Goal: Task Accomplishment & Management: Use online tool/utility

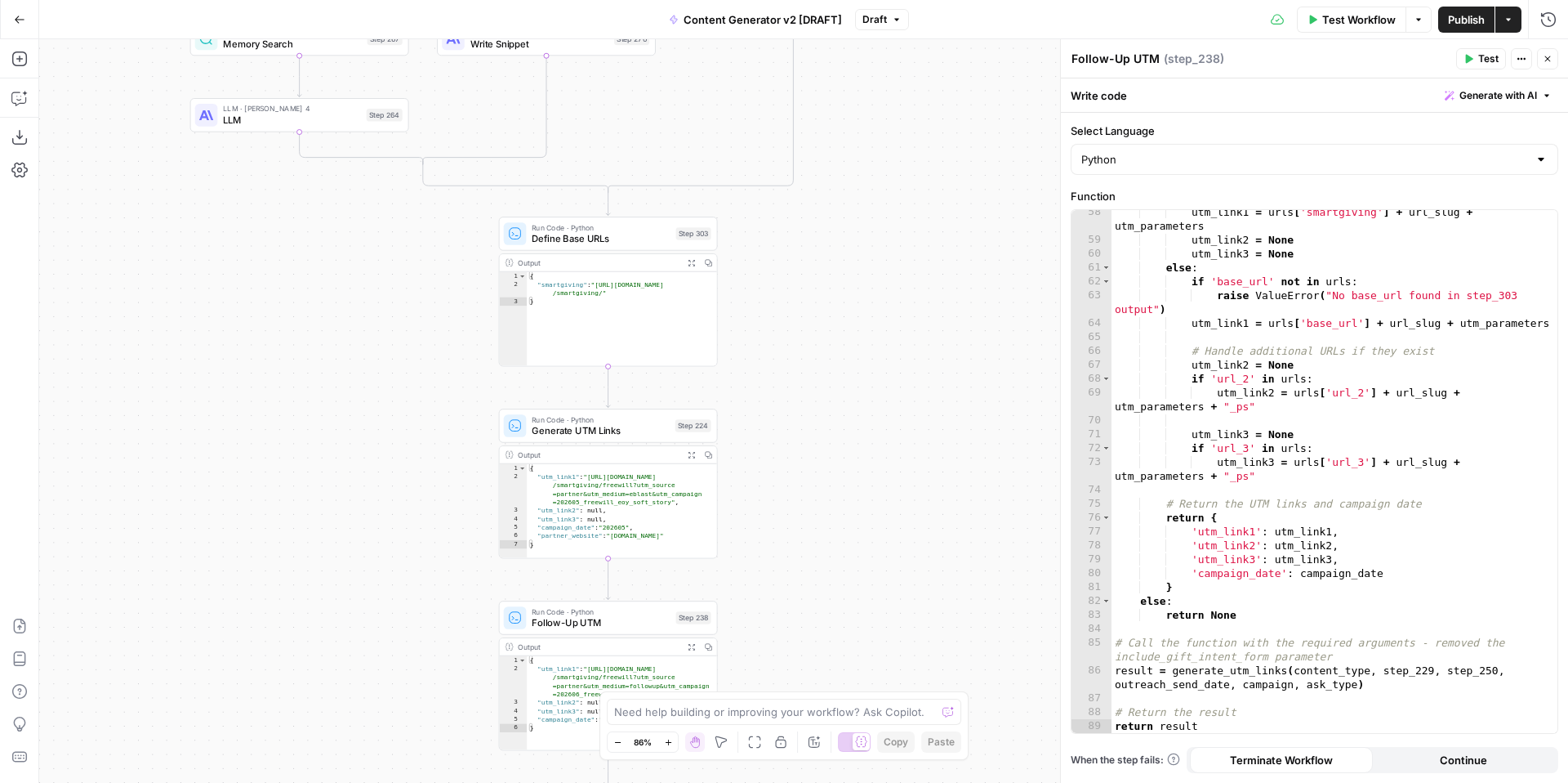
click at [832, 510] on div "true false true false true false true true false true false false Workflow Set …" at bounding box center [804, 411] width 1529 height 744
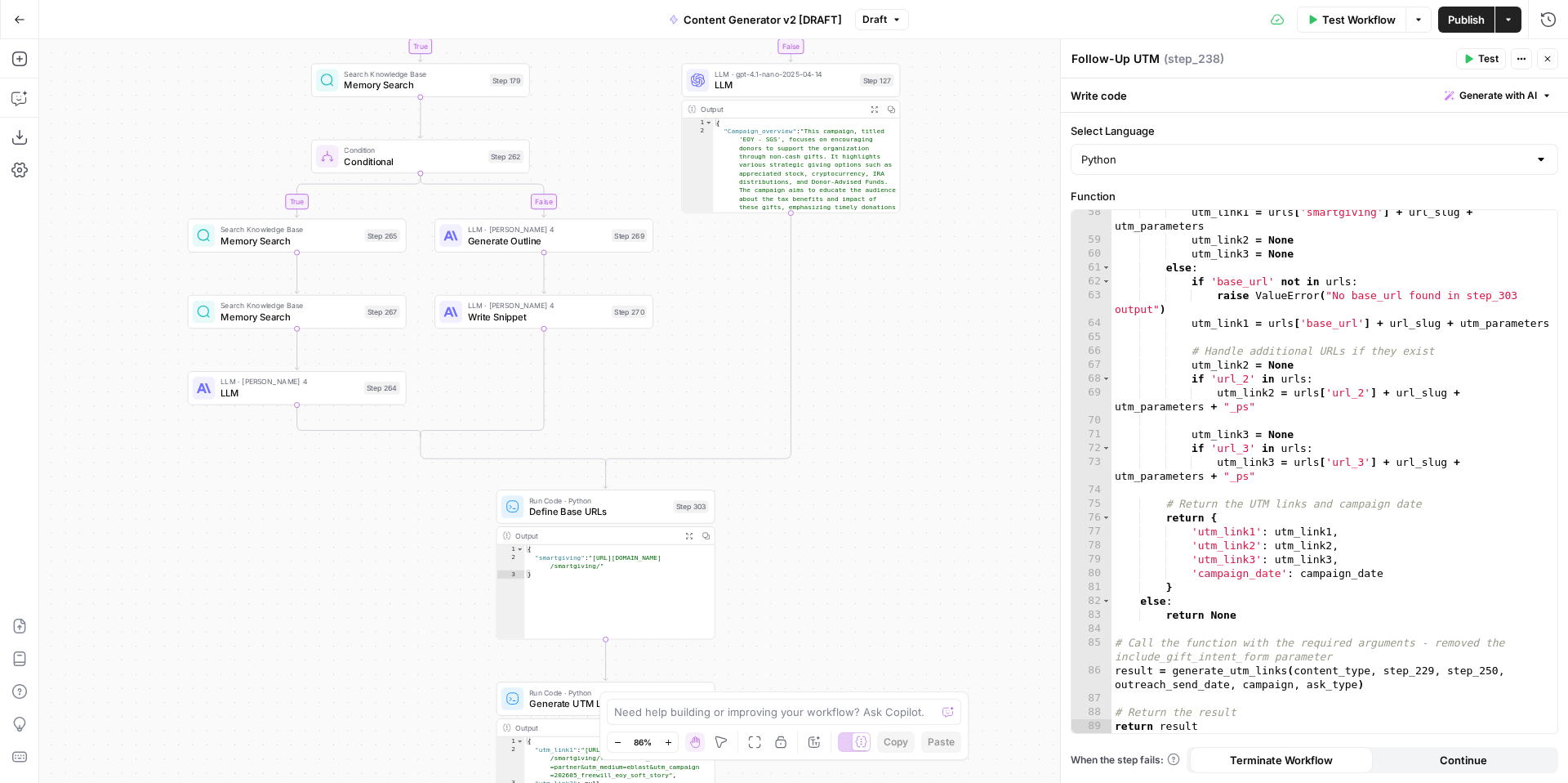
drag, startPoint x: 836, startPoint y: 322, endPoint x: 834, endPoint y: 567, distance: 245.0
click at [834, 584] on div "true false true false true false true true false true false false Workflow Set …" at bounding box center [804, 411] width 1529 height 744
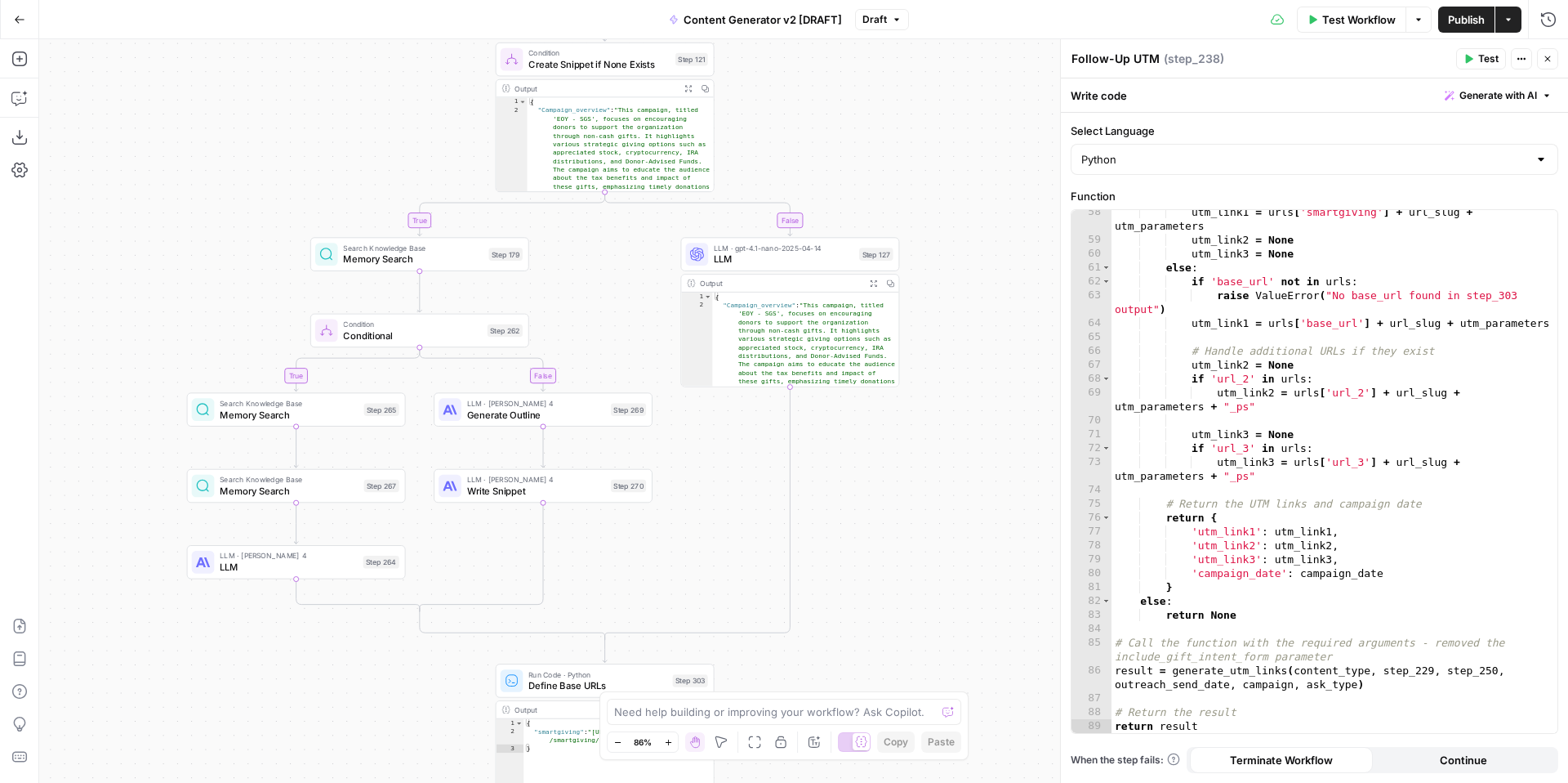
drag, startPoint x: 939, startPoint y: 328, endPoint x: 935, endPoint y: 569, distance: 241.0
click at [936, 574] on div "true false true false true false true true false true false false Workflow Set …" at bounding box center [804, 411] width 1529 height 744
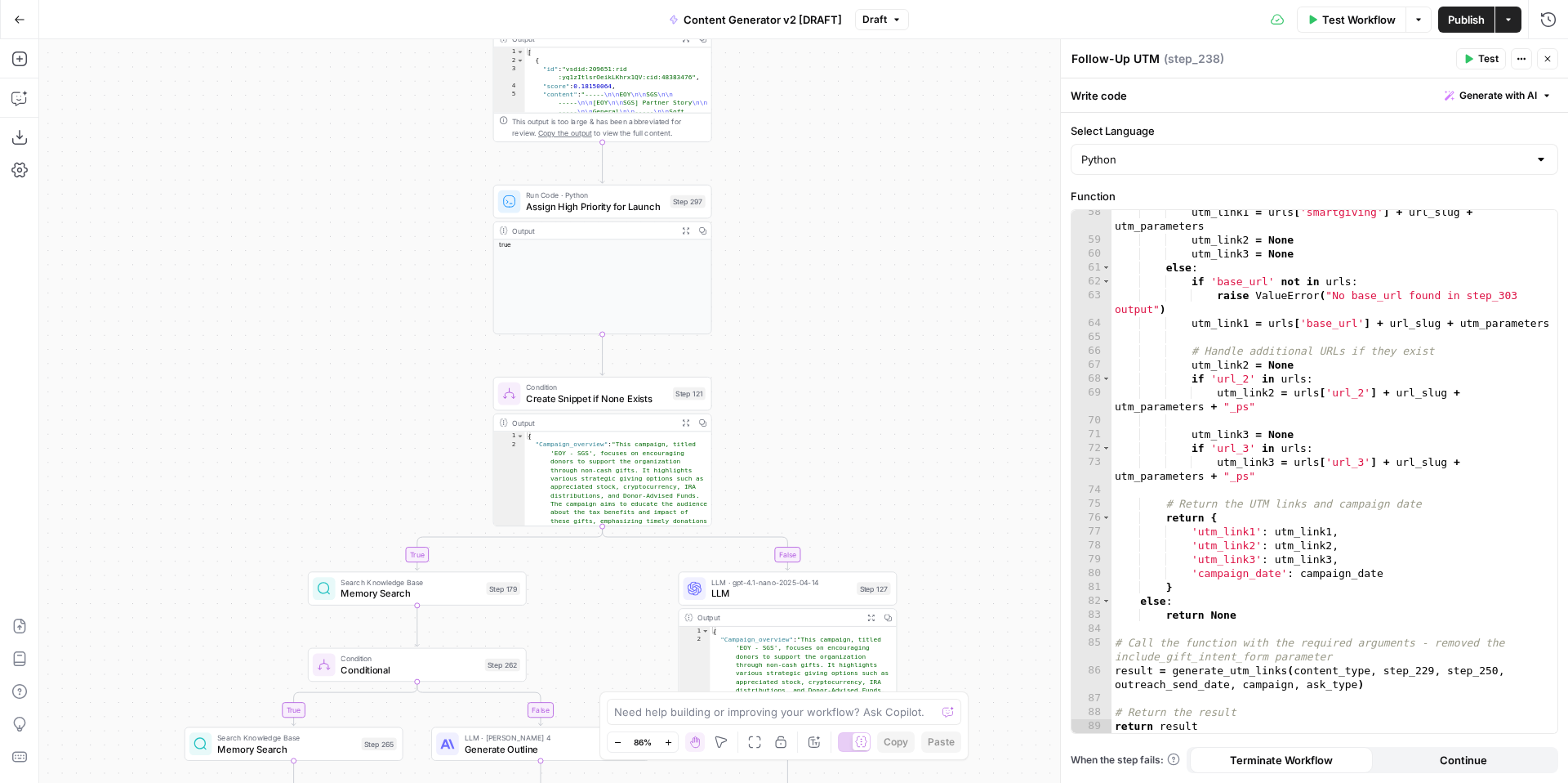
drag, startPoint x: 937, startPoint y: 273, endPoint x: 936, endPoint y: 489, distance: 216.0
click at [936, 489] on div "true false true false true false true true false true false false Workflow Set …" at bounding box center [804, 411] width 1529 height 744
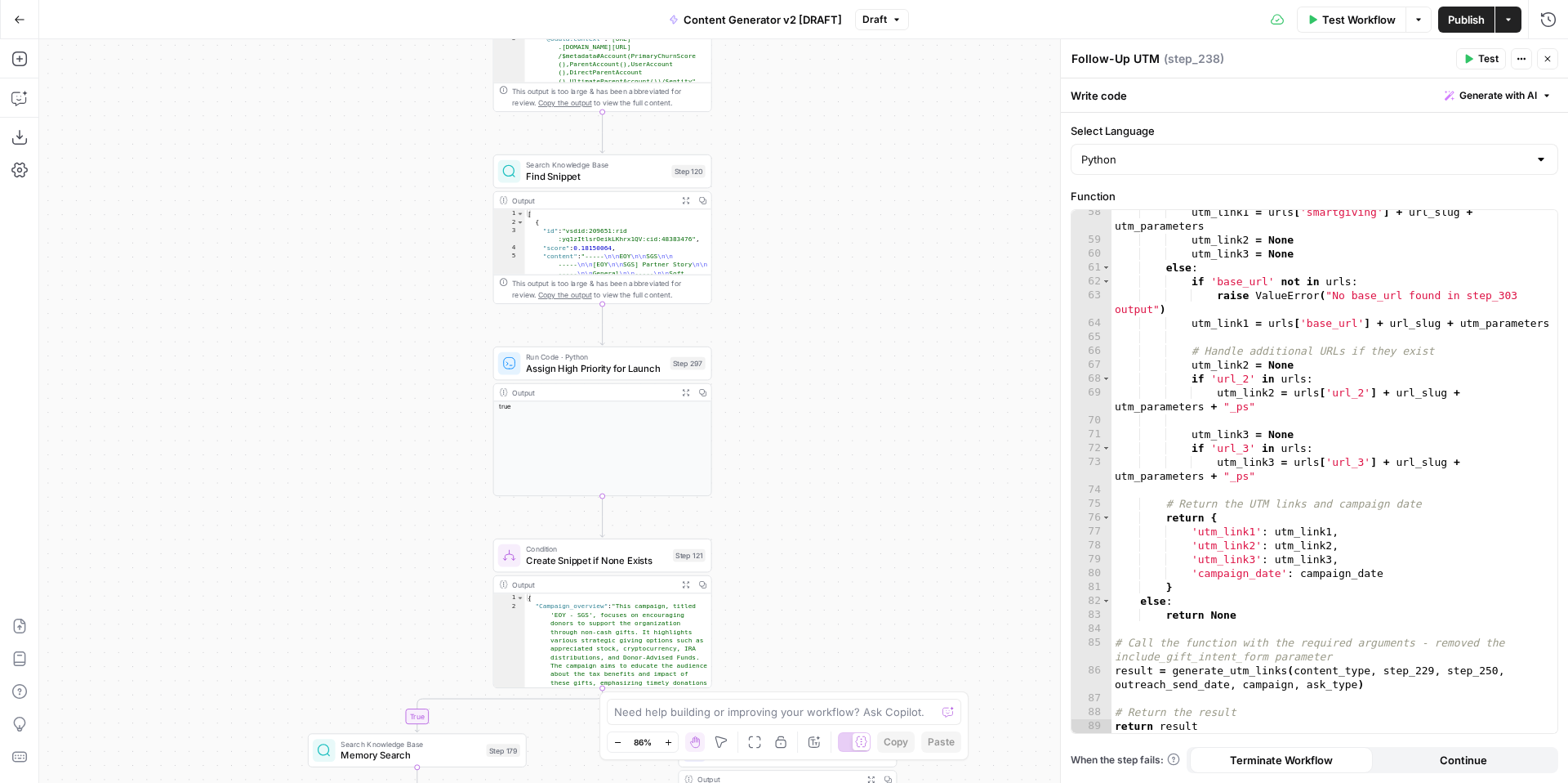
drag, startPoint x: 885, startPoint y: 268, endPoint x: 885, endPoint y: 421, distance: 153.0
click at [885, 421] on div "true false true false true false true true false true false false Workflow Set …" at bounding box center [804, 411] width 1529 height 744
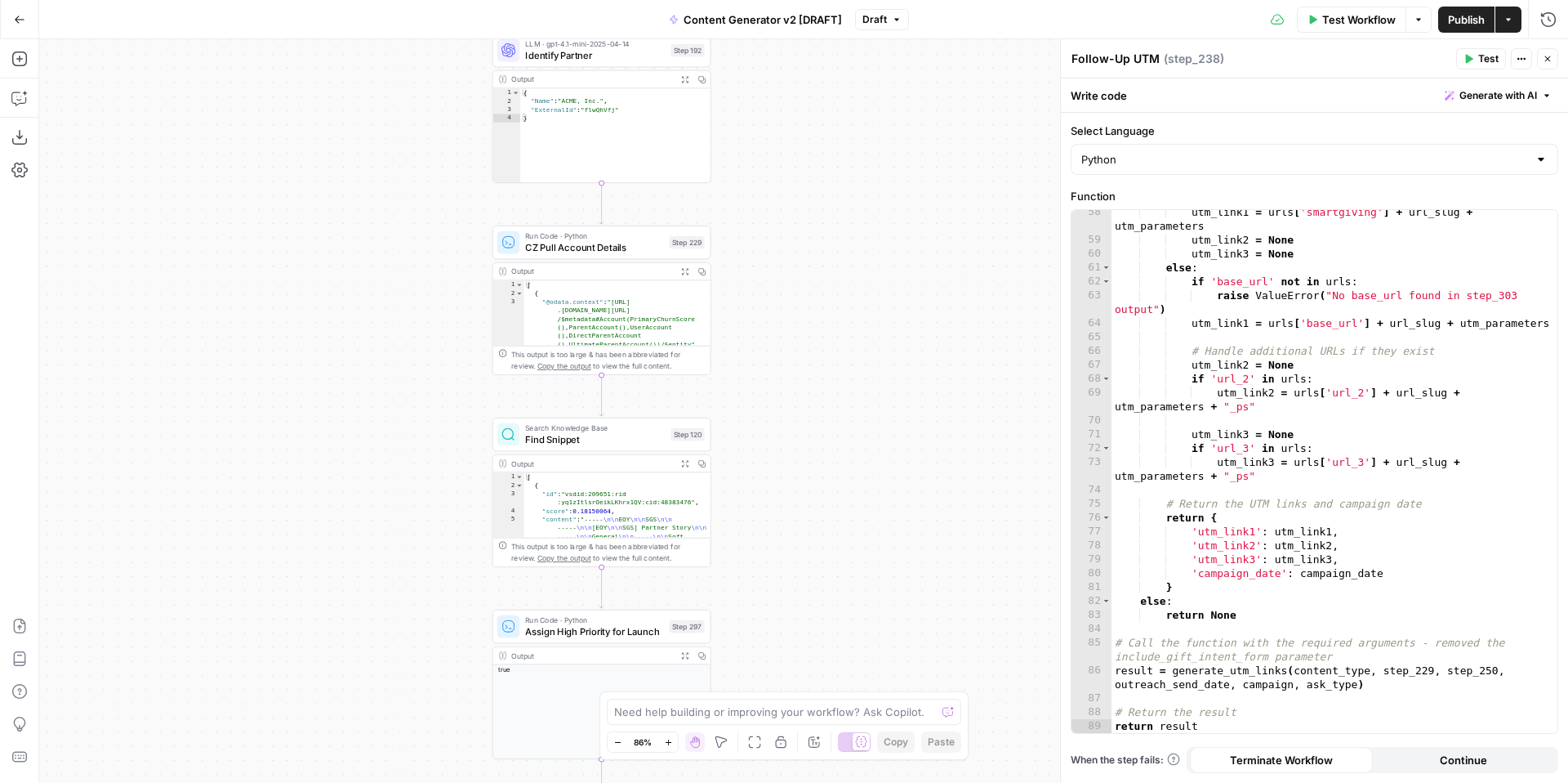
drag, startPoint x: 871, startPoint y: 295, endPoint x: 869, endPoint y: 501, distance: 206.0
click at [869, 551] on div "true false true false true false true true false true false false Workflow Set …" at bounding box center [804, 411] width 1529 height 744
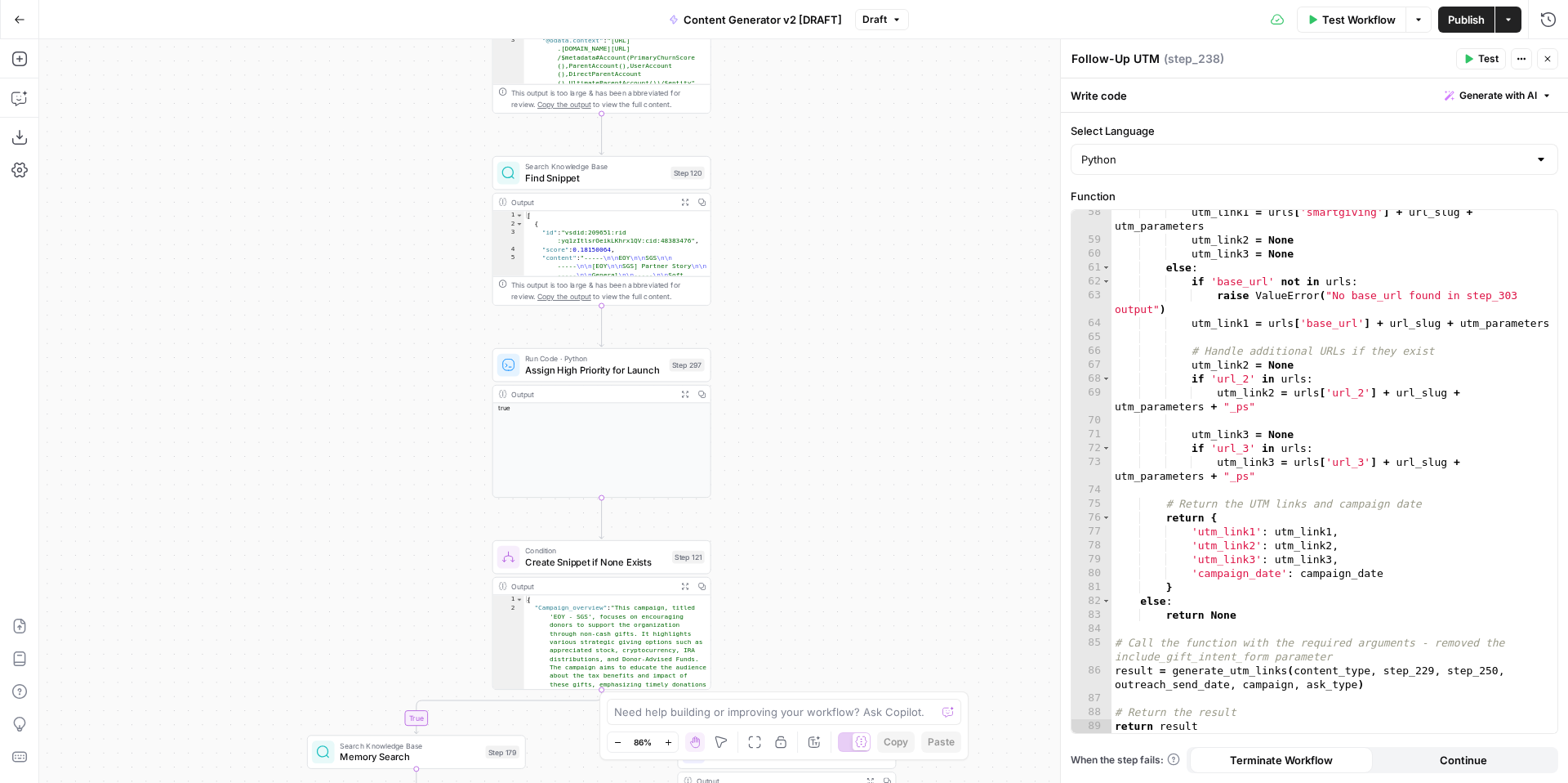
drag, startPoint x: 888, startPoint y: 399, endPoint x: 887, endPoint y: -11, distance: 410.0
click at [887, 0] on html "FreeWill New Home Browse Your Data Usage Settings Recent Grids Check for FreeWi…" at bounding box center [784, 392] width 1568 height 783
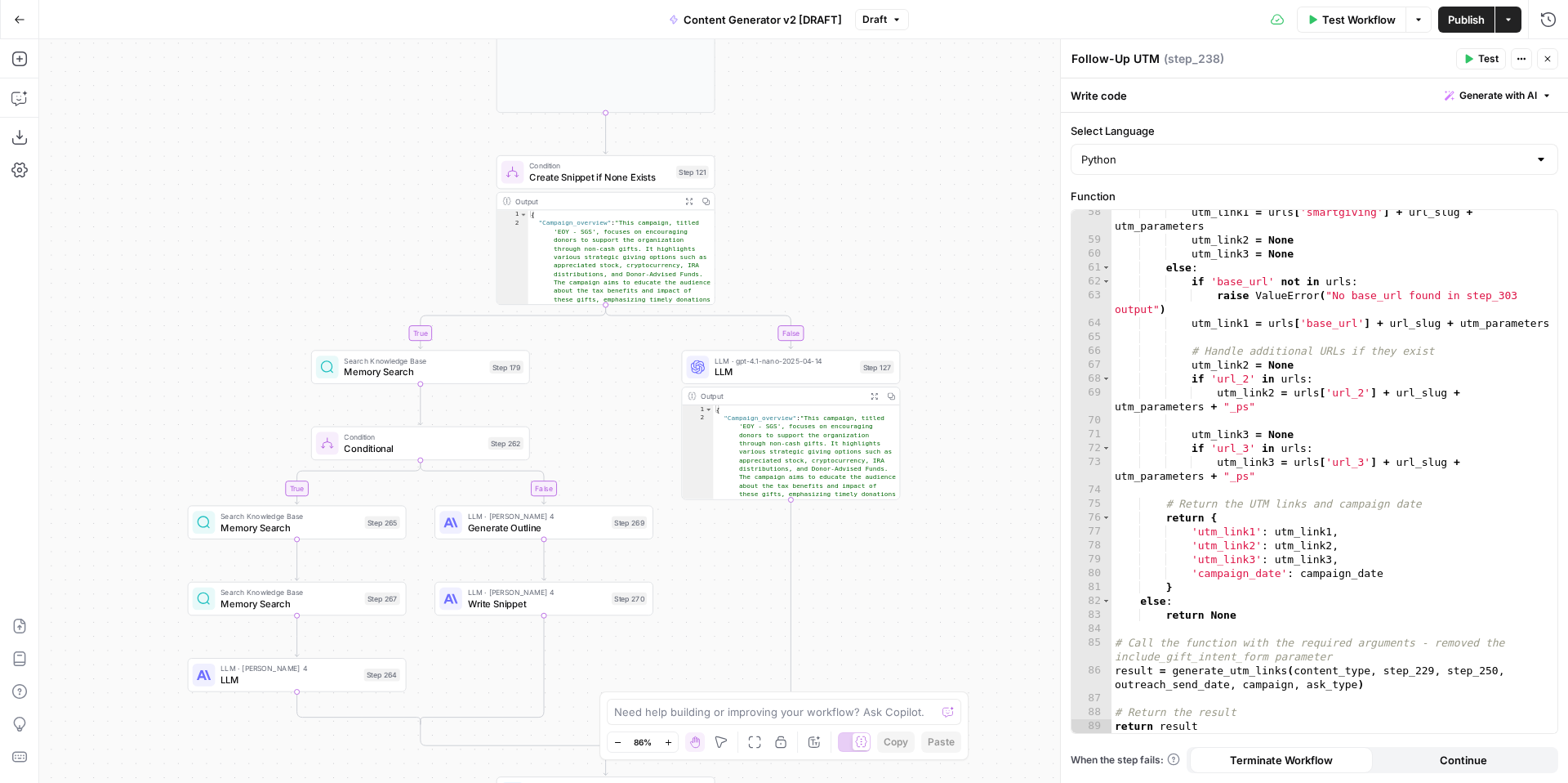
drag, startPoint x: 891, startPoint y: 396, endPoint x: 897, endPoint y: -41, distance: 437.0
click at [897, 0] on html "FreeWill New Home Browse Your Data Usage Settings Recent Grids Check for FreeWi…" at bounding box center [784, 392] width 1568 height 783
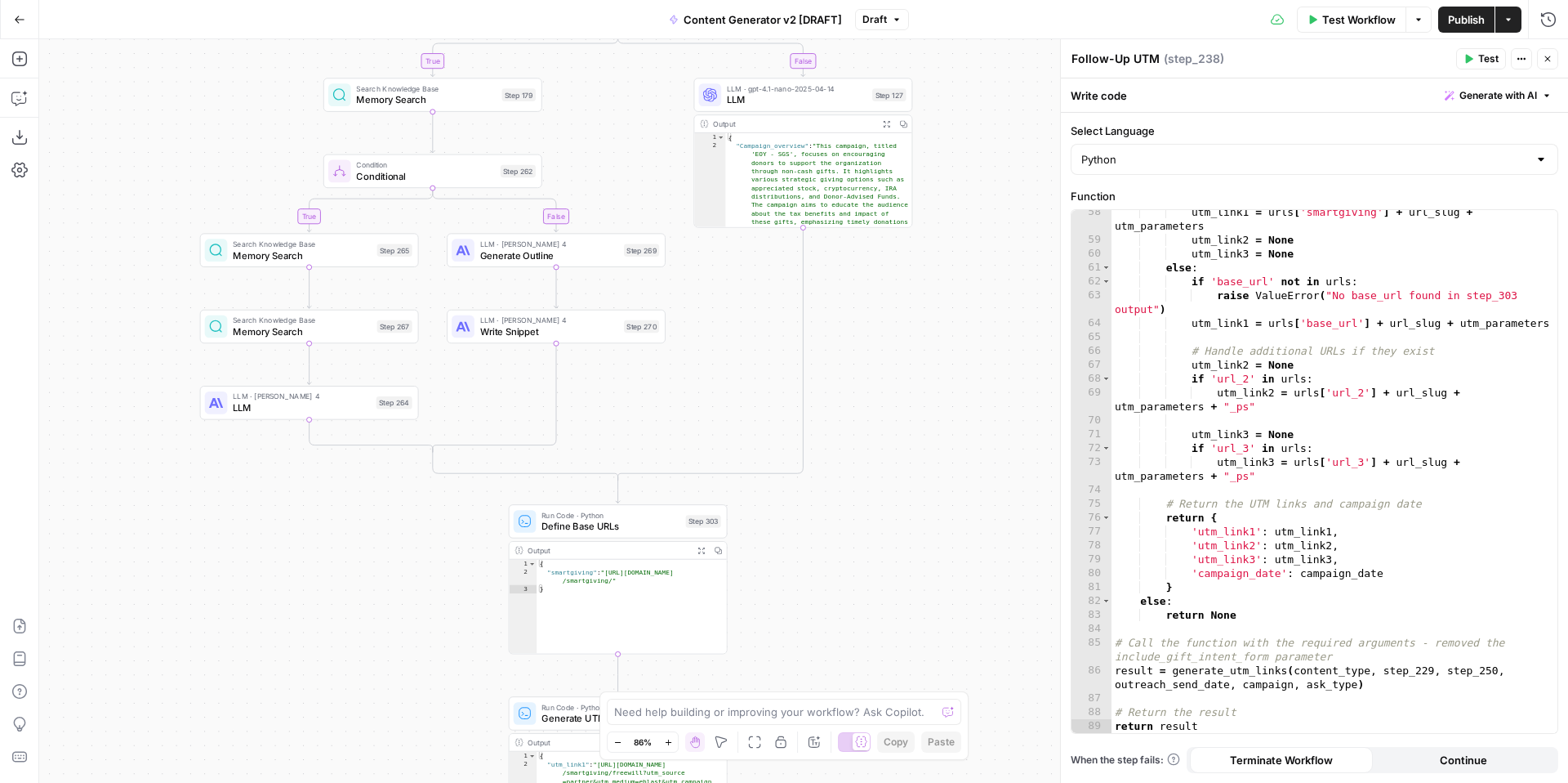
drag, startPoint x: 910, startPoint y: 563, endPoint x: 926, endPoint y: 337, distance: 226.6
click at [926, 337] on div "true false true false true false true true false true false false Workflow Set …" at bounding box center [804, 411] width 1529 height 744
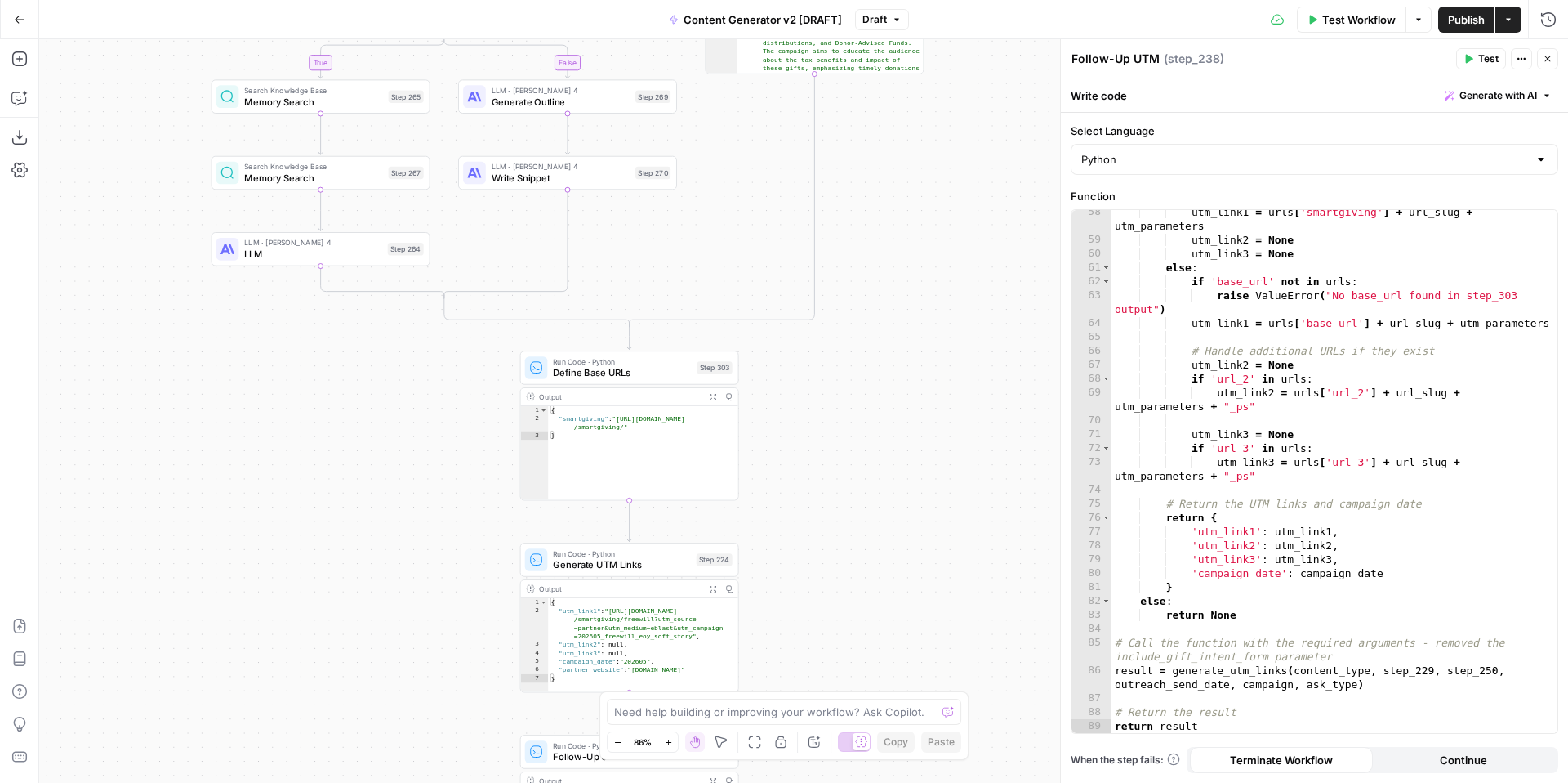
drag, startPoint x: 953, startPoint y: 311, endPoint x: 953, endPoint y: 299, distance: 12.0
click at [953, 299] on div "true false true false true false true true false true false false Workflow Set …" at bounding box center [804, 411] width 1529 height 744
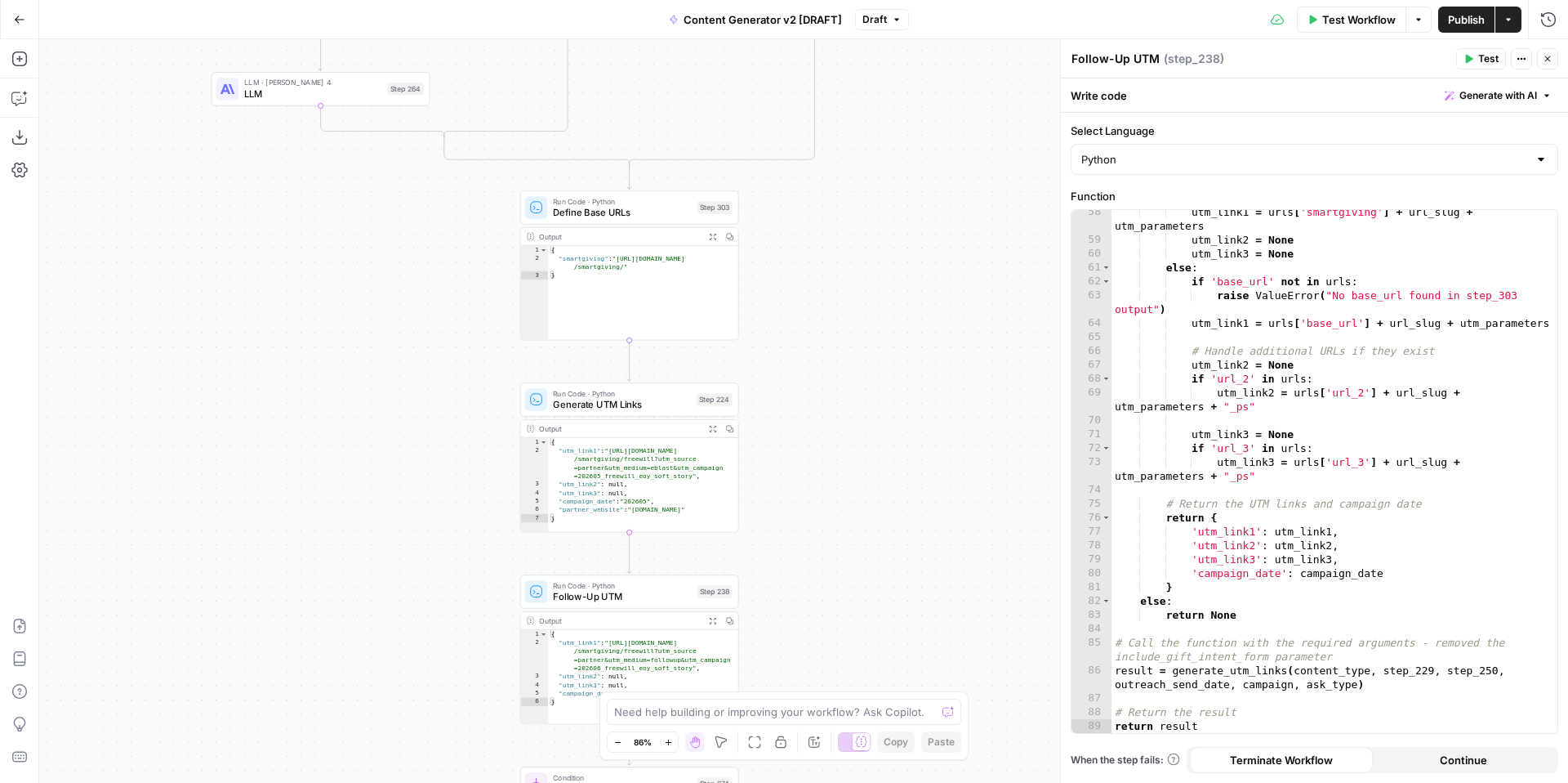
drag, startPoint x: 913, startPoint y: 461, endPoint x: 911, endPoint y: 308, distance: 153.0
click at [913, 316] on div "true false true false true false true true false true false false Workflow Set …" at bounding box center [804, 411] width 1529 height 744
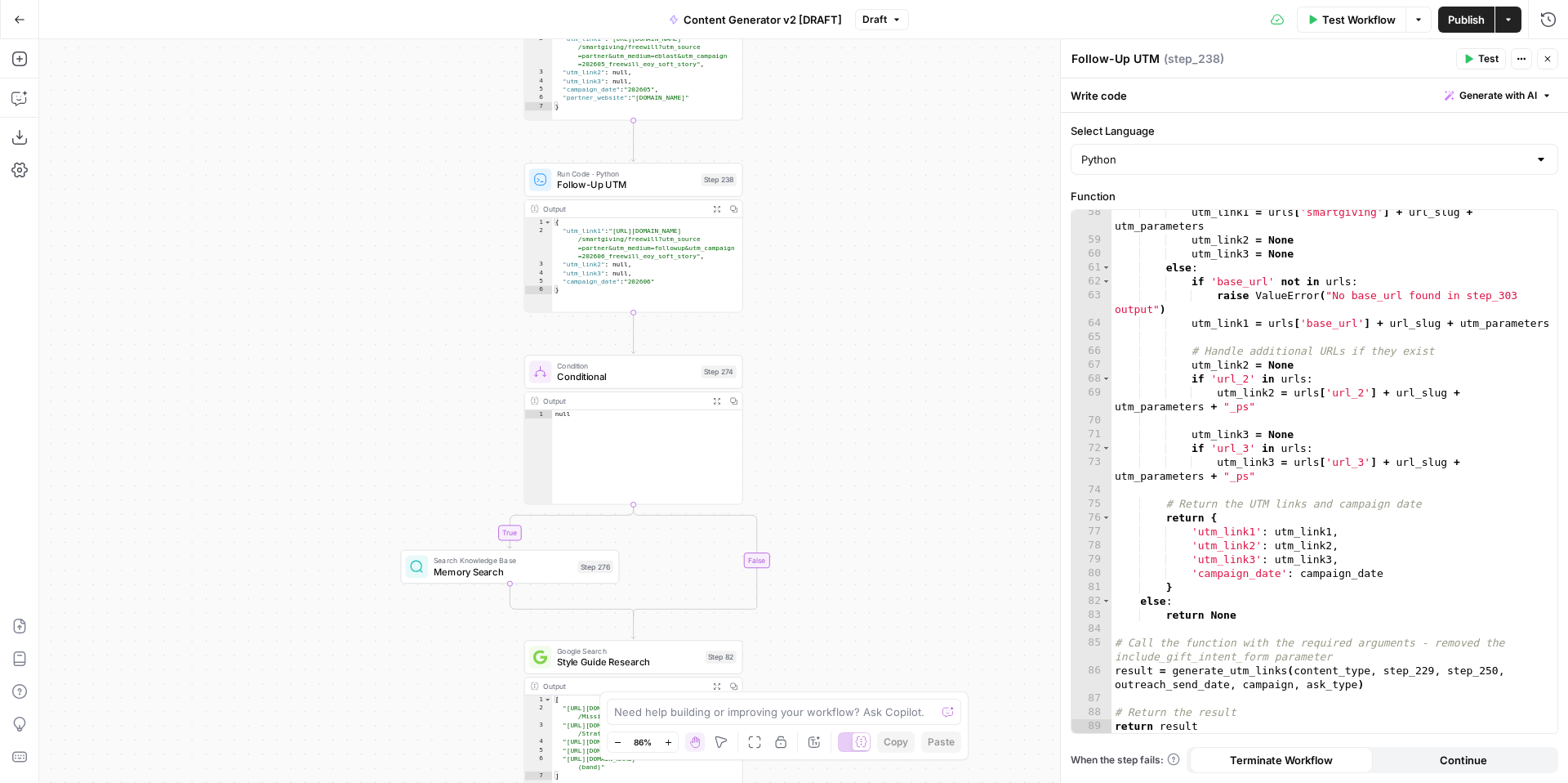
drag, startPoint x: 901, startPoint y: 543, endPoint x: 901, endPoint y: 272, distance: 271.0
click at [901, 278] on div "true false true false true false true true false true false false Workflow Set …" at bounding box center [804, 411] width 1529 height 744
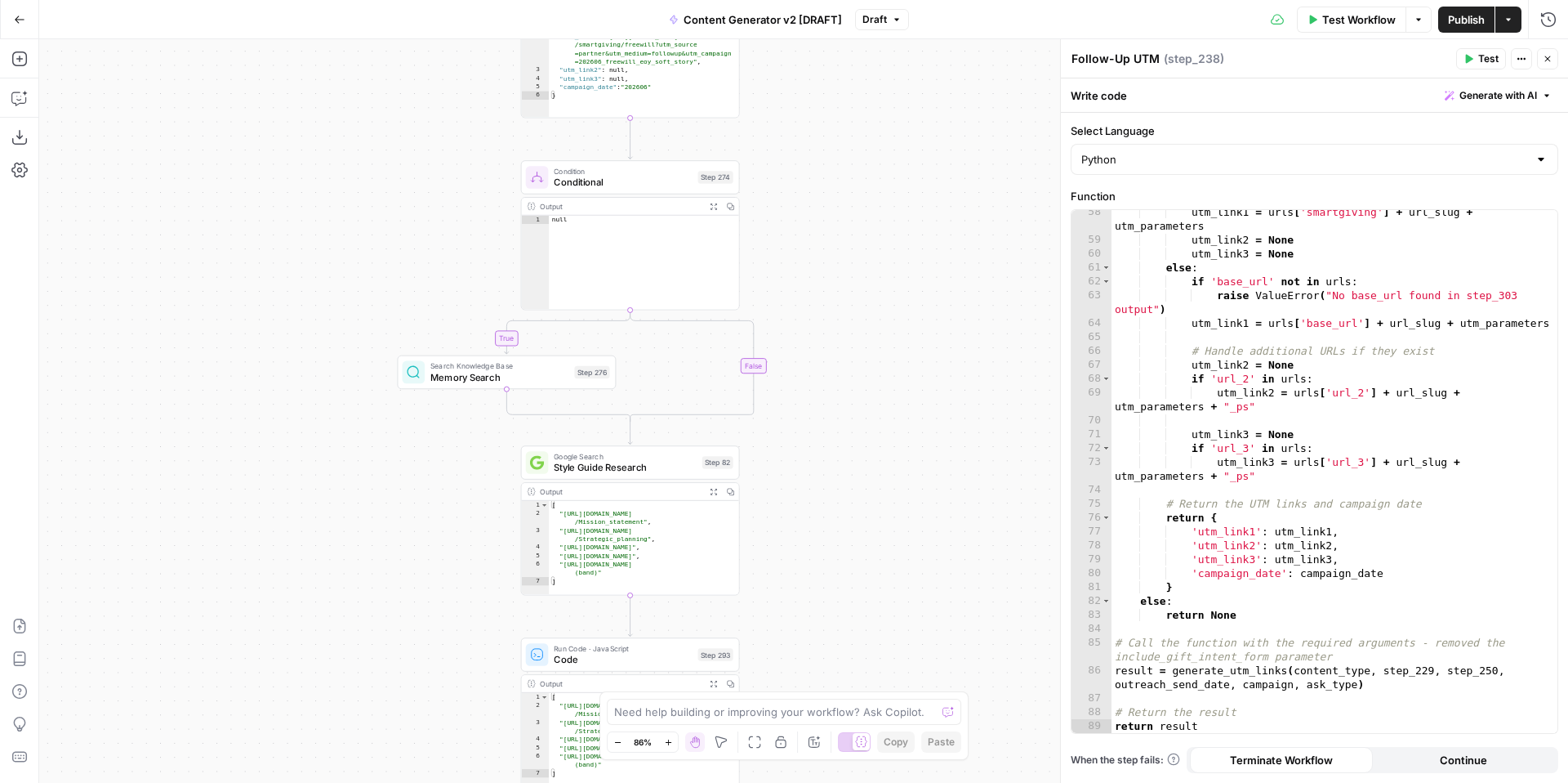
drag, startPoint x: 915, startPoint y: 405, endPoint x: 911, endPoint y: 257, distance: 148.1
click at [913, 259] on div "true false true false true false true true false true false false Workflow Set …" at bounding box center [804, 411] width 1529 height 744
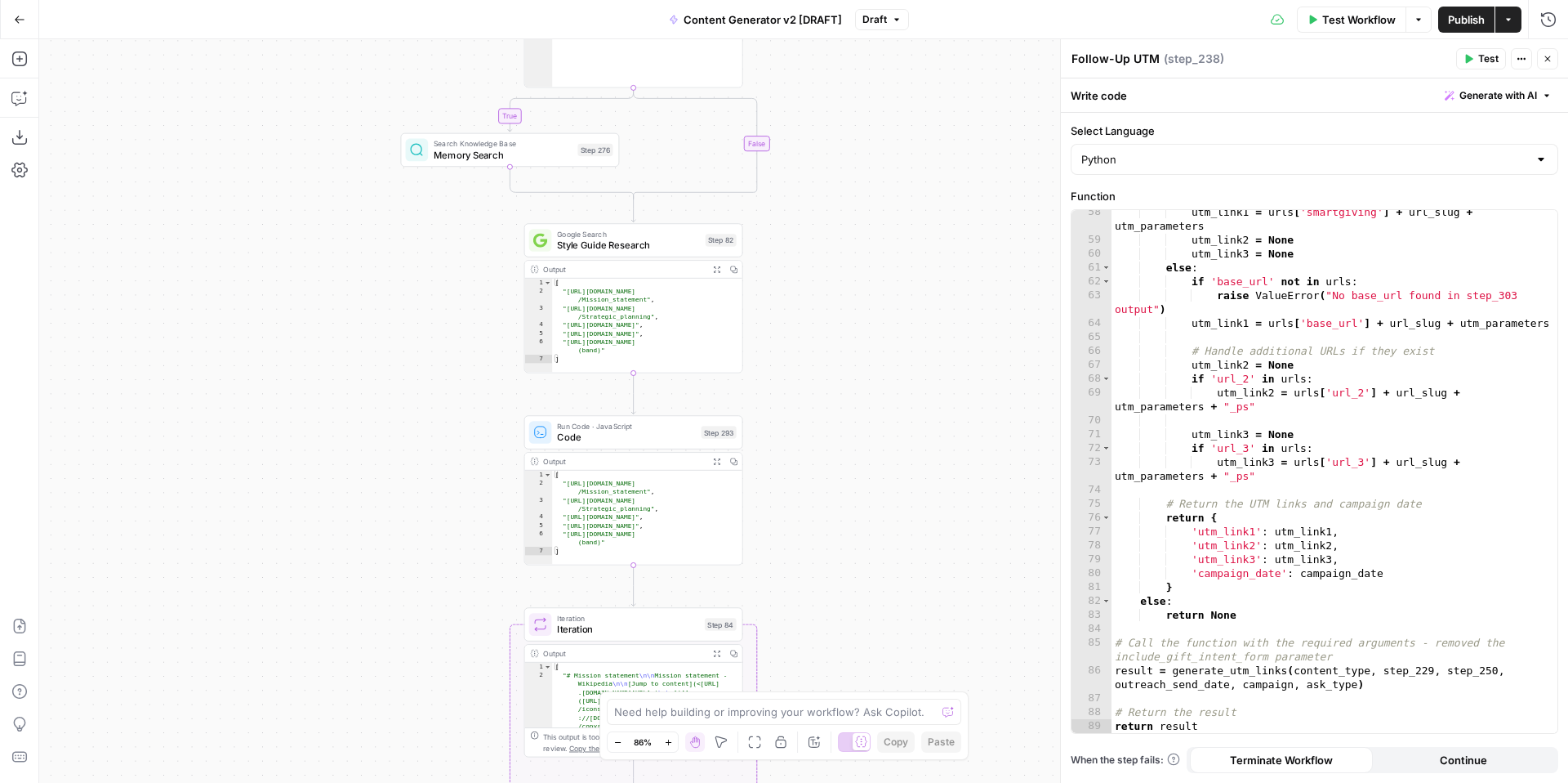
drag, startPoint x: 912, startPoint y: 589, endPoint x: 927, endPoint y: 329, distance: 260.4
click at [929, 334] on div "true false true false true false true true false true false false Workflow Set …" at bounding box center [804, 411] width 1529 height 744
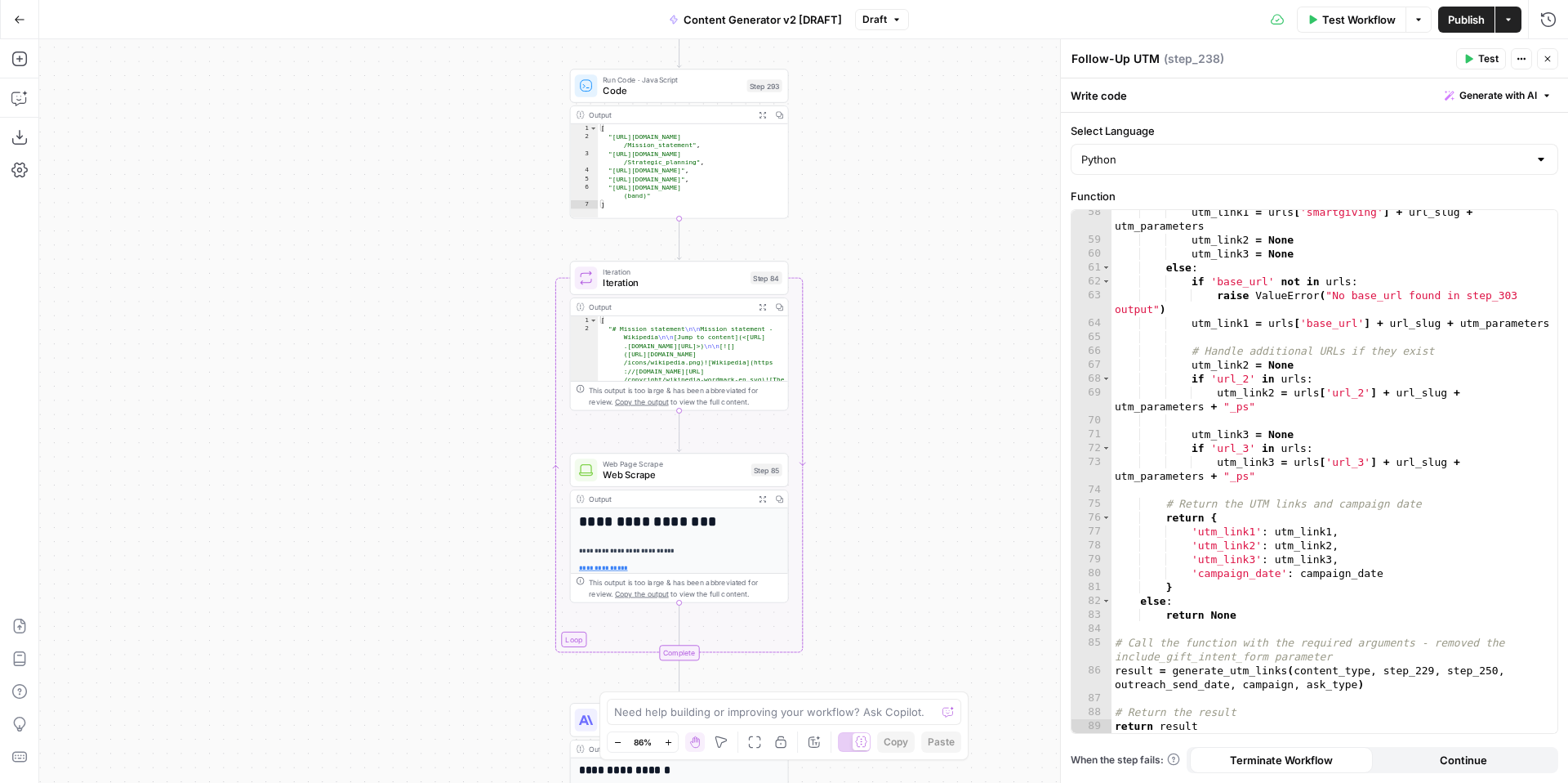
drag, startPoint x: 943, startPoint y: 607, endPoint x: 954, endPoint y: 355, distance: 252.2
click at [961, 361] on div "true false true false true false true true false true false false Workflow Set …" at bounding box center [804, 411] width 1529 height 744
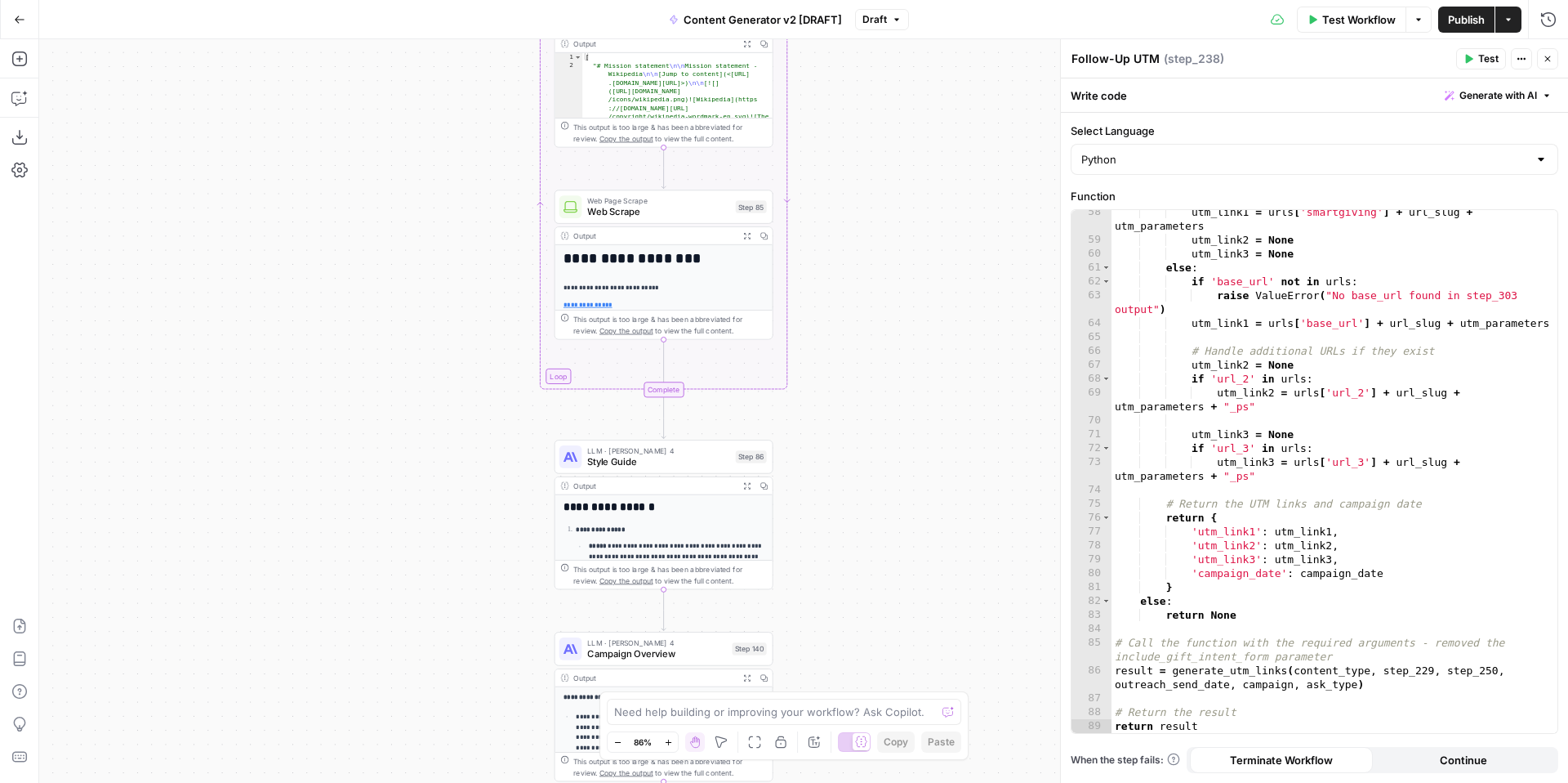
drag, startPoint x: 912, startPoint y: 552, endPoint x: 899, endPoint y: 284, distance: 268.3
click at [899, 284] on div "true false true false true false true true false true false false Workflow Set …" at bounding box center [804, 411] width 1529 height 744
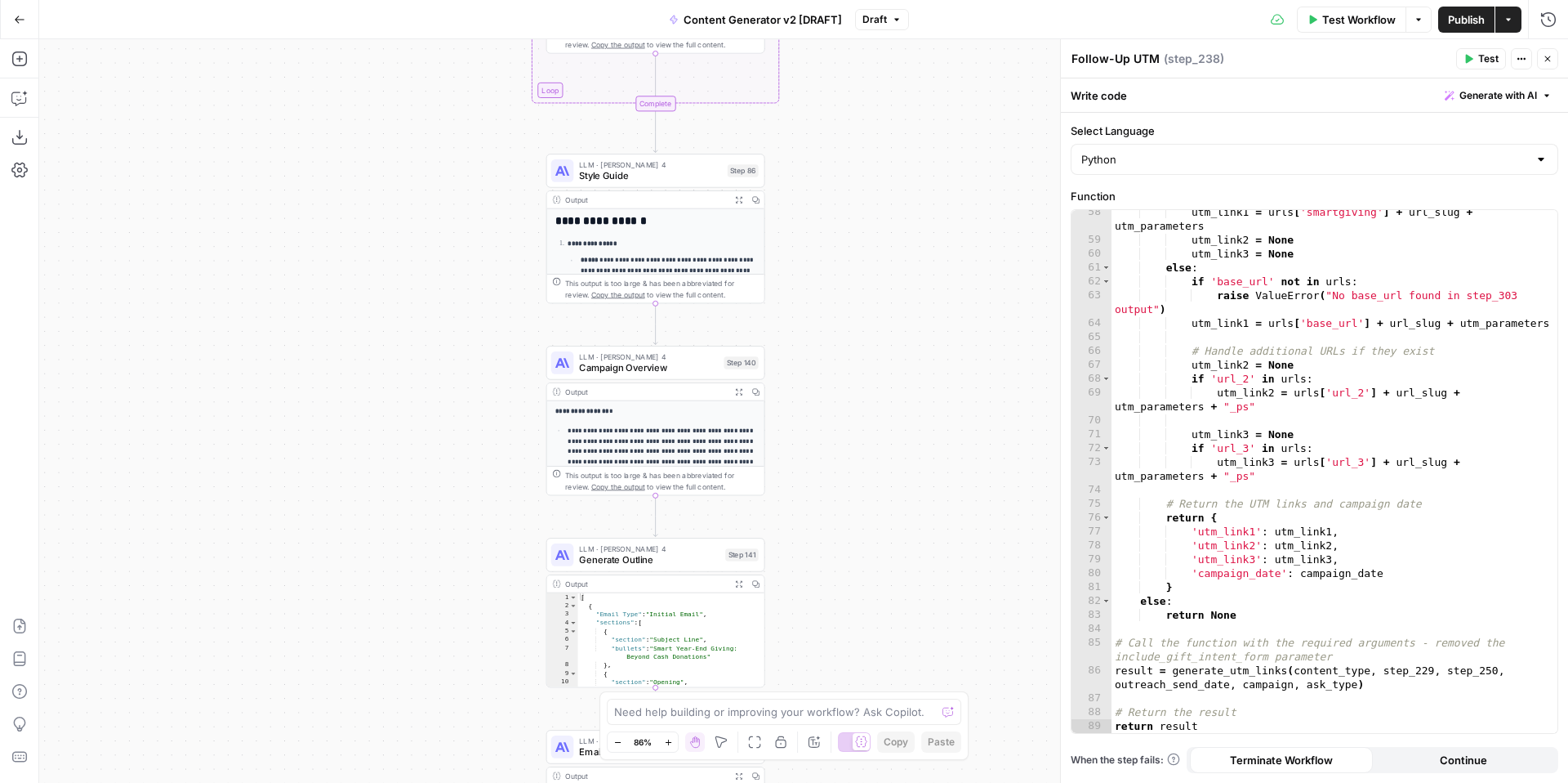
drag, startPoint x: 901, startPoint y: 460, endPoint x: 899, endPoint y: 300, distance: 160.0
click at [901, 308] on div "true false true false true false true true false true false false Workflow Set …" at bounding box center [804, 411] width 1529 height 744
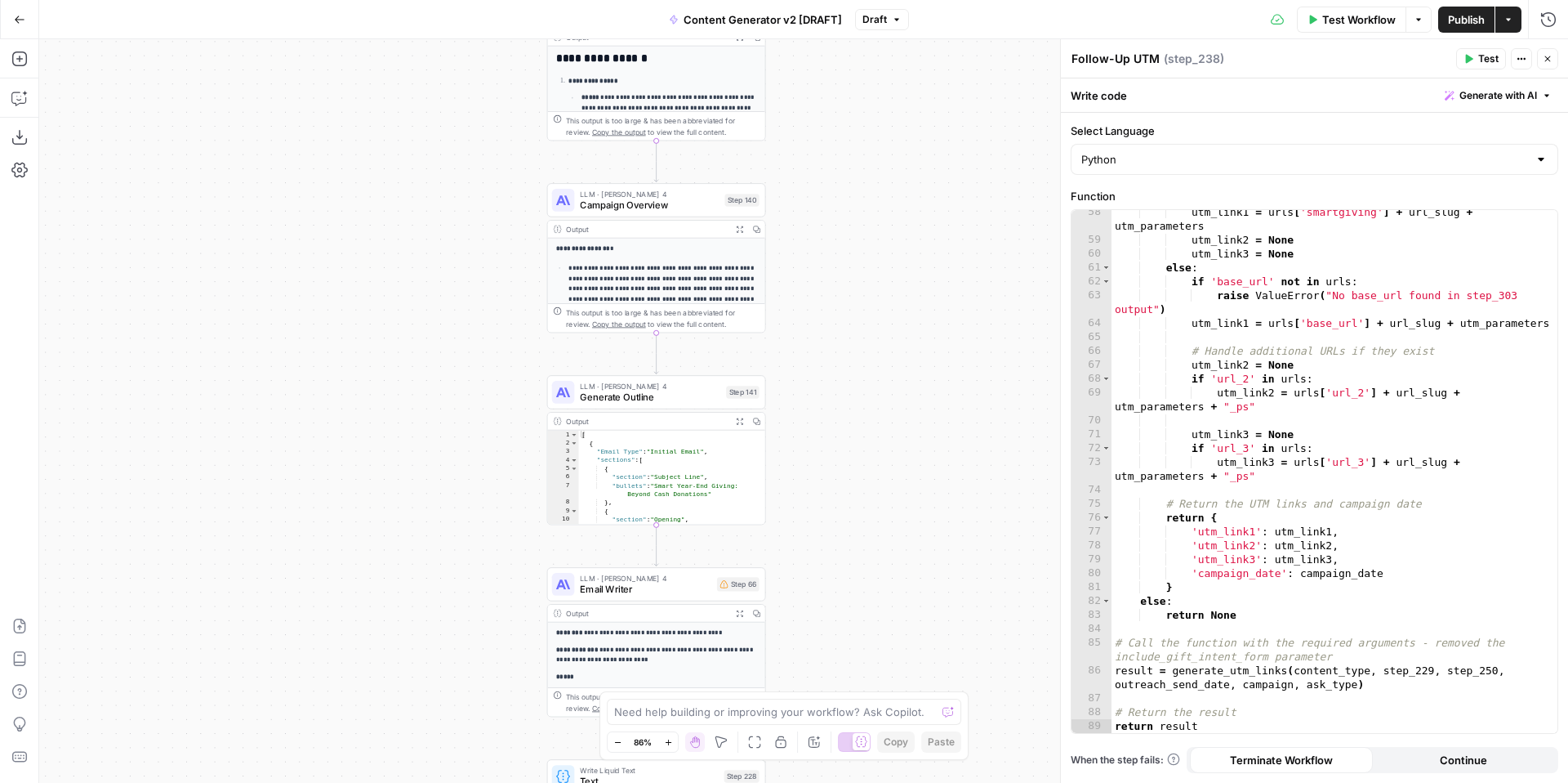
drag, startPoint x: 913, startPoint y: 545, endPoint x: 922, endPoint y: 362, distance: 183.2
click at [922, 367] on div "true false true false true false true true false true false false Workflow Set …" at bounding box center [804, 411] width 1529 height 744
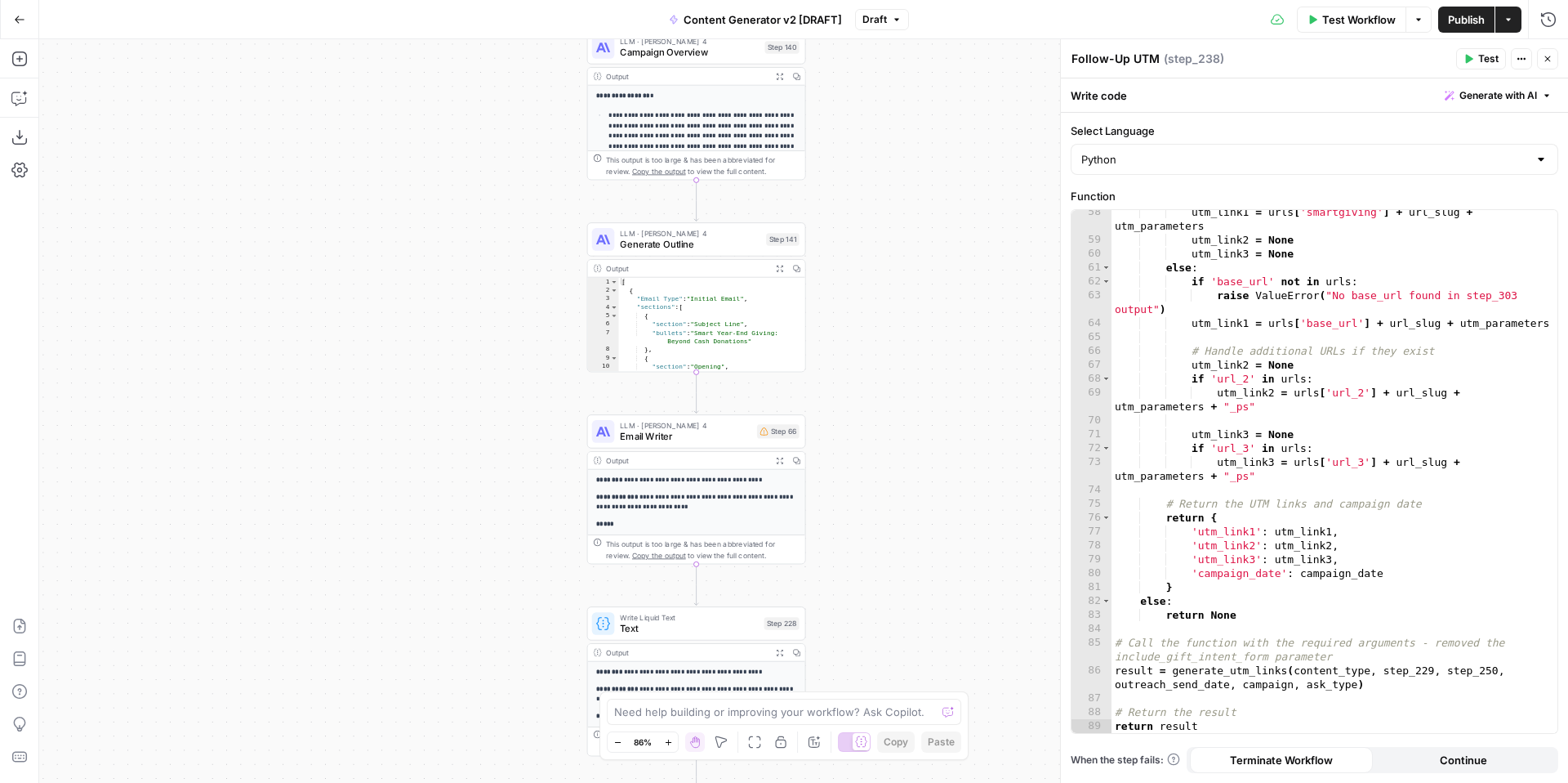
drag, startPoint x: 889, startPoint y: 599, endPoint x: 969, endPoint y: 377, distance: 236.0
click at [975, 385] on div "true false true false true false true true false true false false Workflow Set …" at bounding box center [804, 411] width 1529 height 744
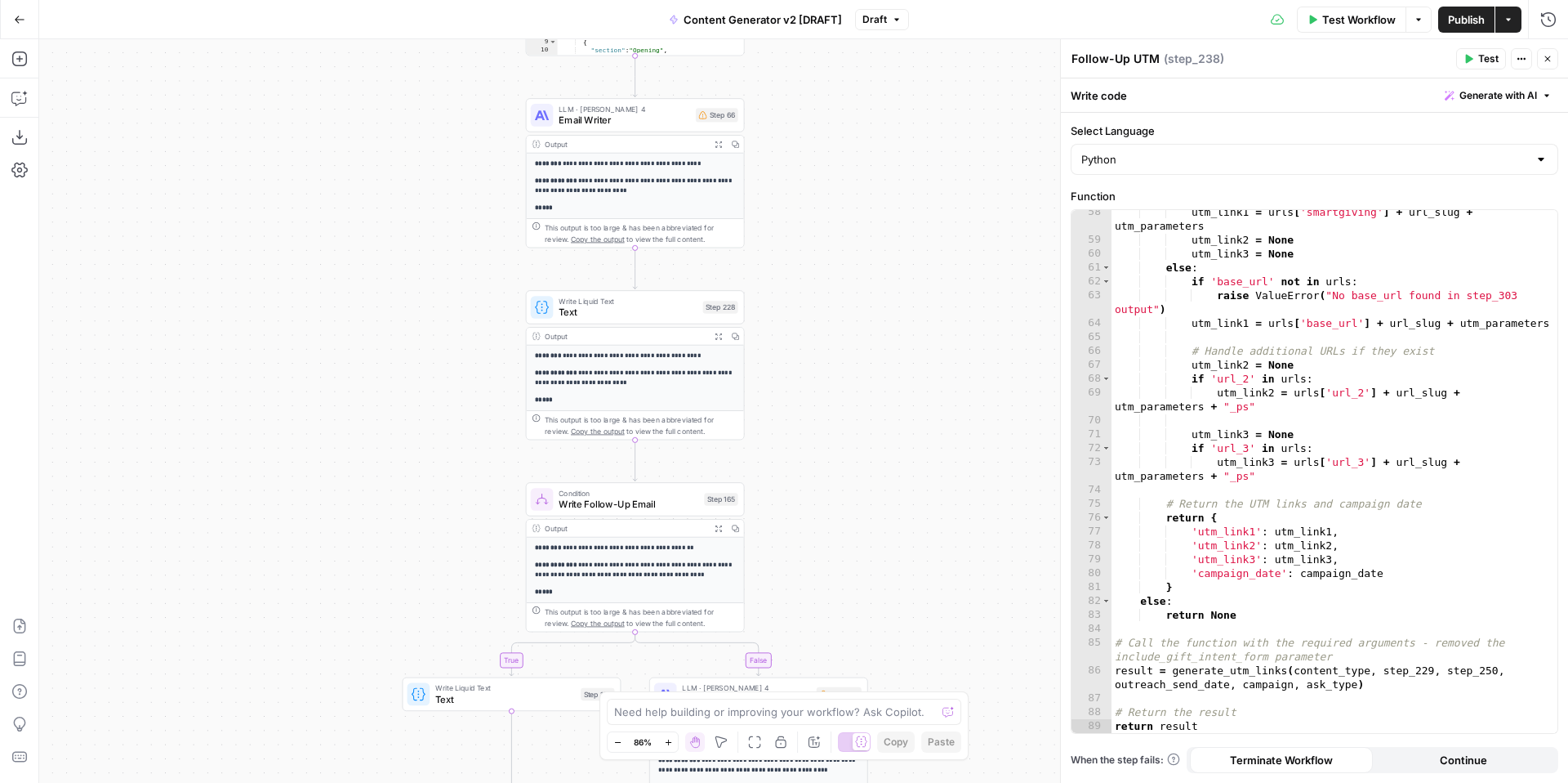
drag, startPoint x: 916, startPoint y: 572, endPoint x: 806, endPoint y: 374, distance: 226.5
click at [806, 381] on div "true false true false true false true true false true false false Workflow Set …" at bounding box center [804, 411] width 1529 height 744
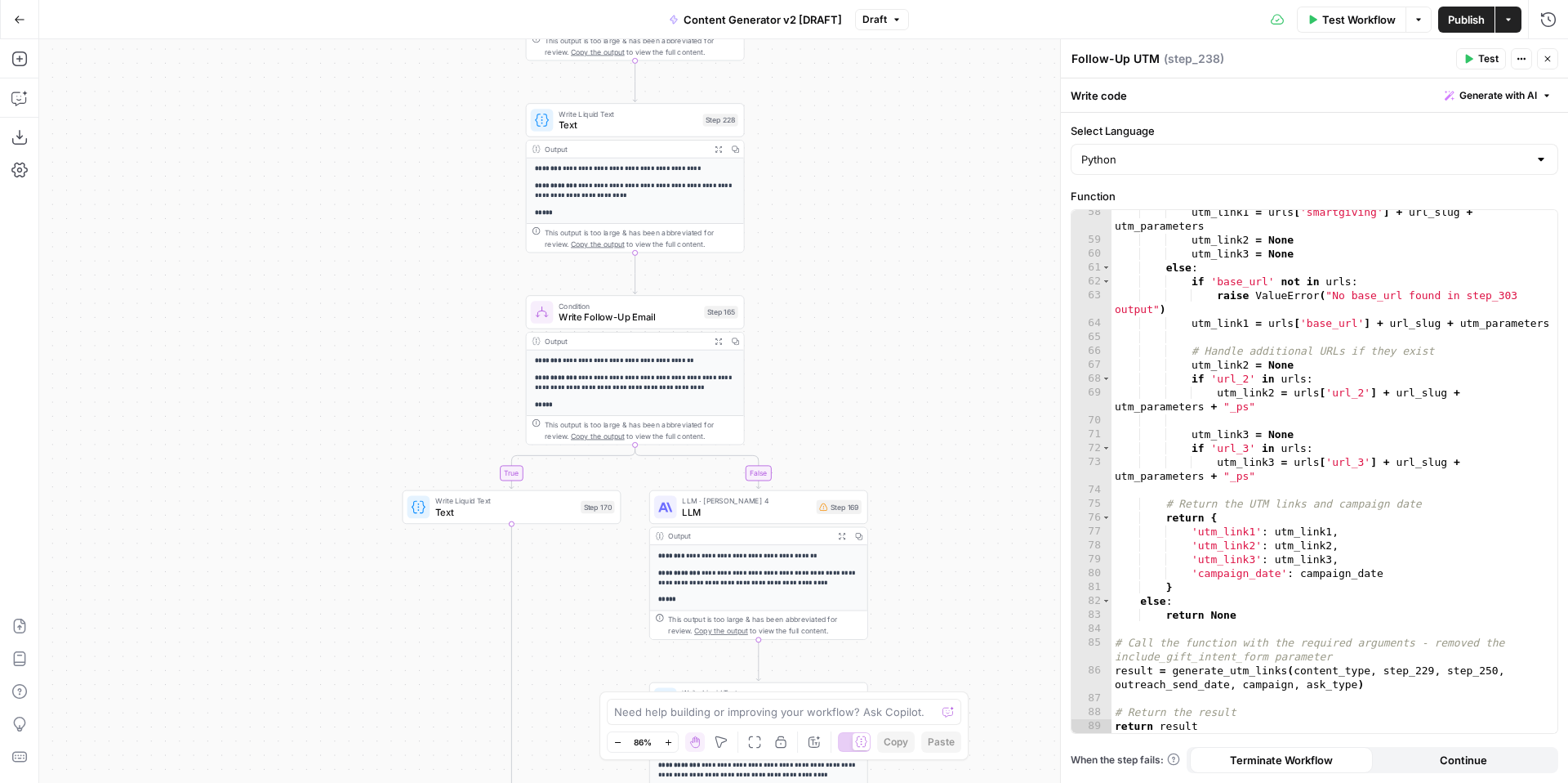
drag, startPoint x: 856, startPoint y: 588, endPoint x: 856, endPoint y: 414, distance: 174.0
click at [856, 414] on div "true false true false true false true true false true false false Workflow Set …" at bounding box center [804, 411] width 1529 height 744
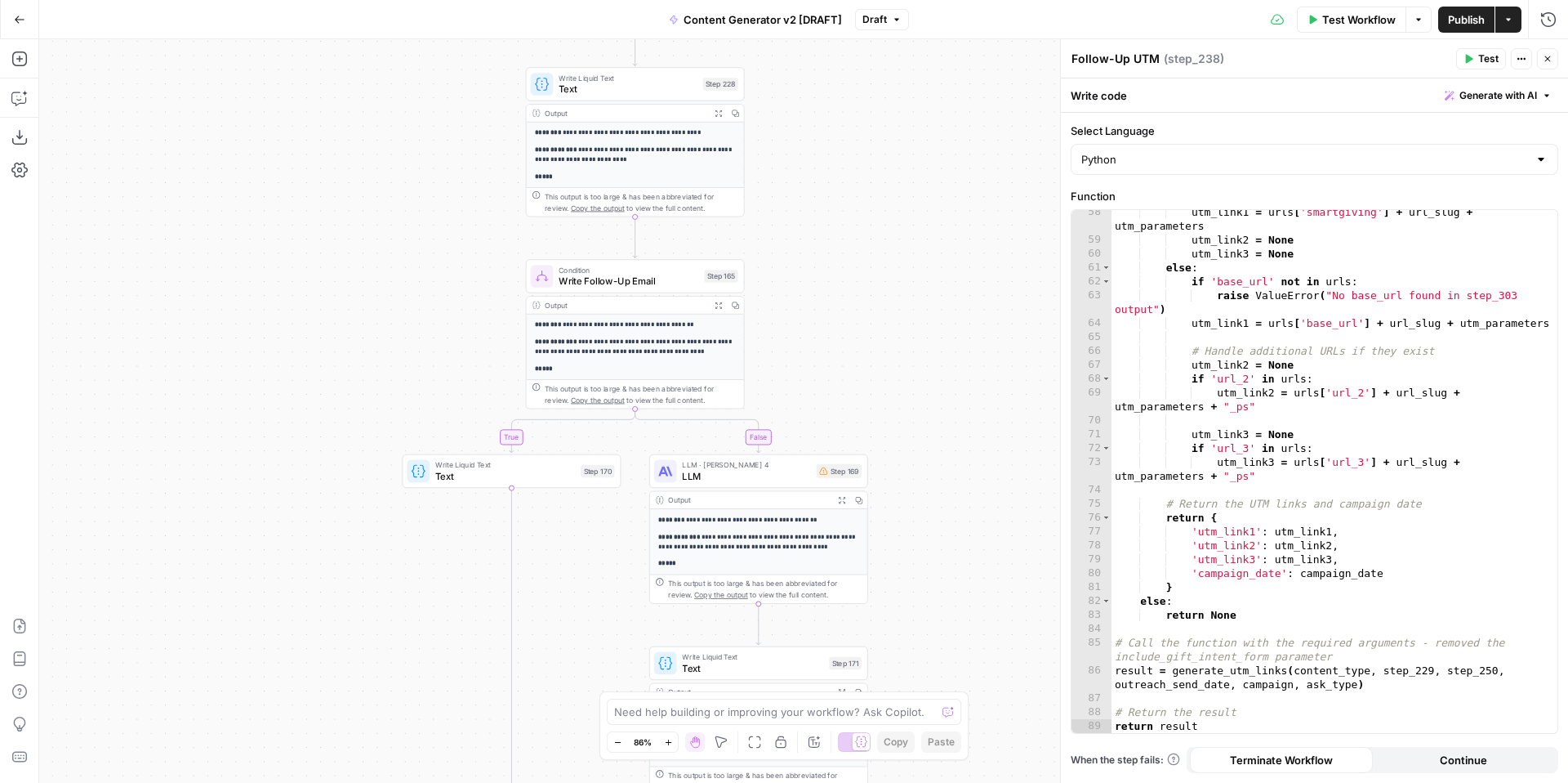
drag, startPoint x: 961, startPoint y: 613, endPoint x: 937, endPoint y: 392, distance: 222.3
click at [945, 396] on div "true false true false true false true true false true false false Workflow Set …" at bounding box center [804, 411] width 1529 height 744
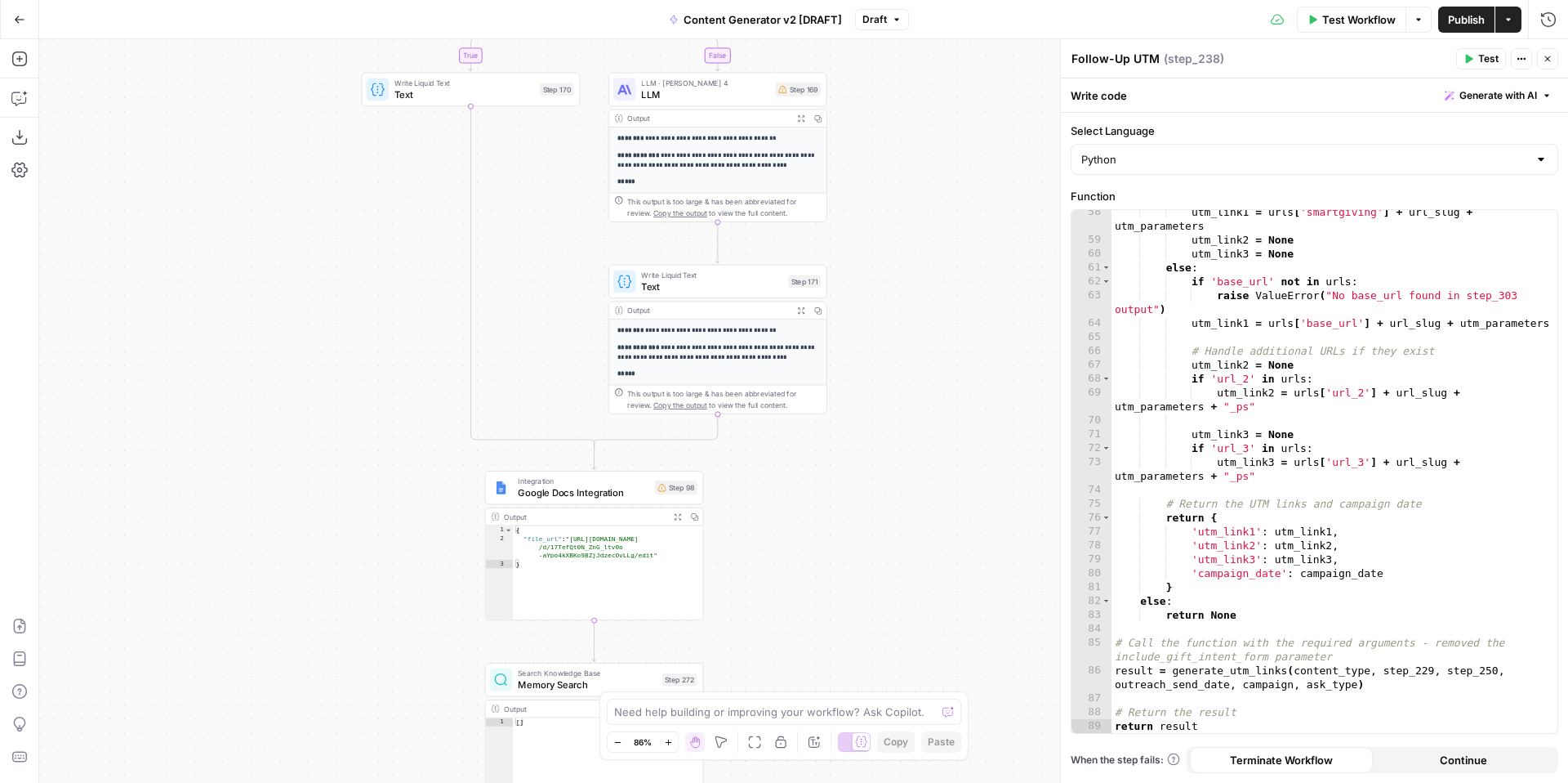
drag, startPoint x: 930, startPoint y: 584, endPoint x: 891, endPoint y: 390, distance: 197.9
click at [891, 390] on div "true false true false true false true true false true false false Workflow Set …" at bounding box center [804, 411] width 1529 height 744
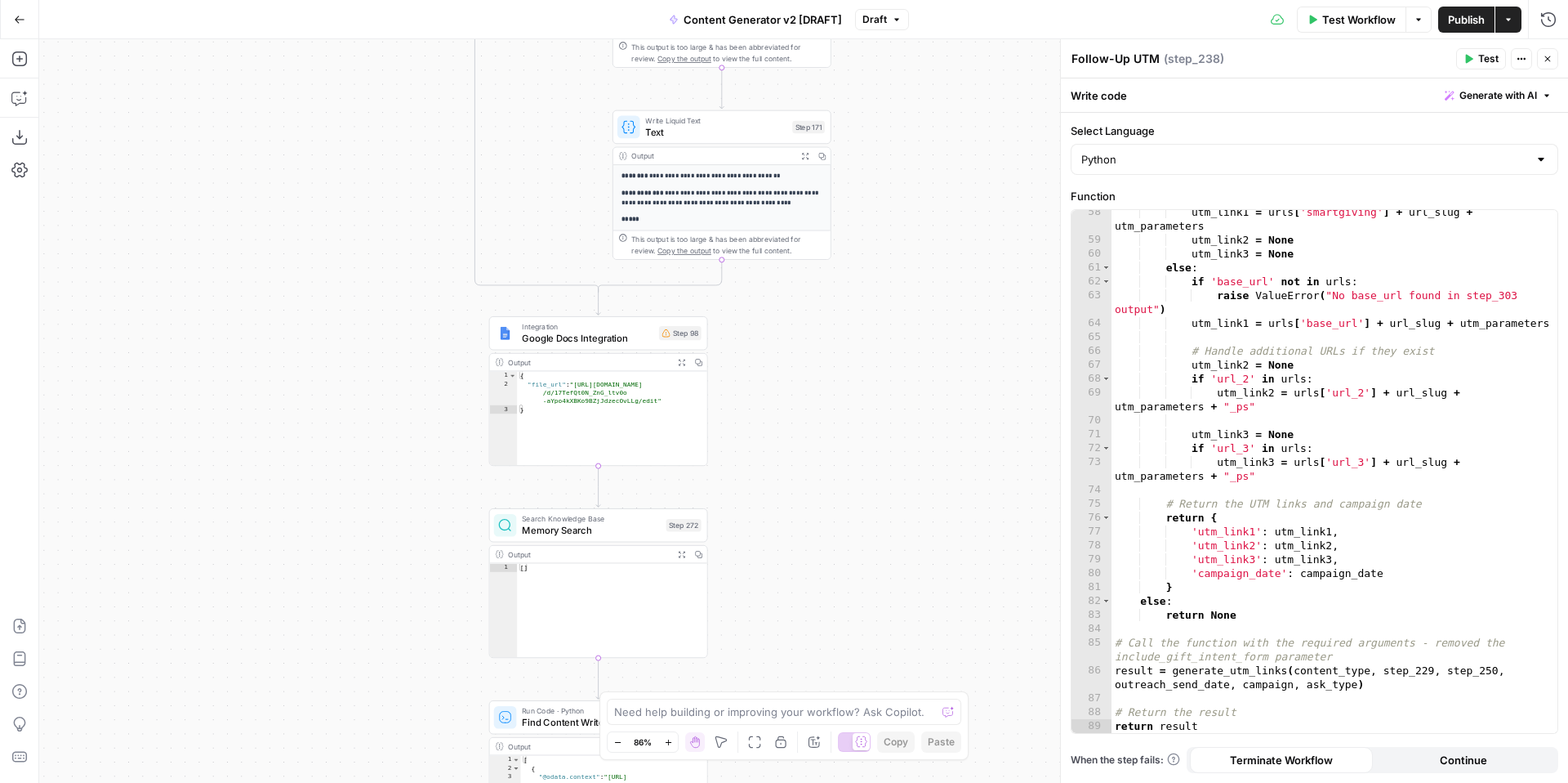
drag, startPoint x: 910, startPoint y: 593, endPoint x: 923, endPoint y: 412, distance: 181.5
click at [926, 415] on div "true false true false true false true true false true false false Workflow Set …" at bounding box center [804, 411] width 1529 height 744
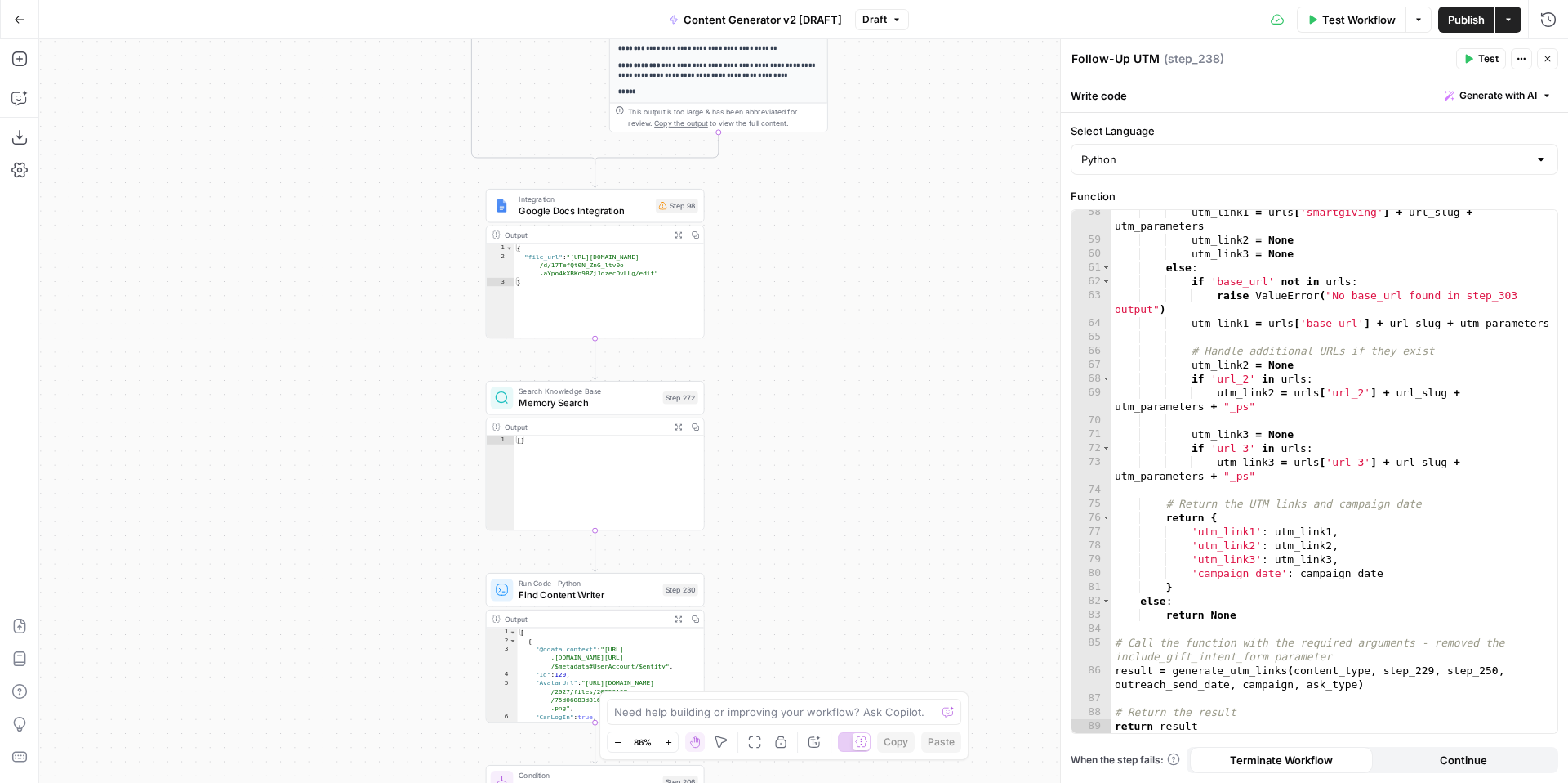
drag, startPoint x: 911, startPoint y: 590, endPoint x: 926, endPoint y: 344, distance: 246.5
click at [926, 344] on div "true false true false true false true true false true false false Workflow Set …" at bounding box center [804, 411] width 1529 height 744
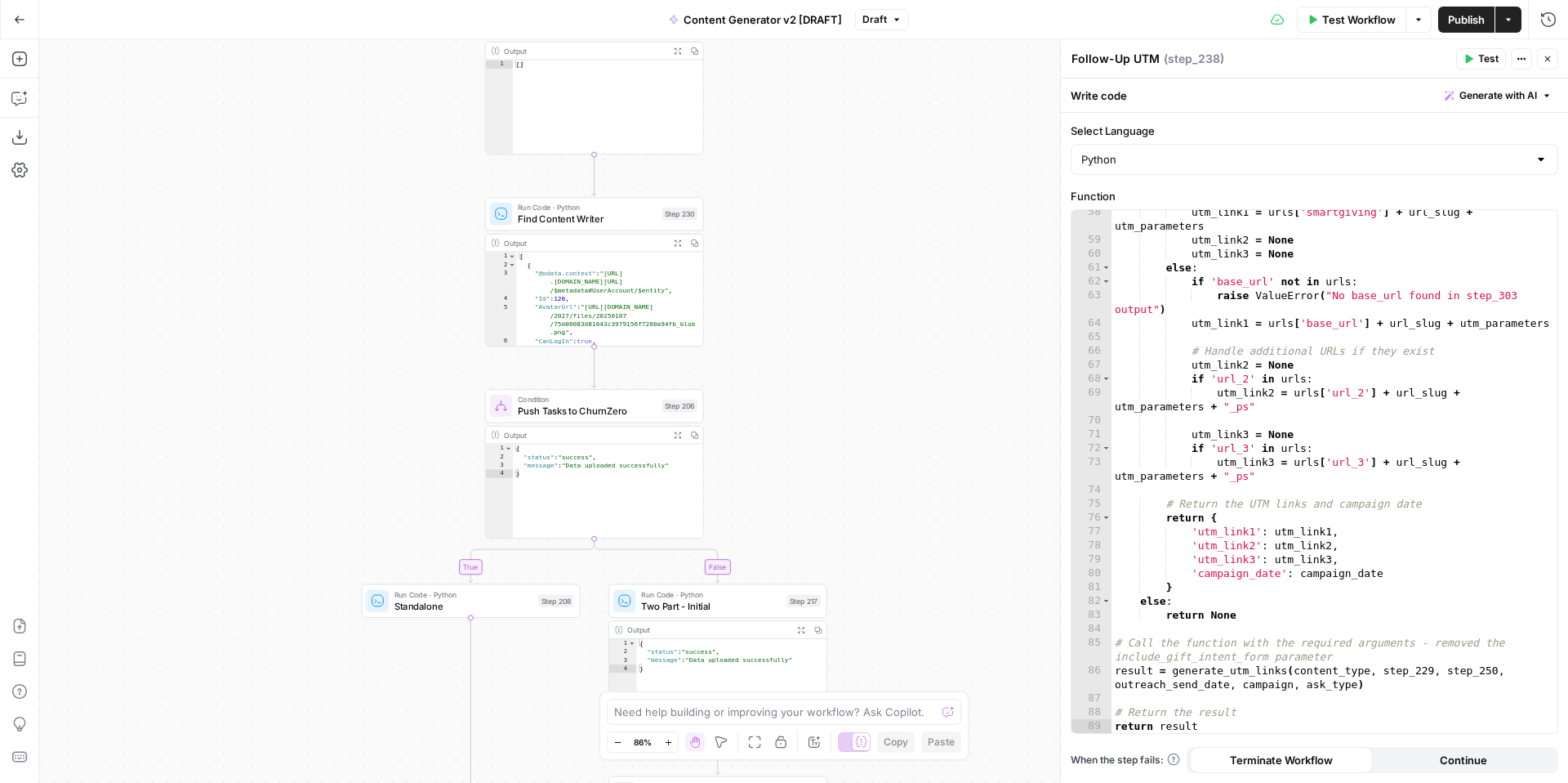
drag, startPoint x: 906, startPoint y: 555, endPoint x: 889, endPoint y: 367, distance: 188.8
click at [889, 367] on div "true false true false true false true true false true false false Workflow Set …" at bounding box center [804, 411] width 1529 height 744
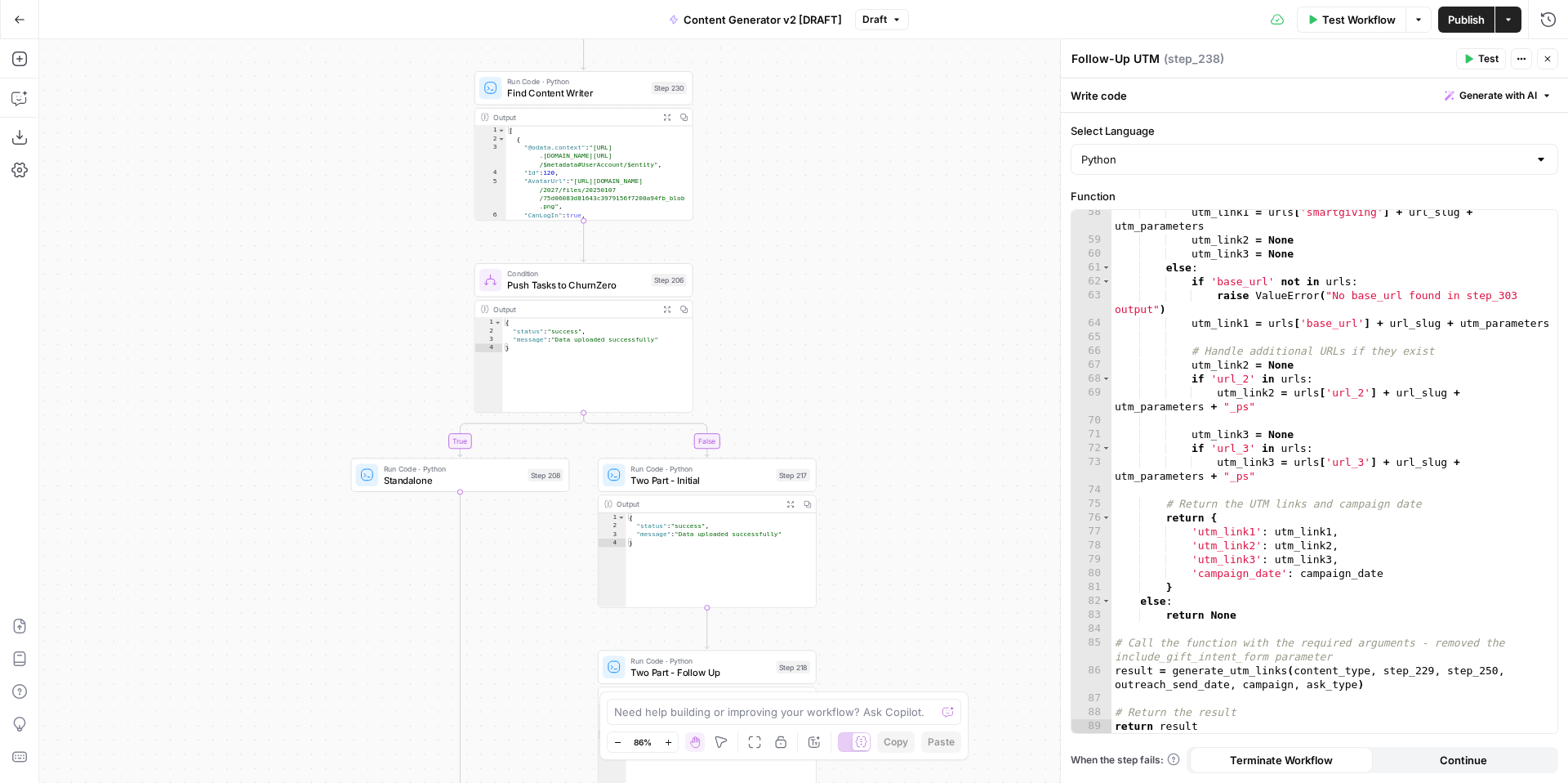
drag, startPoint x: 916, startPoint y: 558, endPoint x: 901, endPoint y: 393, distance: 165.7
click at [901, 393] on div "true false true false true false true true false true false false Workflow Set …" at bounding box center [804, 411] width 1529 height 744
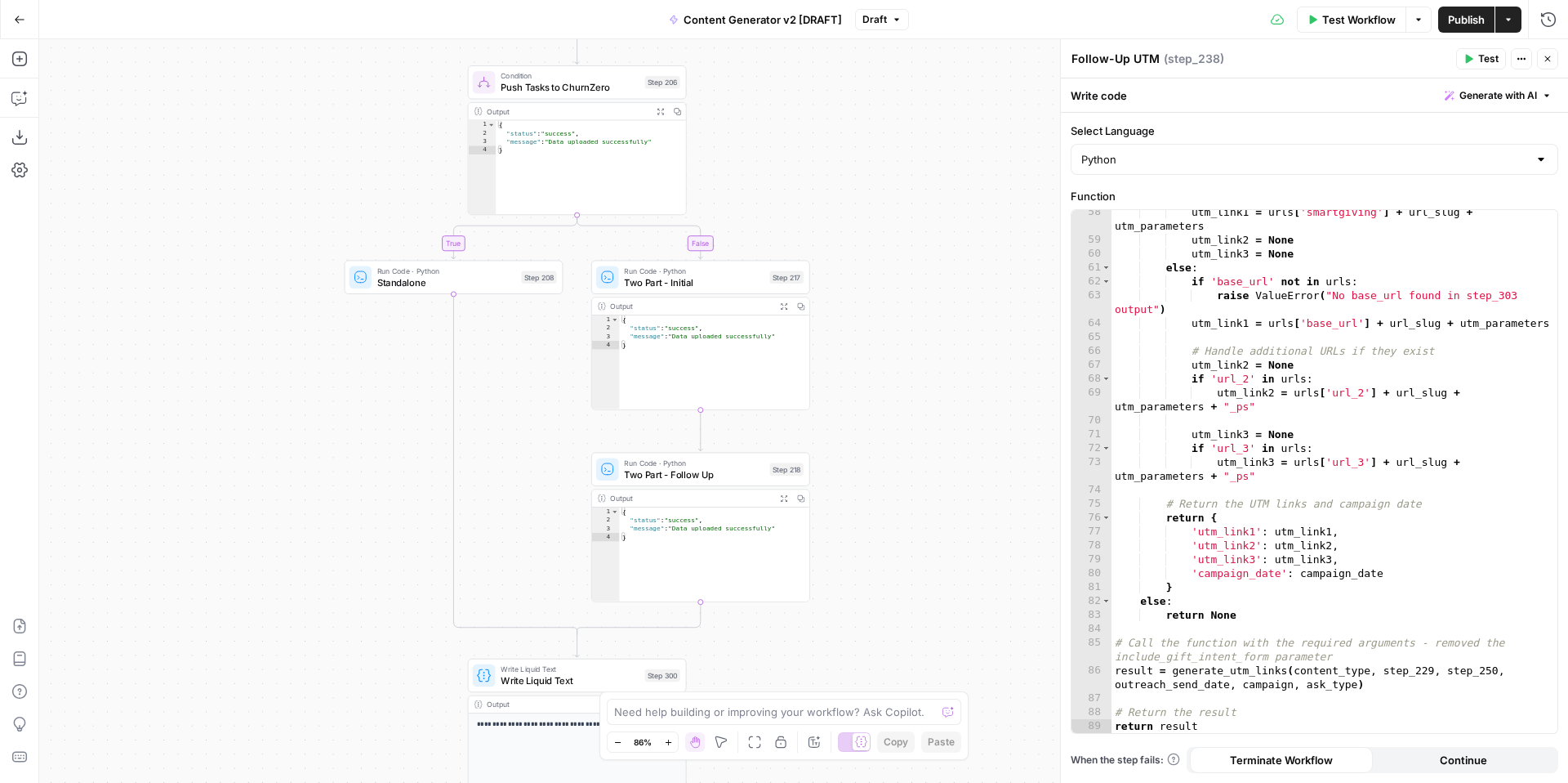
drag, startPoint x: 927, startPoint y: 646, endPoint x: 920, endPoint y: 469, distance: 177.1
click at [921, 469] on div "true false true false true false true true false true false false Workflow Set …" at bounding box center [804, 411] width 1529 height 744
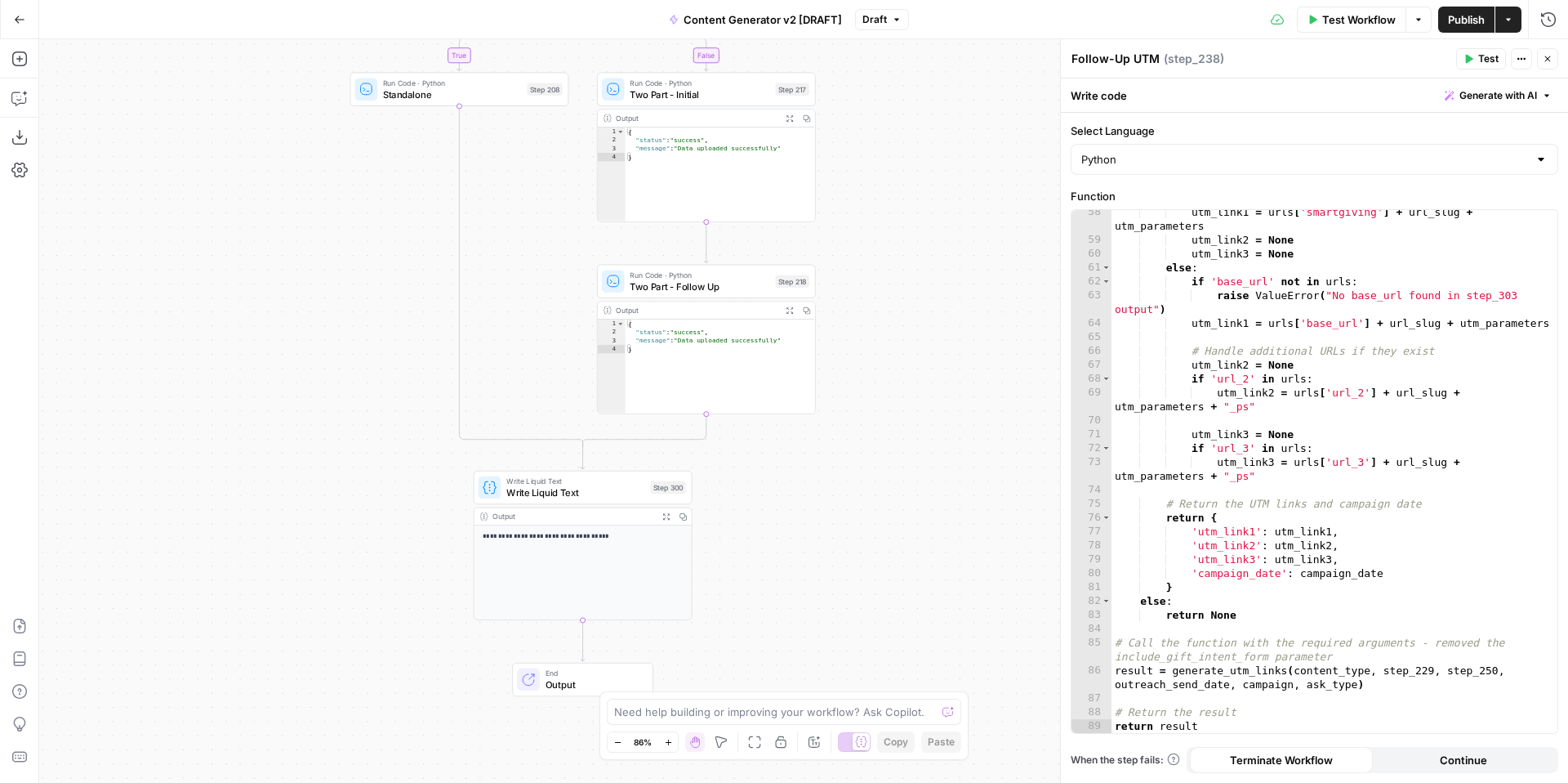
drag, startPoint x: 893, startPoint y: 570, endPoint x: 915, endPoint y: 380, distance: 191.3
click at [917, 385] on div "true false true false true false true true false true false false Workflow Set …" at bounding box center [804, 411] width 1529 height 744
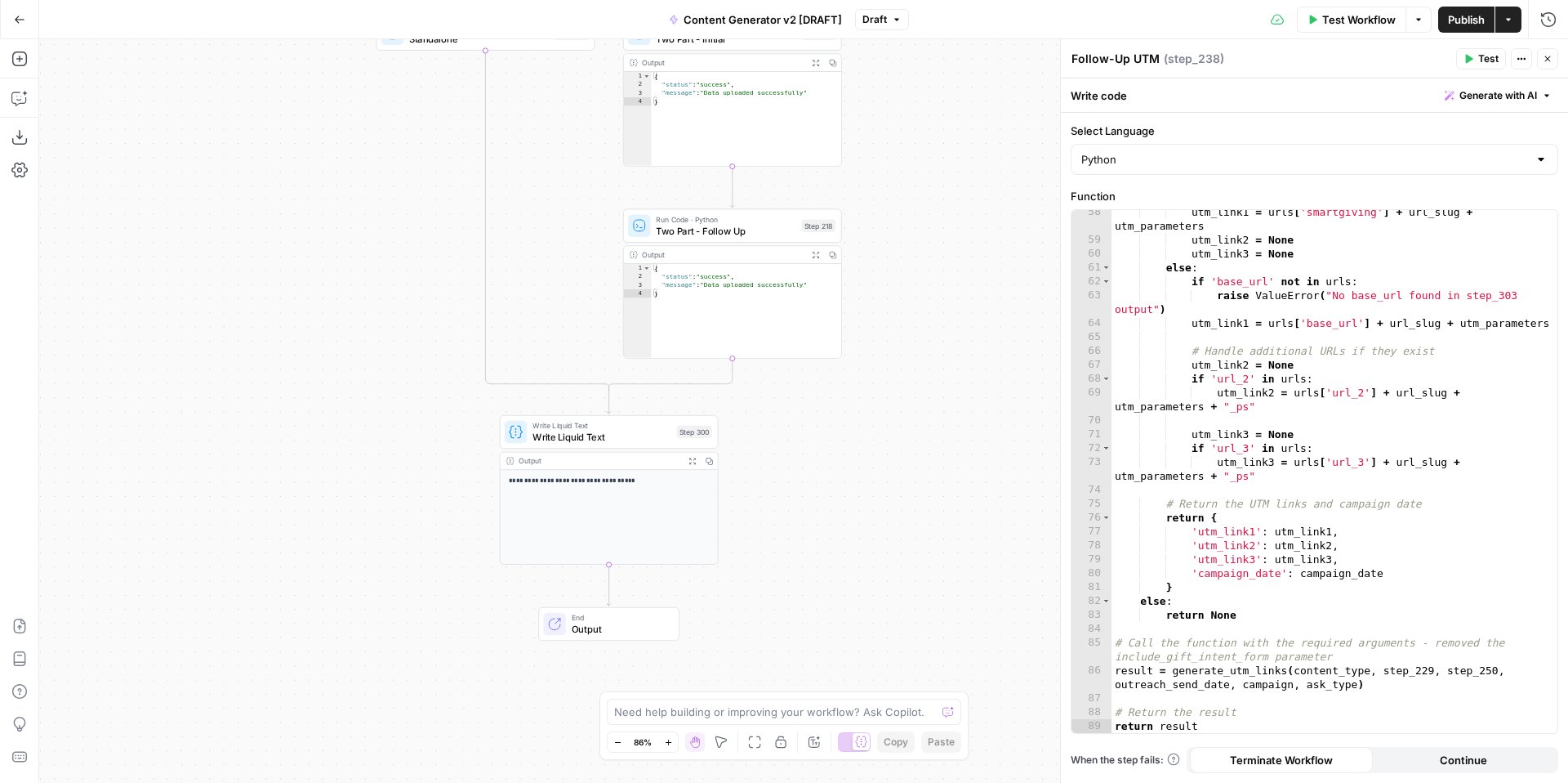
drag, startPoint x: 907, startPoint y: 391, endPoint x: 923, endPoint y: 390, distance: 16.0
click at [922, 395] on div "true false true false true false true true false true false false Workflow Set …" at bounding box center [804, 411] width 1529 height 744
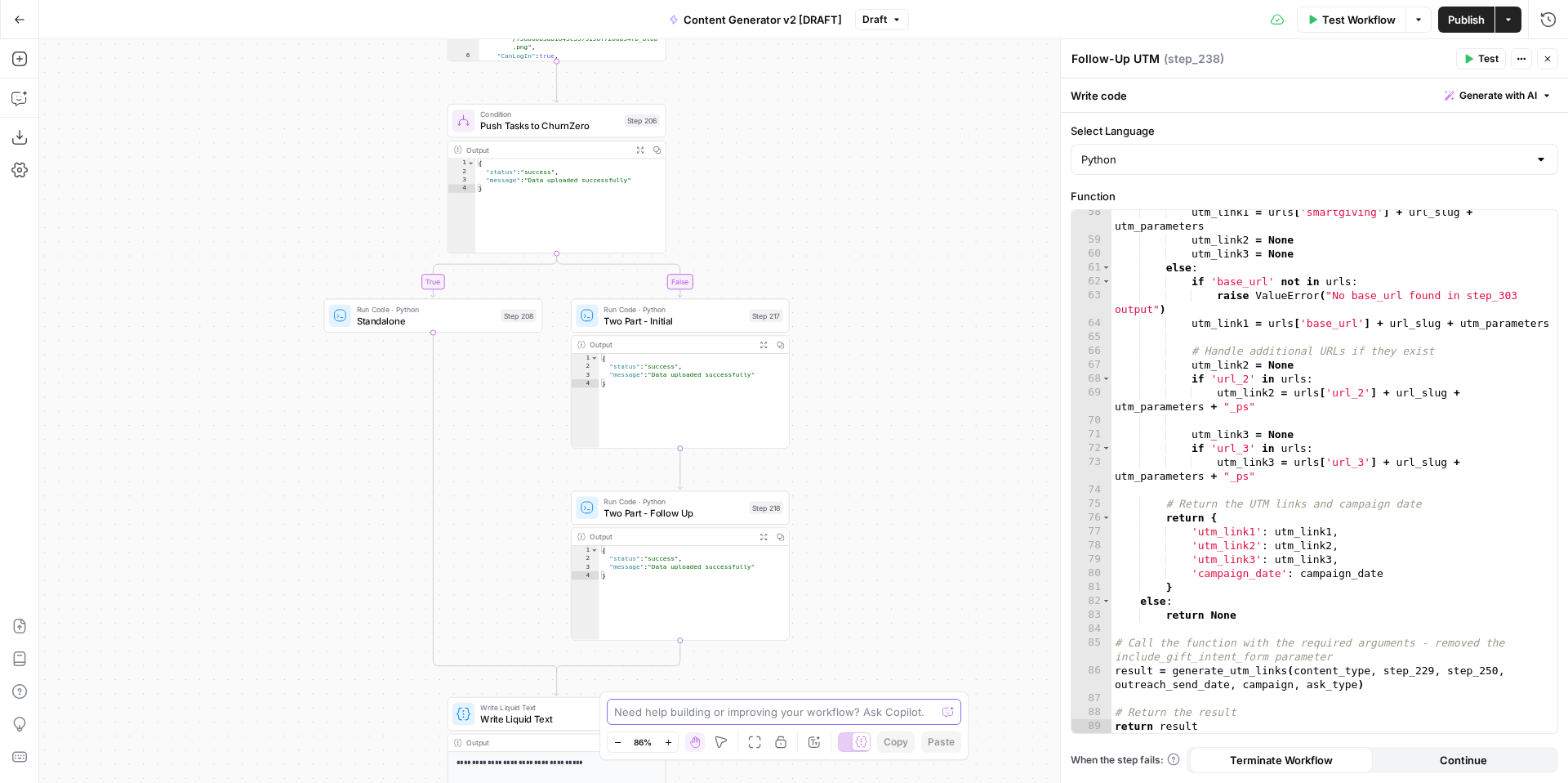
drag, startPoint x: 961, startPoint y: 423, endPoint x: 907, endPoint y: 702, distance: 284.2
click at [907, 712] on body "FreeWill New Home Browse Your Data Usage Settings Recent Grids Check for FreeWi…" at bounding box center [784, 392] width 1568 height 783
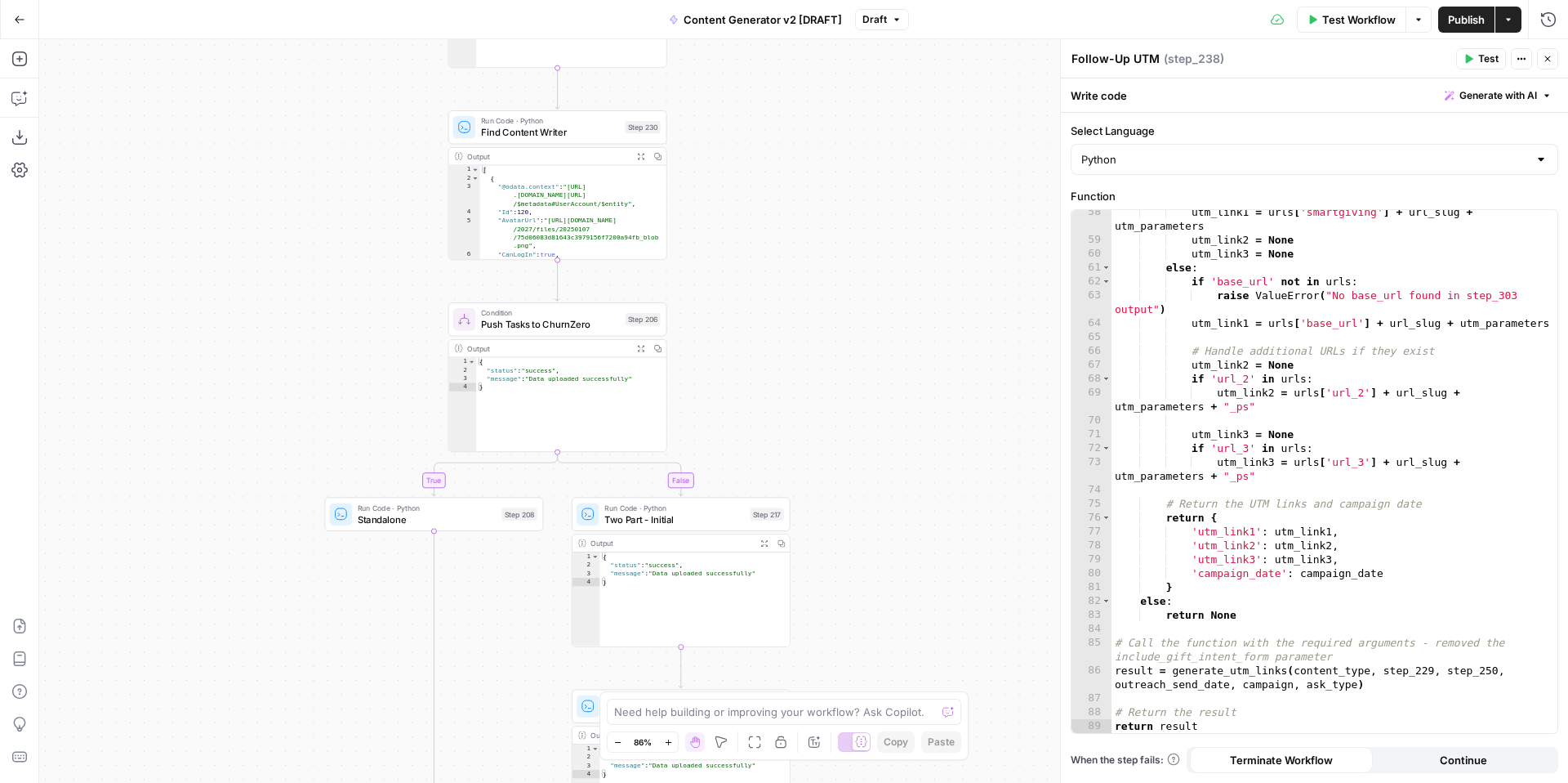
drag
click at [870, 534] on div "true false true false true false true true false true false false Workflow Set …" at bounding box center [804, 411] width 1529 height 744
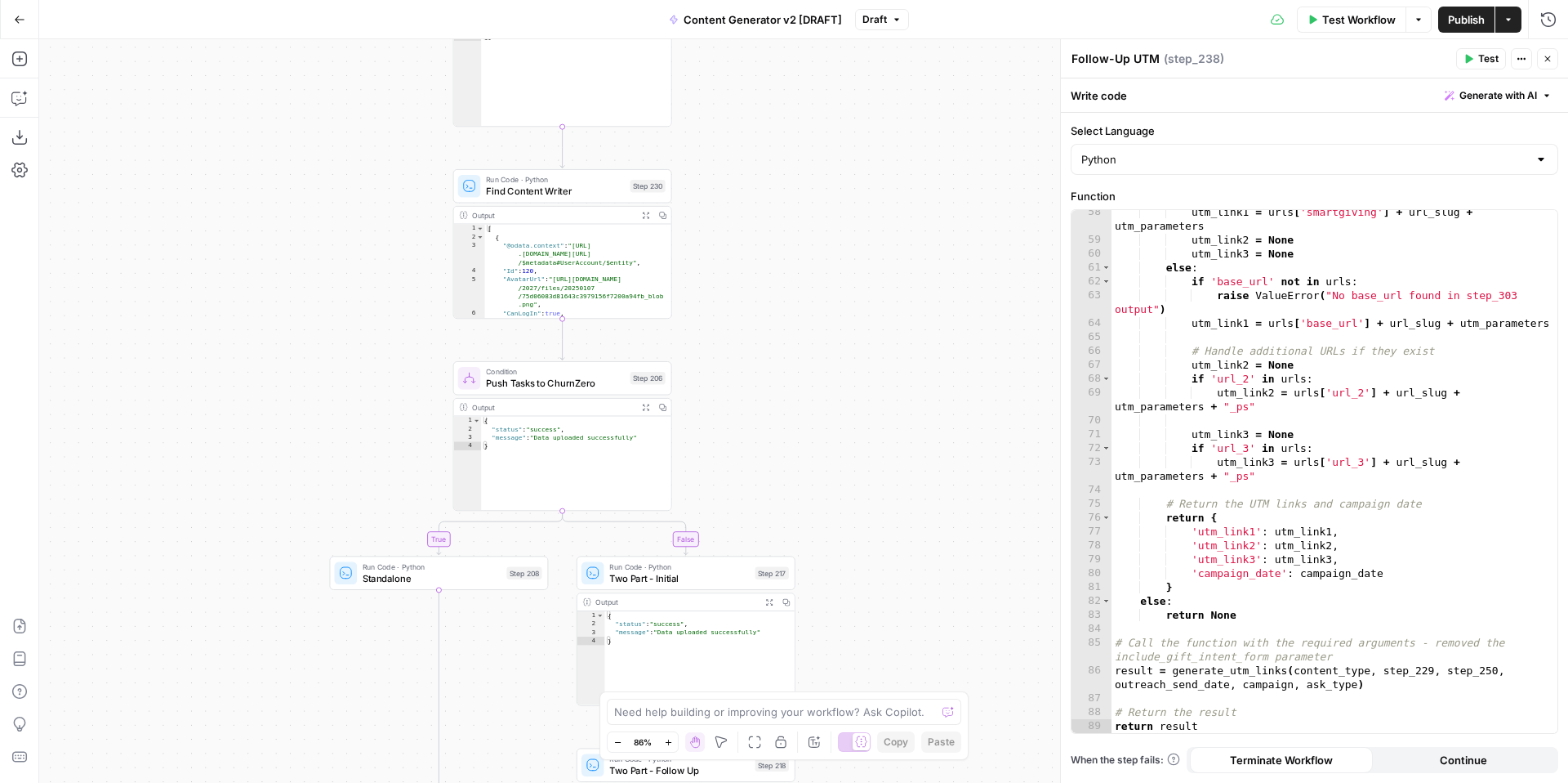
click at [895, 344] on div "true false true false true false true true false true false false Workflow Set …" at bounding box center [804, 411] width 1529 height 744
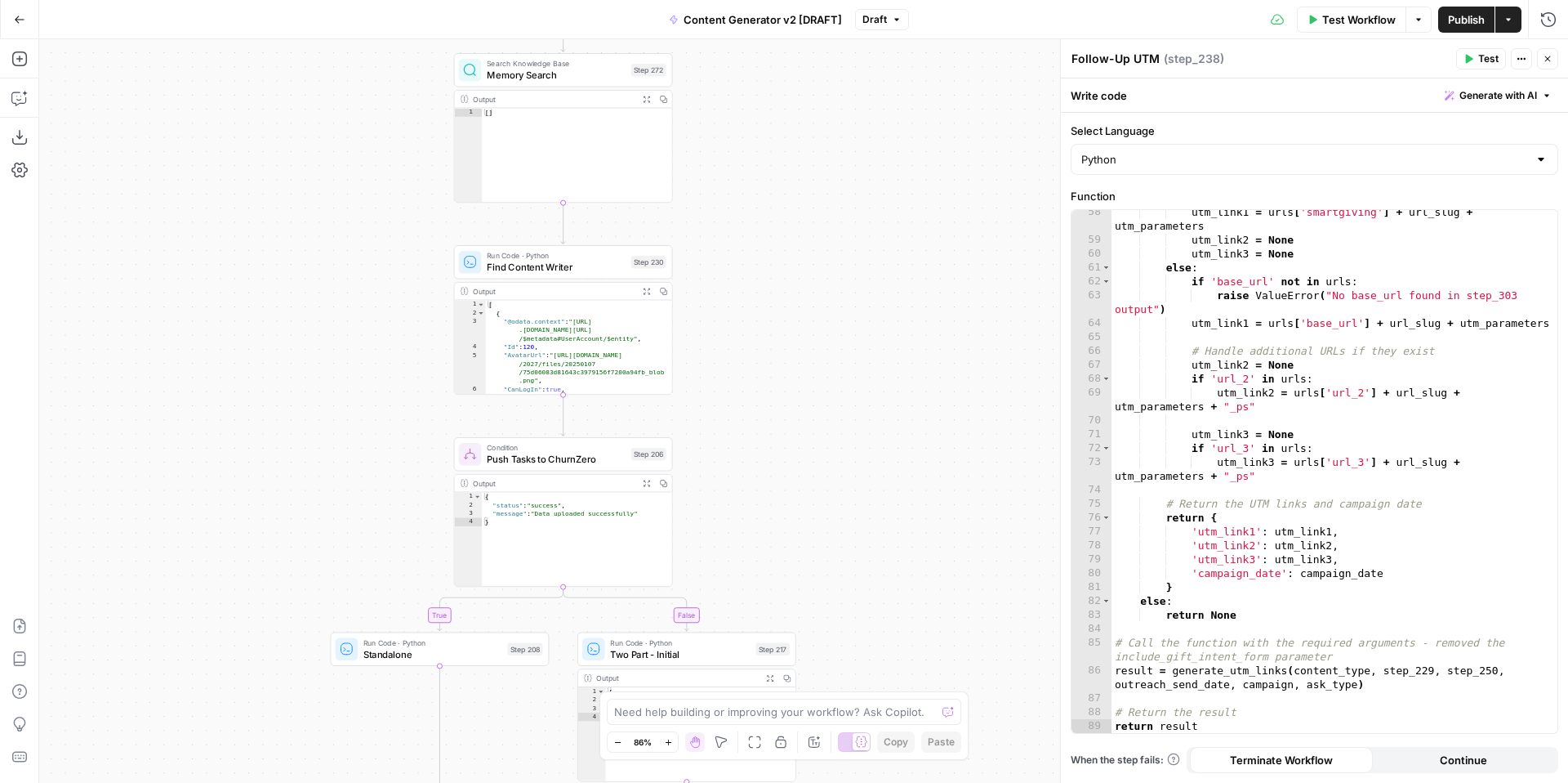
click at [920, 499] on div "true false true false true false true true false true false false Workflow Set …" at bounding box center [804, 411] width 1529 height 744
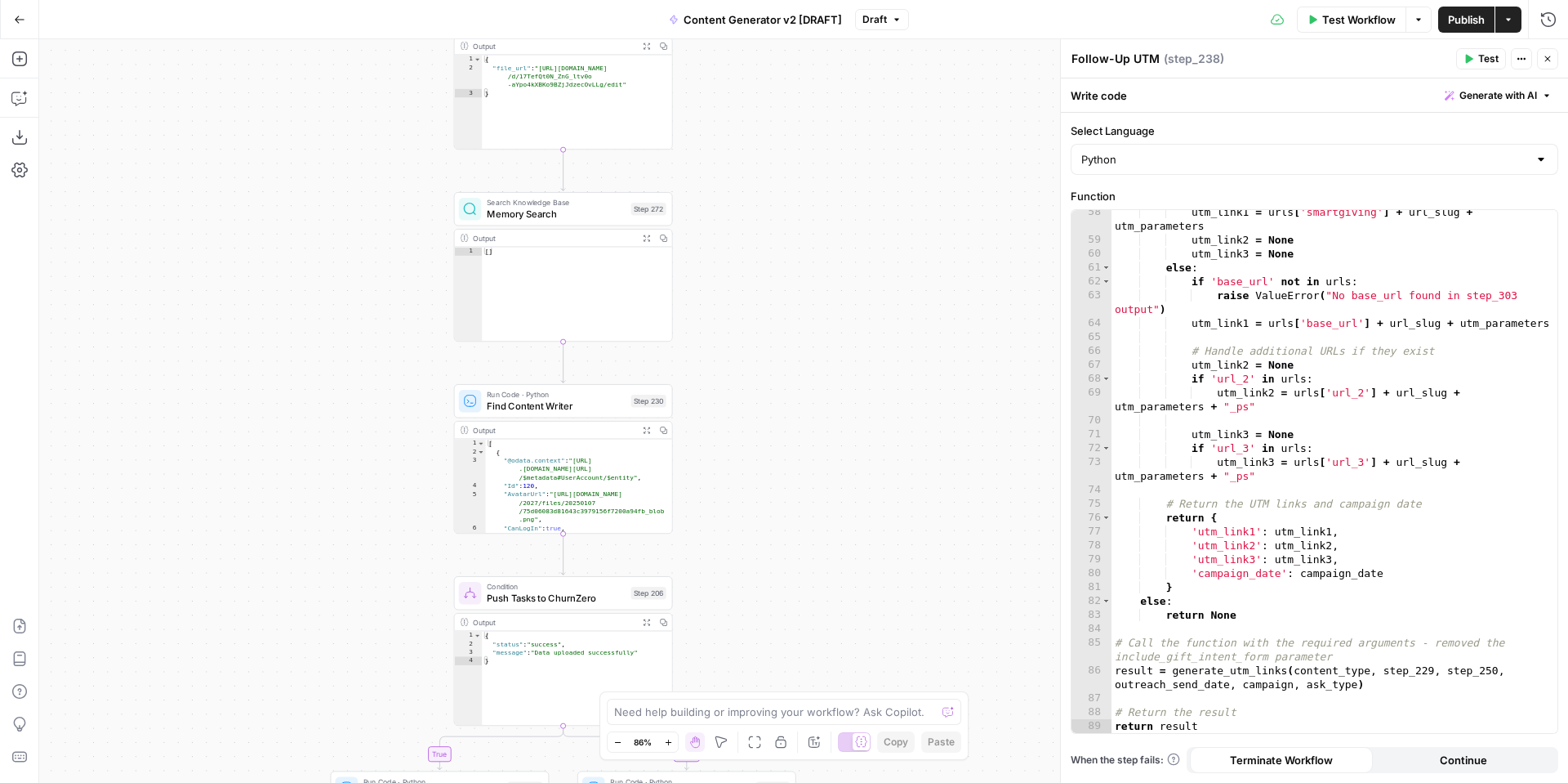
click at [884, 512] on div "true false true false true false true true false true false false Workflow Set …" at bounding box center [804, 411] width 1529 height 744
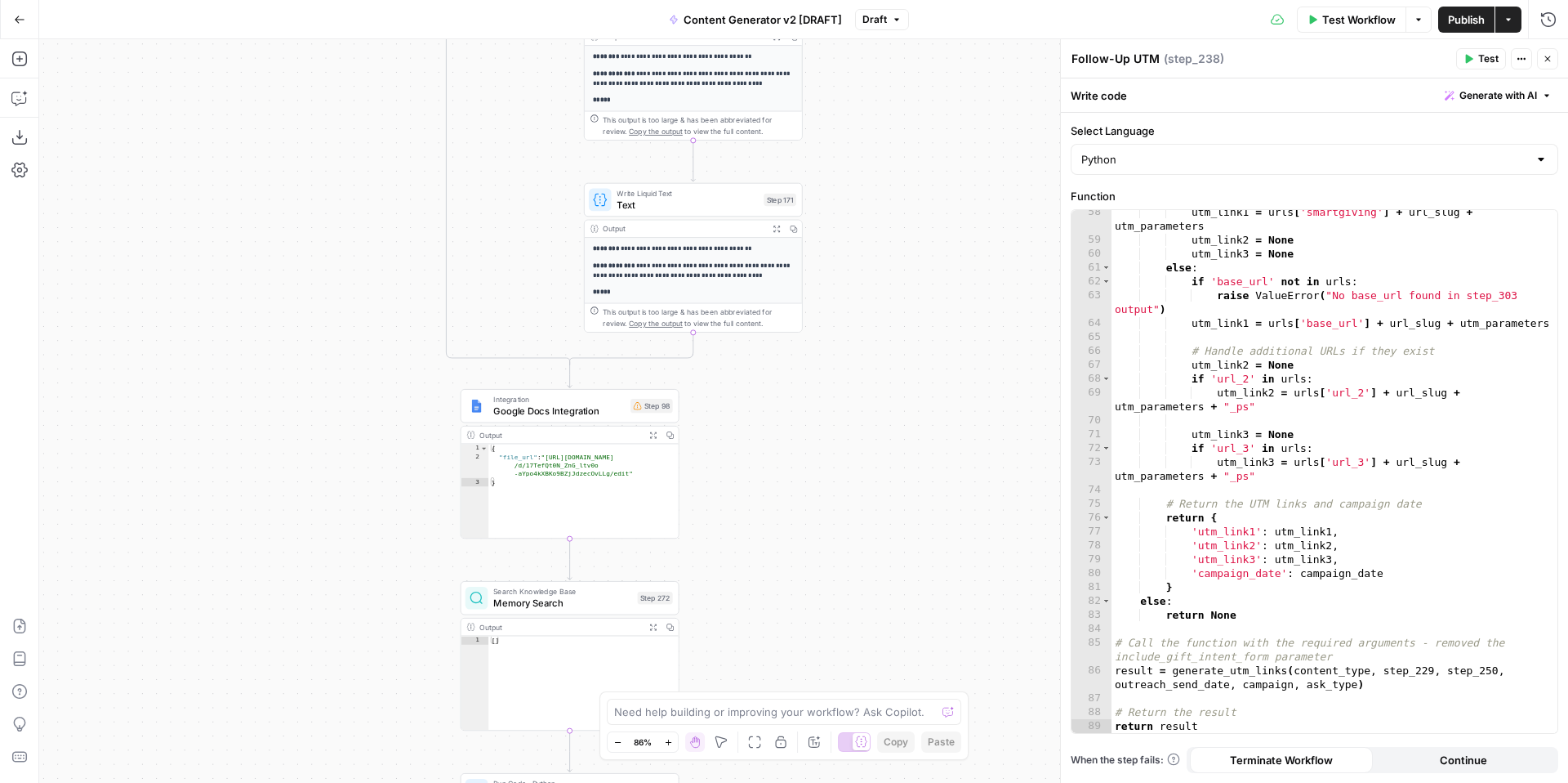
click at [880, 581] on div "true false true false true false true true false true false false Workflow Set …" at bounding box center [804, 411] width 1529 height 744
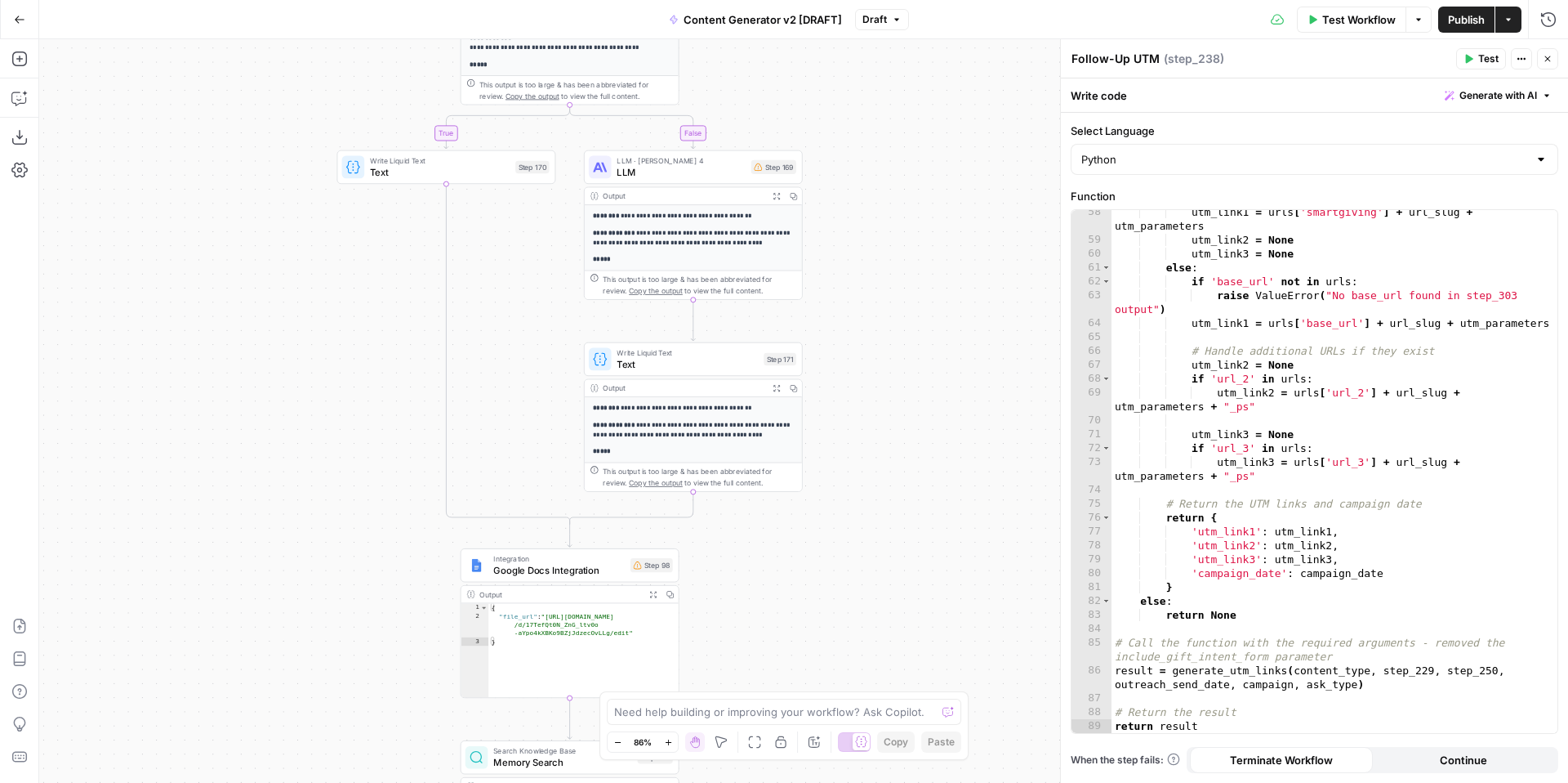
click at [909, 583] on div "true false true false true false true true false true false false Workflow Set …" at bounding box center [804, 411] width 1529 height 744
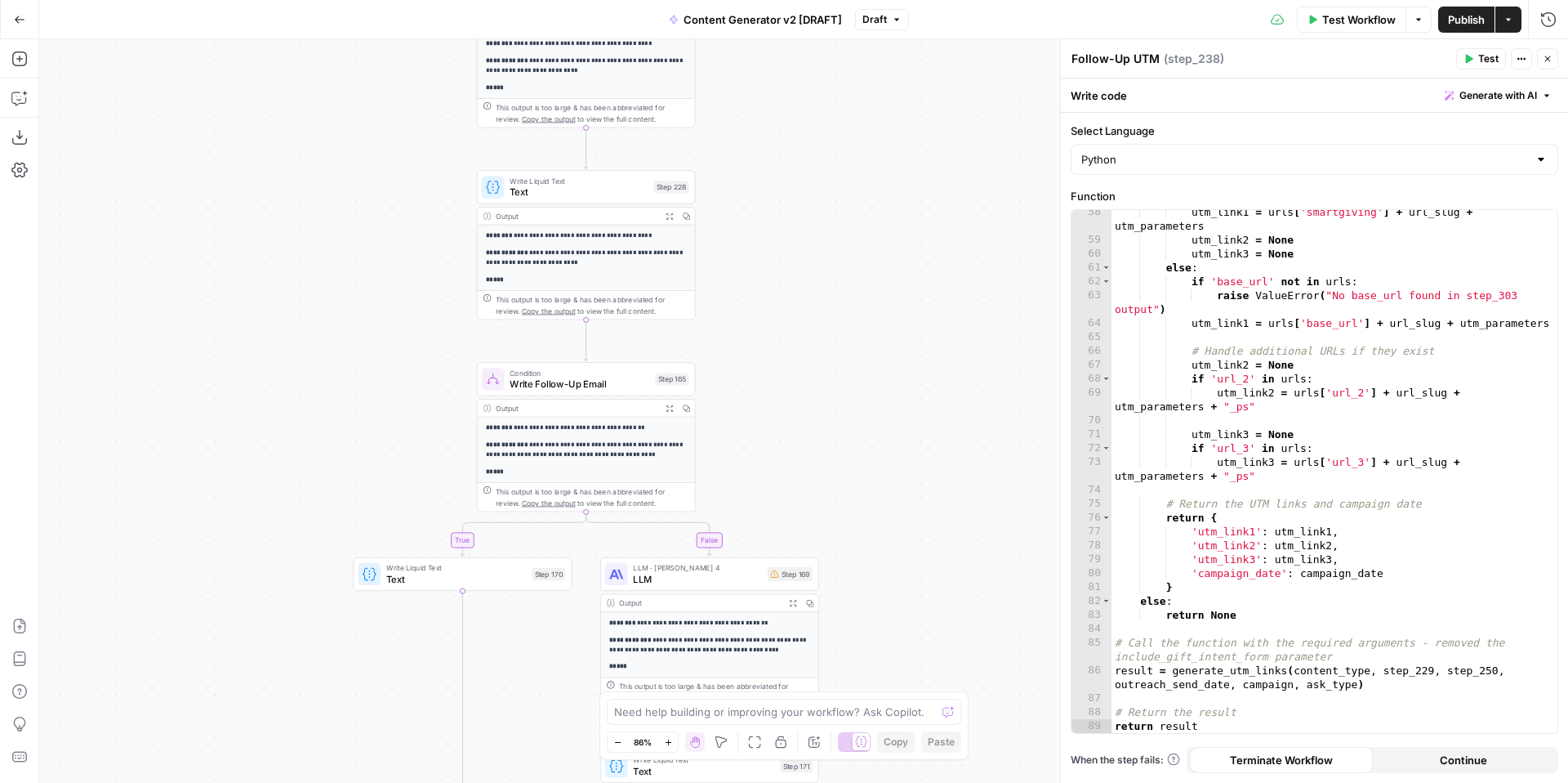
click at [949, 627] on div "true false true false true false true true false true false false Workflow Set …" at bounding box center [804, 411] width 1529 height 744
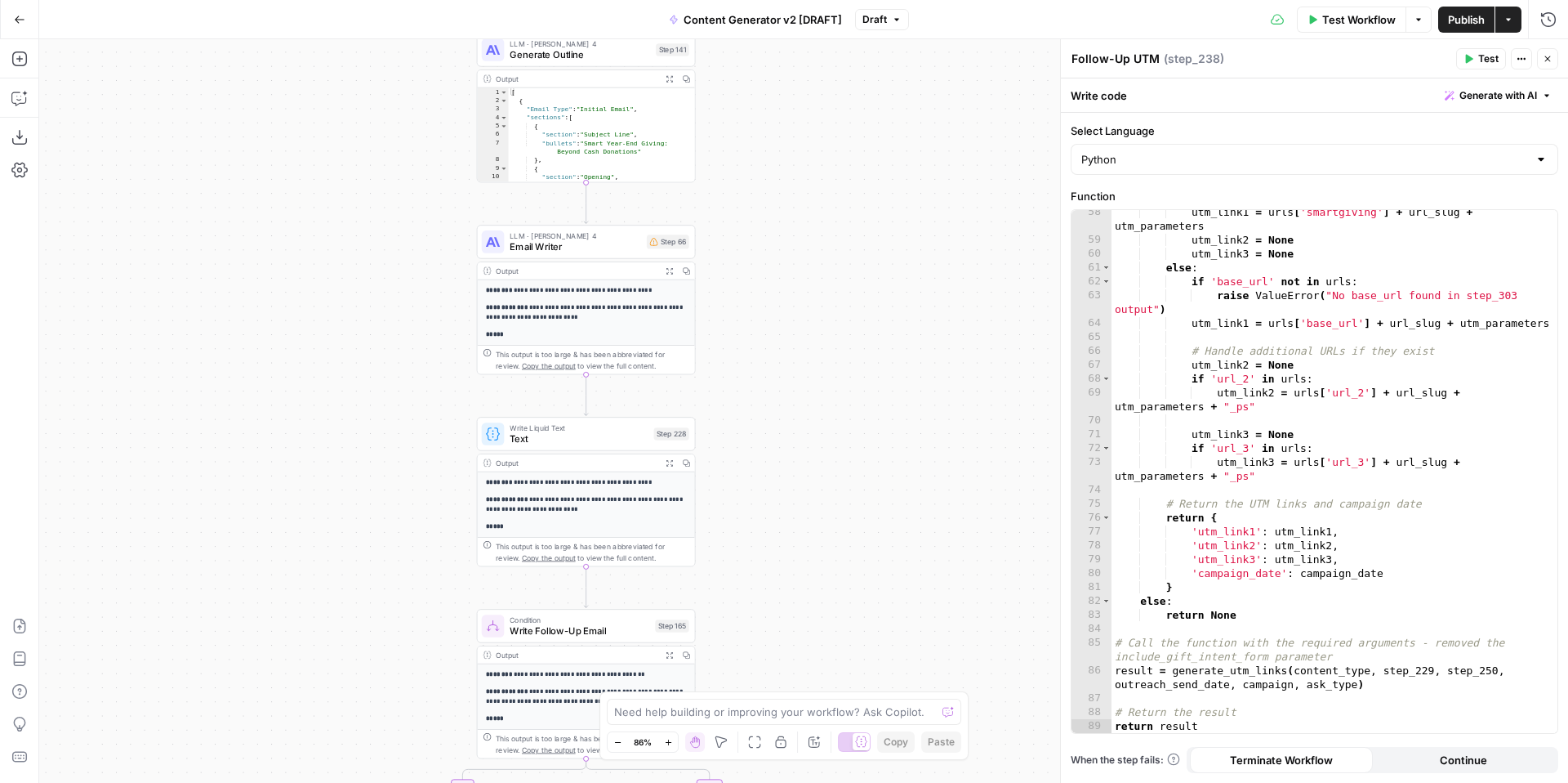
click at [913, 601] on div "true false true false true false true true false true false false Workflow Set …" at bounding box center [804, 411] width 1529 height 744
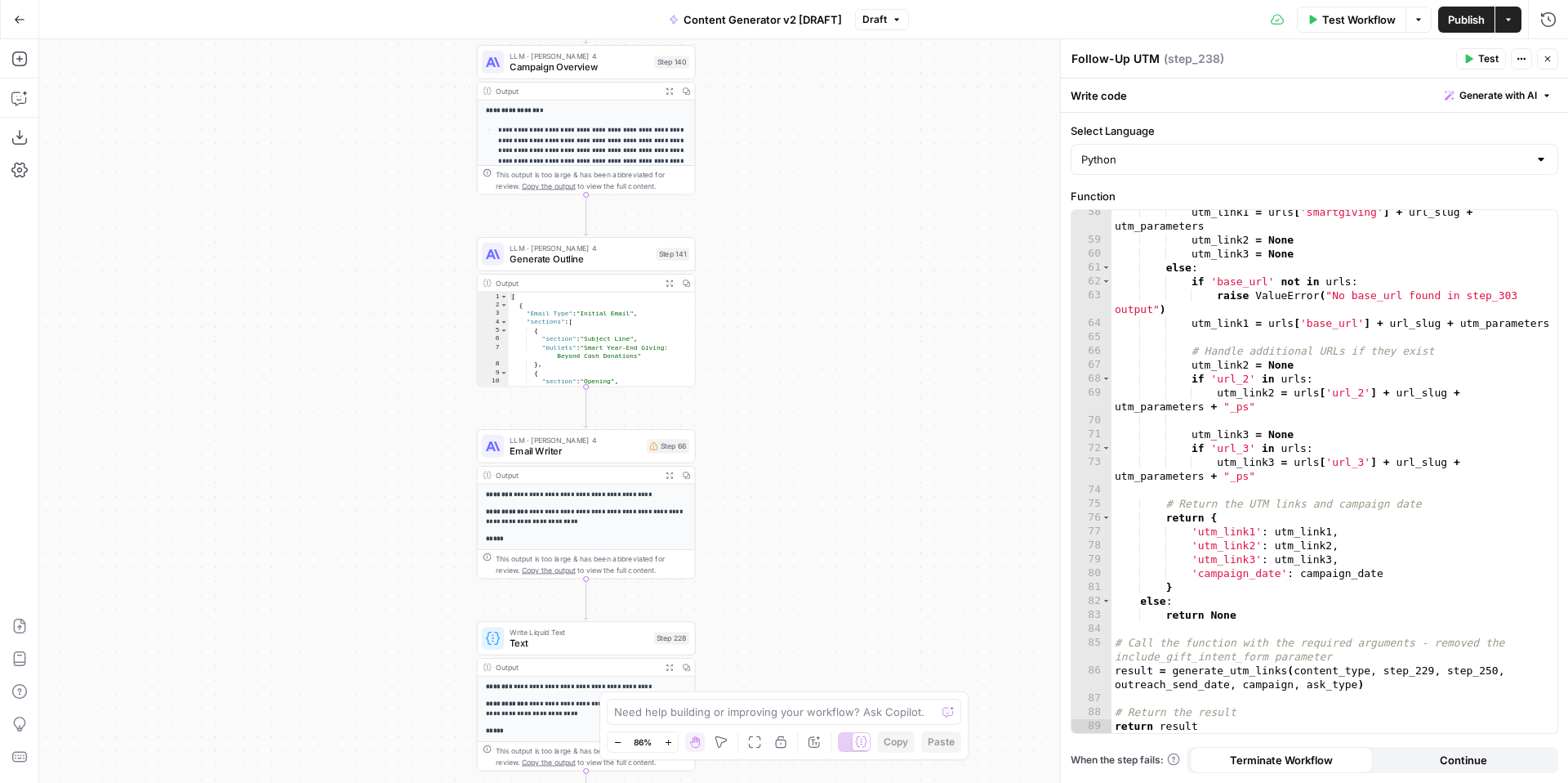
click at [888, 618] on div "true false true false true false true true false true false false Workflow Set …" at bounding box center [804, 411] width 1529 height 744
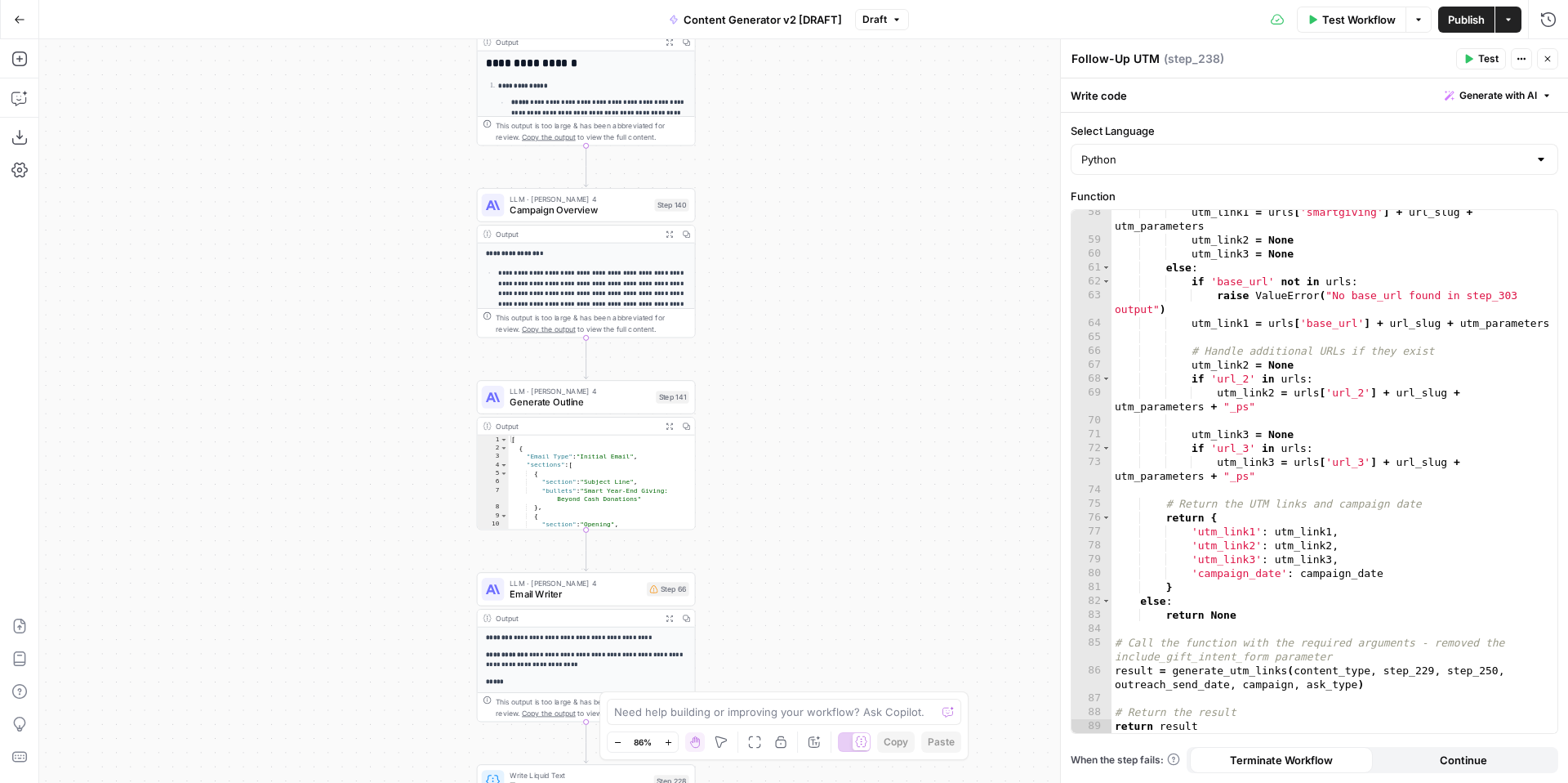
click at [869, 581] on div "true false true false true false true true false true false false Workflow Set …" at bounding box center [804, 411] width 1529 height 744
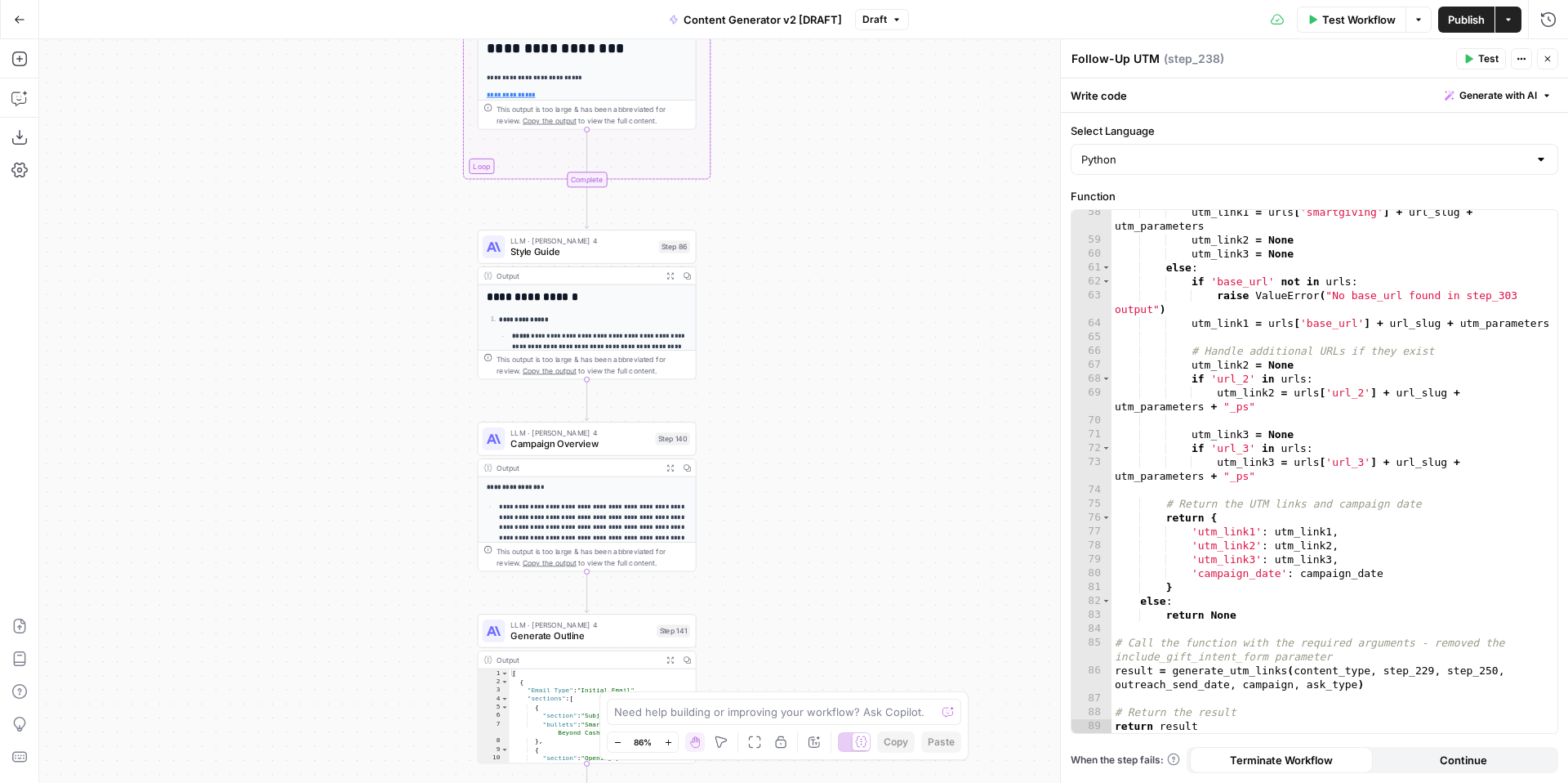
click at [844, 542] on div "true false true false true false true true false true false false Workflow Set …" at bounding box center [804, 411] width 1529 height 744
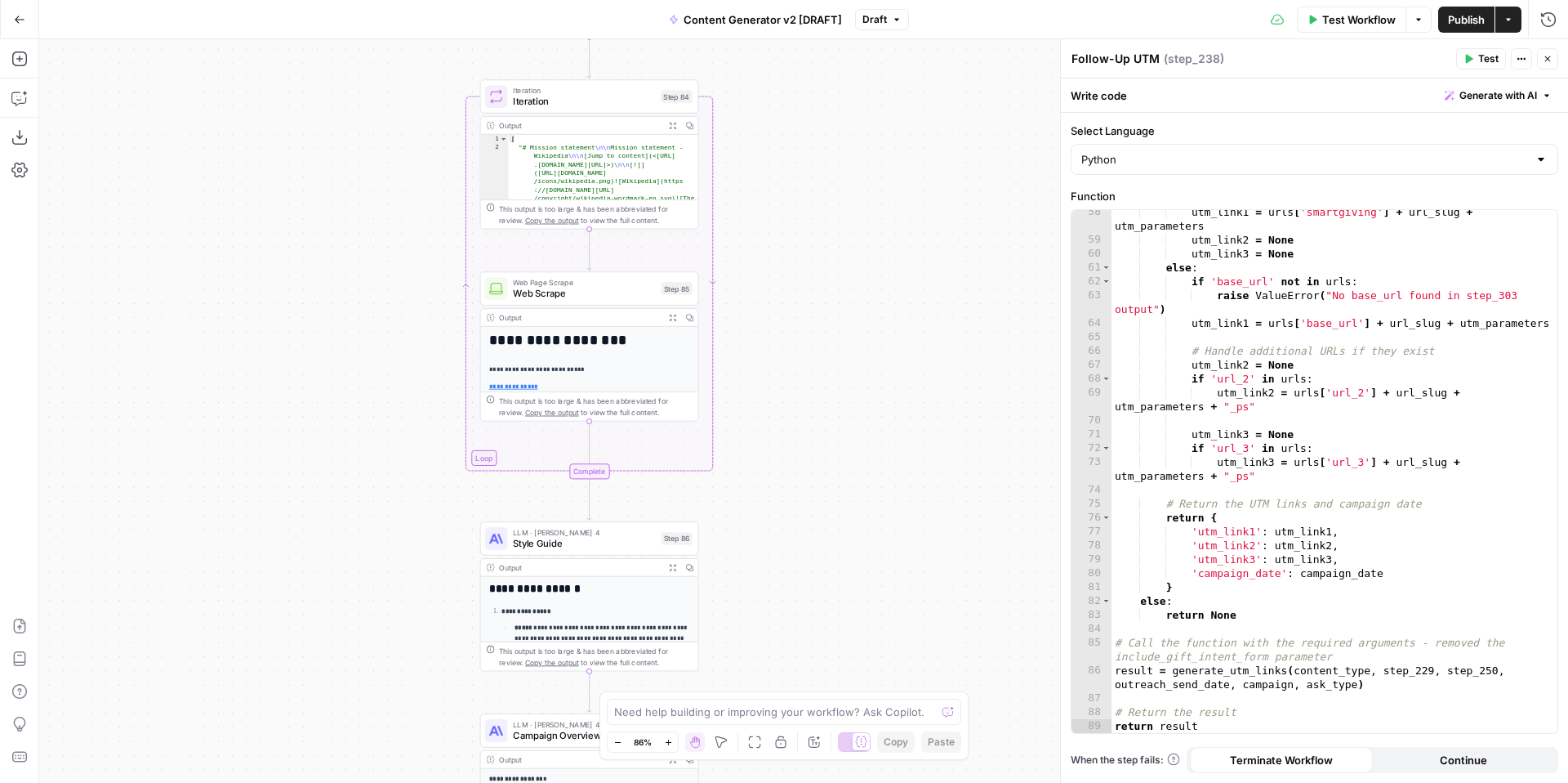
click at [838, 606] on div "true false true false true false true true false true false false Workflow Set …" at bounding box center [804, 411] width 1529 height 744
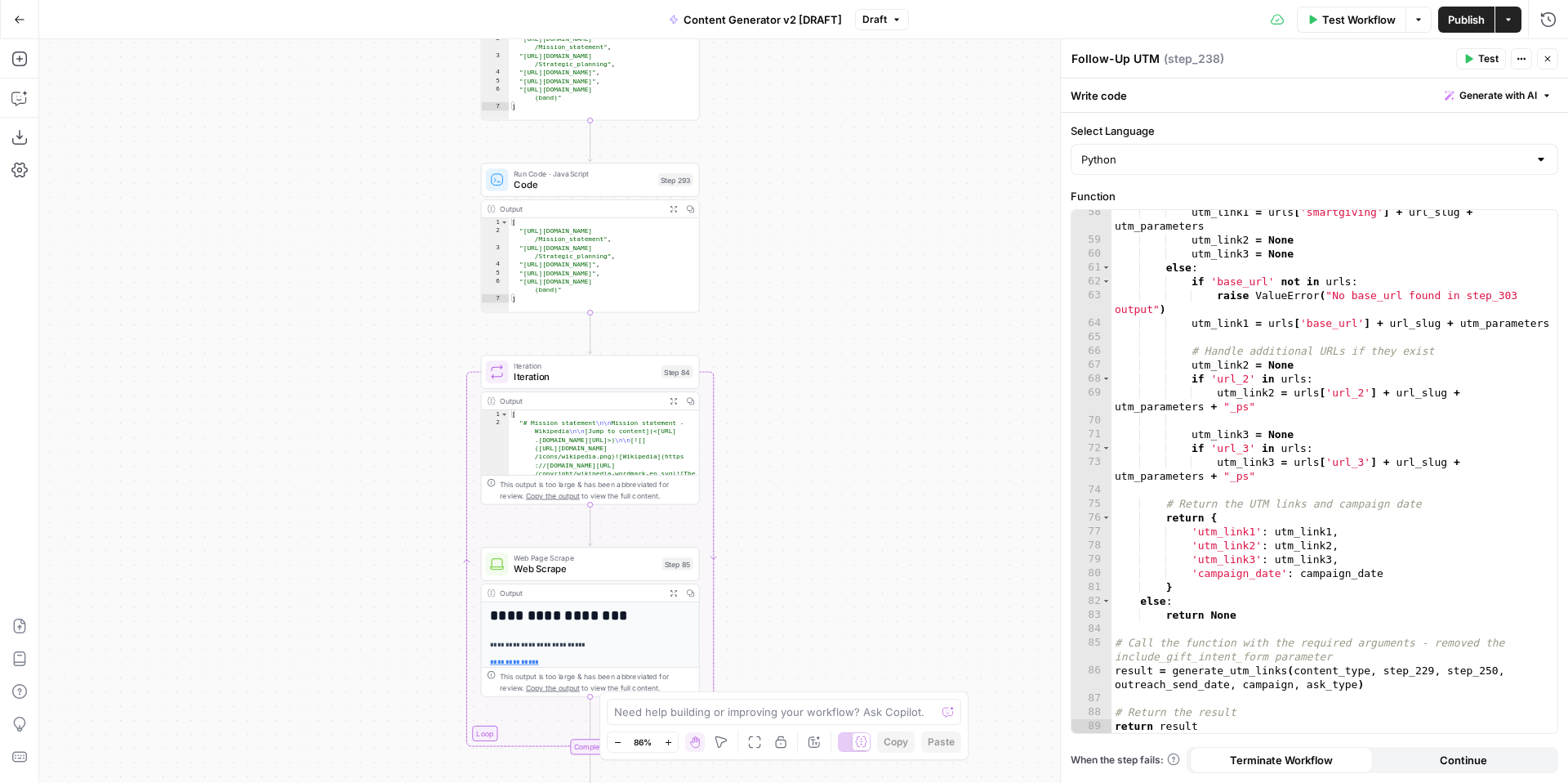
click at [836, 580] on div "true false true false true false true true false true false false Workflow Set …" at bounding box center [804, 411] width 1529 height 744
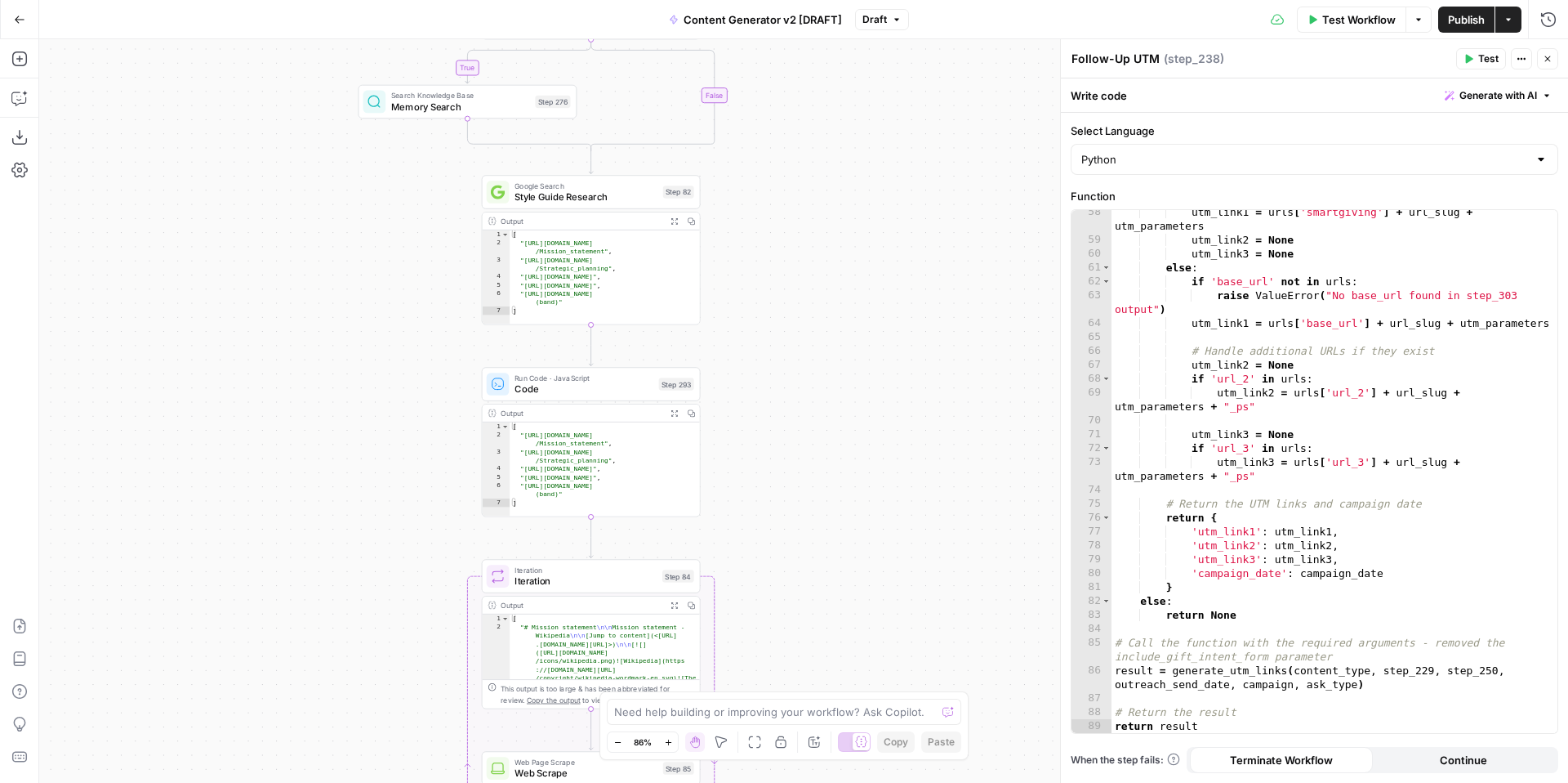
click at [840, 551] on div "true false true false true false true true false true false false Workflow Set …" at bounding box center [804, 411] width 1529 height 744
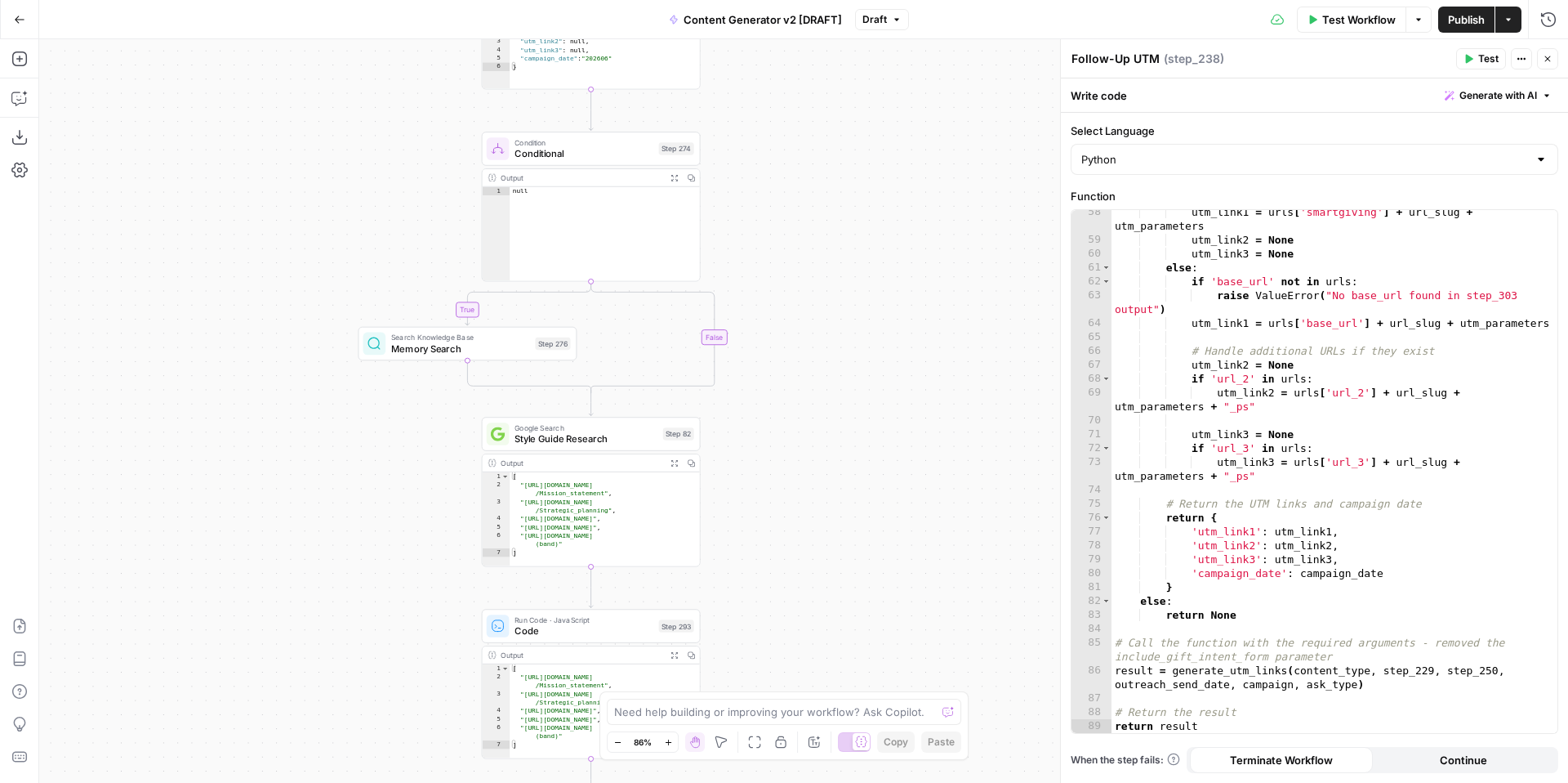
click at [854, 587] on div "true false true false true false true true false true false false Workflow Set …" at bounding box center [804, 411] width 1529 height 744
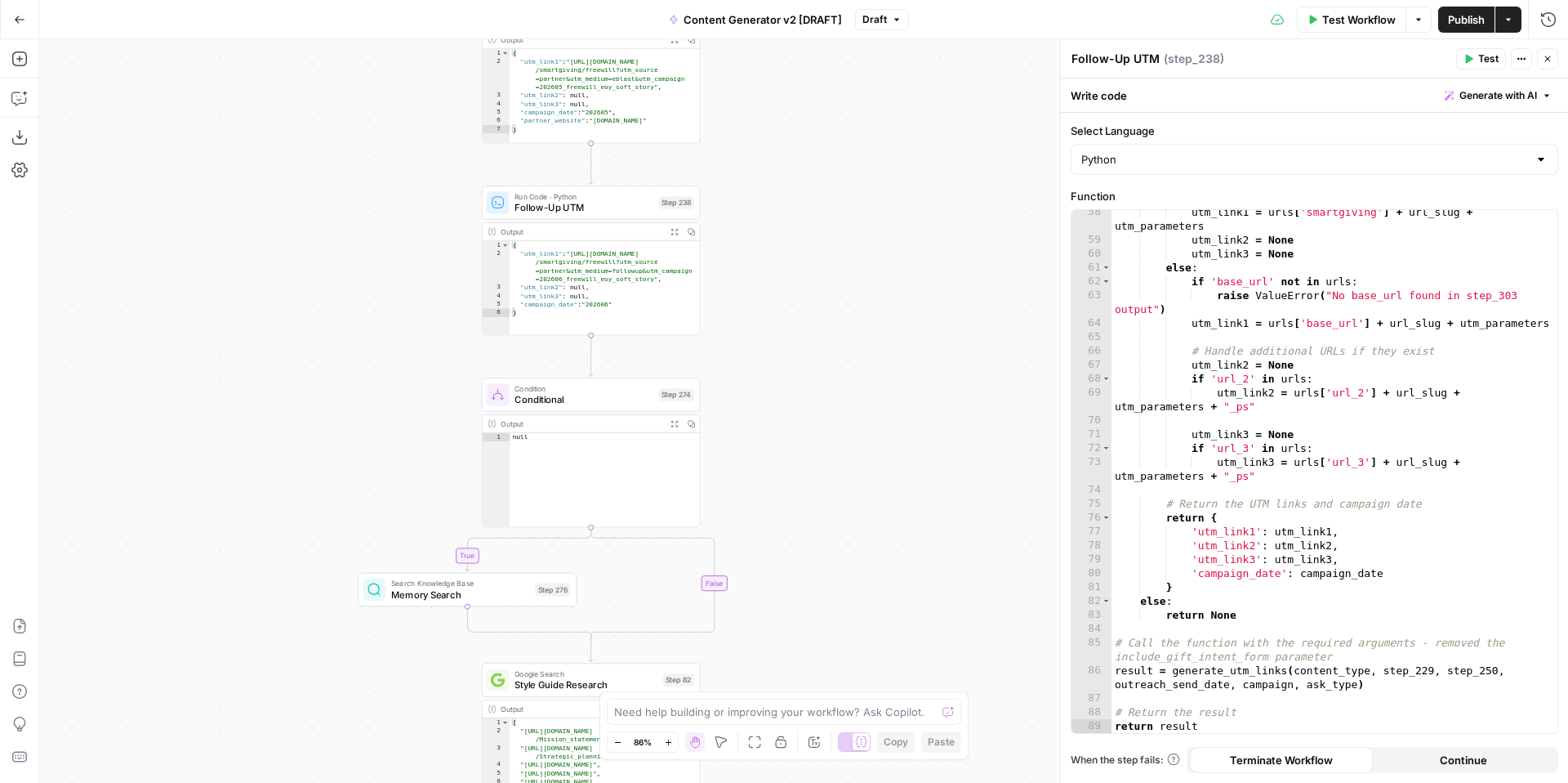
click at [862, 614] on div "true false true false true false true true false true false false Workflow Set …" at bounding box center [804, 411] width 1529 height 744
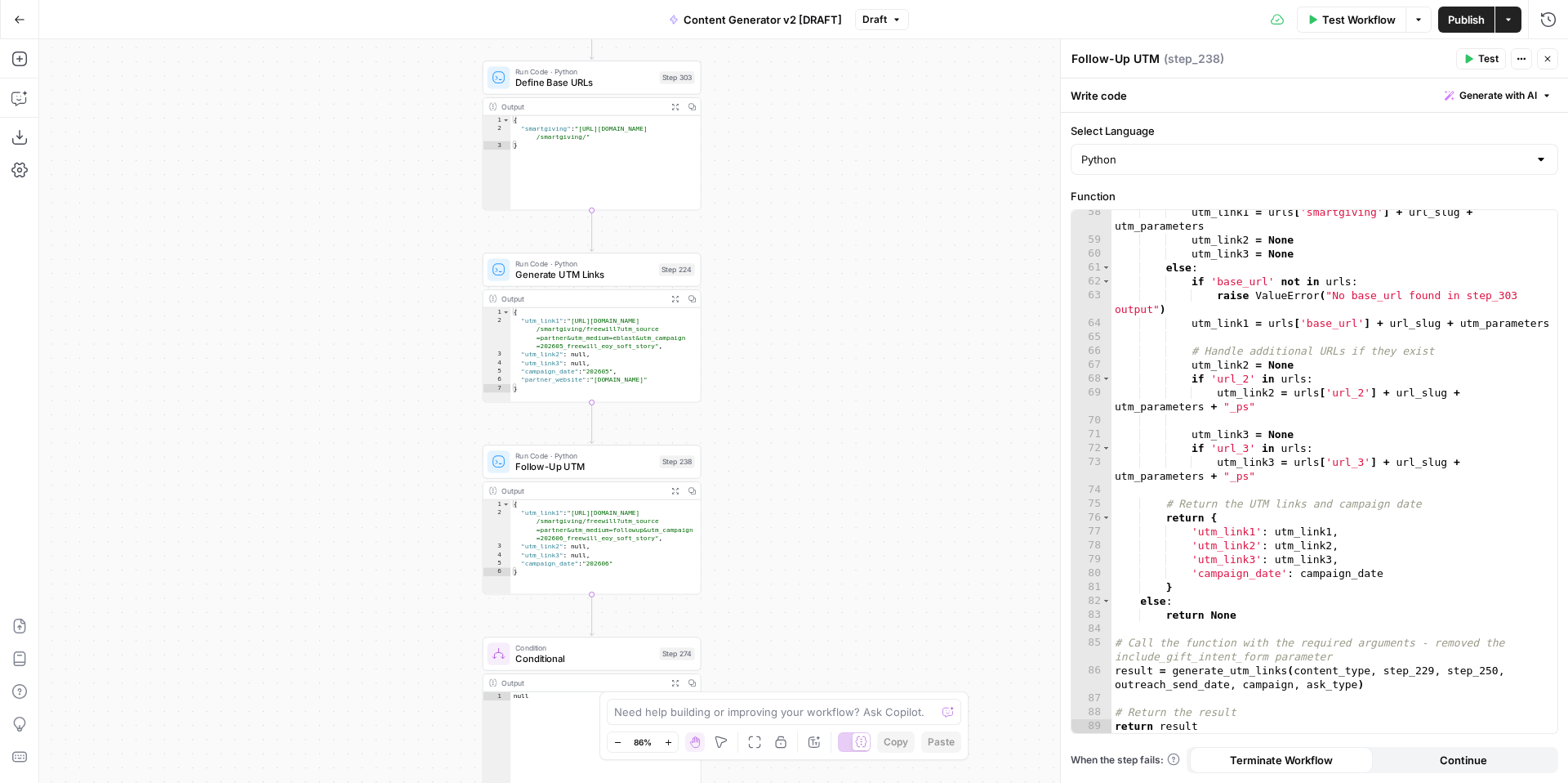
click at [873, 593] on div "true false true false true false true true false true false false Workflow Set …" at bounding box center [804, 411] width 1529 height 744
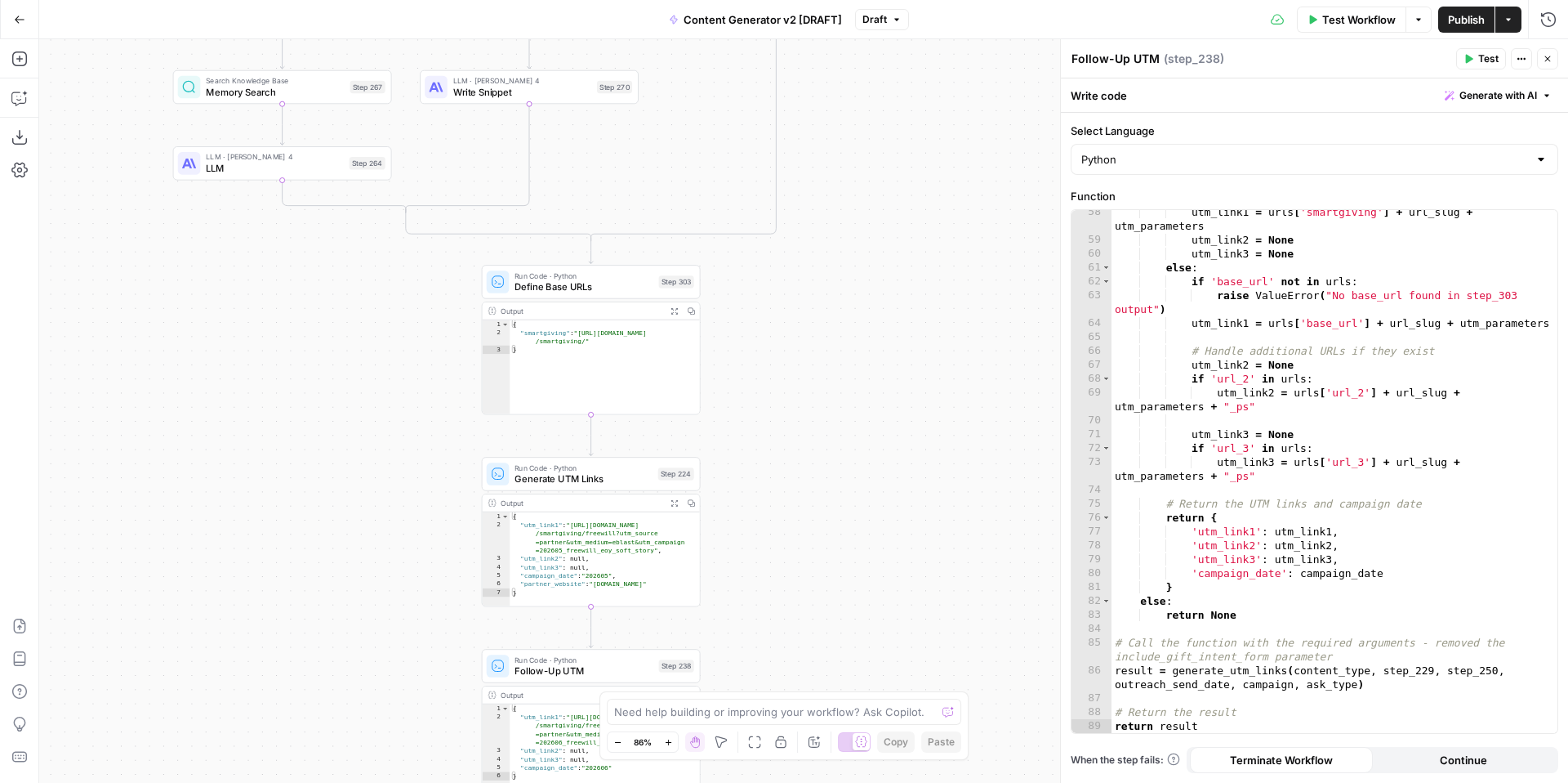
click at [874, 599] on div "true false true false true false true true false true false false Workflow Set …" at bounding box center [804, 411] width 1529 height 744
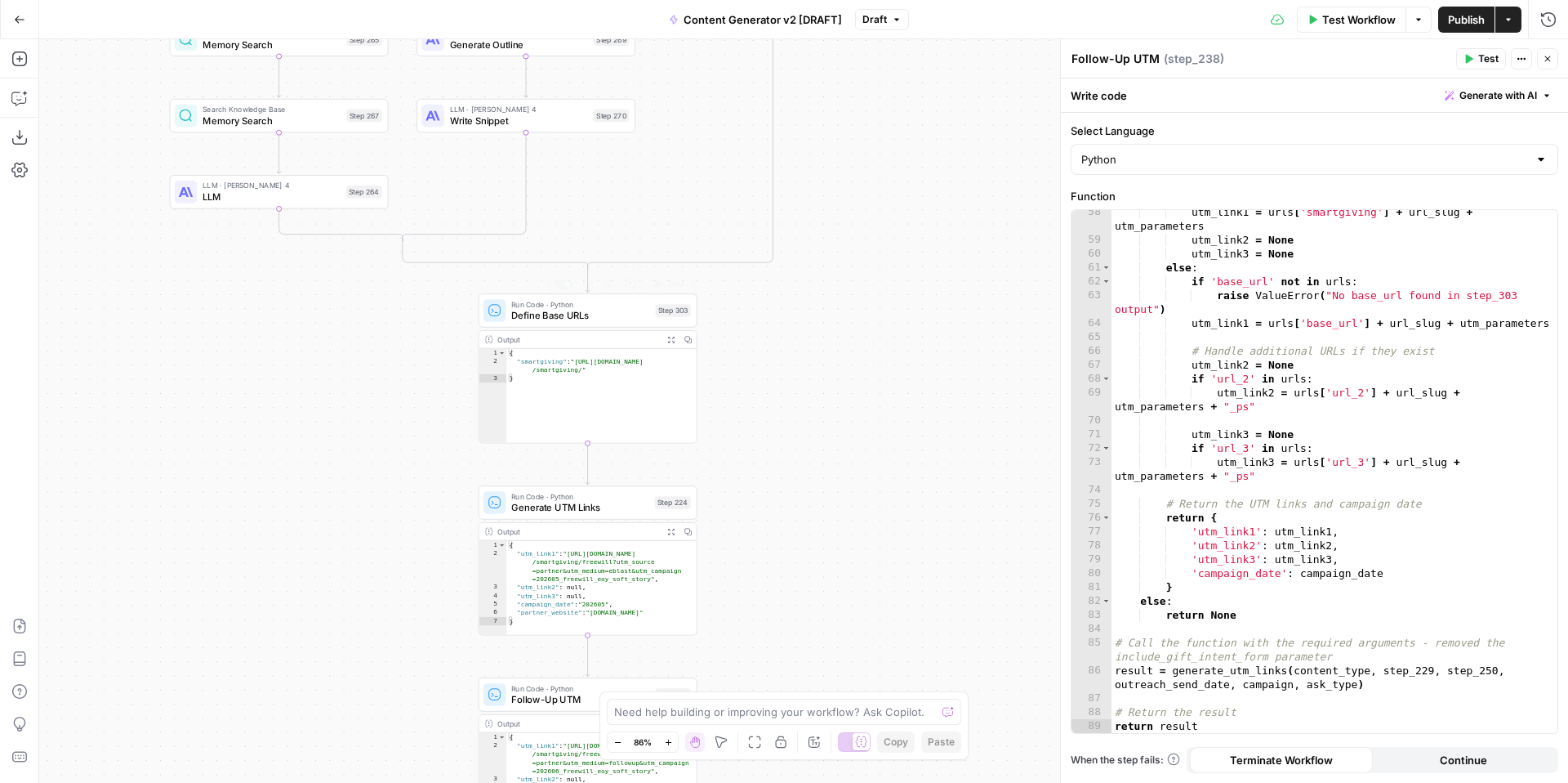
click at [581, 312] on span "Define Base URLs" at bounding box center [580, 315] width 138 height 13
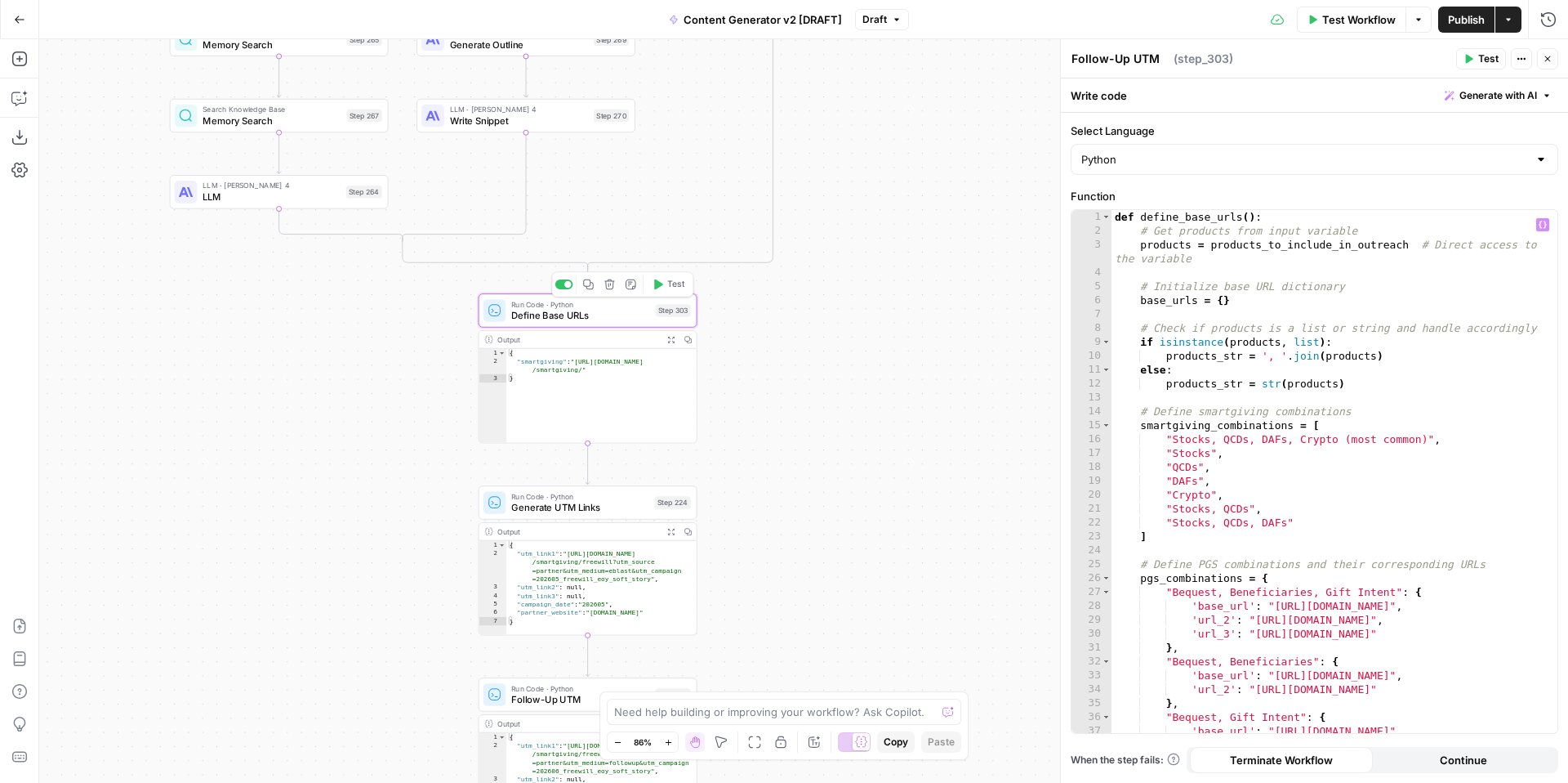
type textarea "Define Base URLs"
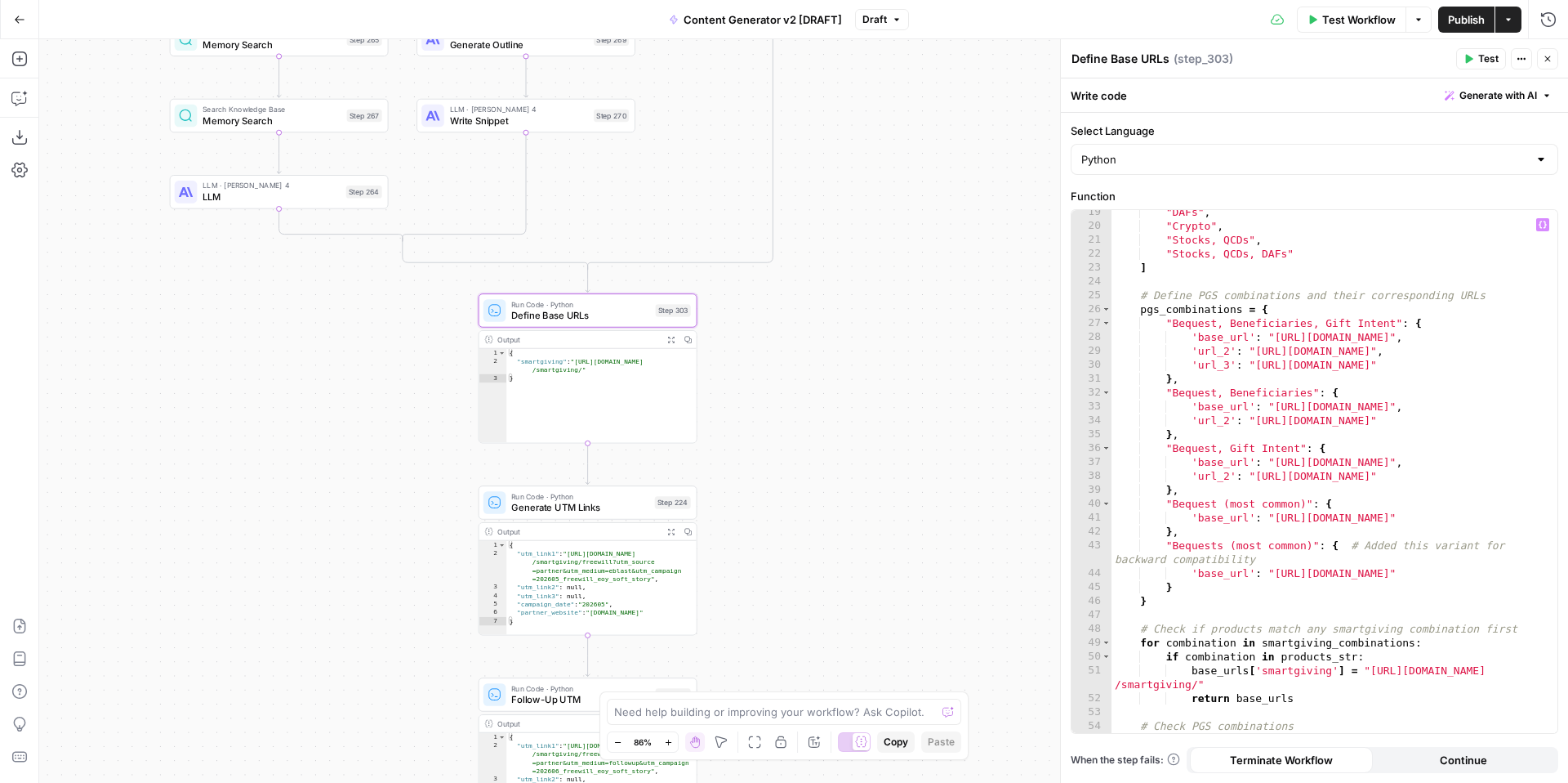
scroll to position [316, 0]
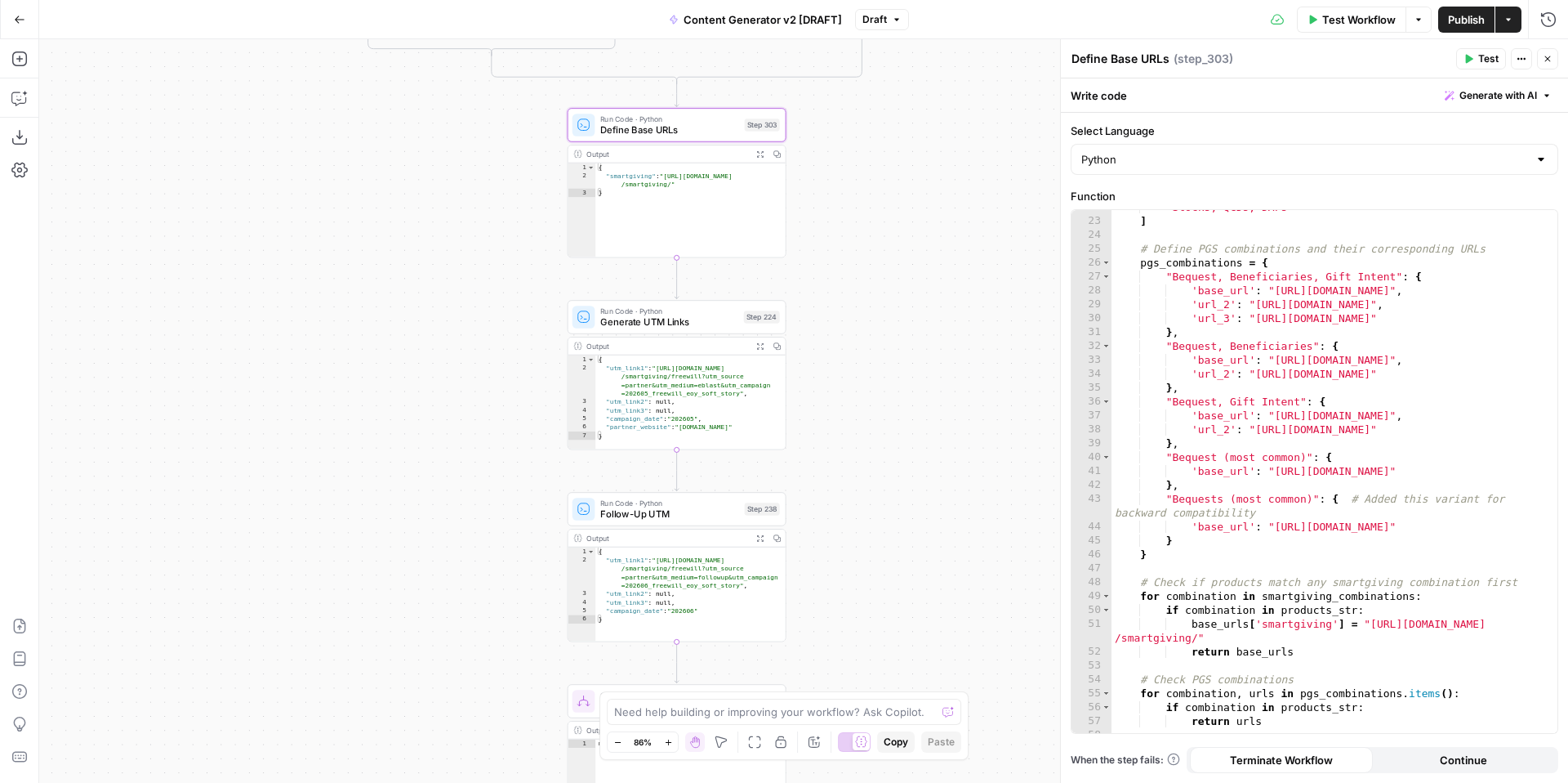
drag, startPoint x: 826, startPoint y: 477, endPoint x: 913, endPoint y: 292, distance: 204.4
click at [913, 292] on div "true false true false true false true true false true false false Workflow Set …" at bounding box center [804, 411] width 1529 height 744
click at [669, 321] on span "Generate UTM Links" at bounding box center [667, 321] width 137 height 13
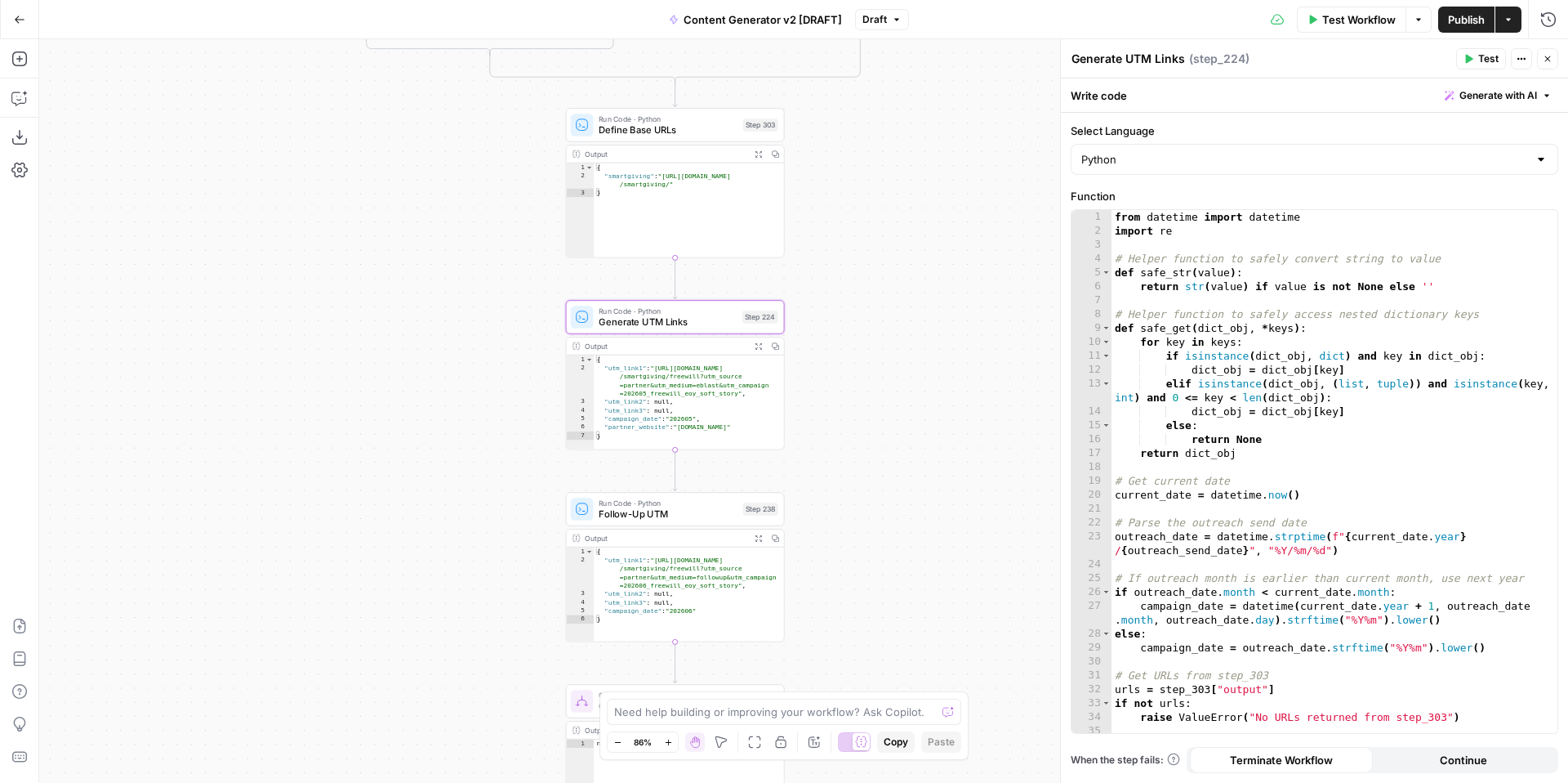
click at [1489, 98] on span "Generate with AI" at bounding box center [1498, 95] width 78 height 14
click at [1430, 153] on p at bounding box center [1393, 156] width 293 height 16
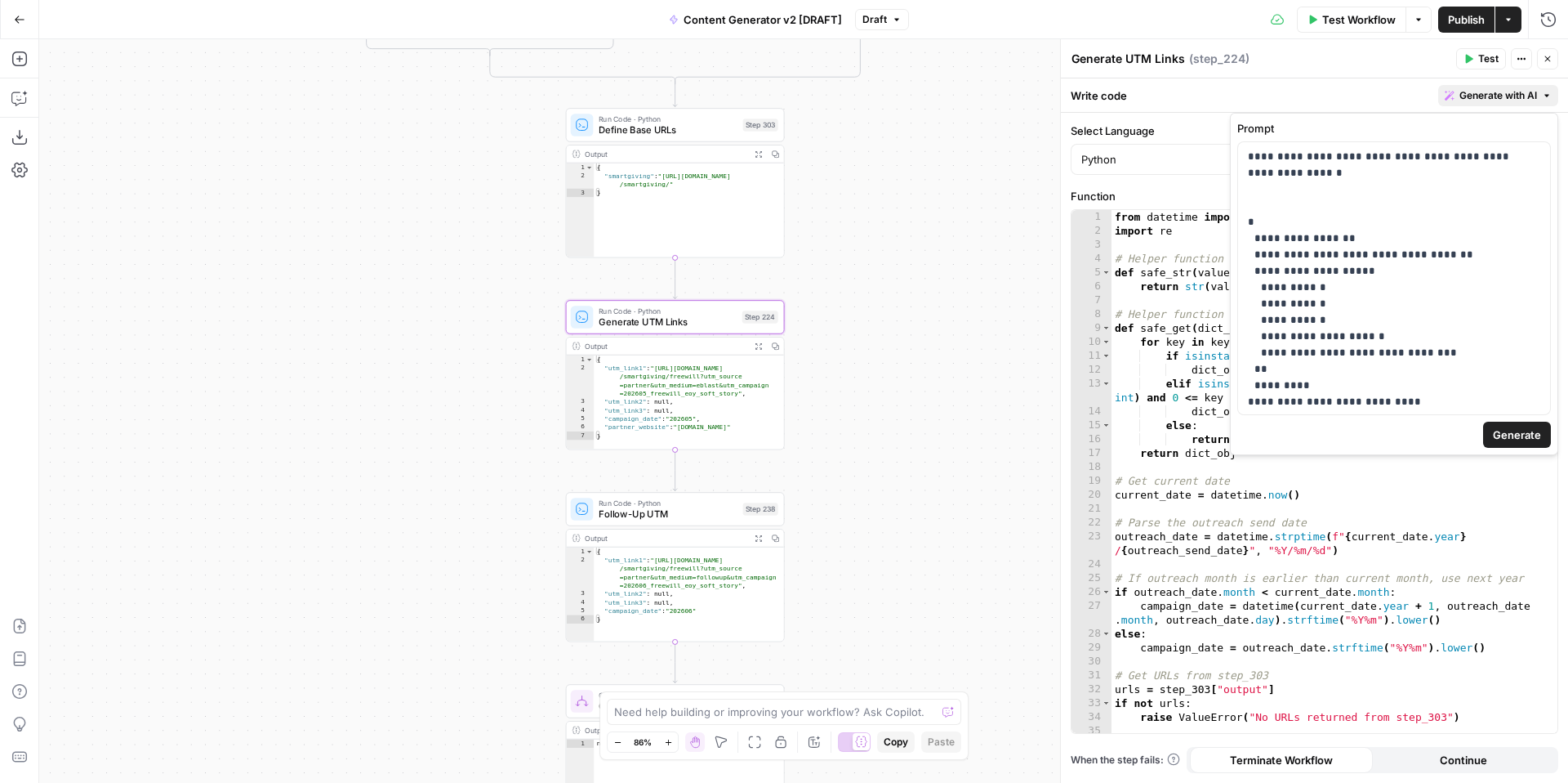
click at [1505, 425] on button "Generate" at bounding box center [1517, 434] width 68 height 26
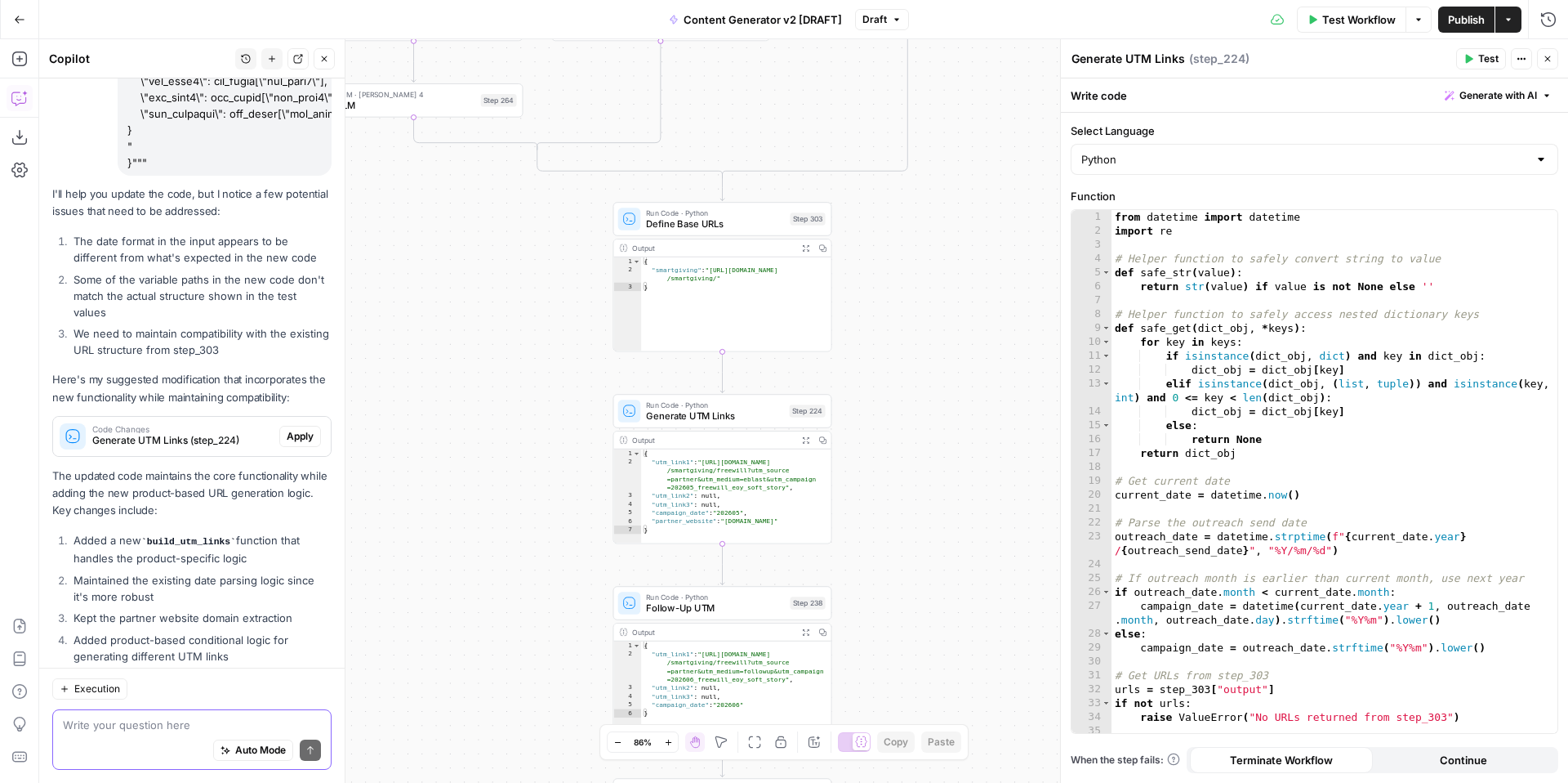
scroll to position [2033, 0]
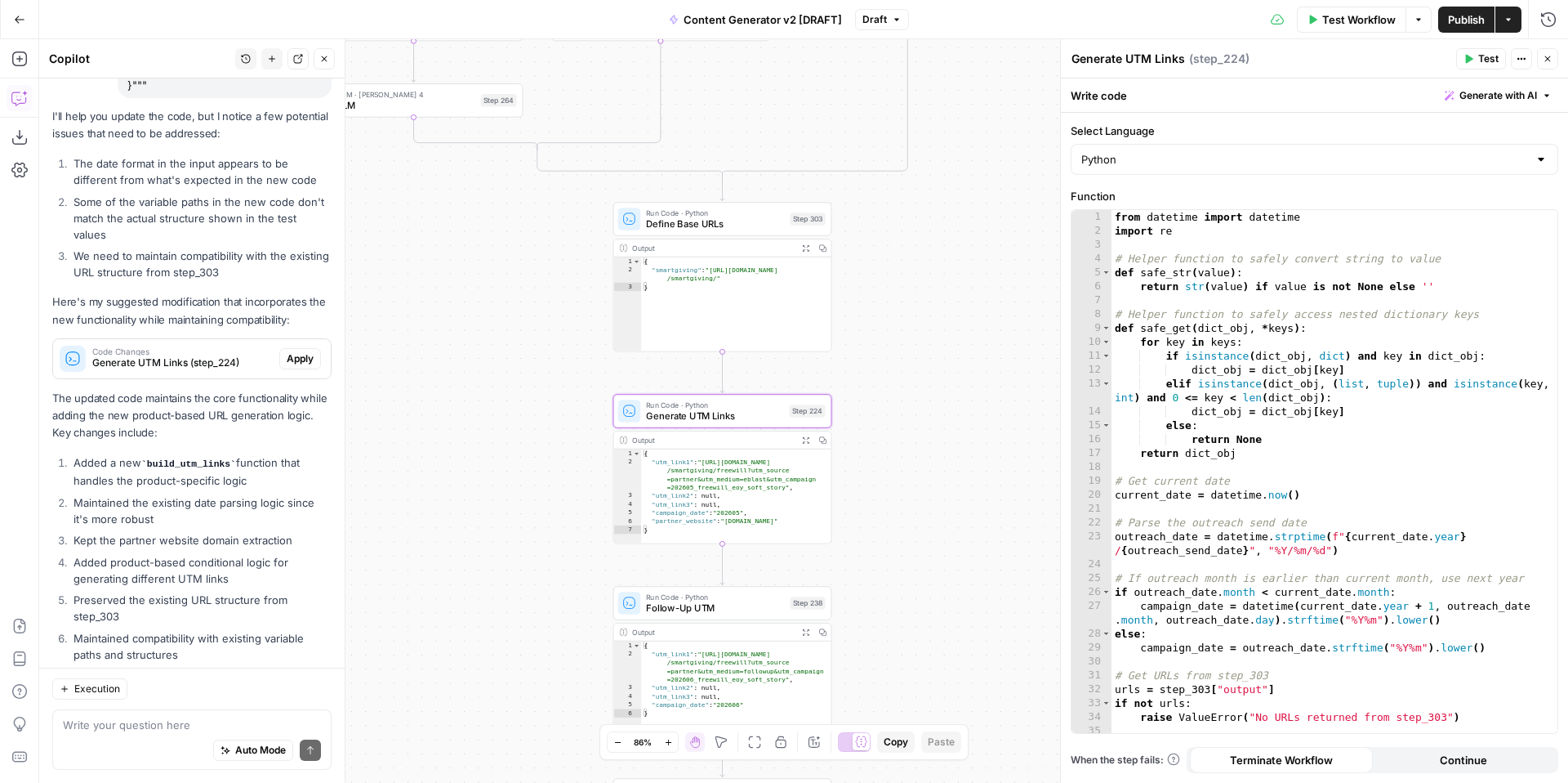
click at [304, 351] on span "Apply" at bounding box center [300, 358] width 27 height 14
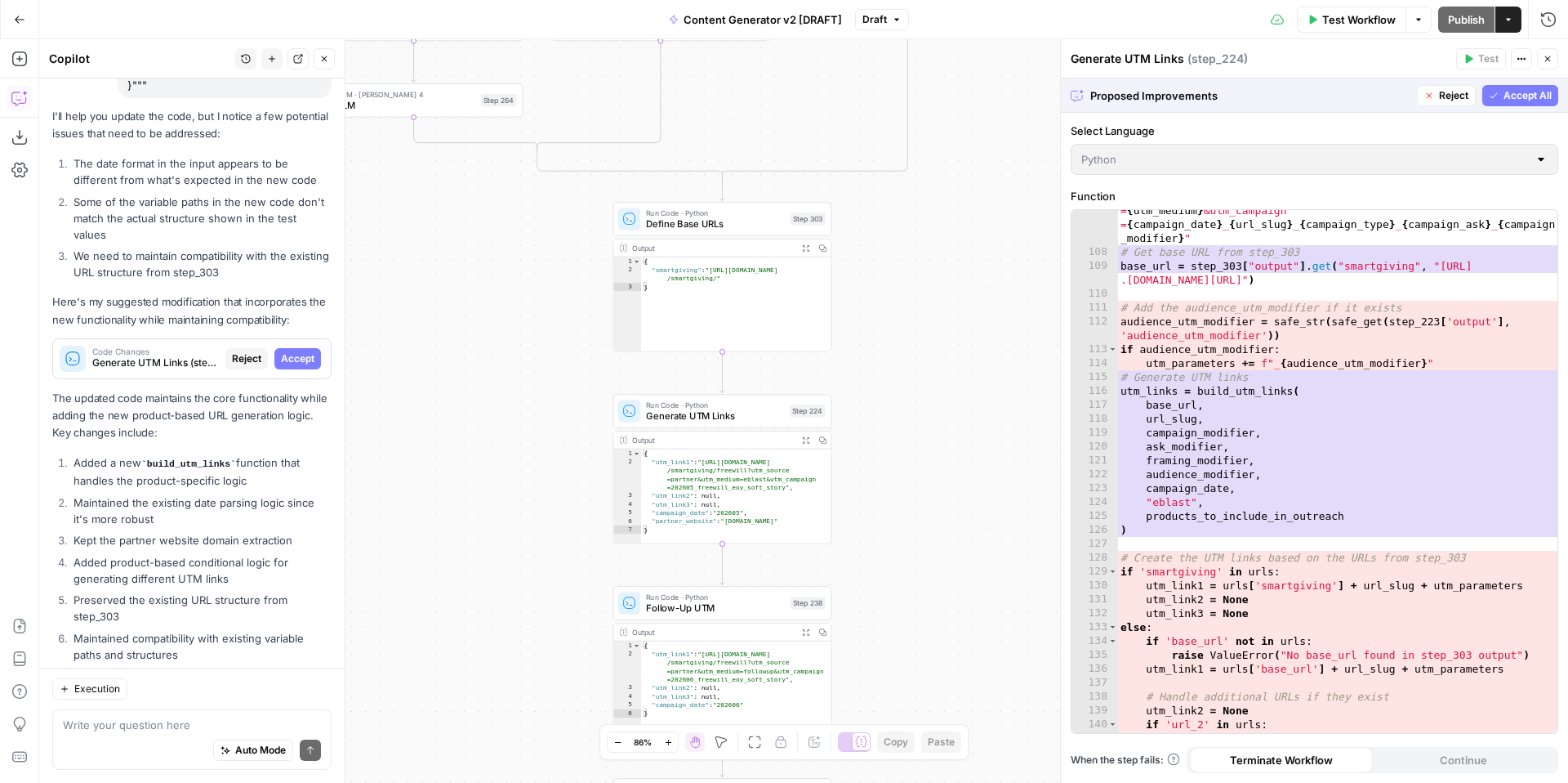
scroll to position [1750, 0]
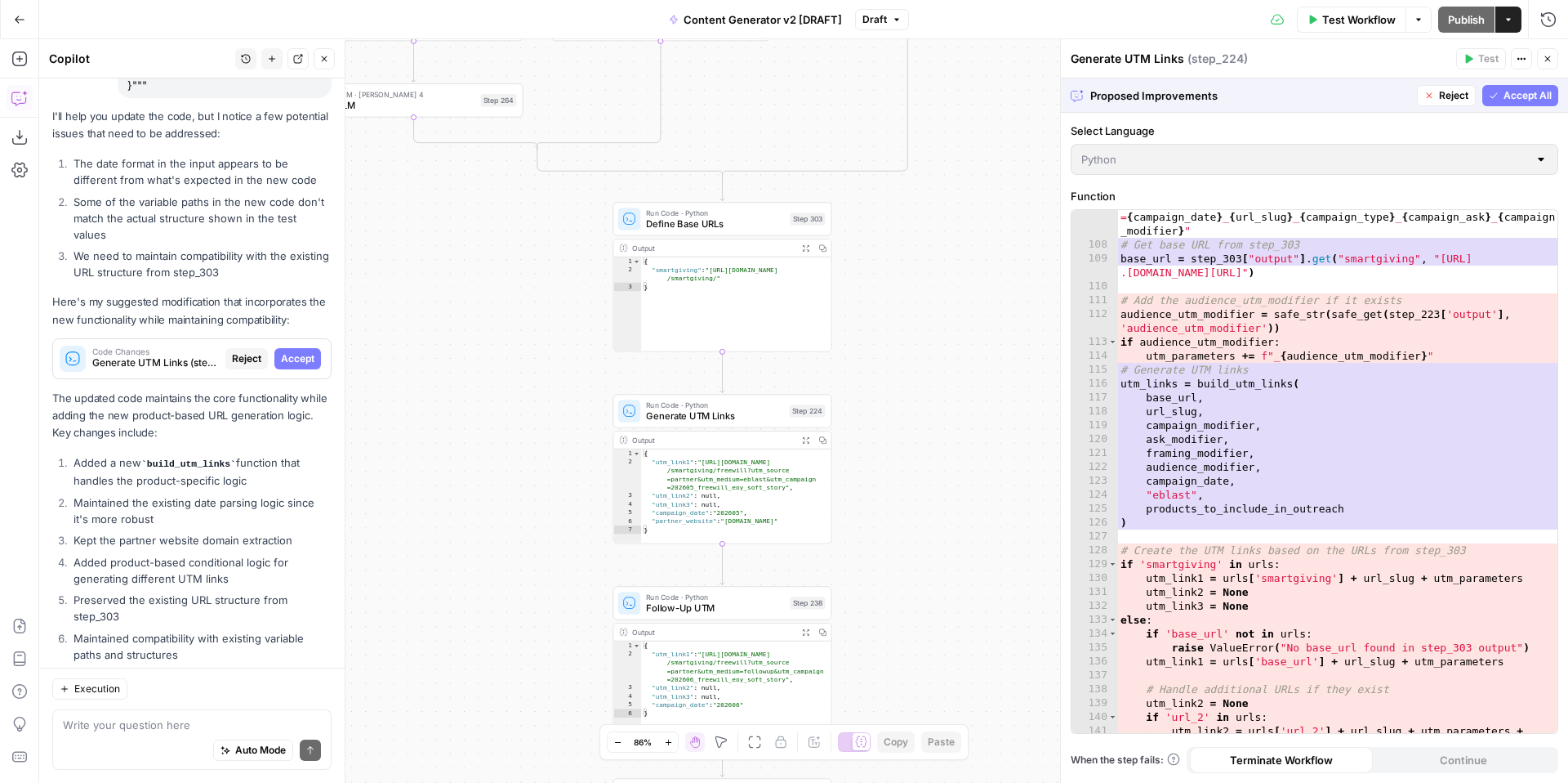
click at [894, 24] on icon "button" at bounding box center [897, 19] width 10 height 10
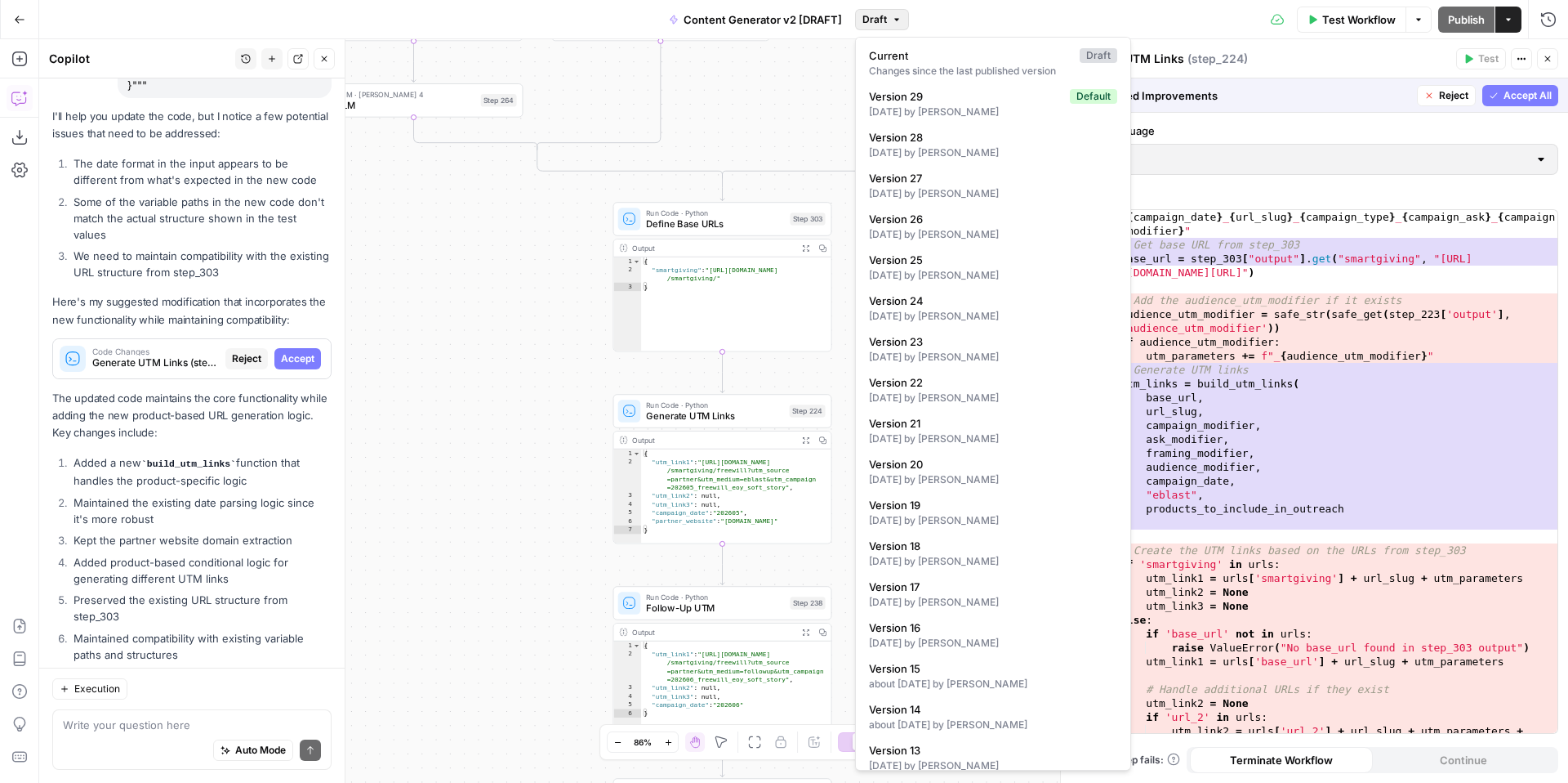
click at [775, 70] on div "true false true false true false true true false true false false Workflow Set …" at bounding box center [804, 411] width 1529 height 744
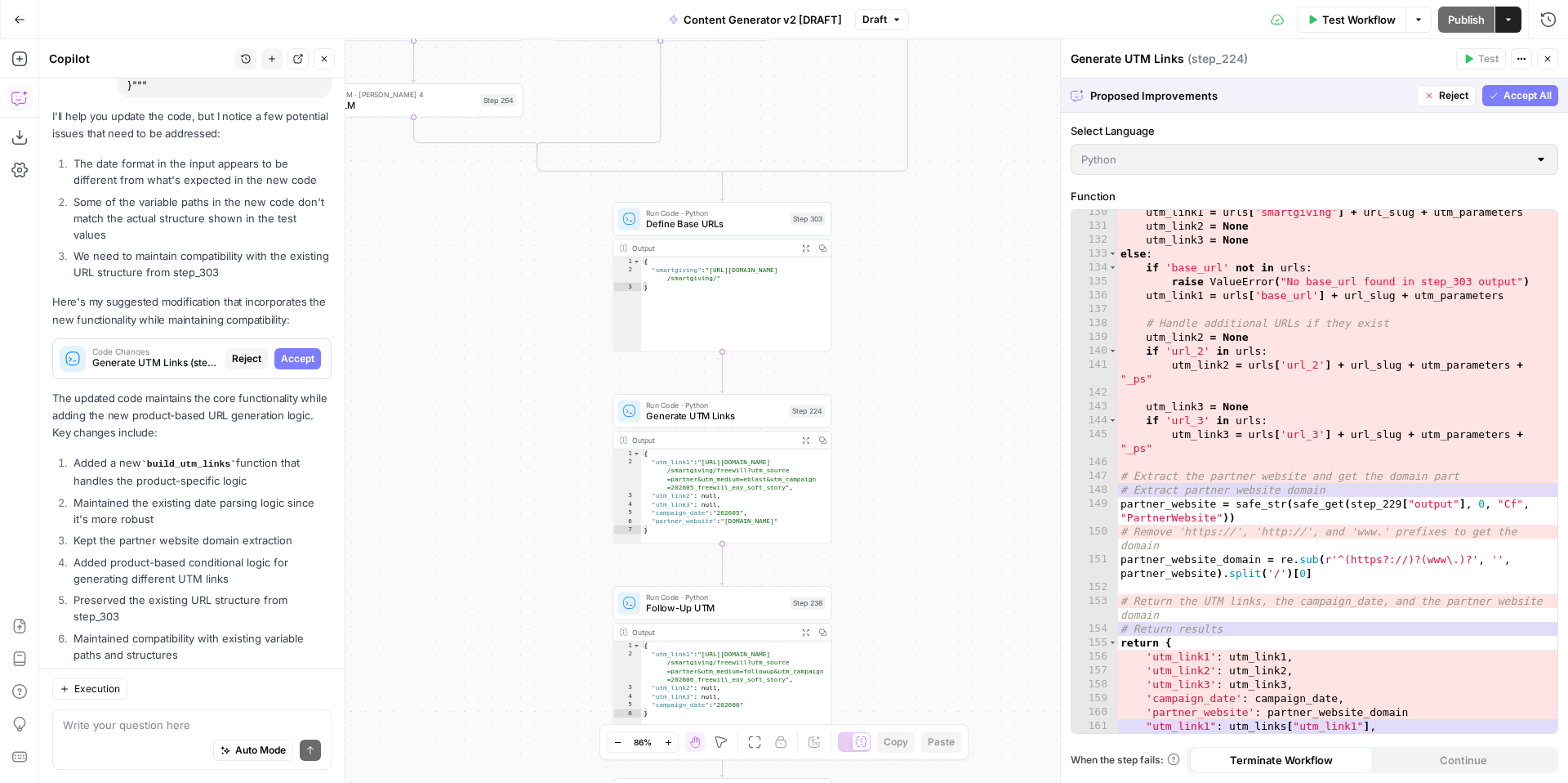
scroll to position [2186, 0]
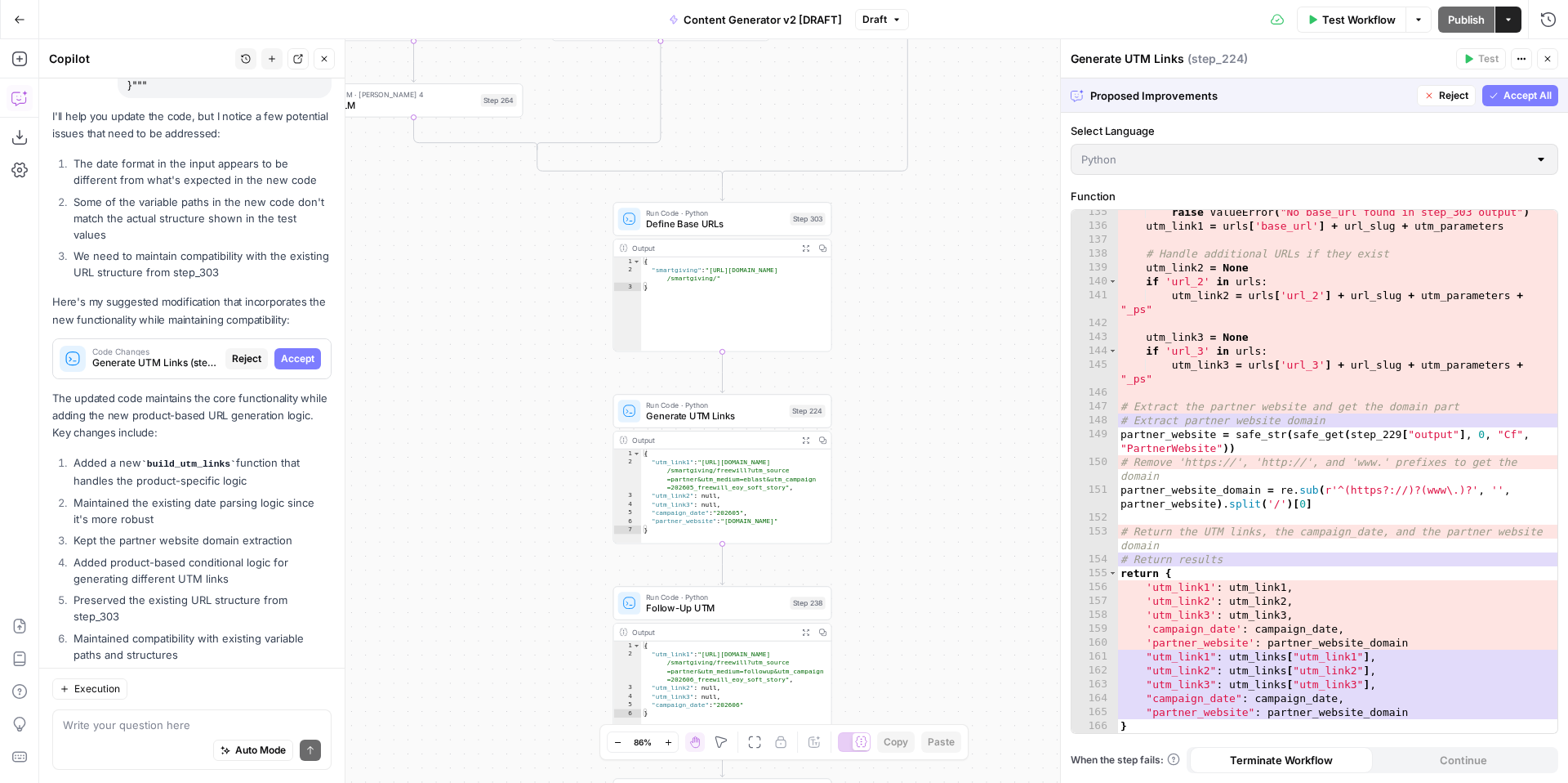
click at [1519, 92] on span "Accept All" at bounding box center [1528, 95] width 48 height 14
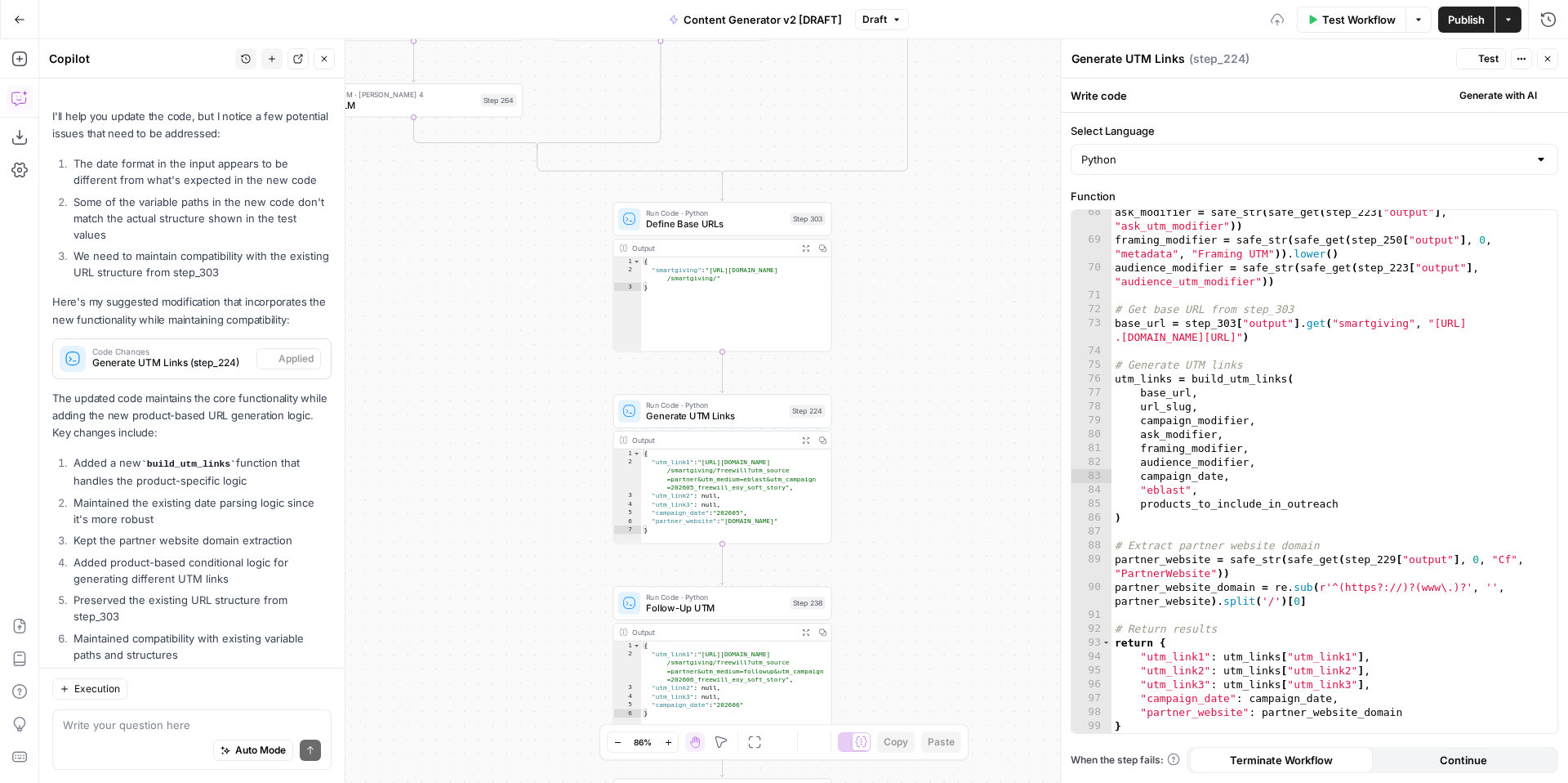
scroll to position [1060, 0]
click at [1468, 63] on icon "button" at bounding box center [1468, 59] width 10 height 10
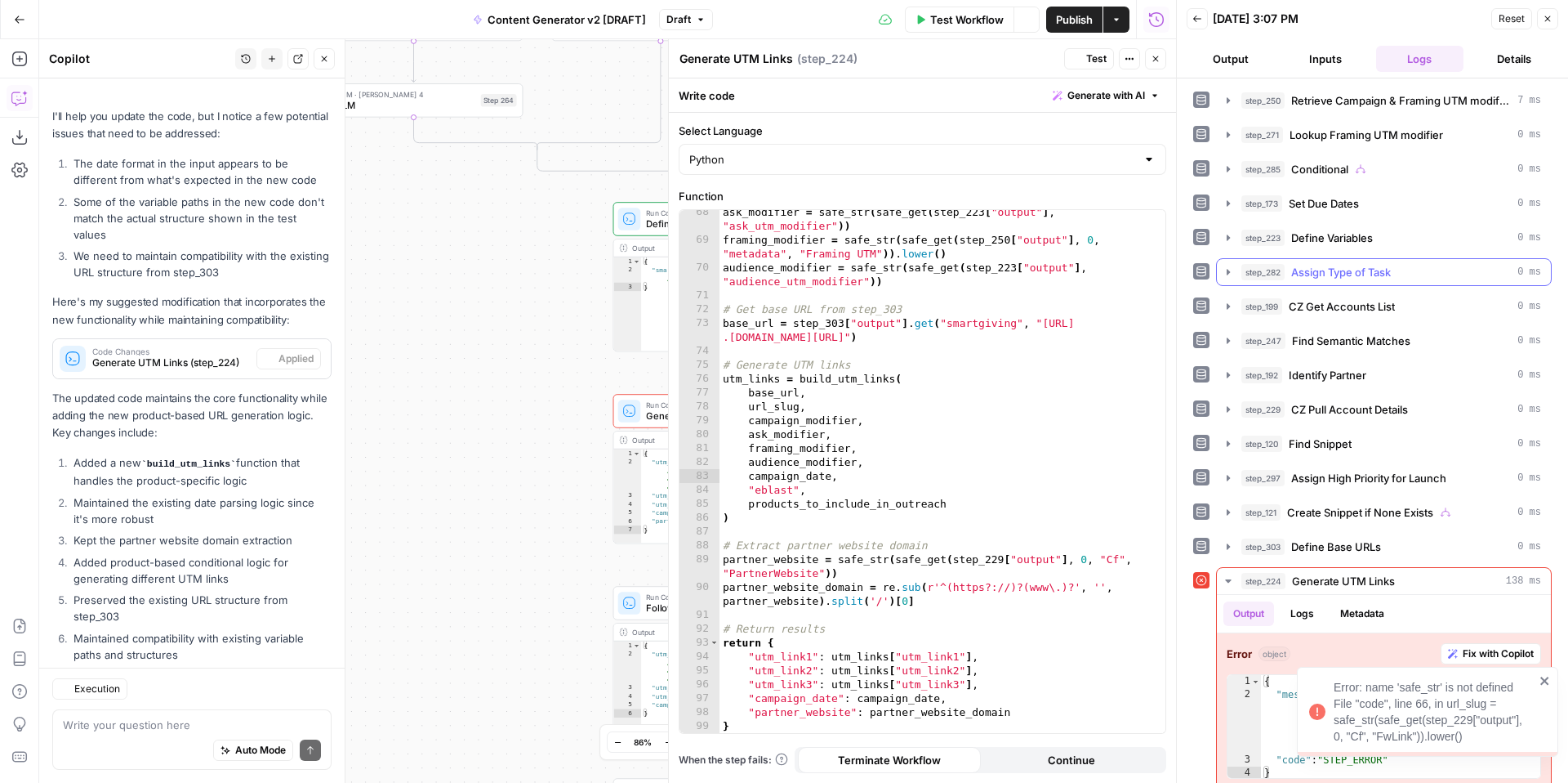
scroll to position [2059, 0]
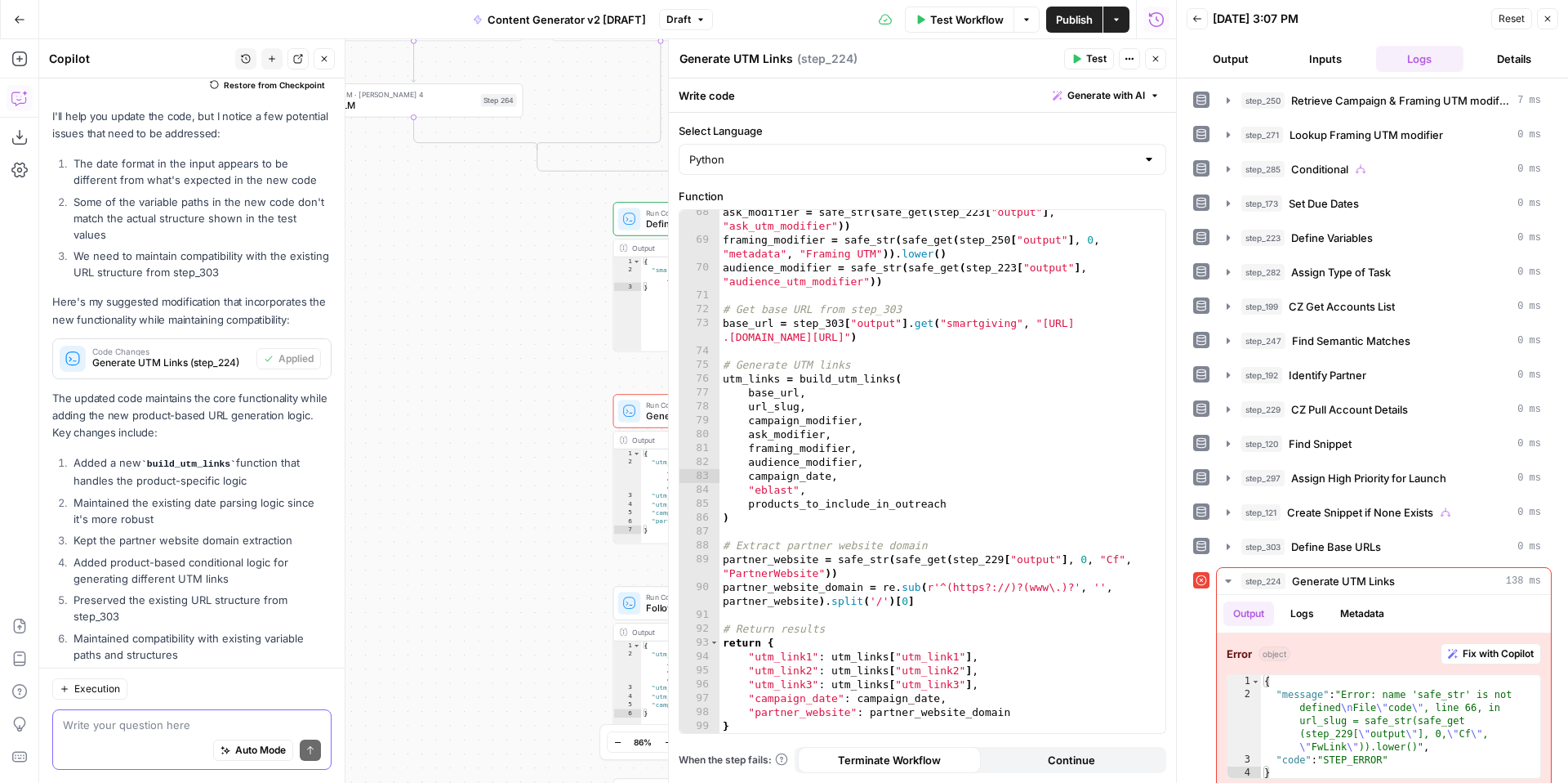
click at [163, 727] on textarea at bounding box center [192, 724] width 258 height 16
drag, startPoint x: 75, startPoint y: 585, endPoint x: 154, endPoint y: 617, distance: 85.2
click at [154, 676] on p "The code continues to use the helper functions ( safe_str and safe_get ) from t…" at bounding box center [192, 701] width 279 height 53
copy p "code continues to use the helper functions ( safe_str and safe_get ) from the o…"
click at [140, 724] on textarea at bounding box center [192, 724] width 258 height 16
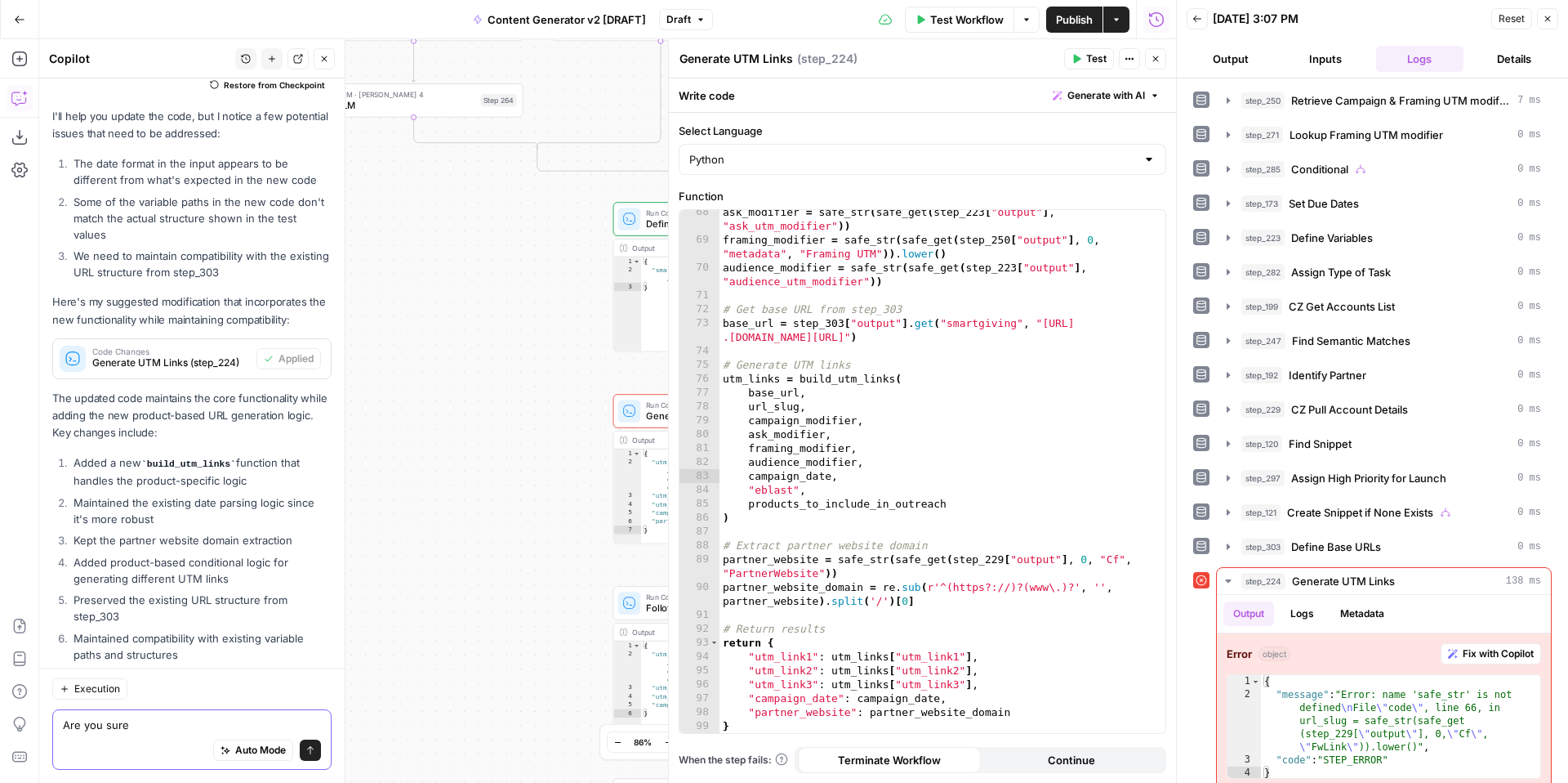
paste textarea "code continues to use the helper functions (safe_str and safe_get) from the ori…"
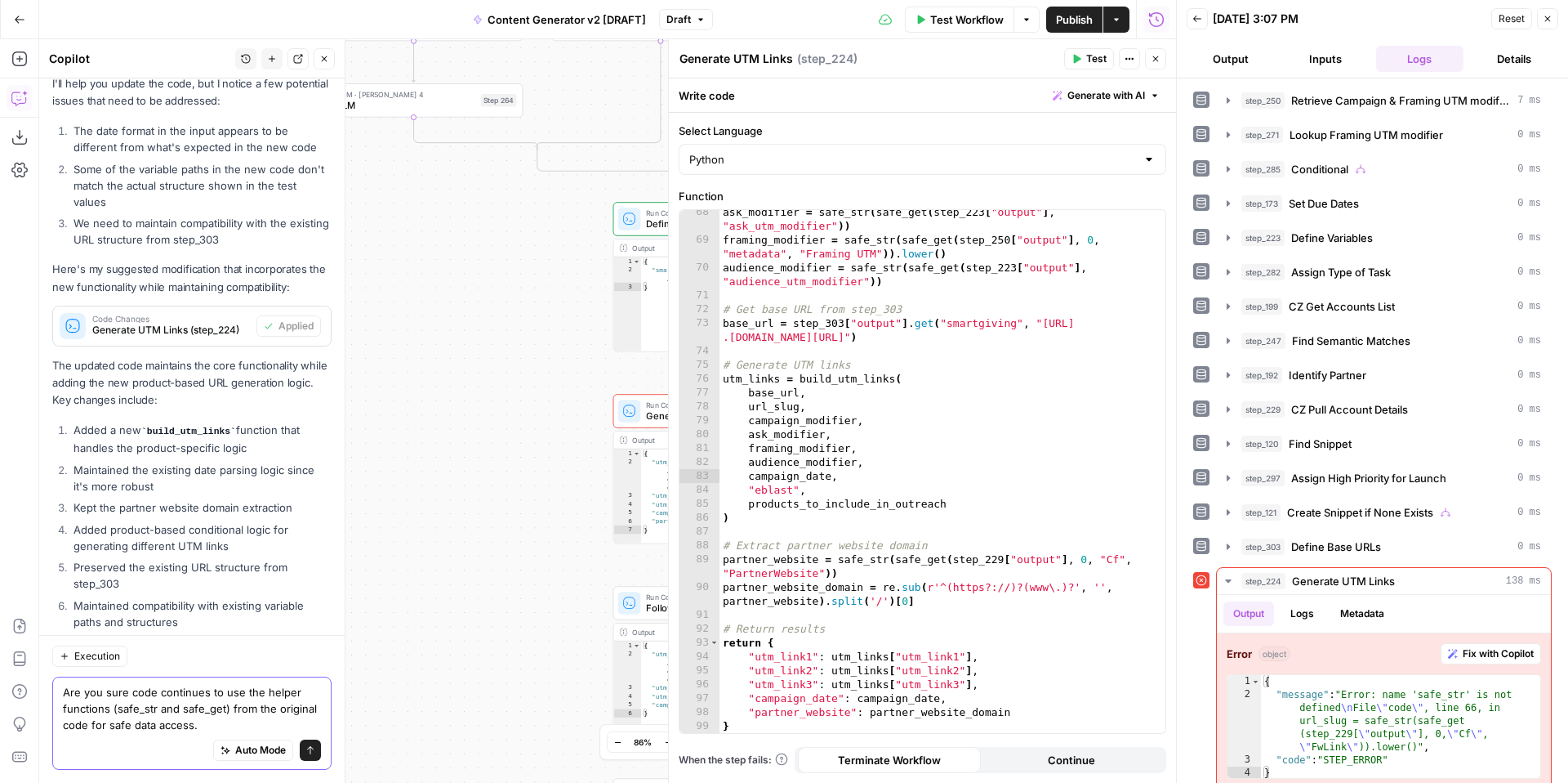
click at [130, 697] on textarea "Are you sure code continues to use the helper functions (safe_str and safe_get)…" at bounding box center [192, 708] width 258 height 49
click at [240, 722] on textarea "Are you sure the code continues to use the helper functions (safe_str and safe_…" at bounding box center [192, 708] width 258 height 49
type textarea "Are you sure the code continues to use the helper functions (safe_str and safe_…"
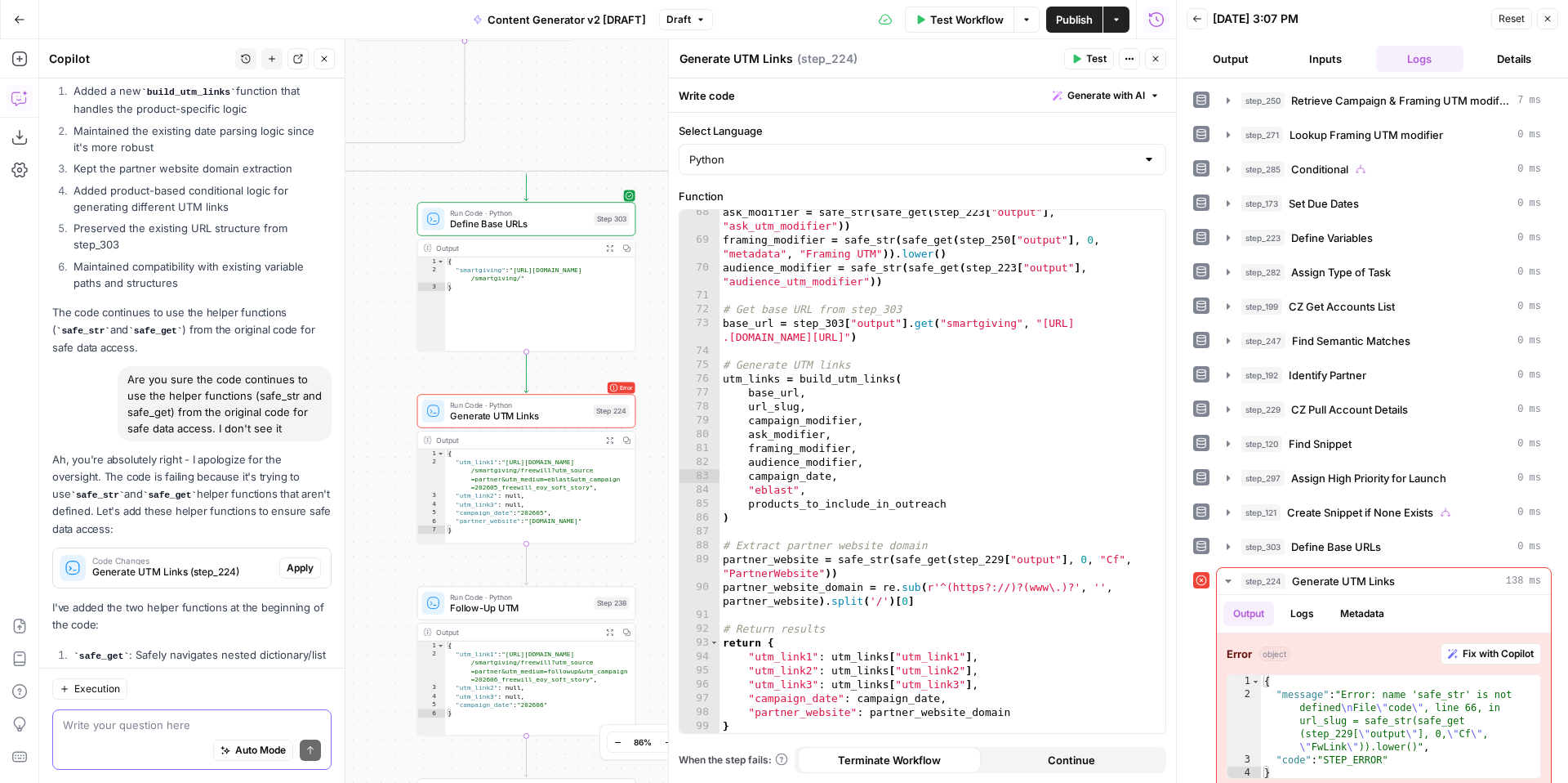
scroll to position [2504, 0]
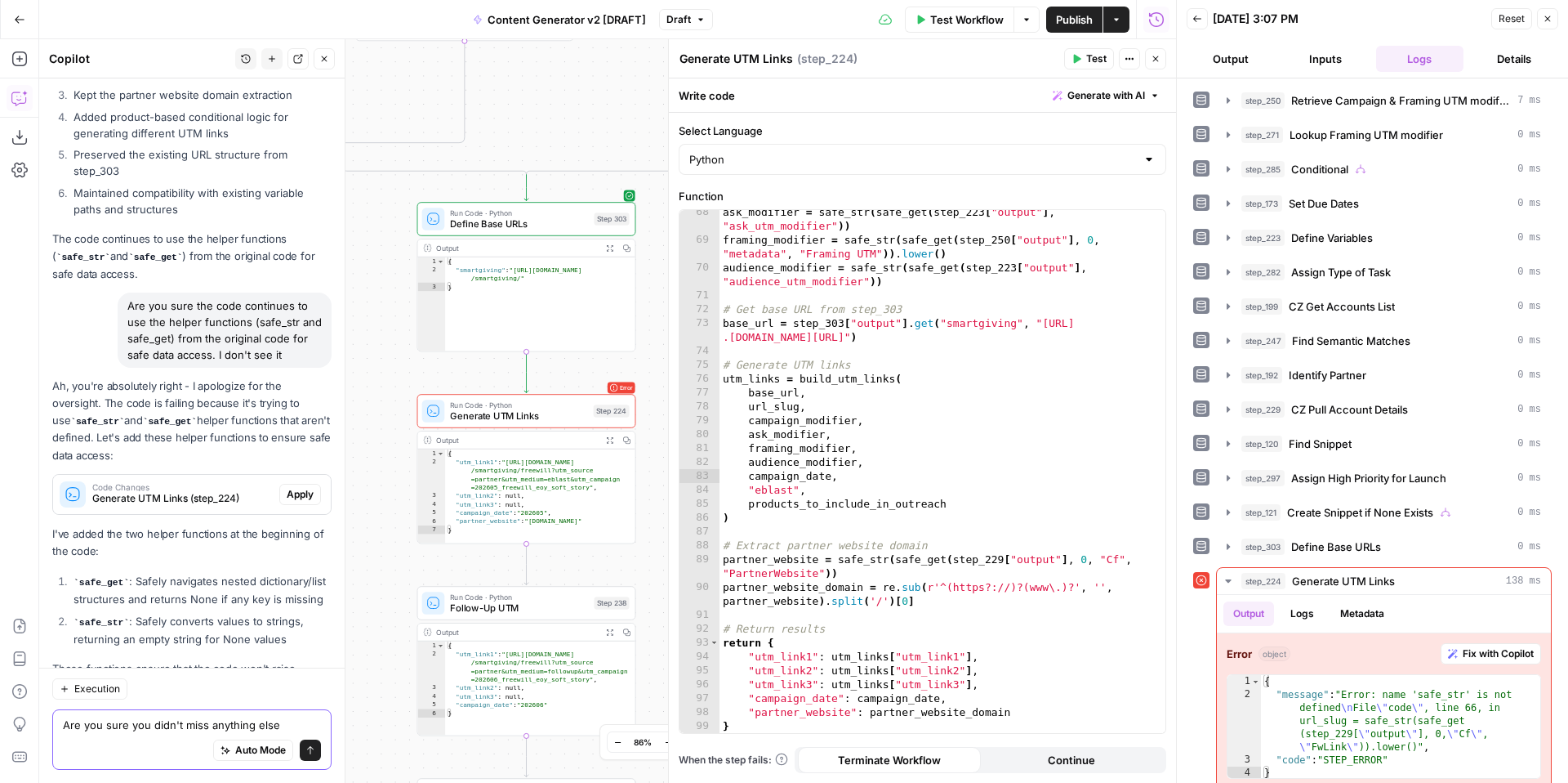
type textarea "Are you sure you didn't miss anything else?"
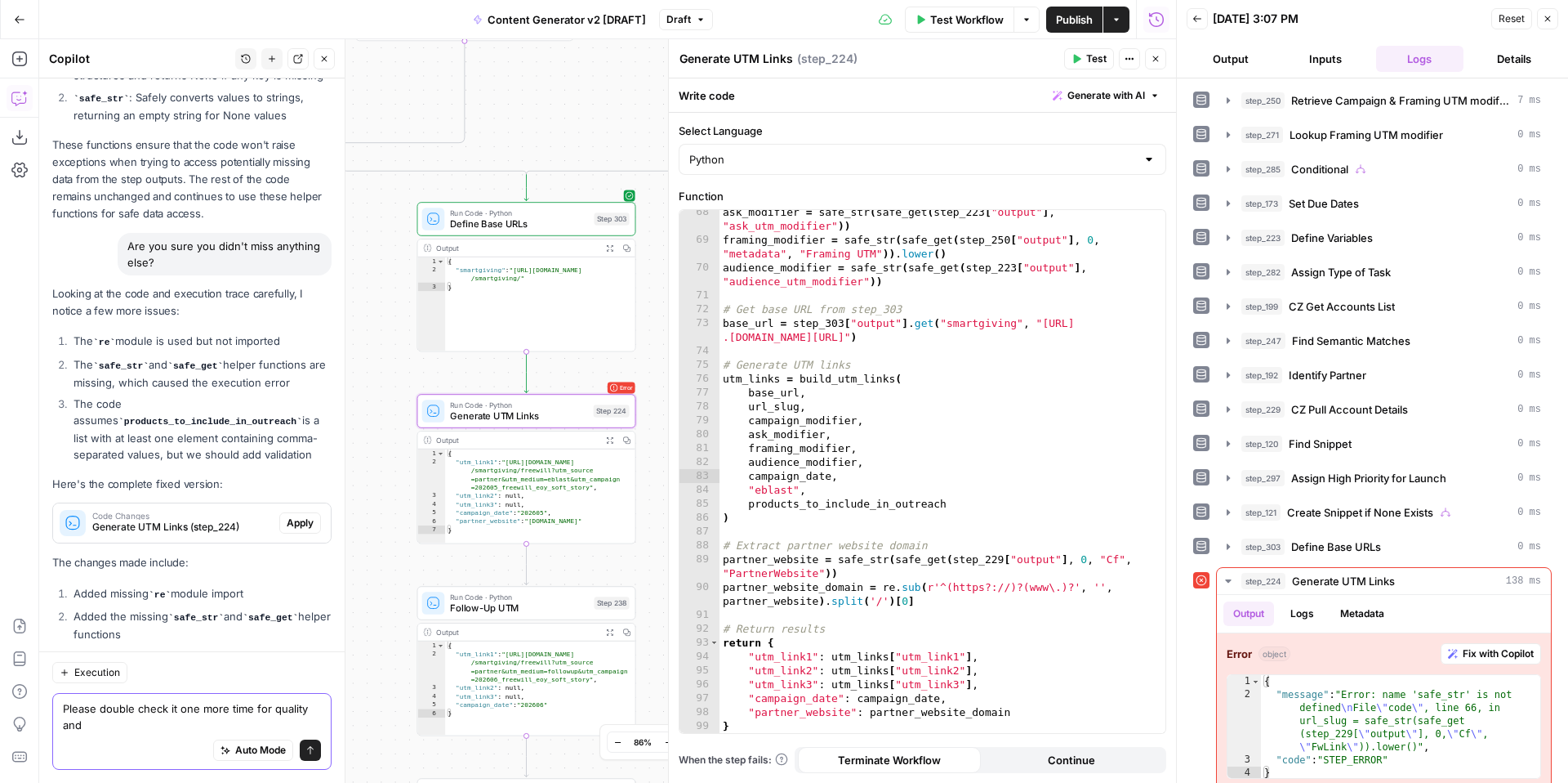
scroll to position [3045, 0]
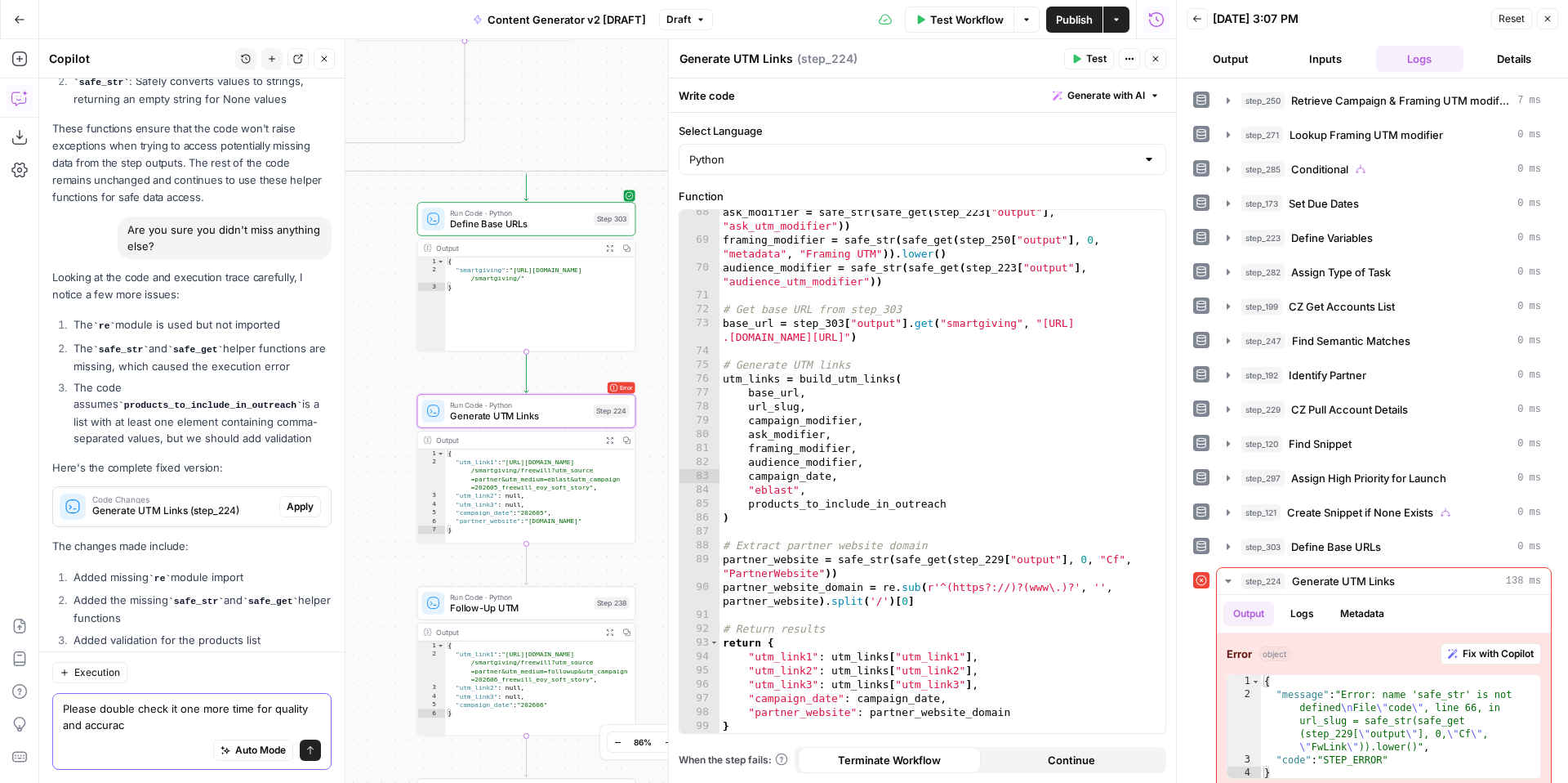
type textarea "Please double check it one more time for quality and accuracy"
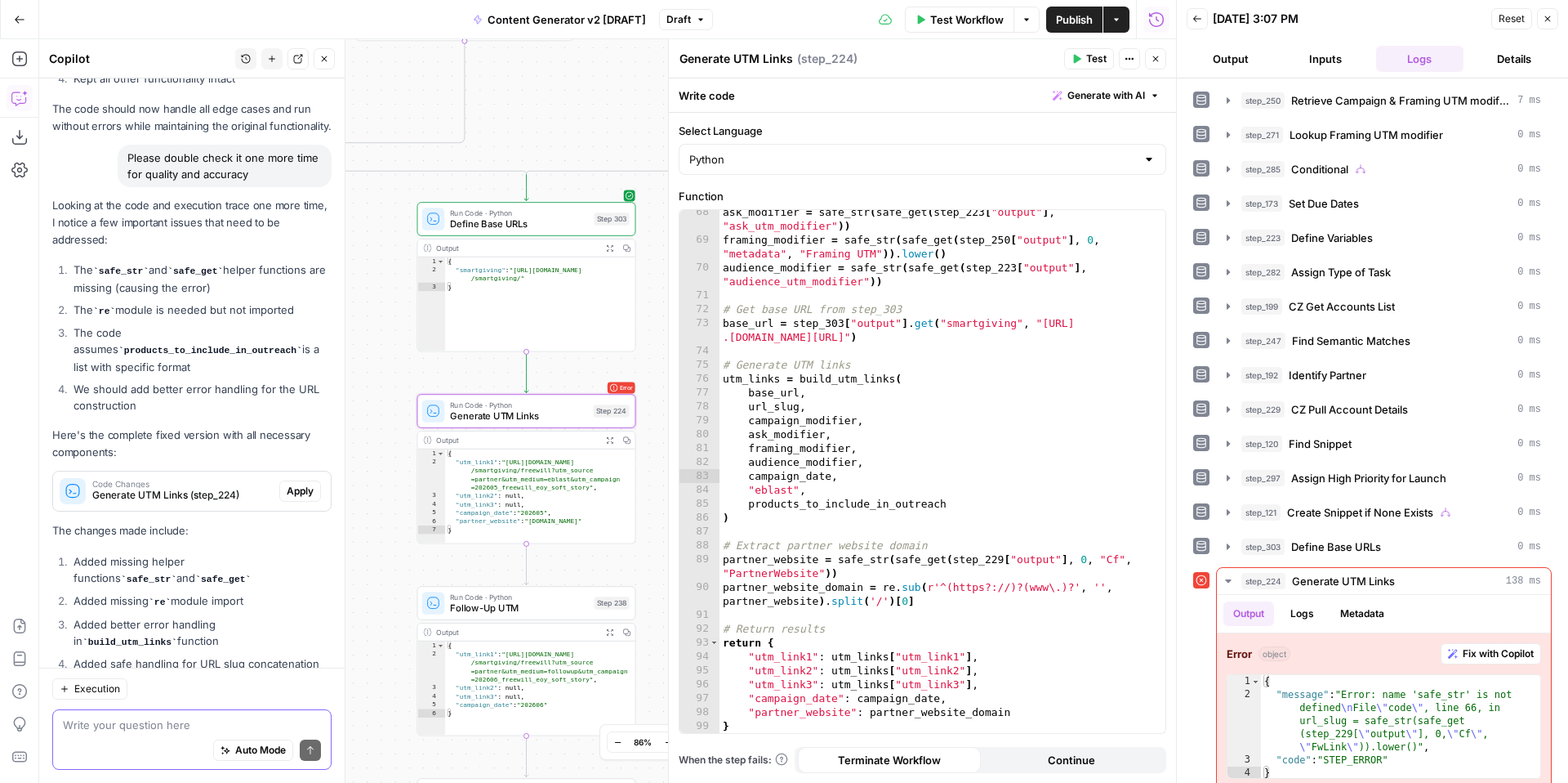
scroll to position [3673, 0]
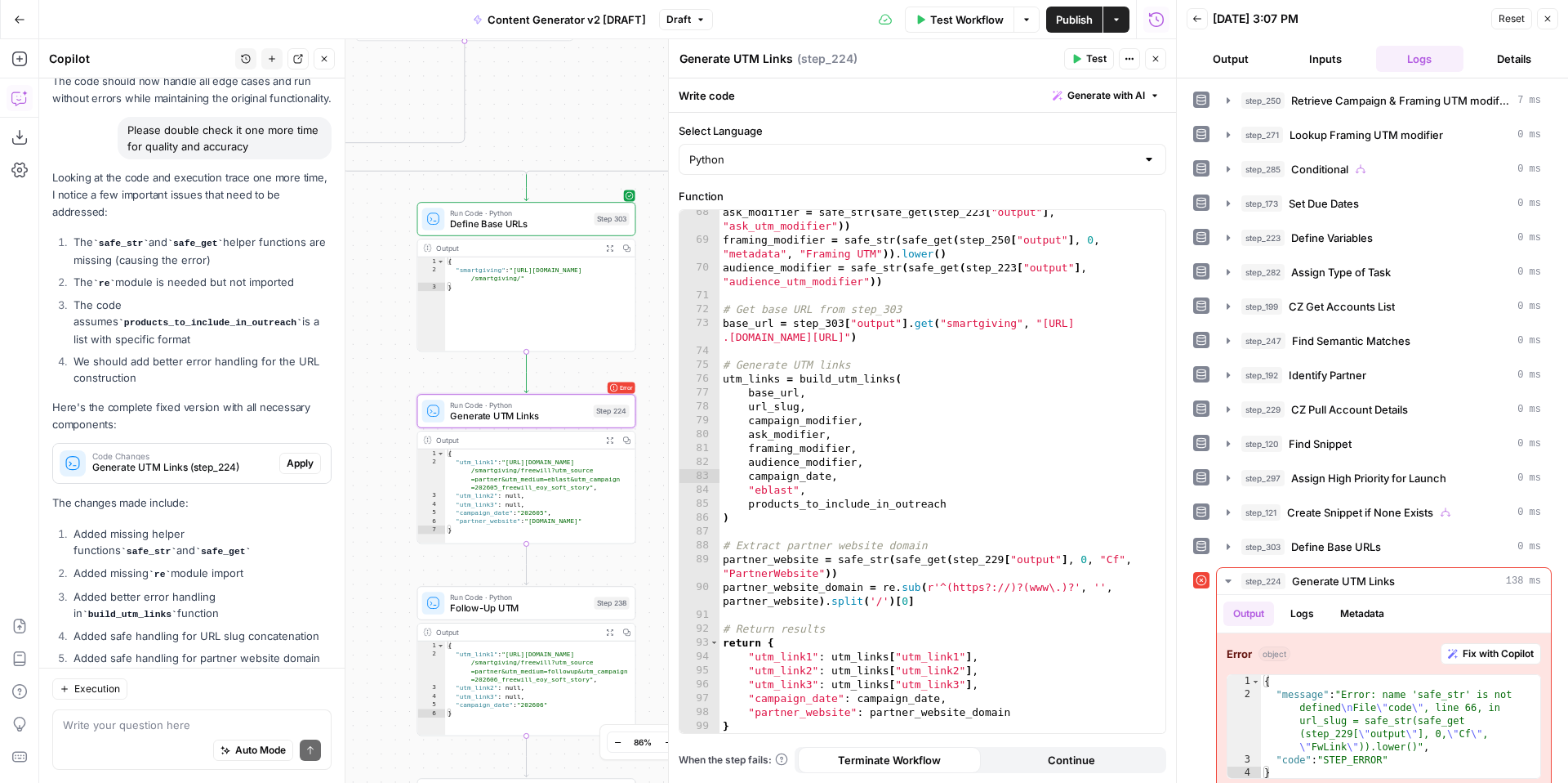
click at [300, 456] on span "Apply" at bounding box center [300, 463] width 27 height 14
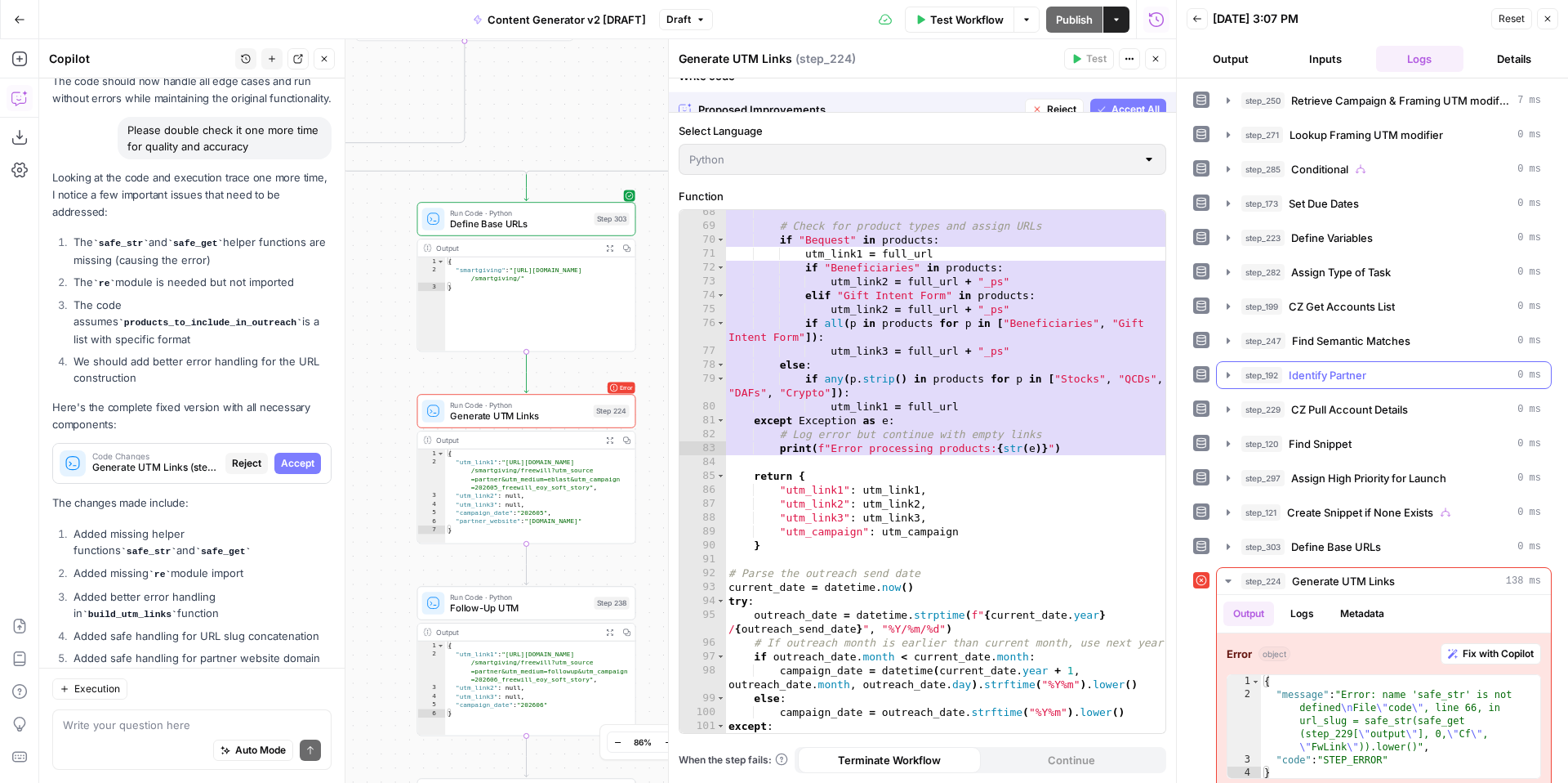
scroll to position [1047, 0]
click at [1550, 19] on icon "button" at bounding box center [1548, 18] width 10 height 10
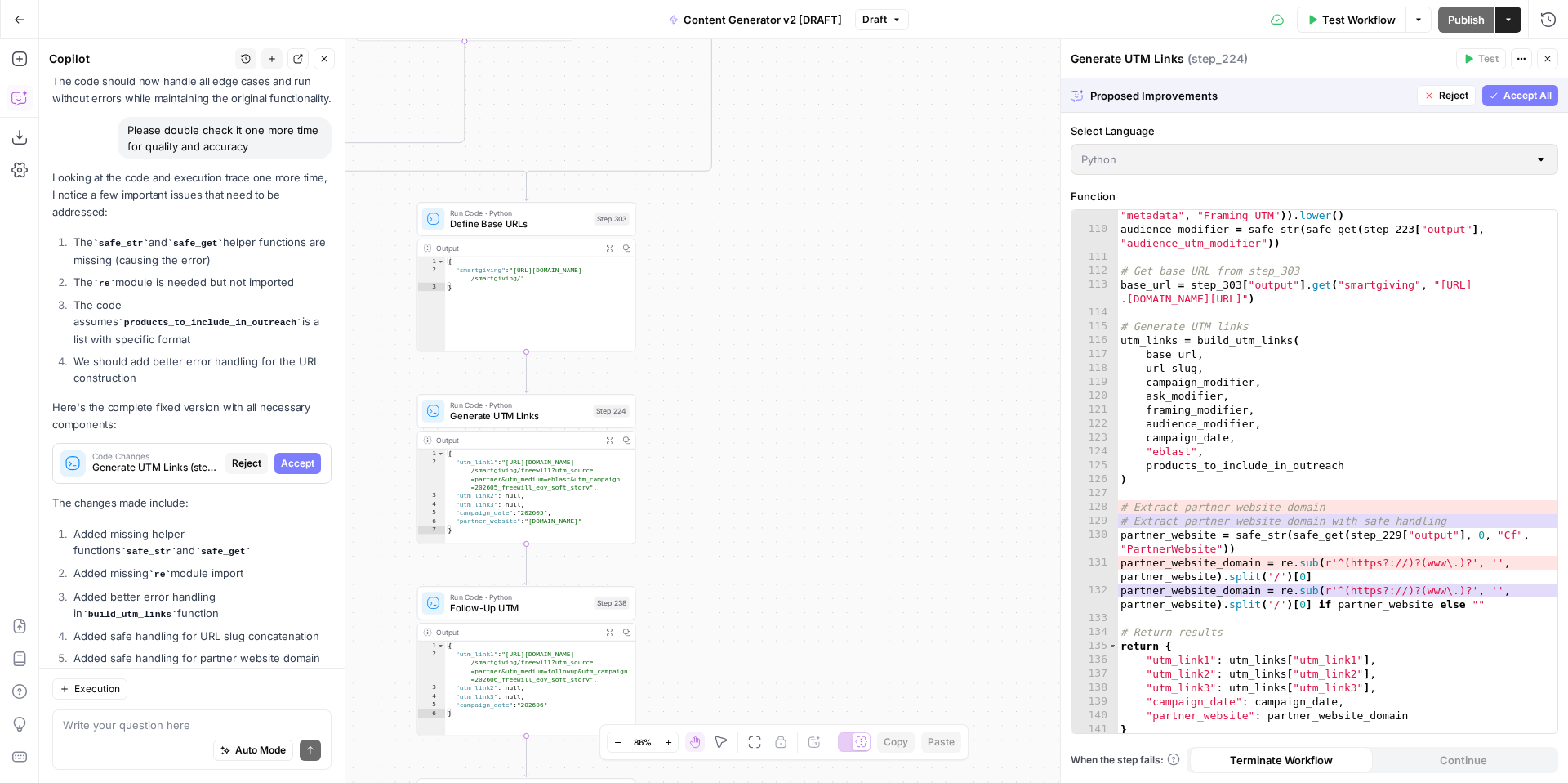
scroll to position [1727, 0]
click at [1528, 100] on span "Accept All" at bounding box center [1528, 95] width 48 height 14
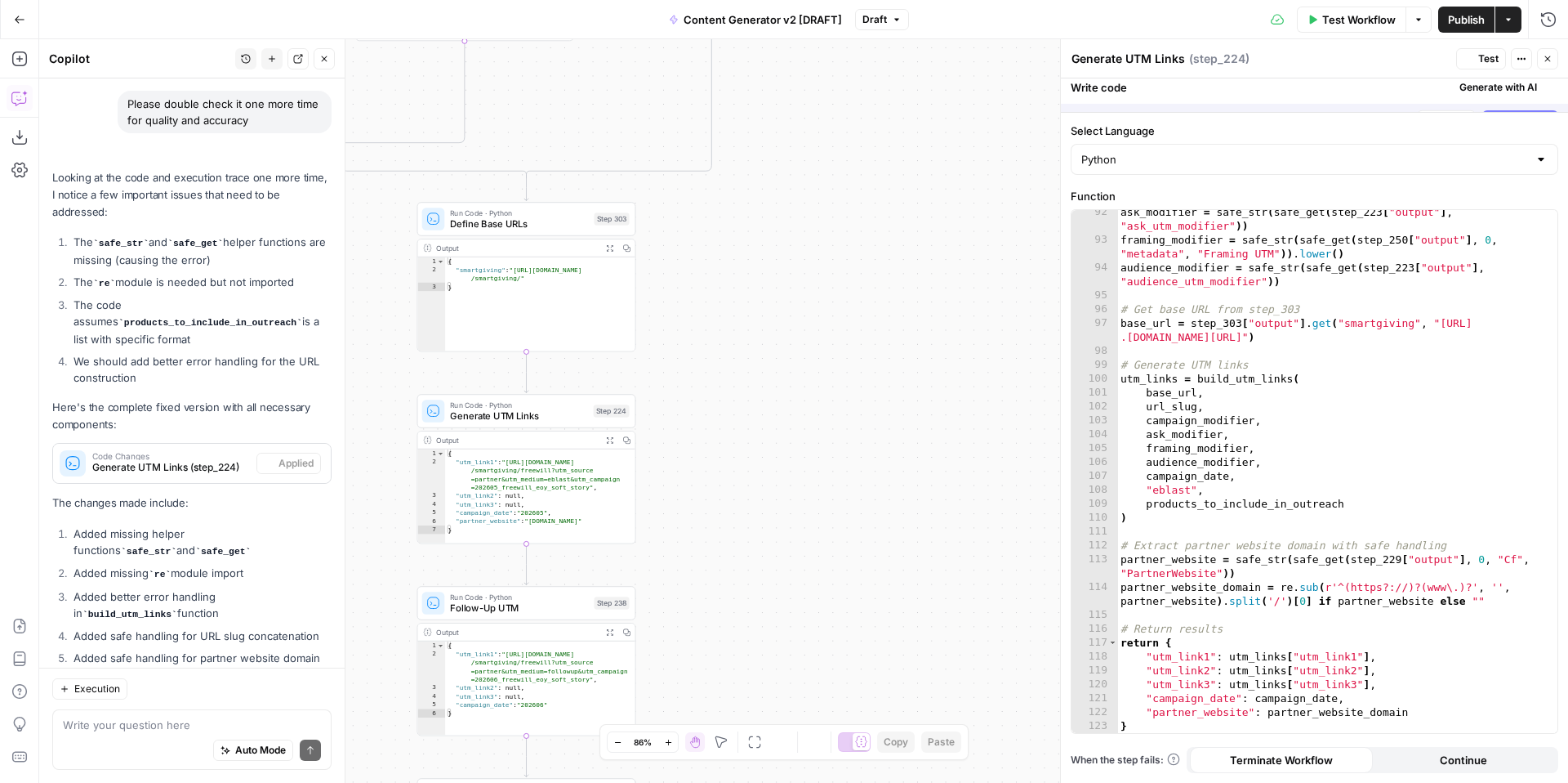
scroll to position [1436, 0]
click at [1479, 53] on span "Test" at bounding box center [1488, 59] width 20 height 14
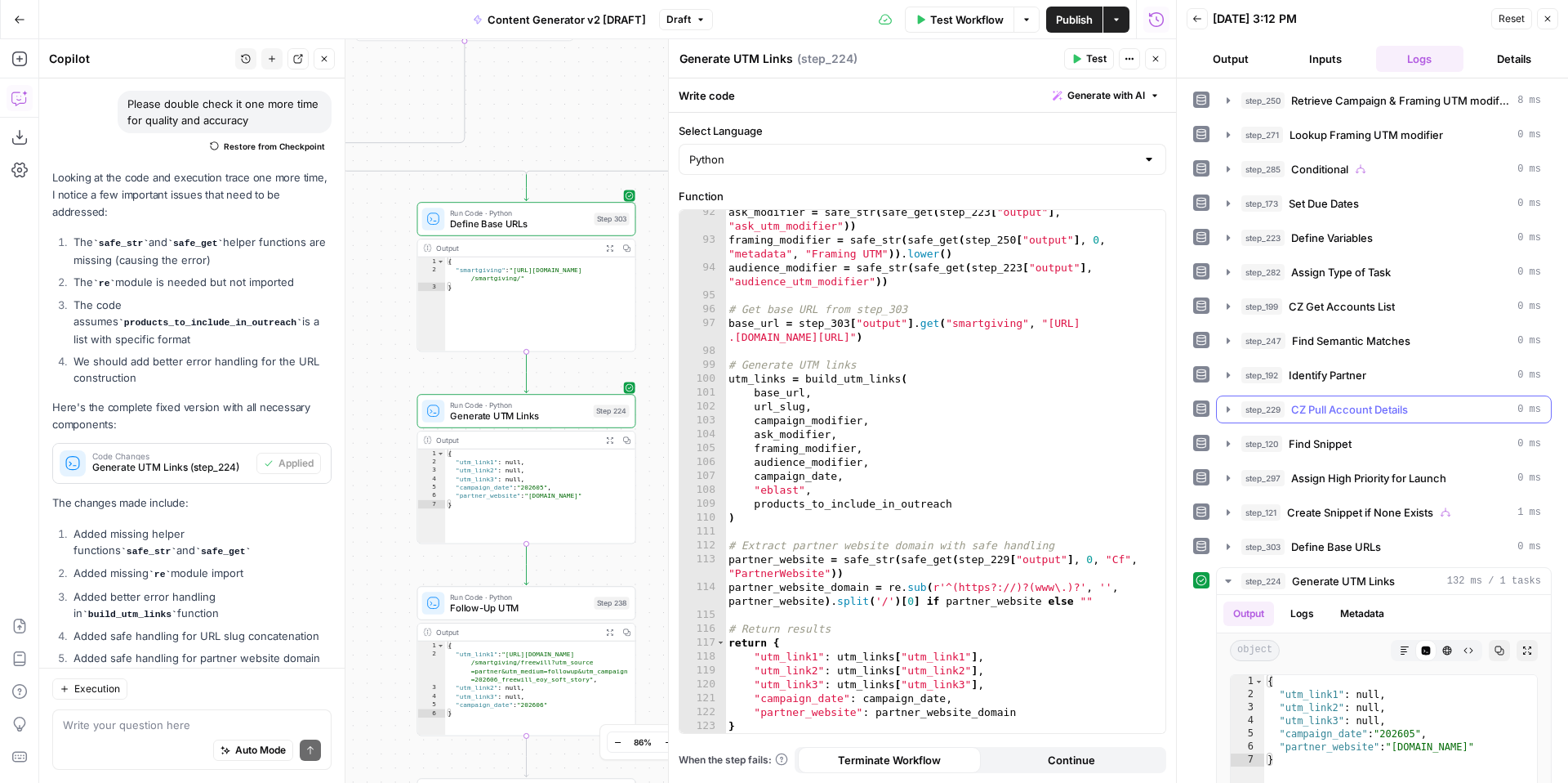
scroll to position [229, 0]
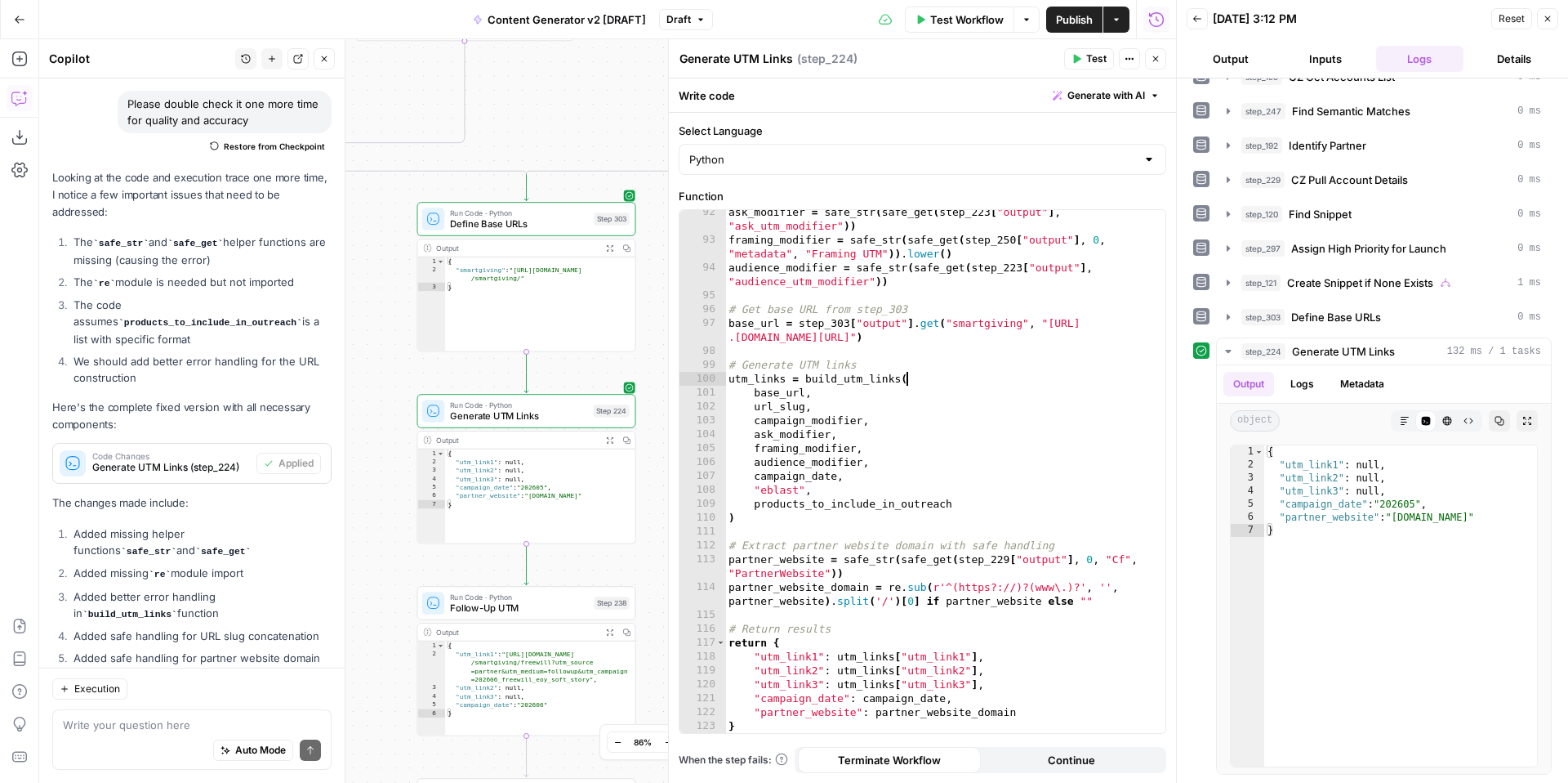
click at [1081, 379] on div "ask_modifier = safe_str ( safe_get ( step_223 [ "output" ] , "ask_utm_modifier"…" at bounding box center [945, 487] width 440 height 565
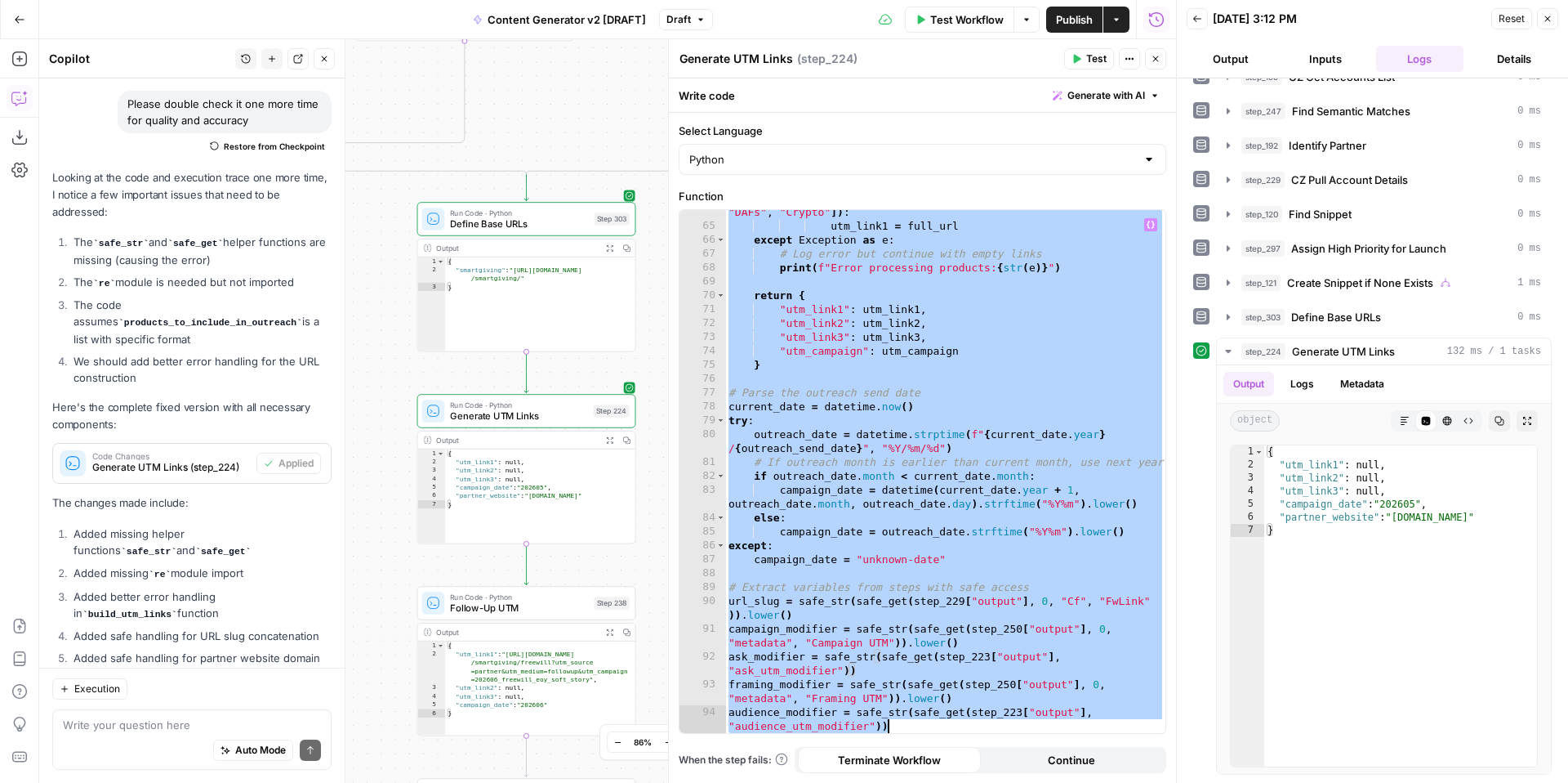
scroll to position [1436, 0]
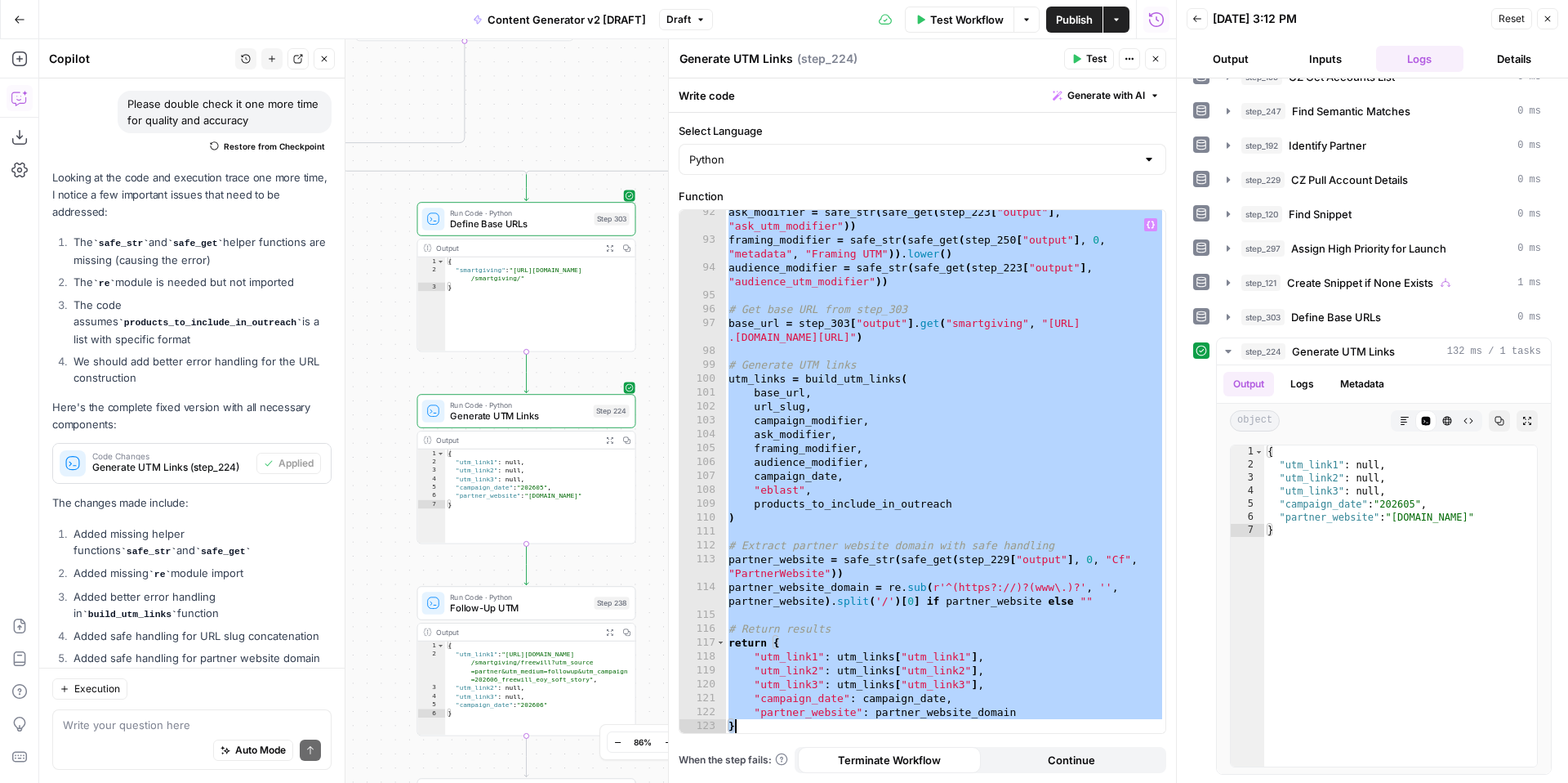
drag, startPoint x: 728, startPoint y: 219, endPoint x: 1038, endPoint y: 782, distance: 642.7
click at [1038, 782] on div "**********" at bounding box center [923, 448] width 507 height 670
type textarea "**********"
click at [1550, 15] on icon "button" at bounding box center [1548, 18] width 10 height 10
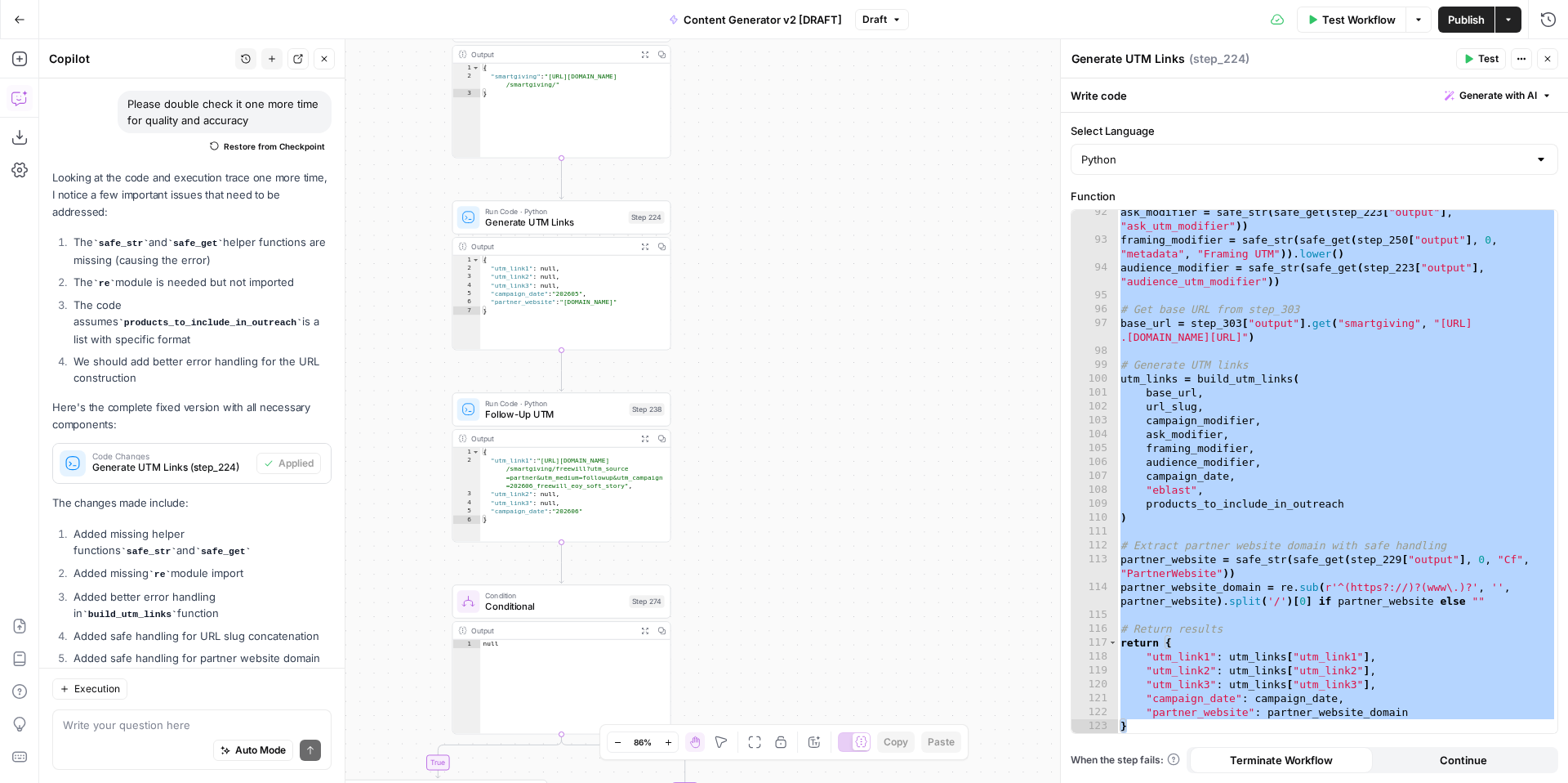
drag, startPoint x: 810, startPoint y: 506, endPoint x: 849, endPoint y: 264, distance: 245.1
click at [849, 264] on div "true false true false true false true true false true false false Workflow Set …" at bounding box center [804, 411] width 1529 height 744
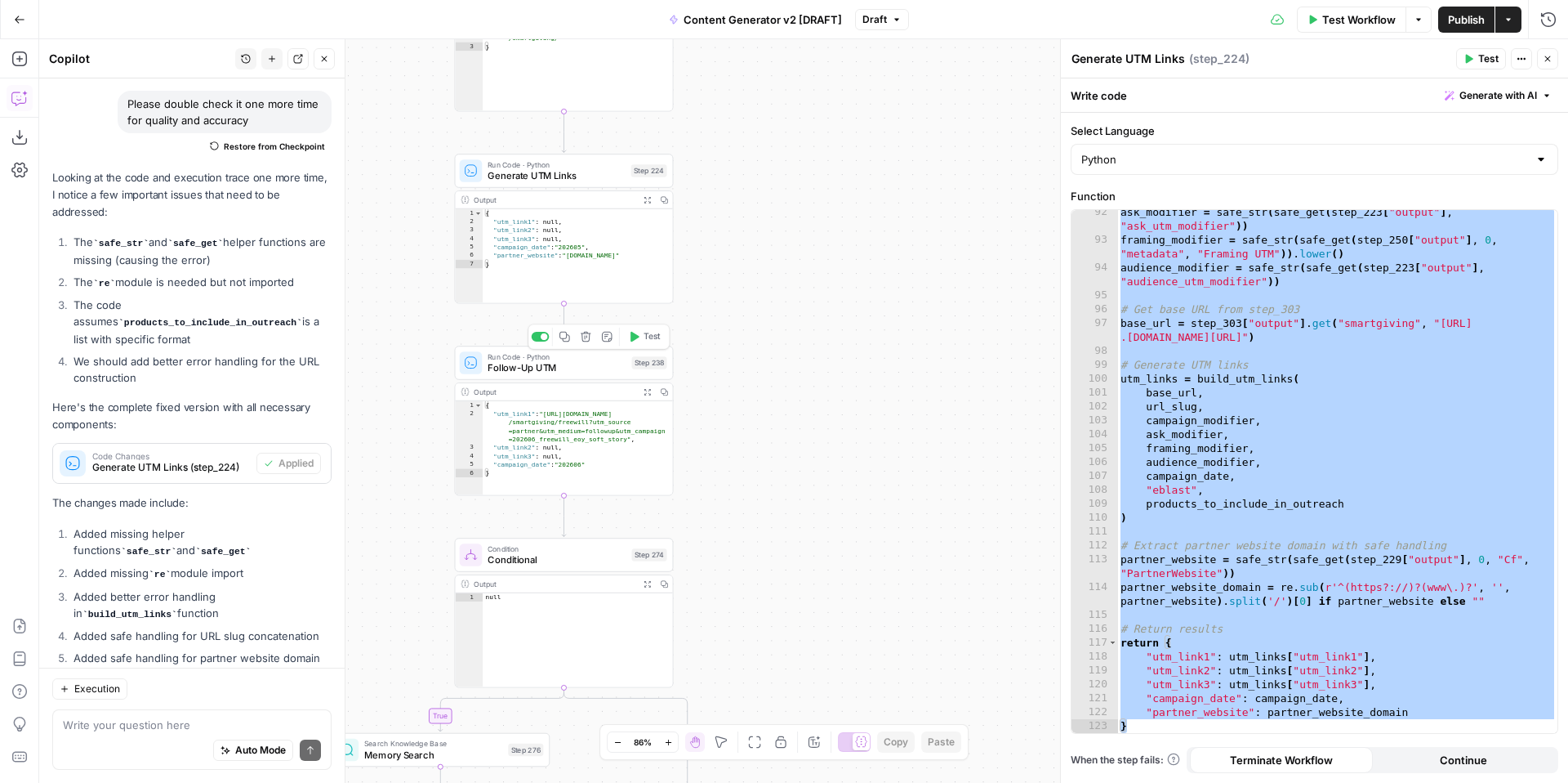
click at [546, 365] on span "Follow-Up UTM" at bounding box center [556, 368] width 138 height 13
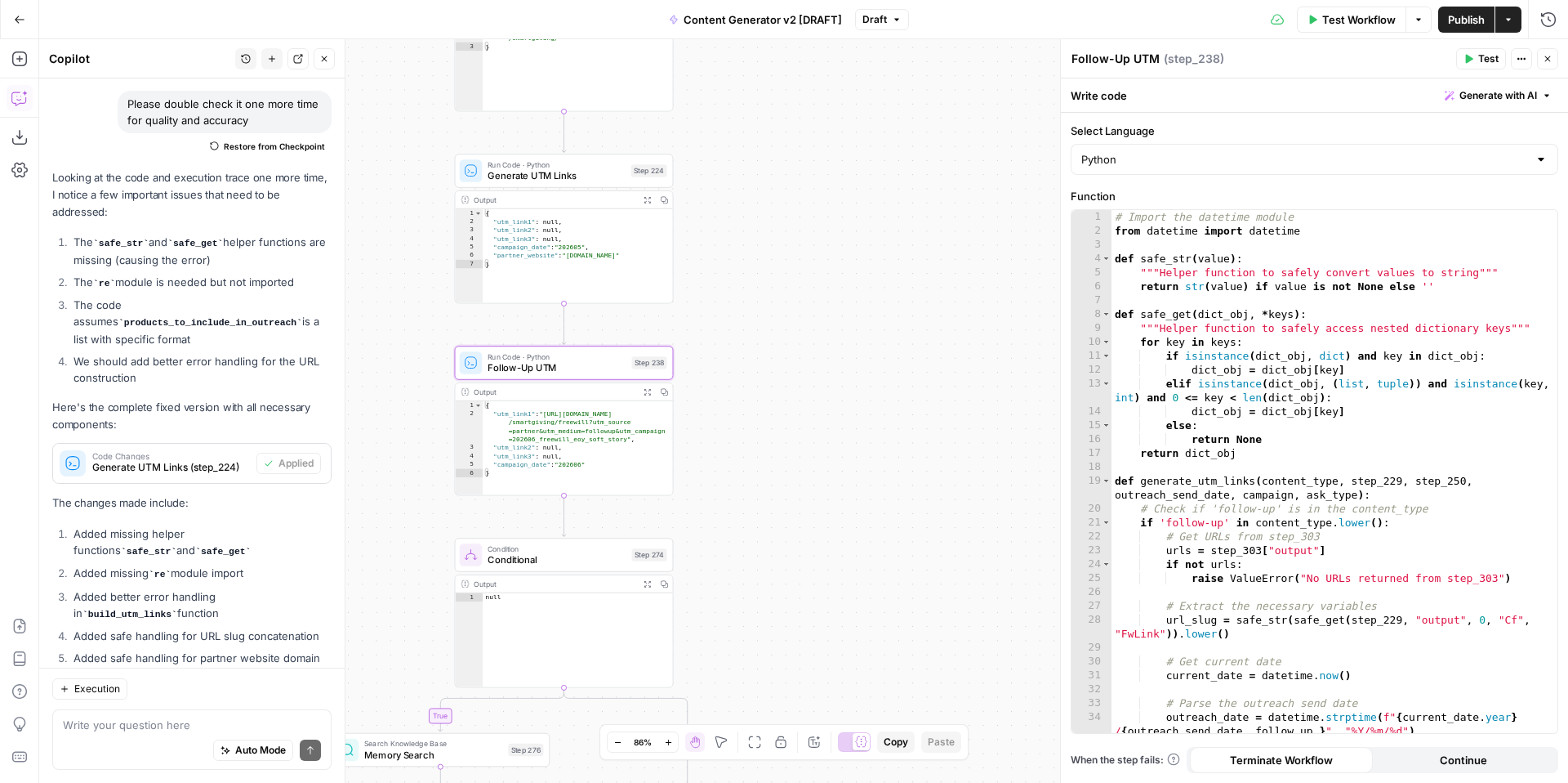
click at [1516, 83] on div "Write code Generate with AI" at bounding box center [1314, 95] width 507 height 34
click at [1510, 96] on span "Generate with AI" at bounding box center [1498, 95] width 78 height 14
click at [1423, 153] on p at bounding box center [1393, 156] width 293 height 16
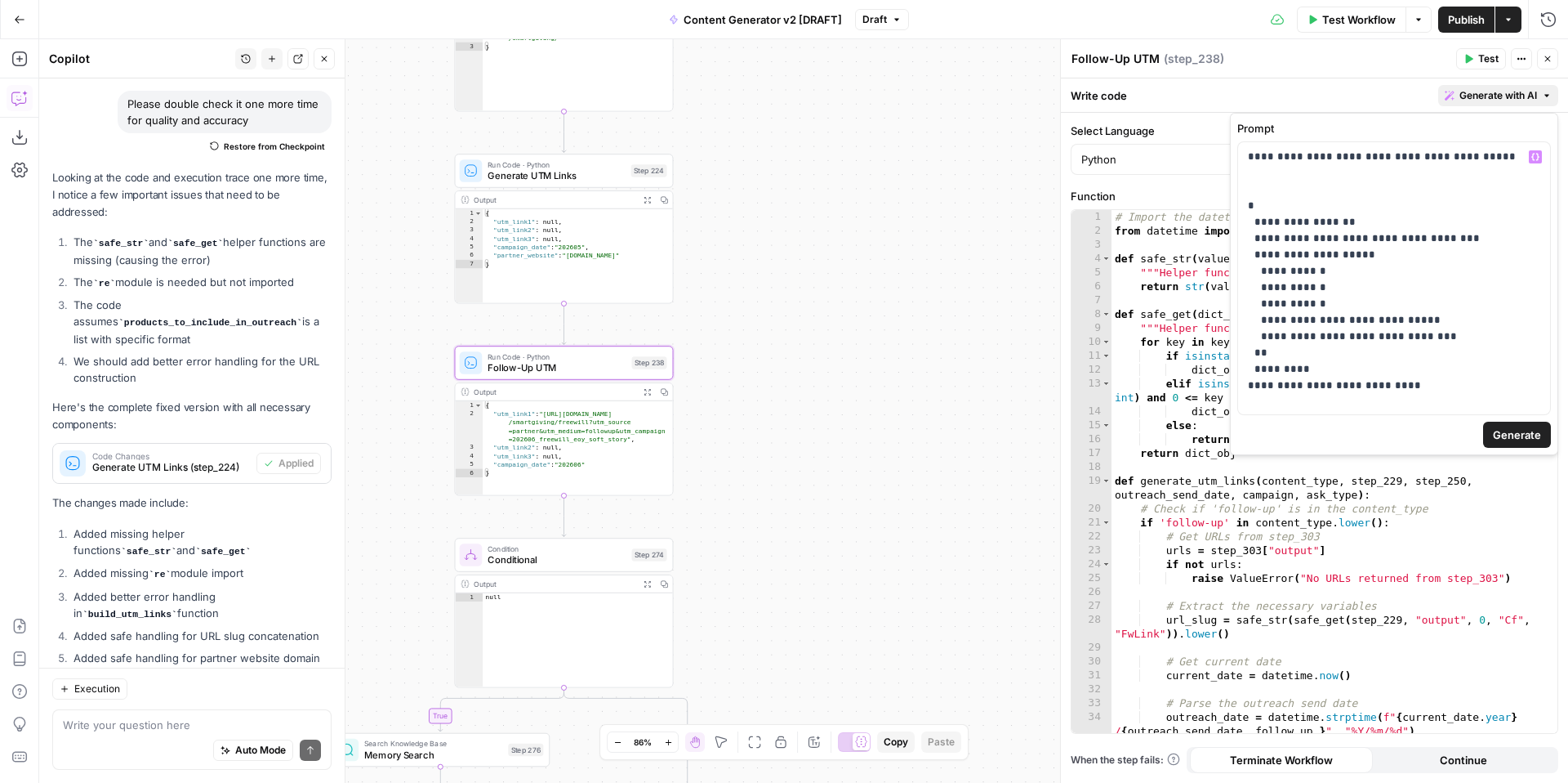
click at [1515, 437] on span "Generate" at bounding box center [1517, 435] width 48 height 16
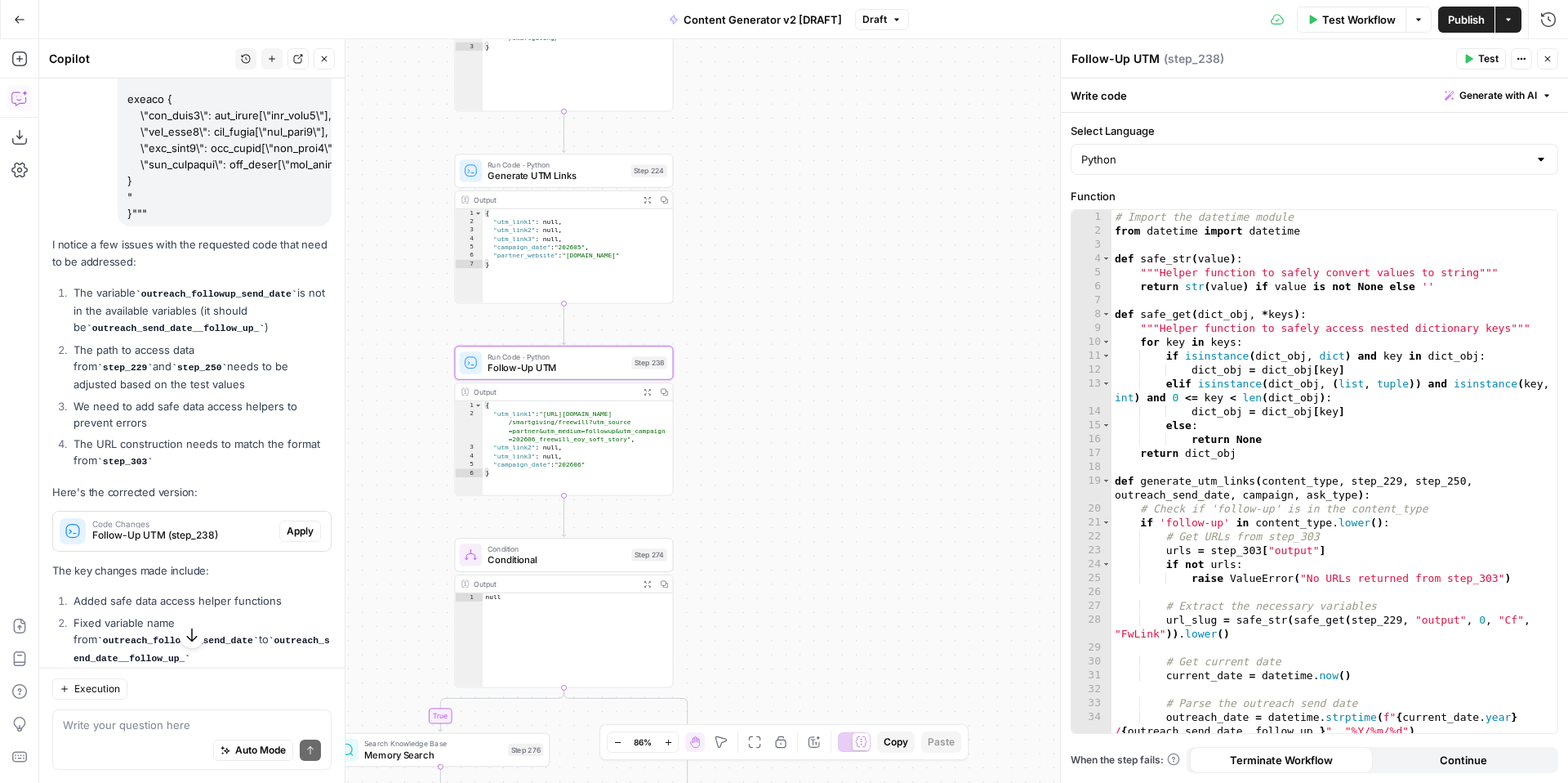
scroll to position [6228, 0]
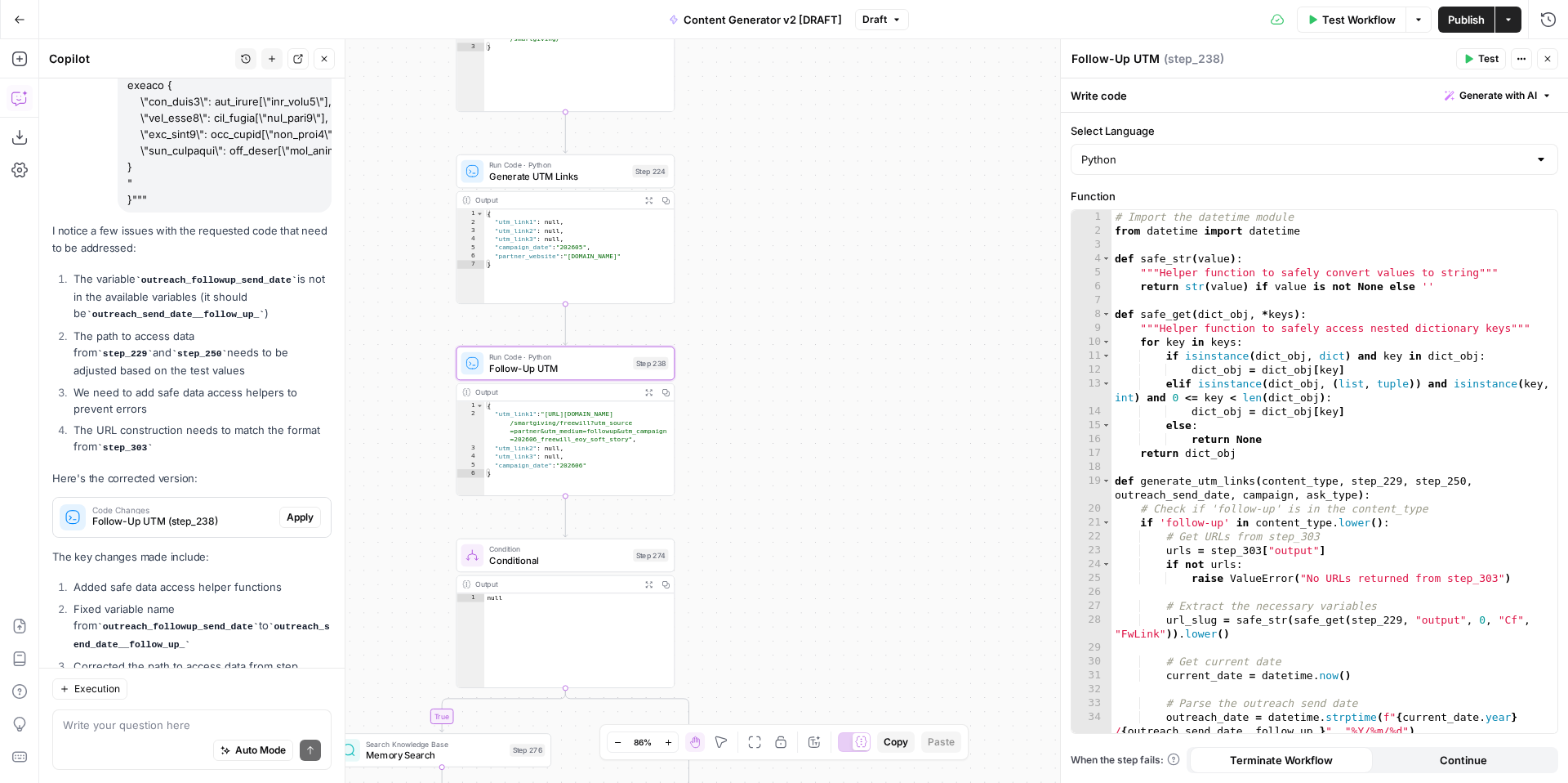
click at [307, 510] on span "Apply" at bounding box center [300, 516] width 27 height 14
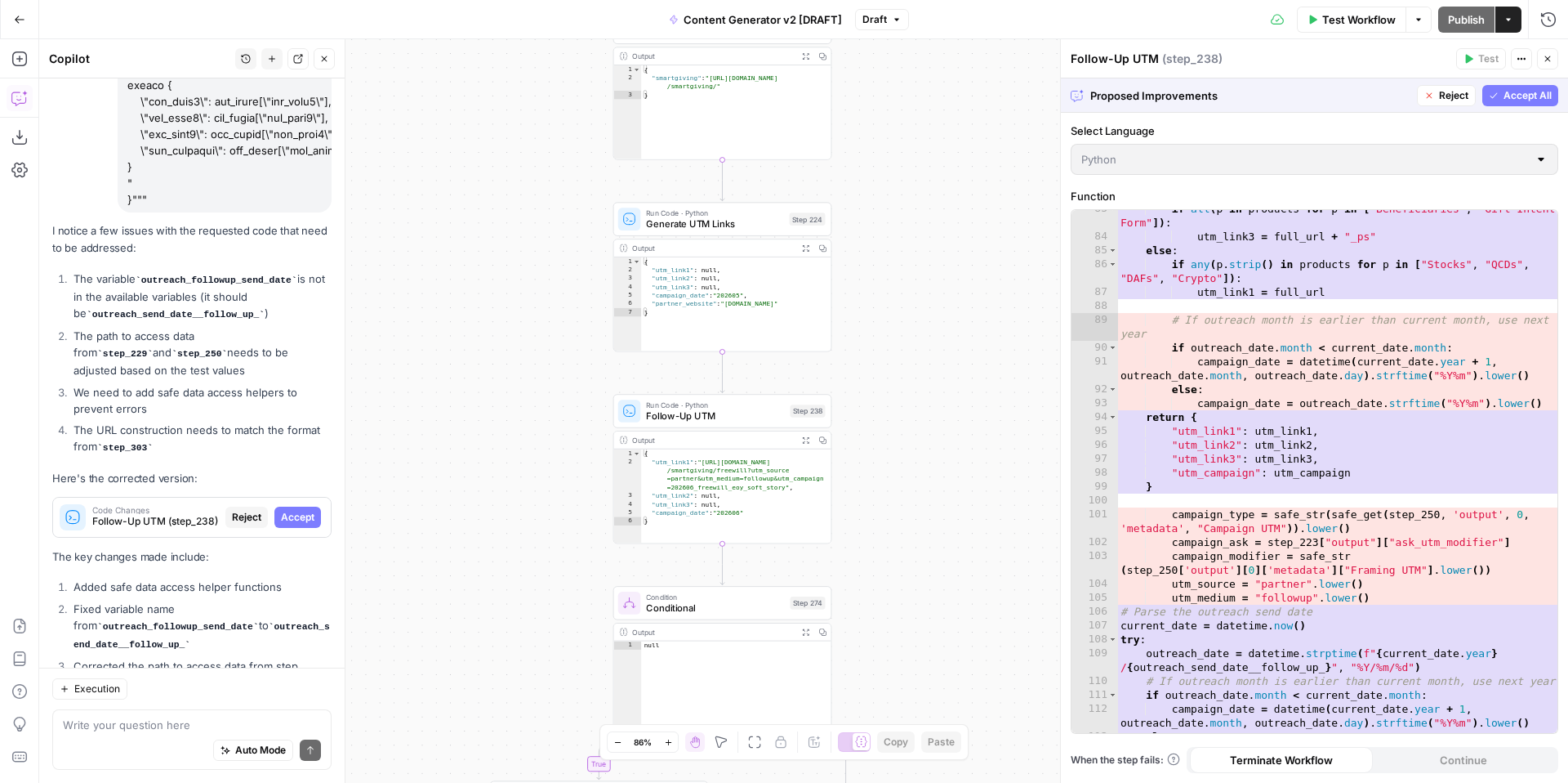
scroll to position [1259, 0]
click at [1504, 97] on span "Accept All" at bounding box center [1528, 95] width 48 height 14
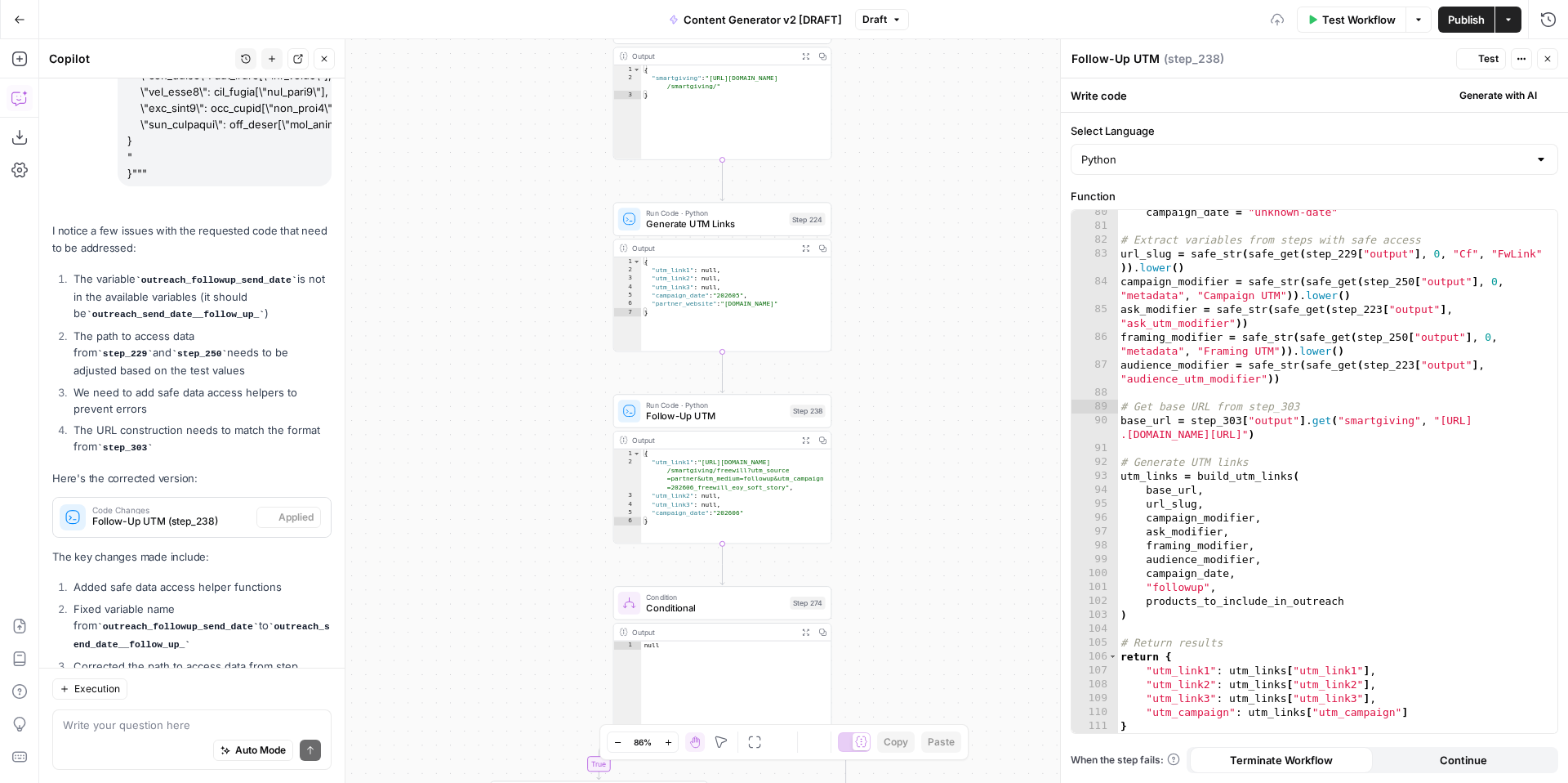
scroll to position [1214, 0]
click at [1477, 59] on button "Test" at bounding box center [1482, 59] width 50 height 21
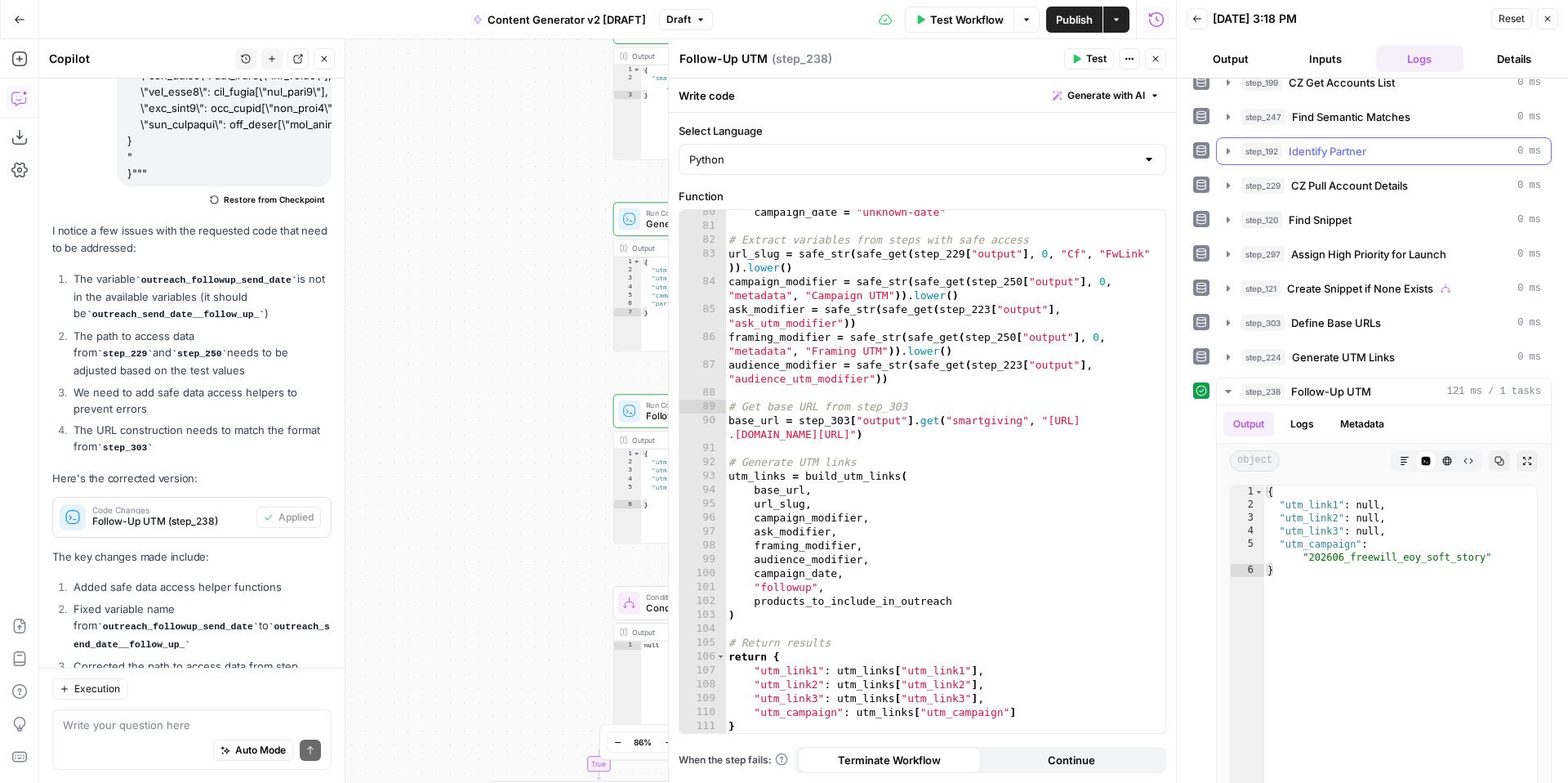
scroll to position [264, 0]
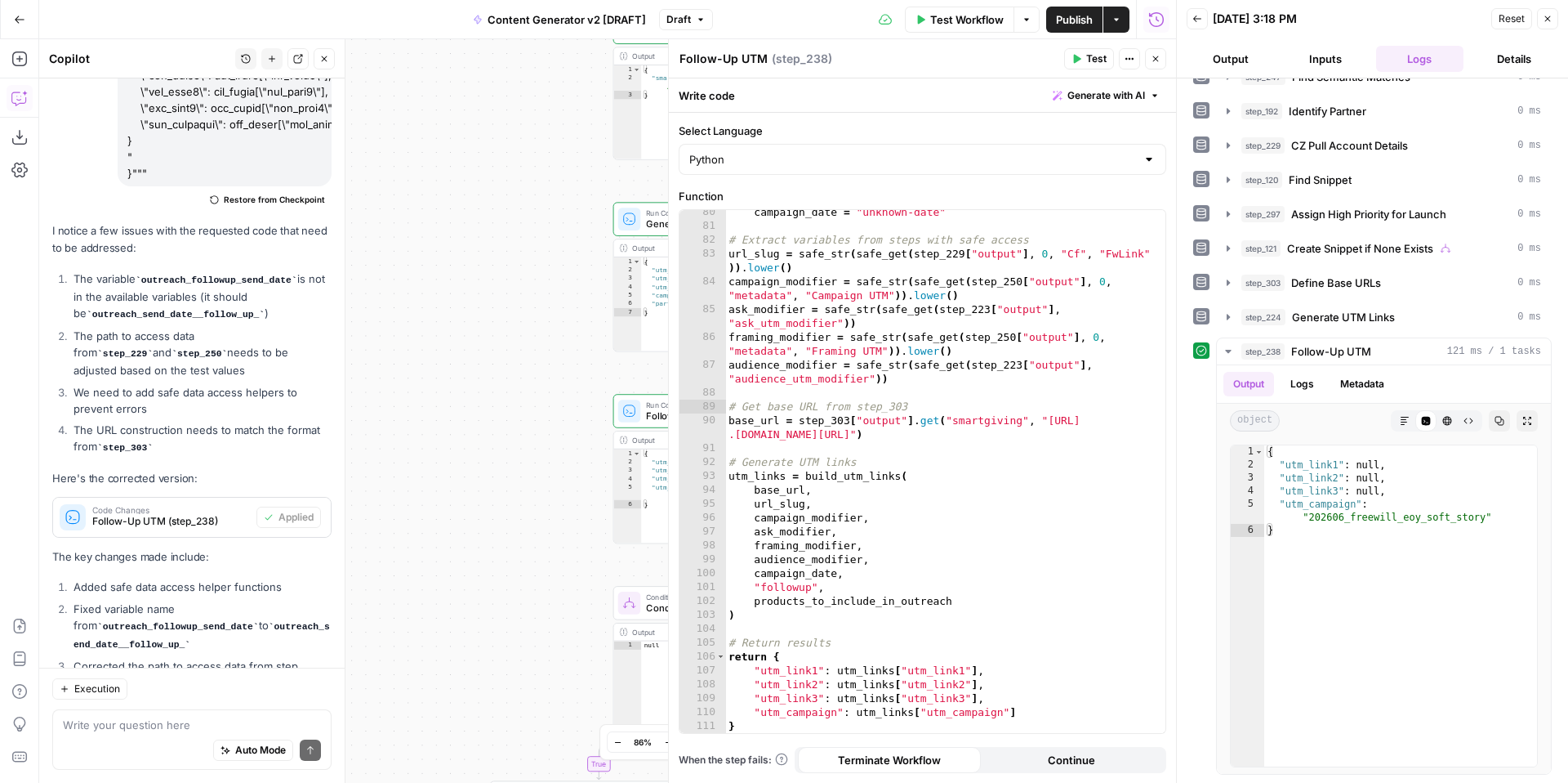
click at [1550, 20] on icon "button" at bounding box center [1548, 19] width 6 height 6
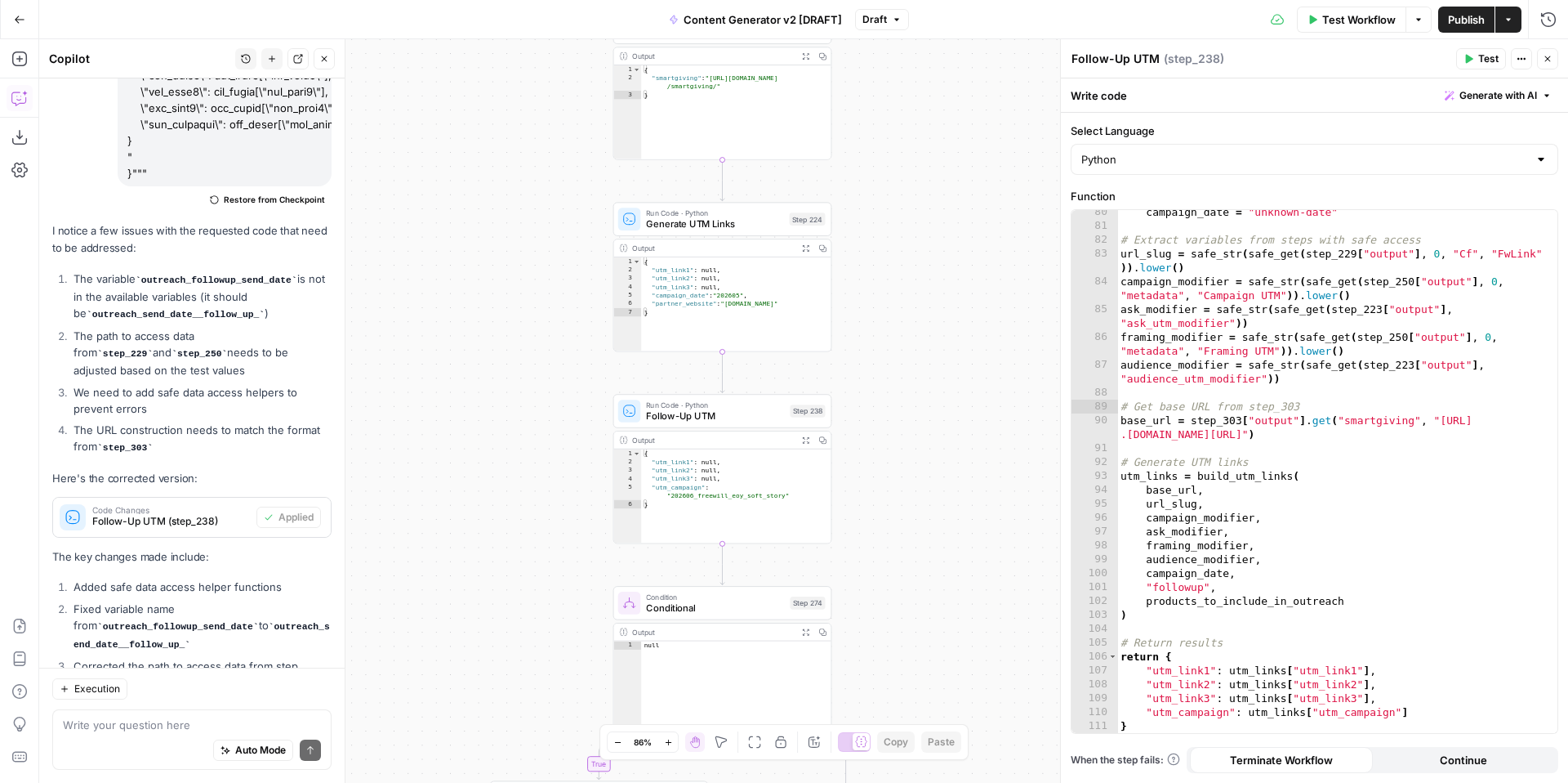
click at [1466, 16] on span "Publish" at bounding box center [1466, 19] width 36 height 16
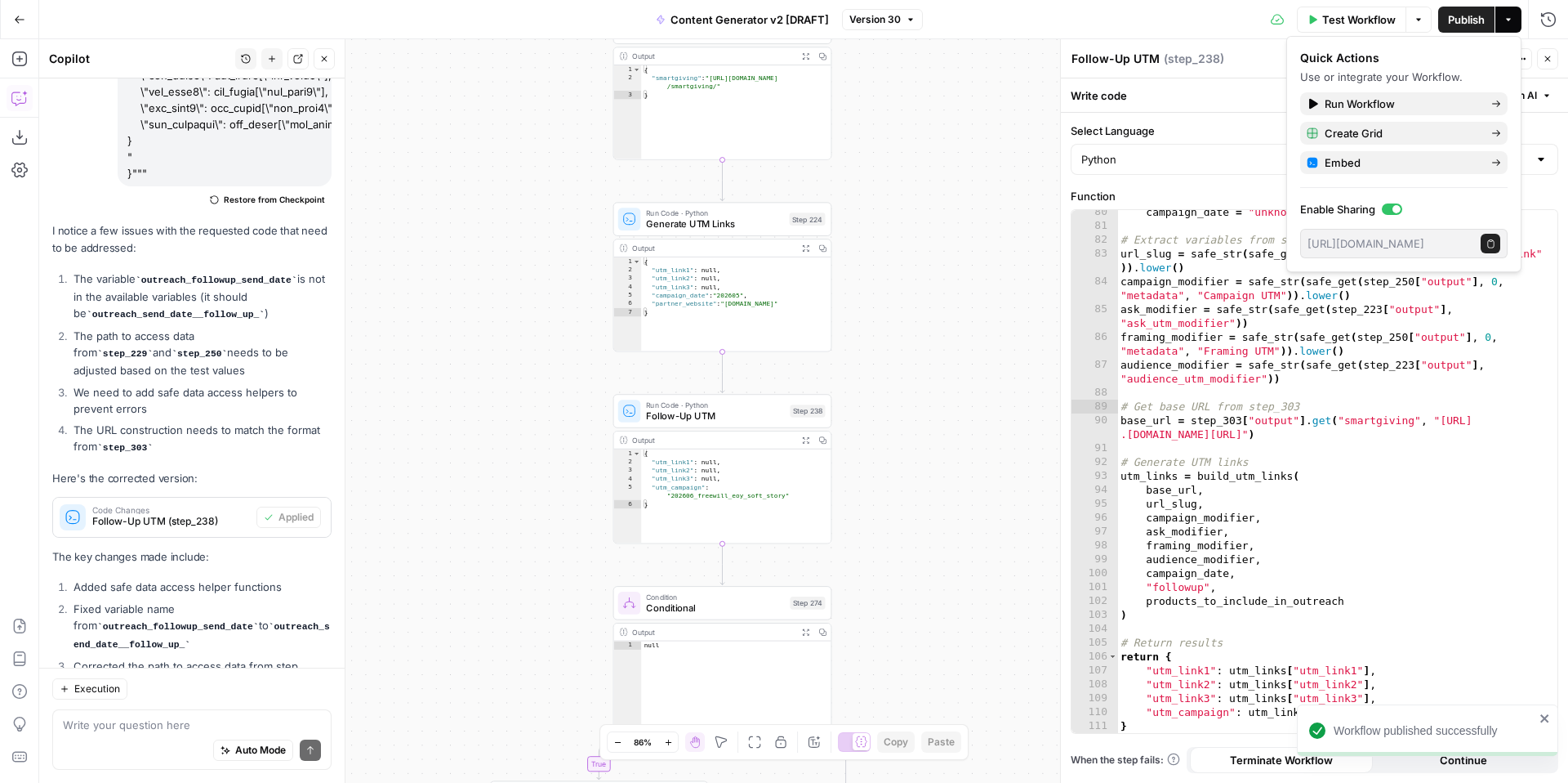
click at [874, 25] on span "Version 30" at bounding box center [876, 19] width 52 height 14
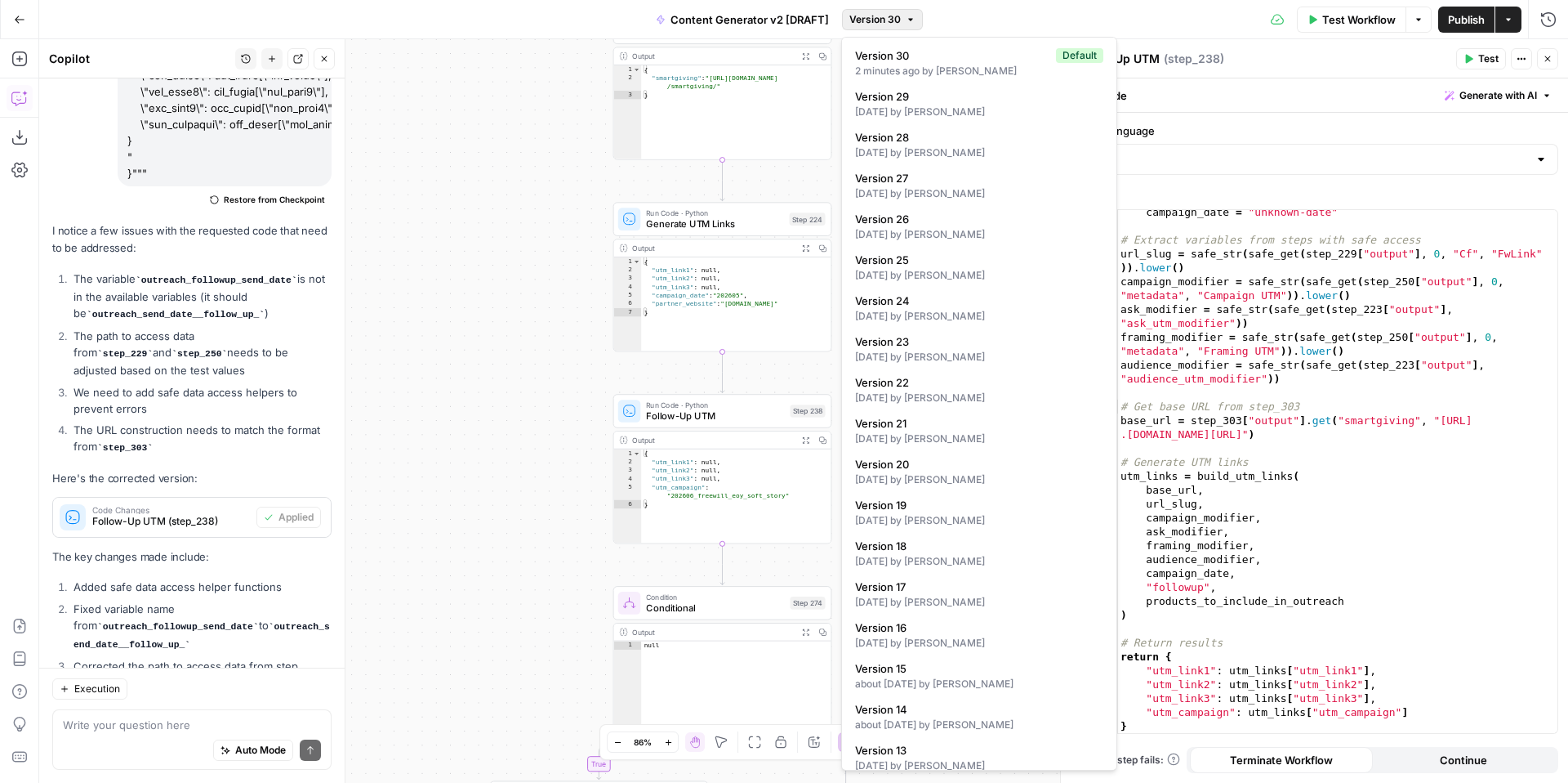
click at [492, 118] on div "true false true false true false true true false true false false Workflow Set …" at bounding box center [804, 411] width 1529 height 744
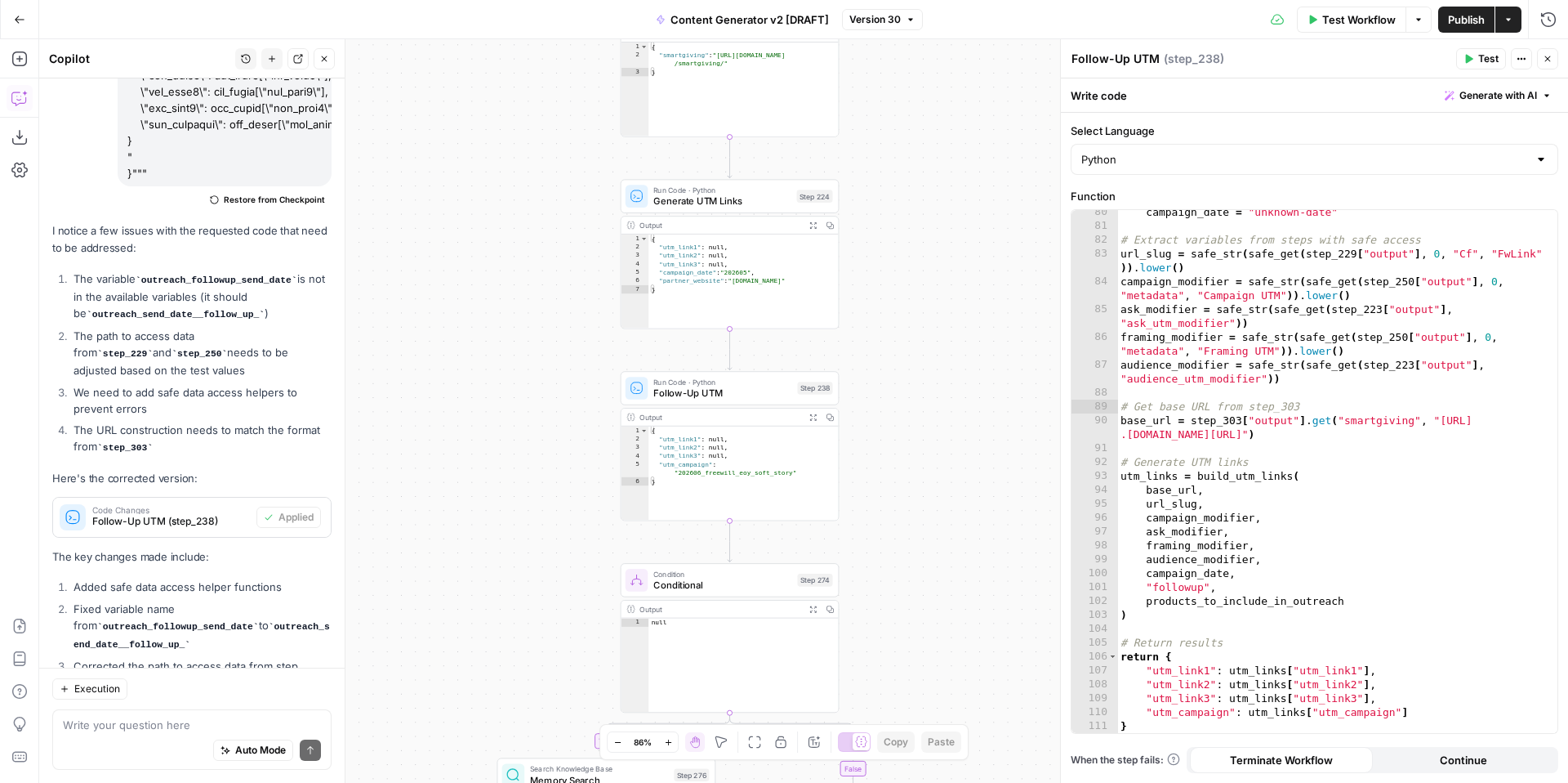
drag, startPoint x: 969, startPoint y: 309, endPoint x: 975, endPoint y: 139, distance: 170.1
click at [975, 139] on div "true false true false true false true true false true false false Workflow Set …" at bounding box center [804, 411] width 1529 height 744
click at [702, 204] on span "Generate UTM Links" at bounding box center [721, 202] width 137 height 13
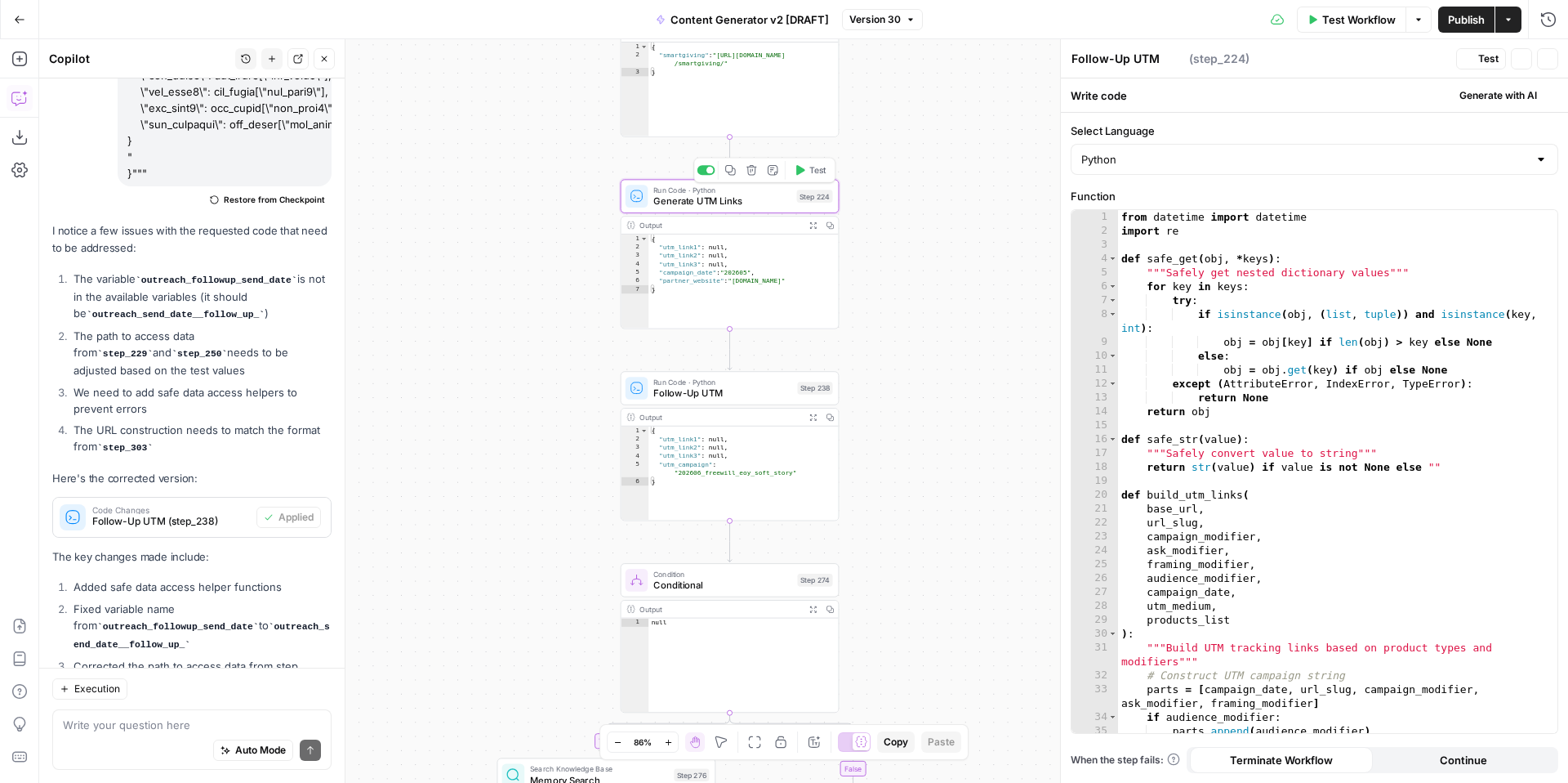
type textarea "Generate UTM Links"
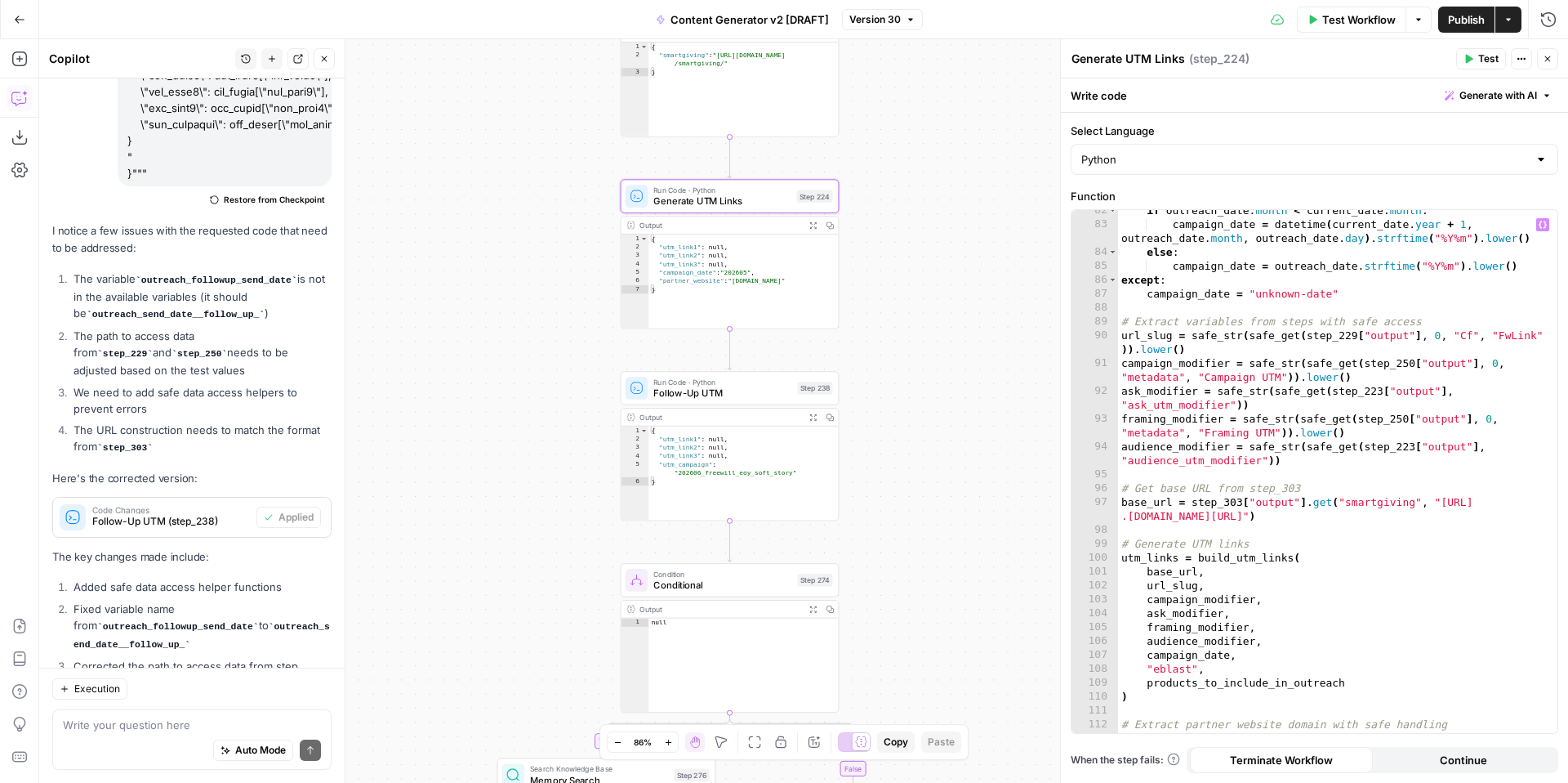
scroll to position [1450, 0]
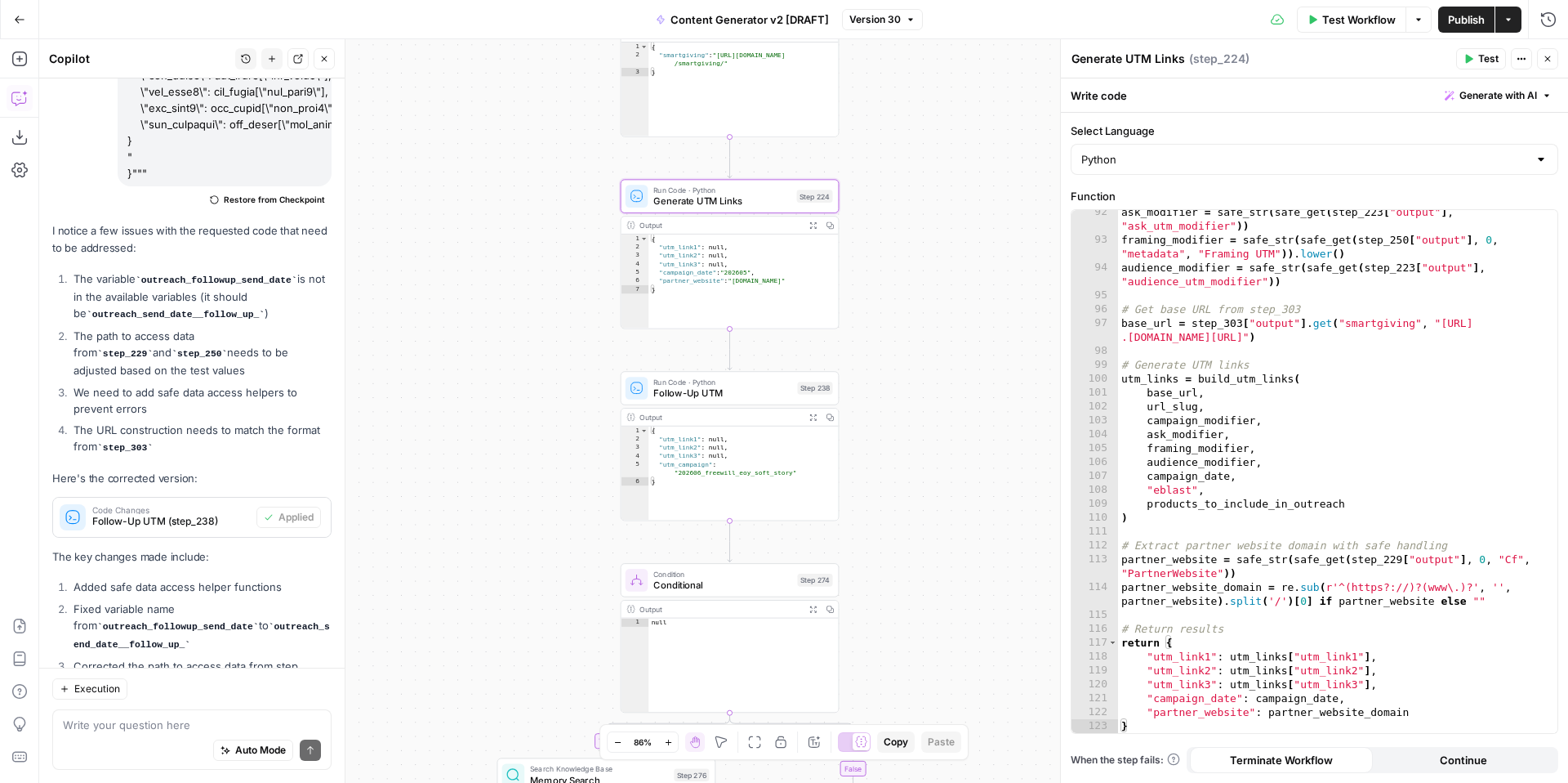
click at [1523, 96] on span "Generate with AI" at bounding box center [1498, 95] width 78 height 14
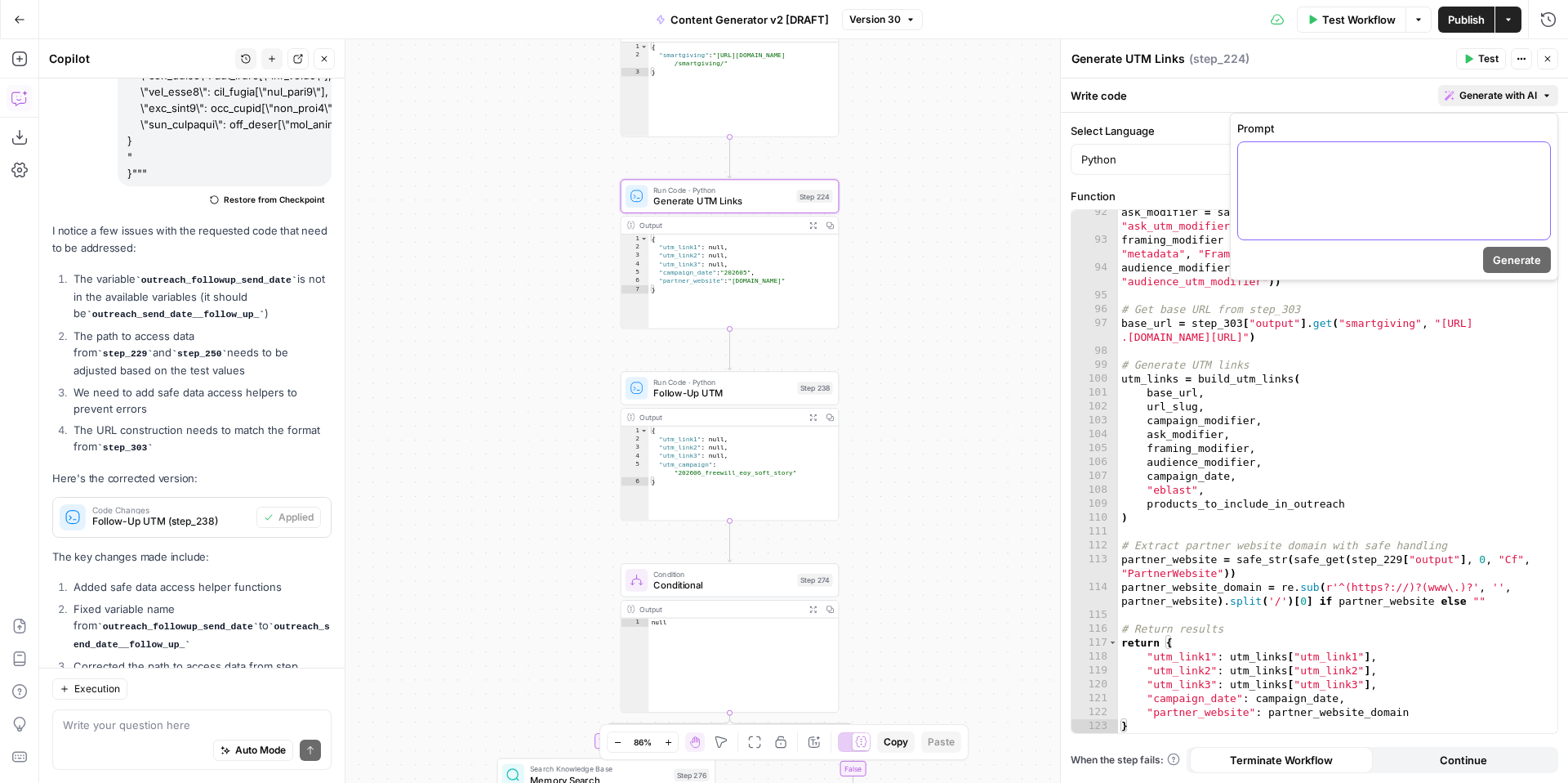
click at [1419, 156] on p at bounding box center [1393, 156] width 293 height 16
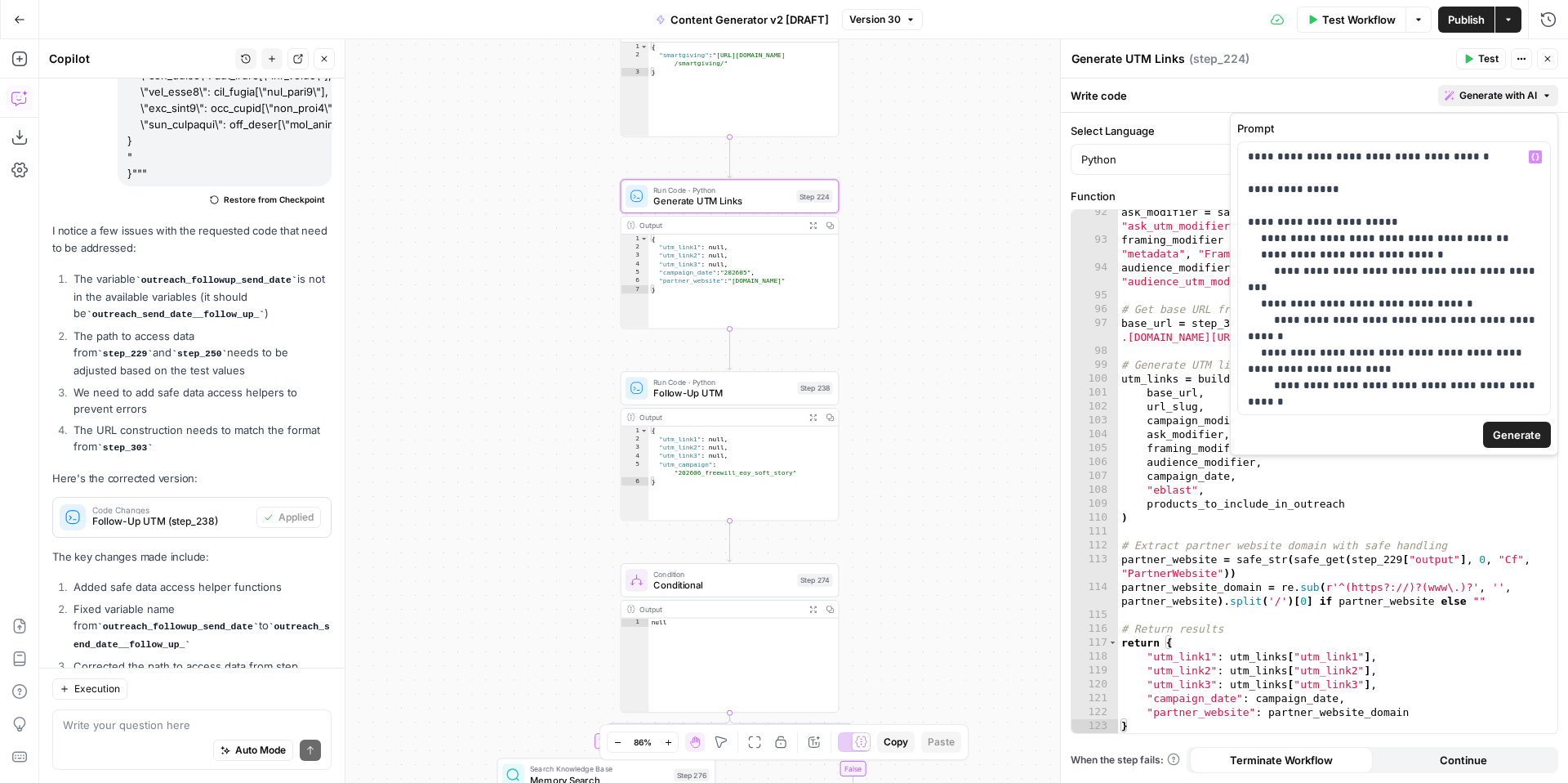
click at [1501, 433] on span "Generate" at bounding box center [1517, 435] width 48 height 16
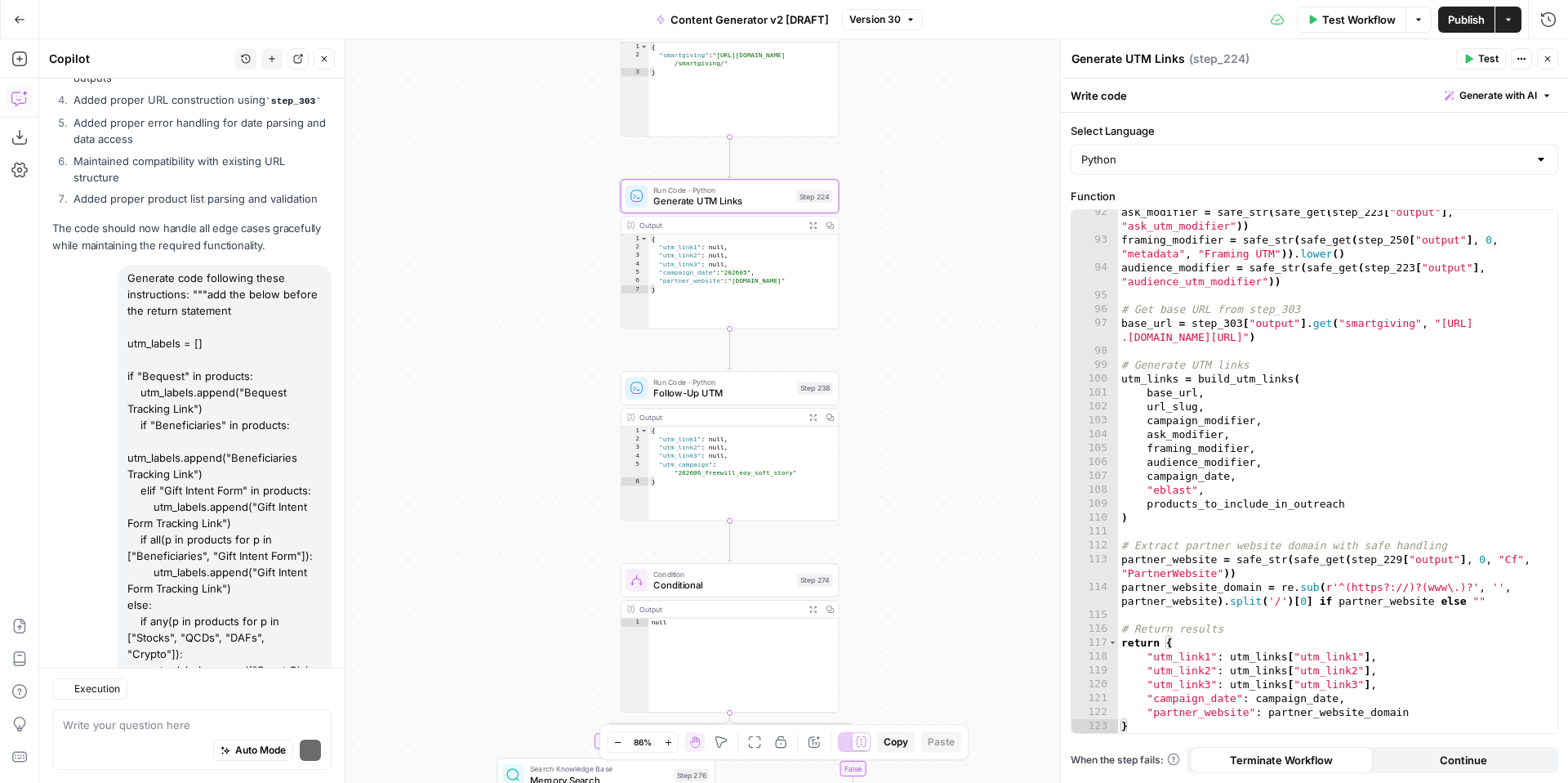
scroll to position [7037, 0]
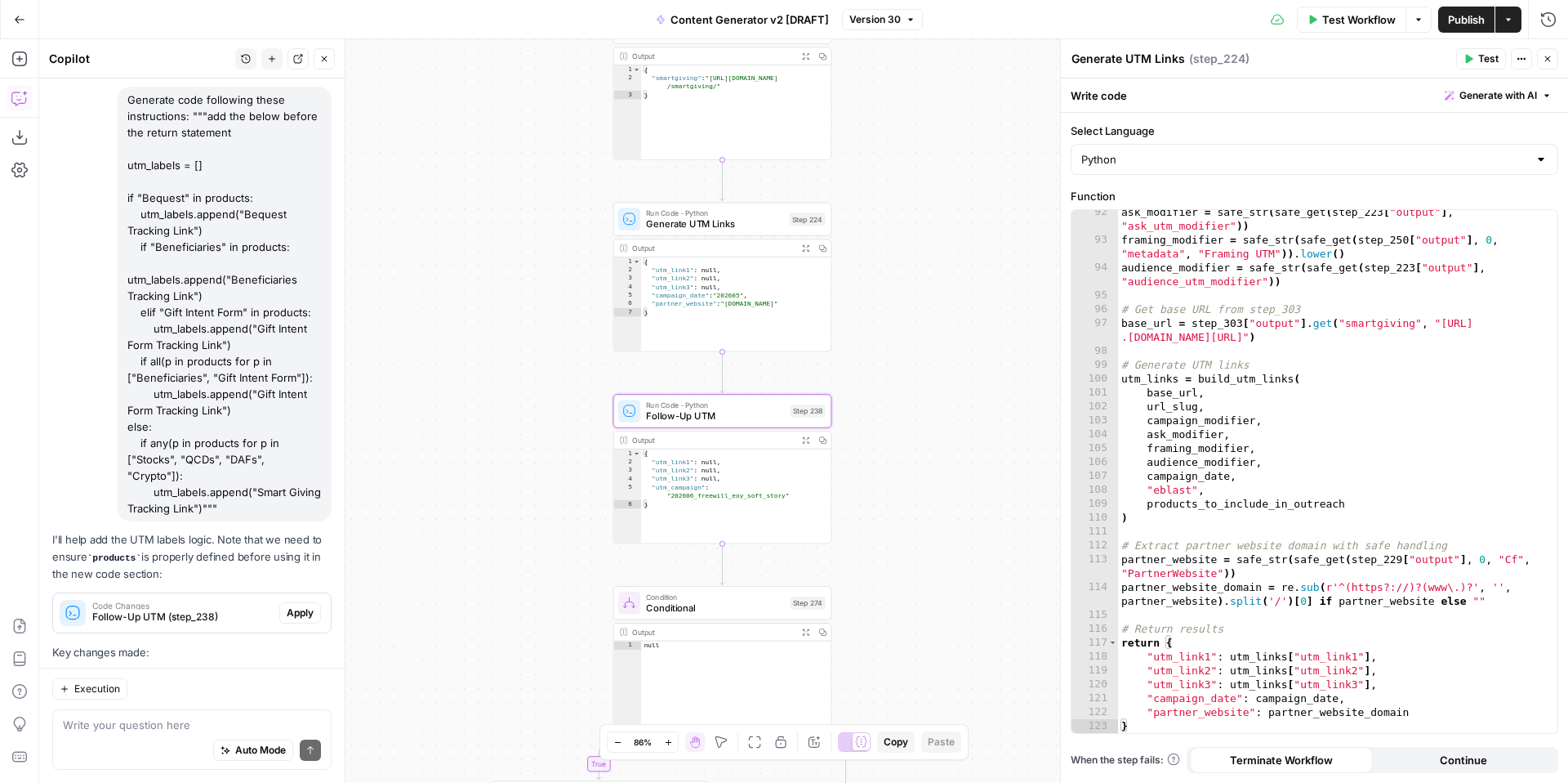
click at [306, 605] on span "Apply" at bounding box center [300, 612] width 27 height 14
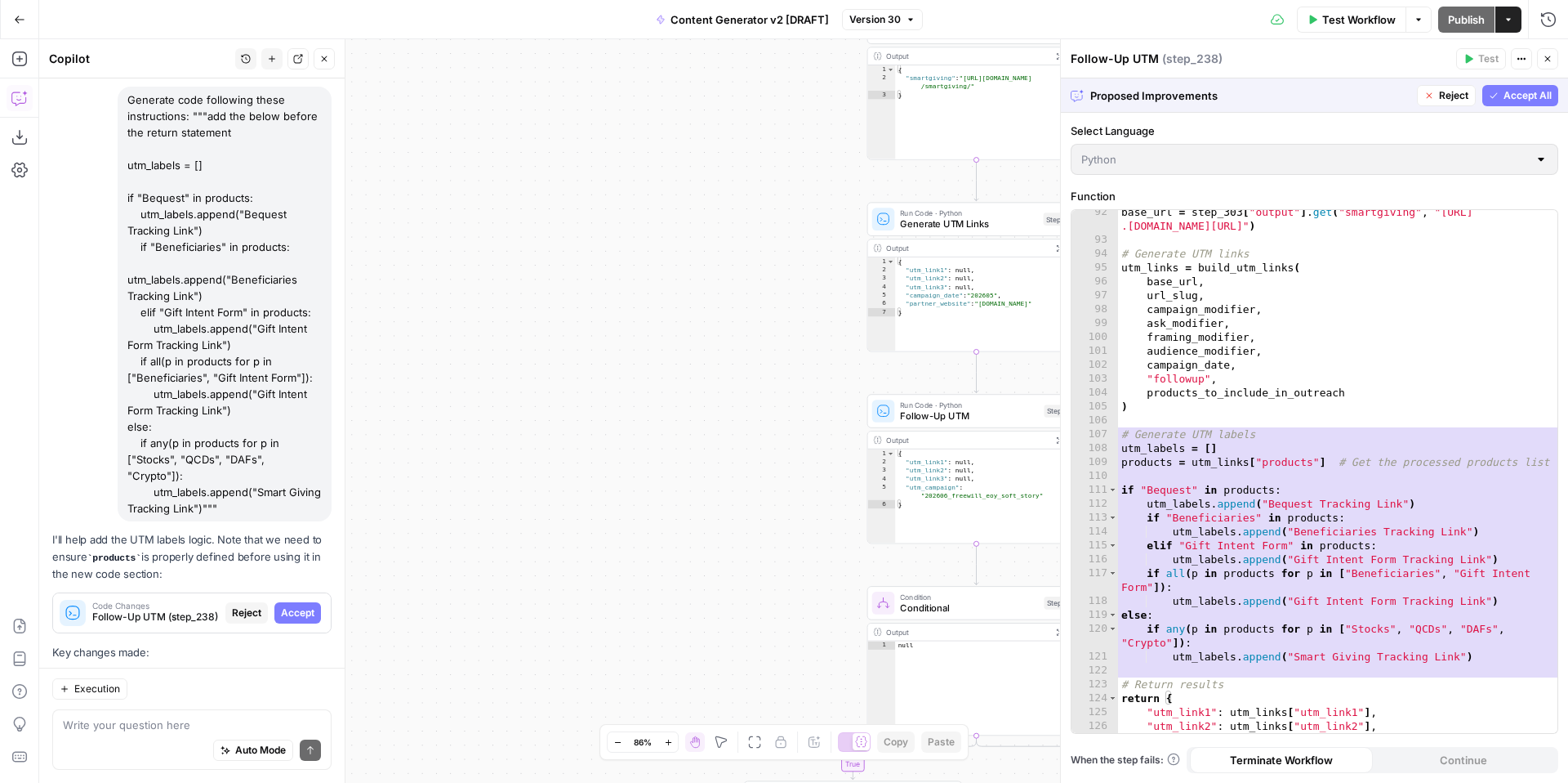
scroll to position [1547, 0]
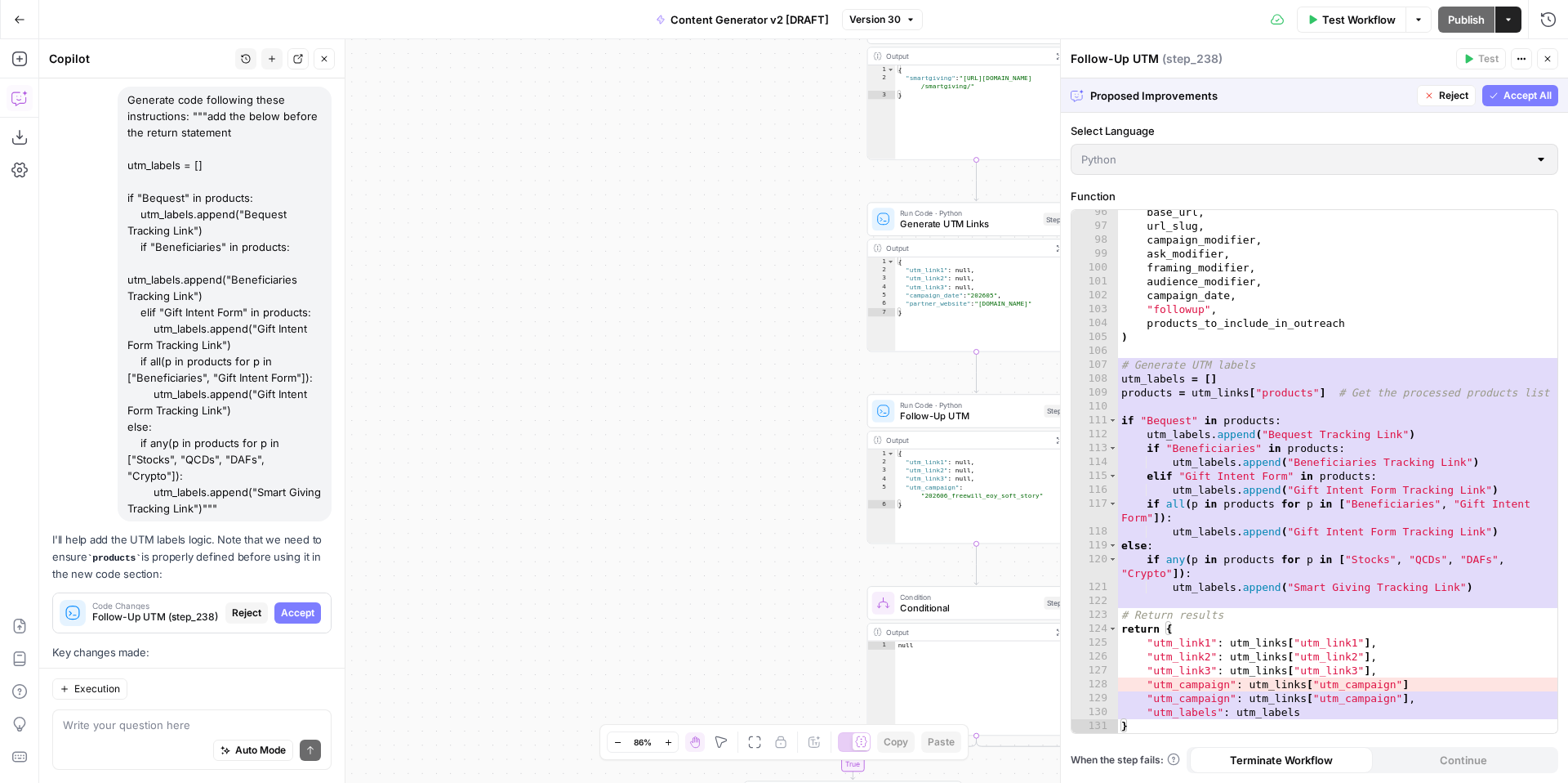
click at [1509, 99] on span "Accept All" at bounding box center [1528, 95] width 48 height 14
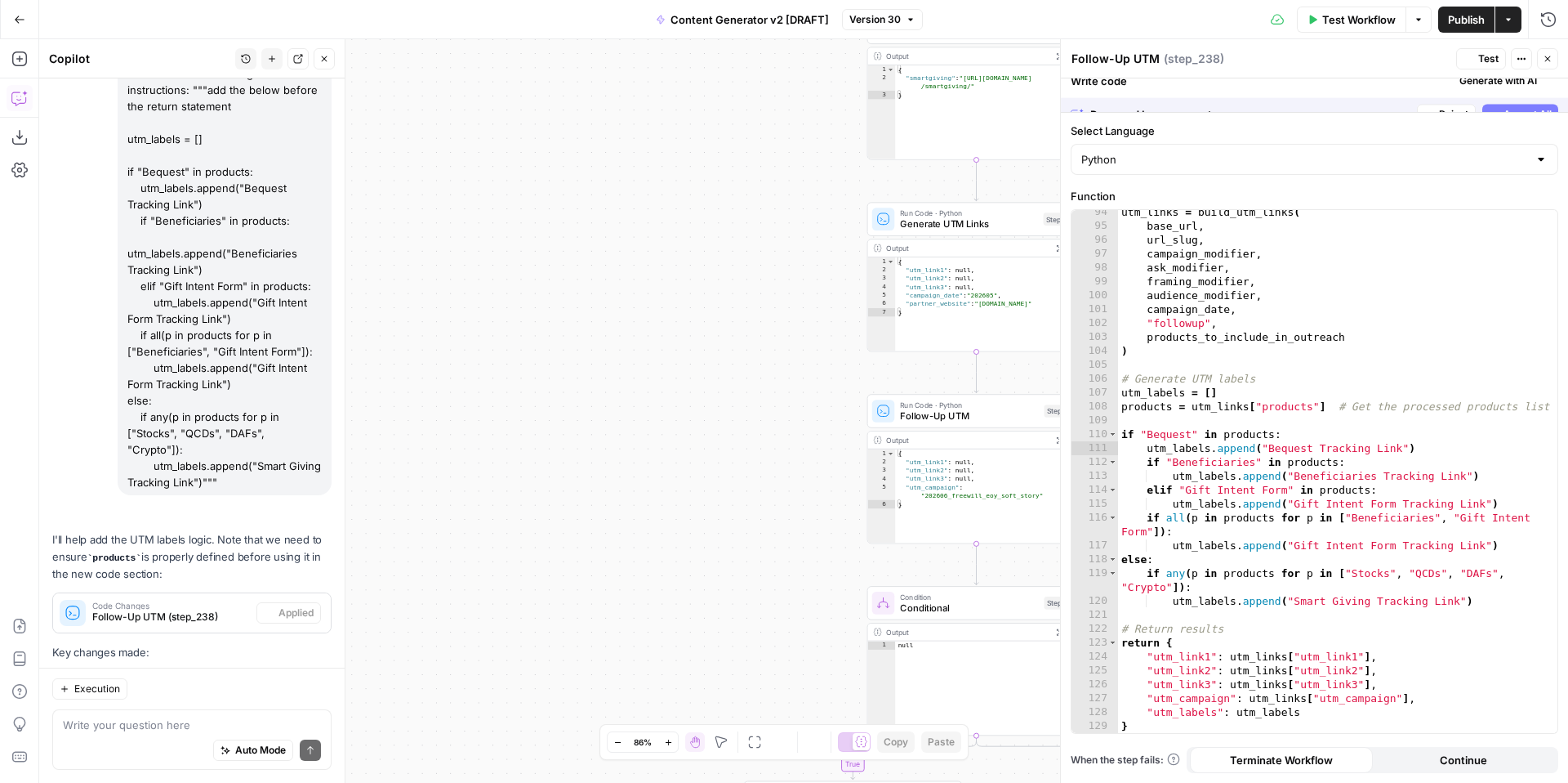
scroll to position [1519, 0]
click at [1470, 59] on icon "button" at bounding box center [1470, 59] width 8 height 9
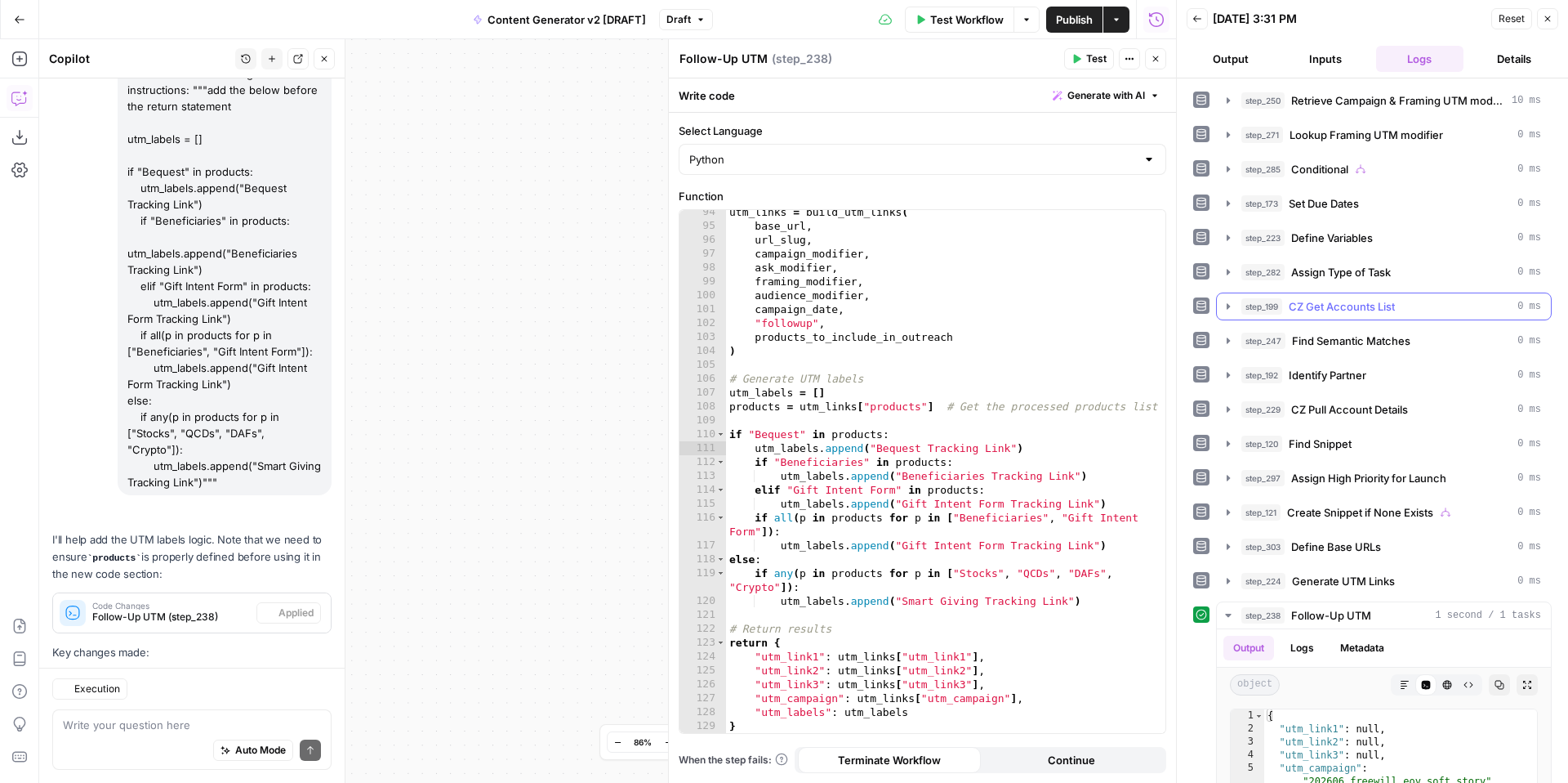
scroll to position [264, 0]
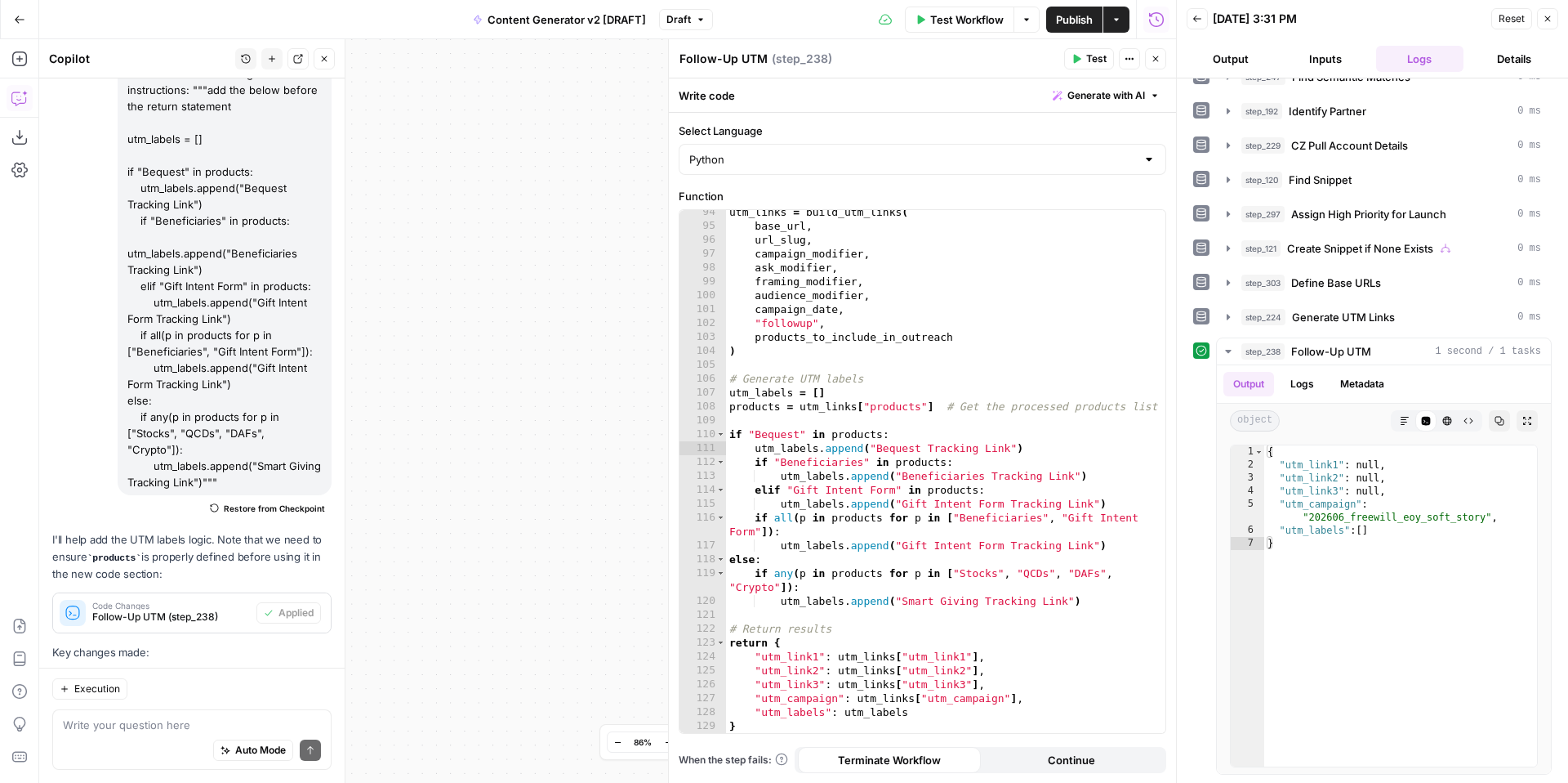
click at [1551, 15] on icon "button" at bounding box center [1548, 18] width 10 height 10
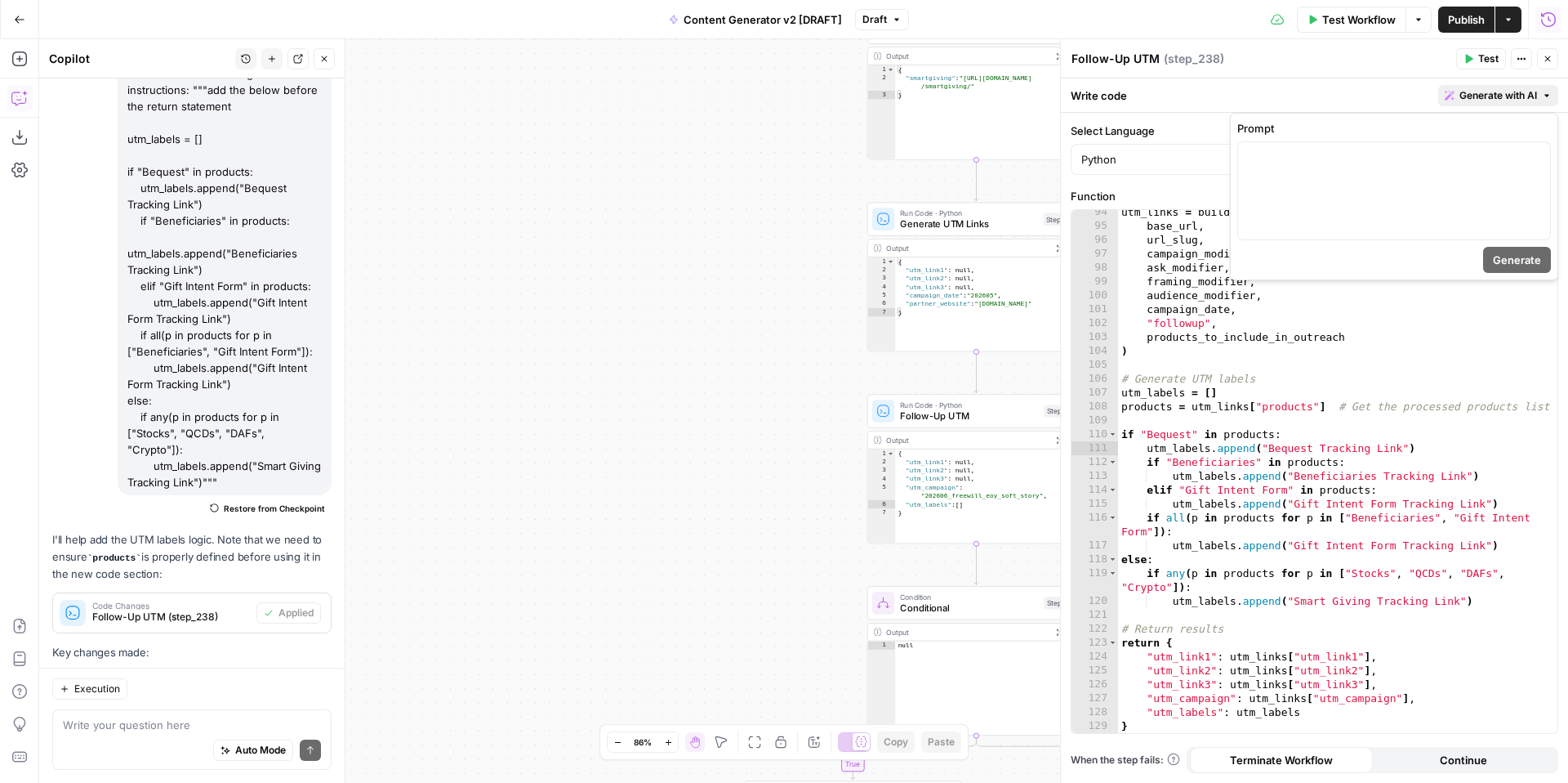
click at [1460, 91] on span "Generate with AI" at bounding box center [1498, 95] width 78 height 14
click at [1339, 172] on div at bounding box center [1393, 190] width 312 height 97
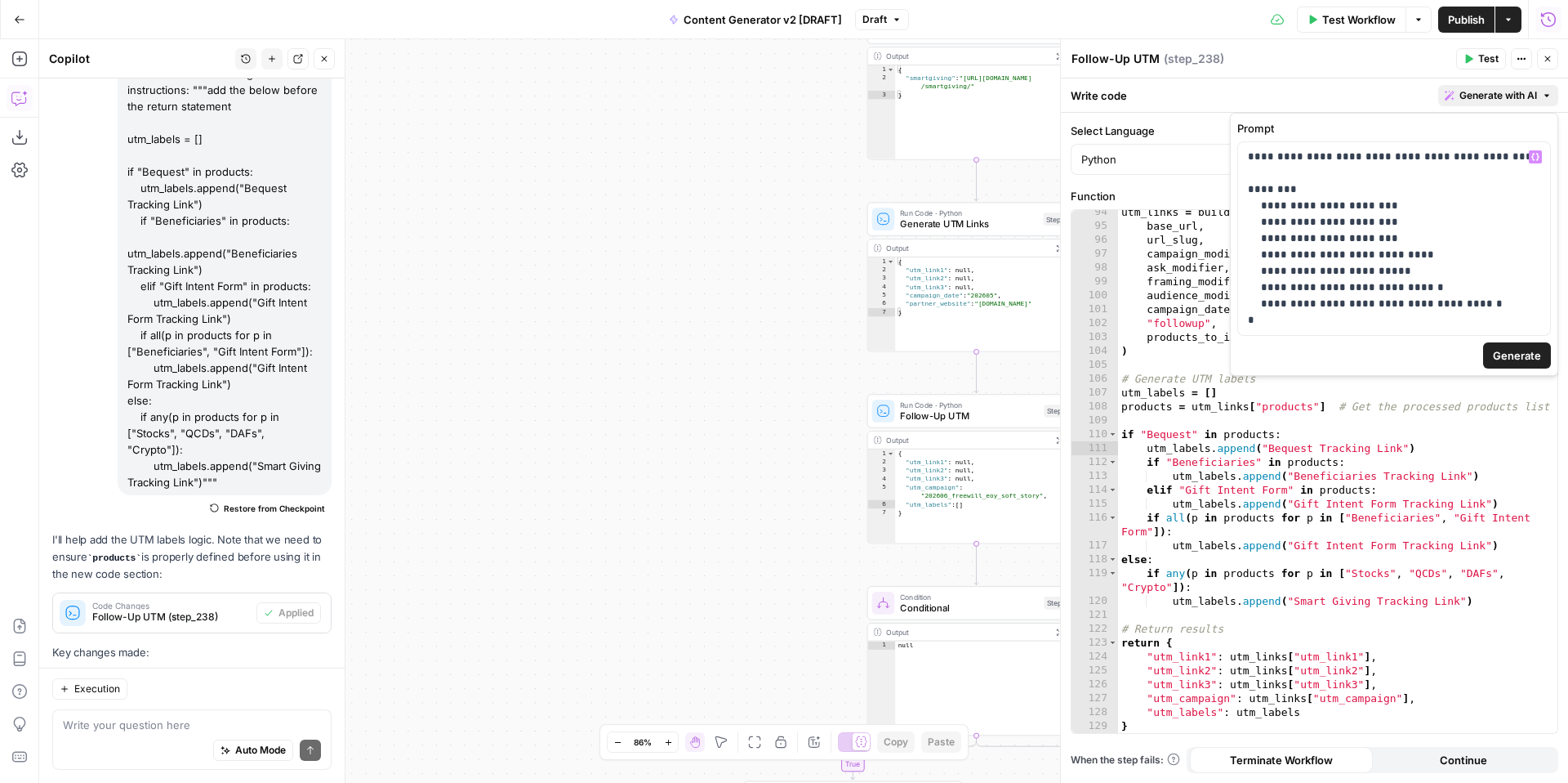
click at [1517, 351] on span "Generate" at bounding box center [1517, 355] width 48 height 16
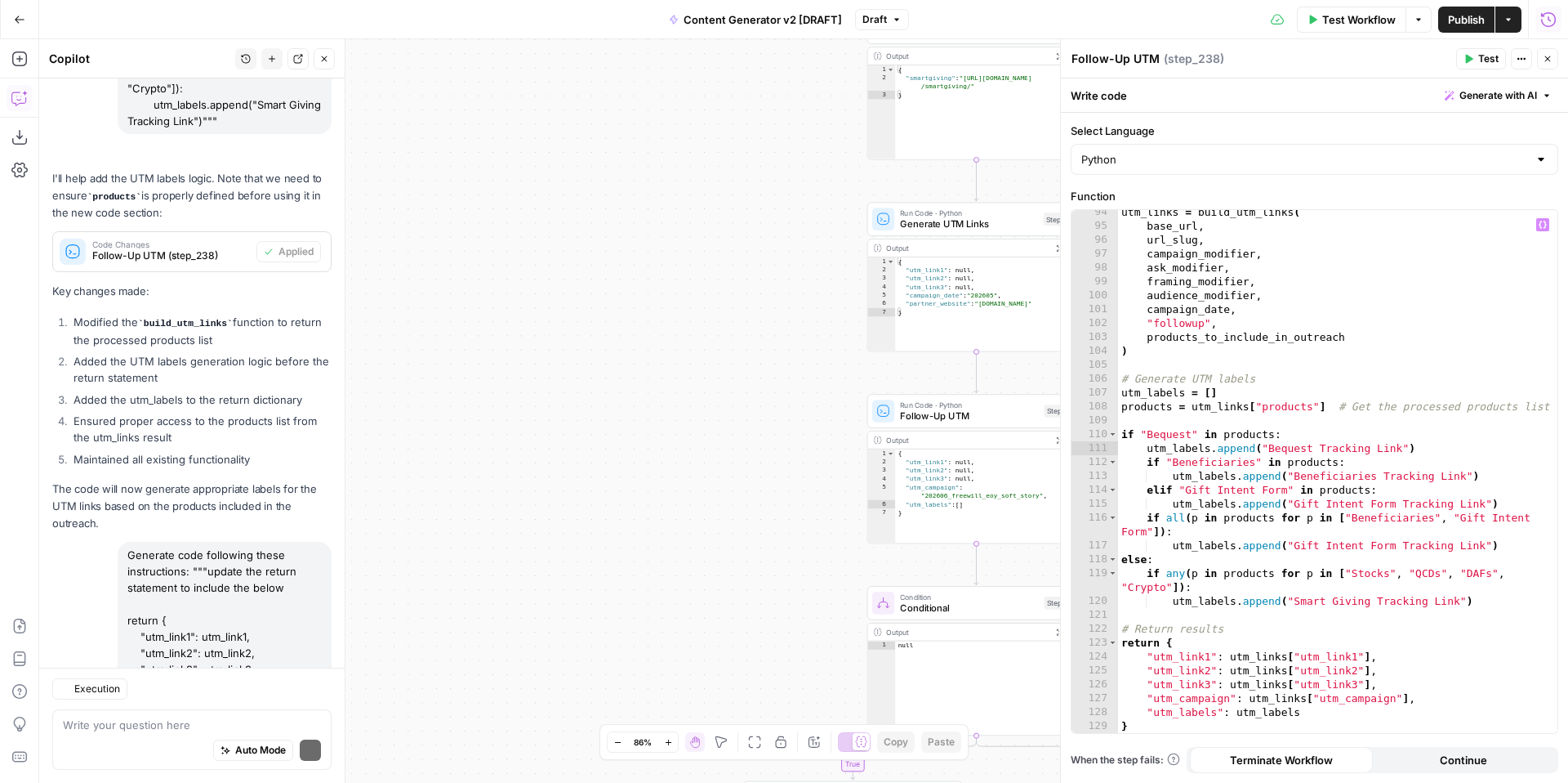
scroll to position [7628, 0]
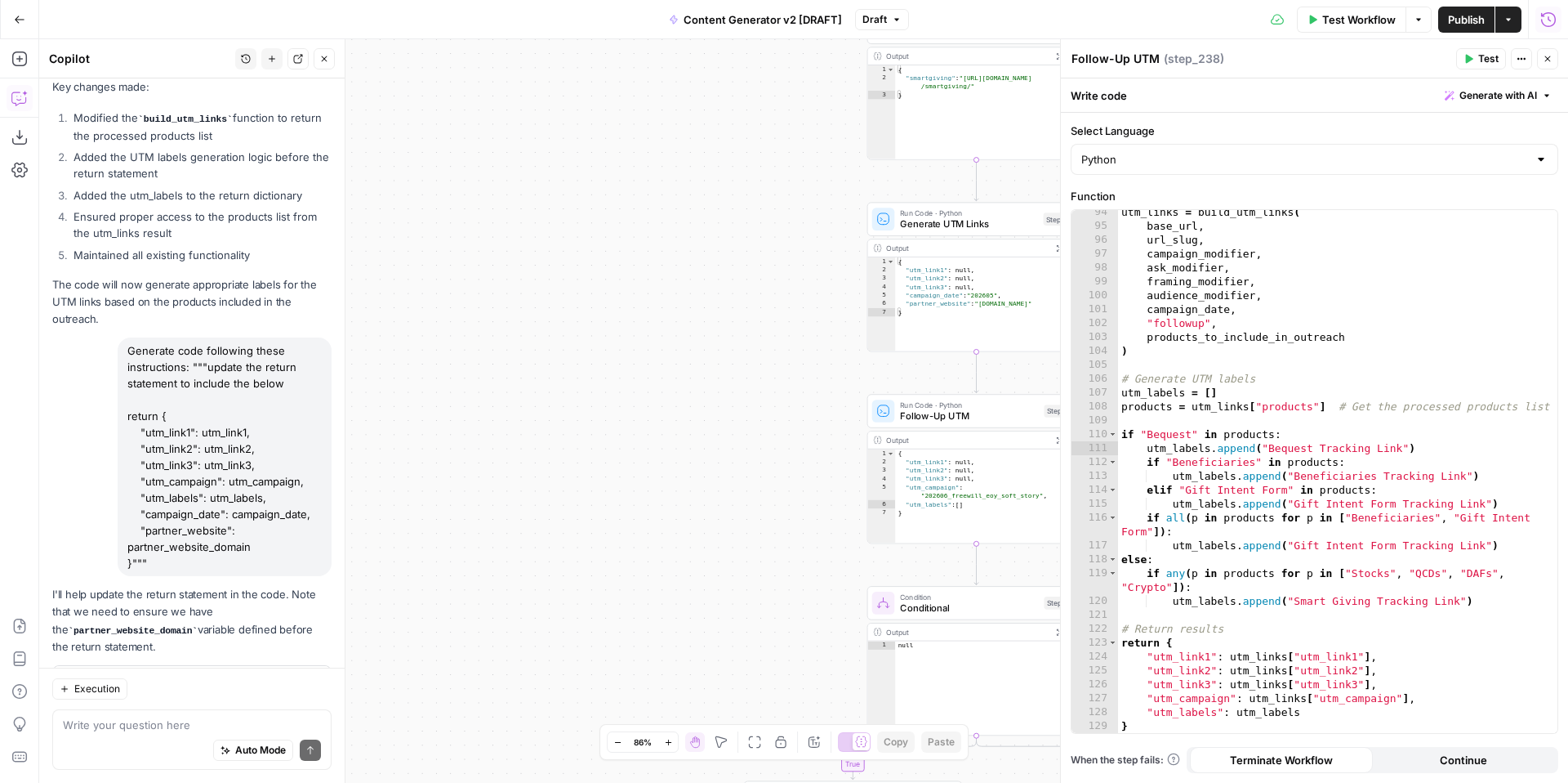
click at [306, 678] on span "Apply" at bounding box center [300, 685] width 27 height 14
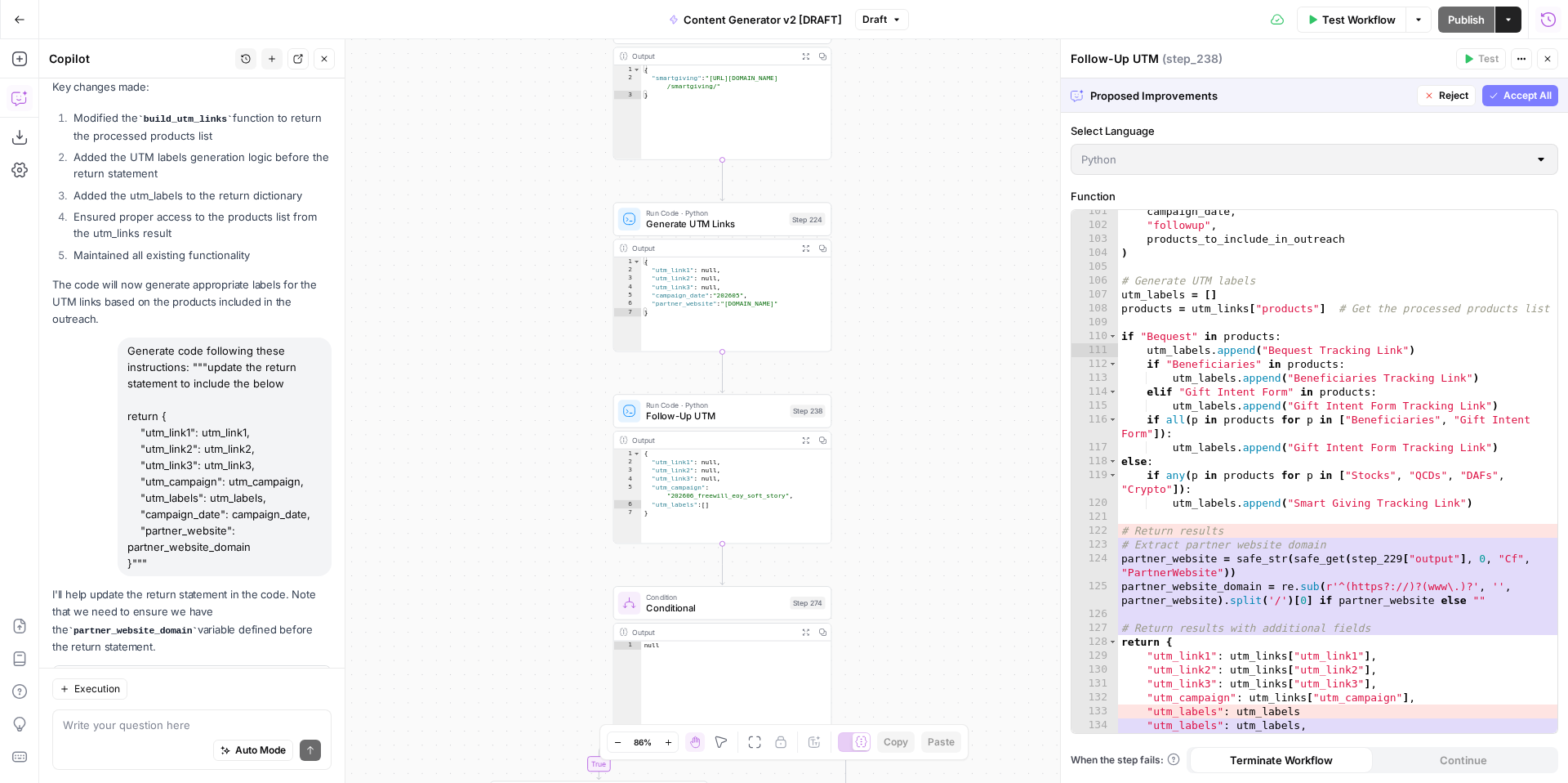
scroll to position [1658, 0]
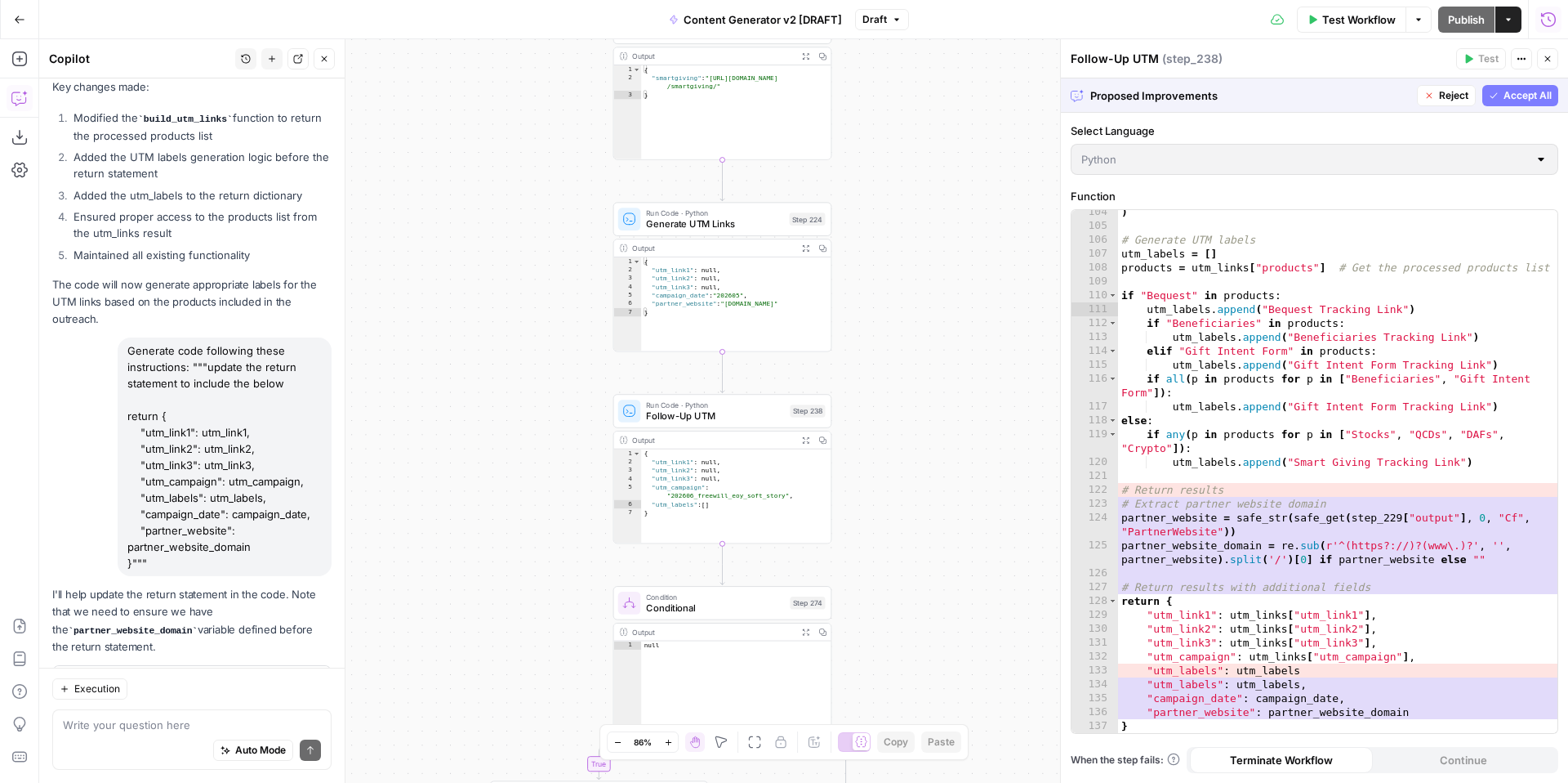
click at [1505, 93] on span "Accept All" at bounding box center [1528, 95] width 48 height 14
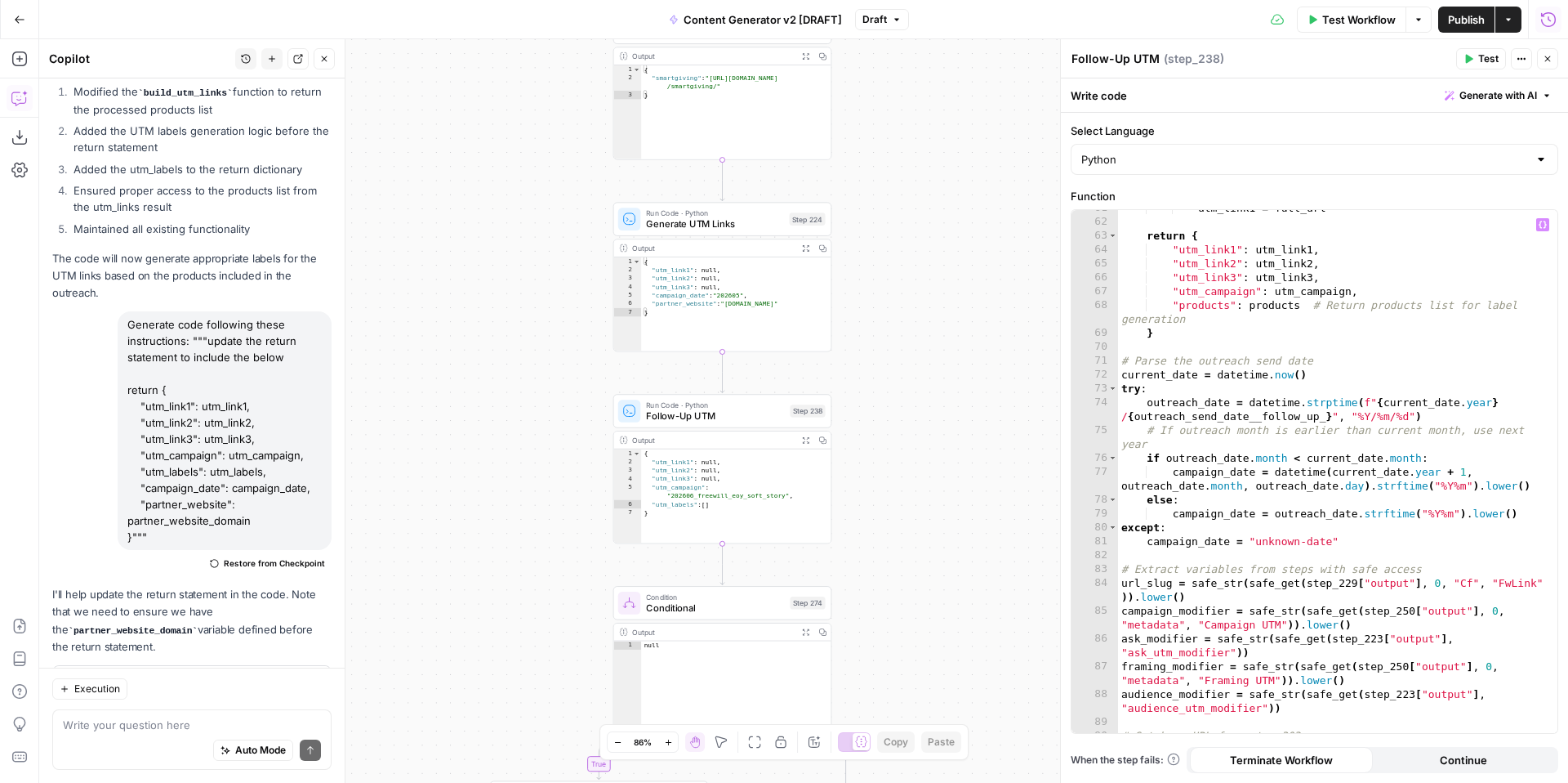
scroll to position [926, 0]
click at [1486, 58] on span "Test" at bounding box center [1488, 59] width 20 height 14
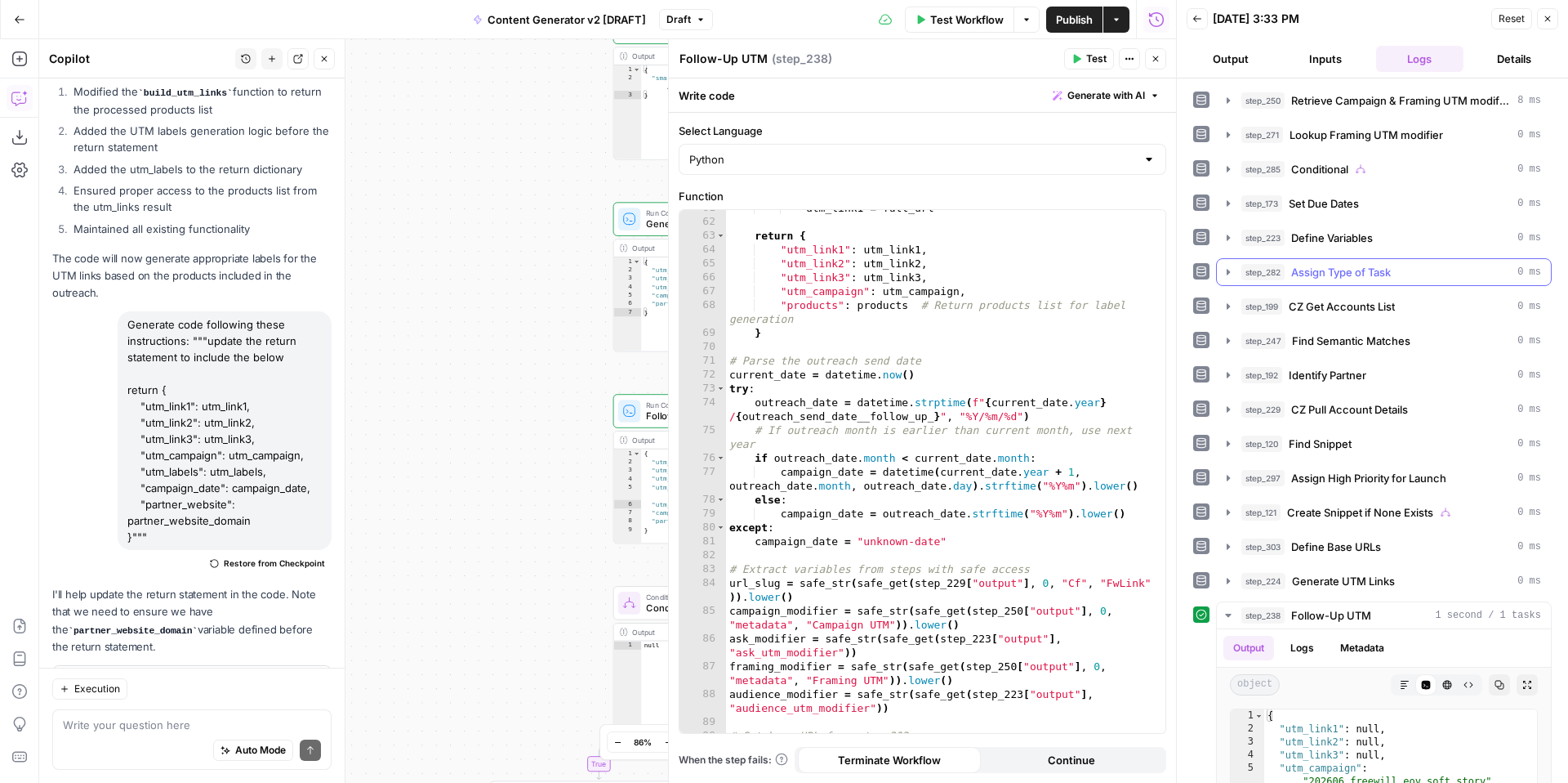
scroll to position [264, 0]
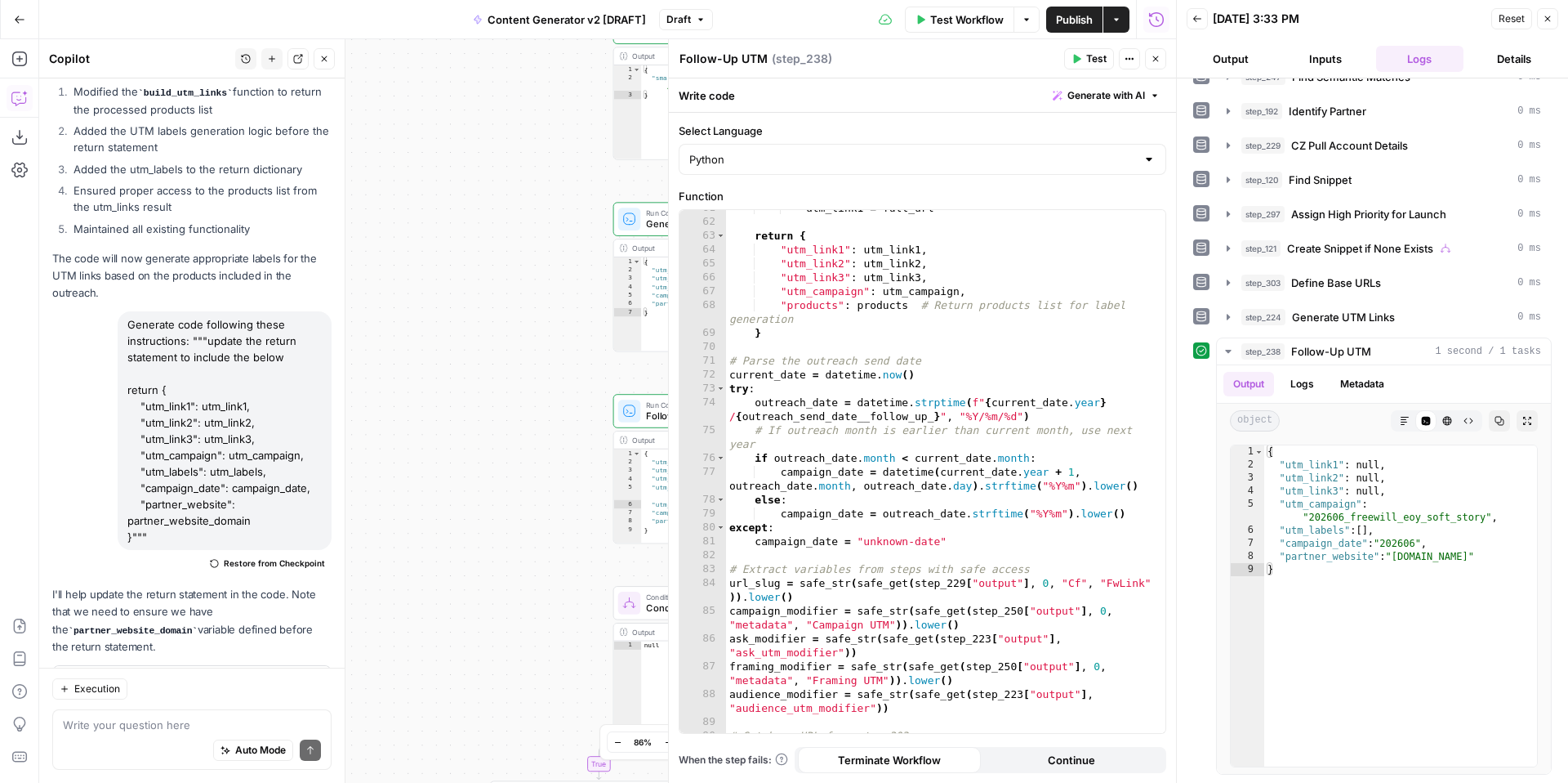
click at [1548, 19] on icon "button" at bounding box center [1548, 19] width 6 height 6
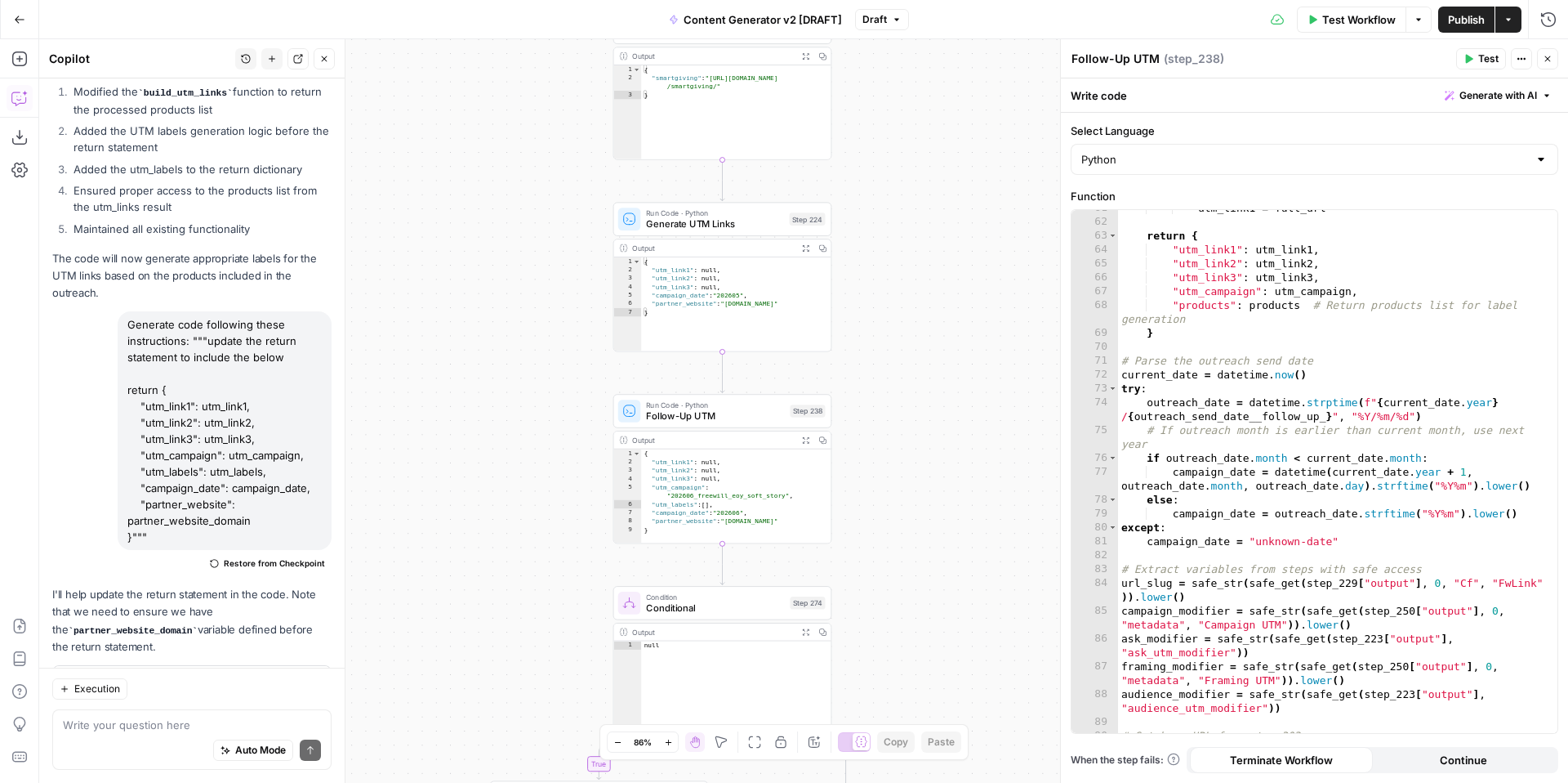
click at [708, 412] on span "Follow-Up UTM" at bounding box center [715, 415] width 138 height 13
click at [1494, 99] on span "Generate with AI" at bounding box center [1498, 95] width 78 height 14
click at [1415, 157] on p at bounding box center [1393, 156] width 293 height 16
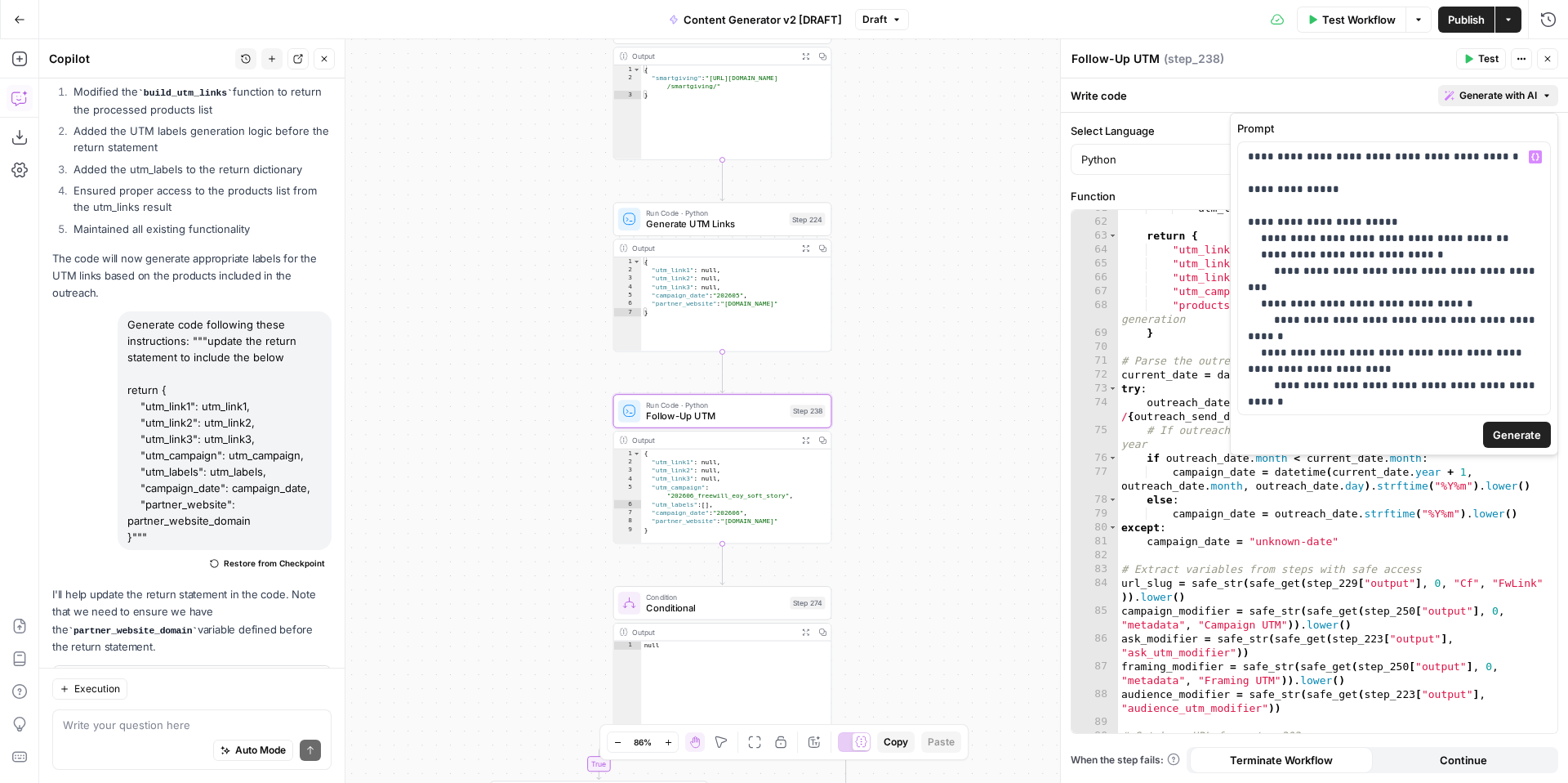
click at [1508, 433] on span "Generate" at bounding box center [1517, 435] width 48 height 16
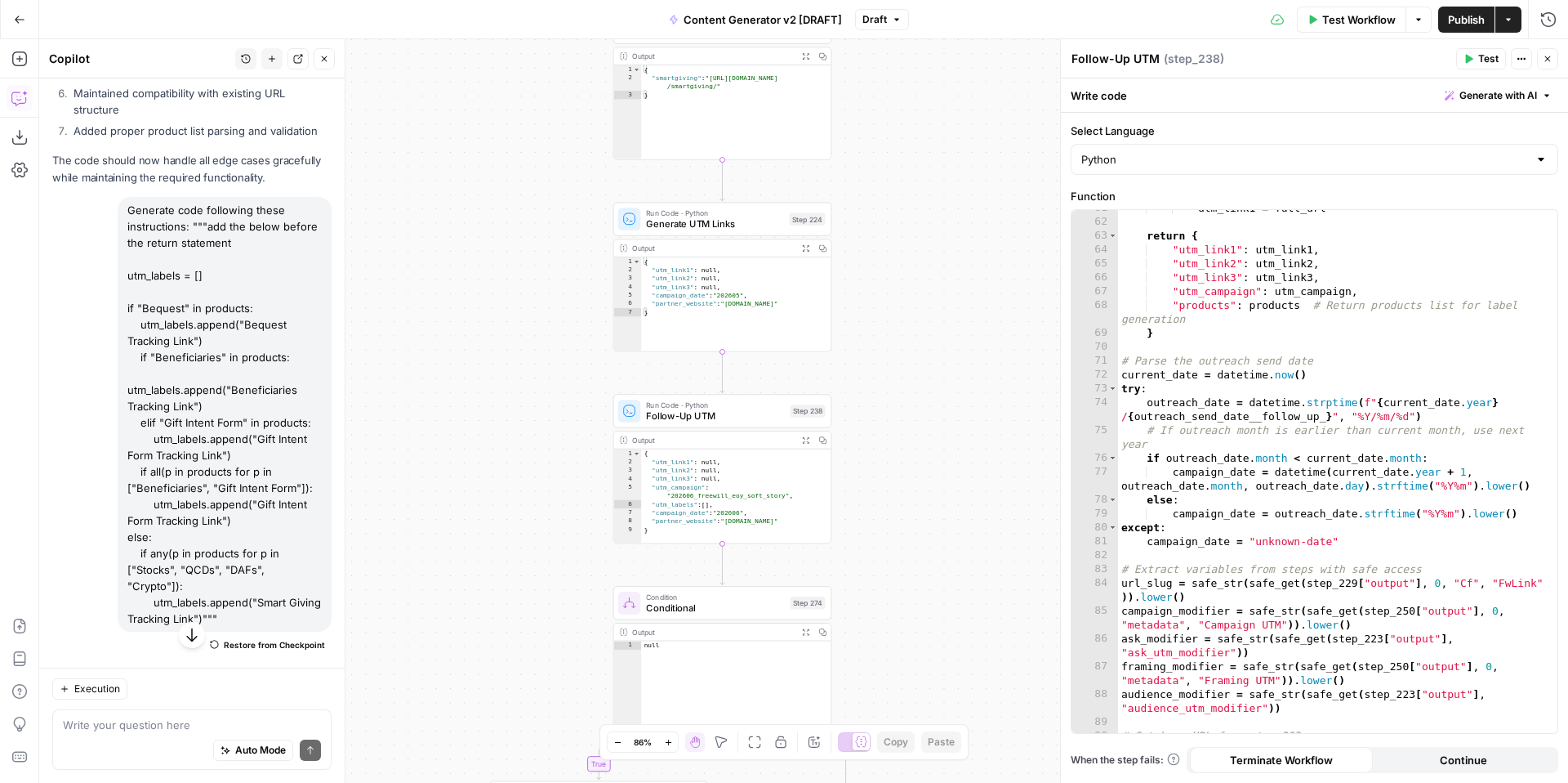
scroll to position [6973, 0]
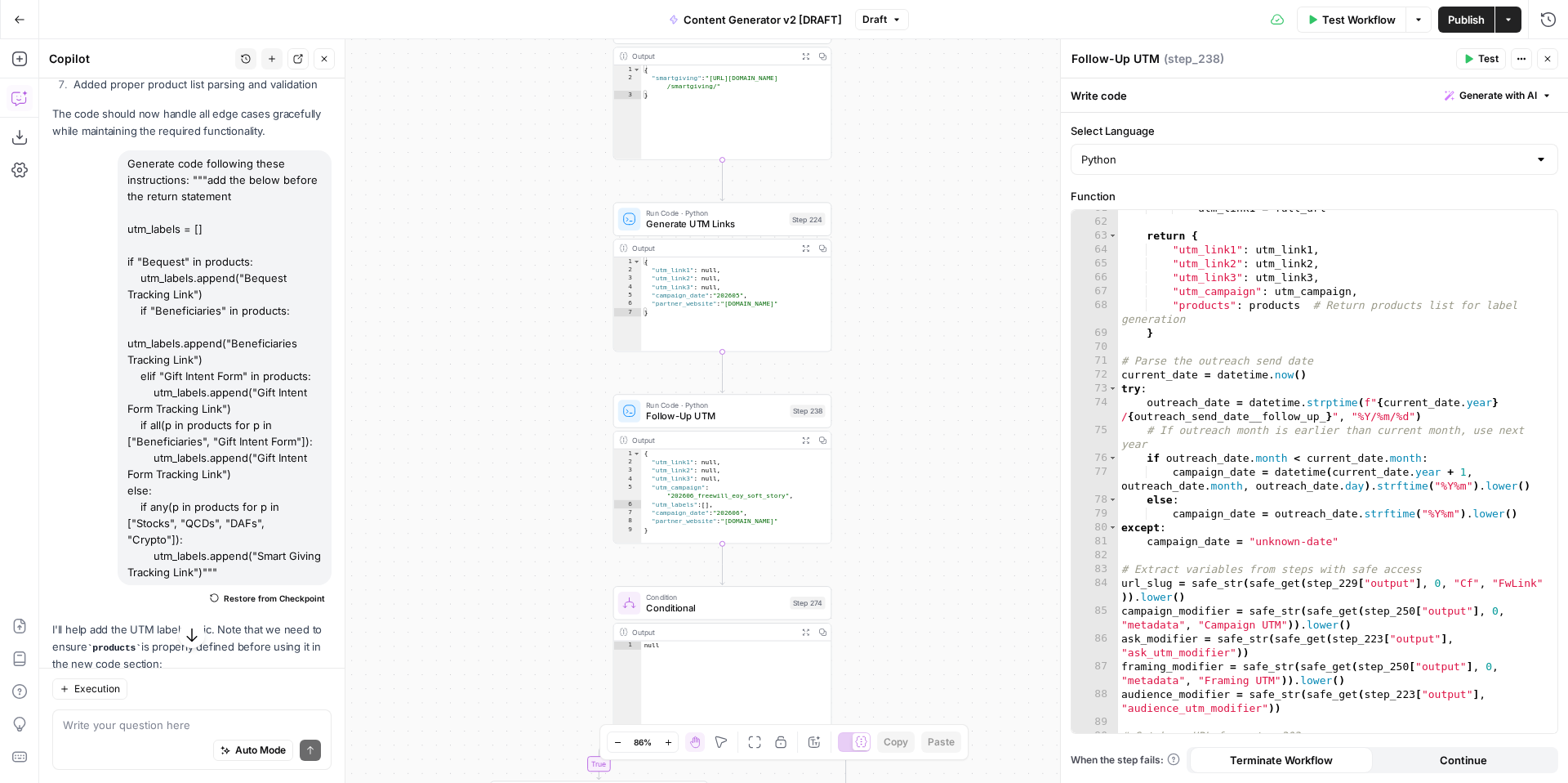
click at [646, 419] on span "Follow-Up UTM" at bounding box center [715, 415] width 138 height 13
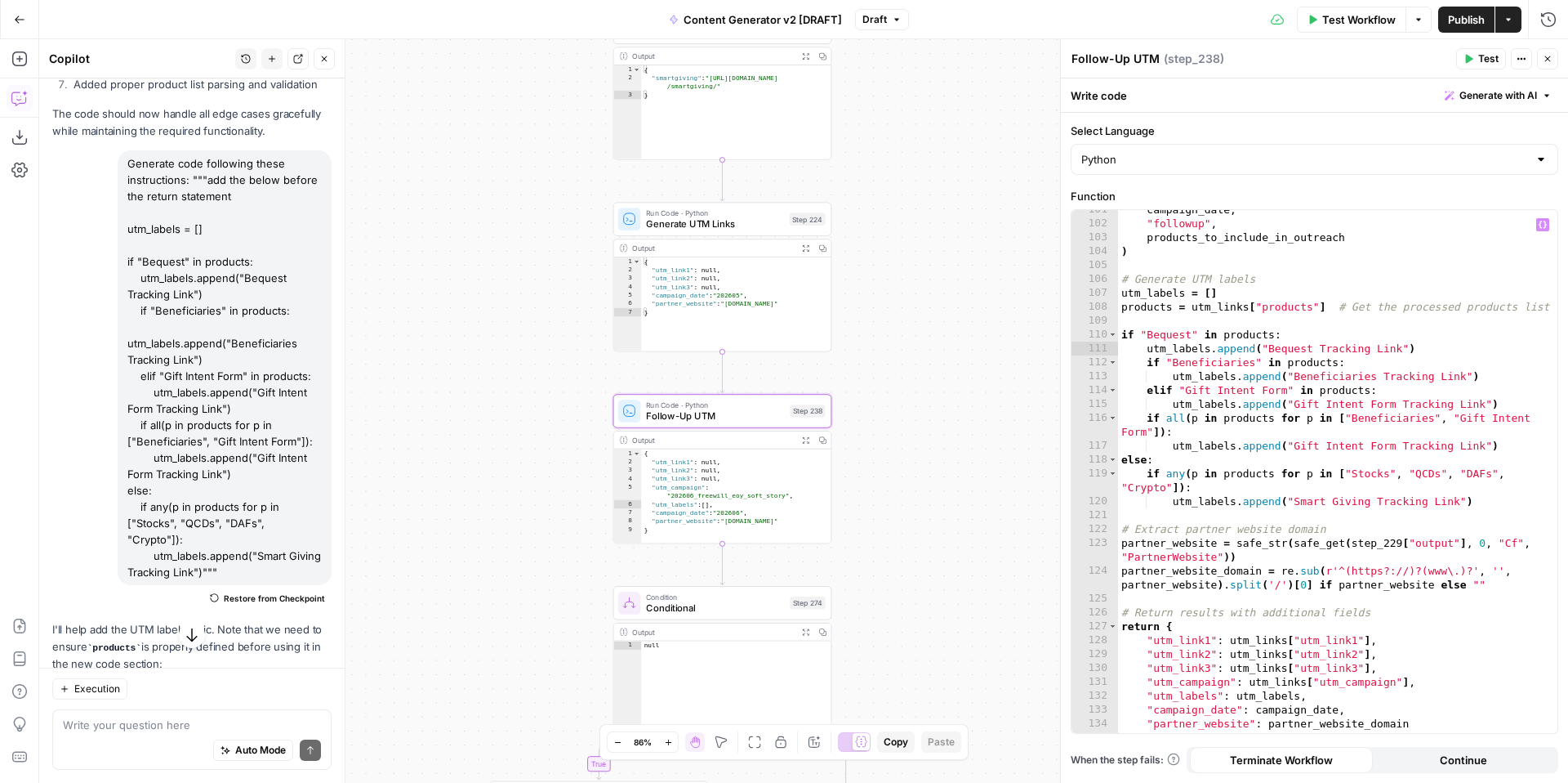
scroll to position [1619, 0]
click at [723, 221] on span "Generate UTM Links" at bounding box center [714, 225] width 137 height 13
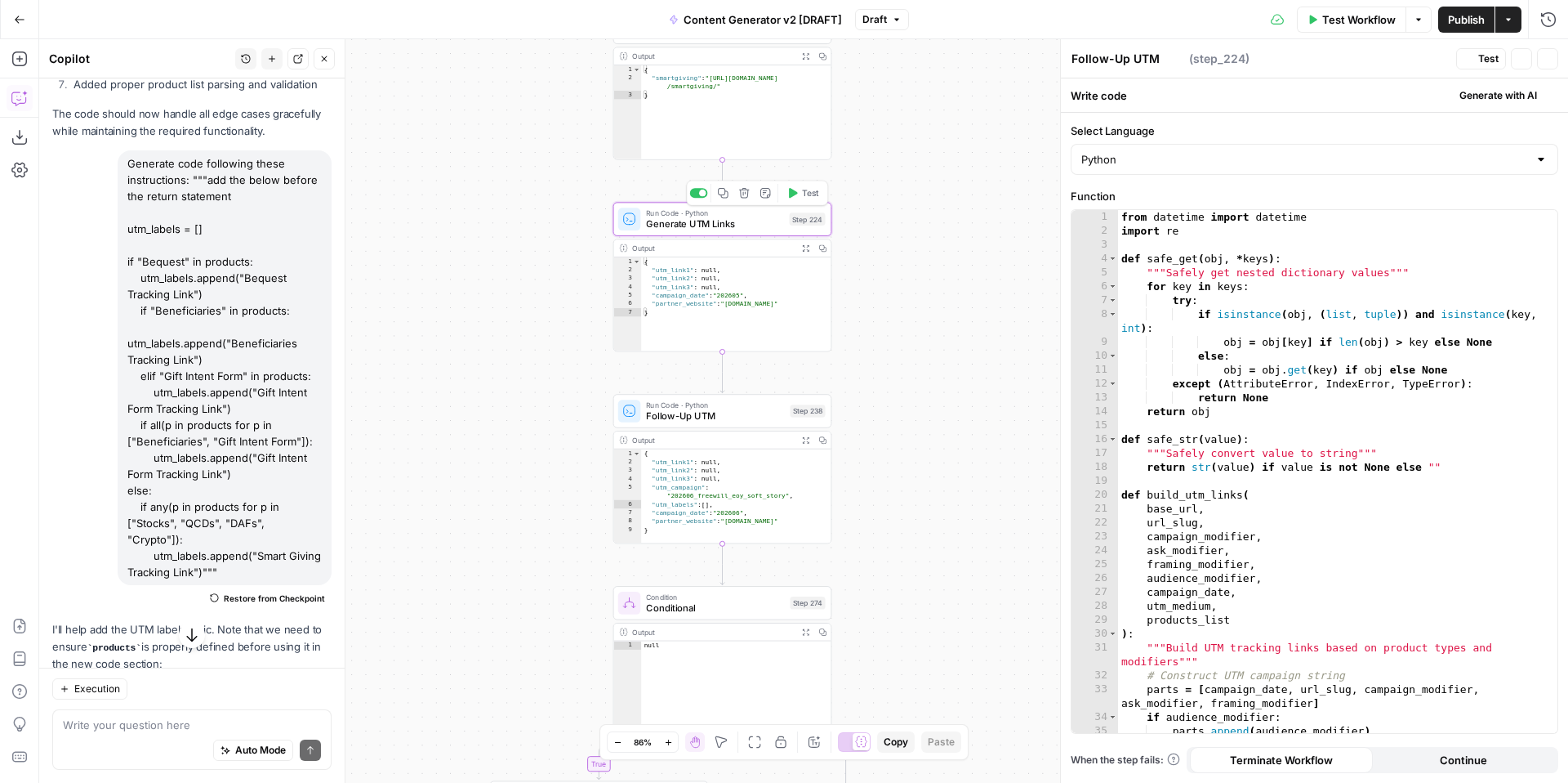
type textarea "Generate UTM Links"
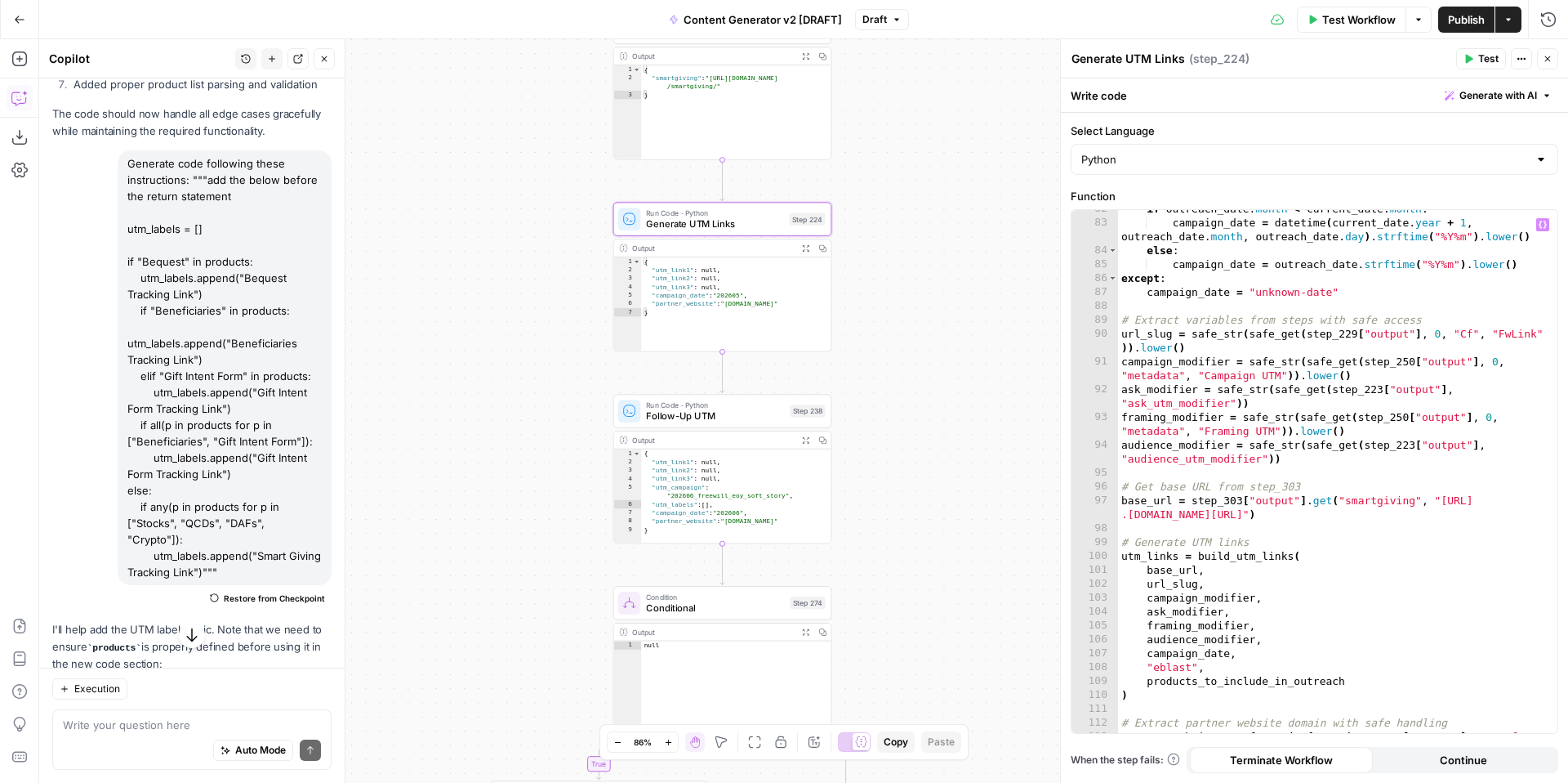
scroll to position [1288, 0]
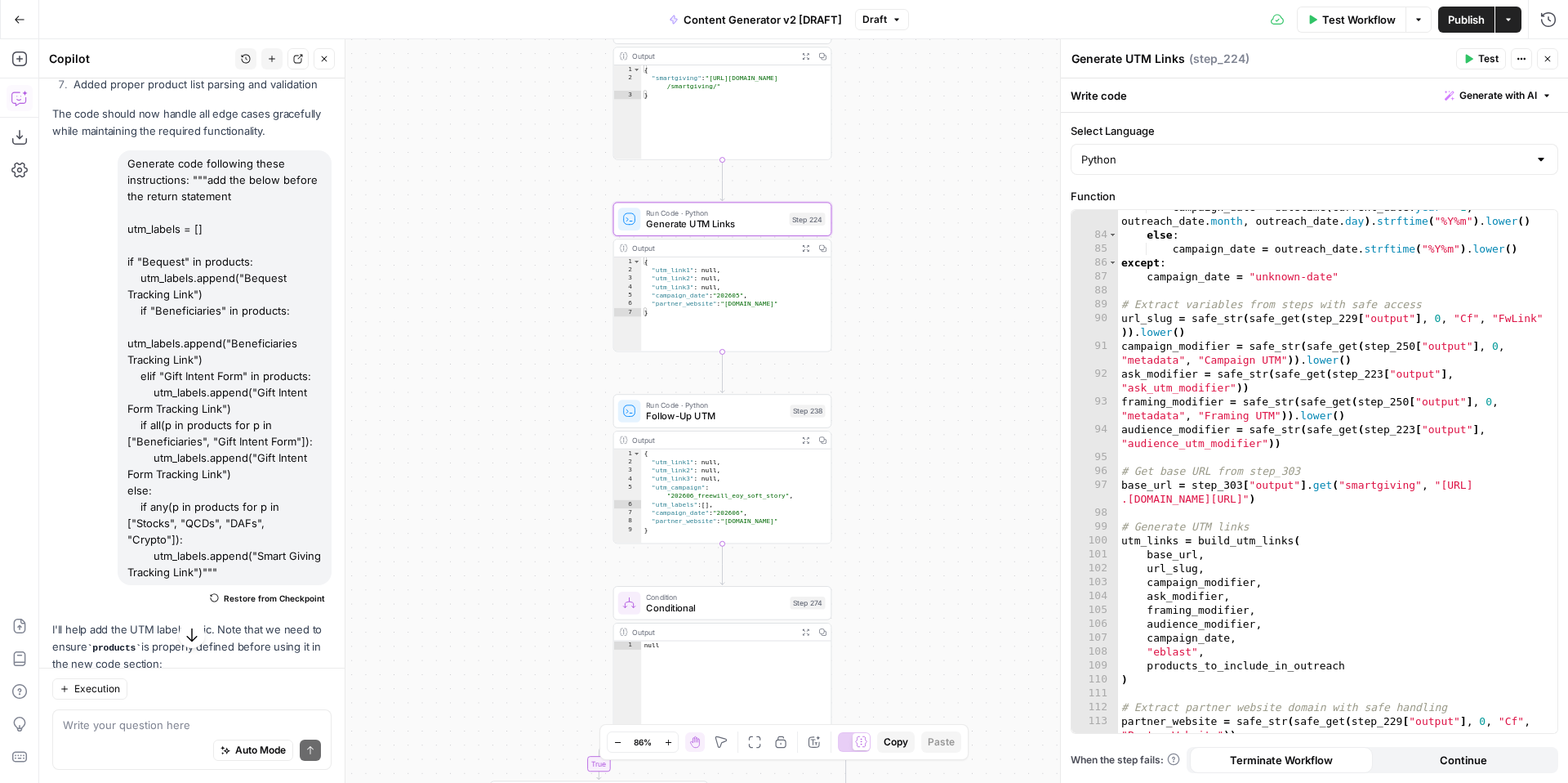
click at [1501, 93] on span "Generate with AI" at bounding box center [1498, 95] width 78 height 14
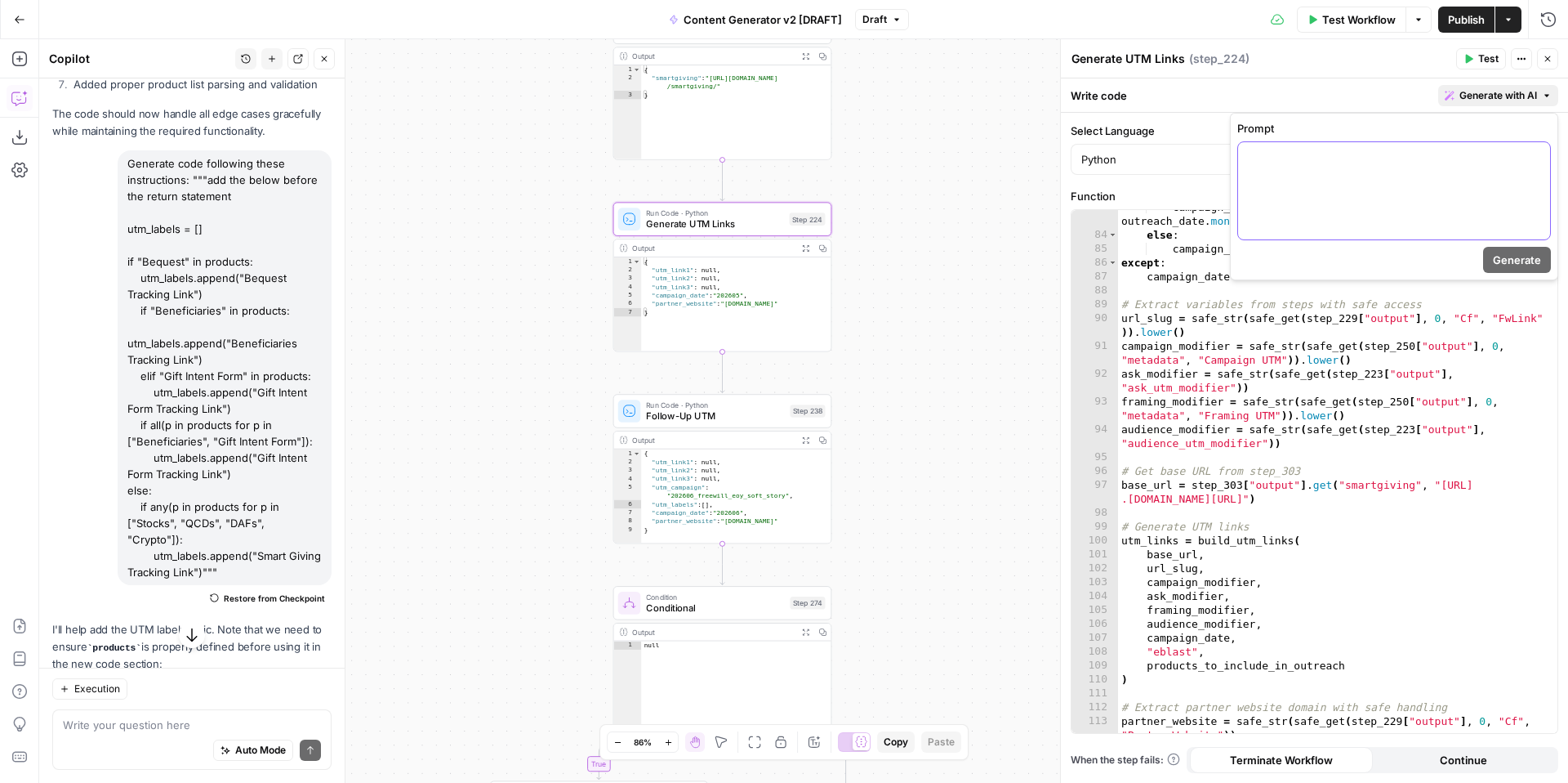
click at [1421, 162] on p at bounding box center [1393, 156] width 293 height 16
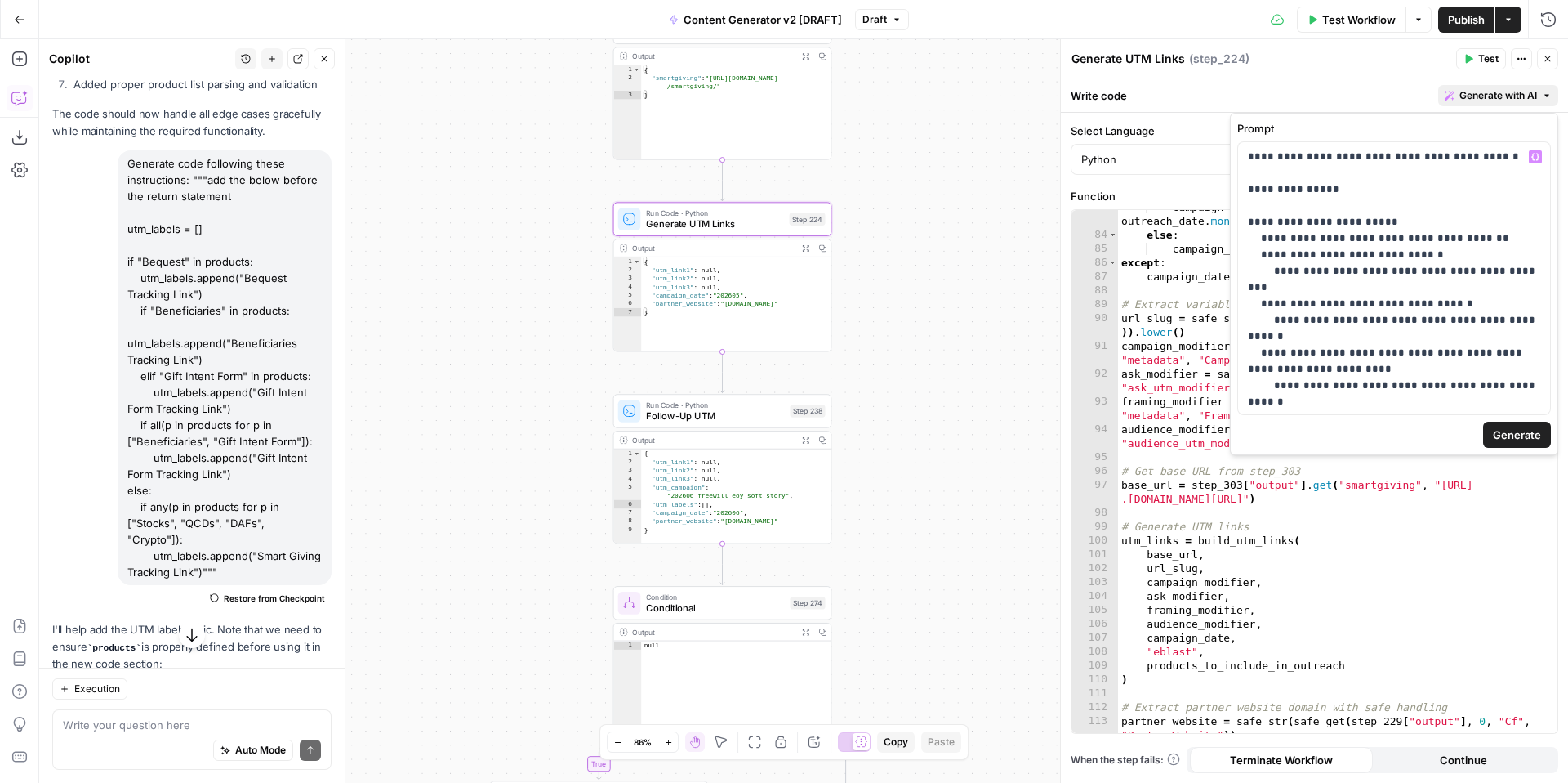
click at [1509, 439] on span "Generate" at bounding box center [1517, 435] width 48 height 16
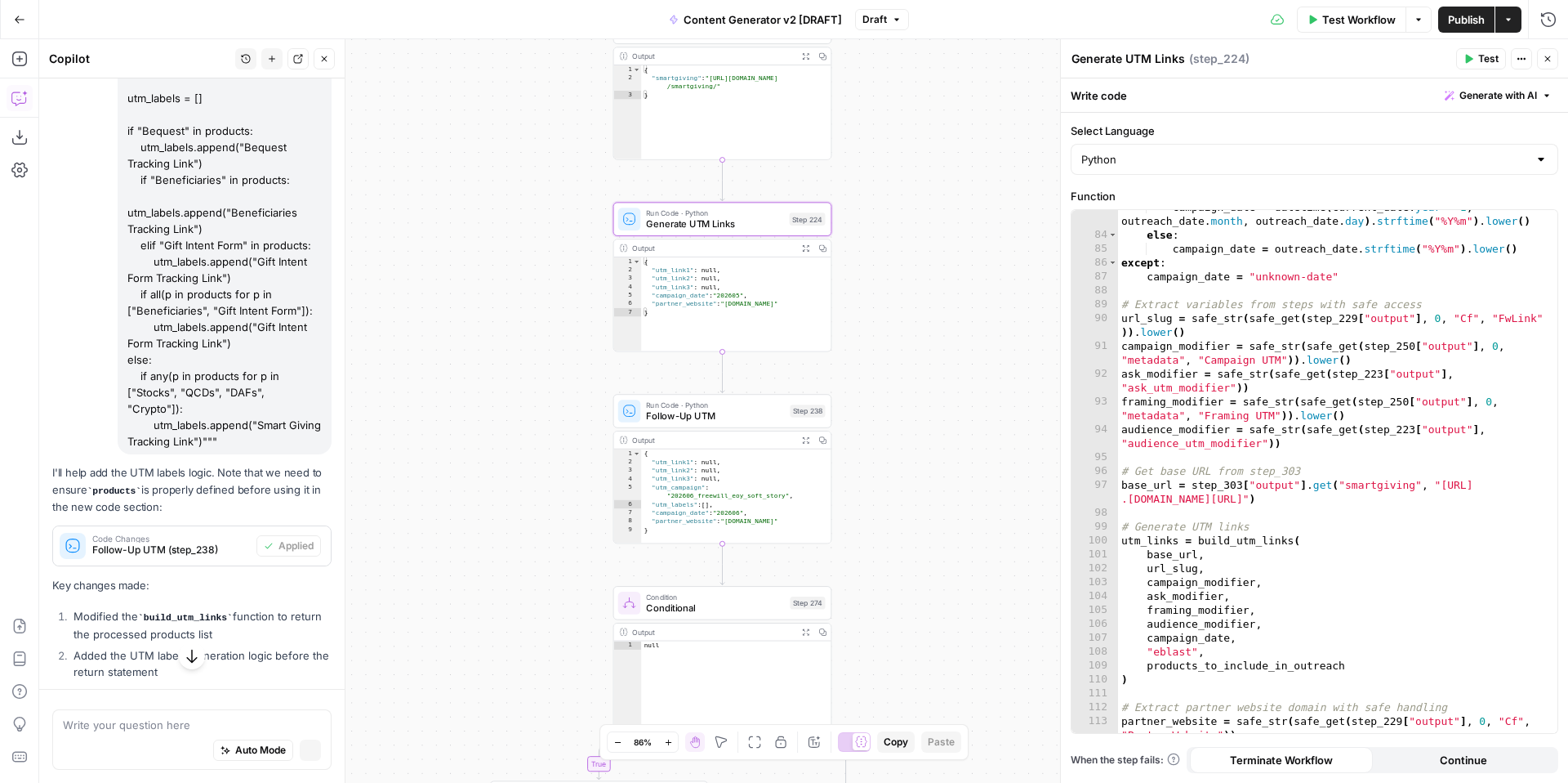
scroll to position [6843, 0]
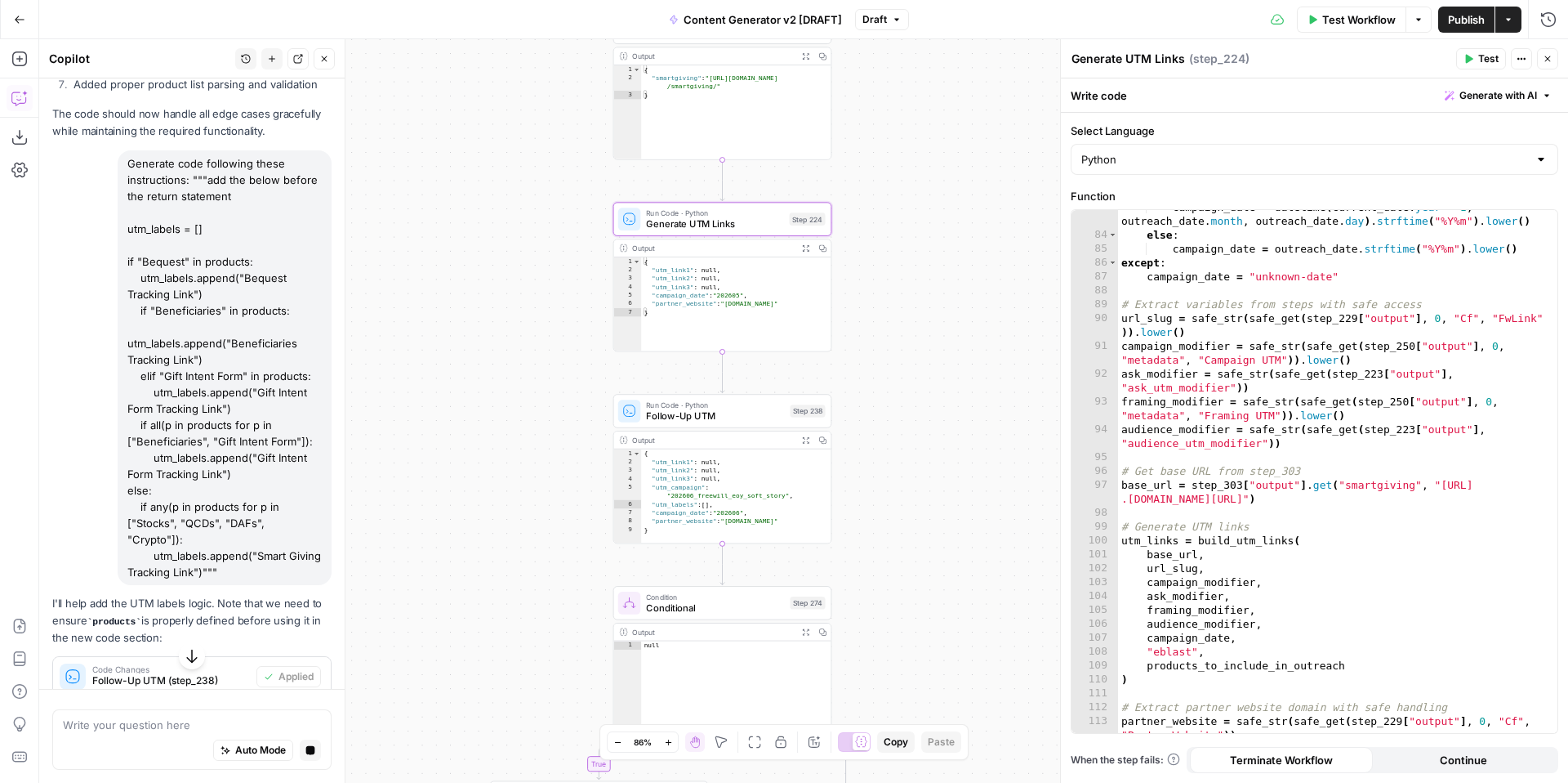
click at [195, 652] on icon "button" at bounding box center [192, 655] width 16 height 16
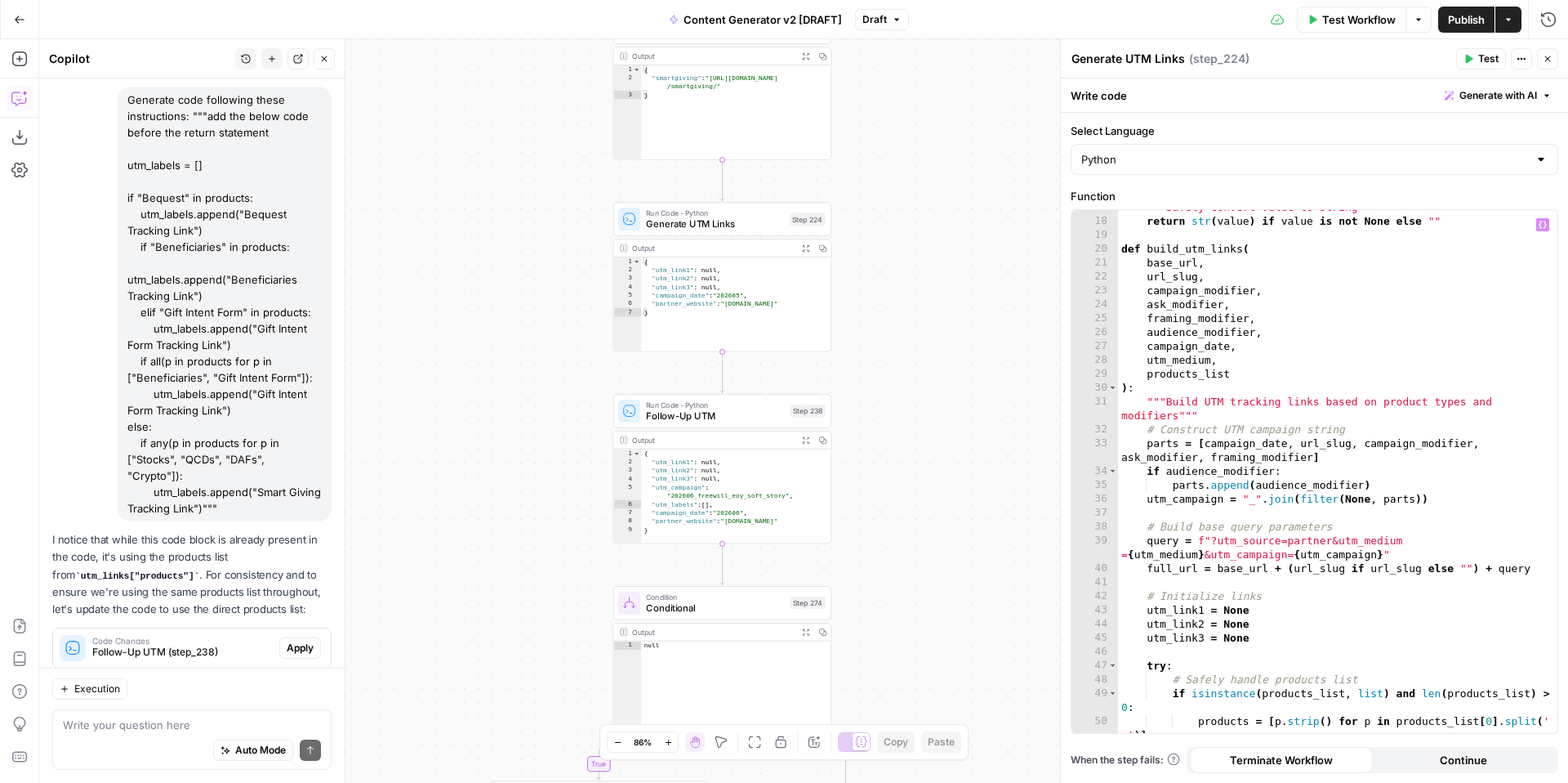
scroll to position [0, 0]
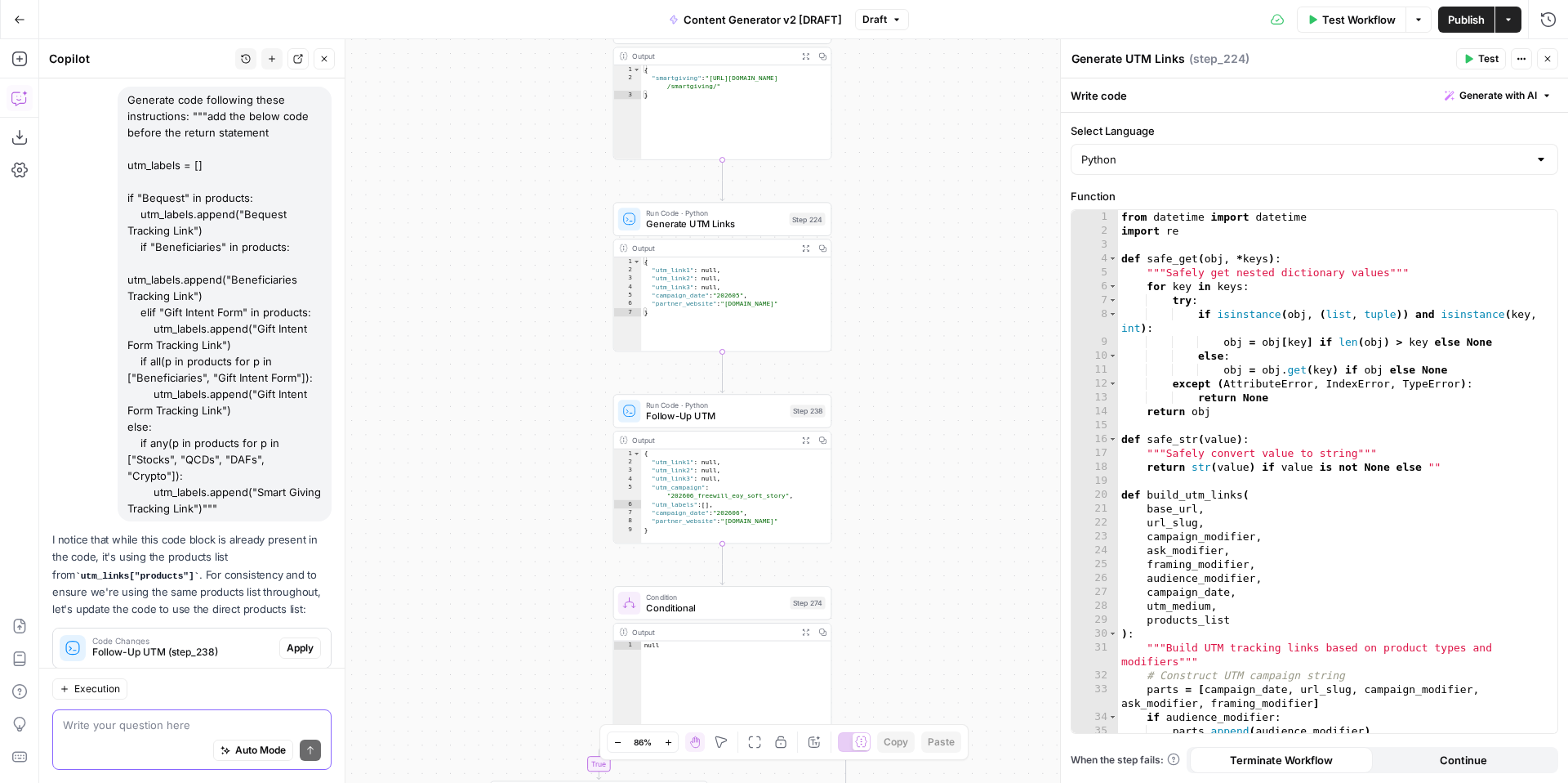
click at [159, 724] on textarea at bounding box center [192, 724] width 258 height 16
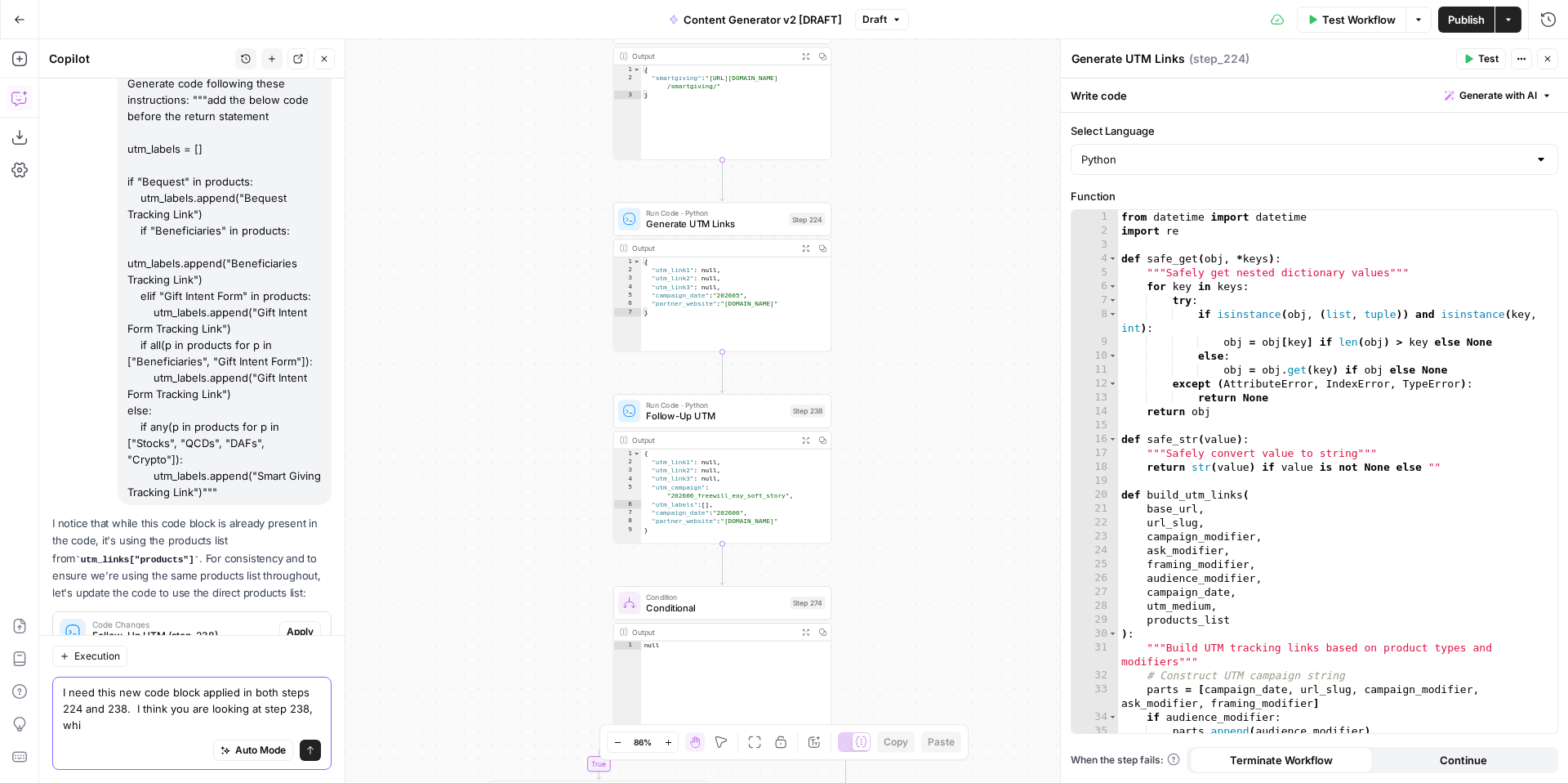
scroll to position [9143, 0]
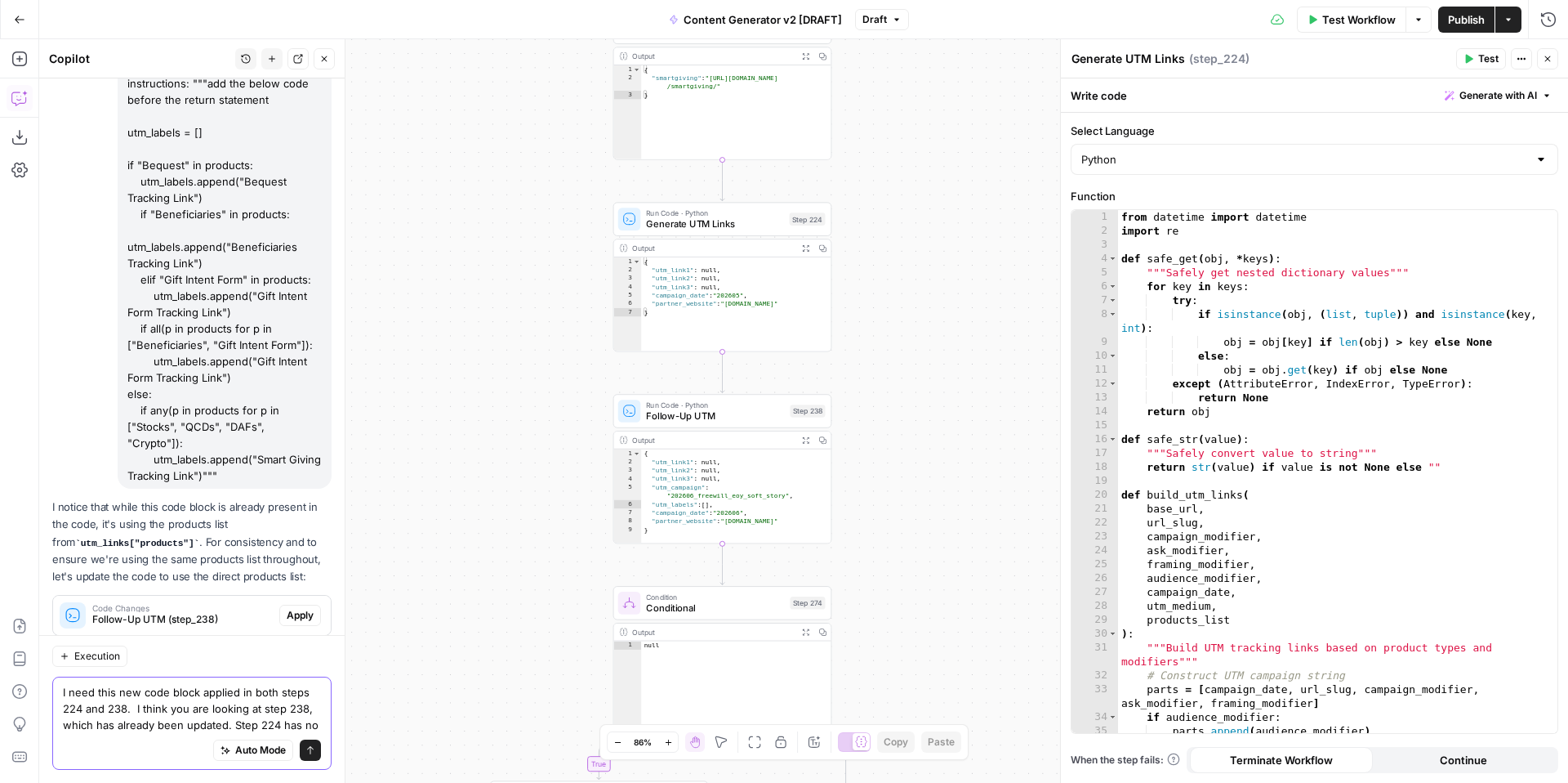
type textarea "I need this new code block applied in both steps 224 and 238. I think you are l…"
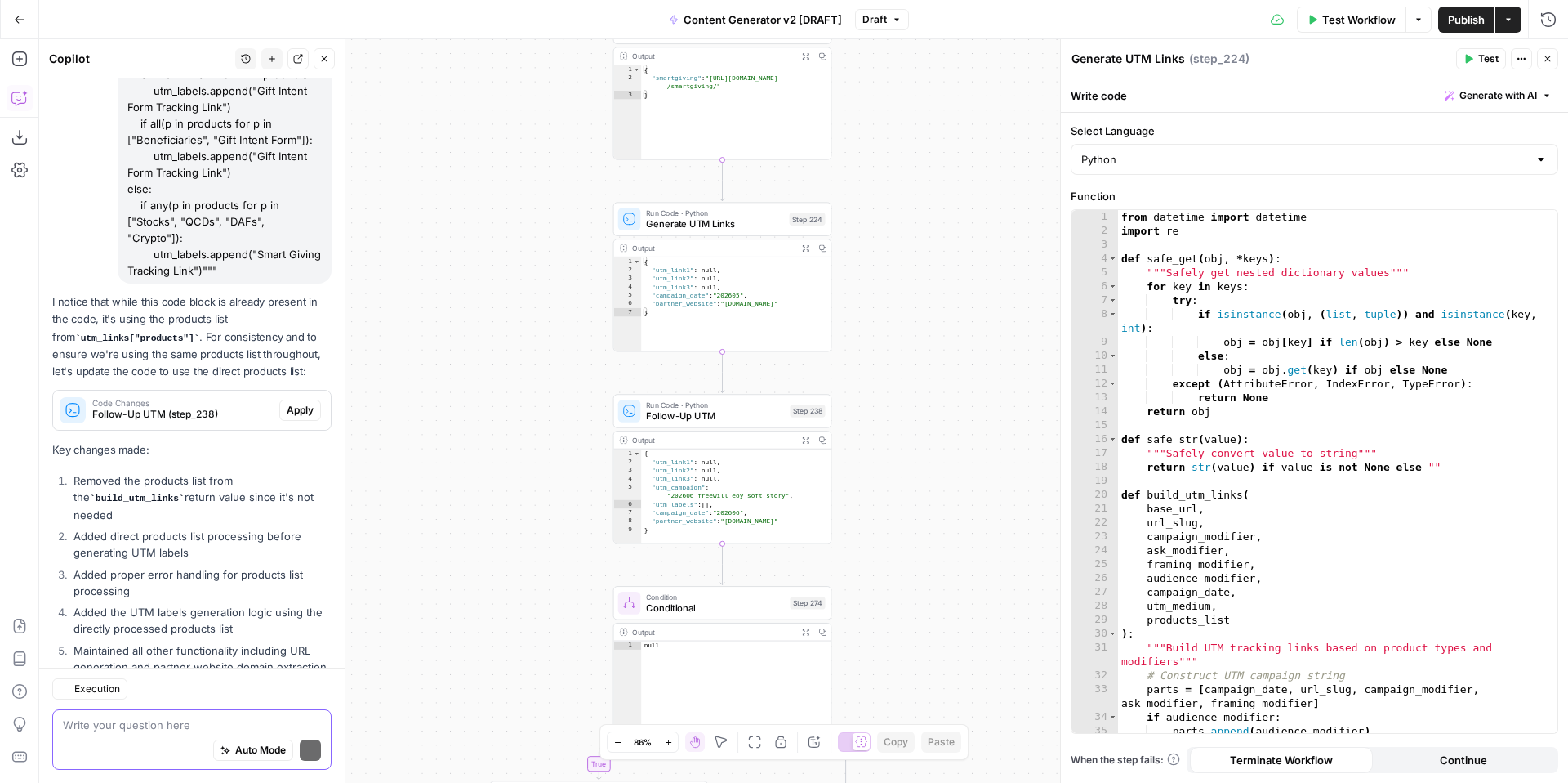
scroll to position [9578, 0]
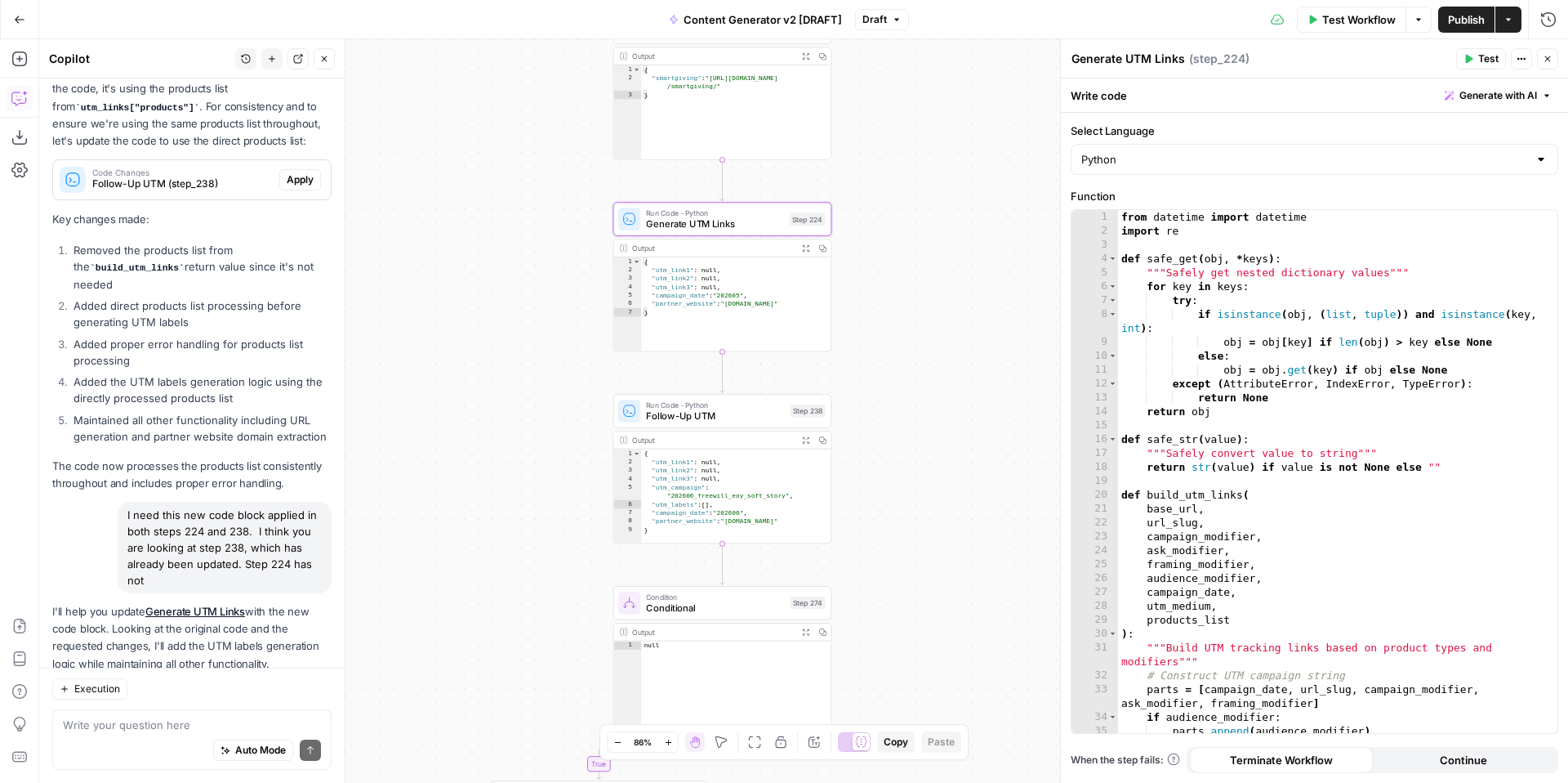
click at [306, 696] on span "Apply" at bounding box center [300, 702] width 27 height 14
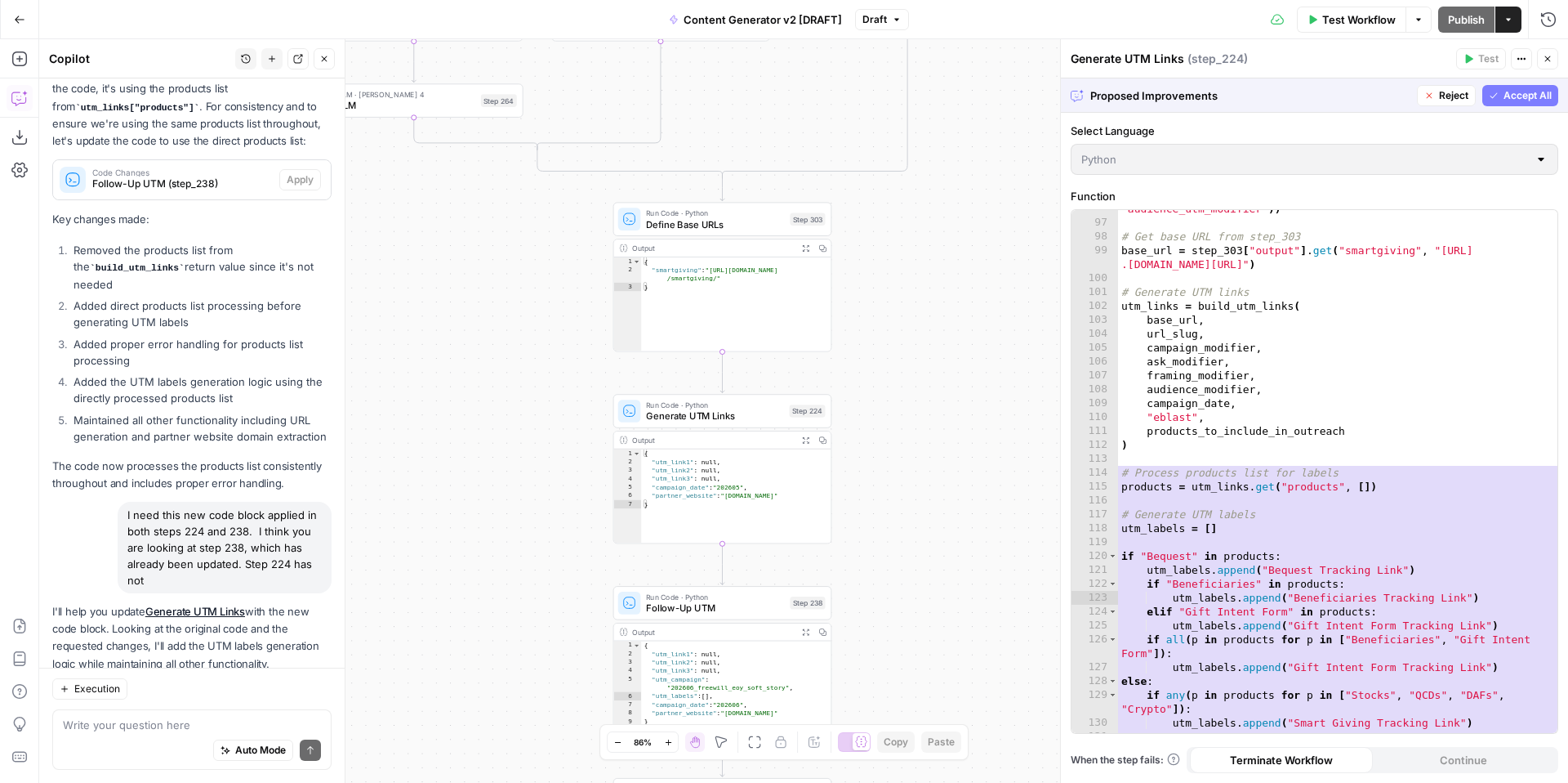
scroll to position [1811, 0]
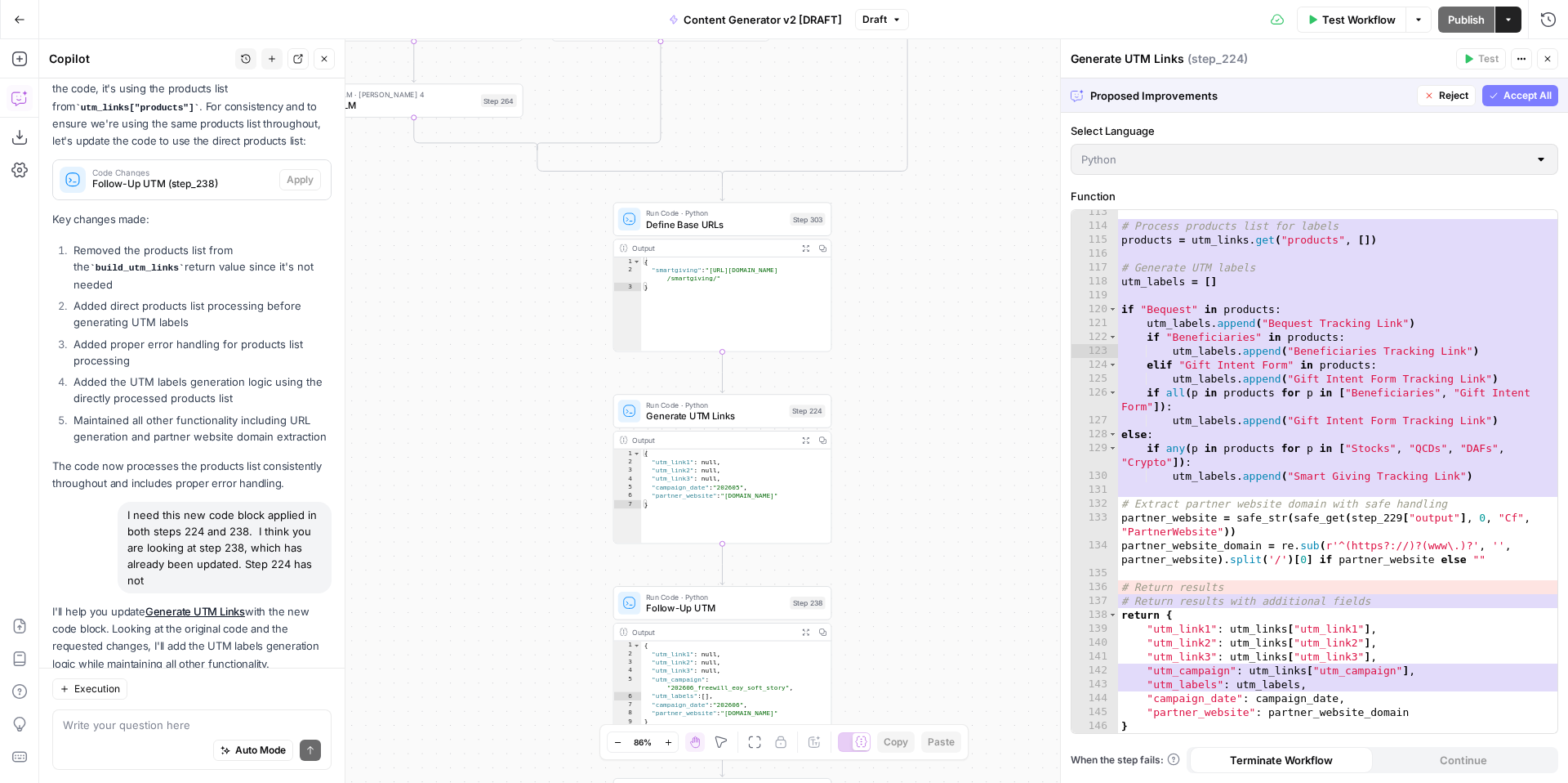
click at [1533, 96] on span "Accept All" at bounding box center [1528, 95] width 48 height 14
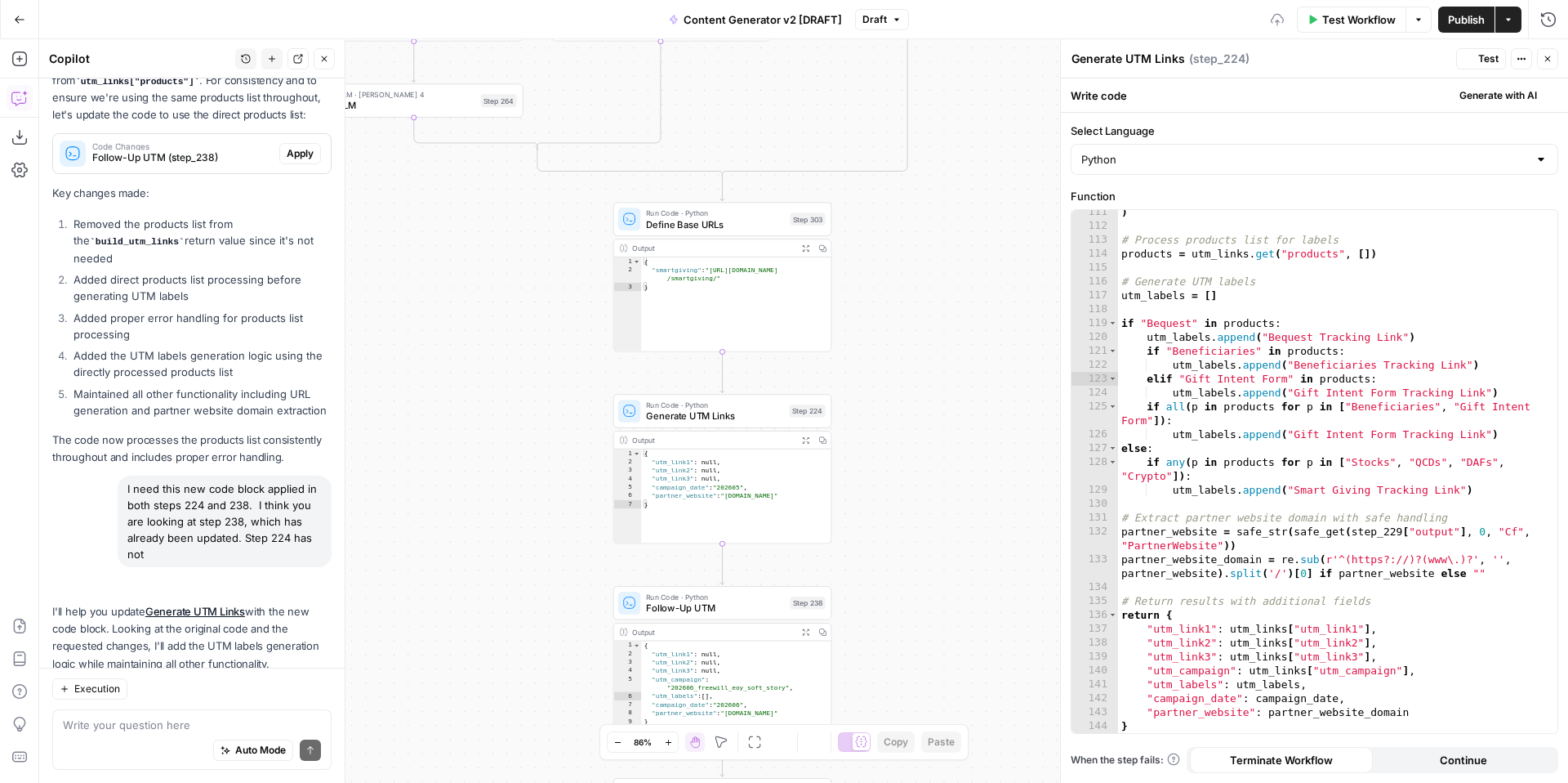
scroll to position [1783, 0]
click at [1471, 96] on span "Generate with AI" at bounding box center [1498, 95] width 78 height 14
click at [1394, 160] on p at bounding box center [1393, 156] width 293 height 16
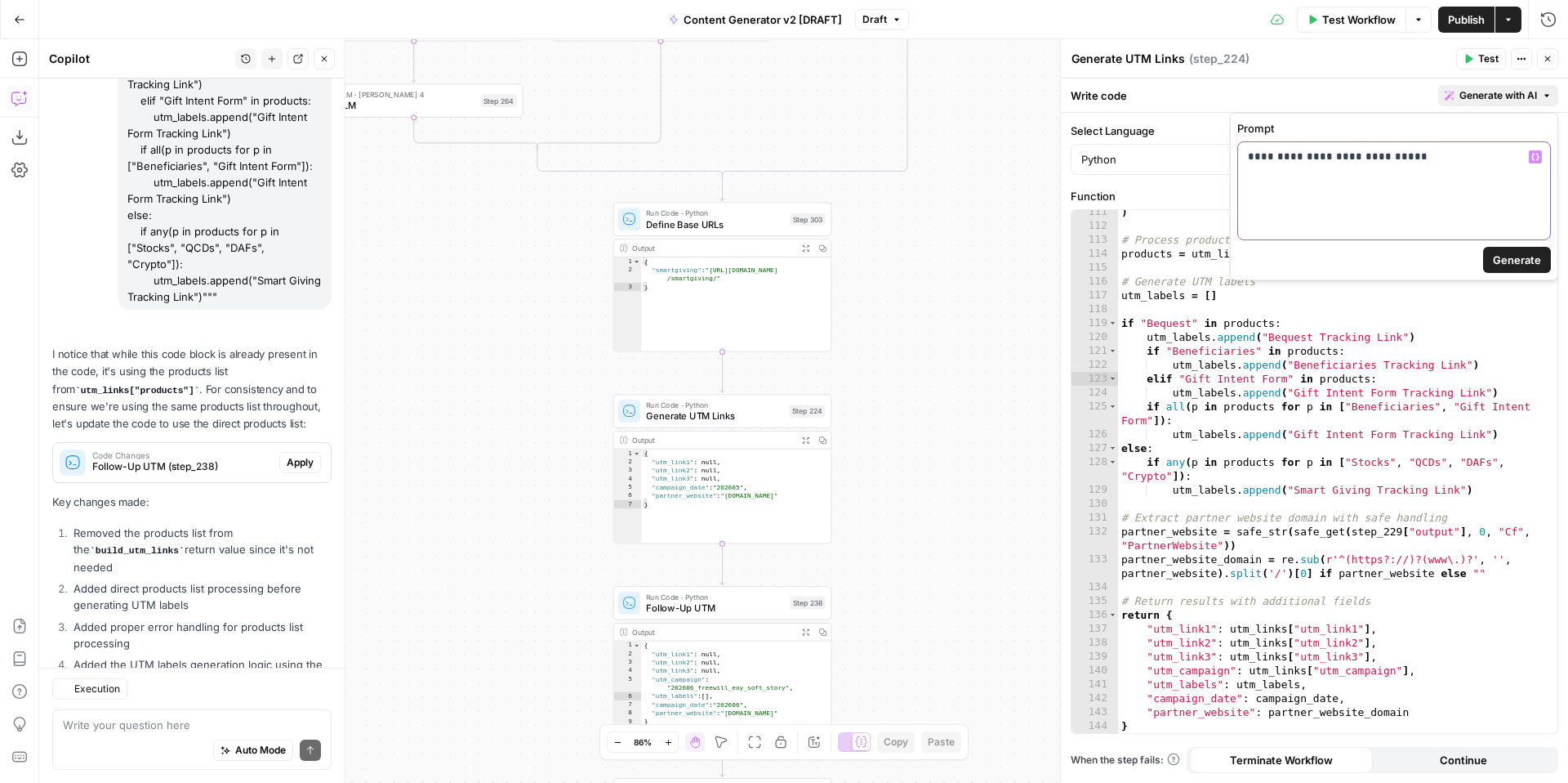
scroll to position [9656, 0]
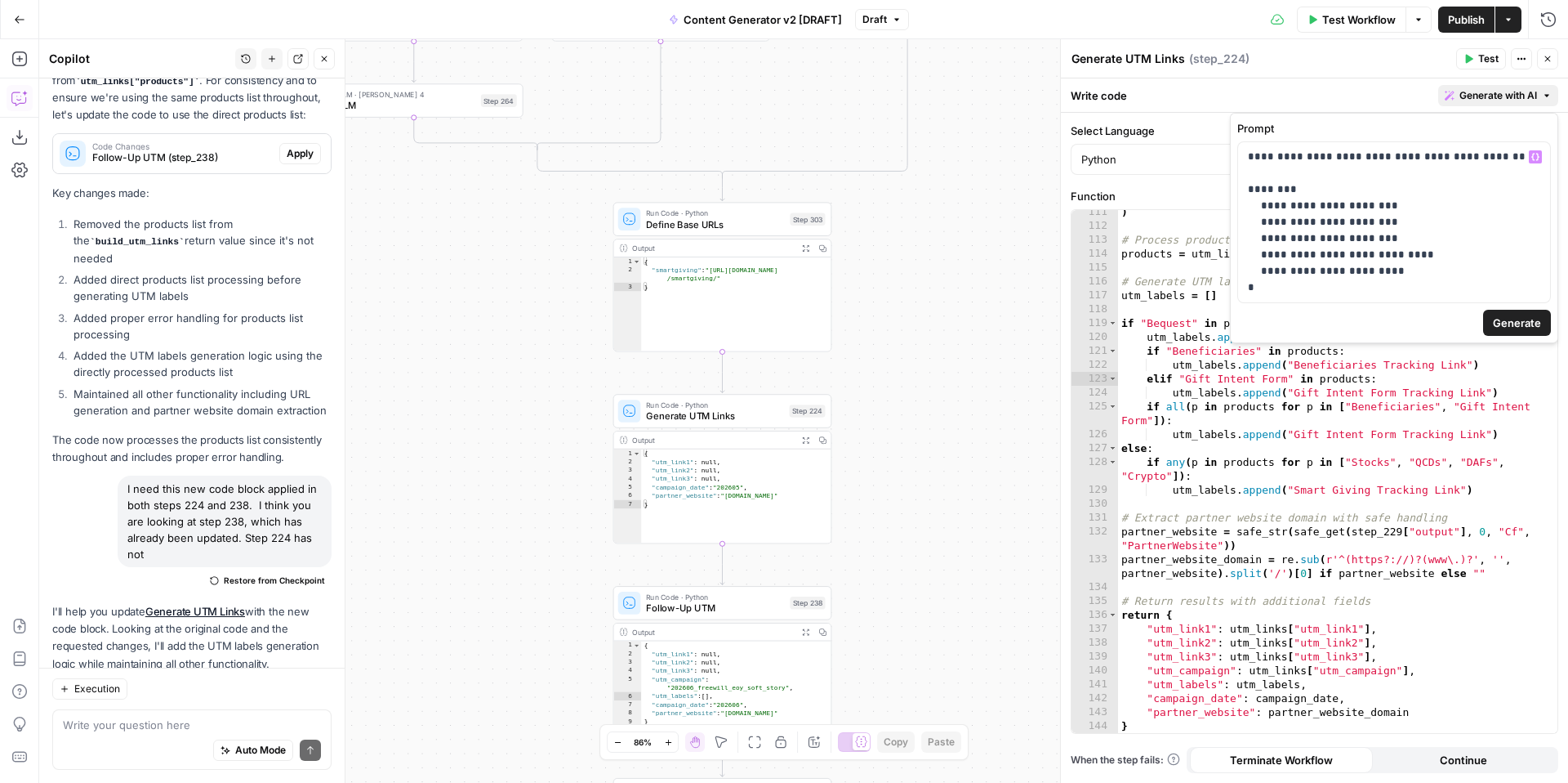
click at [1526, 325] on span "Generate" at bounding box center [1517, 322] width 48 height 16
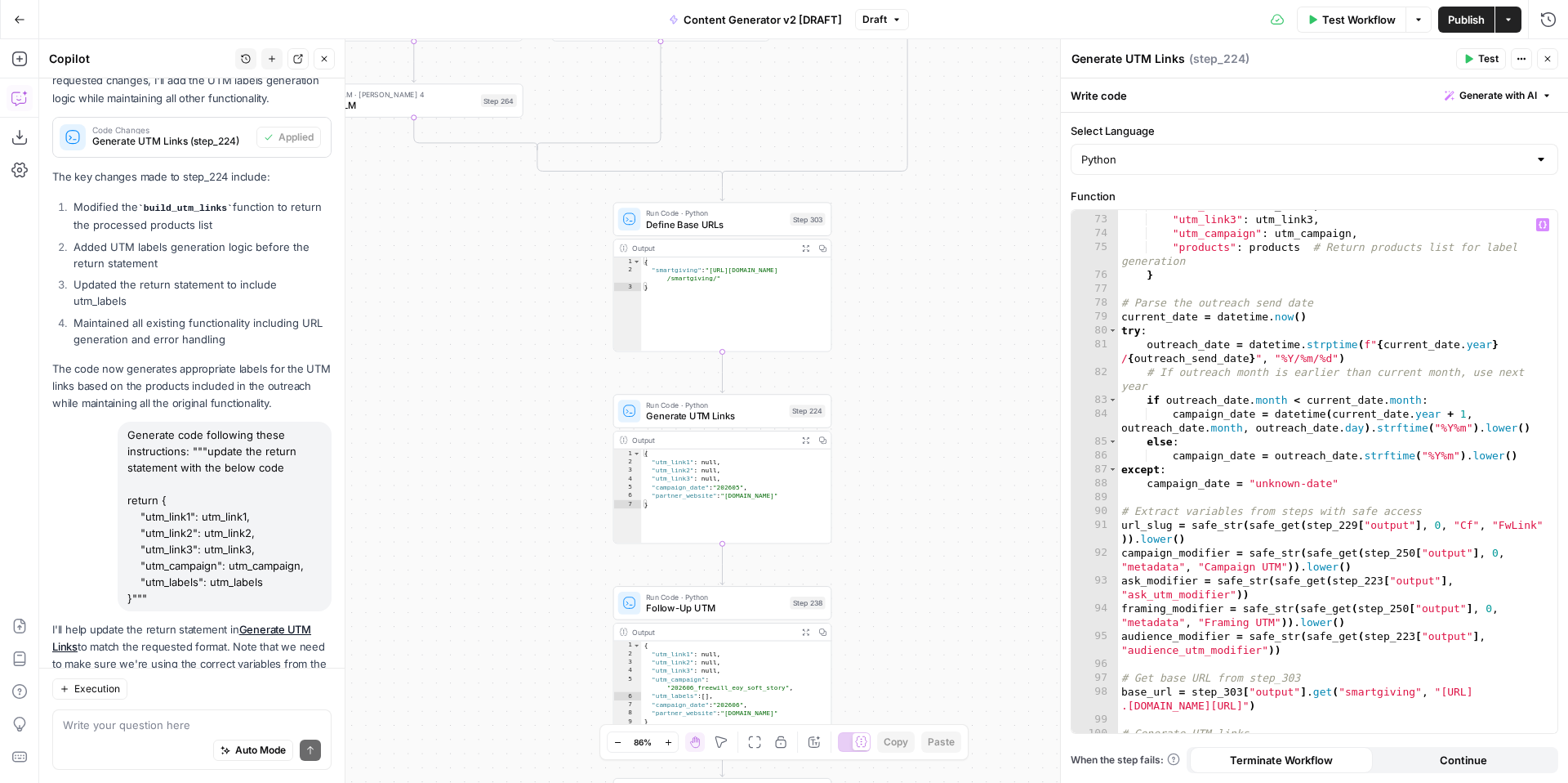
scroll to position [819, 0]
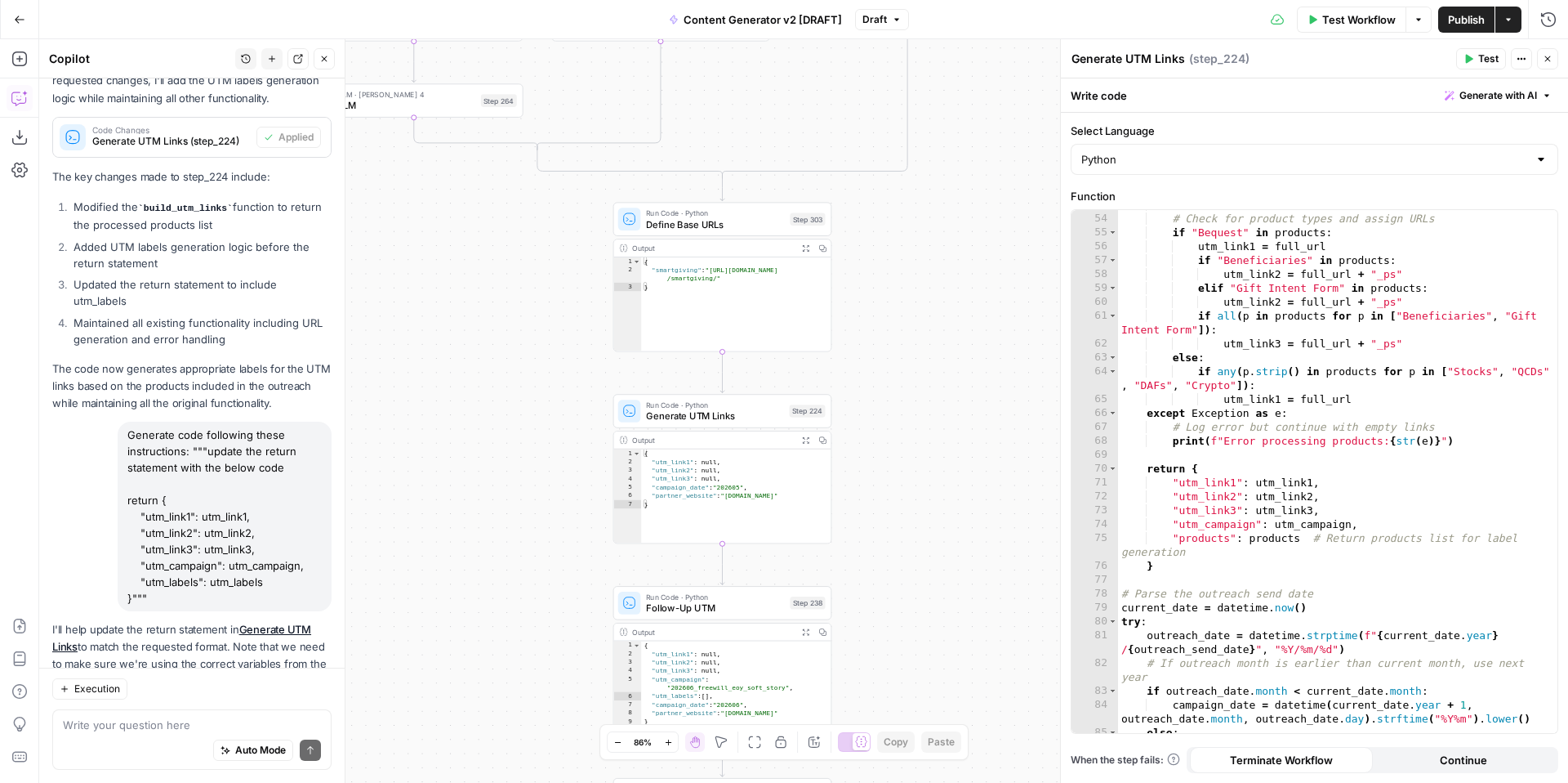
click at [1479, 58] on span "Test" at bounding box center [1488, 59] width 20 height 14
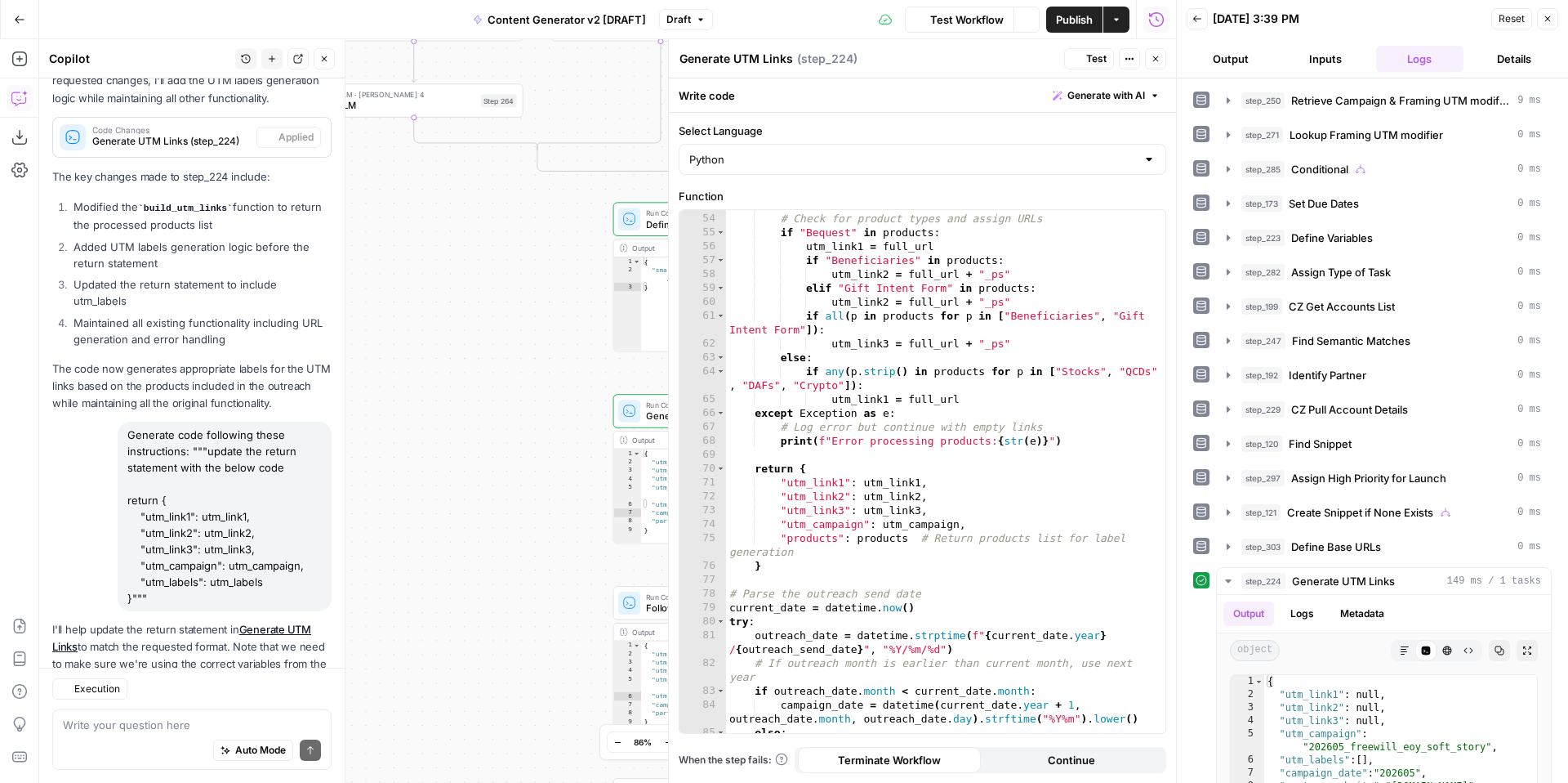
scroll to position [229, 0]
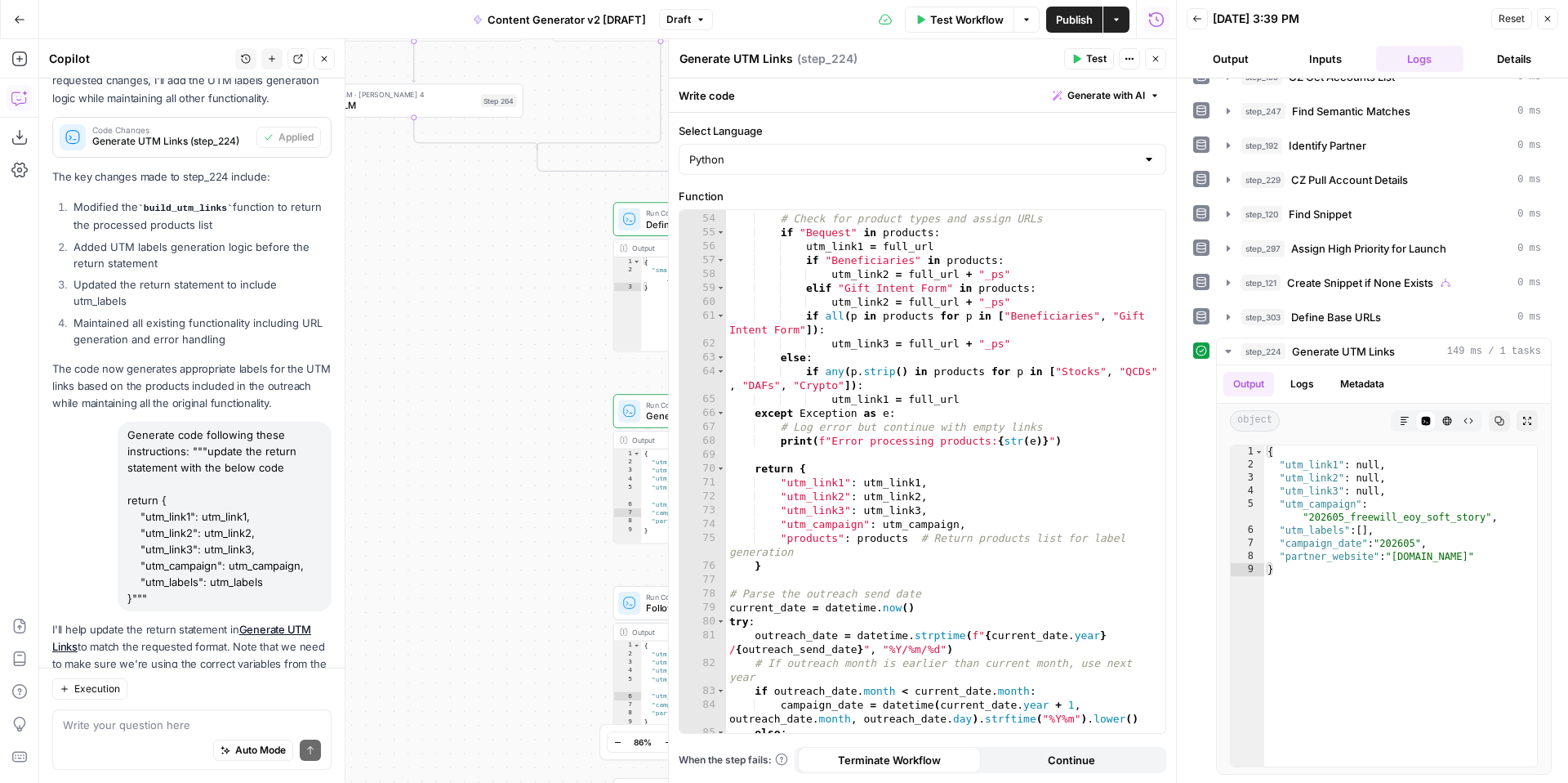
click at [1551, 20] on icon "button" at bounding box center [1548, 18] width 10 height 10
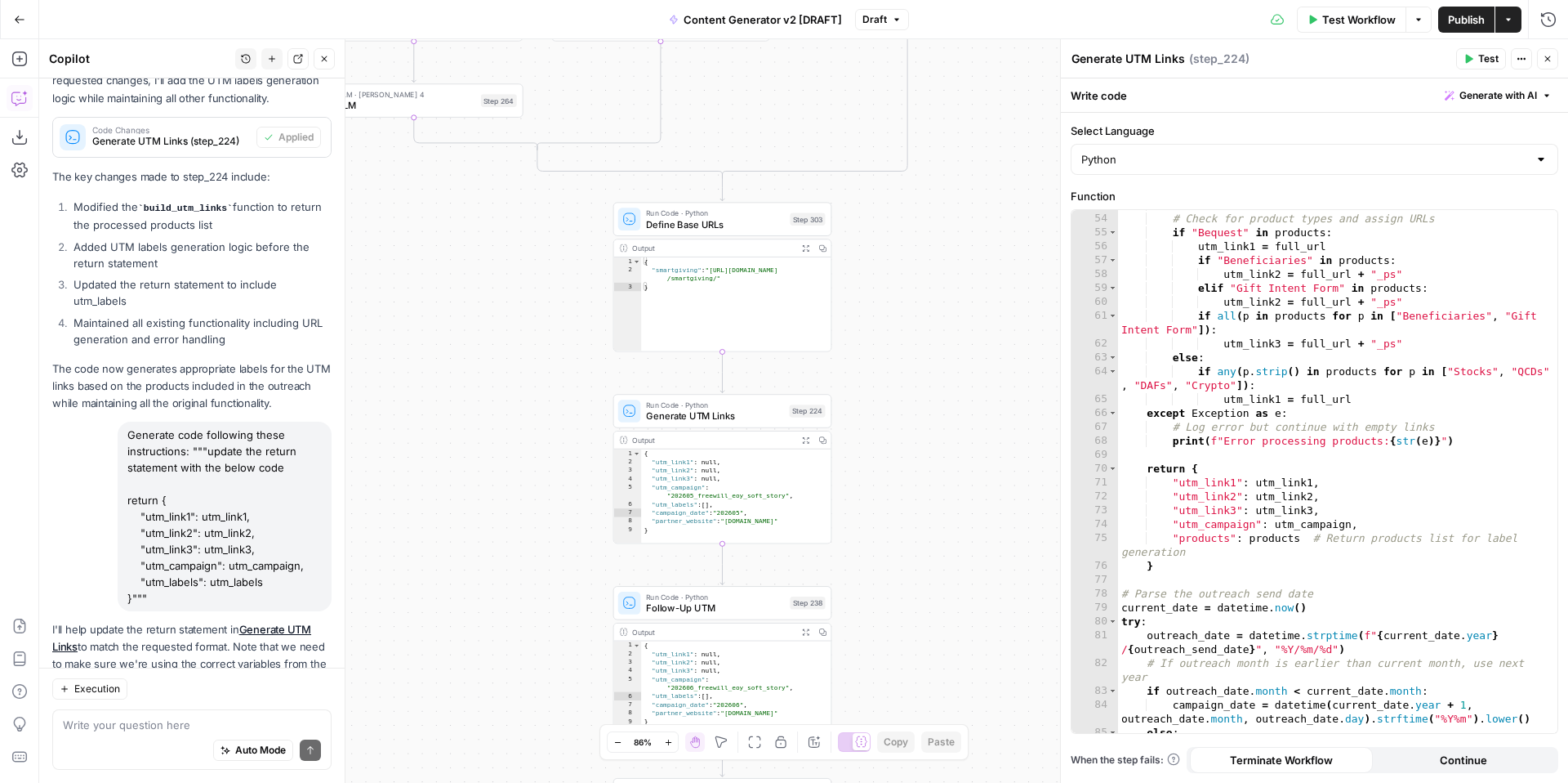
click at [1548, 62] on icon "button" at bounding box center [1548, 59] width 10 height 10
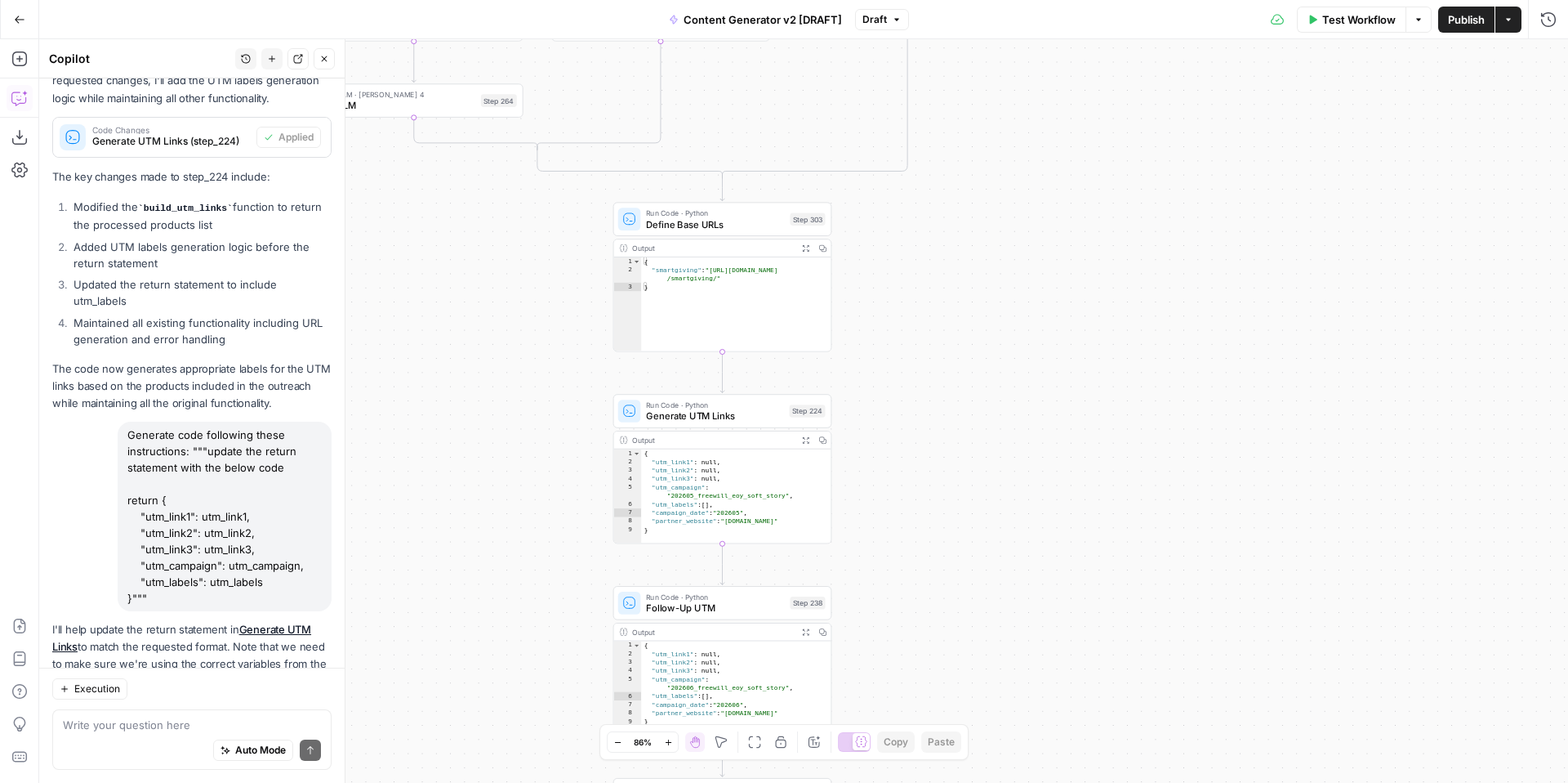
click at [1479, 29] on button "Publish" at bounding box center [1466, 19] width 57 height 26
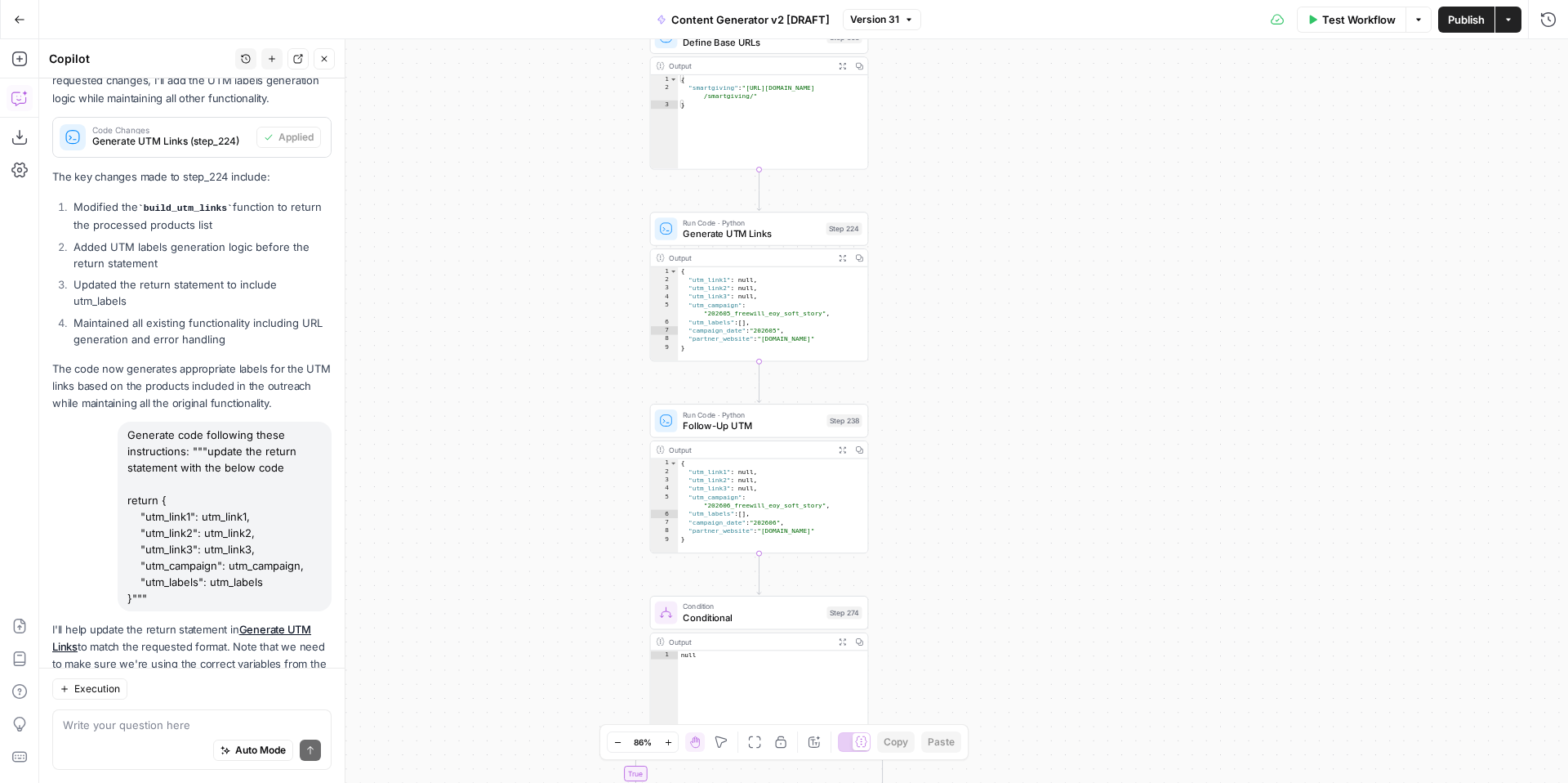
drag, startPoint x: 1005, startPoint y: 510, endPoint x: 1045, endPoint y: 342, distance: 172.7
click at [1049, 345] on div "true false true false true false true true false true false false Workflow Set …" at bounding box center [804, 411] width 1529 height 744
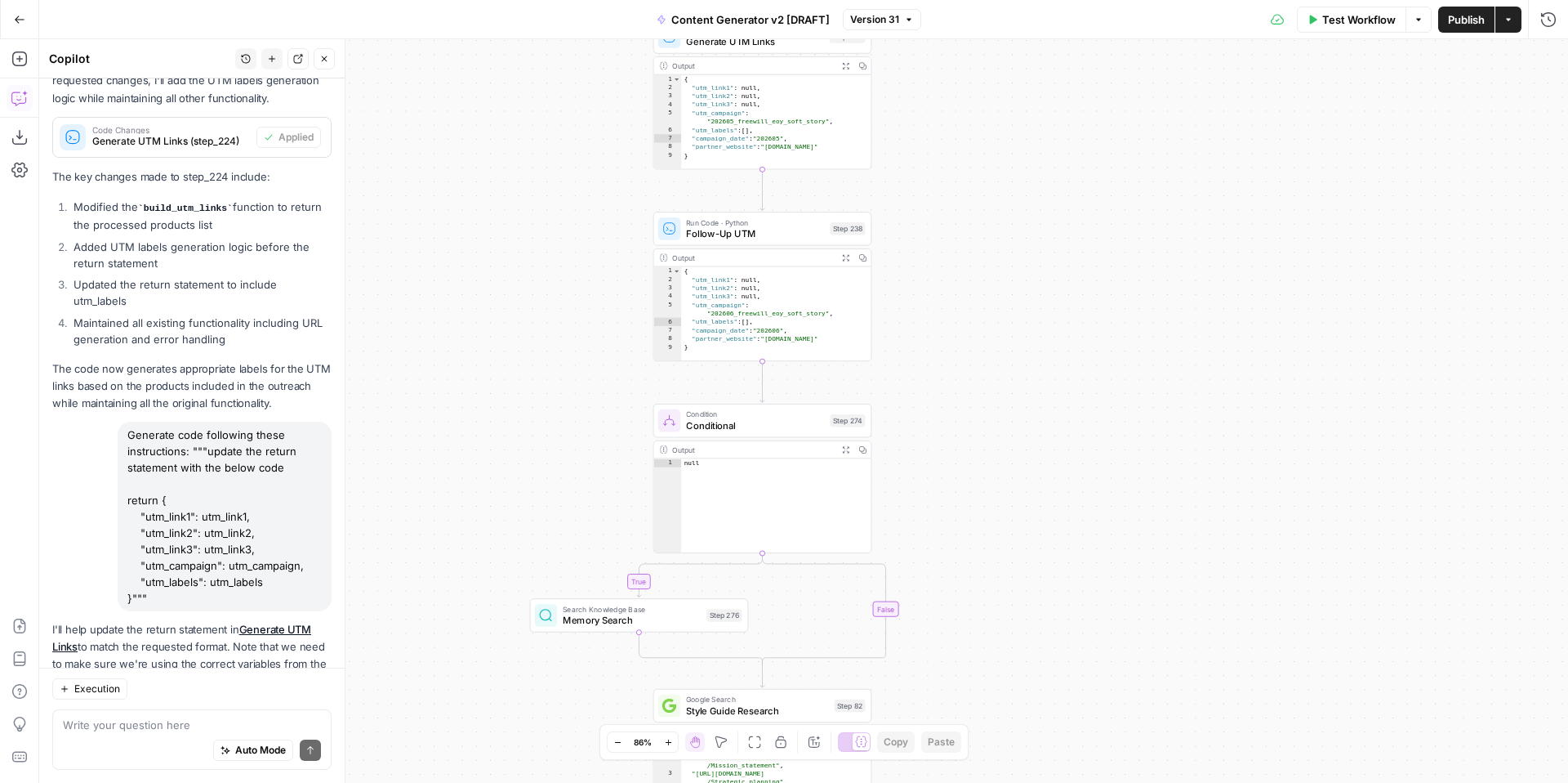
drag, startPoint x: 1020, startPoint y: 578, endPoint x: 1012, endPoint y: 268, distance: 310.1
click at [1014, 270] on div "true false true false true false true true false true false false Workflow Set …" at bounding box center [804, 411] width 1529 height 744
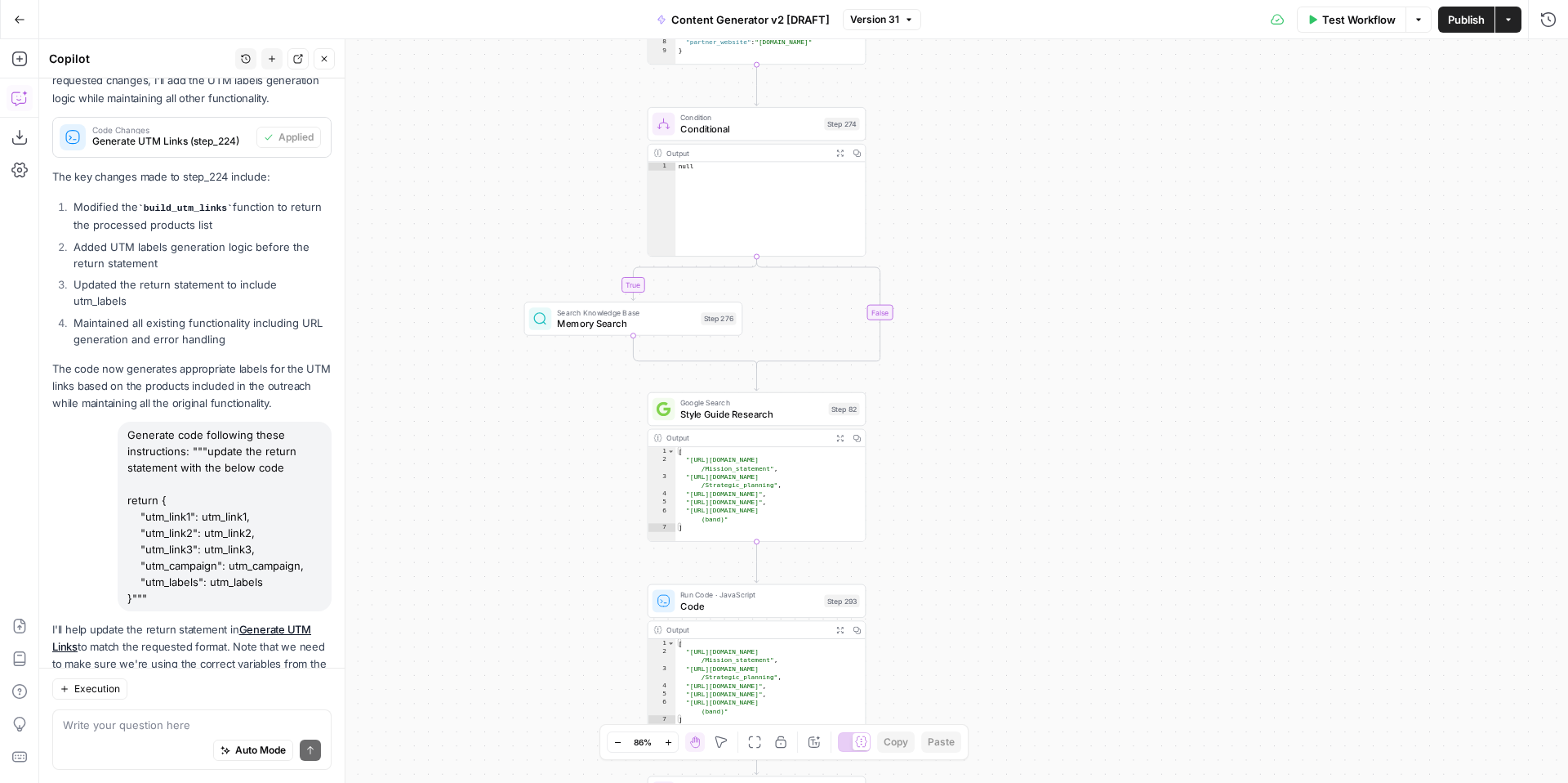
drag, startPoint x: 997, startPoint y: 478, endPoint x: 1027, endPoint y: 193, distance: 286.6
click at [1031, 199] on div "true false true false true false true true false true false false Workflow Set …" at bounding box center [804, 411] width 1529 height 744
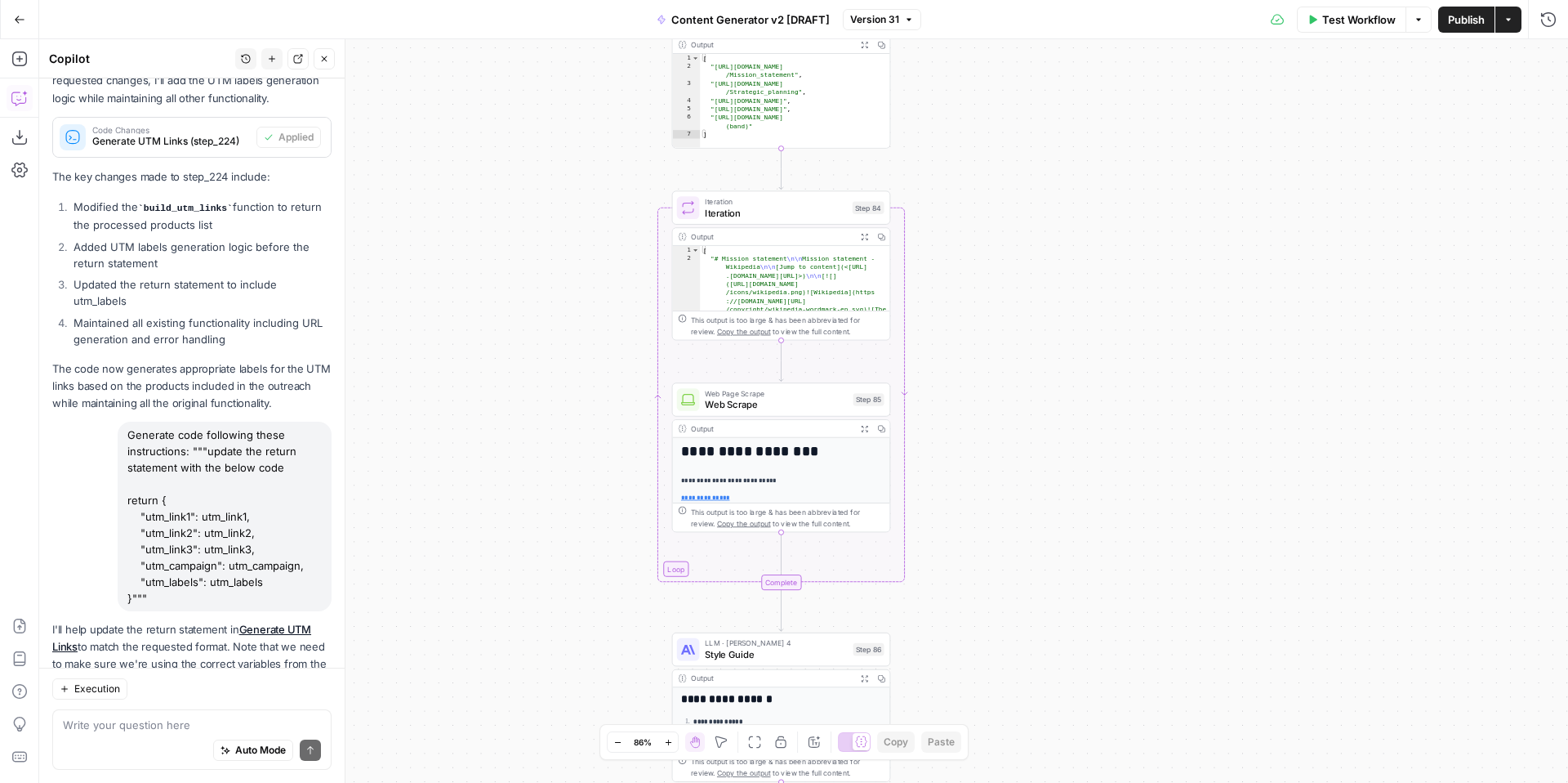
drag, startPoint x: 1010, startPoint y: 455, endPoint x: 996, endPoint y: 151, distance: 304.3
click at [997, 154] on div "true false true false true false true true false true false false Workflow Set …" at bounding box center [804, 411] width 1529 height 744
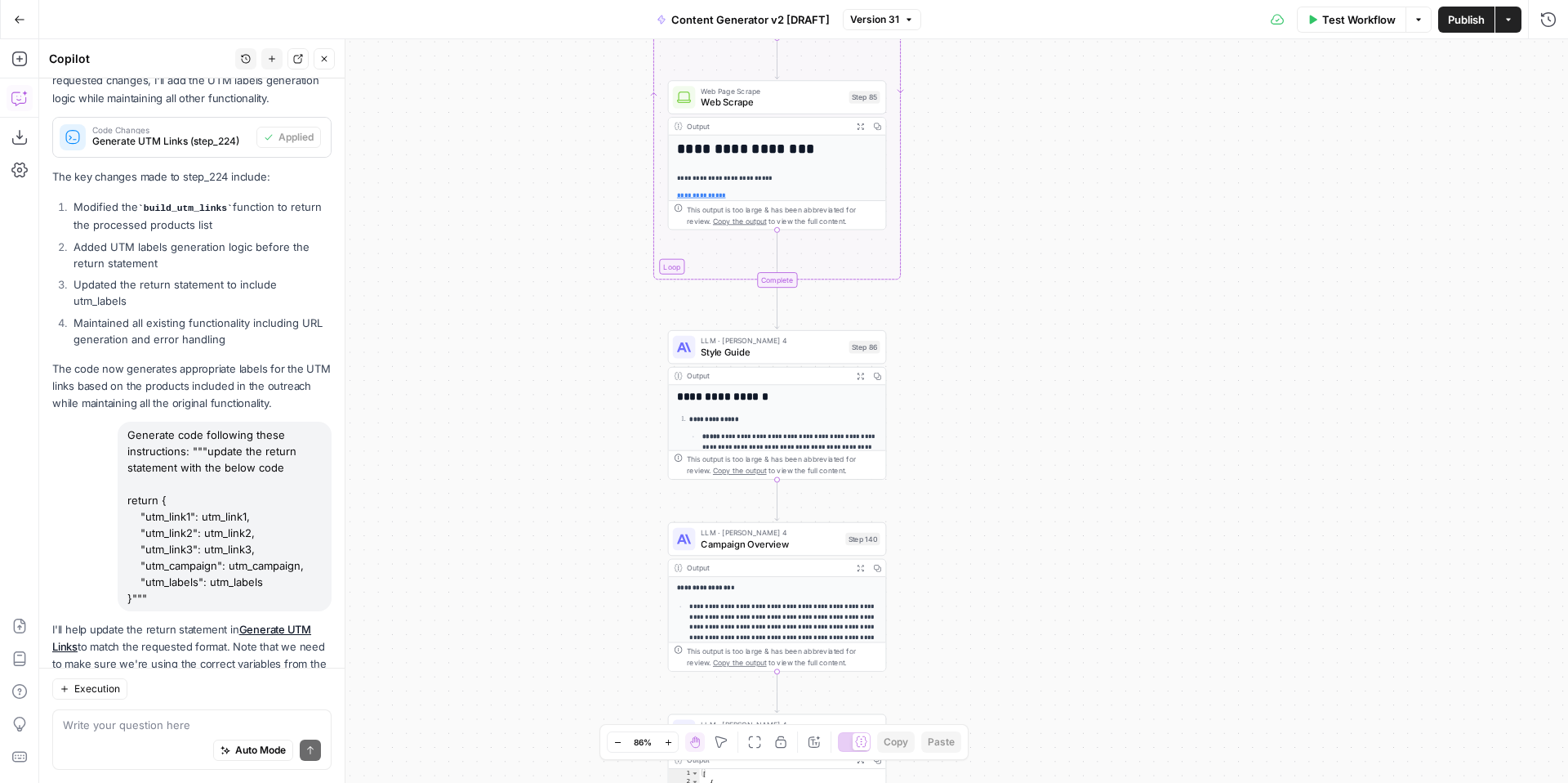
drag, startPoint x: 1005, startPoint y: 310, endPoint x: 989, endPoint y: 205, distance: 106.2
click at [990, 209] on div "true false true false true false true true false true false false Workflow Set …" at bounding box center [804, 411] width 1529 height 744
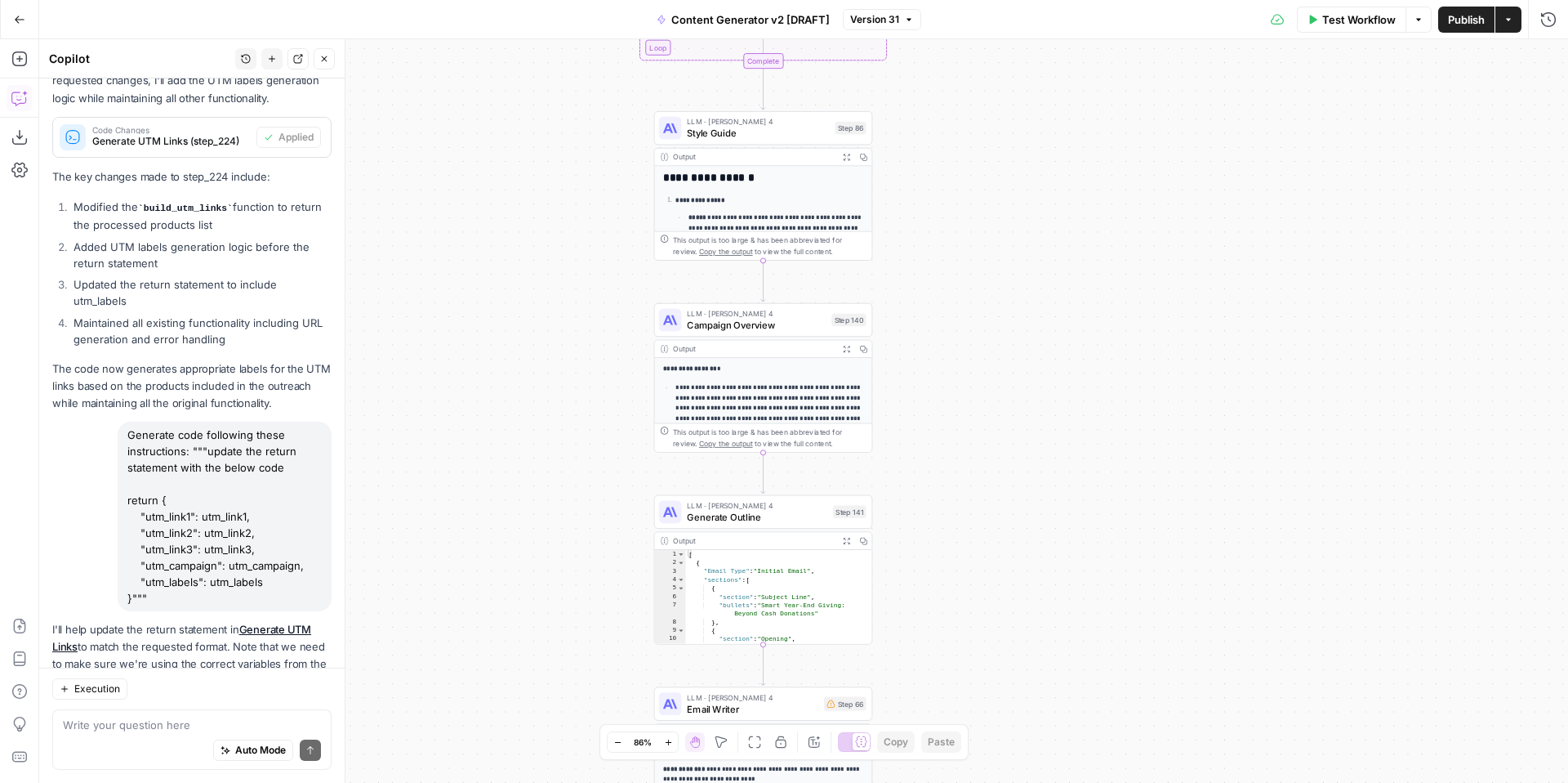
drag, startPoint x: 971, startPoint y: 604, endPoint x: 967, endPoint y: 262, distance: 342.0
click at [971, 266] on div "true false true false true false true true false true false false Workflow Set …" at bounding box center [804, 411] width 1529 height 744
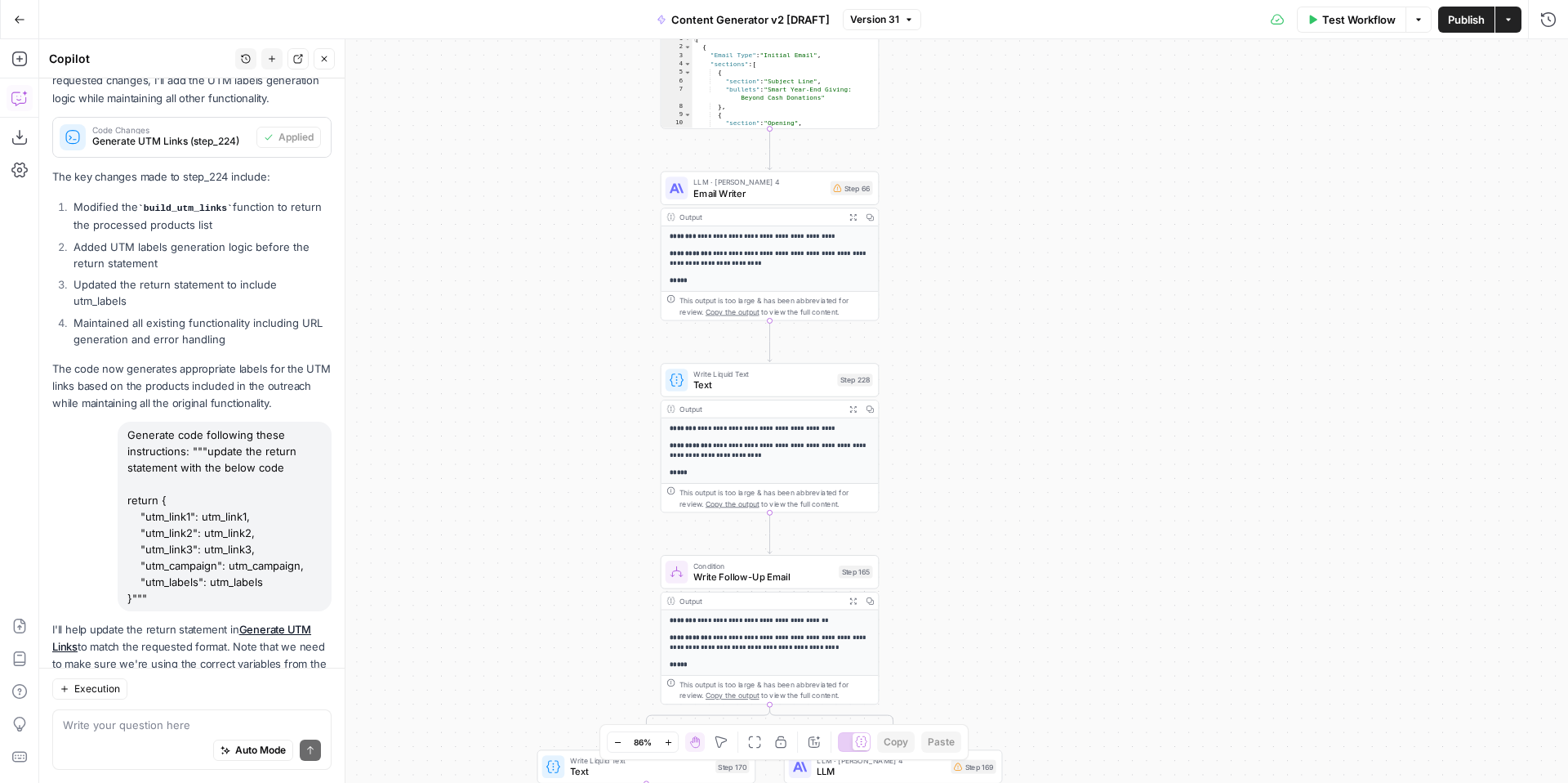
drag, startPoint x: 992, startPoint y: 559, endPoint x: 998, endPoint y: 246, distance: 313.1
click at [1000, 250] on div "true false true false true false true true false true false false Workflow Set …" at bounding box center [804, 411] width 1529 height 744
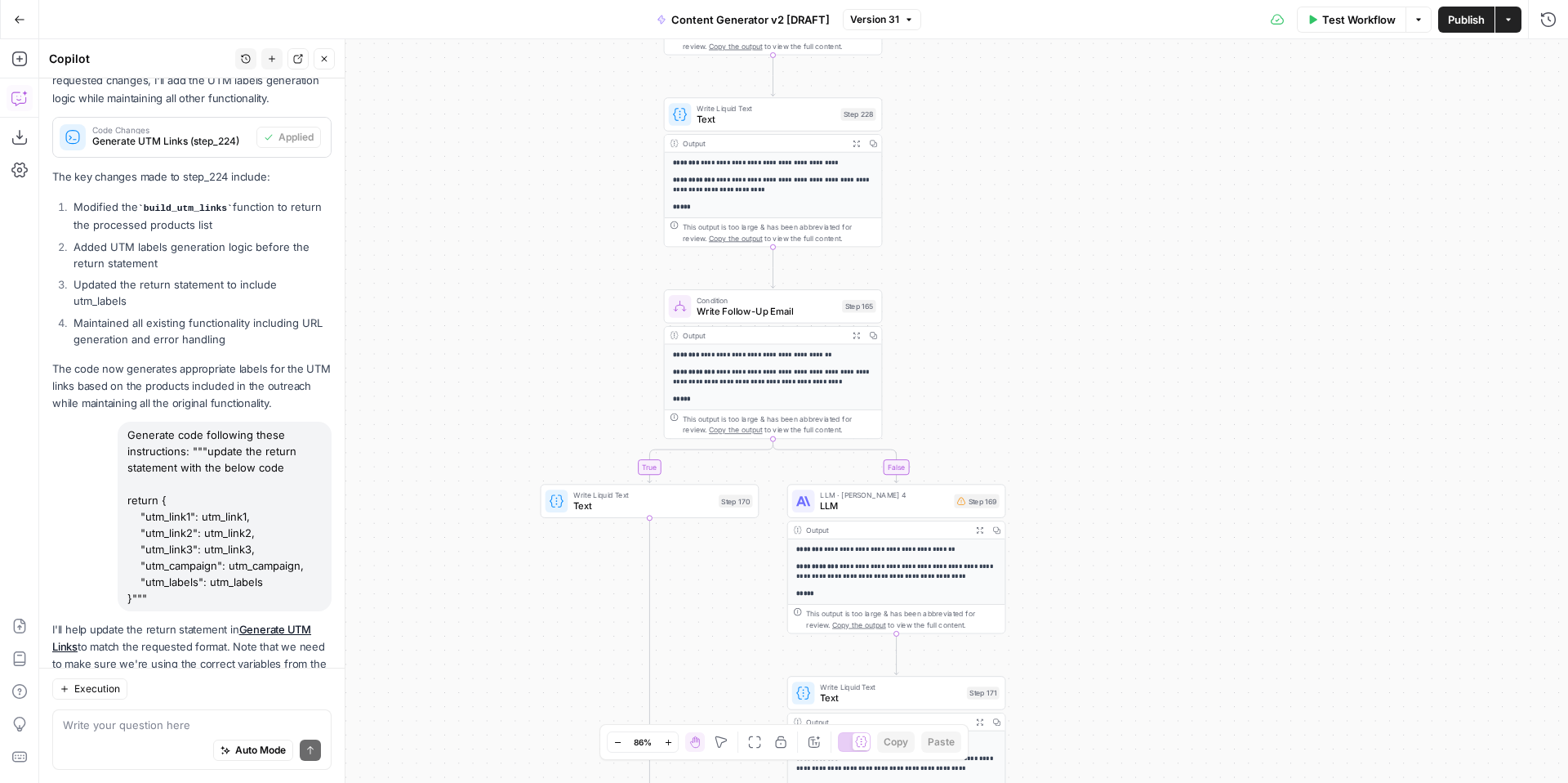
drag, startPoint x: 985, startPoint y: 536, endPoint x: 990, endPoint y: 276, distance: 260.0
click at [991, 278] on div "true false true false true false true true false true false false Workflow Set …" at bounding box center [804, 411] width 1529 height 744
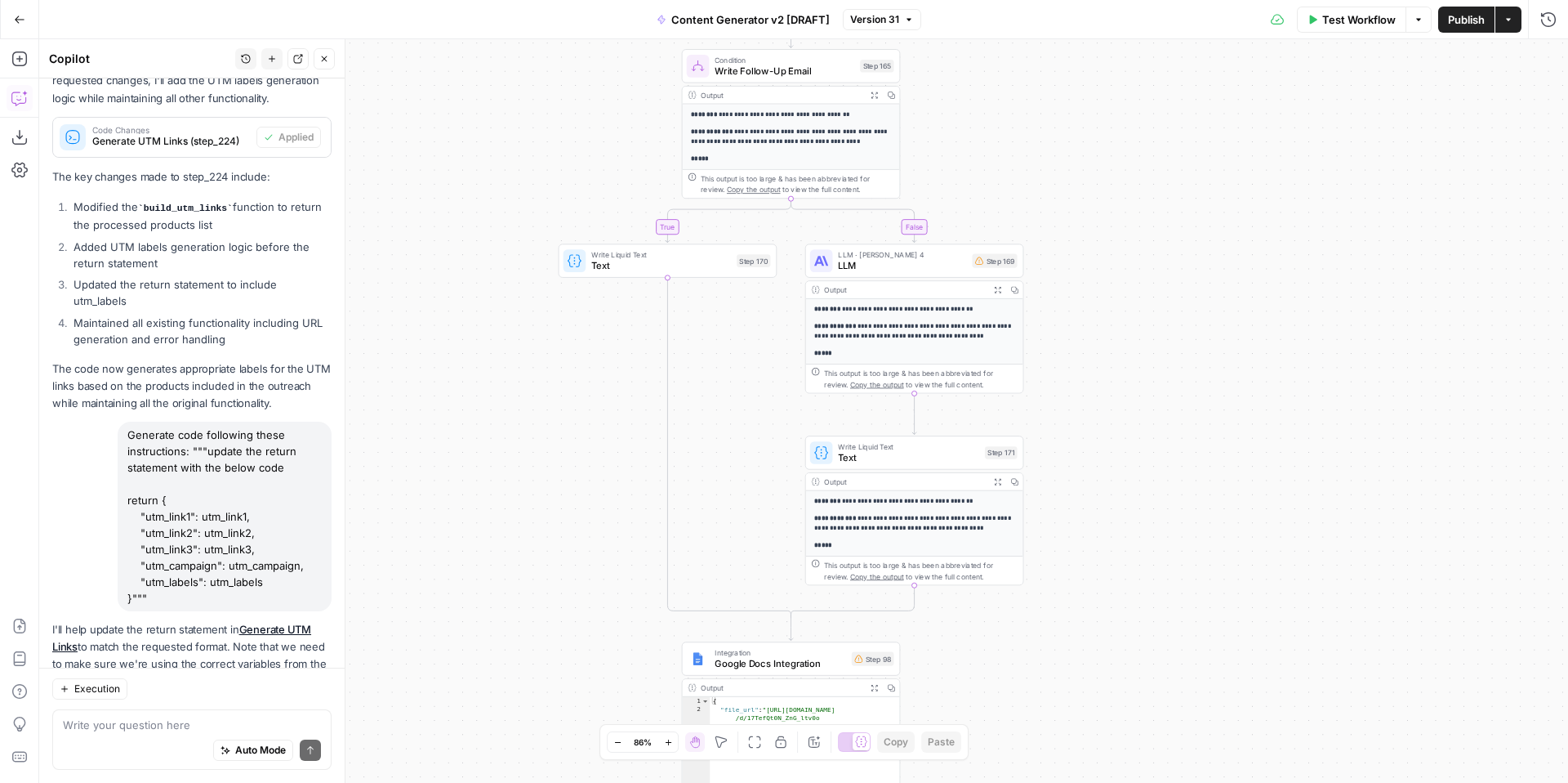
drag, startPoint x: 1103, startPoint y: 504, endPoint x: 1110, endPoint y: 344, distance: 160.2
click at [1112, 350] on div "true false true false true false true true false true false false Workflow Set …" at bounding box center [804, 411] width 1529 height 744
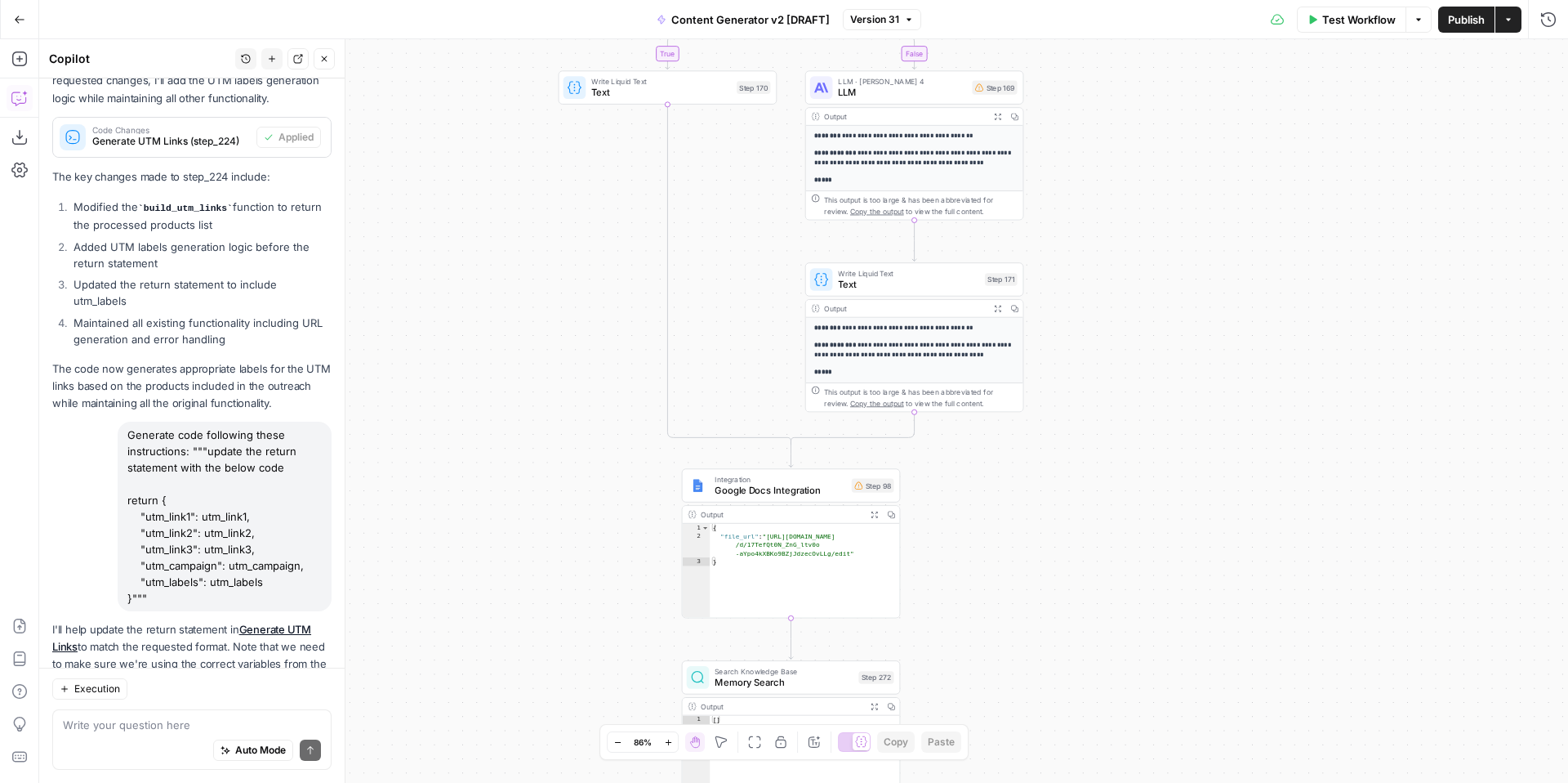
drag, startPoint x: 1067, startPoint y: 677, endPoint x: 1071, endPoint y: 408, distance: 269.0
click at [1075, 413] on div "true false true false true false true true false true false false Workflow Set …" at bounding box center [804, 411] width 1529 height 744
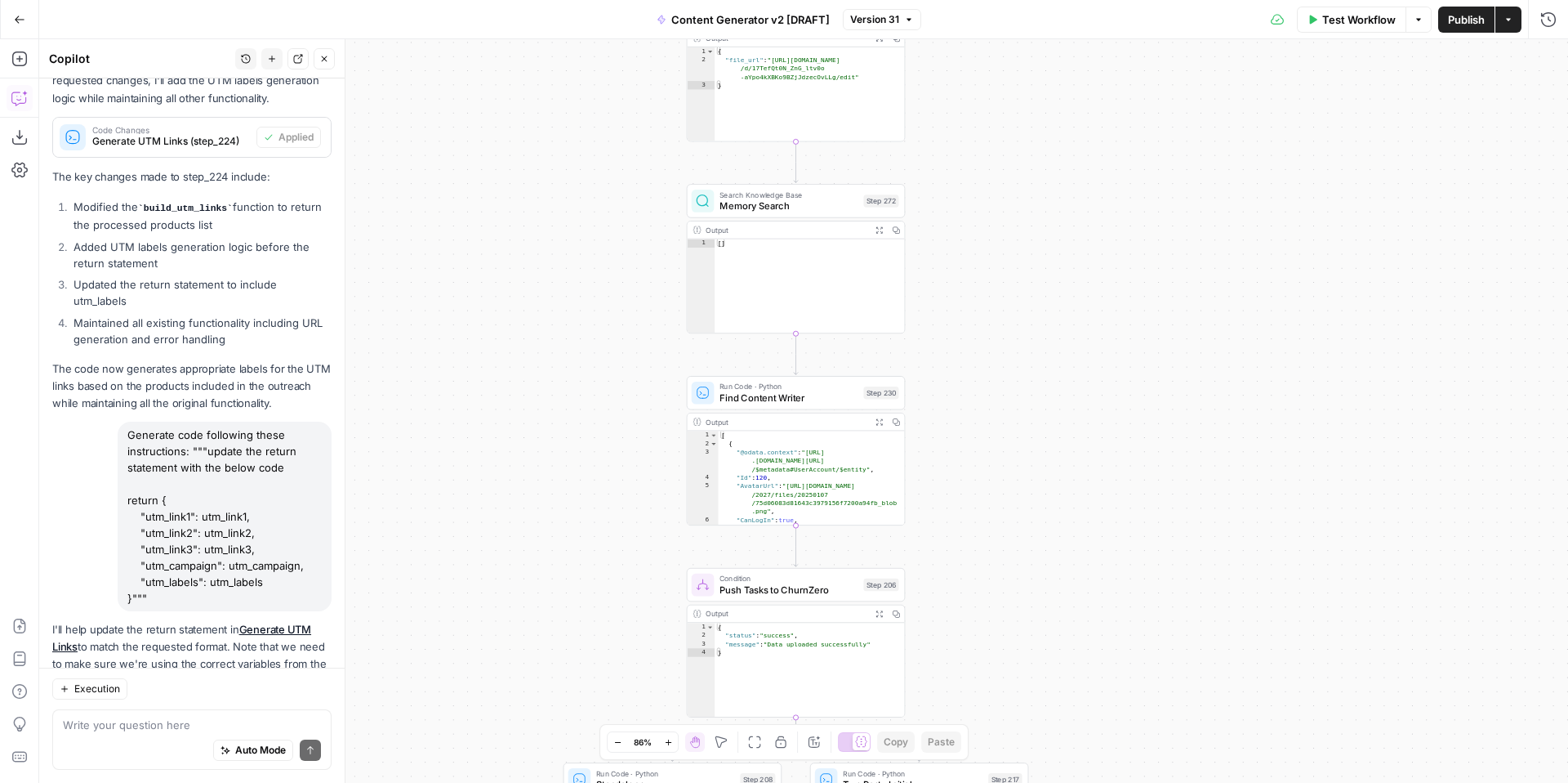
drag, startPoint x: 1019, startPoint y: 534, endPoint x: 1005, endPoint y: 350, distance: 184.5
click at [1009, 354] on div "true false true false true false true true false true false false Workflow Set …" at bounding box center [804, 411] width 1529 height 744
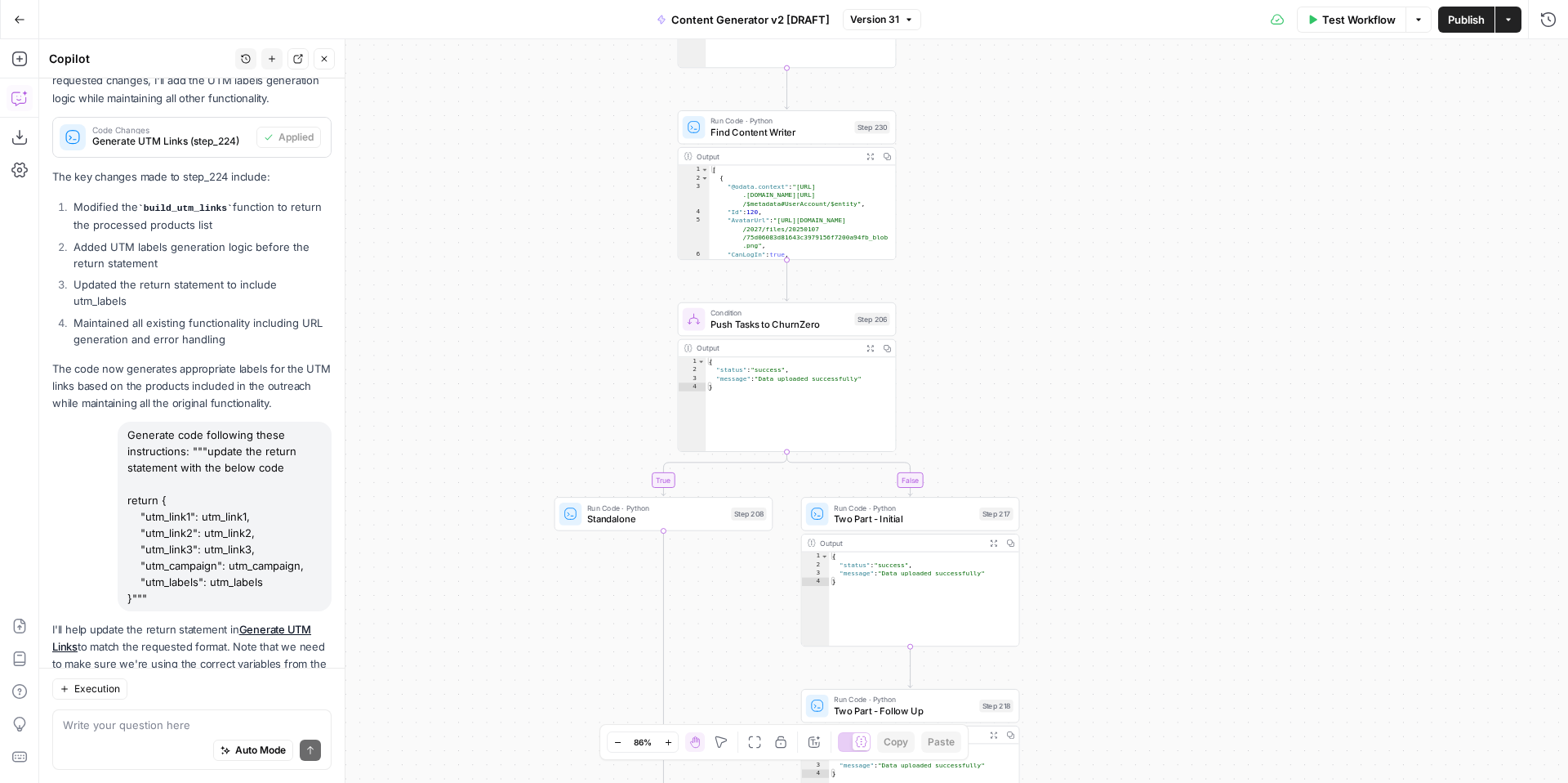
drag, startPoint x: 1034, startPoint y: 654, endPoint x: 1032, endPoint y: 425, distance: 229.0
click at [1034, 426] on div "true false true false true false true true false true false false Workflow Set …" at bounding box center [804, 411] width 1529 height 744
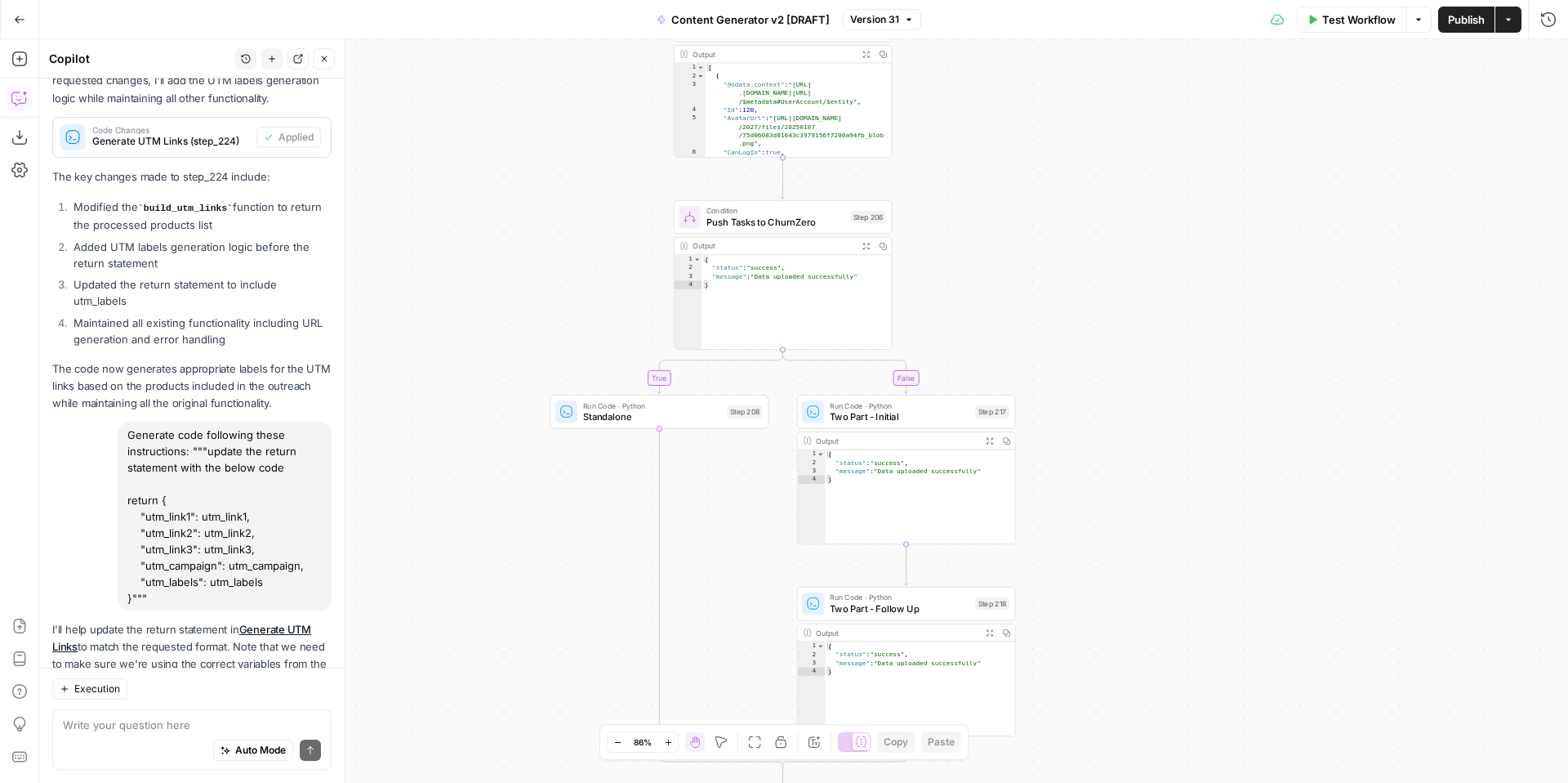
drag, startPoint x: 1127, startPoint y: 585, endPoint x: 1110, endPoint y: 432, distance: 153.9
click at [1113, 435] on div "true false true false true false true true false true false false Workflow Set …" at bounding box center [804, 411] width 1529 height 744
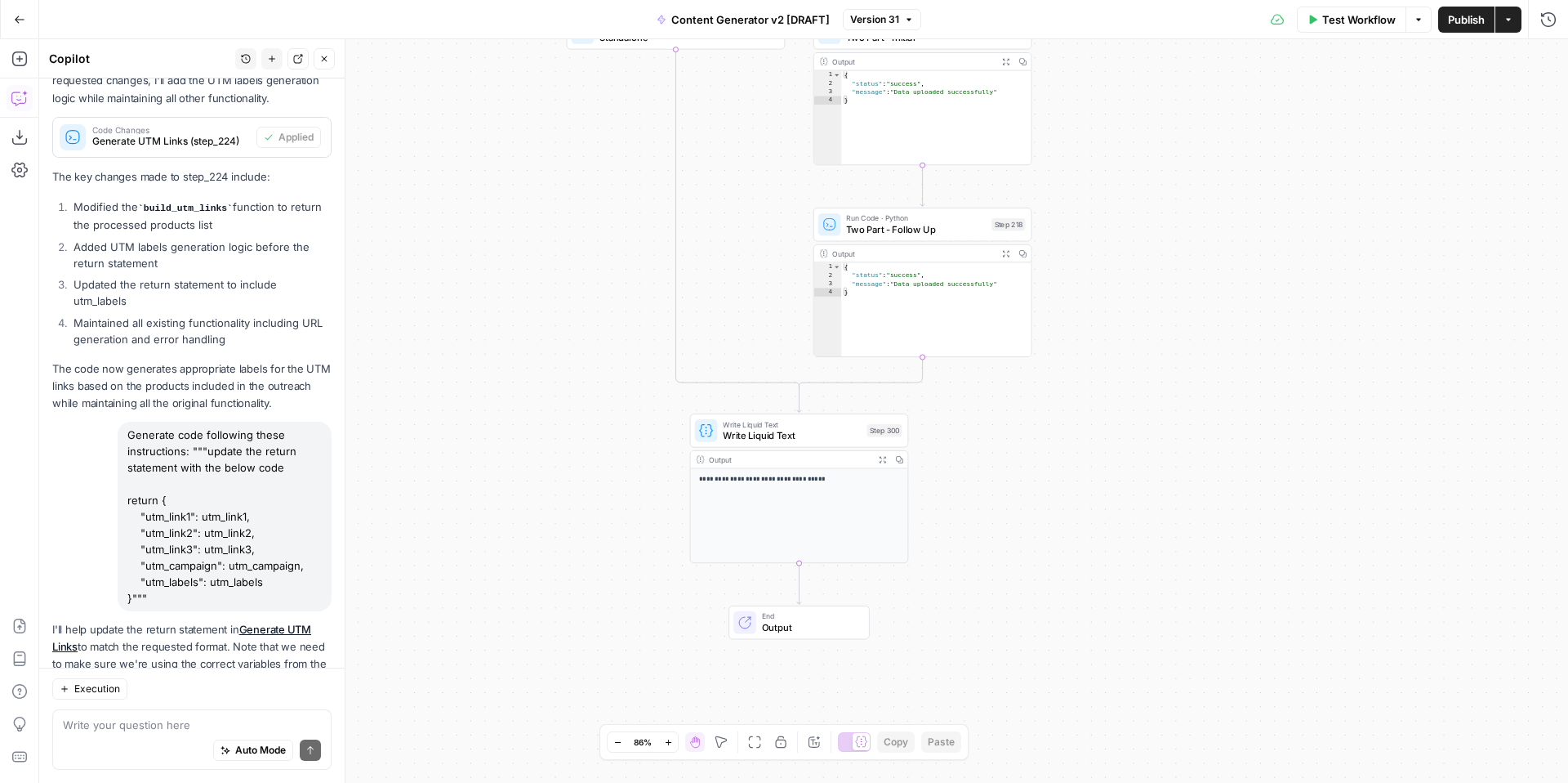
drag, startPoint x: 1114, startPoint y: 449, endPoint x: 1112, endPoint y: 433, distance: 16.1
click at [1114, 437] on div "true false true false true false true true false true false false Workflow Set …" at bounding box center [804, 411] width 1529 height 744
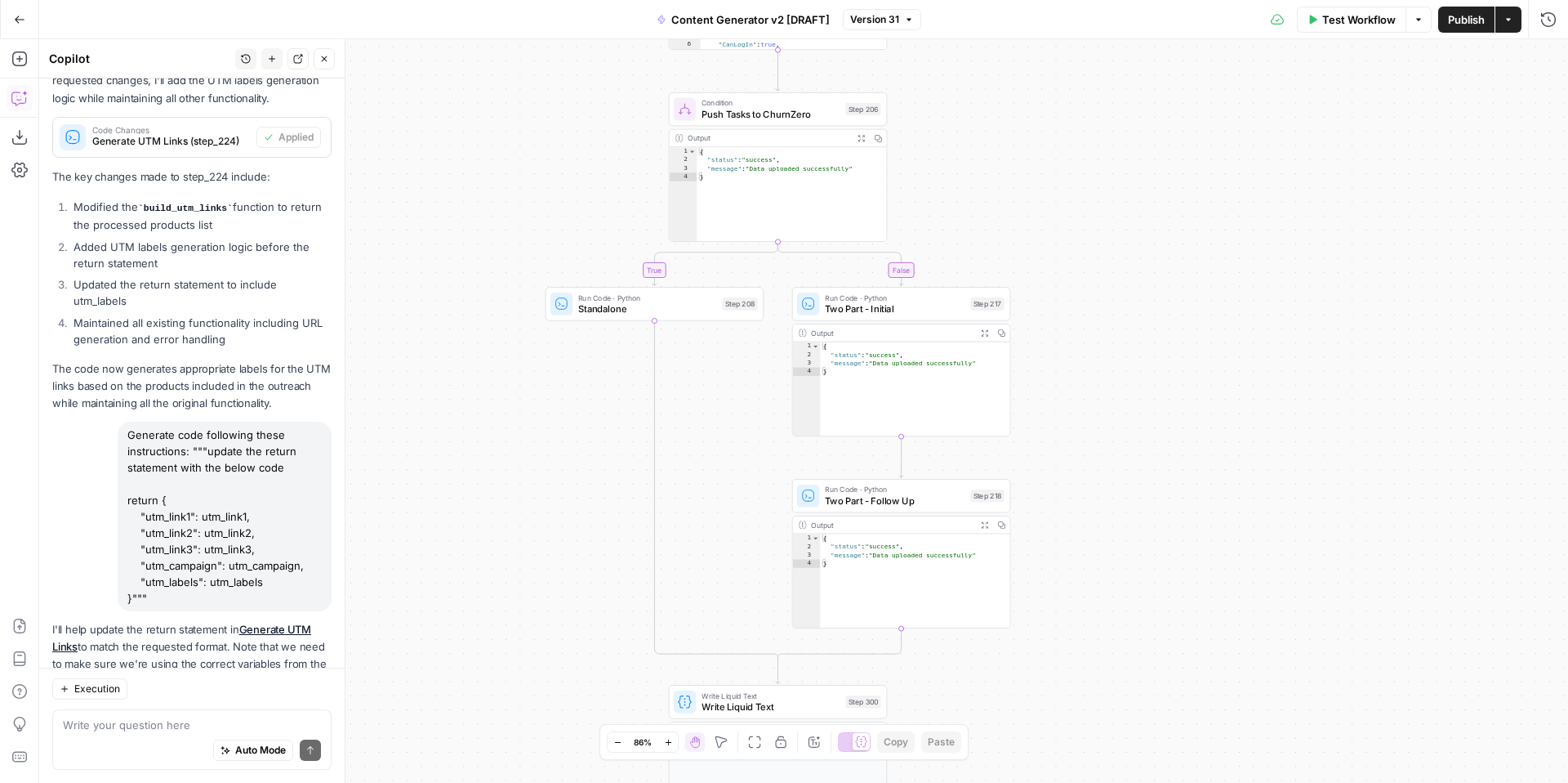
drag, startPoint x: 1067, startPoint y: 493, endPoint x: 1044, endPoint y: 752, distance: 260.0
click at [1044, 752] on div "true false true false true false true true false true false false Workflow Set …" at bounding box center [804, 411] width 1529 height 744
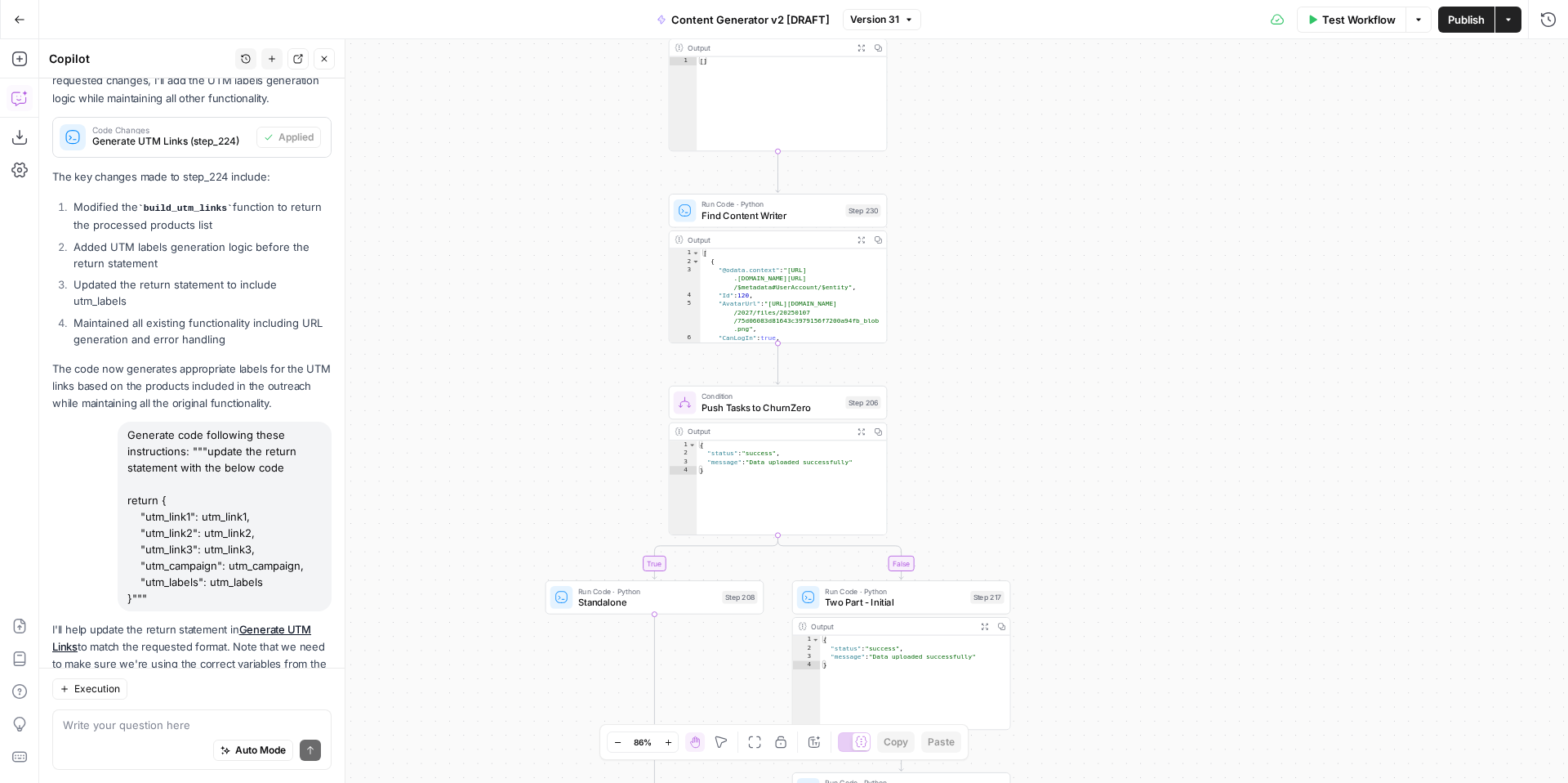
drag, startPoint x: 1084, startPoint y: 455, endPoint x: 1084, endPoint y: 708, distance: 253.0
click at [1084, 714] on div "true false true false true false true true false true false false Workflow Set …" at bounding box center [804, 411] width 1529 height 744
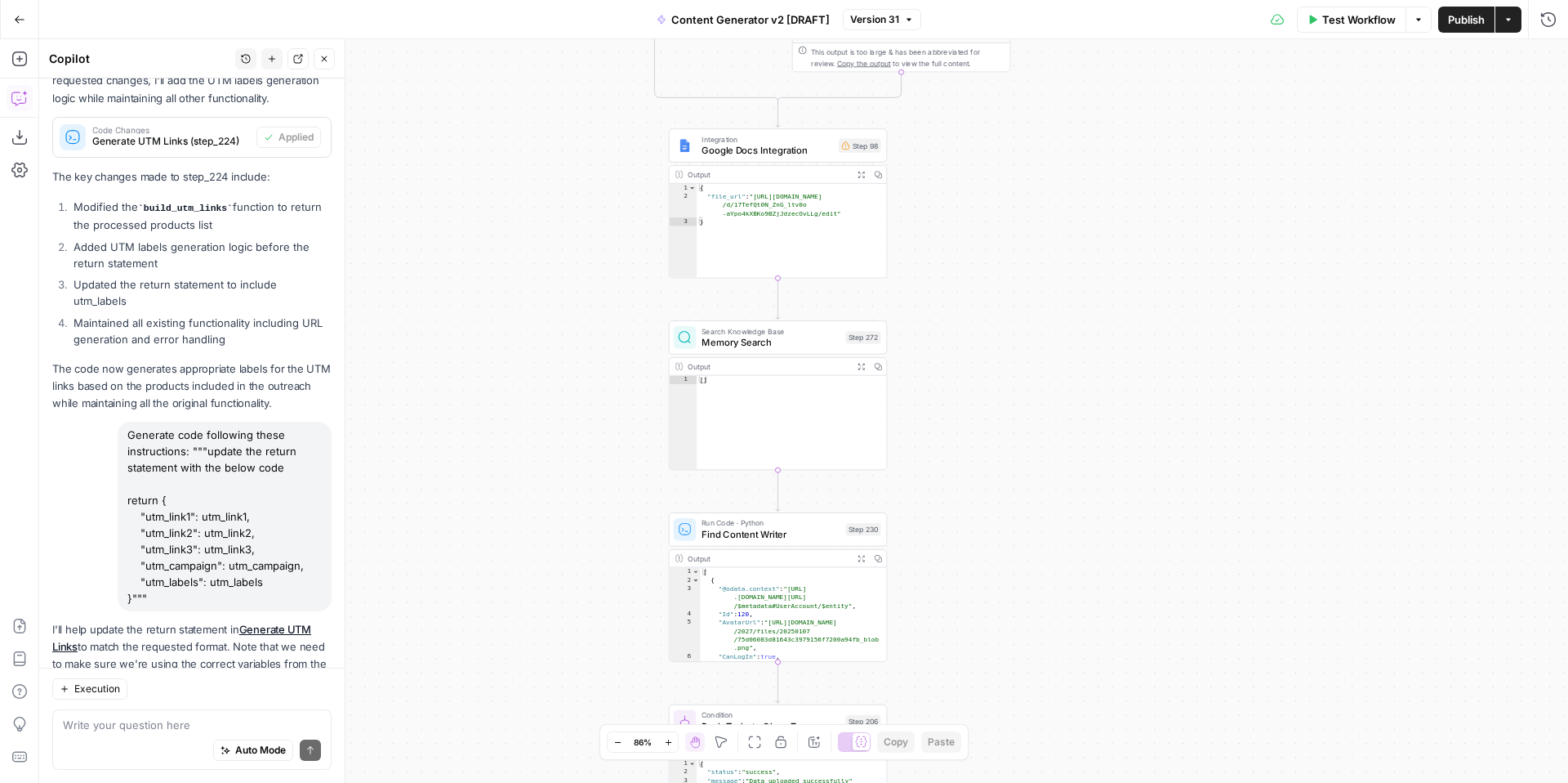
drag, startPoint x: 1082, startPoint y: 421, endPoint x: 1079, endPoint y: 715, distance: 294.0
click at [1079, 717] on div "true false true false true false true true false true false false Workflow Set …" at bounding box center [804, 411] width 1529 height 744
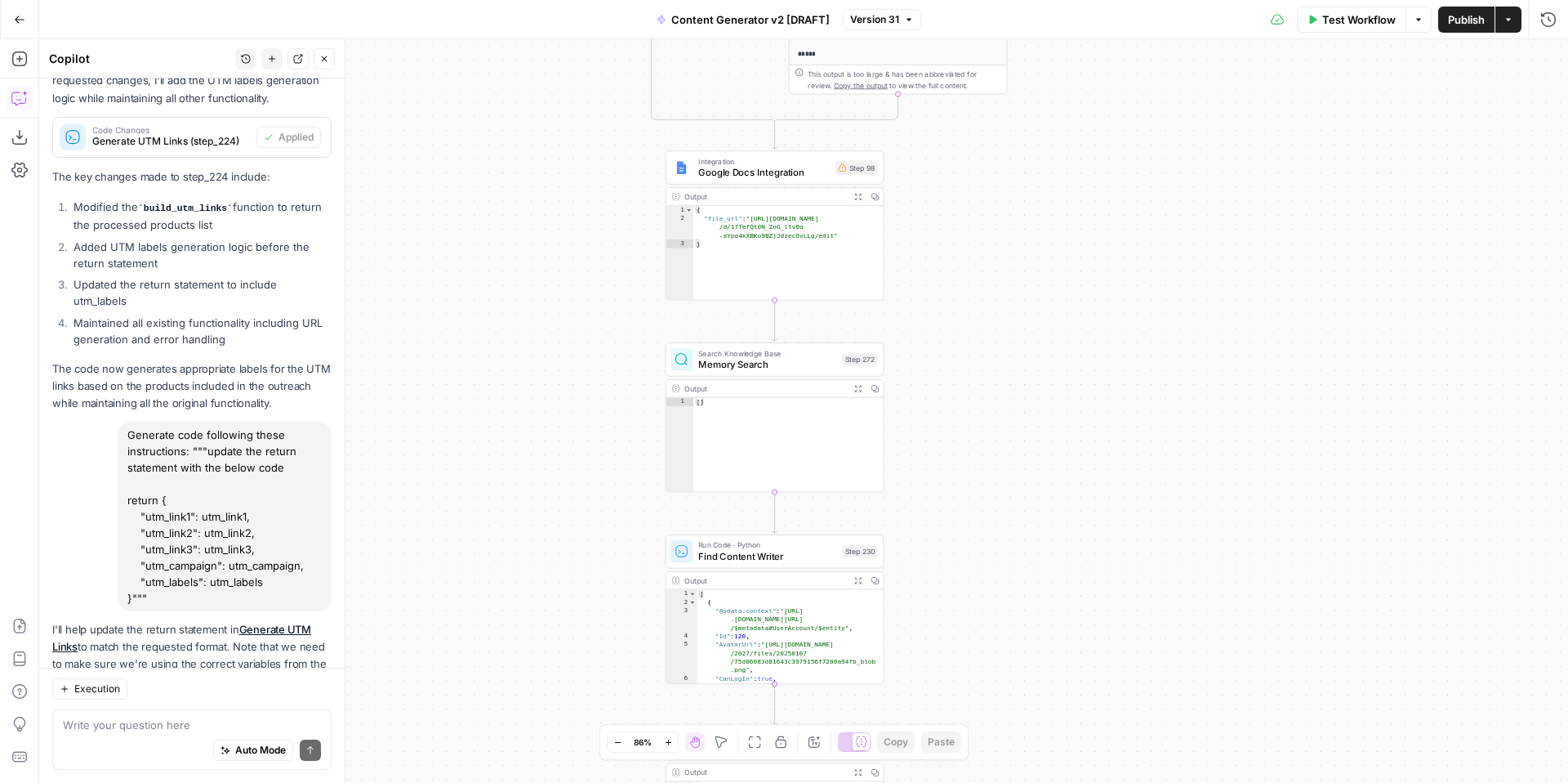
drag, startPoint x: 1062, startPoint y: 389, endPoint x: 1062, endPoint y: 586, distance: 197.0
click at [1062, 586] on div "true false true false true false true true false true false false Workflow Set …" at bounding box center [804, 411] width 1529 height 744
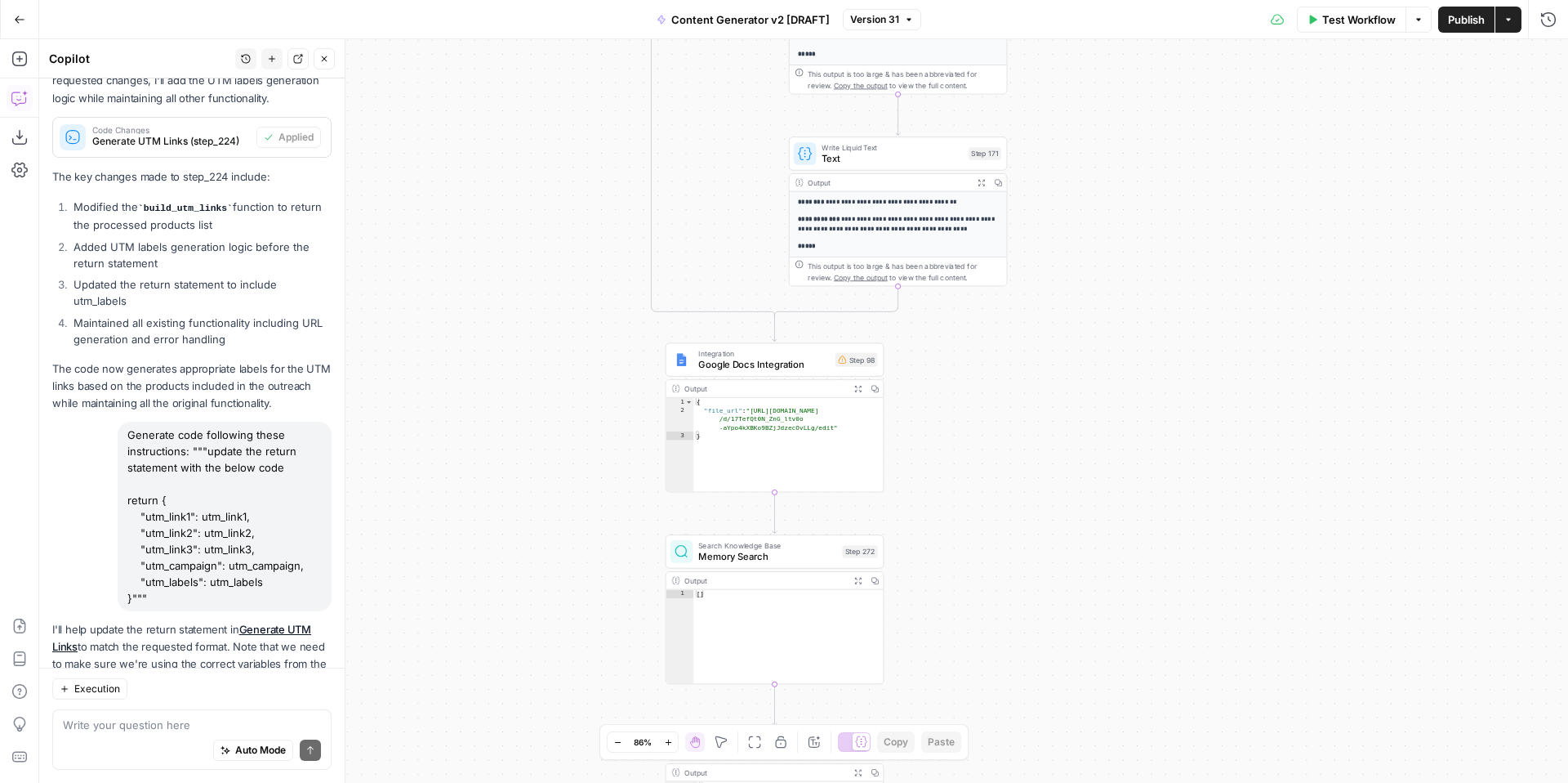
click at [775, 361] on span "Google Docs Integration" at bounding box center [763, 364] width 131 height 13
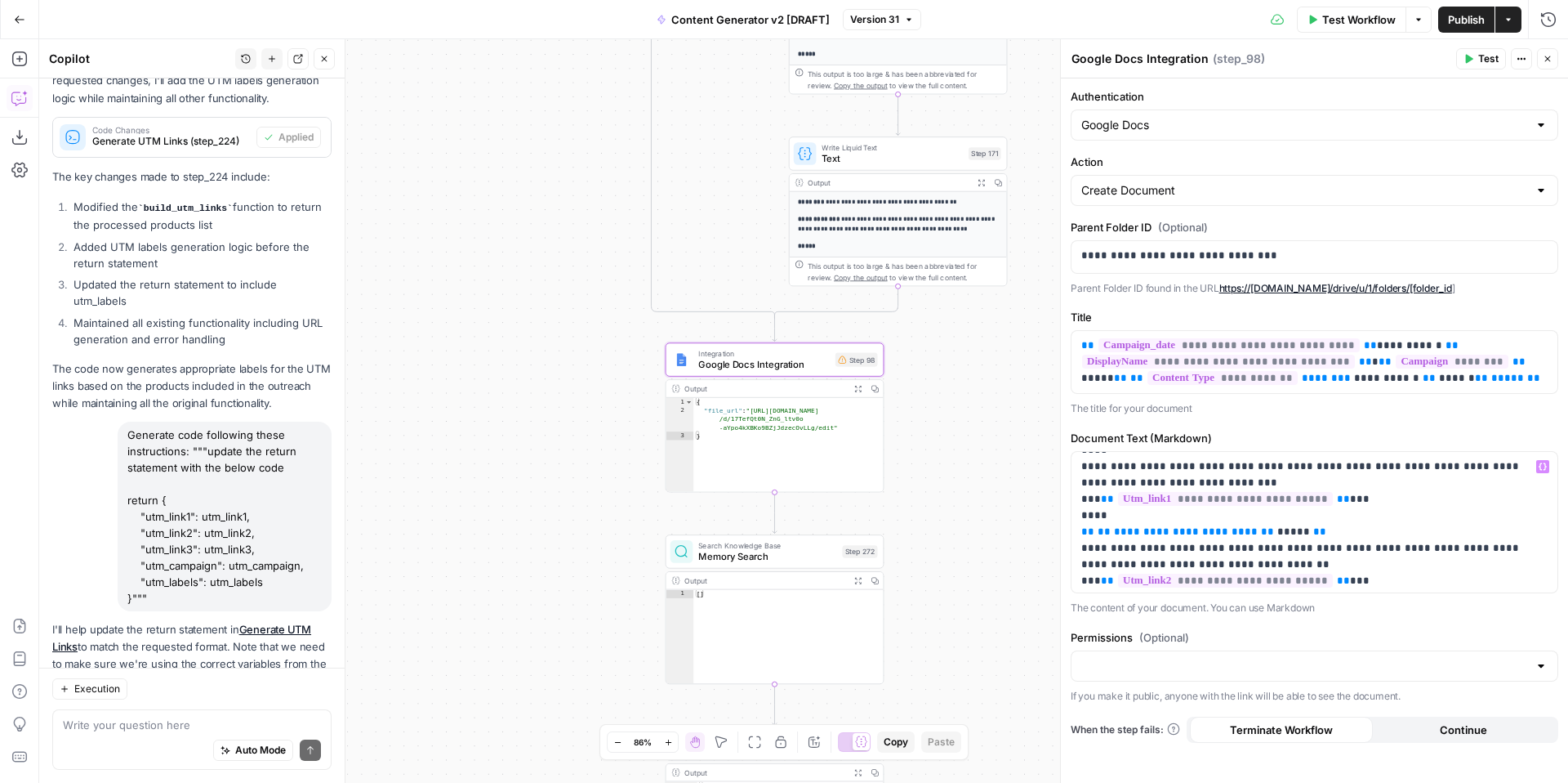
scroll to position [427, 0]
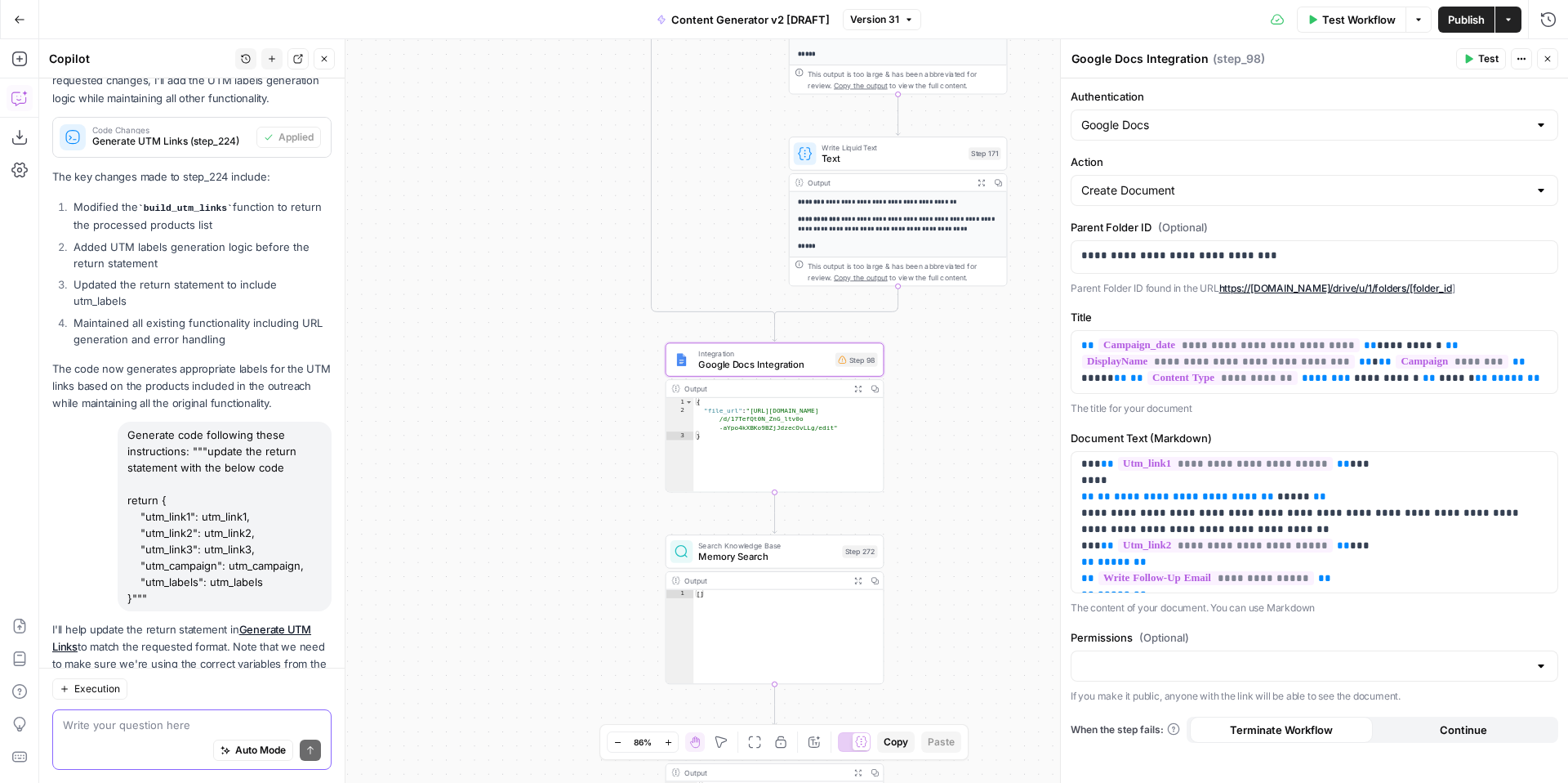
click at [136, 724] on textarea at bounding box center [192, 724] width 258 height 16
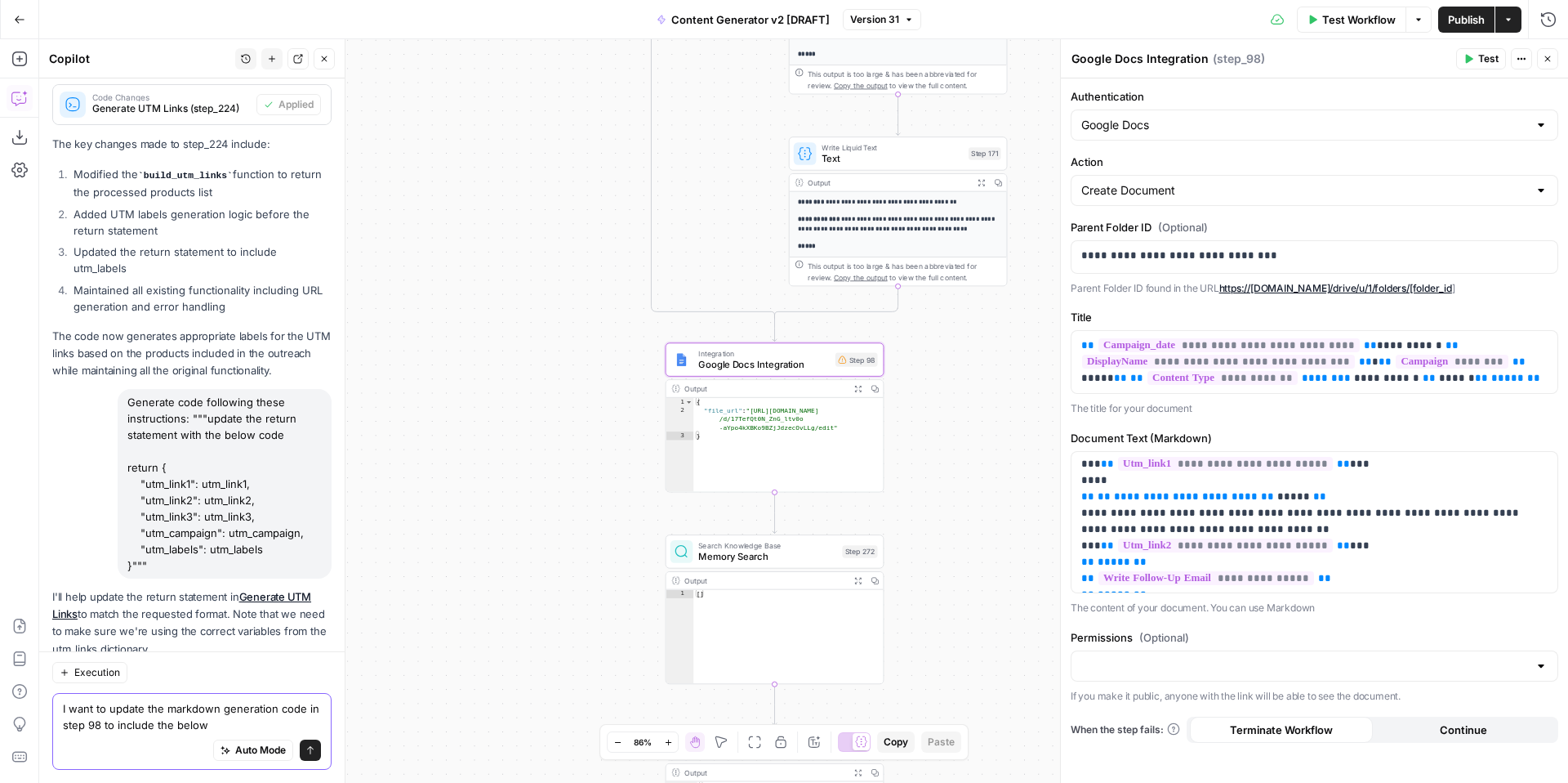
scroll to position [10271, 0]
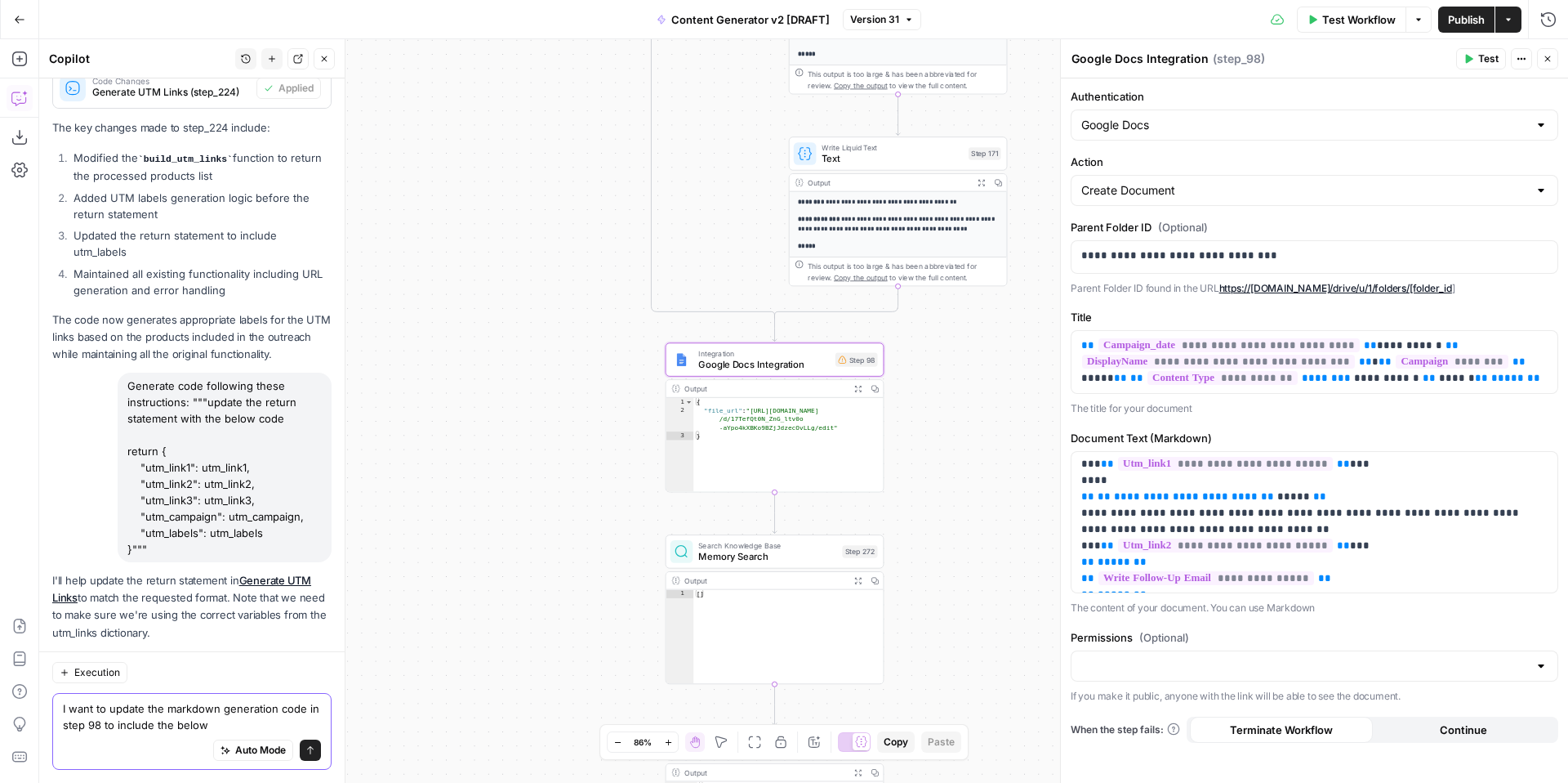
paste textarea "# FreeWill + {{ step_229.output[0].Cf.DisplayName }} ## Campaign: {{ campaign }…"
type textarea "I want to update the markdown generation code in step 98 to include the below #…"
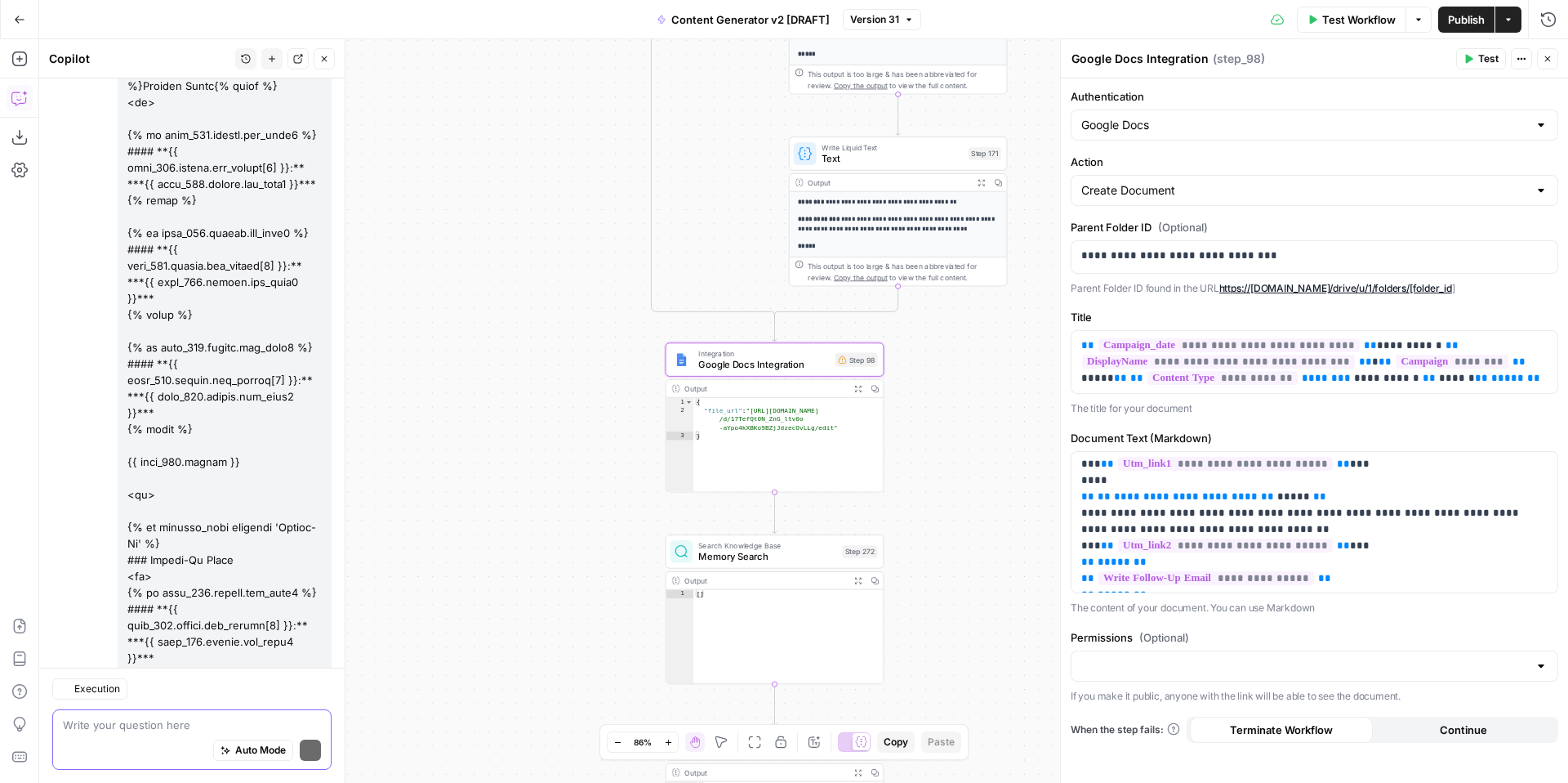
scroll to position [11659, 0]
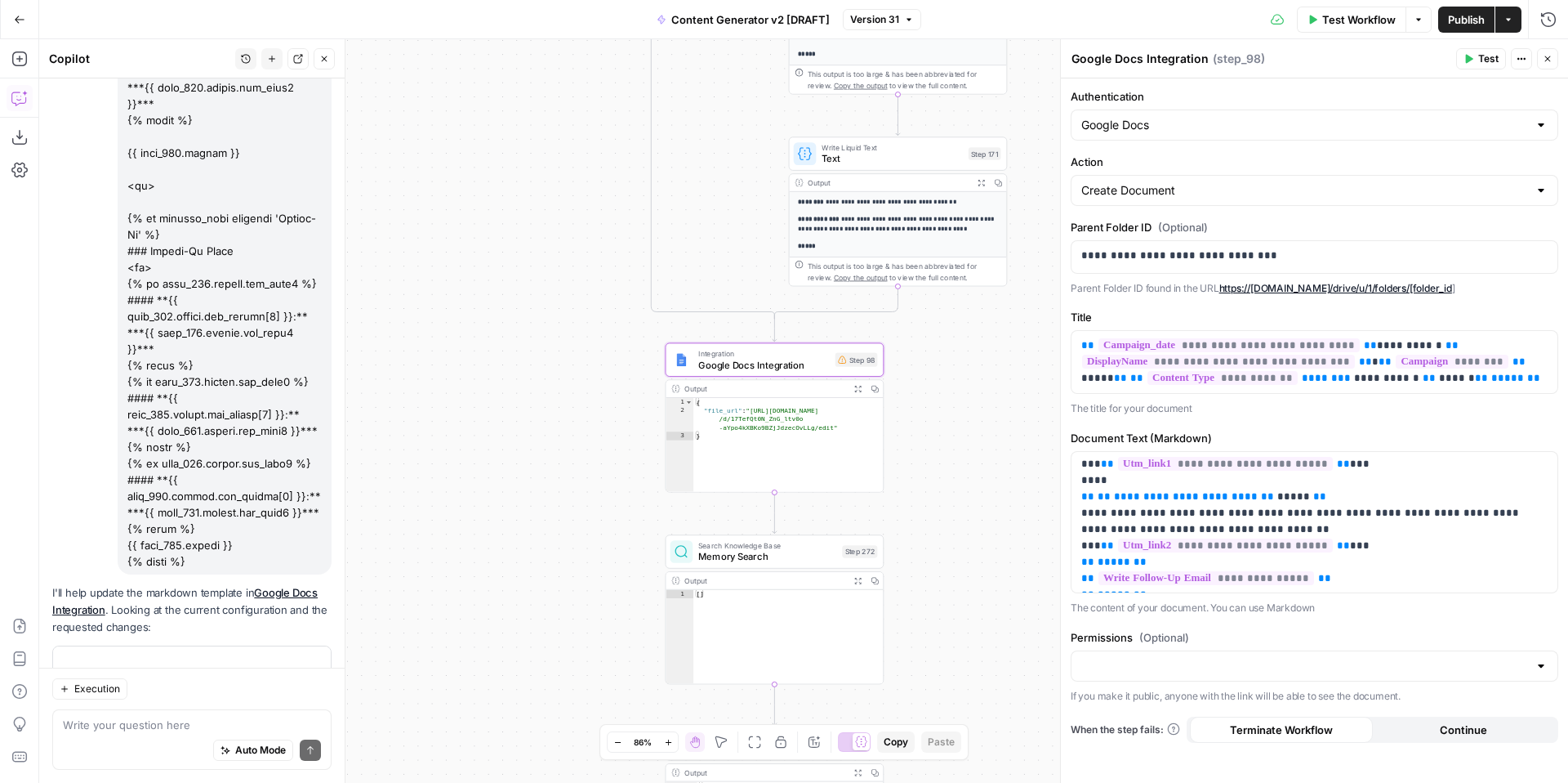
click at [297, 672] on span "Apply" at bounding box center [300, 678] width 27 height 14
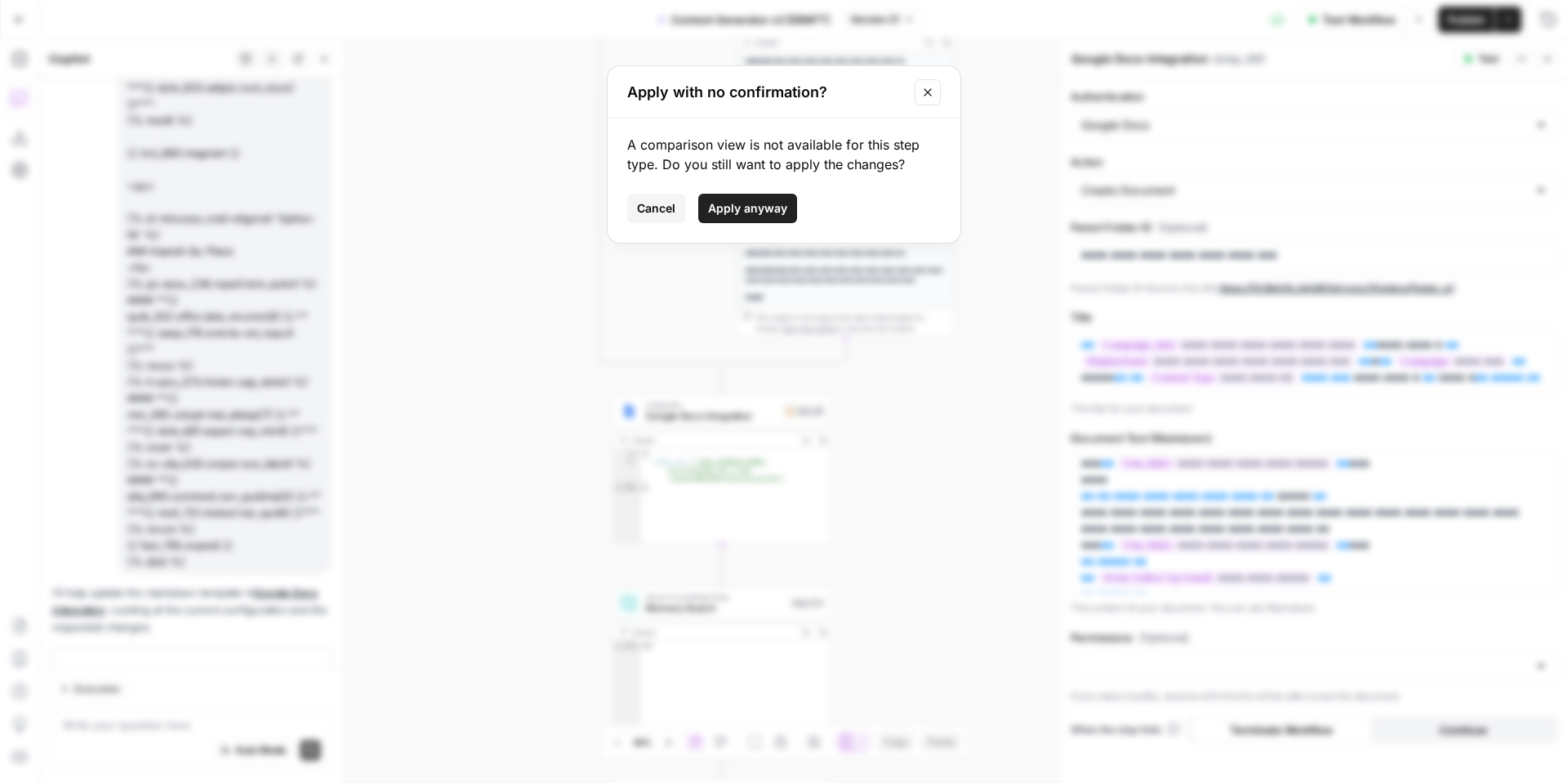
click at [776, 201] on span "Apply anyway" at bounding box center [747, 208] width 80 height 16
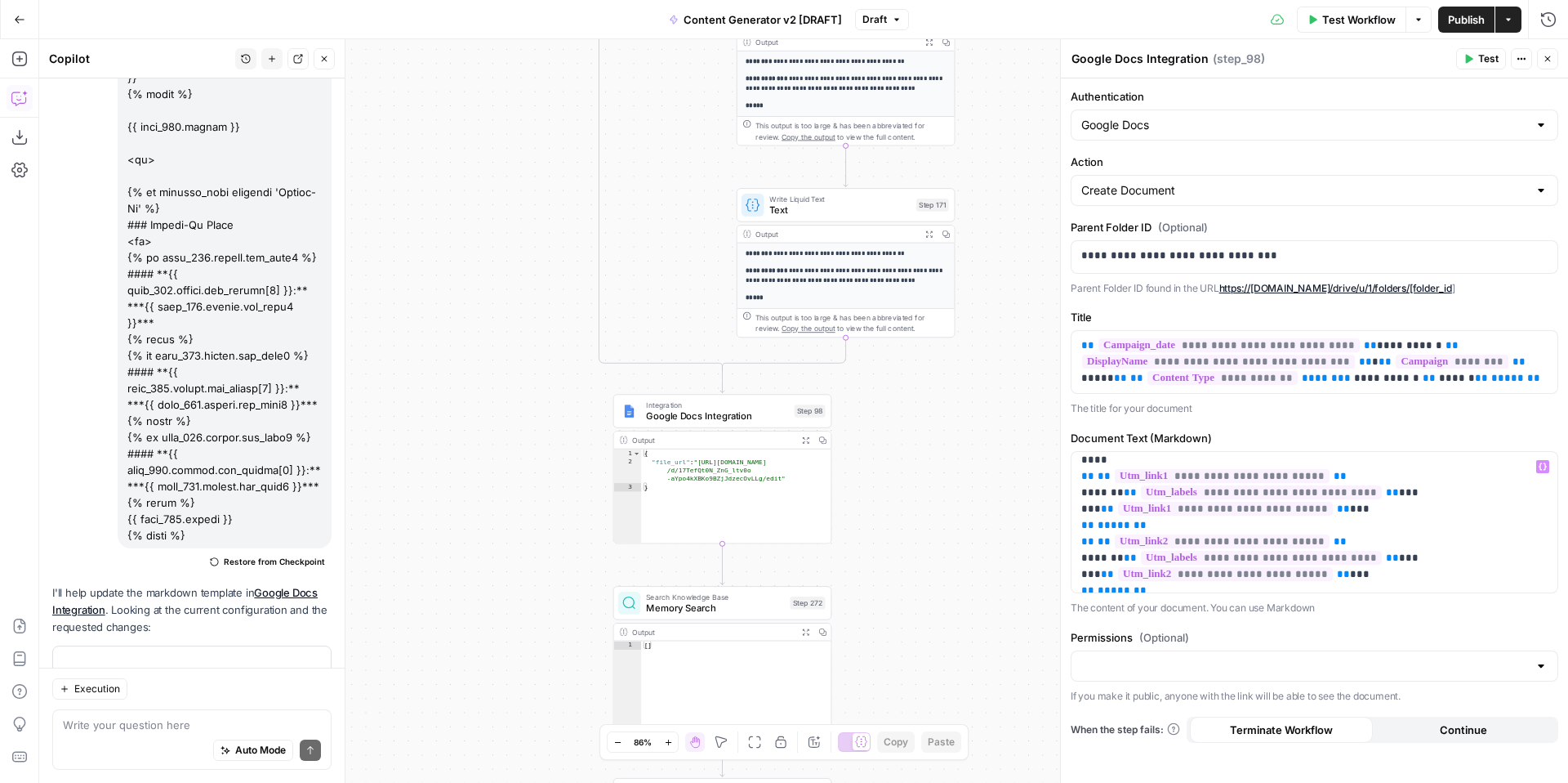
scroll to position [0, 0]
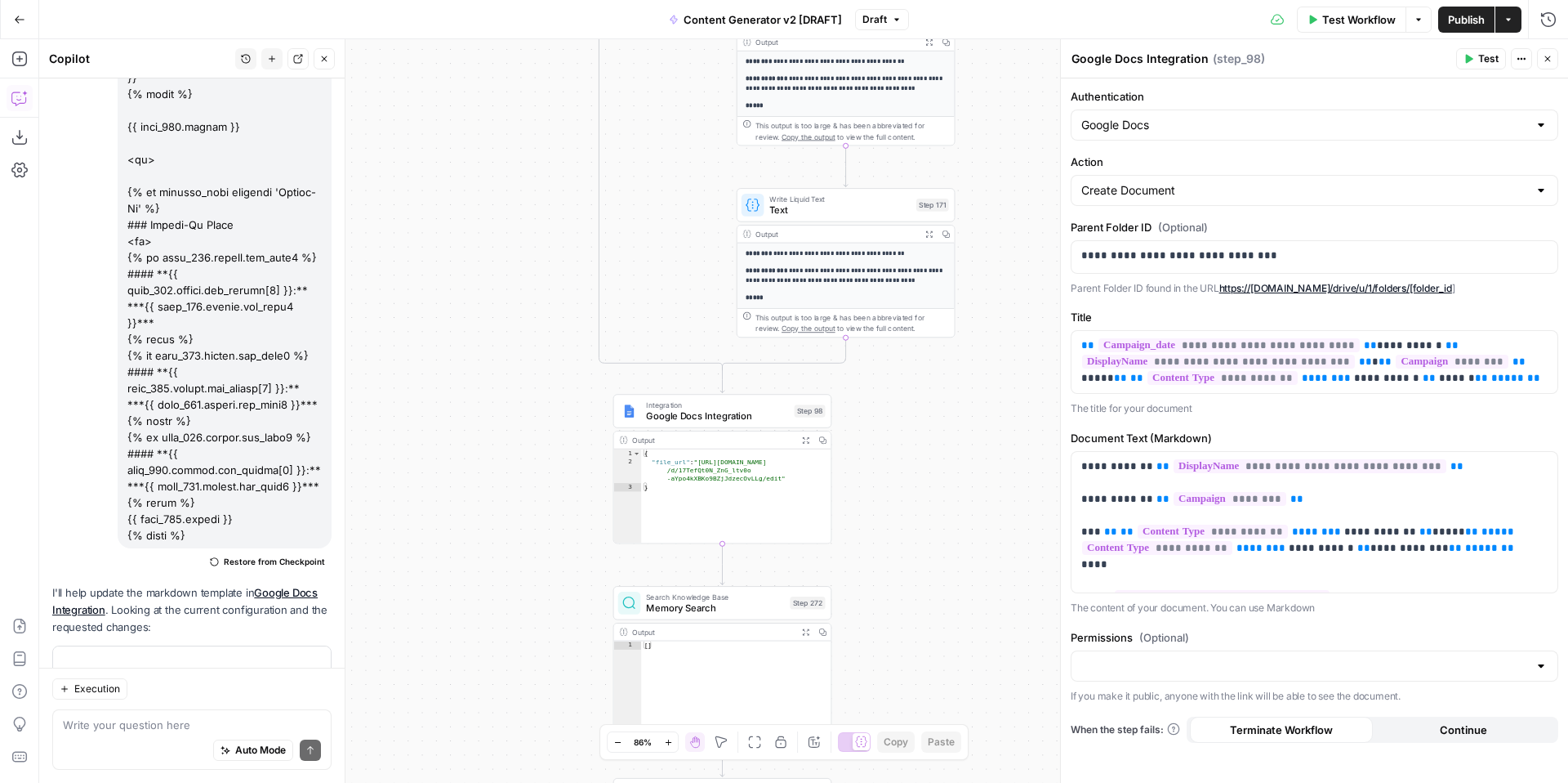
click at [1467, 66] on button "Test" at bounding box center [1482, 59] width 50 height 21
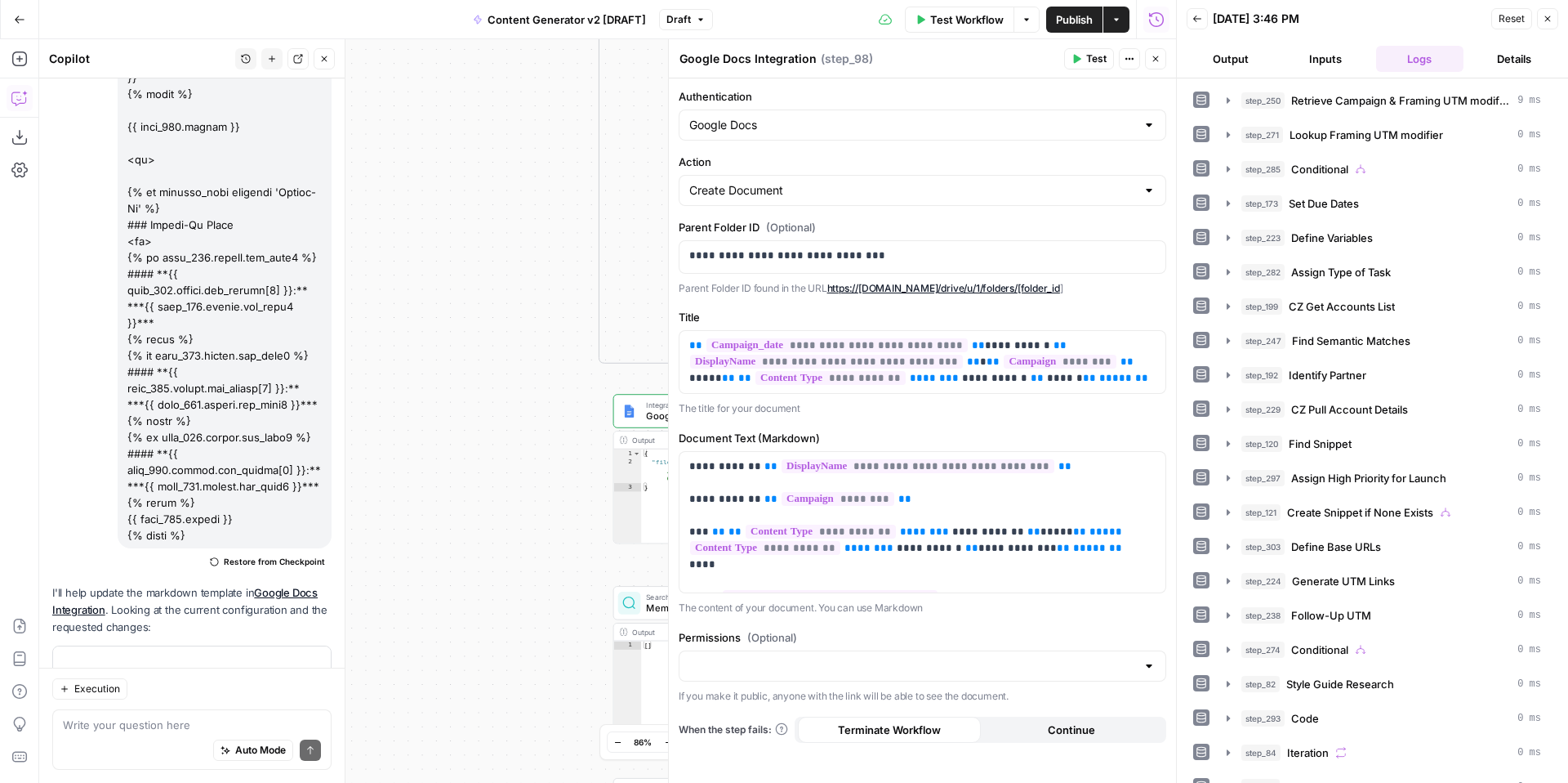
click at [1549, 14] on icon "button" at bounding box center [1548, 18] width 10 height 10
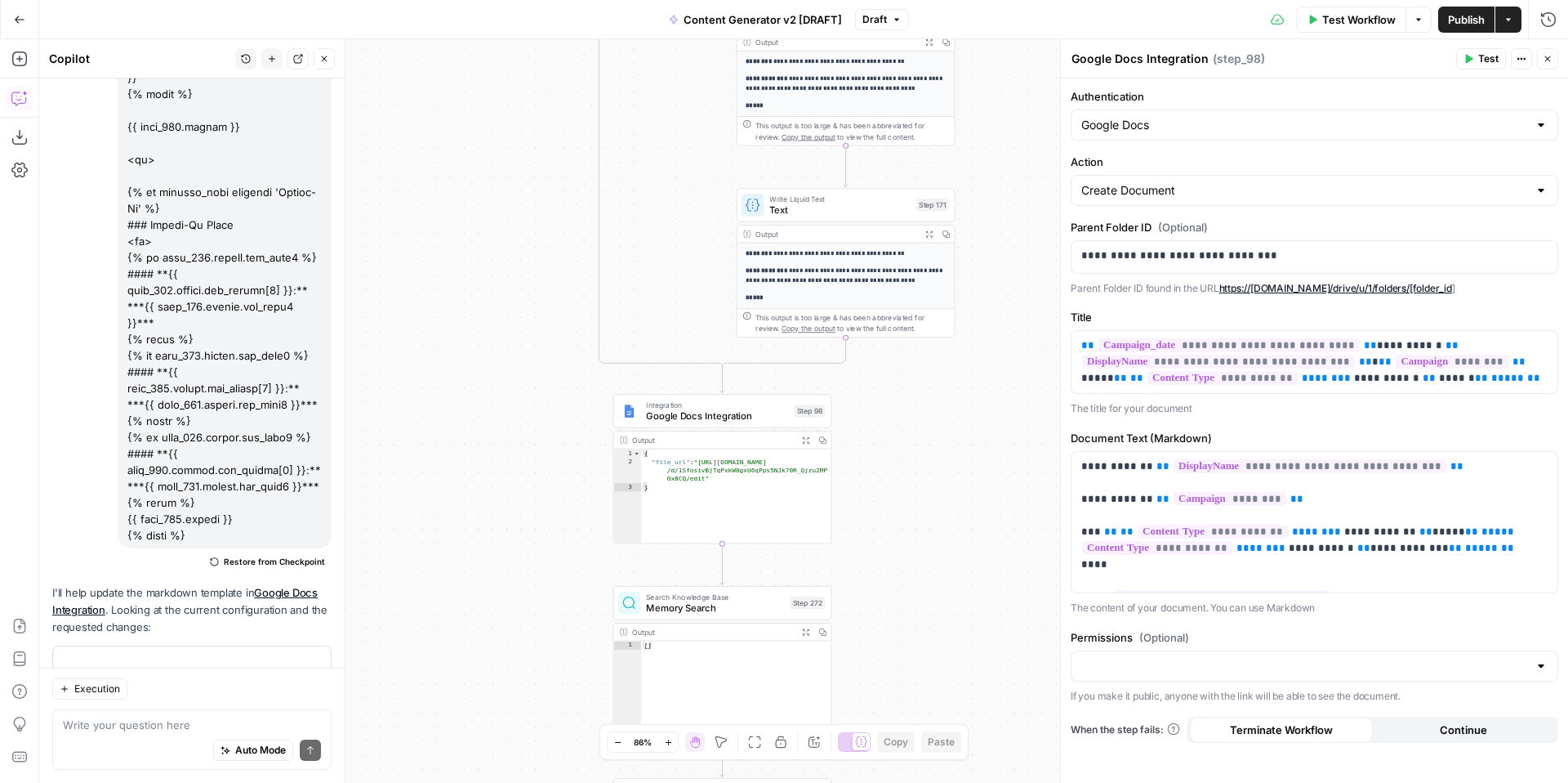
click at [1333, 18] on span "Test Workflow" at bounding box center [1359, 19] width 74 height 16
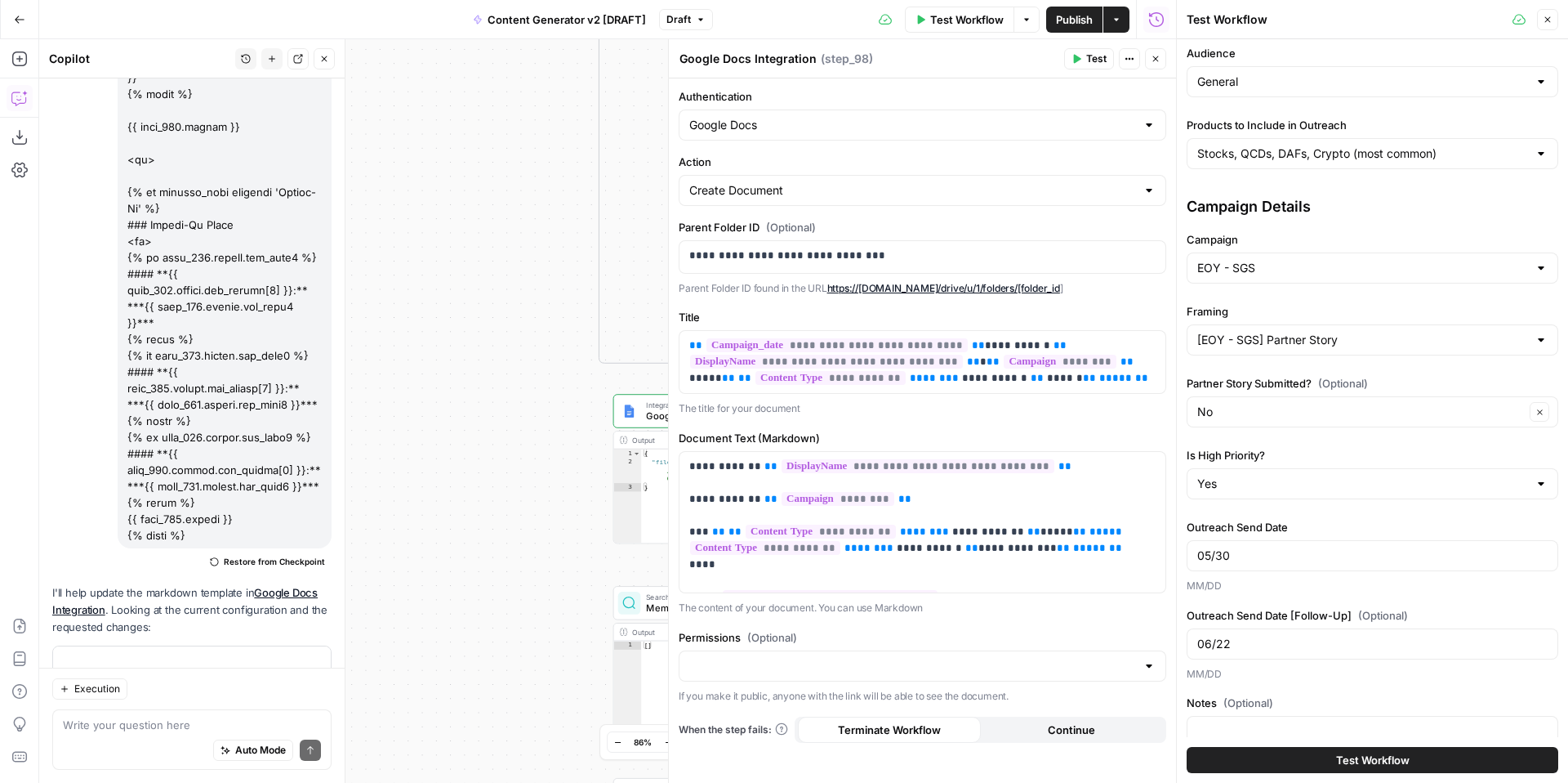
scroll to position [315, 0]
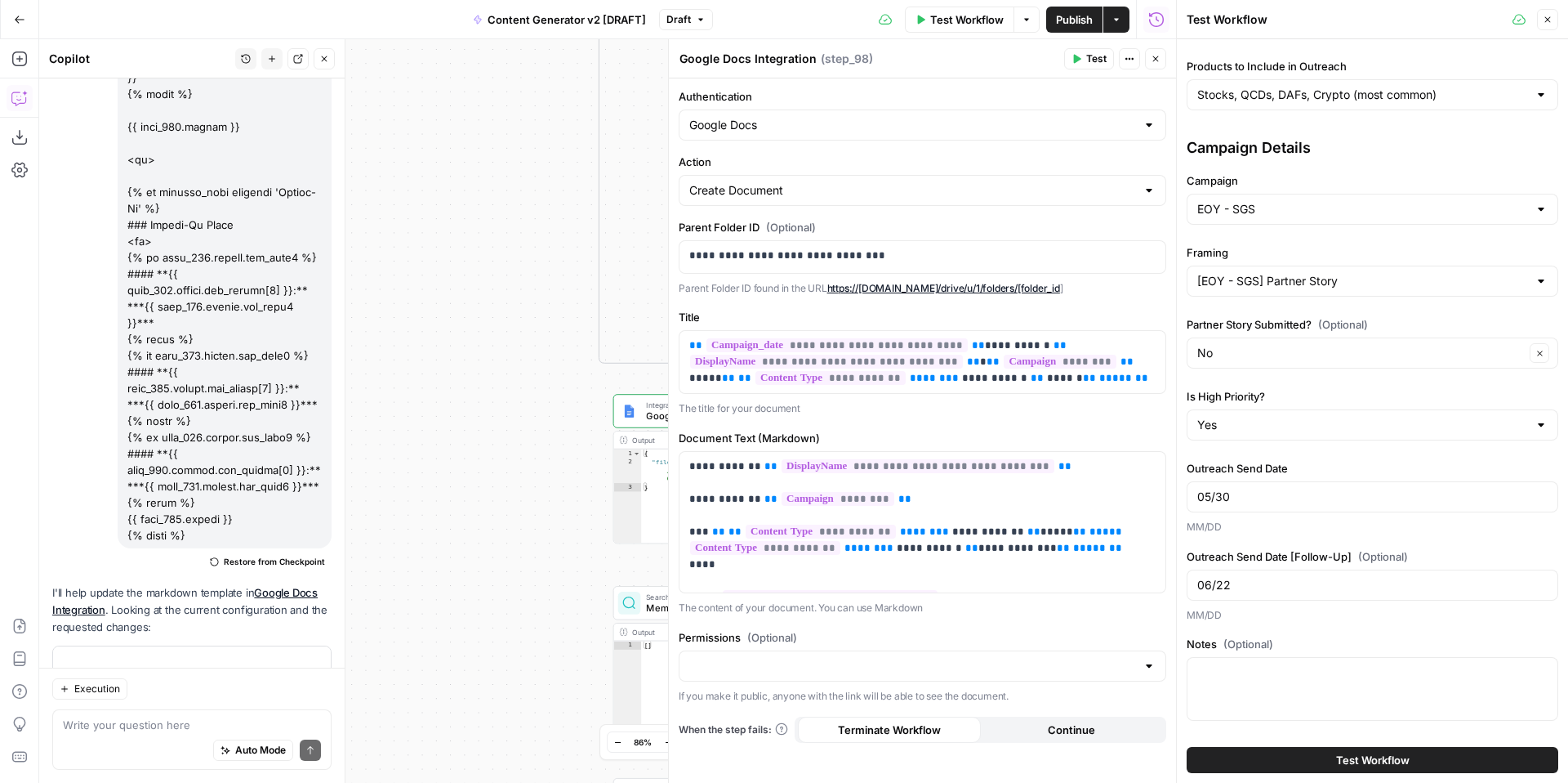
click at [1283, 764] on button "Test Workflow" at bounding box center [1372, 759] width 372 height 26
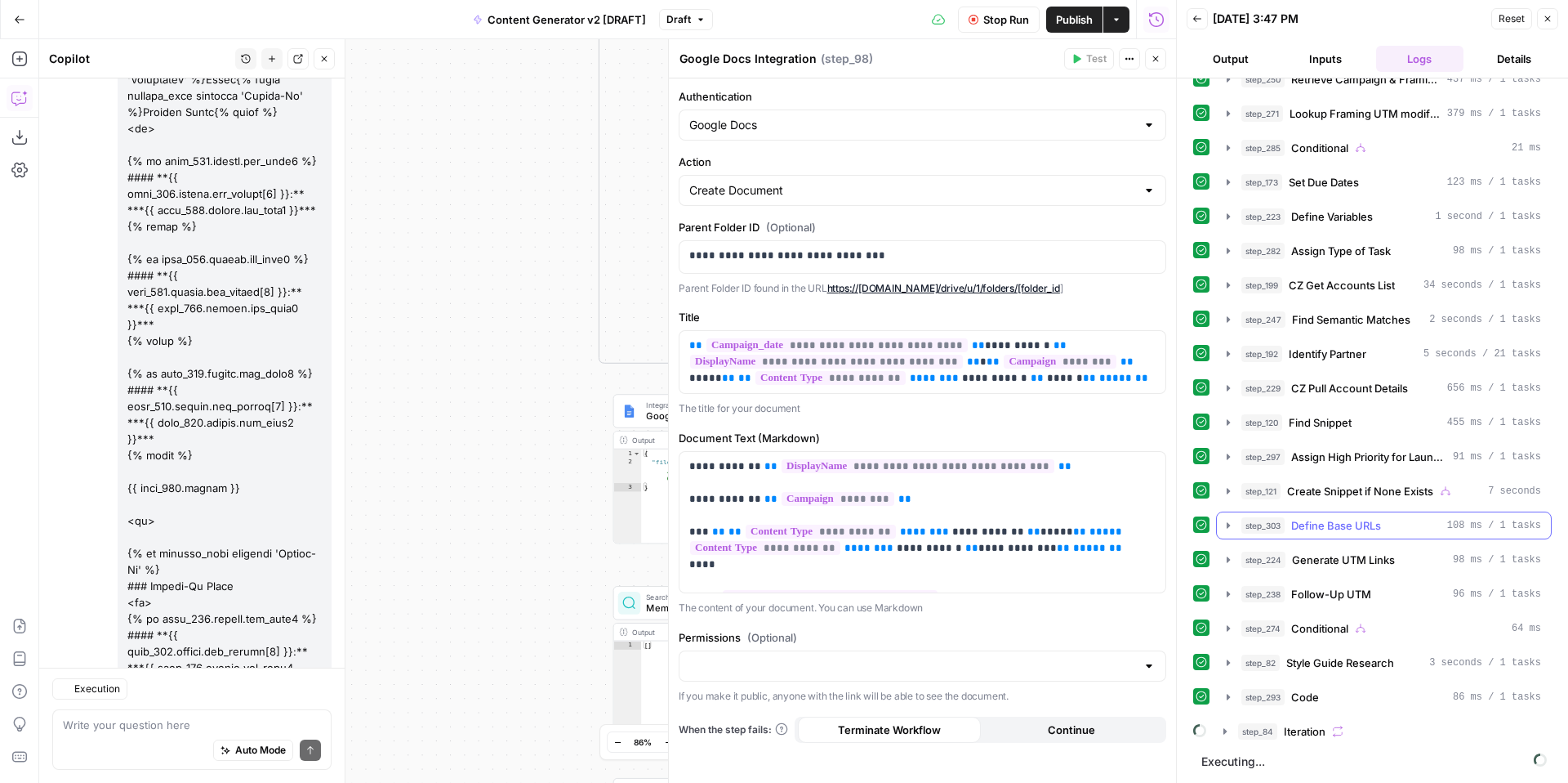
scroll to position [11711, 0]
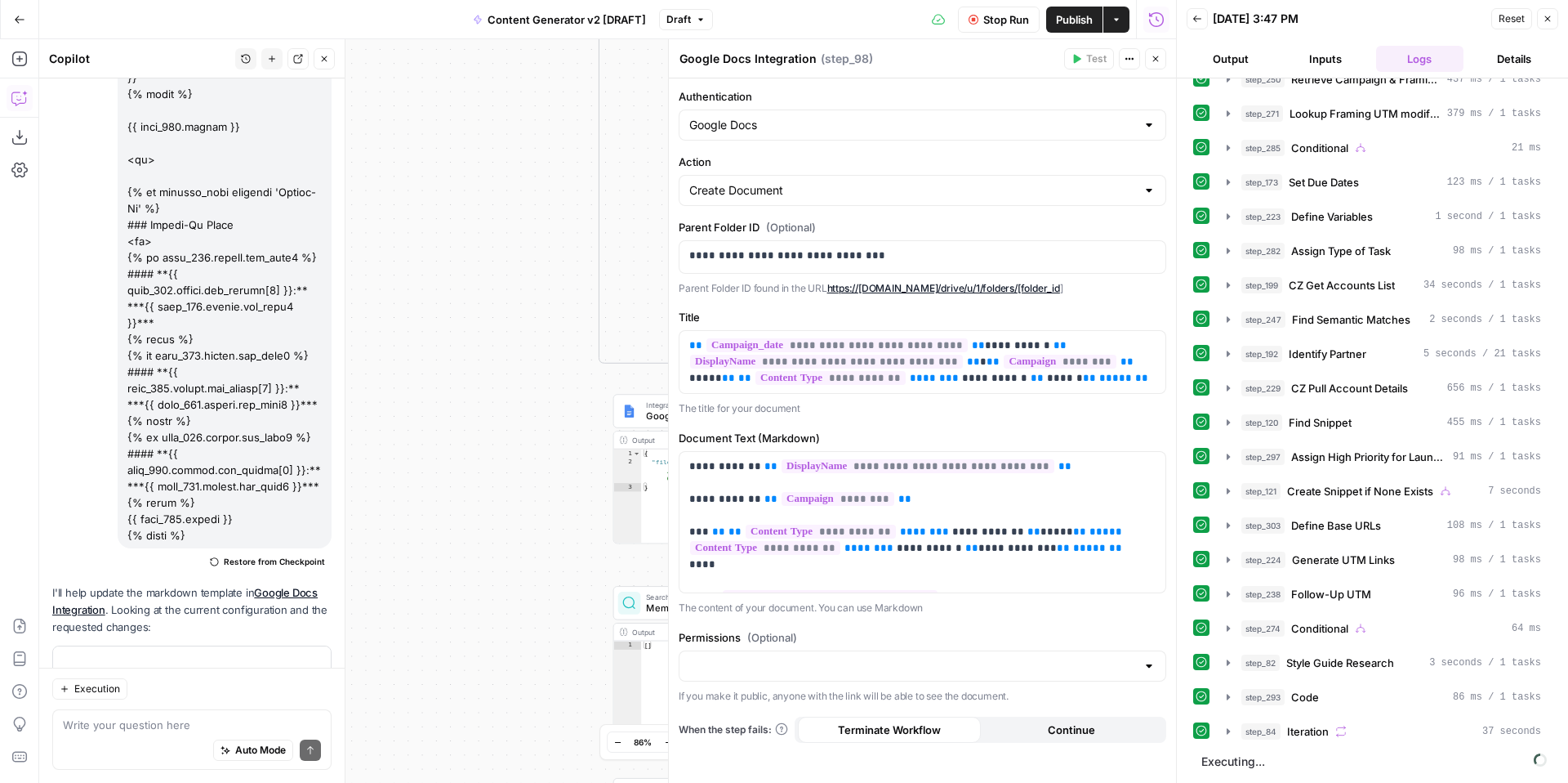
click at [1158, 61] on icon "button" at bounding box center [1157, 59] width 6 height 6
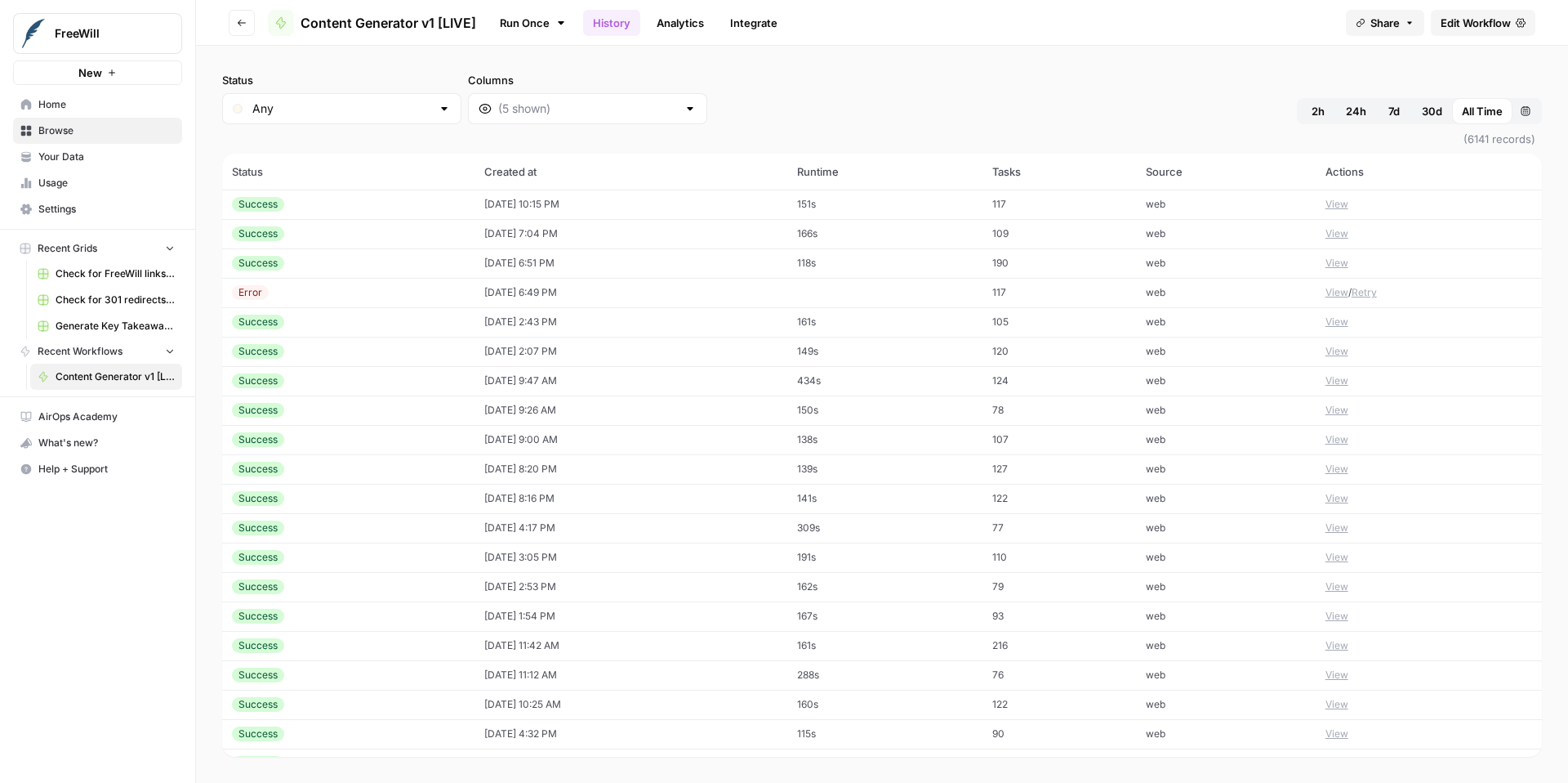
scroll to position [1254, 0]
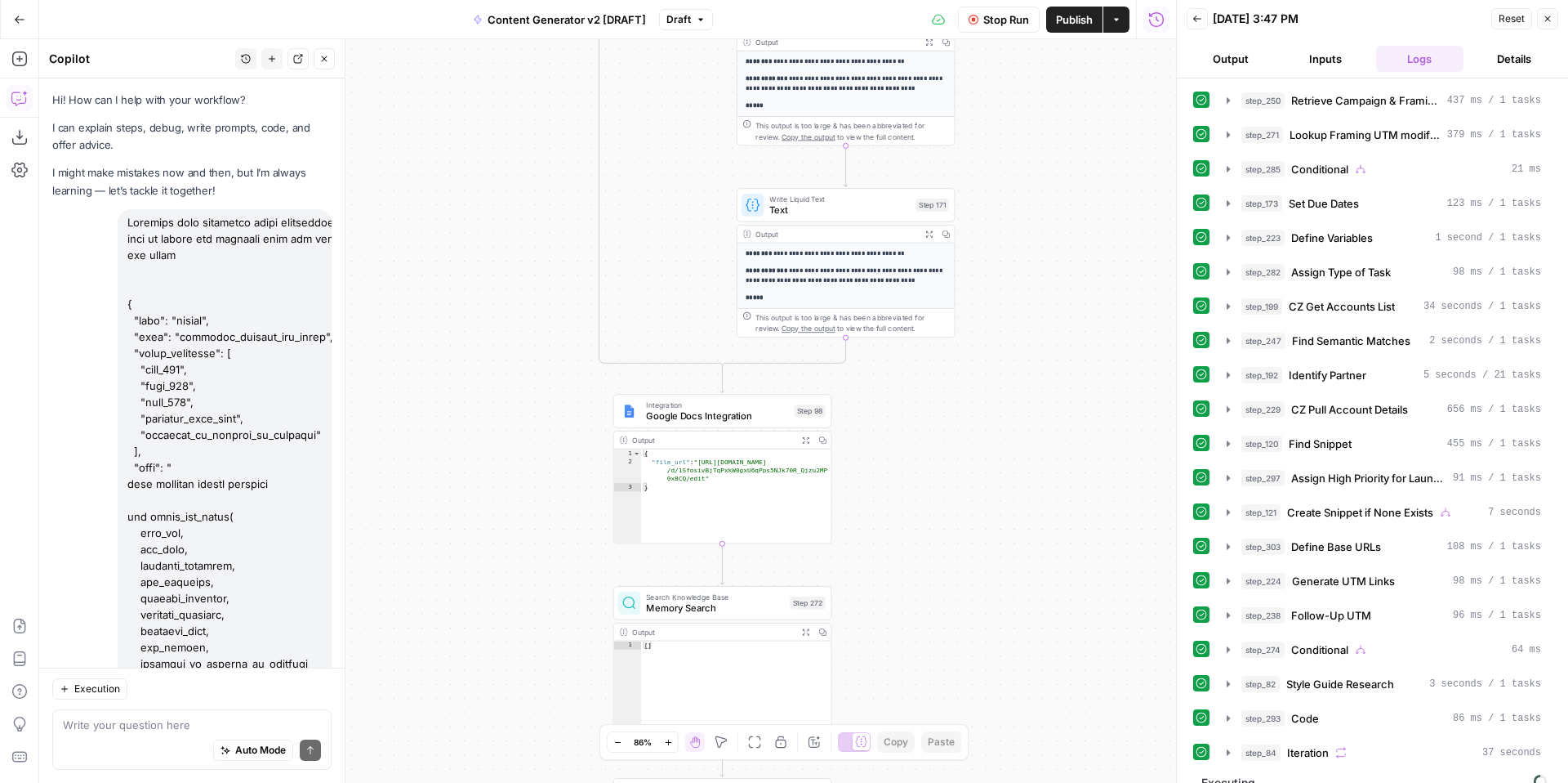
scroll to position [21, 0]
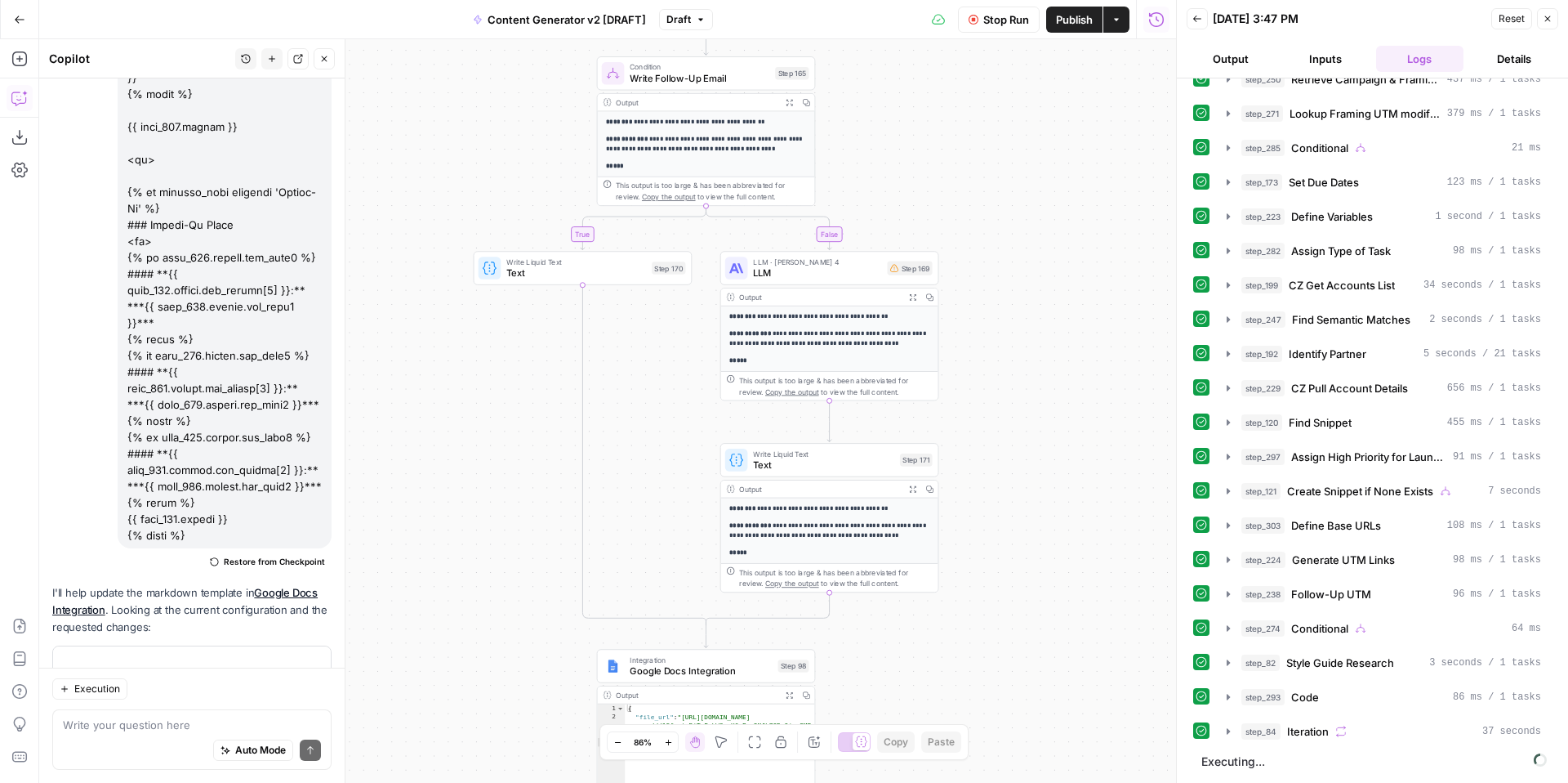
drag, startPoint x: 1088, startPoint y: 153, endPoint x: 1070, endPoint y: 380, distance: 227.7
click at [1070, 388] on div "true false true false true false true true false true false false Workflow Set …" at bounding box center [608, 411] width 1137 height 744
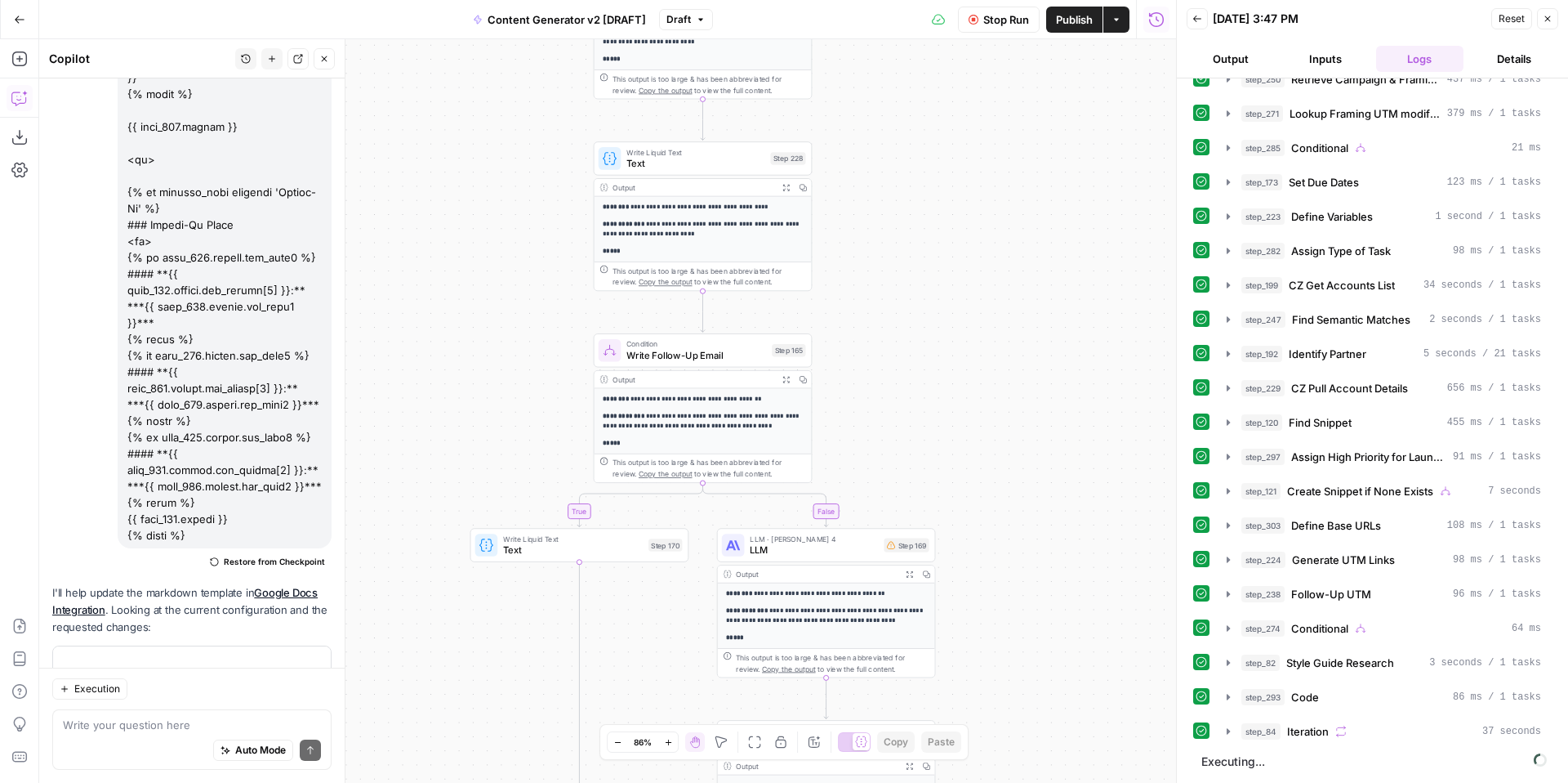
drag, startPoint x: 1086, startPoint y: 489, endPoint x: 1085, endPoint y: 517, distance: 28.0
click at [1085, 517] on div "true false true false true false true true false true false false Workflow Set …" at bounding box center [608, 411] width 1137 height 744
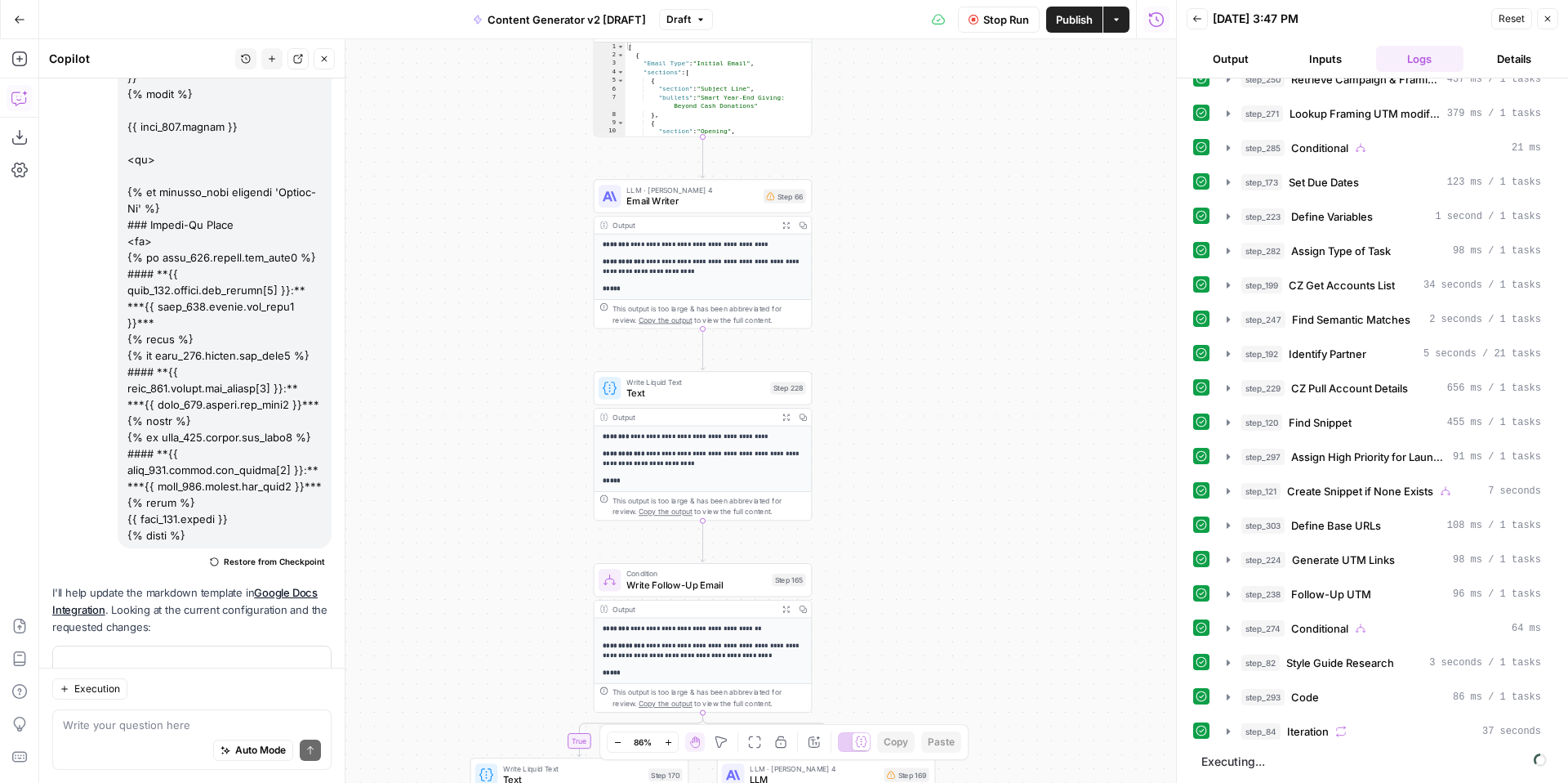
drag, startPoint x: 1066, startPoint y: 323, endPoint x: 1069, endPoint y: 551, distance: 228.0
click at [1066, 560] on div "true false true false true false true true false true false false Workflow Set …" at bounding box center [608, 411] width 1137 height 744
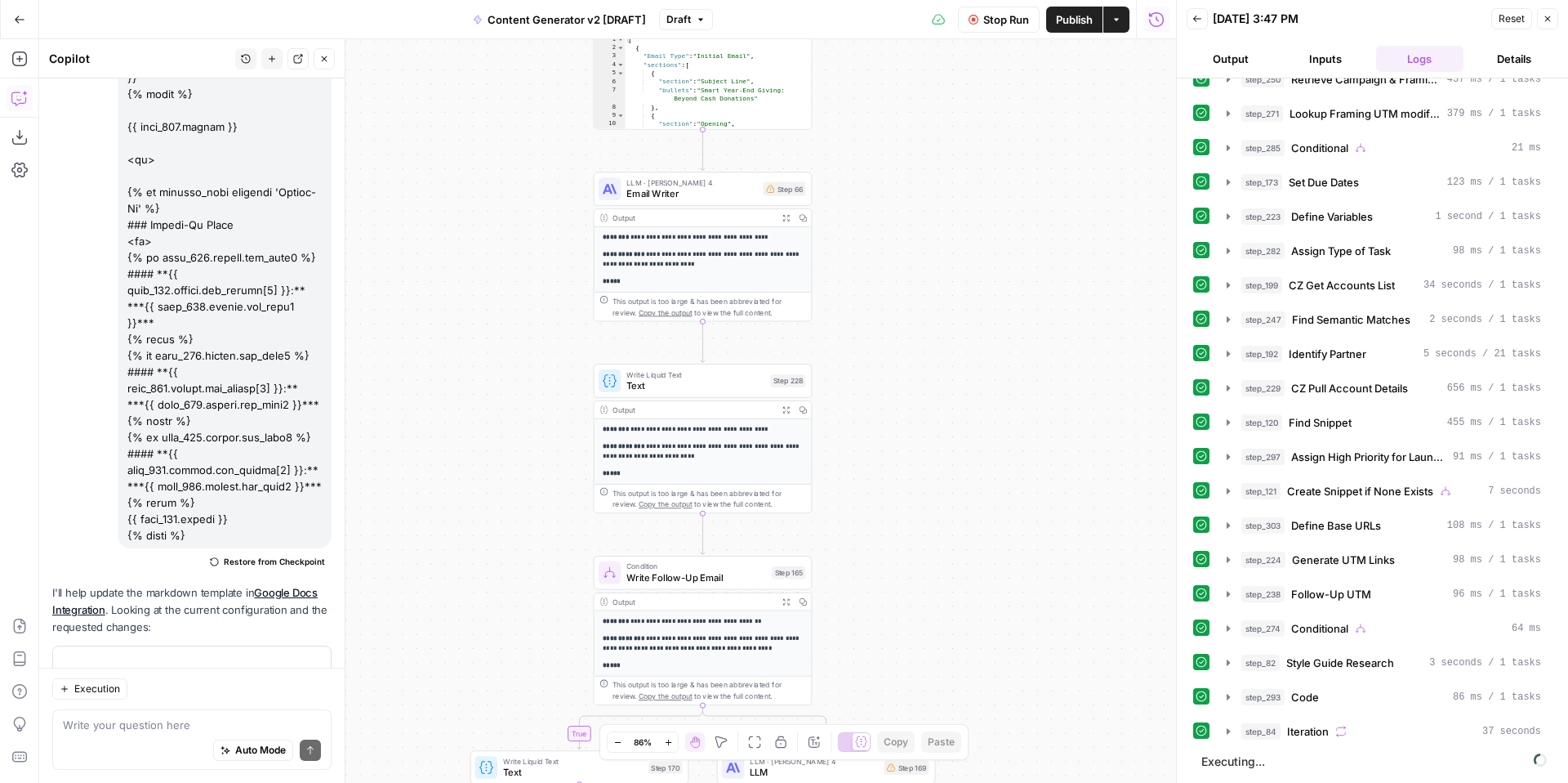
drag, startPoint x: 1037, startPoint y: 392, endPoint x: 1021, endPoint y: 465, distance: 74.7
click at [1037, 648] on div "true false true false true false true true false true false false Workflow Set …" at bounding box center [608, 411] width 1137 height 744
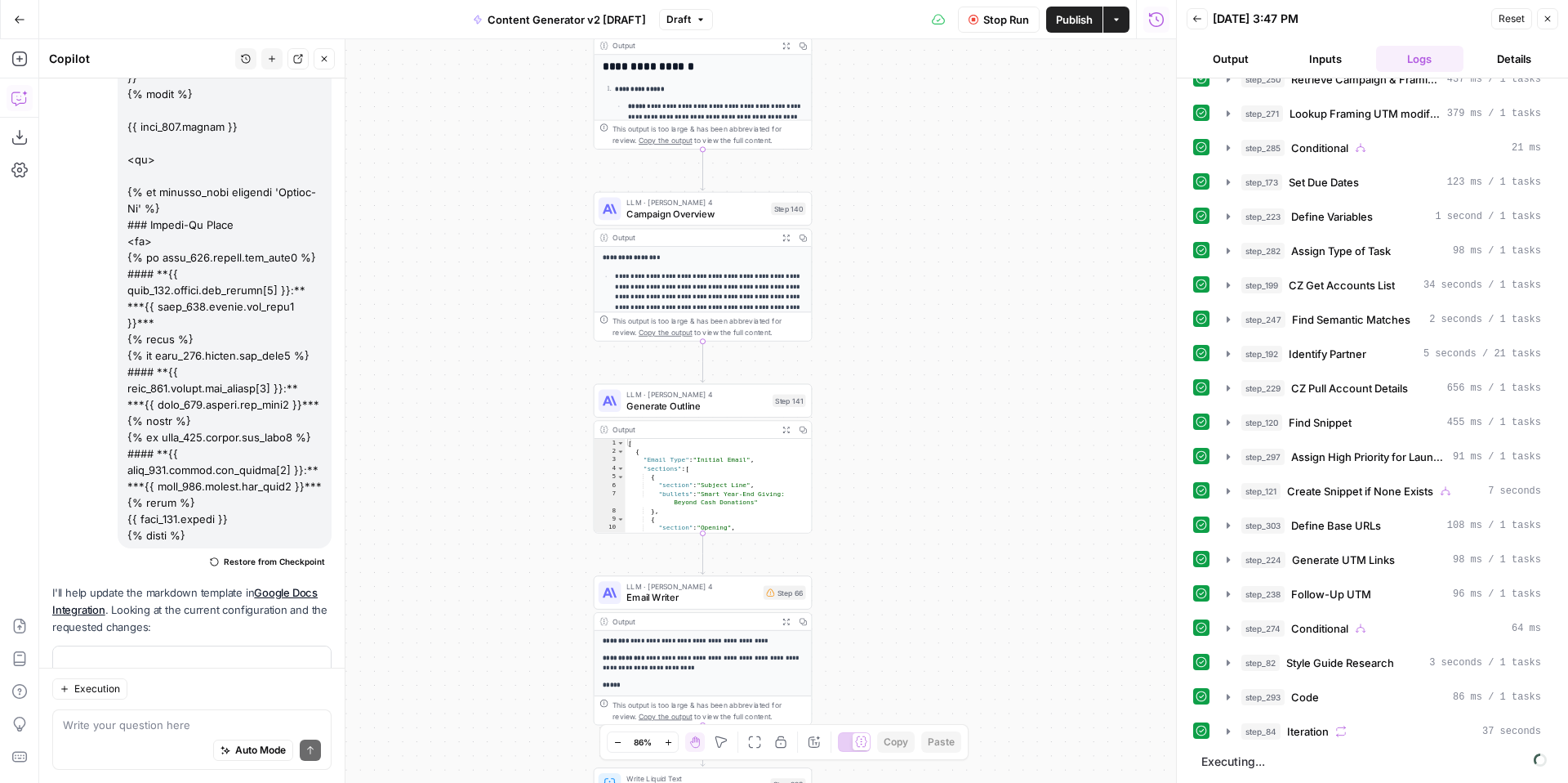
drag, startPoint x: 1021, startPoint y: 465, endPoint x: 1021, endPoint y: 566, distance: 101.0
click at [1021, 566] on div "true false true false true false true true false true false false Workflow Set …" at bounding box center [608, 411] width 1137 height 744
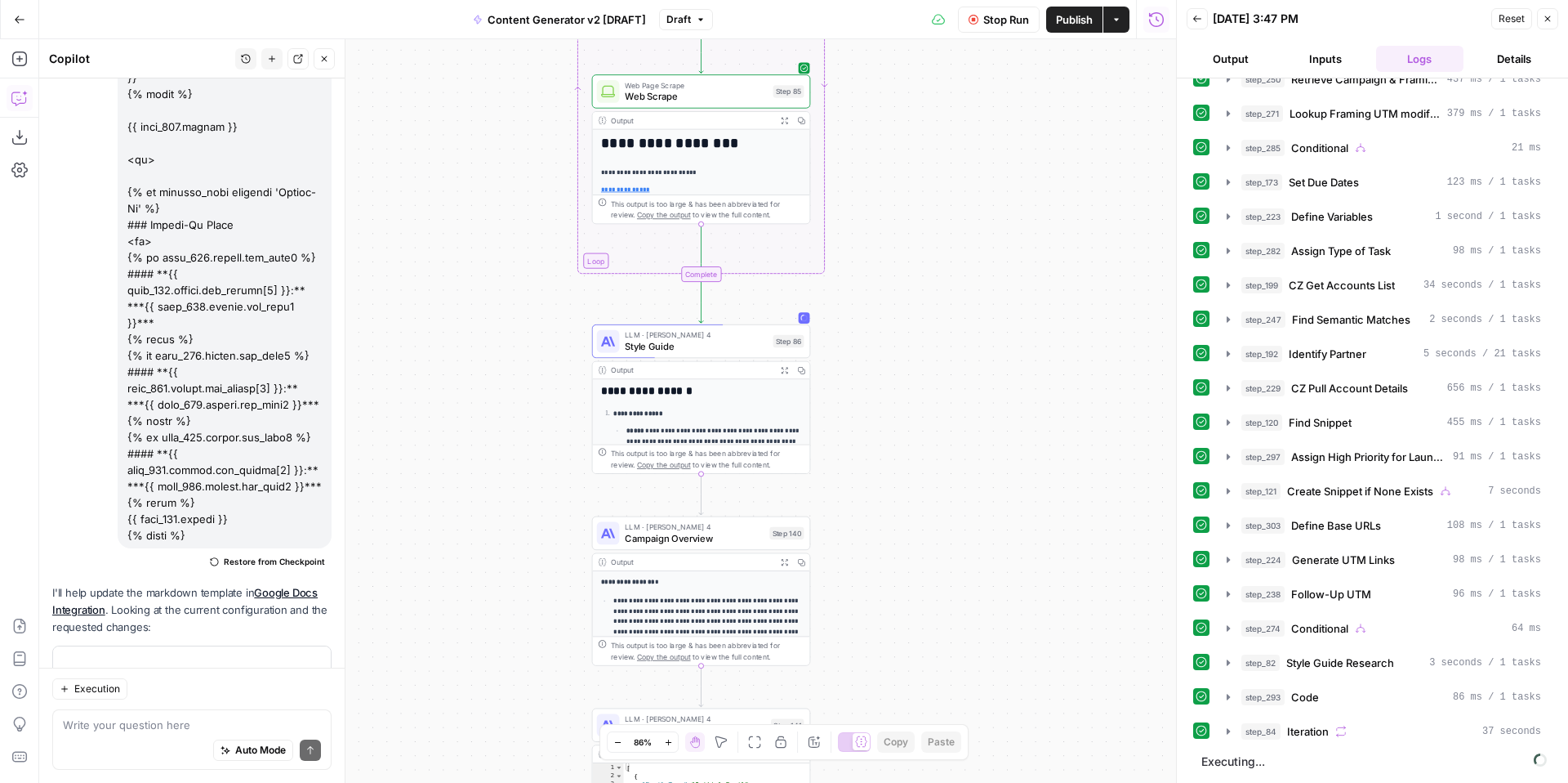
drag, startPoint x: 1008, startPoint y: 413, endPoint x: 1005, endPoint y: 635, distance: 222.0
click at [1005, 635] on div "true false true false true false true true false true false false Workflow Set …" at bounding box center [608, 411] width 1137 height 744
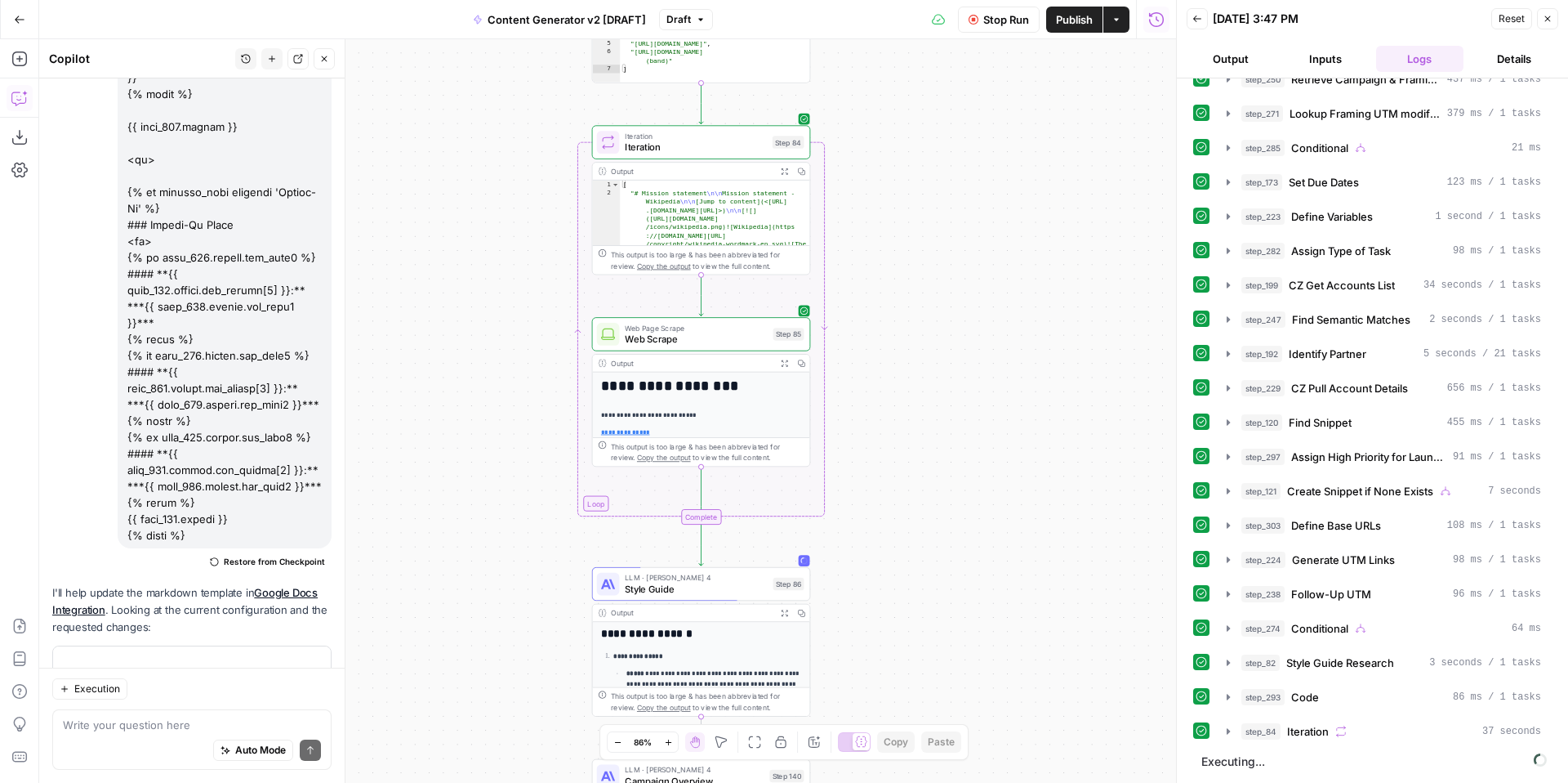
drag, startPoint x: 1031, startPoint y: 627, endPoint x: 1034, endPoint y: 647, distance: 20.2
click at [1032, 651] on div "true false true false true false true true false true false false Workflow Set …" at bounding box center [608, 411] width 1137 height 744
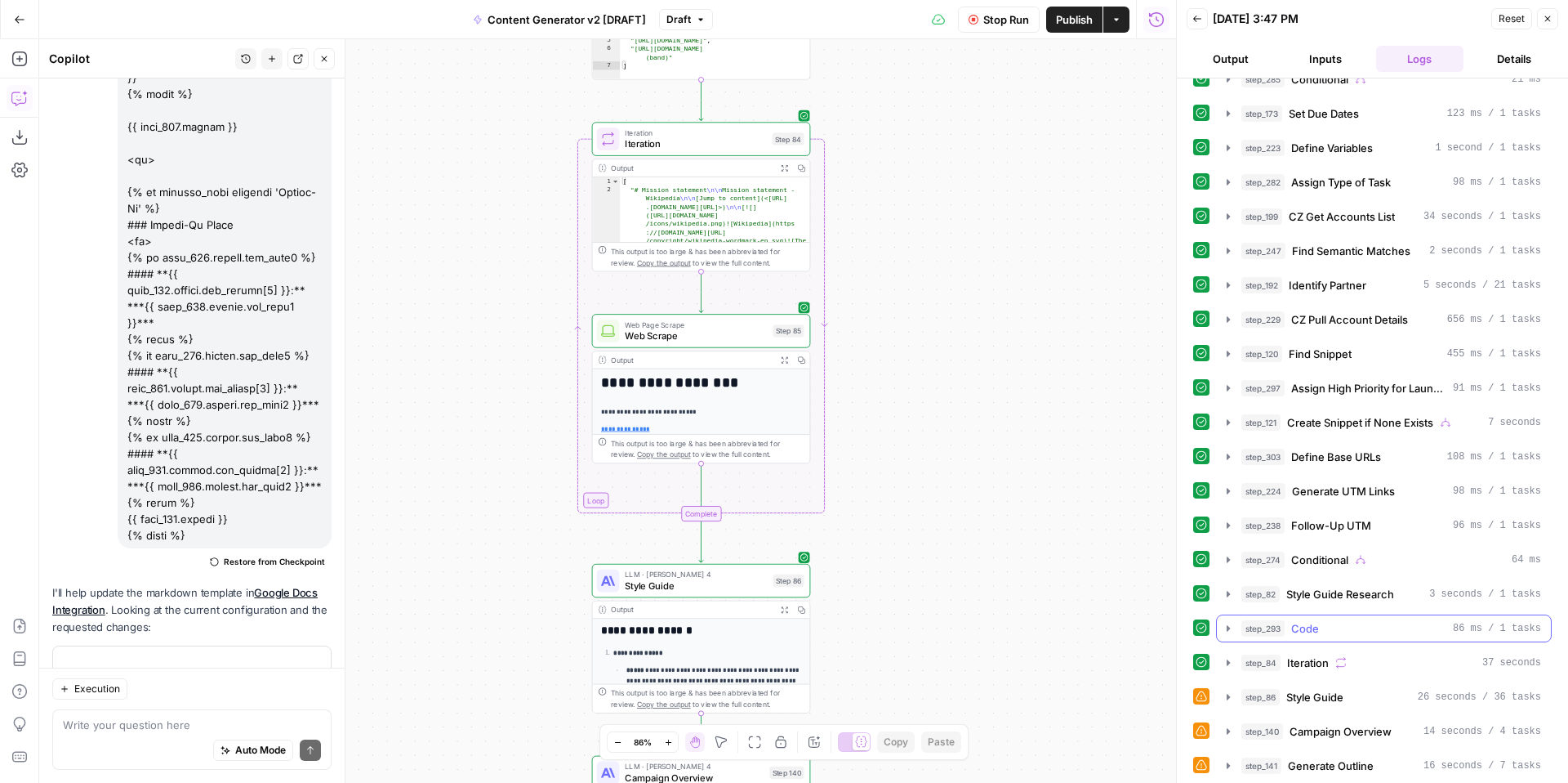
scroll to position [124, 0]
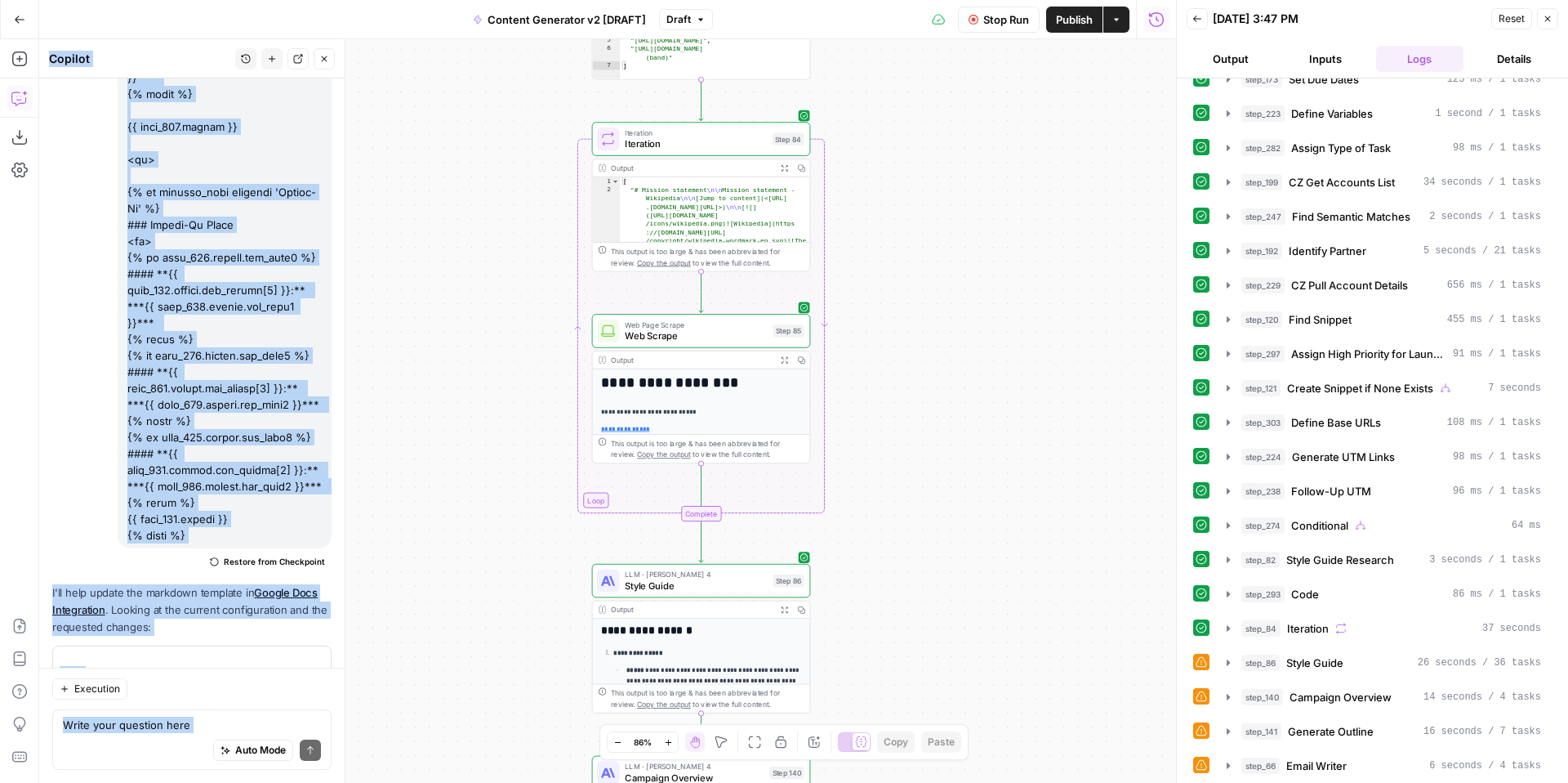
drag, startPoint x: 1400, startPoint y: 759, endPoint x: 1054, endPoint y: 736, distance: 346.8
click at [1054, 736] on body "FreeWill New Home Browse Your Data Usage Settings Recent Grids Check for FreeWi…" at bounding box center [784, 392] width 1568 height 783
click at [1046, 676] on div "true false true false true false true true false true false false Workflow Set …" at bounding box center [608, 411] width 1137 height 744
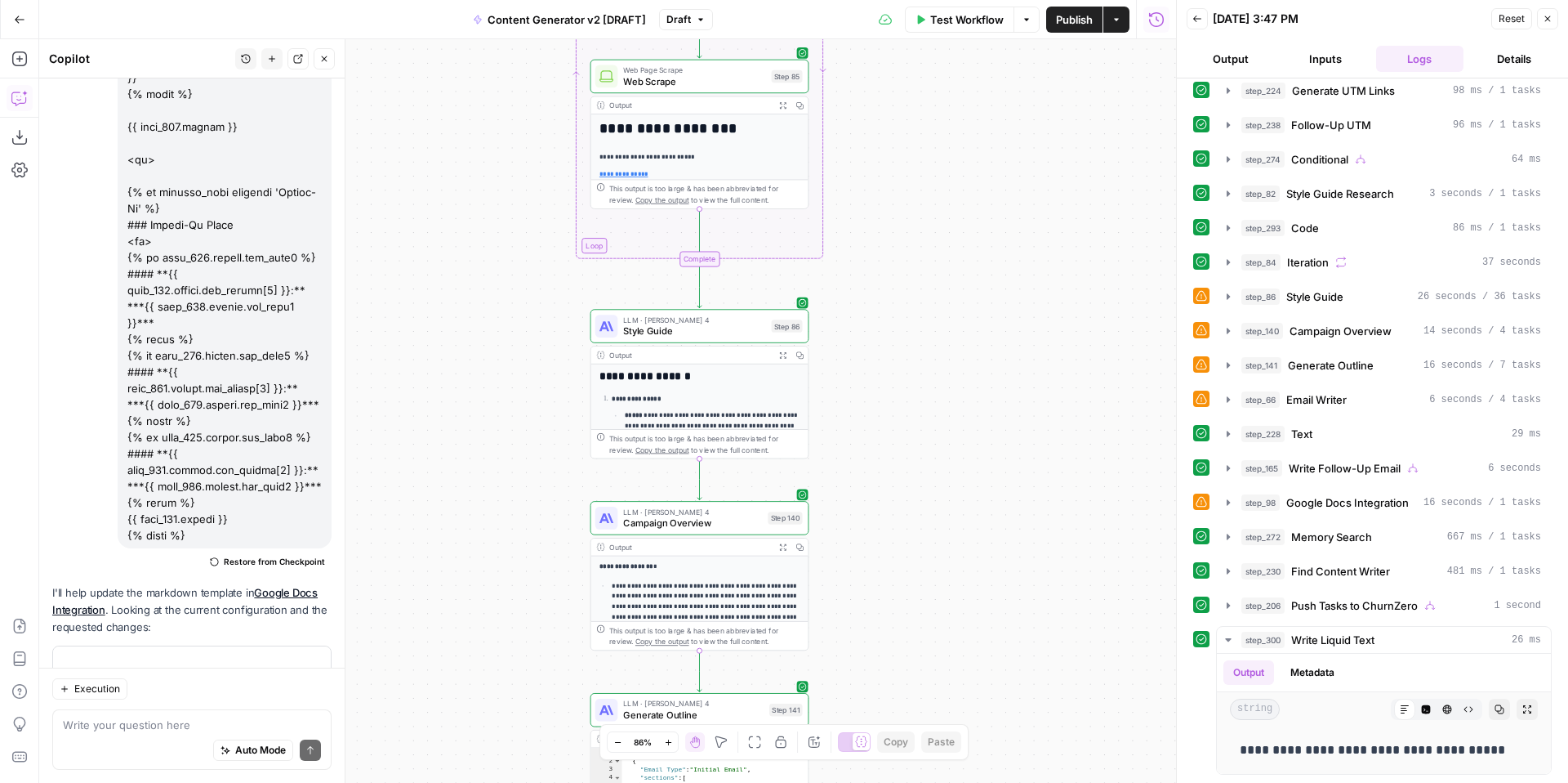
click at [1328, 54] on button "Inputs" at bounding box center [1325, 59] width 88 height 26
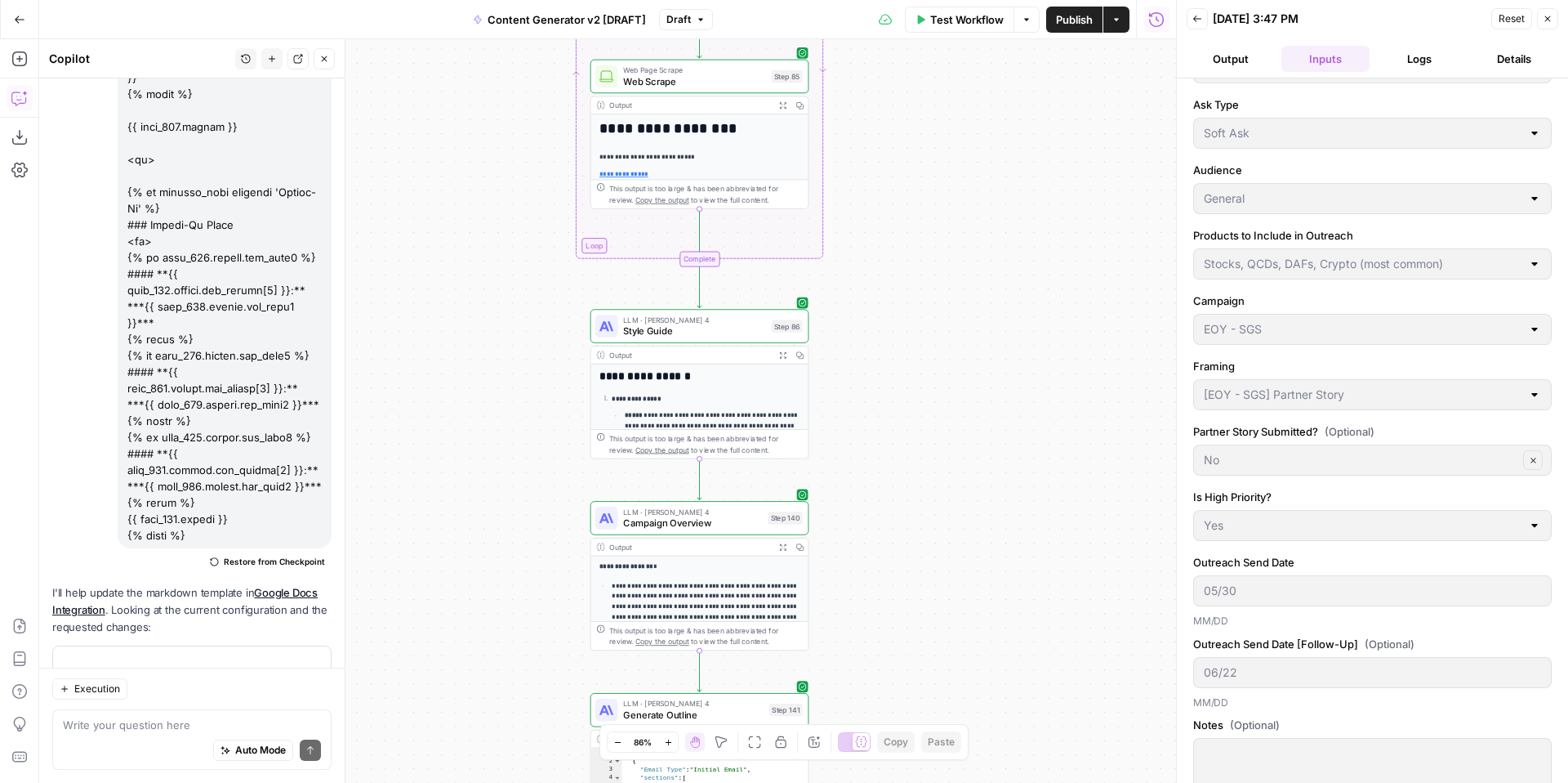
scroll to position [154, 0]
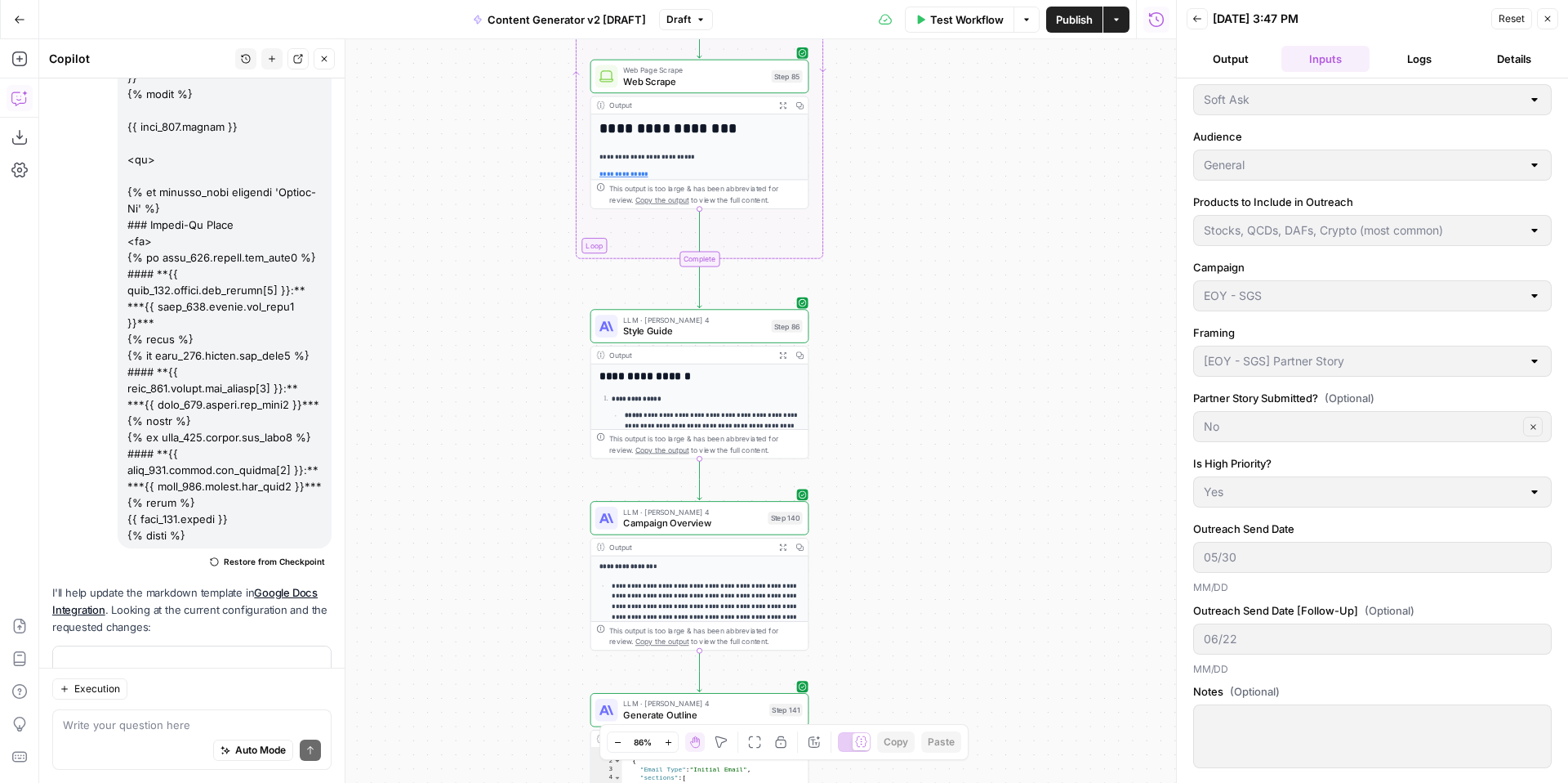
click at [1500, 69] on button "Details" at bounding box center [1514, 59] width 88 height 26
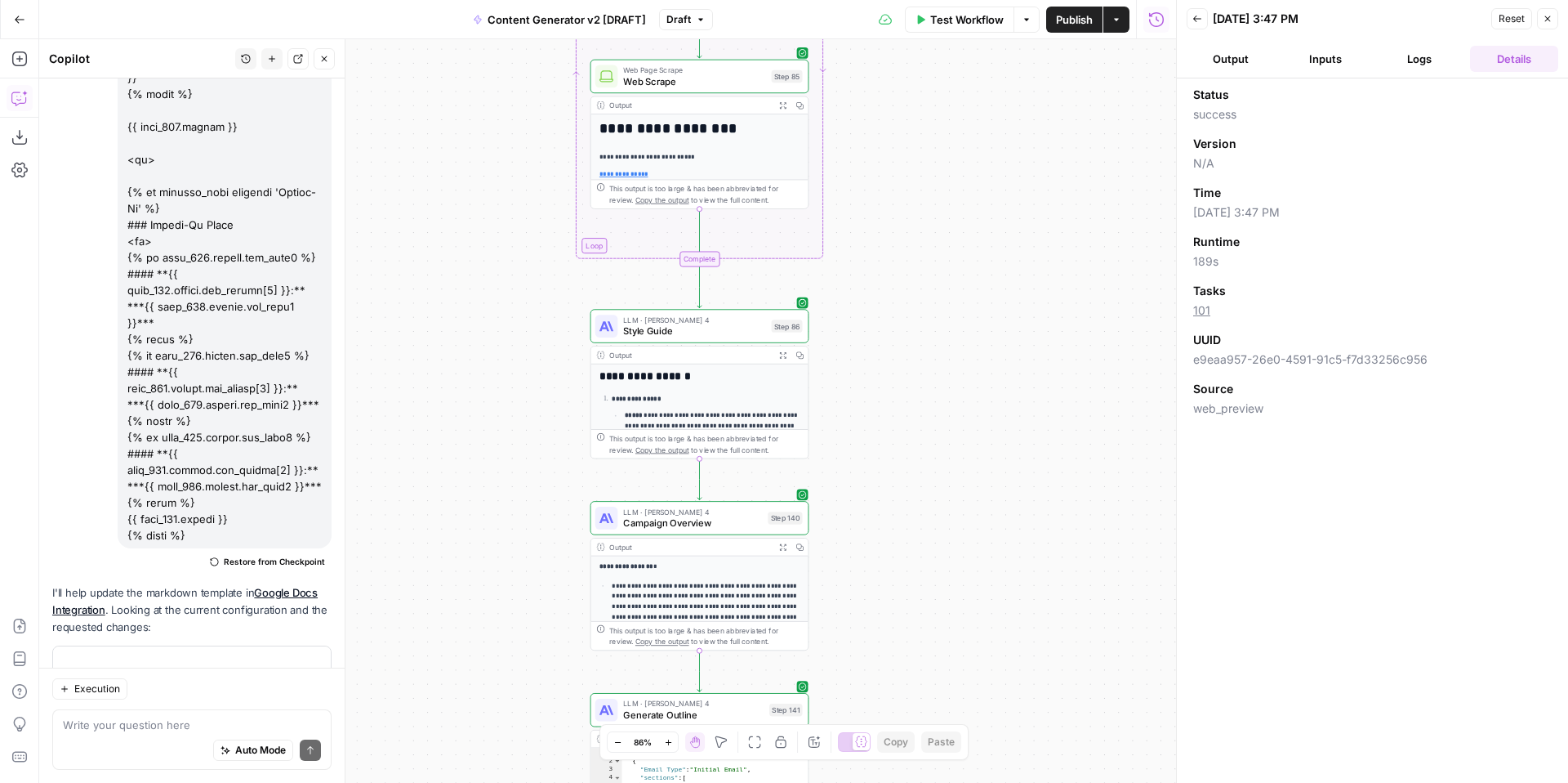
scroll to position [0, 0]
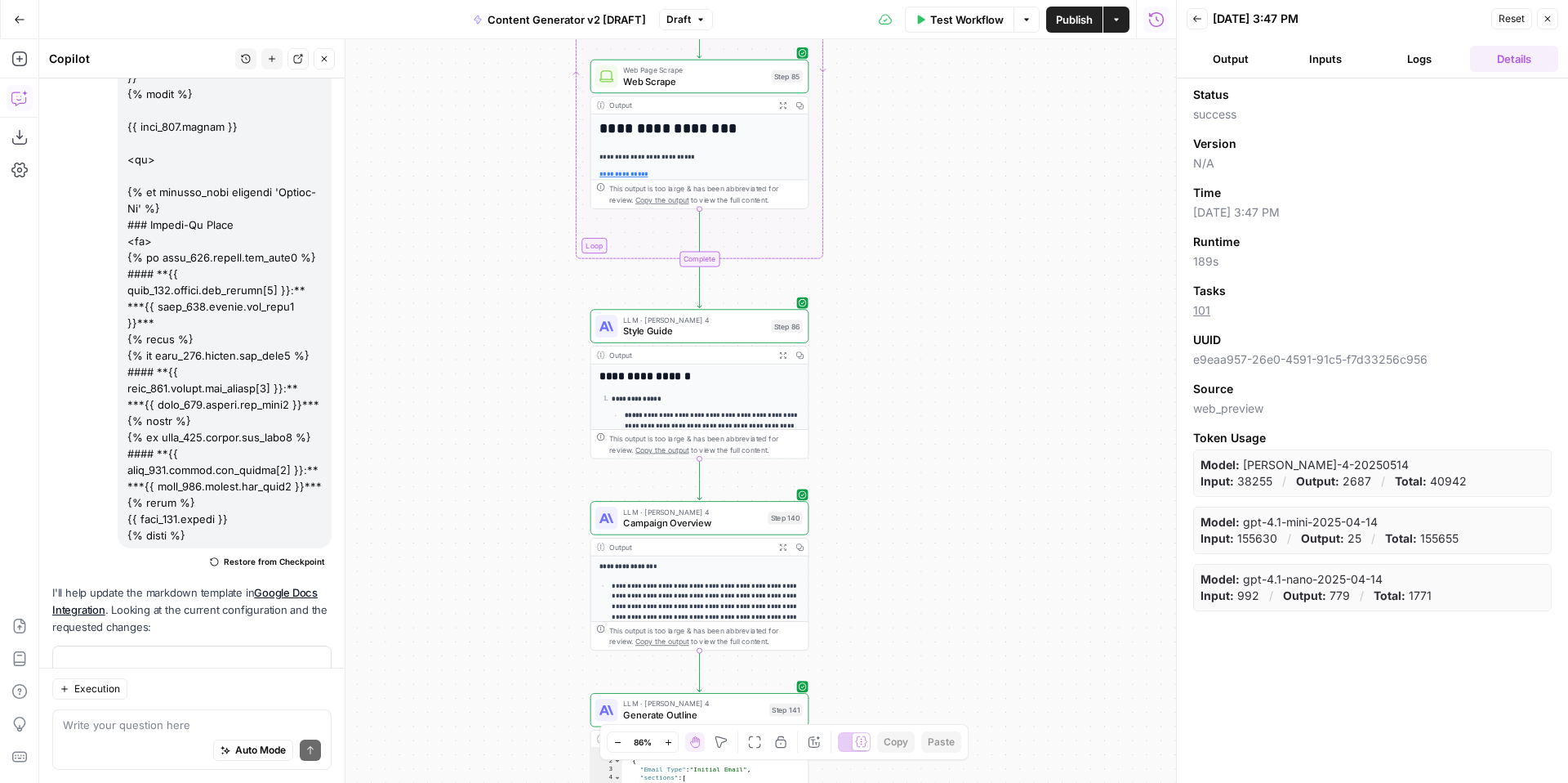
click at [1421, 58] on button "Logs" at bounding box center [1420, 59] width 88 height 26
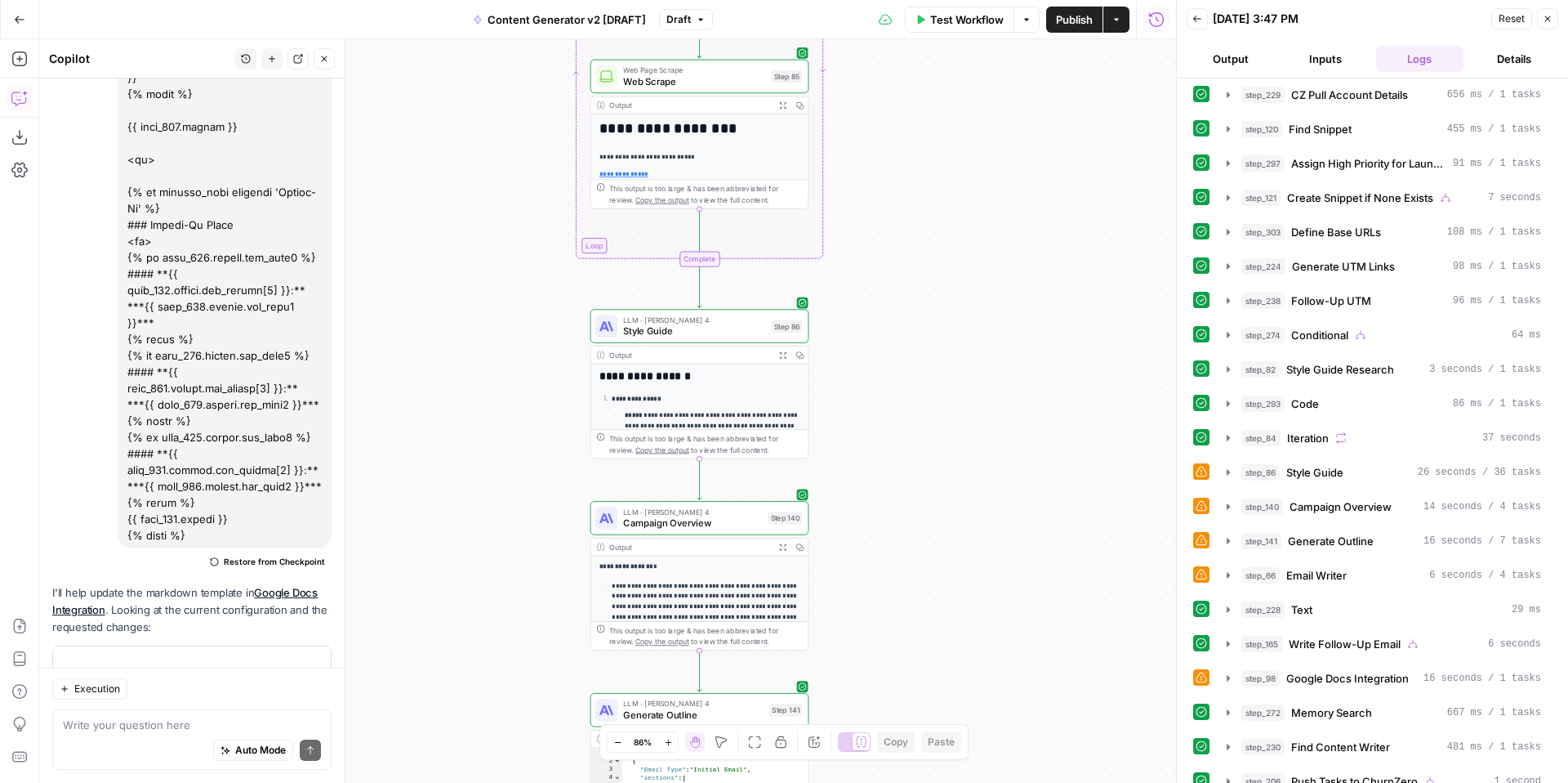
scroll to position [490, 0]
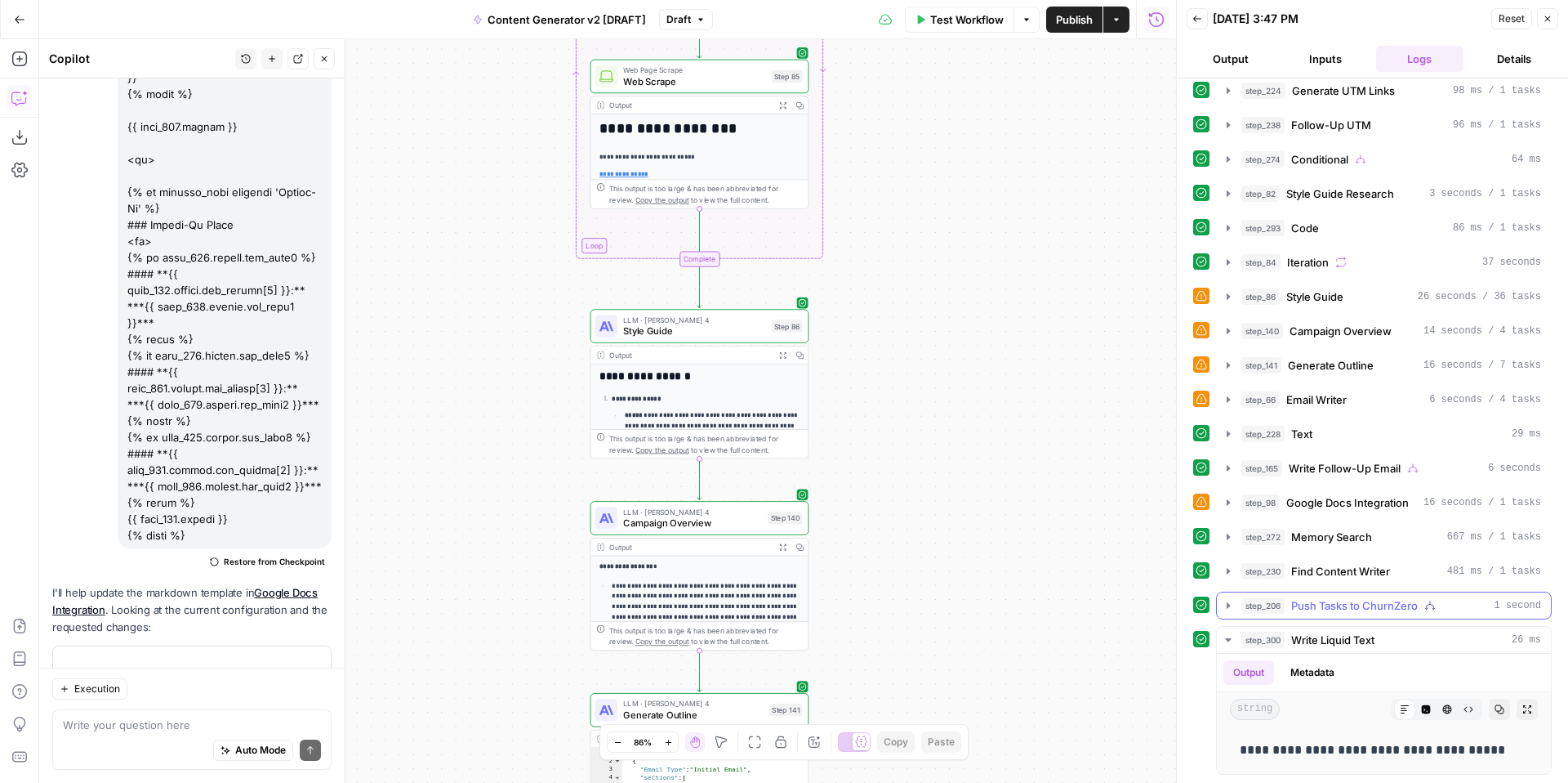
click at [1230, 606] on icon "button" at bounding box center [1229, 605] width 13 height 13
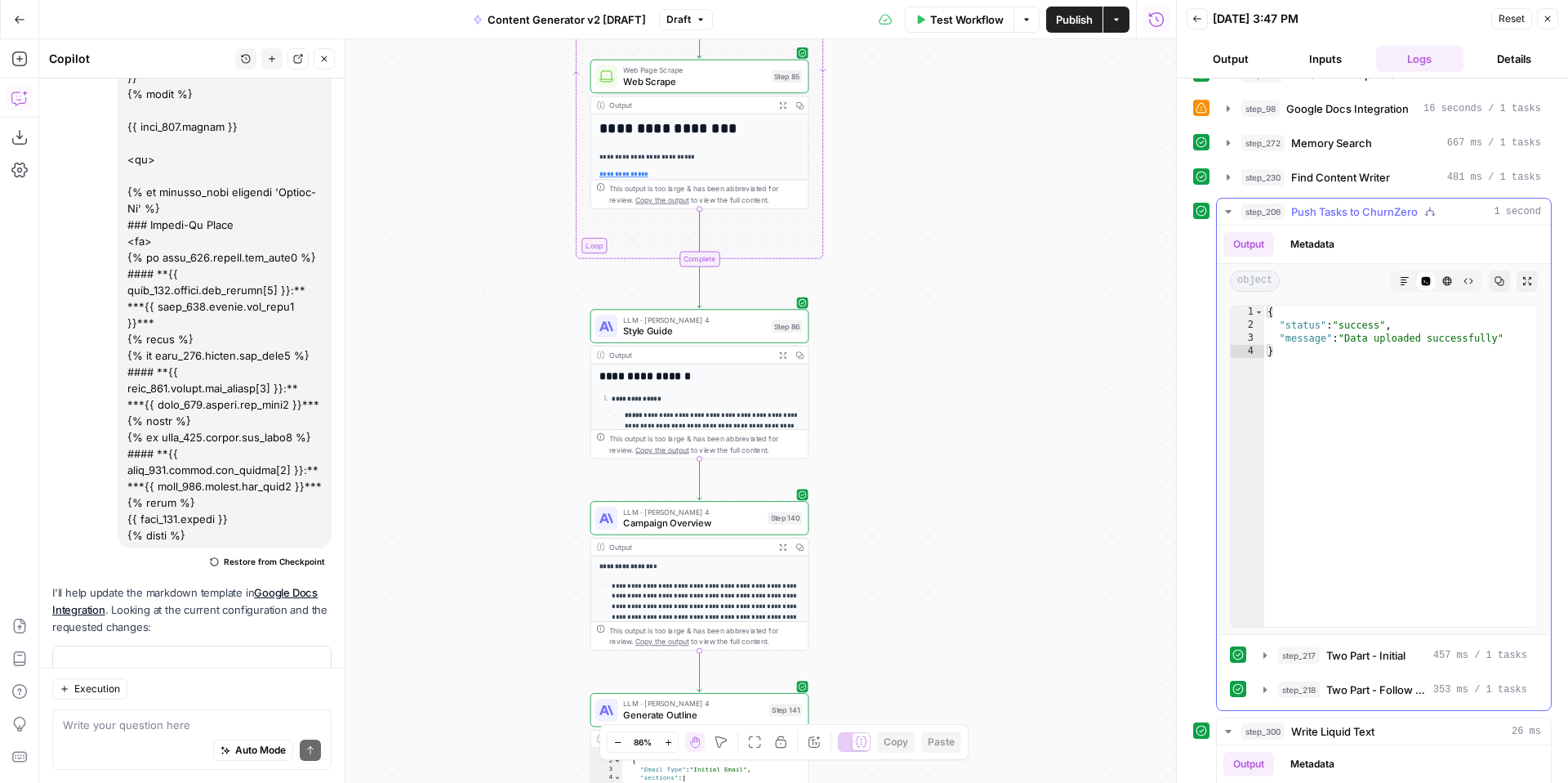
scroll to position [976, 0]
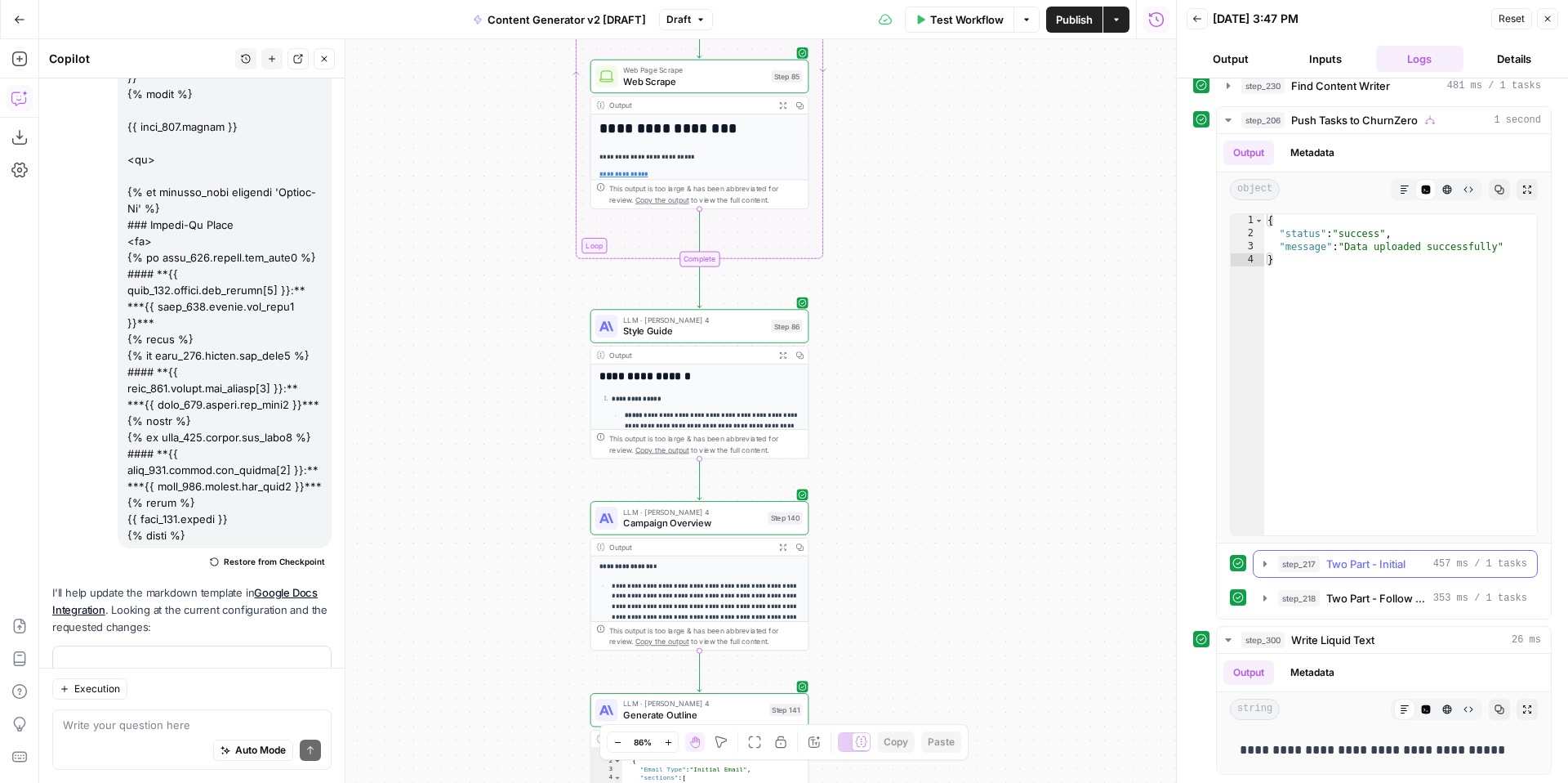
click at [1262, 560] on icon "button" at bounding box center [1265, 564] width 13 height 13
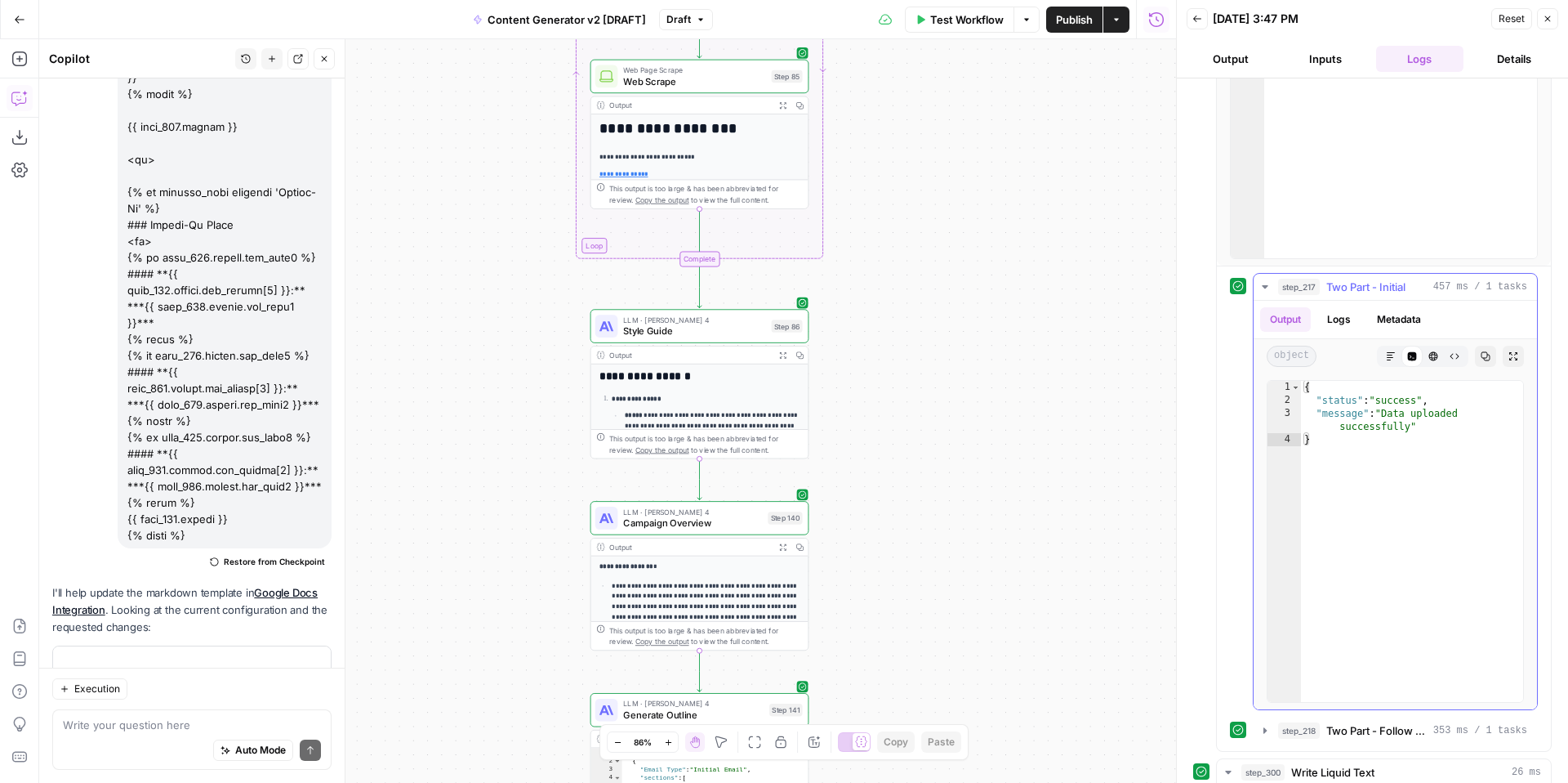
scroll to position [1386, 0]
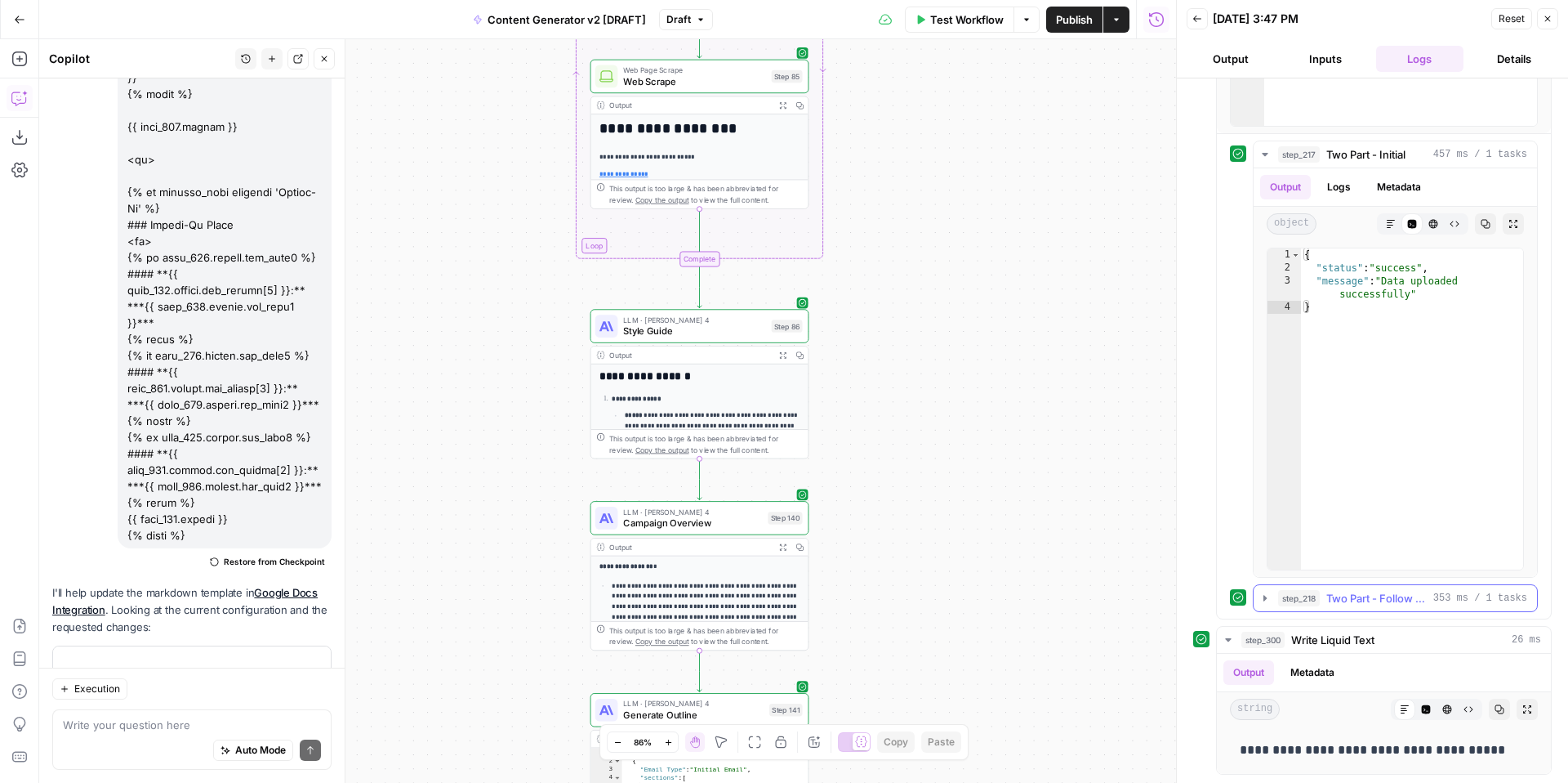
click at [1266, 593] on icon "button" at bounding box center [1265, 599] width 13 height 13
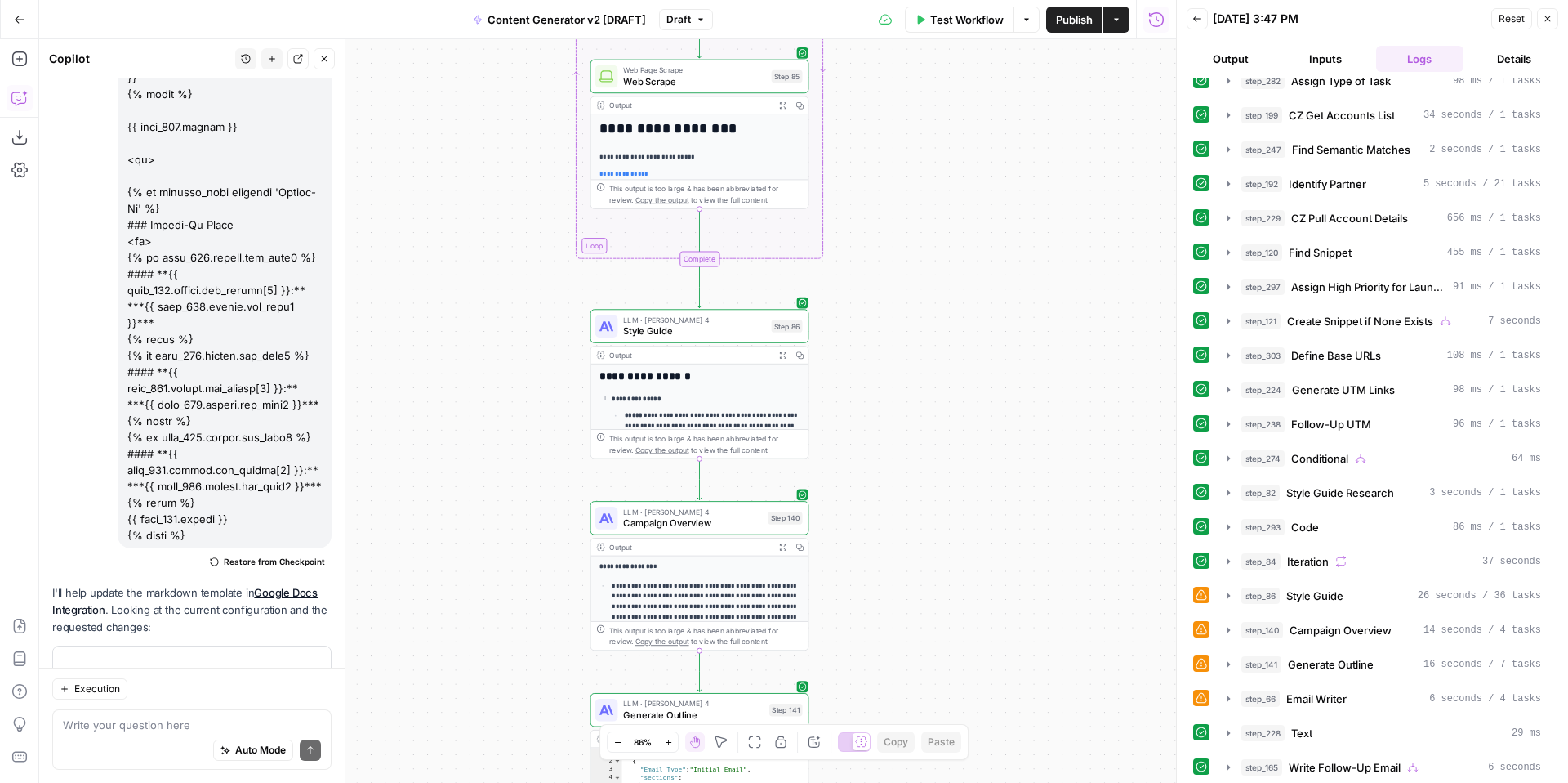
scroll to position [0, 0]
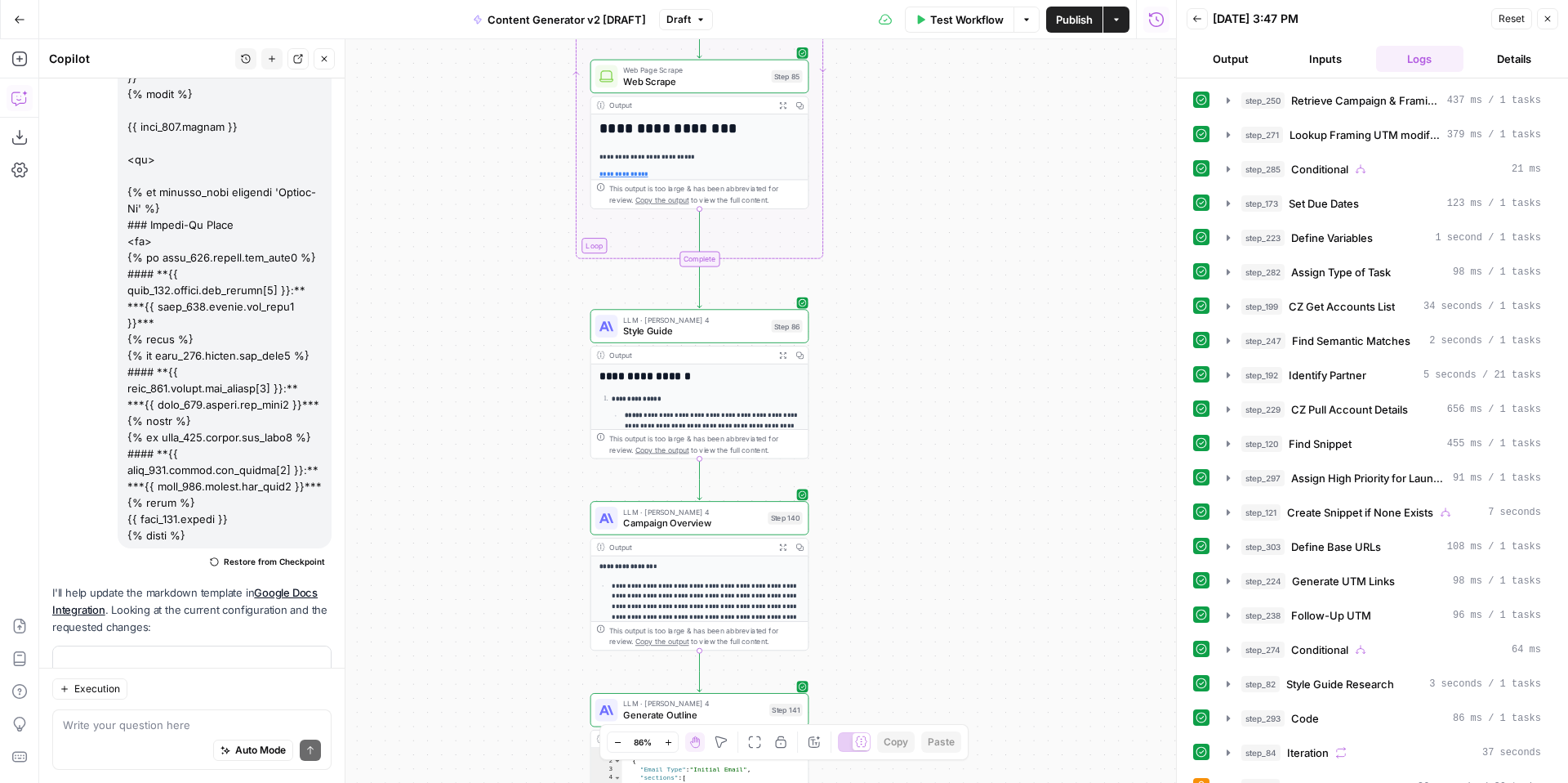
click at [1247, 56] on button "Output" at bounding box center [1230, 59] width 88 height 26
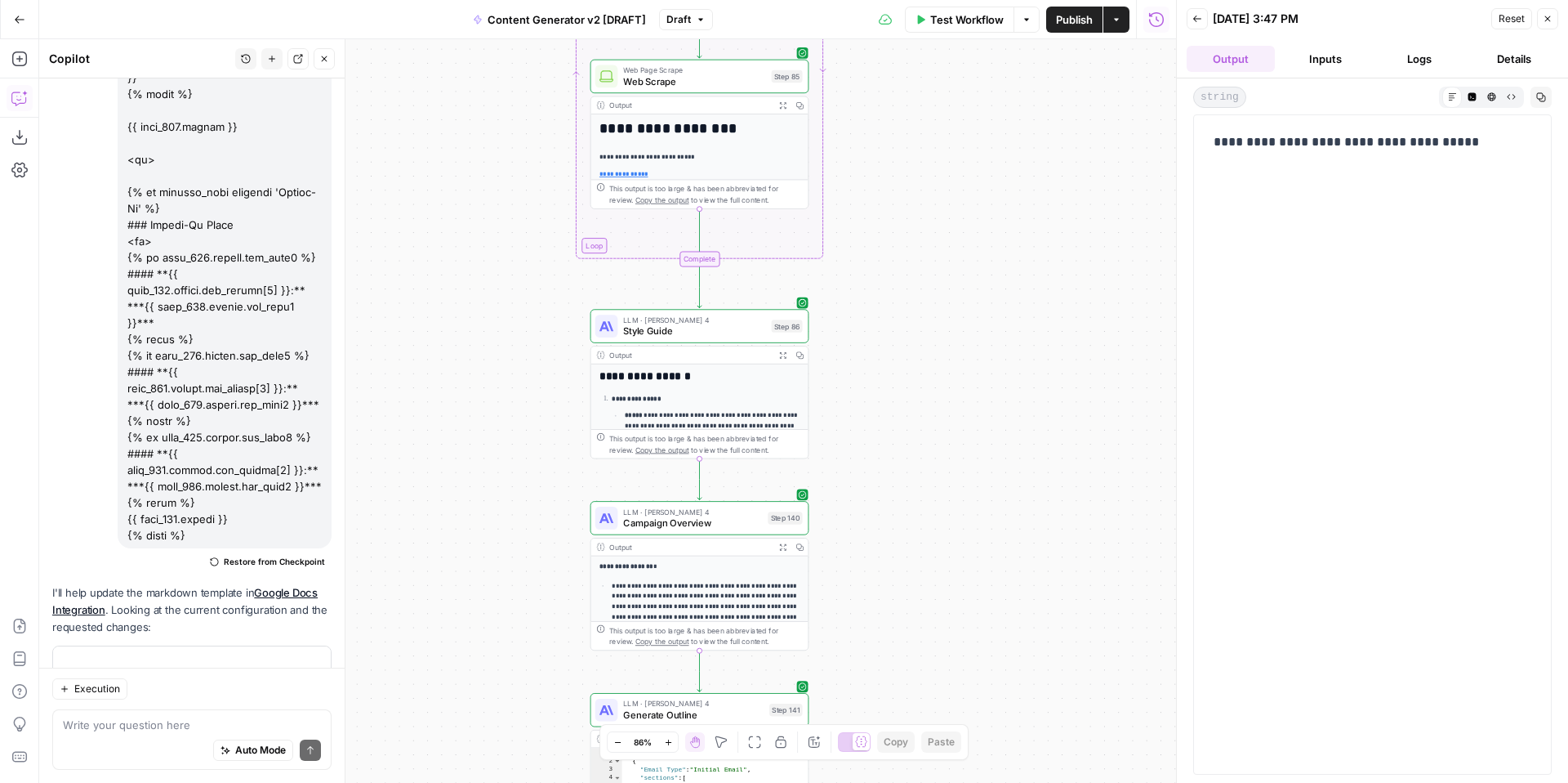
click at [1319, 53] on button "Inputs" at bounding box center [1325, 59] width 88 height 26
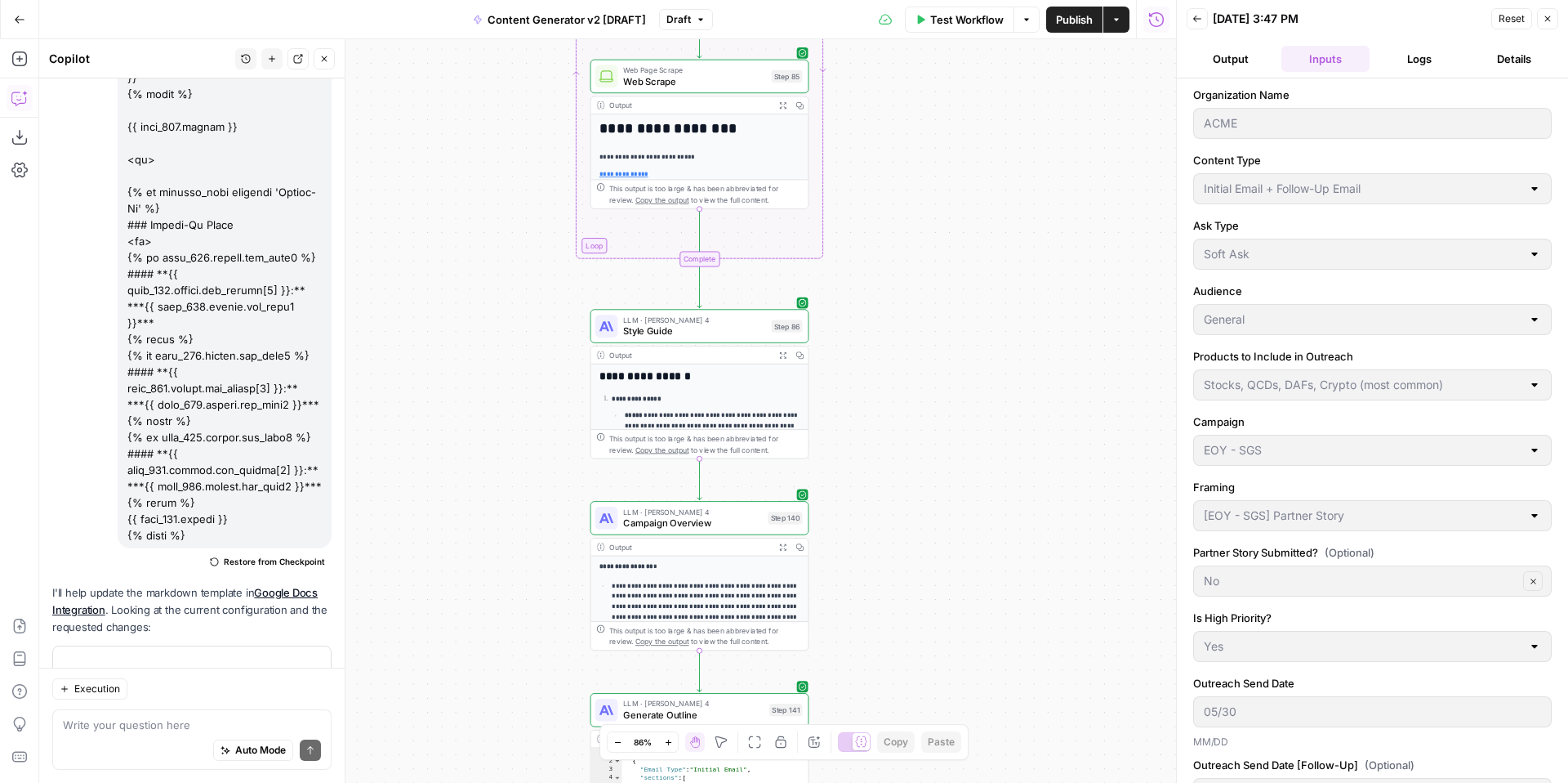
scroll to position [154, 0]
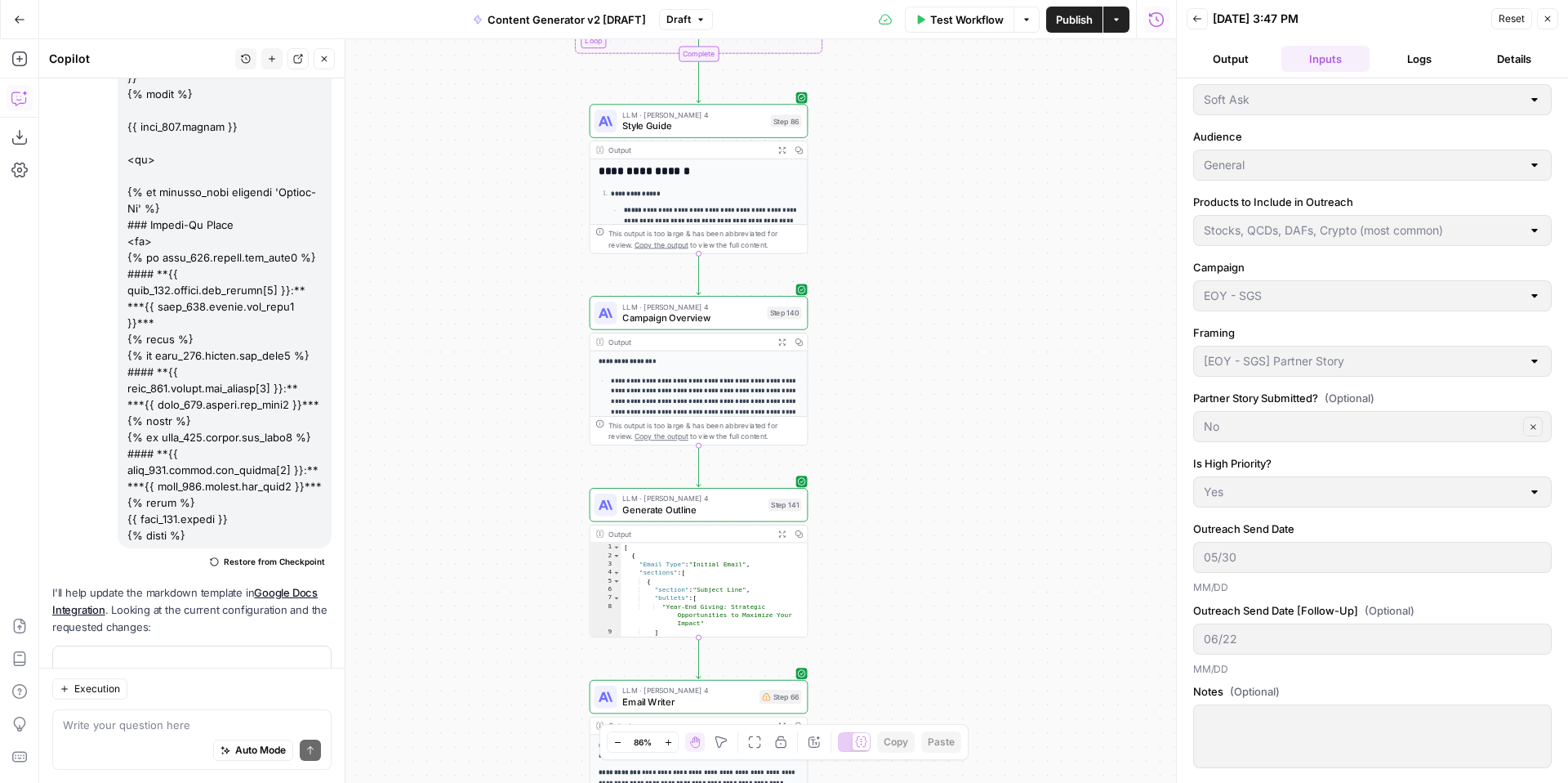
drag, startPoint x: 928, startPoint y: 616, endPoint x: 919, endPoint y: 390, distance: 226.2
click at [922, 390] on div "true false true false true false true true false true false false Workflow Set …" at bounding box center [608, 411] width 1137 height 744
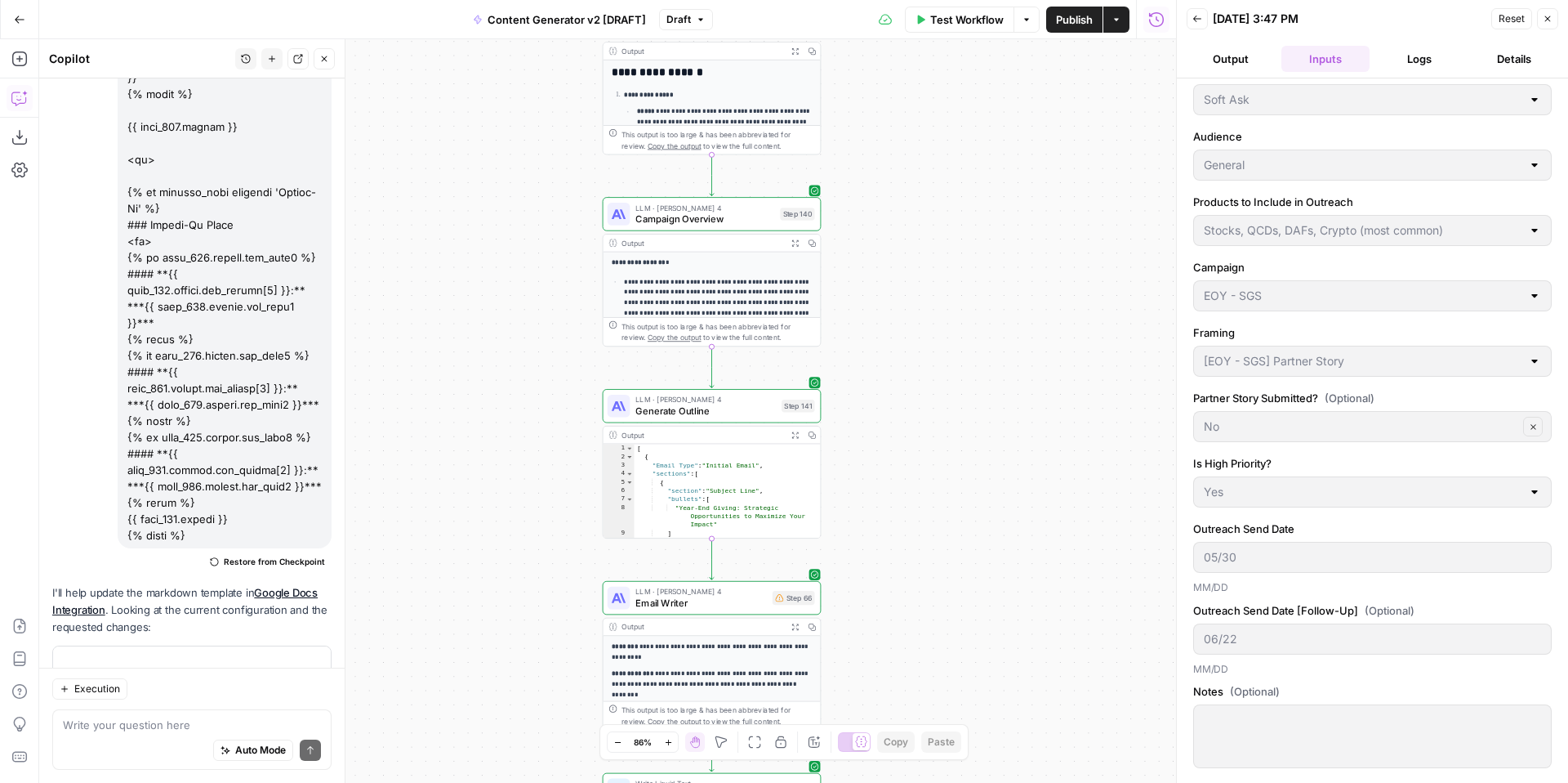
drag, startPoint x: 938, startPoint y: 538, endPoint x: 971, endPoint y: 346, distance: 194.8
click at [972, 352] on div "true false true false true false true true false true false false Workflow Set …" at bounding box center [608, 411] width 1137 height 744
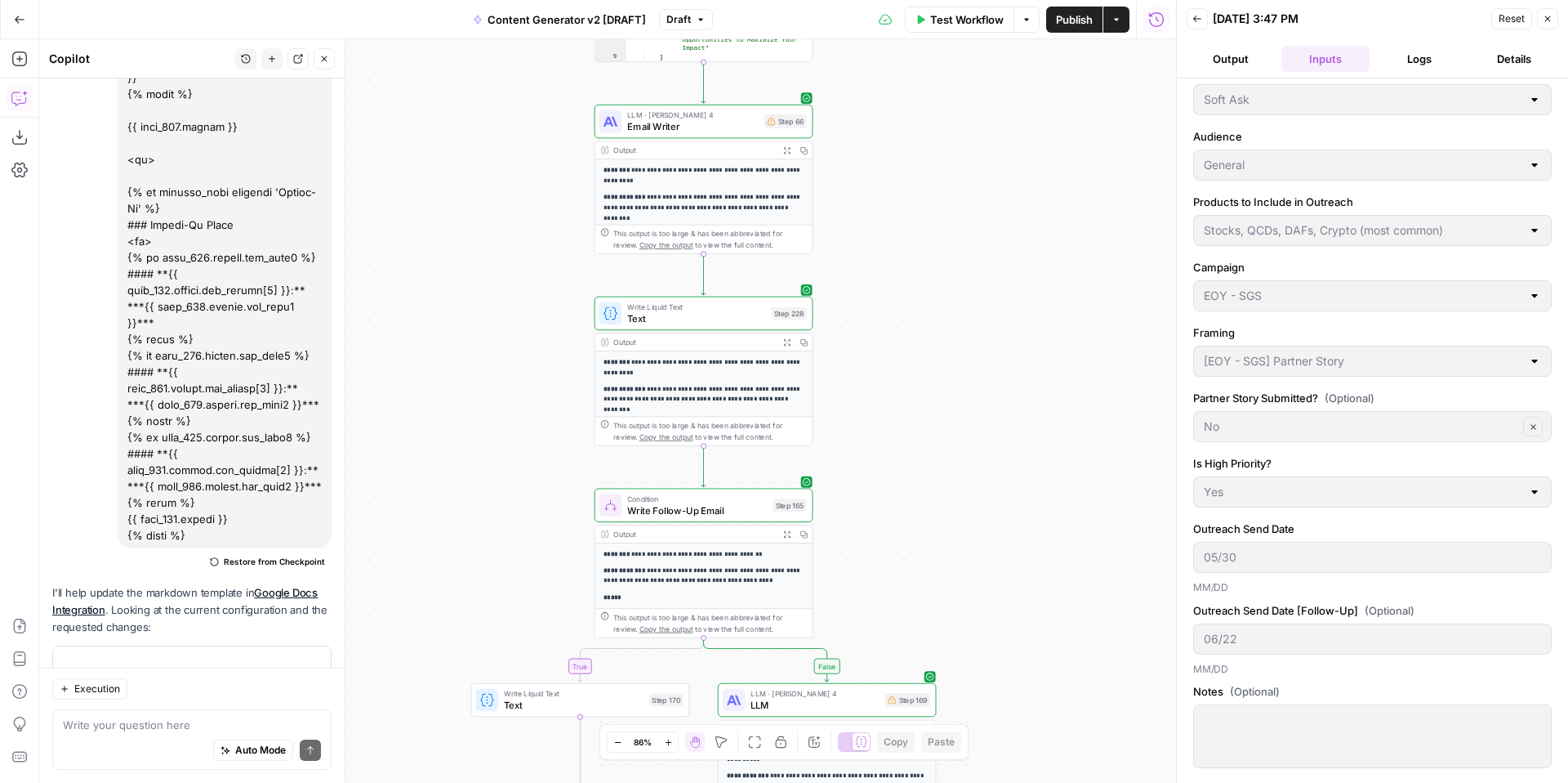
drag, startPoint x: 1005, startPoint y: 537, endPoint x: 967, endPoint y: 212, distance: 327.2
click at [969, 215] on div "true false true false true false true true false true false false Workflow Set …" at bounding box center [608, 411] width 1137 height 744
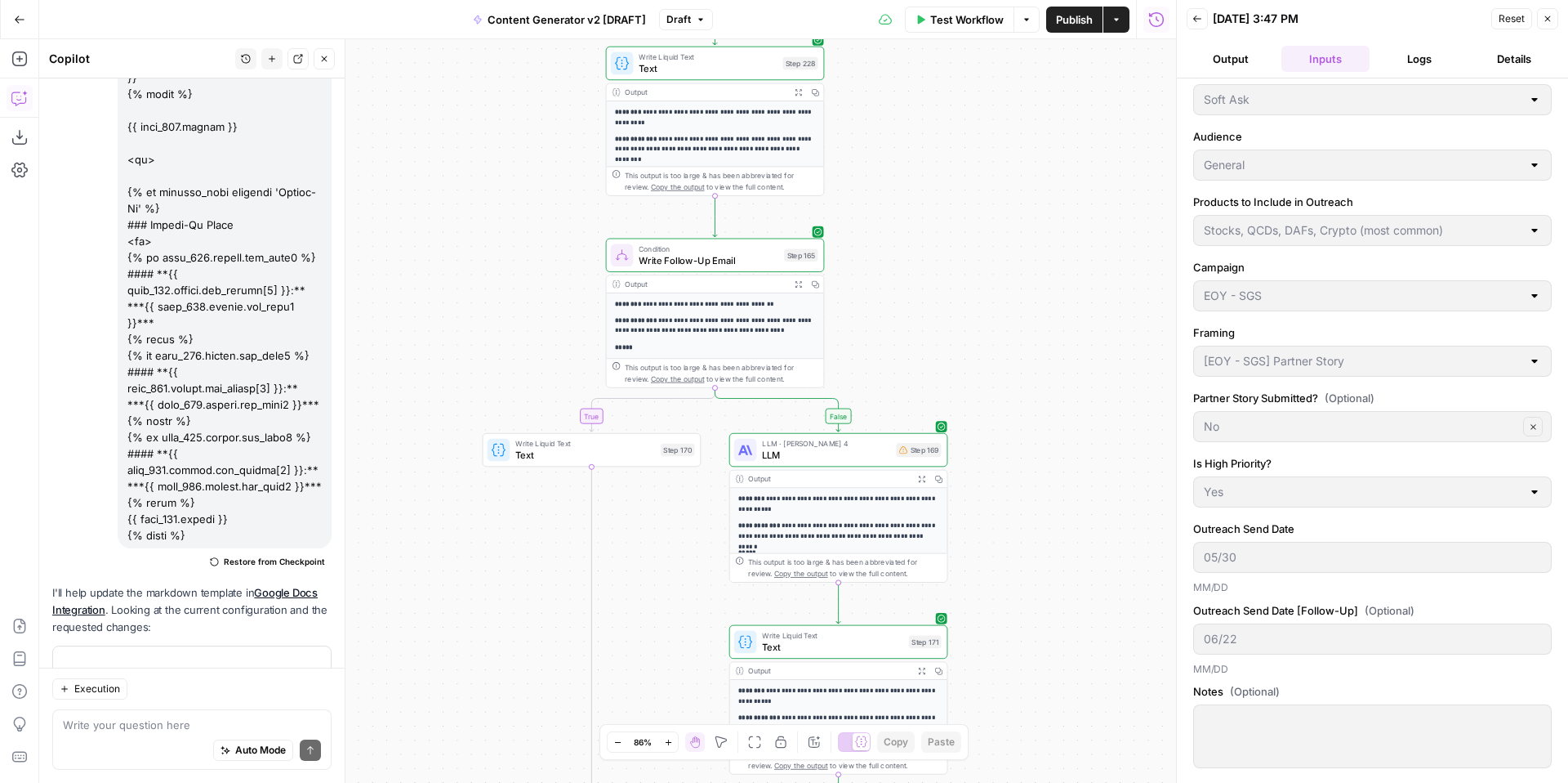
drag, startPoint x: 946, startPoint y: 504, endPoint x: 961, endPoint y: 239, distance: 265.4
click at [961, 239] on div "true false true false true false true true false true false false Workflow Set …" at bounding box center [608, 411] width 1137 height 744
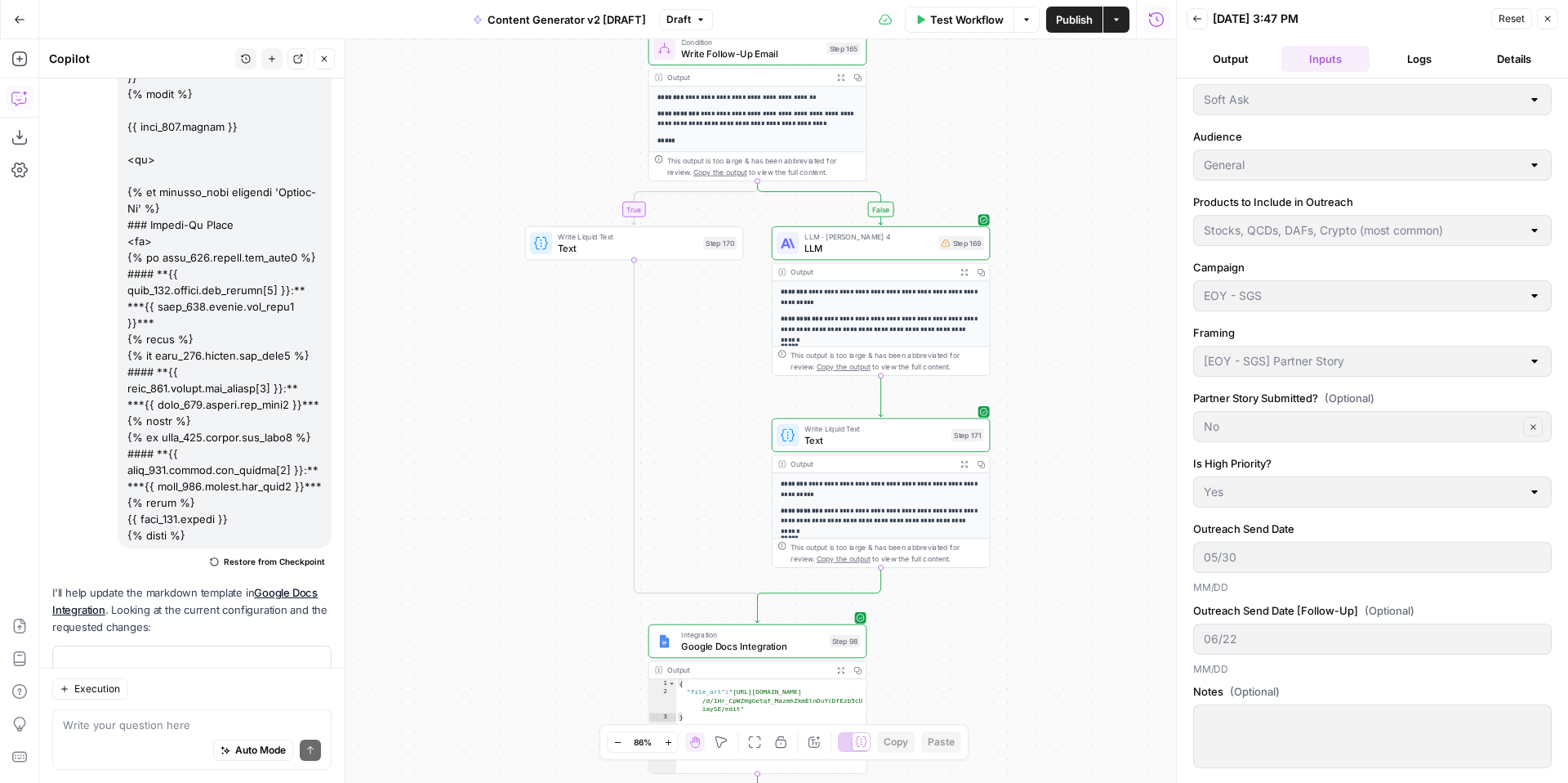
drag, startPoint x: 1054, startPoint y: 506, endPoint x: 1091, endPoint y: 286, distance: 223.1
click at [1096, 291] on div "true false true false true false true true false true false false Workflow Set …" at bounding box center [608, 411] width 1137 height 744
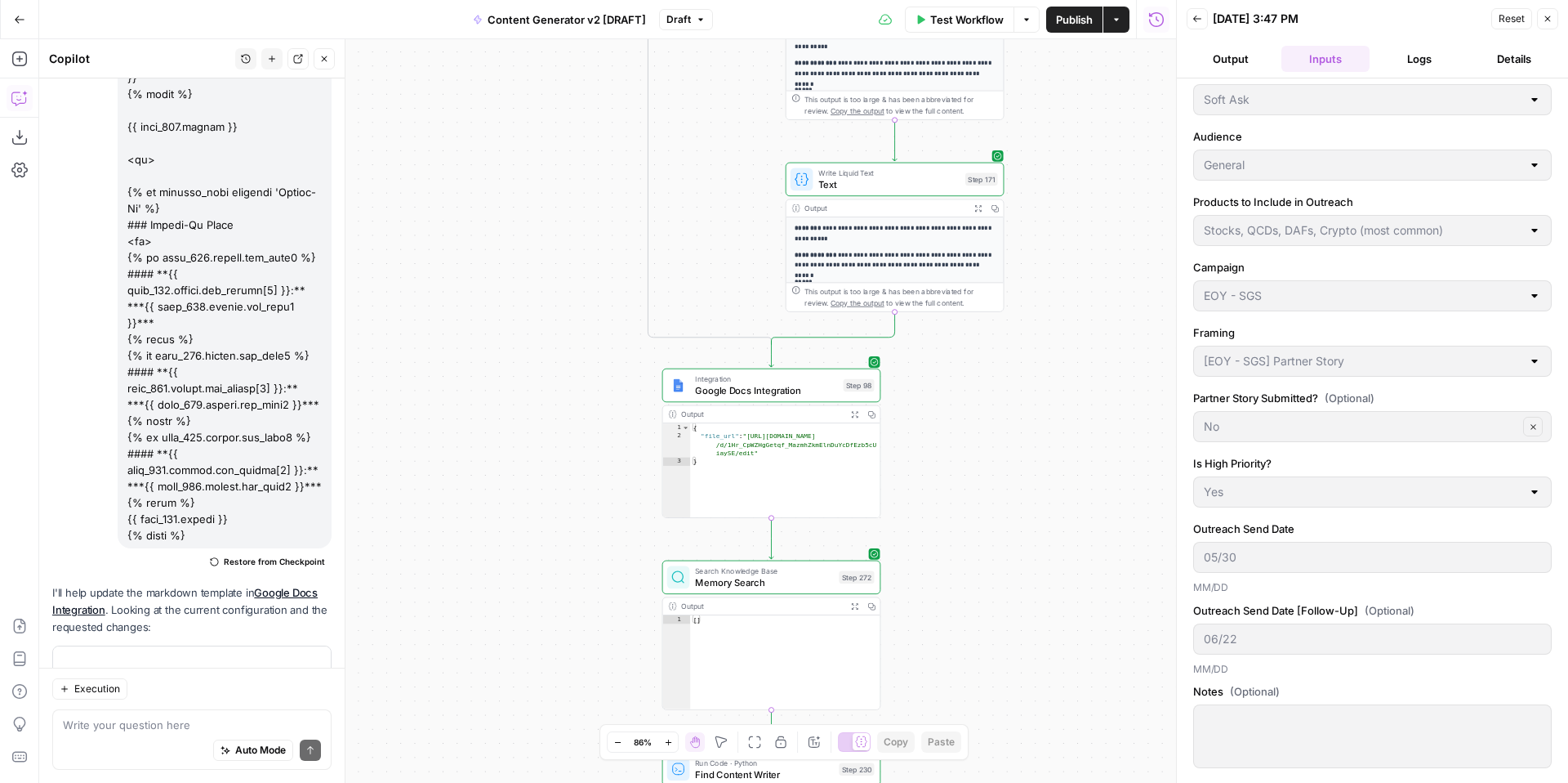
drag, startPoint x: 1011, startPoint y: 612, endPoint x: 1008, endPoint y: 351, distance: 261.0
click at [1011, 357] on div "true false true false true false true true false true false false Workflow Set …" at bounding box center [608, 411] width 1137 height 744
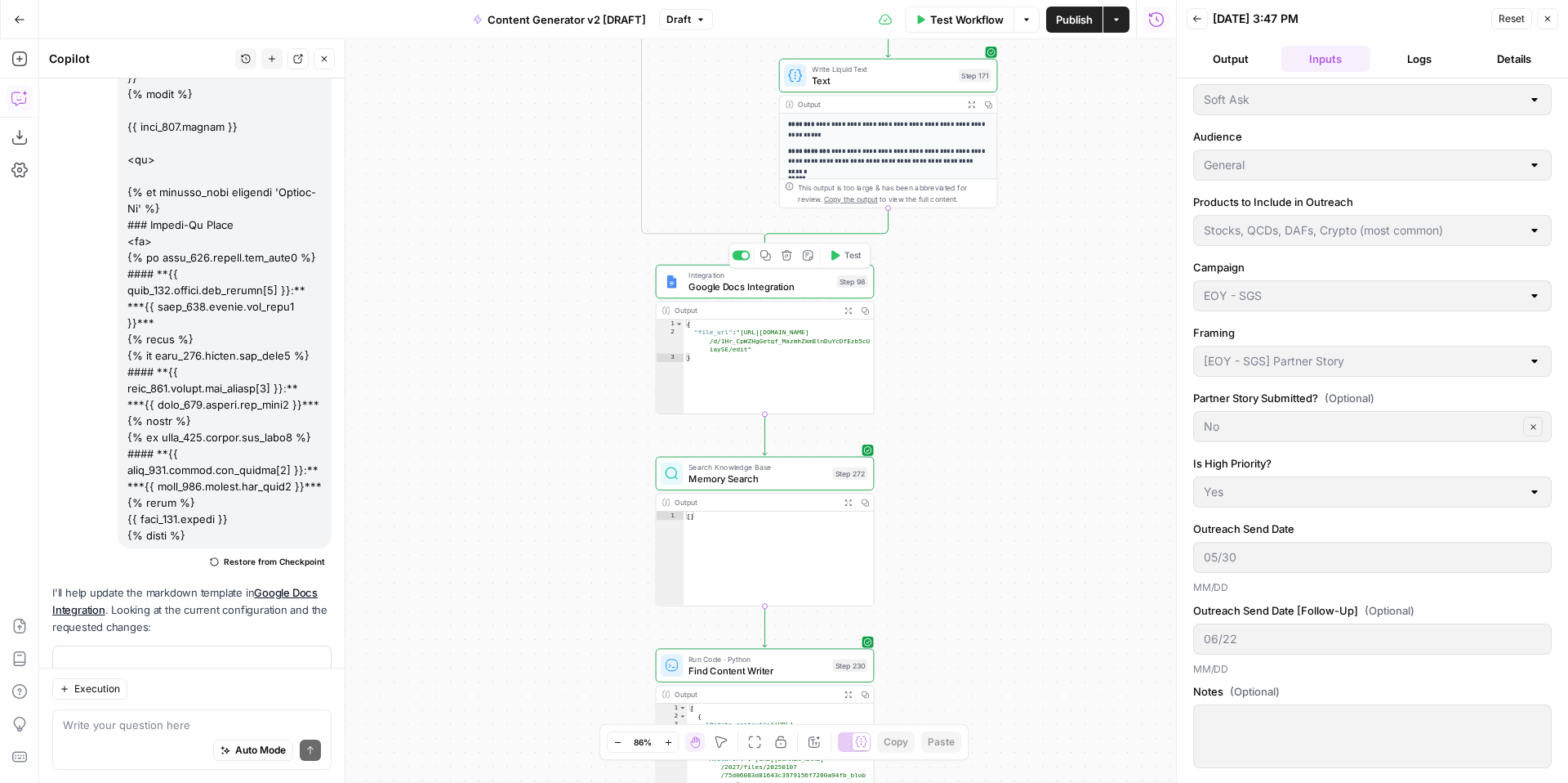
click at [778, 283] on span "Google Docs Integration" at bounding box center [760, 286] width 142 height 13
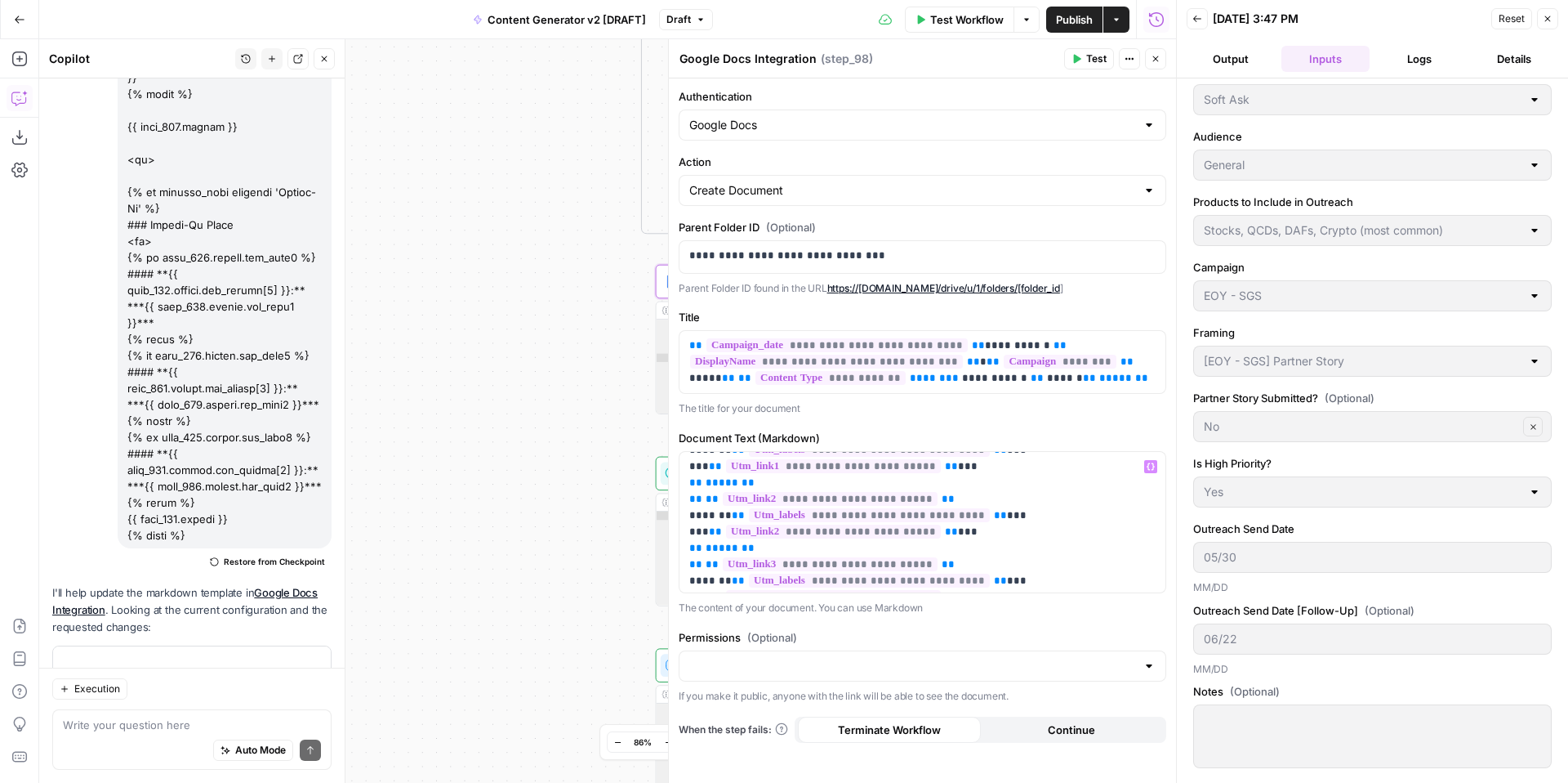
scroll to position [591, 0]
click at [1069, 25] on span "Publish" at bounding box center [1074, 19] width 36 height 16
click at [1546, 20] on icon "button" at bounding box center [1548, 18] width 10 height 10
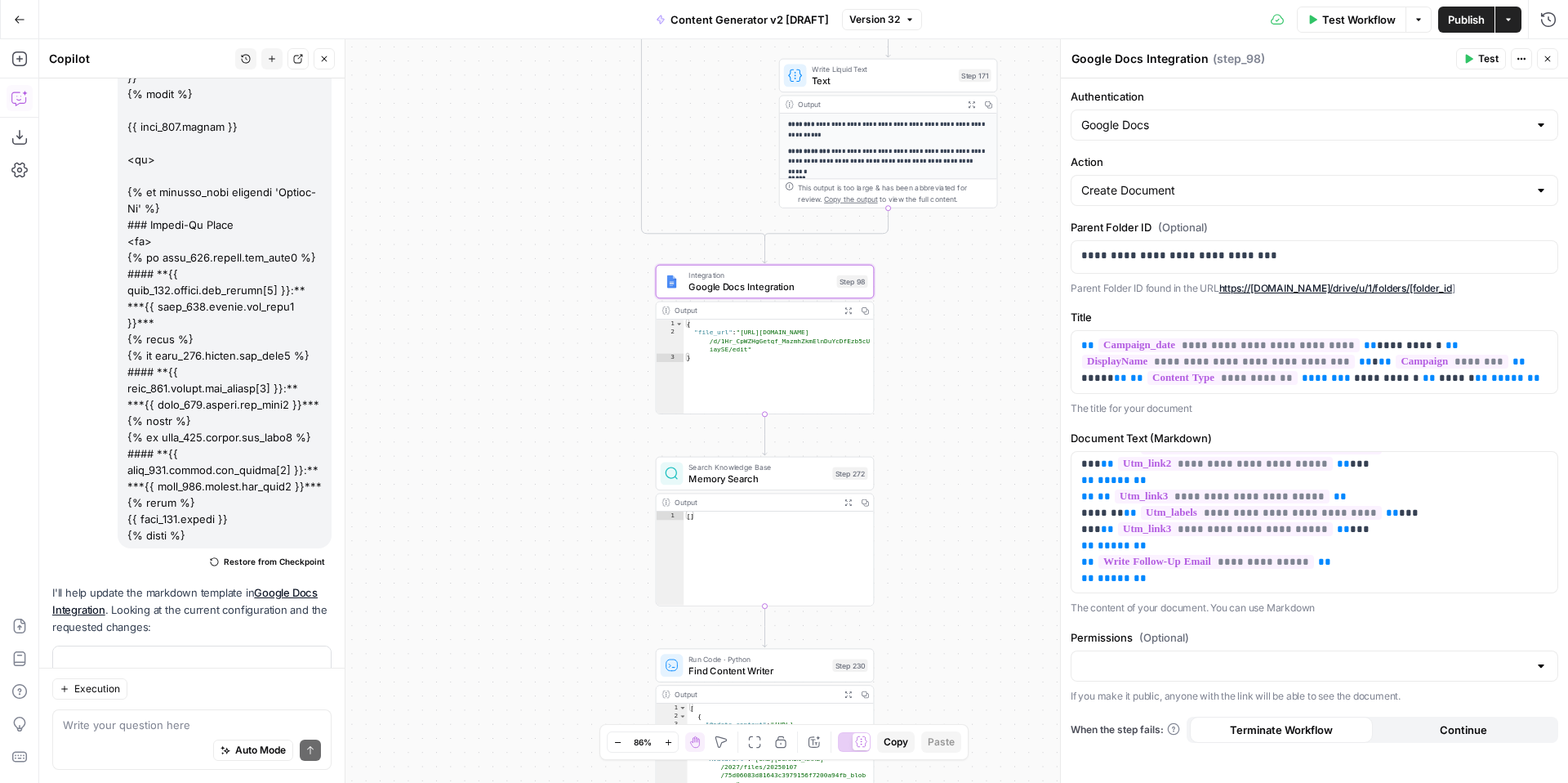
click at [1335, 24] on span "Test Workflow" at bounding box center [1359, 19] width 74 height 16
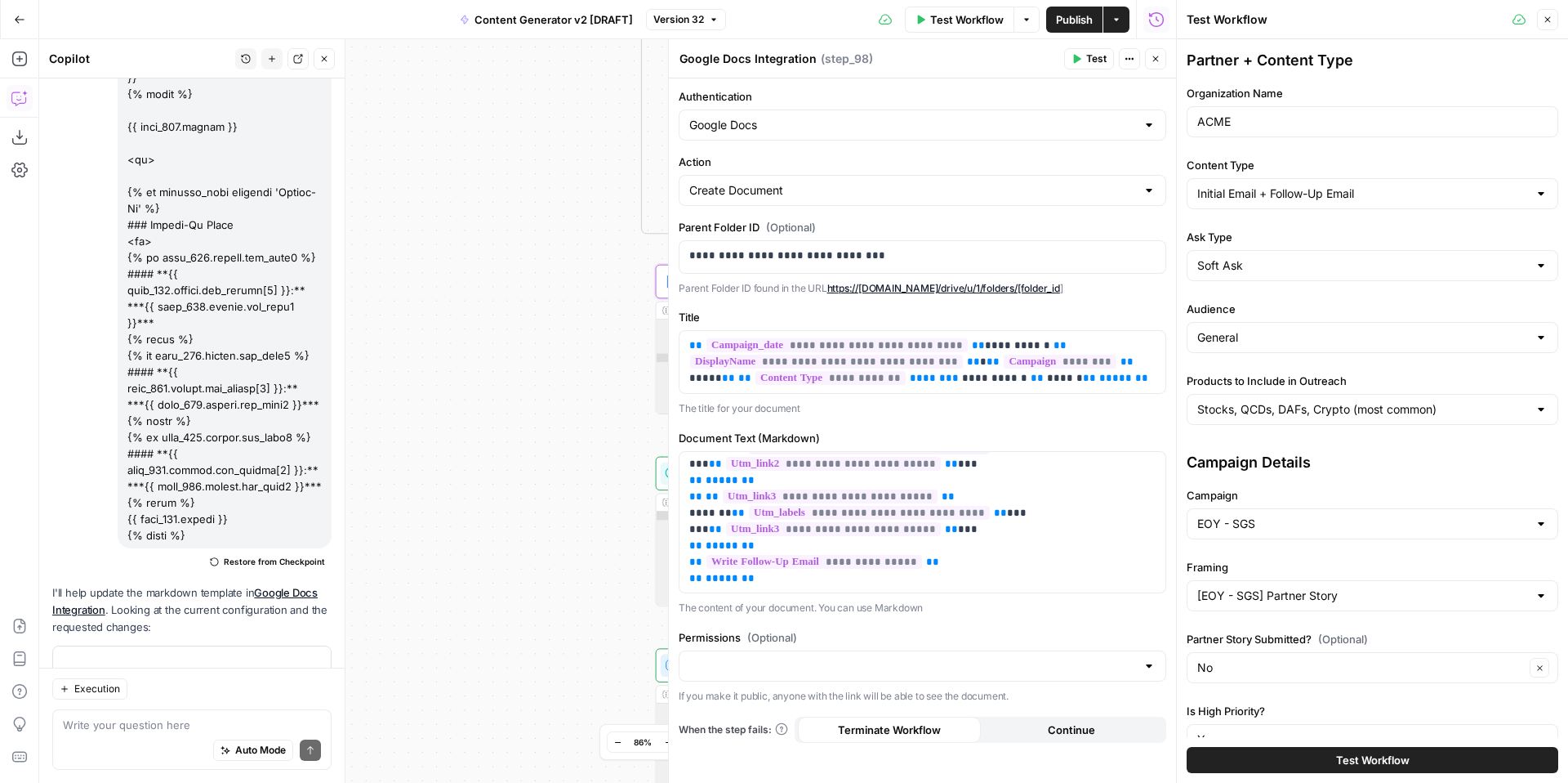
click at [1246, 751] on button "Test Workflow" at bounding box center [1372, 759] width 372 height 26
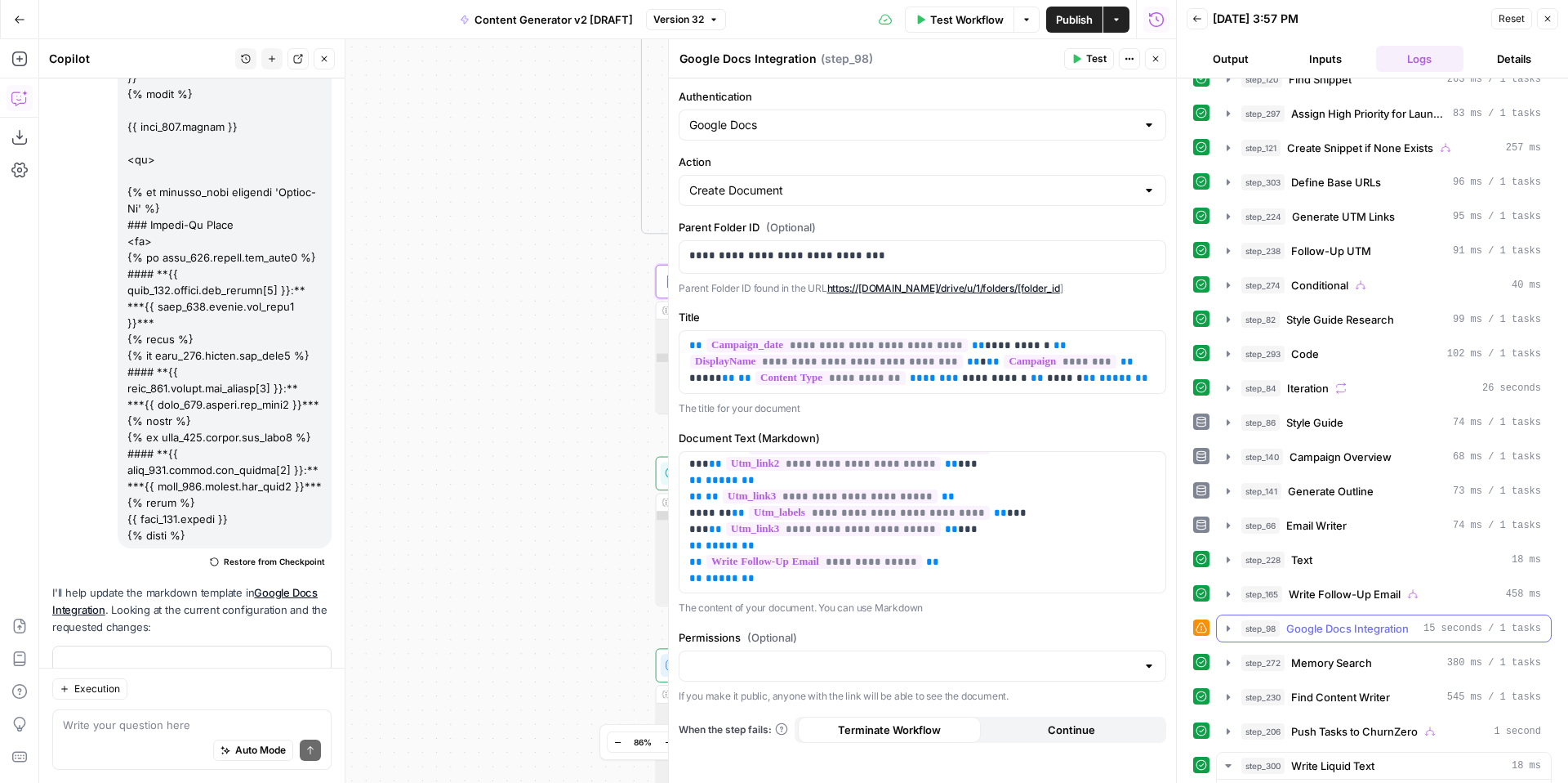
scroll to position [490, 0]
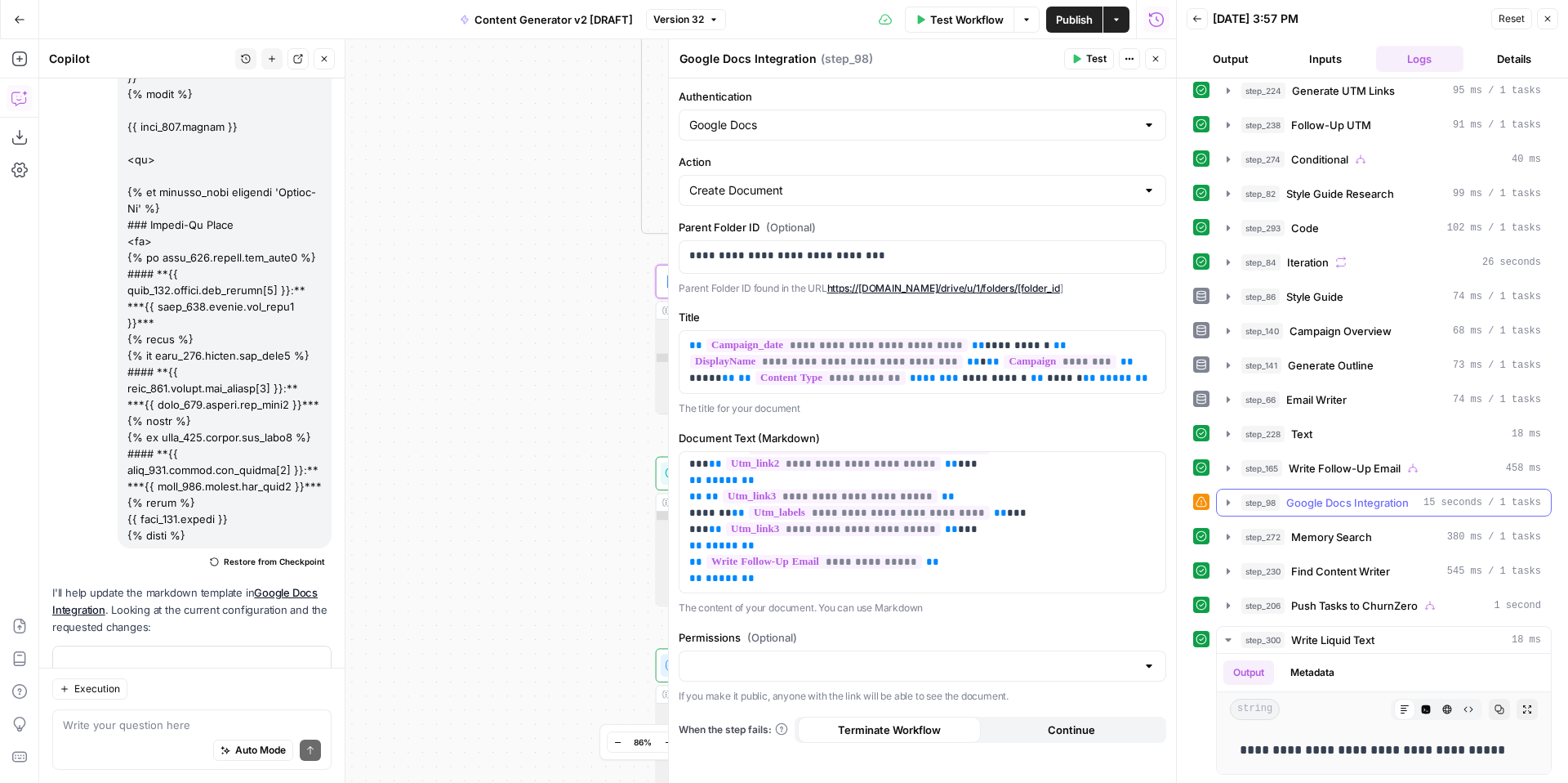
click at [1227, 503] on icon "button" at bounding box center [1228, 502] width 3 height 6
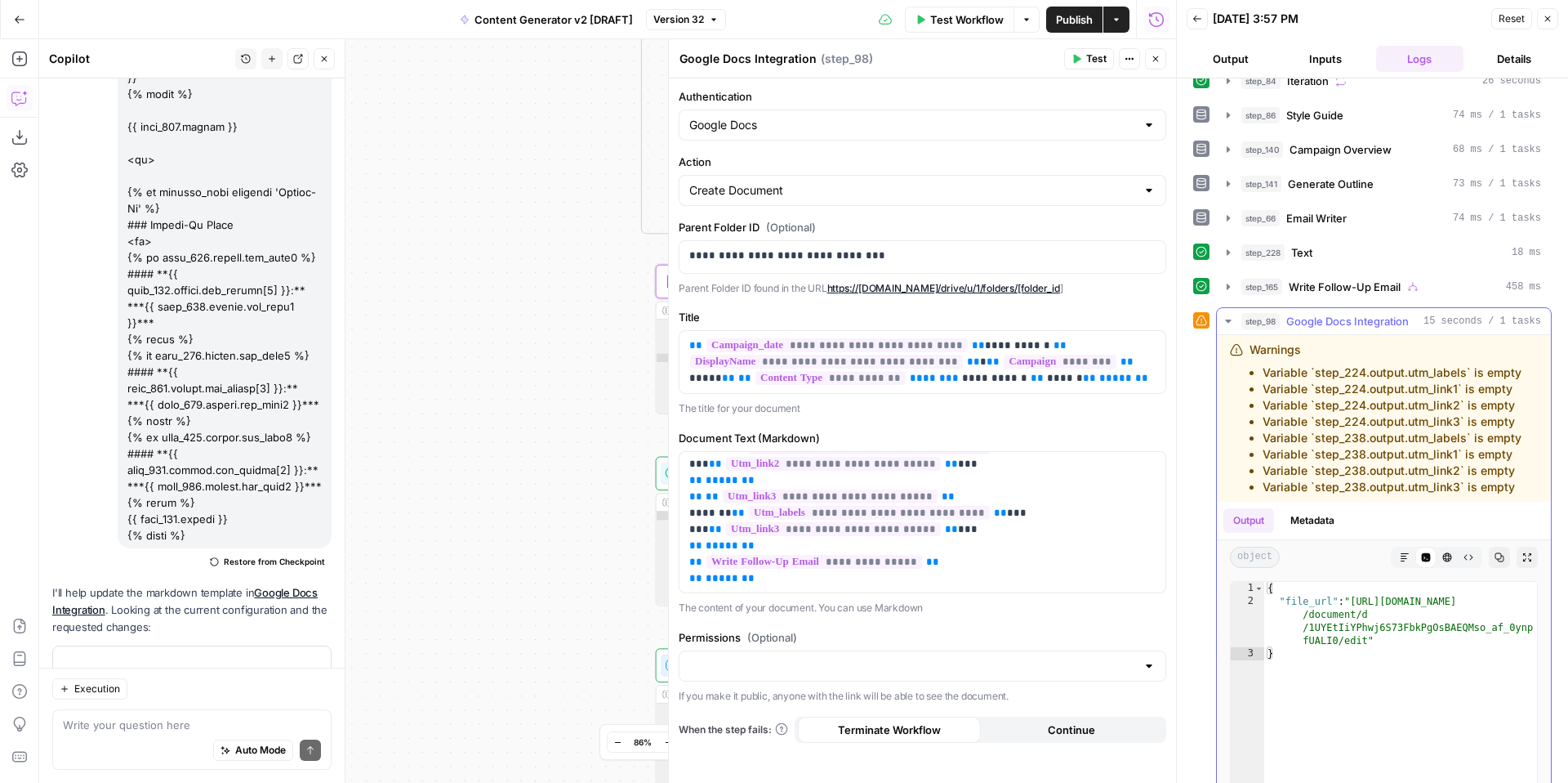
scroll to position [717, 0]
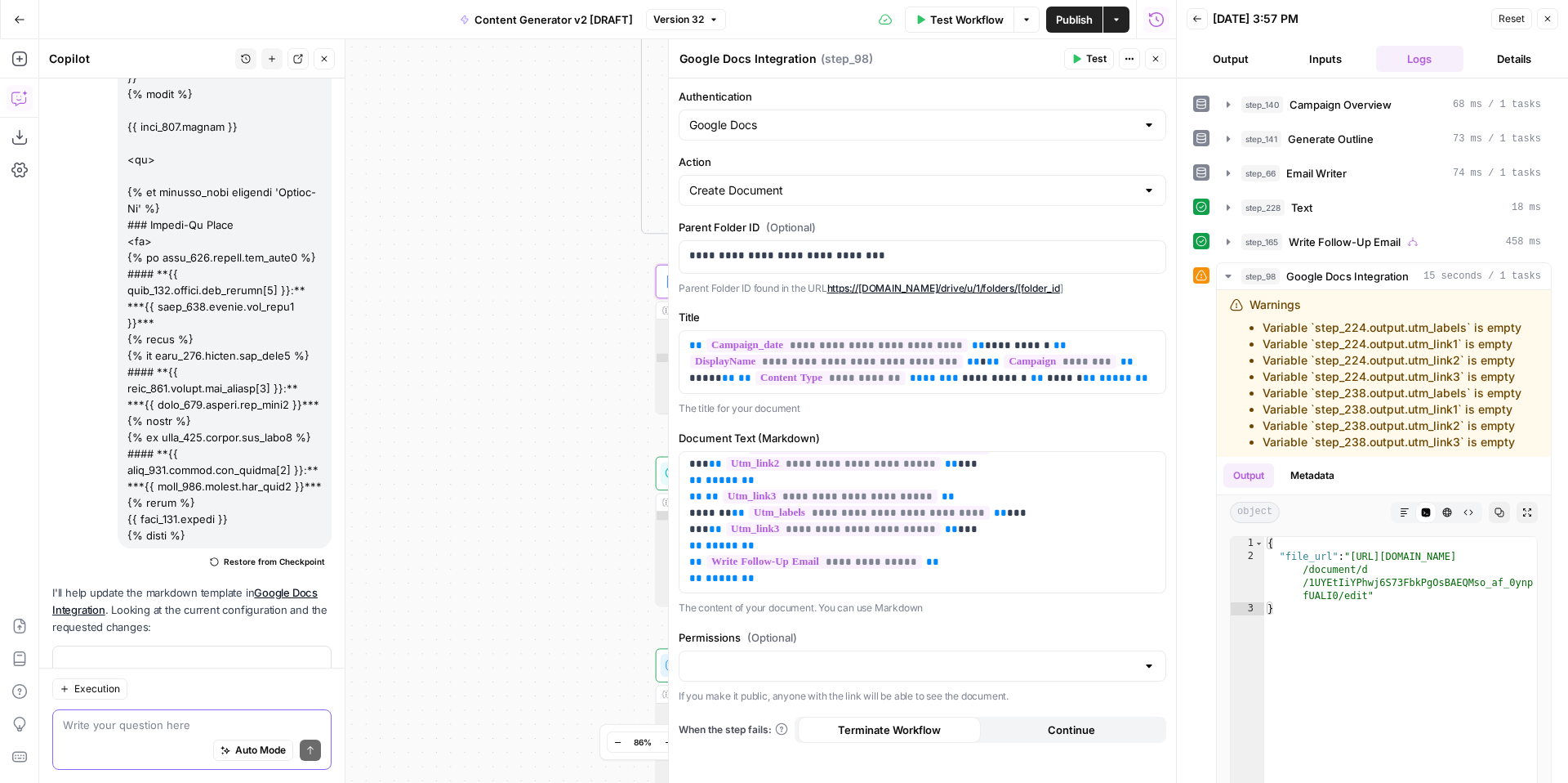
click at [152, 725] on textarea at bounding box center [192, 724] width 258 height 16
type textarea "I"
drag, startPoint x: 1262, startPoint y: 330, endPoint x: 1521, endPoint y: 436, distance: 279.9
click at [1521, 436] on div "Warnings Variable `step_224.output.utm_labels` is empty Variable `step_224.outp…" at bounding box center [1380, 373] width 300 height 154
copy ul "Variable `step_224.output.utm_labels` is empty Variable `step_224.output.utm_li…"
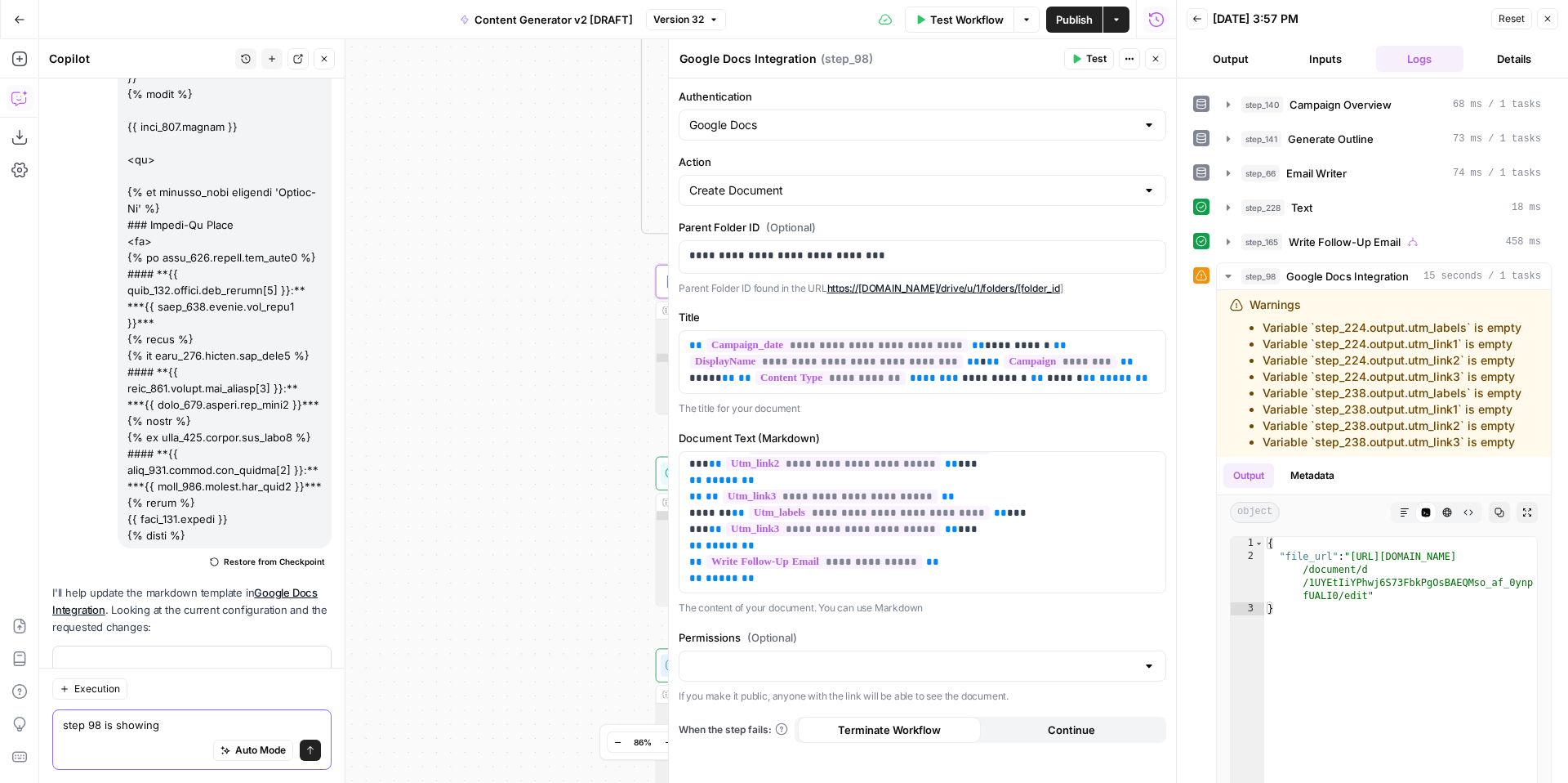
click at [189, 724] on textarea "step 98 is showing" at bounding box center [192, 724] width 258 height 16
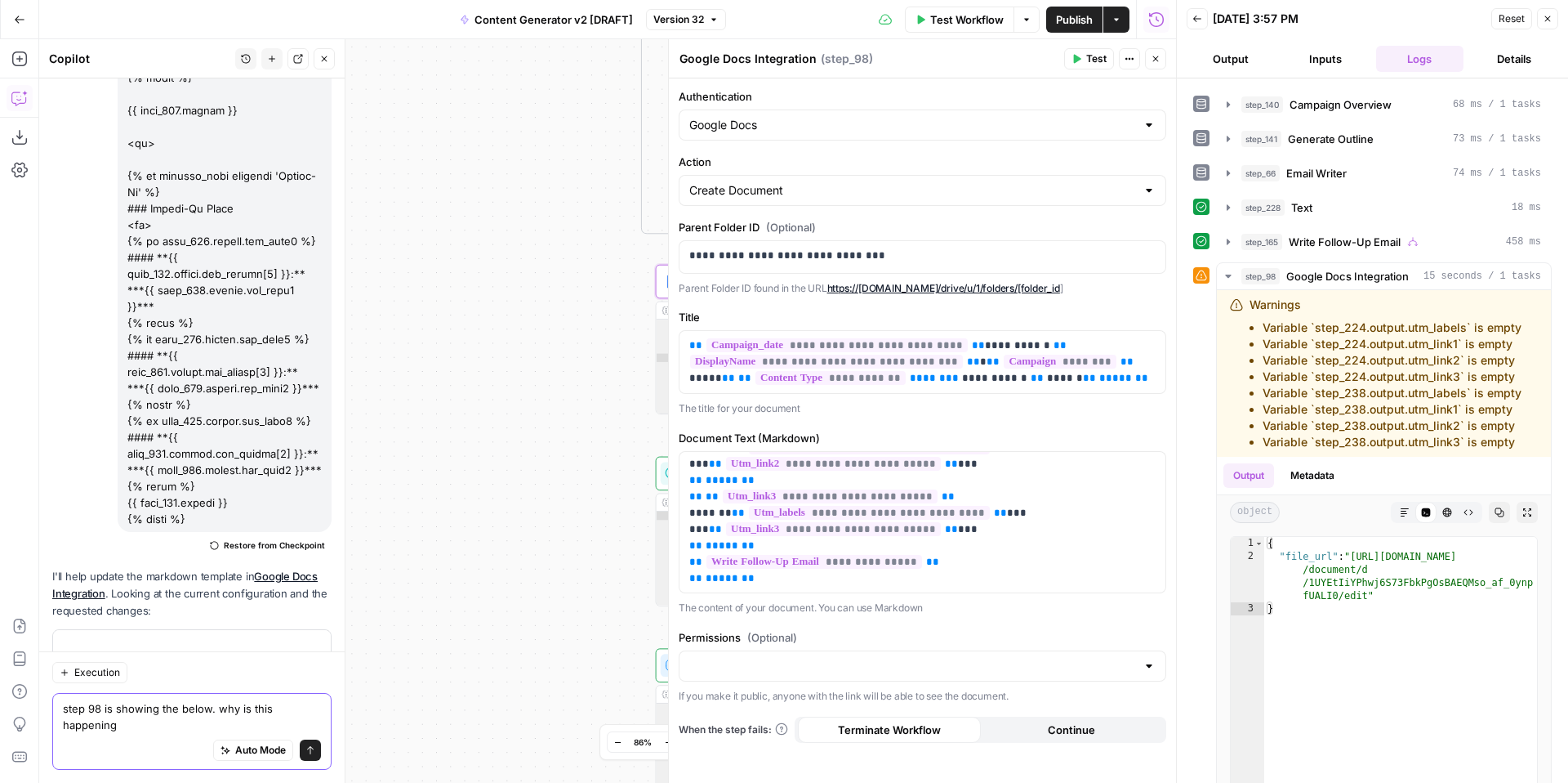
scroll to position [11744, 0]
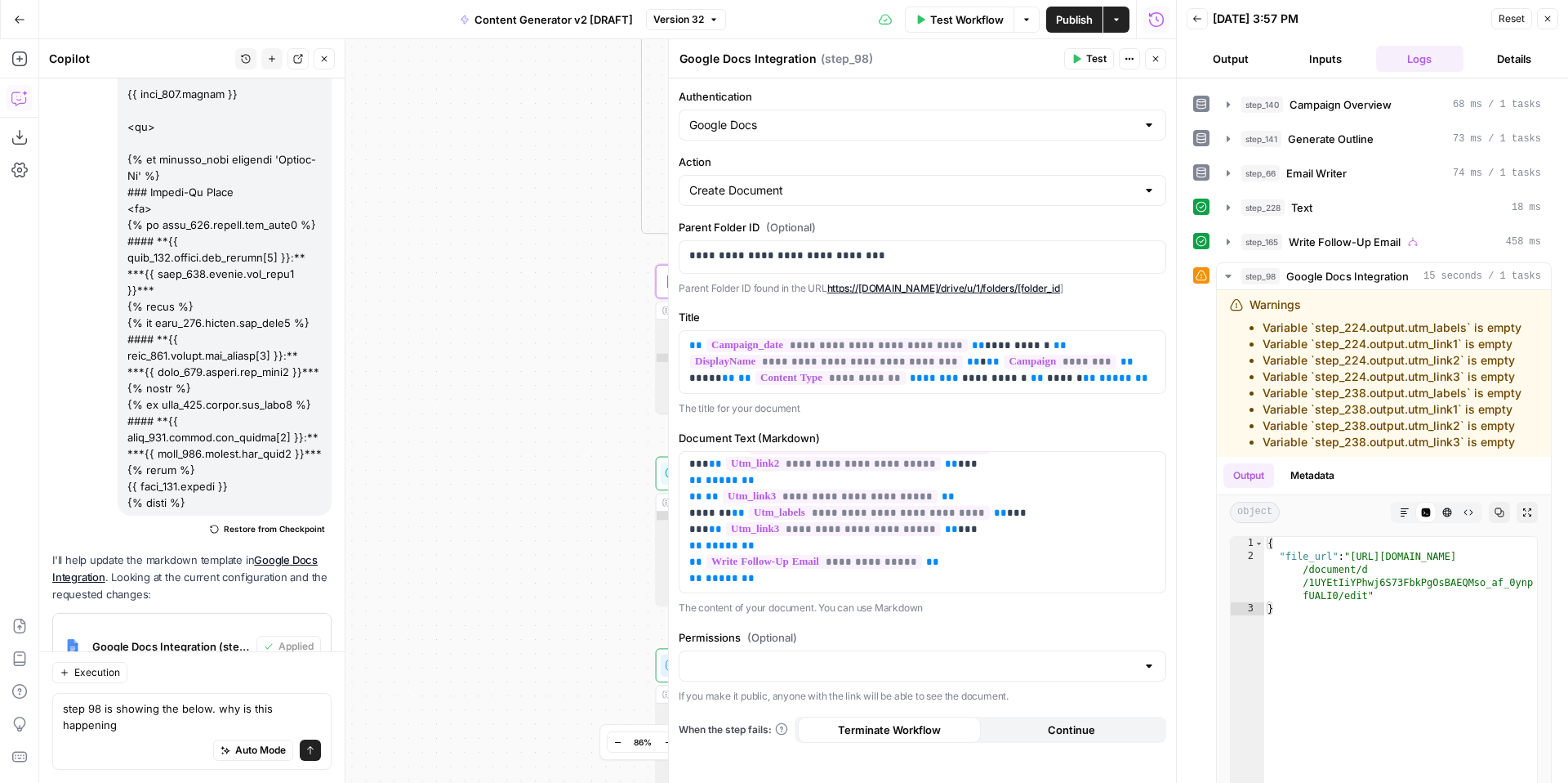
click at [119, 742] on div "Auto Mode Send" at bounding box center [192, 750] width 258 height 36
click at [129, 707] on textarea "step 98 is showing the below. why is this happening" at bounding box center [192, 717] width 258 height 33
paste textarea "Variable `step_224.output.utm_labels` is empty Variable `step_224.output.utm_li…"
type textarea "step 98 is showing the below. why is this happening Variable `step_224.output.u…"
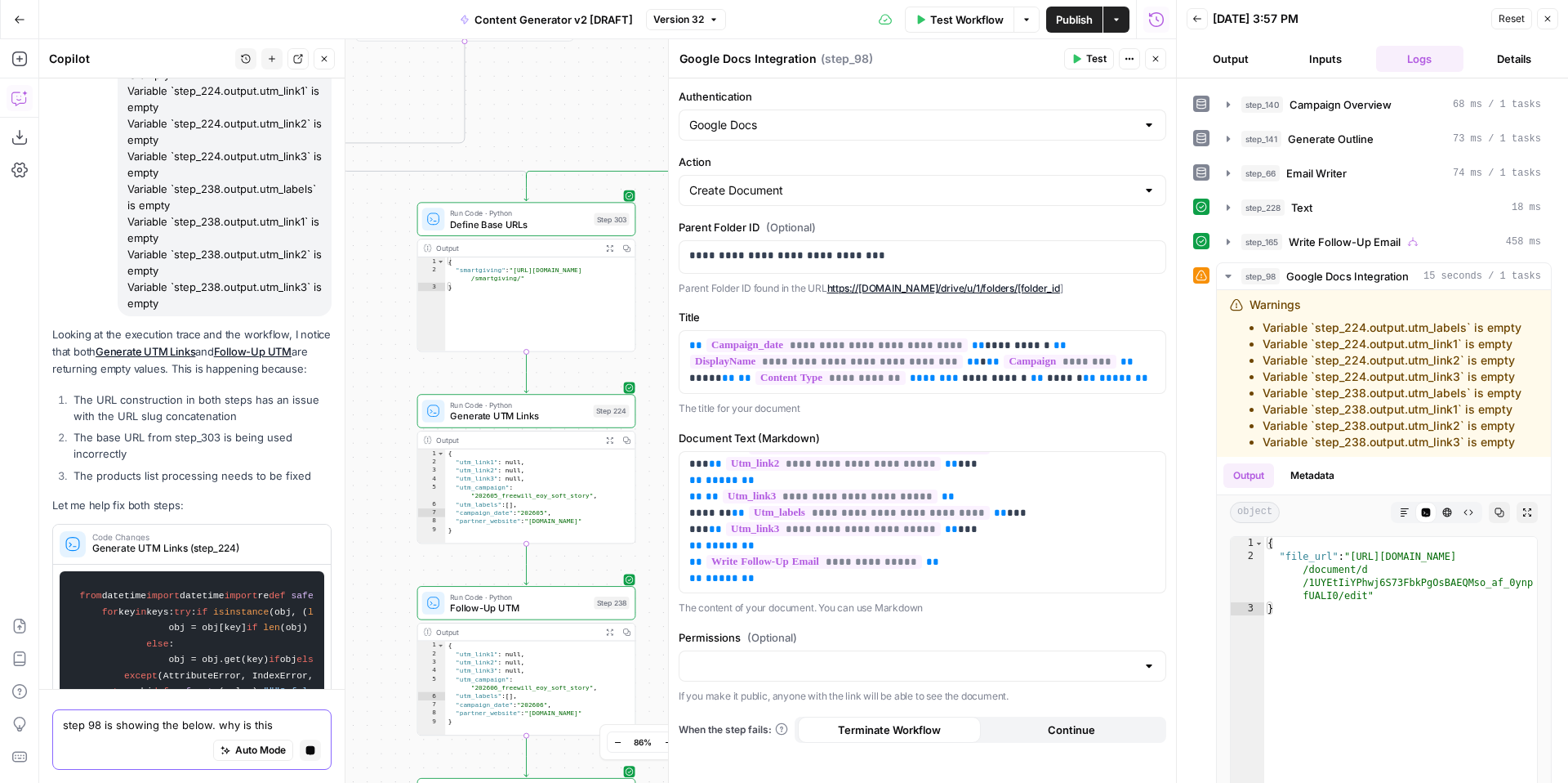
scroll to position [12471, 0]
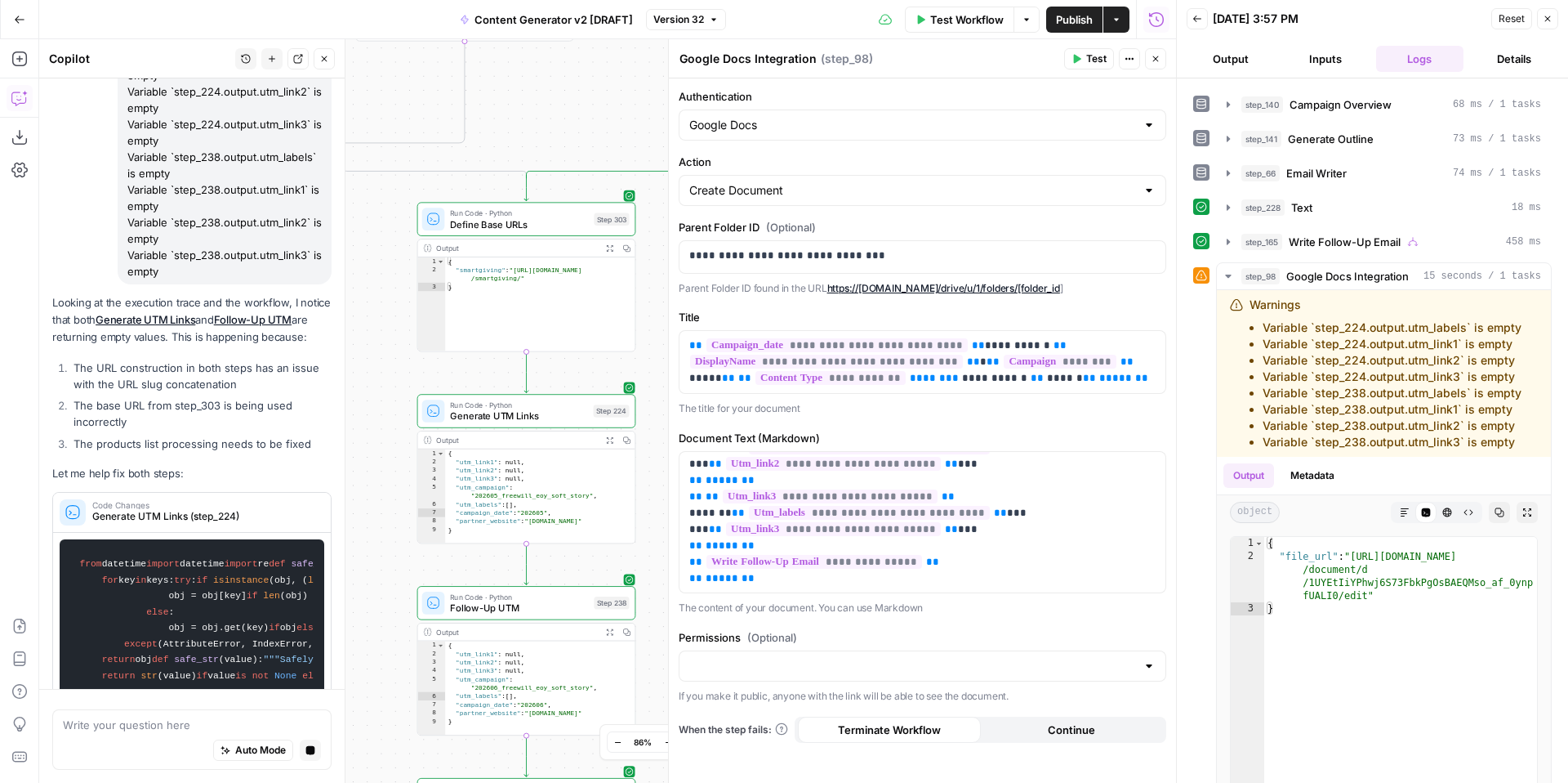
click at [1552, 19] on icon "button" at bounding box center [1548, 18] width 10 height 10
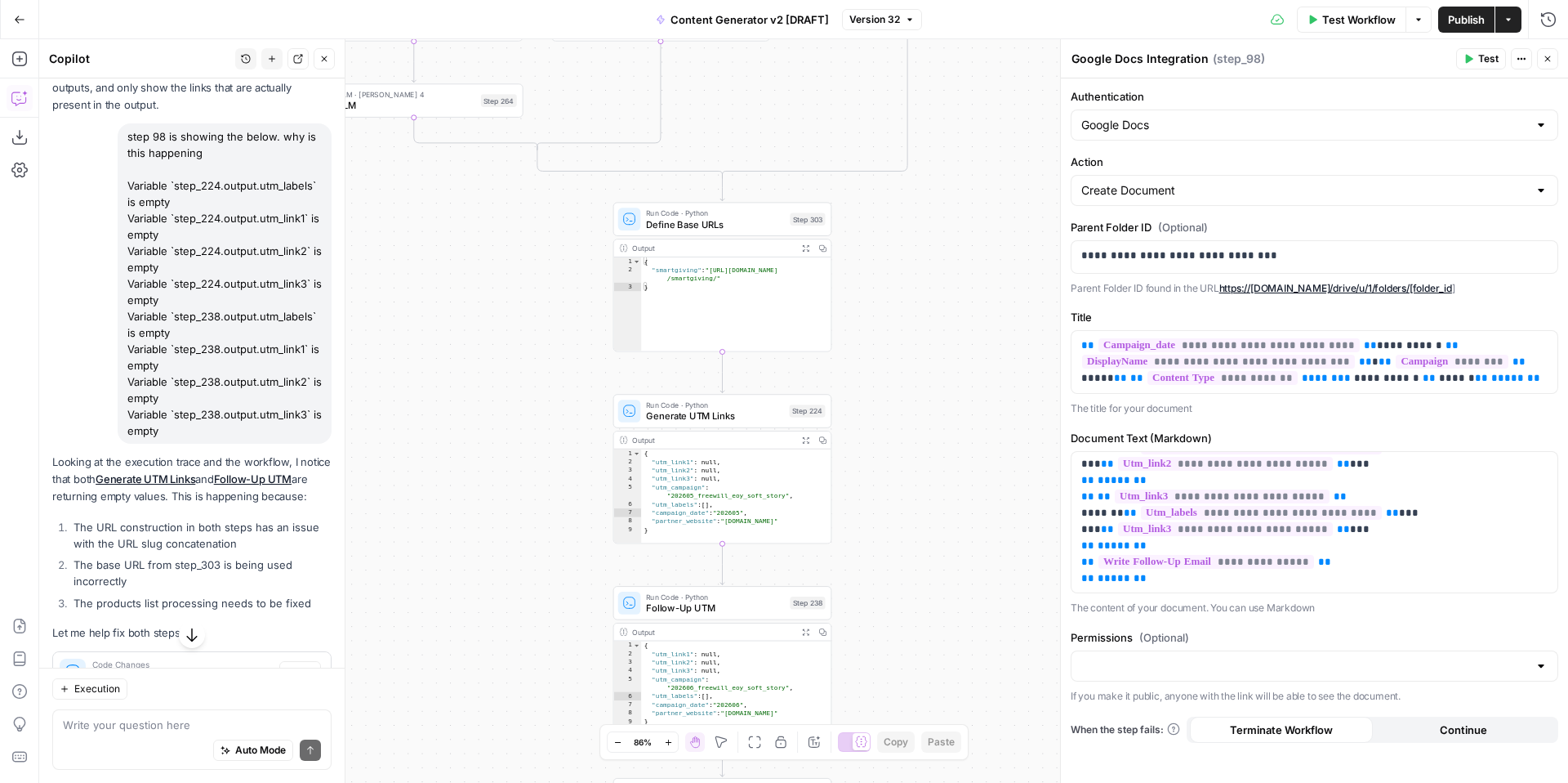
scroll to position [12635, 0]
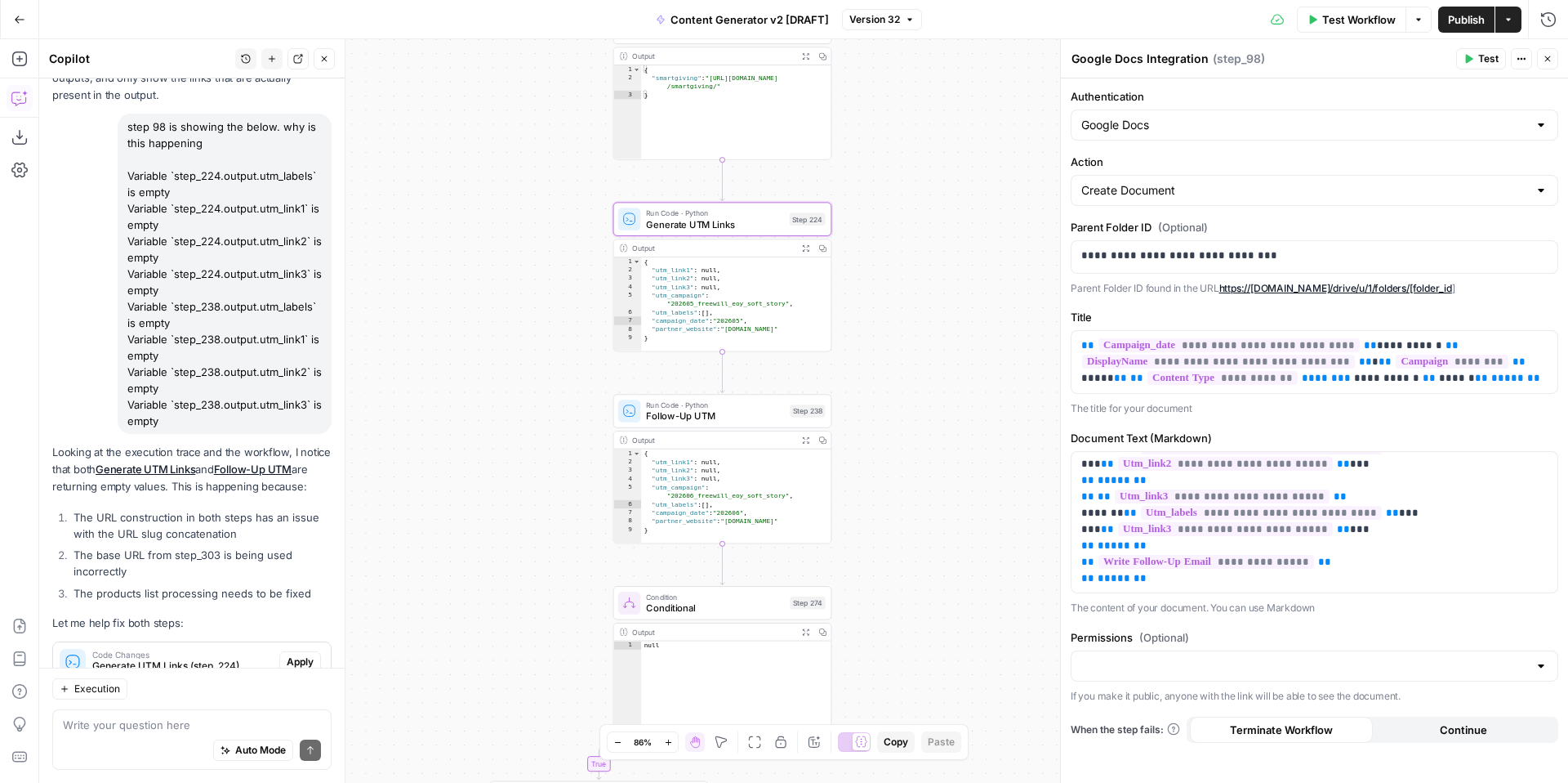
click at [295, 654] on span "Apply" at bounding box center [300, 661] width 27 height 14
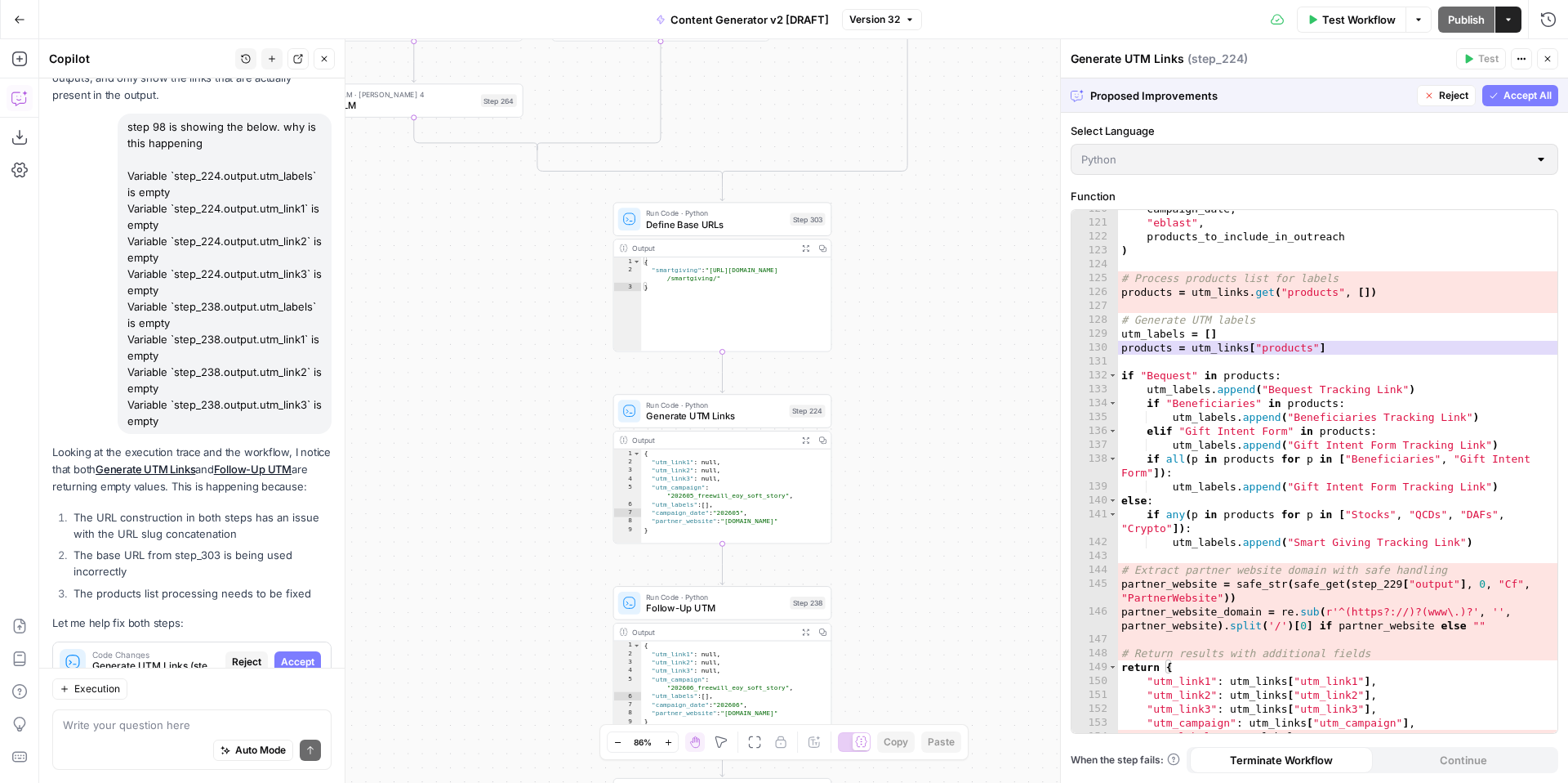
scroll to position [2033, 0]
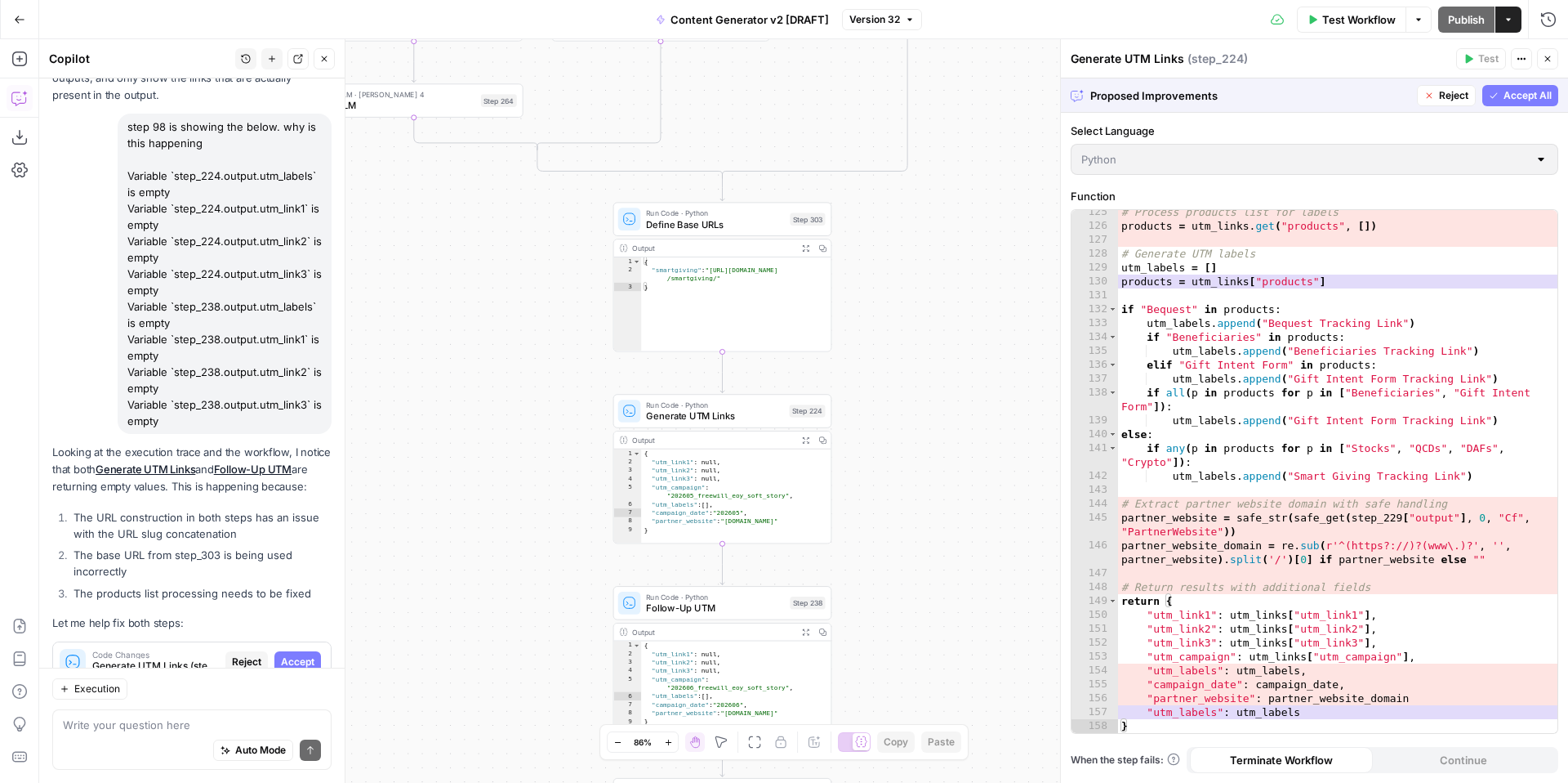
click at [1528, 92] on span "Accept All" at bounding box center [1528, 95] width 48 height 14
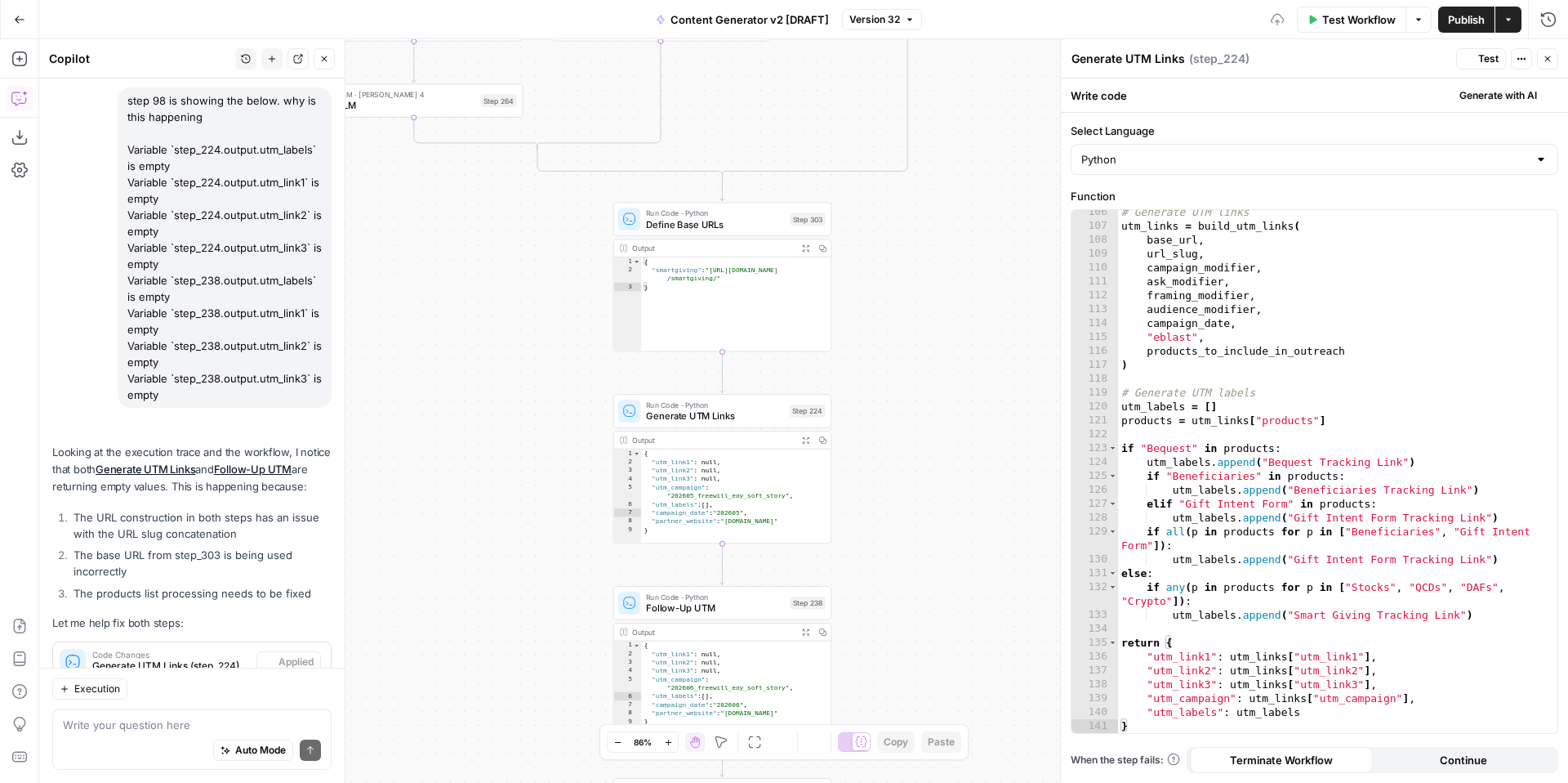
scroll to position [1714, 0]
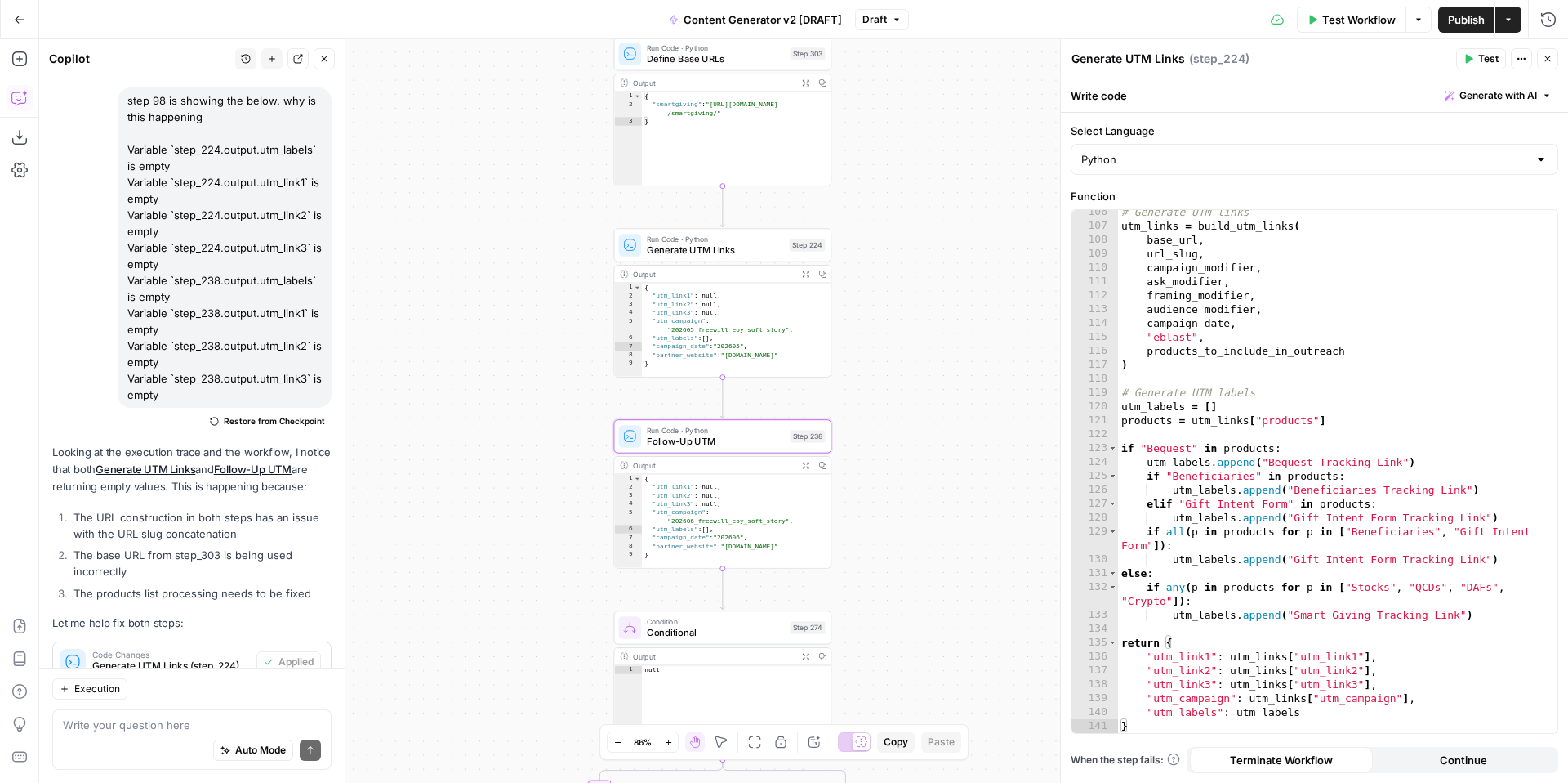
click at [305, 705] on span "Apply" at bounding box center [300, 712] width 27 height 14
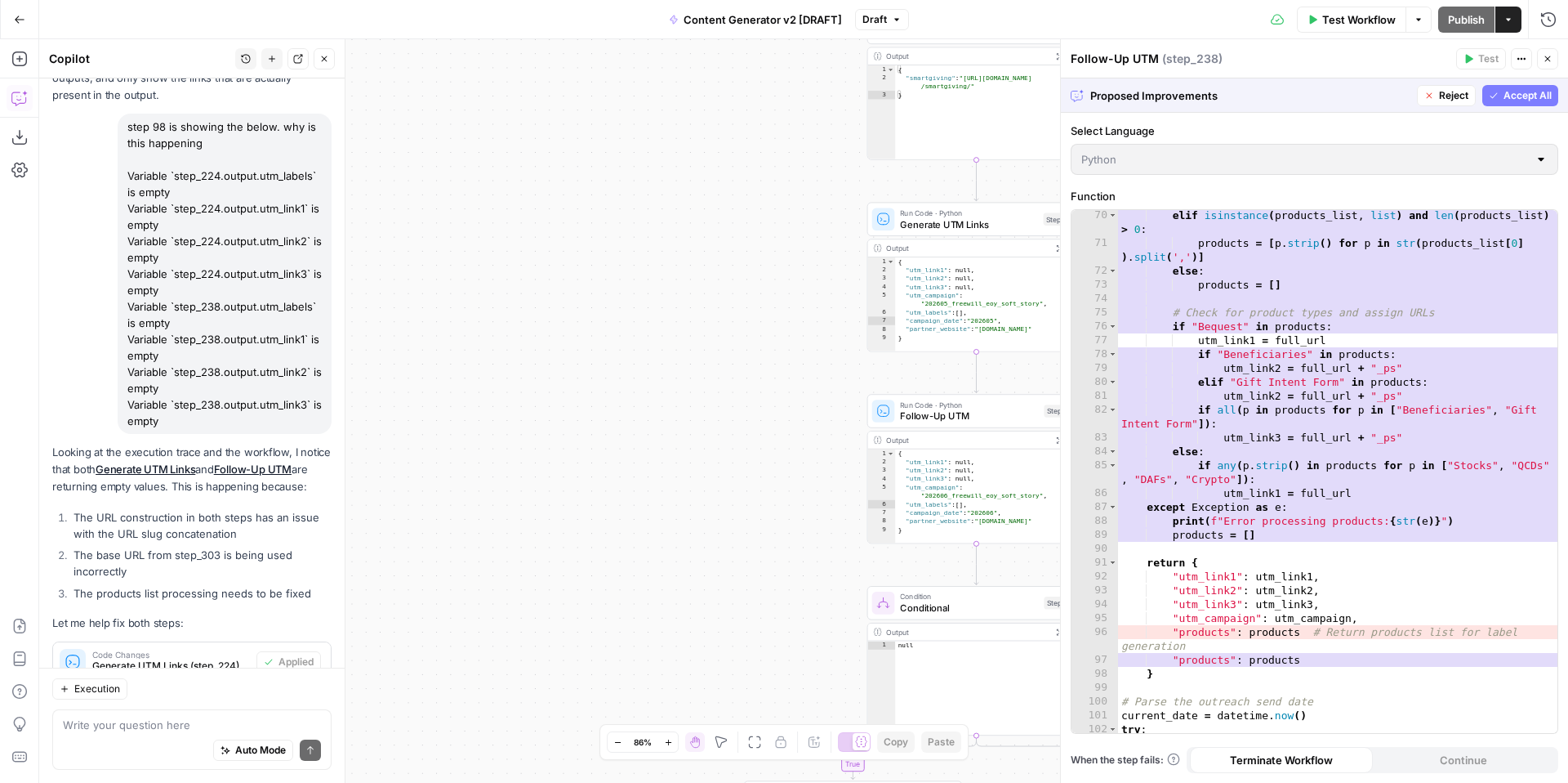
scroll to position [1126, 0]
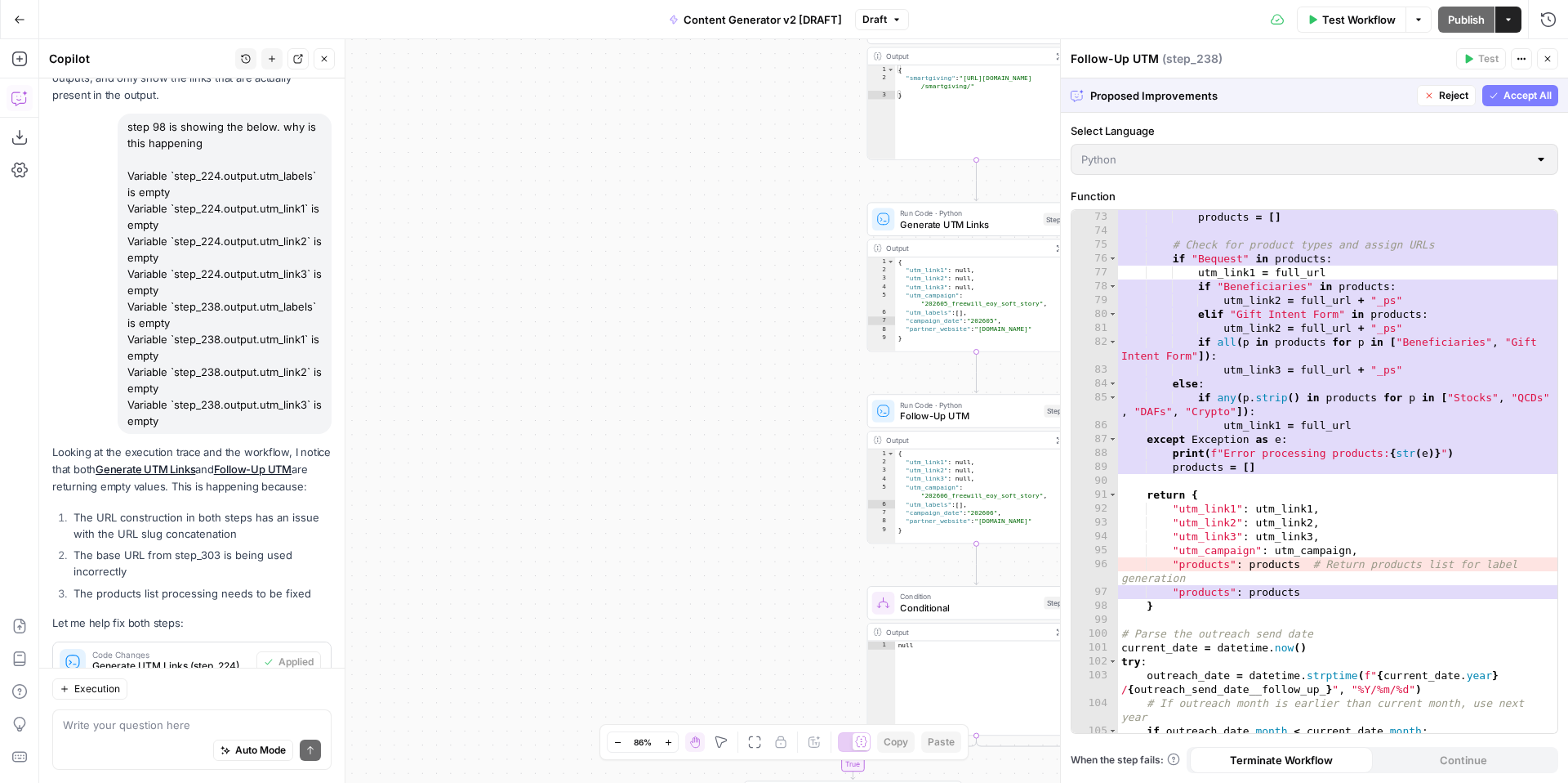
click at [1518, 95] on span "Accept All" at bounding box center [1528, 95] width 48 height 14
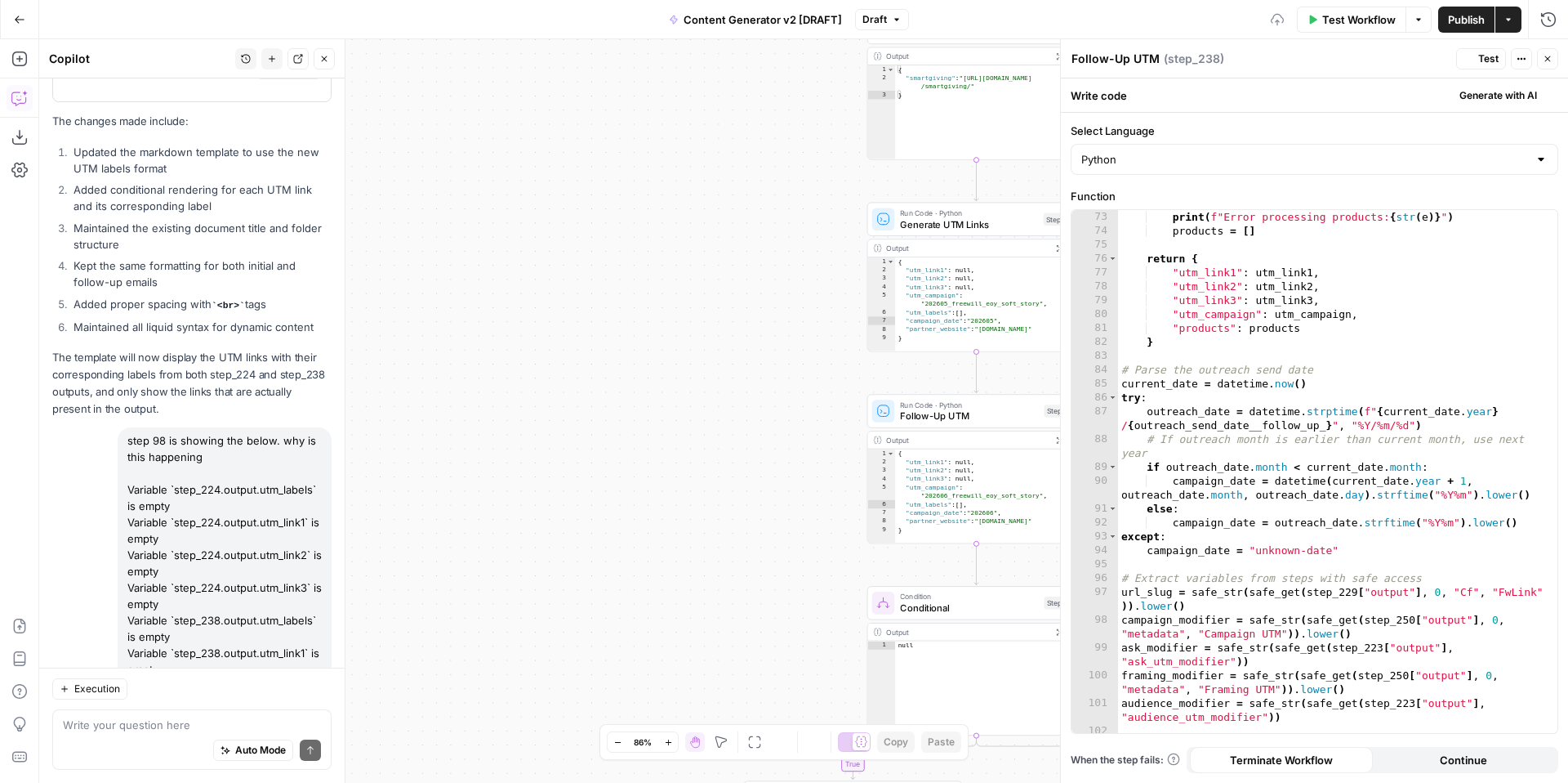
scroll to position [12661, 0]
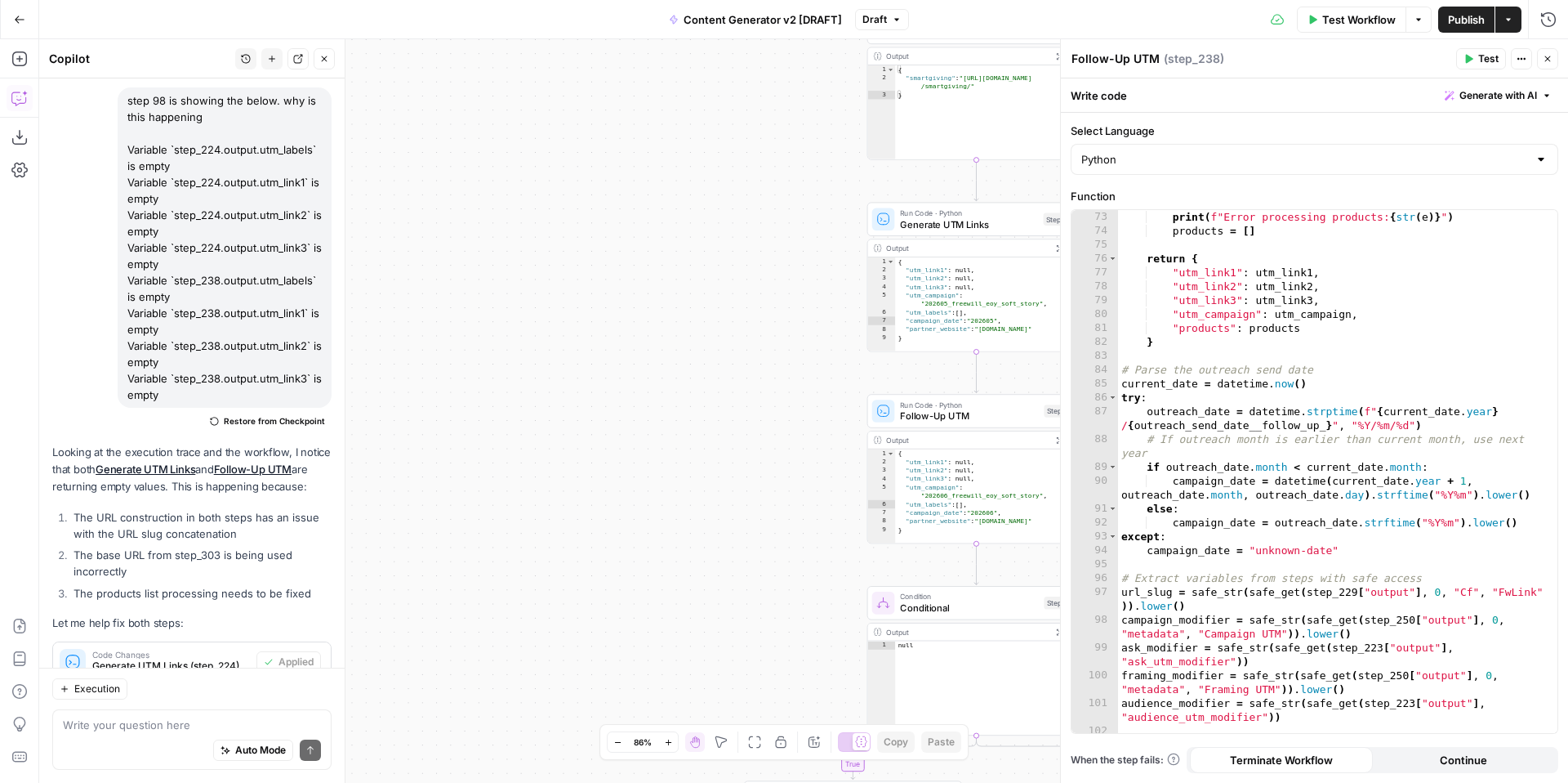
click at [1341, 24] on span "Test Workflow" at bounding box center [1359, 19] width 74 height 16
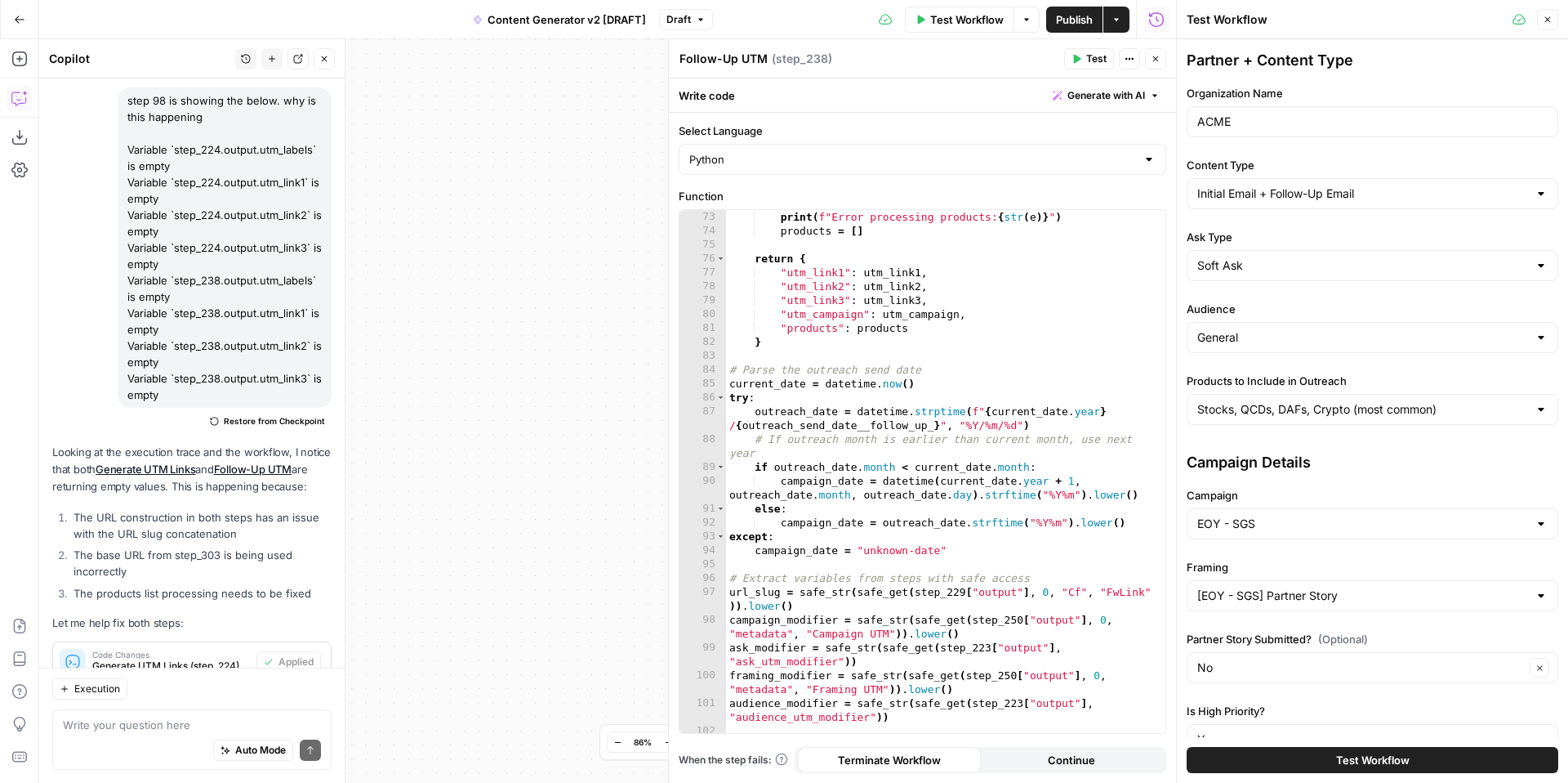
click at [1287, 752] on button "Test Workflow" at bounding box center [1372, 759] width 372 height 26
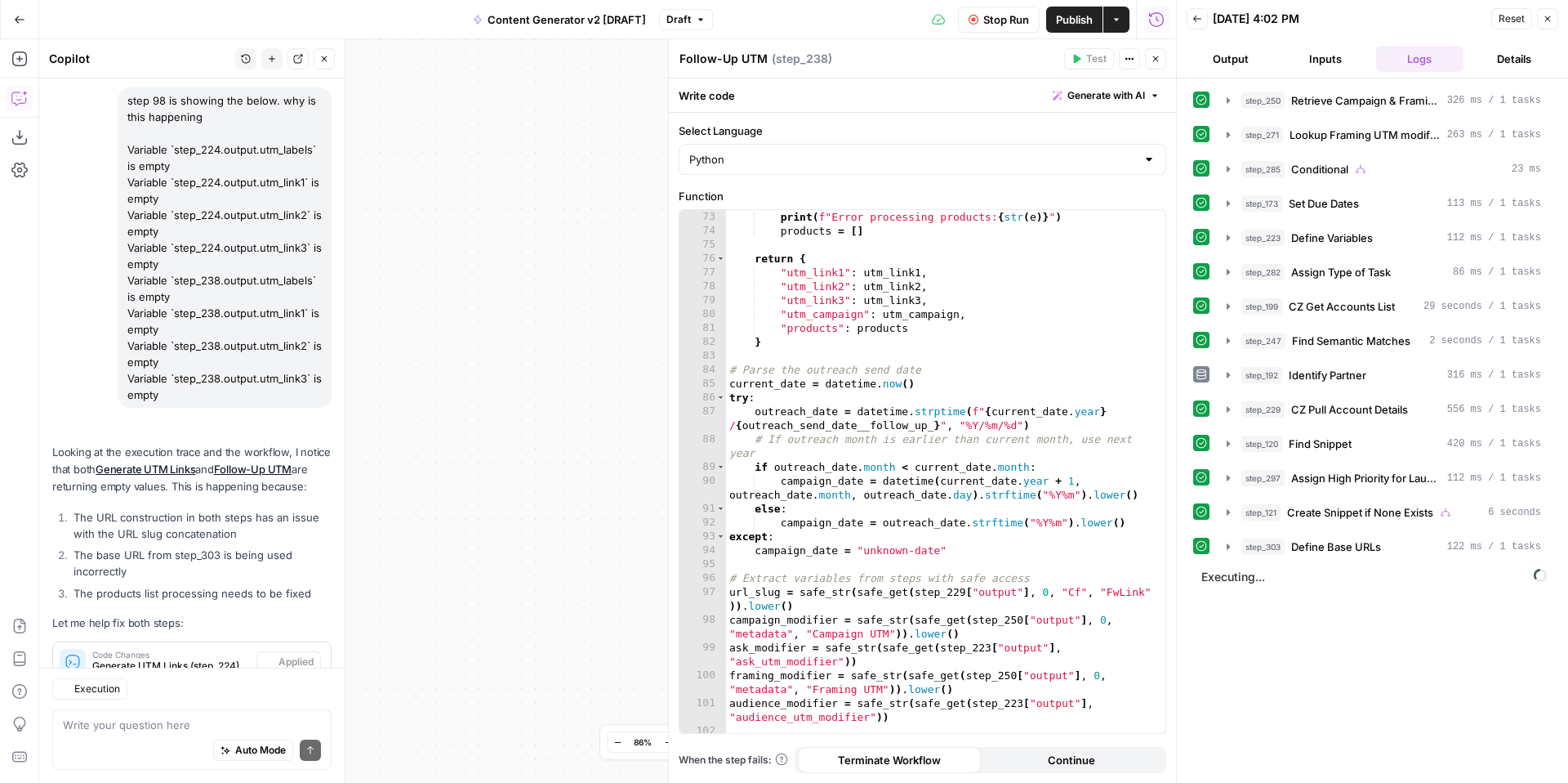
scroll to position [12661, 0]
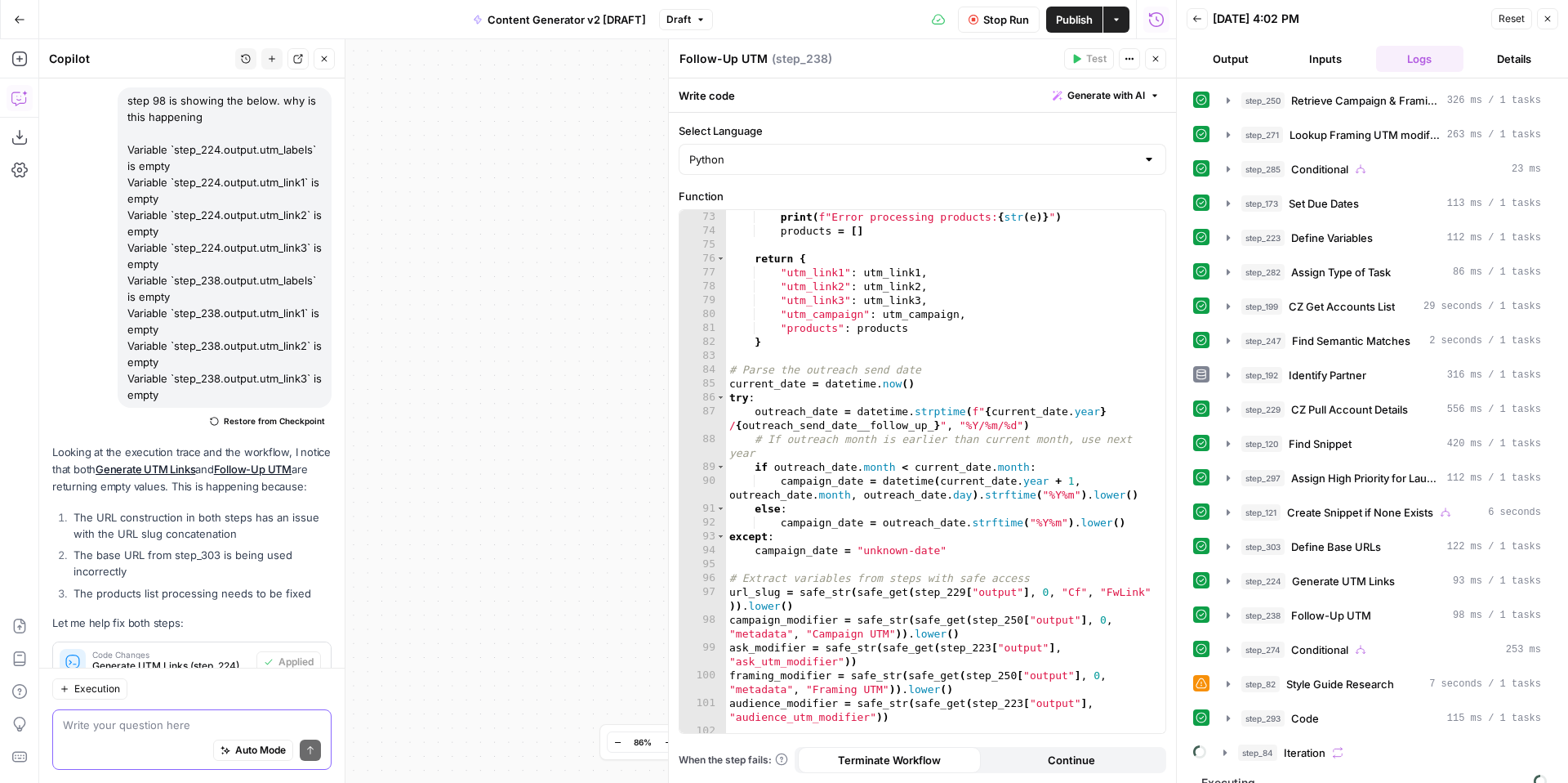
click at [107, 730] on textarea at bounding box center [192, 724] width 258 height 16
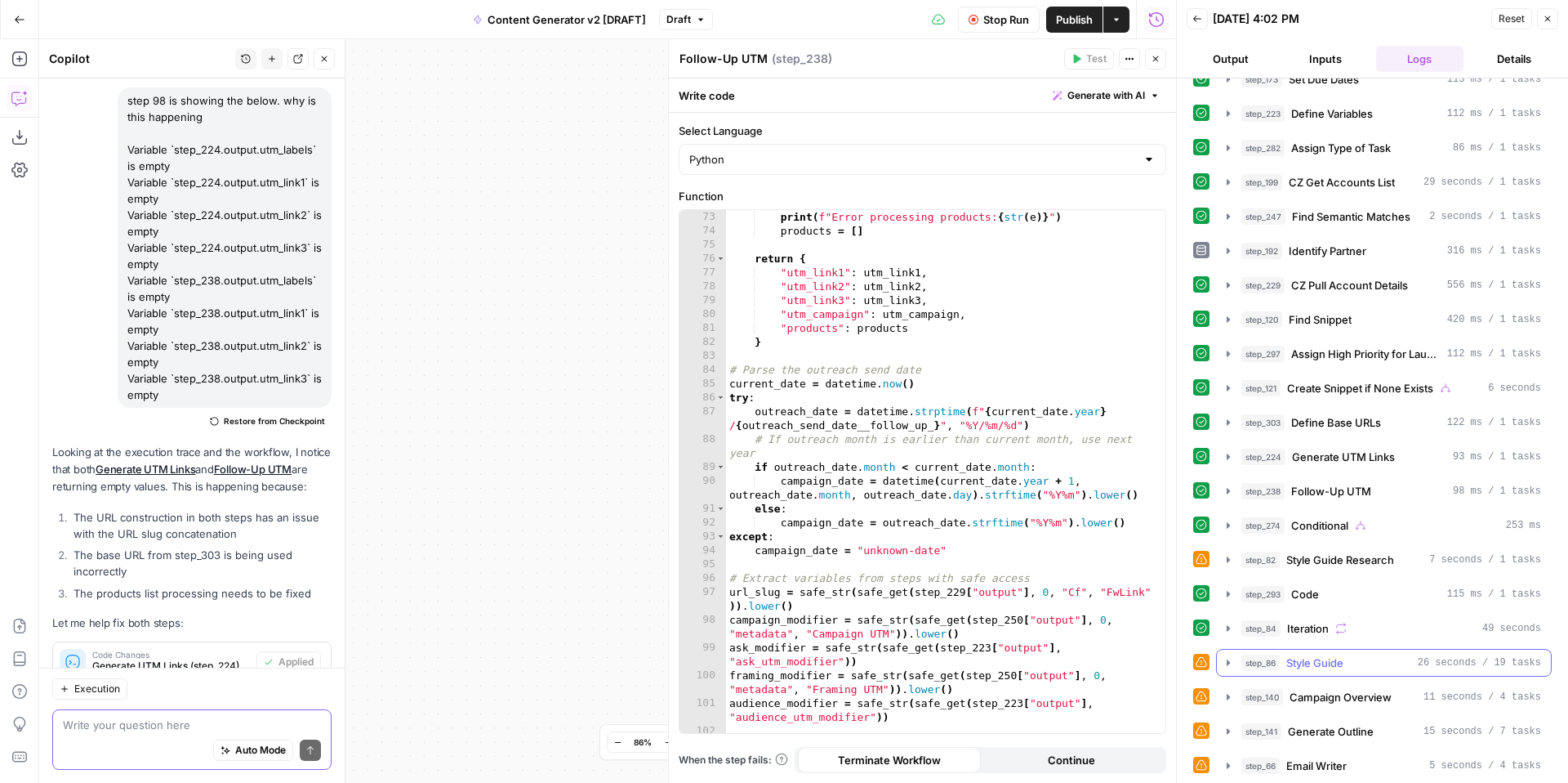
scroll to position [227, 0]
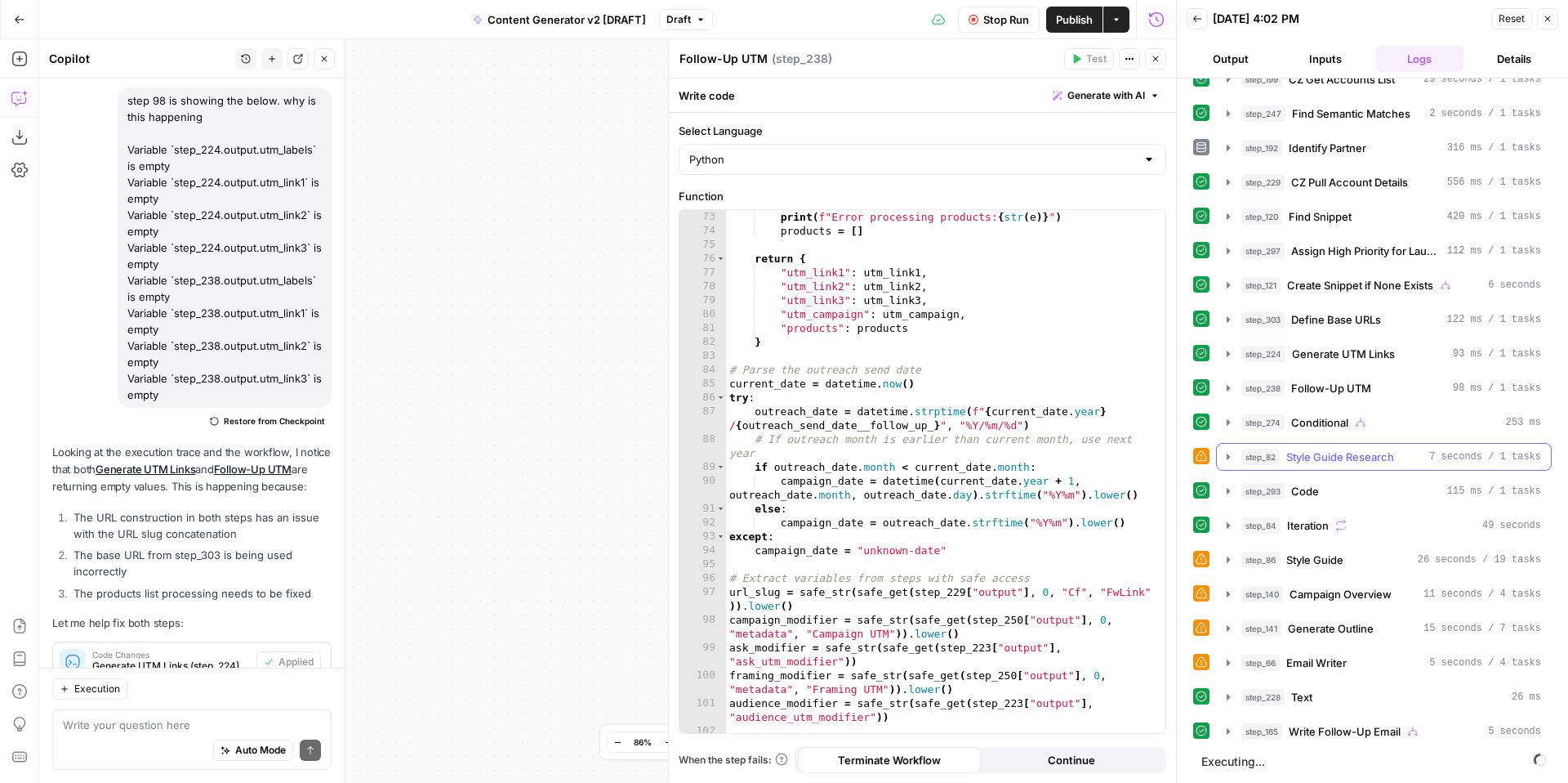
click at [1229, 457] on icon "button" at bounding box center [1228, 457] width 3 height 6
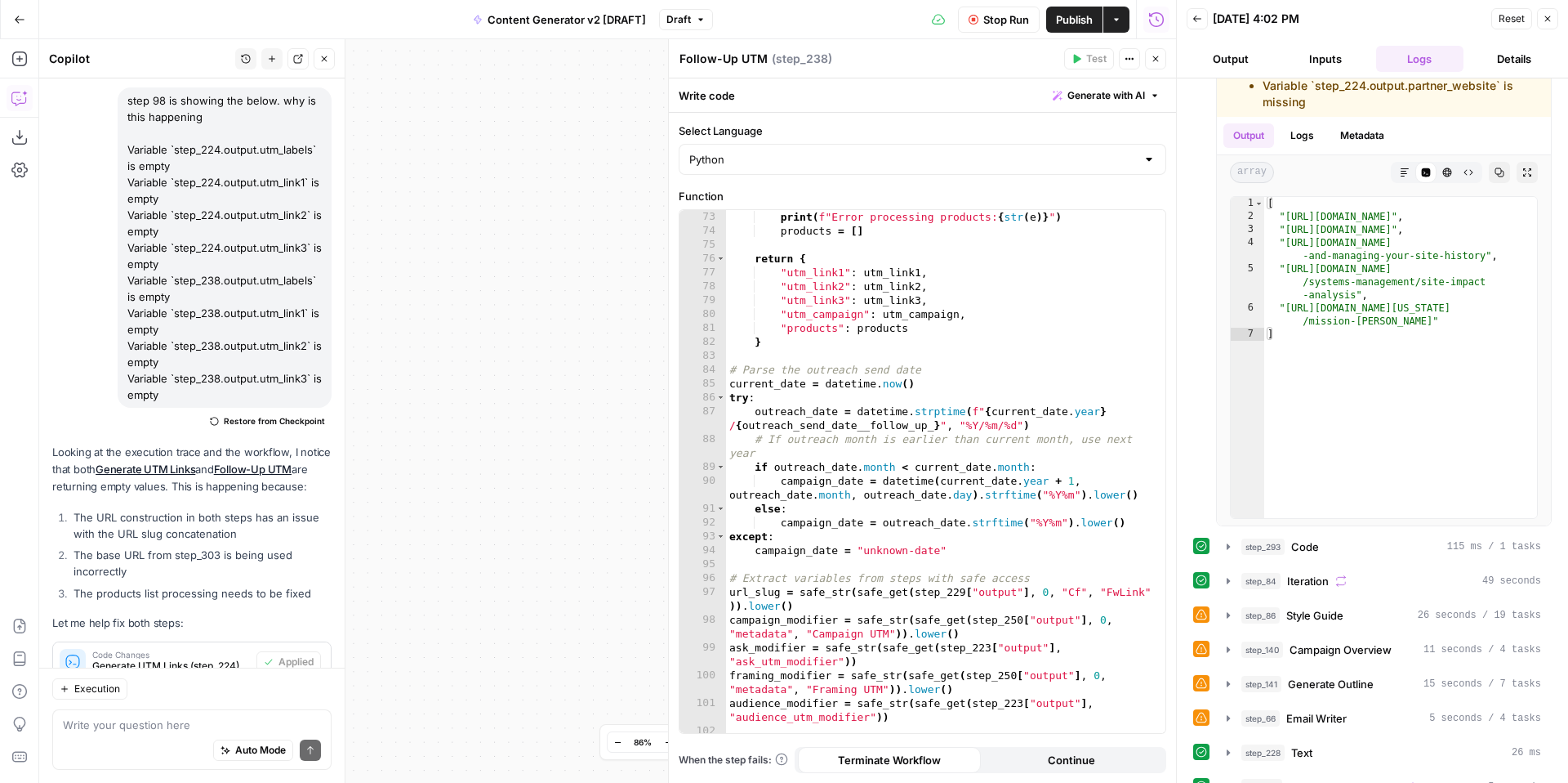
scroll to position [520, 0]
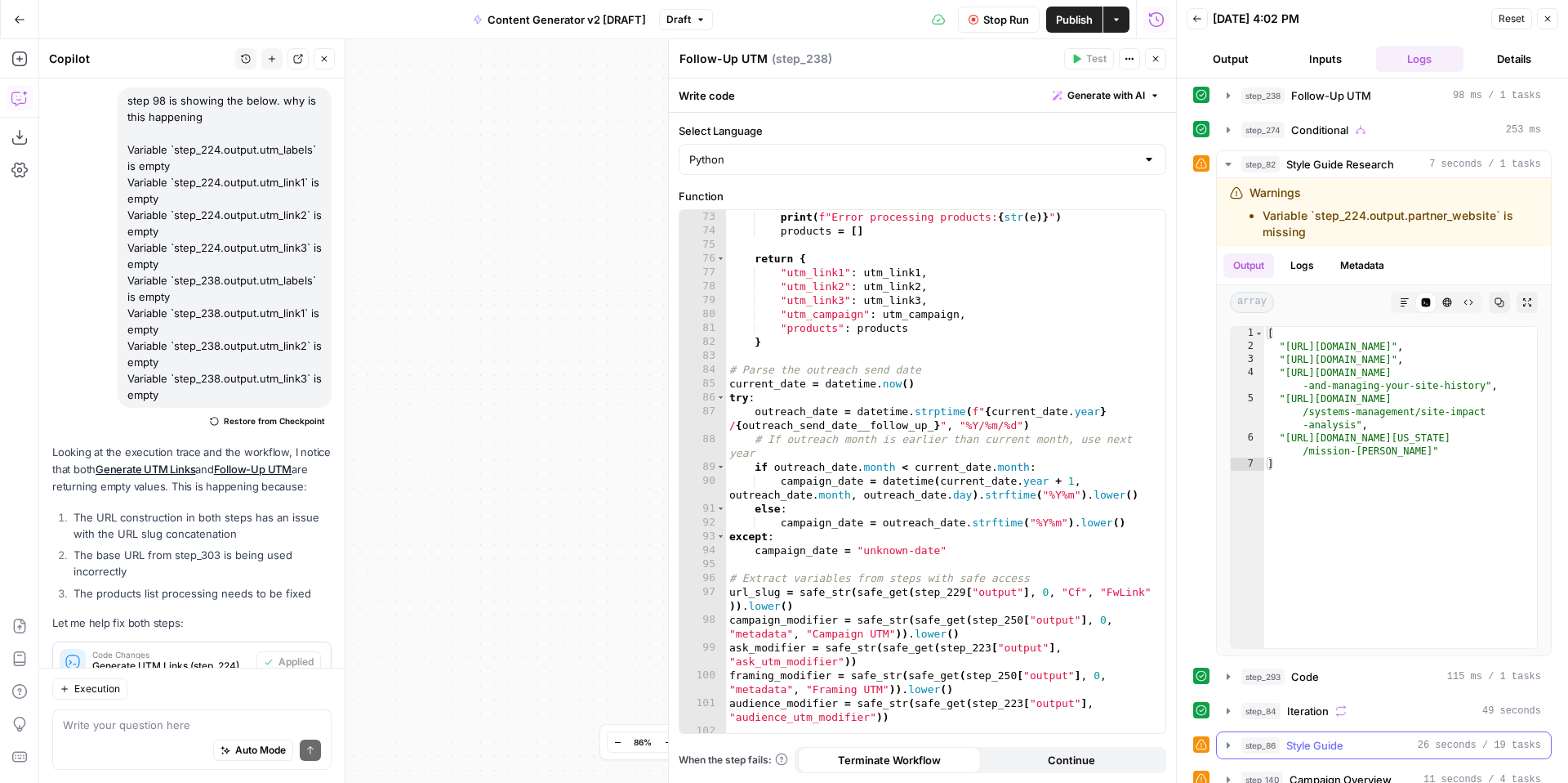
click at [1228, 742] on icon "button" at bounding box center [1228, 745] width 3 height 6
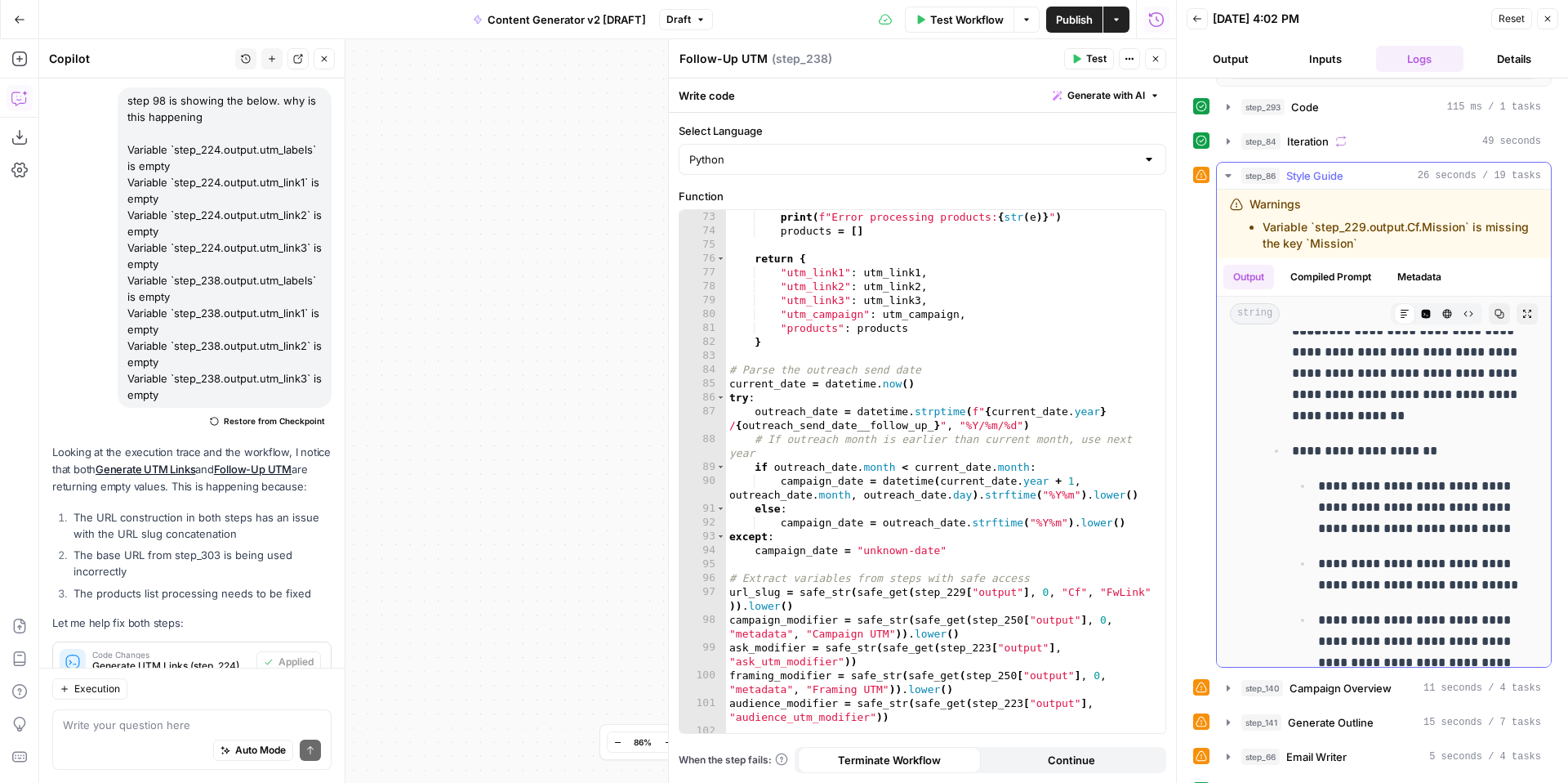
scroll to position [1094, 0]
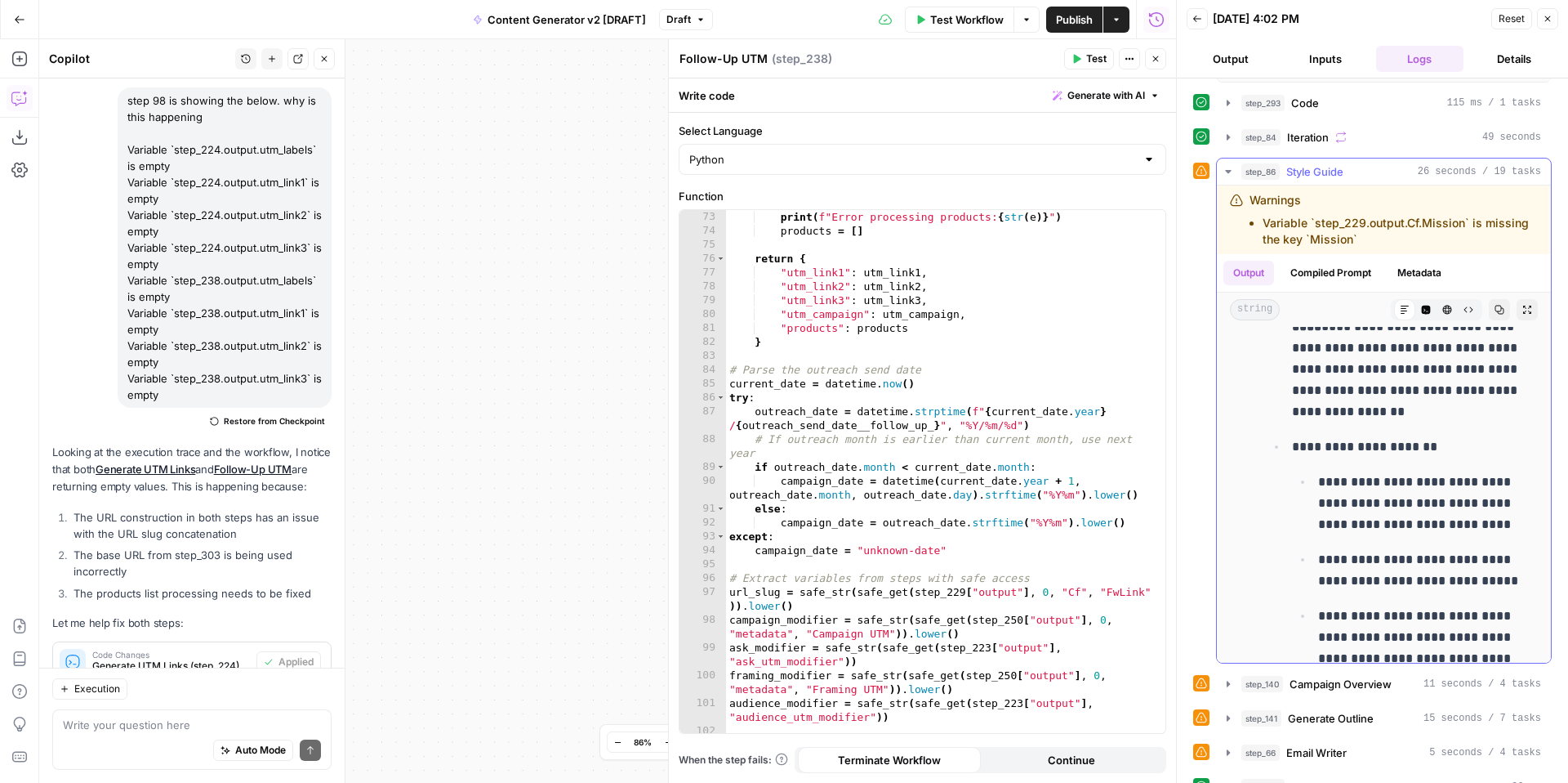
click at [1228, 170] on icon "button" at bounding box center [1229, 171] width 6 height 3
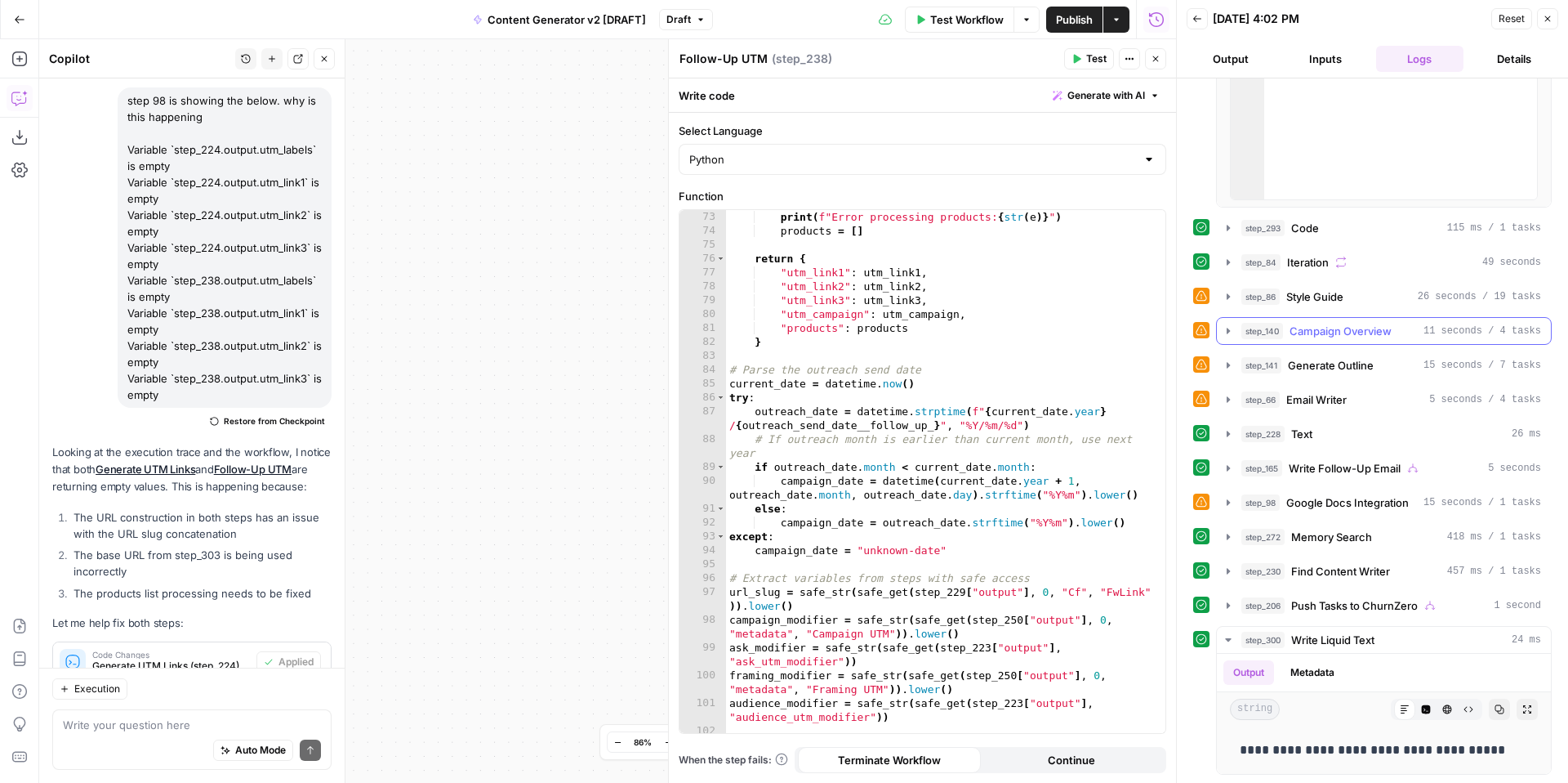
click at [1227, 332] on icon "button" at bounding box center [1228, 331] width 3 height 6
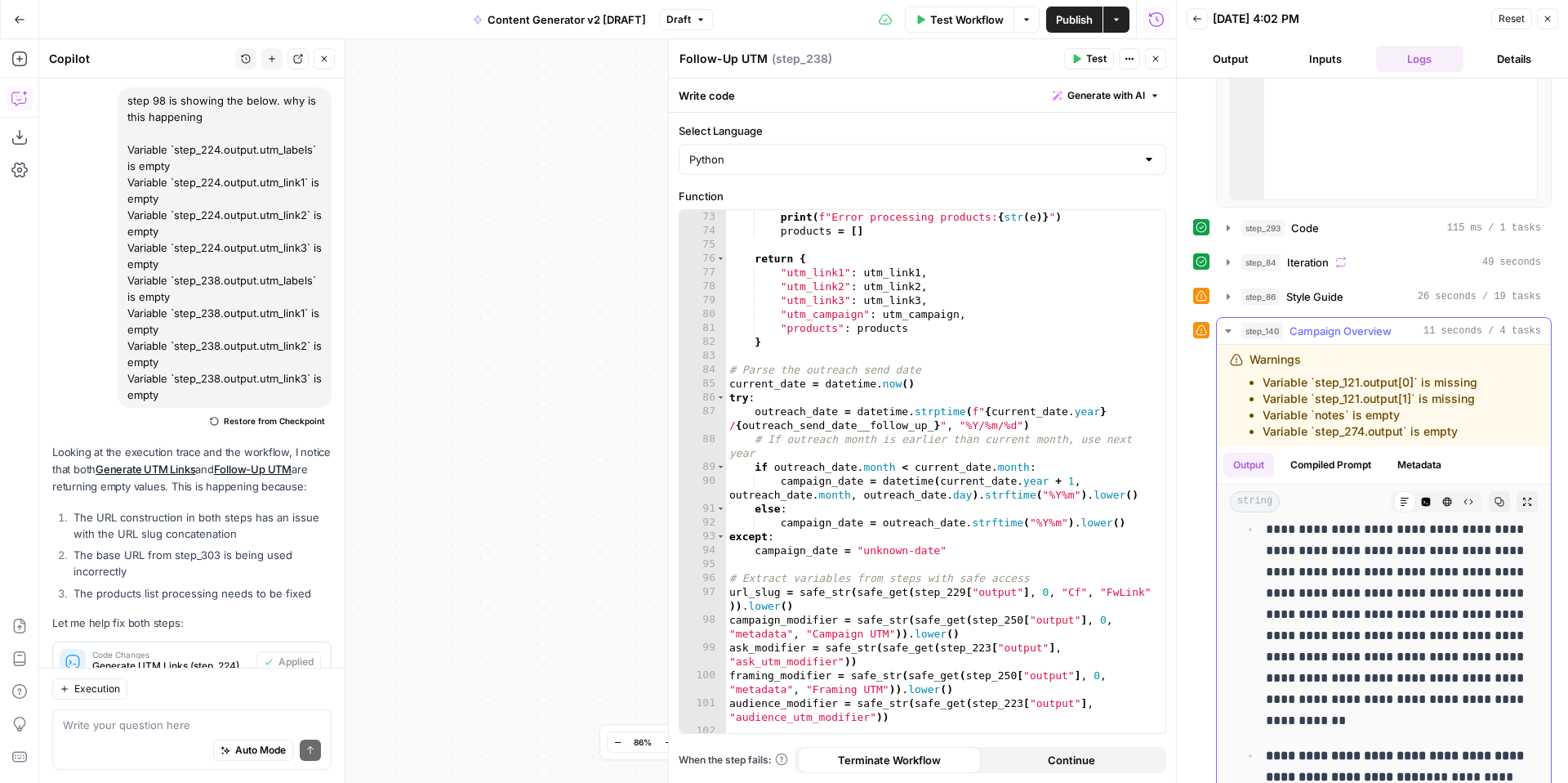
scroll to position [53, 0]
click at [1228, 328] on icon "button" at bounding box center [1229, 331] width 13 height 13
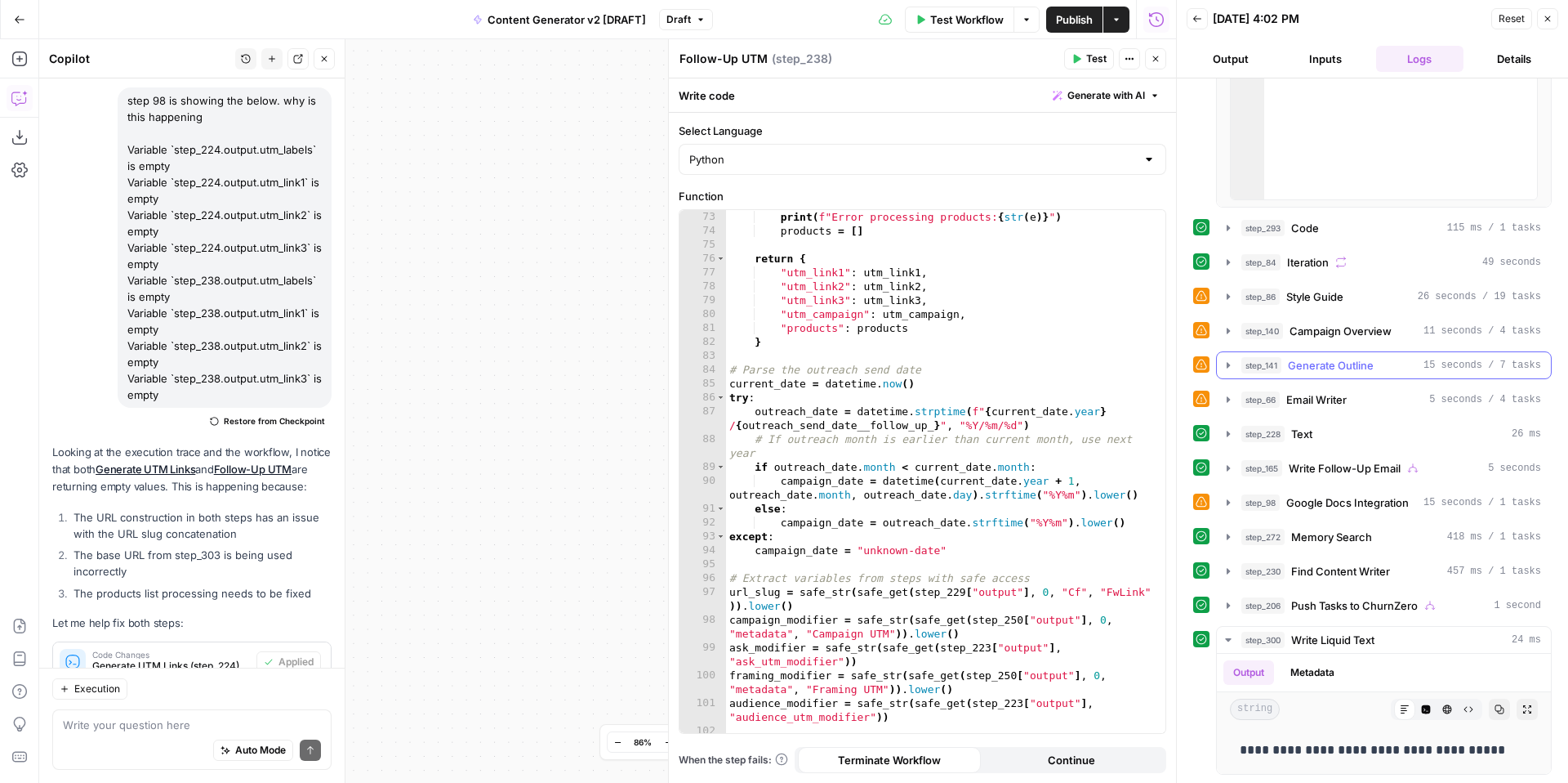
click at [1227, 369] on icon "button" at bounding box center [1229, 366] width 13 height 13
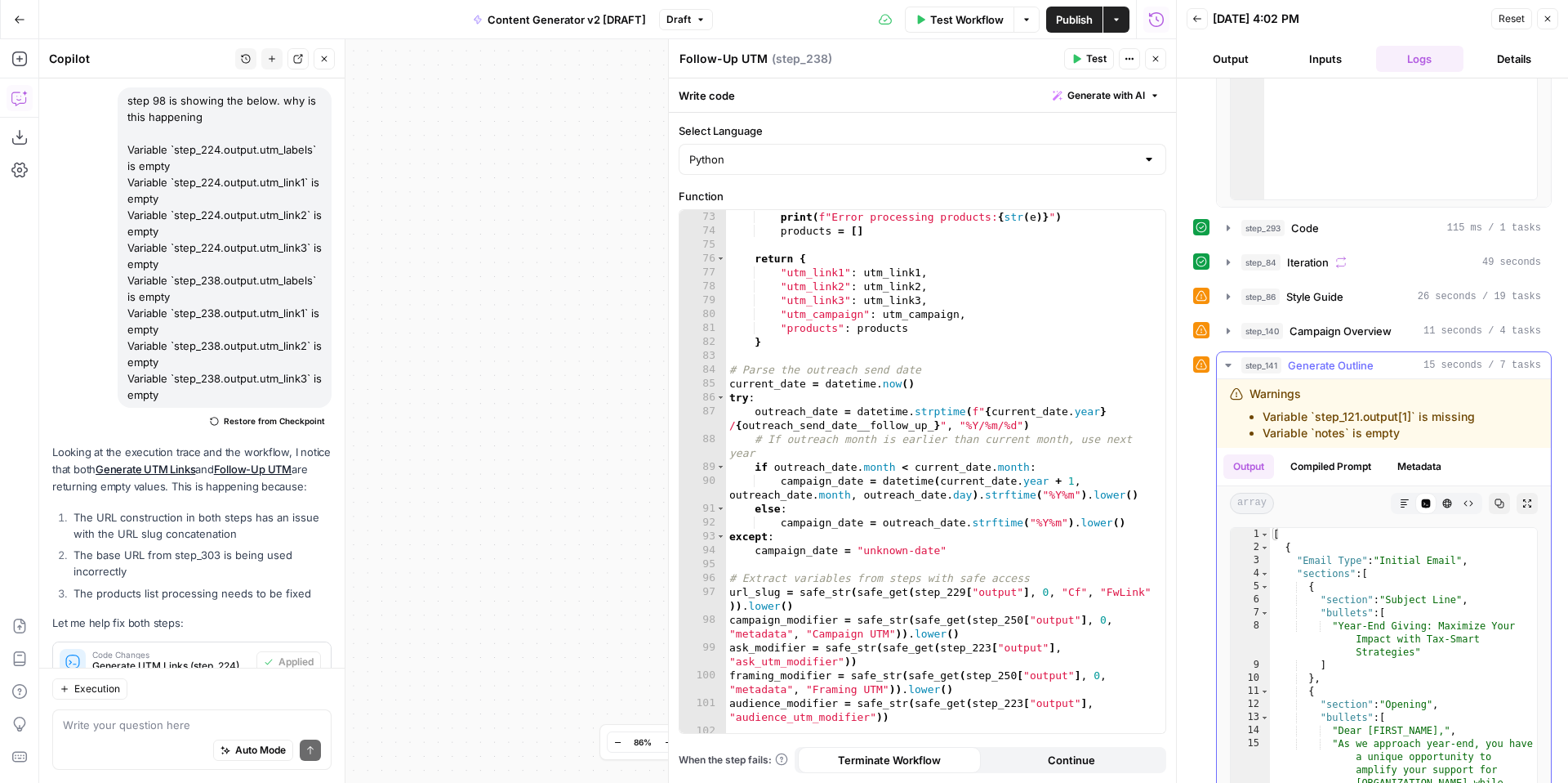
click at [1227, 369] on icon "button" at bounding box center [1229, 366] width 13 height 13
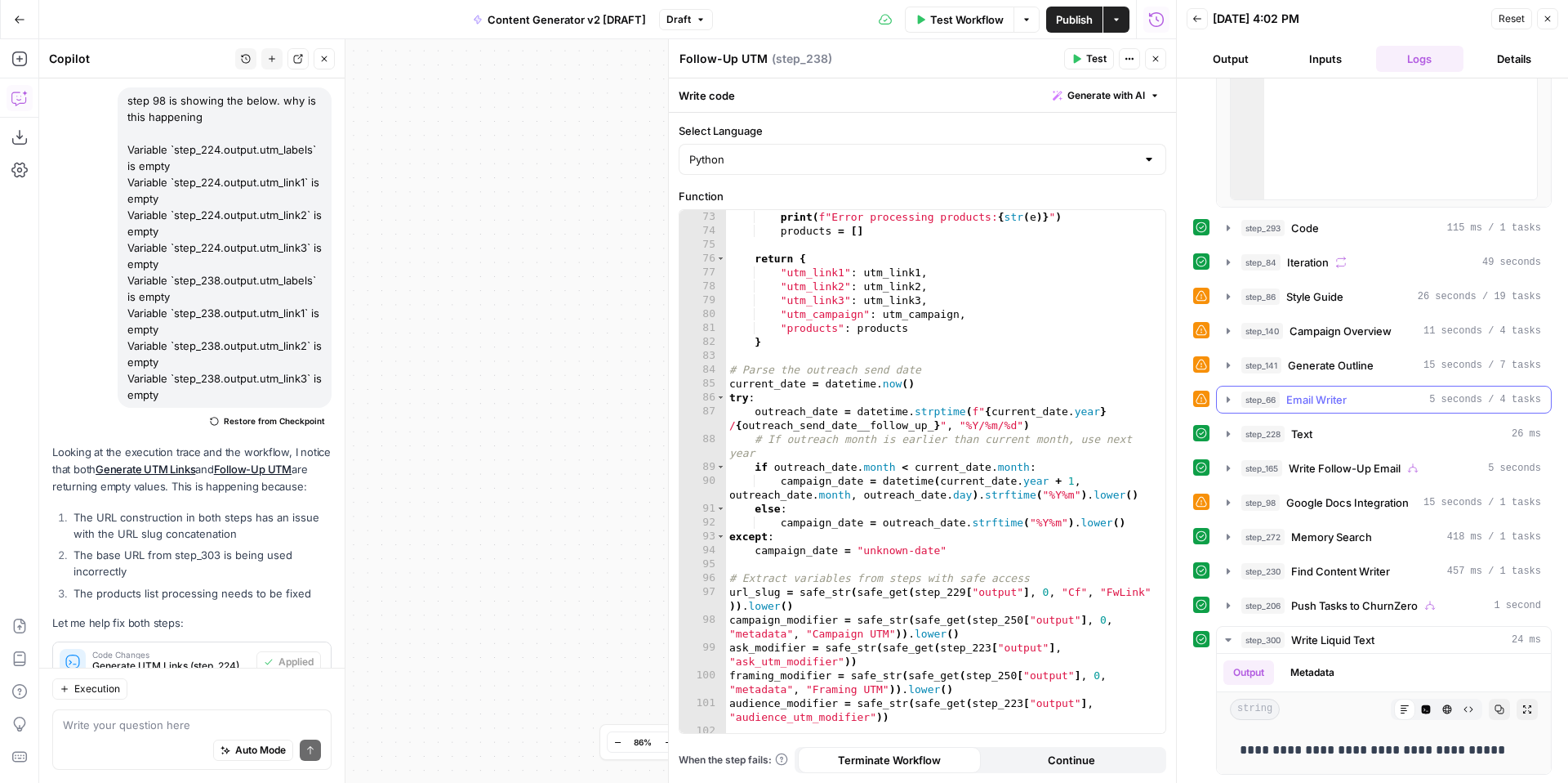
click at [1229, 399] on icon "button" at bounding box center [1228, 399] width 3 height 6
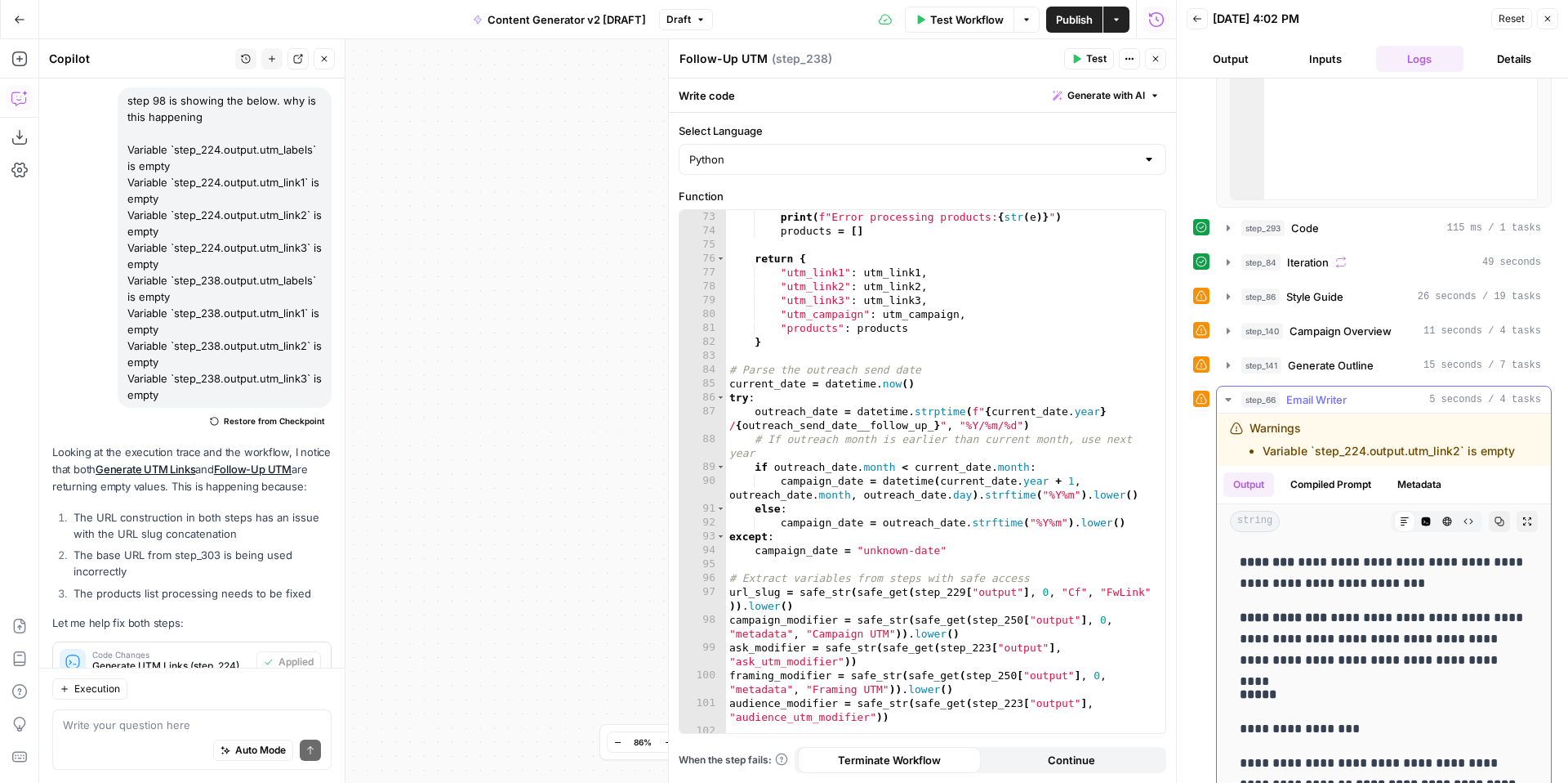
click at [1229, 399] on icon "button" at bounding box center [1229, 399] width 6 height 3
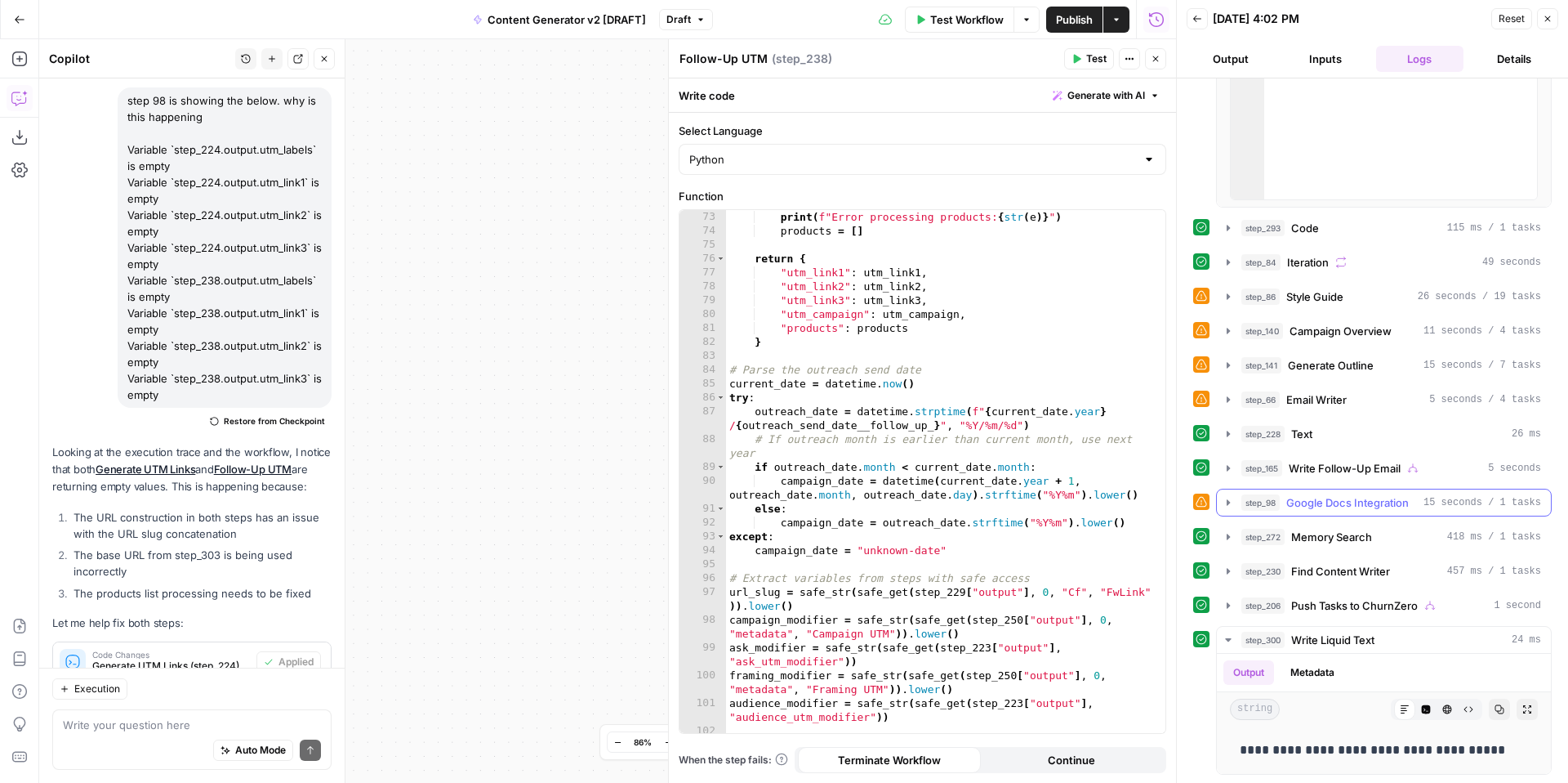
click at [1226, 499] on icon "button" at bounding box center [1229, 503] width 13 height 13
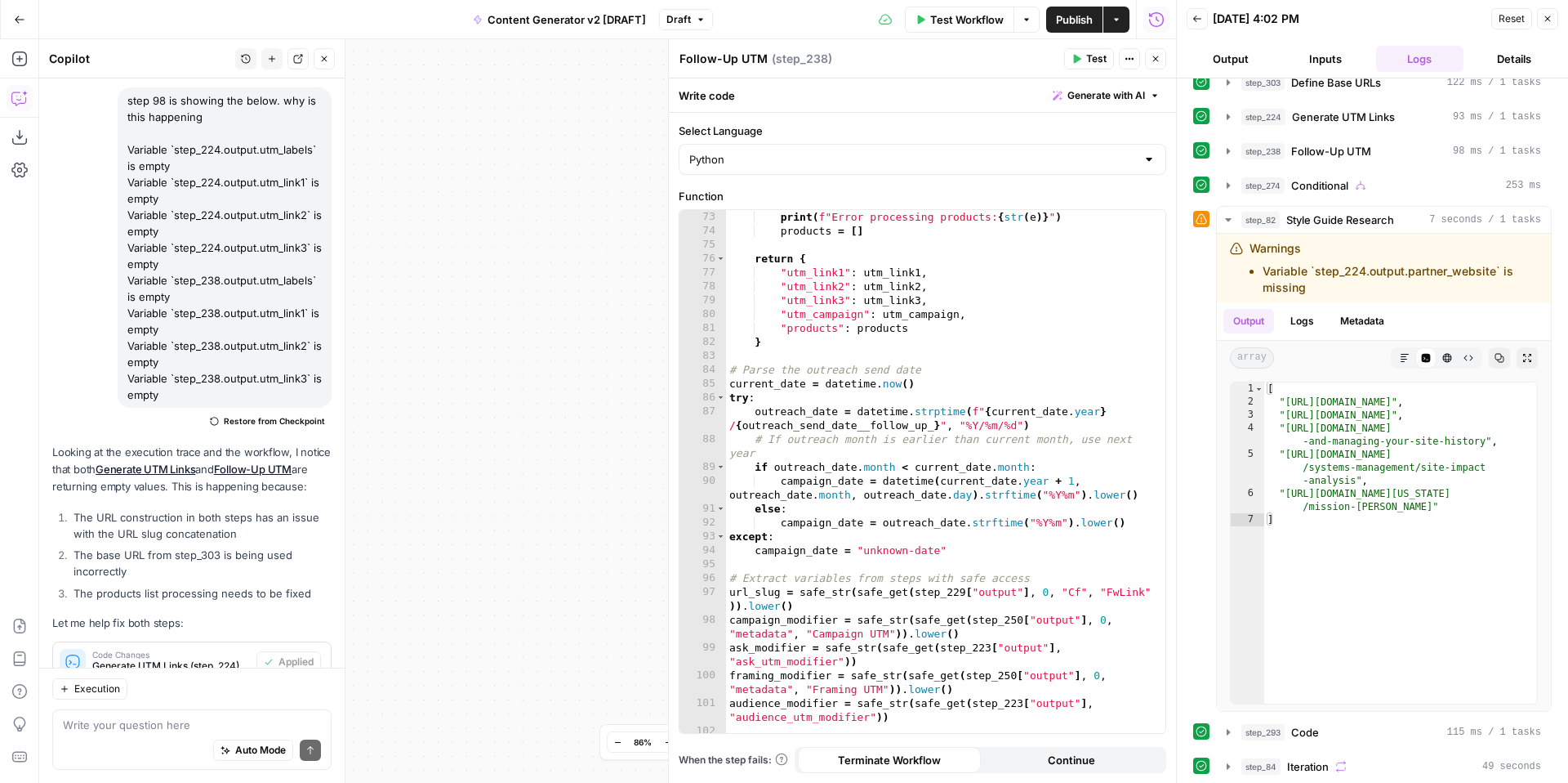
scroll to position [393, 0]
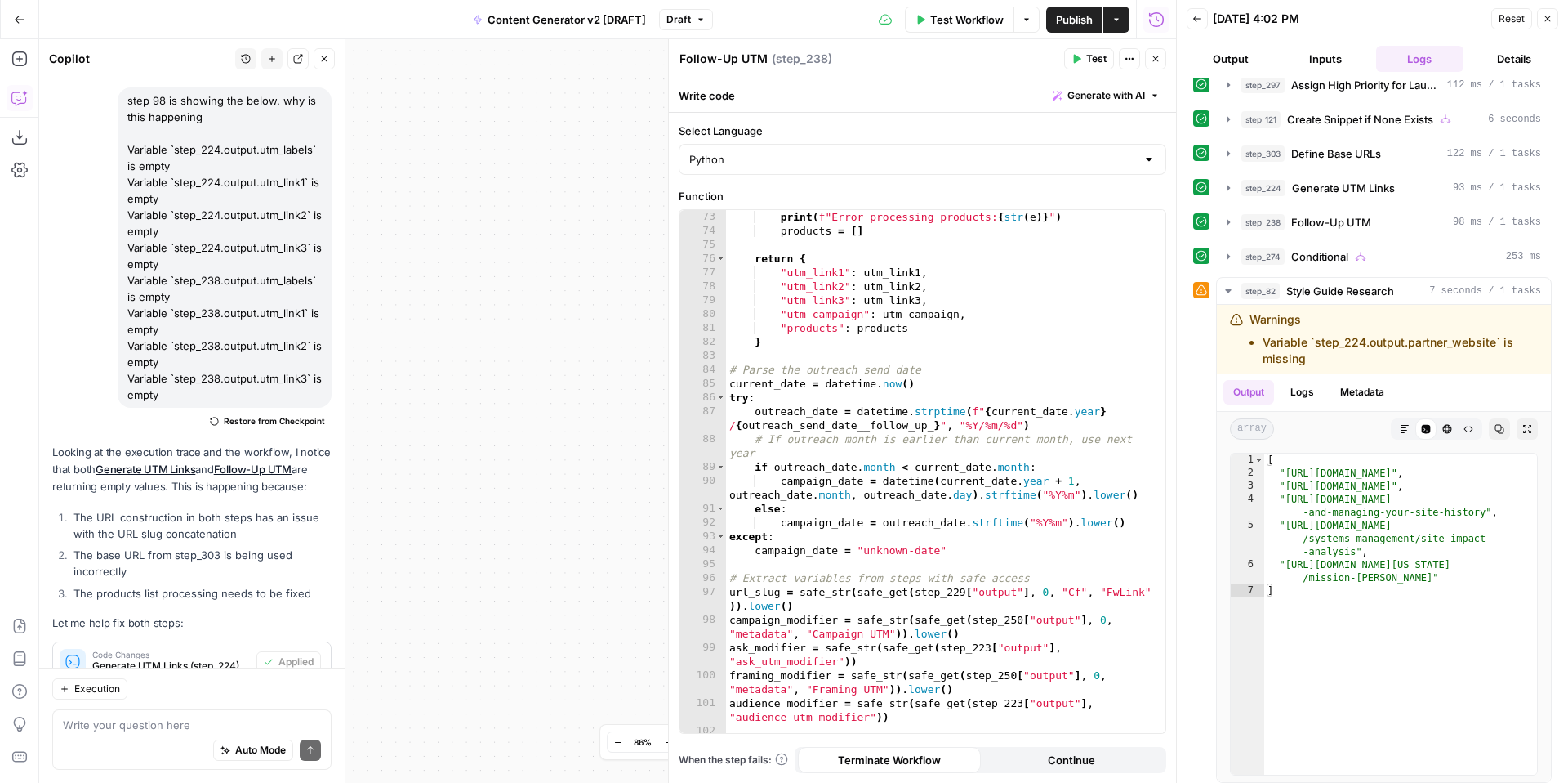
click at [1555, 19] on button "Close" at bounding box center [1548, 19] width 21 height 21
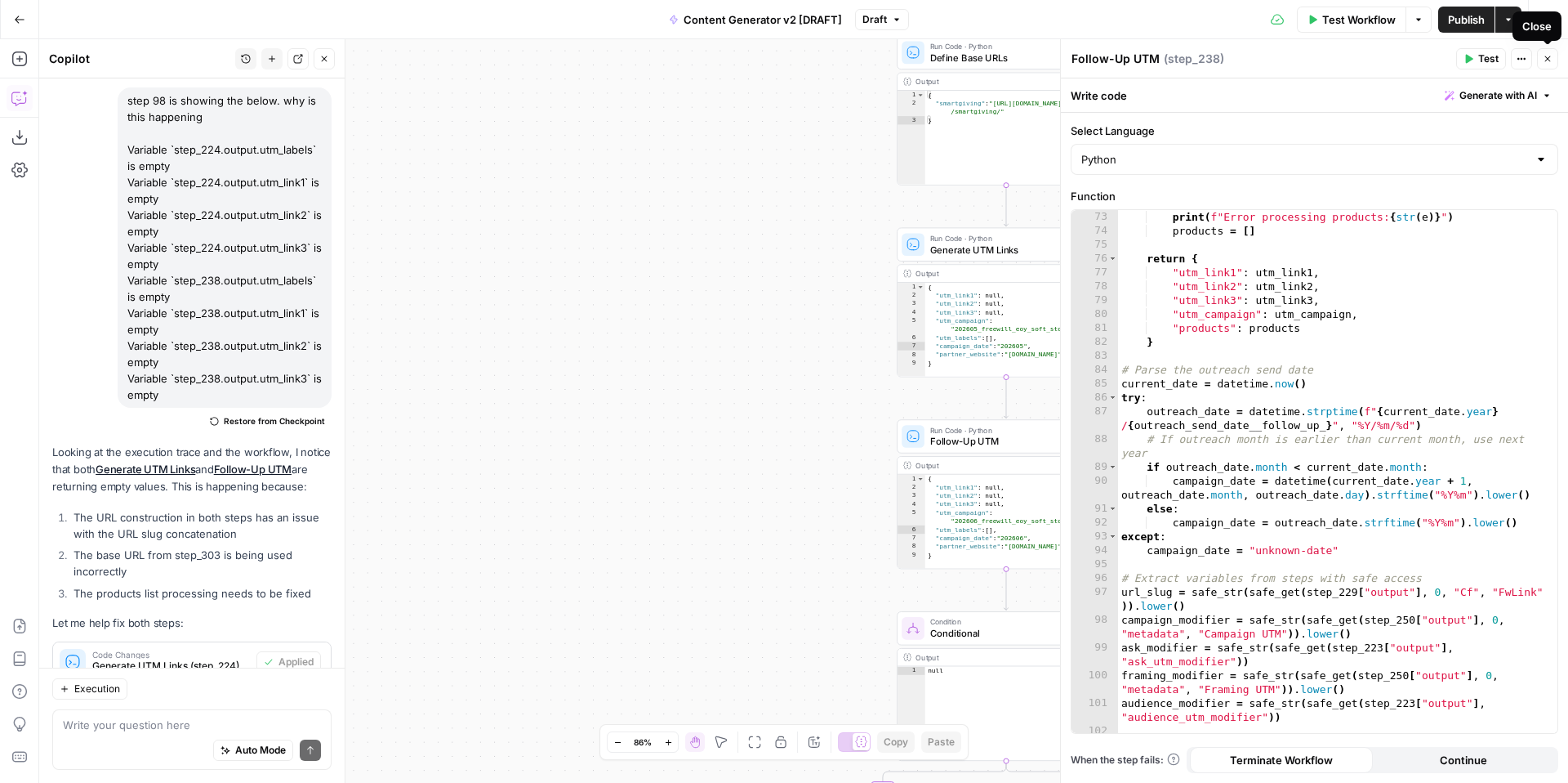
click at [1554, 58] on button "Close" at bounding box center [1548, 59] width 21 height 21
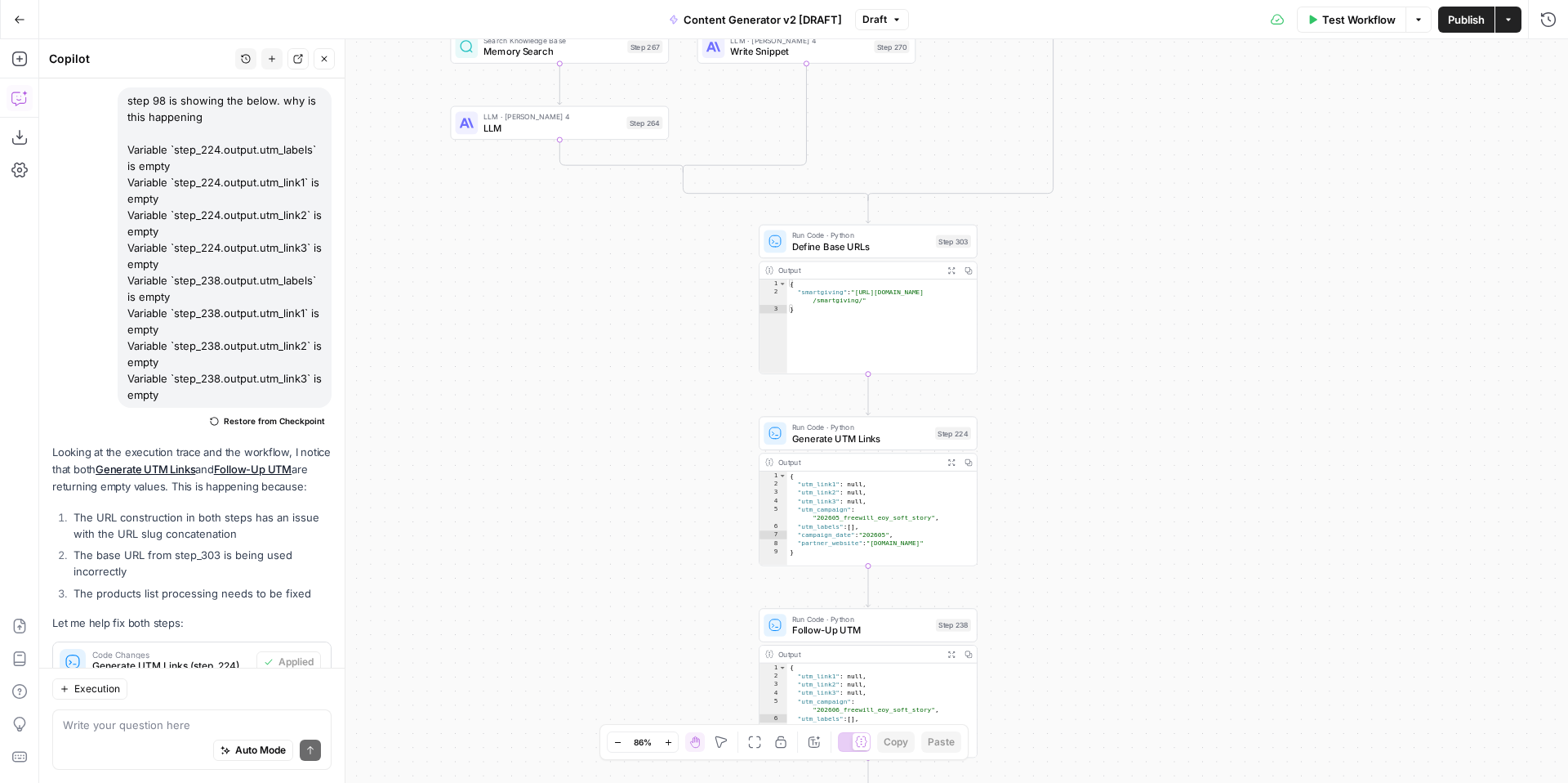
drag, startPoint x: 1320, startPoint y: 221, endPoint x: 1158, endPoint y: 542, distance: 359.6
click at [1158, 542] on div "true false true false true false true true false true false false Workflow Set …" at bounding box center [804, 411] width 1529 height 744
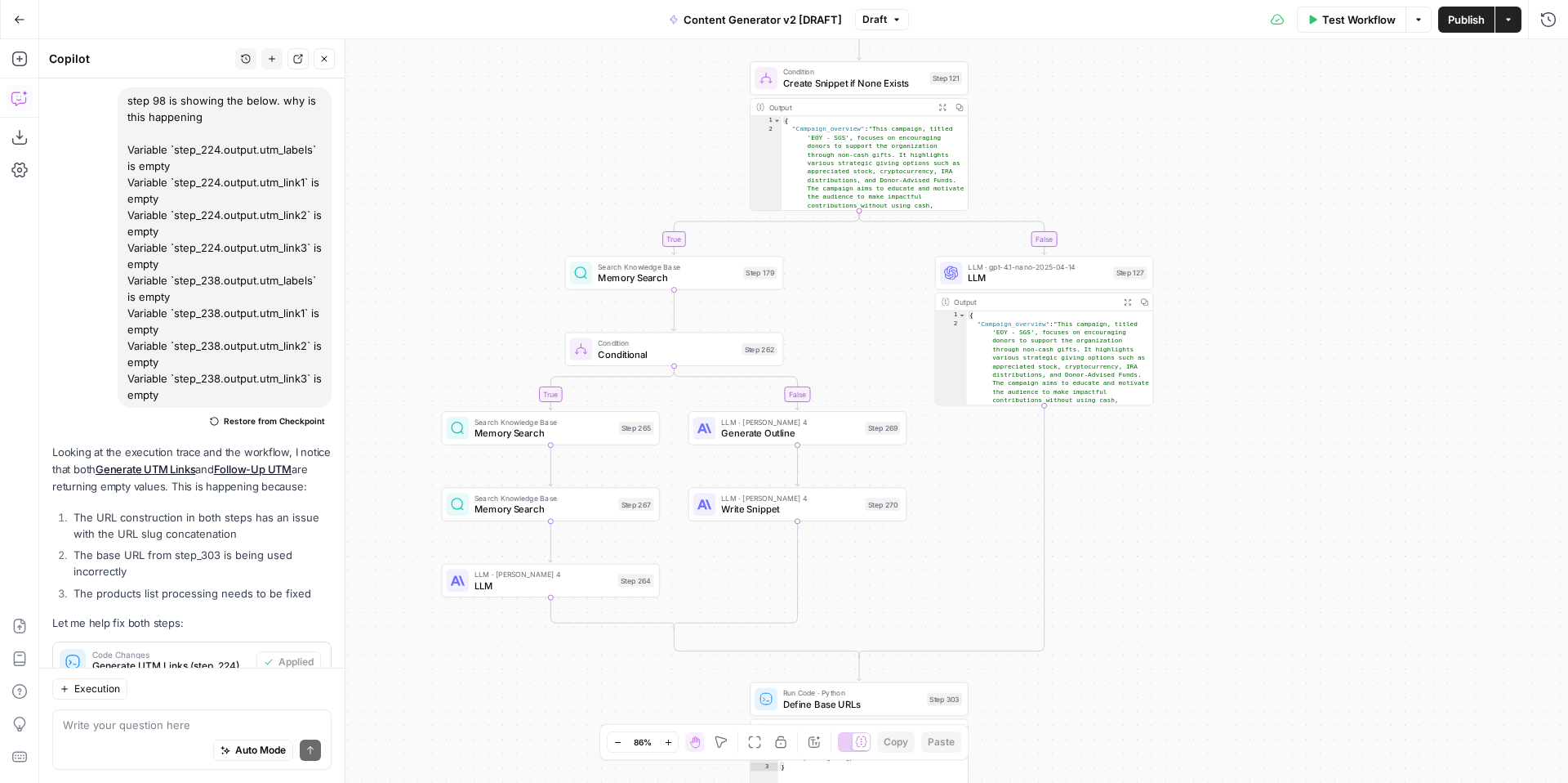
drag, startPoint x: 1164, startPoint y: 252, endPoint x: 1175, endPoint y: 604, distance: 352.2
click at [1175, 604] on div "true false true false true false true true false true false false Workflow Set …" at bounding box center [804, 411] width 1529 height 744
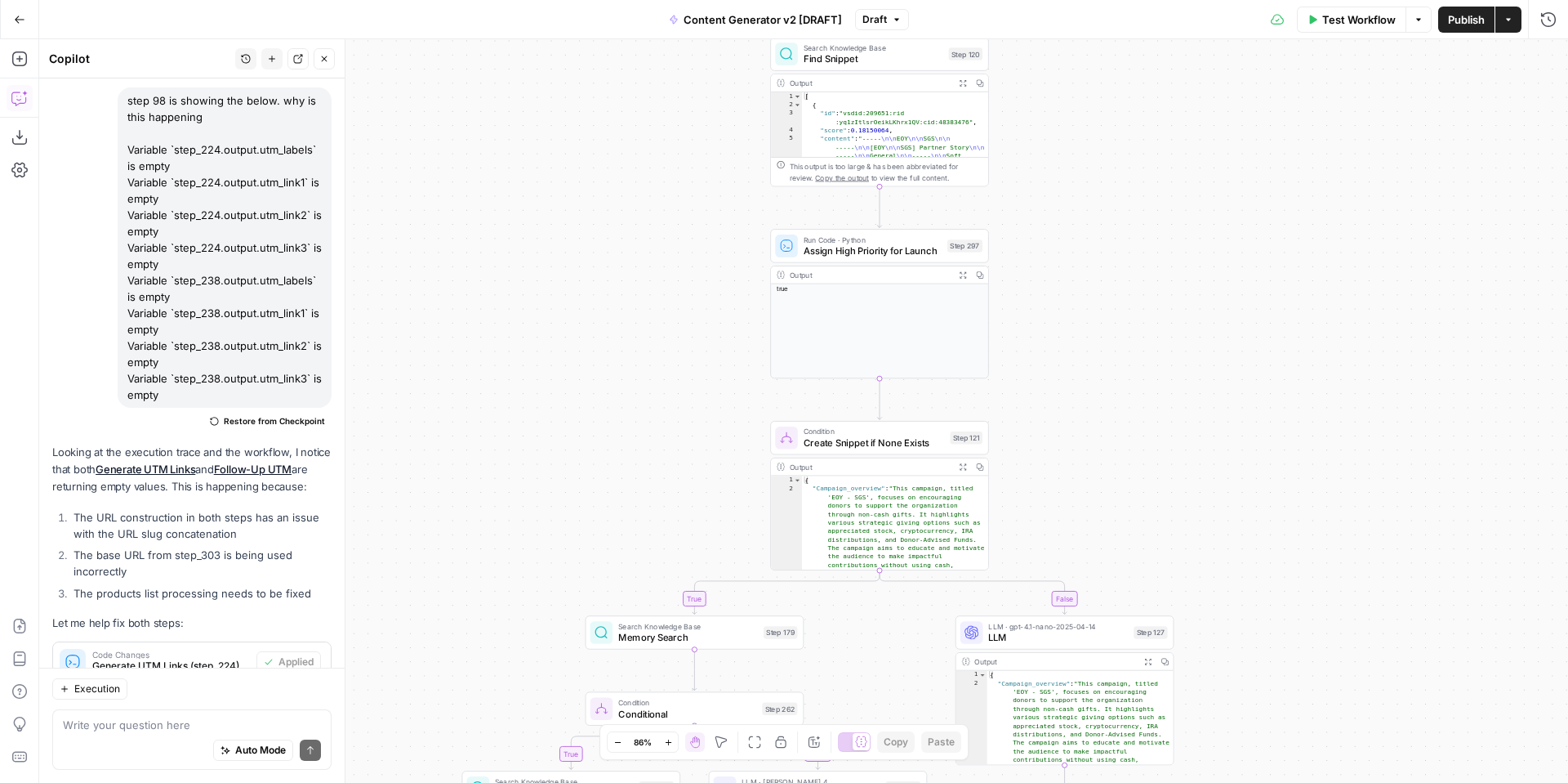
drag, startPoint x: 1195, startPoint y: 315, endPoint x: 1216, endPoint y: 591, distance: 276.8
click at [1216, 598] on div "true false true false true false true true false true false false Workflow Set …" at bounding box center [804, 411] width 1529 height 744
click at [1336, 30] on button "Test Workflow" at bounding box center [1351, 19] width 109 height 26
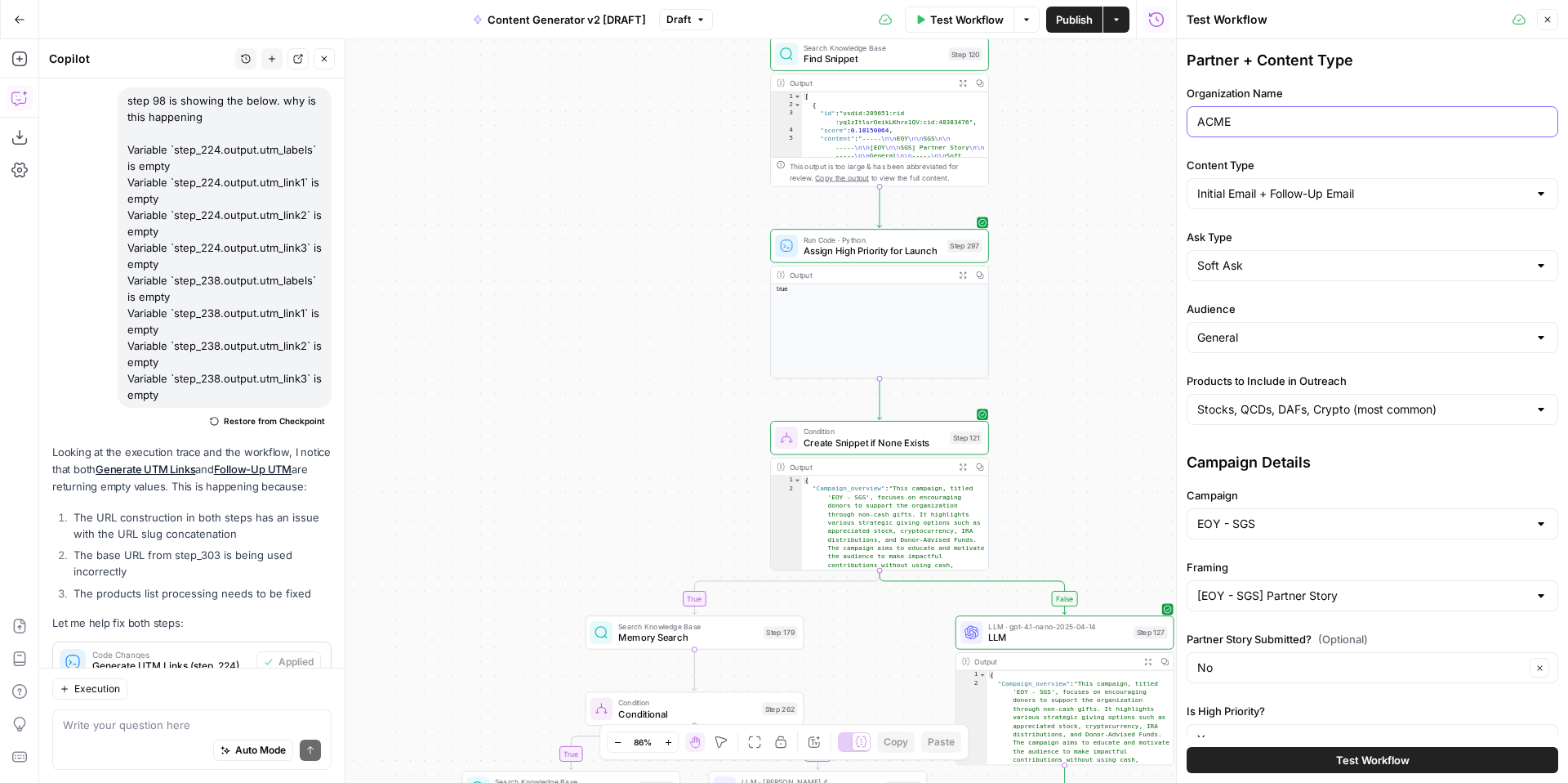
click at [1249, 123] on input "ACME" at bounding box center [1372, 121] width 350 height 16
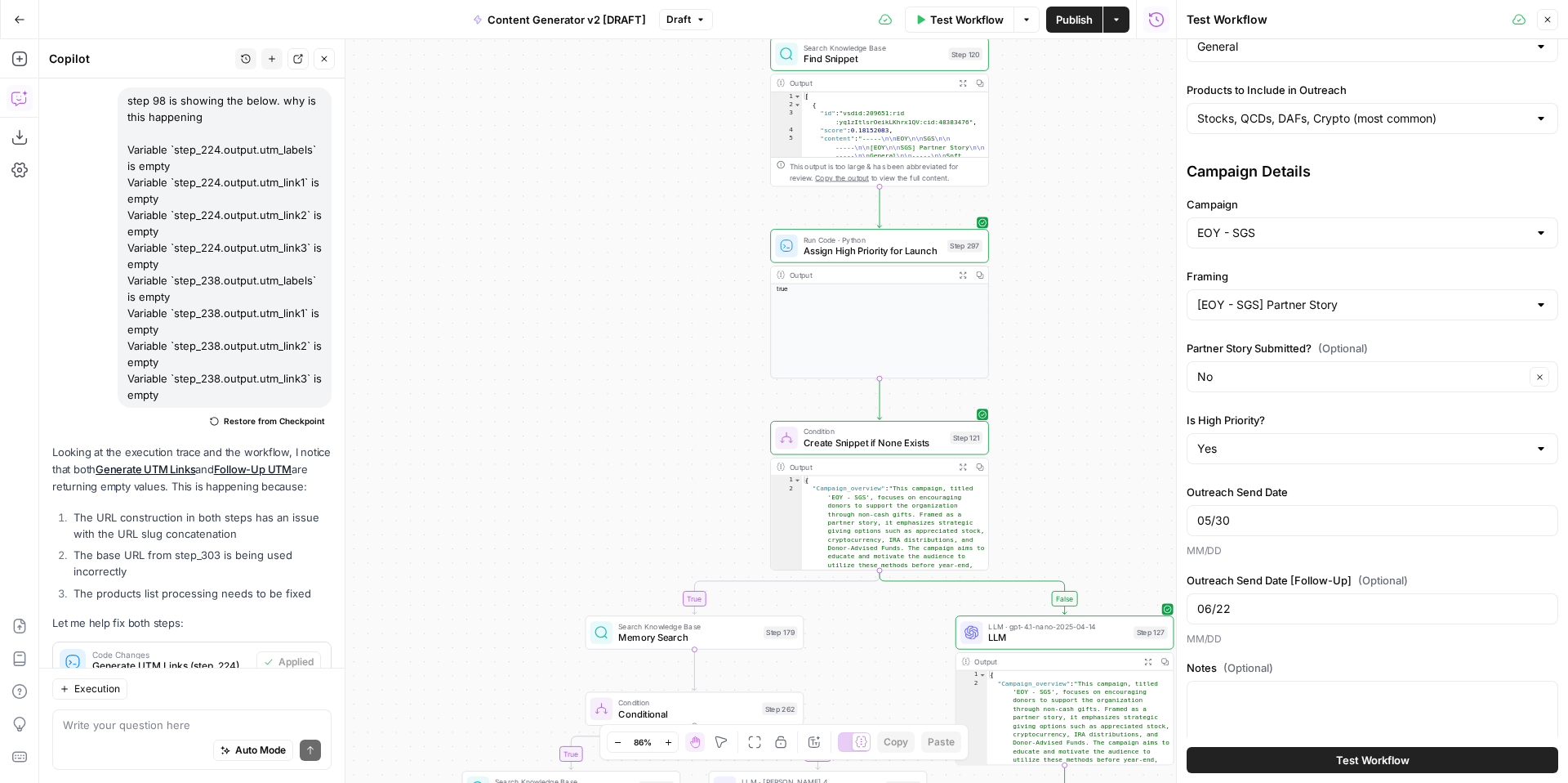
scroll to position [315, 0]
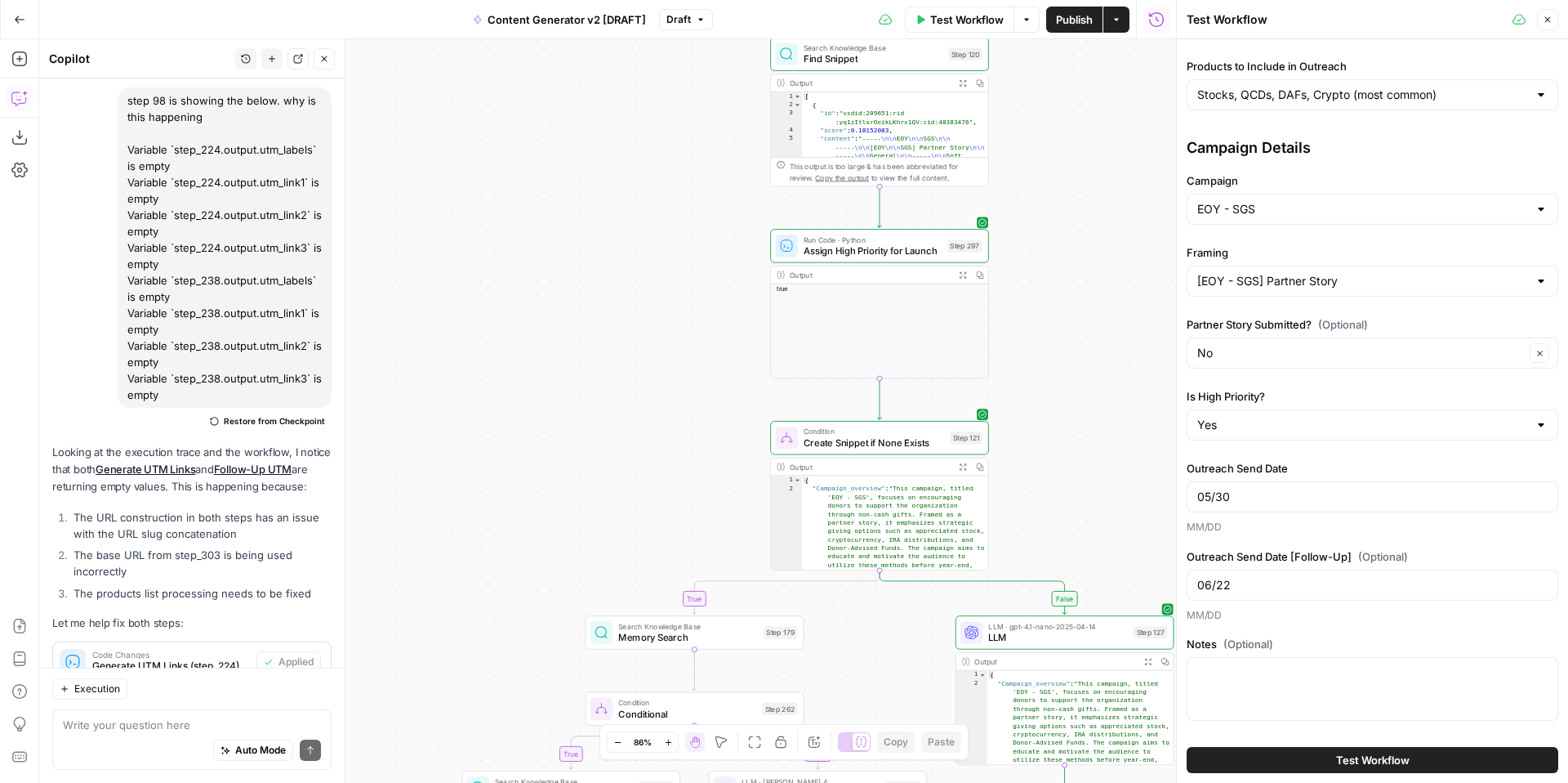
type input "Maranatha Volunteers International"
click at [1363, 761] on span "Test Workflow" at bounding box center [1372, 760] width 74 height 16
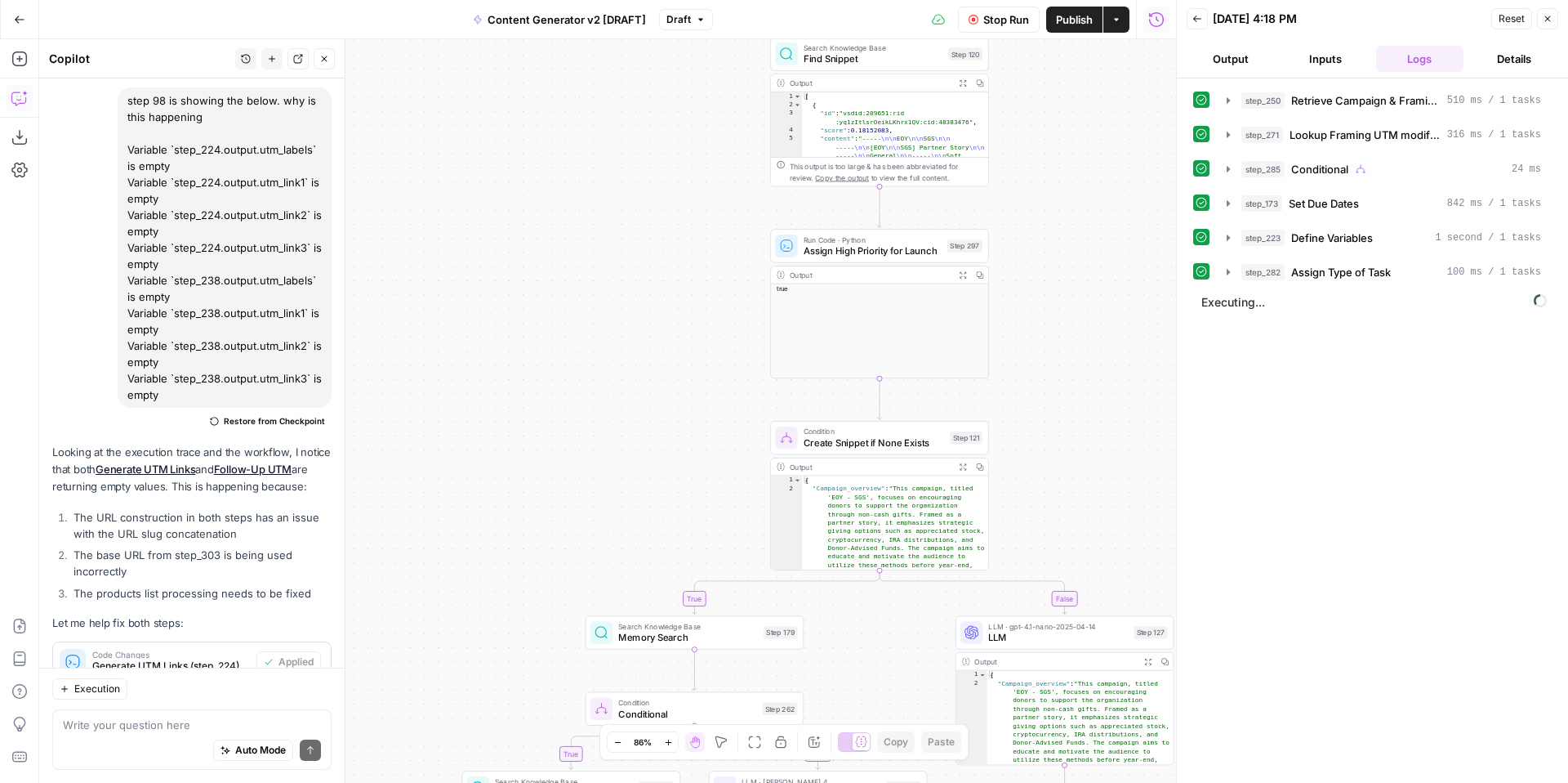
click at [618, 744] on icon "button" at bounding box center [618, 742] width 9 height 9
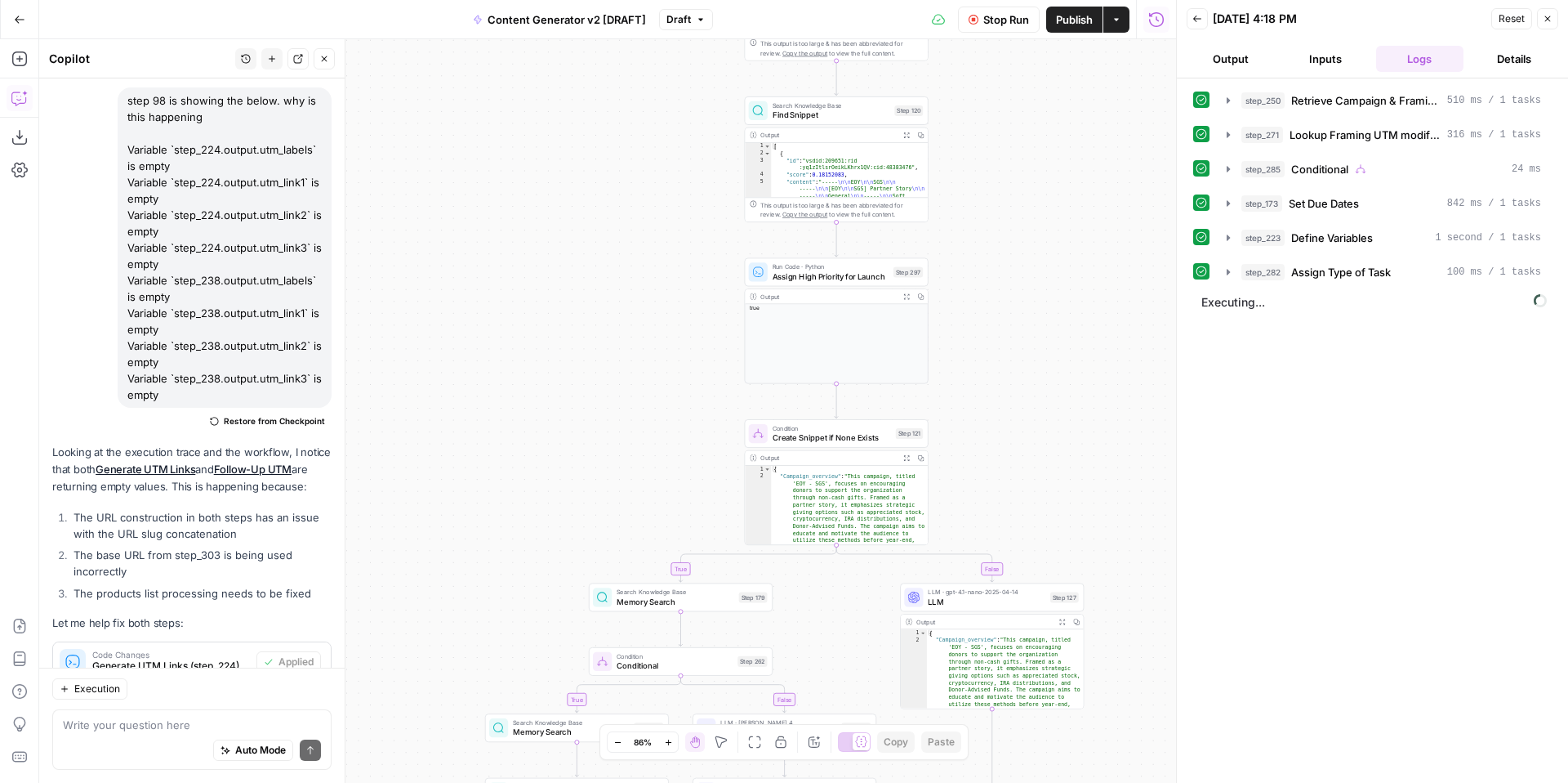
click at [618, 744] on icon "button" at bounding box center [618, 742] width 9 height 9
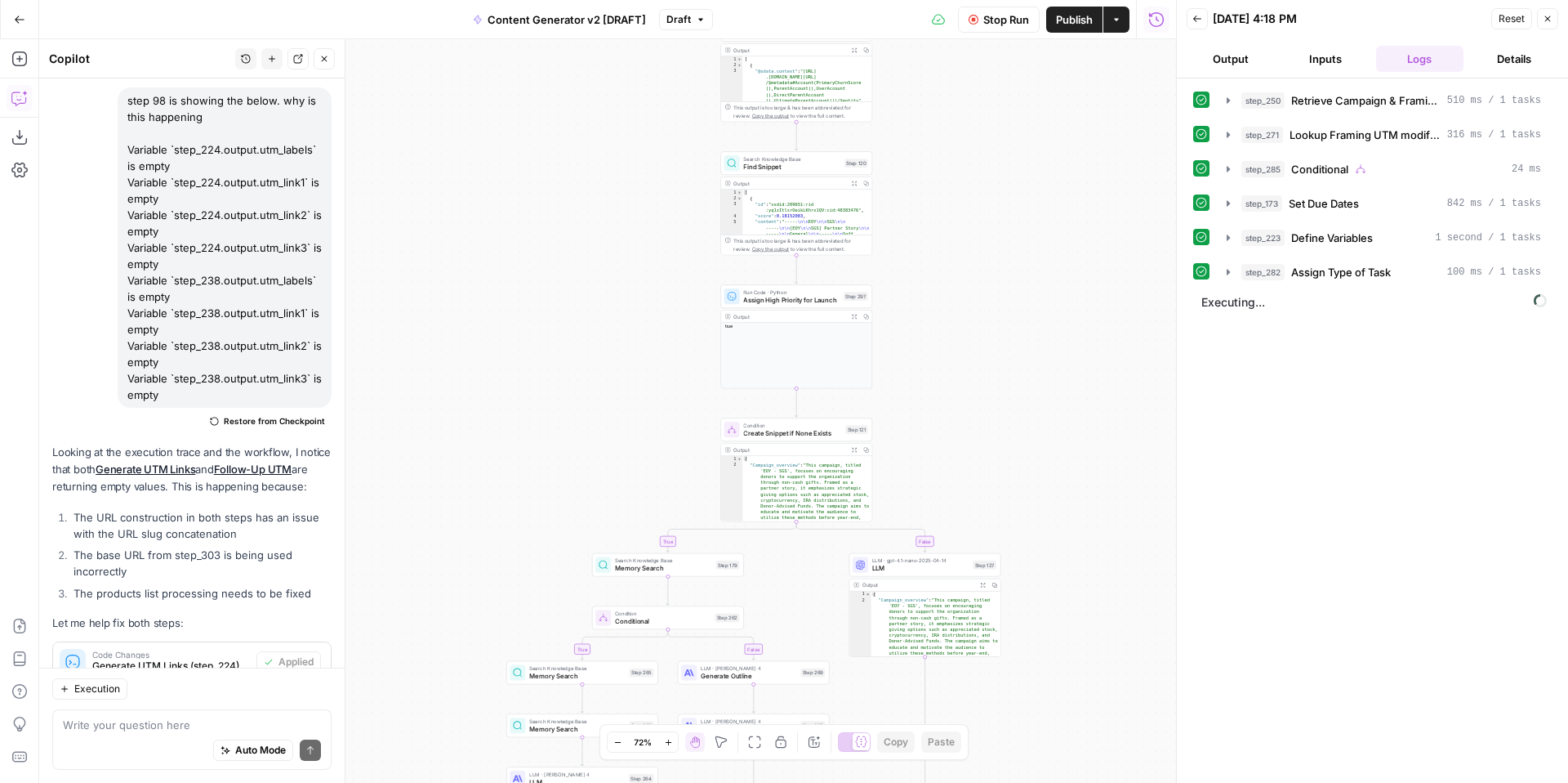
click at [618, 744] on icon "button" at bounding box center [618, 742] width 9 height 9
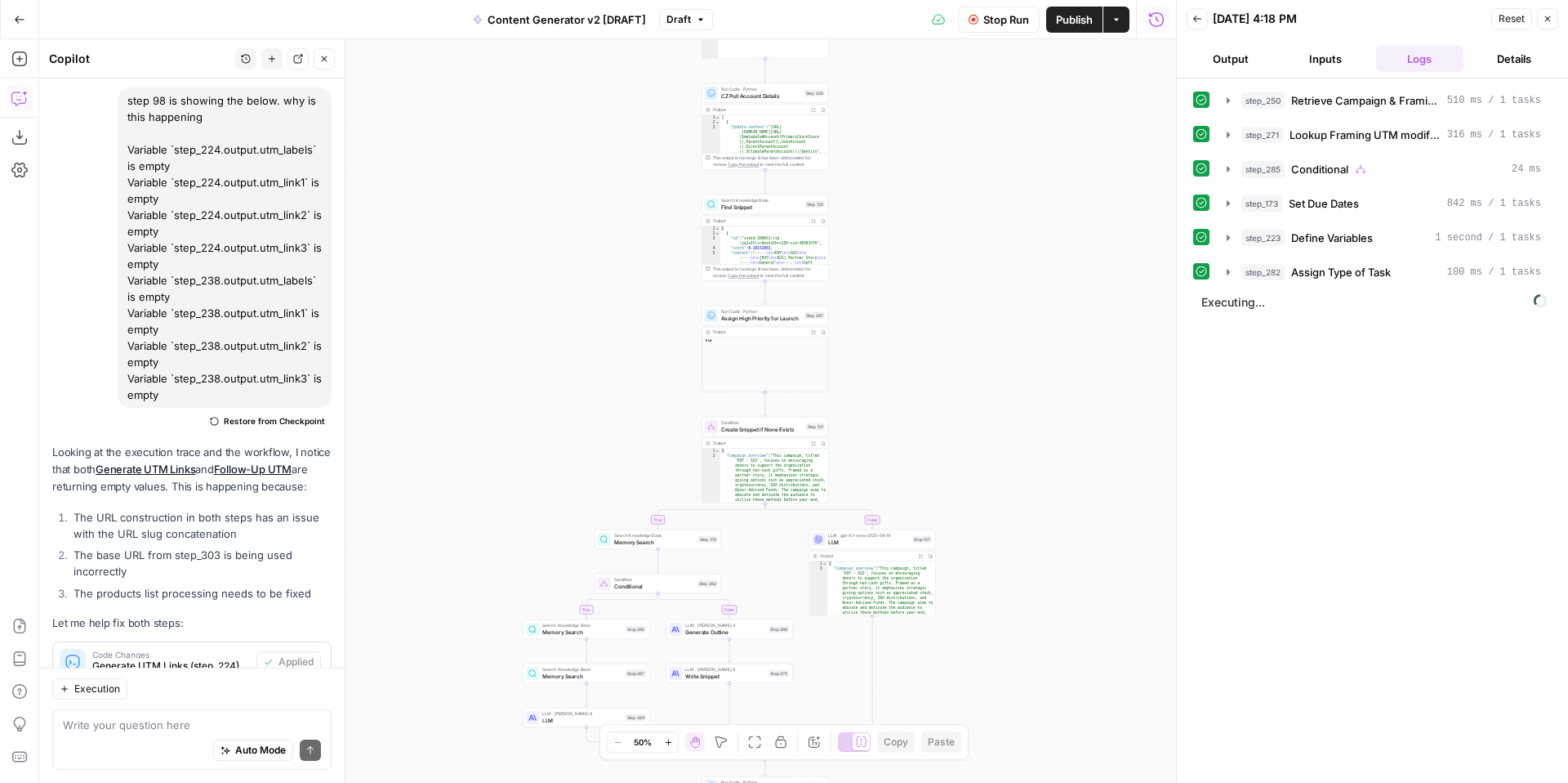
click at [955, 629] on div "true false true false true false true true false true false false Workflow Set …" at bounding box center [608, 411] width 1137 height 744
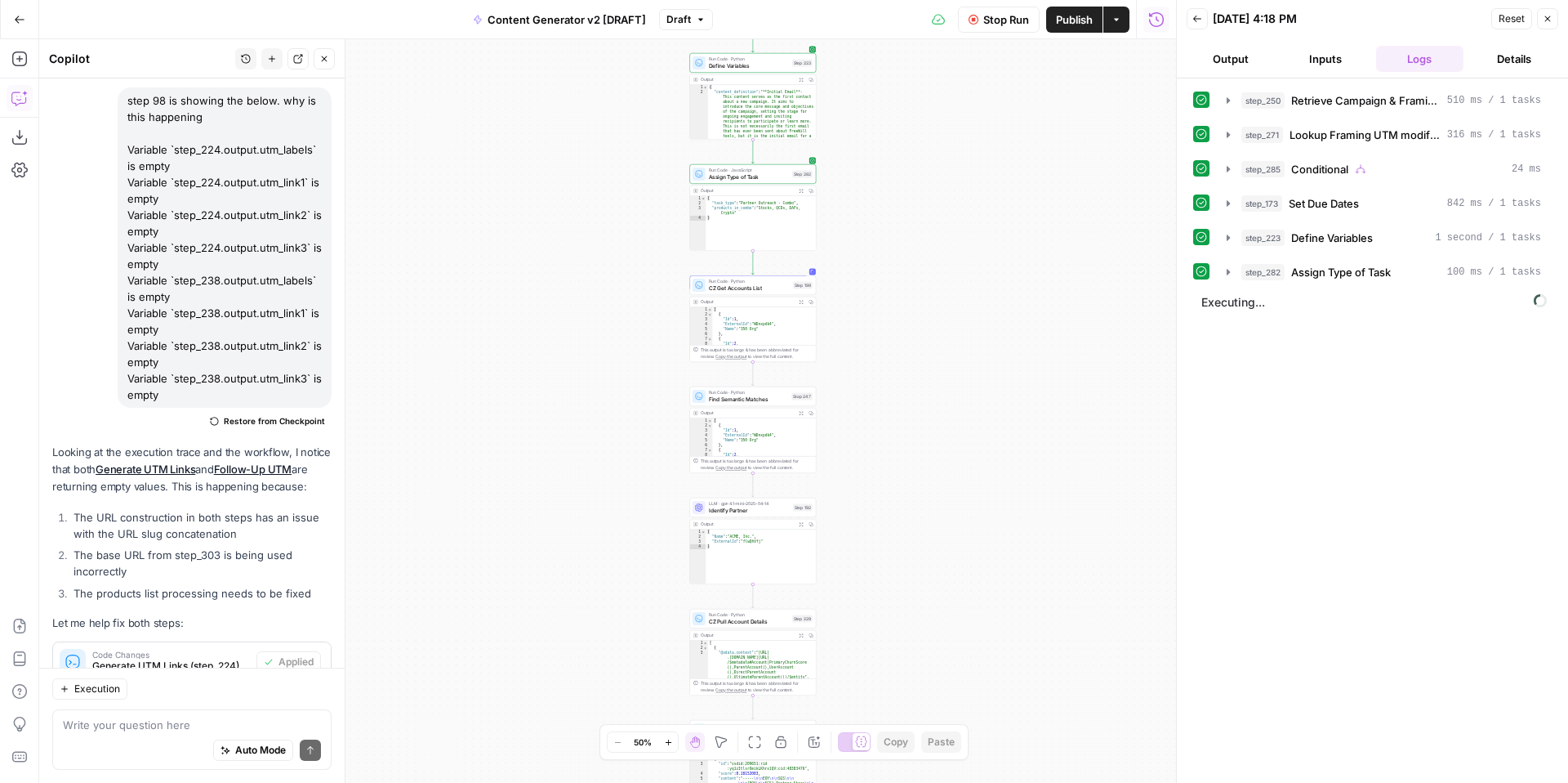
drag, startPoint x: 980, startPoint y: 343, endPoint x: 971, endPoint y: 626, distance: 283.1
click at [971, 626] on div "true false true false true false true true false true false false Workflow Set …" at bounding box center [608, 411] width 1137 height 744
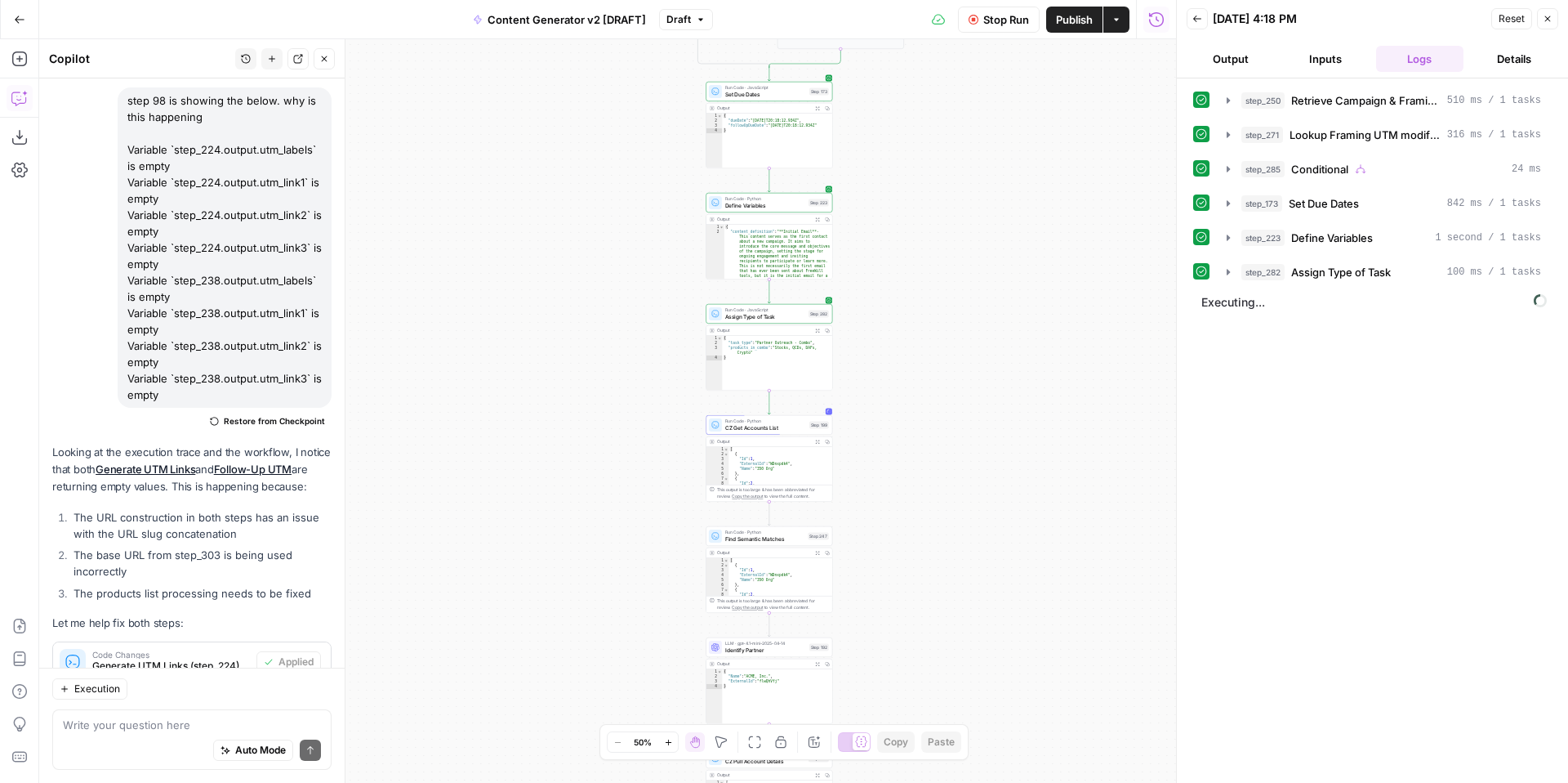
drag, startPoint x: 970, startPoint y: 389, endPoint x: 990, endPoint y: 470, distance: 83.4
click at [990, 470] on div "true false true false true false true true false true false false Workflow Set …" at bounding box center [608, 411] width 1137 height 744
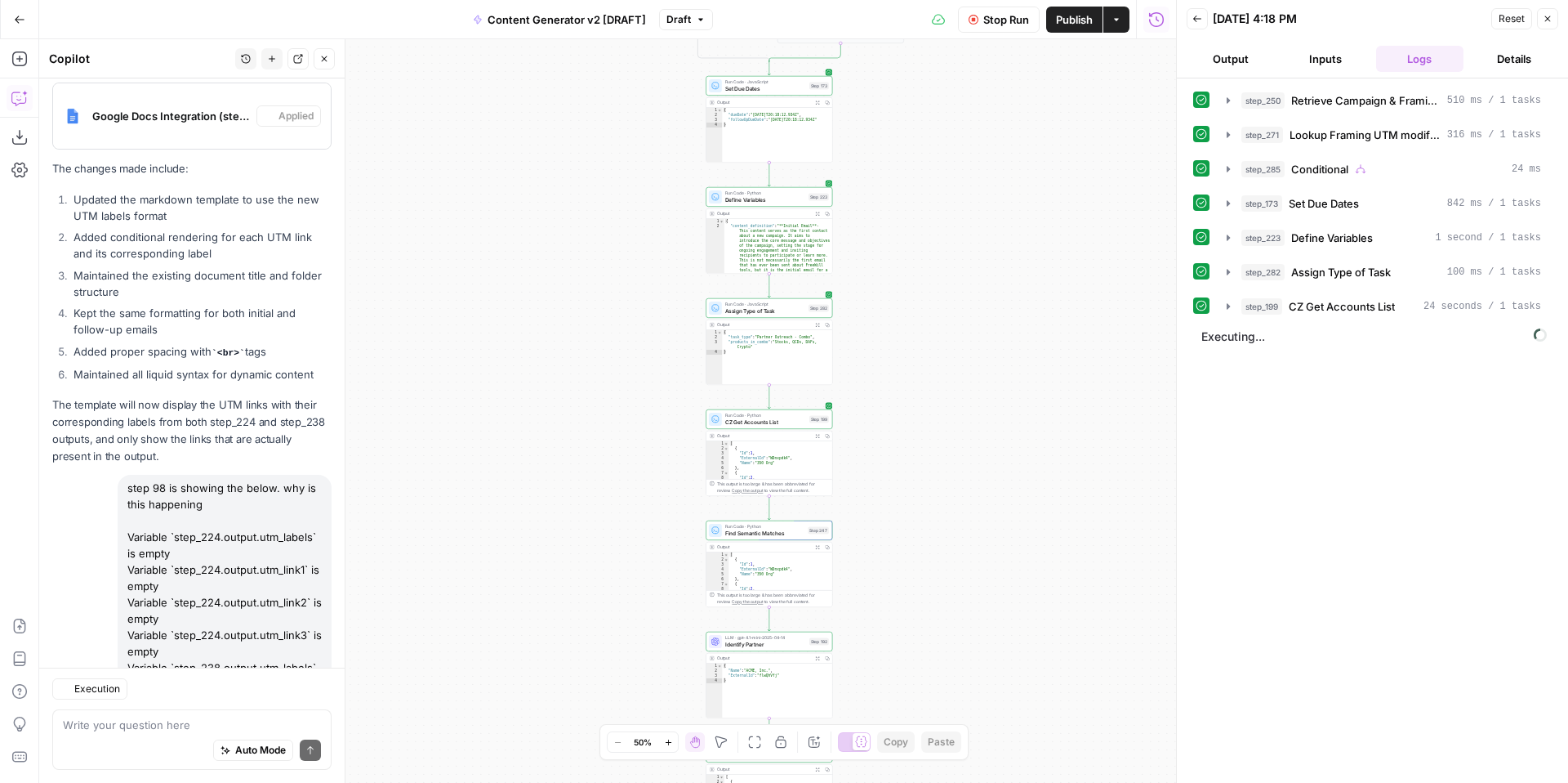
scroll to position [12661, 0]
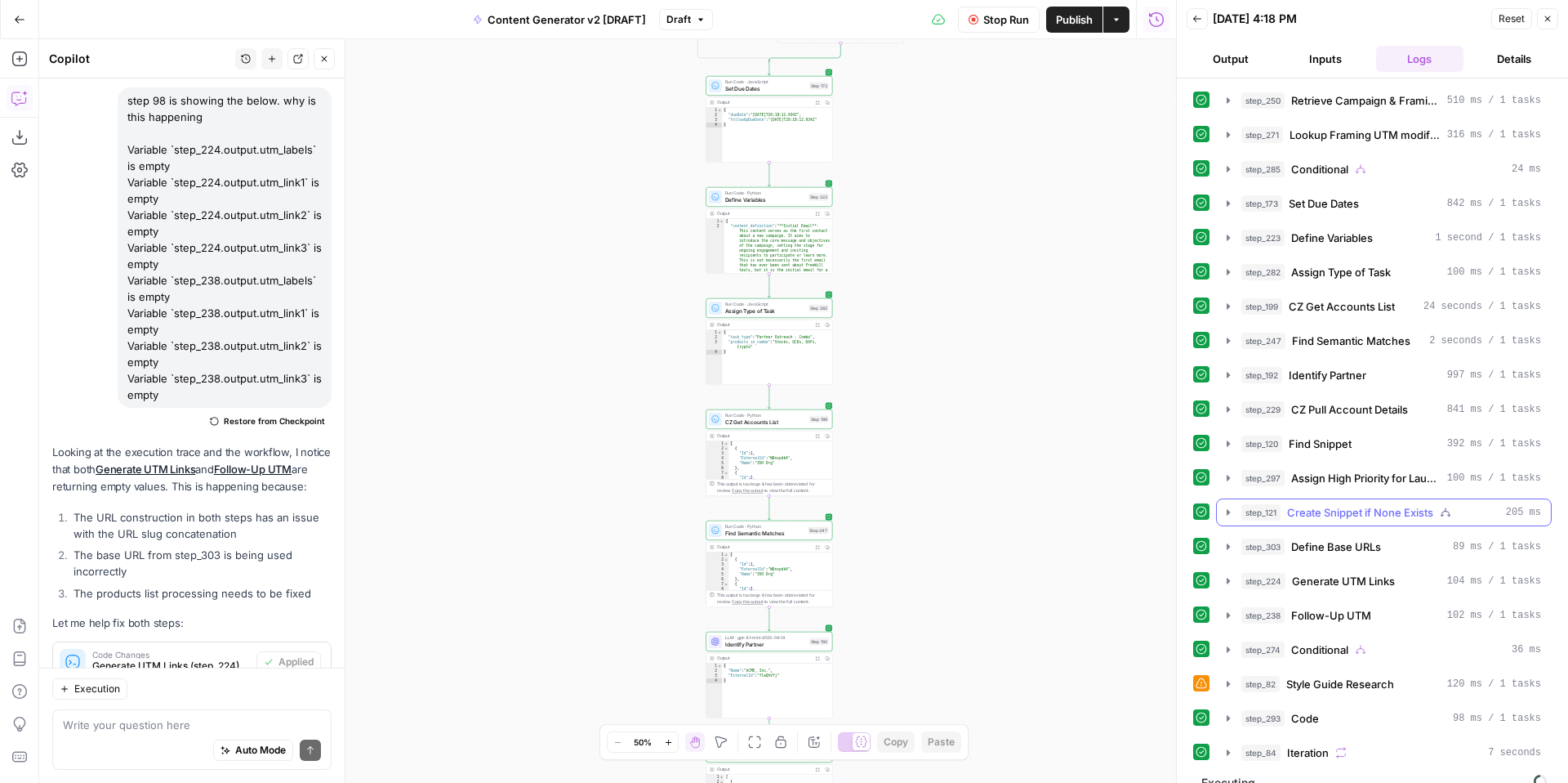
click at [1227, 511] on icon "button" at bounding box center [1228, 512] width 3 height 6
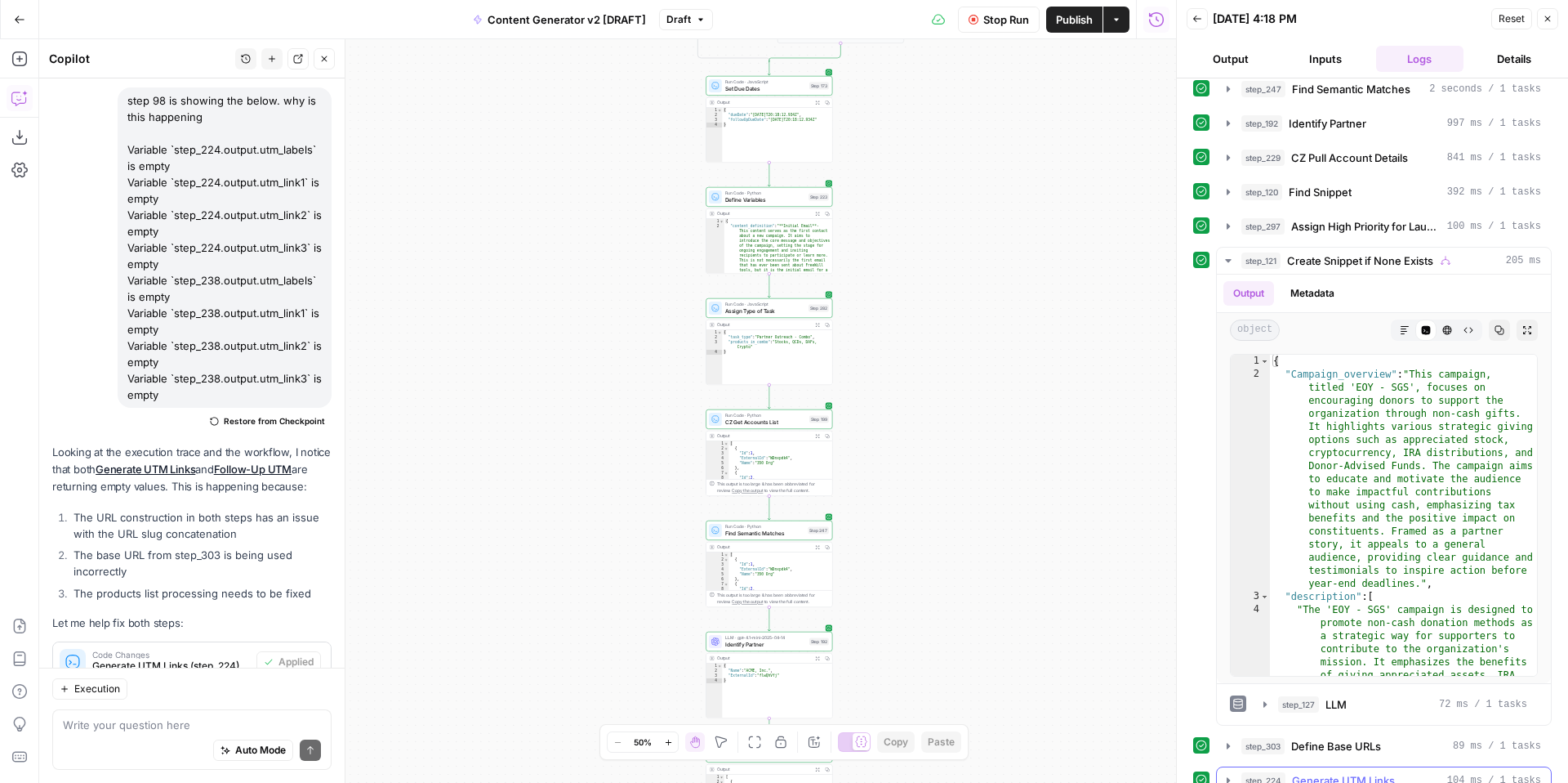
scroll to position [472, 0]
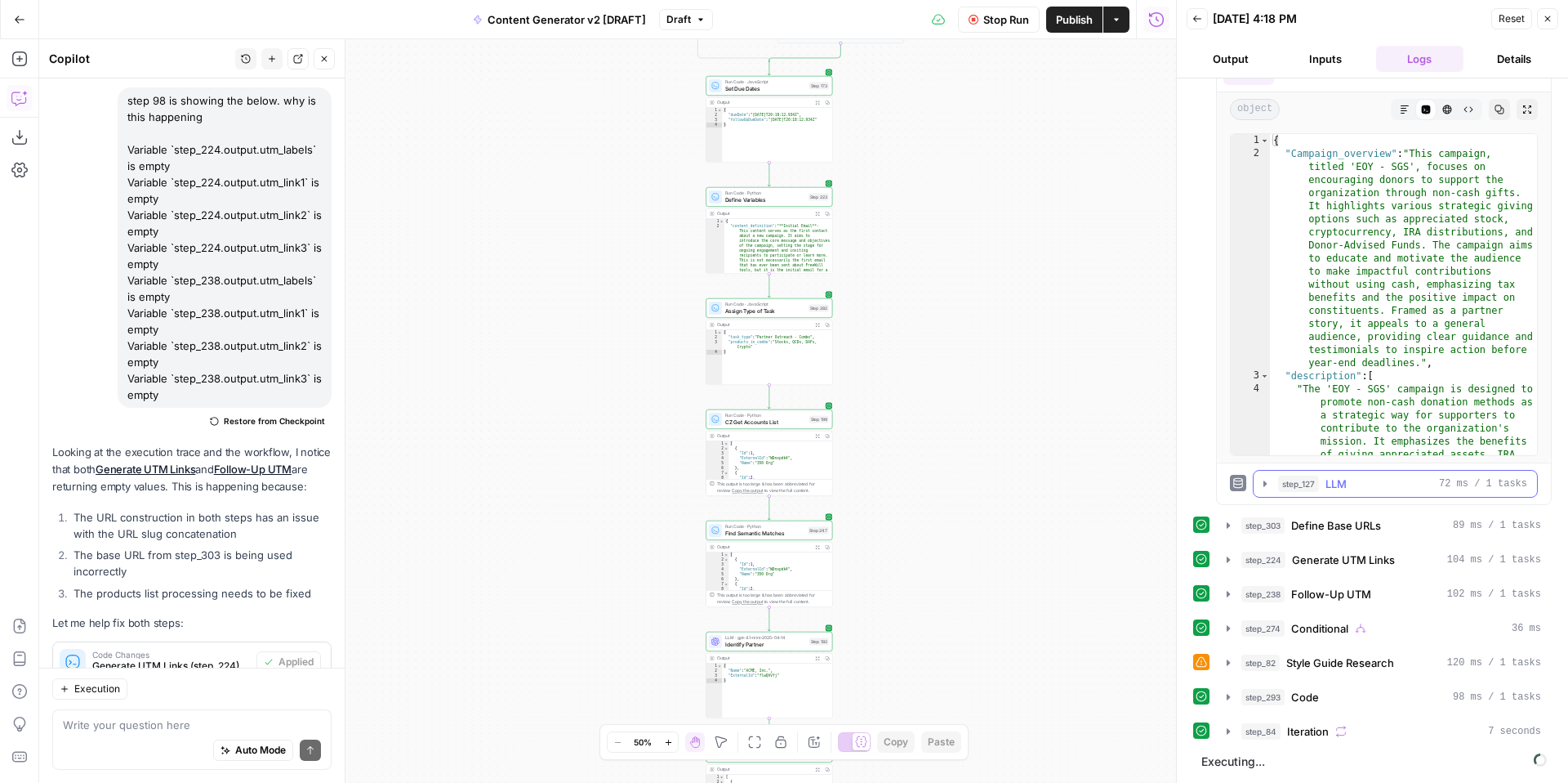
click at [1262, 482] on icon "button" at bounding box center [1265, 484] width 13 height 13
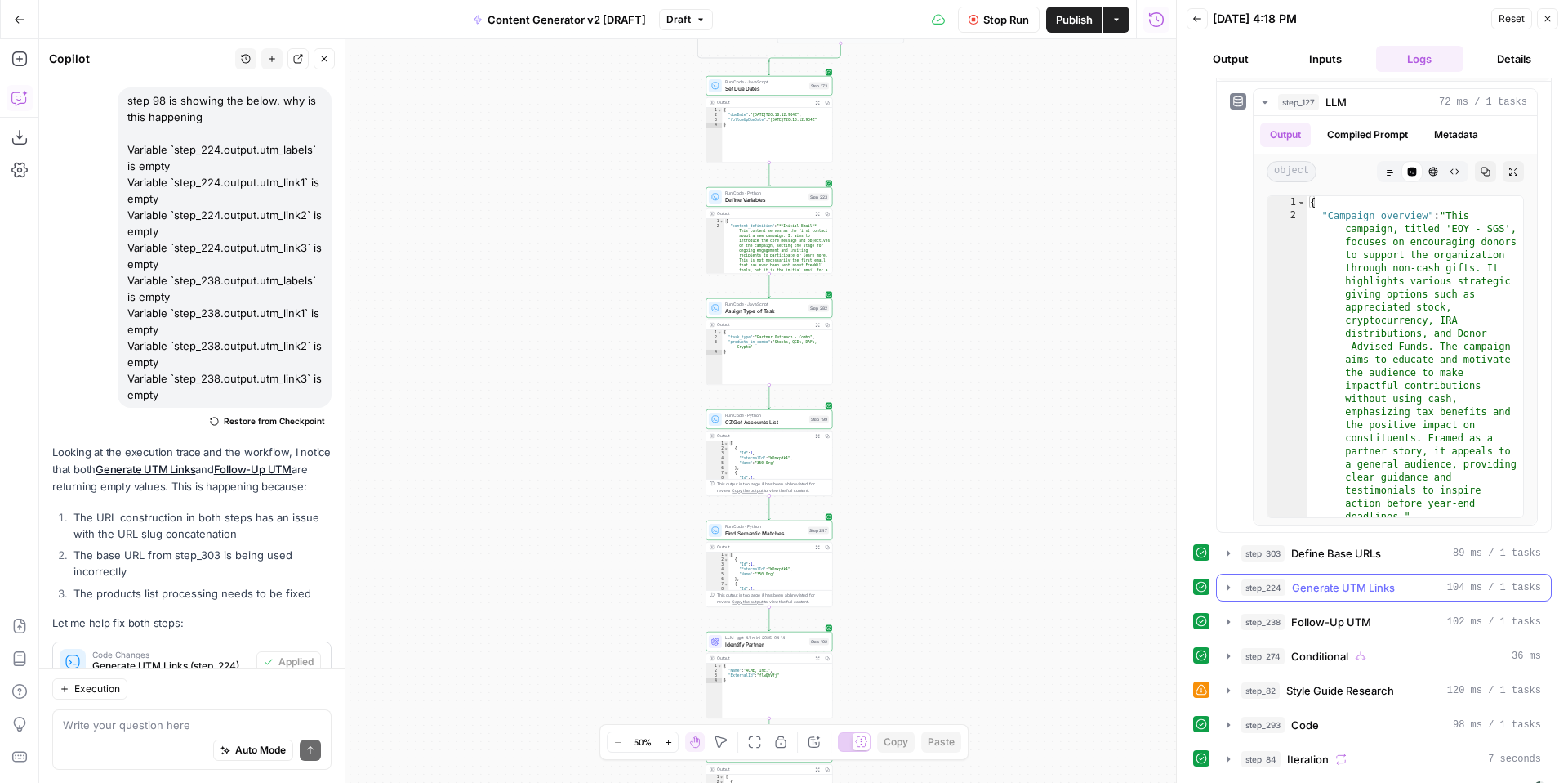
scroll to position [882, 0]
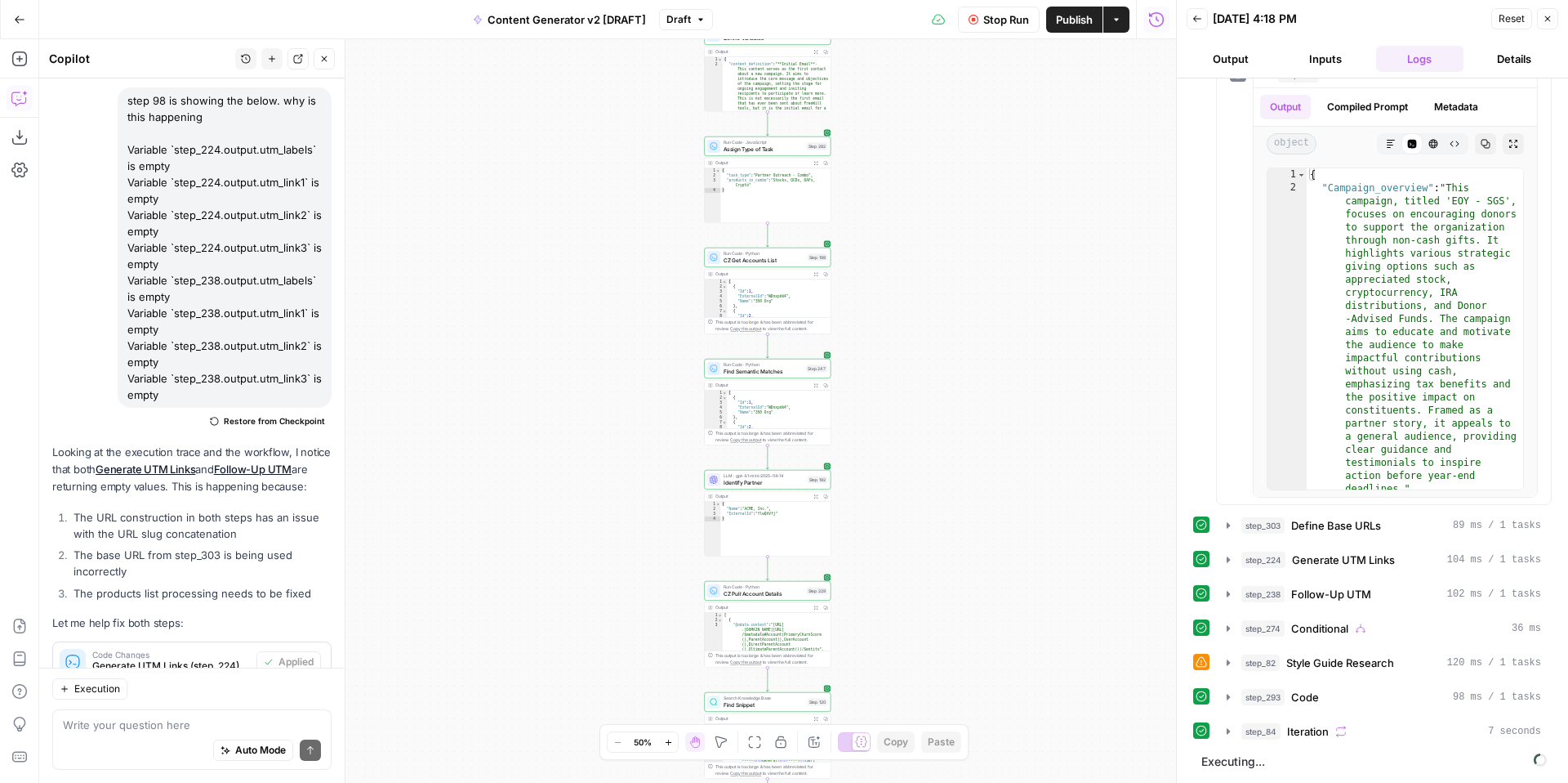
drag, startPoint x: 1057, startPoint y: 523, endPoint x: 1041, endPoint y: 256, distance: 267.5
click at [1041, 256] on div "true false true false true false true true false true false false Workflow Set …" at bounding box center [608, 411] width 1137 height 744
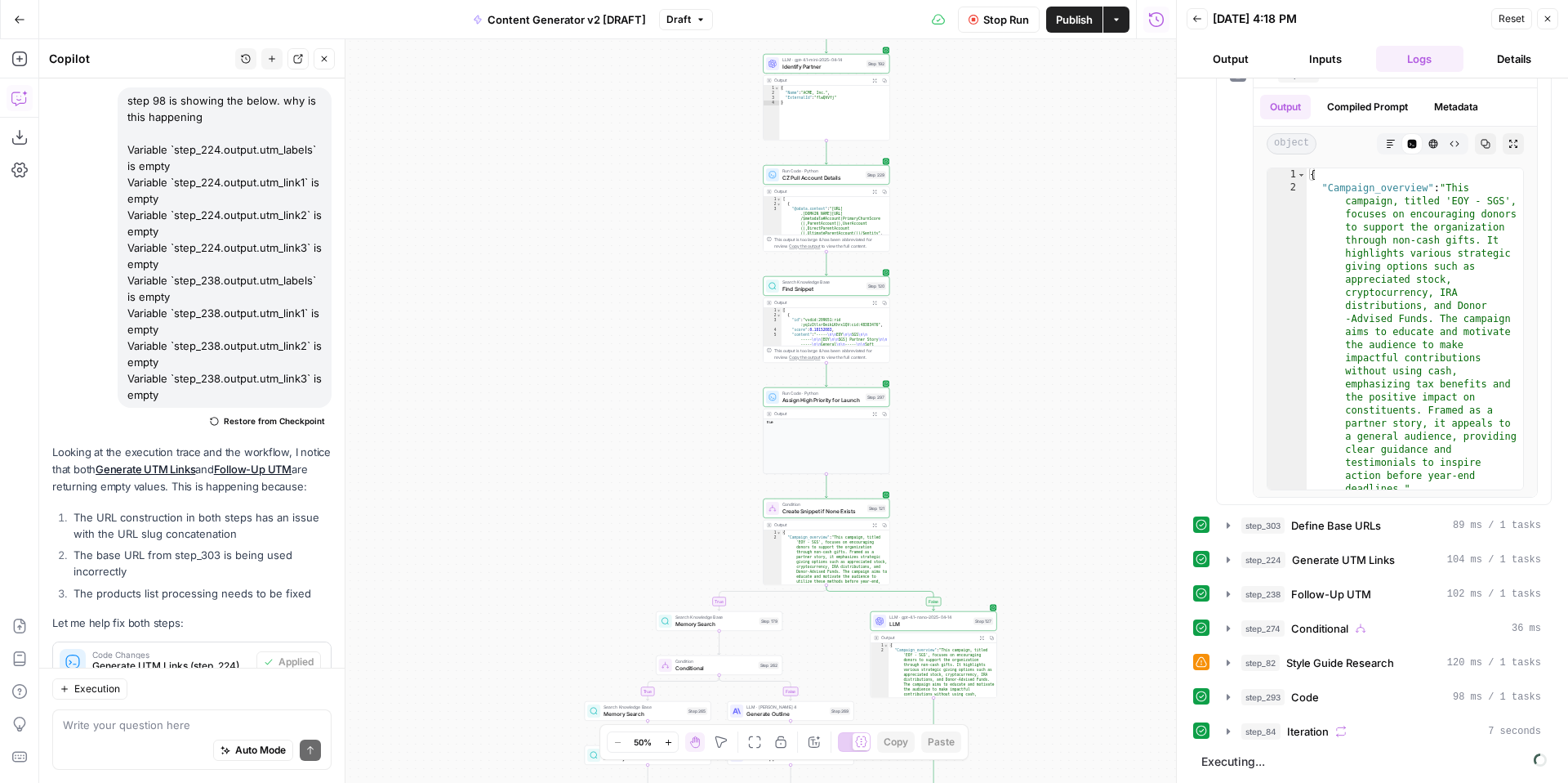
drag, startPoint x: 1009, startPoint y: 510, endPoint x: 1051, endPoint y: 249, distance: 264.4
click at [1053, 249] on div "true false true false true false true true false true false false Workflow Set …" at bounding box center [608, 411] width 1137 height 744
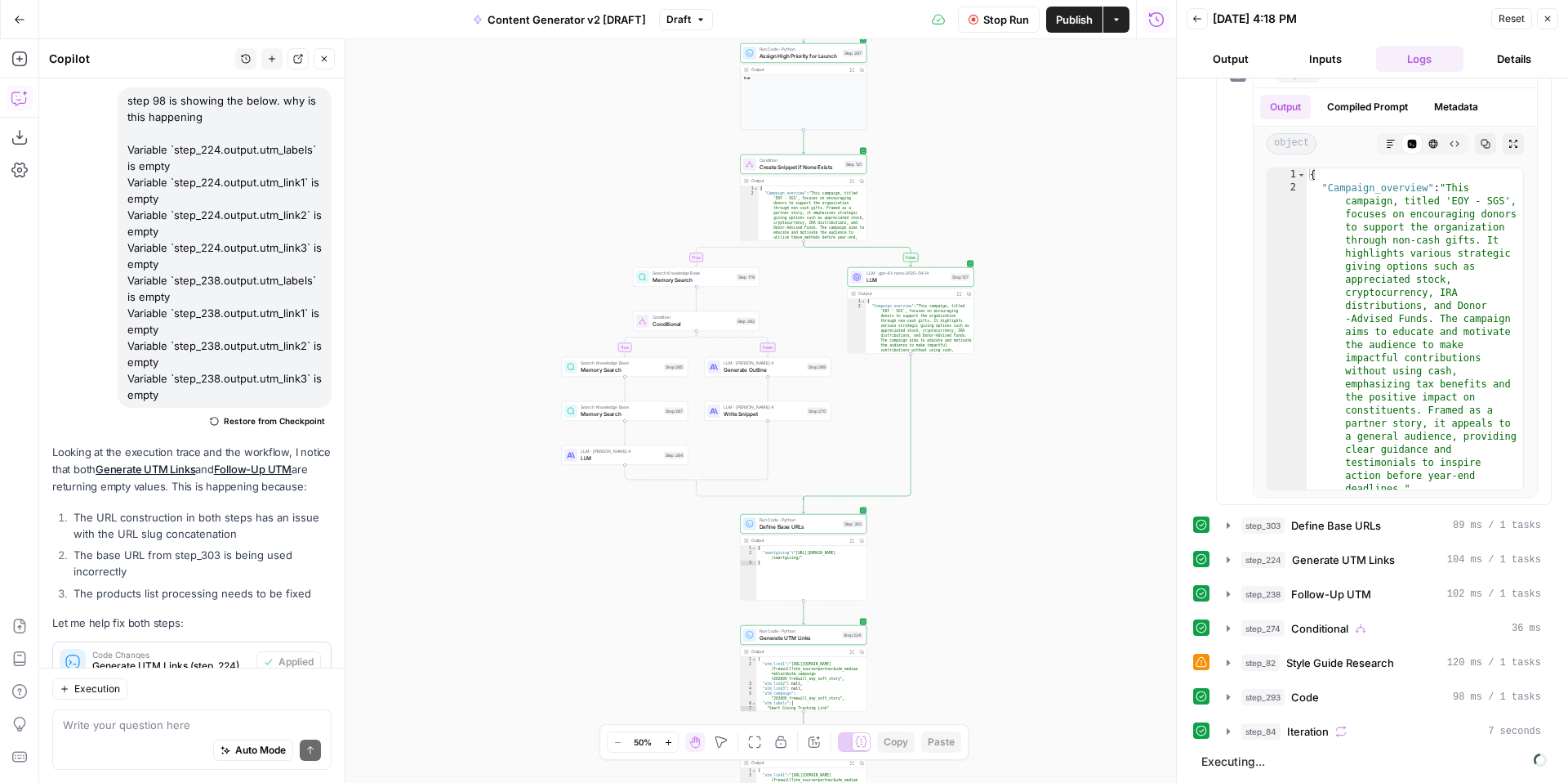
drag, startPoint x: 1028, startPoint y: 511, endPoint x: 1013, endPoint y: 210, distance: 301.4
click at [1014, 212] on div "true false true false true false true true false true false false Workflow Set …" at bounding box center [608, 411] width 1137 height 744
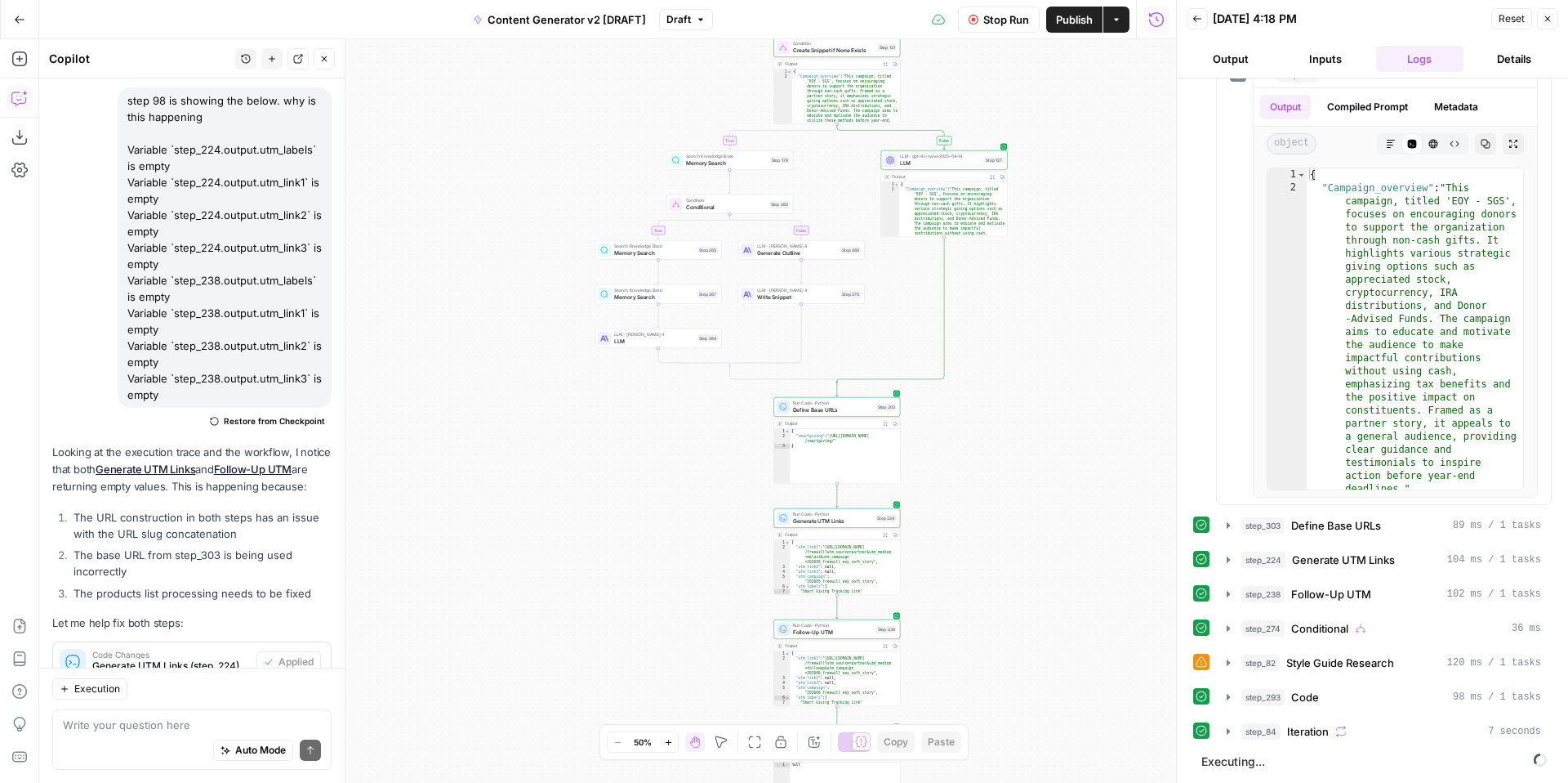
drag, startPoint x: 1035, startPoint y: 454, endPoint x: 983, endPoint y: 322, distance: 141.9
click at [986, 322] on div "true false true false true false true true false true false false Workflow Set …" at bounding box center [608, 411] width 1137 height 744
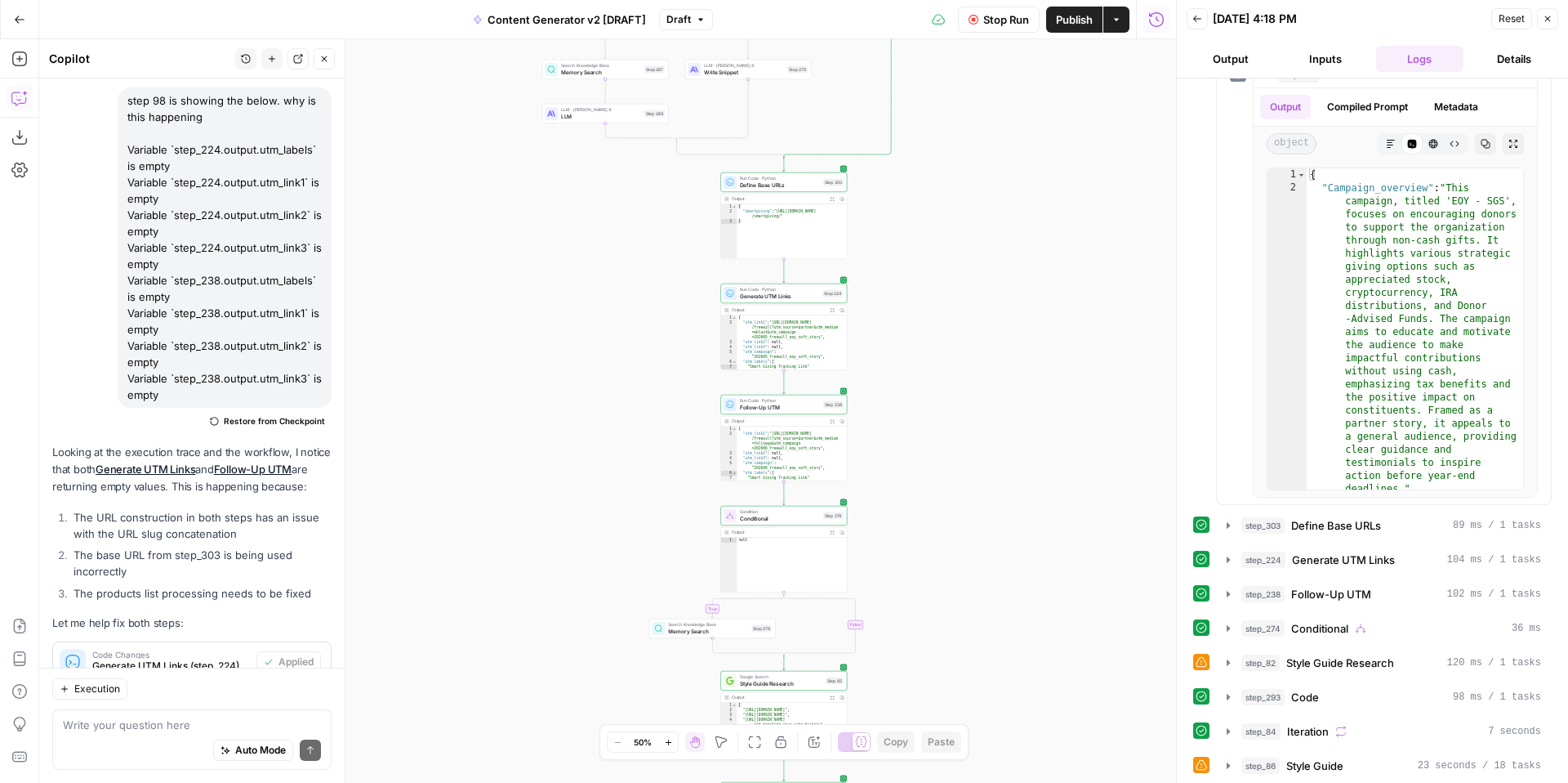
click at [1002, 399] on div "true false true false true false true true false true false false Workflow Set …" at bounding box center [608, 411] width 1137 height 744
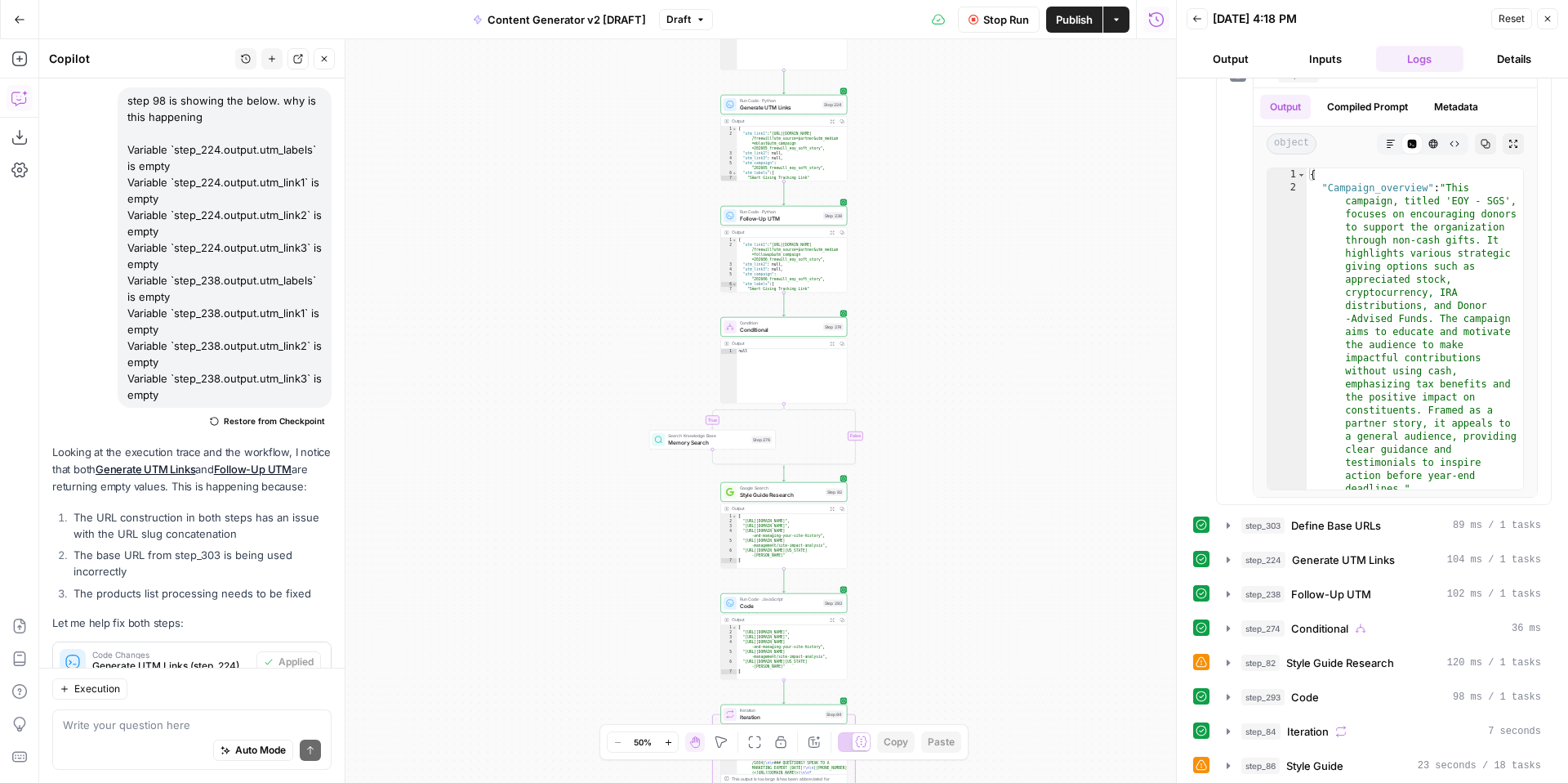
drag, startPoint x: 992, startPoint y: 554, endPoint x: 989, endPoint y: 389, distance: 165.0
click at [989, 389] on div "true false true false true false true true false true false false Workflow Set …" at bounding box center [608, 411] width 1137 height 744
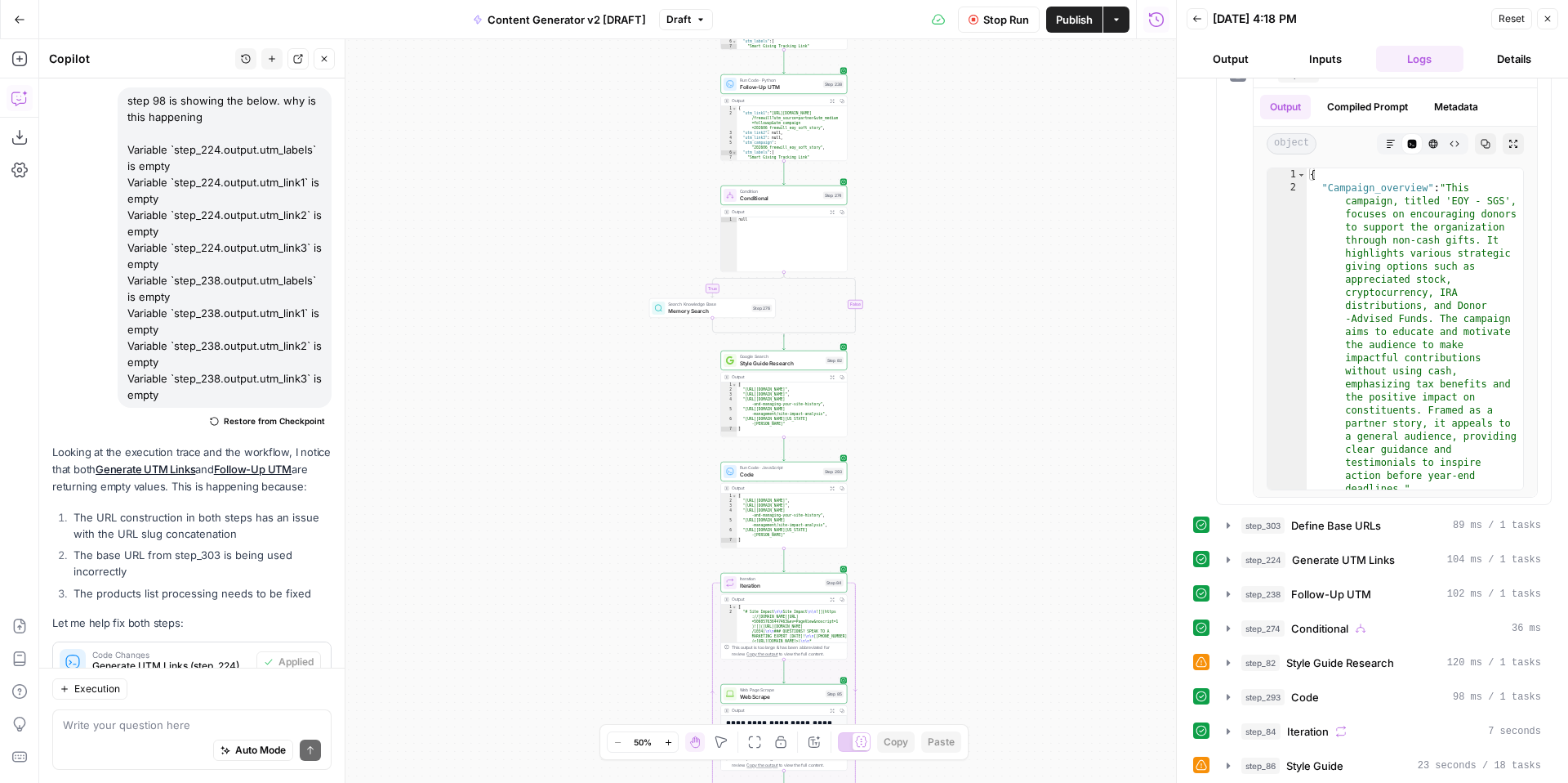
drag, startPoint x: 971, startPoint y: 532, endPoint x: 971, endPoint y: 401, distance: 131.0
click at [972, 401] on div "true false true false true false true true false true false false Workflow Set …" at bounding box center [608, 411] width 1137 height 744
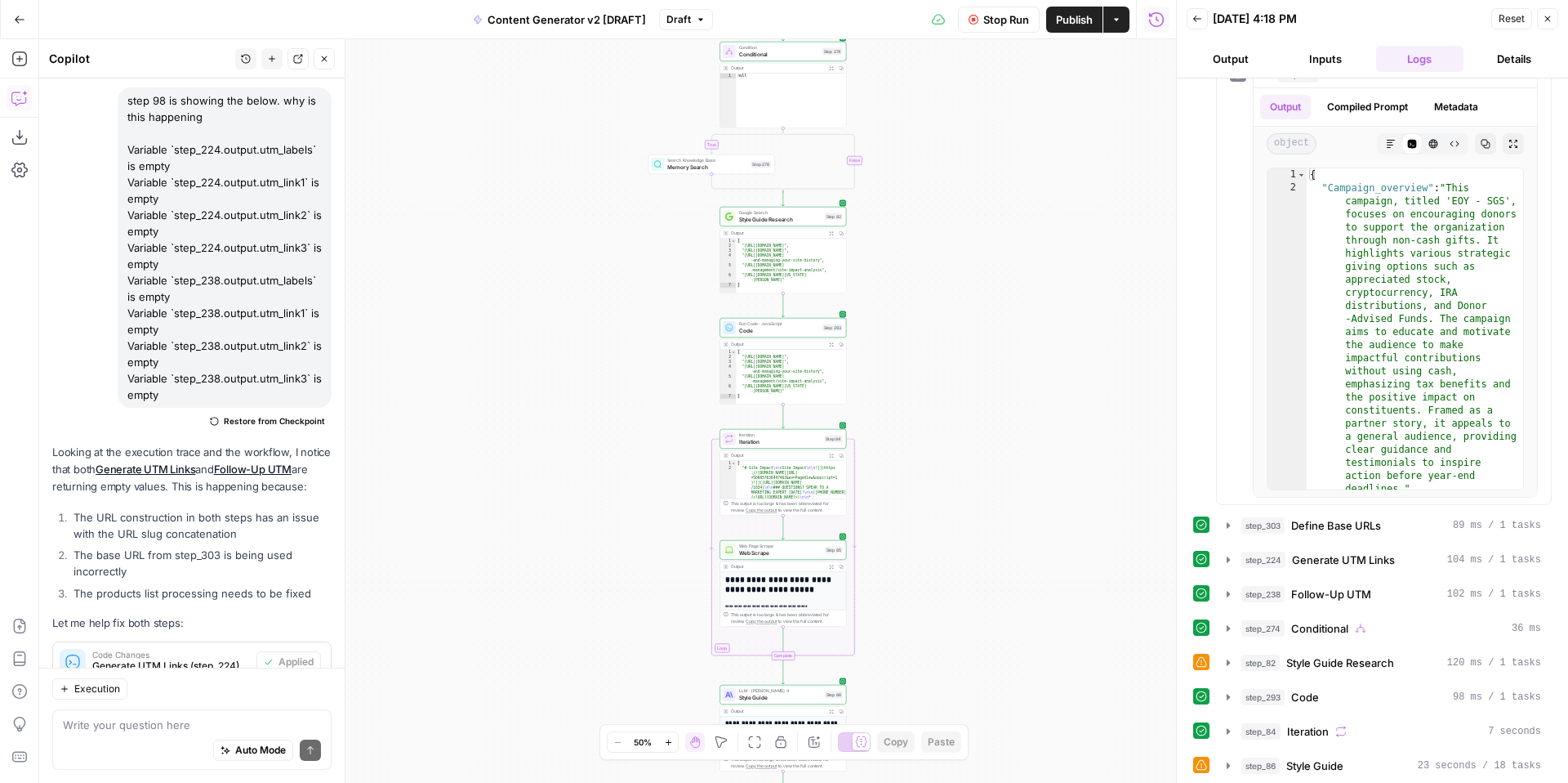
click at [977, 389] on div "true false true false true false true true false true false false Workflow Set …" at bounding box center [608, 411] width 1137 height 744
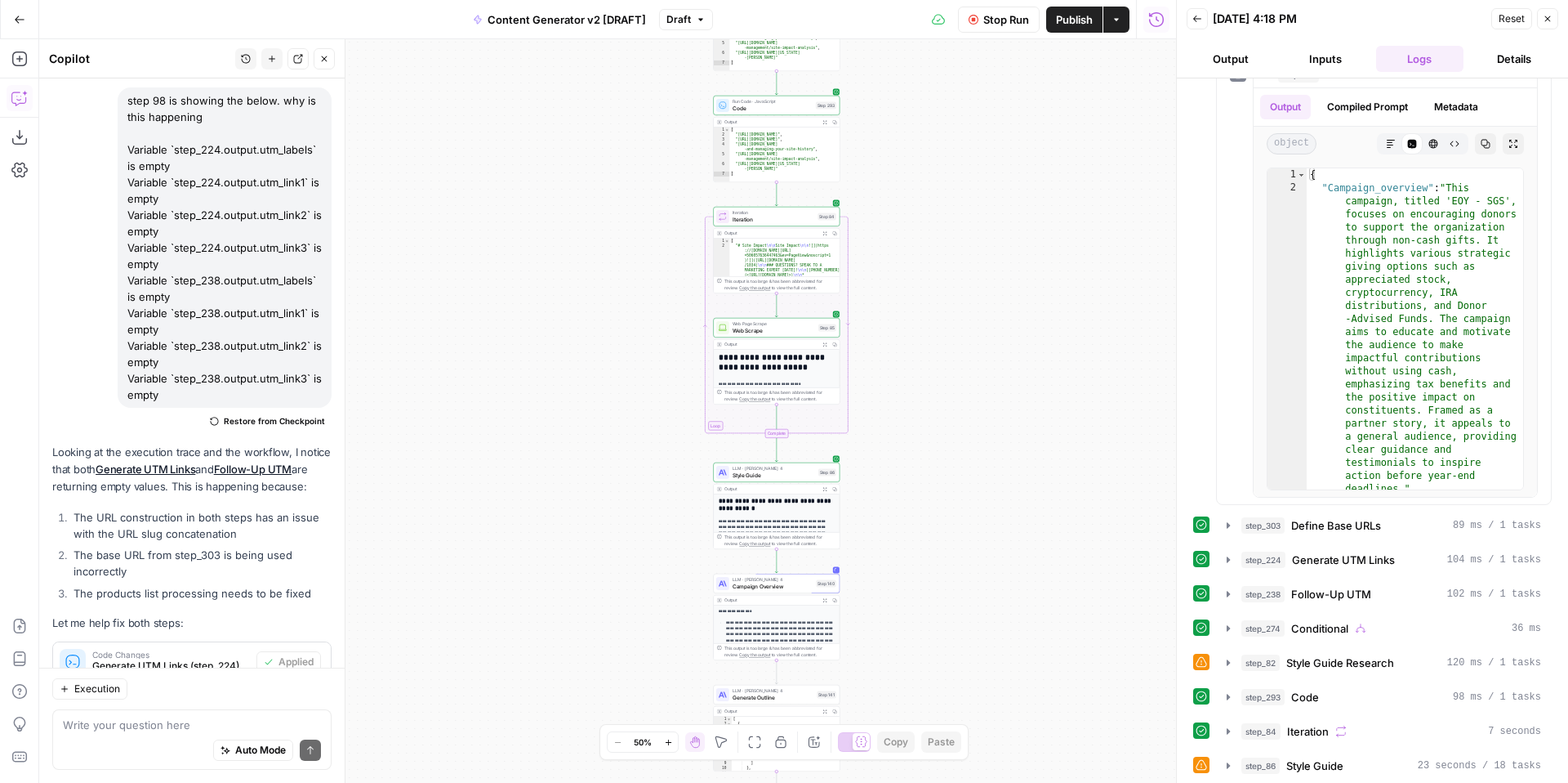
drag, startPoint x: 986, startPoint y: 367, endPoint x: 977, endPoint y: 350, distance: 19.2
click at [982, 351] on div "true false true false true false true true false true false false Workflow Set …" at bounding box center [608, 411] width 1137 height 744
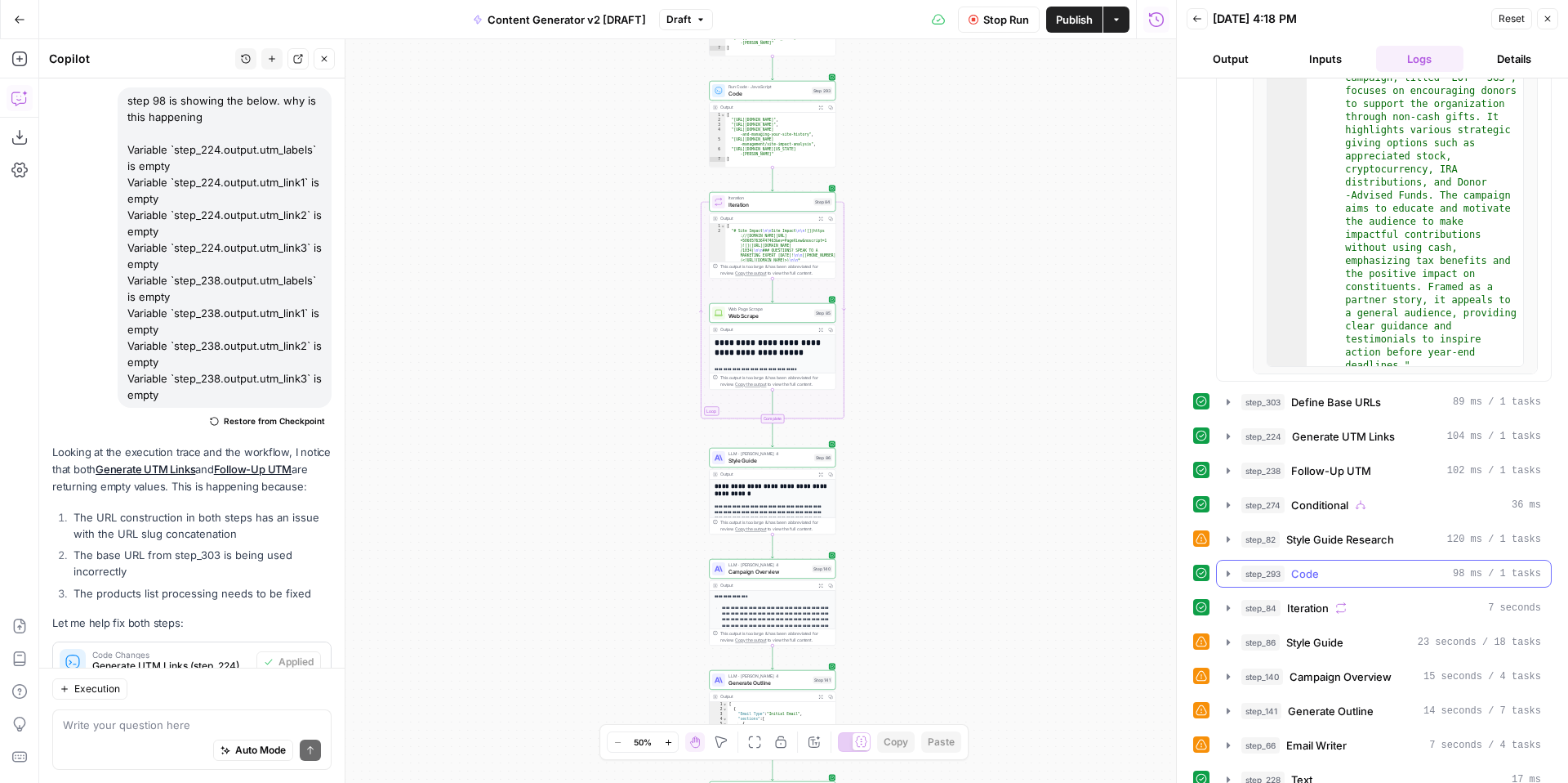
scroll to position [1054, 0]
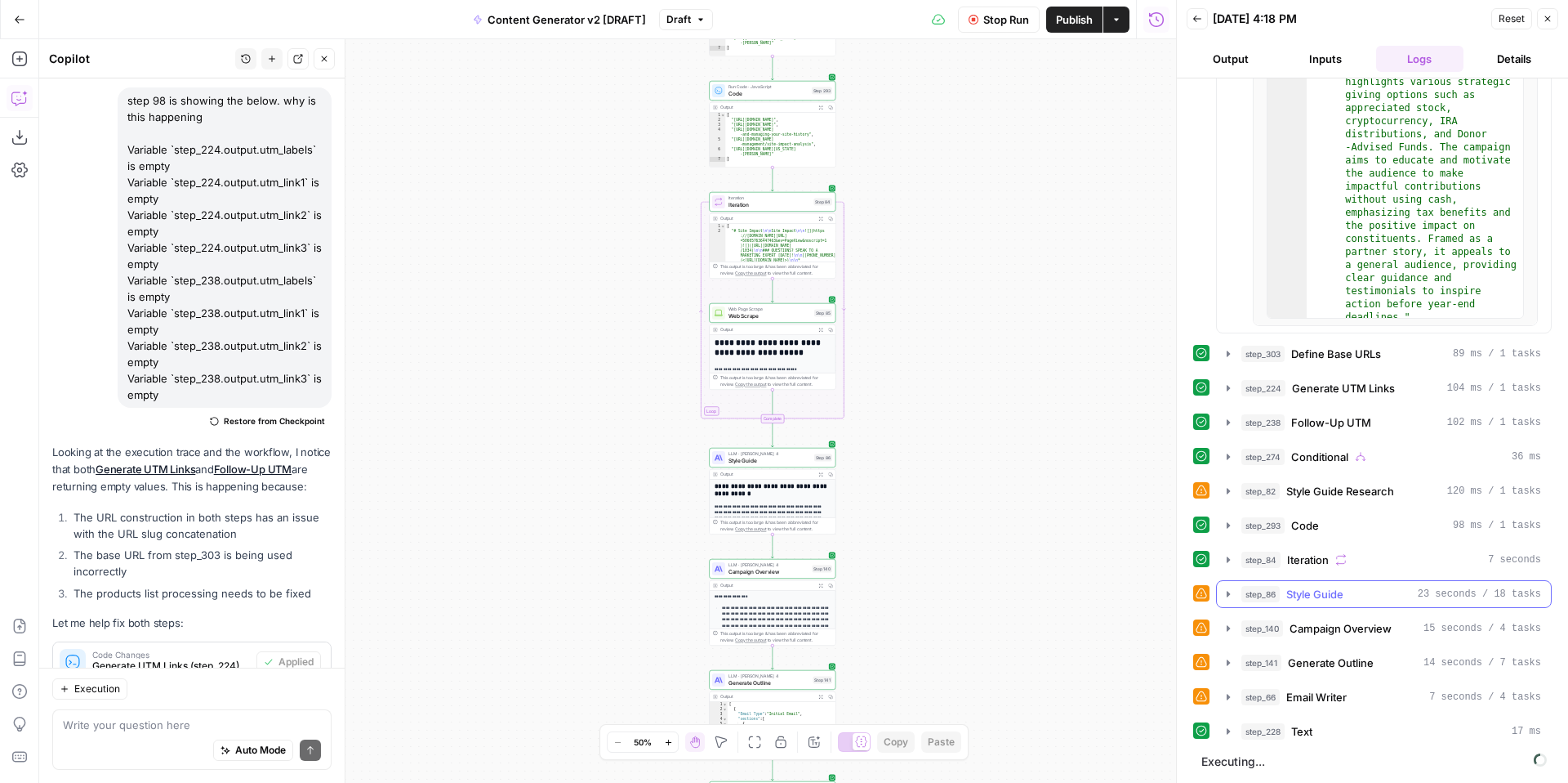
click at [1227, 595] on icon "button" at bounding box center [1228, 594] width 3 height 6
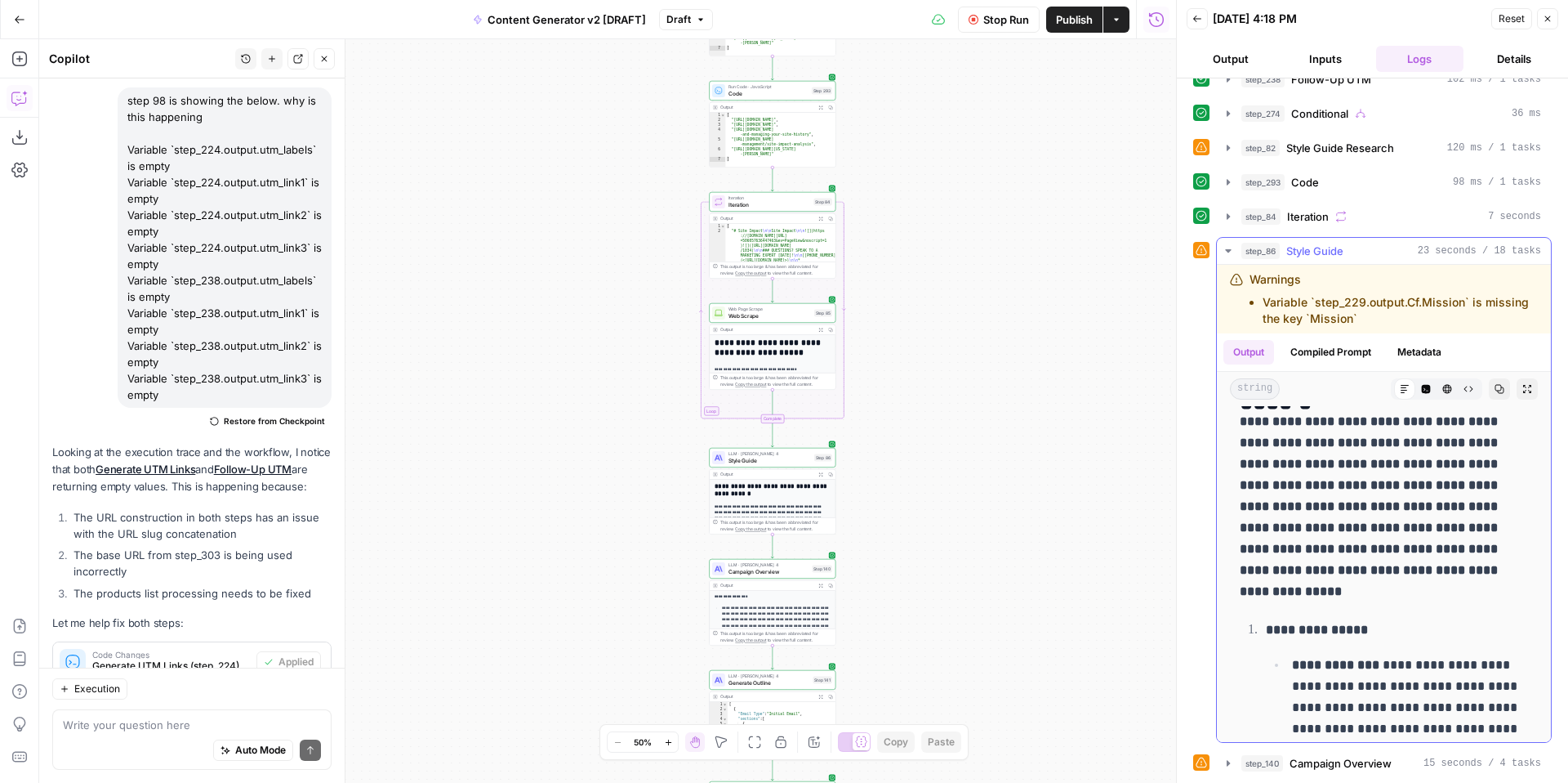
scroll to position [96, 0]
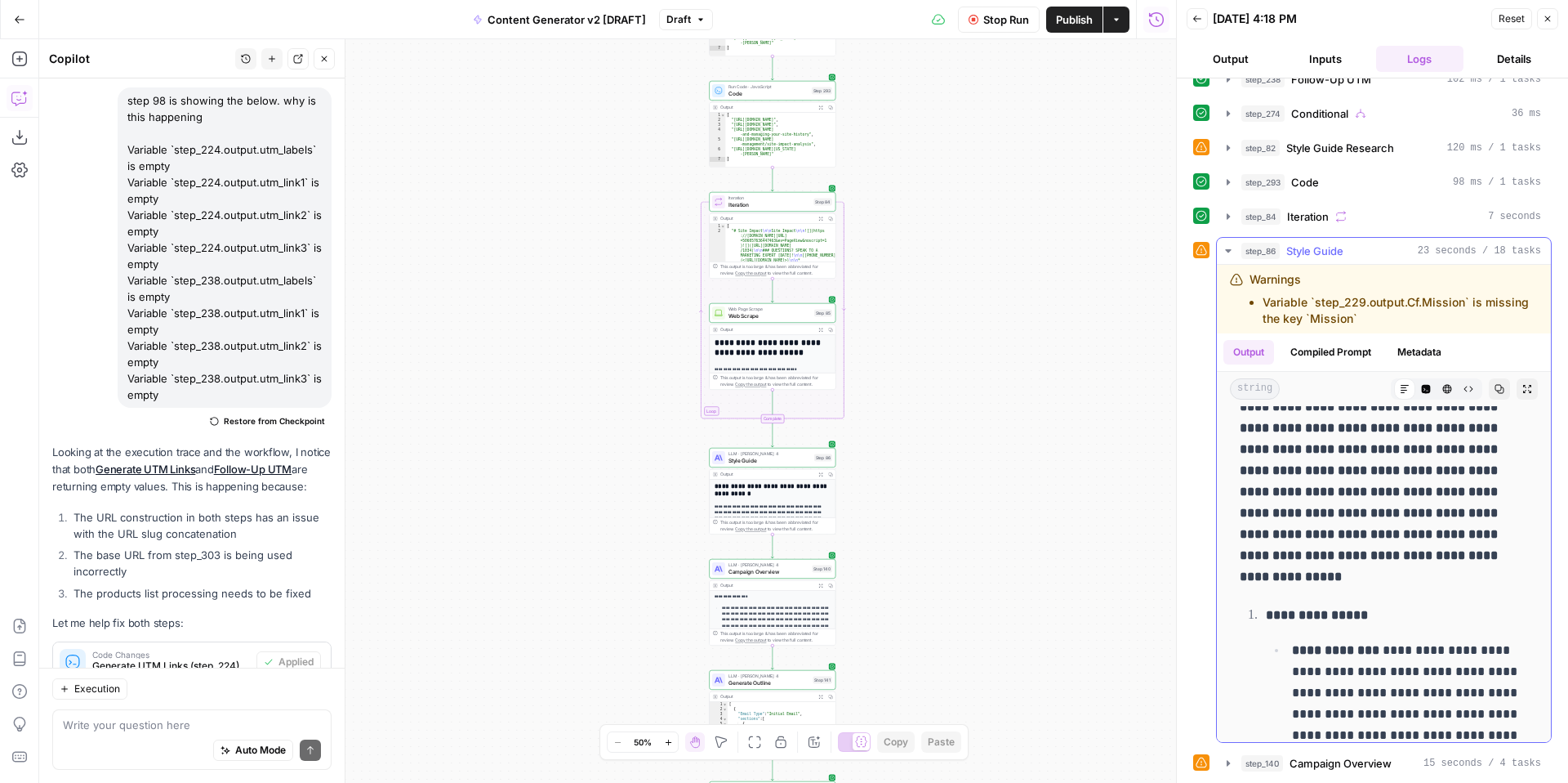
click at [1230, 251] on icon "button" at bounding box center [1229, 251] width 13 height 13
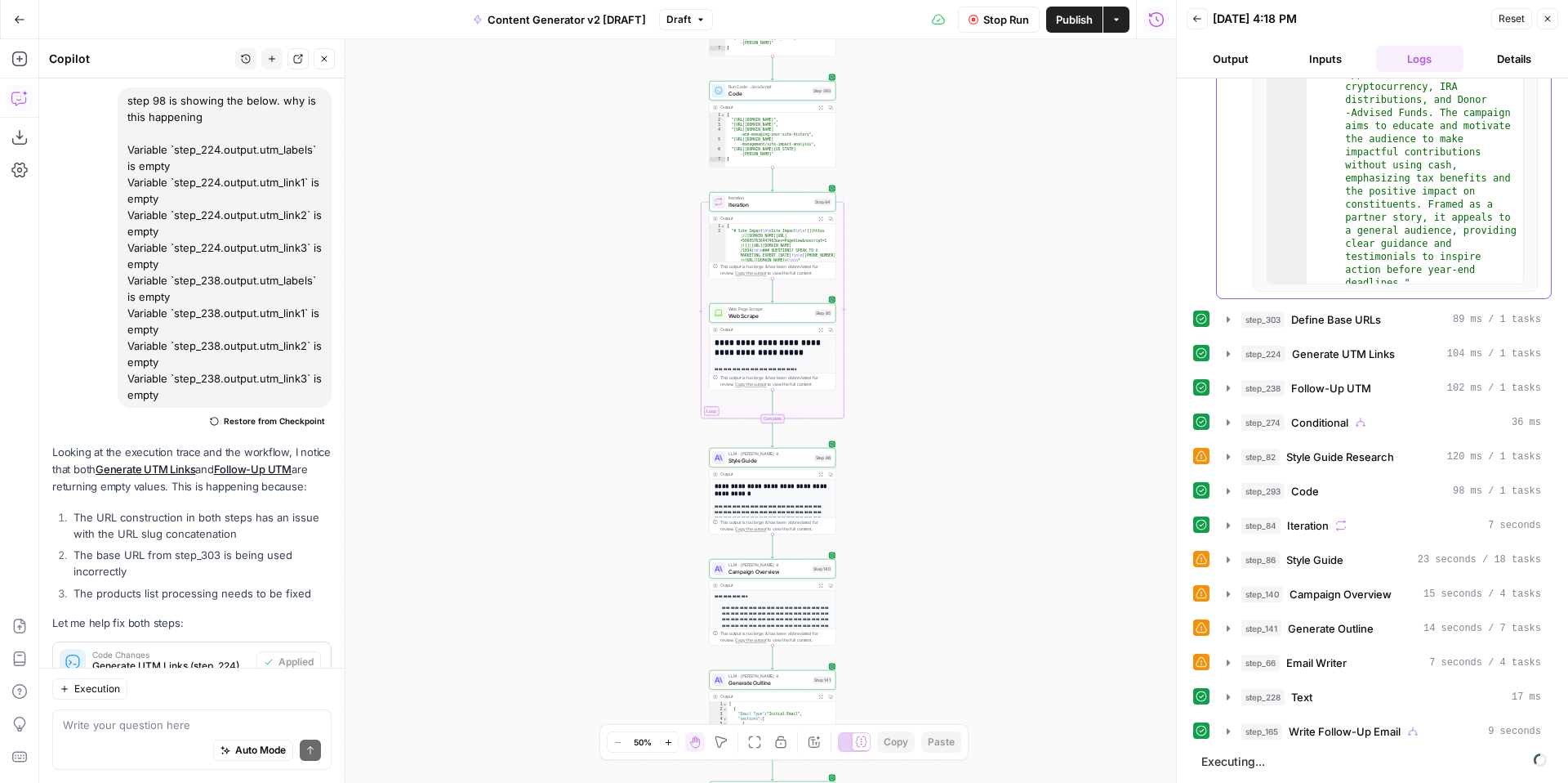
scroll to position [1088, 0]
click at [1229, 594] on icon "button" at bounding box center [1229, 594] width 13 height 13
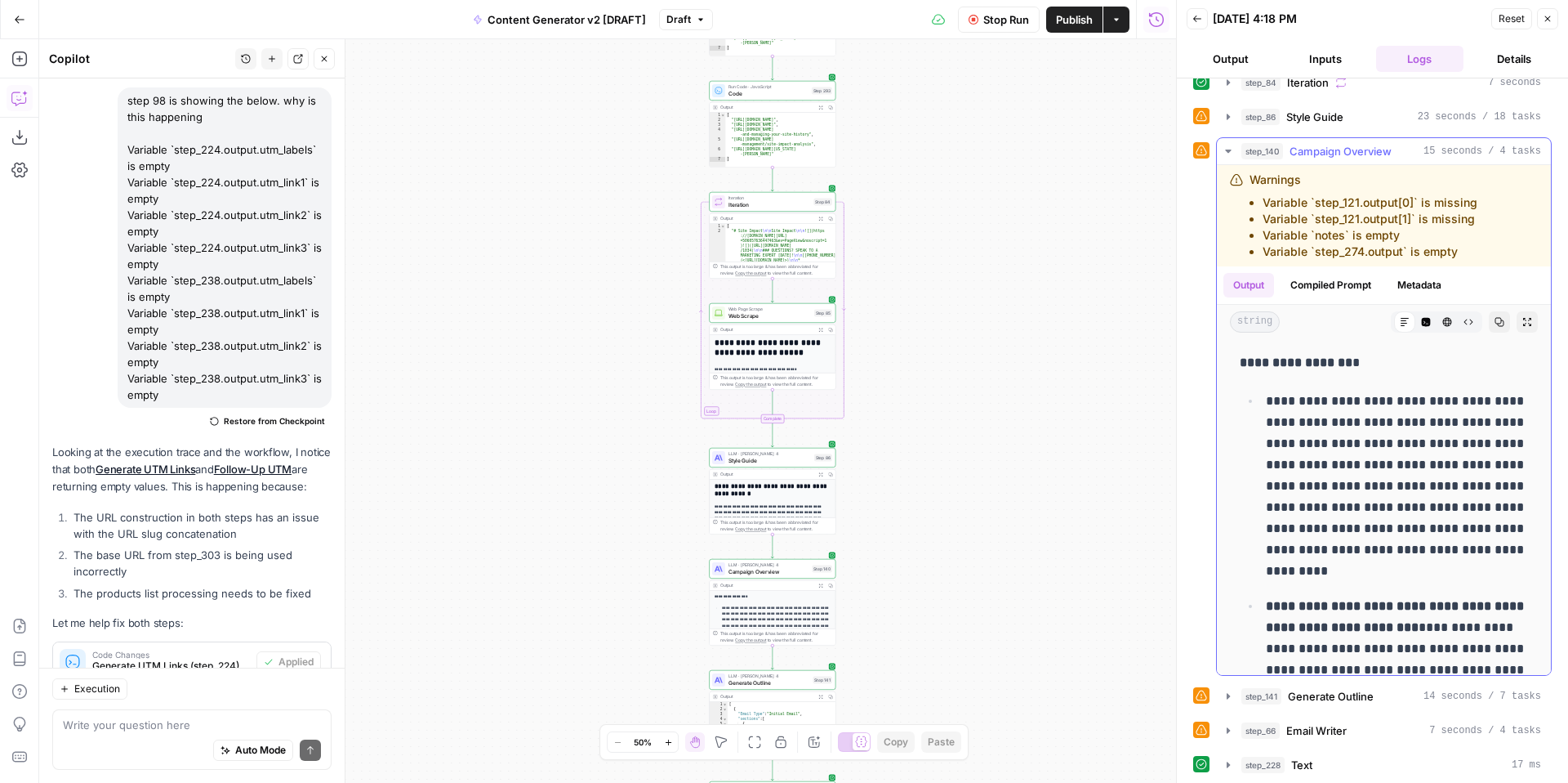
scroll to position [1533, 0]
click at [1229, 152] on icon "button" at bounding box center [1229, 149] width 13 height 13
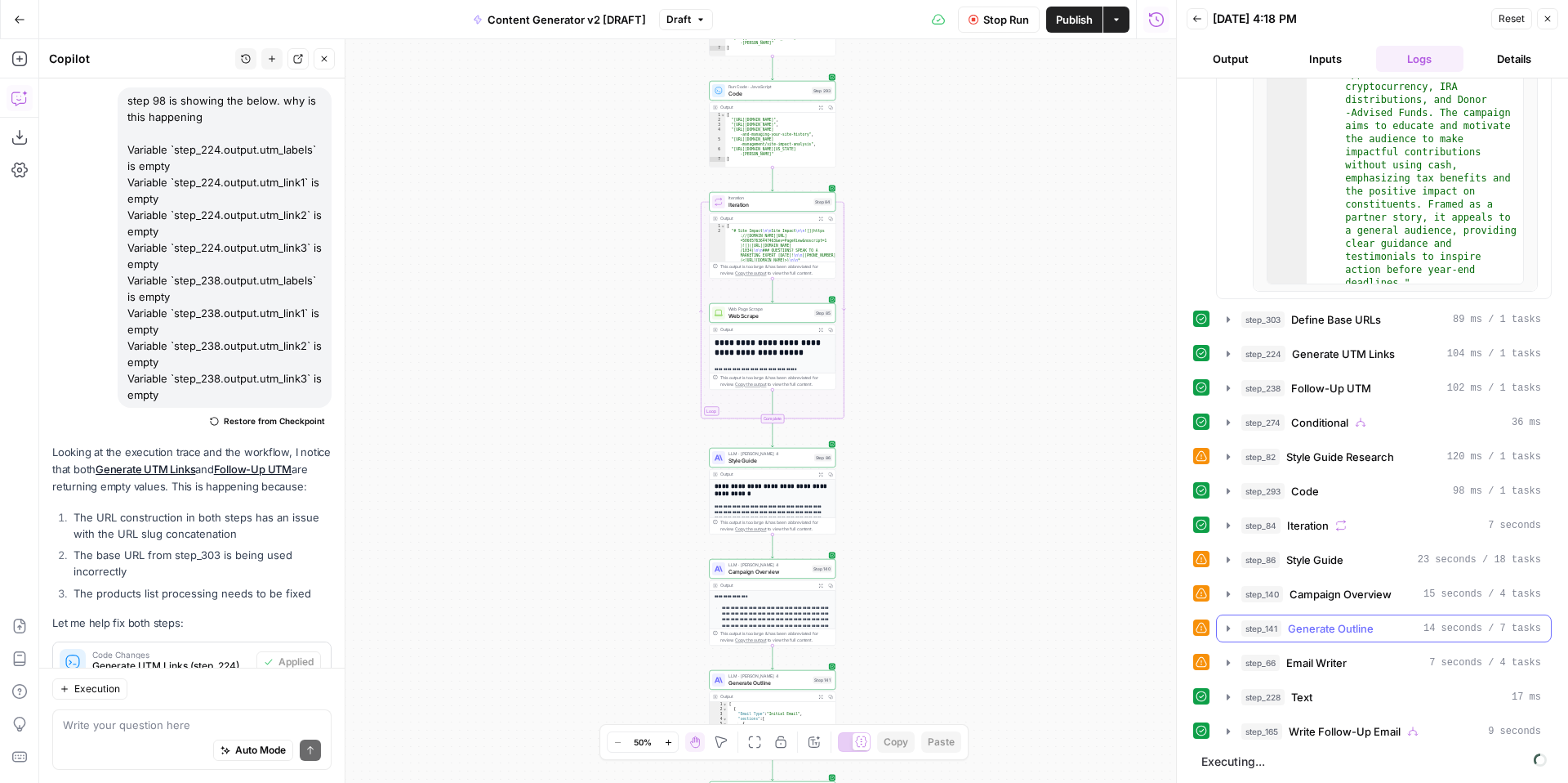
click at [1230, 628] on icon "button" at bounding box center [1229, 629] width 13 height 13
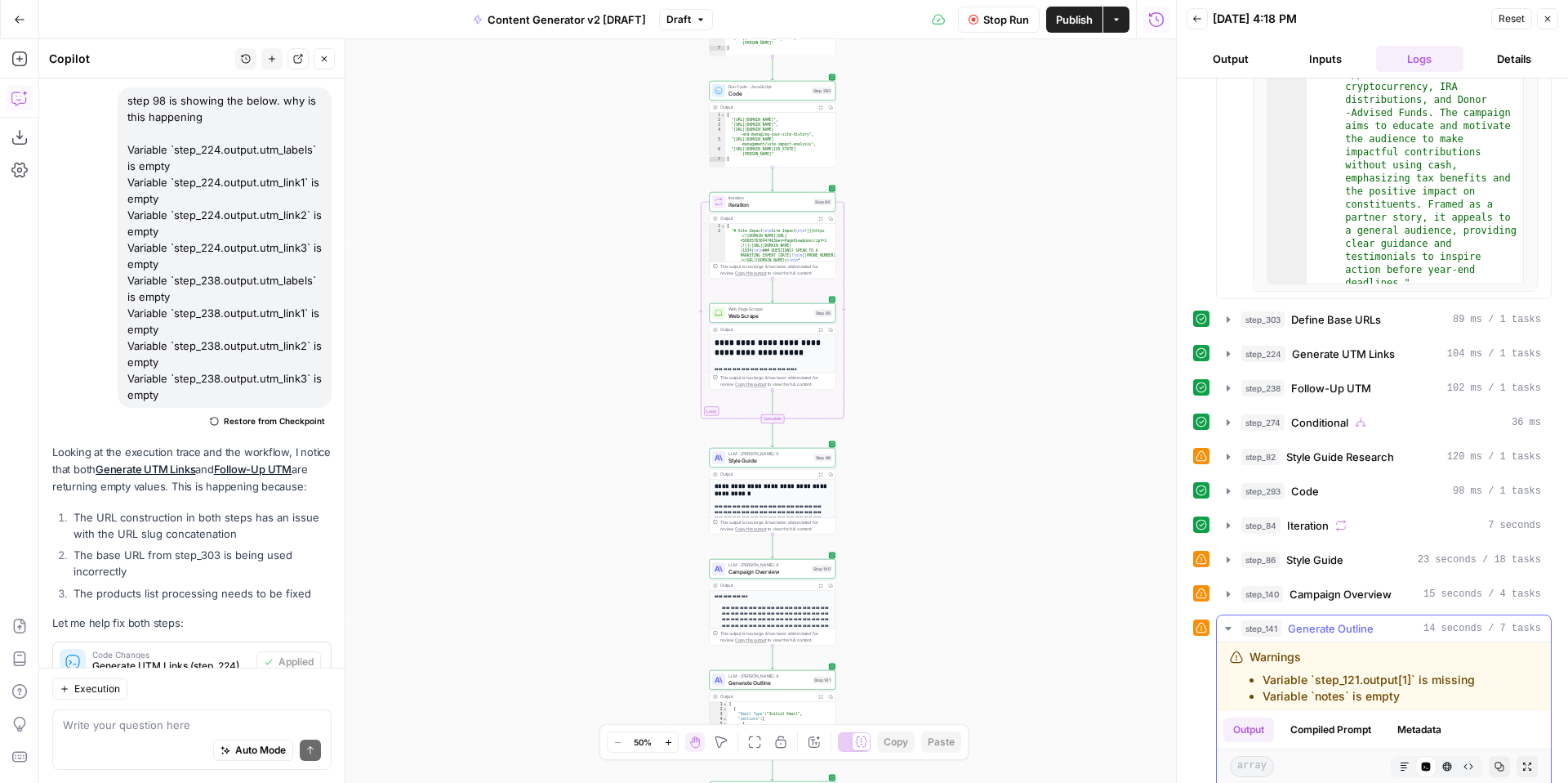
click at [1229, 628] on icon "button" at bounding box center [1229, 628] width 6 height 3
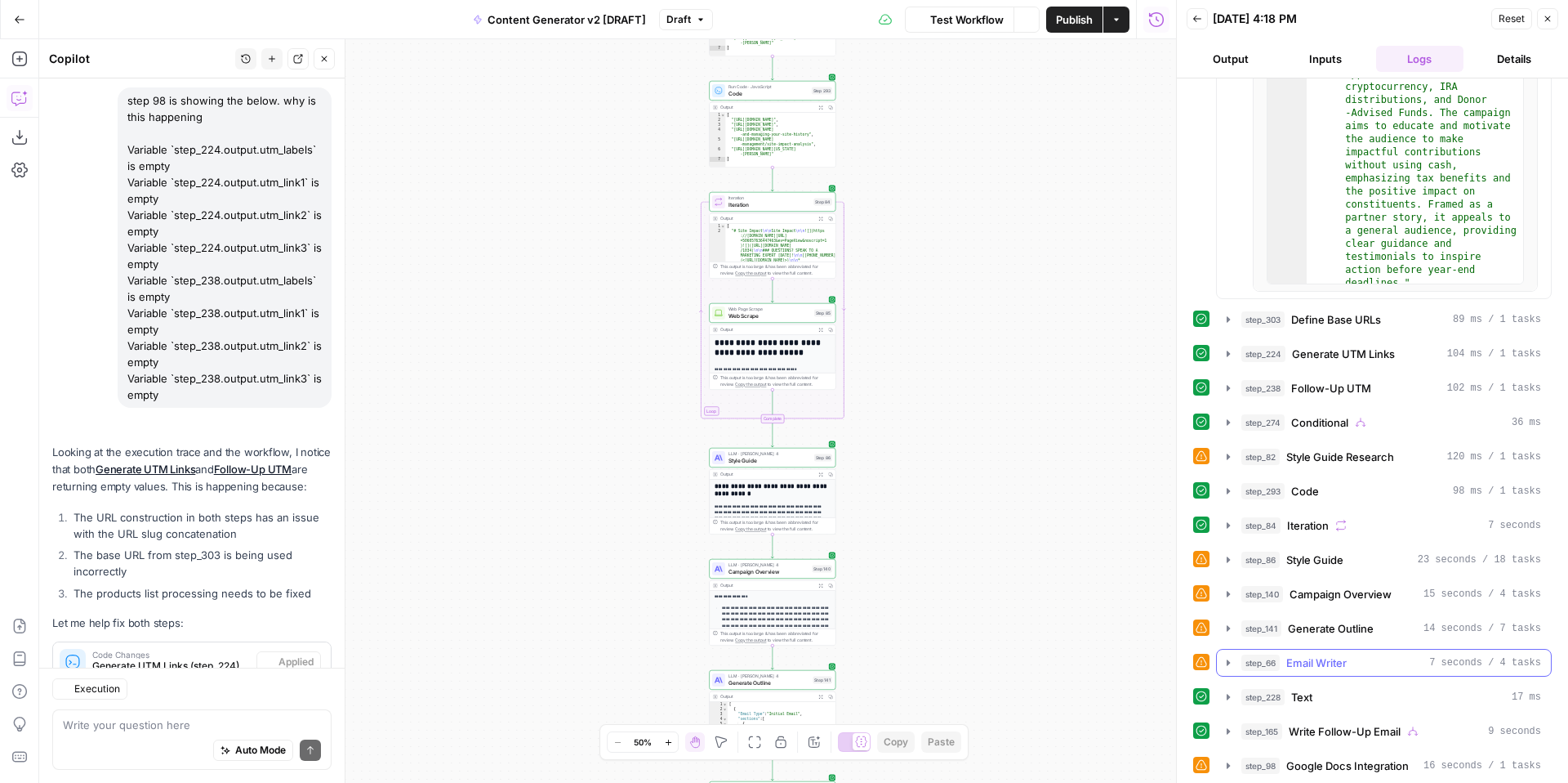
scroll to position [12661, 0]
click at [1228, 664] on icon "button" at bounding box center [1228, 662] width 3 height 6
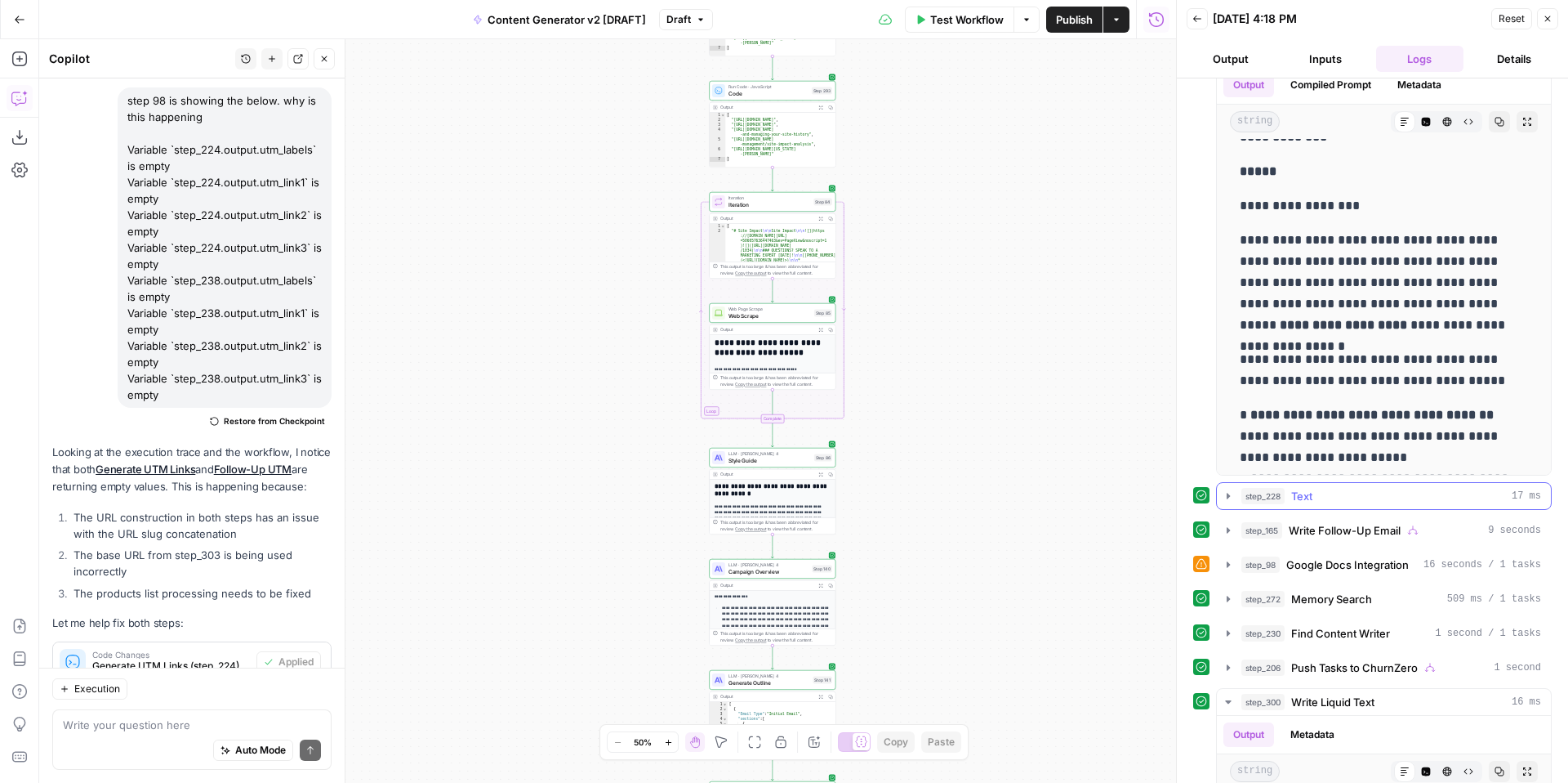
scroll to position [1813, 0]
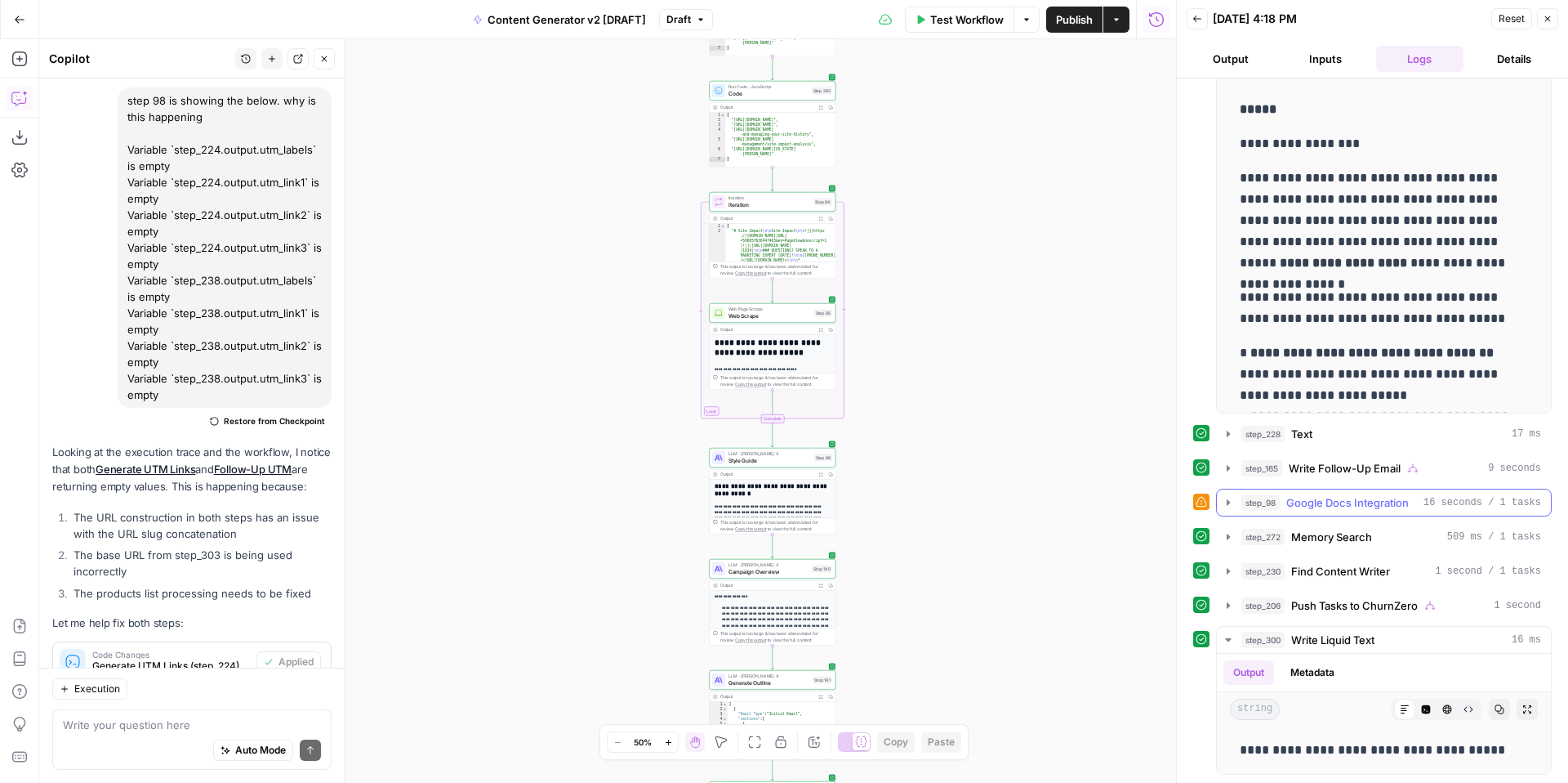
click at [1230, 504] on icon "button" at bounding box center [1229, 503] width 13 height 13
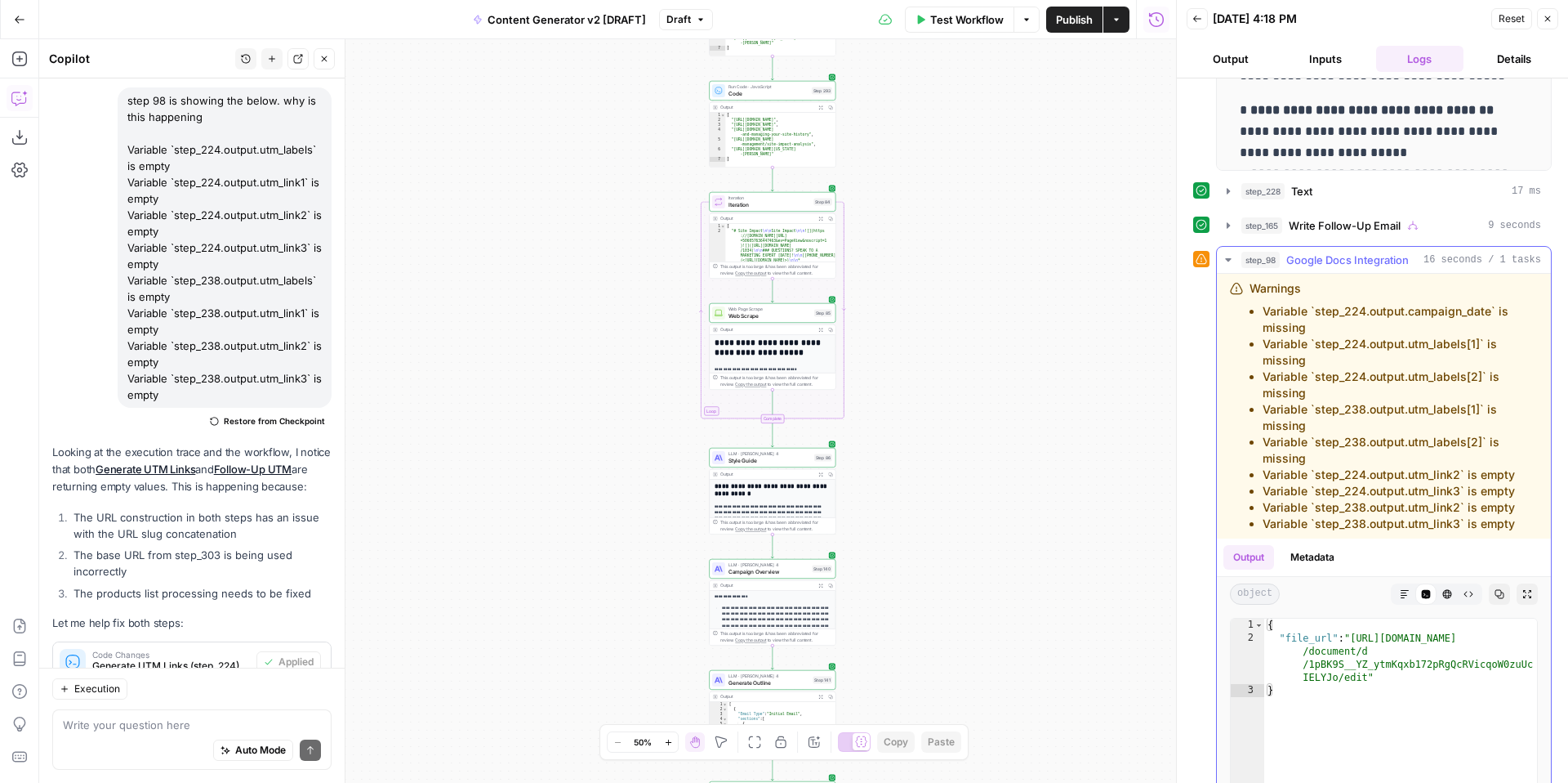
scroll to position [2056, 0]
drag, startPoint x: 1263, startPoint y: 309, endPoint x: 1516, endPoint y: 356, distance: 257.3
click at [1516, 356] on ul "Variable `step_224.output.campaign_date` is missing Variable `step_224.output.u…" at bounding box center [1393, 416] width 289 height 228
copy ul "Variable `step_224.output.campaign_date` is missing Variable `step_224.output.u…"
click at [156, 730] on textarea at bounding box center [192, 724] width 258 height 16
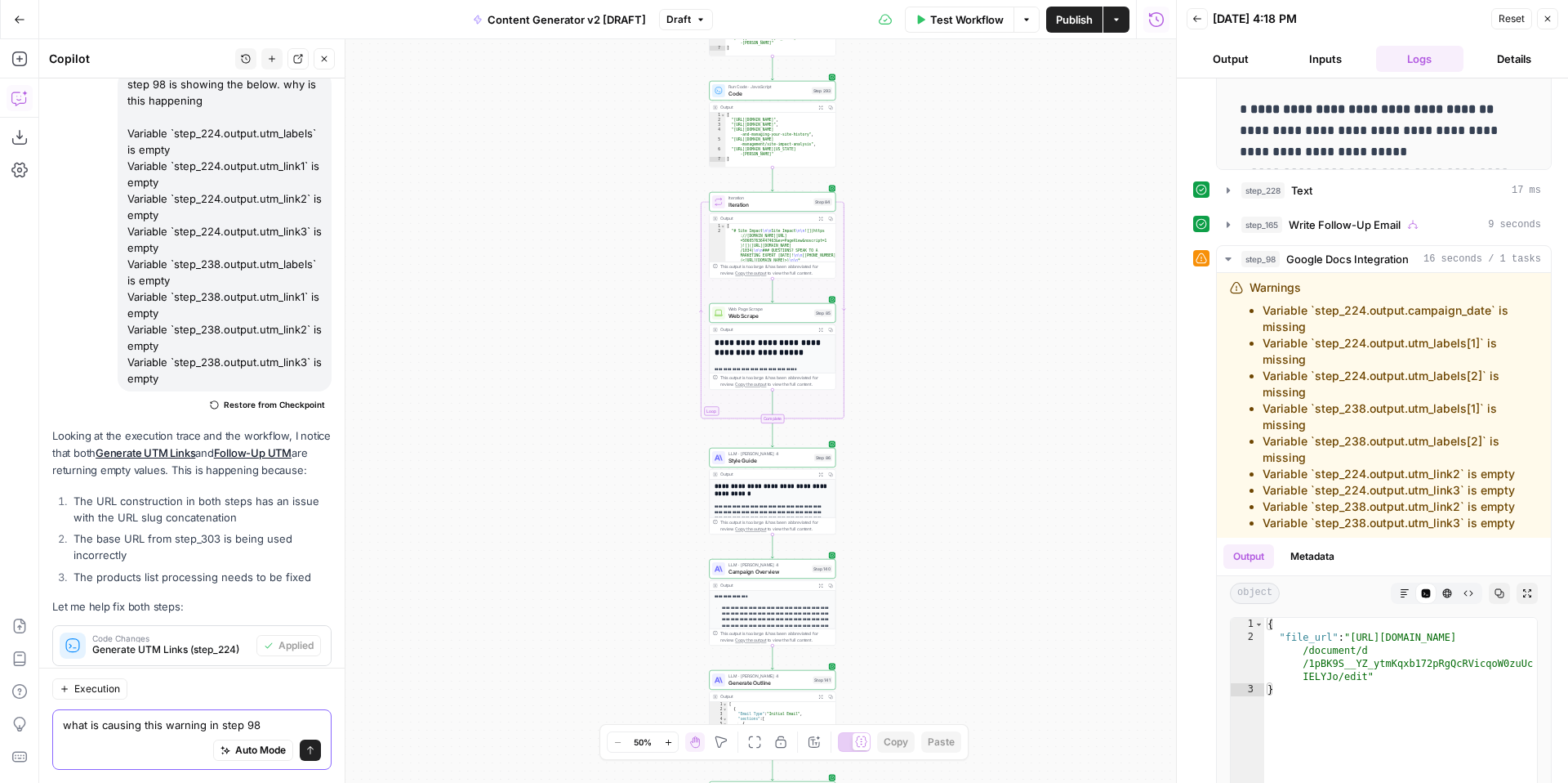
paste textarea "Variable `step_224.output.campaign_date` is missing Variable `step_224.output.u…"
type textarea "what is causing this warning in step 98 Variable `step_224.output.campaign_date…"
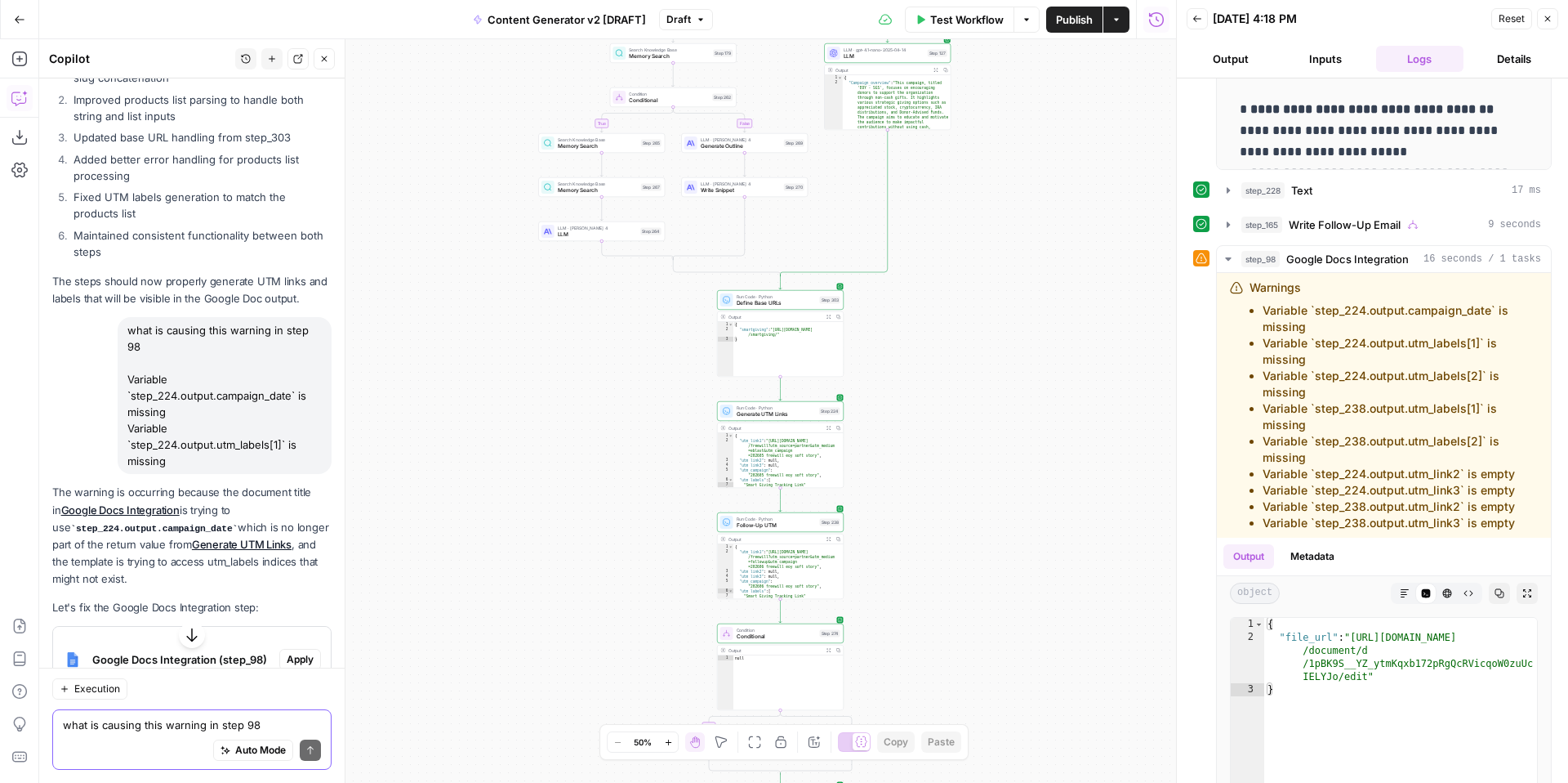
scroll to position [13474, 0]
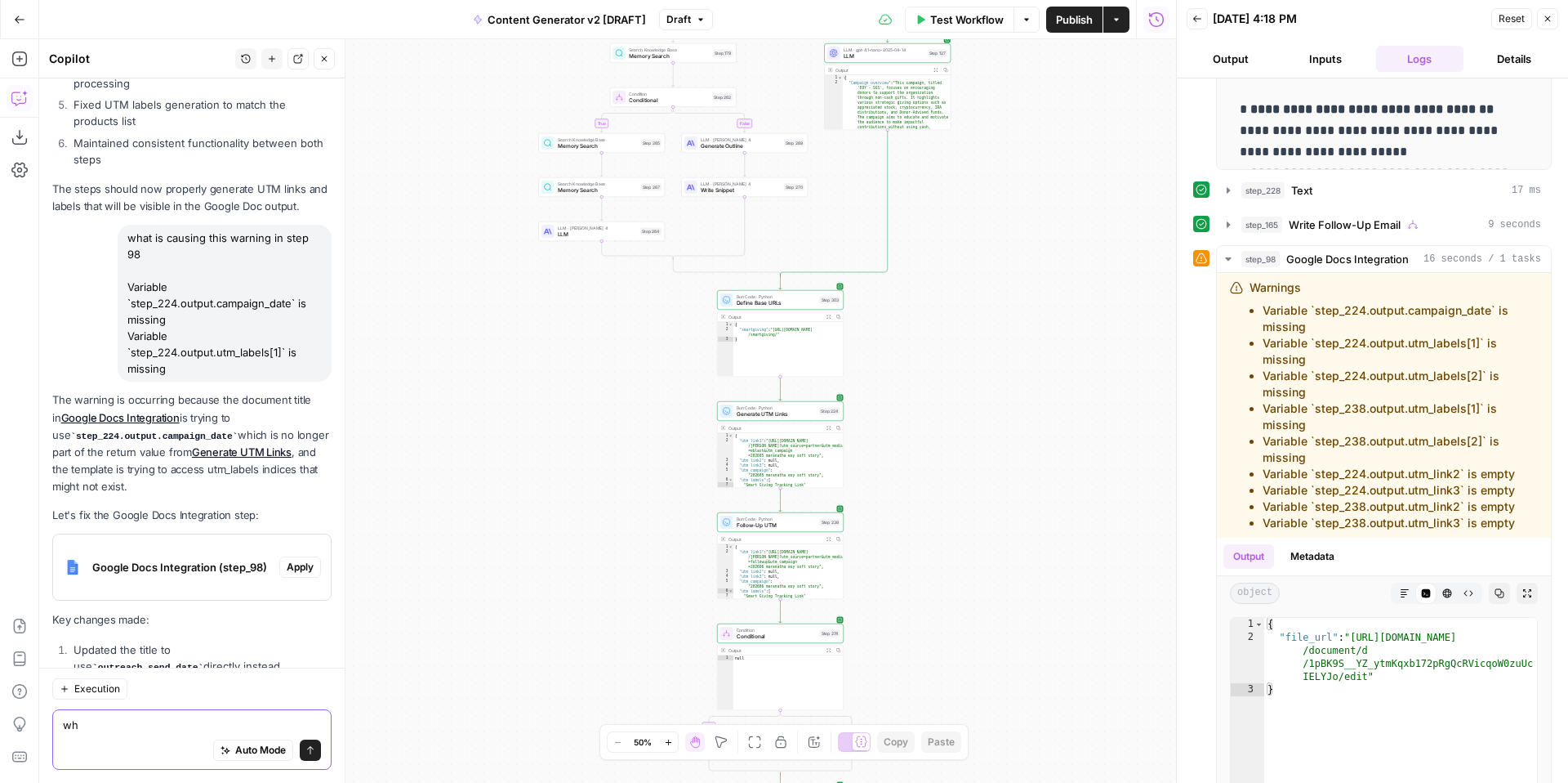
type textarea "w"
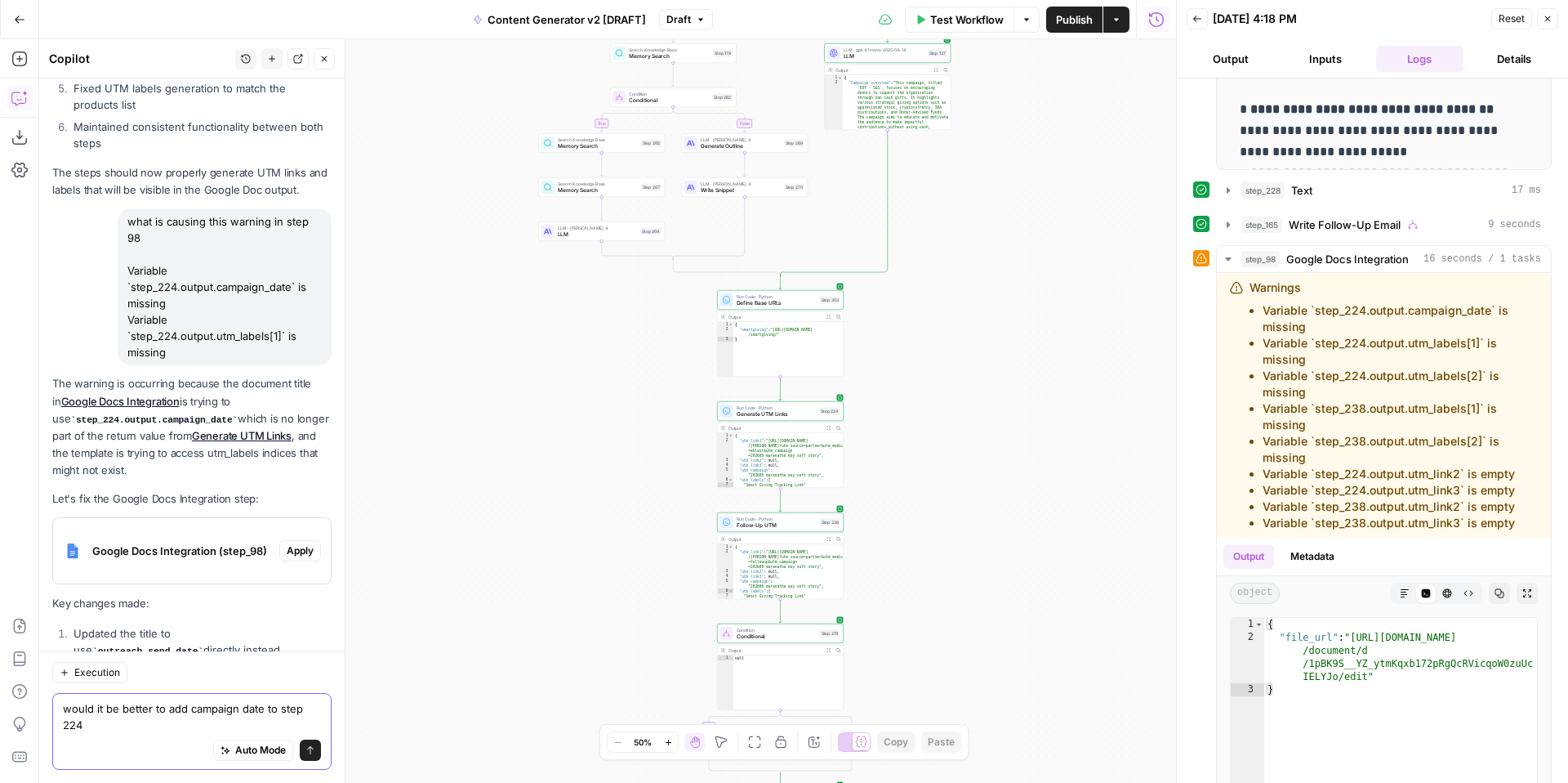
type textarea "would it be better to add campaign date to step 224?"
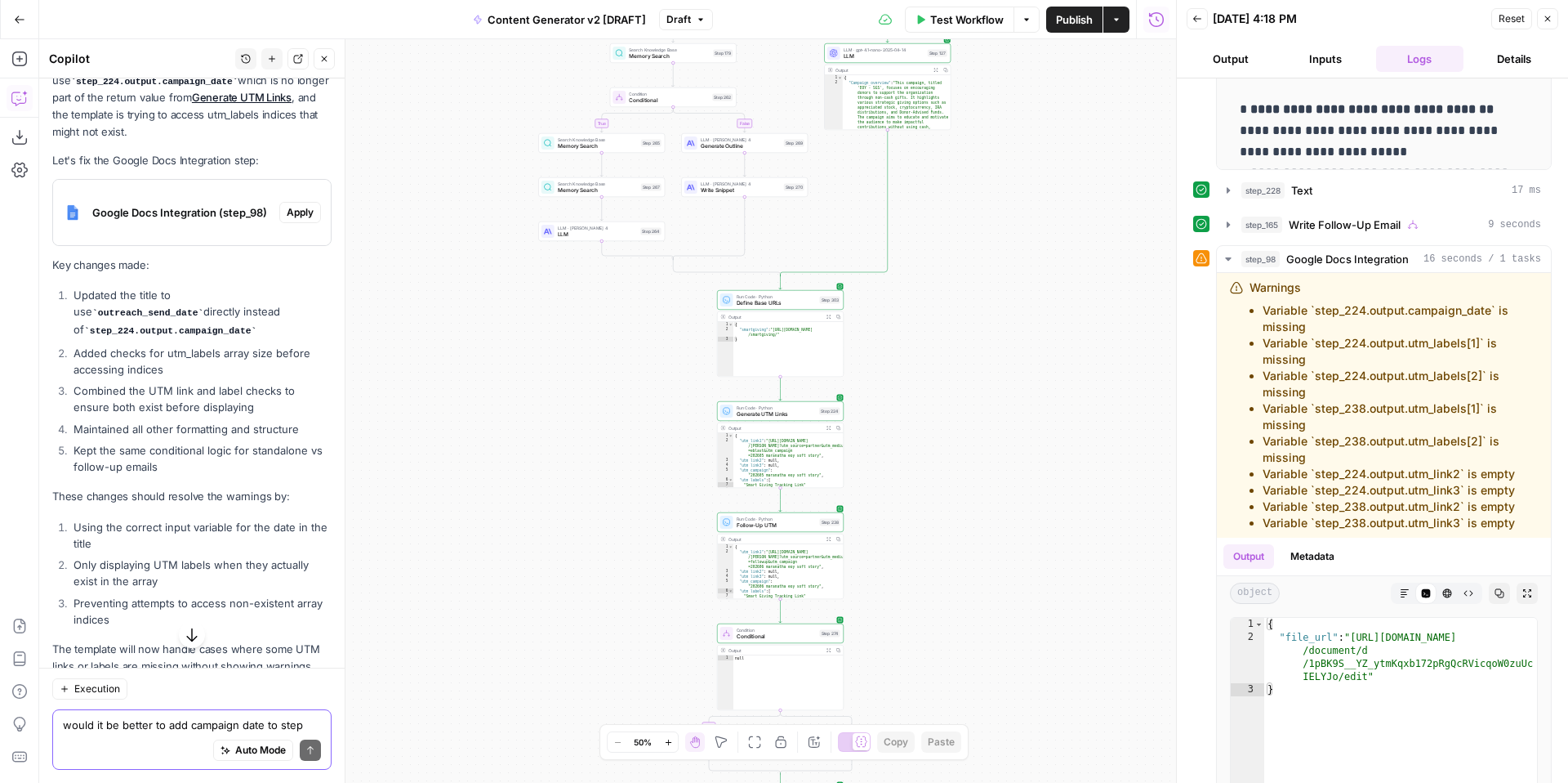
scroll to position [13893, 0]
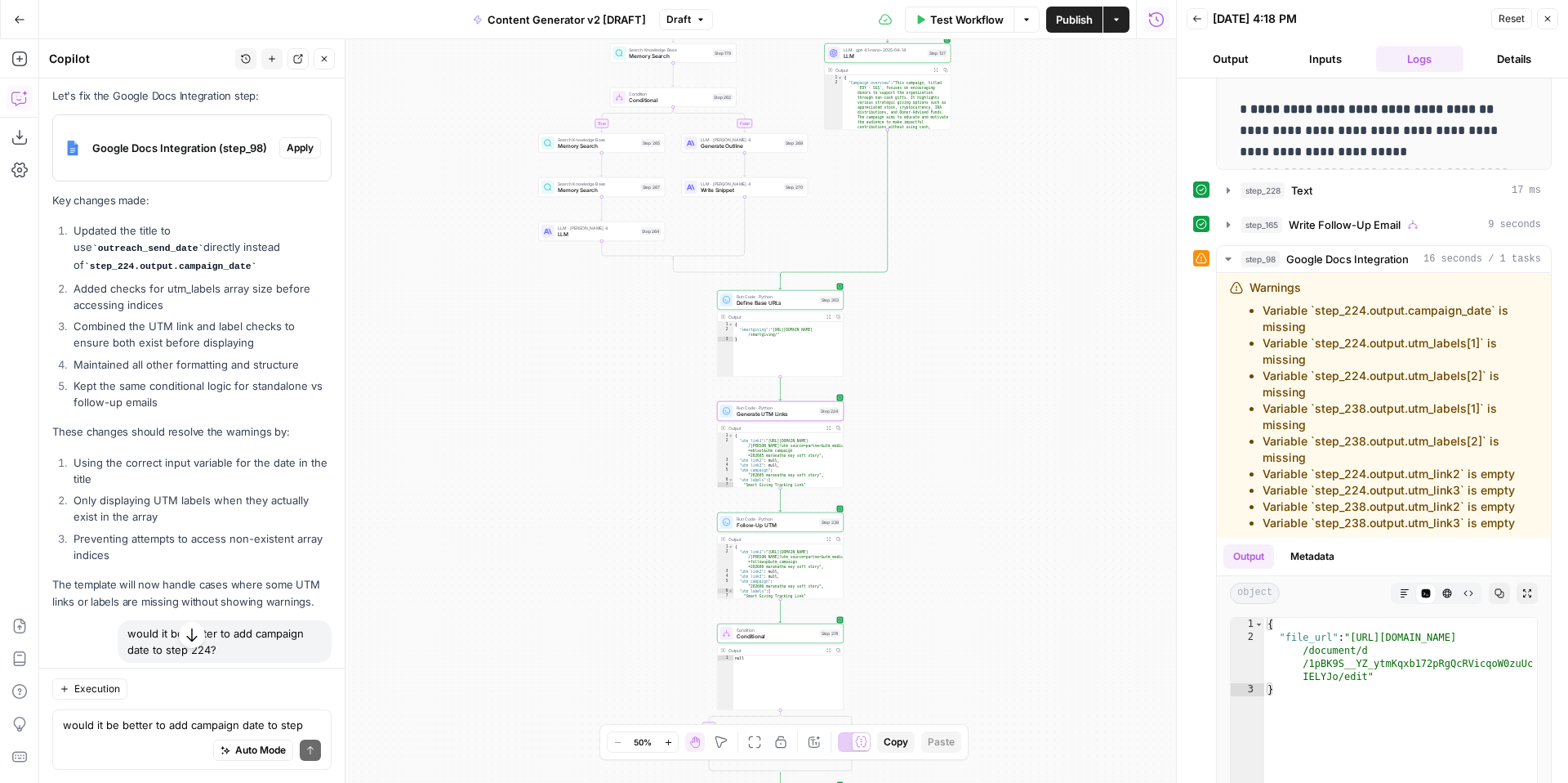
click at [311, 765] on span "Apply" at bounding box center [300, 771] width 27 height 14
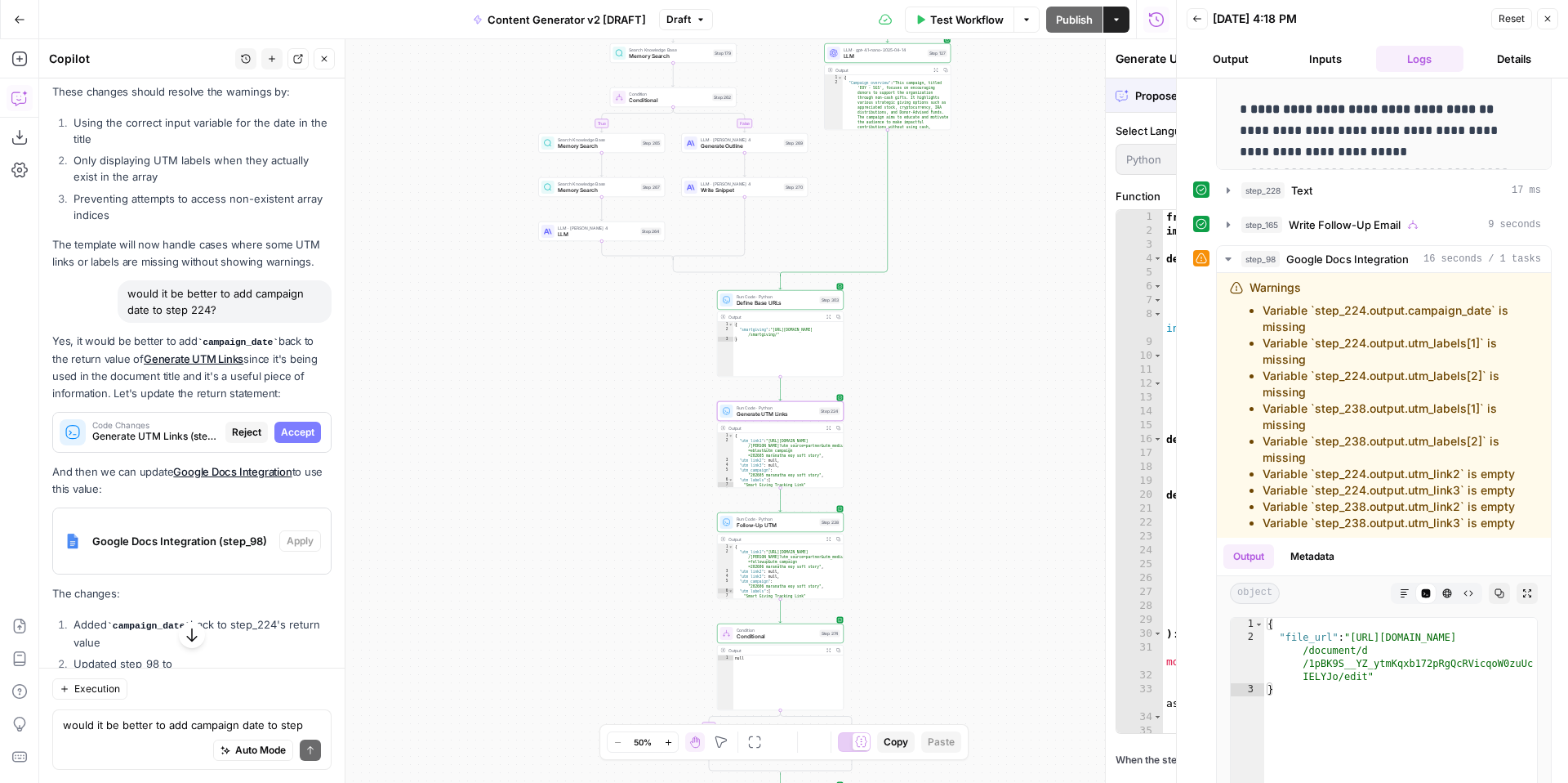
scroll to position [13554, 0]
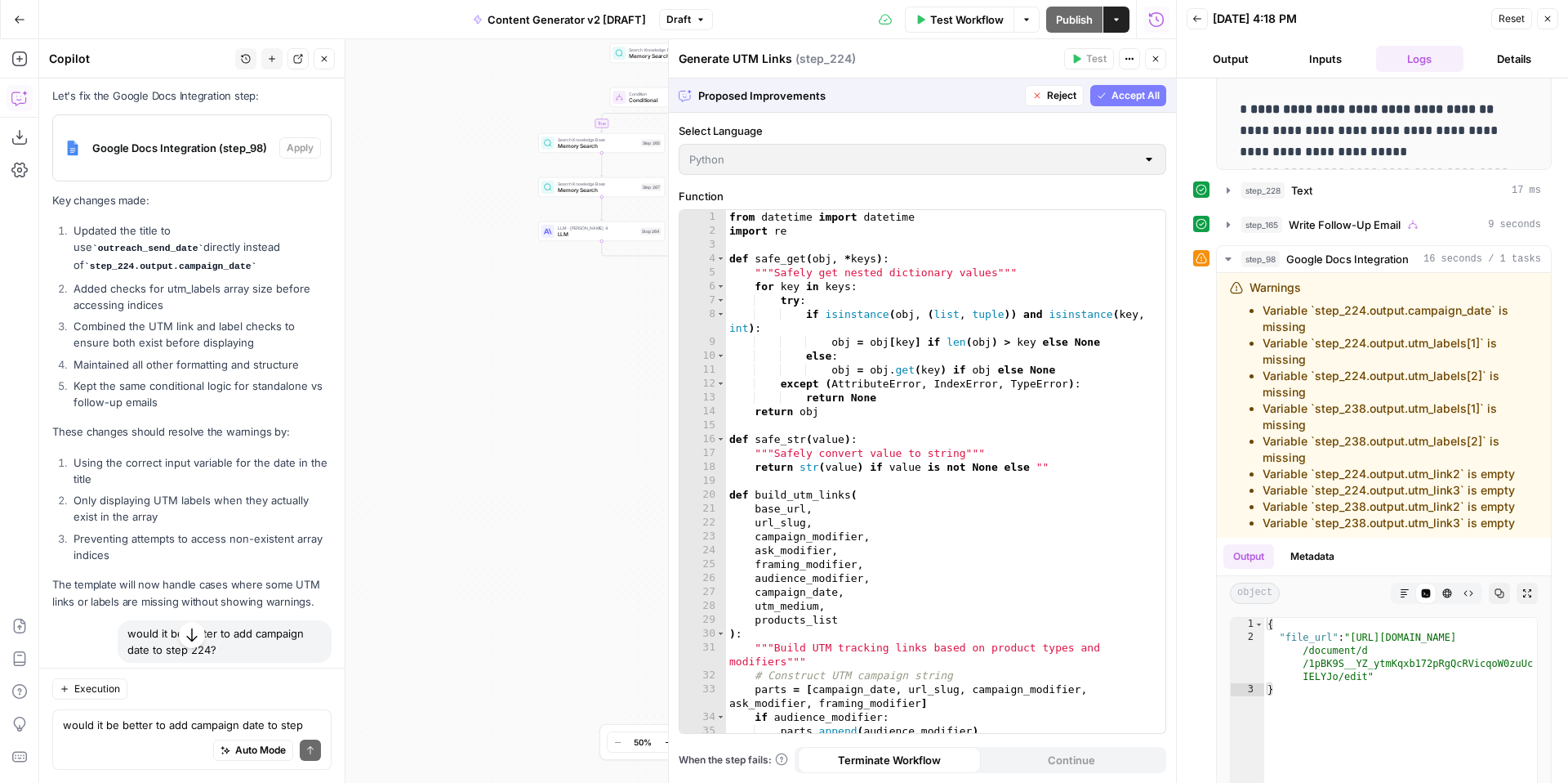
drag, startPoint x: 1063, startPoint y: 744, endPoint x: 401, endPoint y: 746, distance: 662.0
click at [401, 782] on div at bounding box center [784, 783] width 1568 height 0
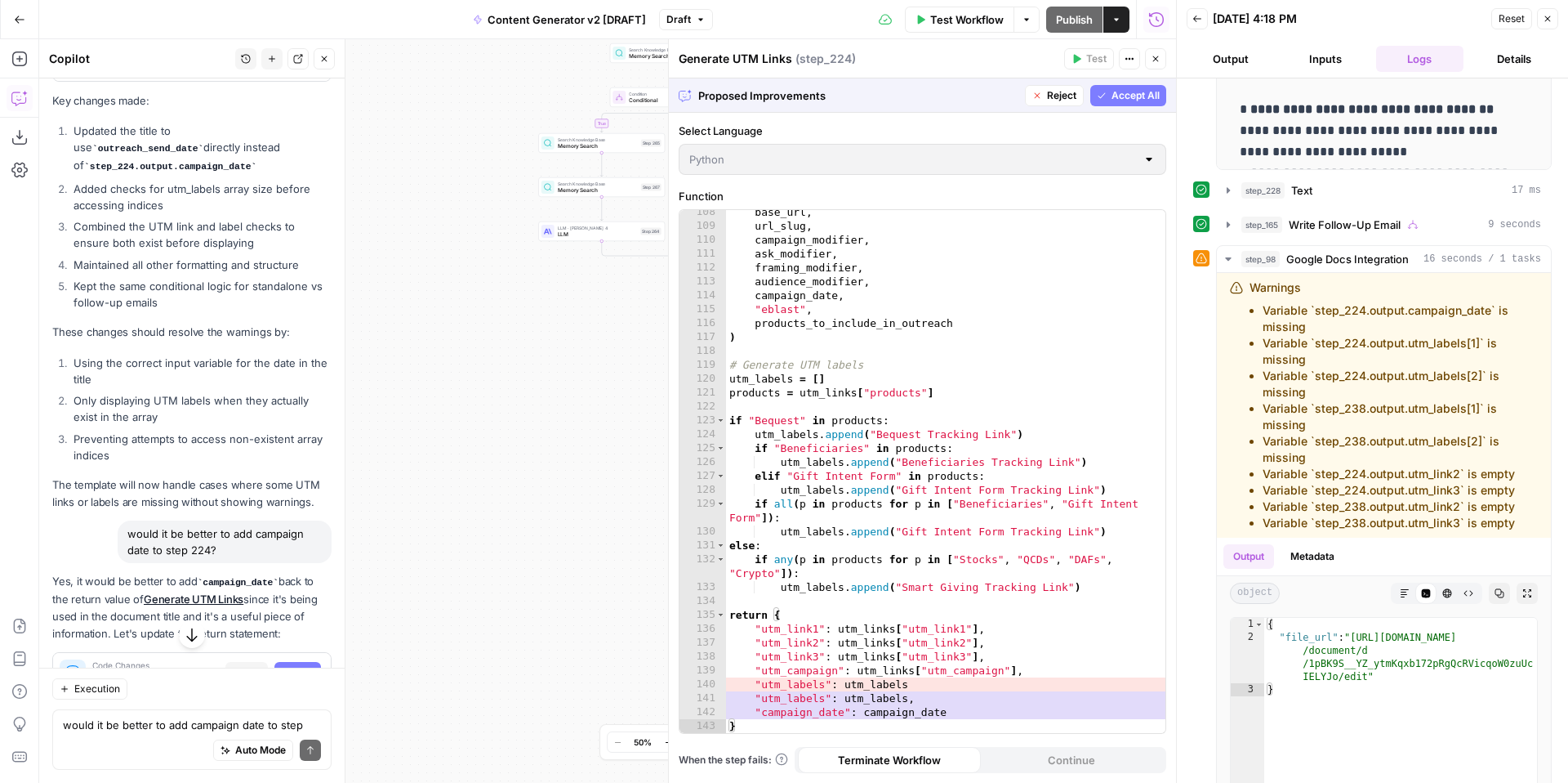
scroll to position [13791, 0]
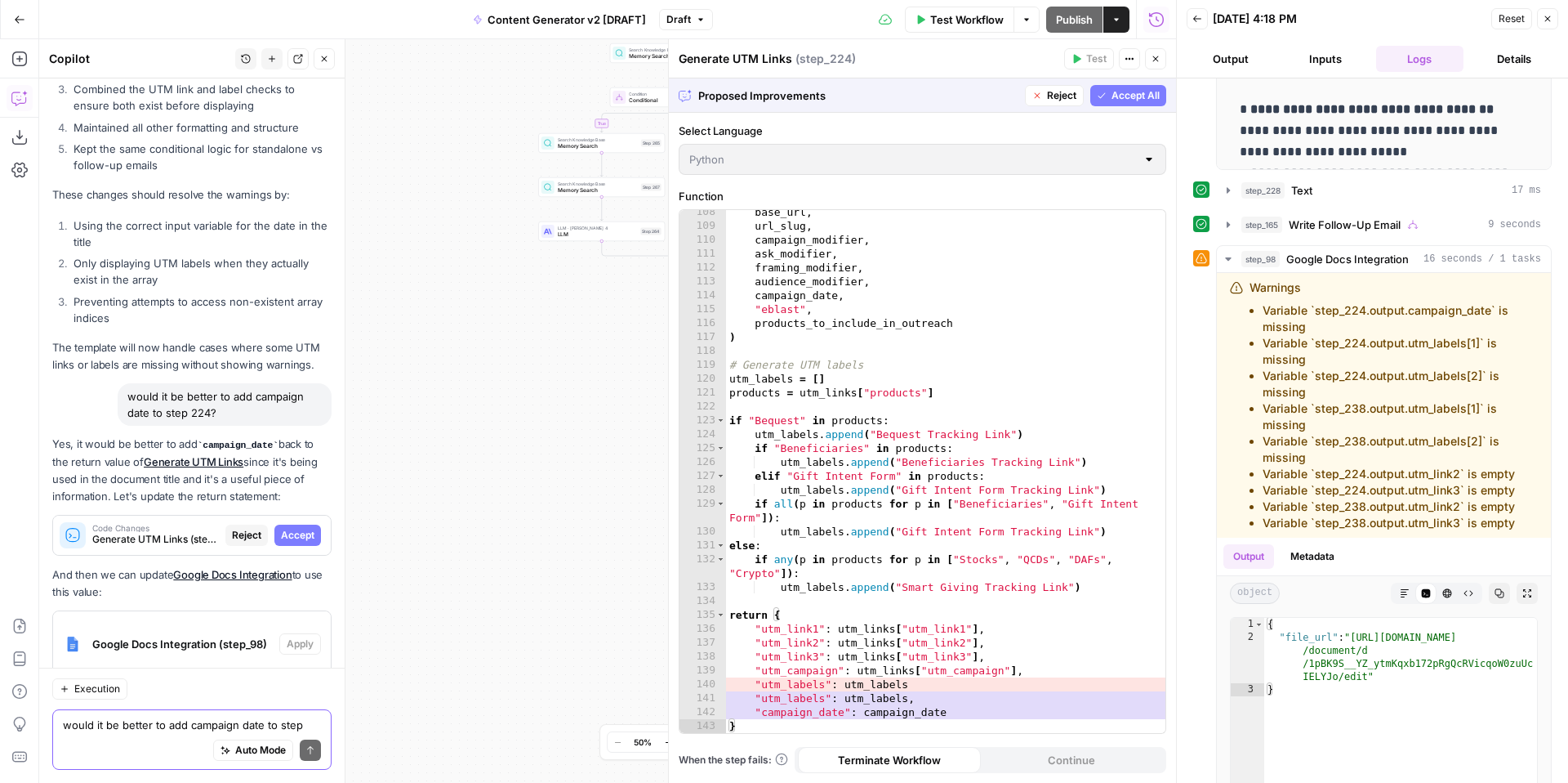
click at [135, 729] on textarea "would it be better to add campaign date to step 224?" at bounding box center [192, 724] width 258 height 16
type textarea "l"
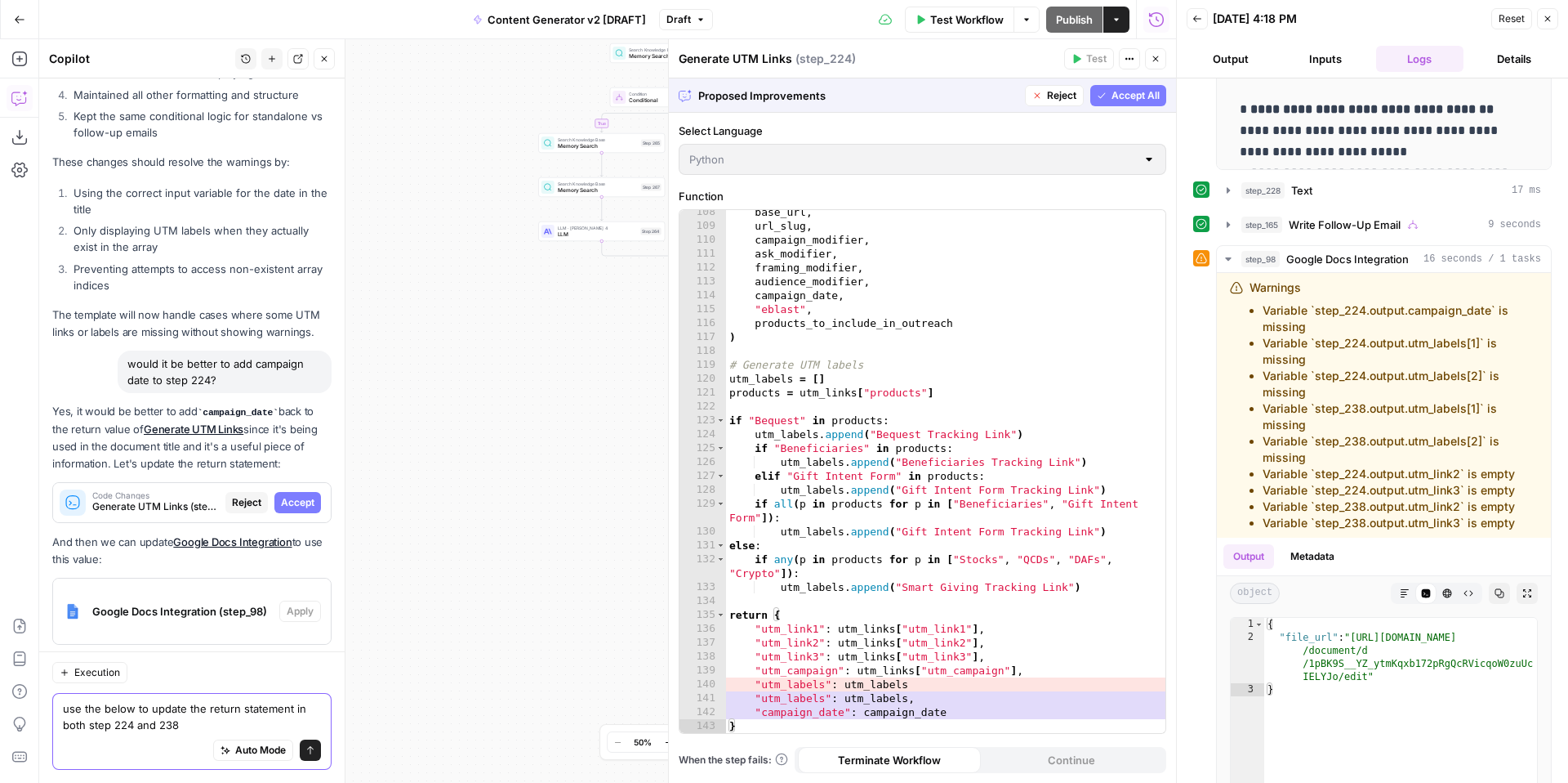
paste textarea "return { "utm_link1": utm_link1, "utm_link2": utm_link2, "utm_link3": utm_link3…"
type textarea "use the below to update the return statement in both step 224 and 238 return { …"
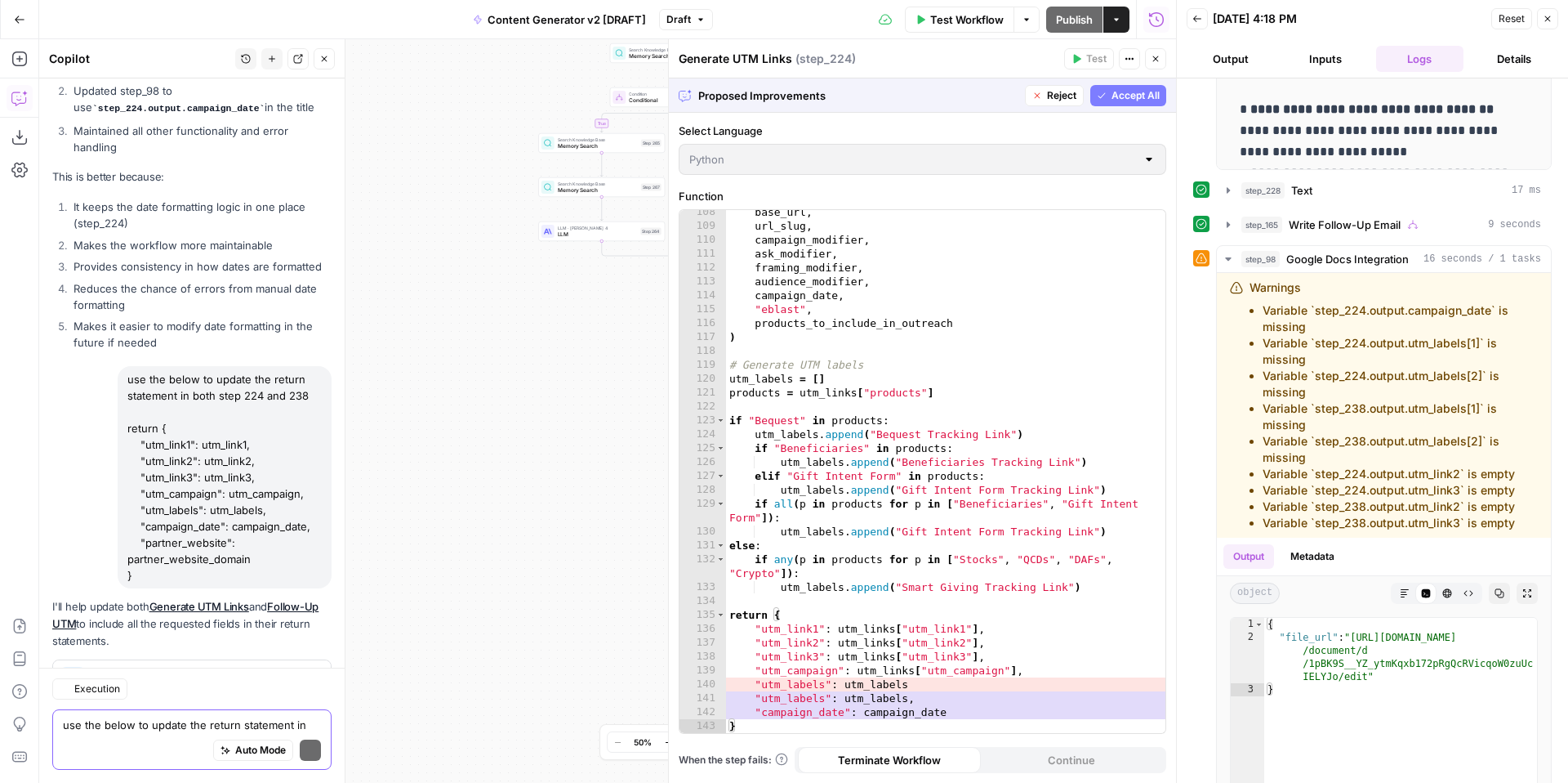
scroll to position [14514, 0]
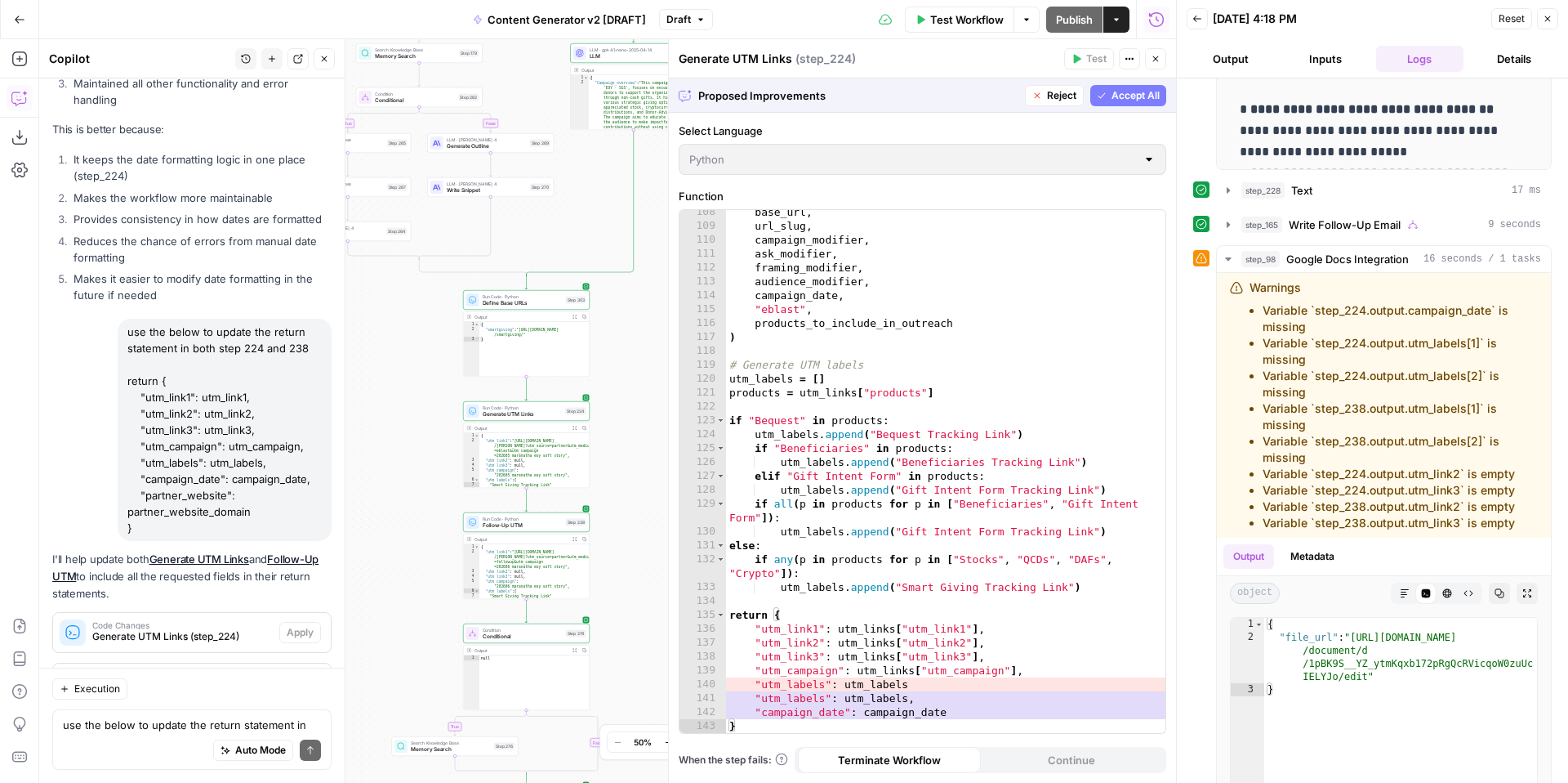
click at [1054, 97] on span "Reject" at bounding box center [1062, 95] width 30 height 14
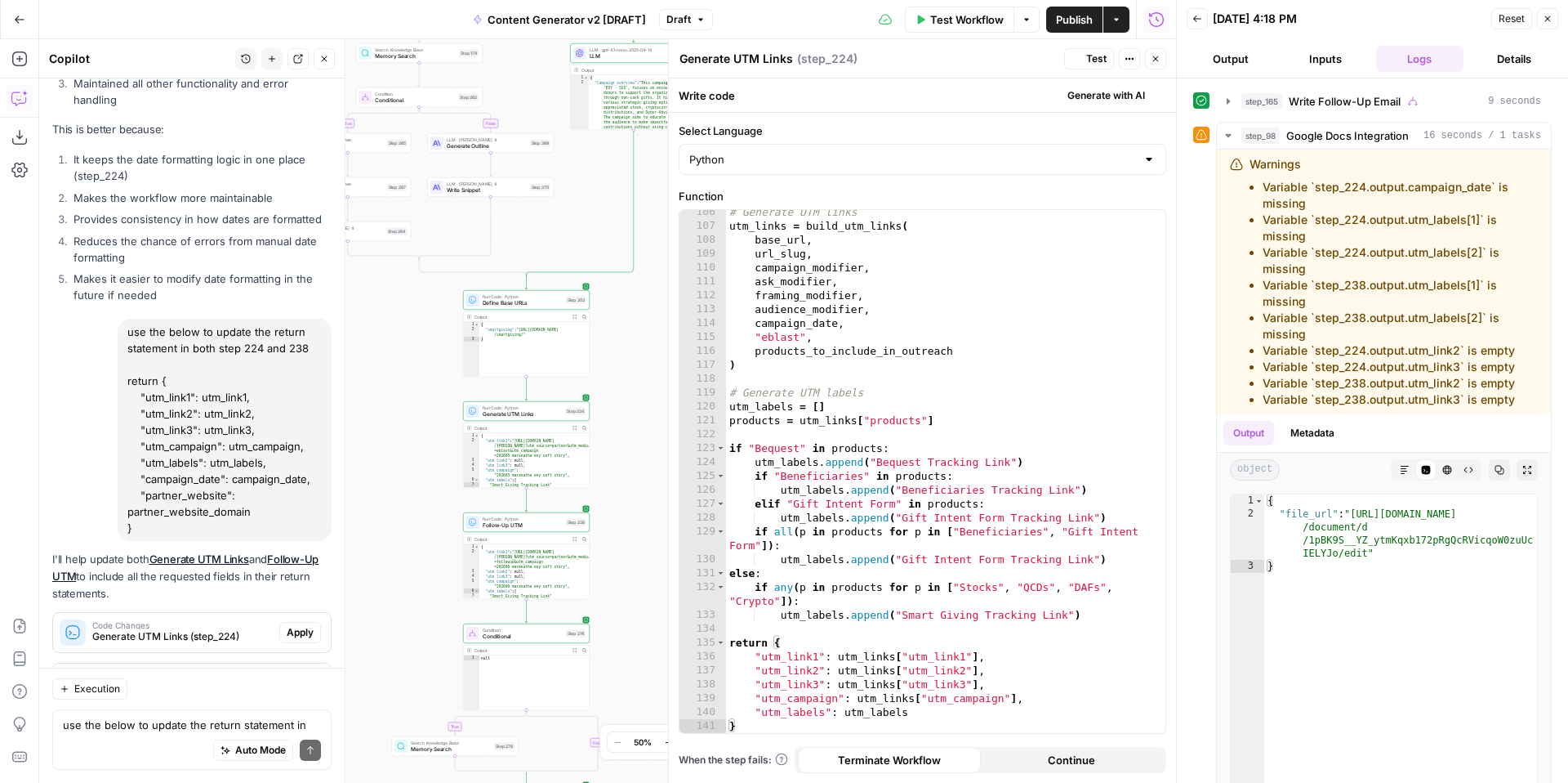
scroll to position [1714, 0]
click at [298, 626] on span "Apply" at bounding box center [300, 632] width 27 height 14
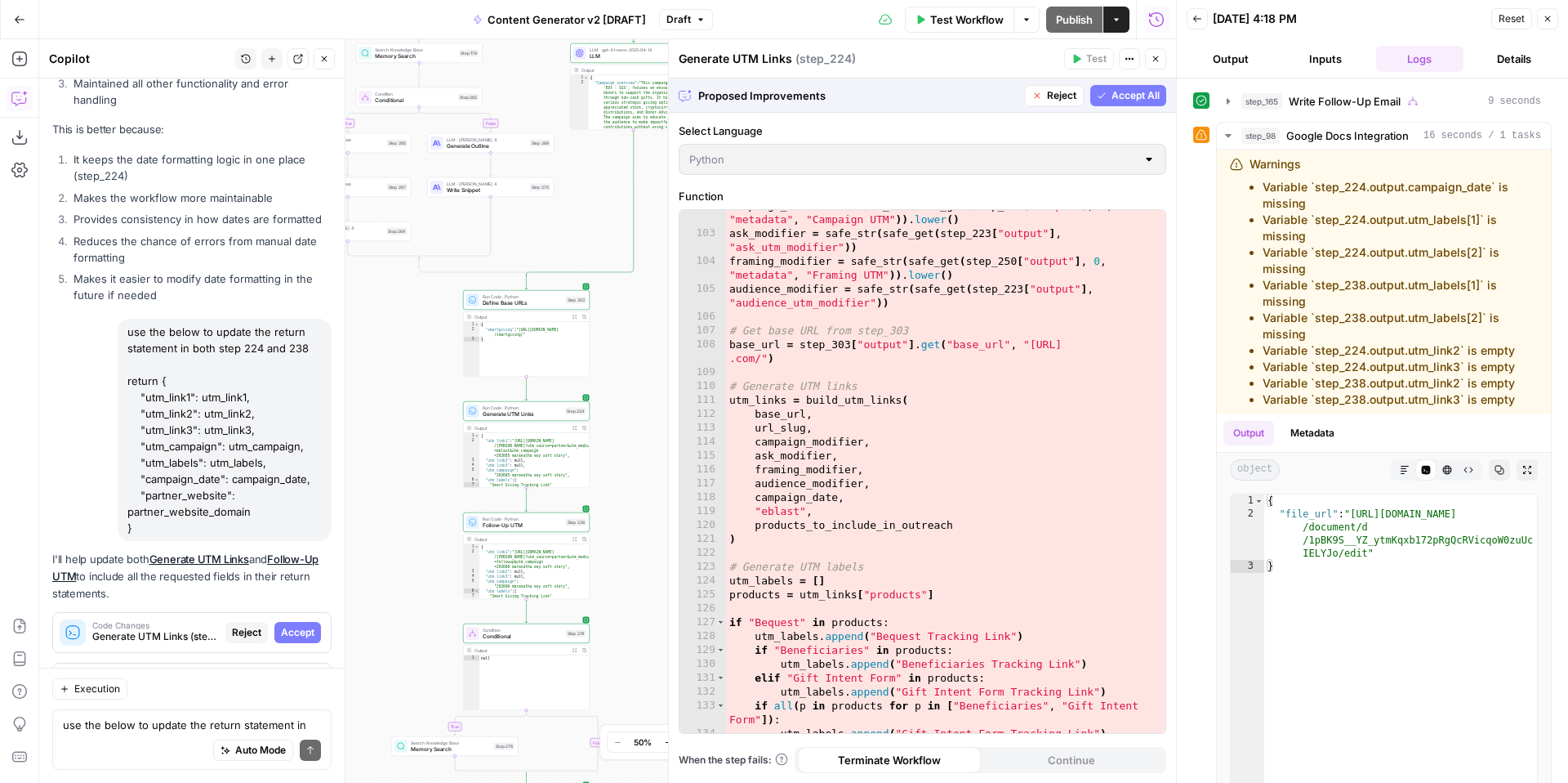
scroll to position [1712, 0]
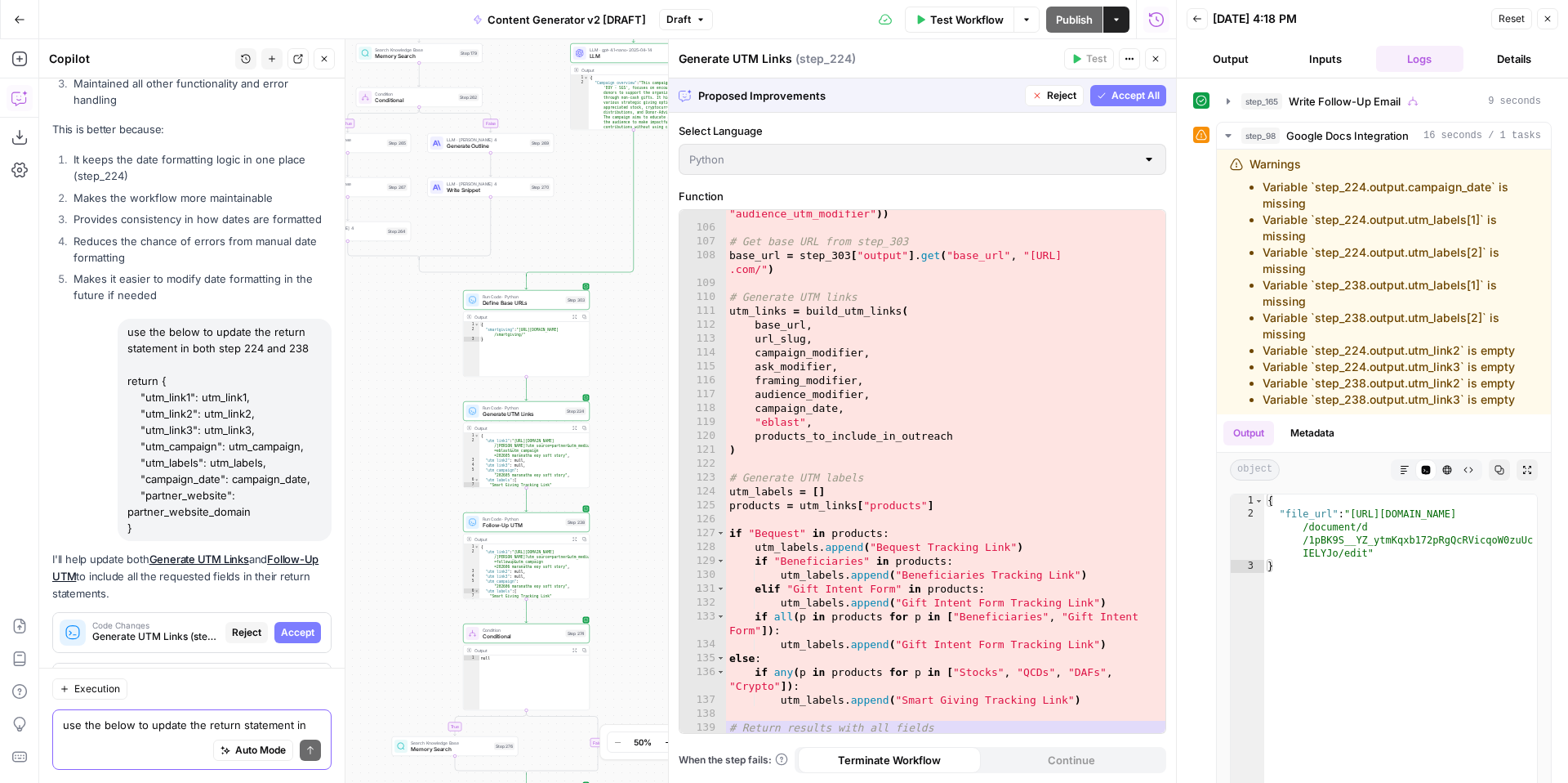
click at [96, 724] on textarea "use the below to update the return statement in both step 224 and 238 return { …" at bounding box center [192, 724] width 258 height 16
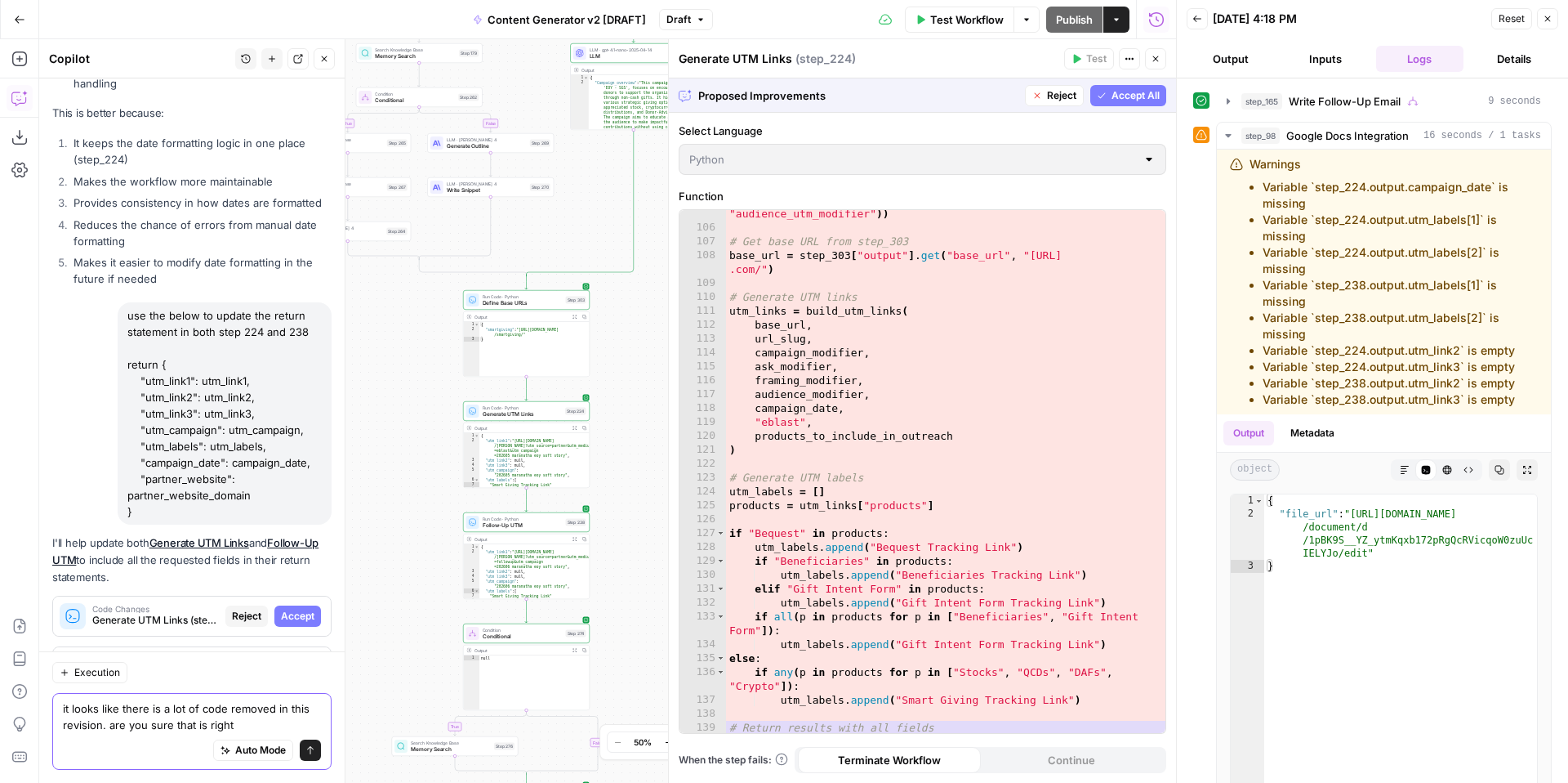
type textarea "it looks like there is a lot of code removed in this revision. are you sure tha…"
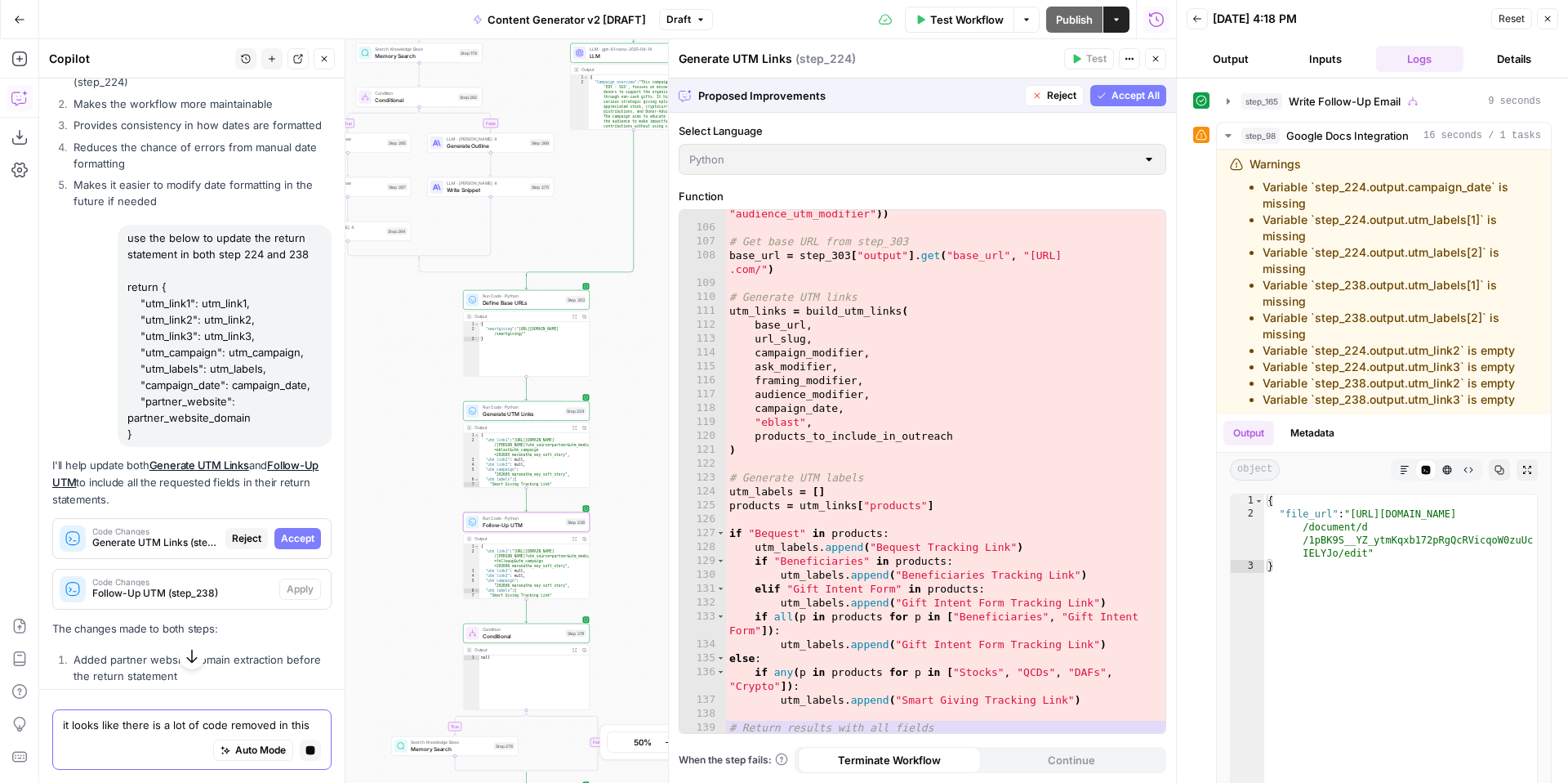
scroll to position [14799, 0]
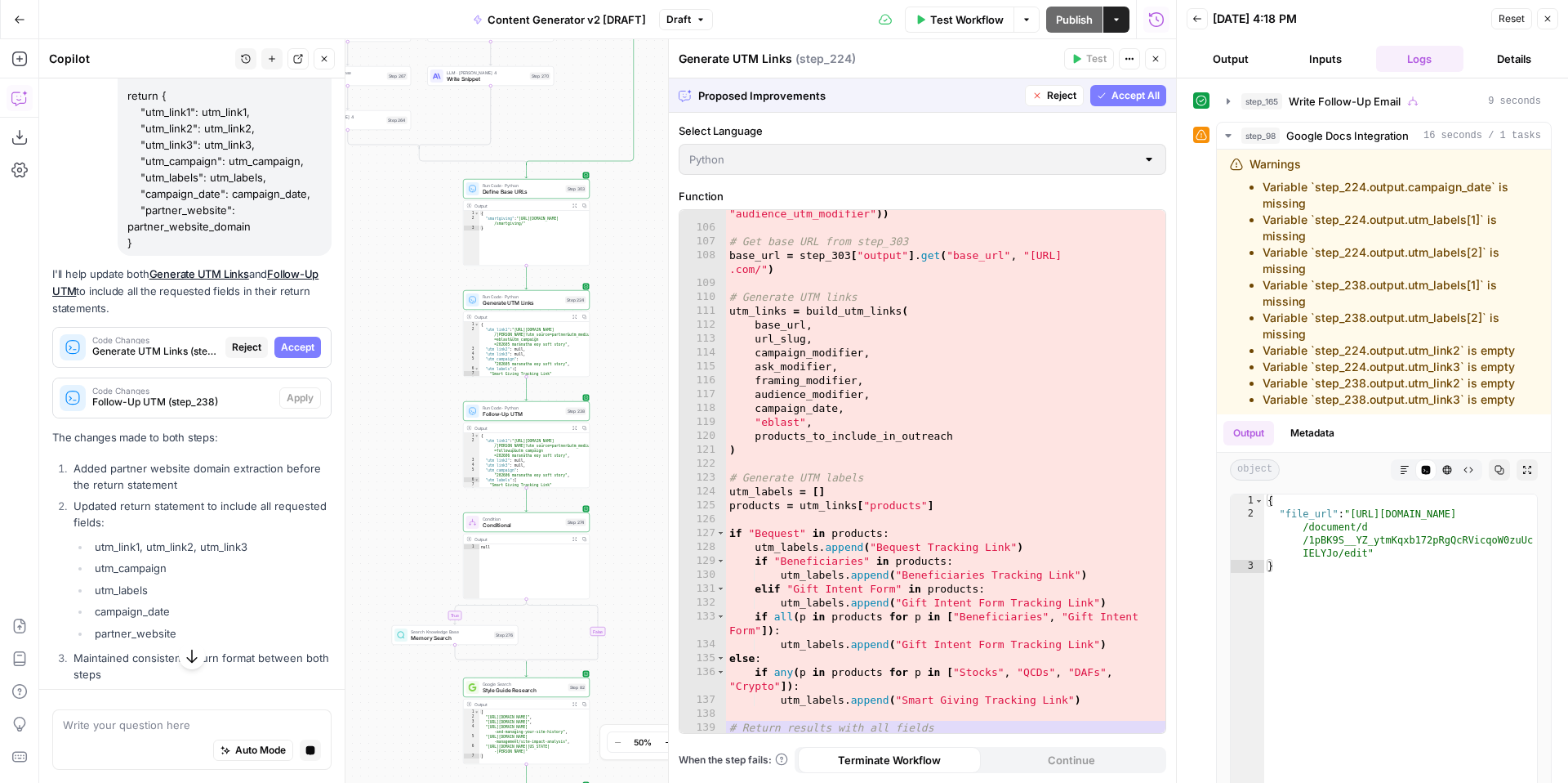
click at [1051, 95] on span "Reject" at bounding box center [1062, 95] width 30 height 14
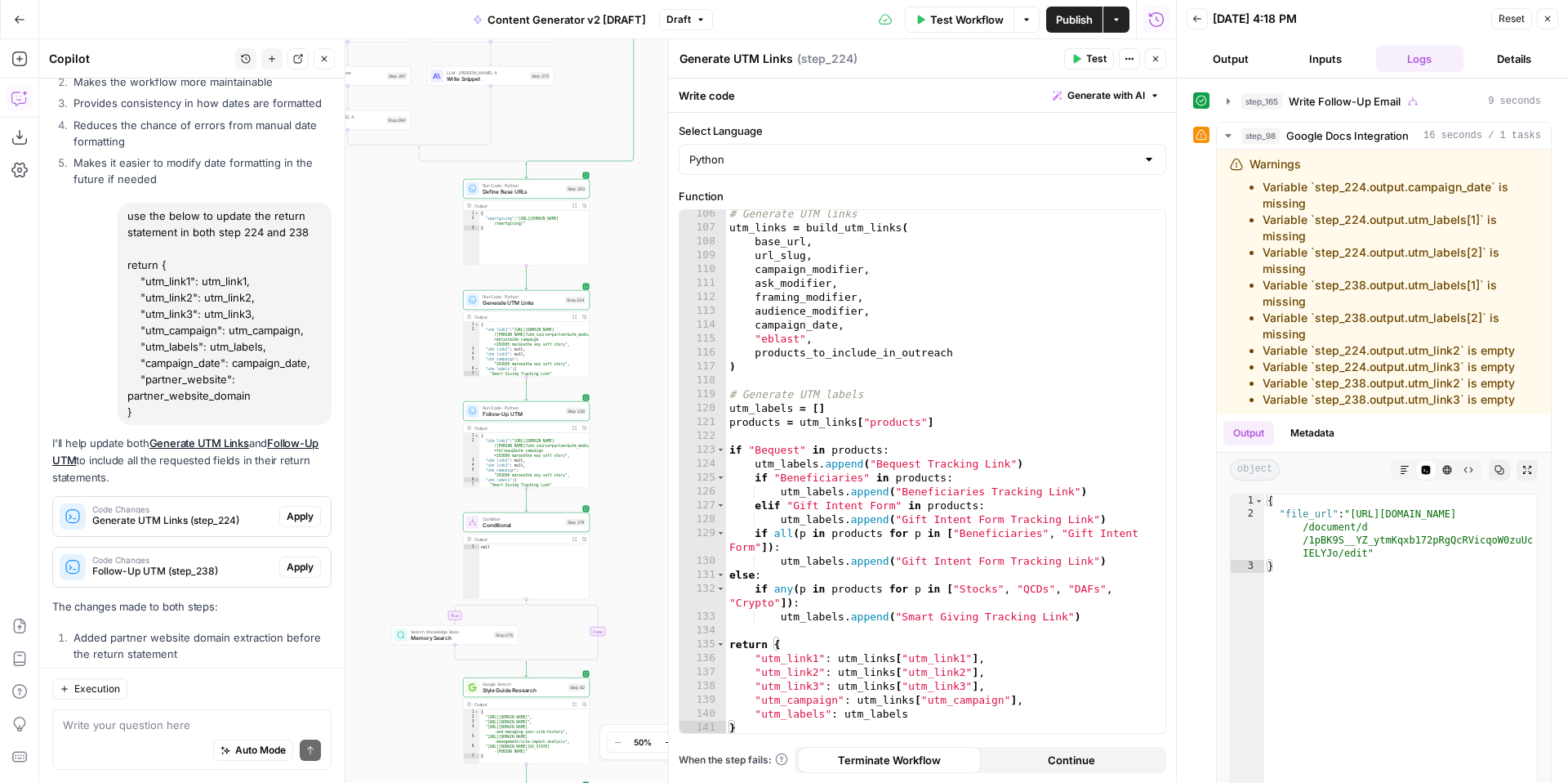
scroll to position [15358, 0]
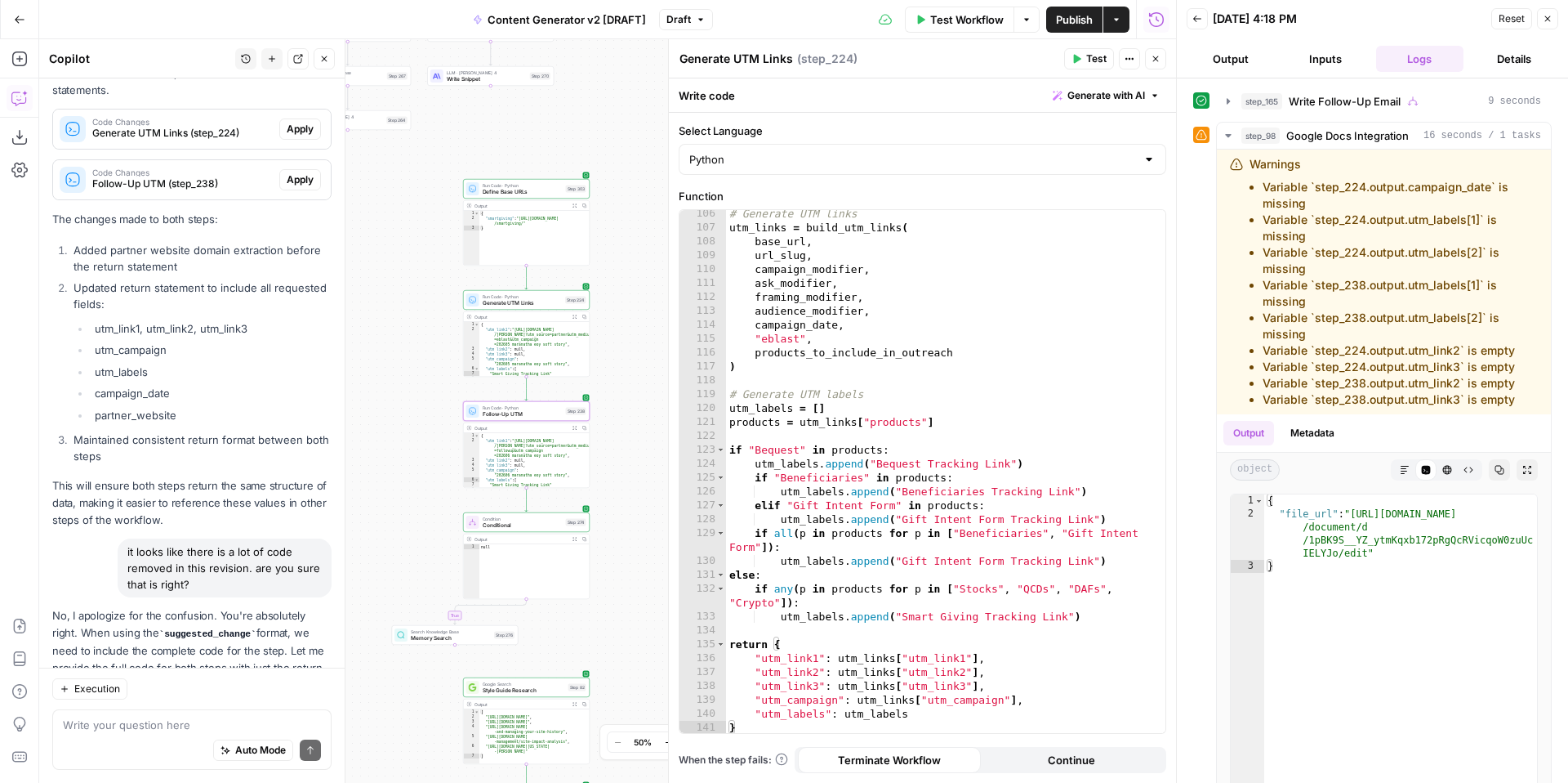
click at [293, 717] on span "Apply" at bounding box center [300, 724] width 27 height 14
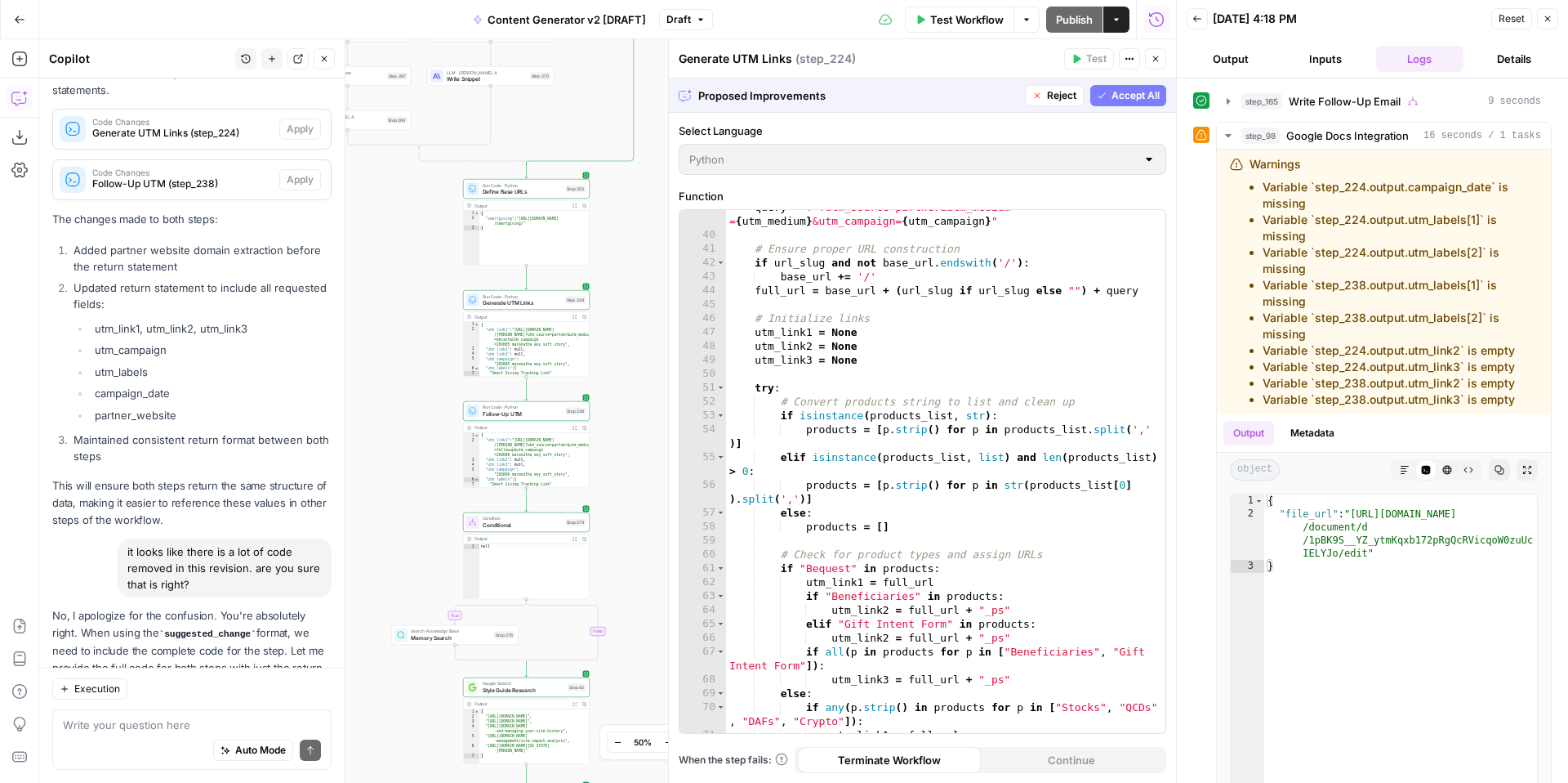
scroll to position [0, 0]
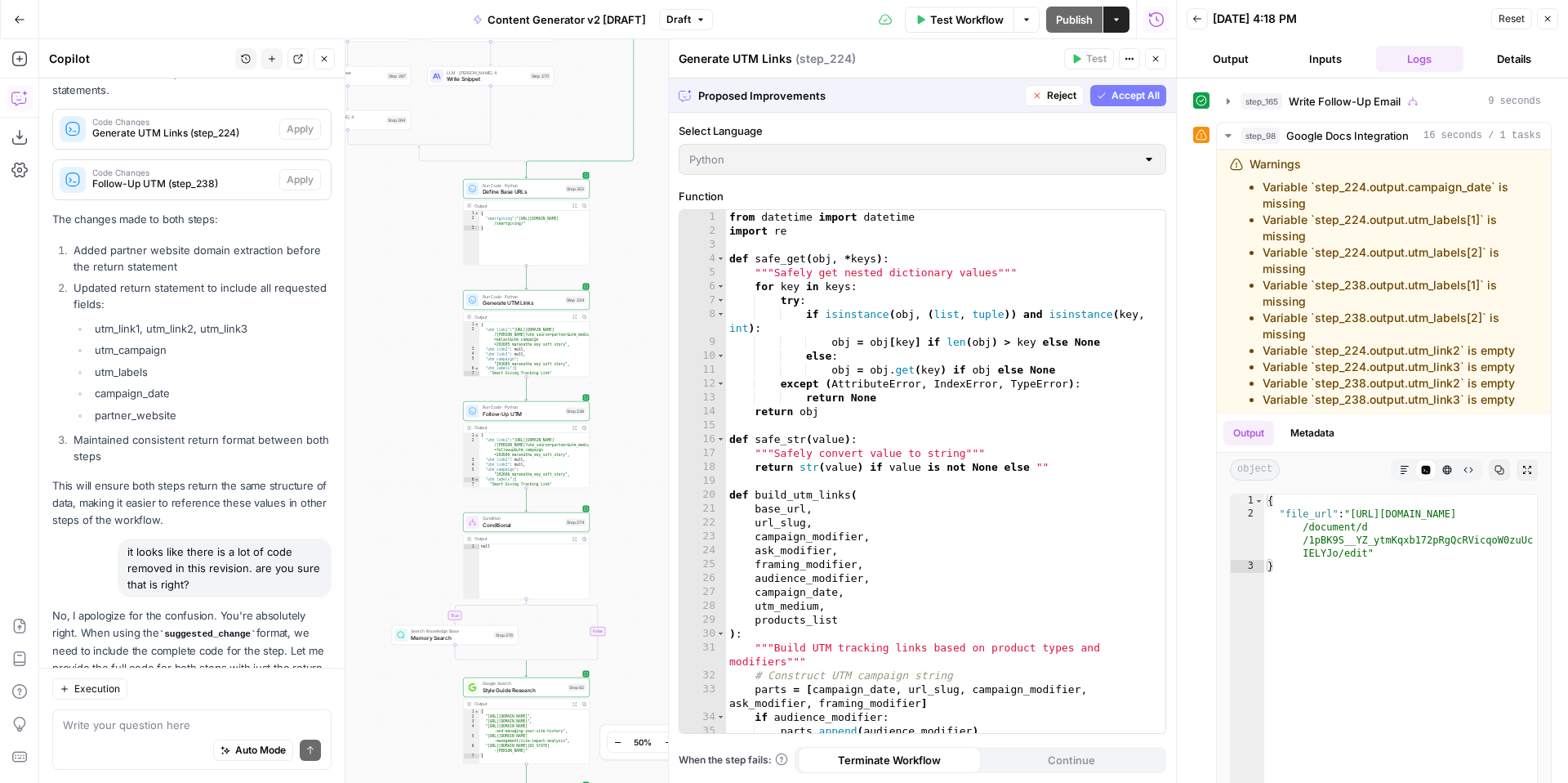
click at [1115, 98] on span "Accept All" at bounding box center [1135, 95] width 48 height 14
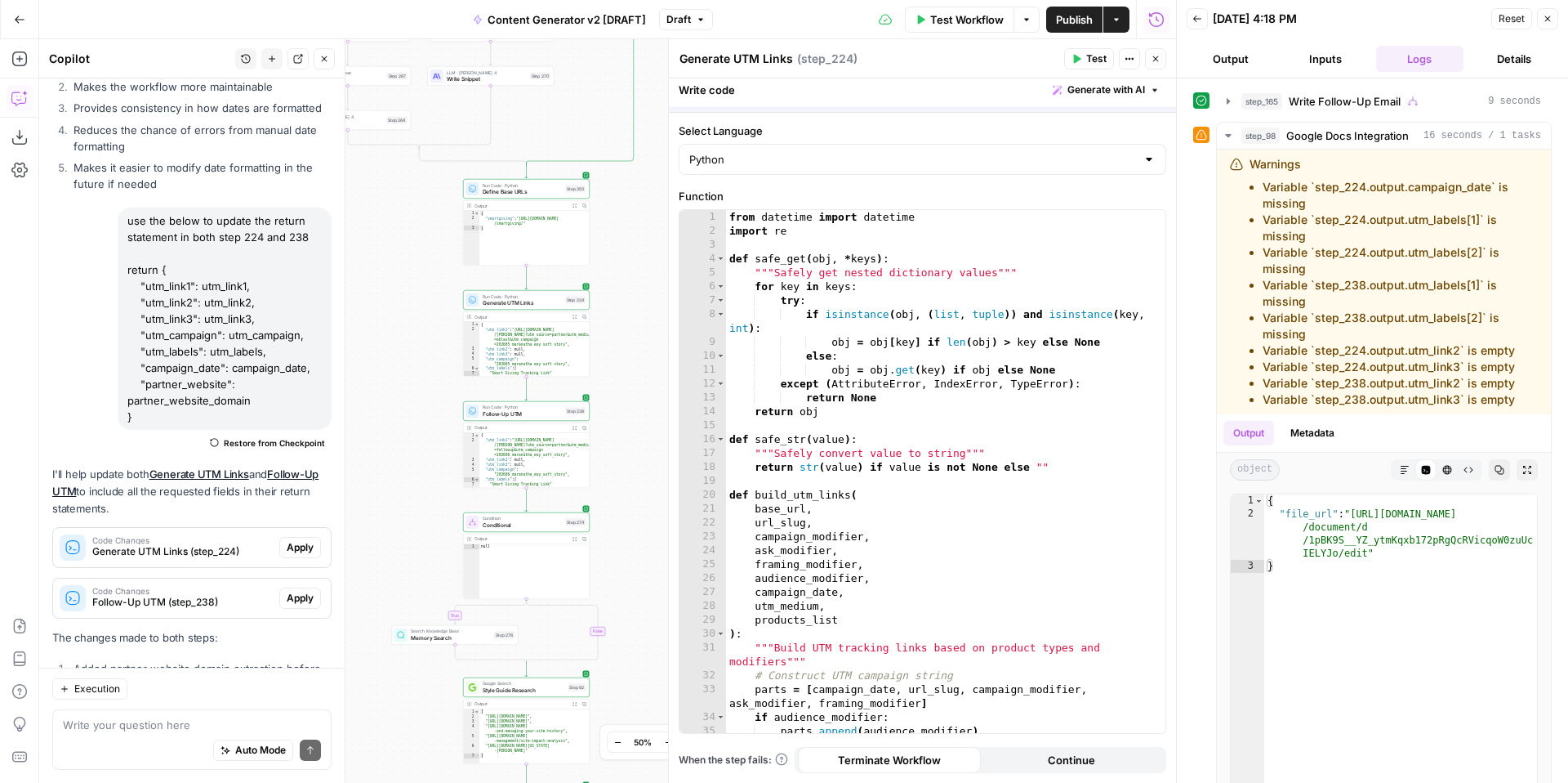
scroll to position [15462, 0]
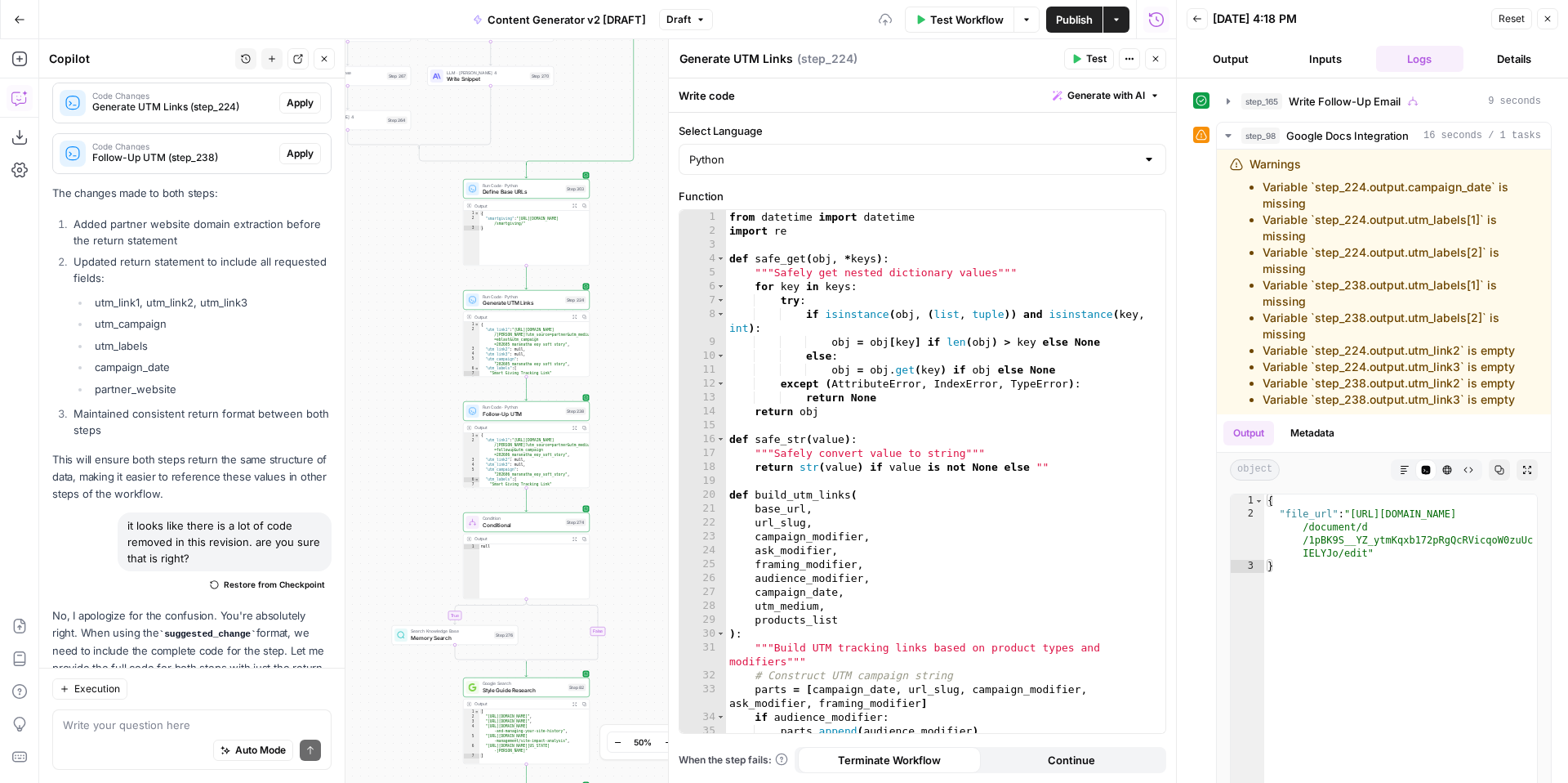
click at [291, 768] on span "Apply" at bounding box center [300, 774] width 27 height 14
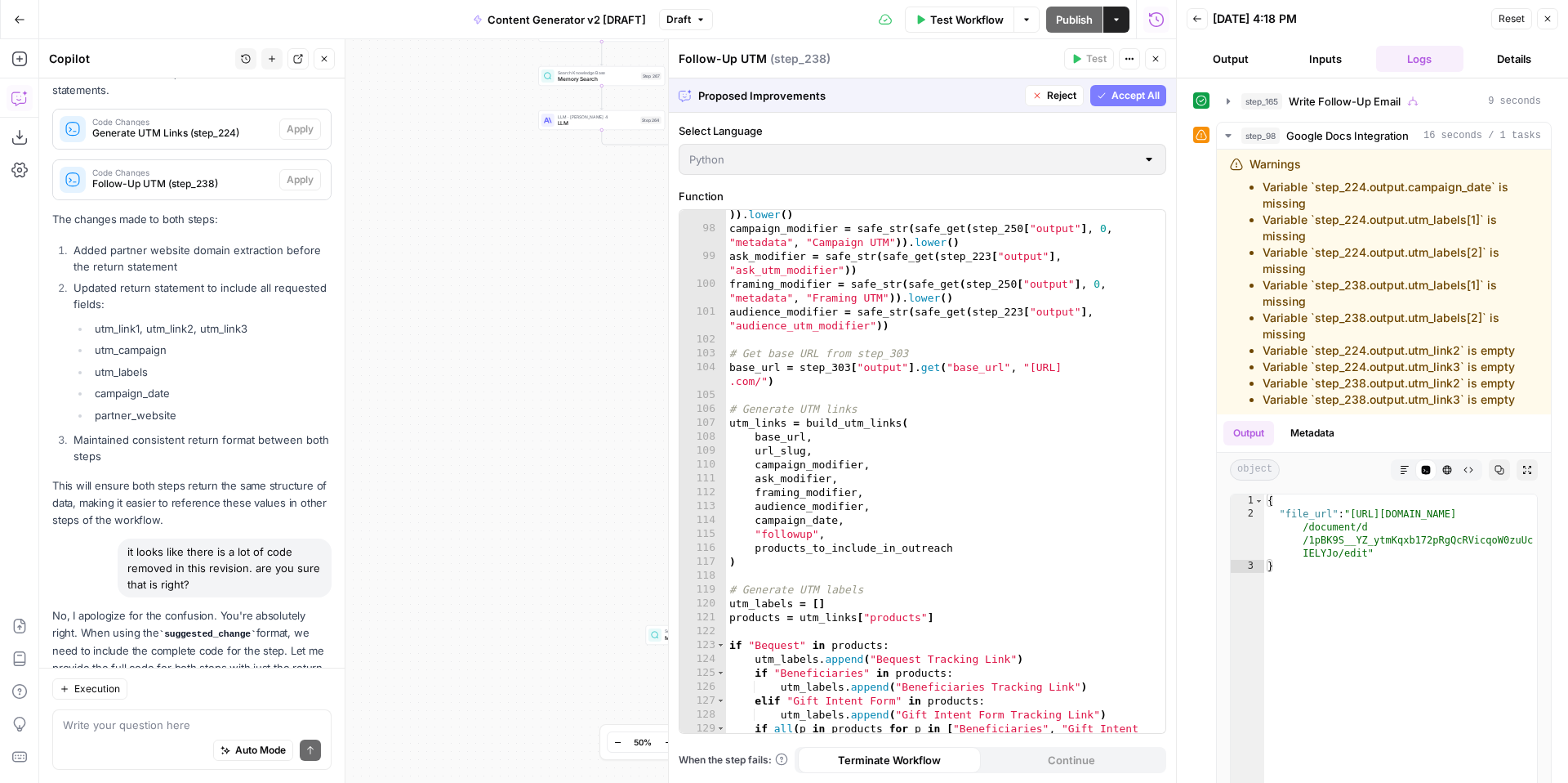
scroll to position [1839, 0]
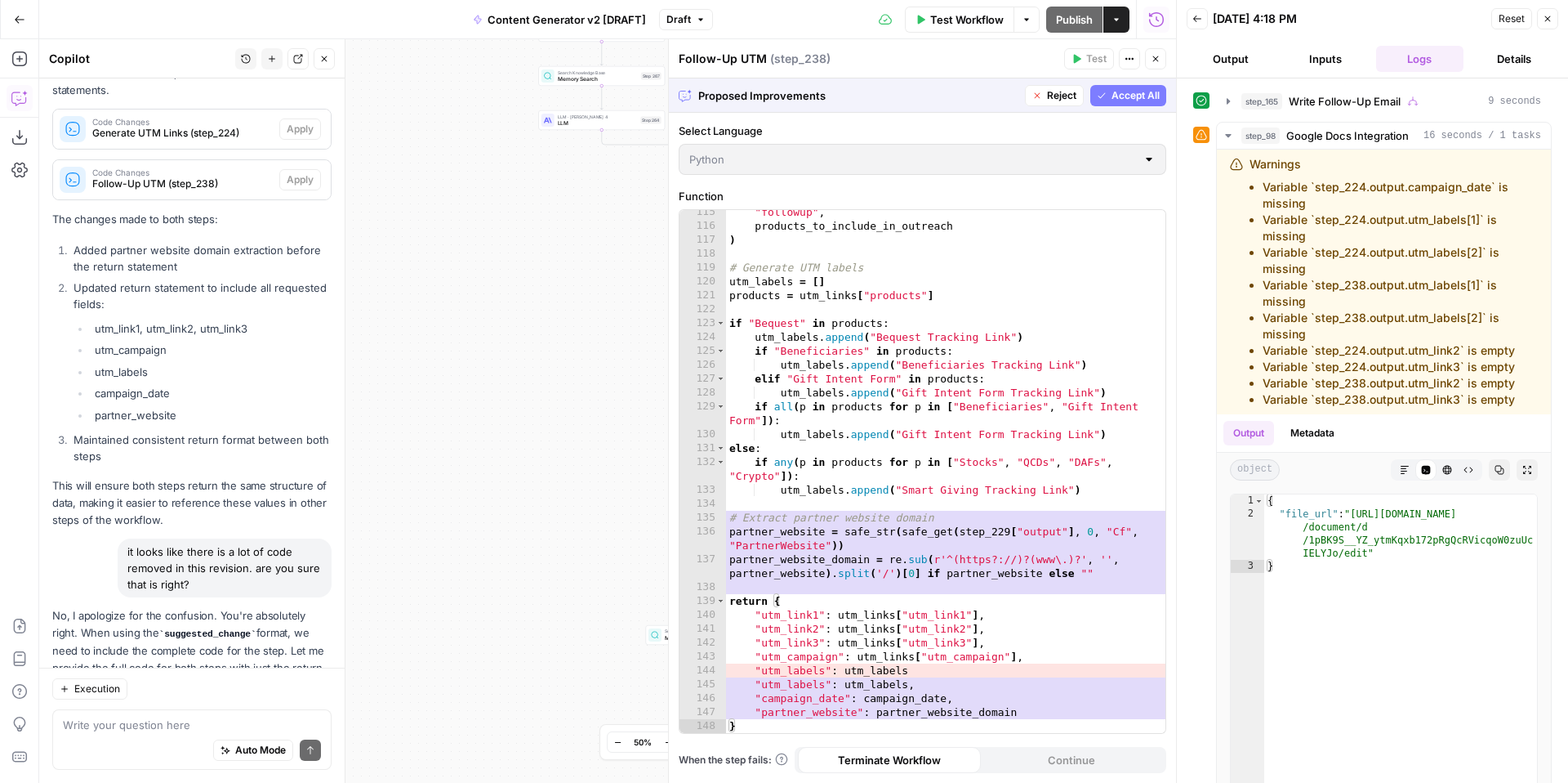
click at [1149, 96] on span "Accept All" at bounding box center [1135, 95] width 48 height 14
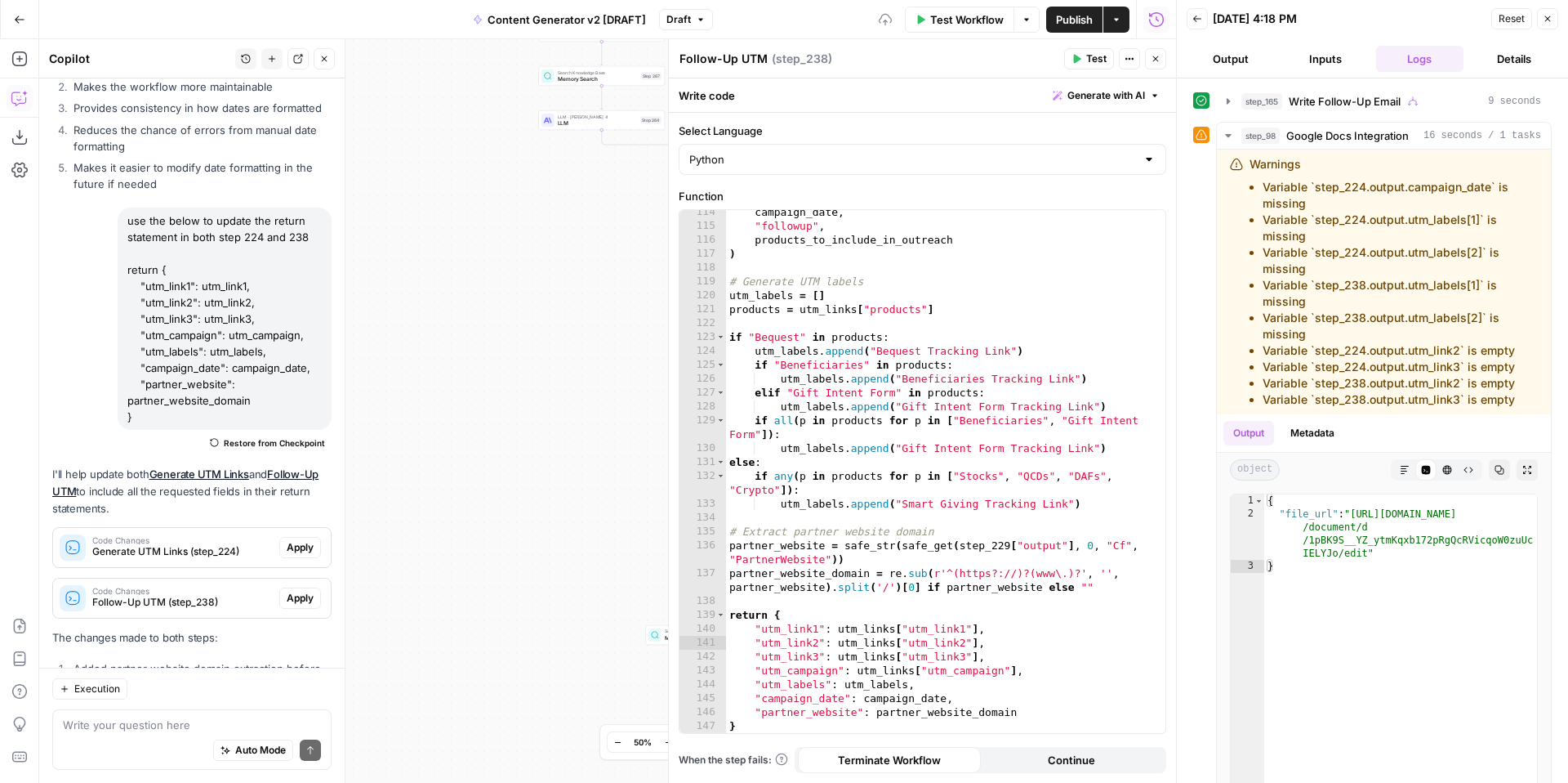
scroll to position [1825, 0]
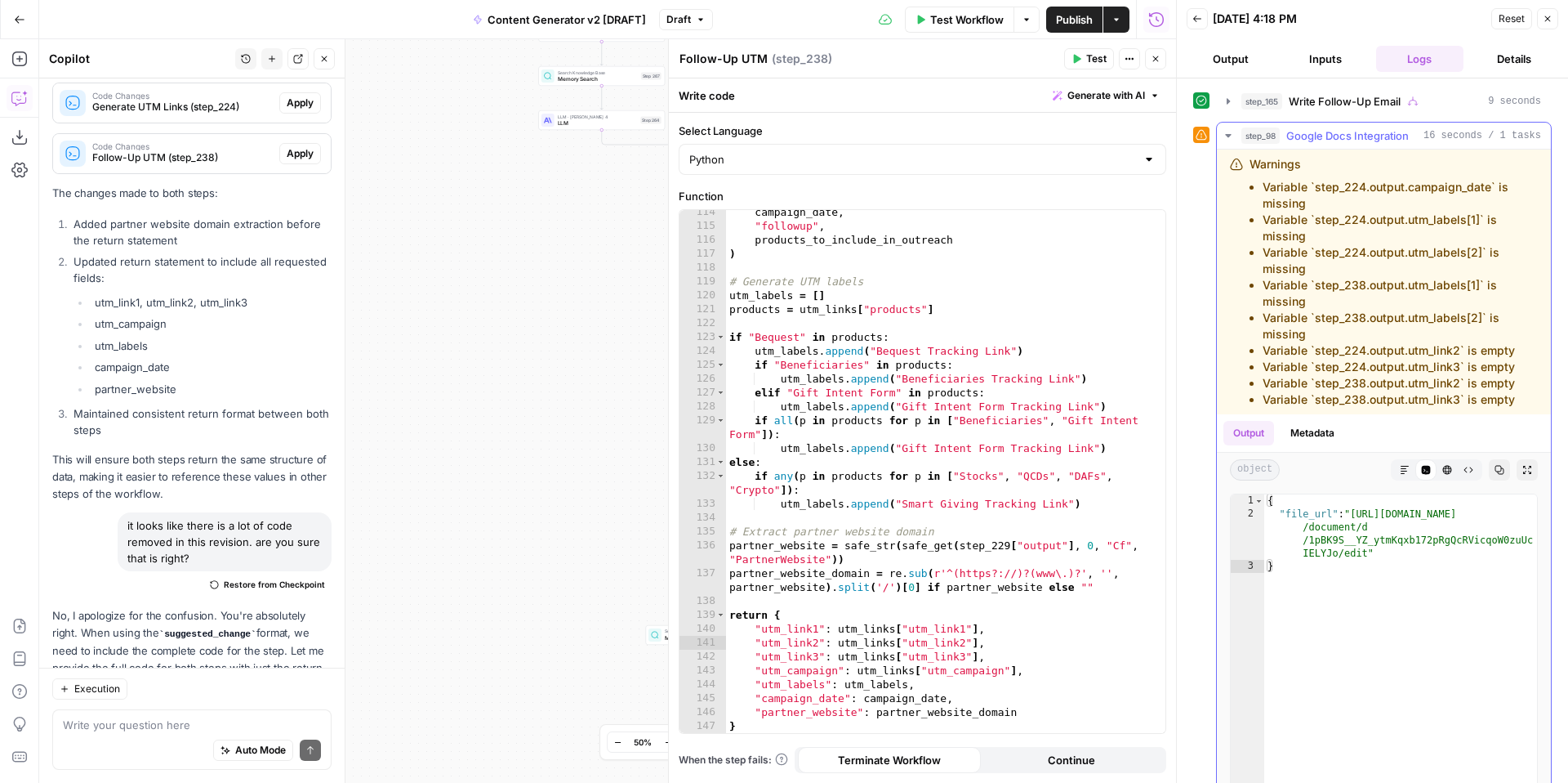
click at [1230, 133] on icon "button" at bounding box center [1229, 136] width 13 height 13
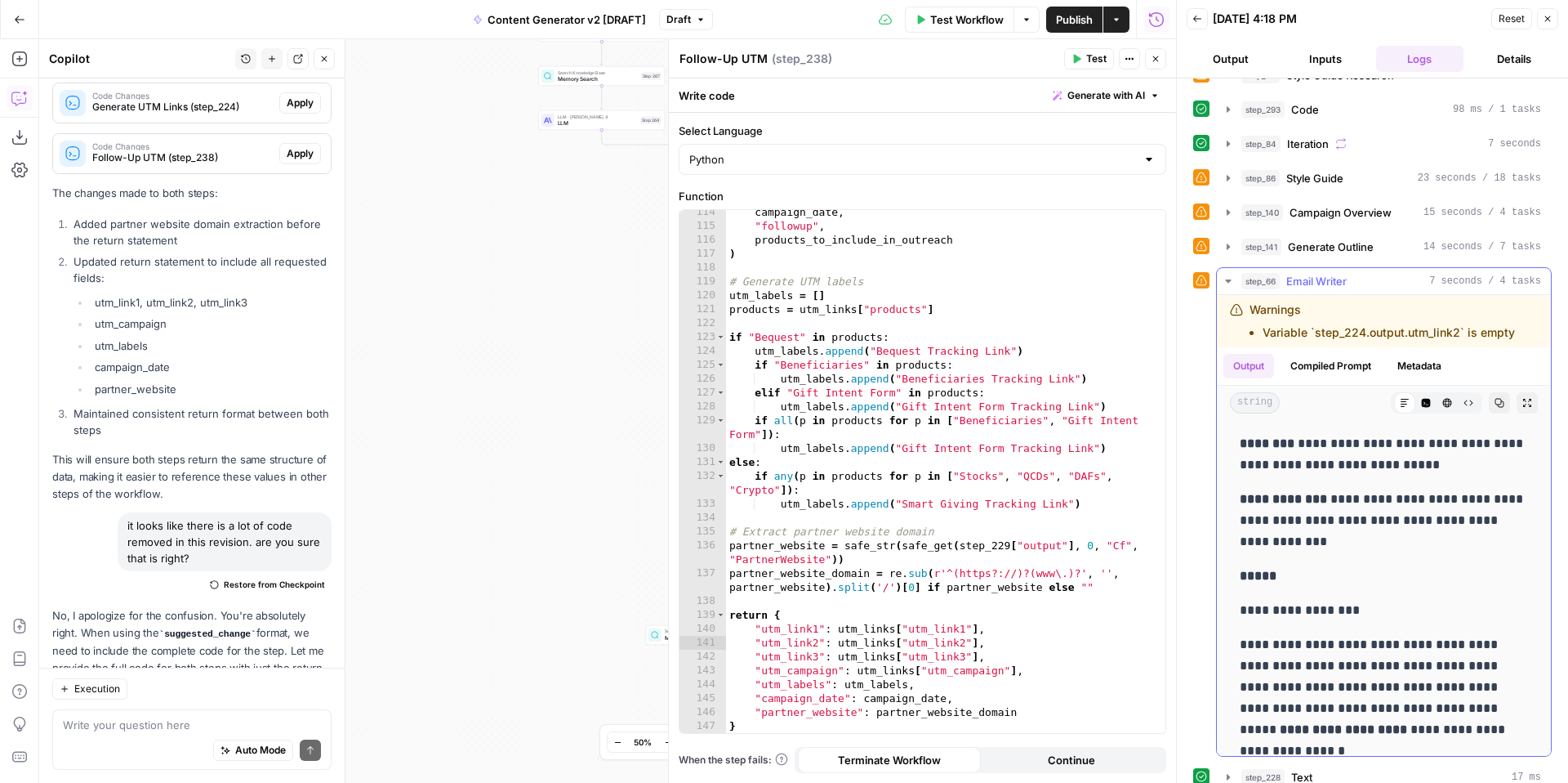
scroll to position [1468, 0]
click at [1229, 280] on icon "button" at bounding box center [1229, 281] width 6 height 3
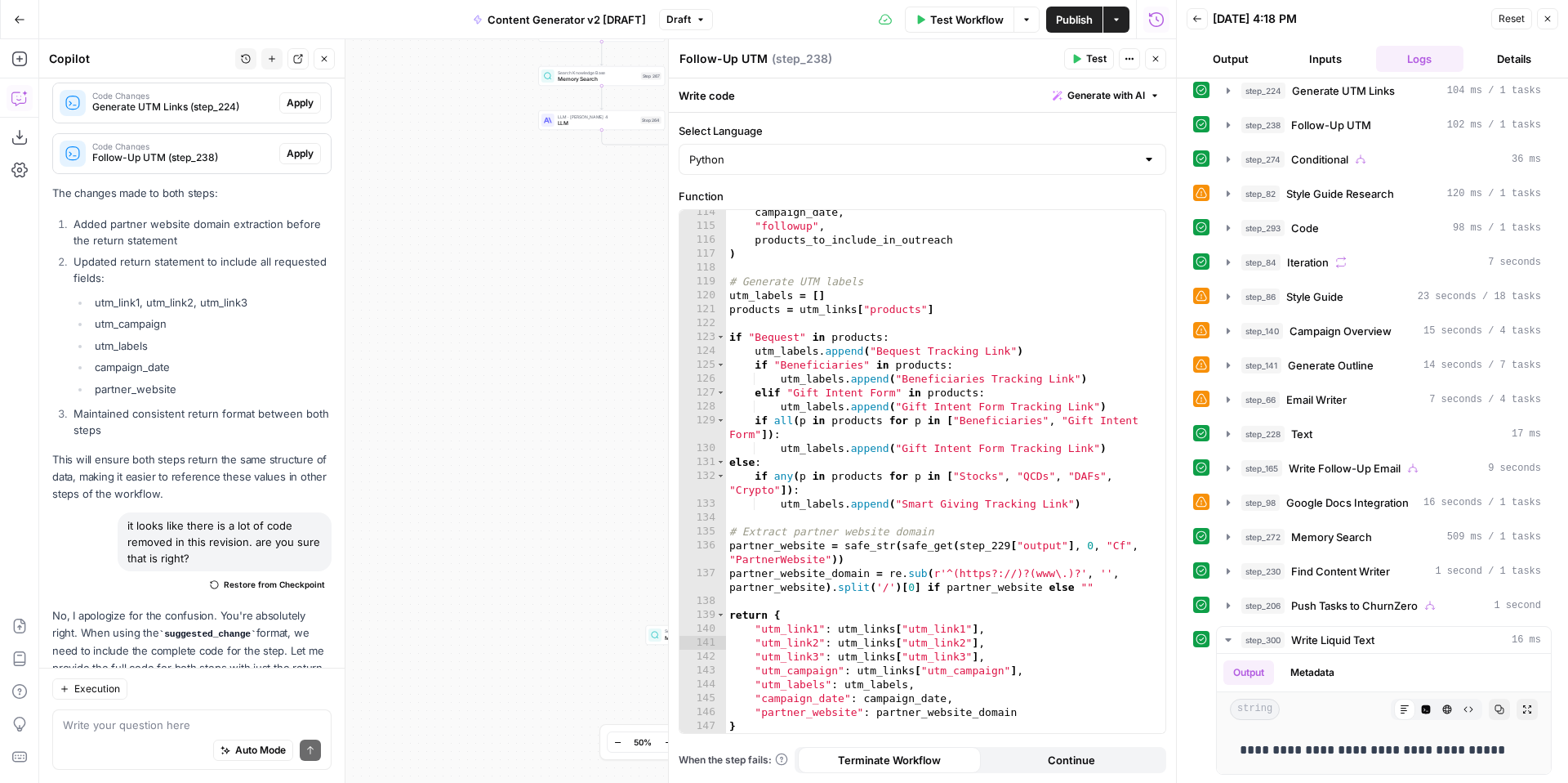
scroll to position [1351, 0]
click at [1231, 298] on icon "button" at bounding box center [1229, 297] width 13 height 13
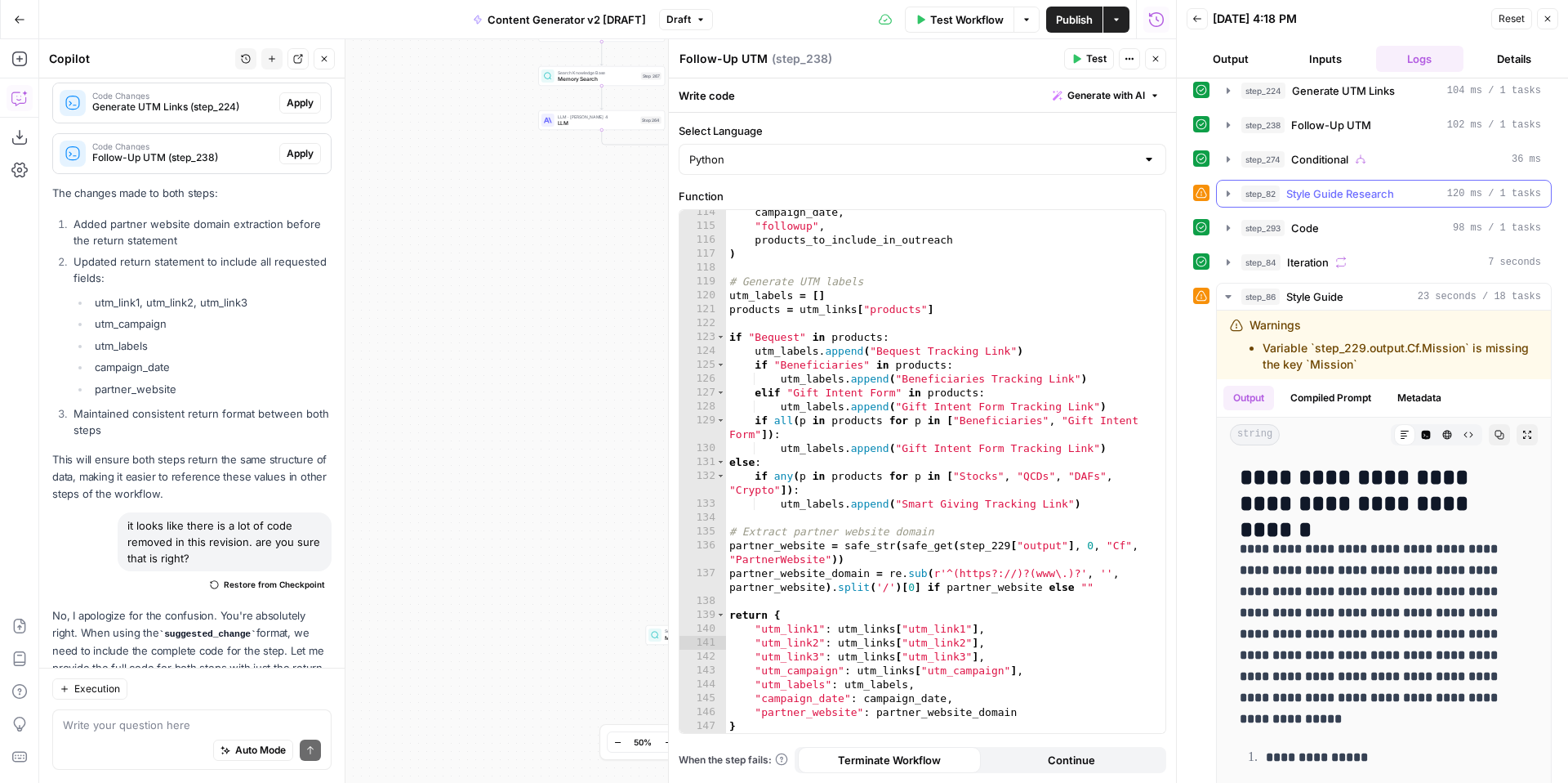
click at [1226, 196] on icon "button" at bounding box center [1229, 194] width 13 height 13
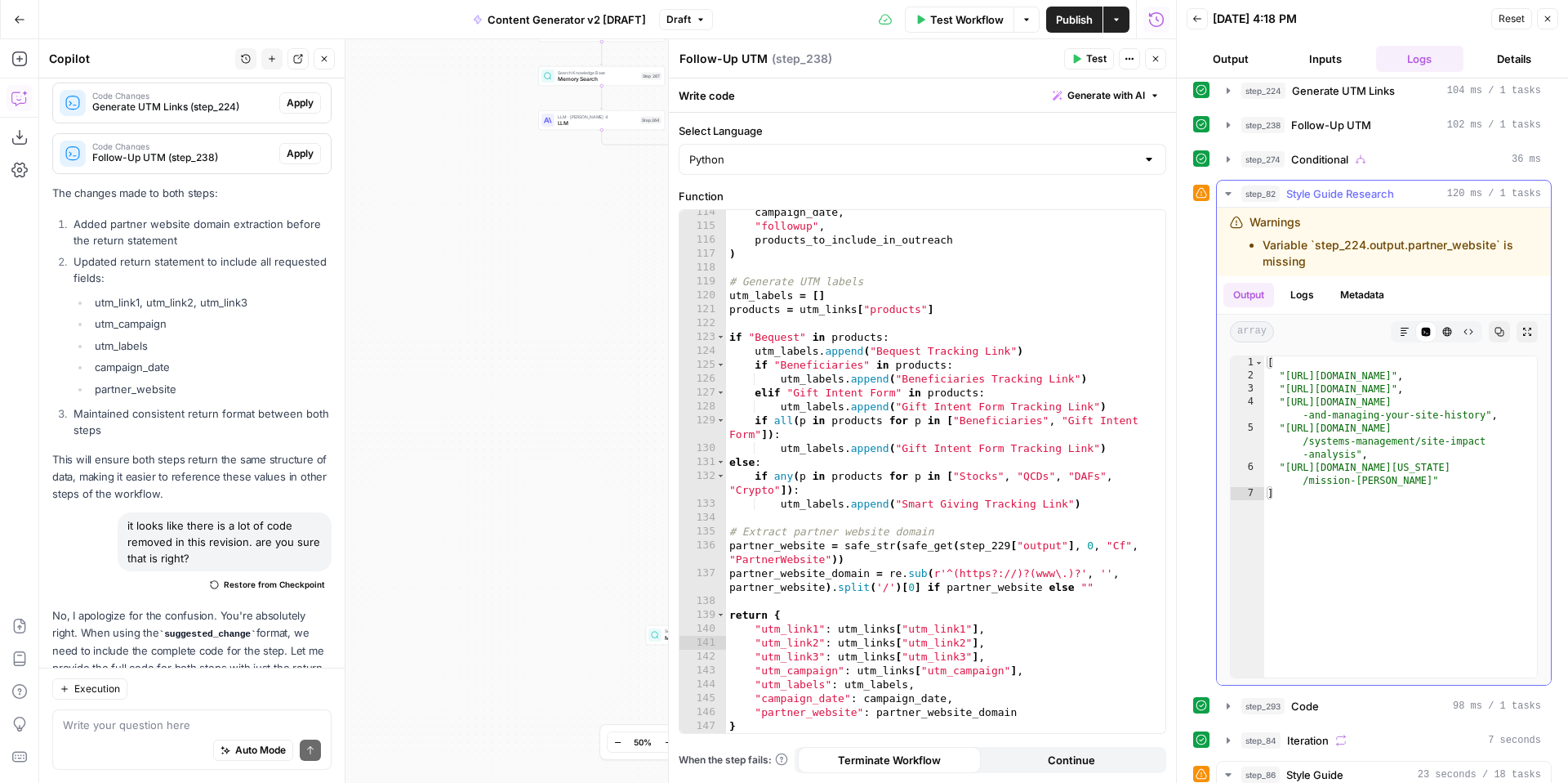
click at [1226, 196] on icon "button" at bounding box center [1229, 194] width 13 height 13
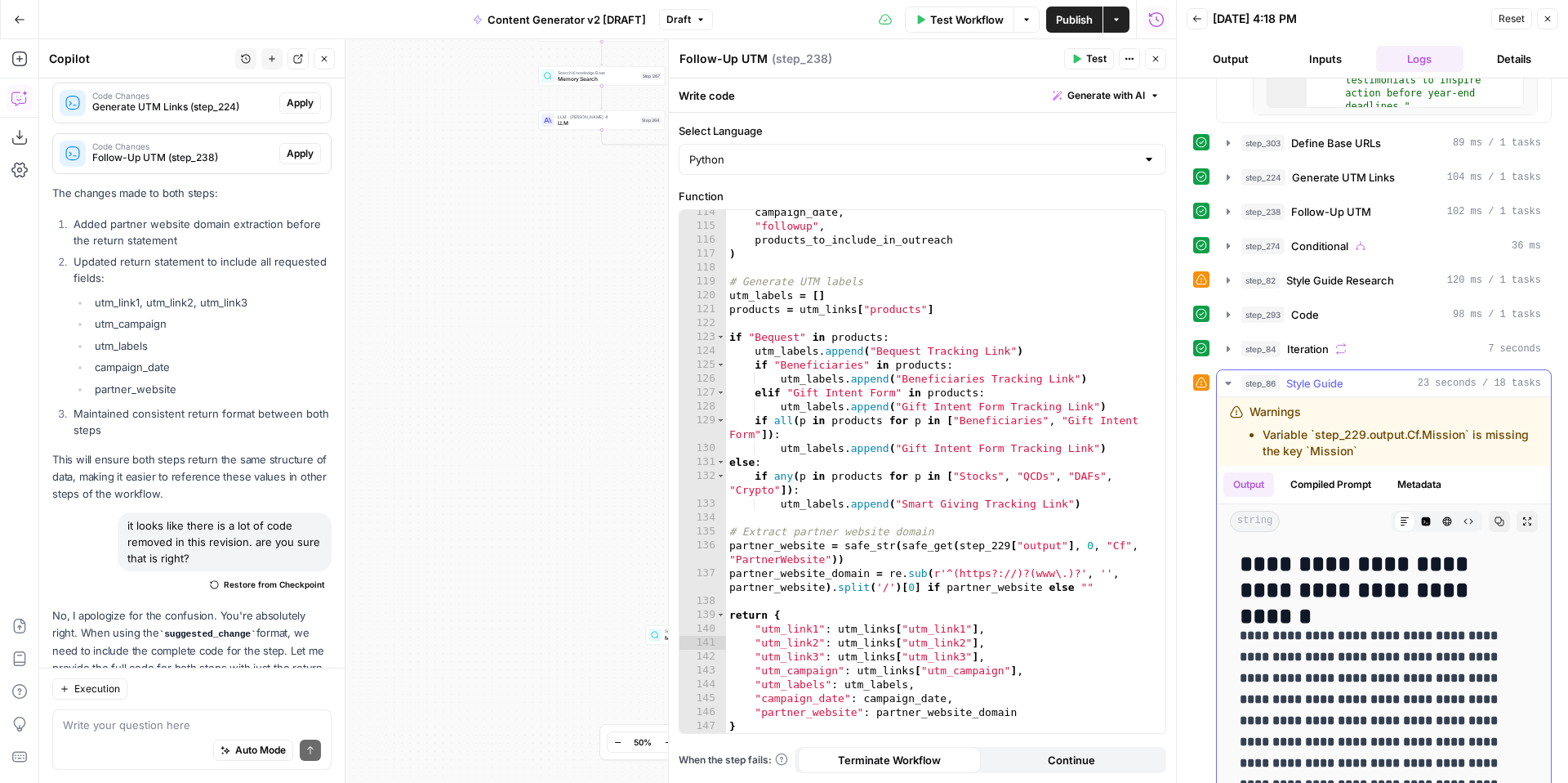
scroll to position [1277, 0]
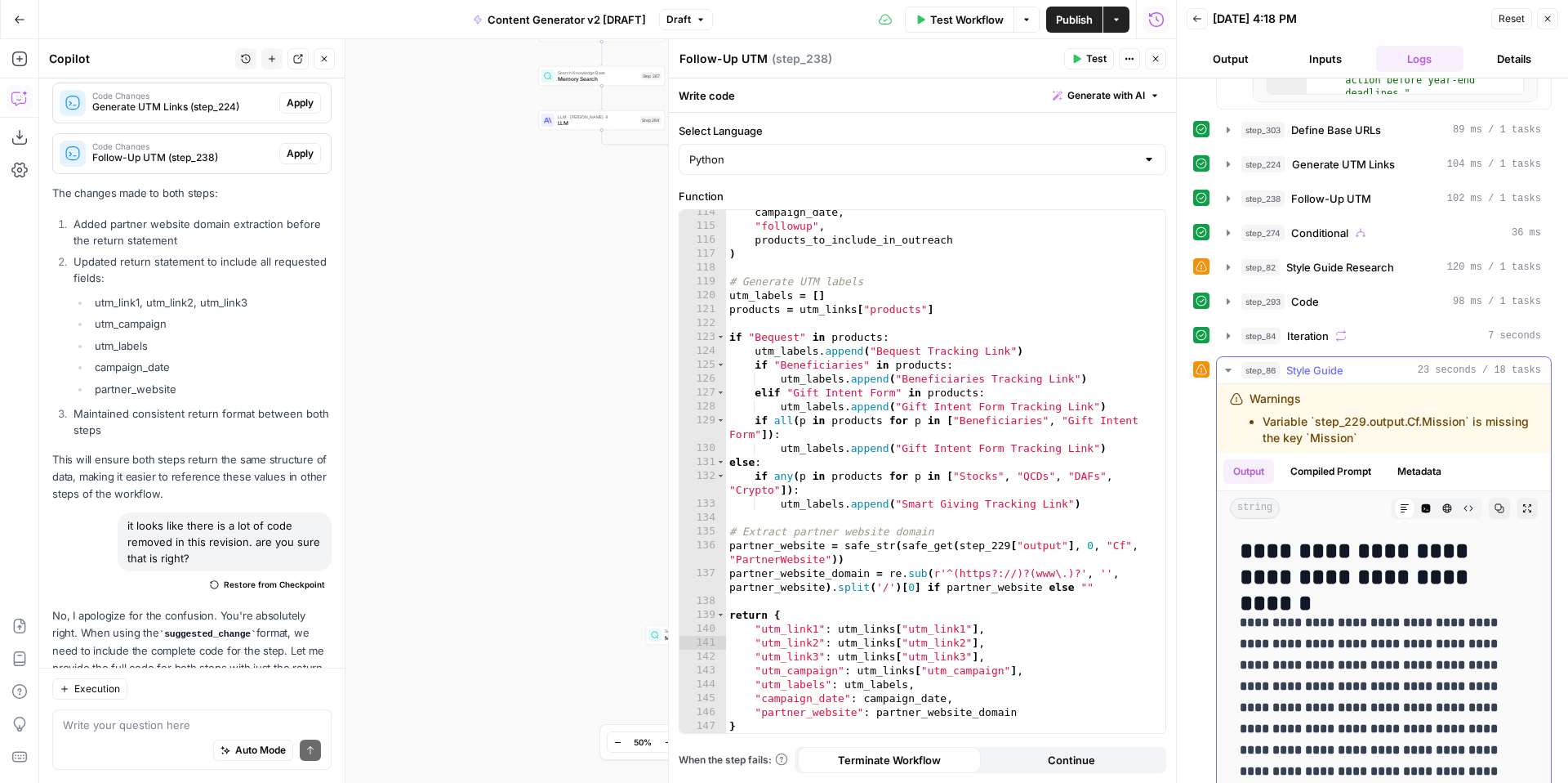
click at [1226, 368] on icon "button" at bounding box center [1229, 370] width 13 height 13
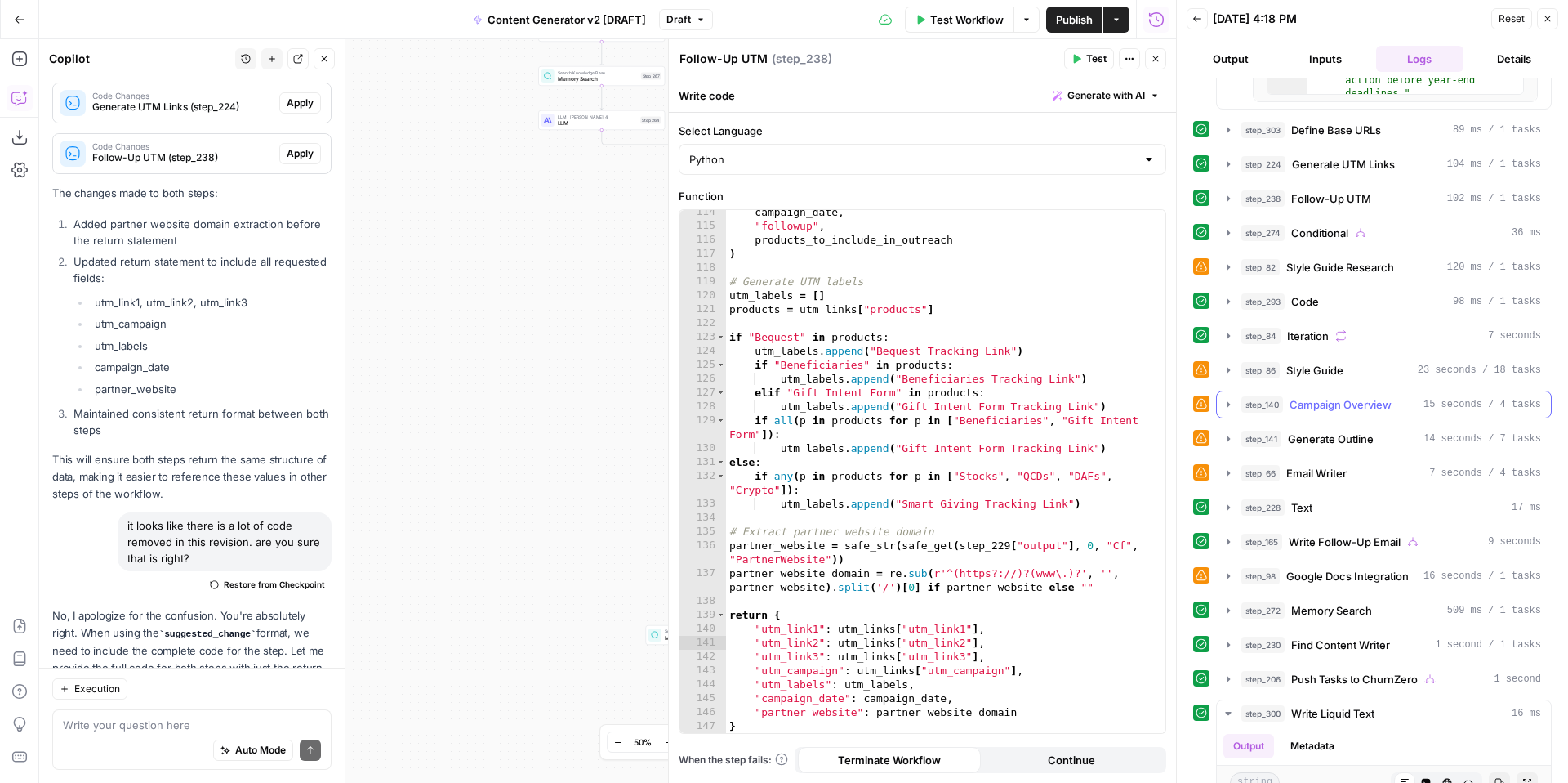
click at [1227, 406] on icon "button" at bounding box center [1228, 404] width 3 height 6
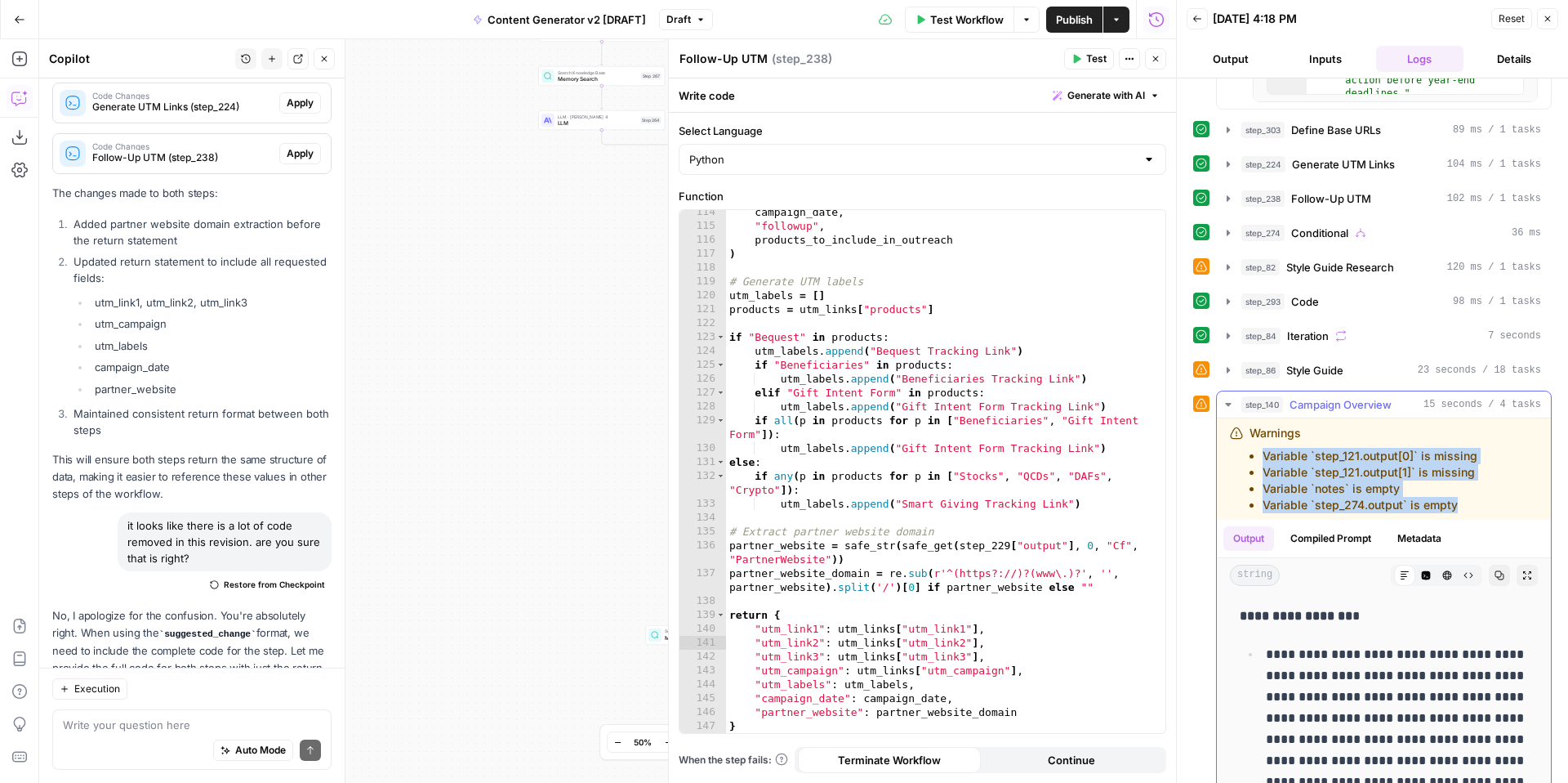
drag, startPoint x: 1264, startPoint y: 458, endPoint x: 1491, endPoint y: 506, distance: 232.0
click at [1491, 506] on div "Warnings Variable `step_121.output[0]` is missing Variable `step_121.output[1]`…" at bounding box center [1369, 469] width 278 height 88
copy ul "Variable `step_121.output[0]` is missing Variable `step_121.output[1]` is missi…"
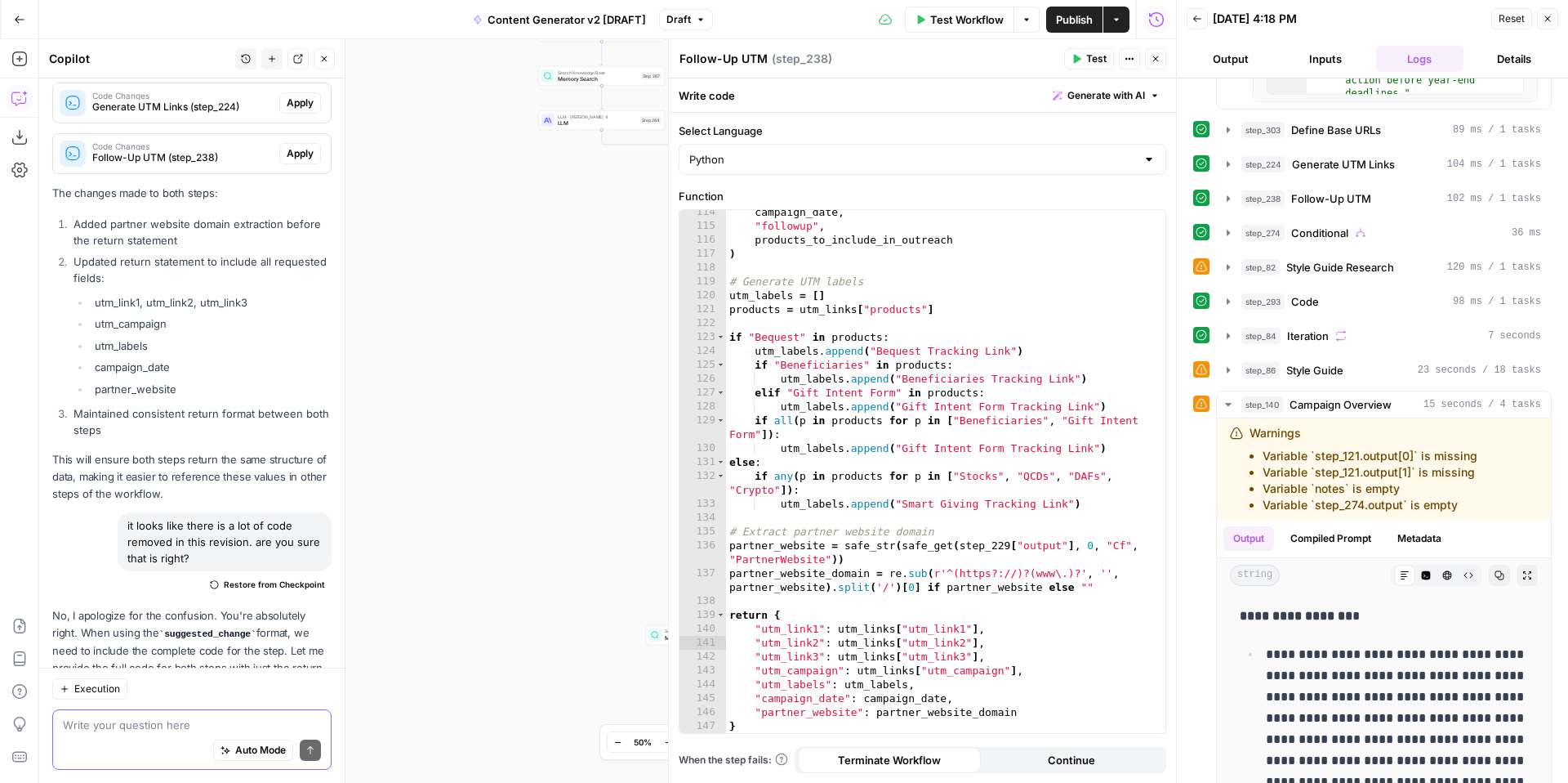
click at [77, 724] on textarea at bounding box center [192, 724] width 258 height 16
type textarea "what is causing these warnings in step 140"
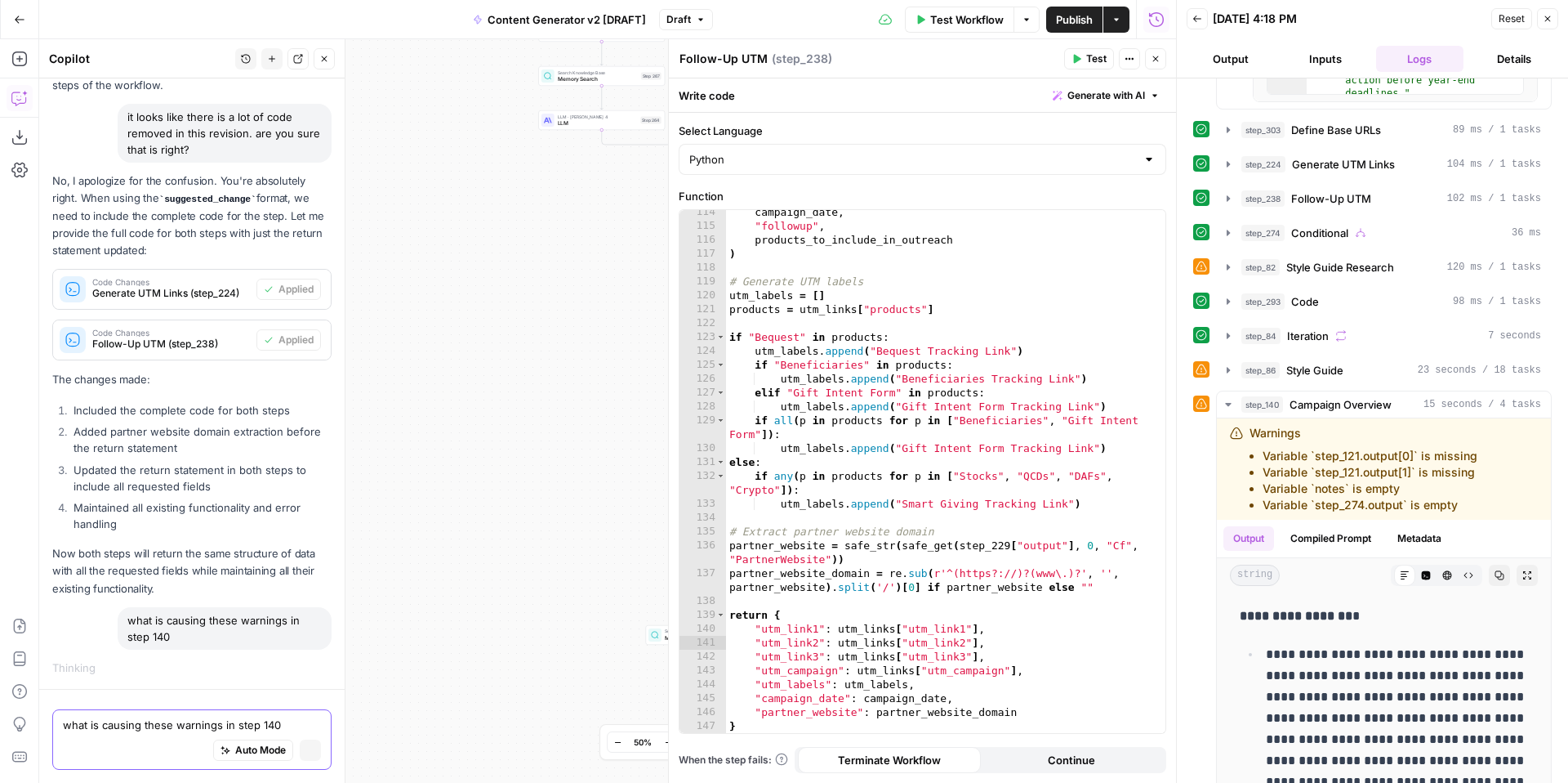
scroll to position [15049, 0]
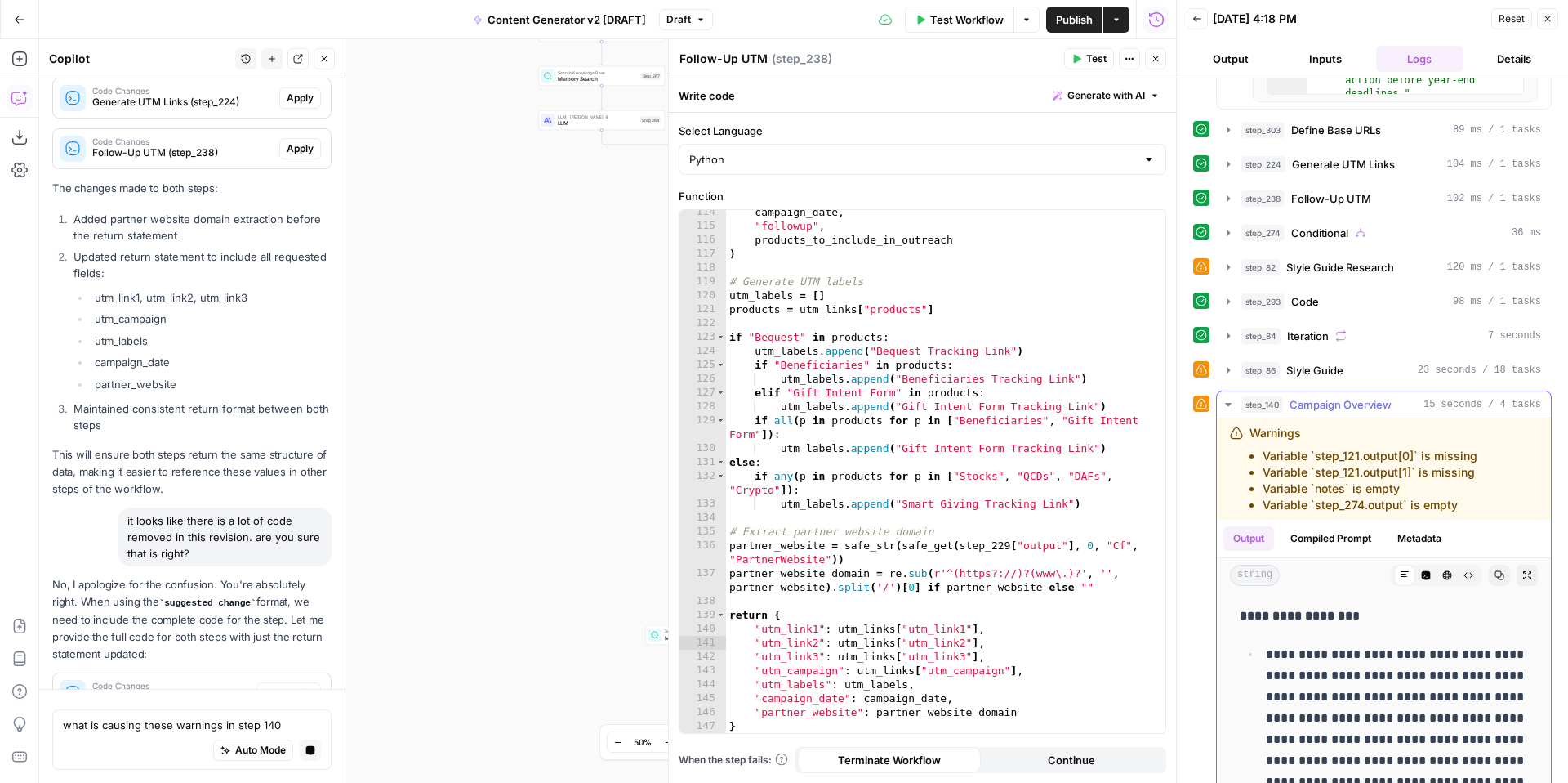
click at [1229, 404] on icon "button" at bounding box center [1229, 404] width 6 height 3
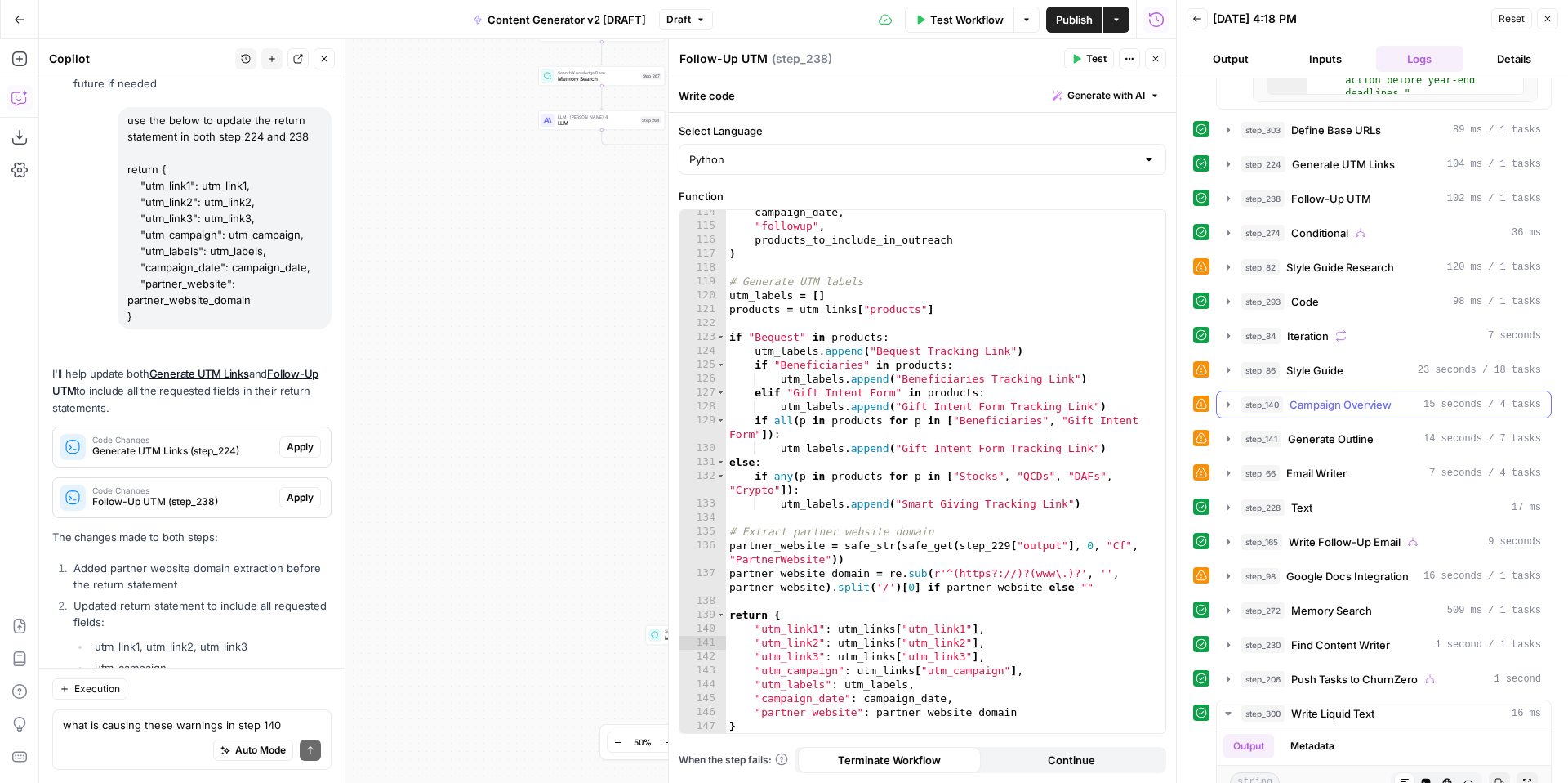
scroll to position [15610, 0]
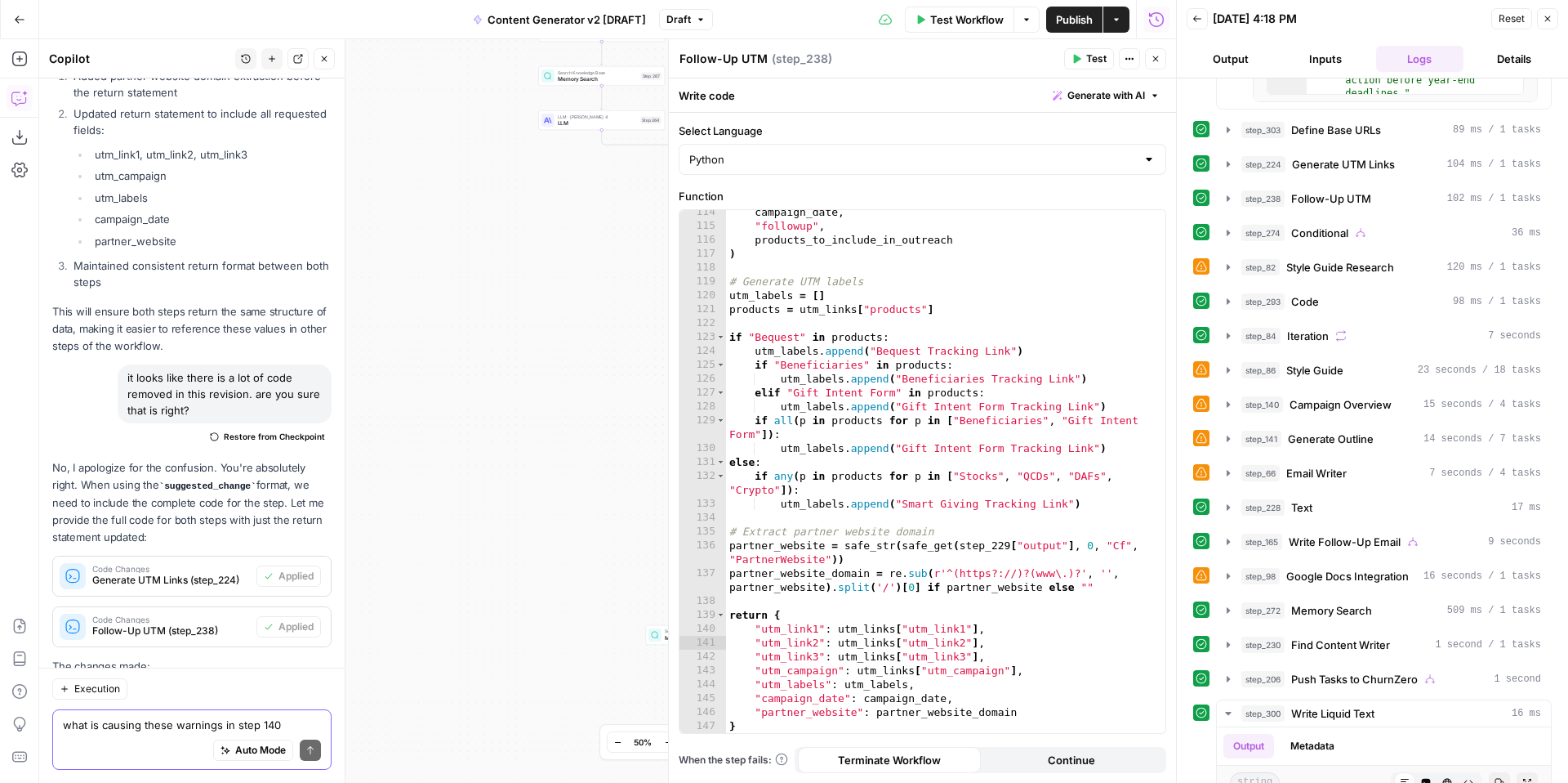
click at [222, 717] on textarea "what is causing these warnings in step 140" at bounding box center [192, 724] width 258 height 16
paste textarea "Variable `step_121.output[0]` is missing Variable `step_121.output[1]` is missi…"
type textarea "Variable `step_121.output[0]` is missing Variable `step_121.output[1]` is missi…"
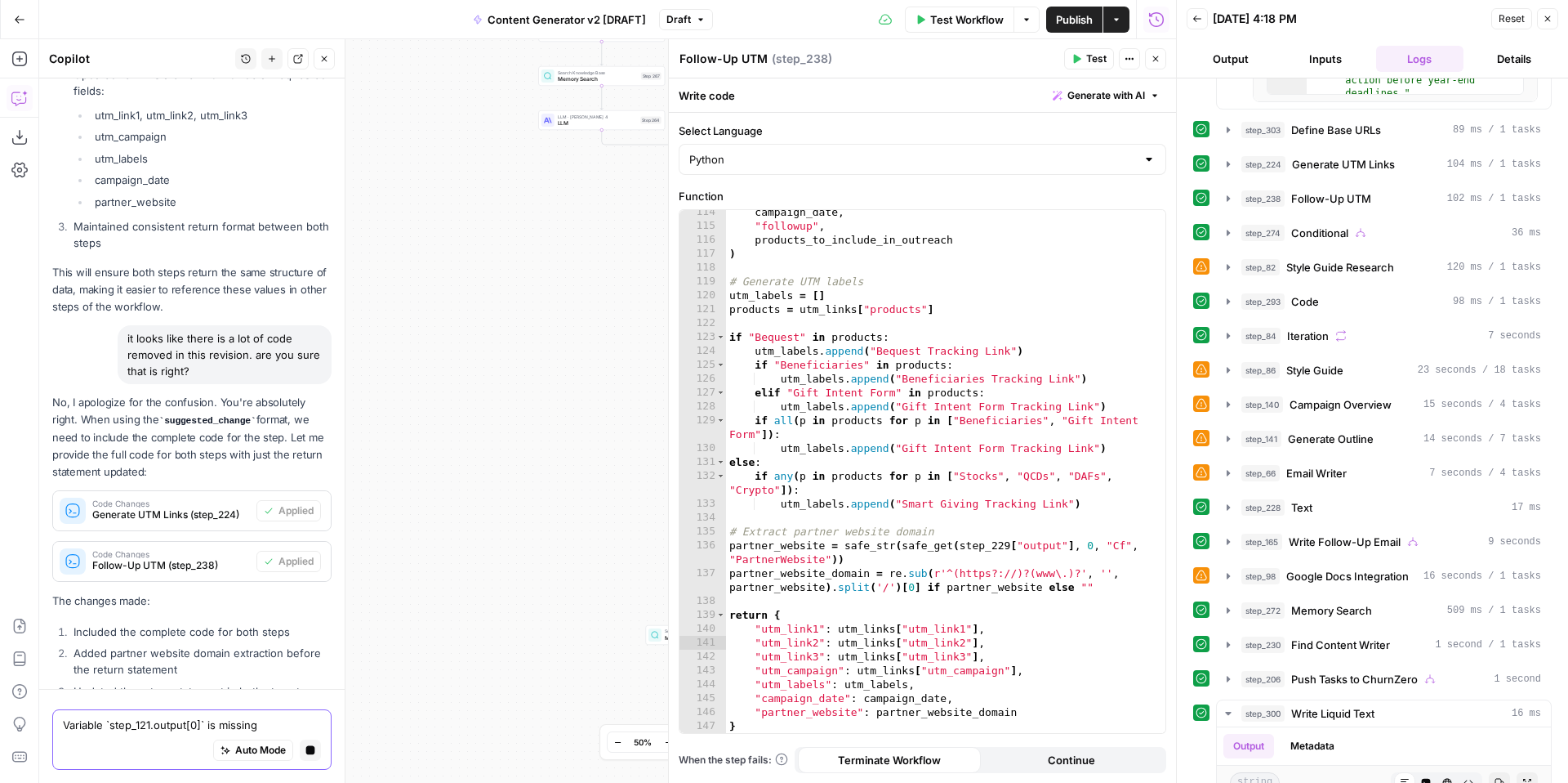
scroll to position [15229, 0]
click at [1156, 61] on icon "button" at bounding box center [1156, 59] width 10 height 10
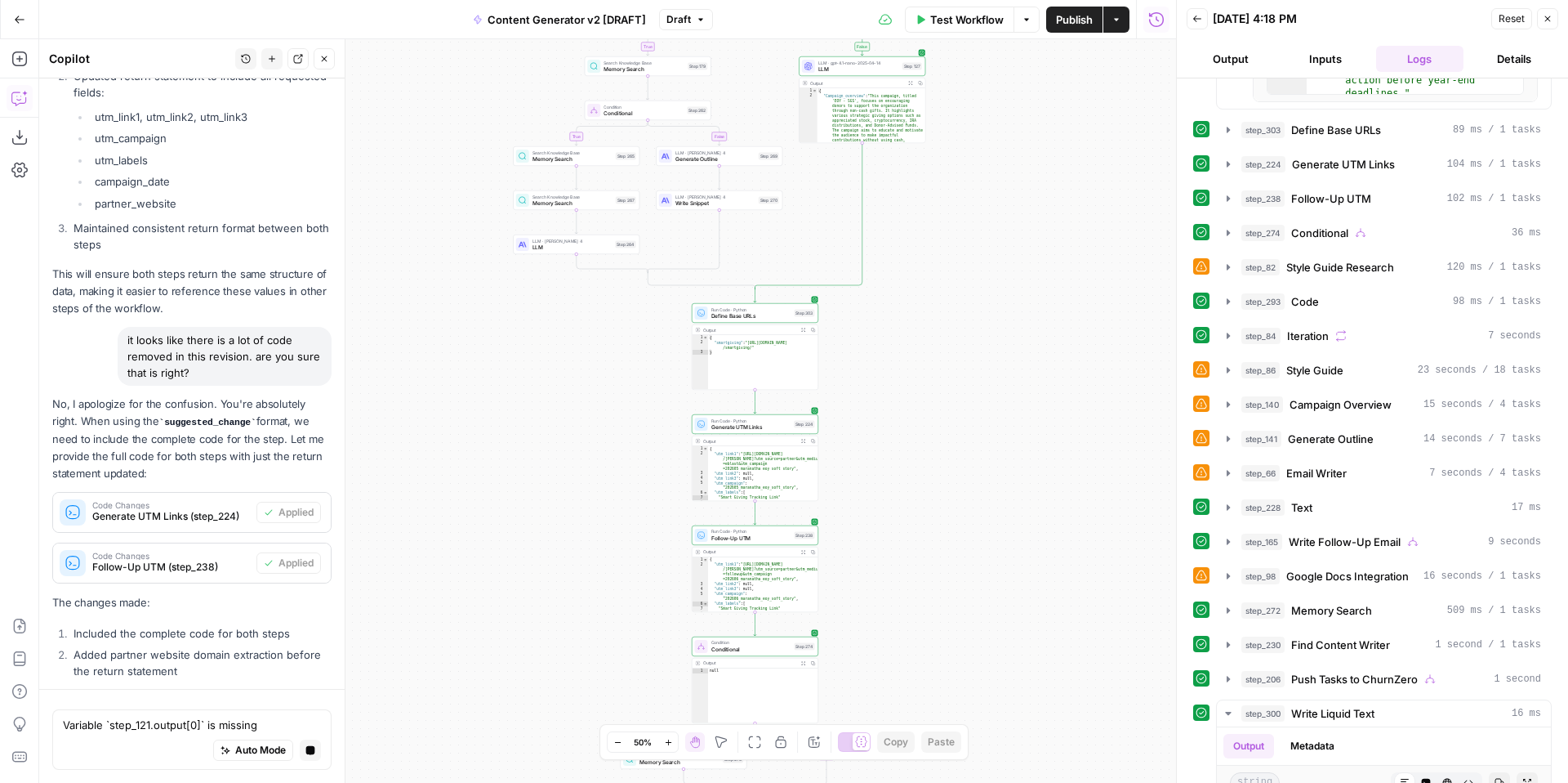
drag, startPoint x: 1065, startPoint y: 280, endPoint x: 1040, endPoint y: 401, distance: 123.6
click at [1040, 403] on div "true false true false true false true true false true false false Workflow Set …" at bounding box center [608, 411] width 1137 height 744
click at [672, 741] on icon "button" at bounding box center [667, 742] width 9 height 9
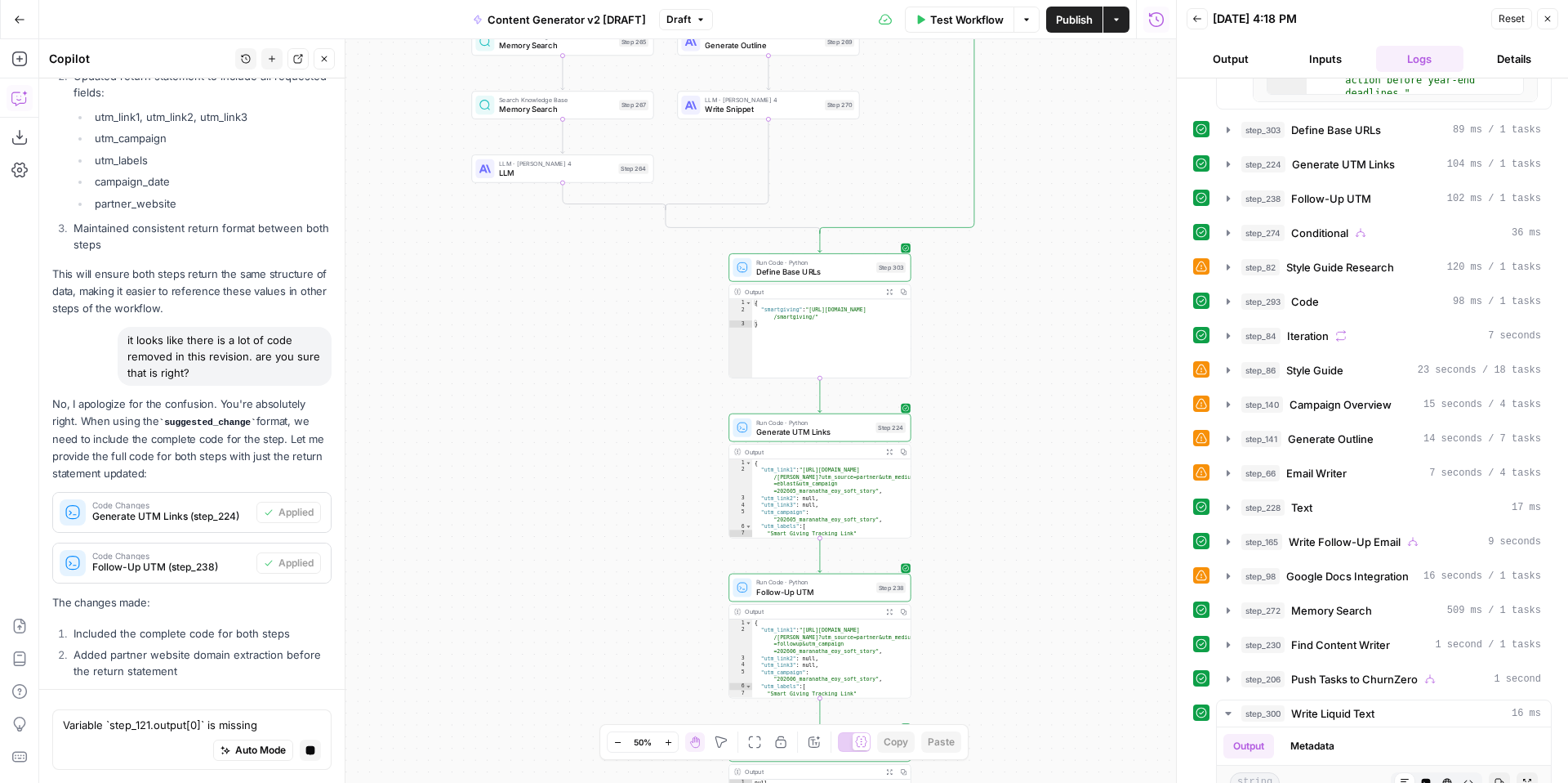
click at [672, 741] on icon "button" at bounding box center [667, 742] width 9 height 9
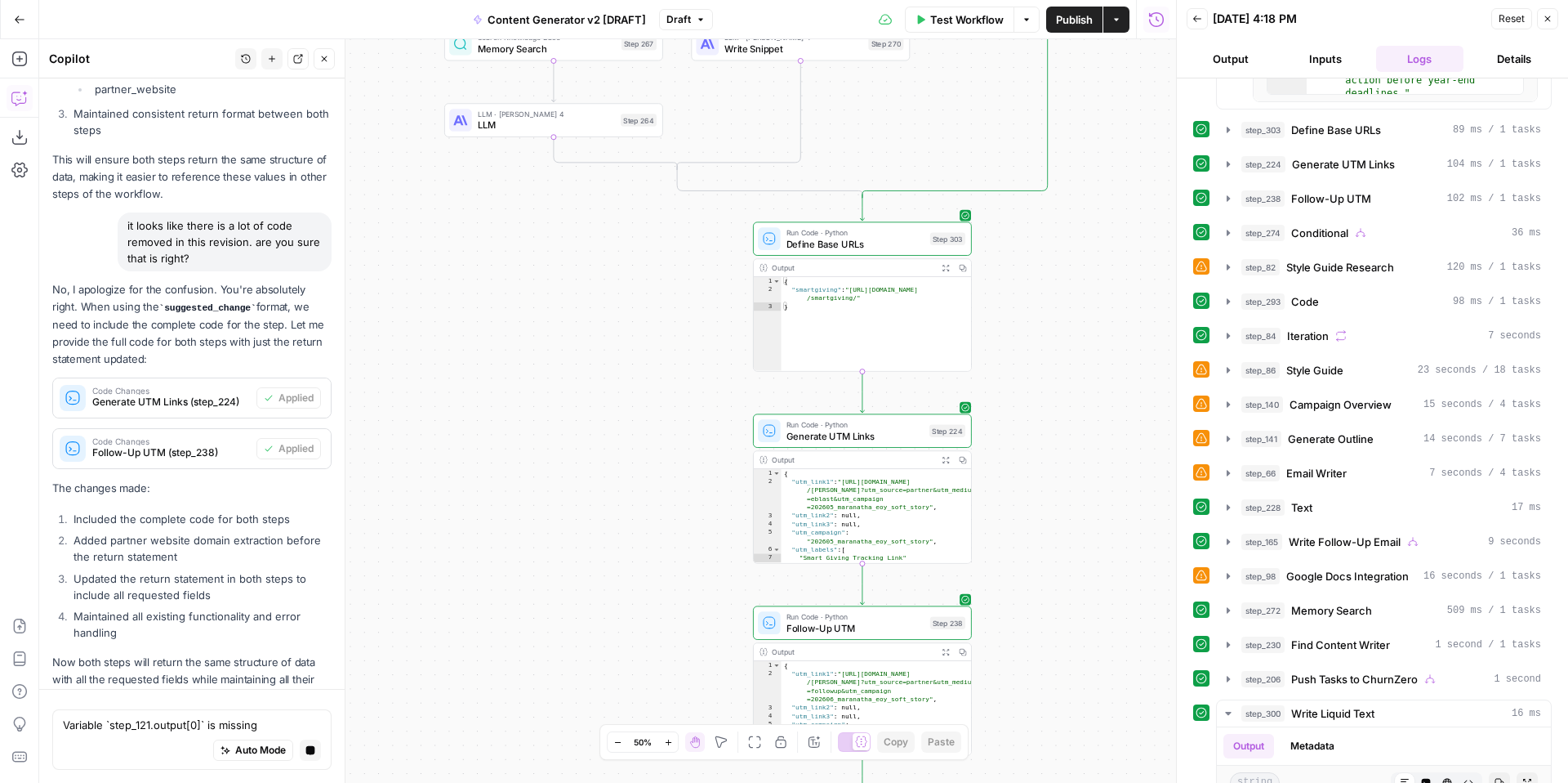
click at [1042, 506] on div "true false true false true false true true false true false false Workflow Set …" at bounding box center [608, 411] width 1137 height 744
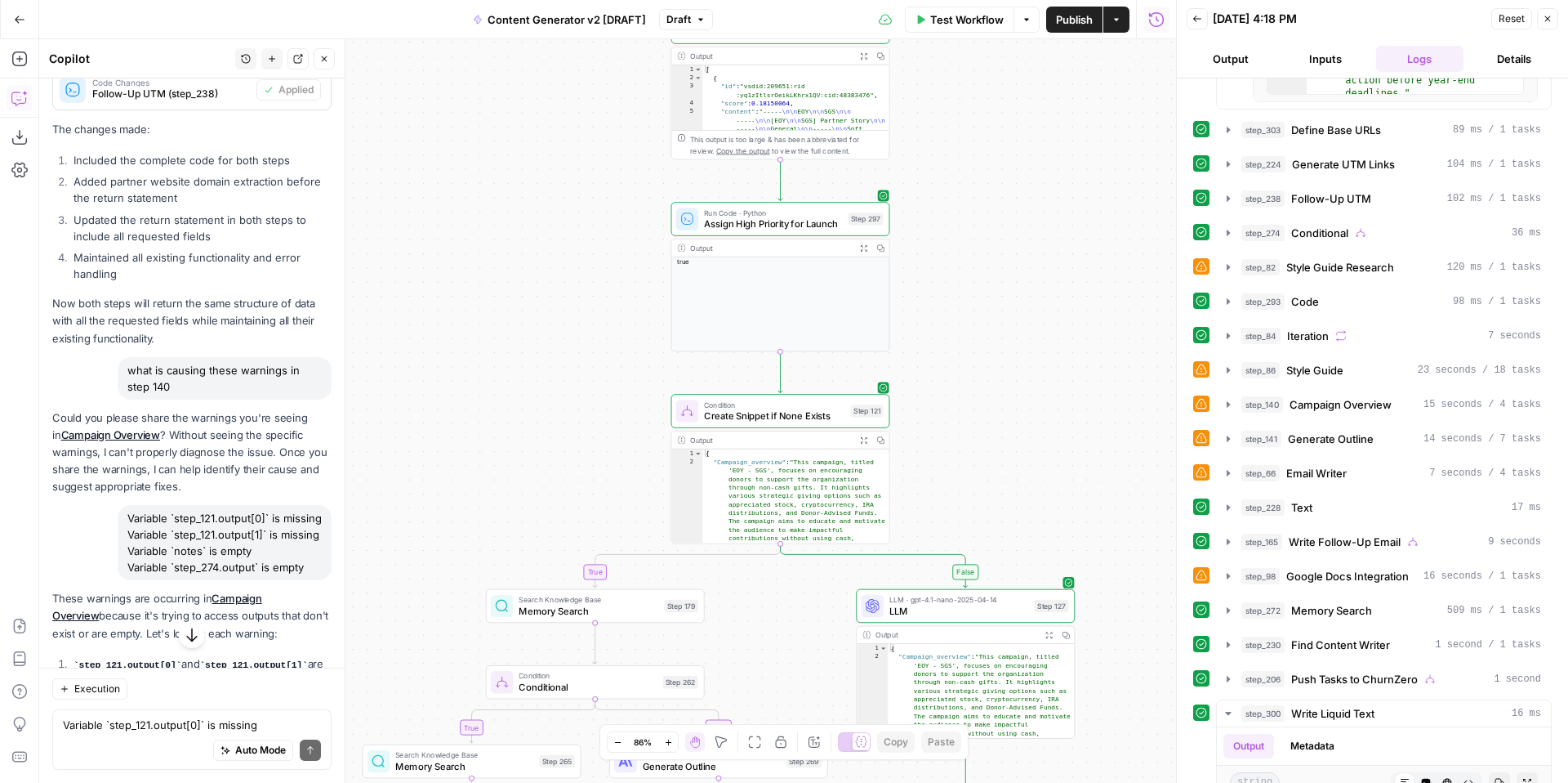
scroll to position [16206, 0]
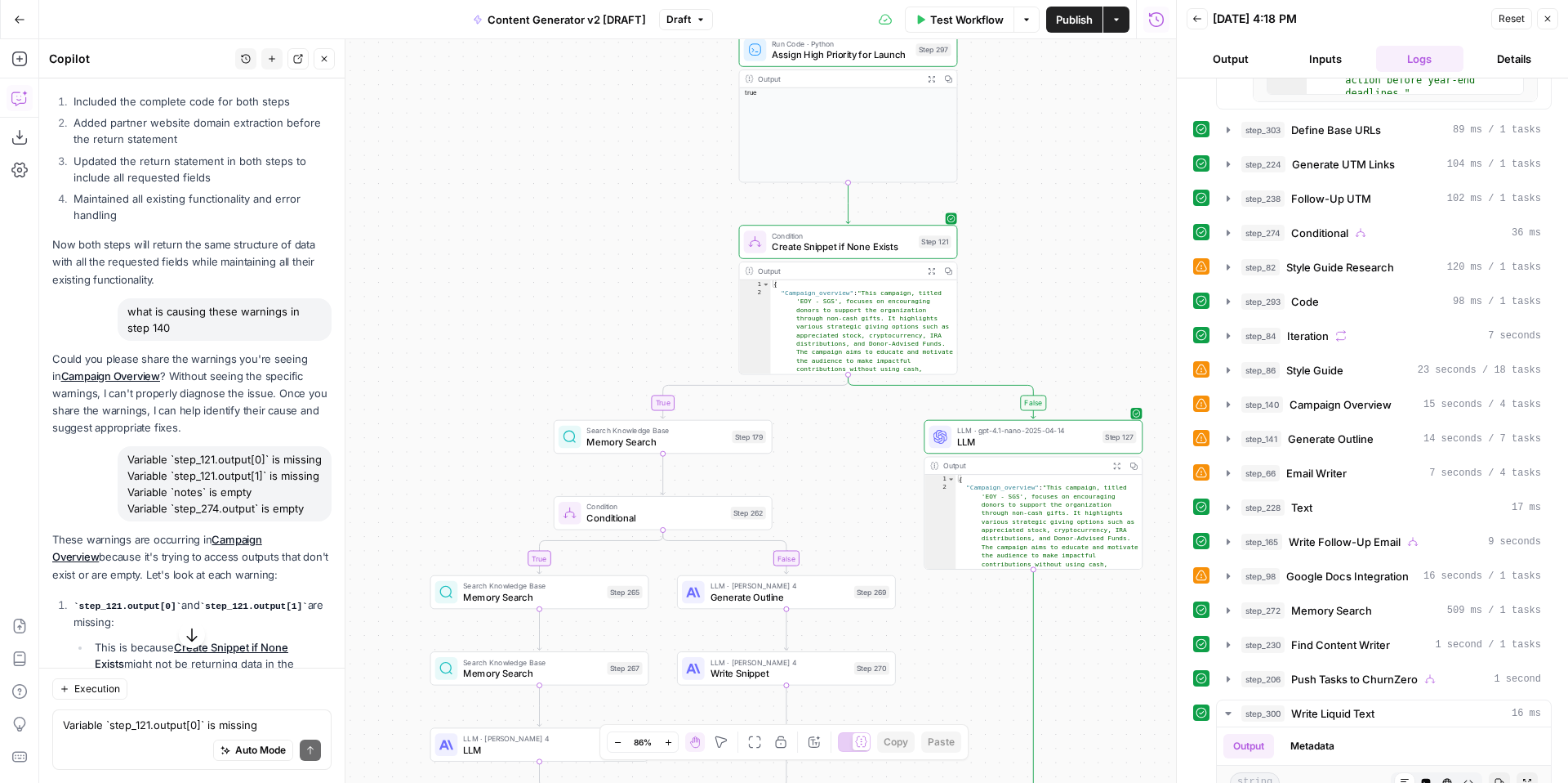
drag, startPoint x: 1005, startPoint y: 406, endPoint x: 1071, endPoint y: 235, distance: 183.3
click at [1071, 235] on div "true false true false true false true true false true false false Workflow Set …" at bounding box center [608, 411] width 1137 height 744
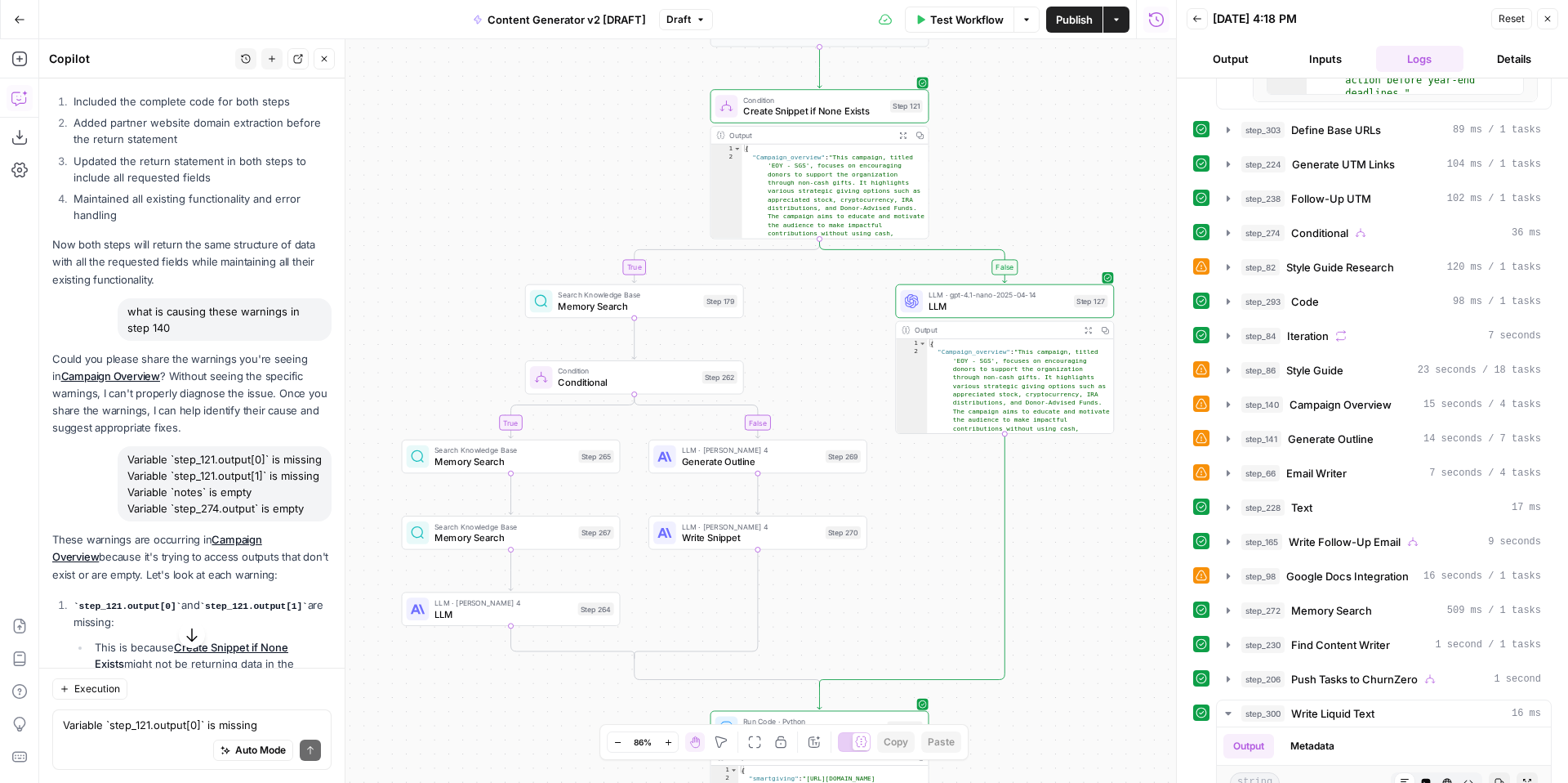
drag, startPoint x: 1062, startPoint y: 306, endPoint x: 1039, endPoint y: 174, distance: 134.0
click at [1039, 174] on div "true false true false true false true true false true false false Workflow Set …" at bounding box center [608, 411] width 1137 height 744
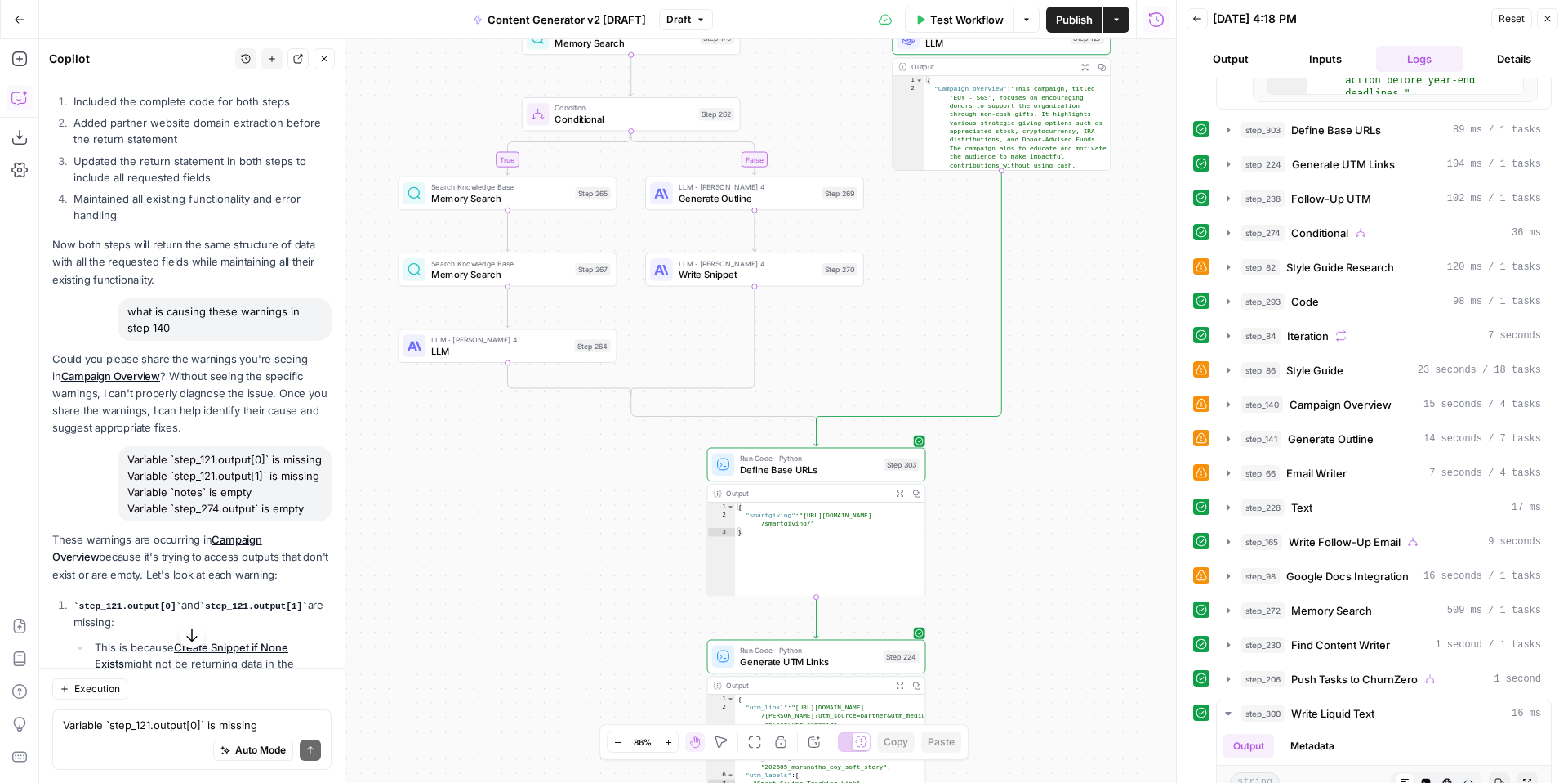
drag, startPoint x: 1081, startPoint y: 629, endPoint x: 1076, endPoint y: 365, distance: 264.0
click at [1076, 365] on div "true false true false true false true true false true false false Workflow Set …" at bounding box center [608, 411] width 1137 height 744
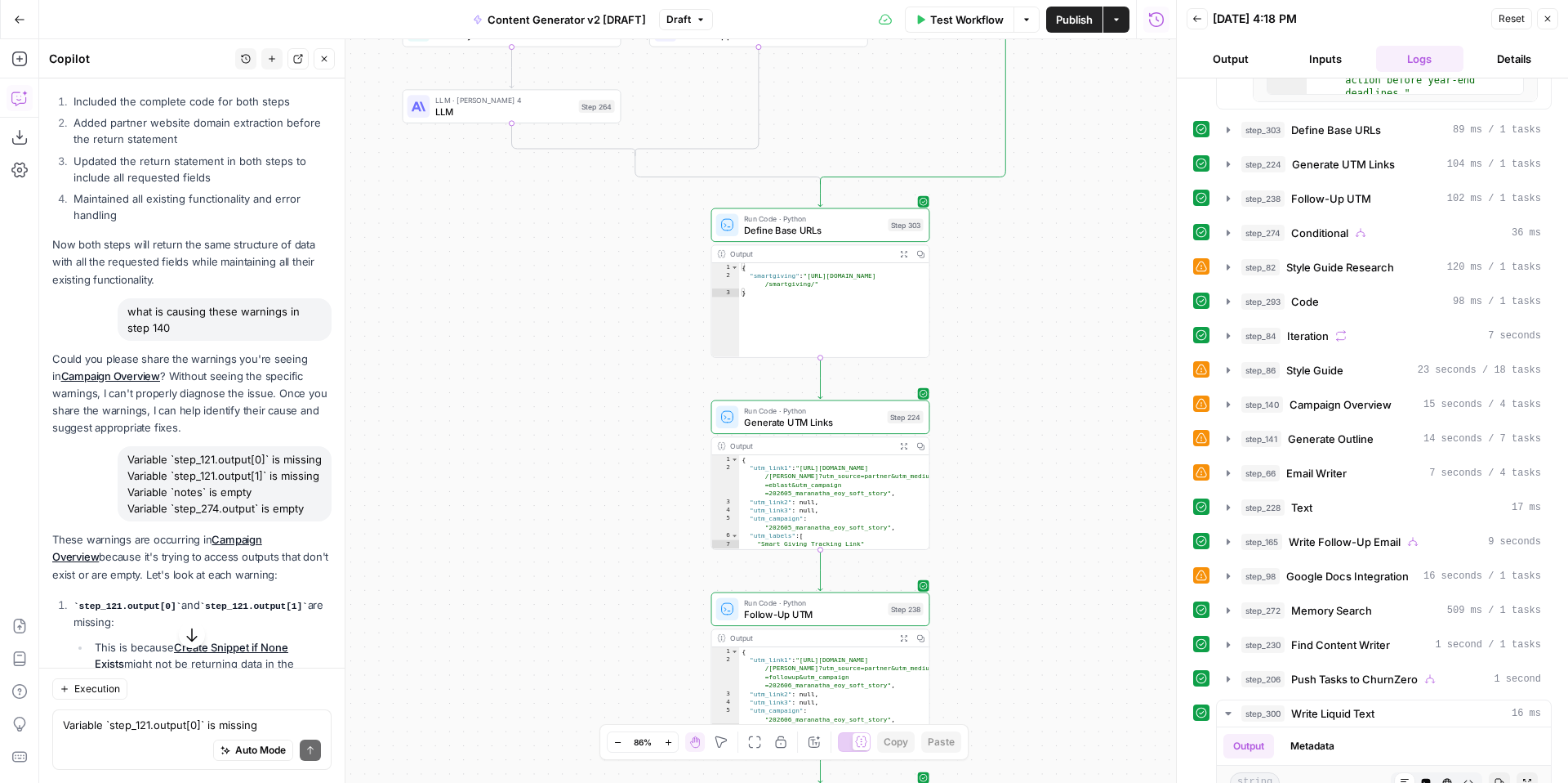
drag, startPoint x: 1048, startPoint y: 603, endPoint x: 1050, endPoint y: 335, distance: 268.0
click at [1052, 336] on div "true false true false true false true true false true false false Workflow Set …" at bounding box center [608, 411] width 1137 height 744
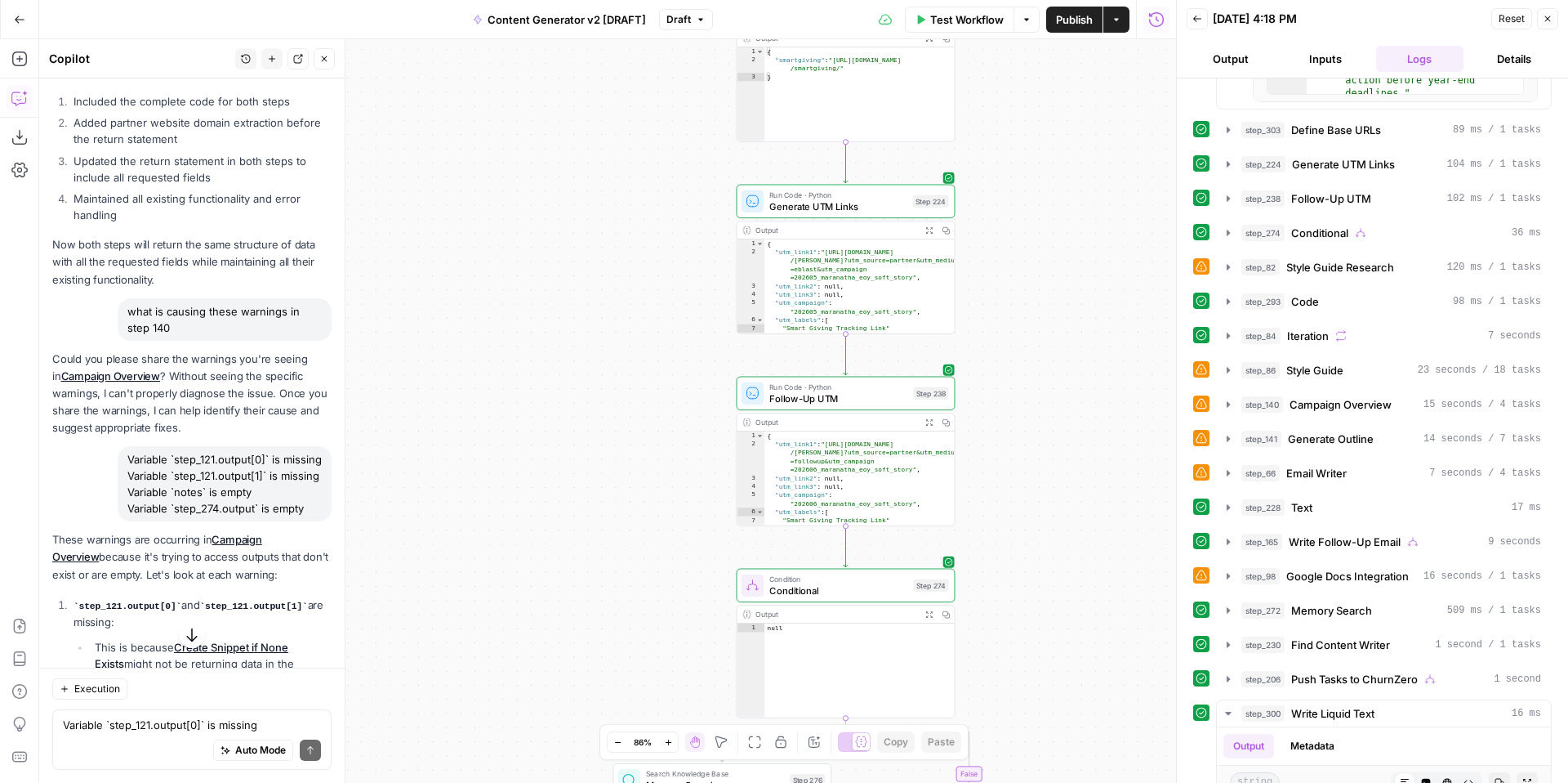
drag, startPoint x: 1030, startPoint y: 570, endPoint x: 1055, endPoint y: 283, distance: 288.1
click at [1059, 283] on div "true false true false true false true true false true false false Workflow Set …" at bounding box center [608, 411] width 1137 height 744
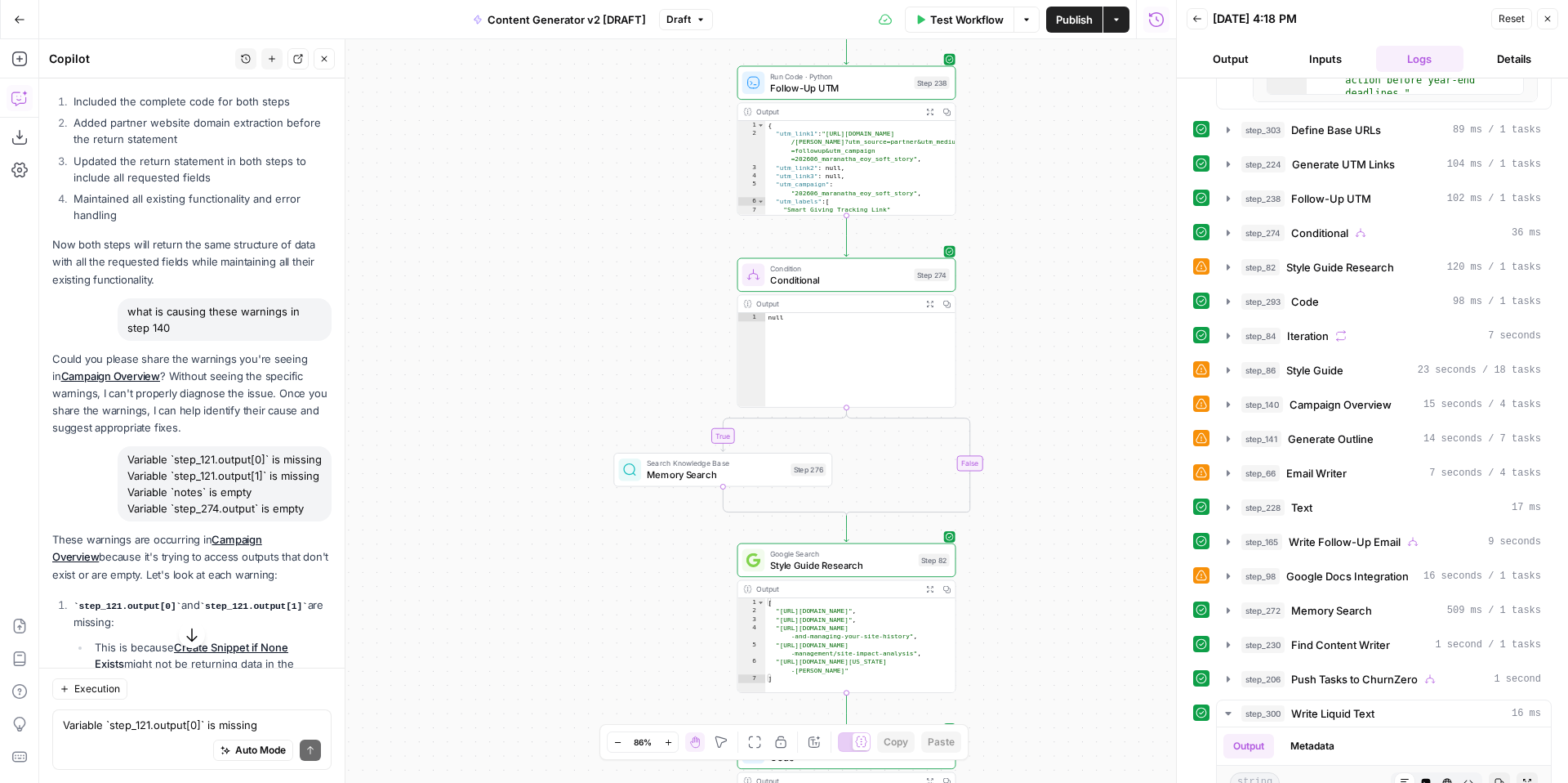
drag, startPoint x: 1032, startPoint y: 487, endPoint x: 1032, endPoint y: 322, distance: 165.0
click at [1032, 322] on div "true false true false true false true true false true false false Workflow Set …" at bounding box center [608, 411] width 1137 height 744
click at [784, 276] on span "Conditional" at bounding box center [839, 279] width 138 height 13
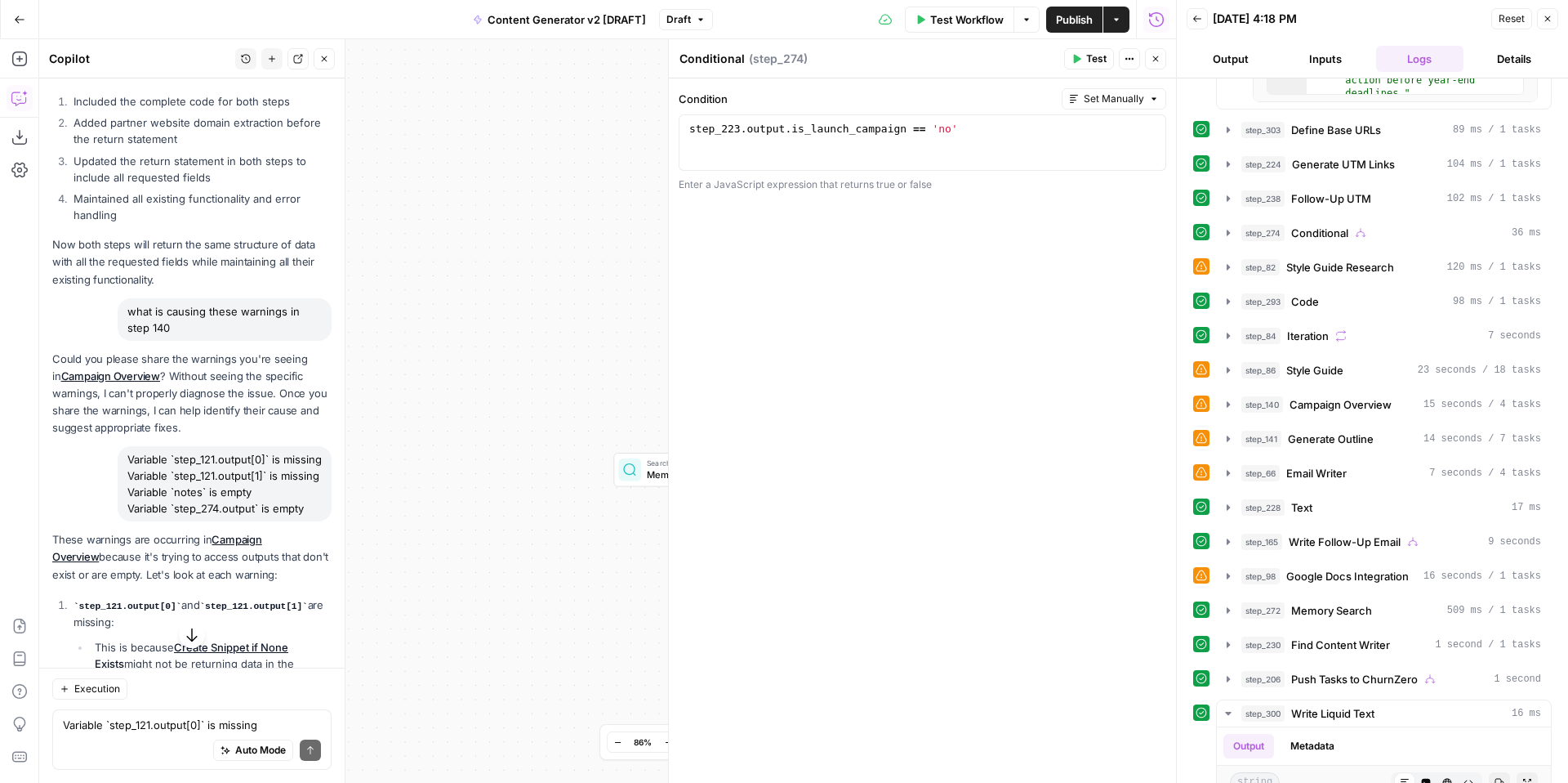
click at [1158, 58] on icon "button" at bounding box center [1156, 59] width 10 height 10
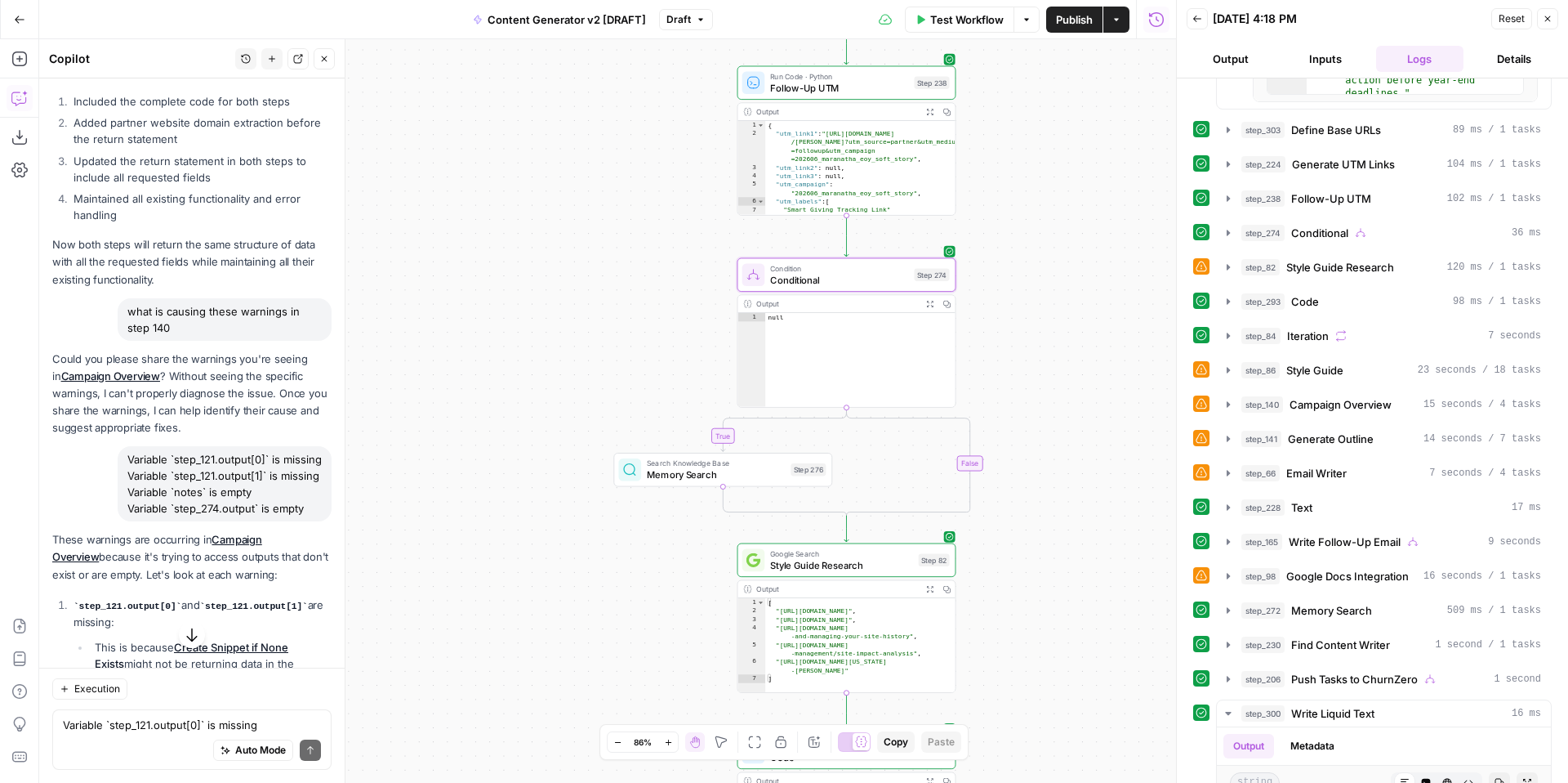
click at [793, 278] on span "Conditional" at bounding box center [839, 279] width 138 height 13
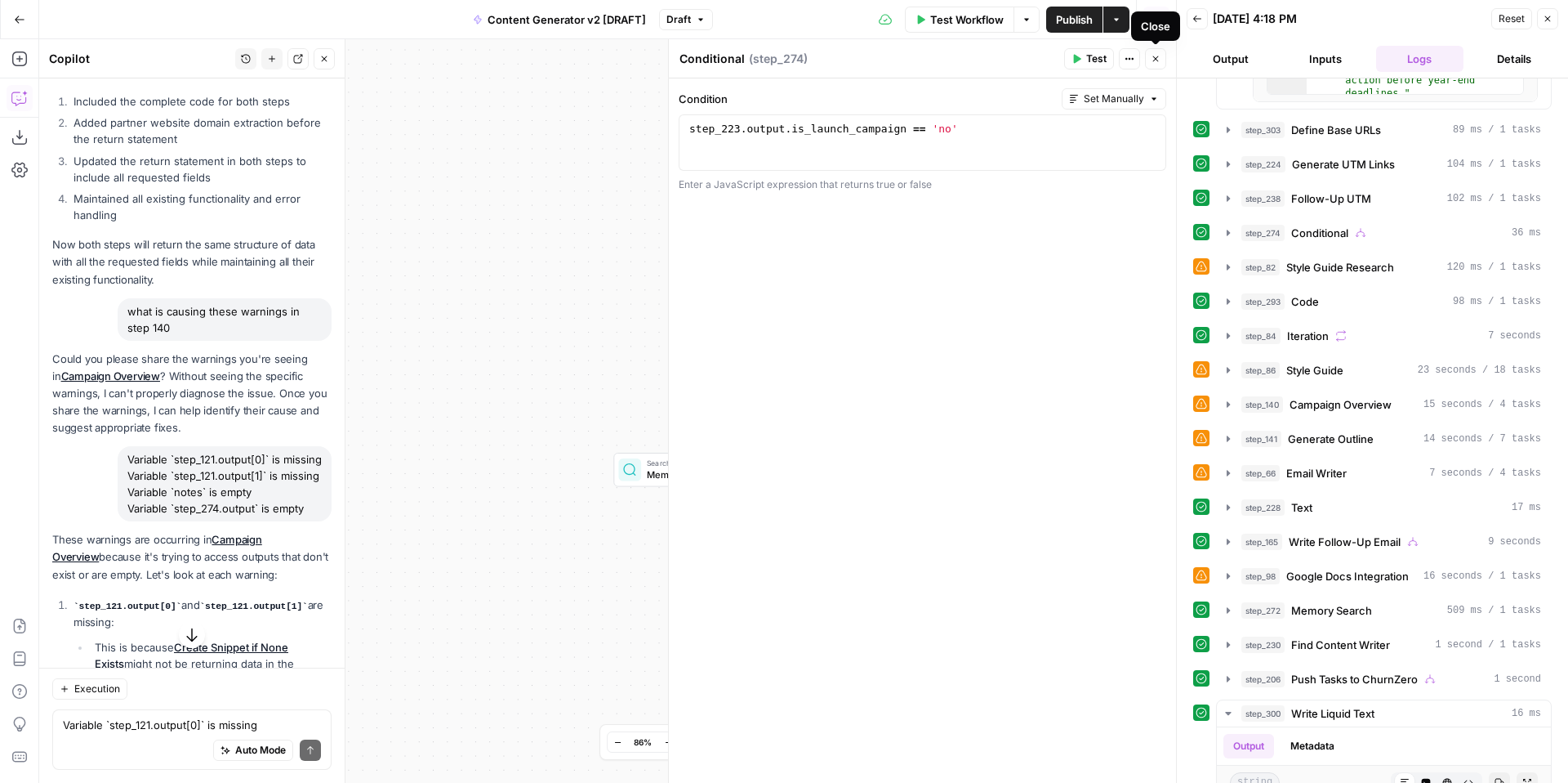
click at [1159, 59] on icon "button" at bounding box center [1156, 59] width 10 height 10
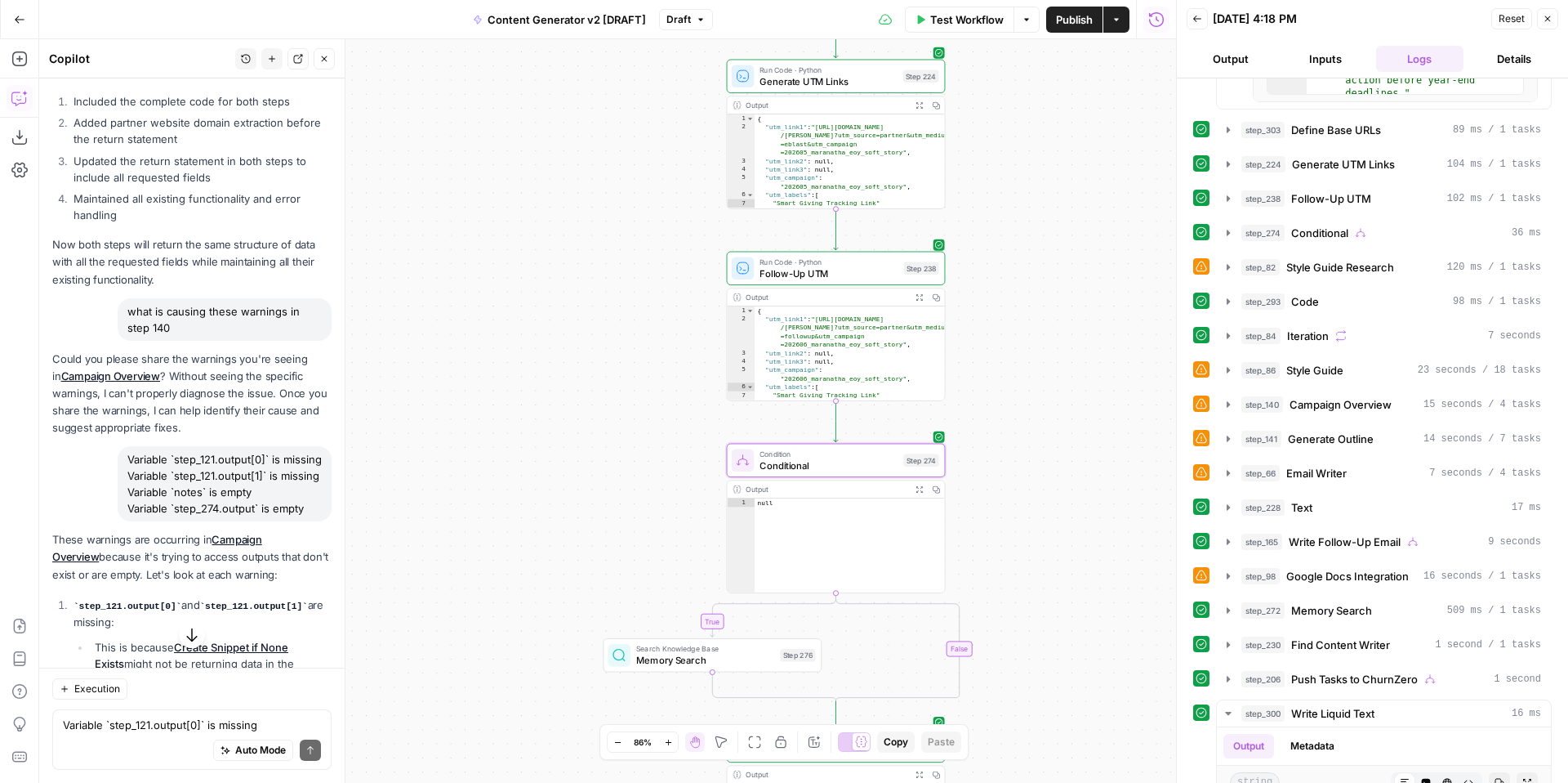
click at [1040, 476] on div "true false true false true false true true false true false false Workflow Set …" at bounding box center [608, 411] width 1137 height 744
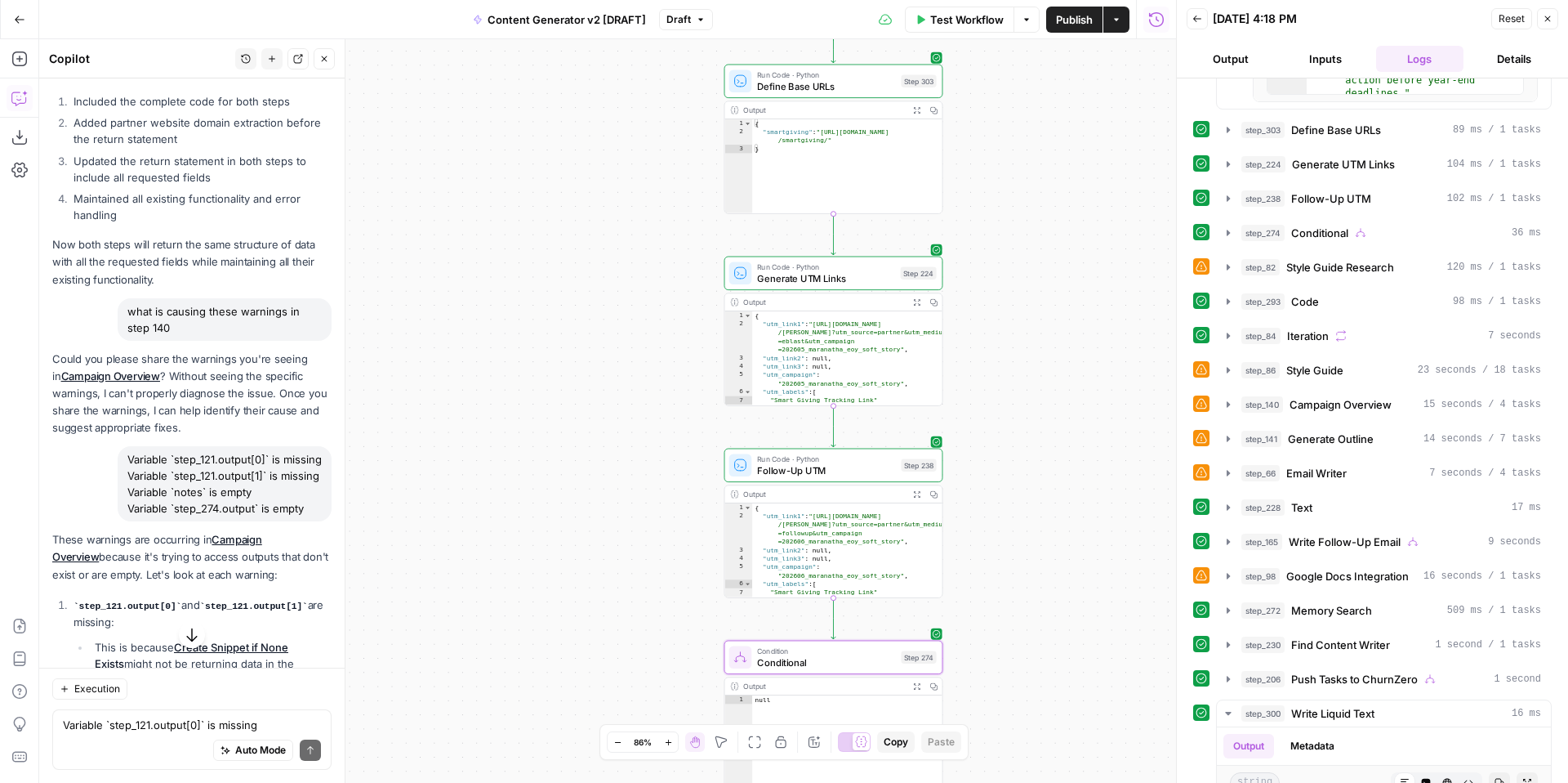
drag, startPoint x: 1069, startPoint y: 344, endPoint x: 1063, endPoint y: 544, distance: 200.1
click at [1064, 553] on div "true false true false true false true true false true false false Workflow Set …" at bounding box center [608, 411] width 1137 height 744
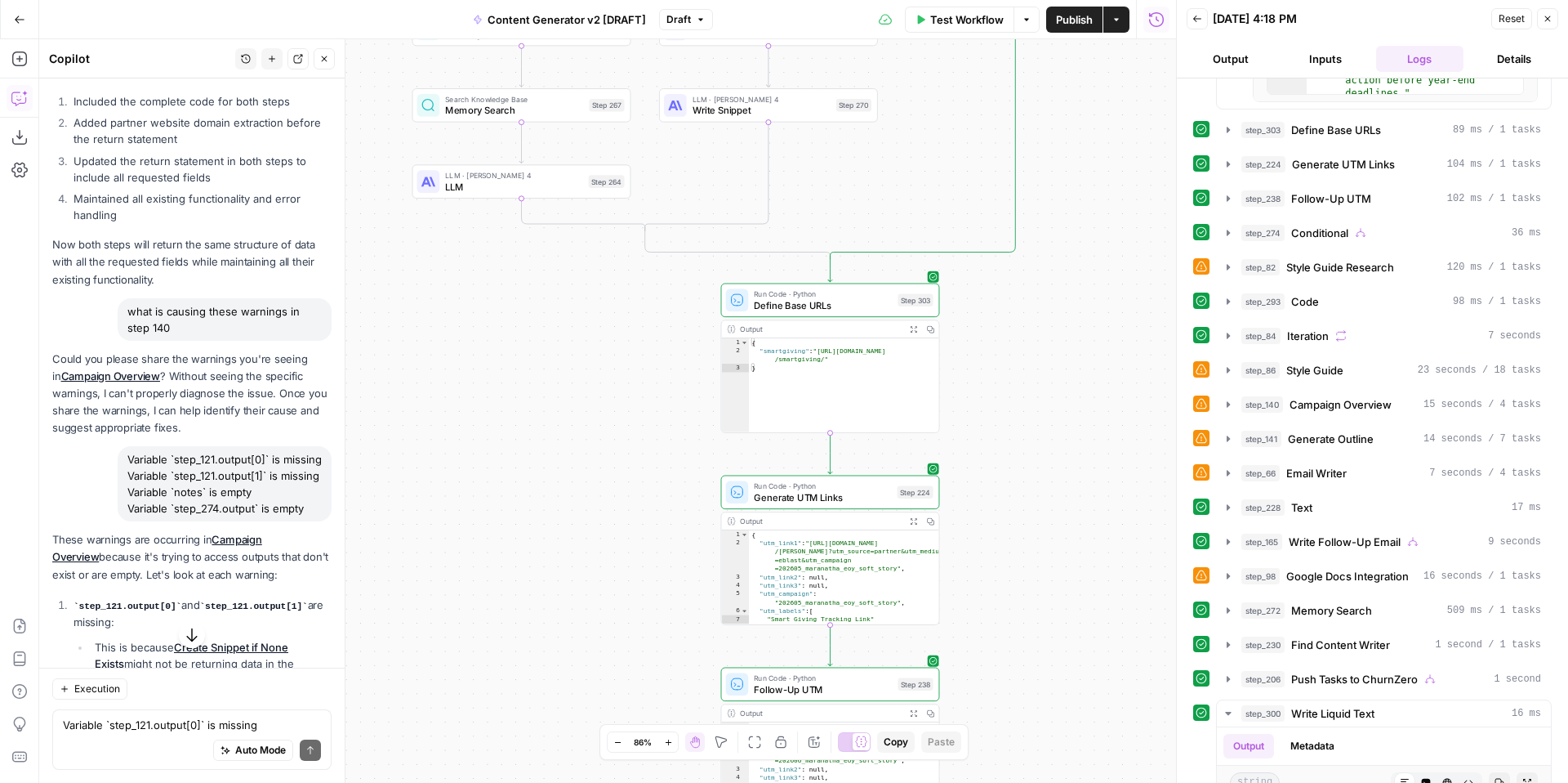
drag, startPoint x: 1057, startPoint y: 357, endPoint x: 1055, endPoint y: 560, distance: 203.0
click at [1055, 573] on div "true false true false true false true true false true false false Workflow Set …" at bounding box center [608, 411] width 1137 height 744
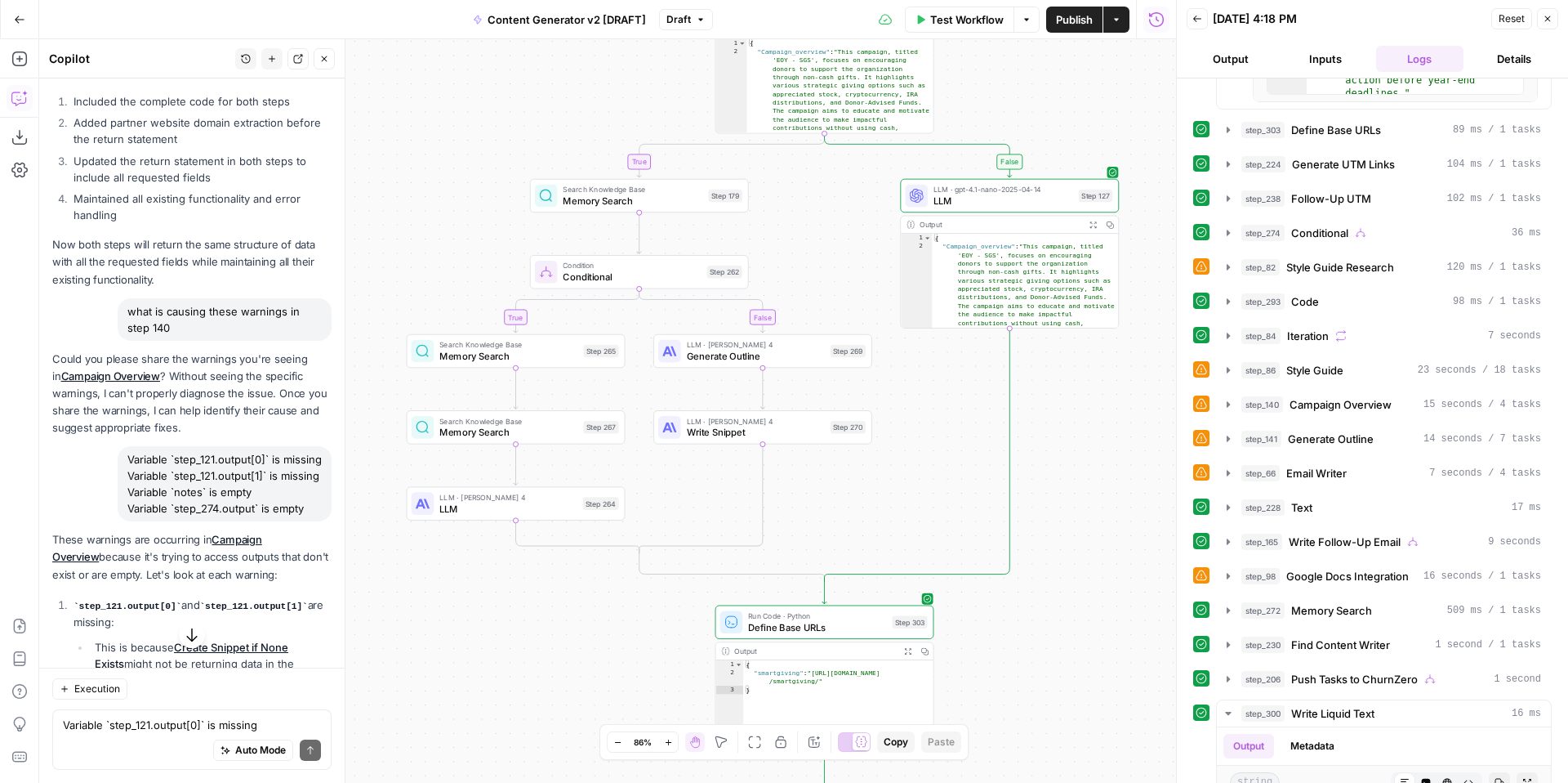
drag, startPoint x: 1078, startPoint y: 413, endPoint x: 1072, endPoint y: 639, distance: 226.1
click at [1072, 656] on div "true false true false true false true true false true false false Workflow Set …" at bounding box center [608, 411] width 1137 height 744
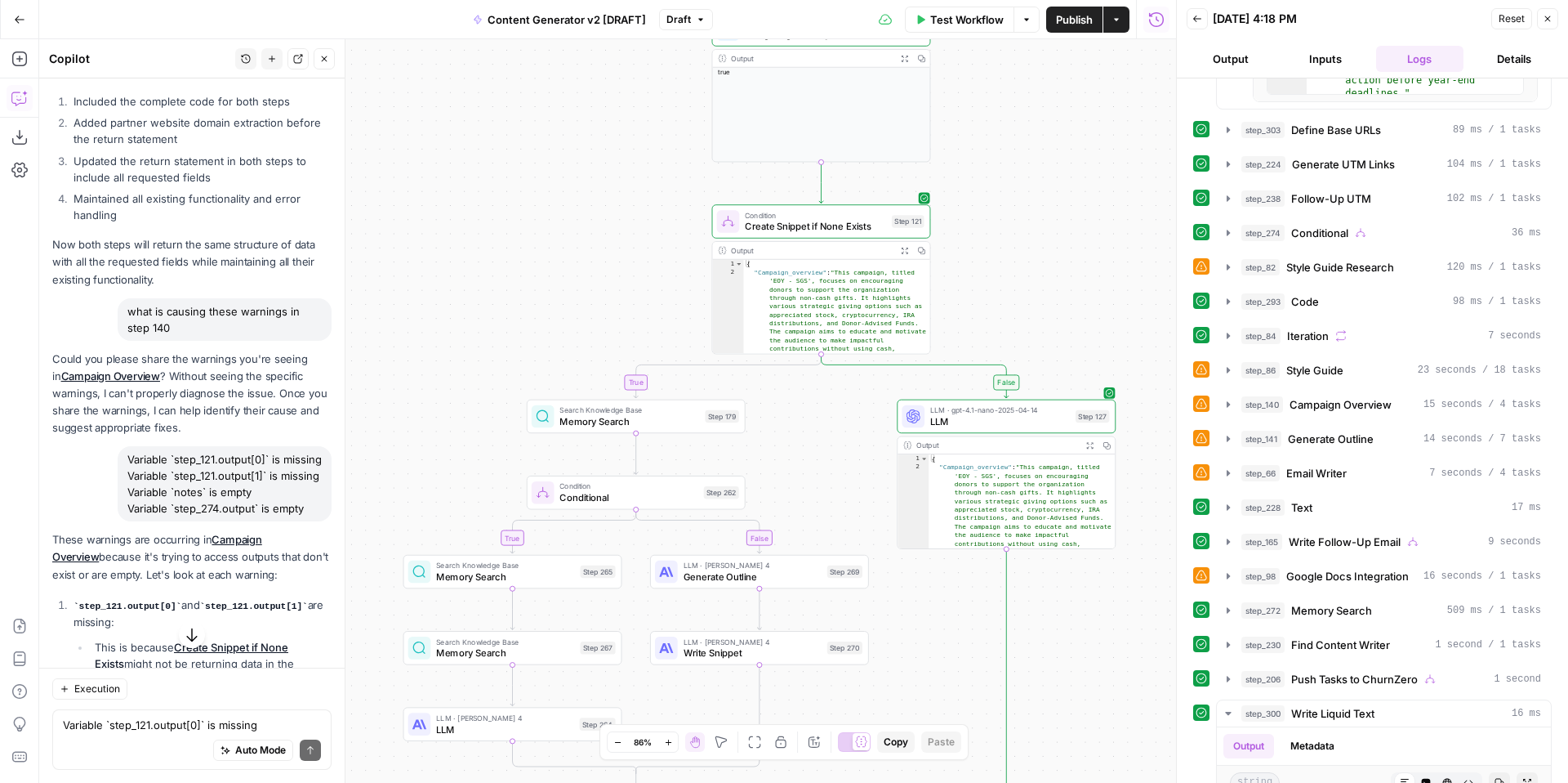
drag, startPoint x: 1106, startPoint y: 427, endPoint x: 1097, endPoint y: 736, distance: 309.1
click at [1097, 747] on div "true false true false true false true true false true false false Workflow Set …" at bounding box center [608, 411] width 1137 height 744
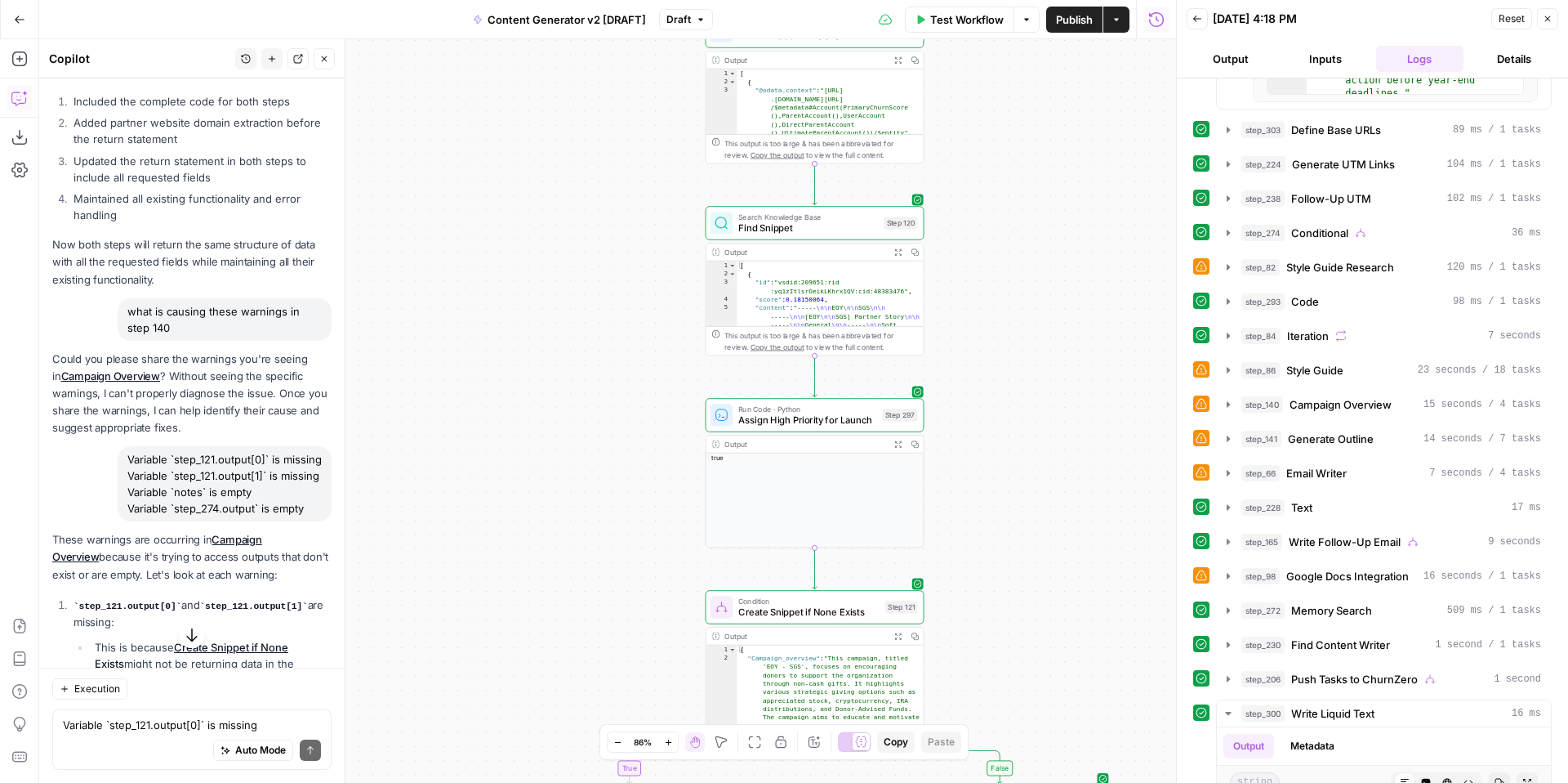
drag, startPoint x: 1074, startPoint y: 345, endPoint x: 1074, endPoint y: 627, distance: 282.0
click at [1074, 633] on div "true false true false true false true true false true false false Workflow Set …" at bounding box center [608, 411] width 1137 height 744
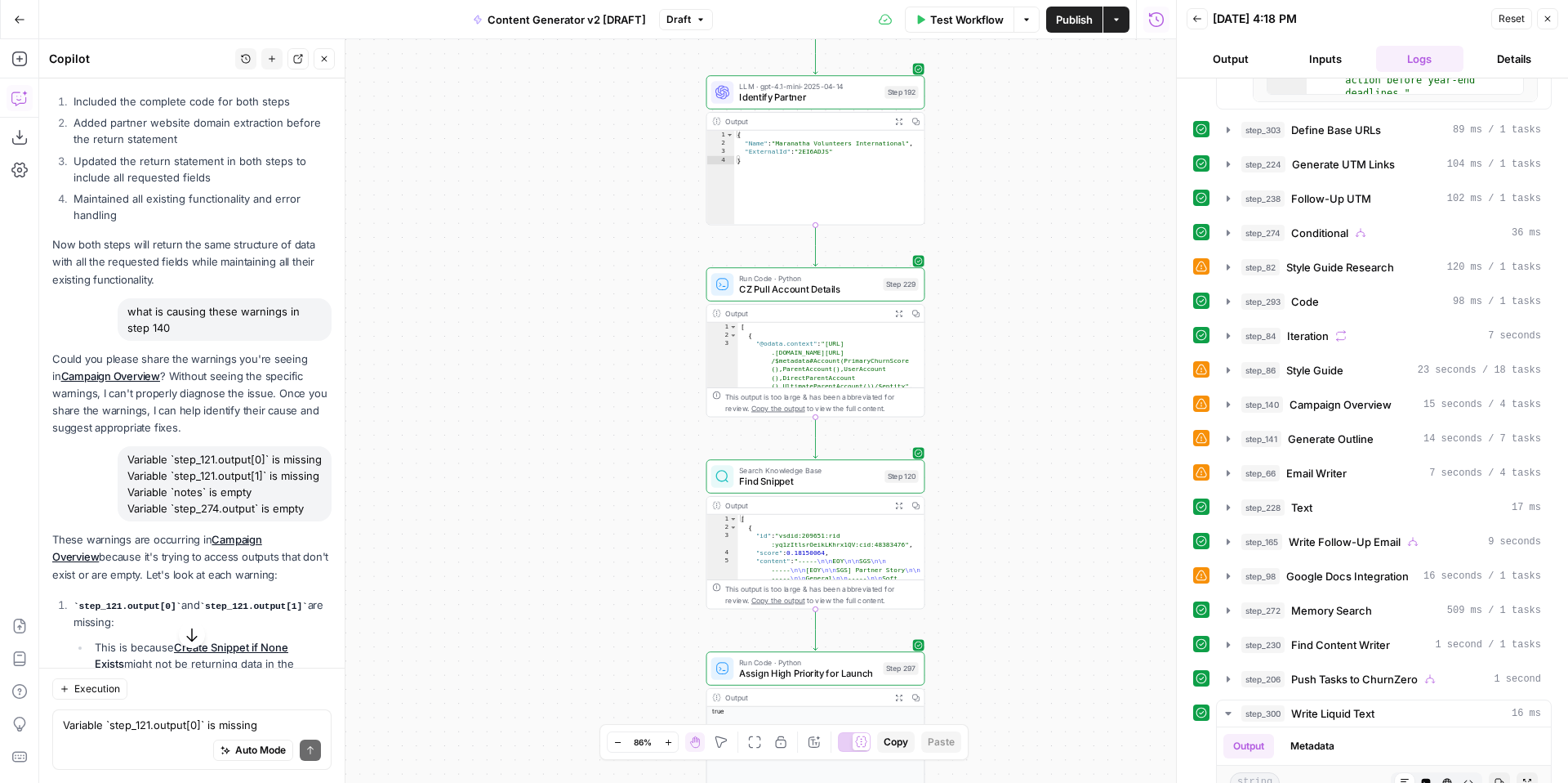
drag, startPoint x: 1071, startPoint y: 413, endPoint x: 1071, endPoint y: 655, distance: 242.0
click at [1071, 664] on div "true false true false true false true true false true false false Workflow Set …" at bounding box center [608, 411] width 1137 height 744
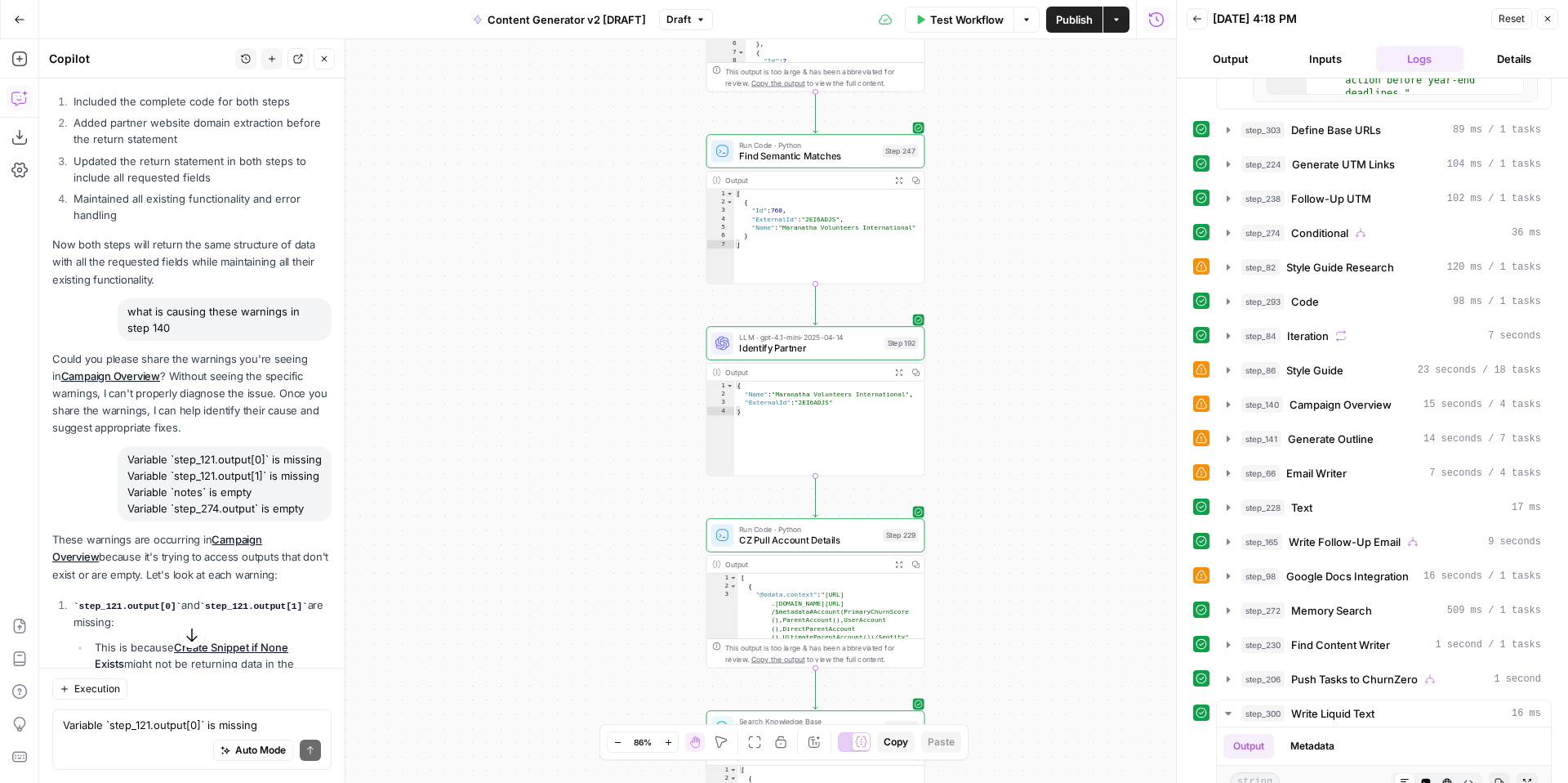
drag, startPoint x: 1067, startPoint y: 382, endPoint x: 1067, endPoint y: 709, distance: 327.0
click at [1067, 719] on div "true false true false true false true true false true false false Workflow Set …" at bounding box center [608, 411] width 1137 height 744
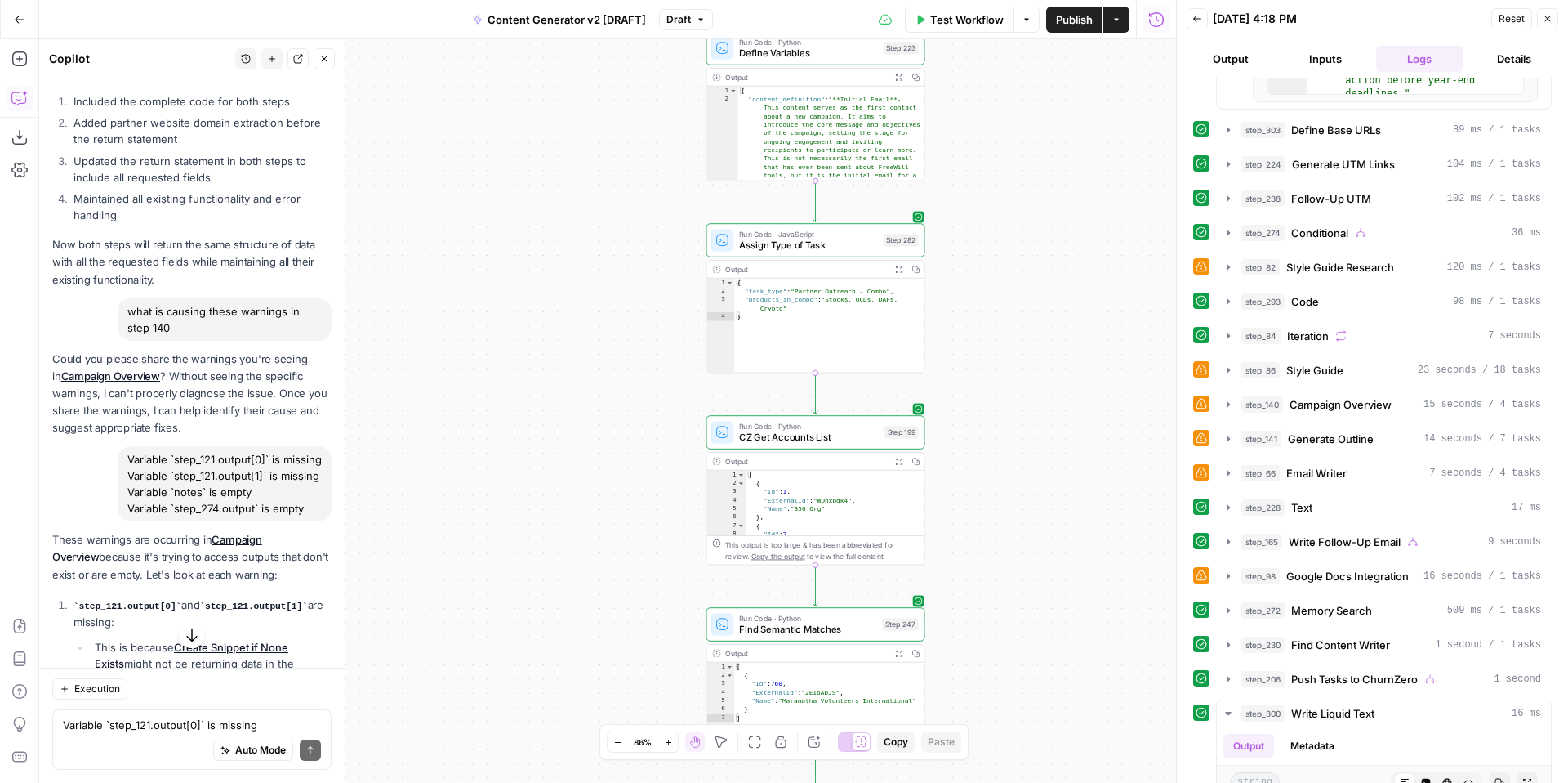
drag, startPoint x: 1077, startPoint y: 427, endPoint x: 1077, endPoint y: 730, distance: 303.0
click at [1077, 738] on div "true false true false true false true true false true false false Workflow Set …" at bounding box center [608, 411] width 1137 height 744
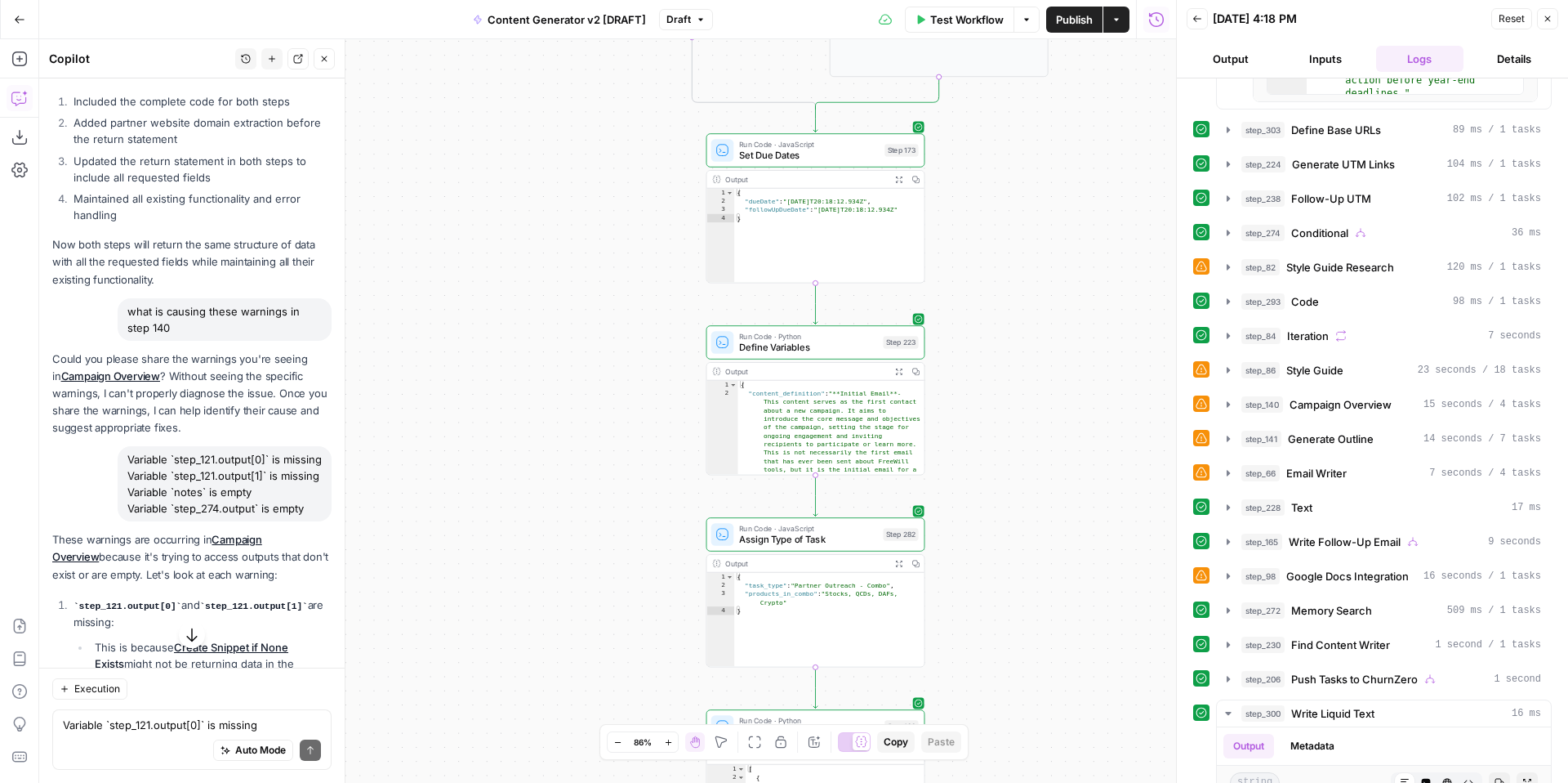
drag, startPoint x: 1066, startPoint y: 443, endPoint x: 1064, endPoint y: 717, distance: 274.0
click at [1065, 729] on div "true false true false true false true true false true false false Workflow Set …" at bounding box center [608, 411] width 1137 height 744
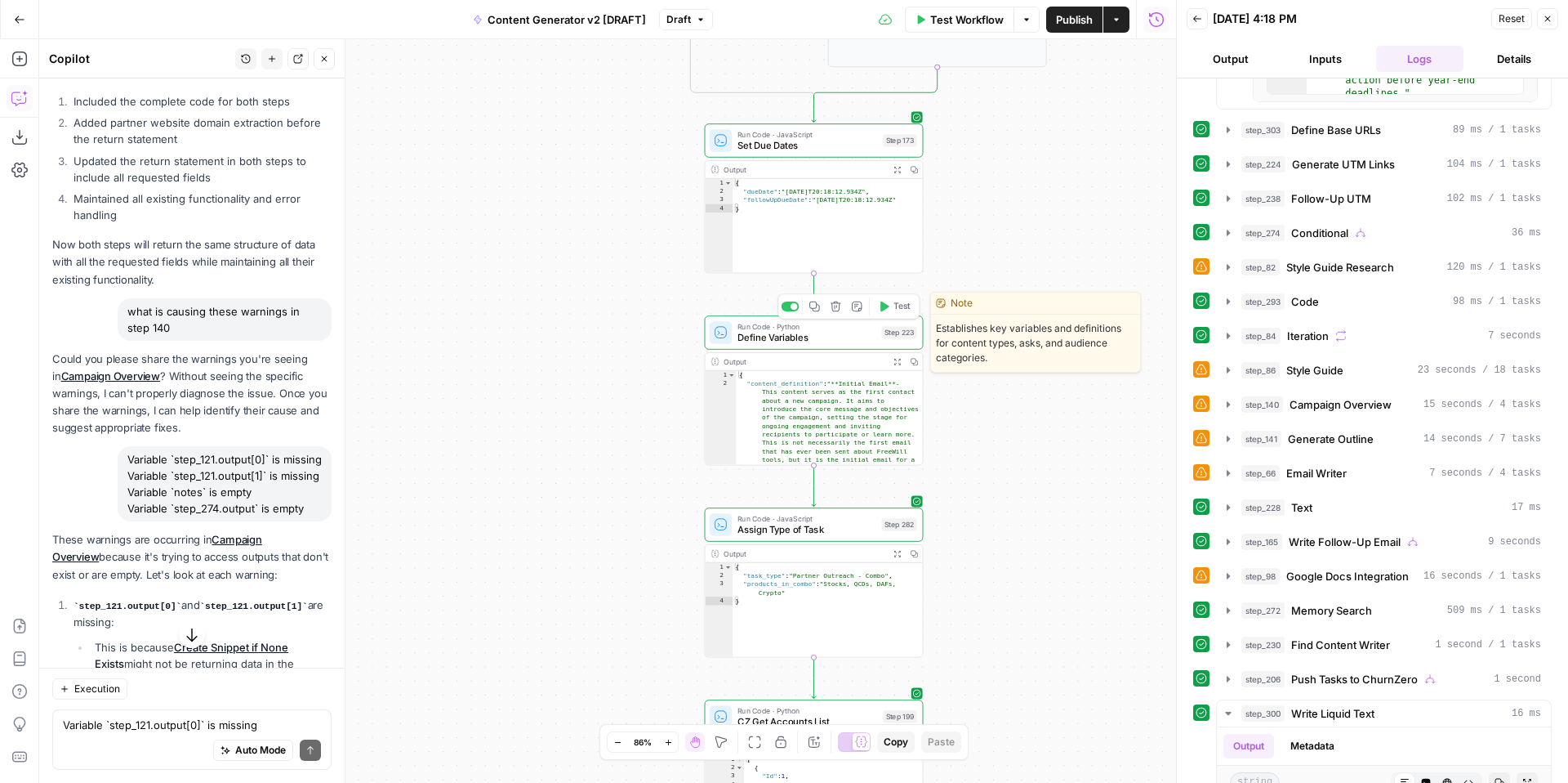
click at [806, 333] on span "Define Variables" at bounding box center [807, 337] width 138 height 13
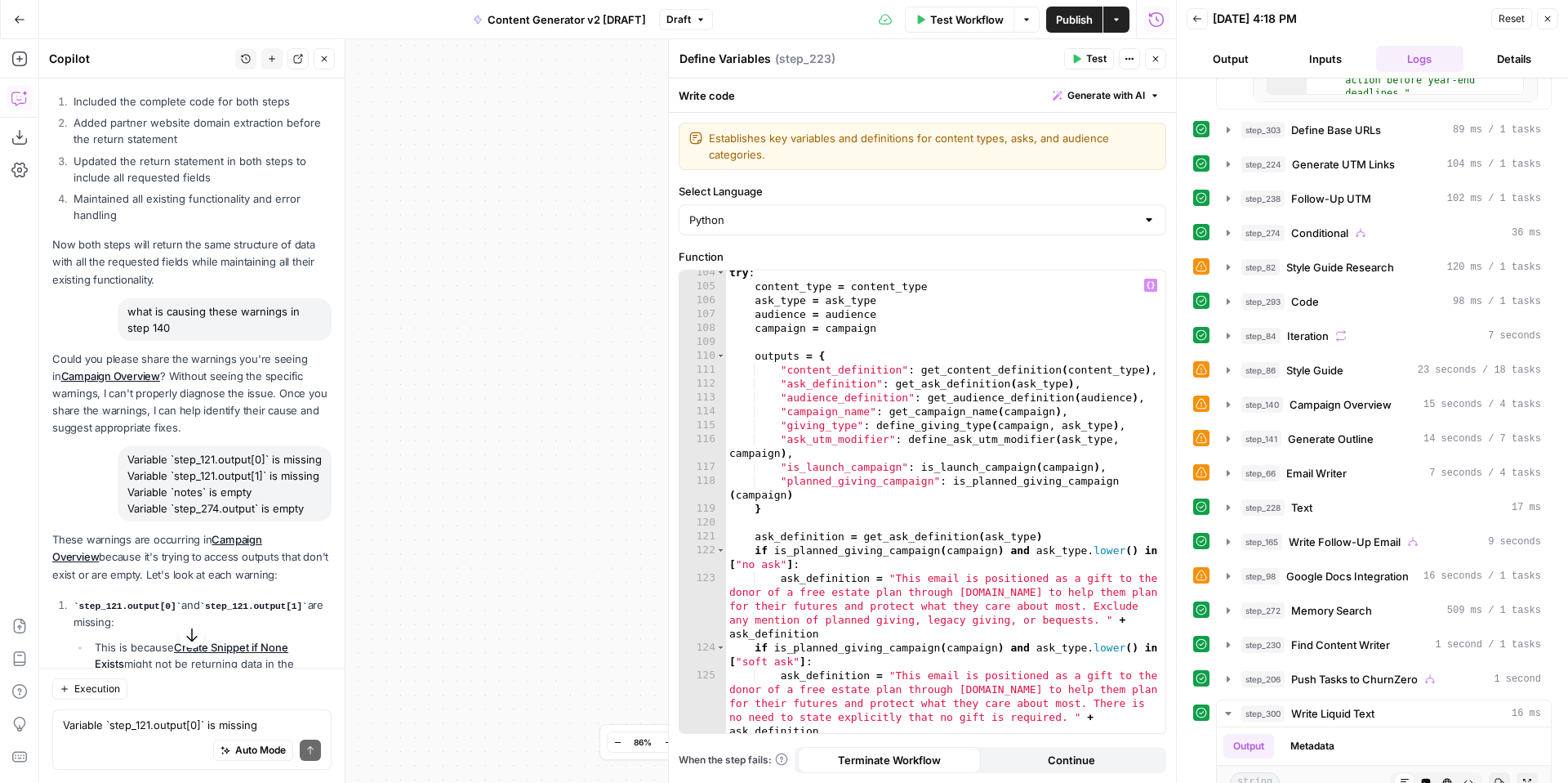
scroll to position [2464, 0]
click at [1159, 63] on icon "button" at bounding box center [1156, 59] width 10 height 10
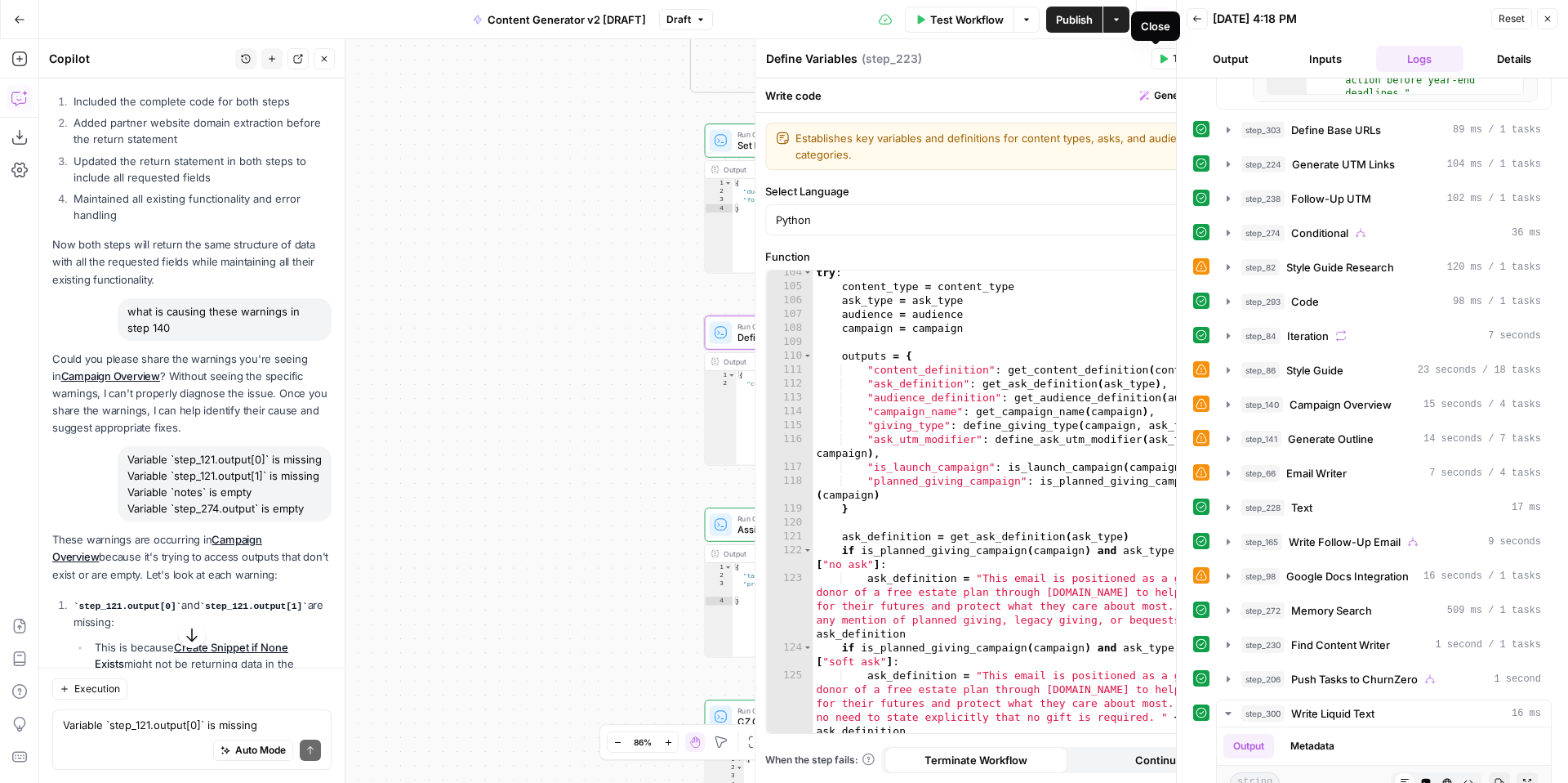
click at [1020, 350] on div "true false true false true false true true false true false false Workflow Set …" at bounding box center [608, 411] width 1137 height 744
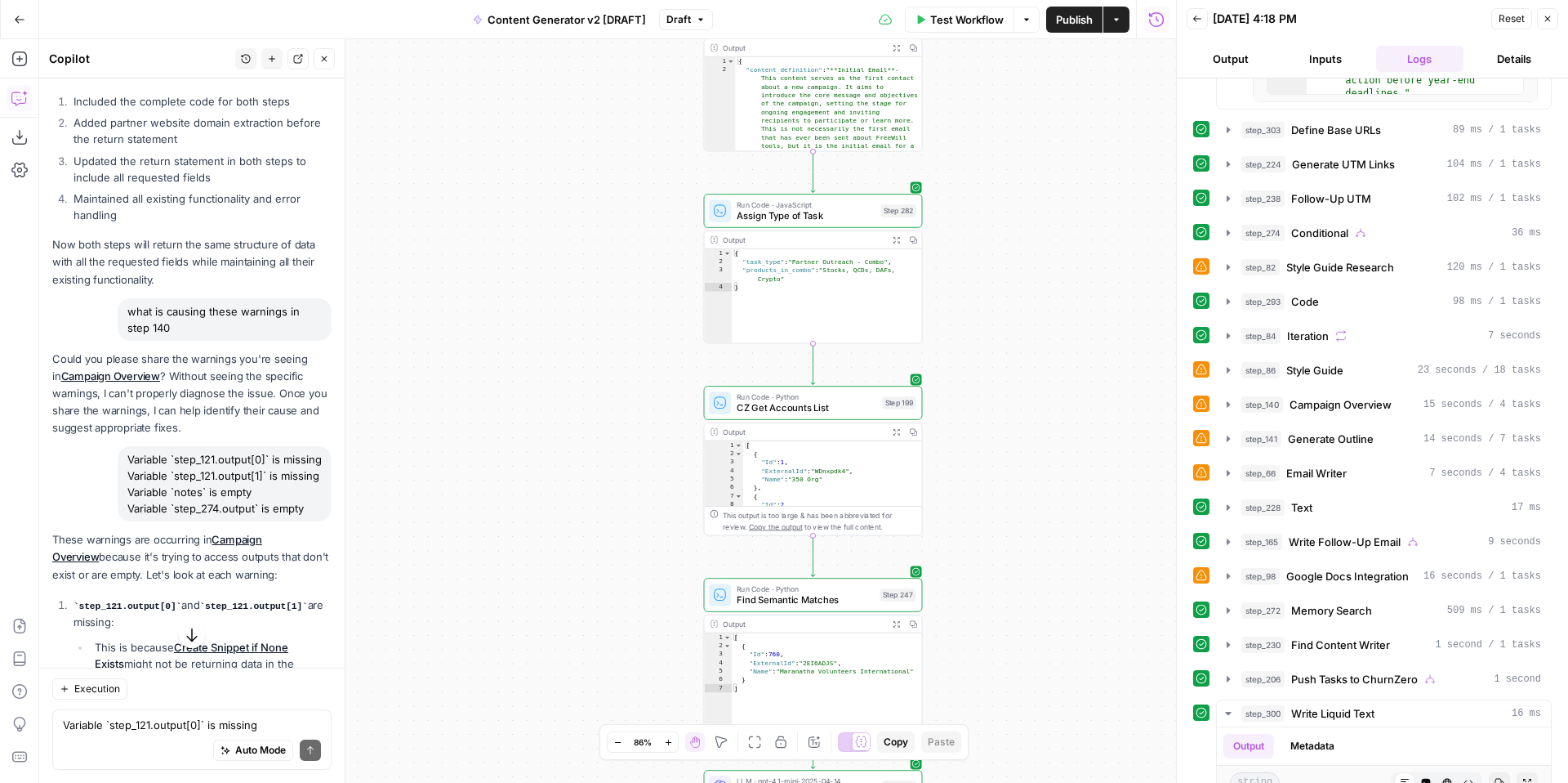
drag, startPoint x: 1027, startPoint y: 458, endPoint x: 1024, endPoint y: 286, distance: 172.0
click at [1024, 286] on div "true false true false true false true true false true false false Workflow Set …" at bounding box center [608, 411] width 1137 height 744
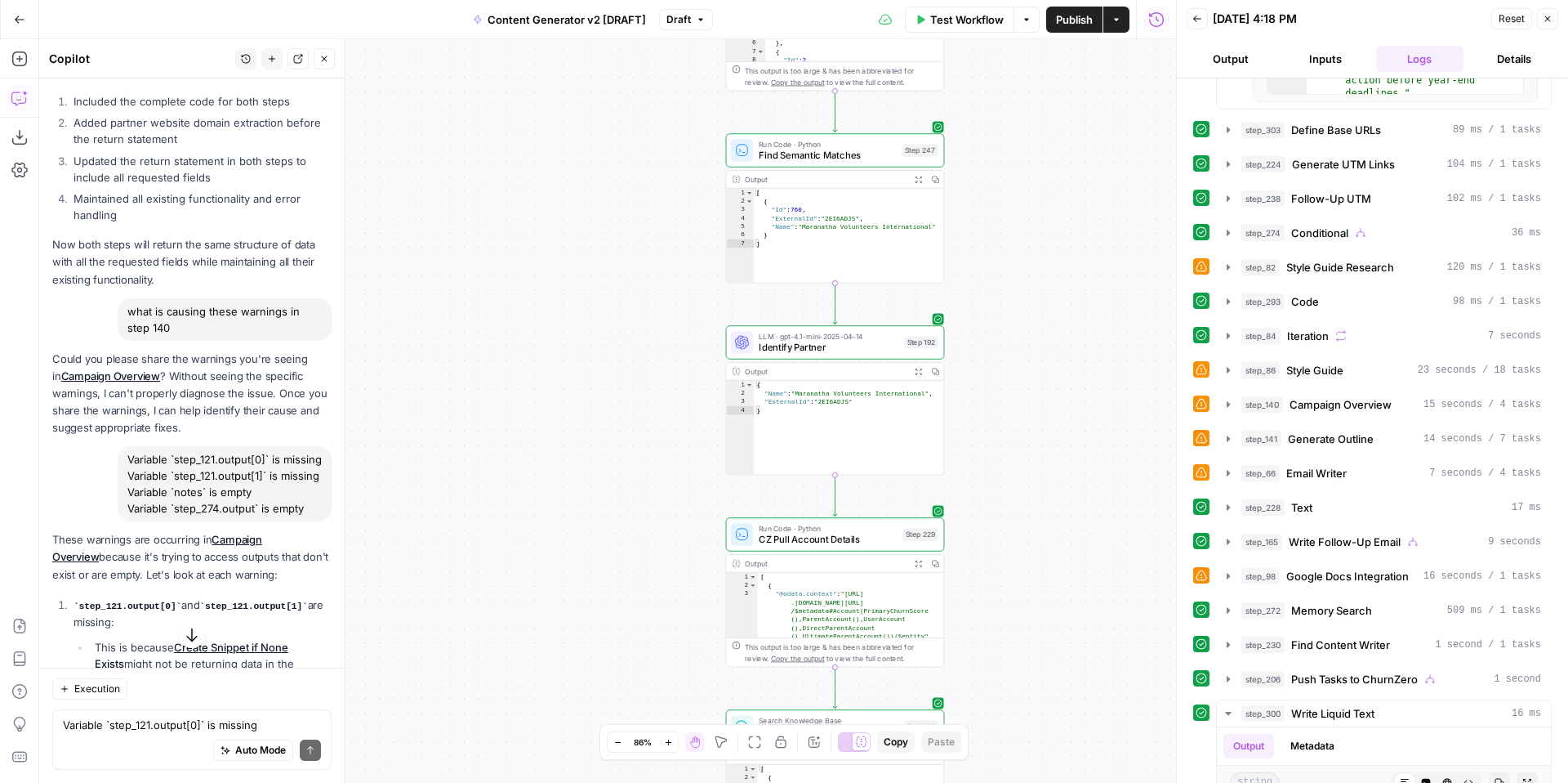
drag, startPoint x: 1080, startPoint y: 512, endPoint x: 1067, endPoint y: 201, distance: 311.3
click at [1072, 202] on div "true false true false true false true true false true false false Workflow Set …" at bounding box center [608, 411] width 1137 height 744
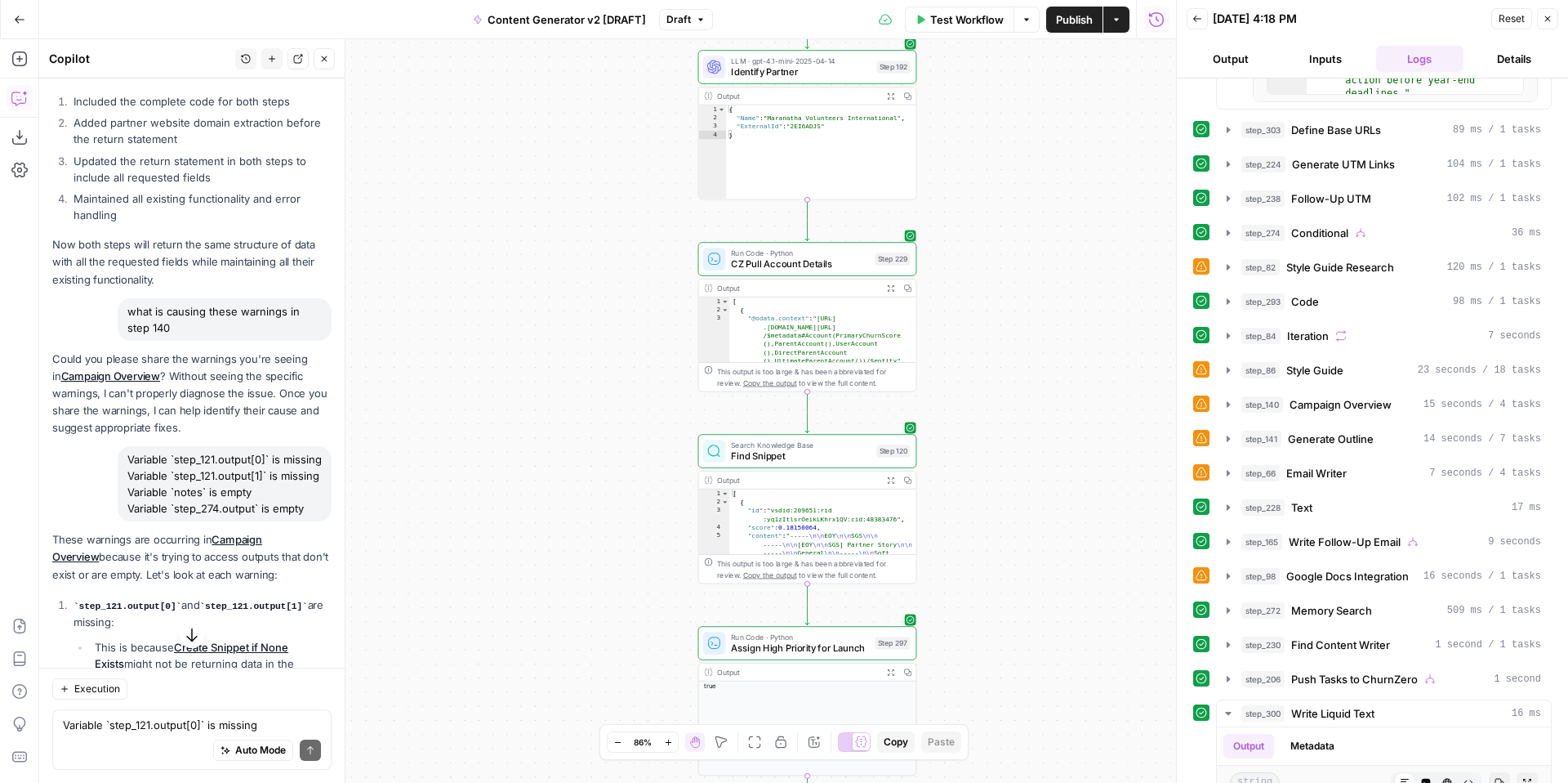
drag, startPoint x: 1051, startPoint y: 454, endPoint x: 1045, endPoint y: 151, distance: 303.1
click at [1049, 154] on div "true false true false true false true true false true false false Workflow Set …" at bounding box center [608, 411] width 1137 height 744
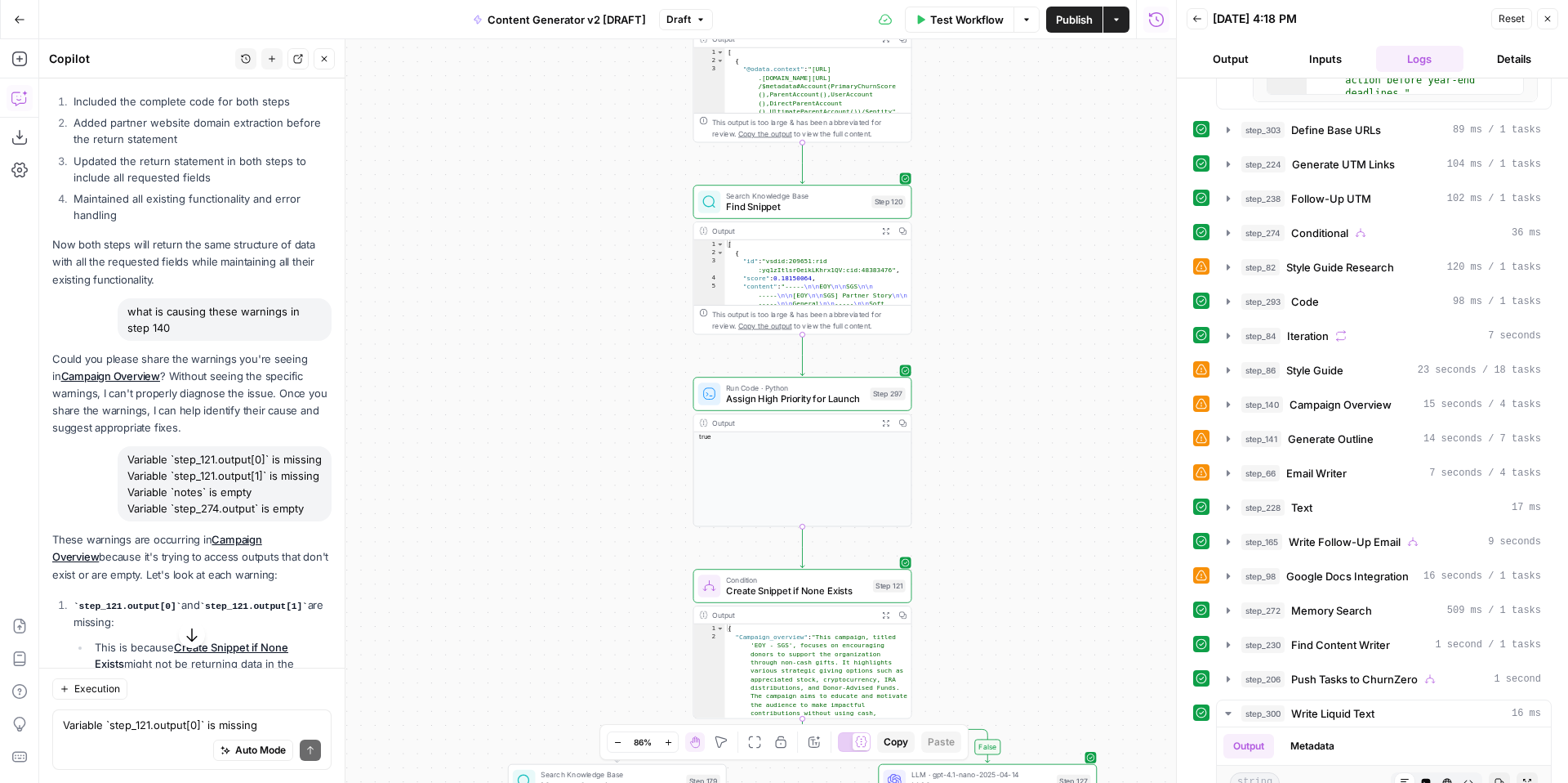
drag, startPoint x: 1052, startPoint y: 527, endPoint x: 1049, endPoint y: 238, distance: 289.0
click at [1049, 238] on div "true false true false true false true true false true false false Workflow Set …" at bounding box center [608, 411] width 1137 height 744
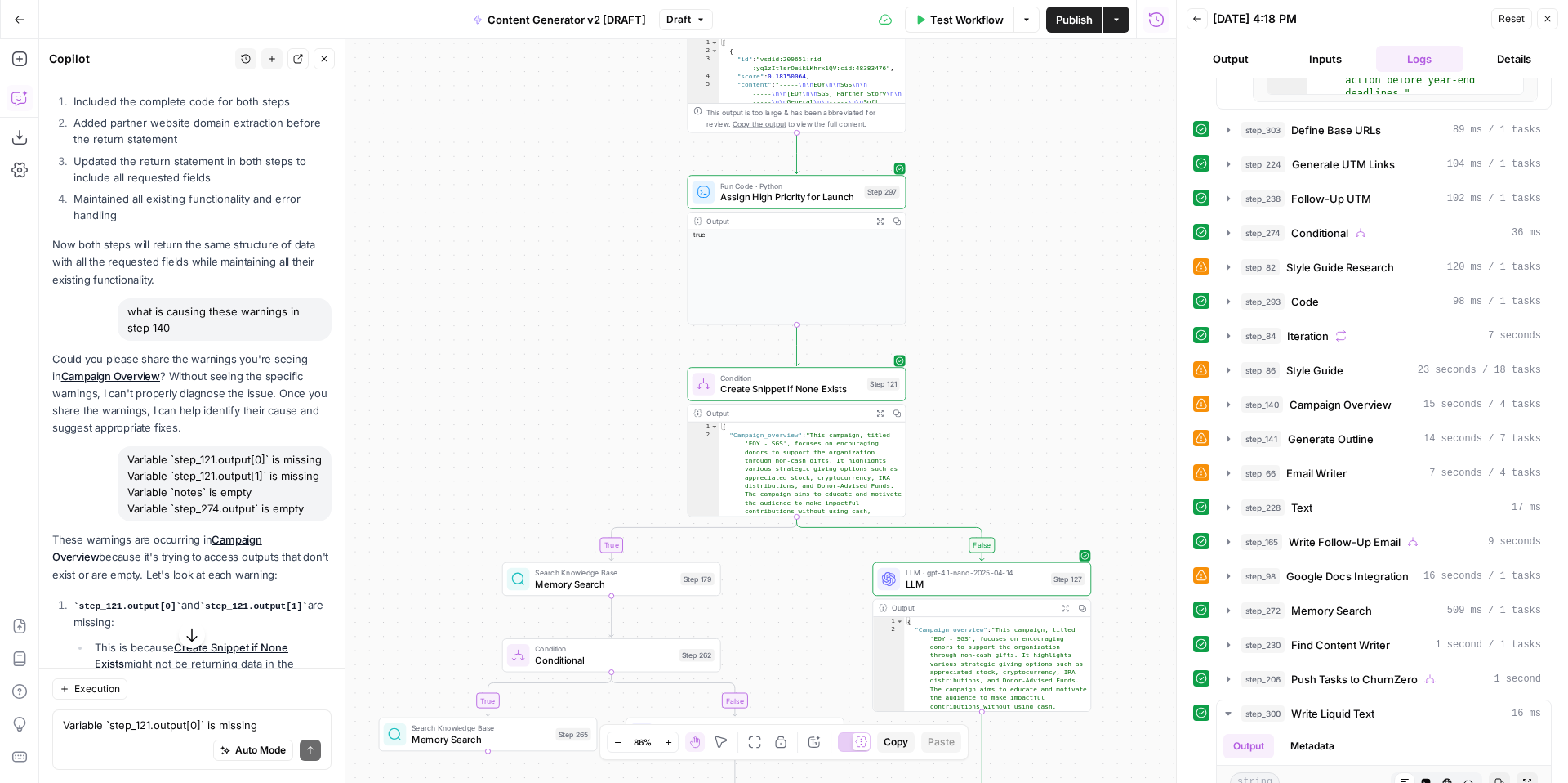
drag, startPoint x: 1057, startPoint y: 492, endPoint x: 1090, endPoint y: 224, distance: 270.0
click at [1096, 227] on div "true false true false true false true true false true false false Workflow Set …" at bounding box center [608, 411] width 1137 height 744
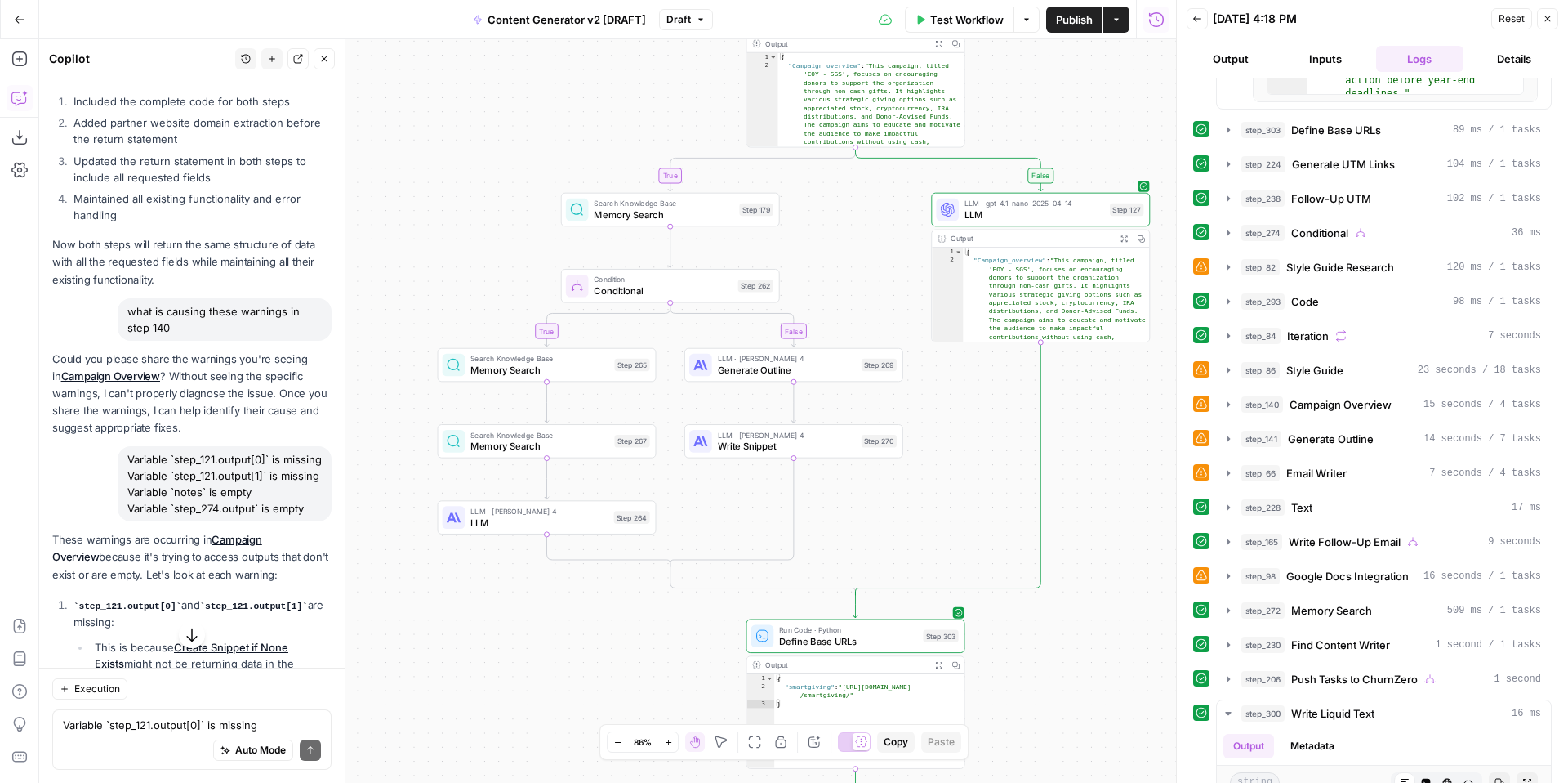
drag, startPoint x: 1088, startPoint y: 588, endPoint x: 1119, endPoint y: 318, distance: 271.8
click at [1119, 318] on div "true false true false true false true true false true false false Workflow Set …" at bounding box center [608, 411] width 1137 height 744
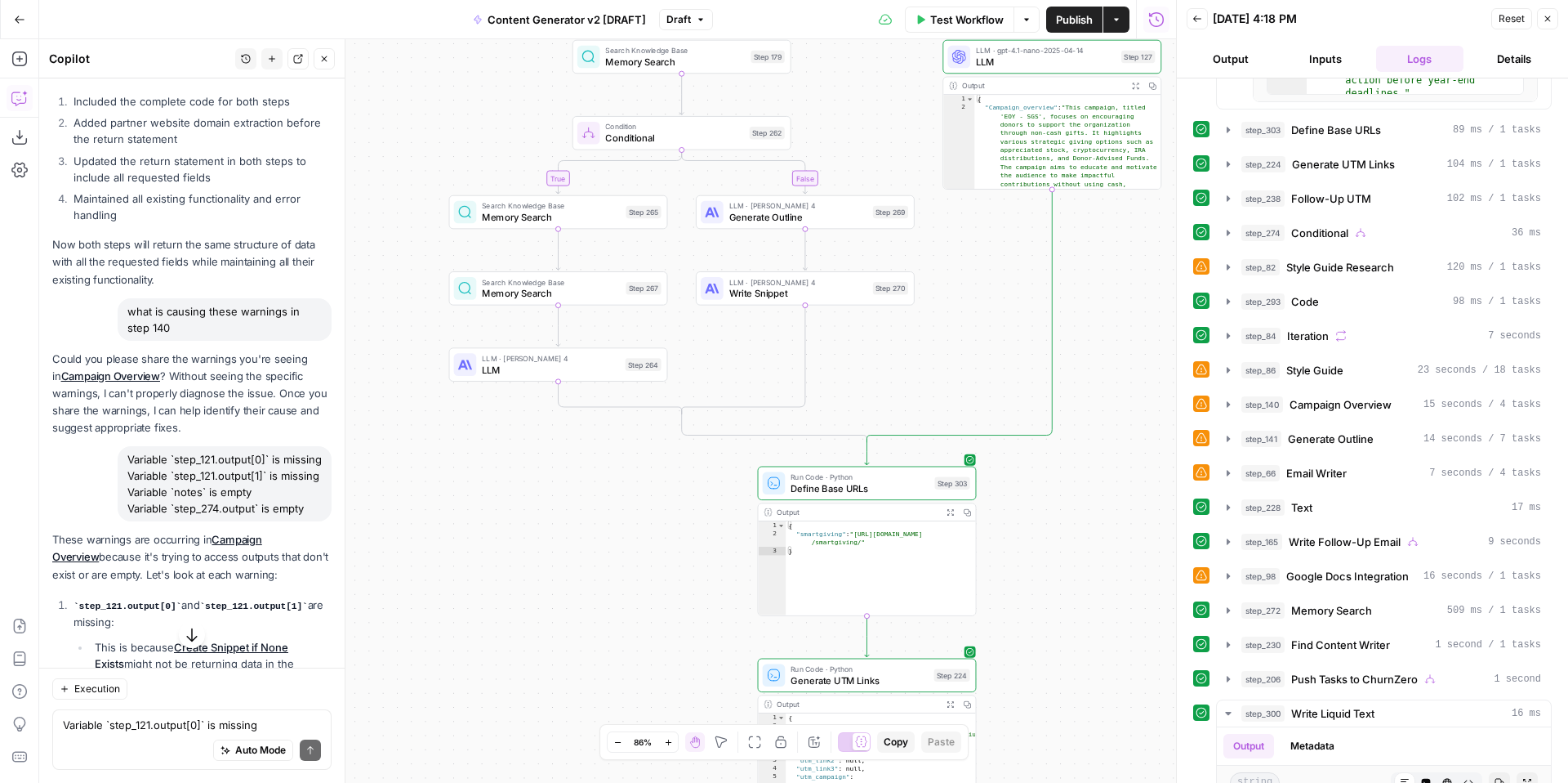
click at [1054, 351] on div "true false true false true false true true false true false false Workflow Set …" at bounding box center [608, 411] width 1137 height 744
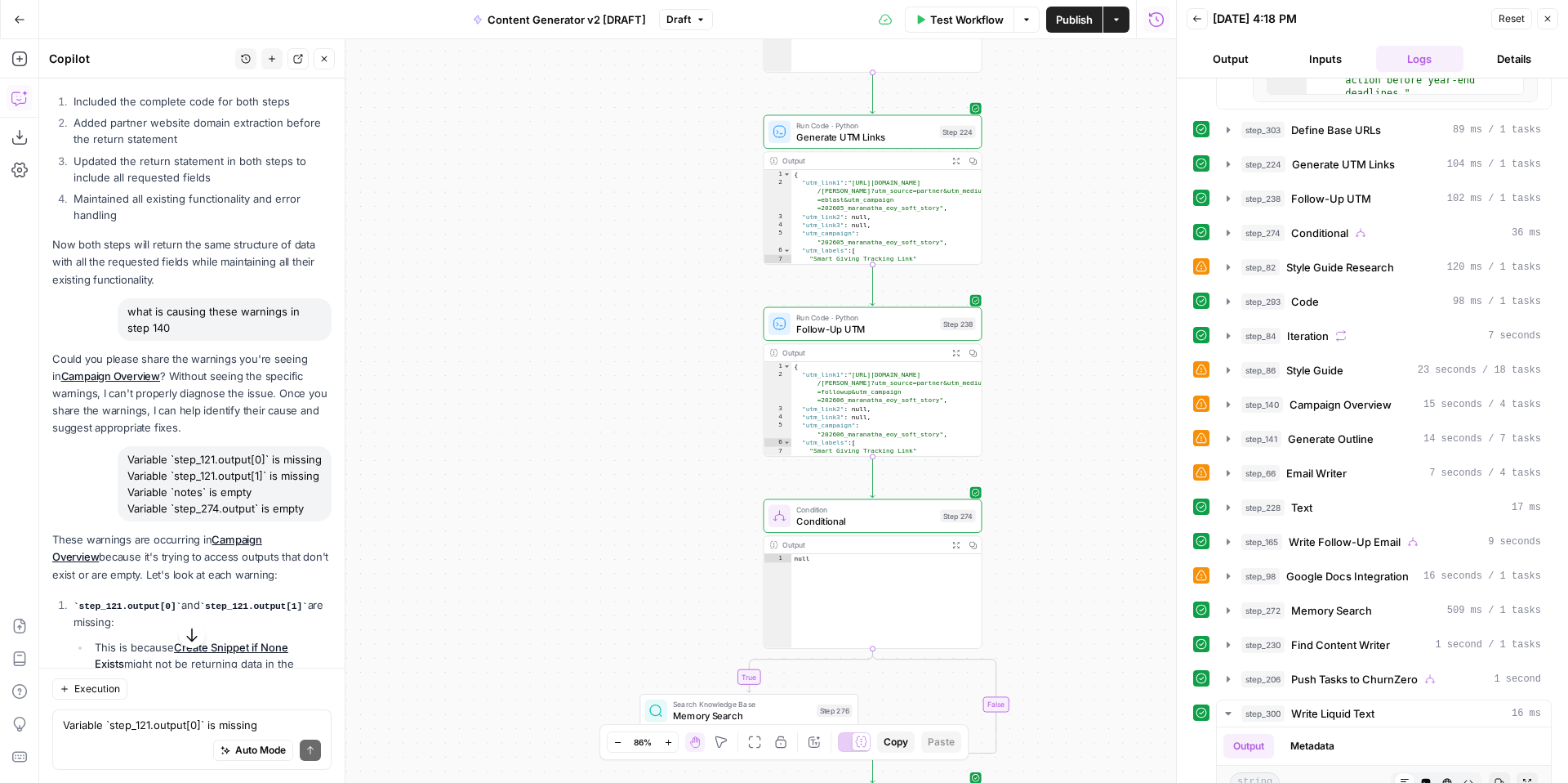
drag, startPoint x: 1093, startPoint y: 396, endPoint x: 1074, endPoint y: 336, distance: 62.9
click at [1074, 336] on div "true false true false true false true true false true false false Workflow Set …" at bounding box center [608, 411] width 1137 height 744
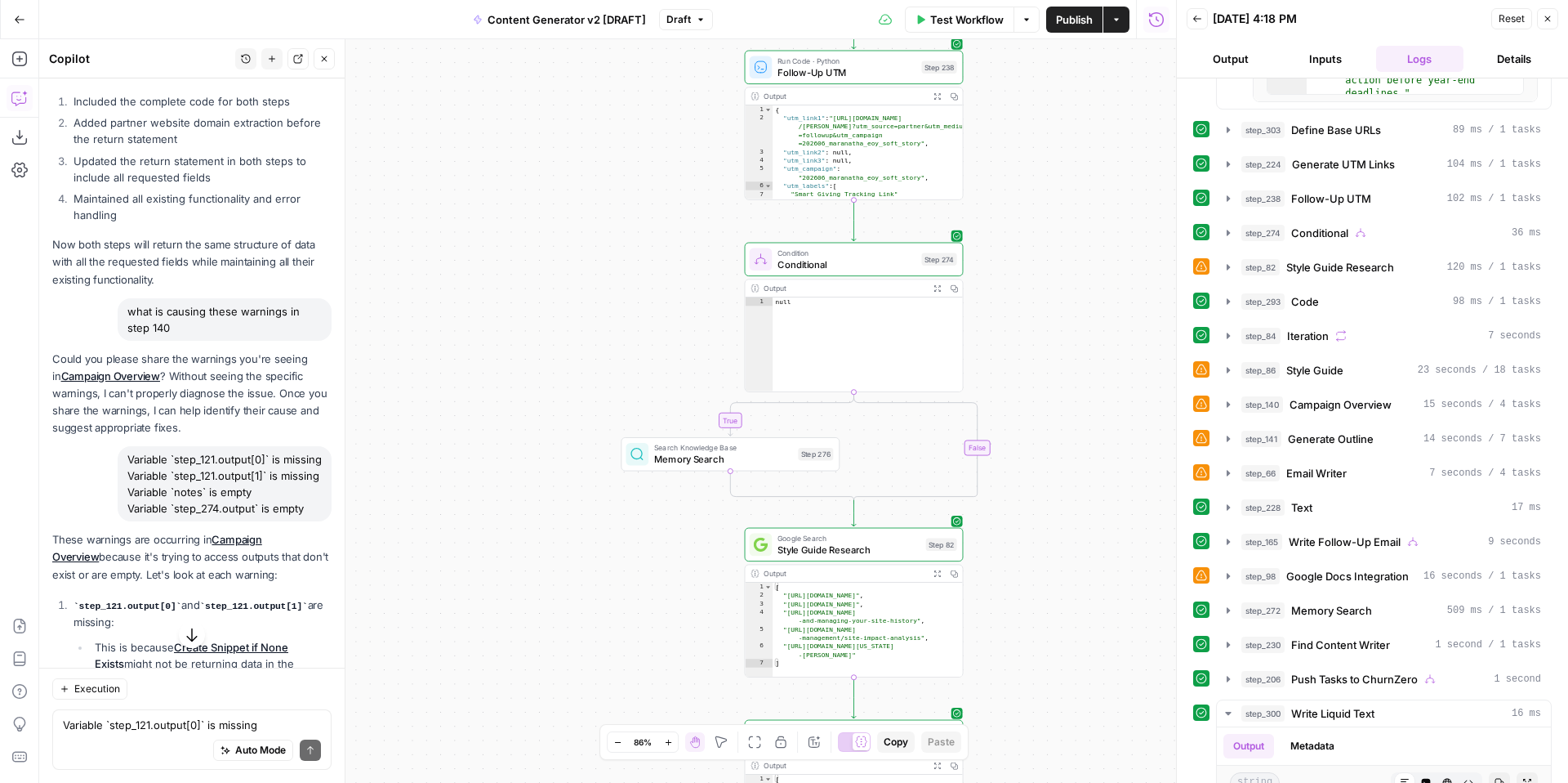
drag, startPoint x: 1083, startPoint y: 572, endPoint x: 1066, endPoint y: 305, distance: 267.5
click at [1066, 305] on div "true false true false true false true true false true false false Workflow Set …" at bounding box center [608, 411] width 1137 height 744
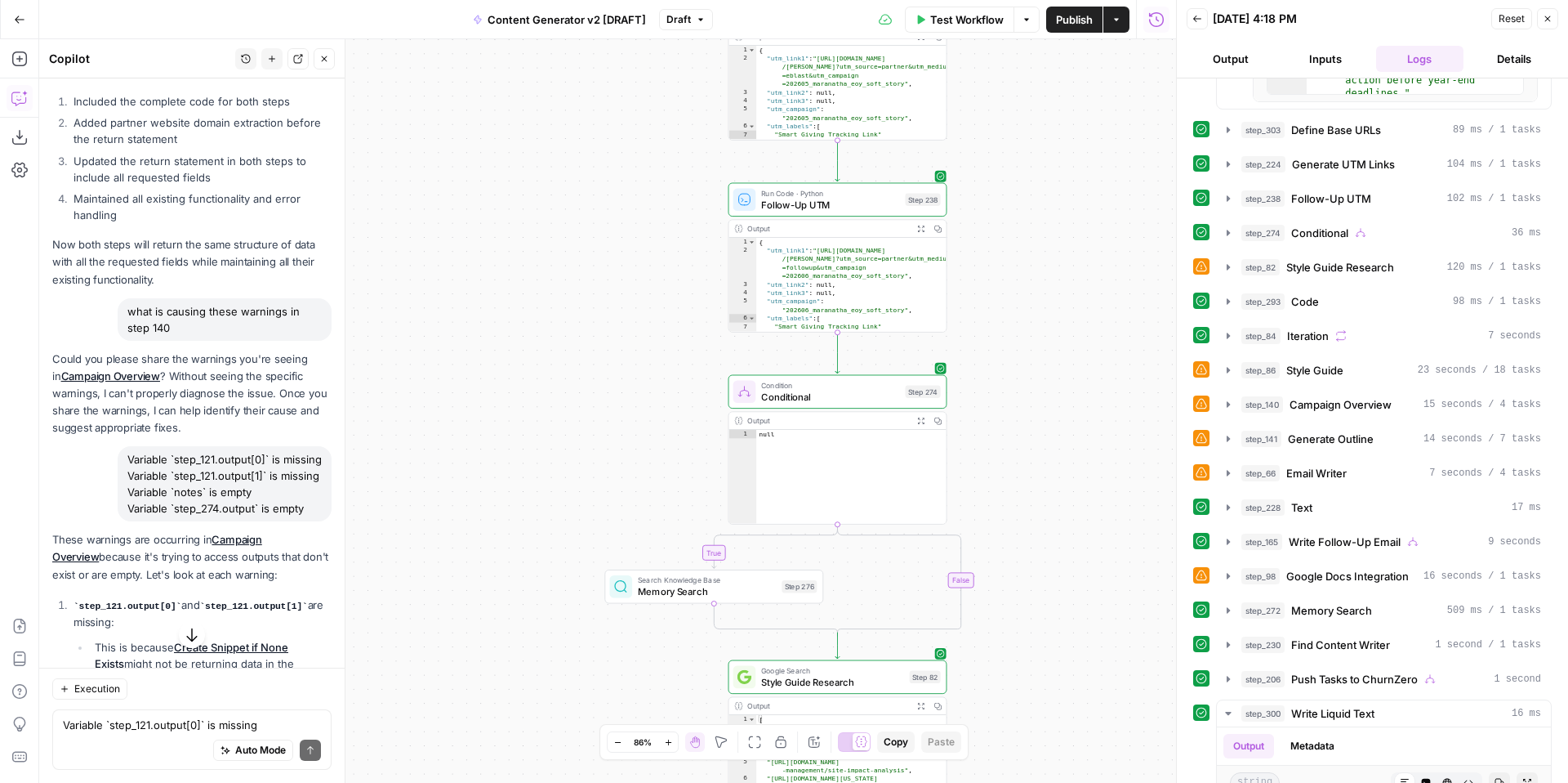
drag, startPoint x: 1116, startPoint y: 347, endPoint x: 1112, endPoint y: 597, distance: 250.0
click at [1112, 604] on div "true false true false true false true true false true false false Workflow Set …" at bounding box center [608, 411] width 1137 height 744
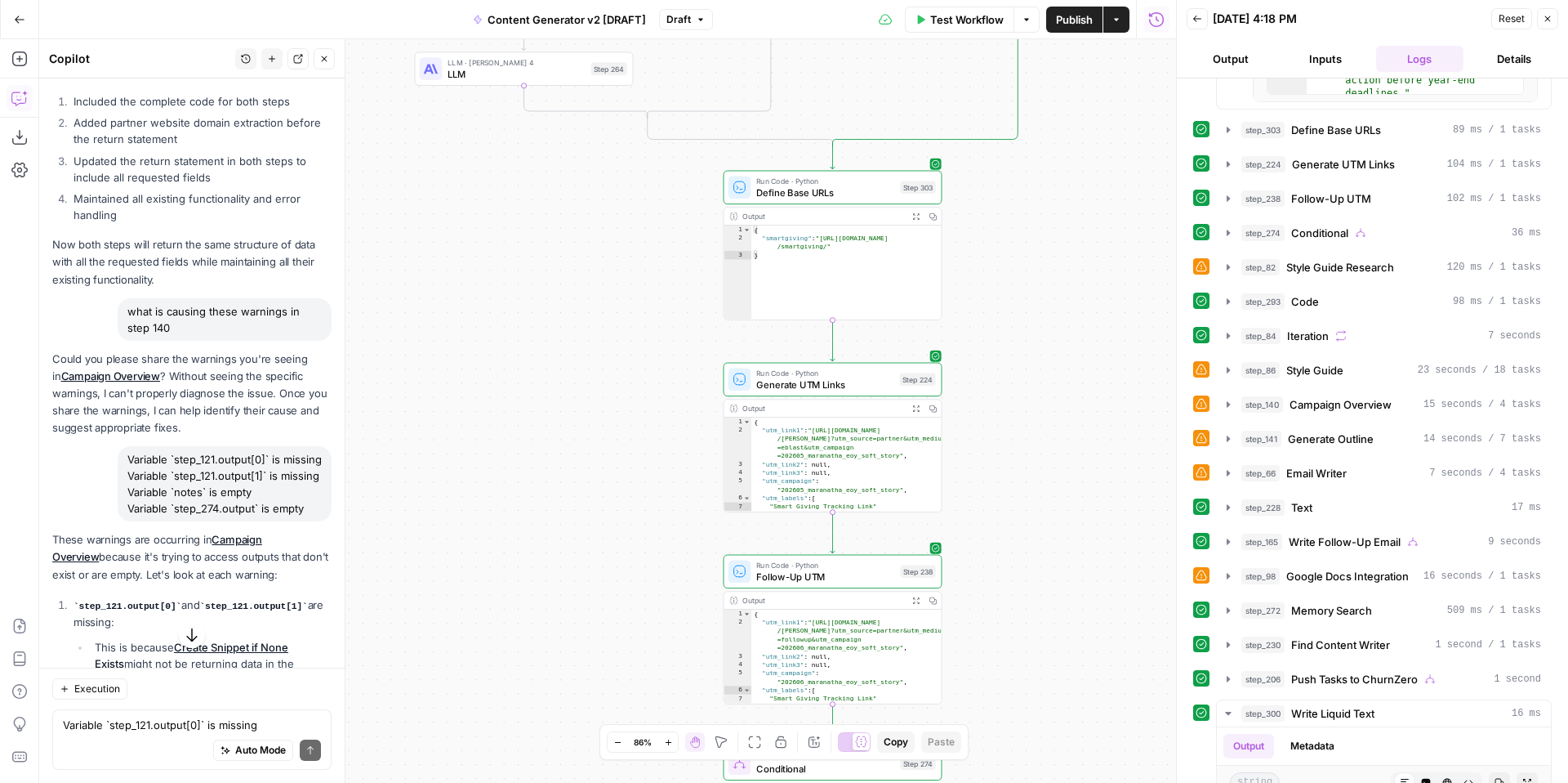
drag, startPoint x: 1060, startPoint y: 343, endPoint x: 1059, endPoint y: 581, distance: 238.0
click at [1059, 591] on div "true false true false true false true true false true false false Workflow Set …" at bounding box center [608, 411] width 1137 height 744
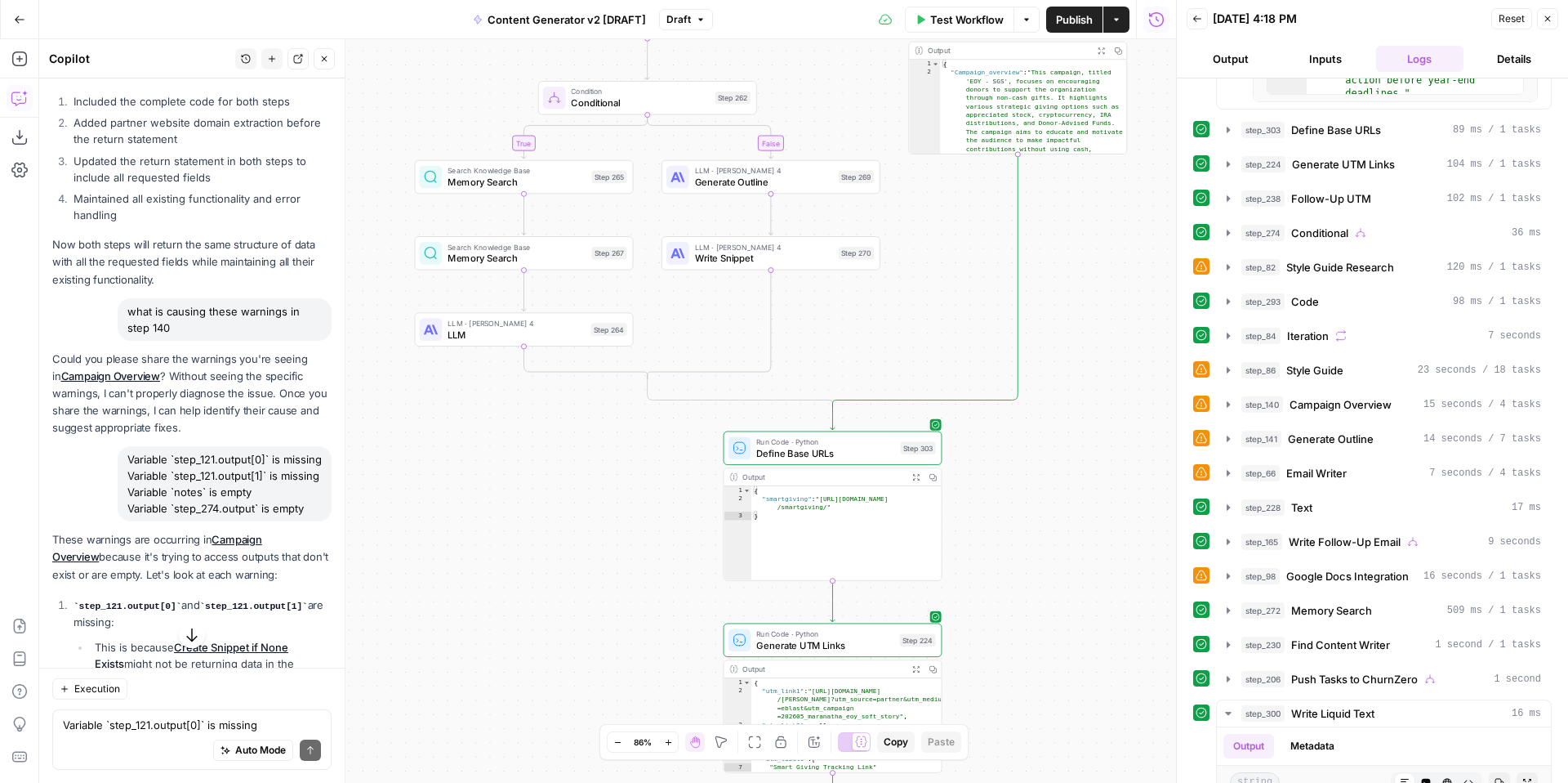
drag, startPoint x: 1040, startPoint y: 331, endPoint x: 1040, endPoint y: 572, distance: 241.0
click at [1040, 572] on div "true false true false true false true true false true false false Workflow Set …" at bounding box center [608, 411] width 1137 height 744
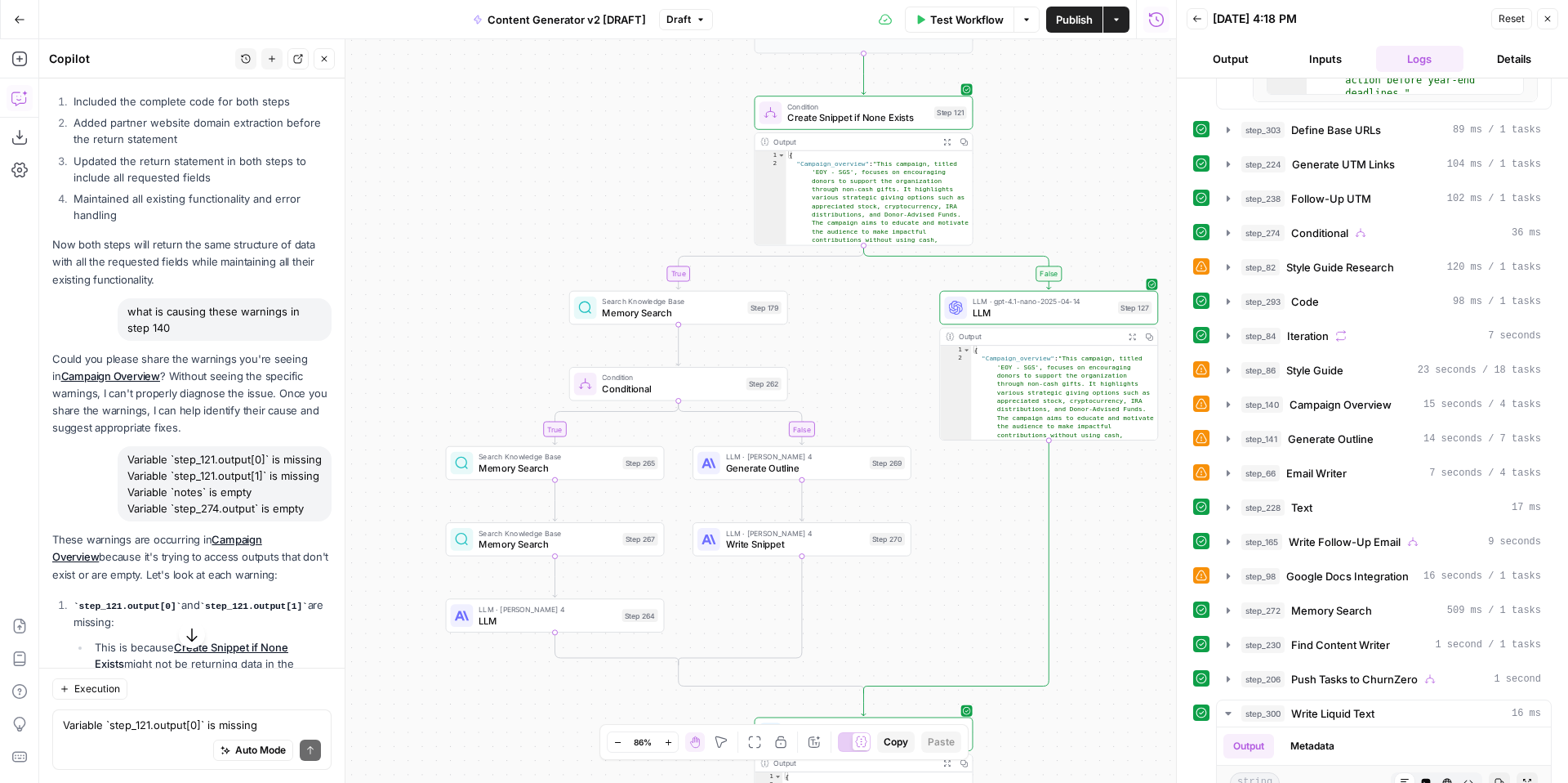
drag, startPoint x: 1086, startPoint y: 354, endPoint x: 1115, endPoint y: 626, distance: 273.5
click at [1116, 628] on div "true false true false true false true true false true false false Workflow Set …" at bounding box center [608, 411] width 1137 height 744
click at [85, 731] on textarea "Variable `step_121.output[0]` is missing Variable `step_121.output[1]` is missi…" at bounding box center [192, 724] width 258 height 16
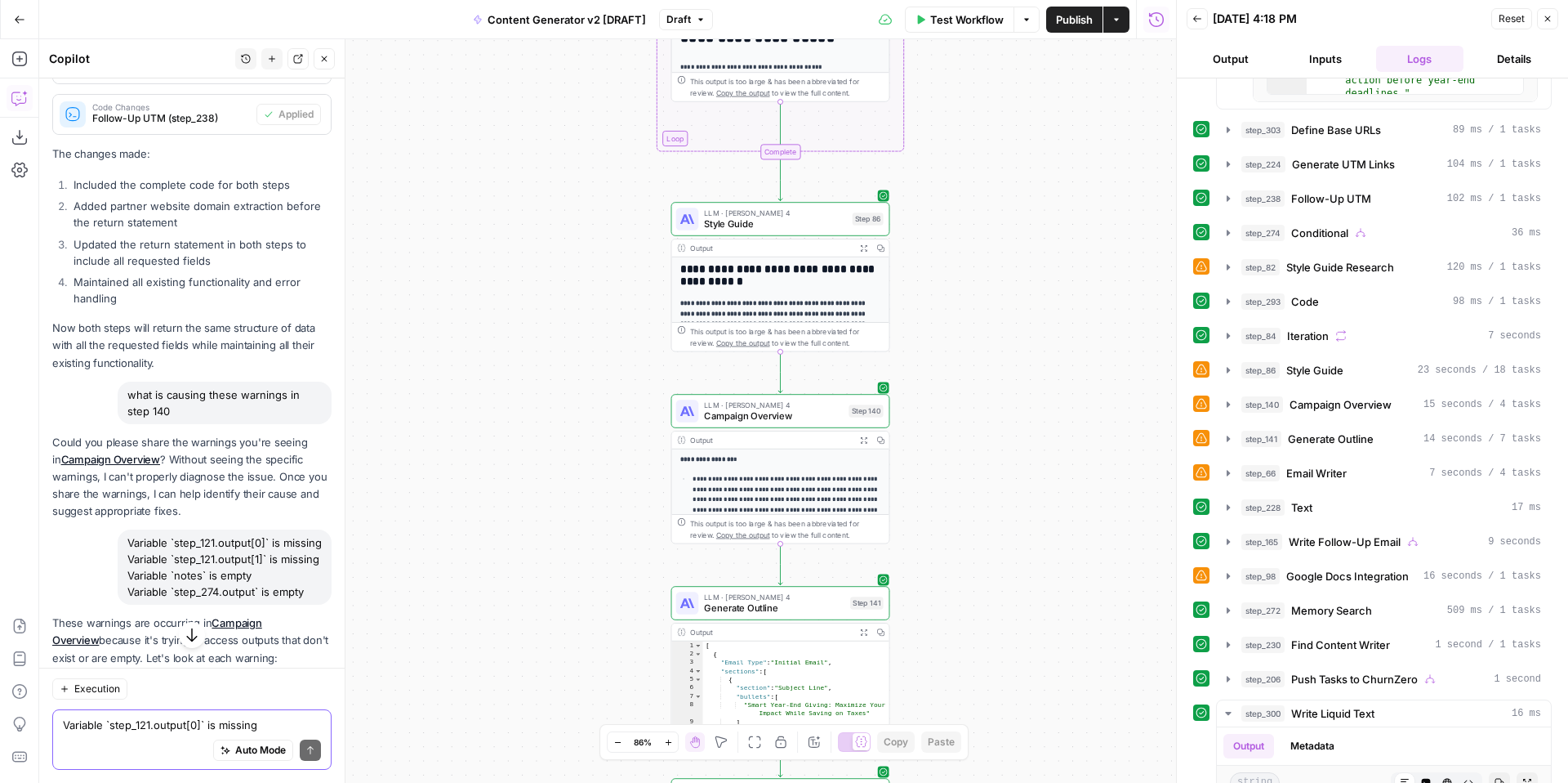
scroll to position [16125, 0]
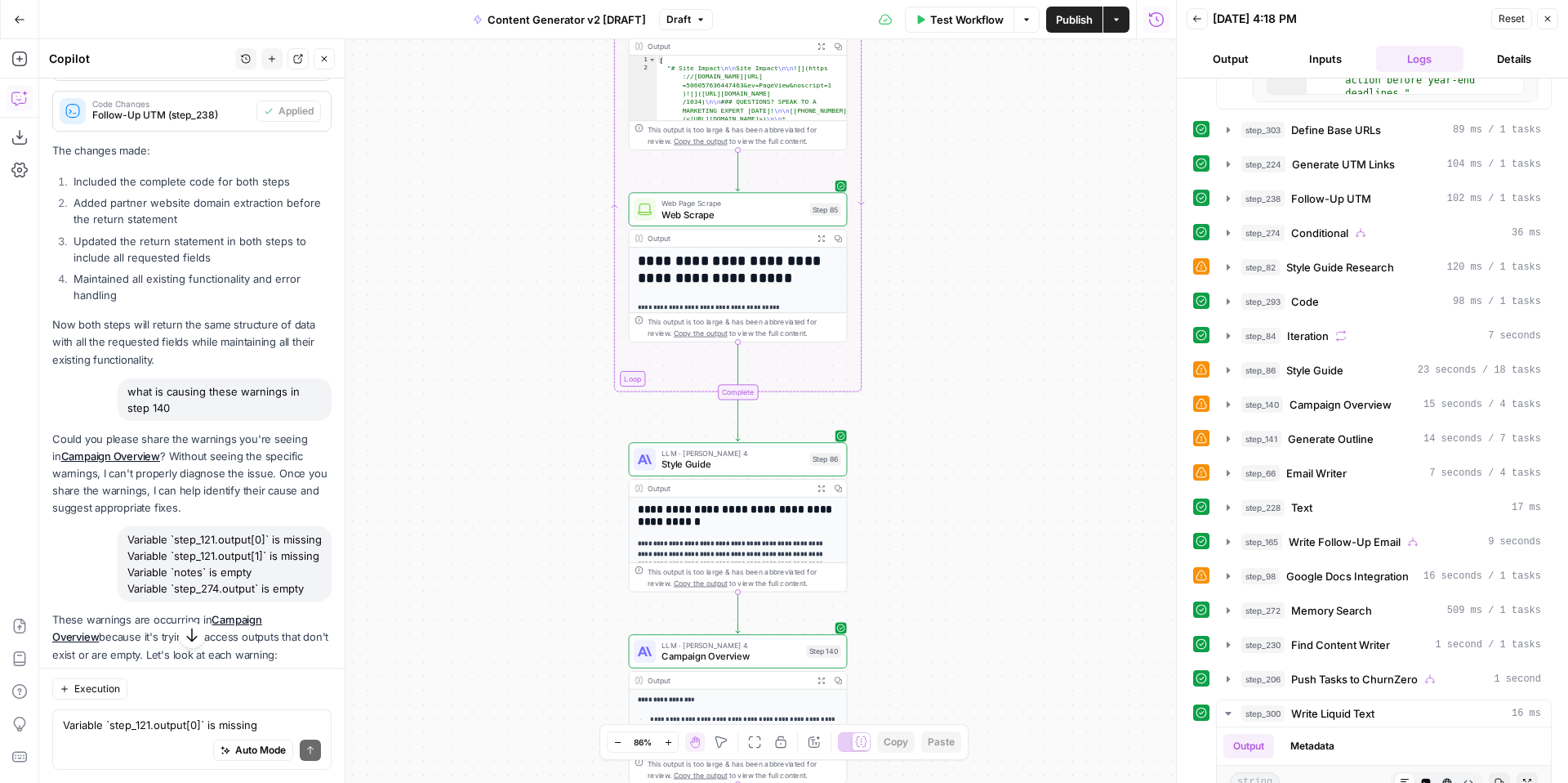
drag, startPoint x: 1062, startPoint y: 564, endPoint x: 1038, endPoint y: 295, distance: 270.1
click at [1060, 564] on div "true false true false true false true true false true false false Workflow Set …" at bounding box center [608, 411] width 1137 height 744
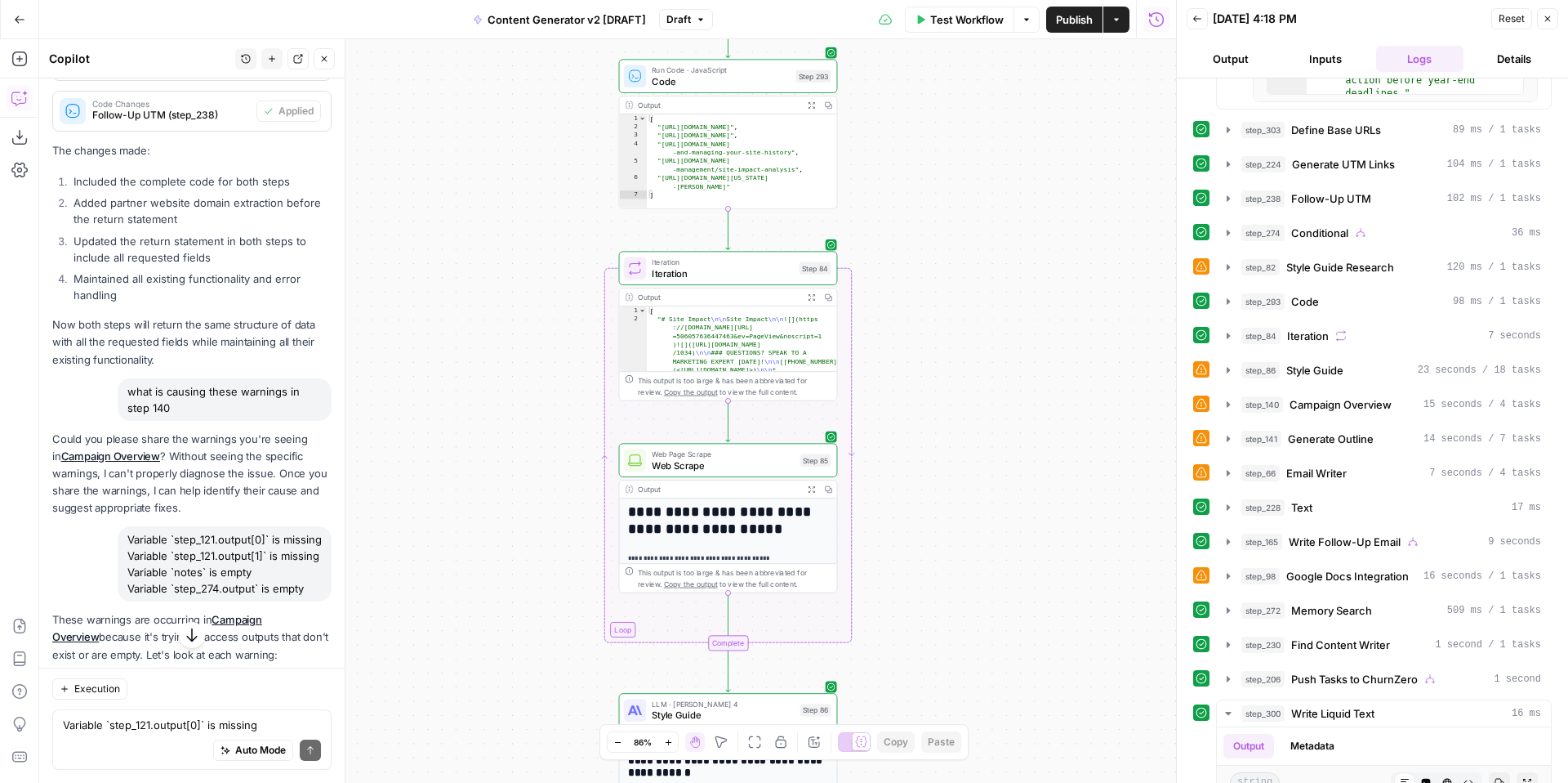
drag, startPoint x: 1037, startPoint y: 268, endPoint x: 1028, endPoint y: 503, distance: 235.2
click at [1028, 503] on div "true false true false true false true true false true false false Workflow Set …" at bounding box center [608, 411] width 1137 height 744
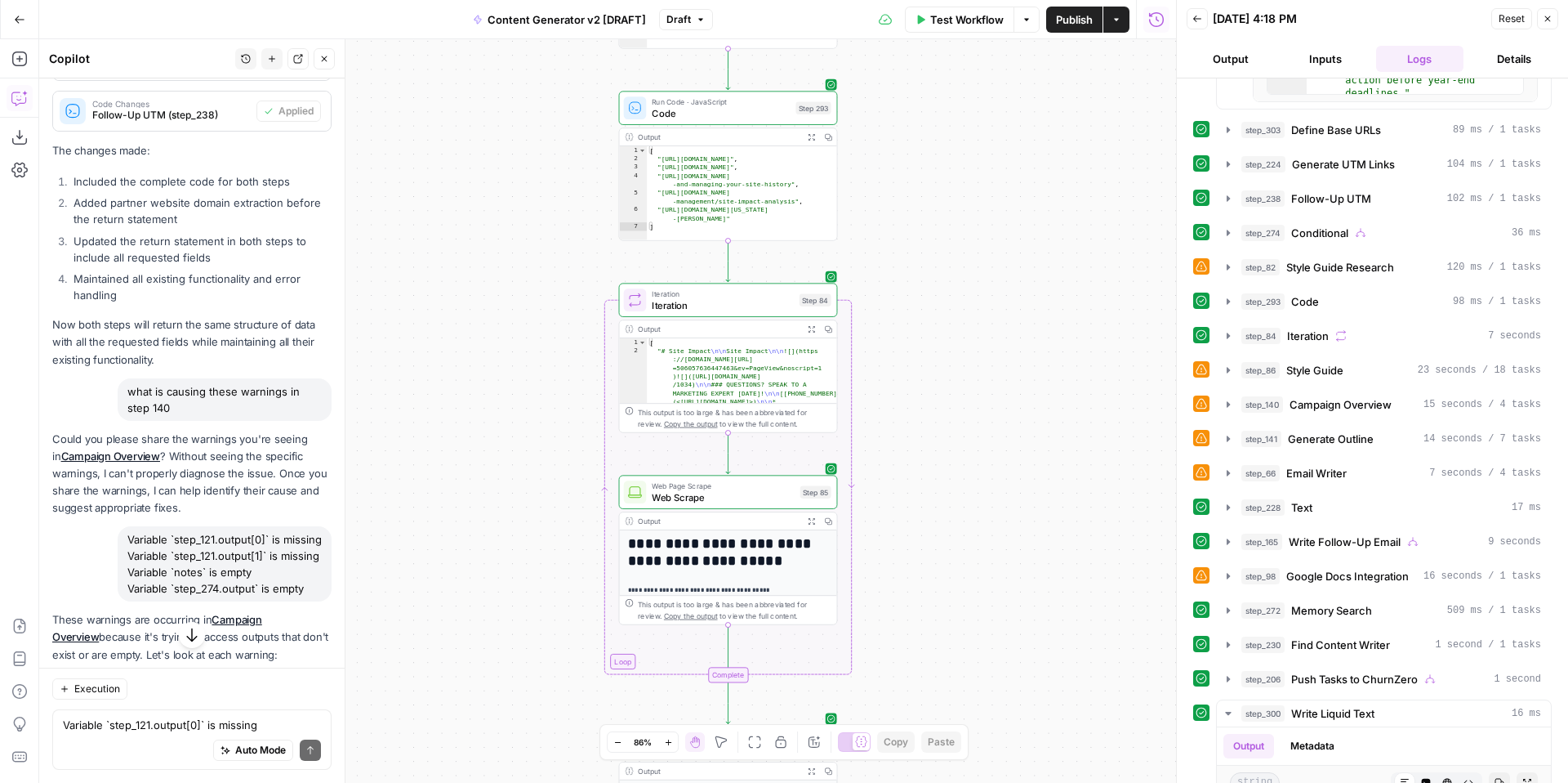
drag, startPoint x: 1032, startPoint y: 311, endPoint x: 1034, endPoint y: 632, distance: 321.0
click at [1034, 640] on div "true false true false true false true true false true false false Workflow Set …" at bounding box center [608, 411] width 1137 height 744
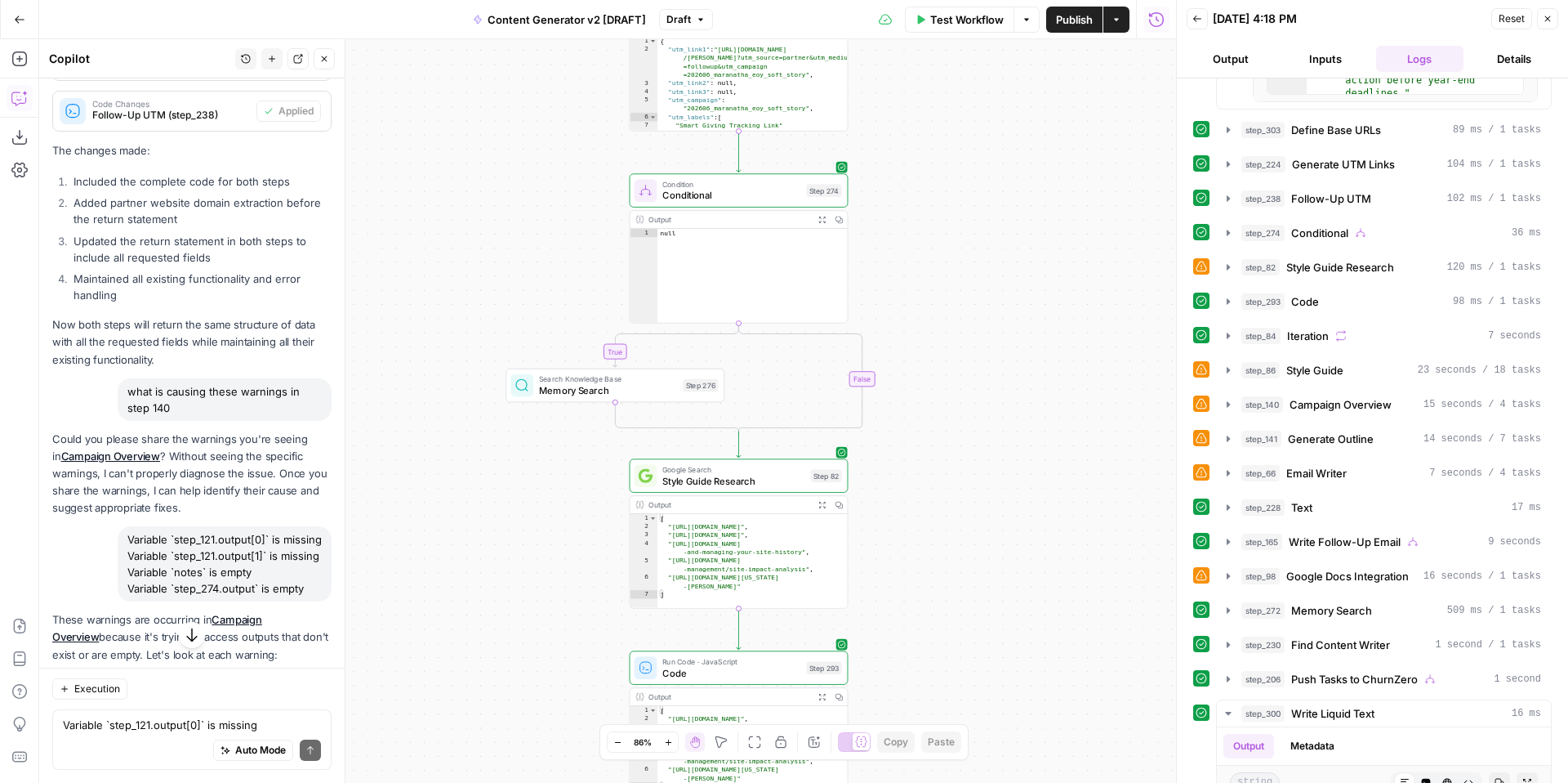
drag, startPoint x: 999, startPoint y: 288, endPoint x: 1008, endPoint y: 540, distance: 252.2
click at [1008, 549] on div "true false true false true false true true false true false false Workflow Set …" at bounding box center [608, 411] width 1137 height 744
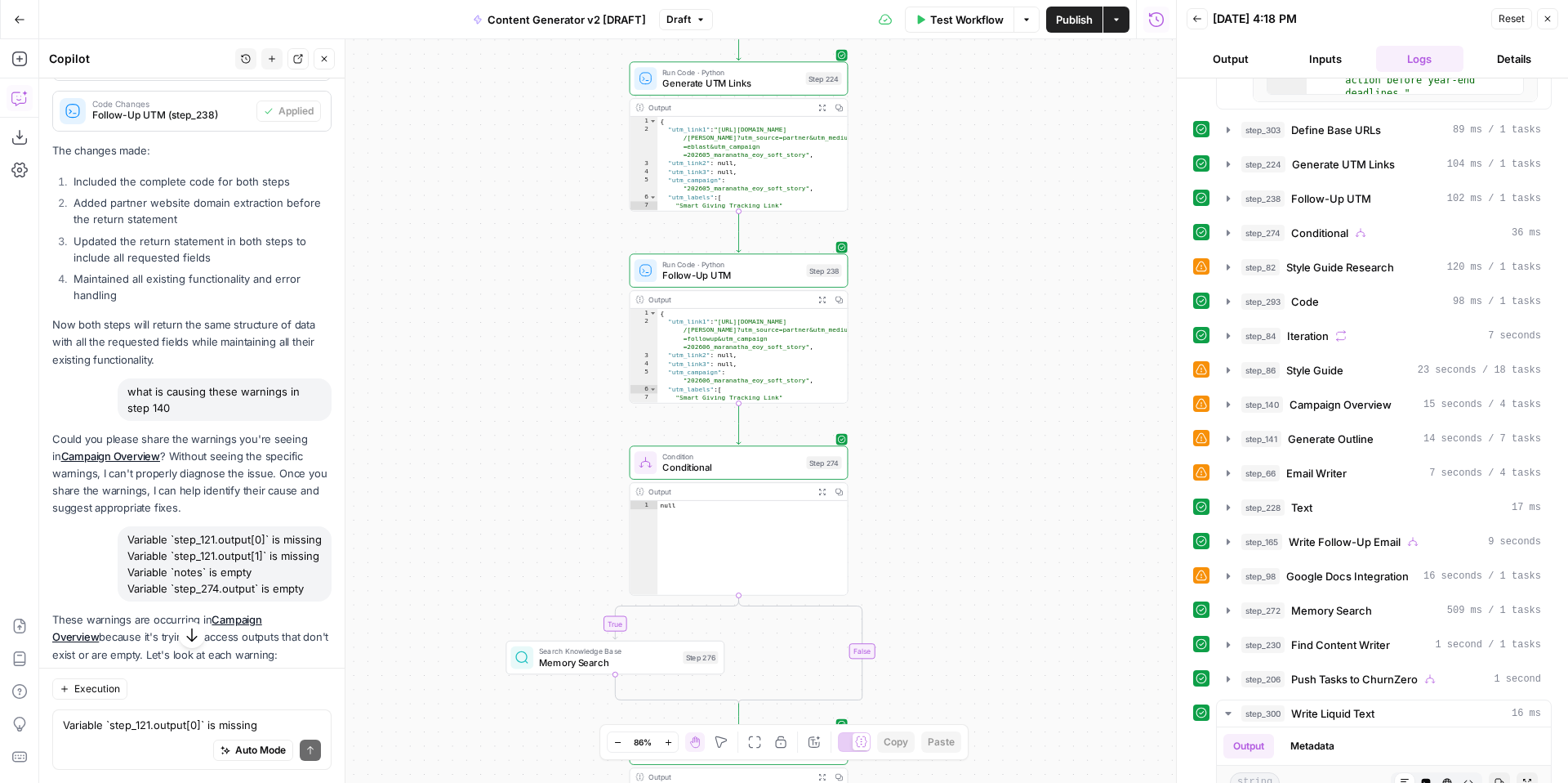
drag, startPoint x: 1029, startPoint y: 343, endPoint x: 1028, endPoint y: 536, distance: 193.0
click at [1028, 548] on div "true false true false true false true true false true false false Workflow Set …" at bounding box center [608, 411] width 1137 height 744
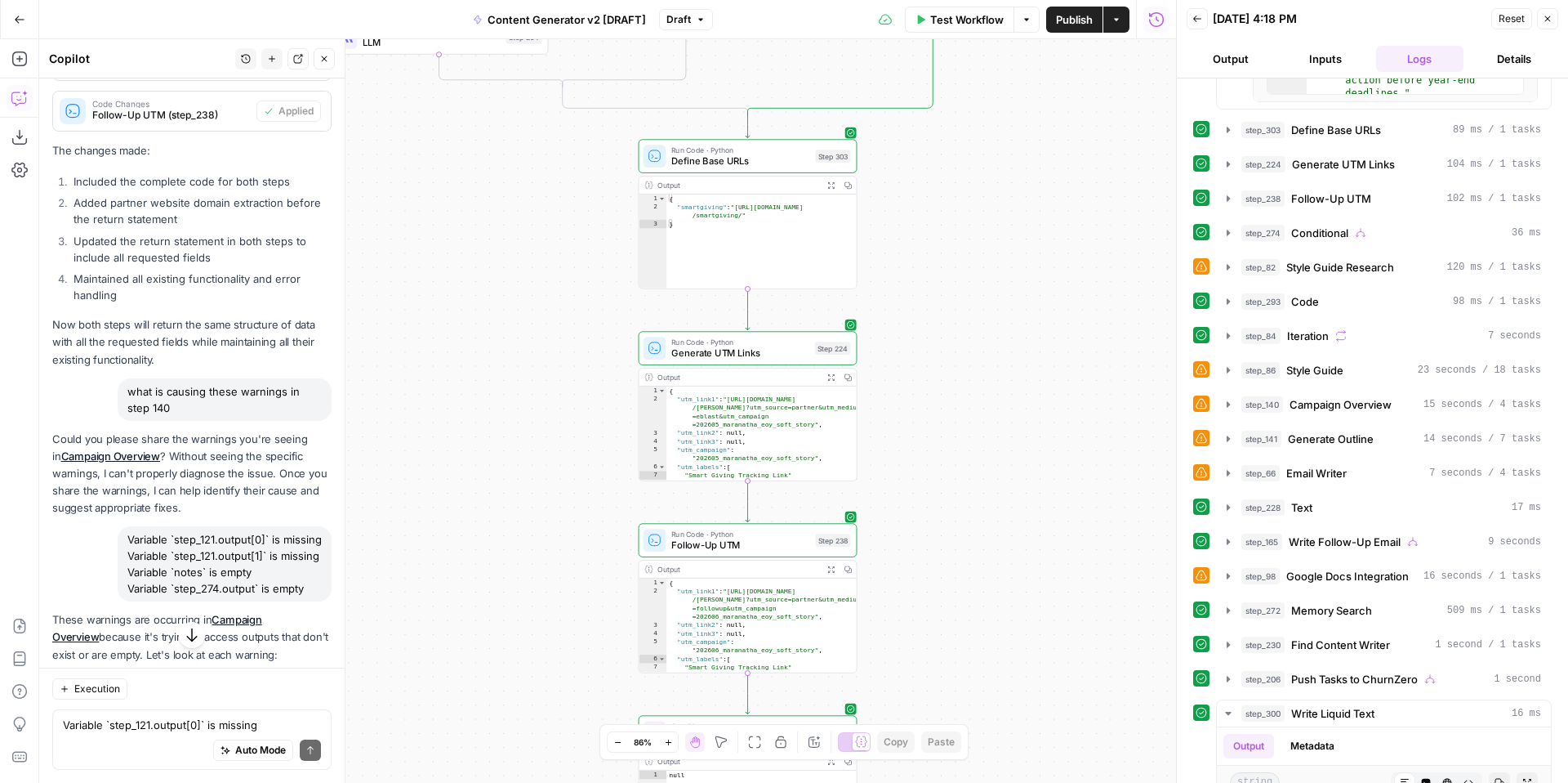
drag, startPoint x: 1011, startPoint y: 362, endPoint x: 1005, endPoint y: 613, distance: 251.1
click at [1006, 620] on div "true false true false true false true true false true false false Workflow Set …" at bounding box center [608, 411] width 1137 height 744
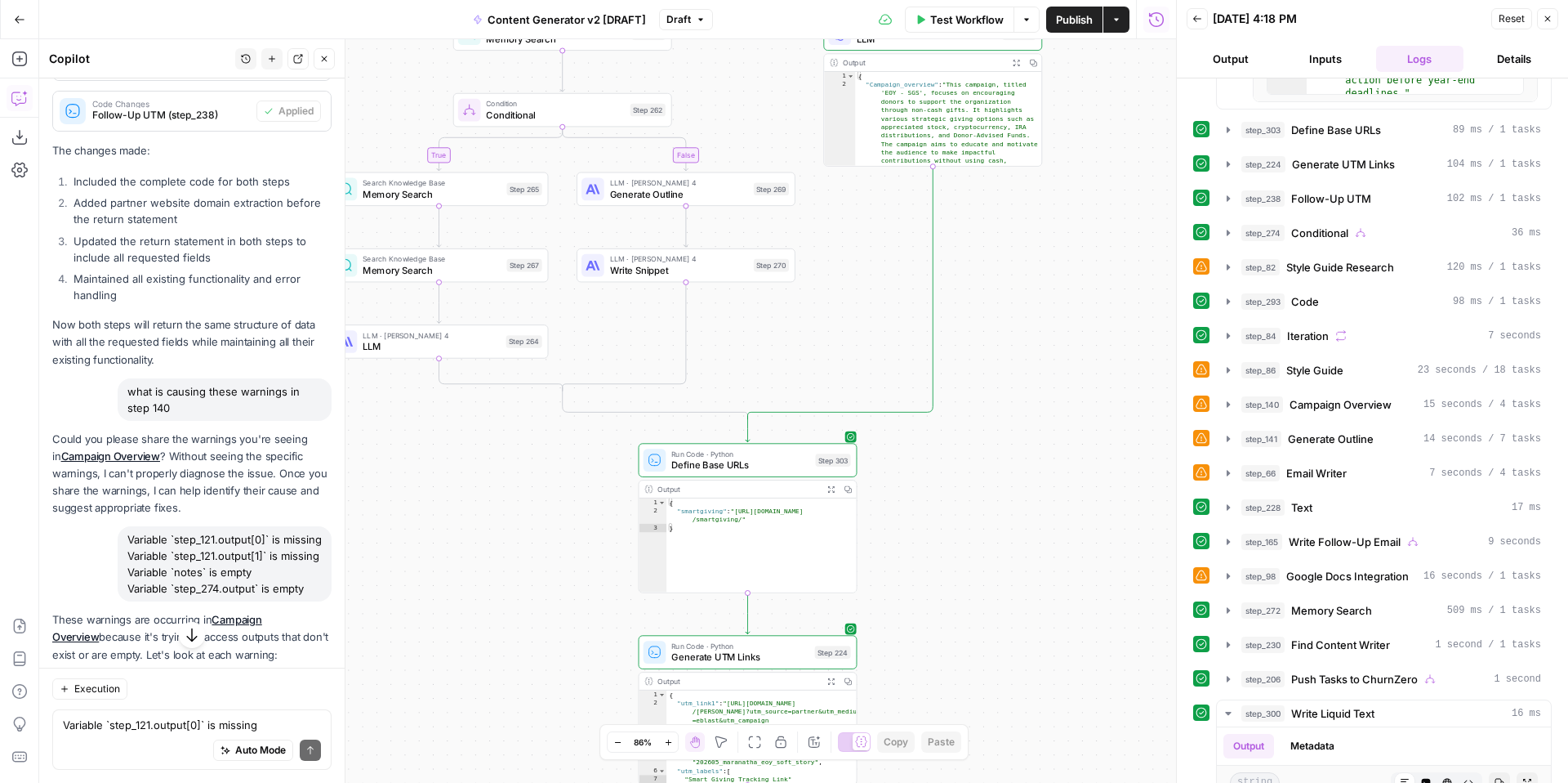
drag, startPoint x: 975, startPoint y: 382, endPoint x: 989, endPoint y: 571, distance: 189.5
click at [989, 587] on div "true false true false true false true true false true false false Workflow Set …" at bounding box center [608, 411] width 1137 height 744
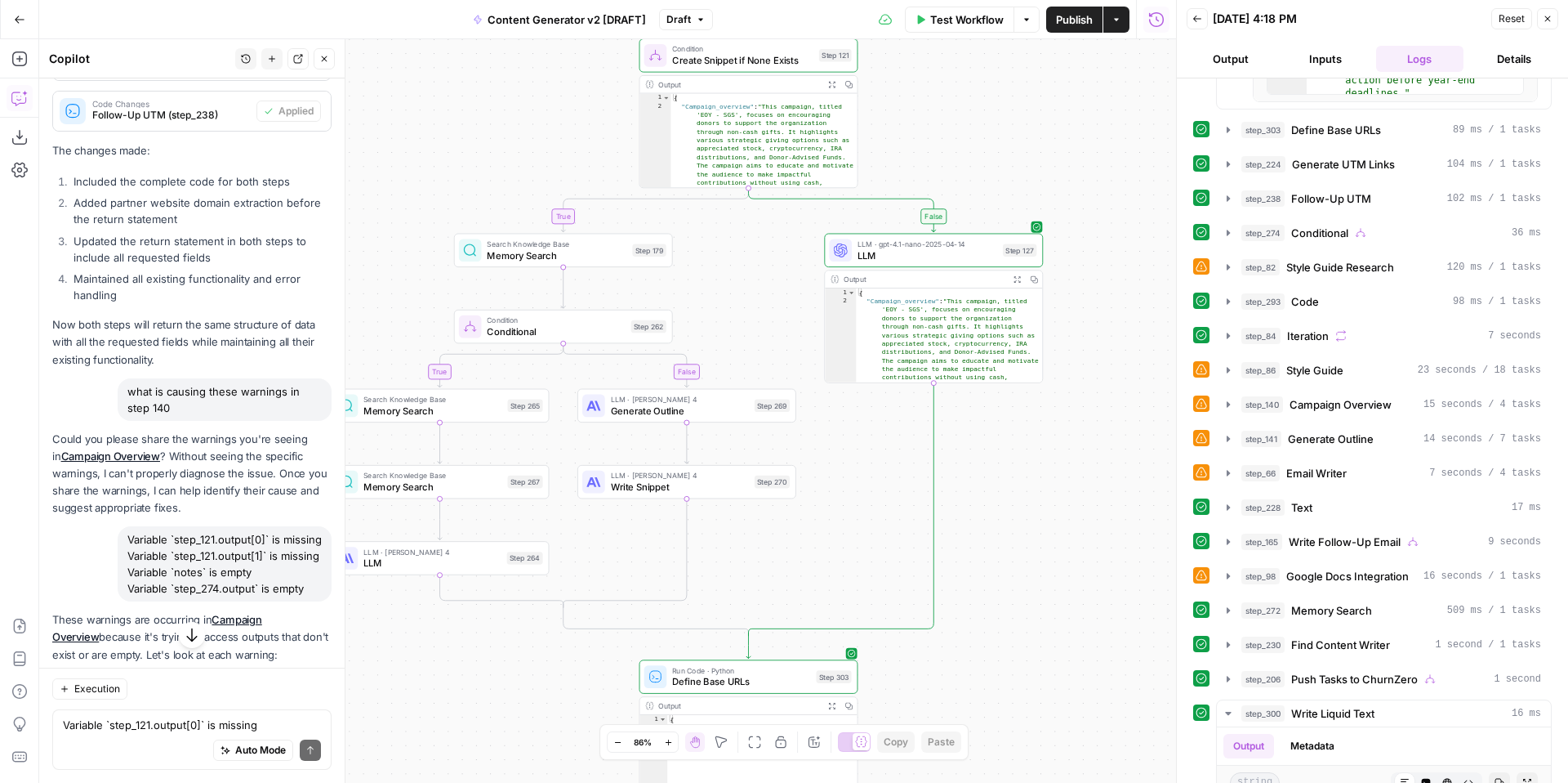
drag, startPoint x: 1074, startPoint y: 576, endPoint x: 1065, endPoint y: 603, distance: 28.5
click at [1068, 610] on div "true false true false true false true true false true false false Workflow Set …" at bounding box center [608, 411] width 1137 height 744
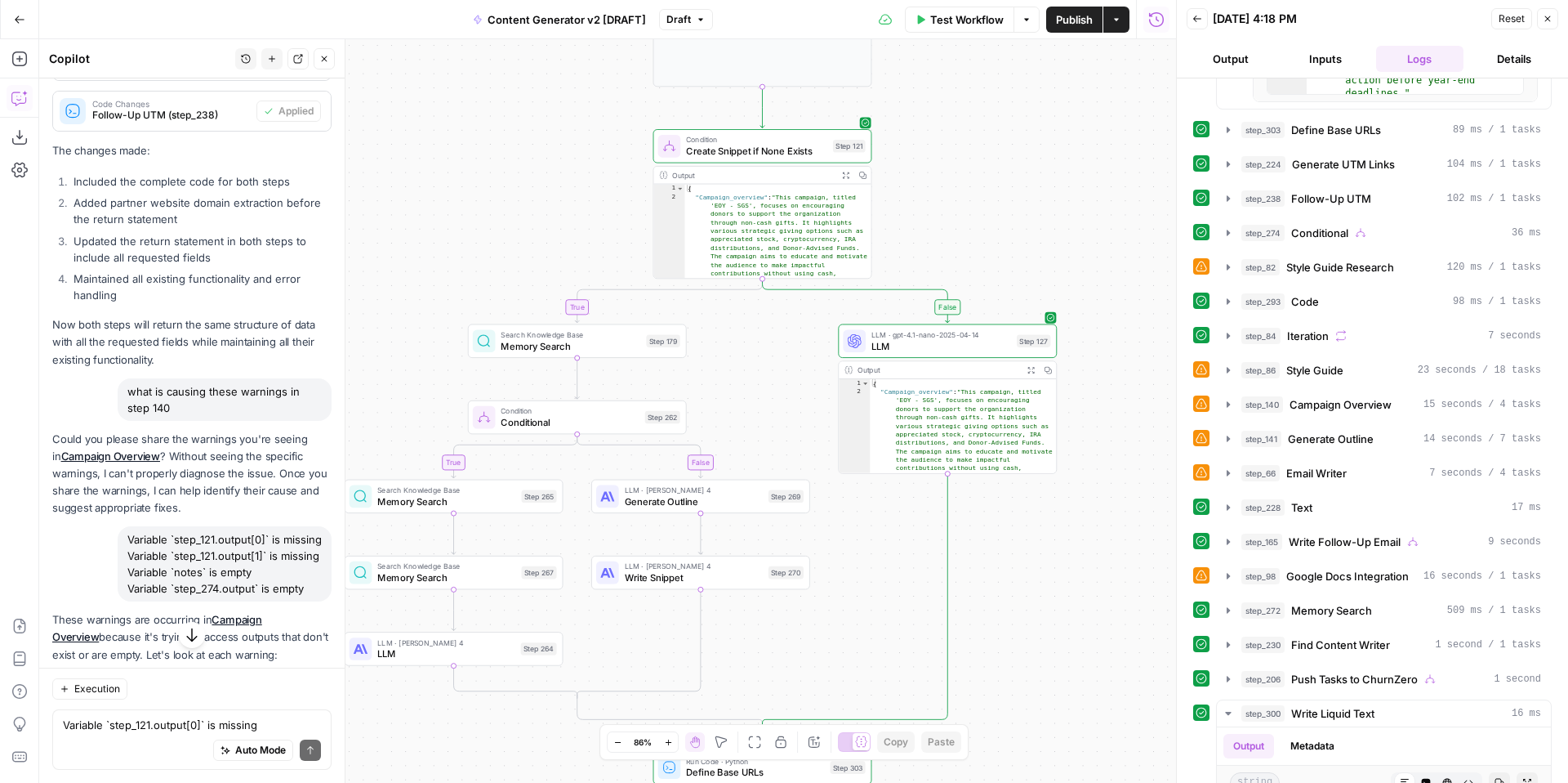
drag, startPoint x: 1063, startPoint y: 513, endPoint x: 1074, endPoint y: 587, distance: 74.8
click at [1077, 595] on div "true false true false true false true true false true false false Workflow Set …" at bounding box center [608, 411] width 1137 height 744
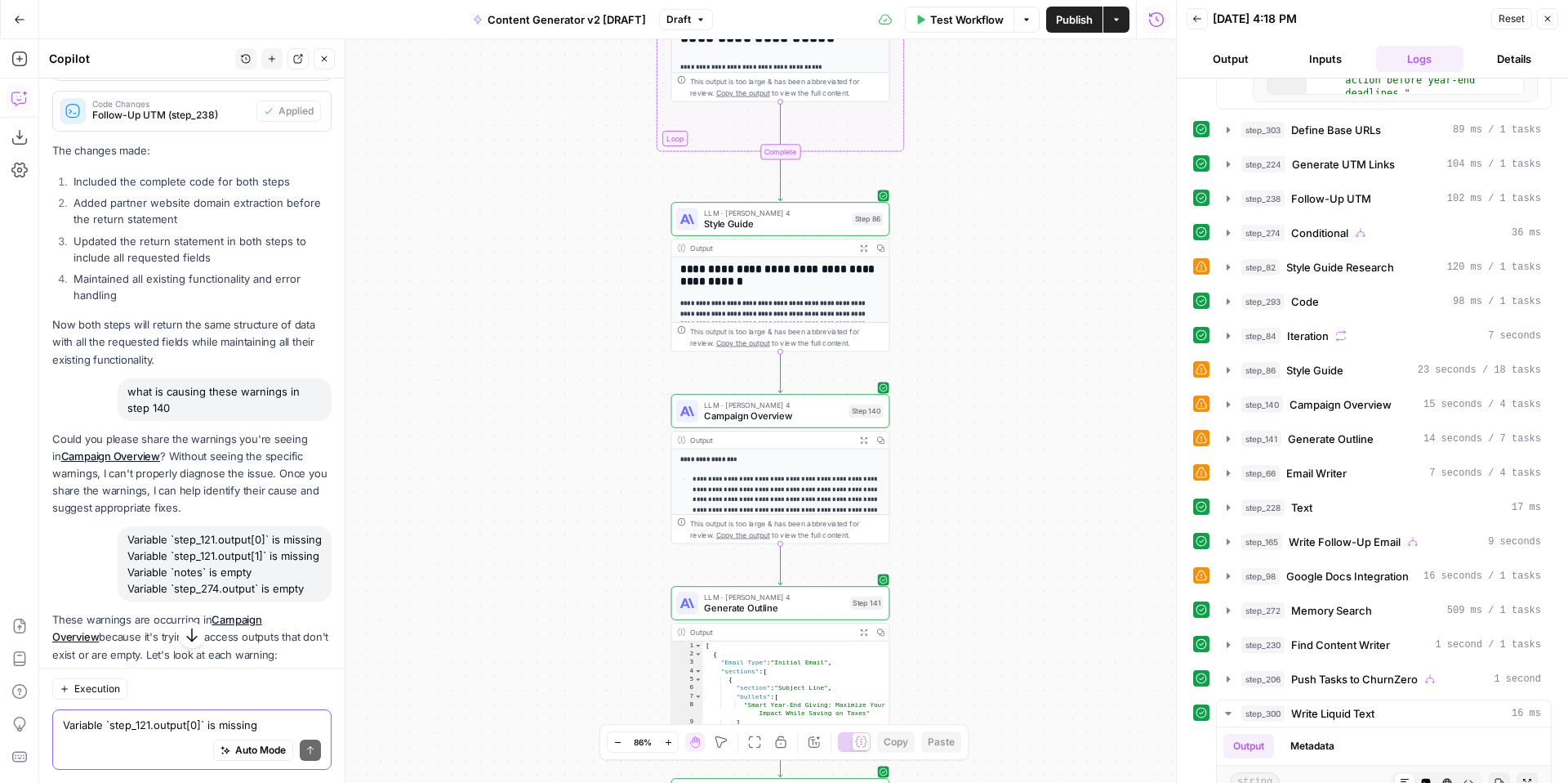
click at [123, 722] on textarea "Variable `step_121.output[0]` is missing Variable `step_121.output[1]` is missi…" at bounding box center [192, 724] width 258 height 16
type textarea "why is there a warning for step 121 output even though it completed step 127 su…"
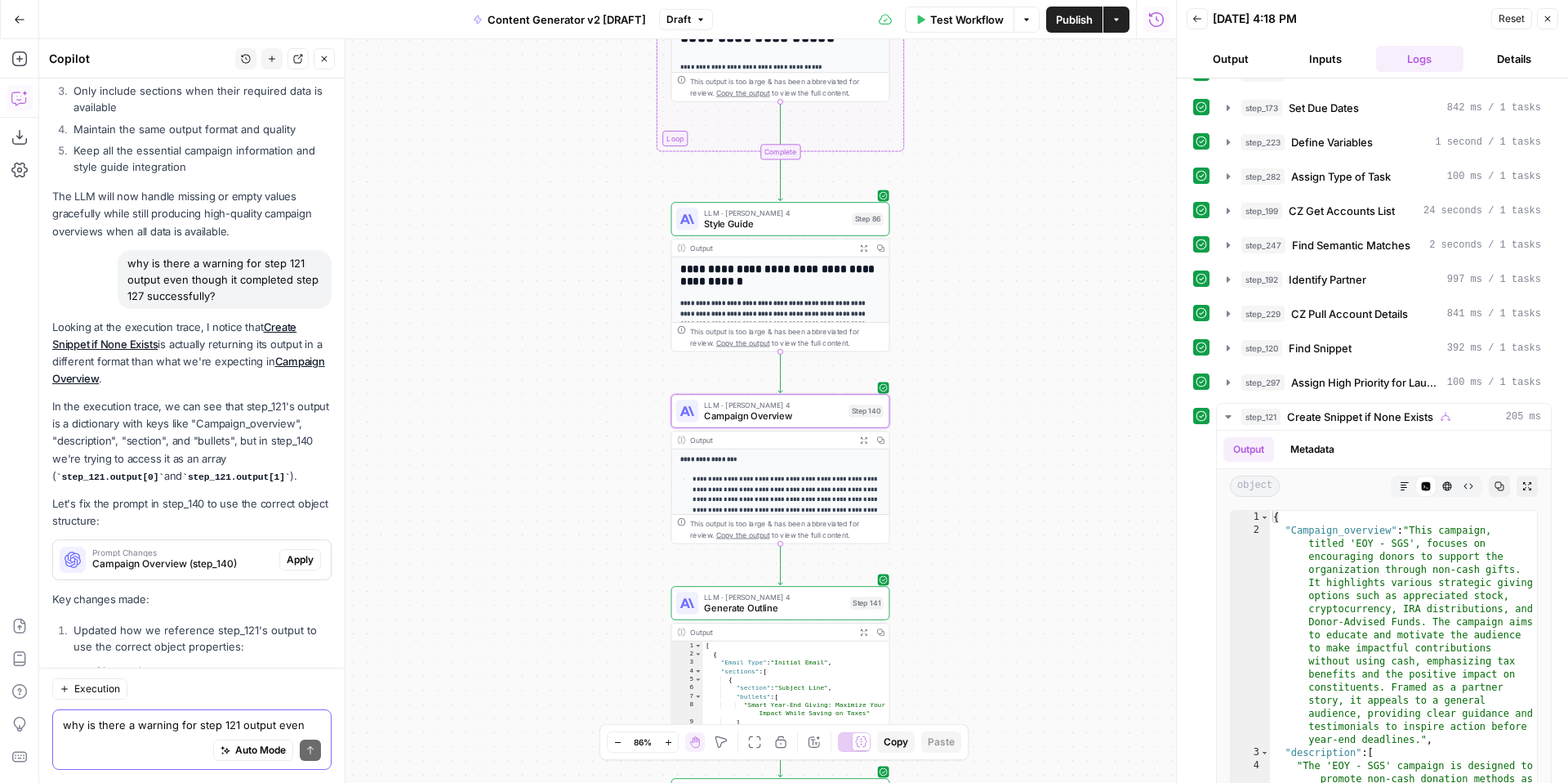
scroll to position [0, 0]
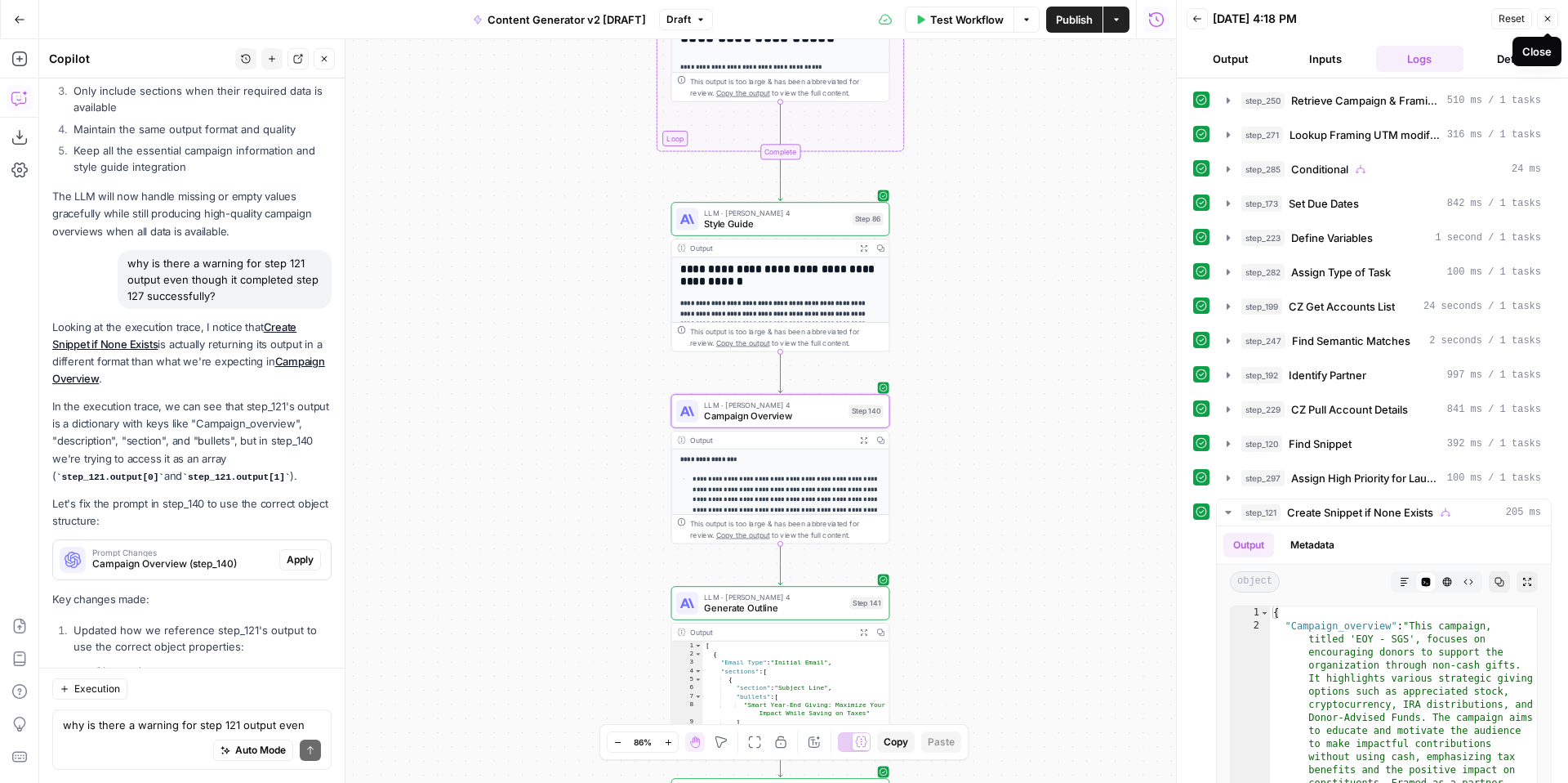
click at [1549, 15] on icon "button" at bounding box center [1548, 18] width 10 height 10
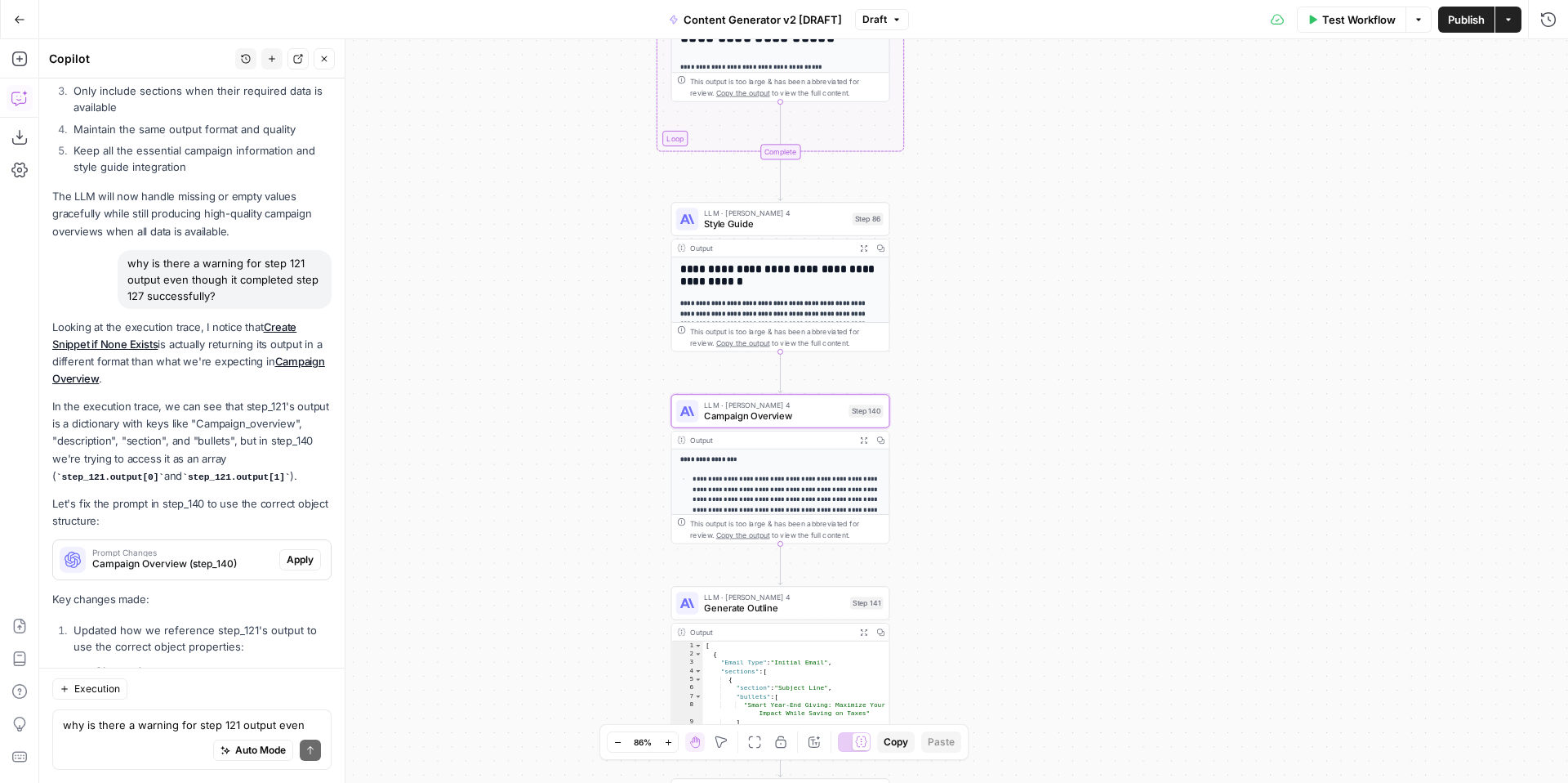
click at [1341, 18] on span "Test Workflow" at bounding box center [1359, 19] width 74 height 16
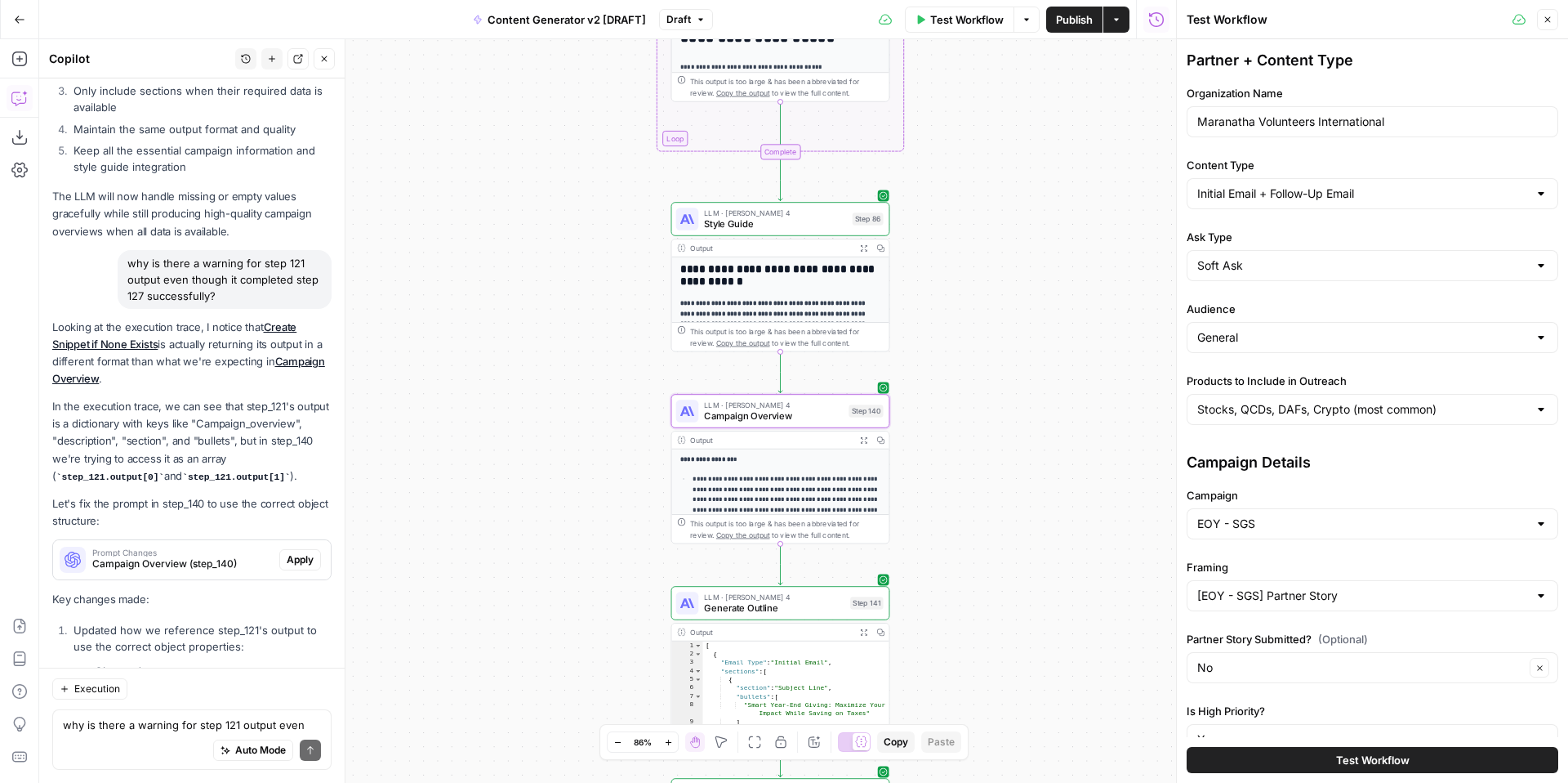
scroll to position [315, 0]
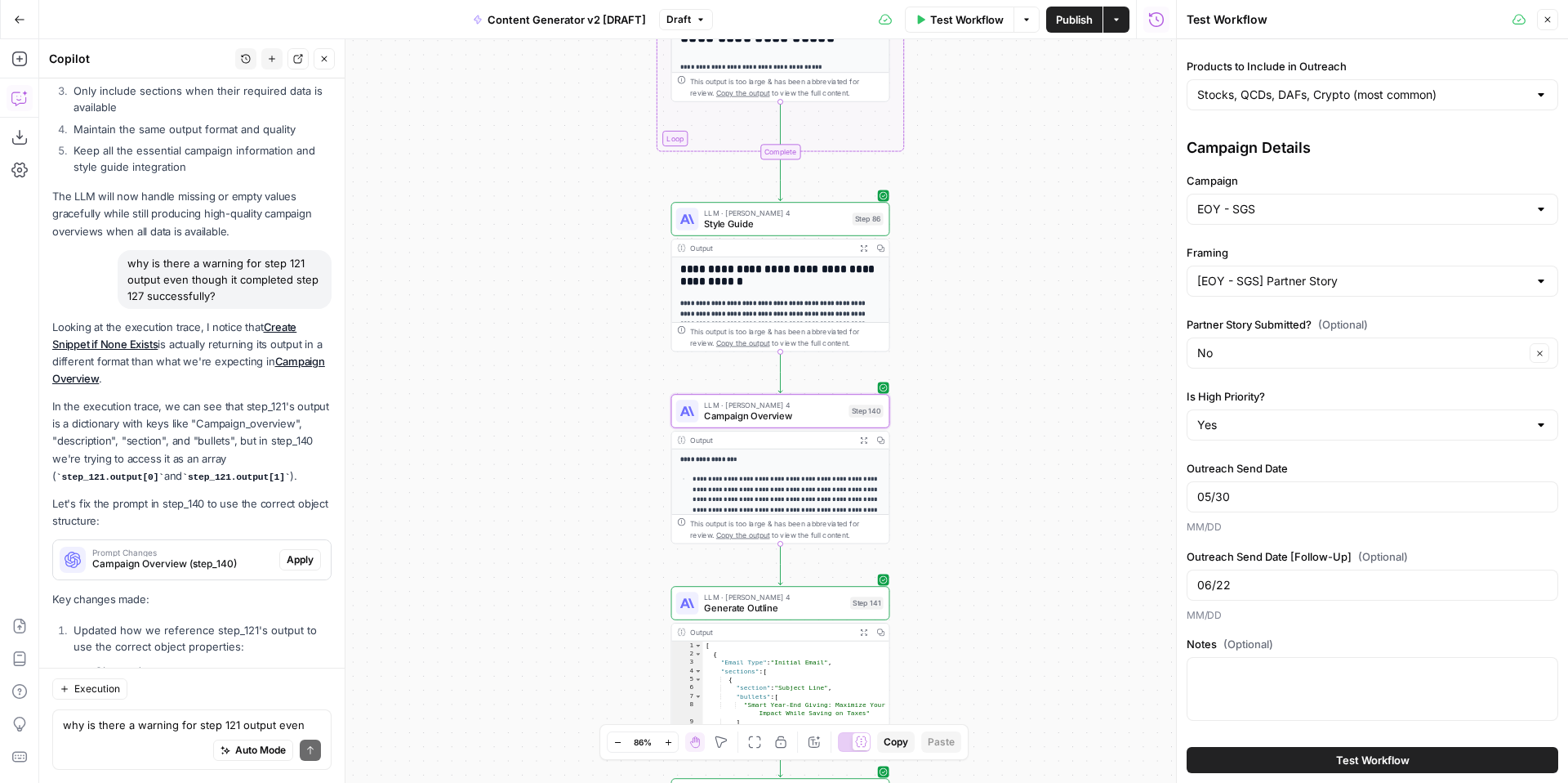
click at [1284, 758] on button "Test Workflow" at bounding box center [1372, 759] width 372 height 26
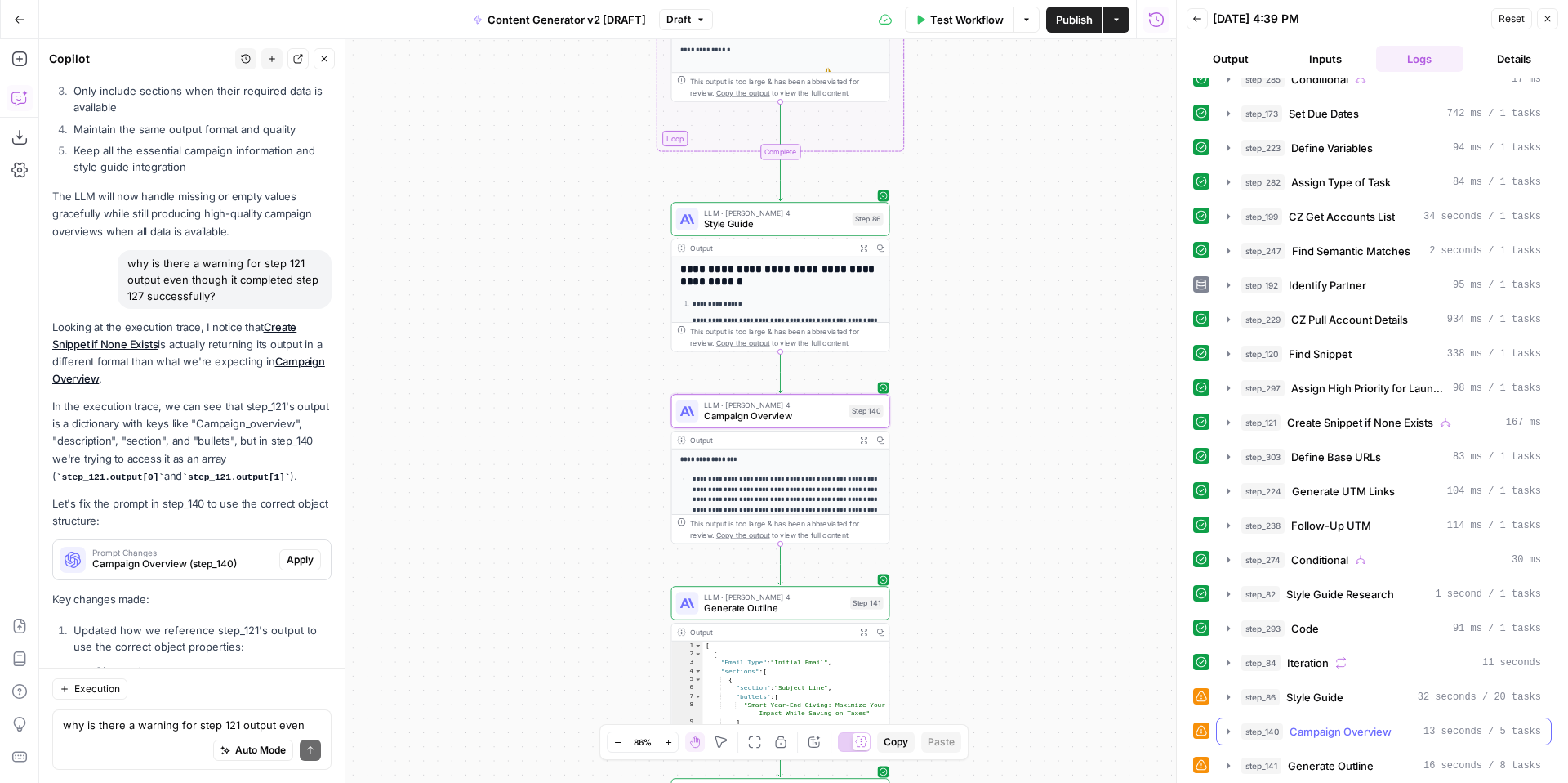
scroll to position [490, 0]
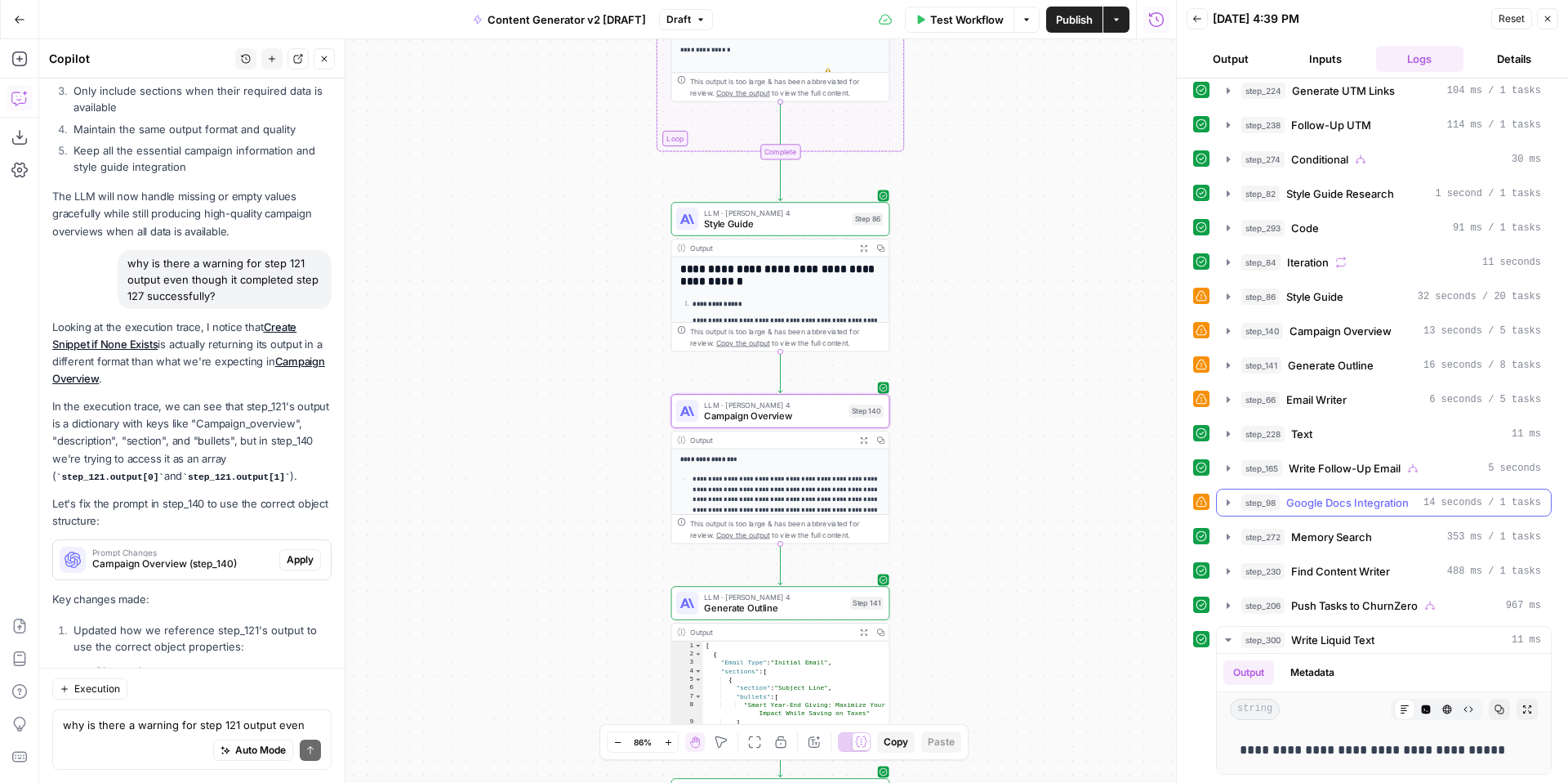
click at [1228, 503] on icon "button" at bounding box center [1228, 502] width 3 height 6
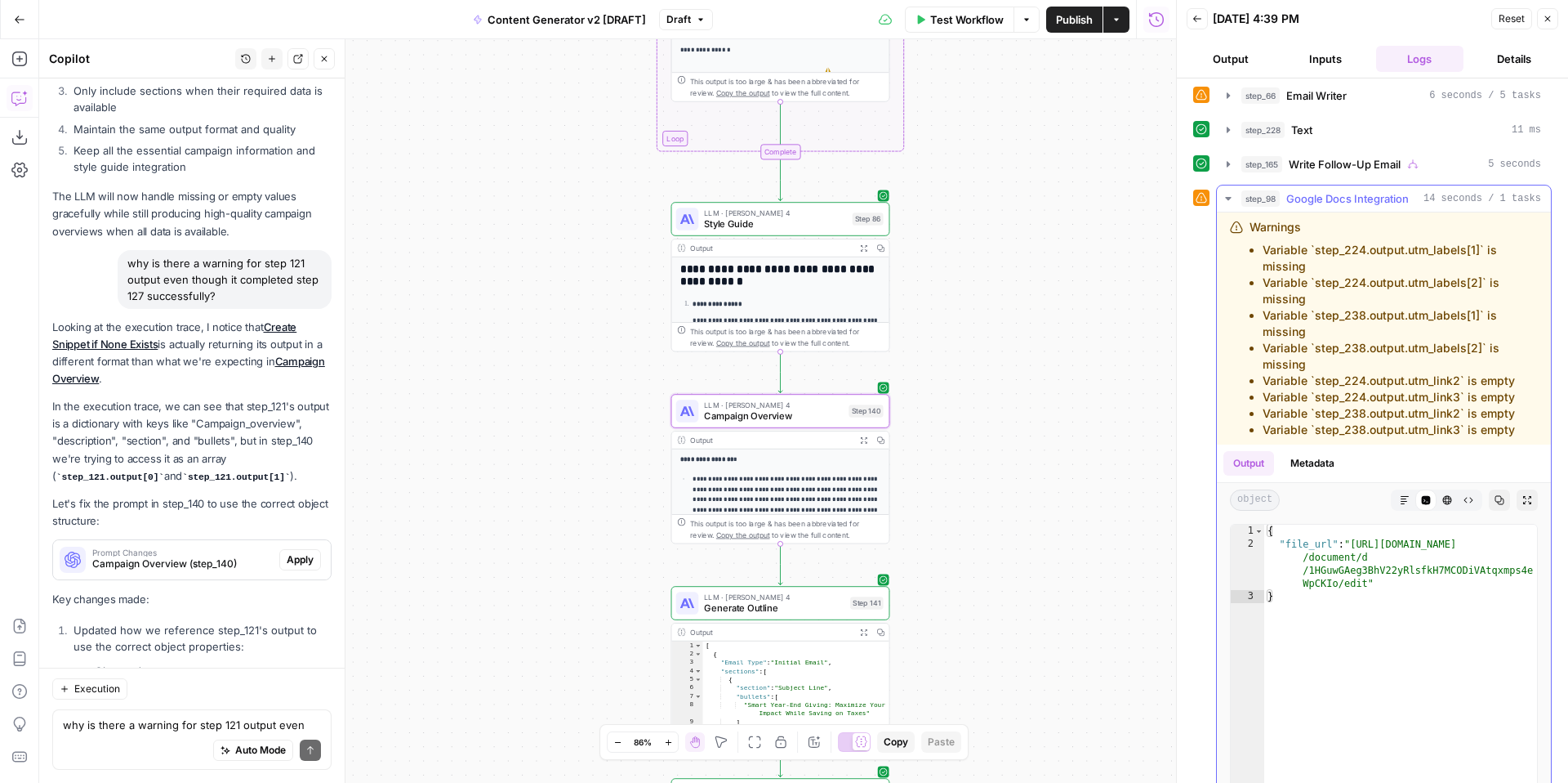
scroll to position [795, 0]
click at [1228, 94] on icon "button" at bounding box center [1228, 94] width 3 height 6
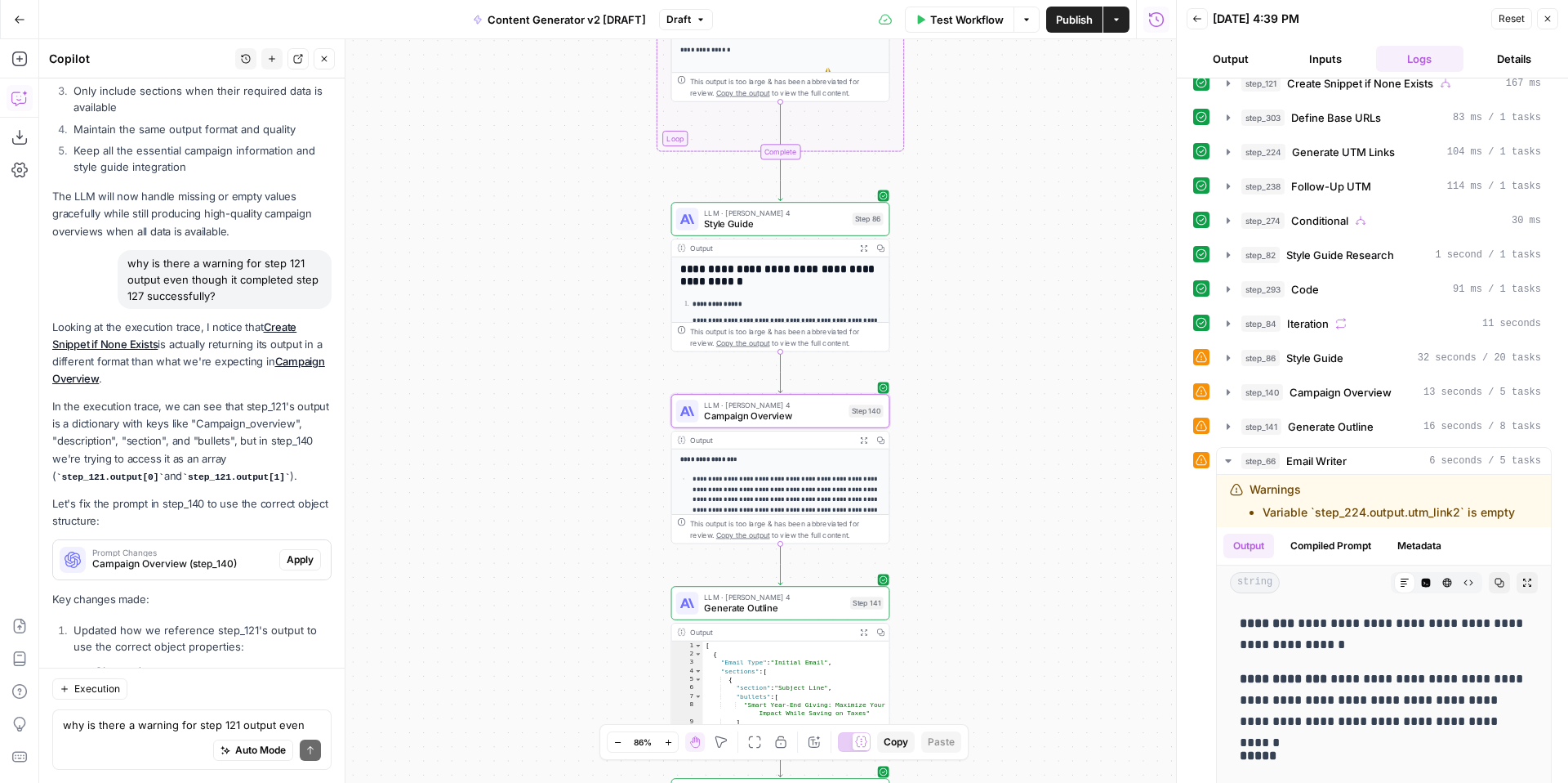
scroll to position [428, 0]
click at [1228, 362] on icon "button" at bounding box center [1229, 359] width 13 height 13
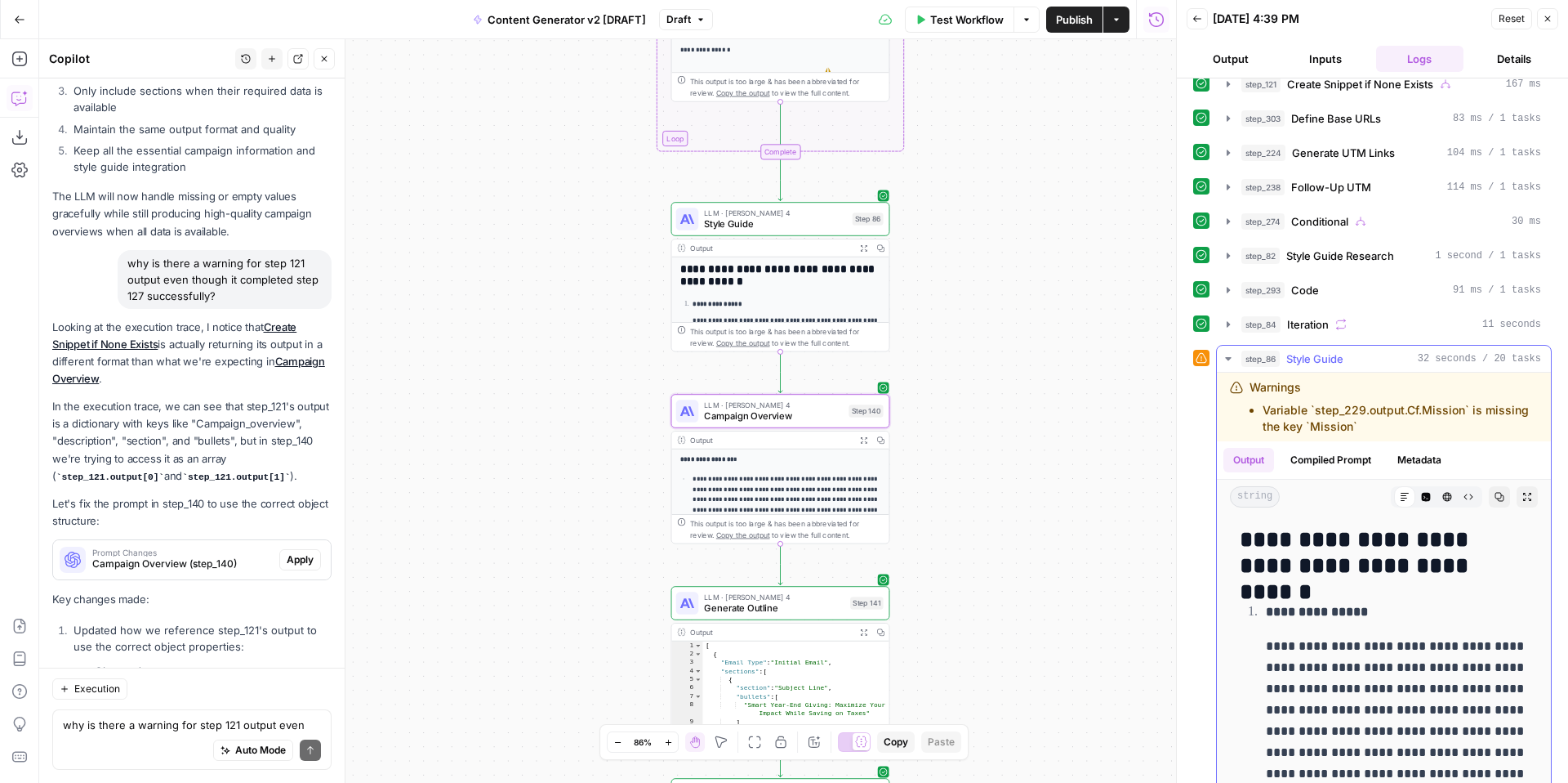
click at [1228, 362] on icon "button" at bounding box center [1229, 359] width 13 height 13
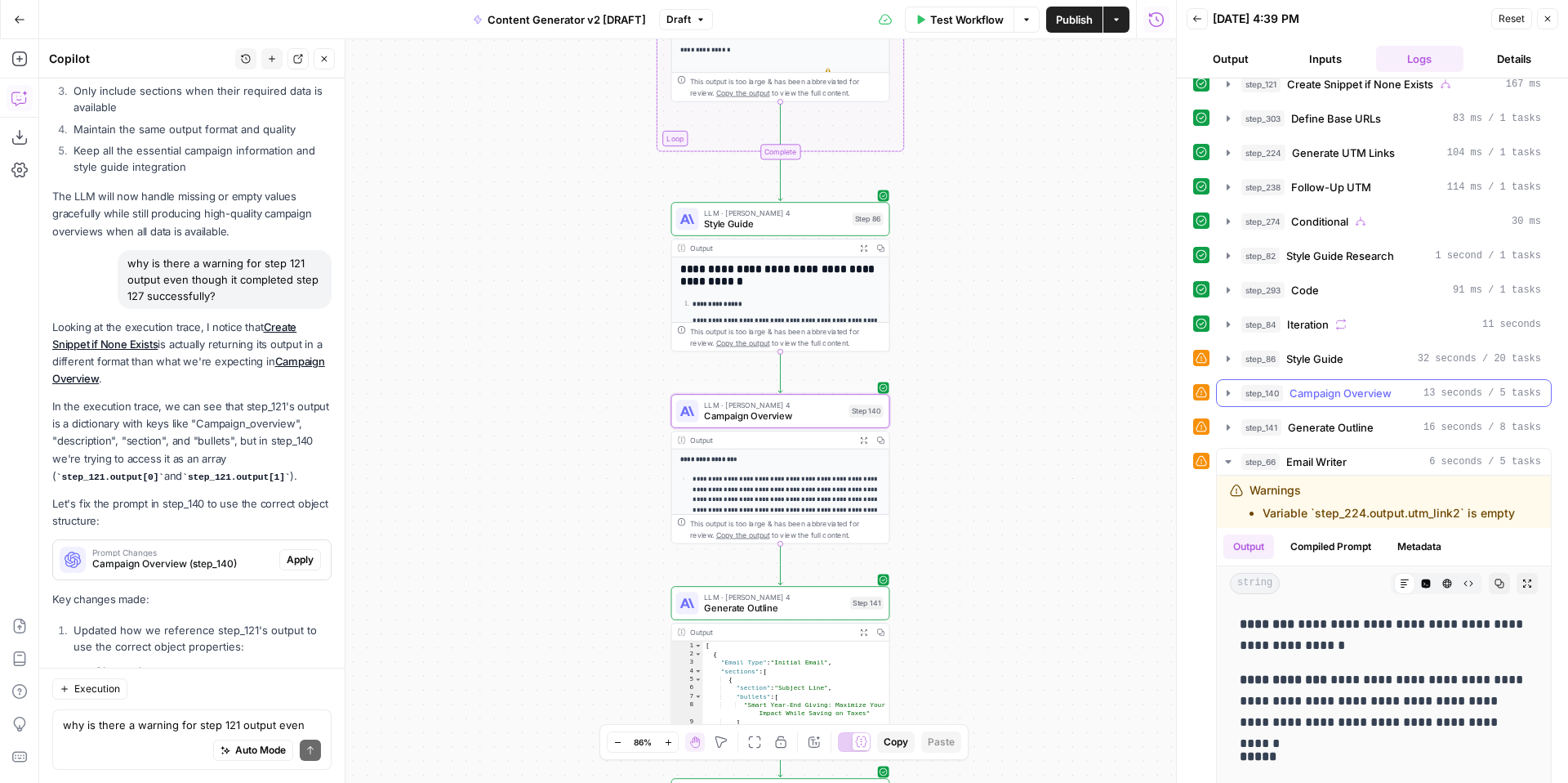
click at [1229, 396] on icon "button" at bounding box center [1229, 393] width 13 height 13
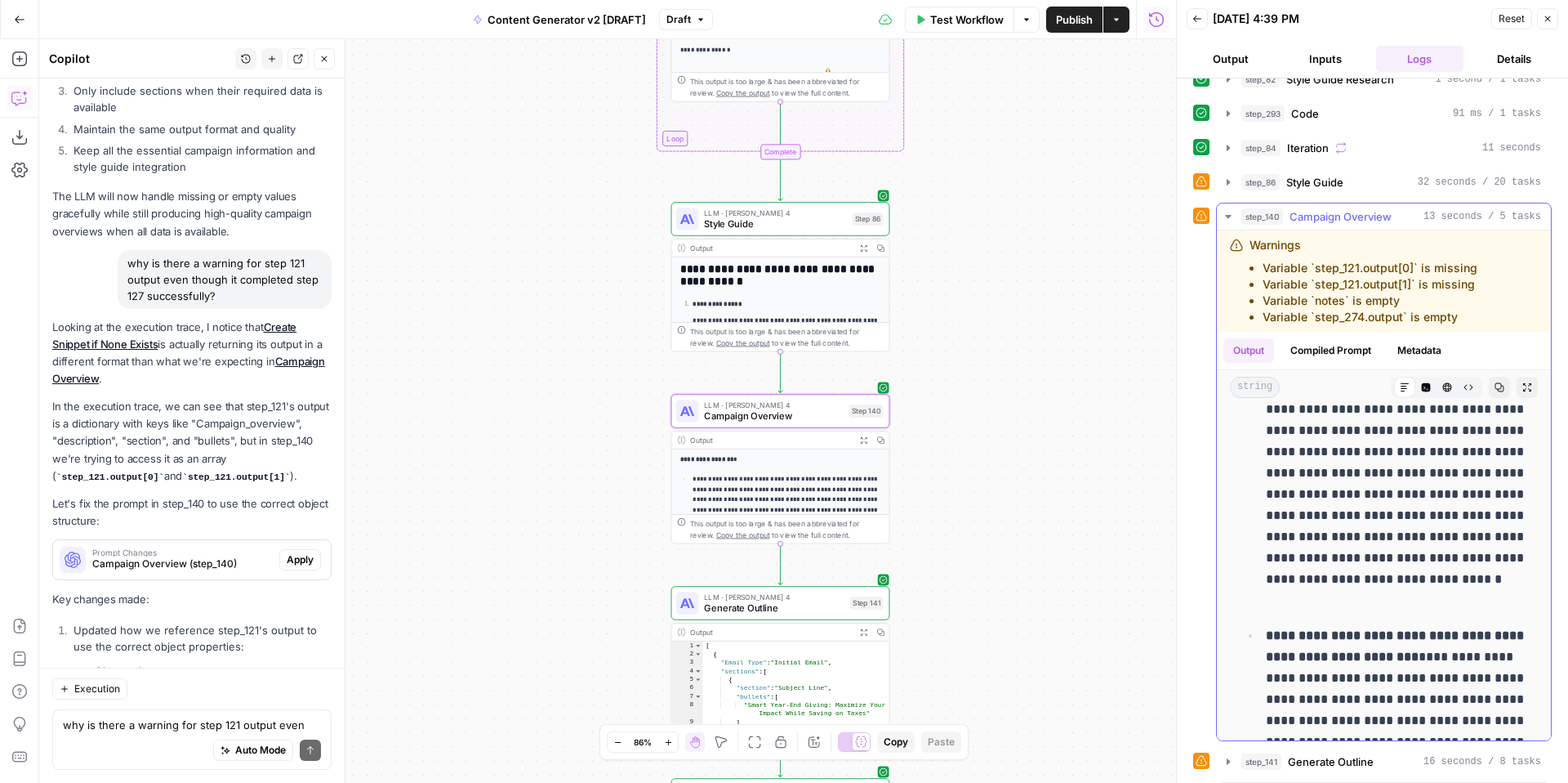
scroll to position [78, 0]
click at [1229, 218] on icon "button" at bounding box center [1229, 216] width 6 height 3
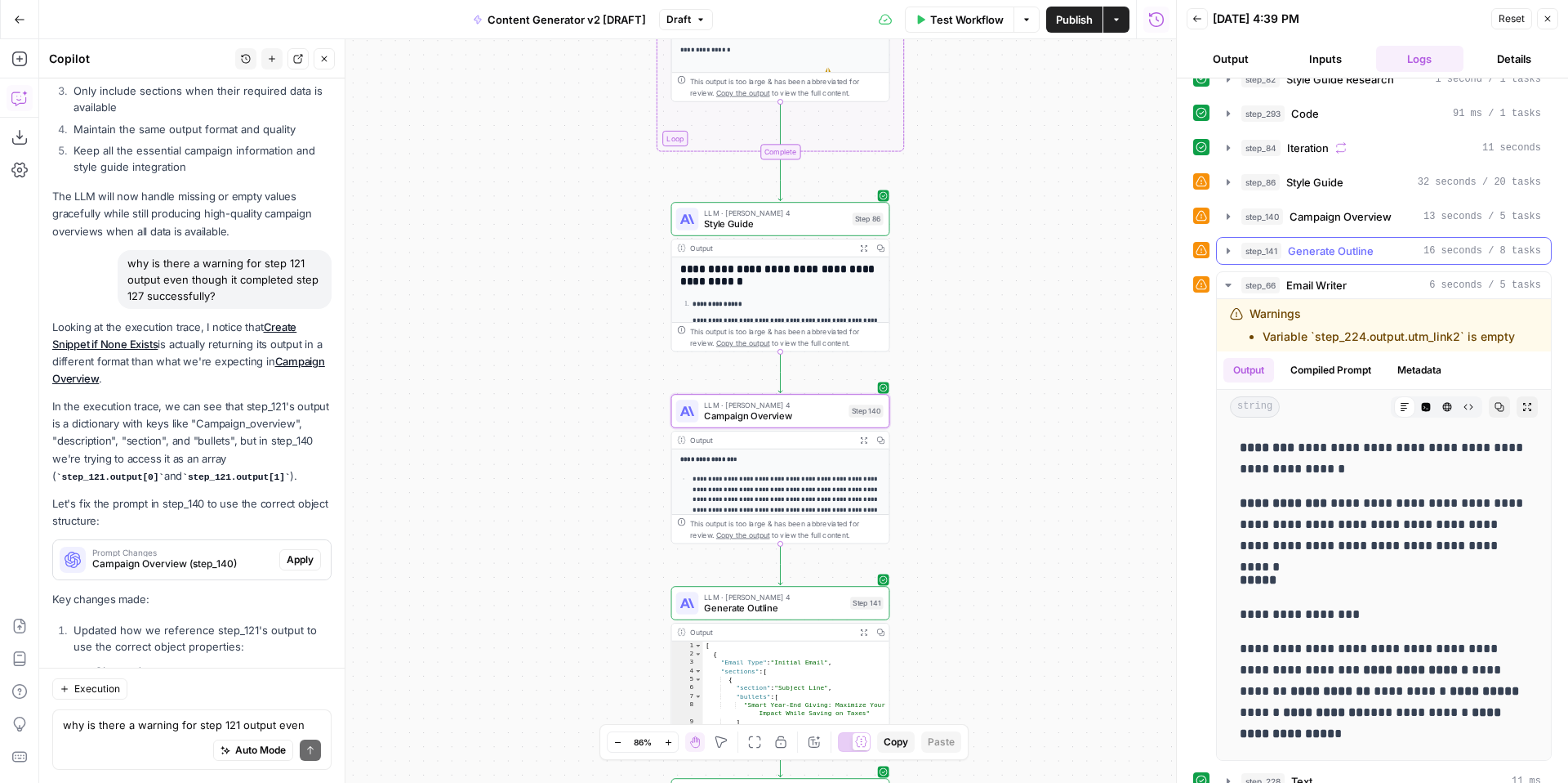
click at [1229, 252] on icon "button" at bounding box center [1229, 251] width 13 height 13
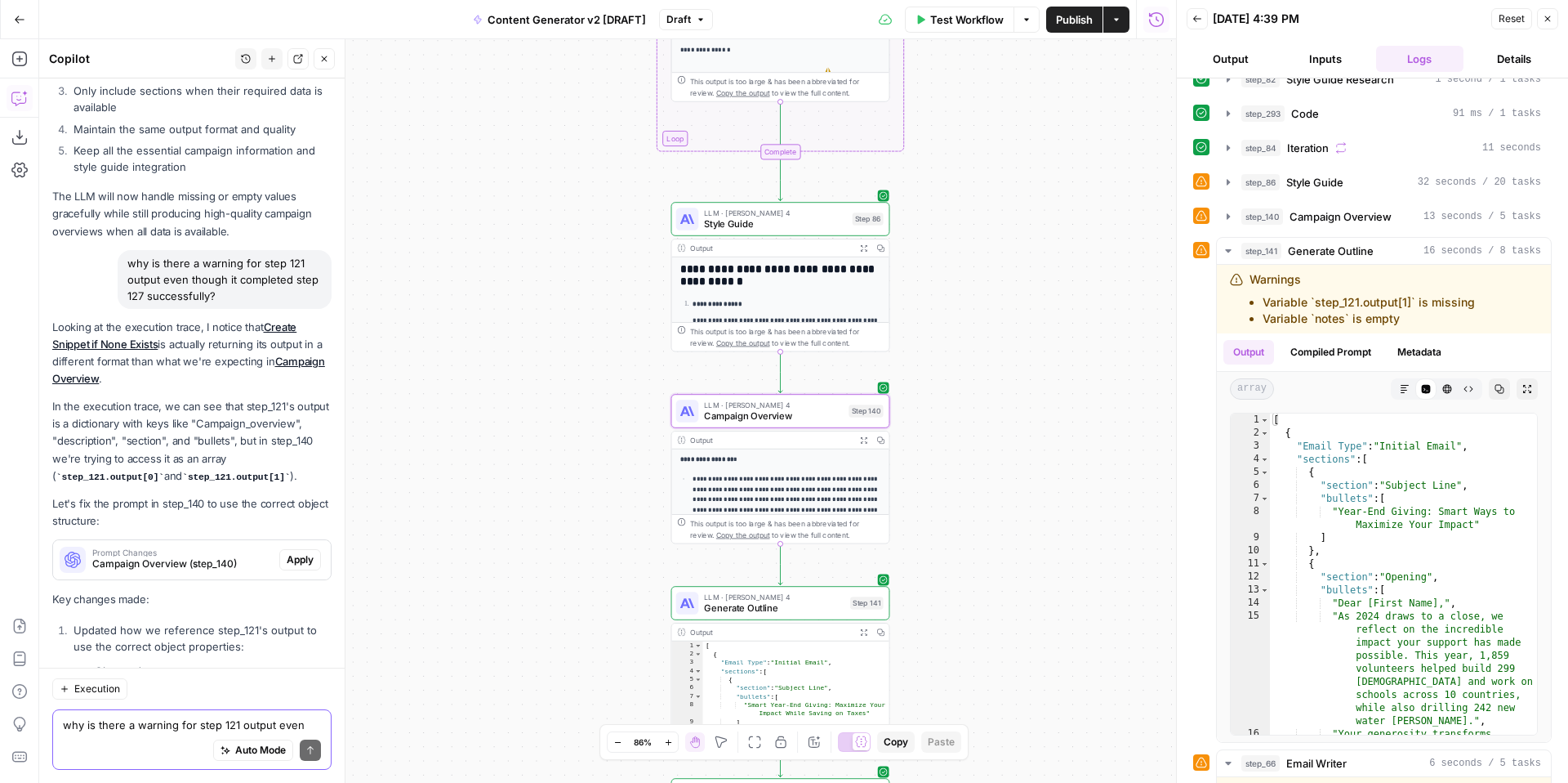
click at [202, 730] on textarea "why is there a warning for step 121 output even though it completed step 127 su…" at bounding box center [192, 724] width 258 height 16
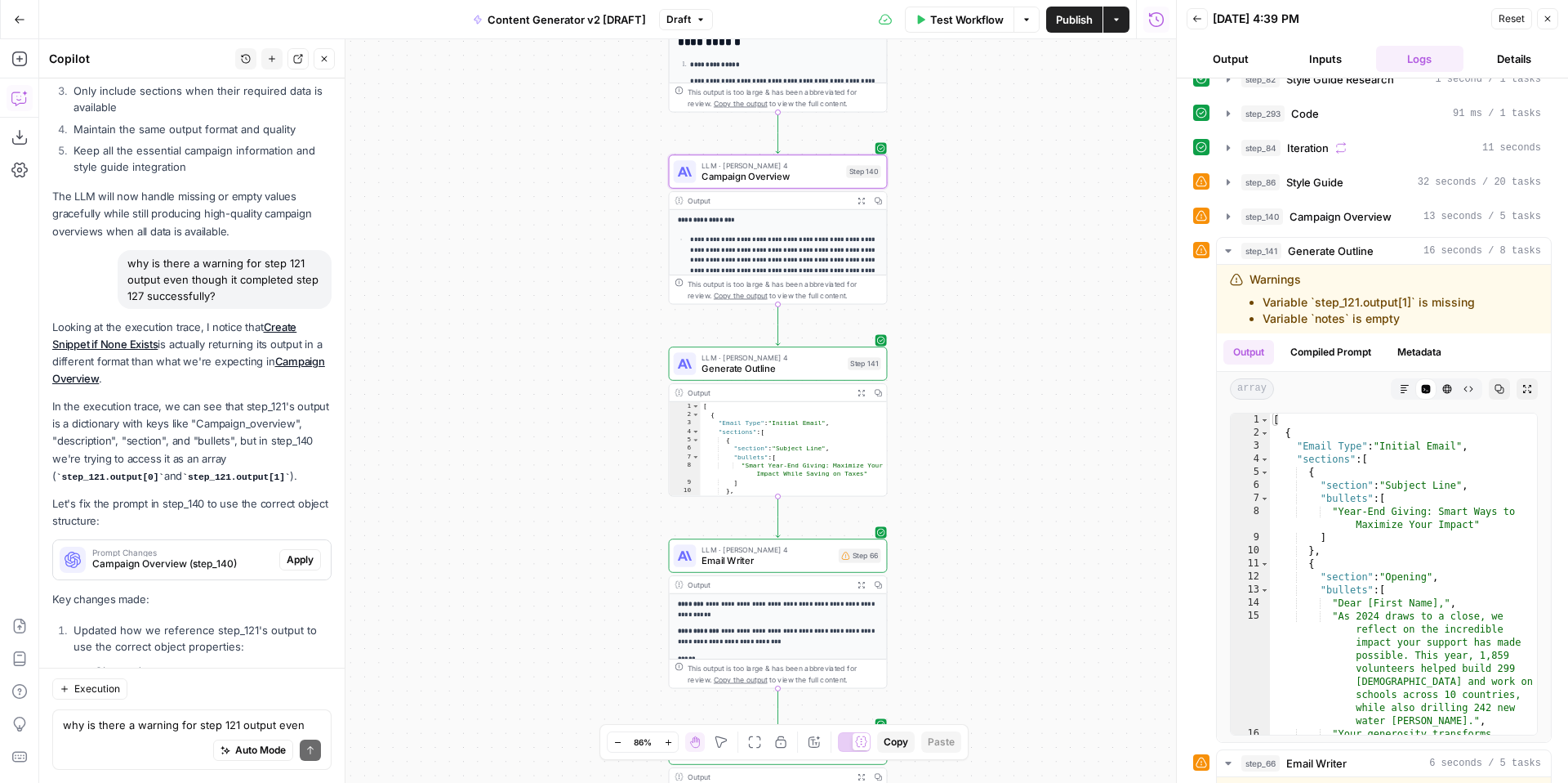
click at [995, 372] on div "true false true false true false true true false true false false Workflow Set …" at bounding box center [608, 411] width 1137 height 744
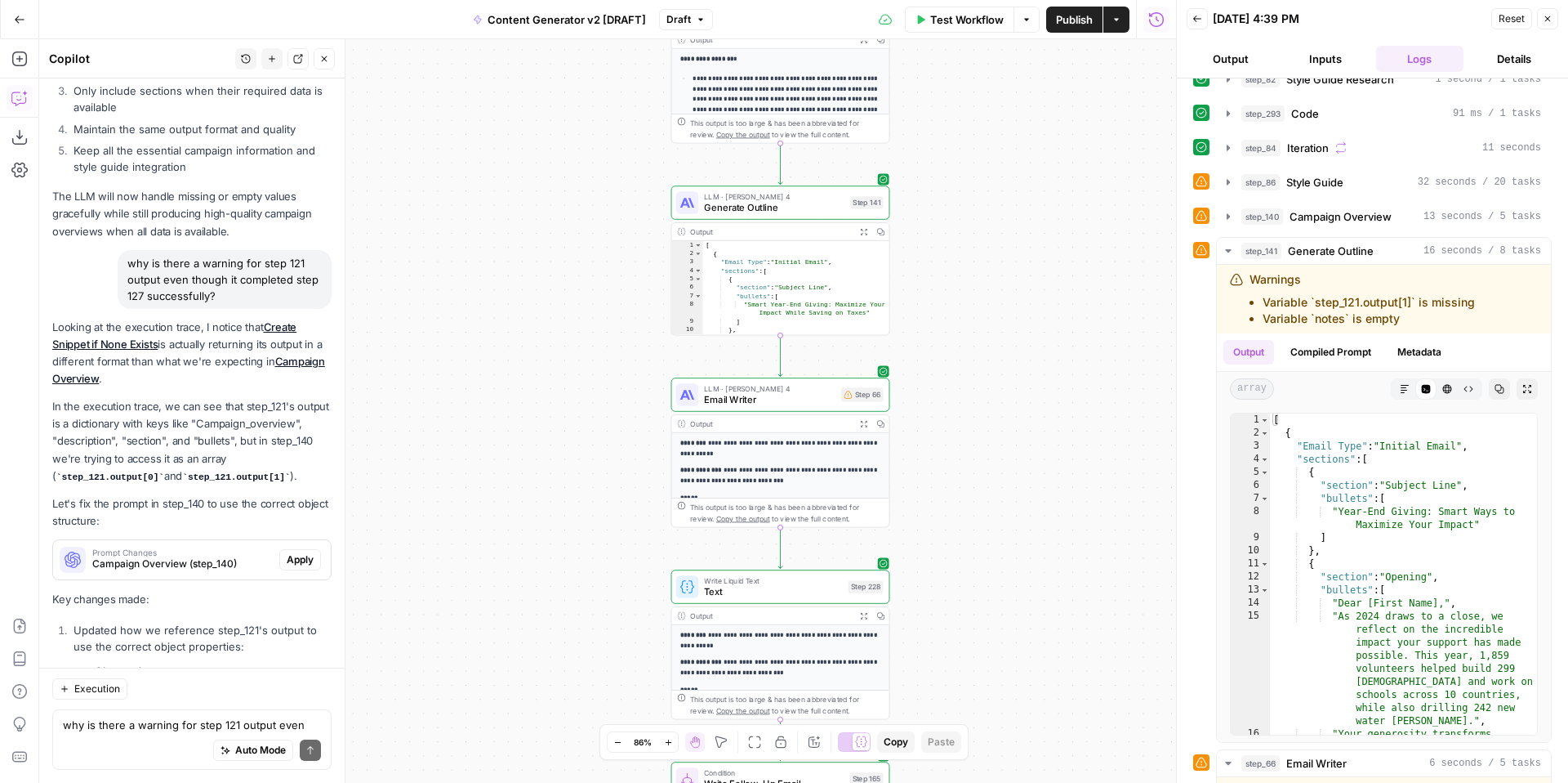
drag, startPoint x: 1003, startPoint y: 550, endPoint x: 1008, endPoint y: 390, distance: 160.1
click at [1008, 390] on div "true false true false true false true true false true false false Workflow Set …" at bounding box center [608, 411] width 1137 height 744
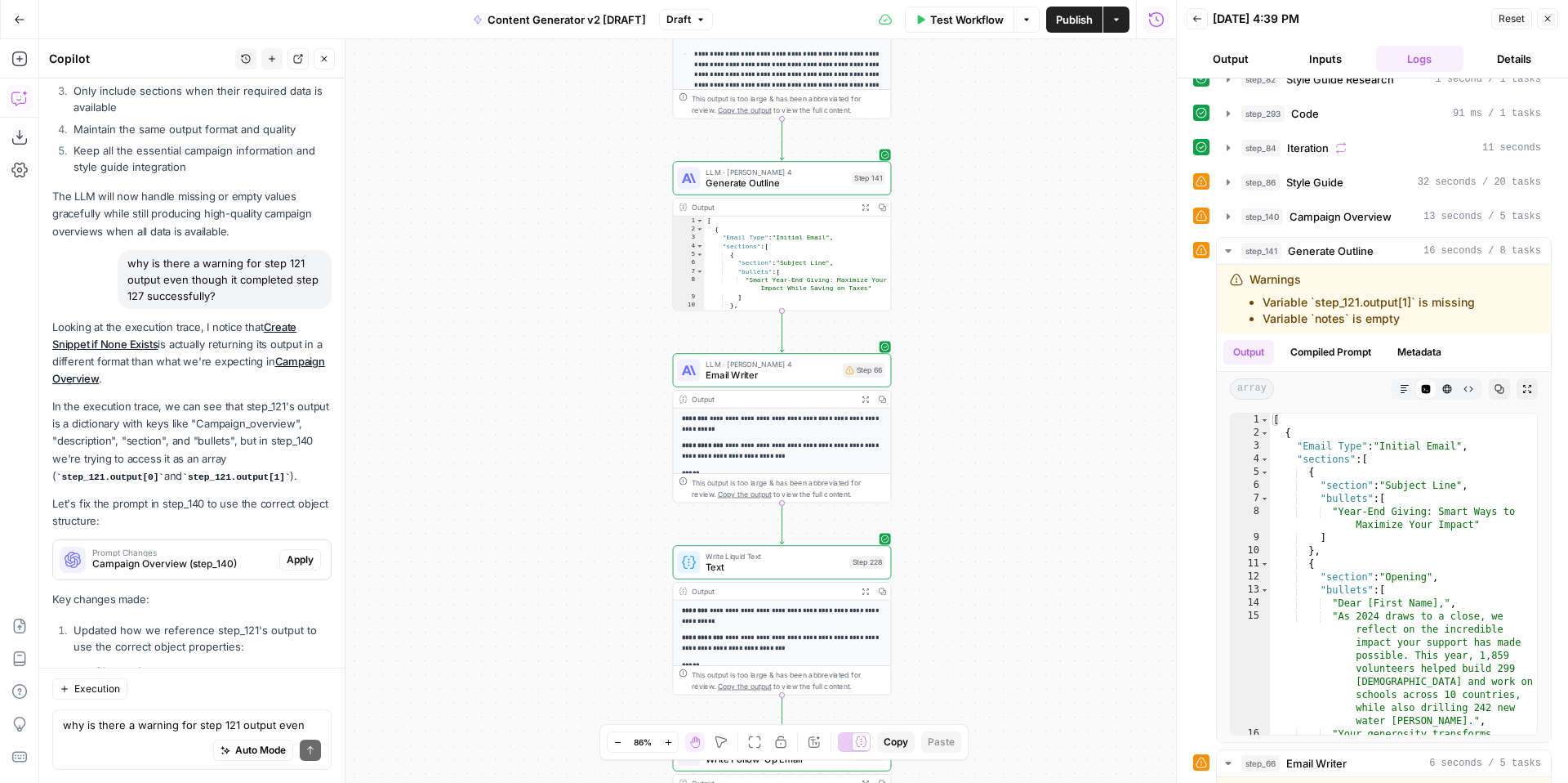
click at [1551, 20] on icon "button" at bounding box center [1548, 18] width 10 height 10
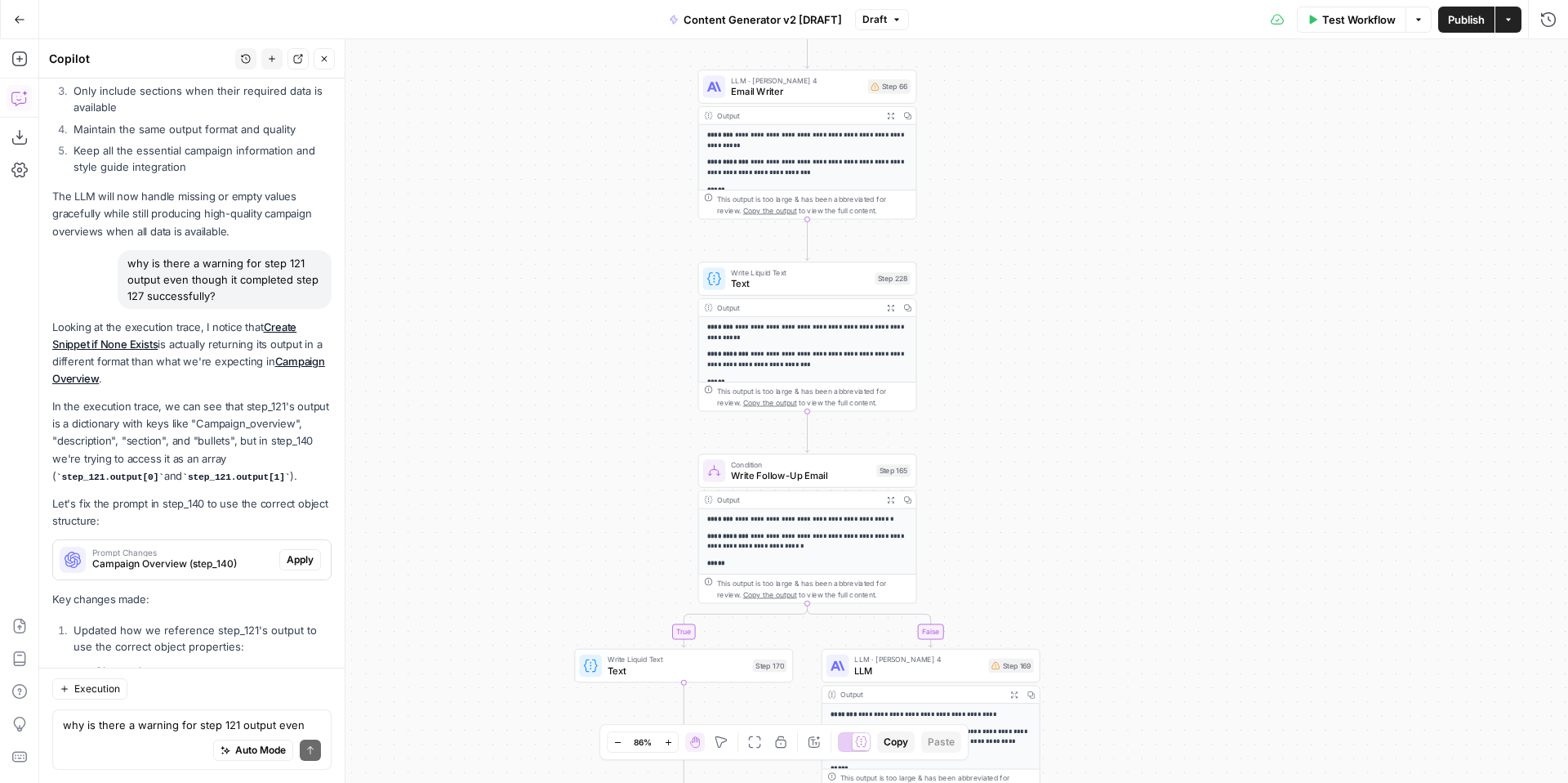
drag, startPoint x: 1088, startPoint y: 491, endPoint x: 1110, endPoint y: 236, distance: 255.9
click at [1111, 238] on div "true false true false true false true true false true false false Workflow Set …" at bounding box center [804, 411] width 1529 height 744
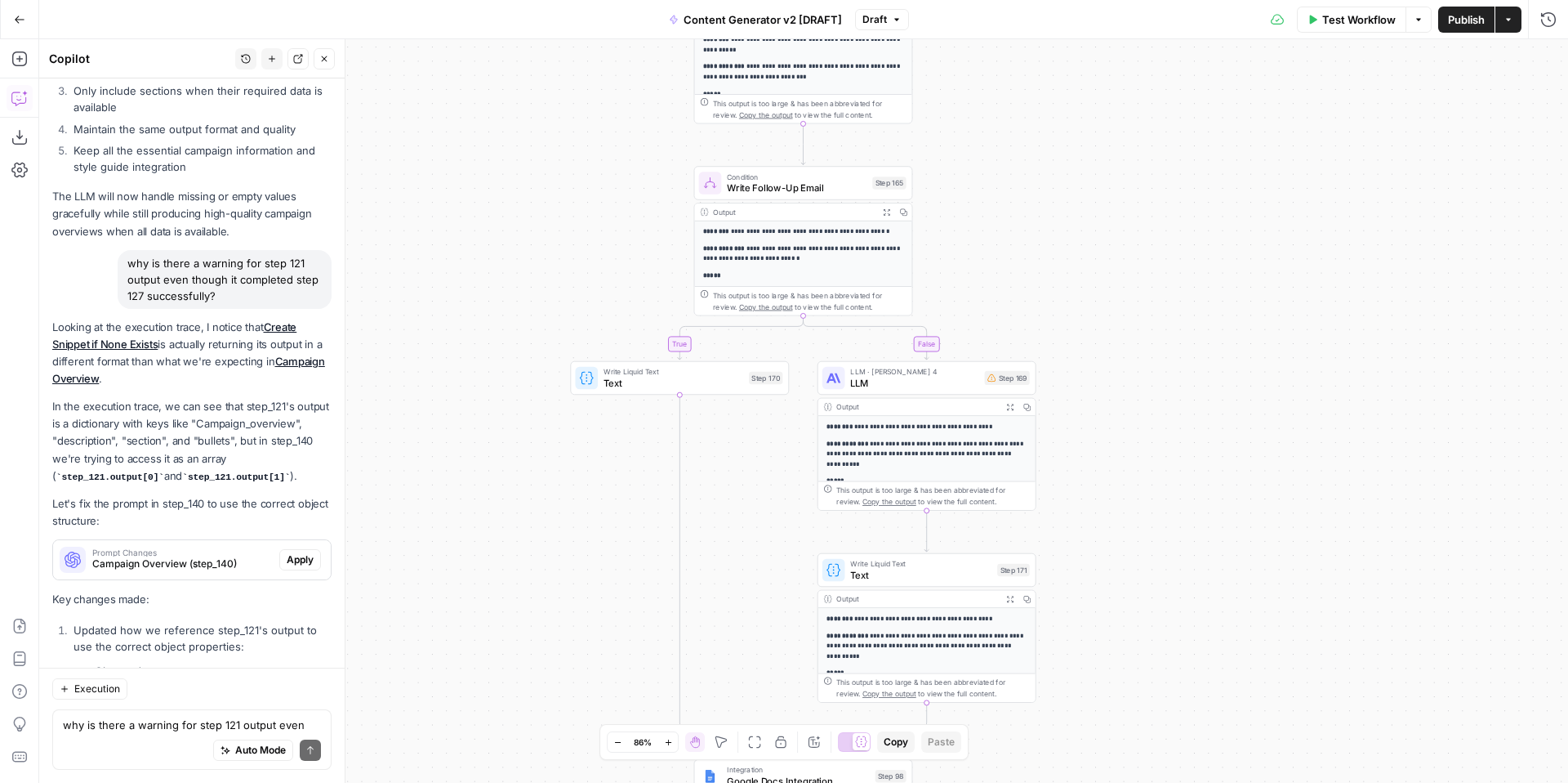
drag, startPoint x: 1107, startPoint y: 479, endPoint x: 1098, endPoint y: 174, distance: 305.1
click at [1103, 179] on div "true false true false true false true true false true false false Workflow Set …" at bounding box center [804, 411] width 1529 height 744
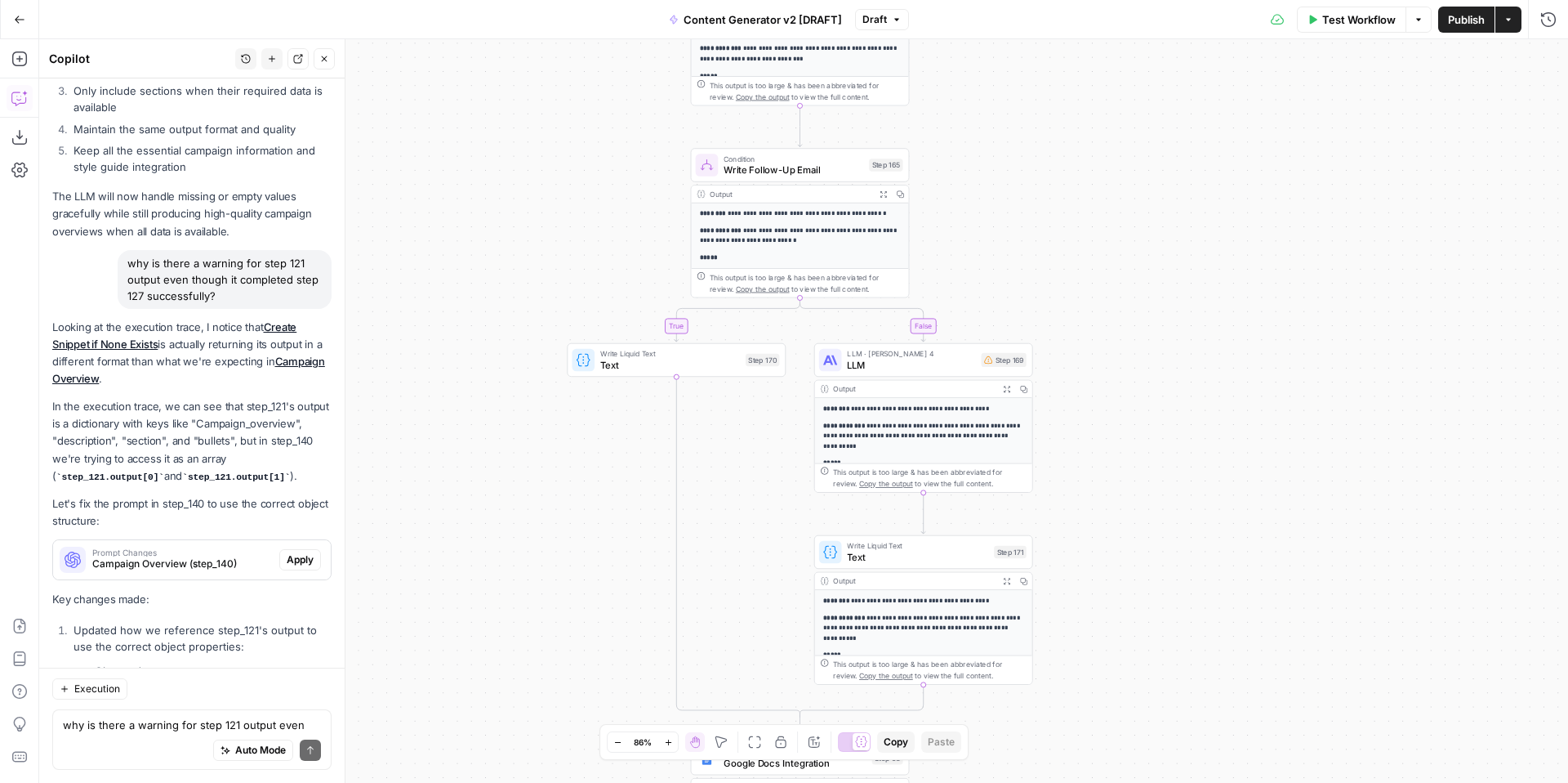
drag, startPoint x: 1156, startPoint y: 474, endPoint x: 1180, endPoint y: 262, distance: 213.4
click at [1178, 200] on div "true false true false true false true true false true false false Workflow Set …" at bounding box center [804, 411] width 1529 height 744
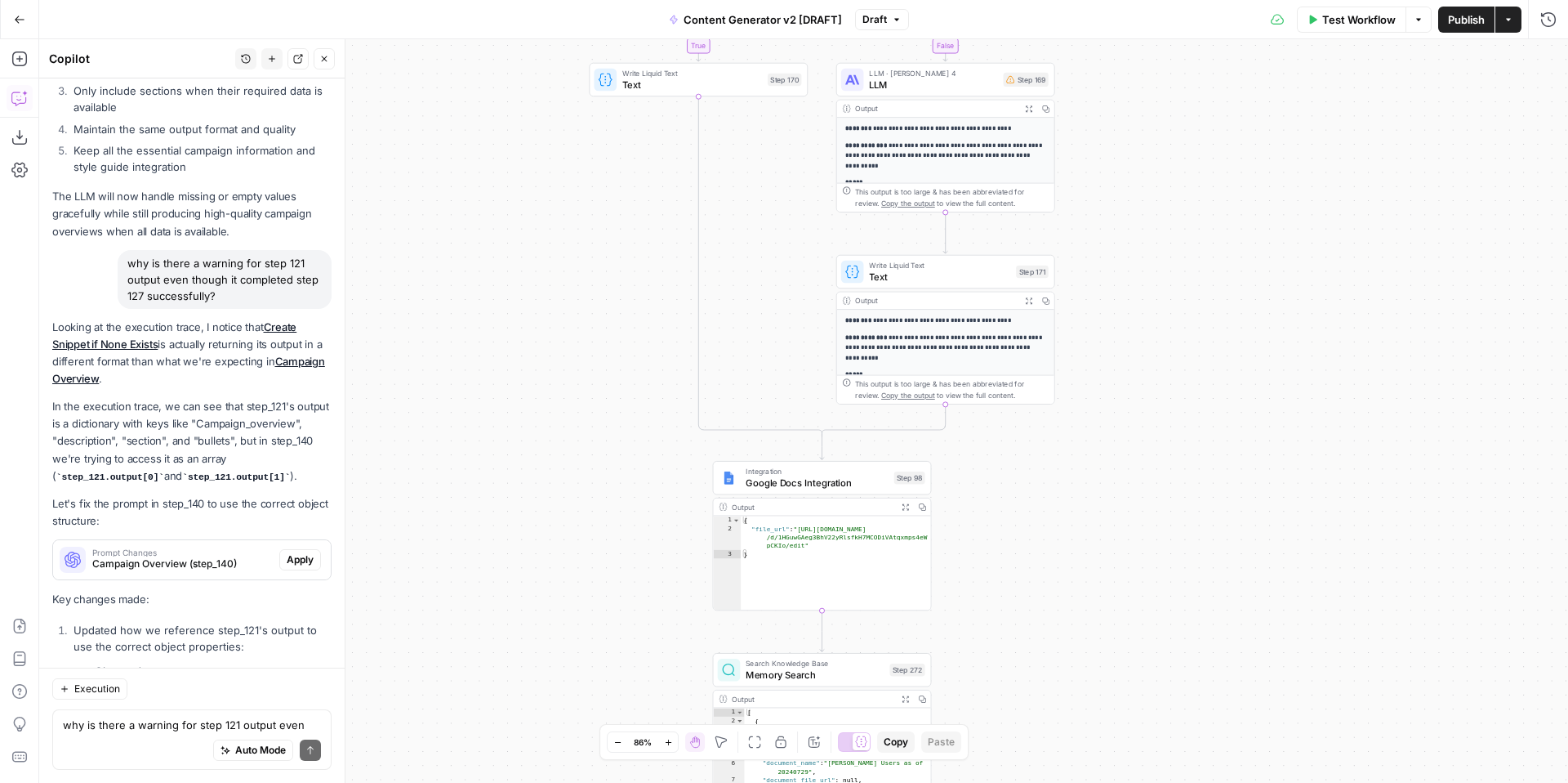
drag, startPoint x: 1129, startPoint y: 295, endPoint x: 1125, endPoint y: 269, distance: 26.3
click at [1126, 273] on div "true false true false true false true true false true false false Workflow Set …" at bounding box center [804, 411] width 1529 height 744
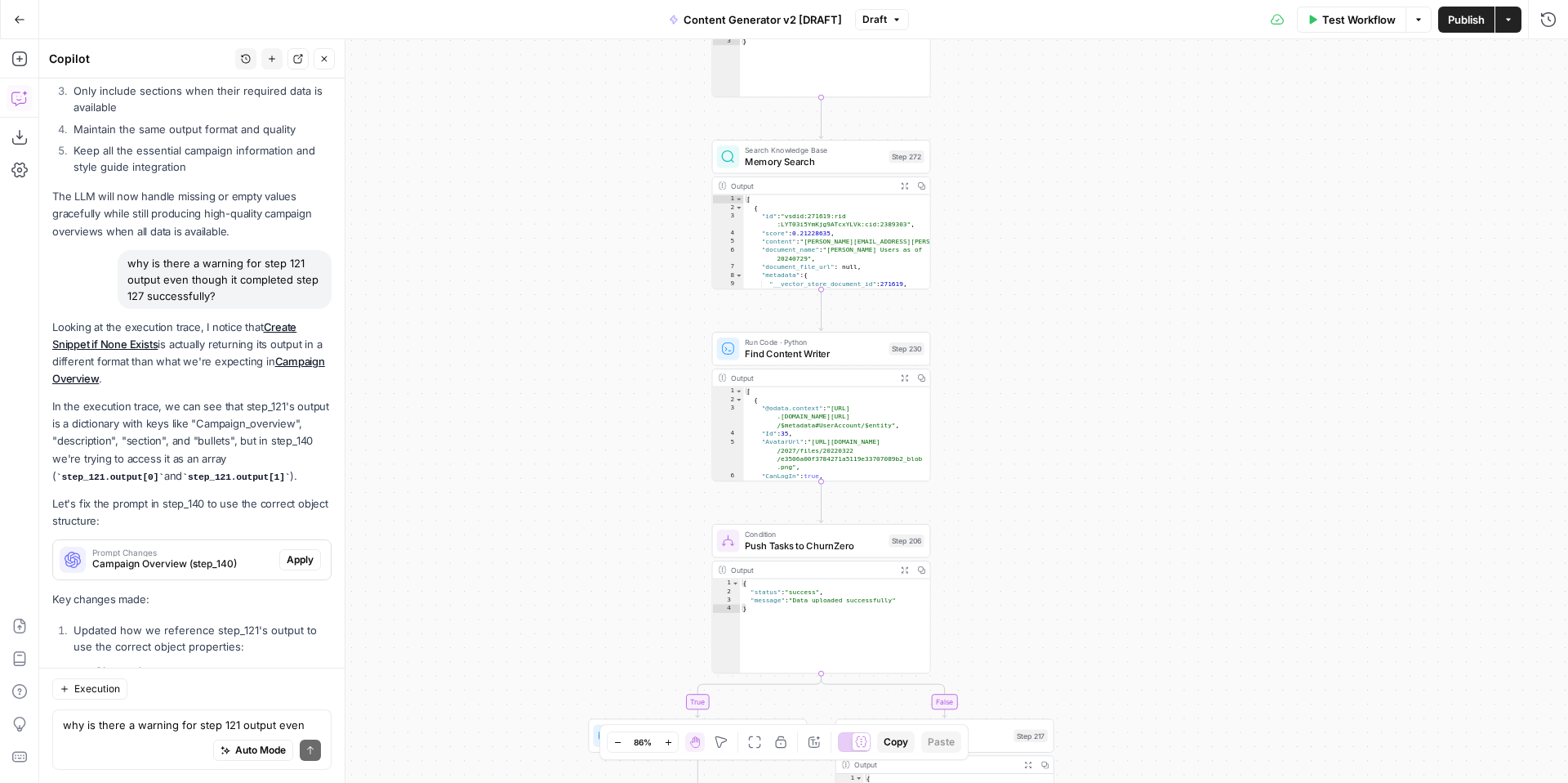
drag, startPoint x: 1093, startPoint y: 324, endPoint x: 1086, endPoint y: 300, distance: 25.0
click at [1088, 303] on div "true false true false true false true true false true false false Workflow Set …" at bounding box center [804, 411] width 1529 height 744
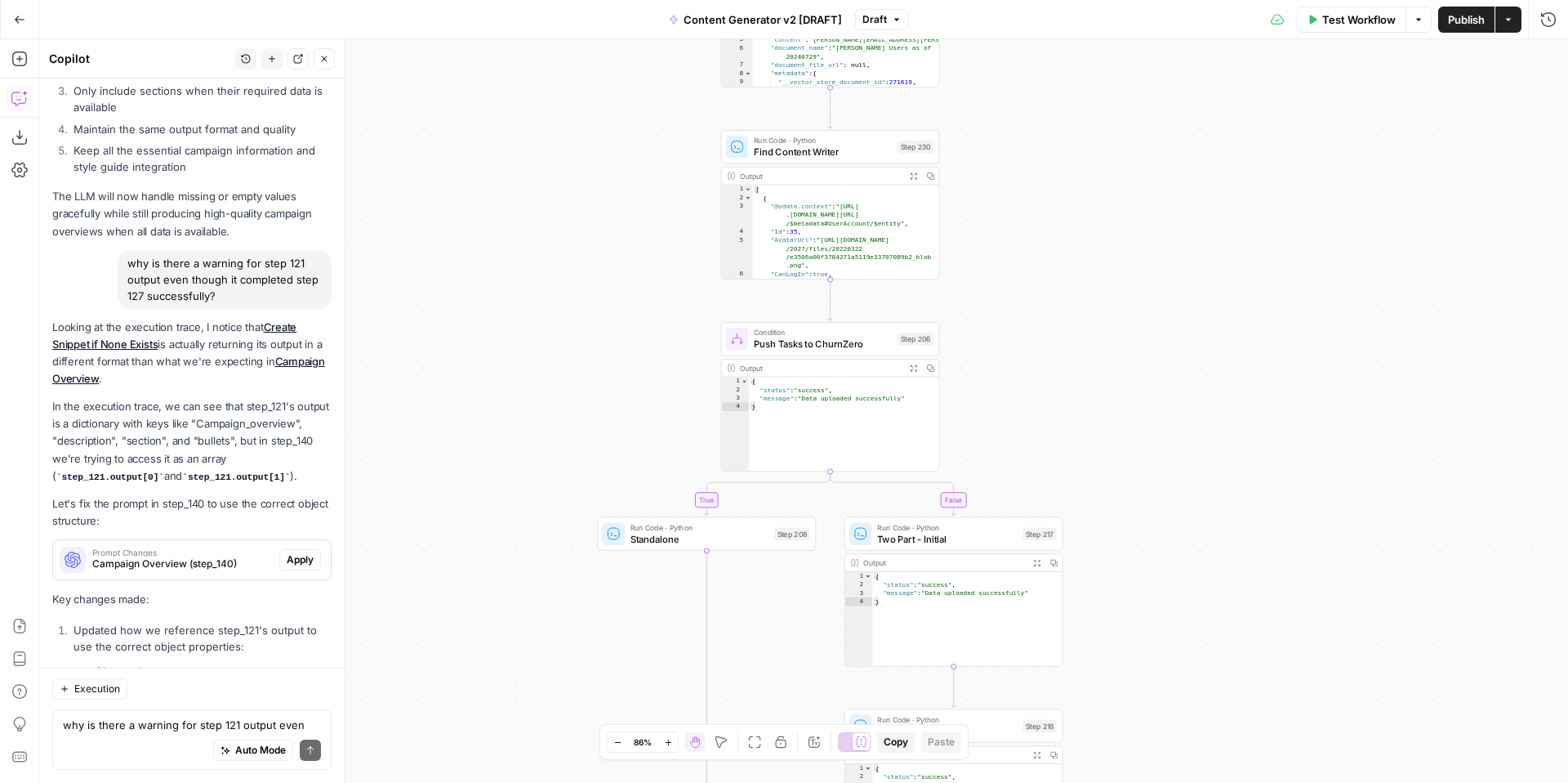
drag, startPoint x: 1077, startPoint y: 488, endPoint x: 1088, endPoint y: 328, distance: 160.4
click at [1088, 328] on div "true false true false true false true true false true false false Workflow Set …" at bounding box center [804, 411] width 1529 height 744
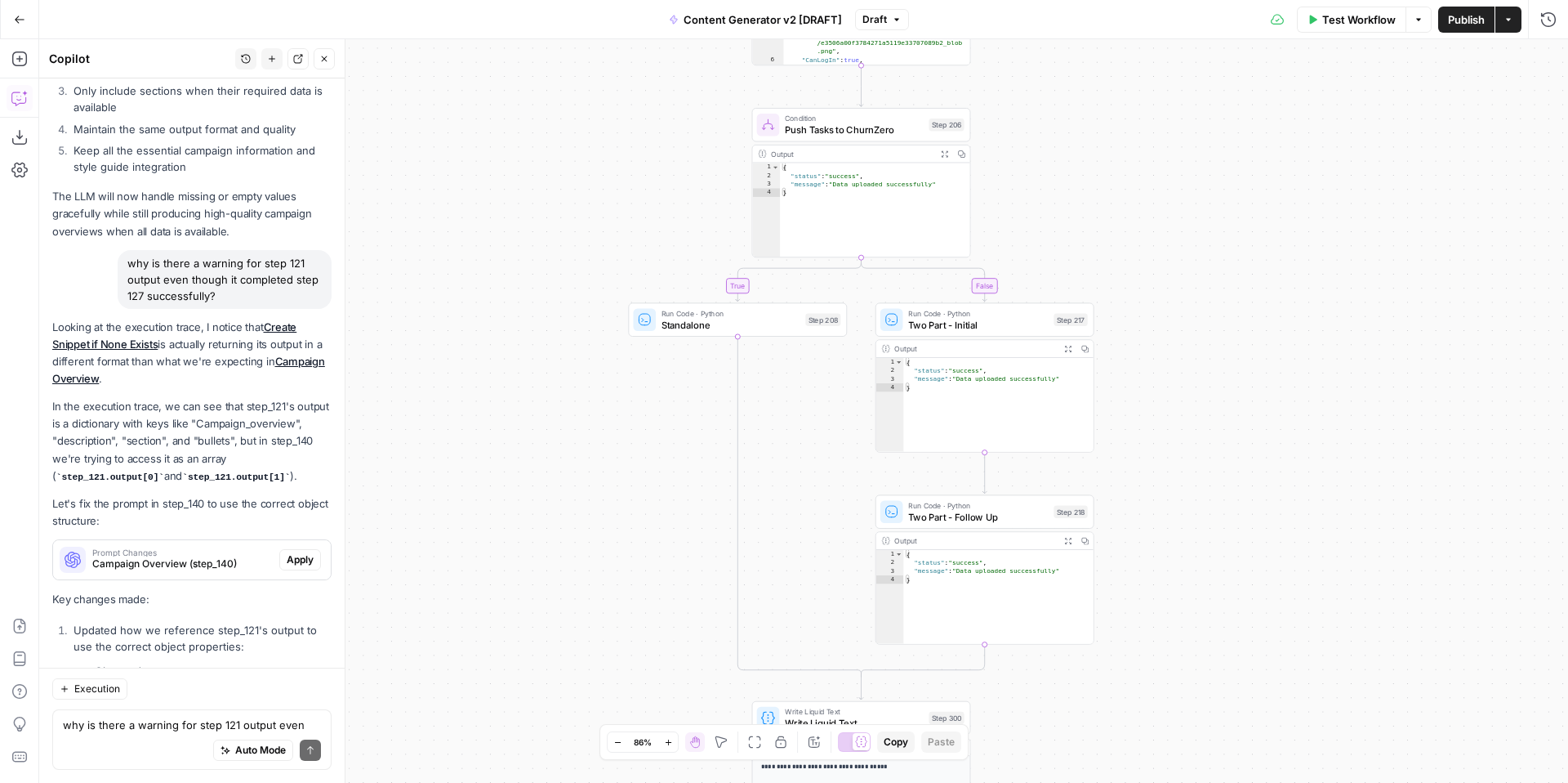
drag, startPoint x: 1217, startPoint y: 438, endPoint x: 1218, endPoint y: 317, distance: 121.0
click at [1221, 320] on div "true false true false true false true true false true false false Workflow Set …" at bounding box center [804, 411] width 1529 height 744
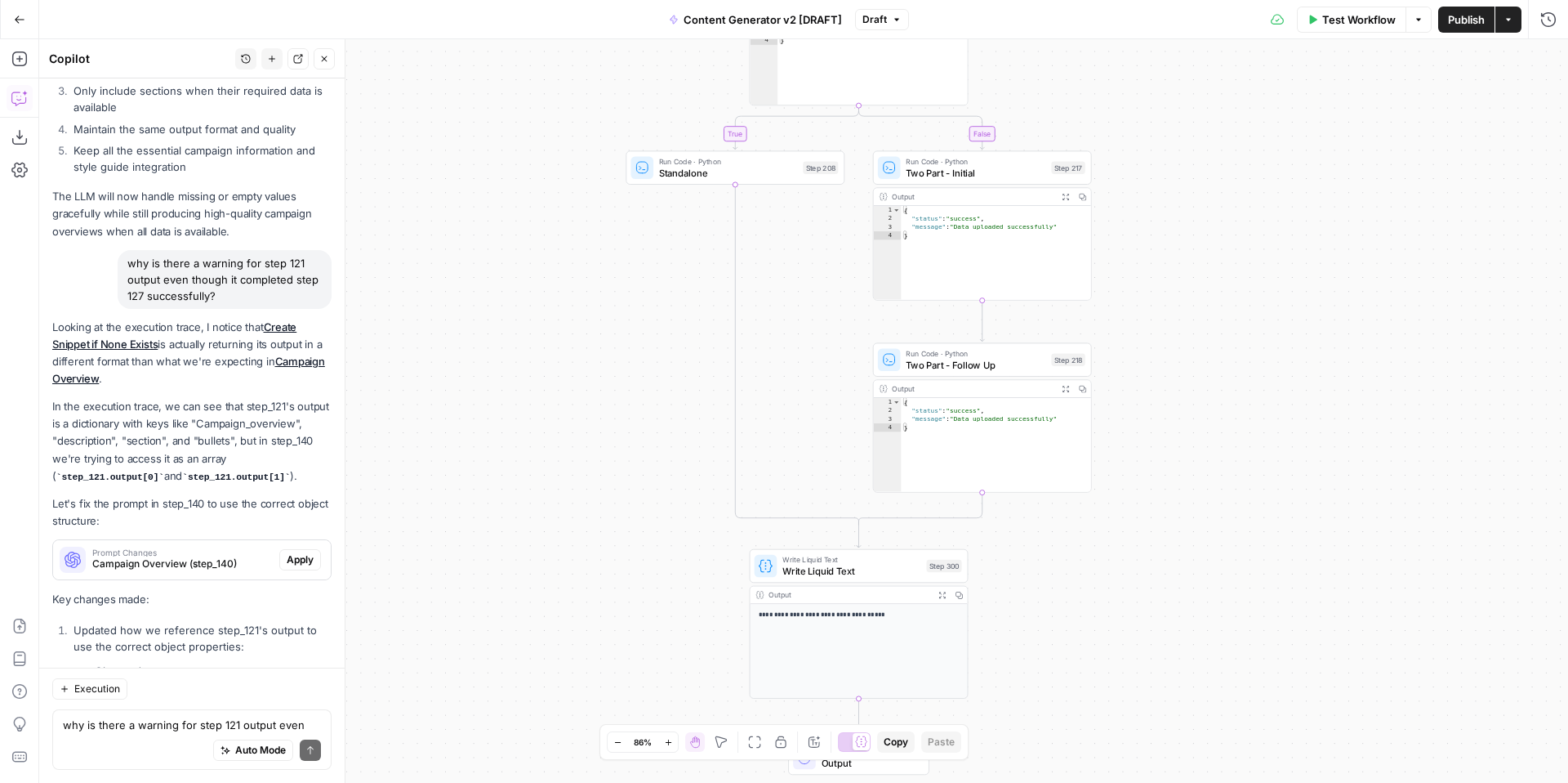
drag, startPoint x: 1158, startPoint y: 580, endPoint x: 1167, endPoint y: 339, distance: 241.2
click at [1171, 344] on div "true false true false true false true true false true false false Workflow Set …" at bounding box center [804, 411] width 1529 height 744
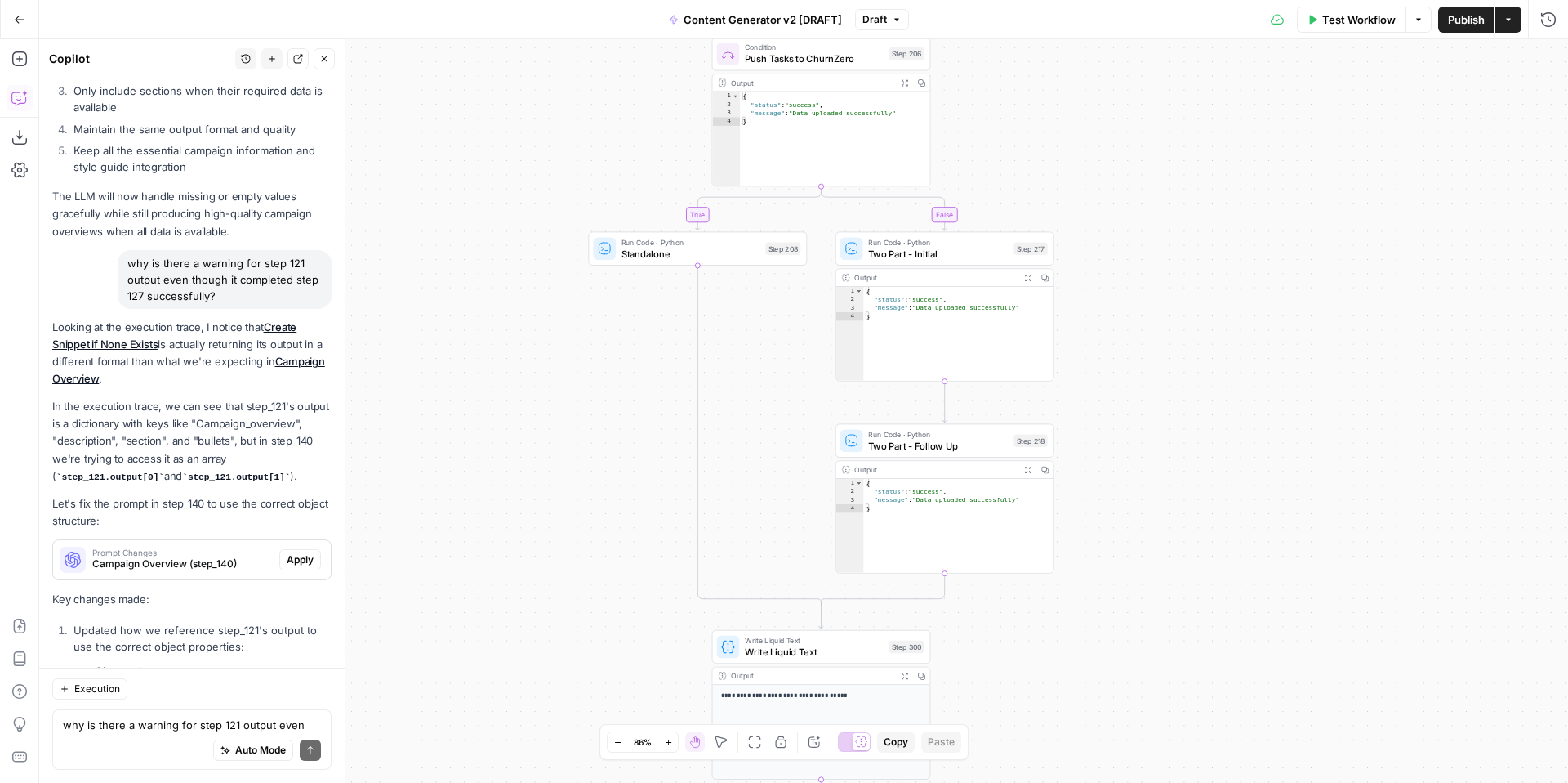
drag, startPoint x: 1157, startPoint y: 421, endPoint x: 1105, endPoint y: 694, distance: 277.9
click at [1105, 694] on div "true false true false true false true true false true false false Workflow Set …" at bounding box center [804, 411] width 1529 height 744
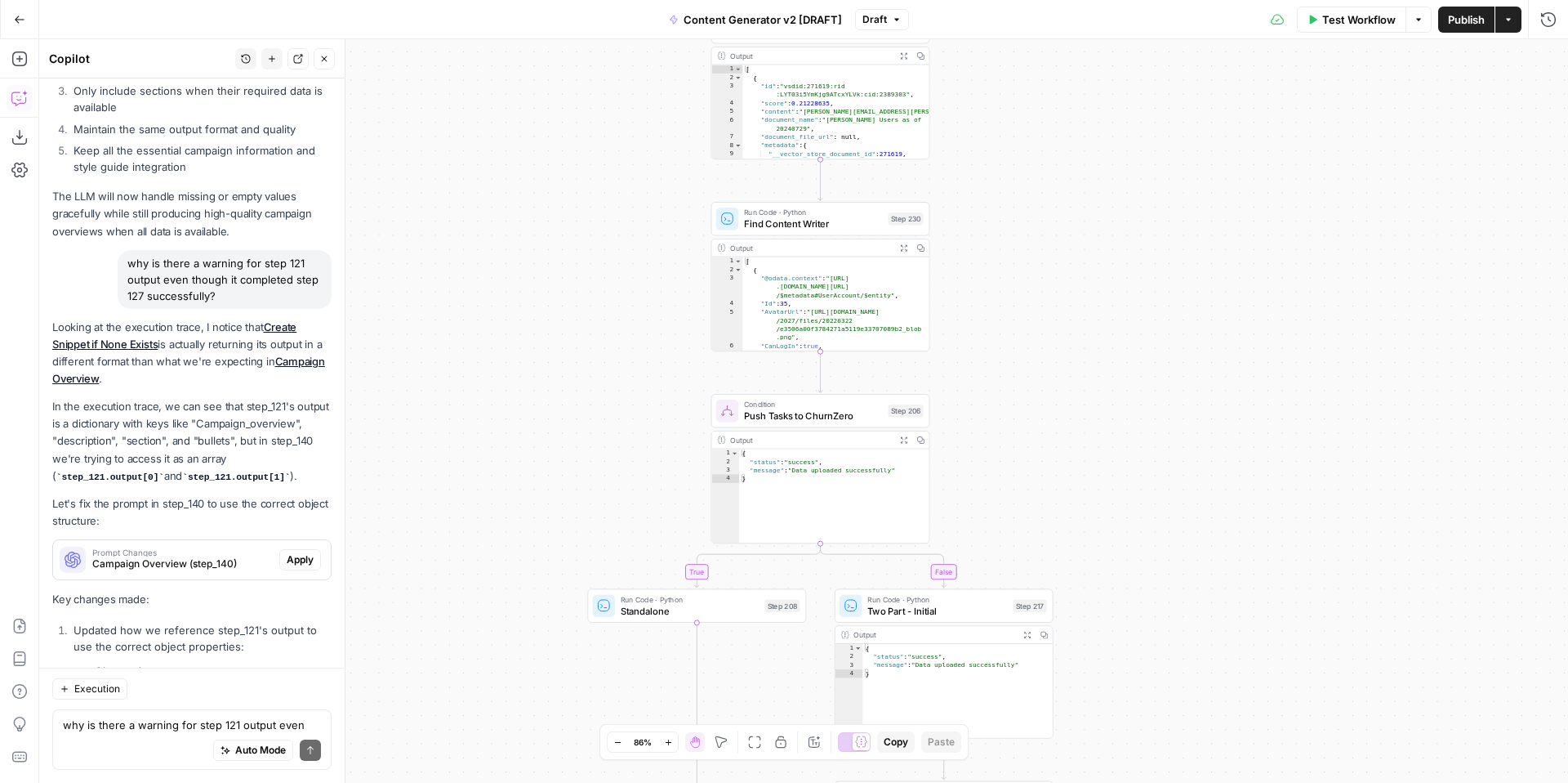
click at [1109, 751] on div "true false true false true false true true false true false false Workflow Set …" at bounding box center [804, 411] width 1529 height 744
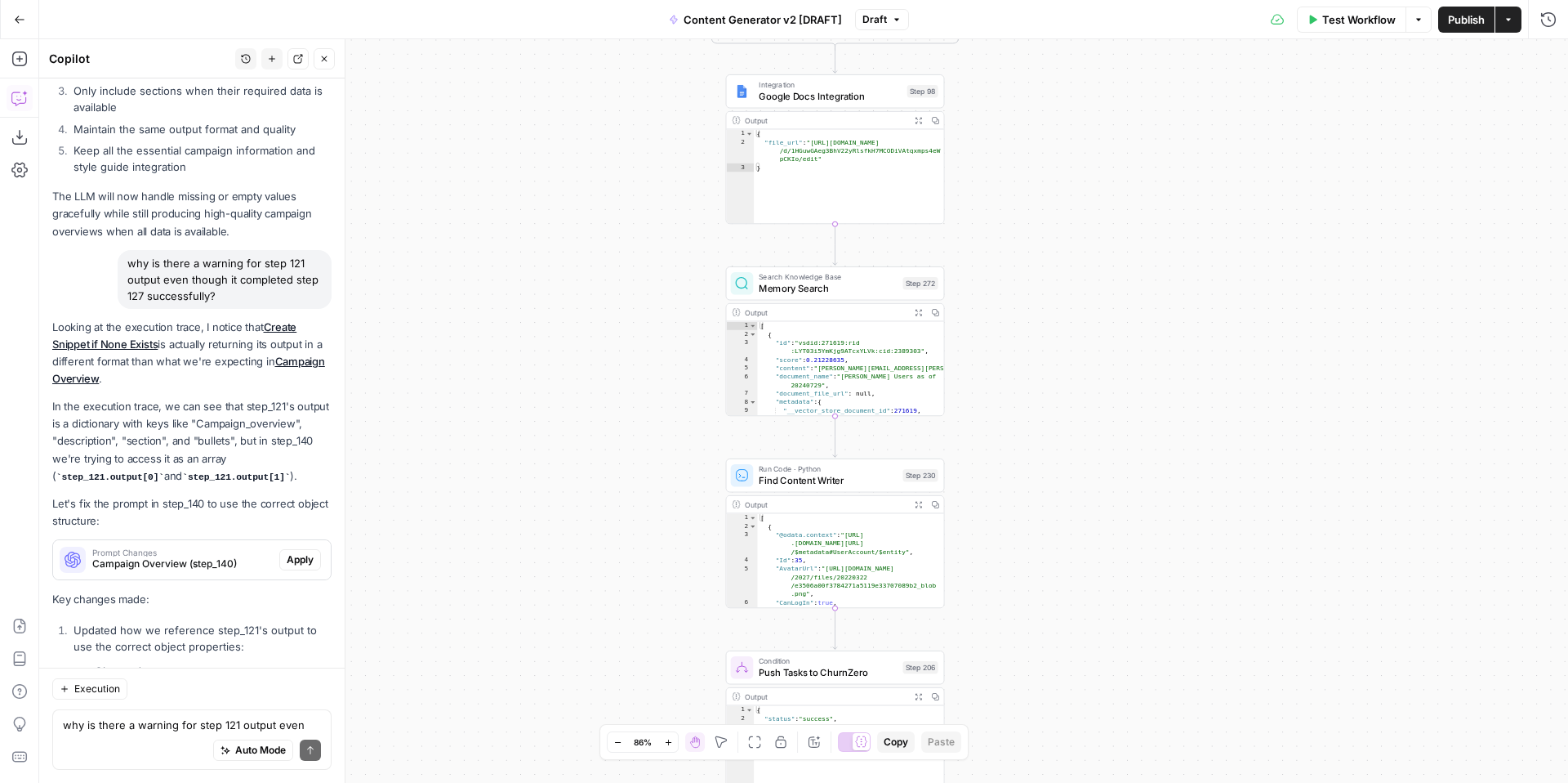
drag, startPoint x: 1124, startPoint y: 438, endPoint x: 1135, endPoint y: 651, distance: 213.3
click at [1135, 651] on div "true false true false true false true true false true false false Workflow Set …" at bounding box center [804, 411] width 1529 height 744
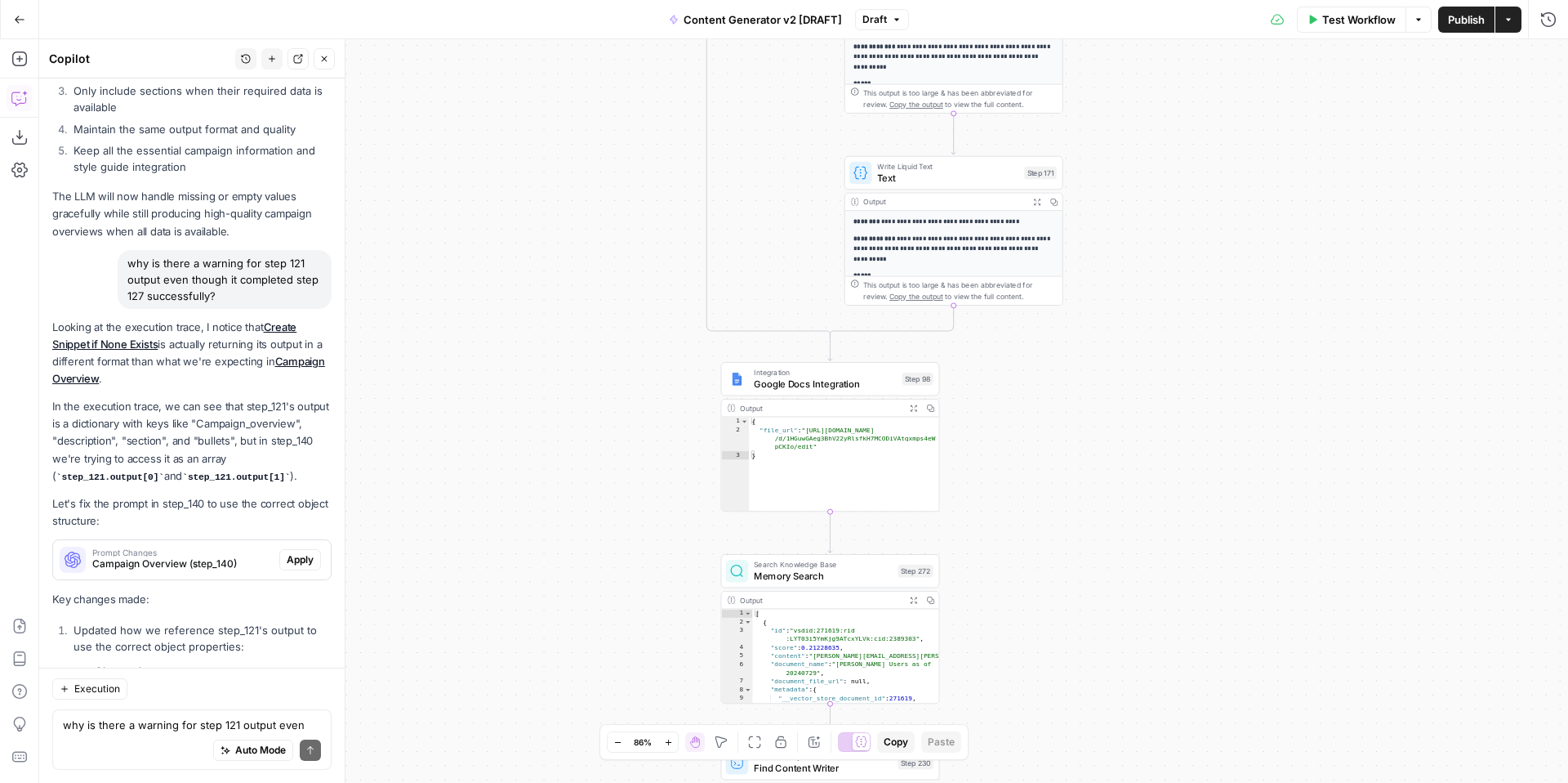
drag, startPoint x: 1112, startPoint y: 438, endPoint x: 1112, endPoint y: 687, distance: 249.0
click at [1112, 702] on div "true false true false true false true true false true false false Workflow Set …" at bounding box center [804, 411] width 1529 height 744
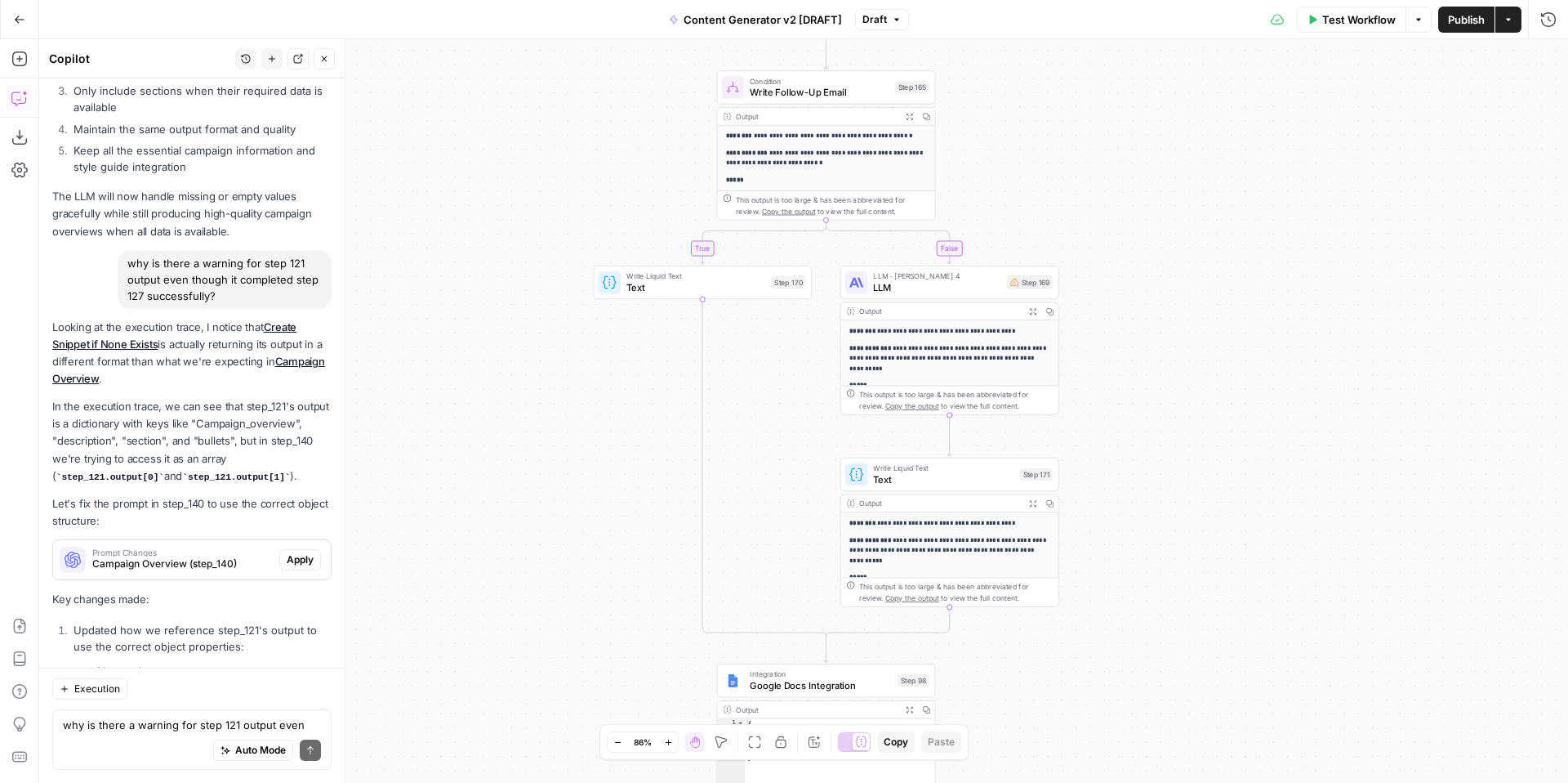
drag, startPoint x: 1169, startPoint y: 581, endPoint x: 1162, endPoint y: 777, distance: 196.1
click at [1162, 777] on div "true false true false true false true true false true false false Workflow Set …" at bounding box center [804, 411] width 1529 height 744
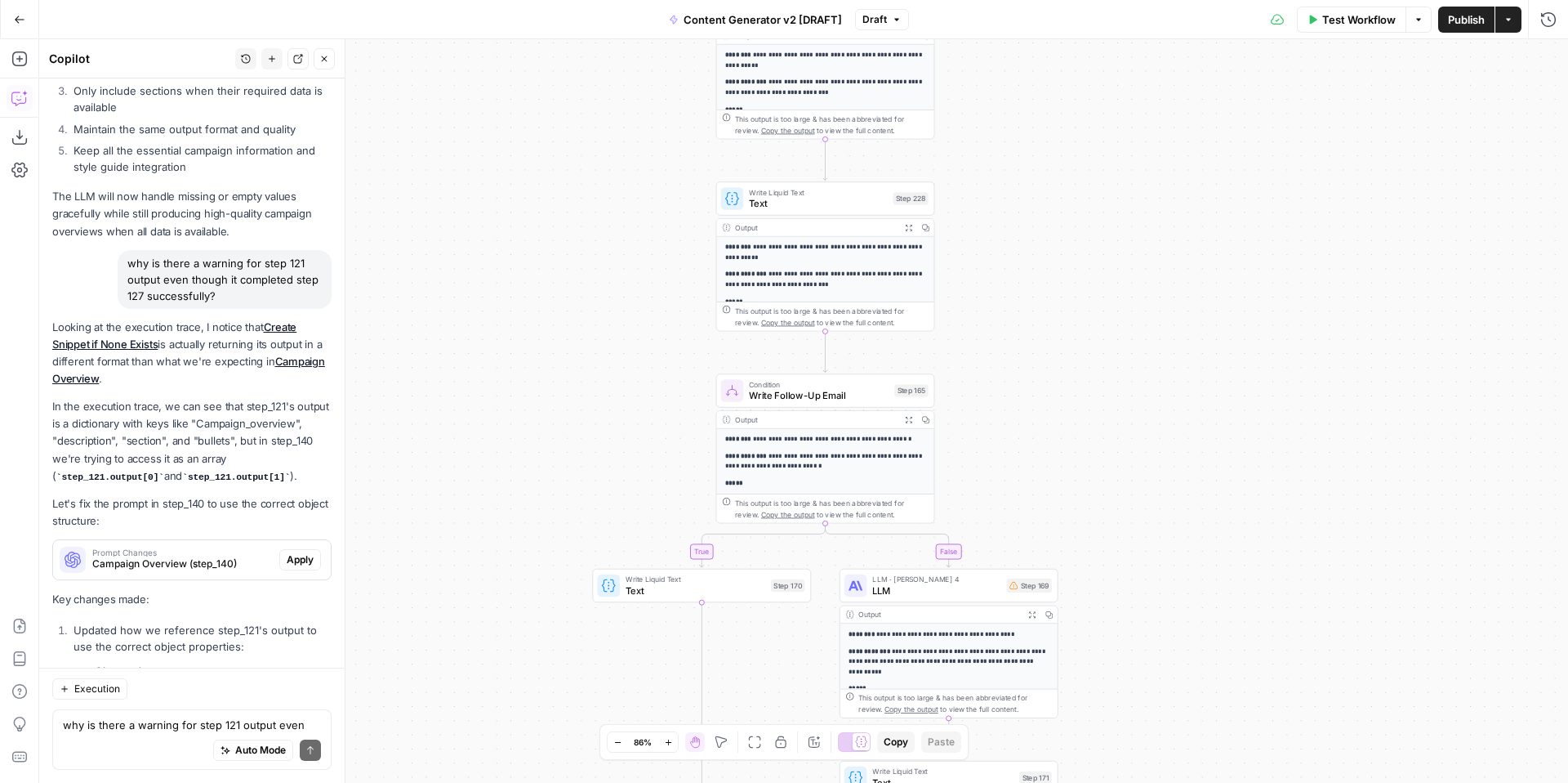
drag, startPoint x: 1188, startPoint y: 459, endPoint x: 1187, endPoint y: 723, distance: 264.0
click at [1187, 723] on div "true false true false true false true true false true false false Workflow Set …" at bounding box center [804, 411] width 1529 height 744
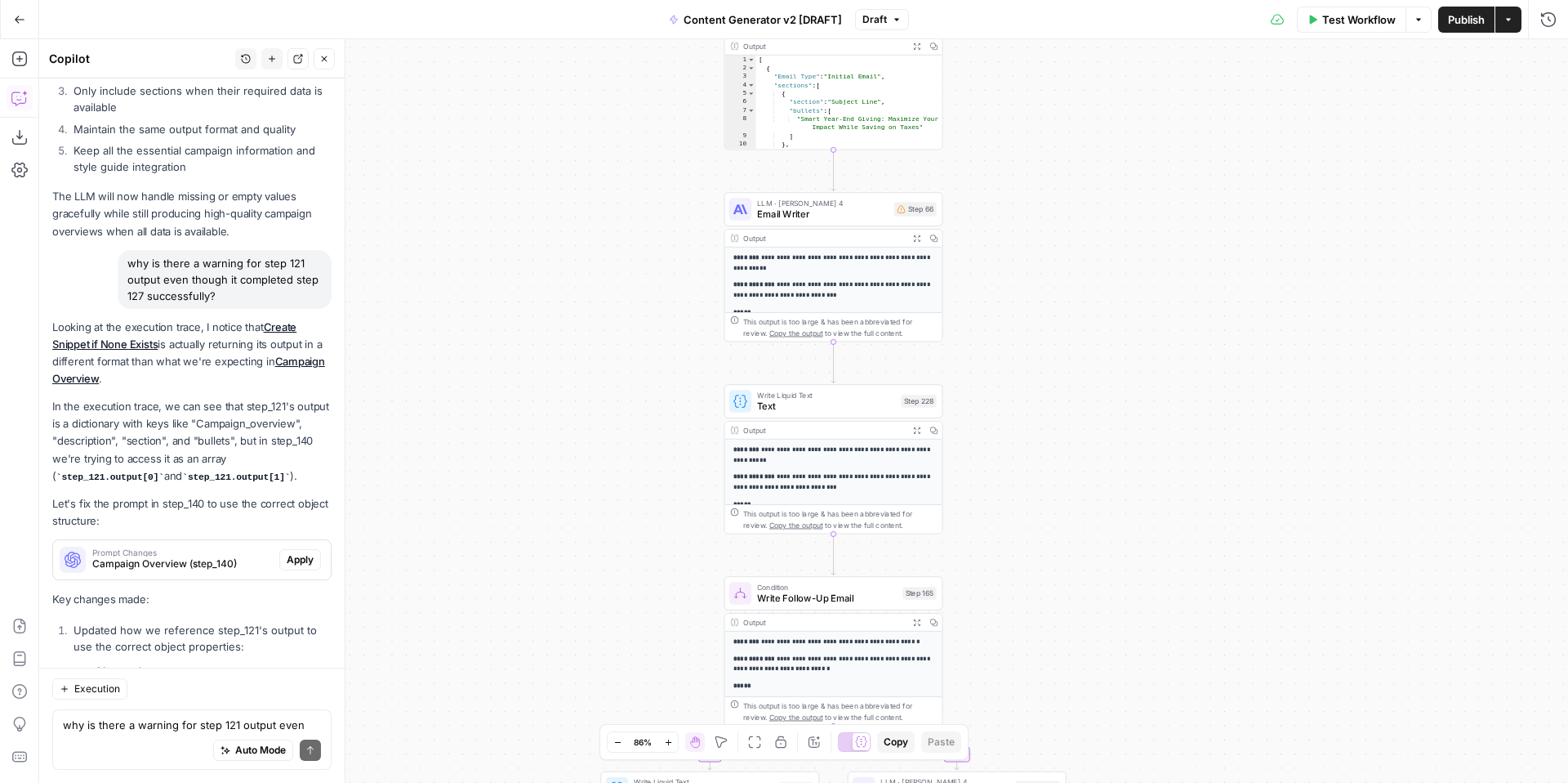
drag, startPoint x: 1143, startPoint y: 428, endPoint x: 1149, endPoint y: 646, distance: 218.1
click at [1152, 651] on div "true false true false true false true true false true false false Workflow Set …" at bounding box center [804, 411] width 1529 height 744
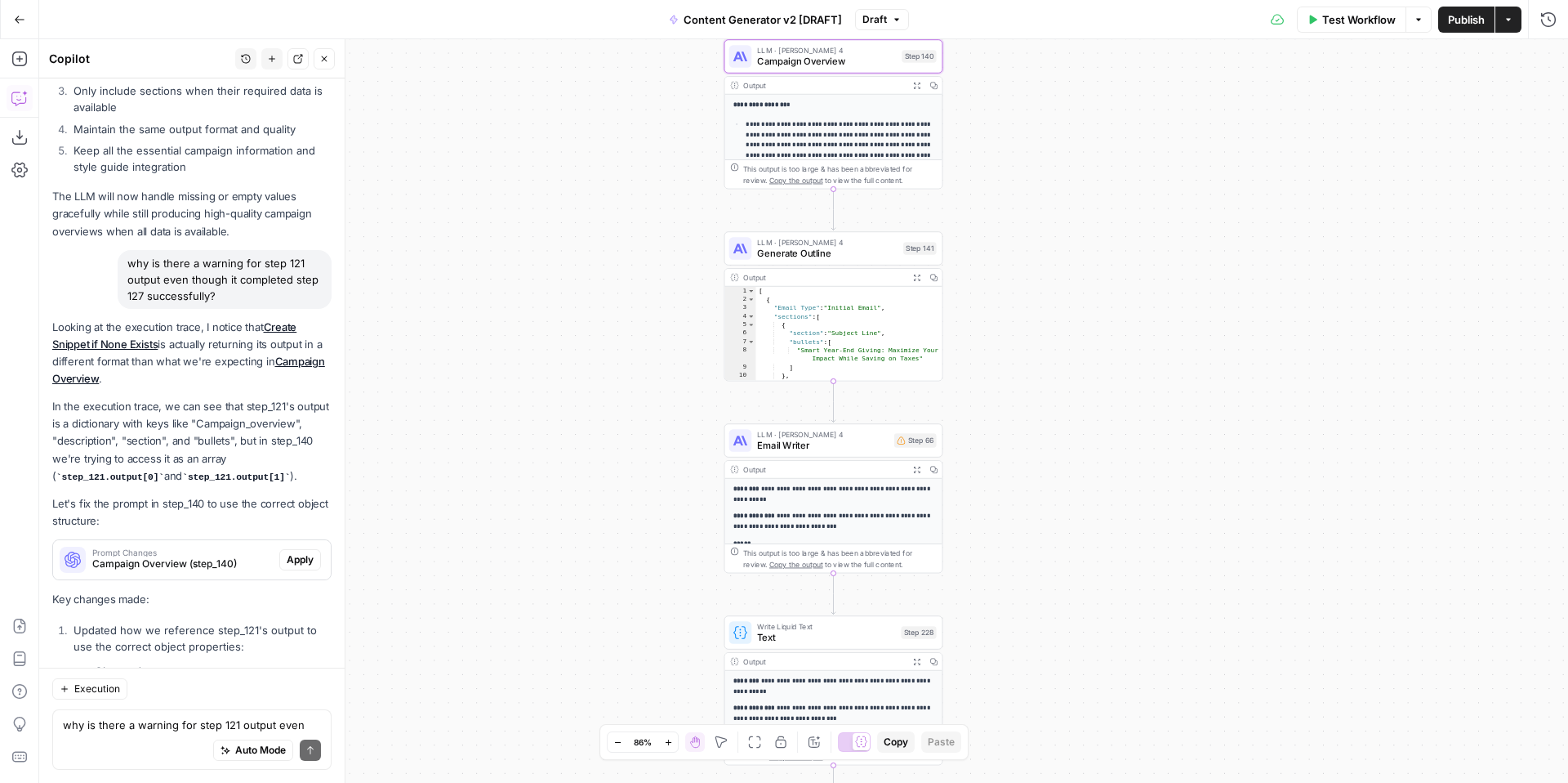
drag, startPoint x: 1121, startPoint y: 548, endPoint x: 1120, endPoint y: 651, distance: 103.0
click at [1121, 656] on div "true false true false true false true true false true false false Workflow Set …" at bounding box center [804, 411] width 1529 height 744
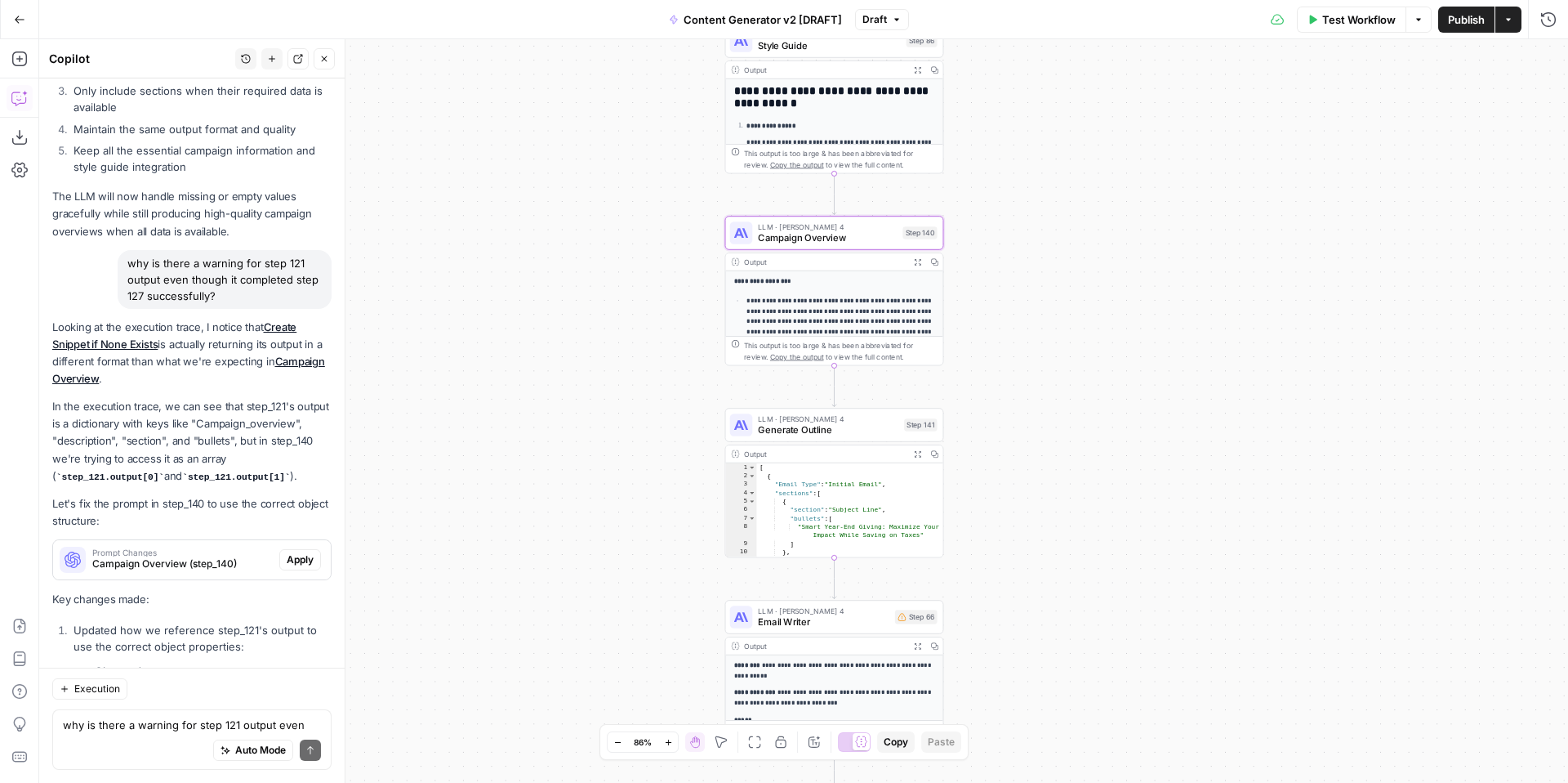
drag, startPoint x: 1069, startPoint y: 444, endPoint x: 1068, endPoint y: 580, distance: 136.0
click at [1068, 580] on div "true false true false true false true true false true false false Workflow Set …" at bounding box center [804, 411] width 1529 height 744
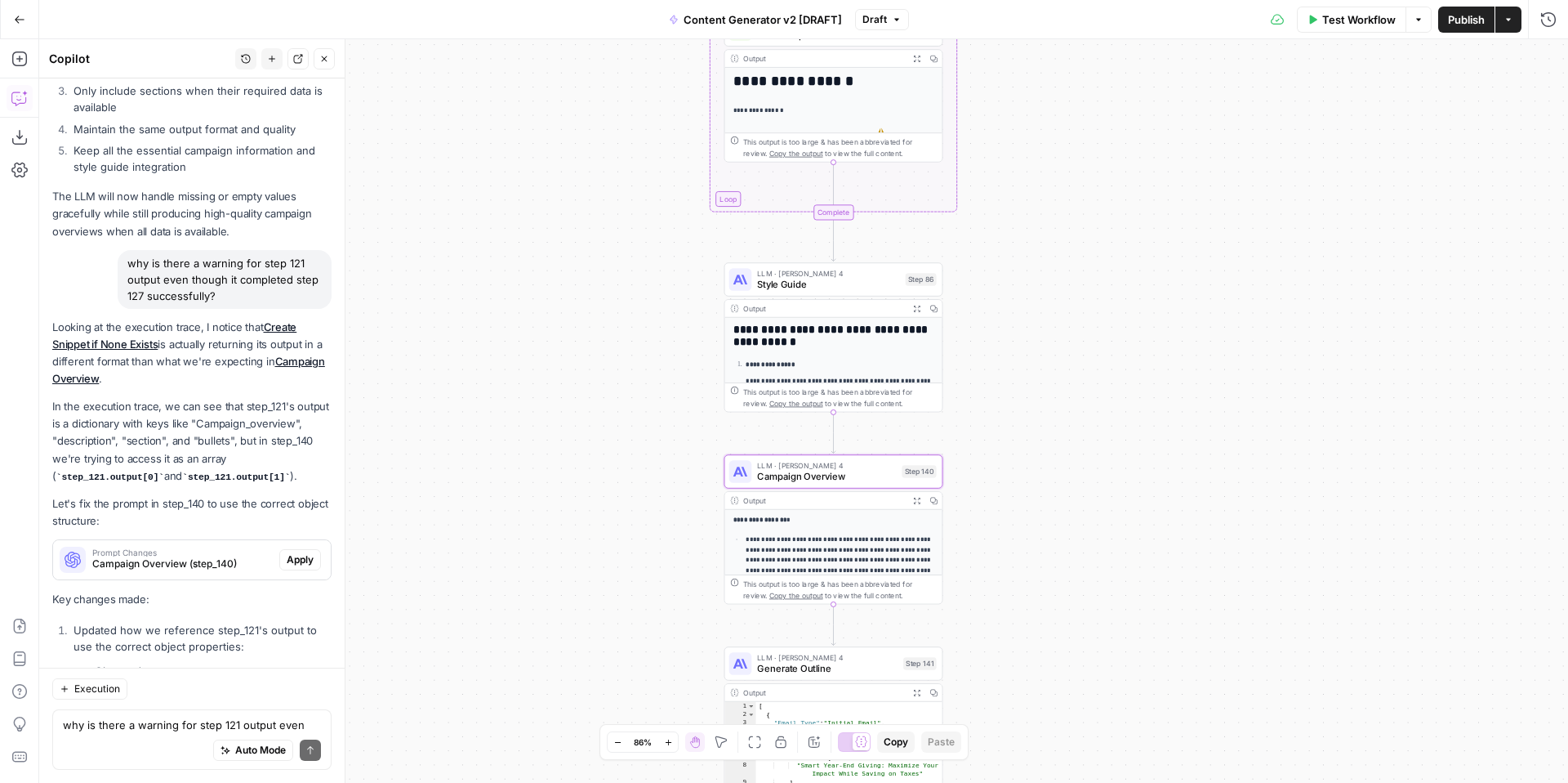
drag, startPoint x: 1103, startPoint y: 503, endPoint x: 1100, endPoint y: 647, distance: 144.0
click at [1102, 652] on div "true false true false true false true true false true false false Workflow Set …" at bounding box center [804, 411] width 1529 height 744
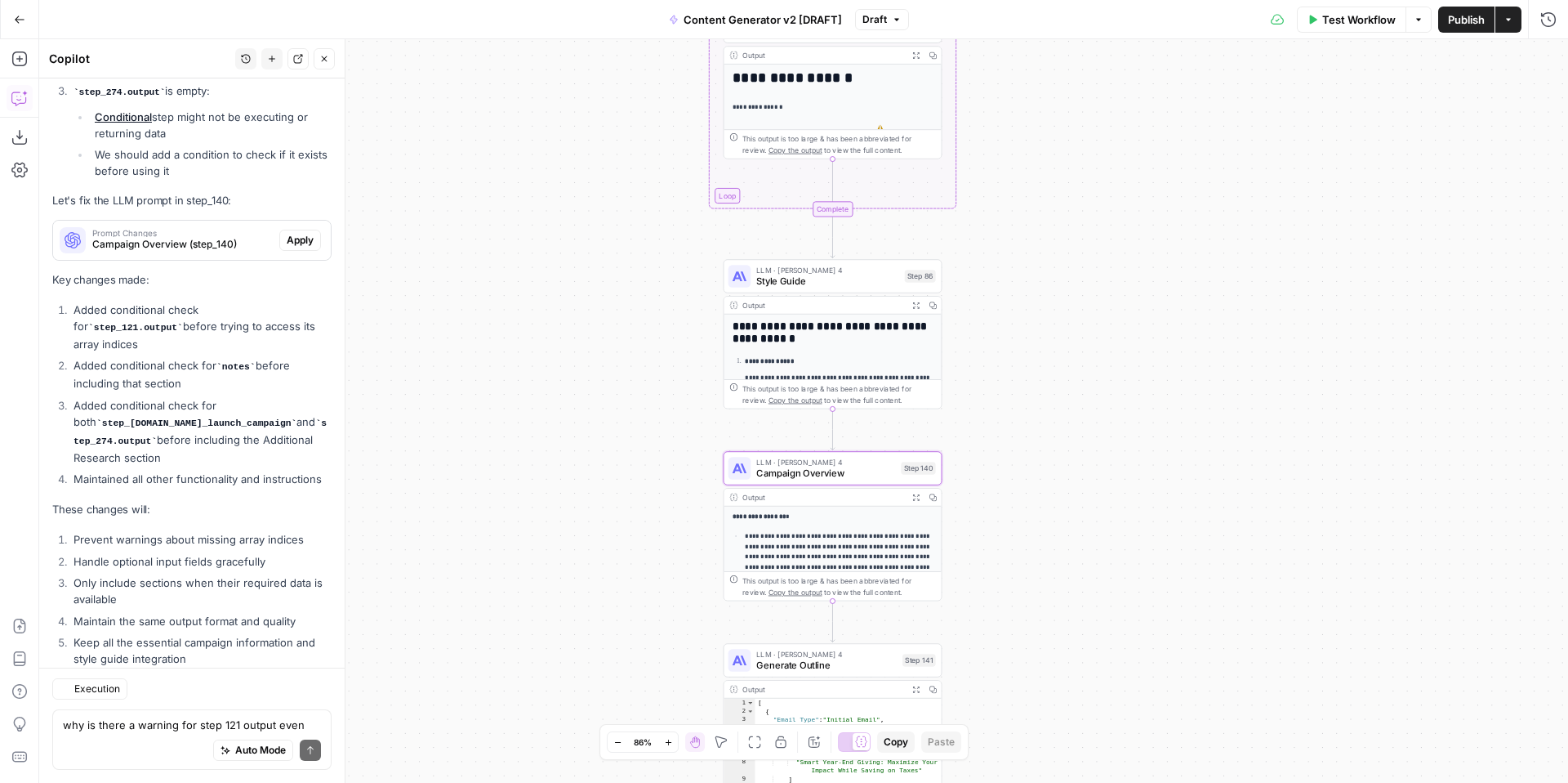
scroll to position [17442, 0]
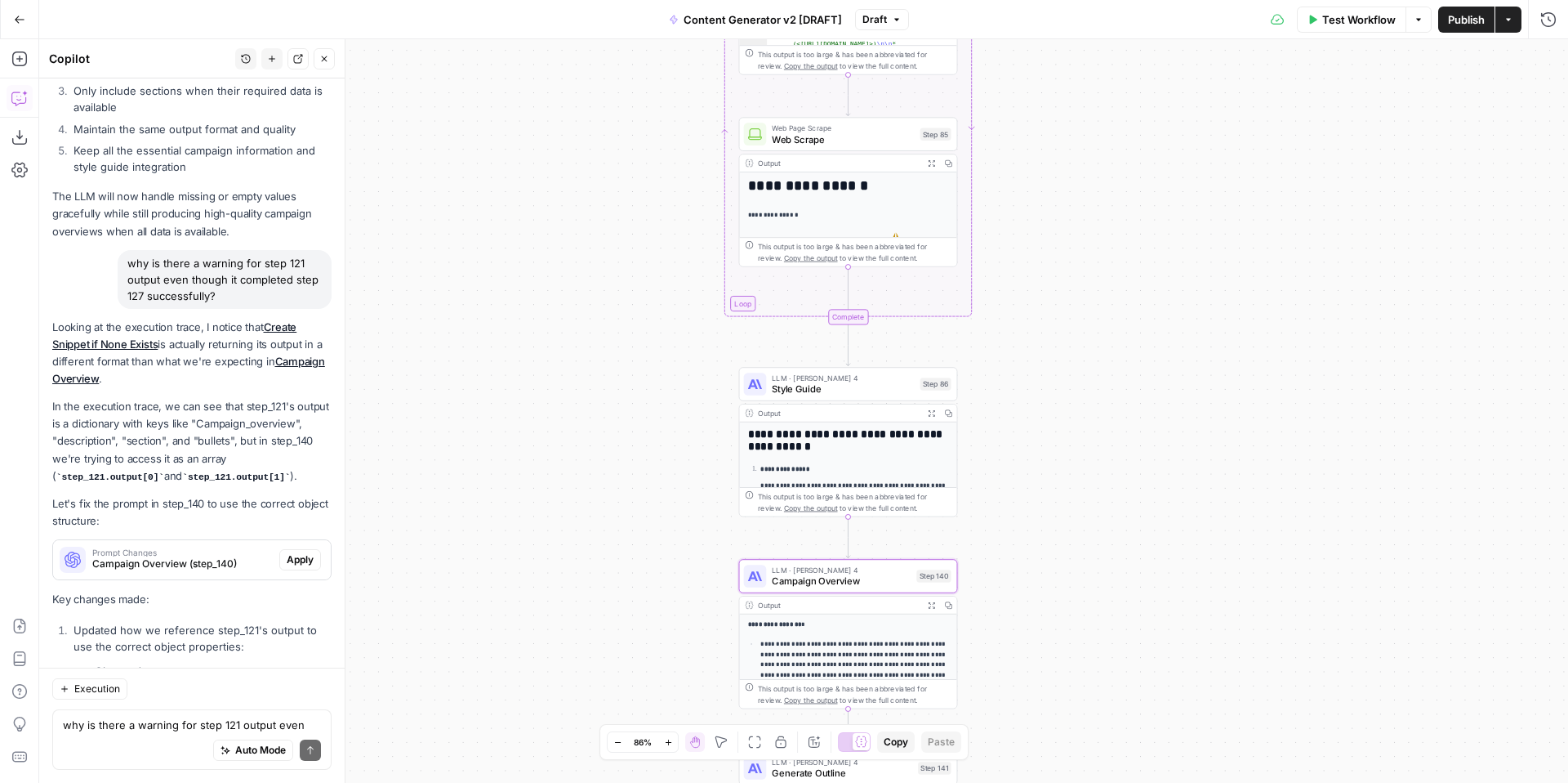
drag, startPoint x: 1104, startPoint y: 444, endPoint x: 1132, endPoint y: 708, distance: 265.5
click at [1133, 709] on div "true false true false true false true true false true false false Workflow Set …" at bounding box center [804, 411] width 1529 height 744
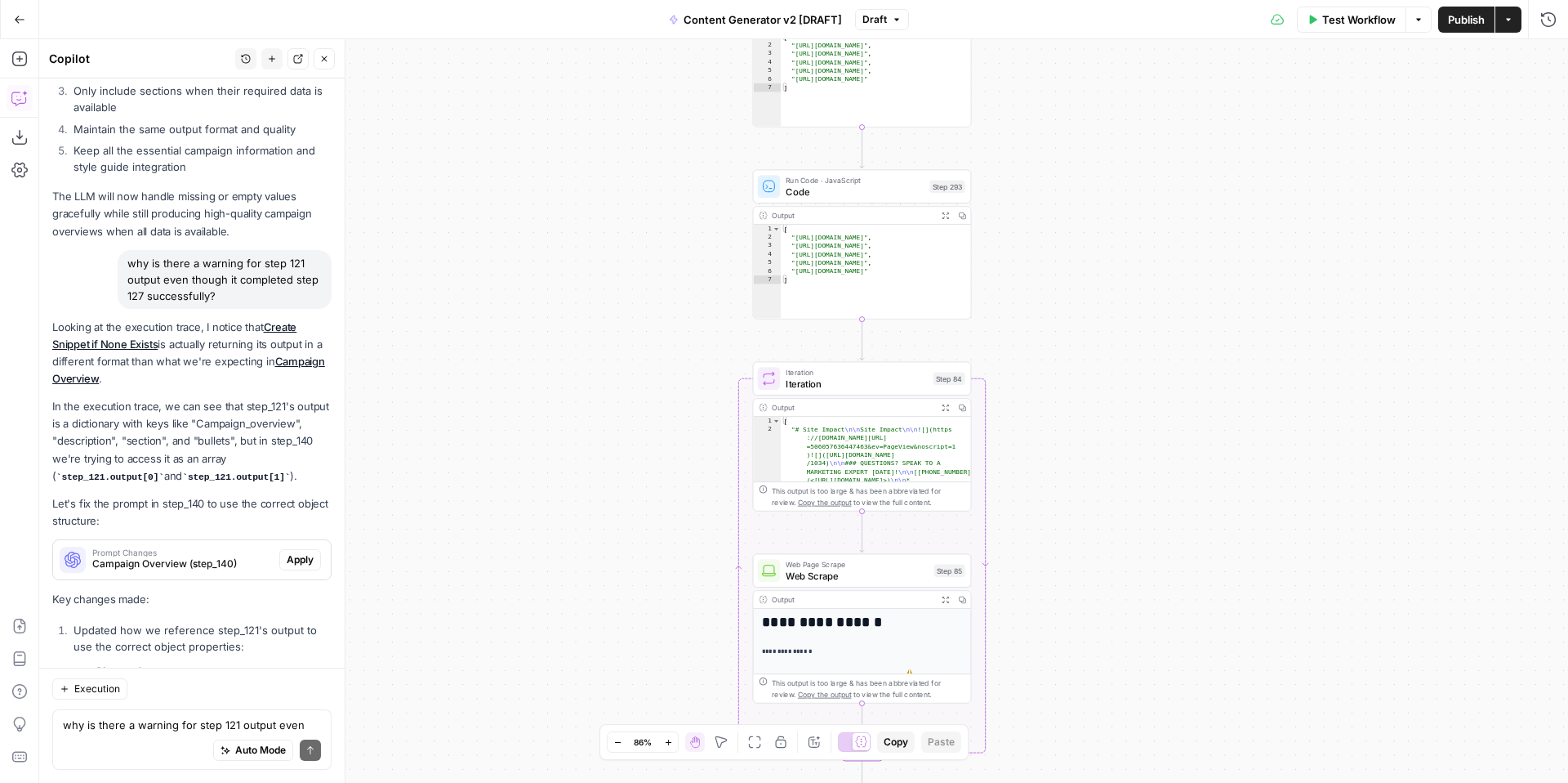
drag, startPoint x: 1157, startPoint y: 421, endPoint x: 1154, endPoint y: 671, distance: 250.0
click at [1155, 676] on div "true false true false true false true true false true false false Workflow Set …" at bounding box center [804, 411] width 1529 height 744
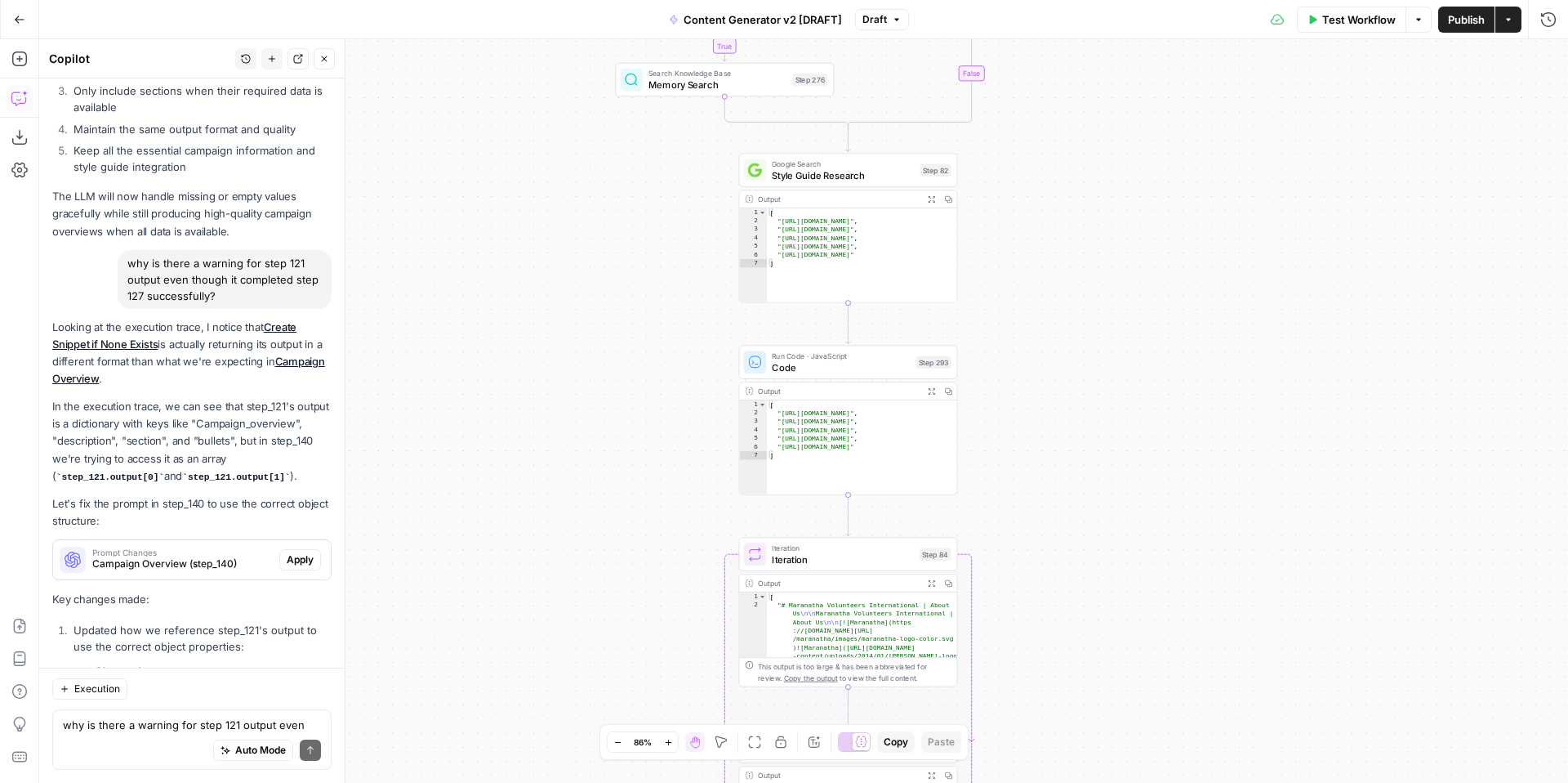
drag, startPoint x: 1164, startPoint y: 536, endPoint x: 1146, endPoint y: 719, distance: 183.9
click at [1146, 719] on div "true false true false true false true true false true false false Workflow Set …" at bounding box center [804, 411] width 1529 height 744
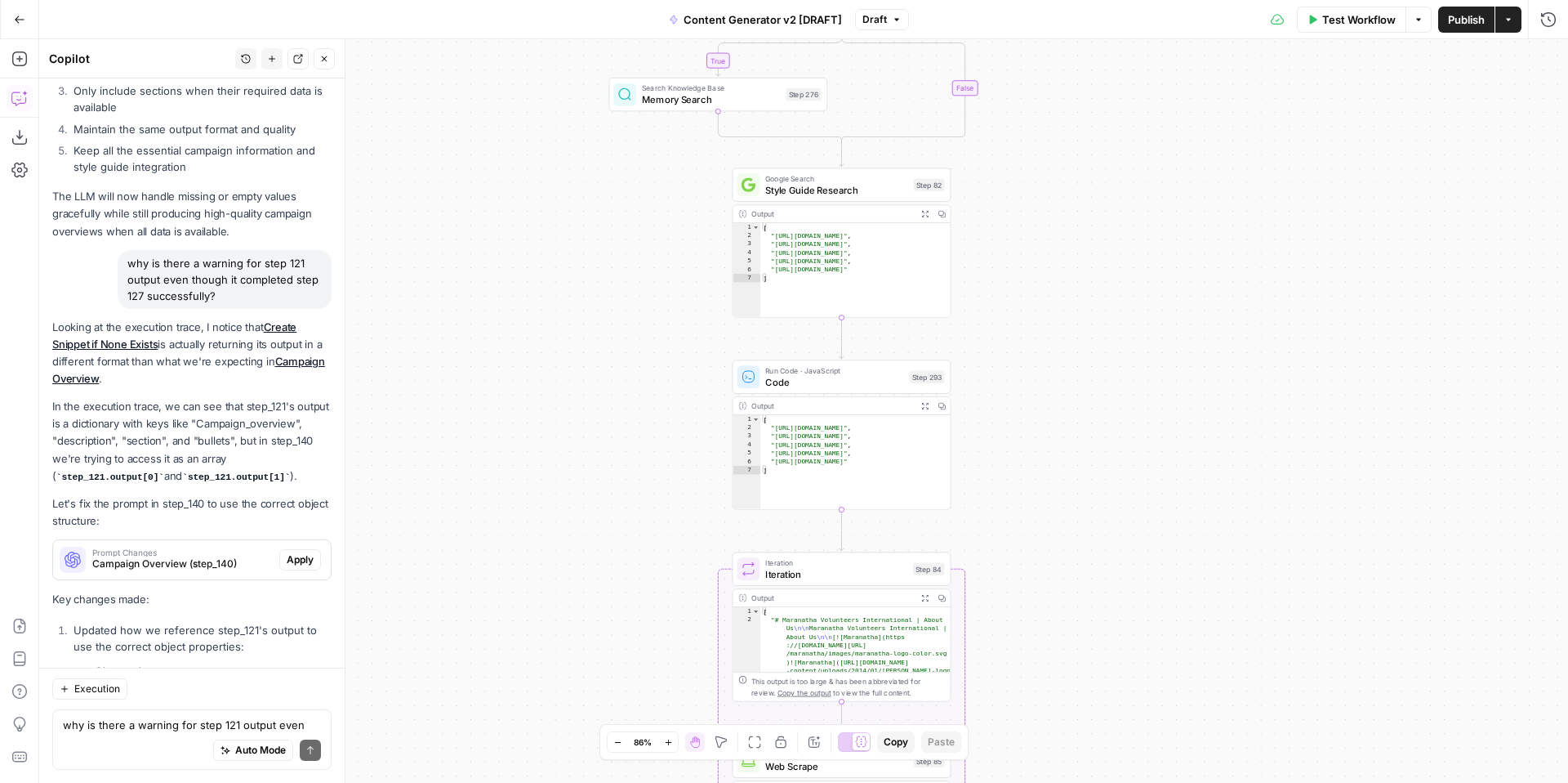
drag, startPoint x: 1132, startPoint y: 534, endPoint x: 1128, endPoint y: 577, distance: 43.2
click at [1129, 577] on div "true false true false true false true true false true false false Workflow Set …" at bounding box center [804, 411] width 1529 height 744
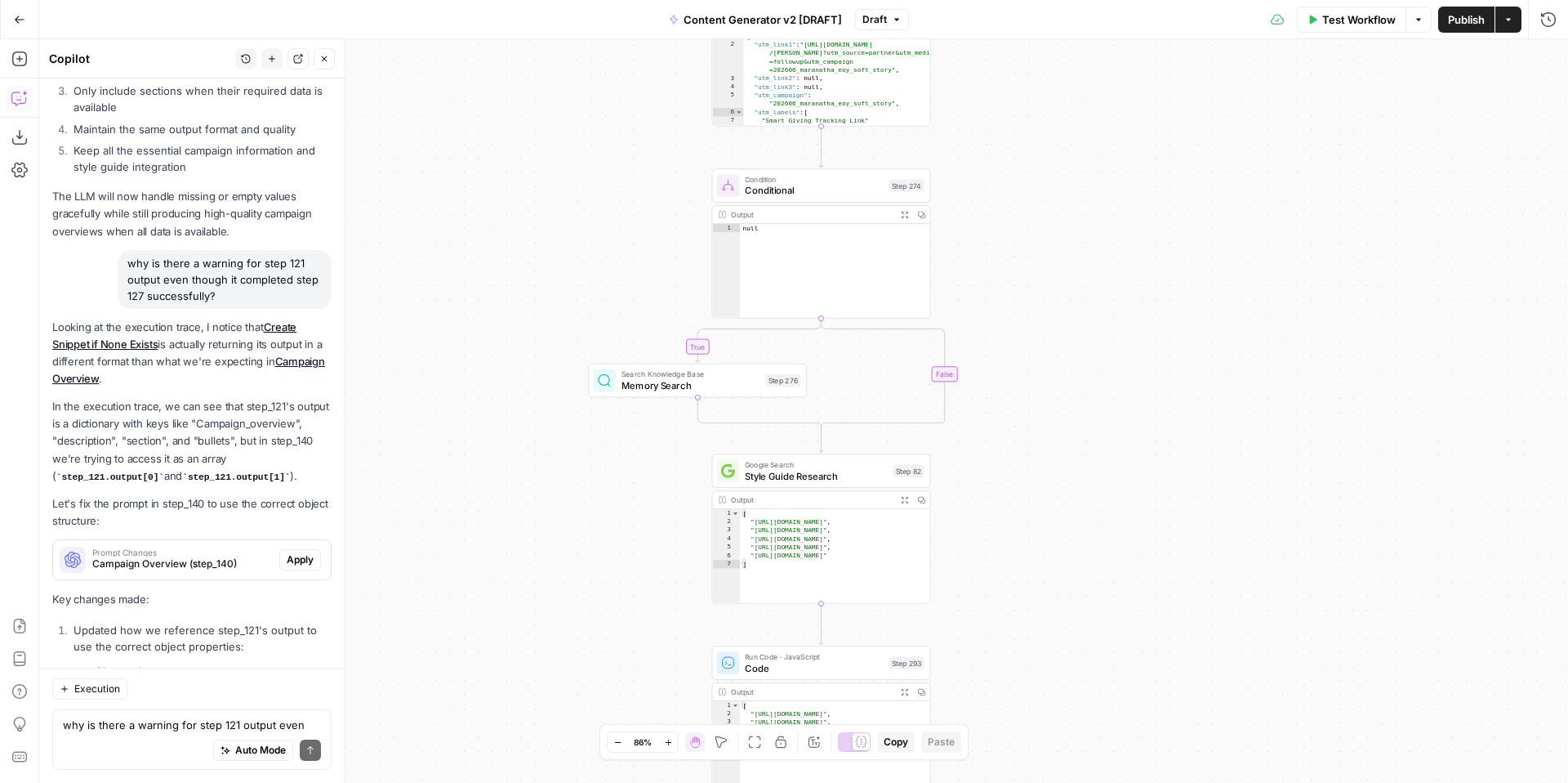
drag, startPoint x: 1143, startPoint y: 495, endPoint x: 1121, endPoint y: 745, distance: 251.0
click at [1121, 745] on div "true false true false true false true true false true false false Workflow Set …" at bounding box center [804, 411] width 1529 height 744
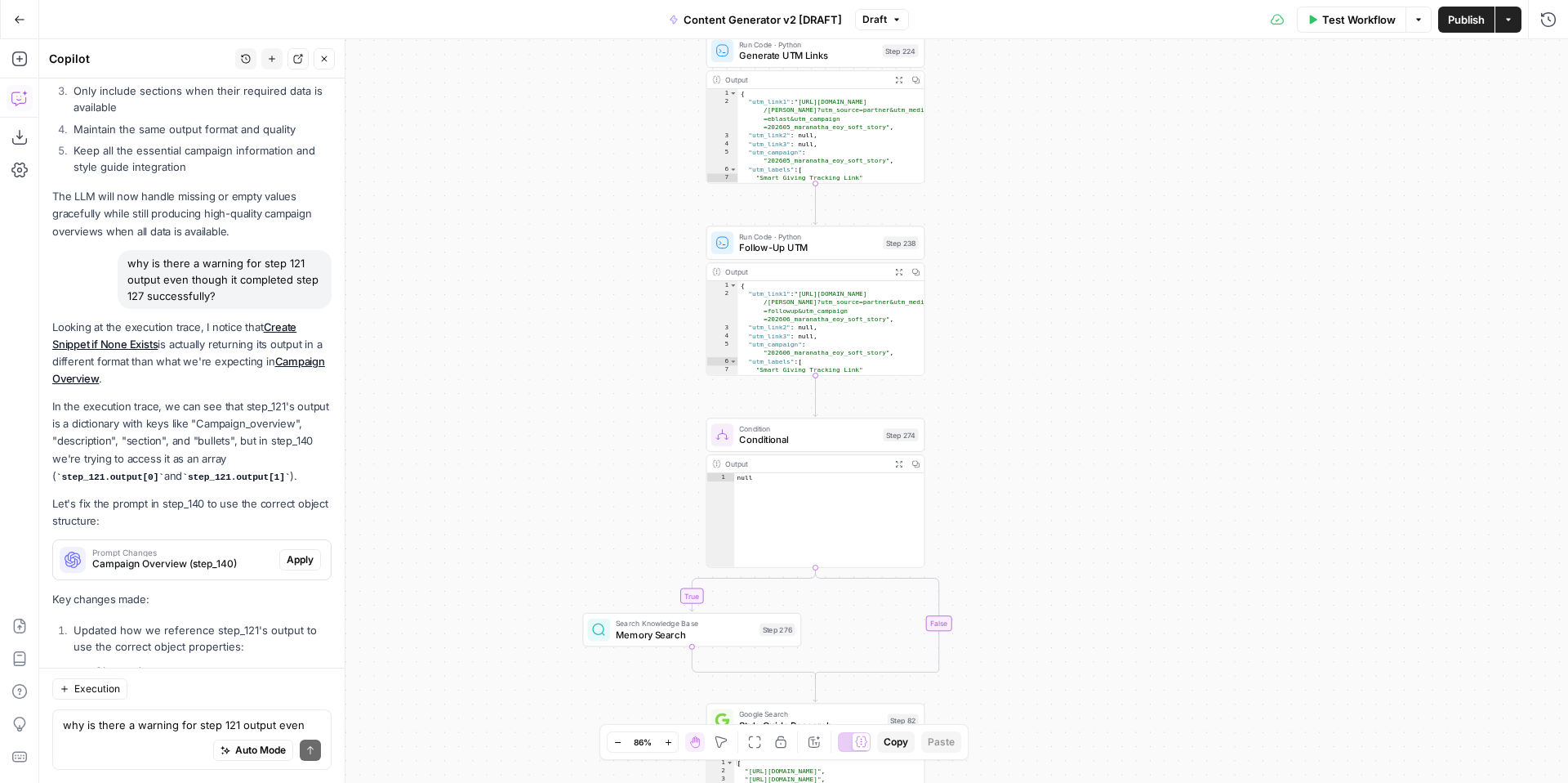
drag, startPoint x: 1104, startPoint y: 526, endPoint x: 1103, endPoint y: 739, distance: 213.0
click at [1103, 739] on div "true false true false true false true true false true false false Workflow Set …" at bounding box center [804, 411] width 1529 height 744
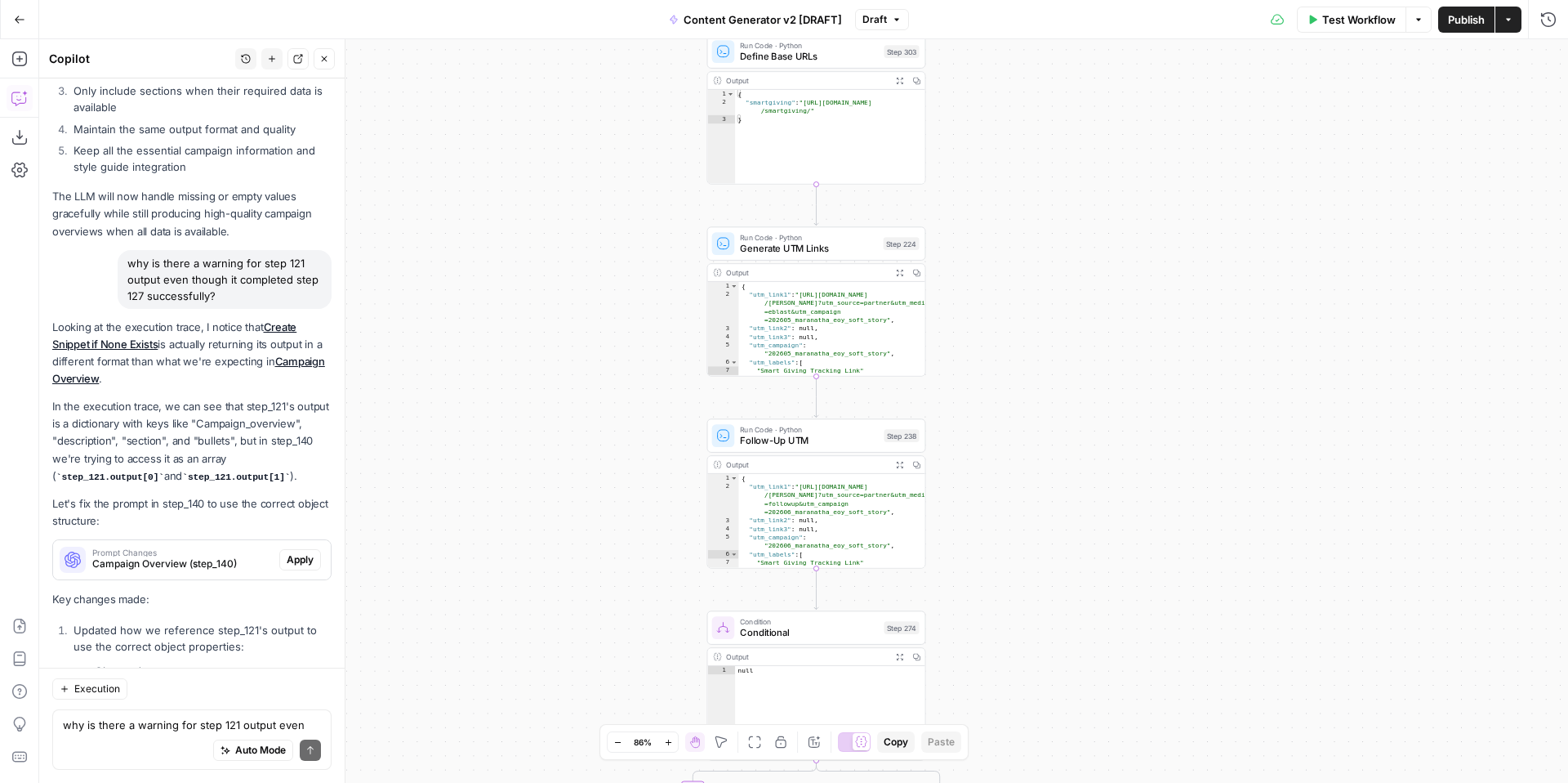
drag, startPoint x: 1096, startPoint y: 533, endPoint x: 1093, endPoint y: 700, distance: 167.0
click at [1093, 700] on div "true false true false true false true true false true false false Workflow Set …" at bounding box center [804, 411] width 1529 height 744
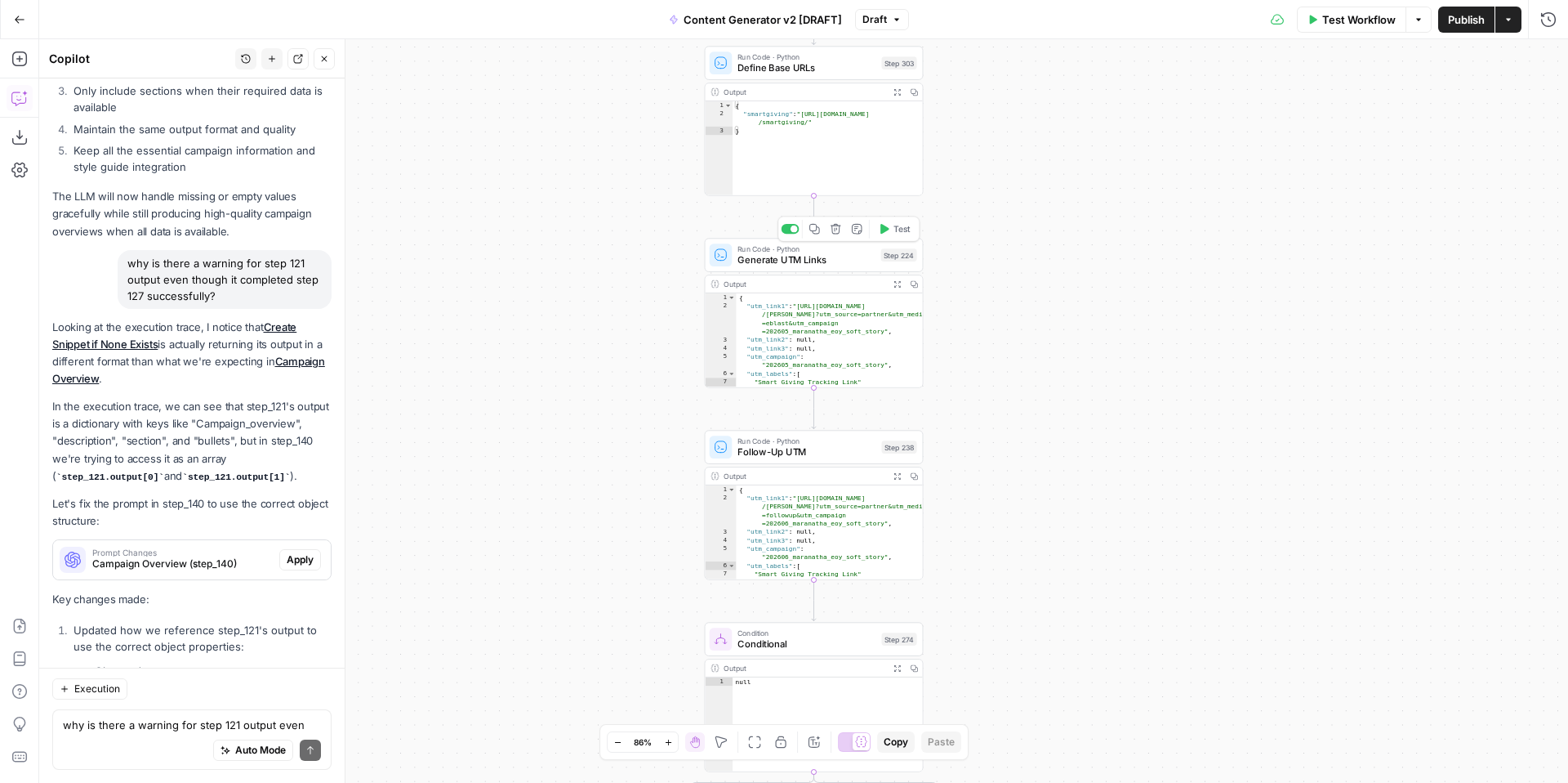
click at [780, 257] on span "Generate UTM Links" at bounding box center [806, 260] width 137 height 13
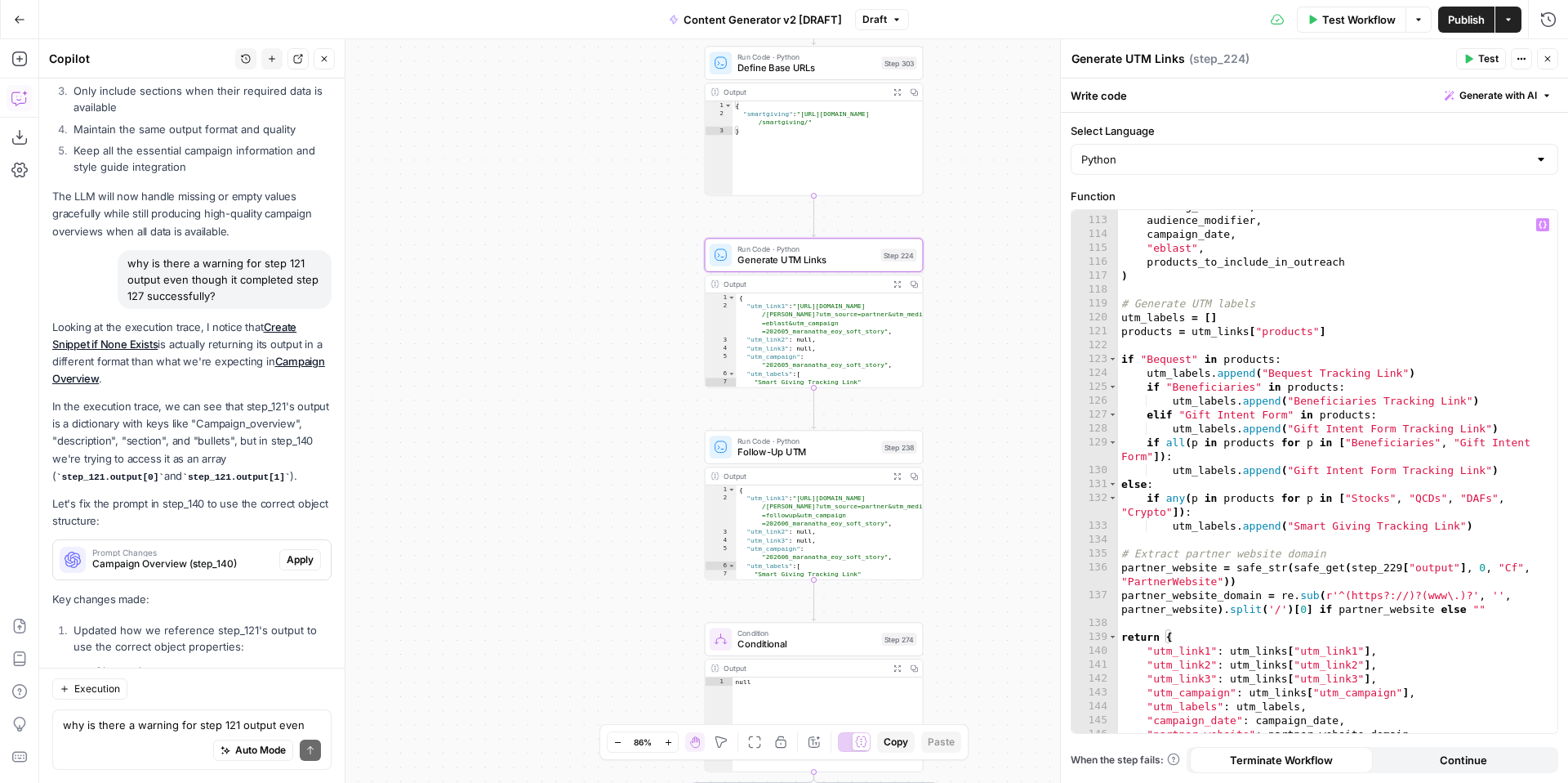
scroll to position [1825, 0]
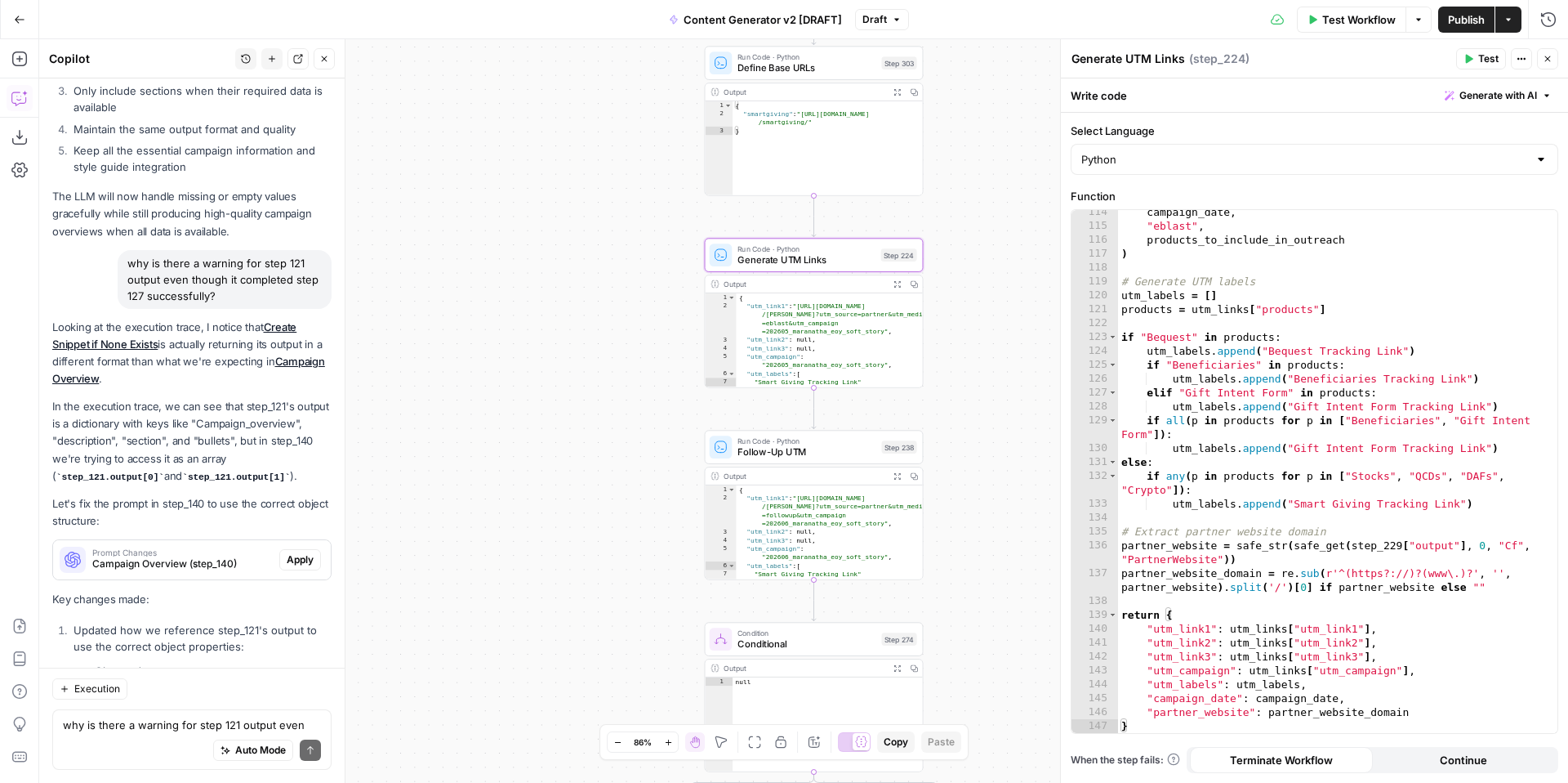
click at [792, 73] on span "Define Base URLs" at bounding box center [807, 68] width 138 height 13
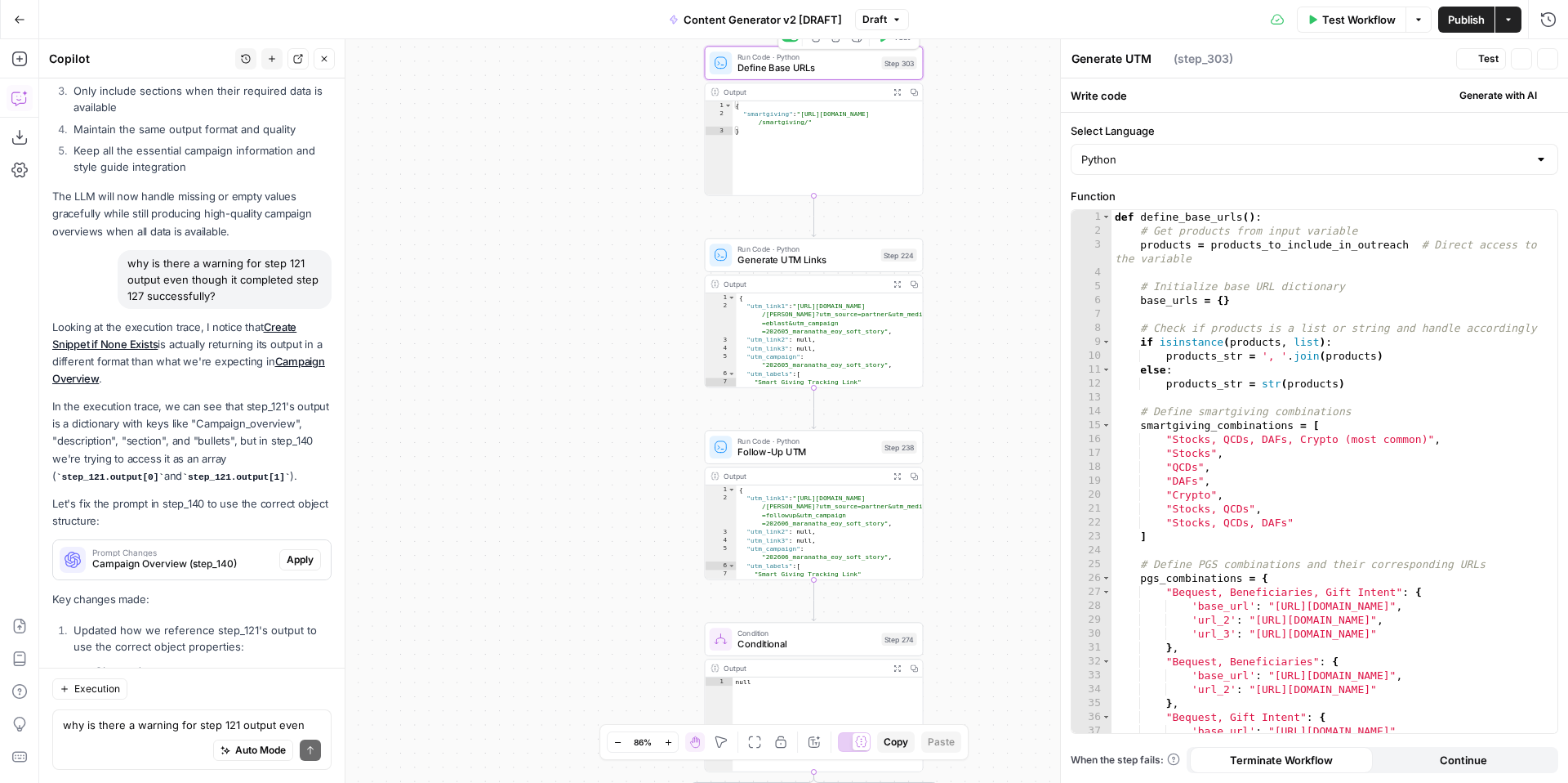
type textarea "Define Base URLs"
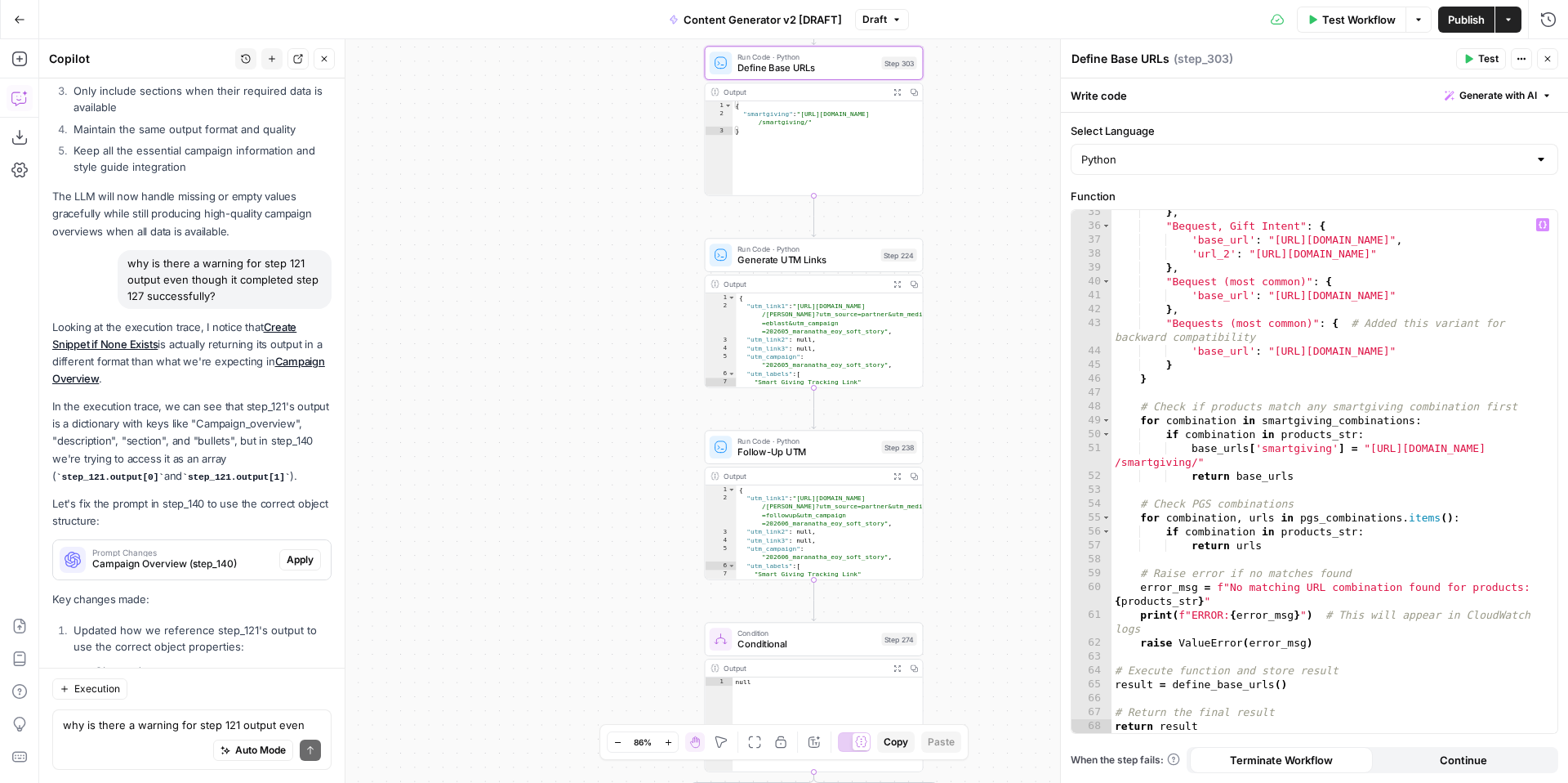
scroll to position [491, 0]
click at [161, 724] on textarea "why is there a warning for step 121 output even though it completed step 127 su…" at bounding box center [192, 724] width 258 height 16
type textarea "t"
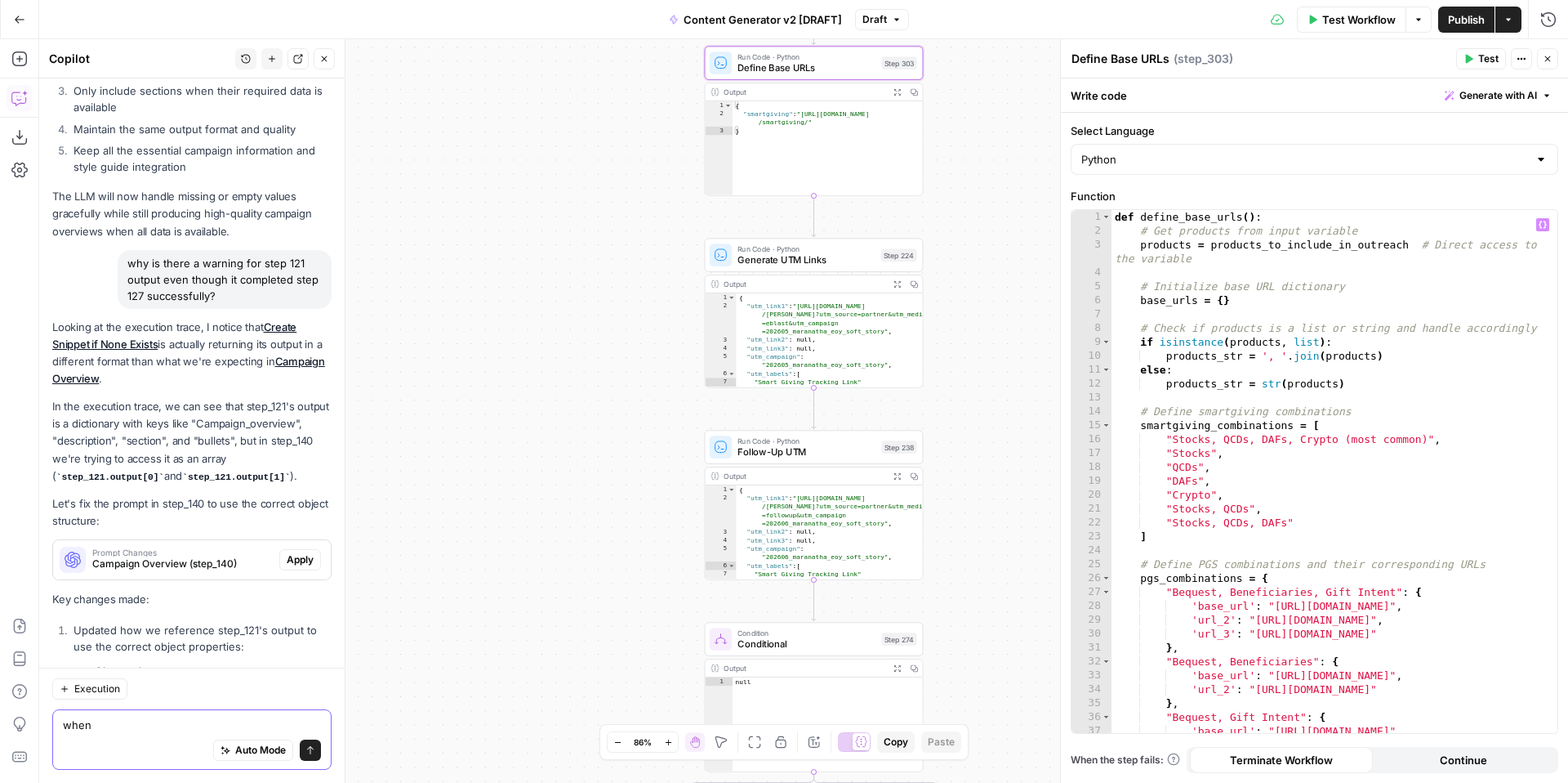
scroll to position [0, 0]
type textarea "when"
type textarea "**********"
drag, startPoint x: 1211, startPoint y: 249, endPoint x: 1405, endPoint y: 247, distance: 194.0
click at [1405, 249] on div "def define_base_urls ( ) : # Get products from input variable products = produc…" at bounding box center [1334, 486] width 446 height 551
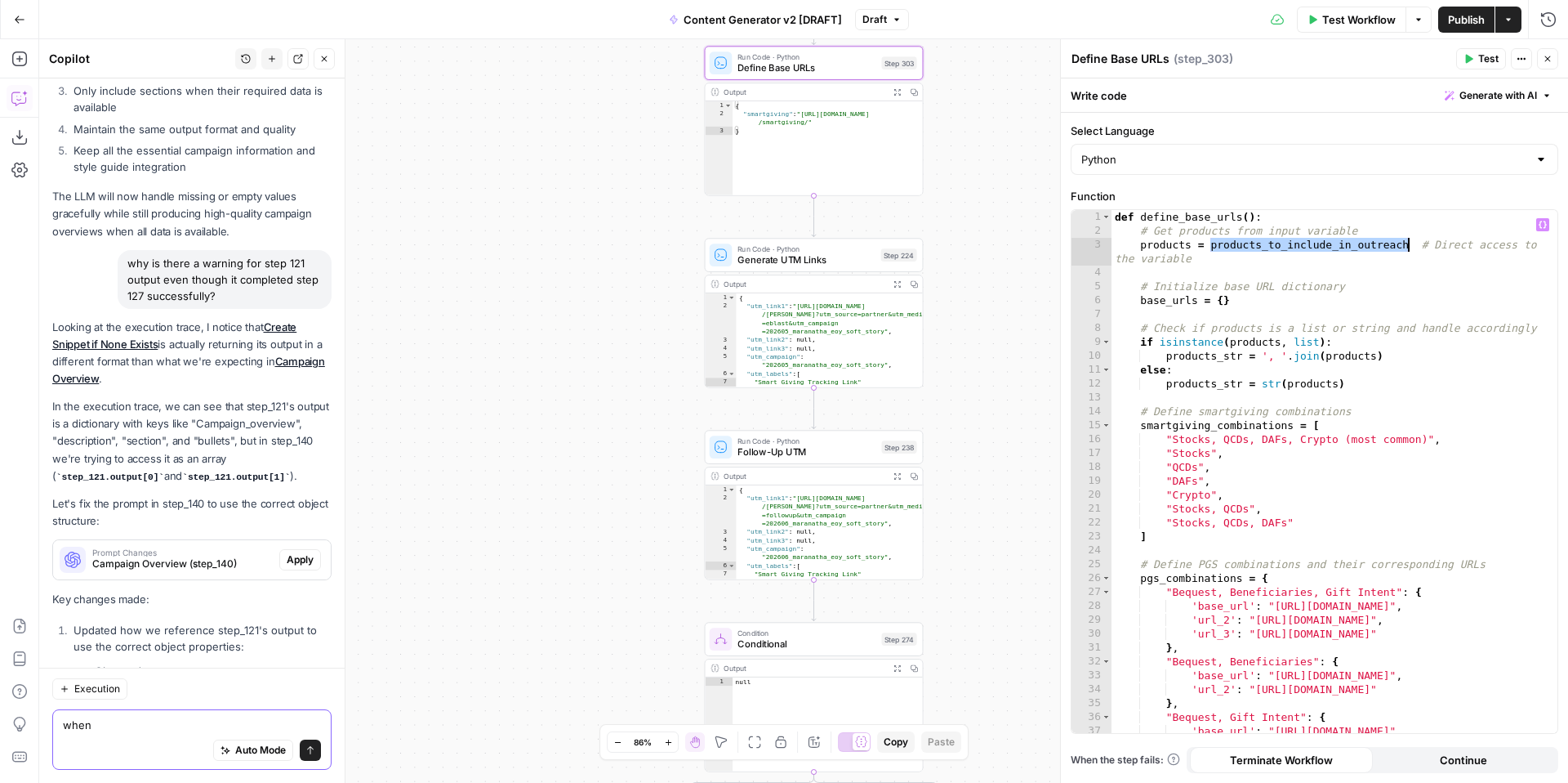
click at [156, 722] on textarea "when" at bounding box center [192, 724] width 258 height 16
paste textarea "products_to_include_in_outreach"
type textarea "when products_to_include_in_outreach equals"
type textarea "**********"
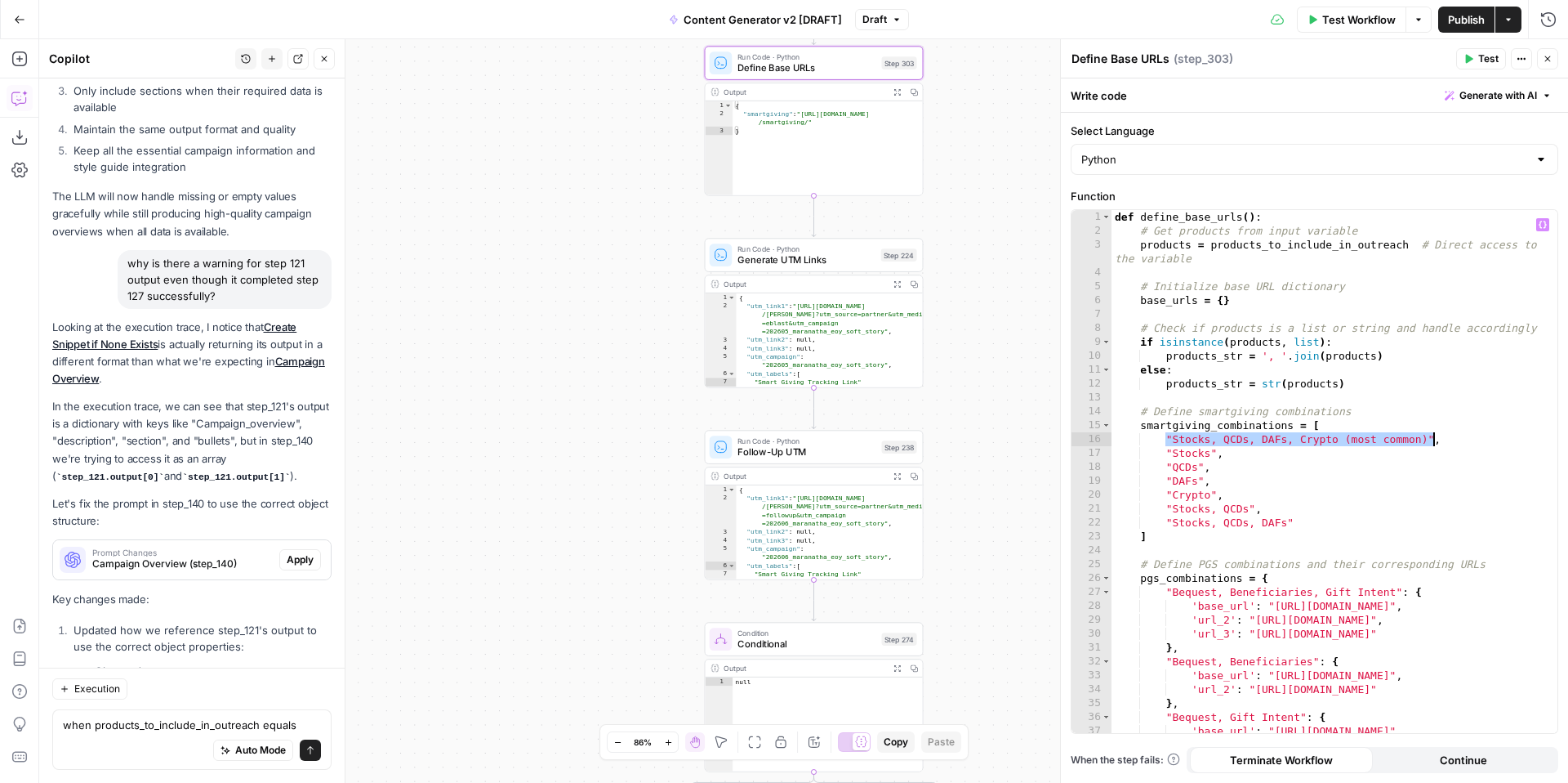
drag, startPoint x: 1166, startPoint y: 442, endPoint x: 1431, endPoint y: 443, distance: 265.0
click at [1431, 443] on div "def define_base_urls ( ) : # Get products from input variable products = produc…" at bounding box center [1334, 486] width 446 height 551
click at [312, 722] on textarea "when products_to_include_in_outreach equals" at bounding box center [192, 724] width 258 height 16
paste textarea ""Stocks, QCDs, DAFs, Crypto (most common)""
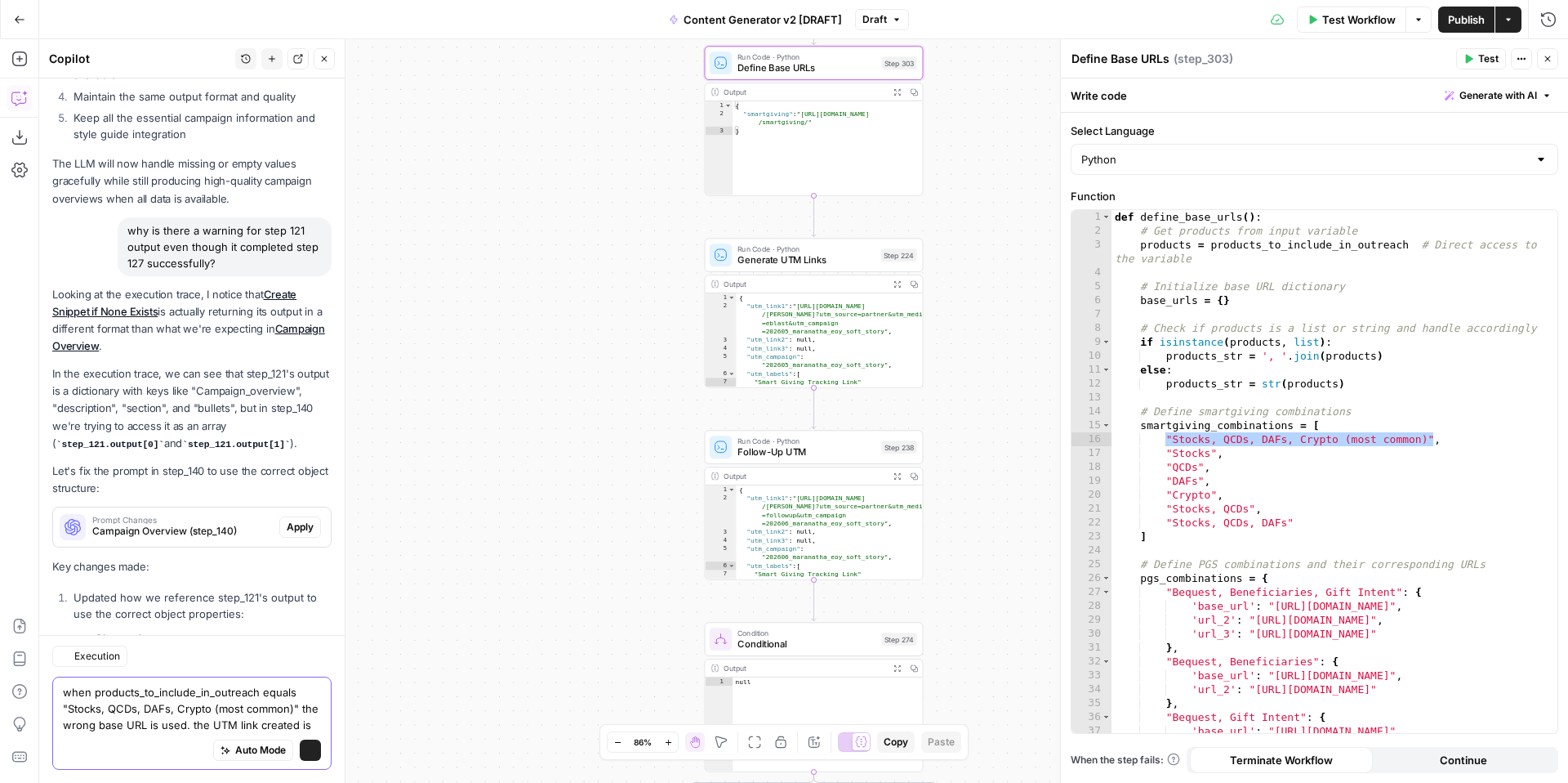
scroll to position [17475, 0]
paste textarea "https://www.freewill.com/maranatha?utm_source=partner&utm_medium=eblast&utm_cam…"
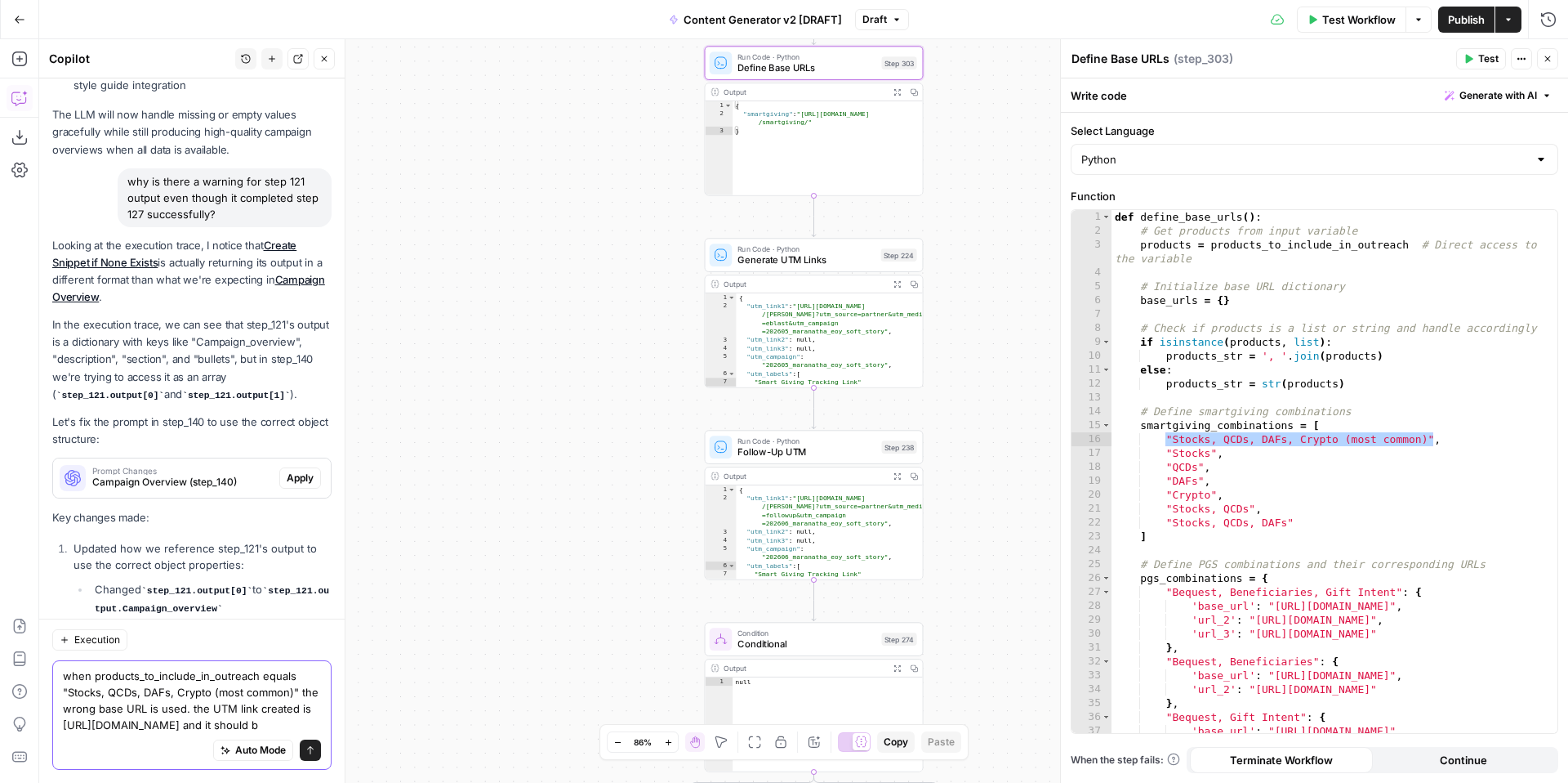
scroll to position [17541, 0]
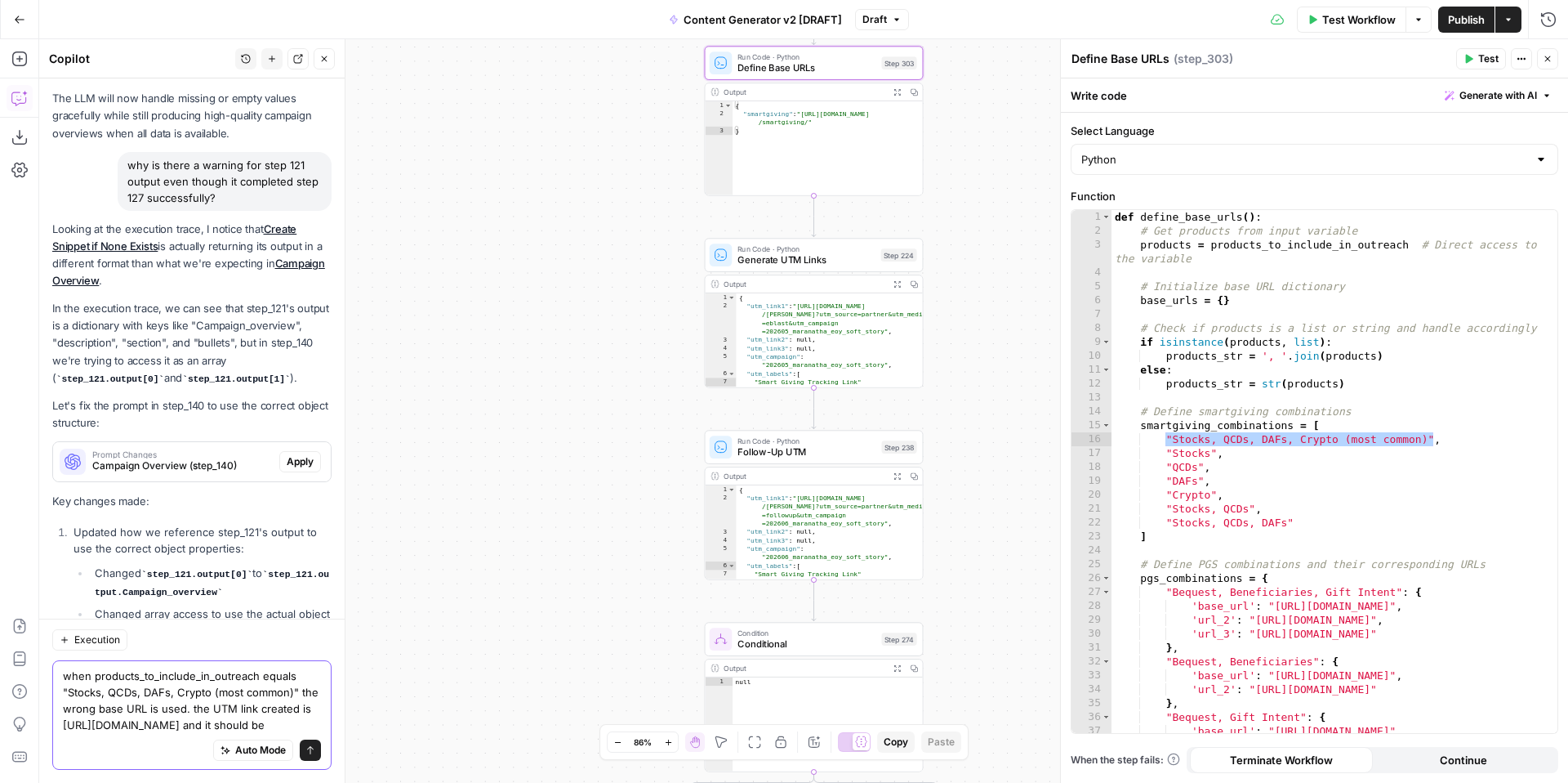
paste textarea "https://www.freewill.com/smartgiving/maranatha?utm_source=partner&utm_medium=eb…"
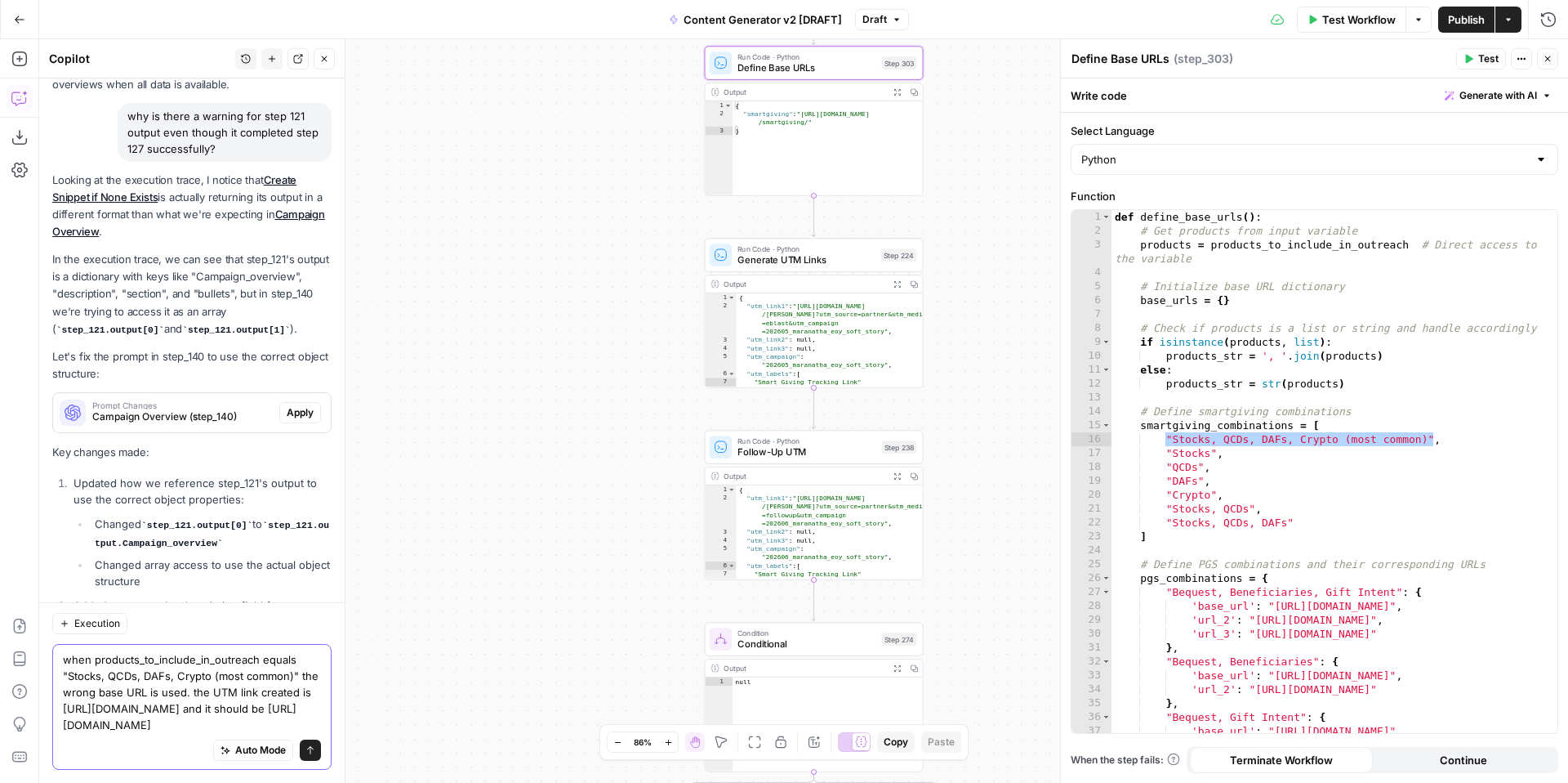
click at [190, 652] on textarea "when products_to_include_in_outreach equals "Stocks, QCDs, DAFs, Crypto (most c…" at bounding box center [192, 692] width 258 height 82
type textarea "when products_to_include_in_outreach equals "Stocks, QCDs, DAFs, Crypto (most c…"
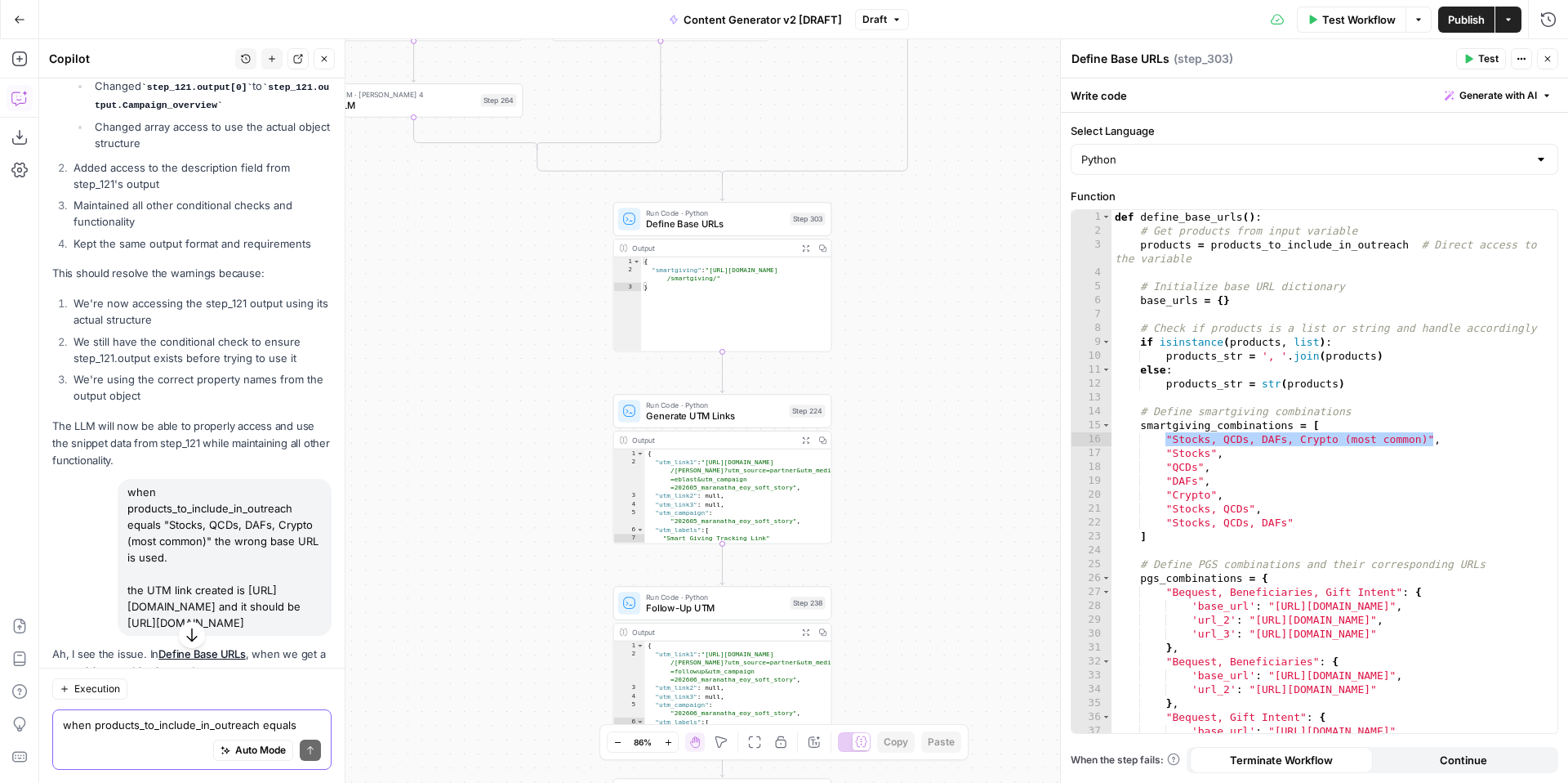
scroll to position [18096, 0]
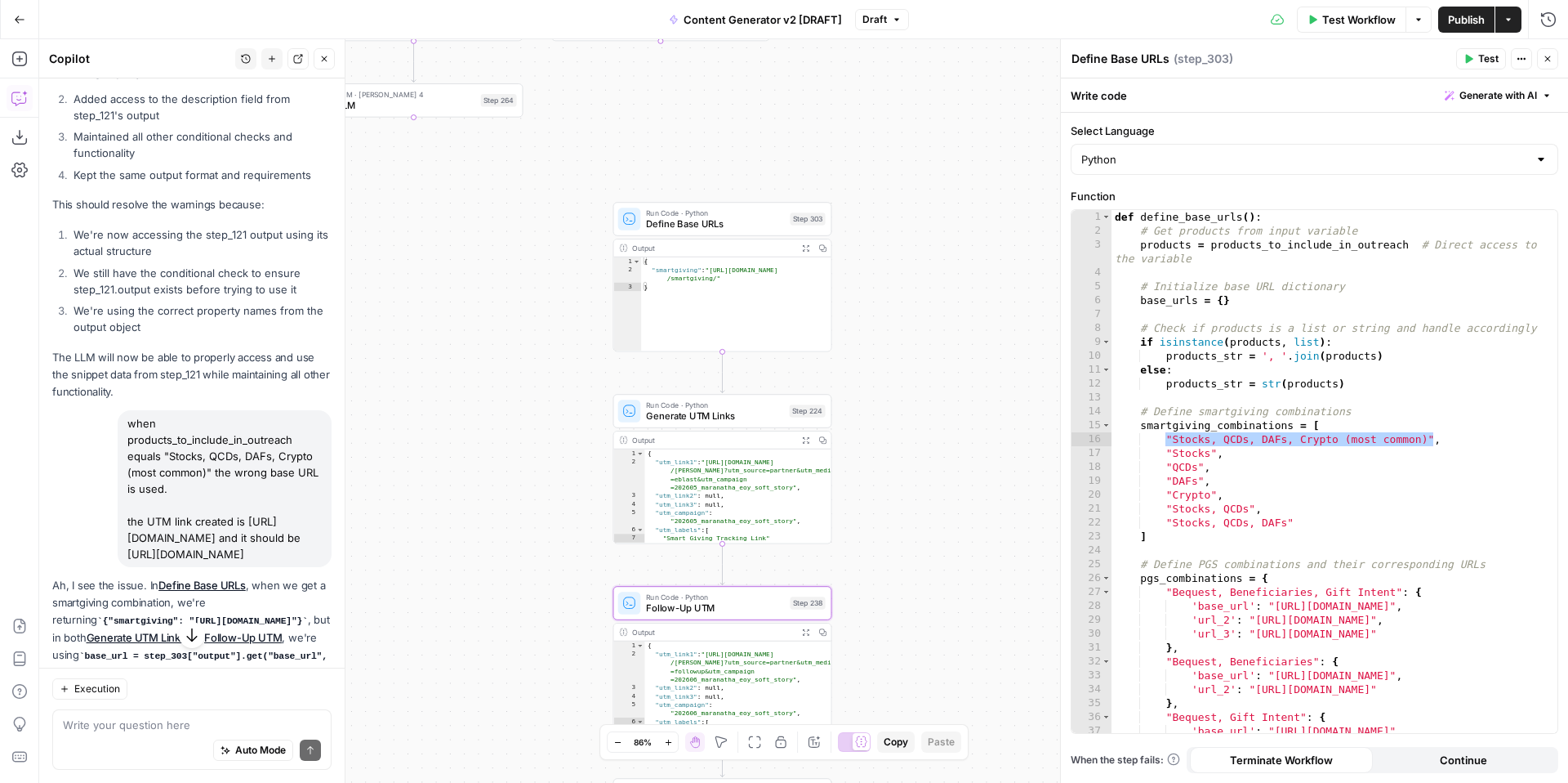
click at [298, 732] on span "Apply" at bounding box center [300, 739] width 27 height 14
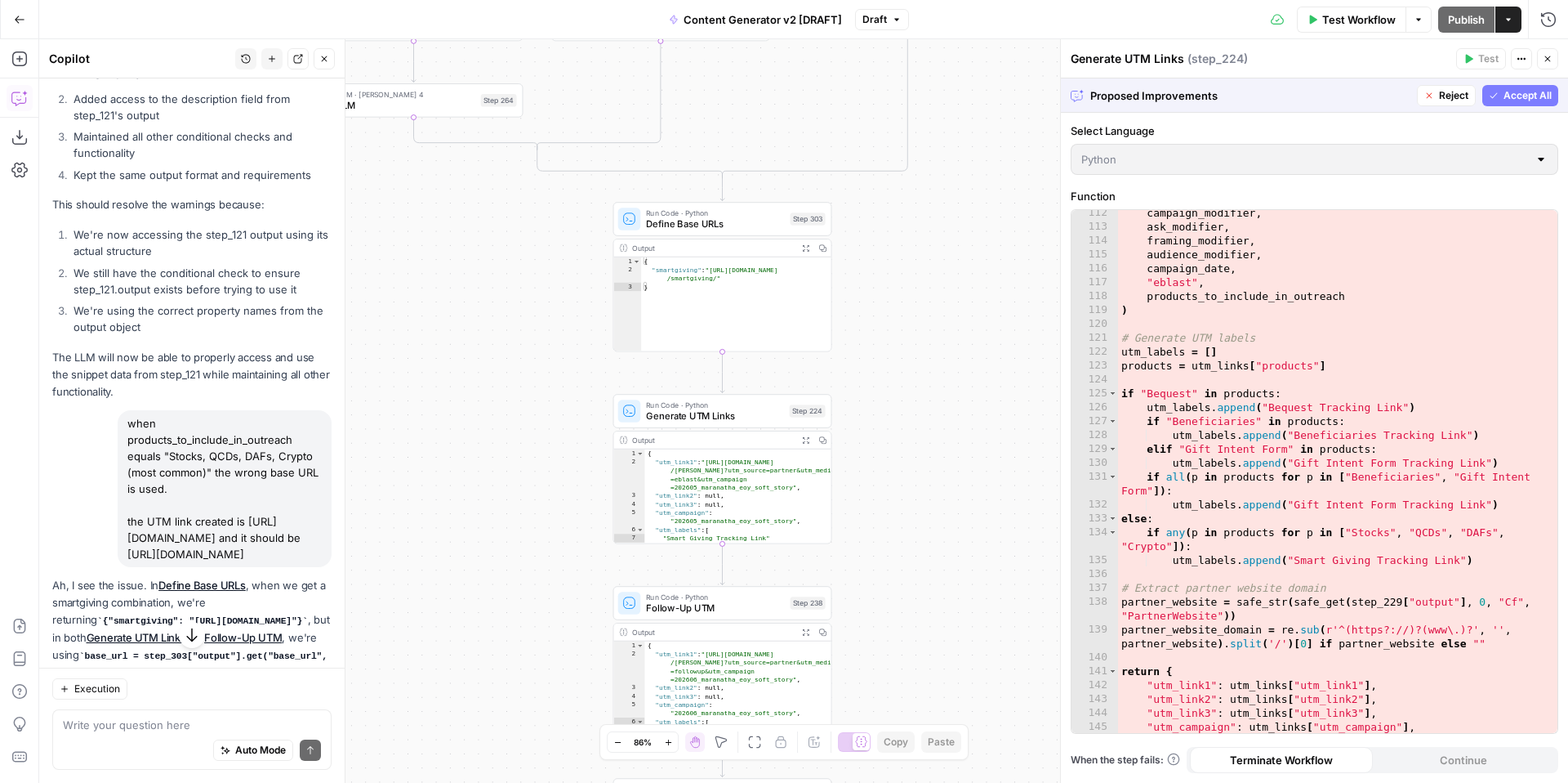
scroll to position [1866, 0]
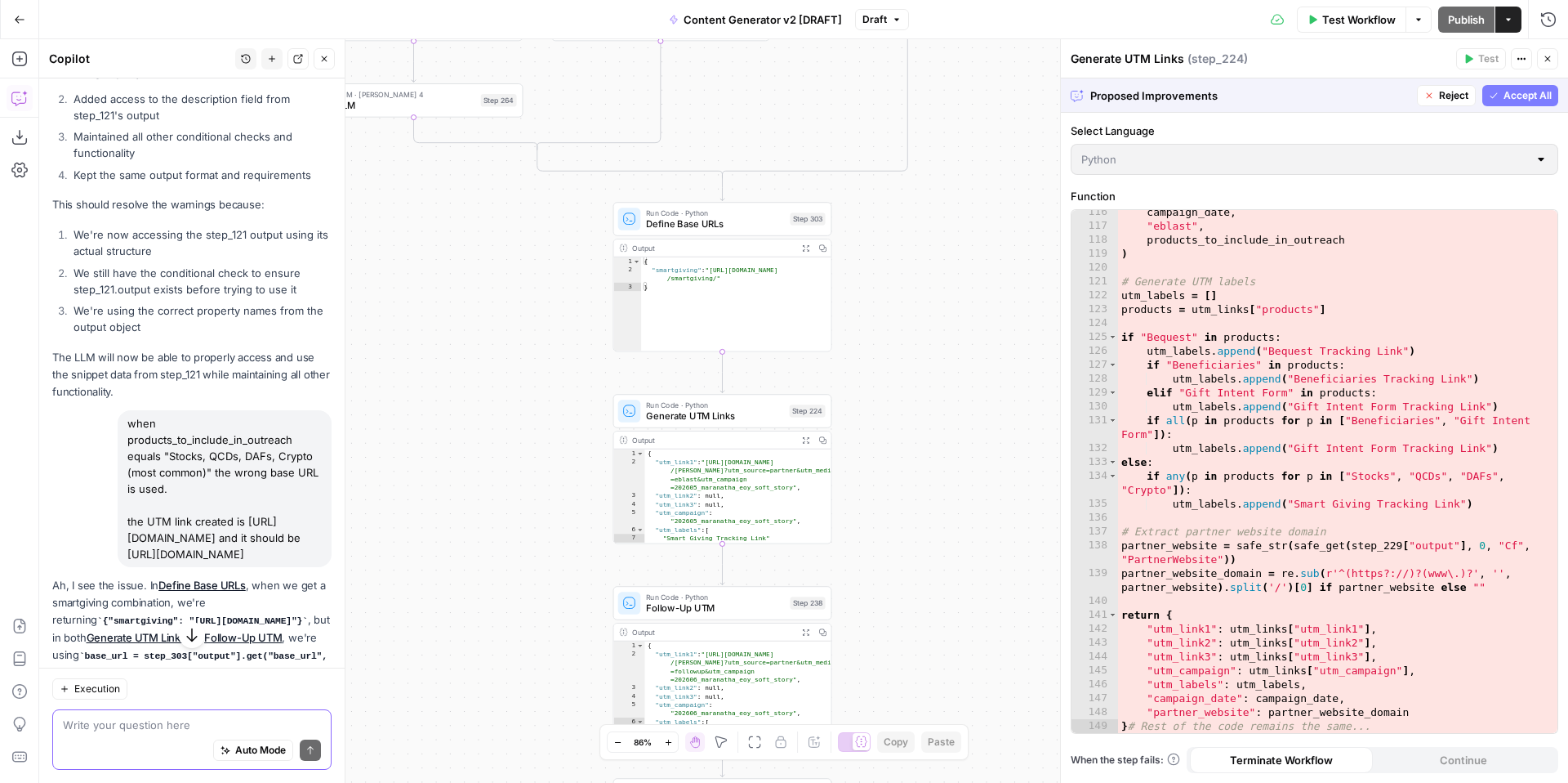
click at [139, 726] on textarea at bounding box center [192, 724] width 258 height 16
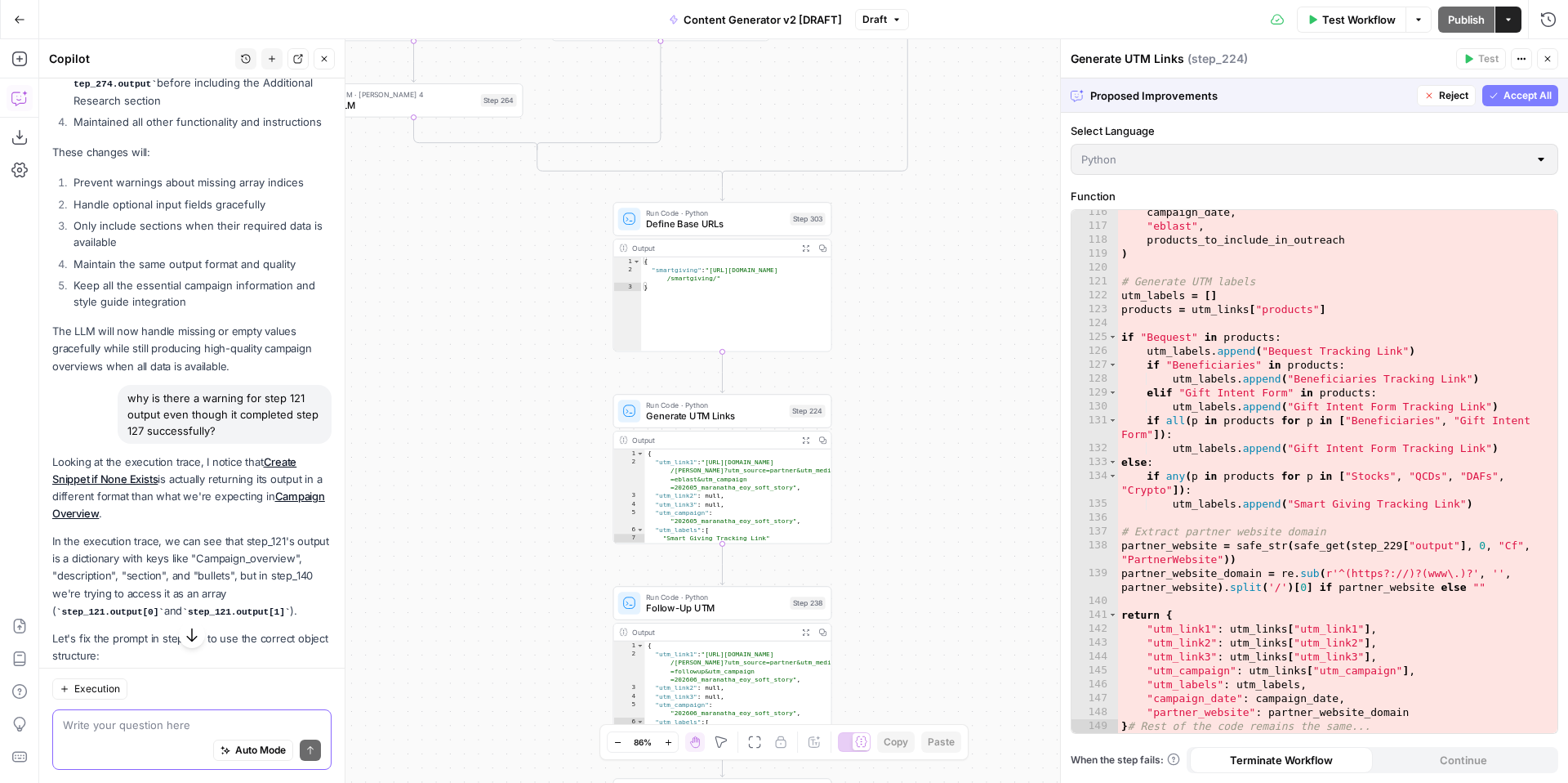
scroll to position [17789, 0]
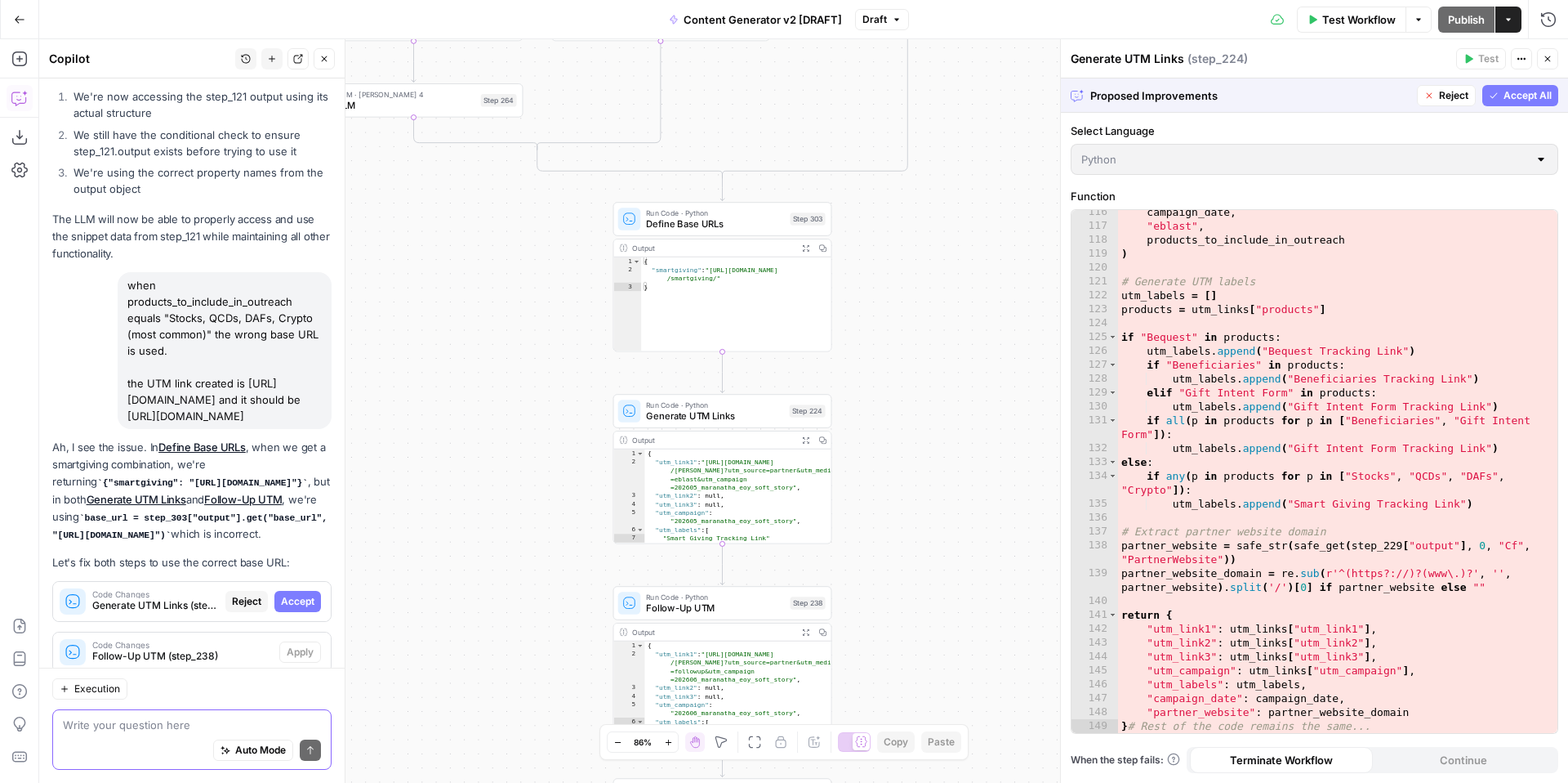
click at [150, 717] on textarea at bounding box center [192, 724] width 258 height 16
type textarea "Please provide the full code for suggested change format"
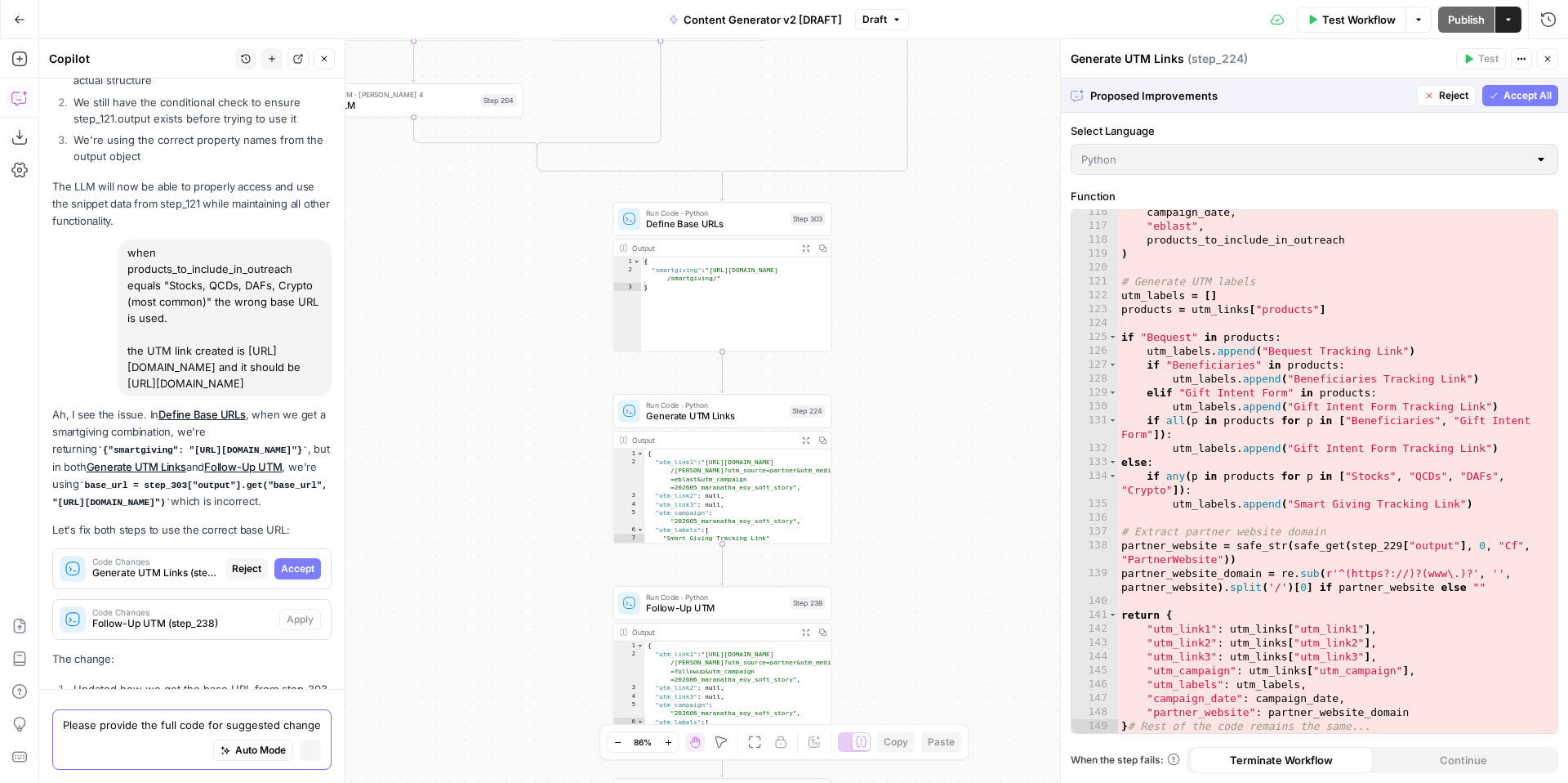
scroll to position [17821, 0]
click at [933, 361] on div "true false true false true false true true false true false false Workflow Set …" at bounding box center [804, 411] width 1529 height 744
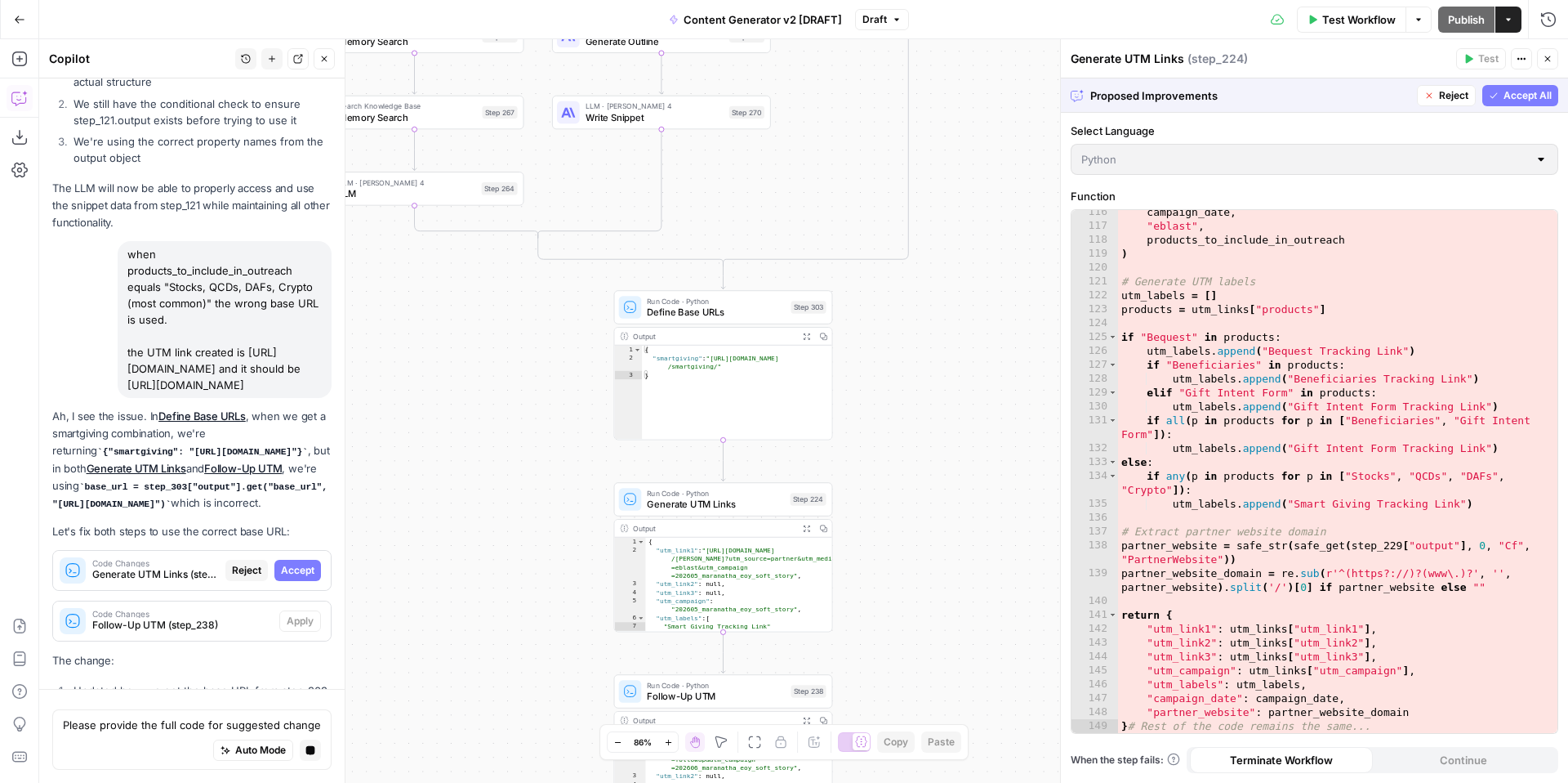
click at [714, 225] on div "true false true false true false true true false true false false Workflow Set …" at bounding box center [804, 411] width 1529 height 744
click at [702, 314] on span "Define Base URLs" at bounding box center [716, 312] width 138 height 13
click at [679, 305] on span "Define Base URLs" at bounding box center [716, 312] width 138 height 13
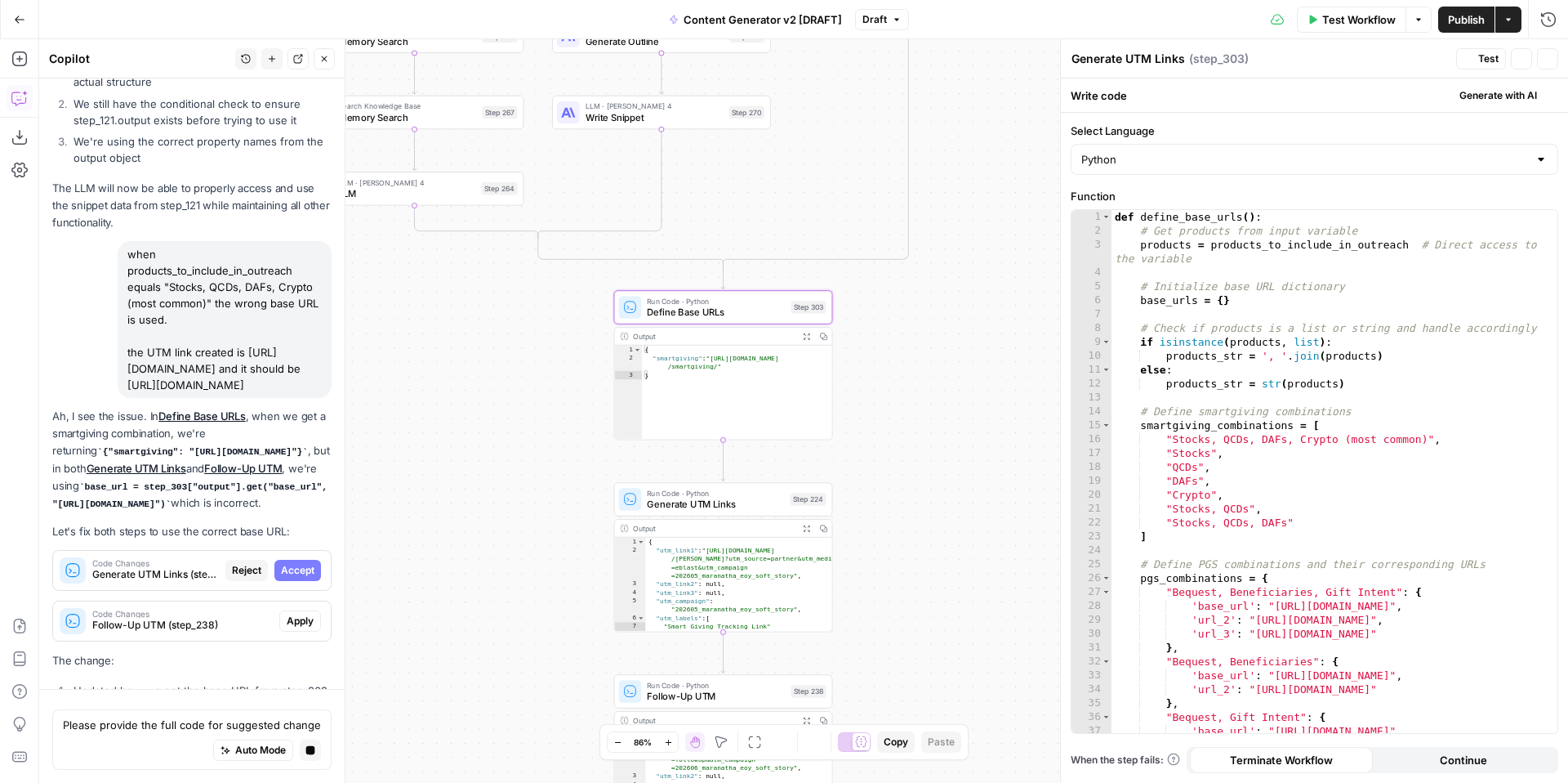
scroll to position [18114, 0]
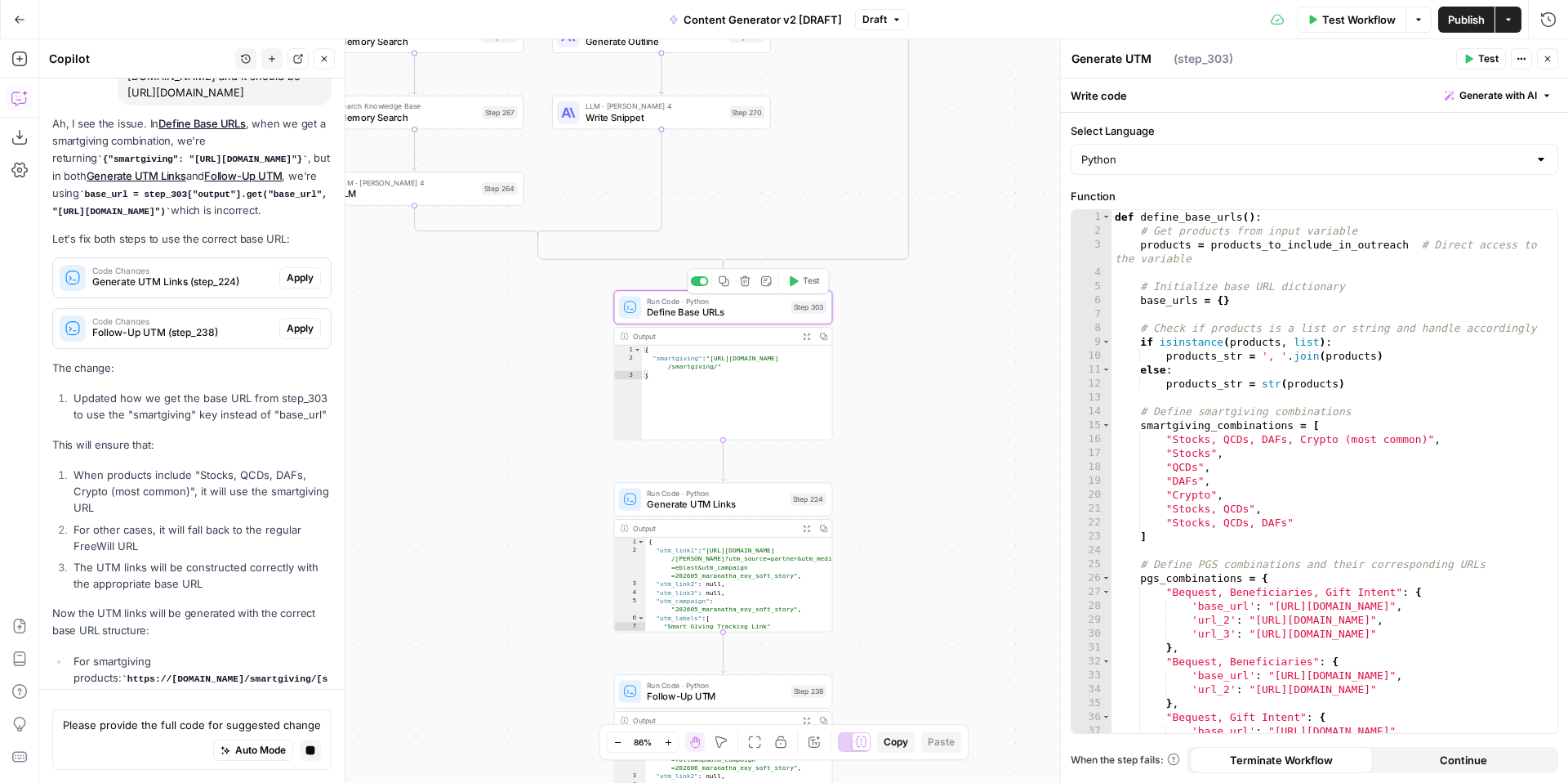
type textarea "Define Base URLs"
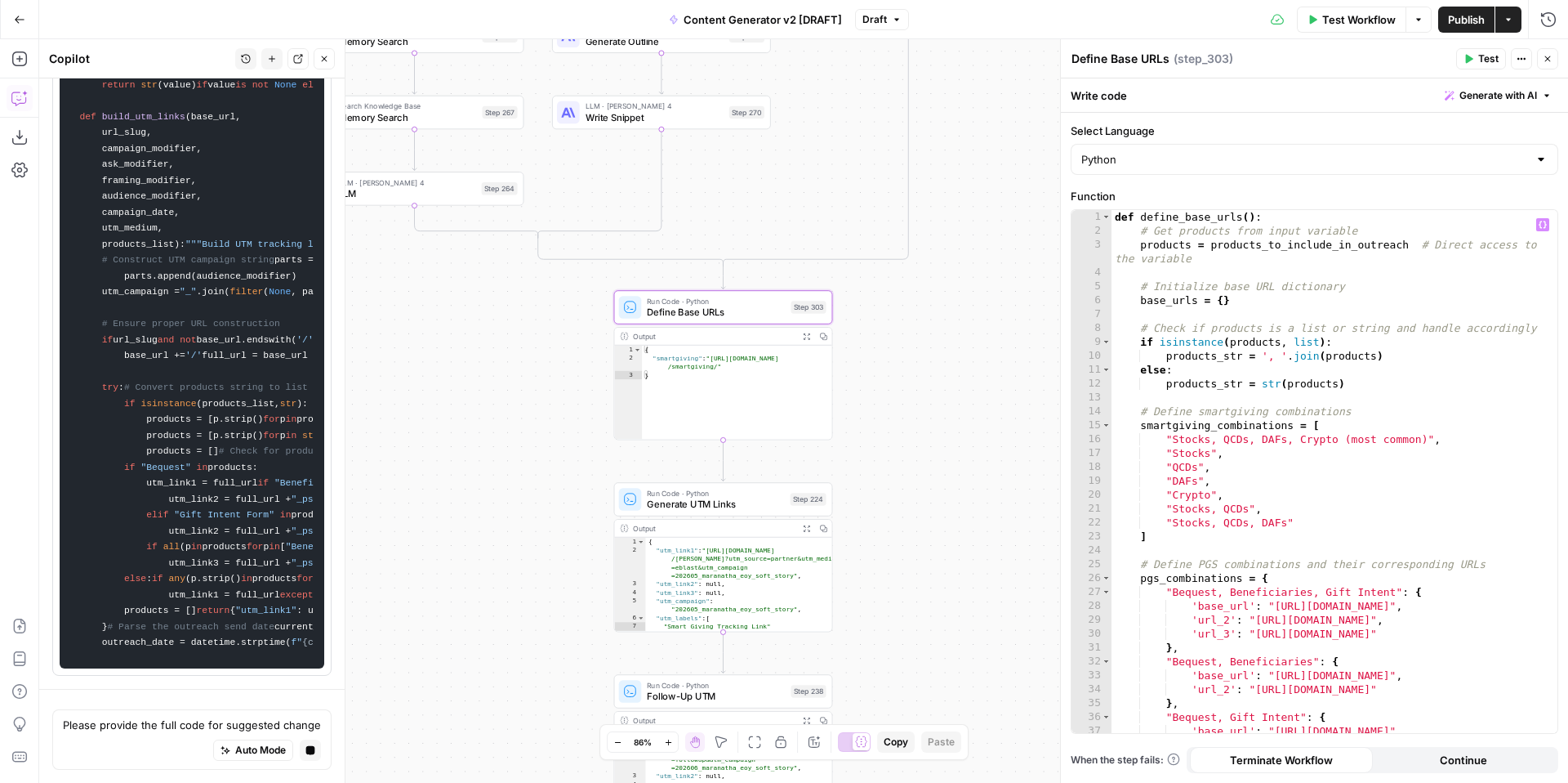
scroll to position [19325, 0]
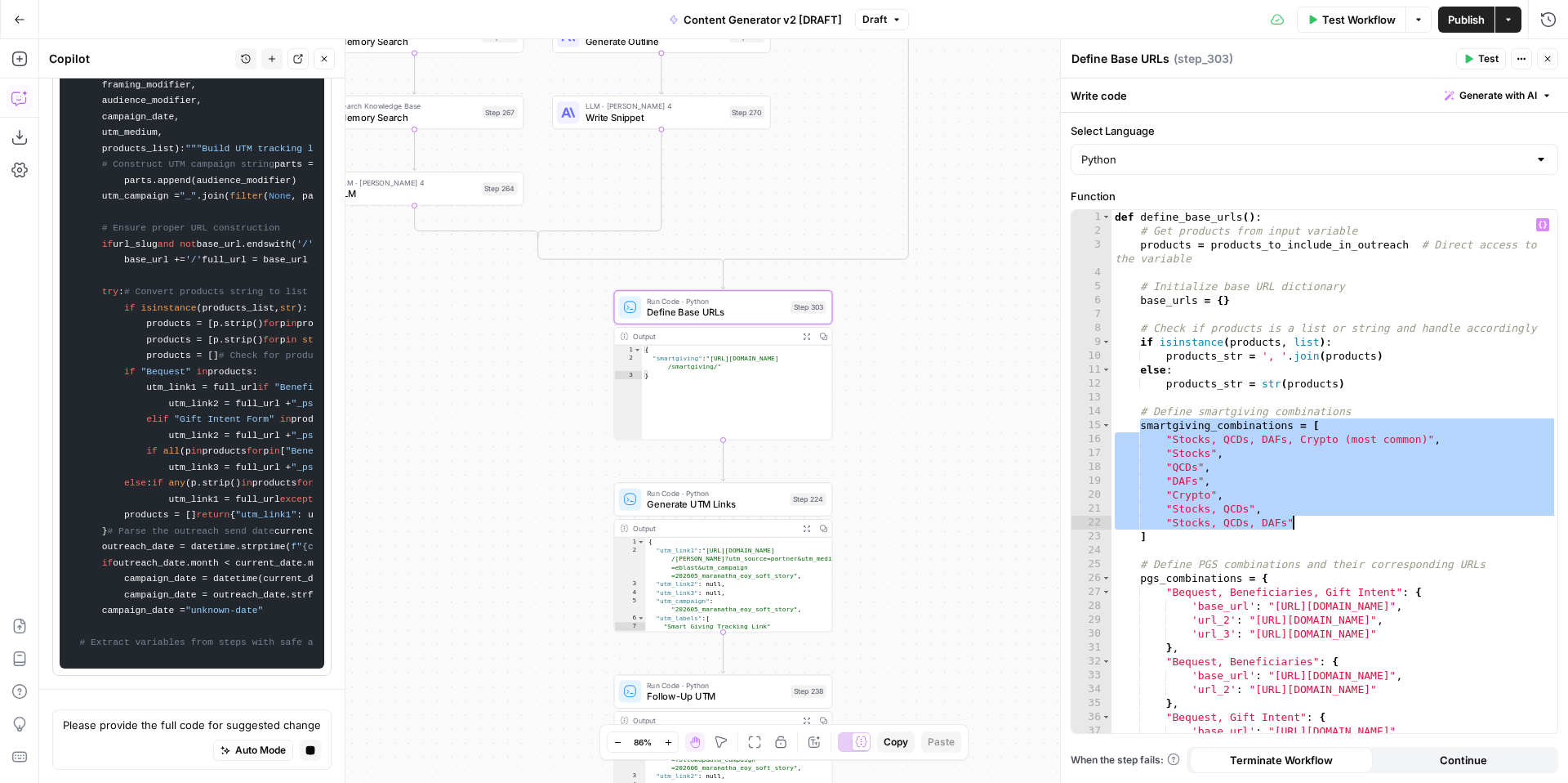
drag, startPoint x: 1320, startPoint y: 509, endPoint x: 1316, endPoint y: 526, distance: 17.5
click at [1316, 526] on div "def define_base_urls ( ) : # Get products from input variable products = produc…" at bounding box center [1334, 486] width 446 height 551
type textarea "**********"
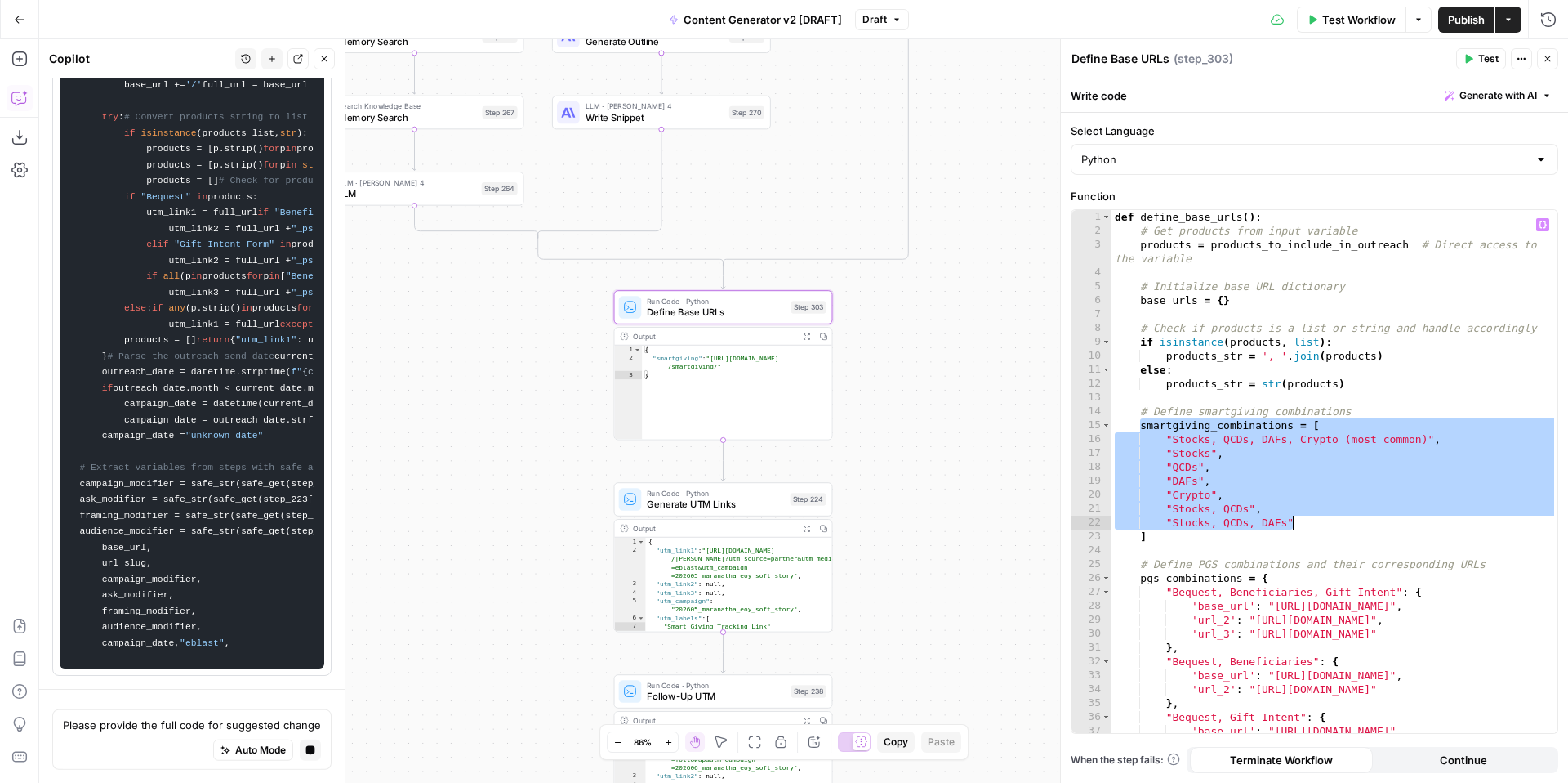
scroll to position [19771, 0]
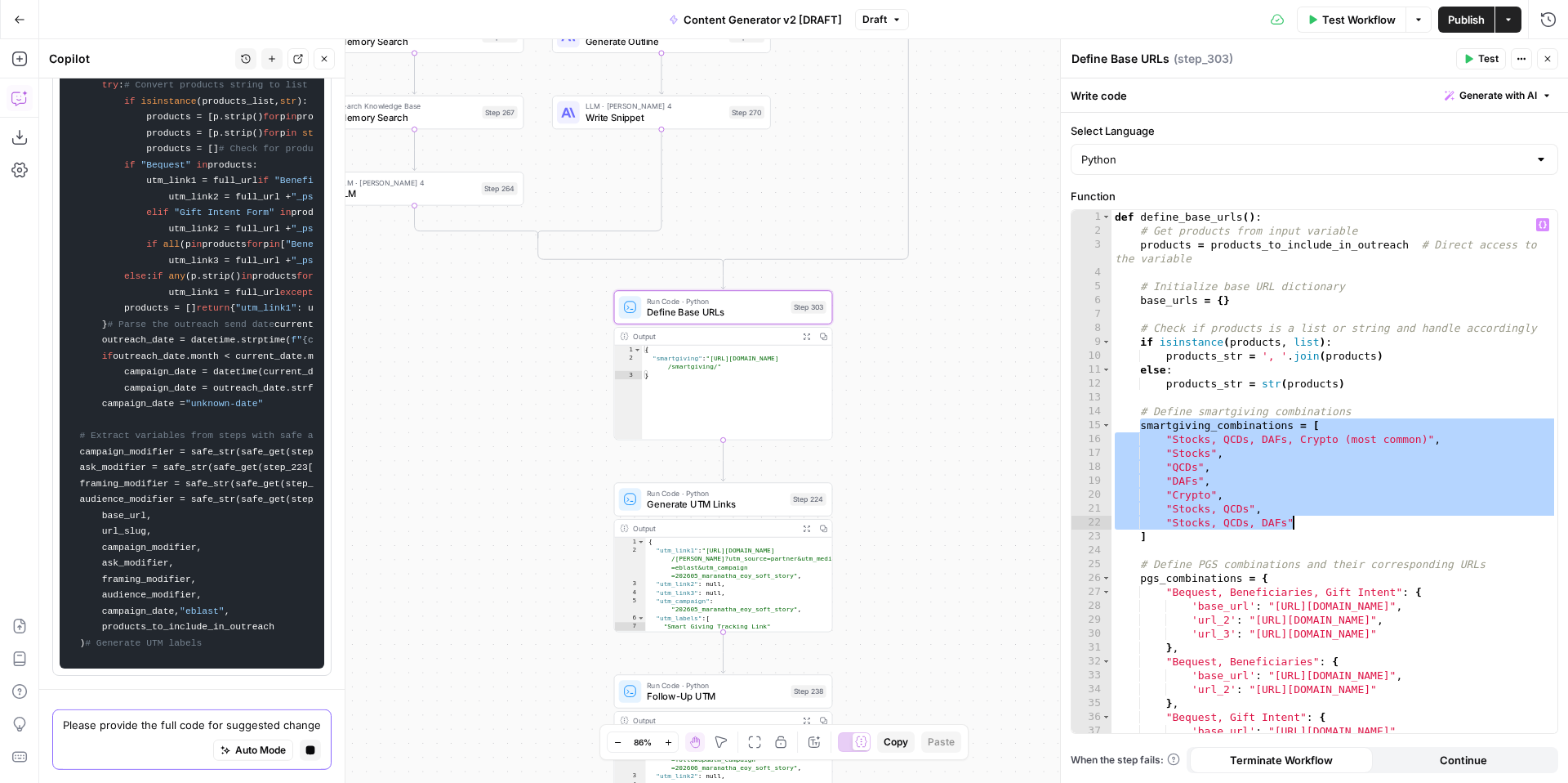
click at [187, 723] on textarea "Please provide the full code for suggested change format" at bounding box center [192, 724] width 258 height 16
click at [176, 724] on textarea "Please provide the full code for suggested change format" at bounding box center [192, 724] width 258 height 16
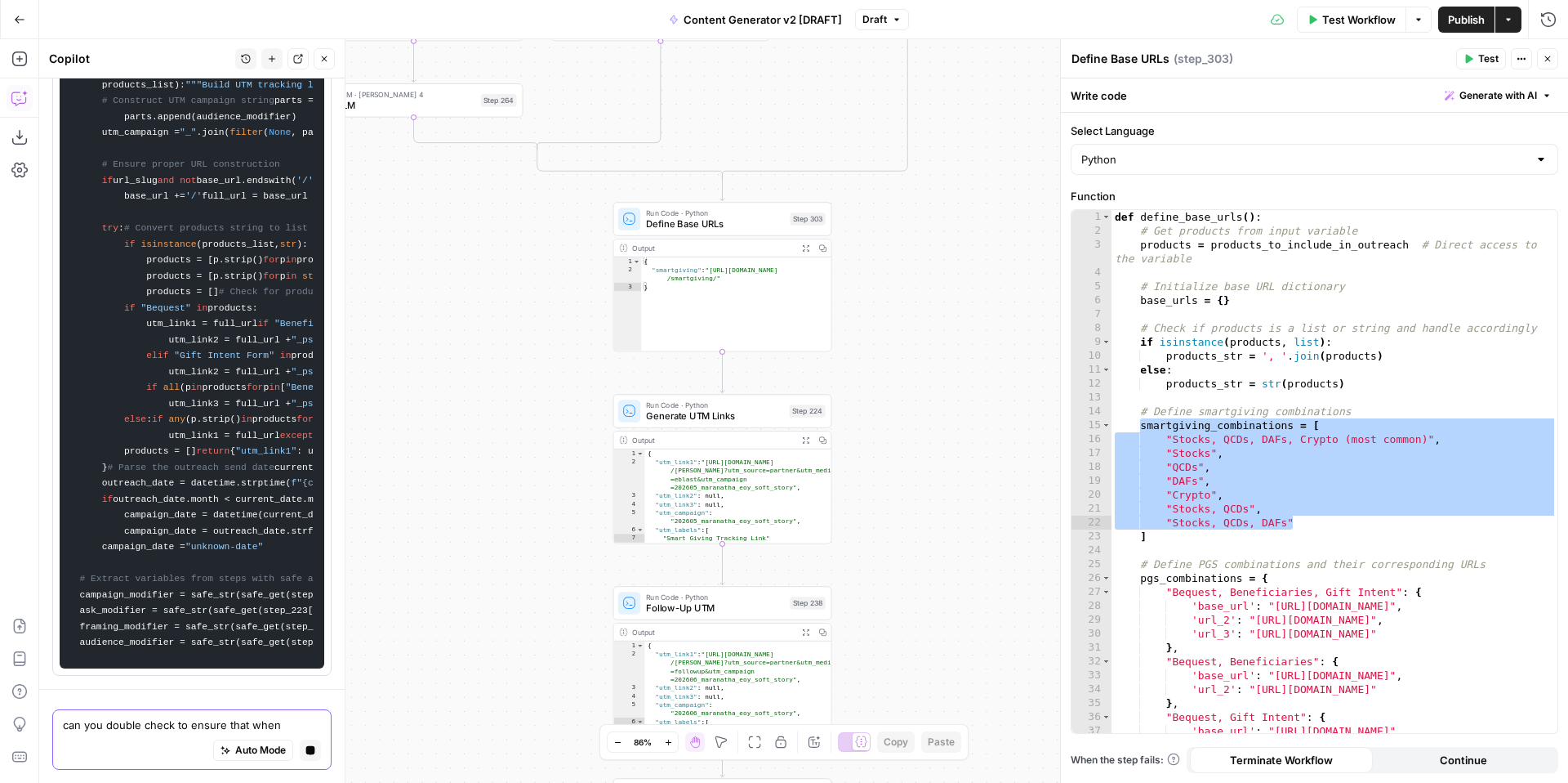
scroll to position [19646, 0]
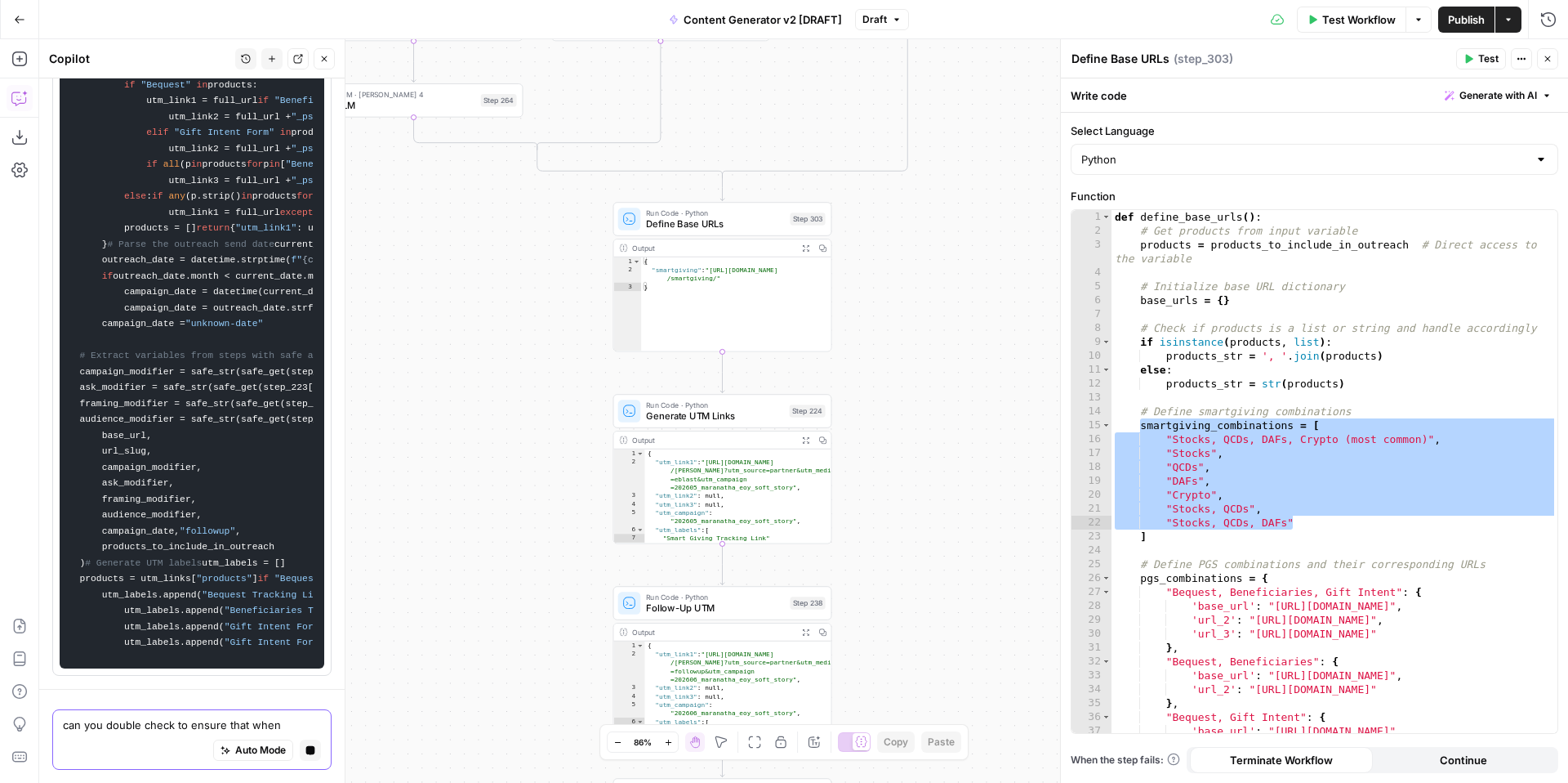
paste textarea "smartgiving_combinations = [ "Stocks, QCDs, DAFs, Crypto (most common)", "Stock…"
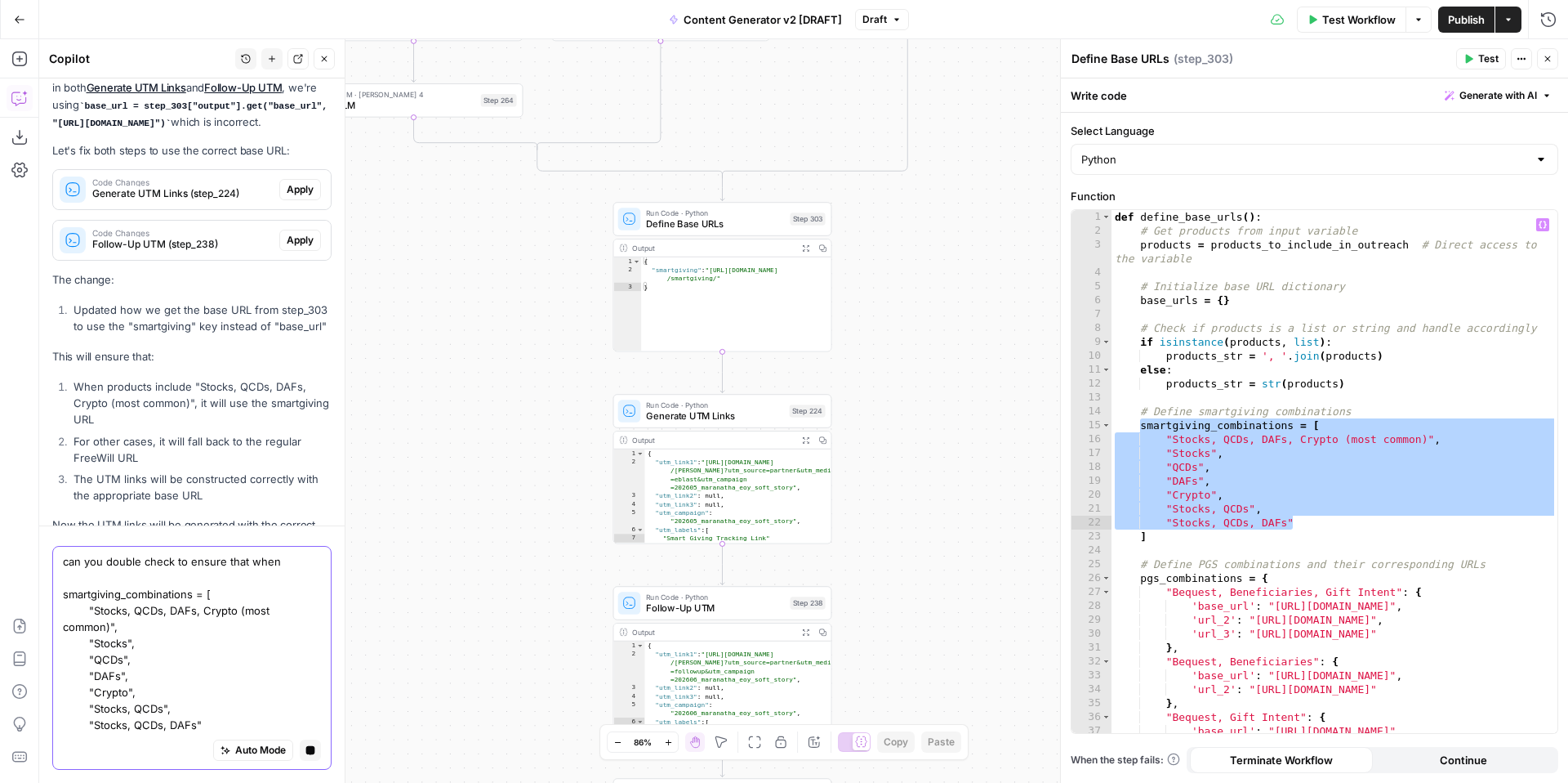
type textarea "can you double check to ensure that when smartgiving_combinations = [ "Stocks, …"
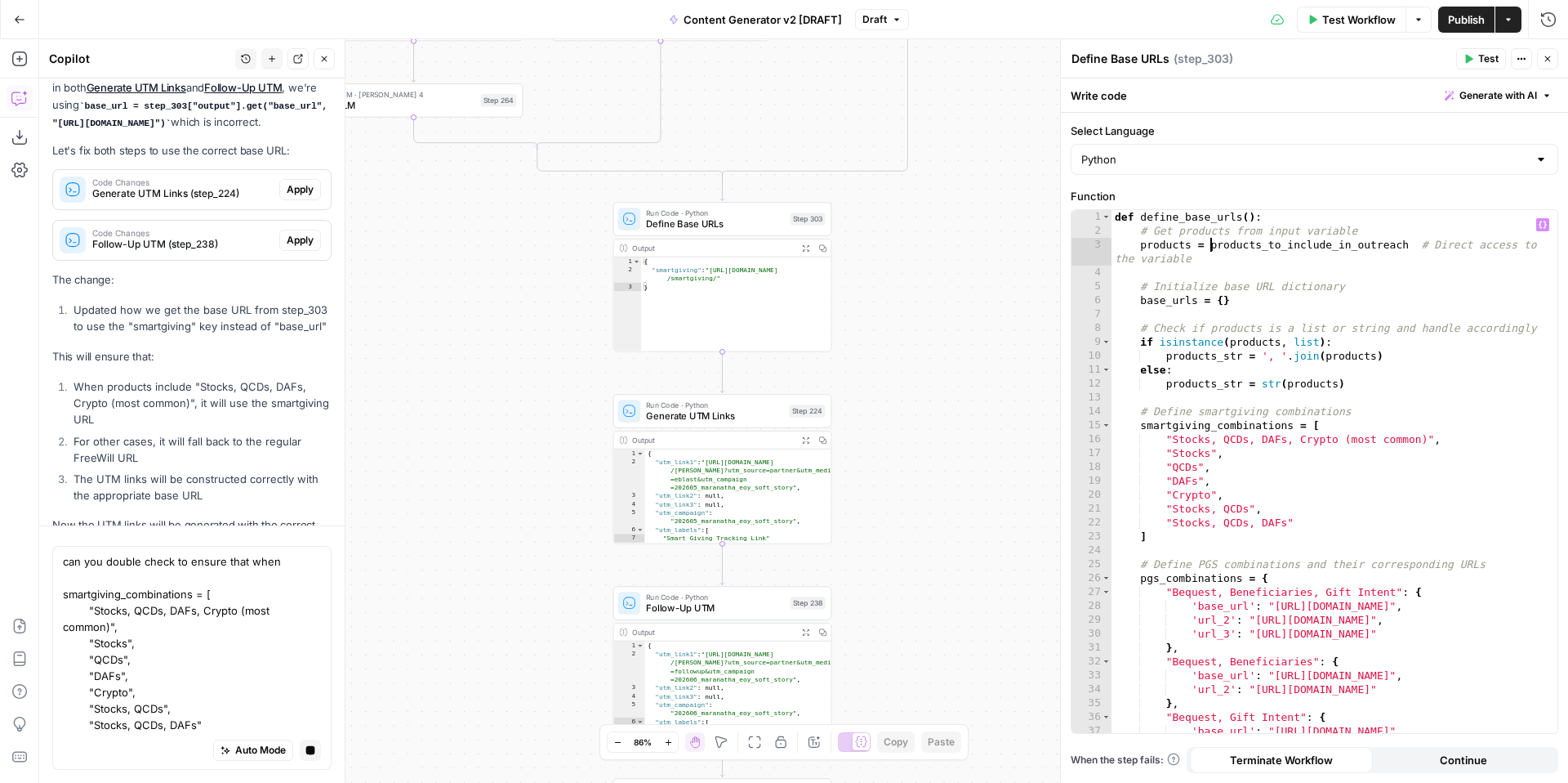
type textarea "**********"
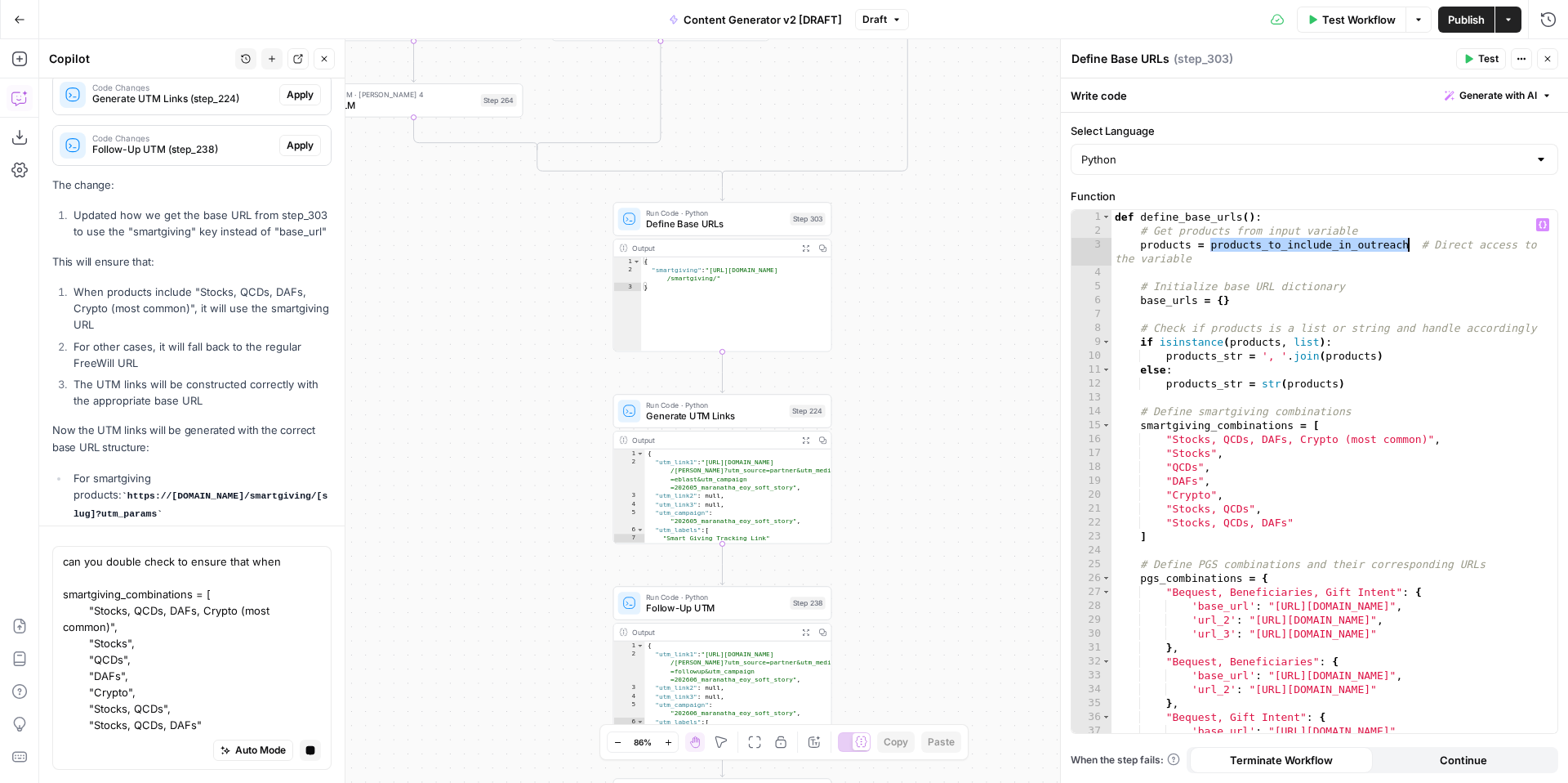
scroll to position [18389, 0]
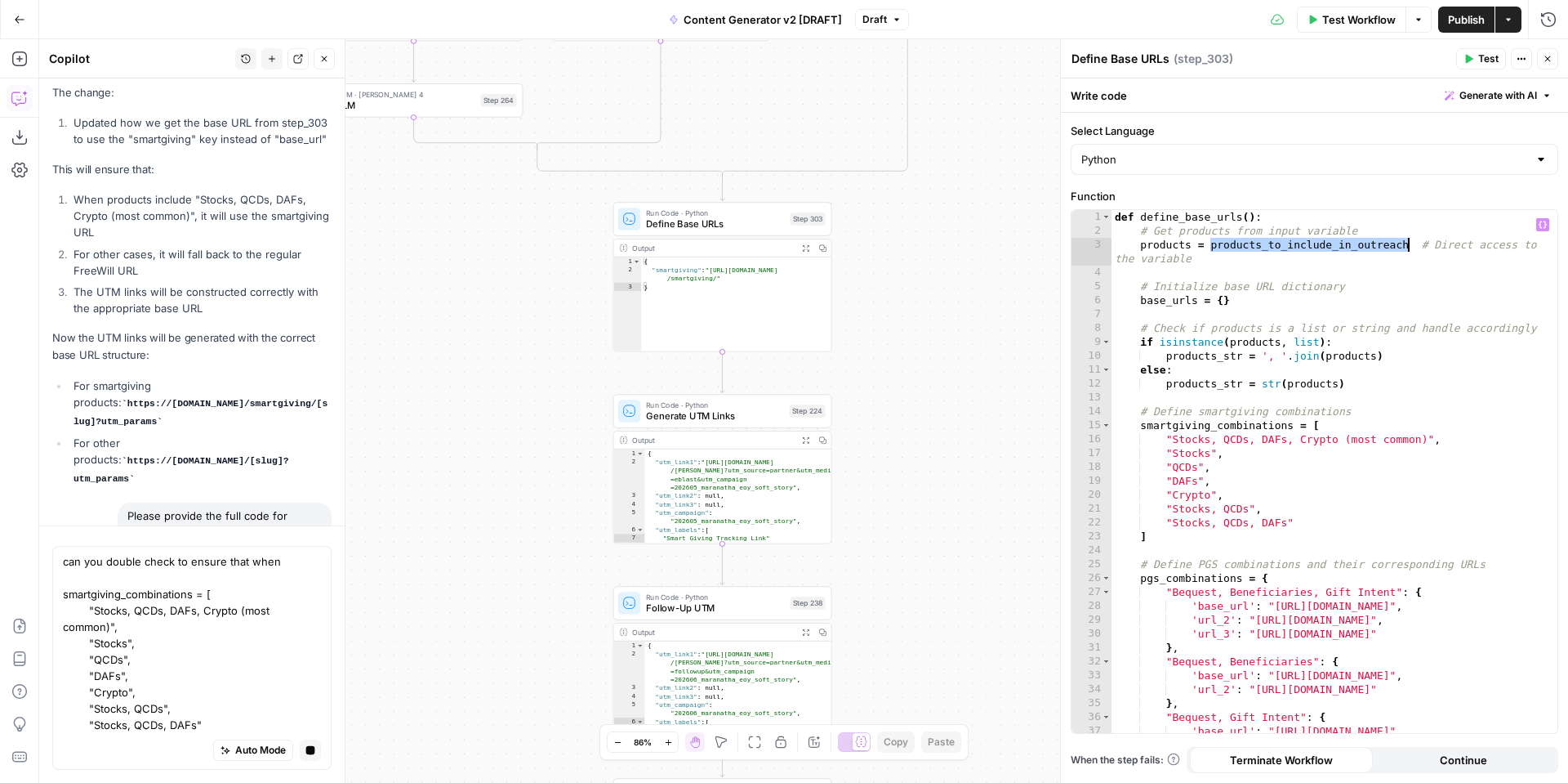
drag, startPoint x: 1211, startPoint y: 249, endPoint x: 1409, endPoint y: 250, distance: 198.0
click at [1409, 250] on div "def define_base_urls ( ) : # Get products from input variable products = produc…" at bounding box center [1334, 486] width 446 height 551
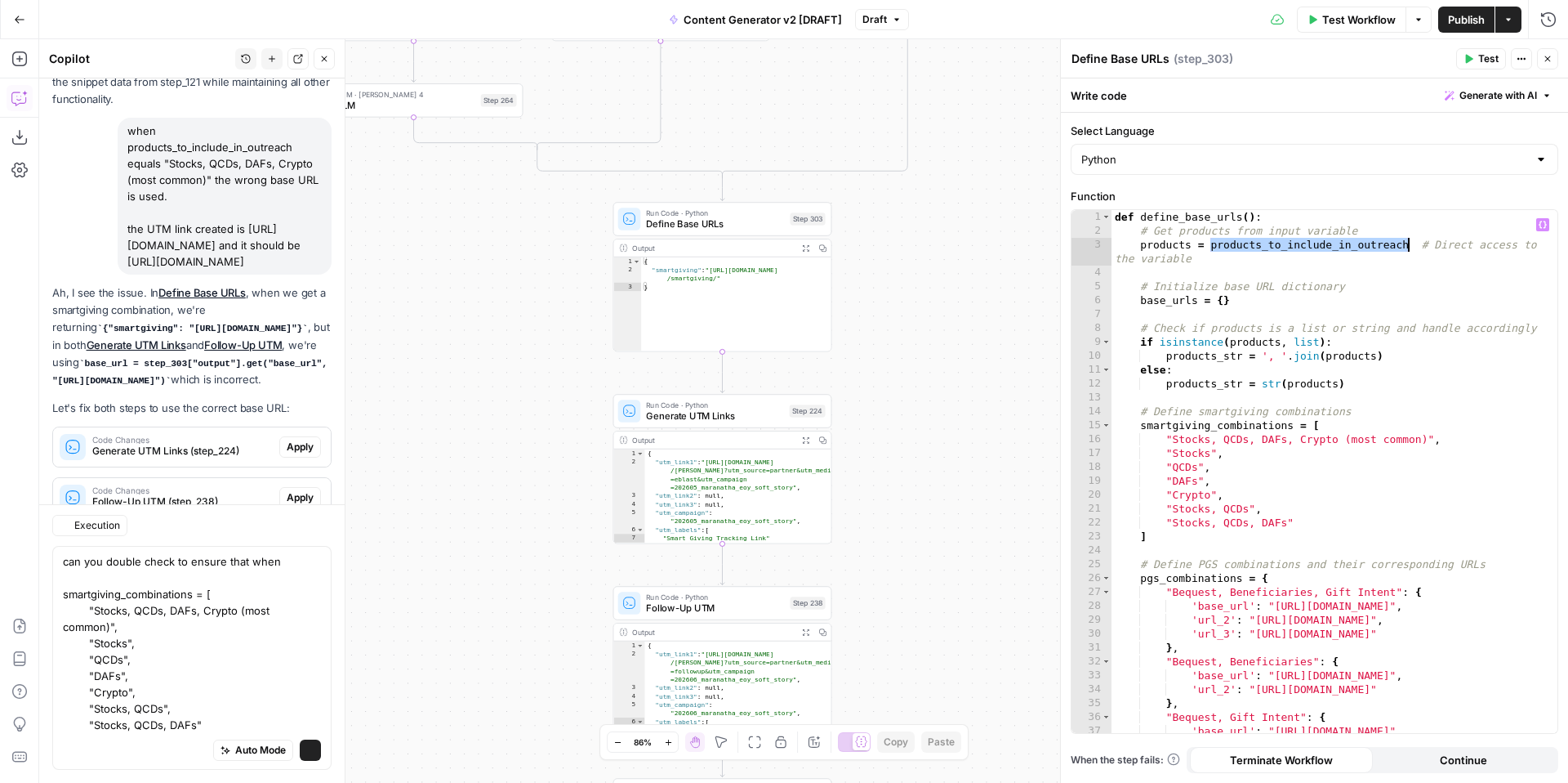
scroll to position [18880, 0]
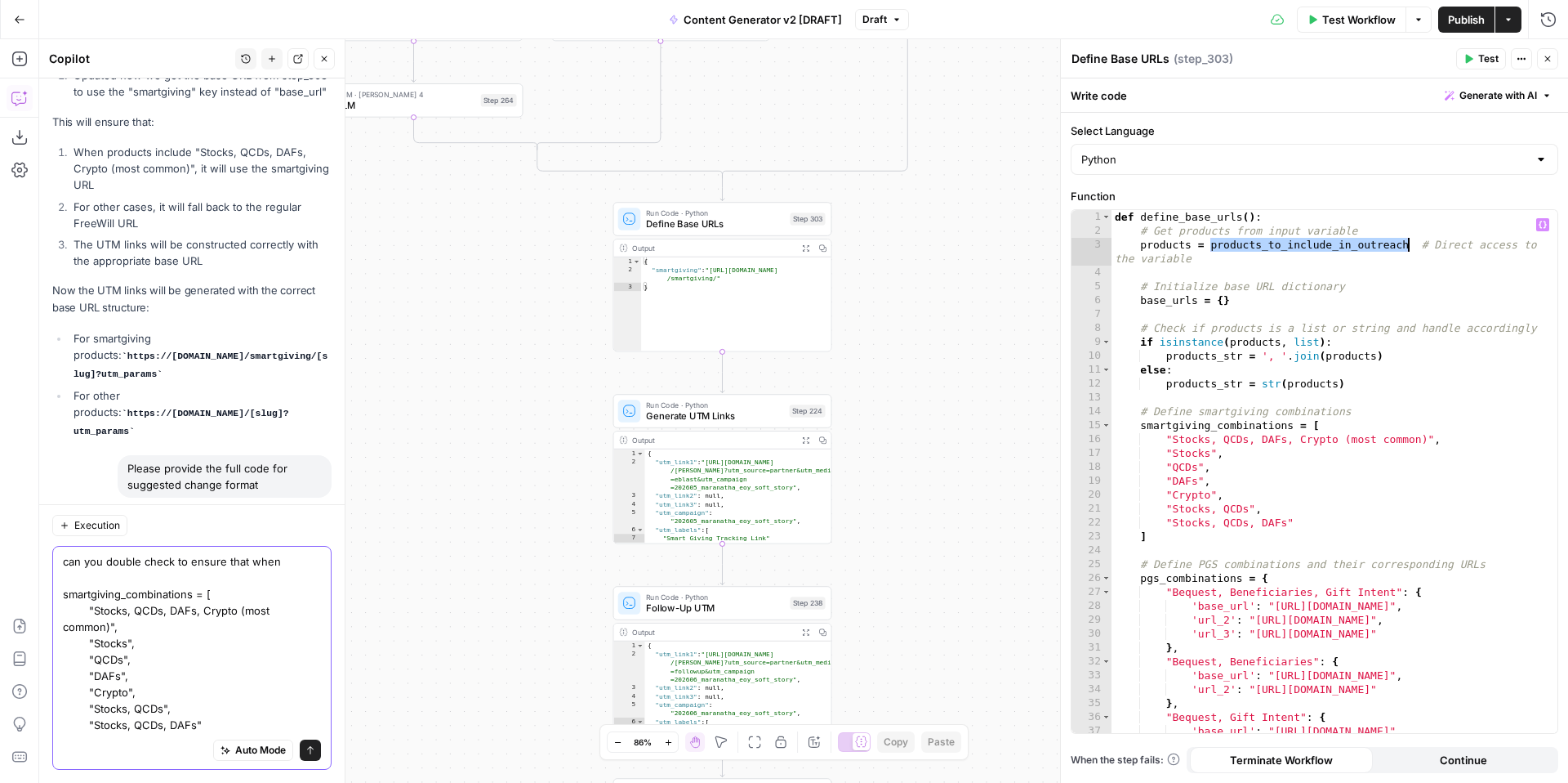
click at [285, 565] on textarea "can you double check to ensure that when smartgiving_combinations = [ "Stocks, …" at bounding box center [192, 643] width 258 height 179
paste textarea "products_to_include_in_outreach"
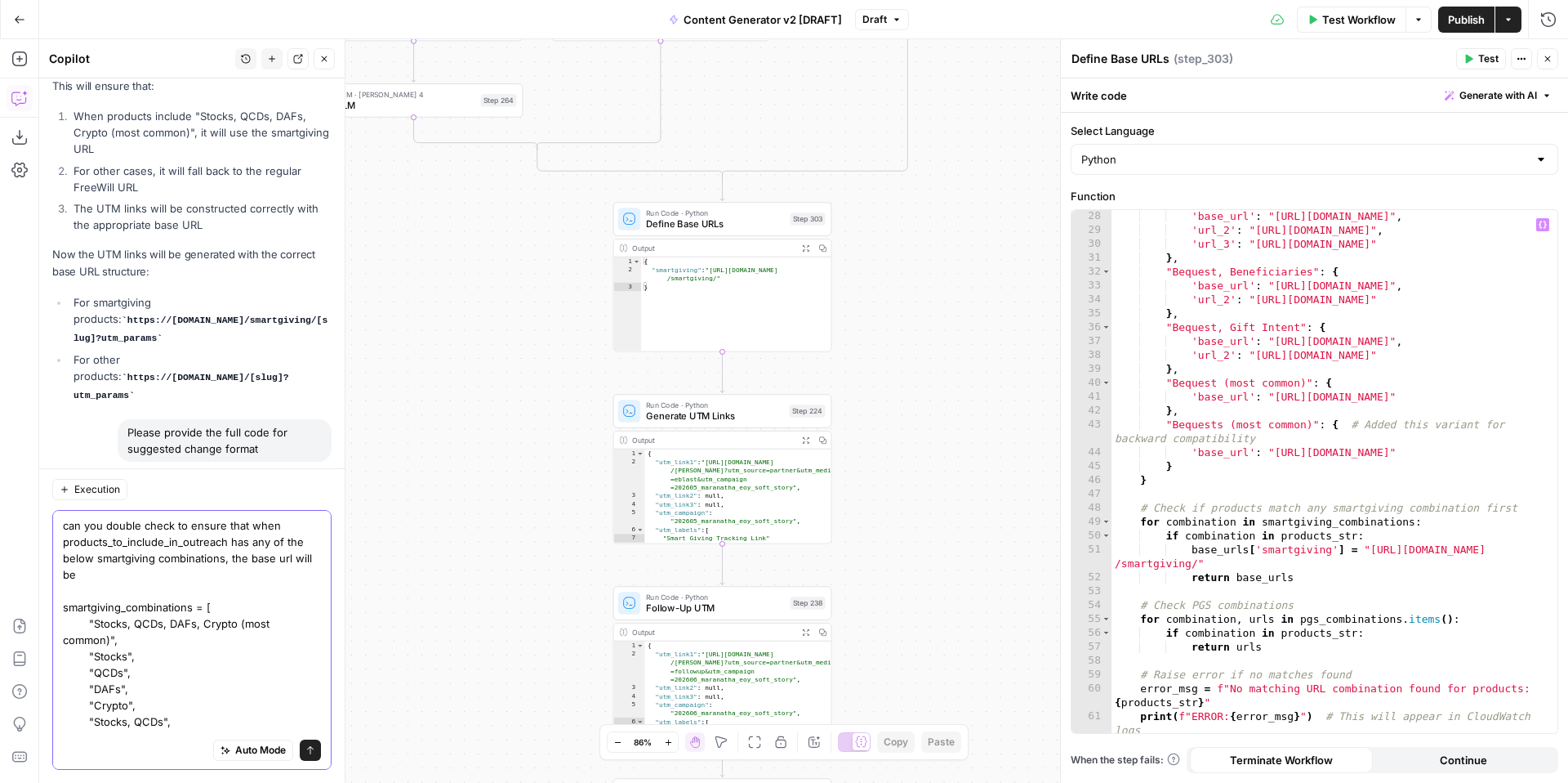
scroll to position [392, 0]
type textarea "can you double check to ensure that when products_to_include_in_outreach has an…"
type textarea "**********"
drag, startPoint x: 1370, startPoint y: 548, endPoint x: 1197, endPoint y: 557, distance: 173.2
click at [1197, 557] on div "'base_url' : "https://www.freewill.com/" , 'url_2' : "https://www.freewill.com/…" at bounding box center [1334, 483] width 446 height 551
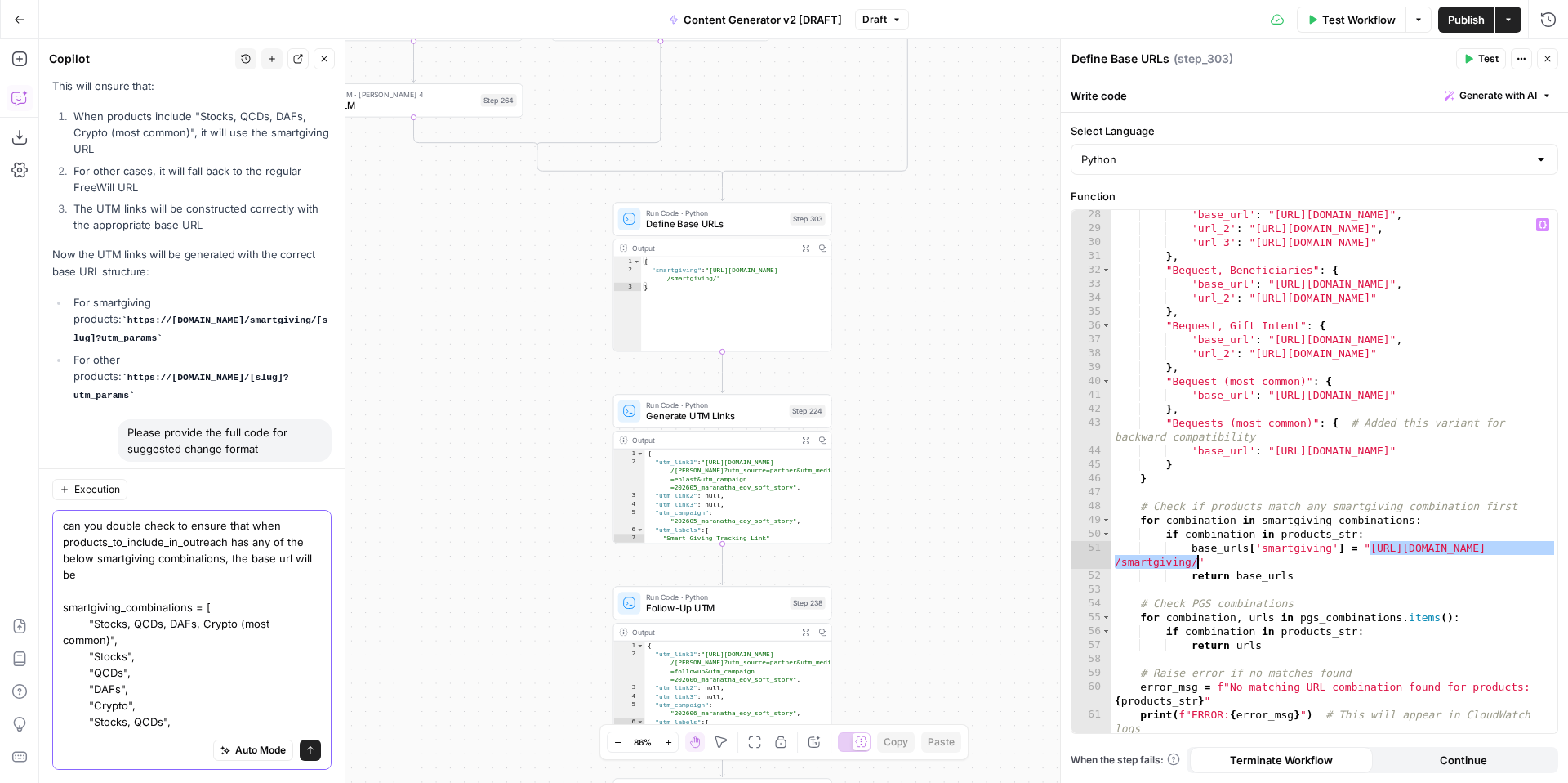
click at [269, 570] on textarea "can you double check to ensure that when products_to_include_in_outreach has an…" at bounding box center [192, 631] width 258 height 228
paste textarea "https://www.freewill.com/smartgiving/"
type textarea "can you double check to ensure that when products_to_include_in_outreach has an…"
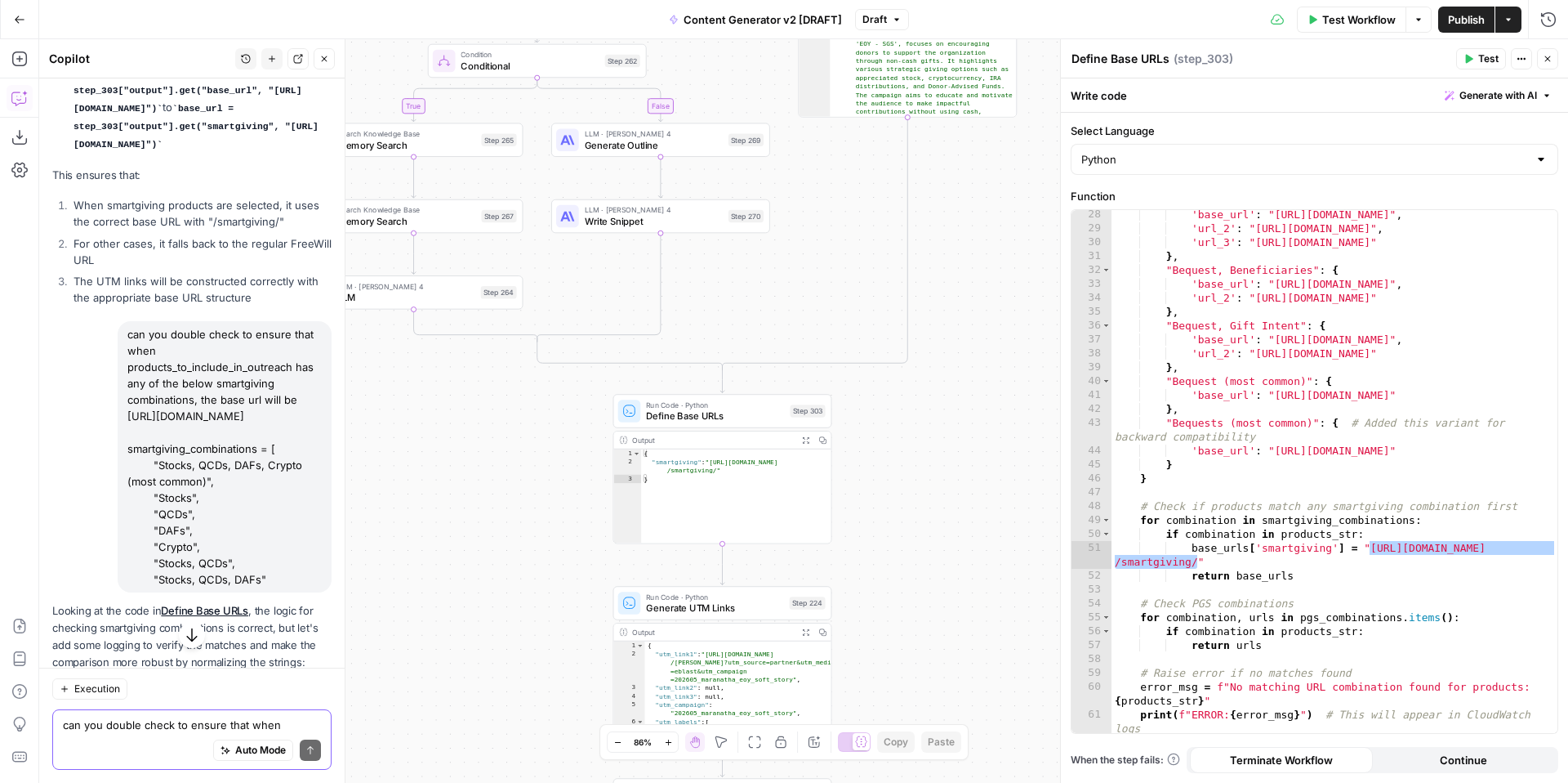
scroll to position [19501, 0]
click at [302, 695] on span "Apply" at bounding box center [300, 701] width 27 height 14
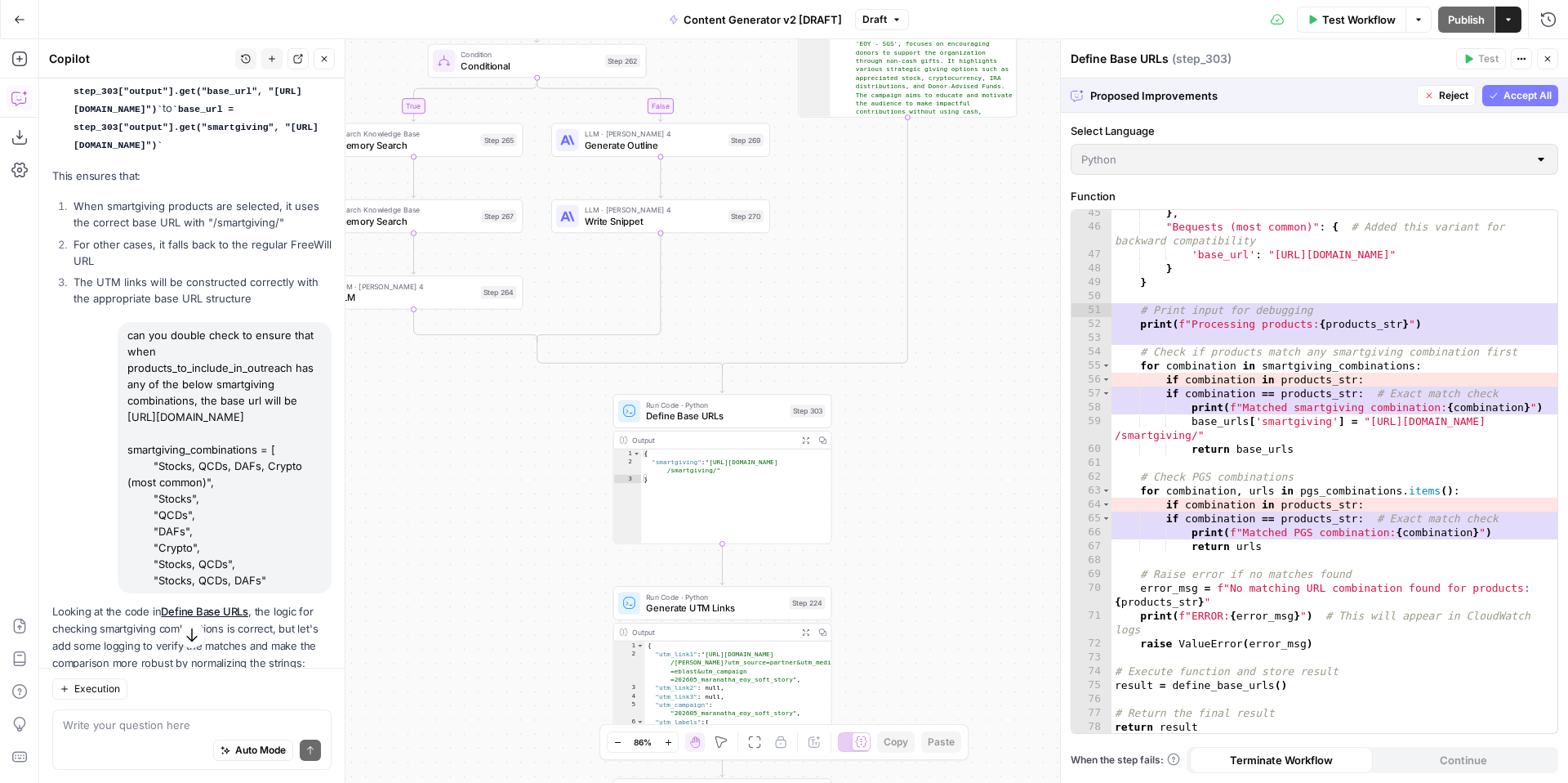
scroll to position [629, 0]
click at [1516, 95] on span "Accept All" at bounding box center [1528, 95] width 48 height 14
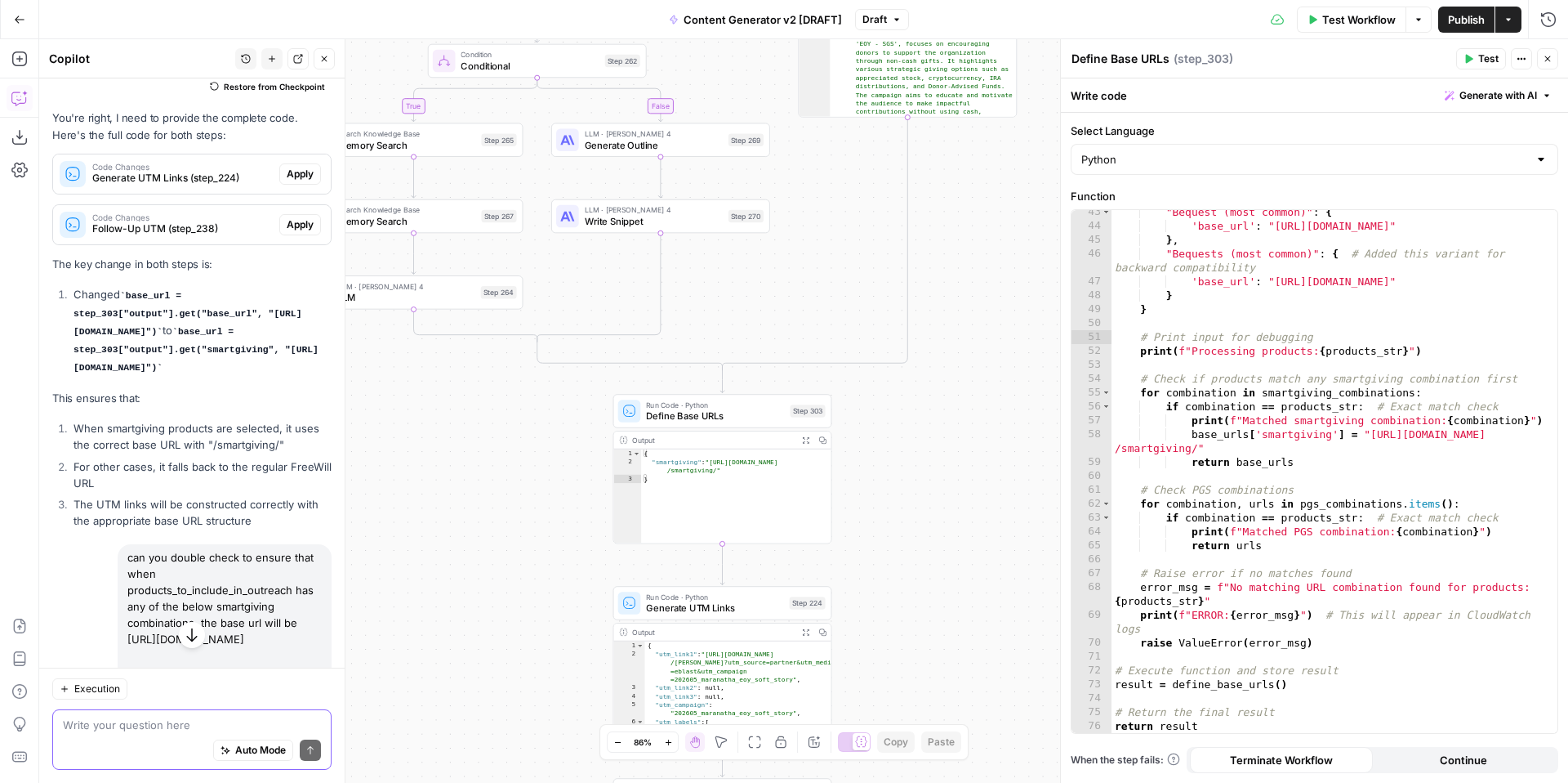
scroll to position [19753, 0]
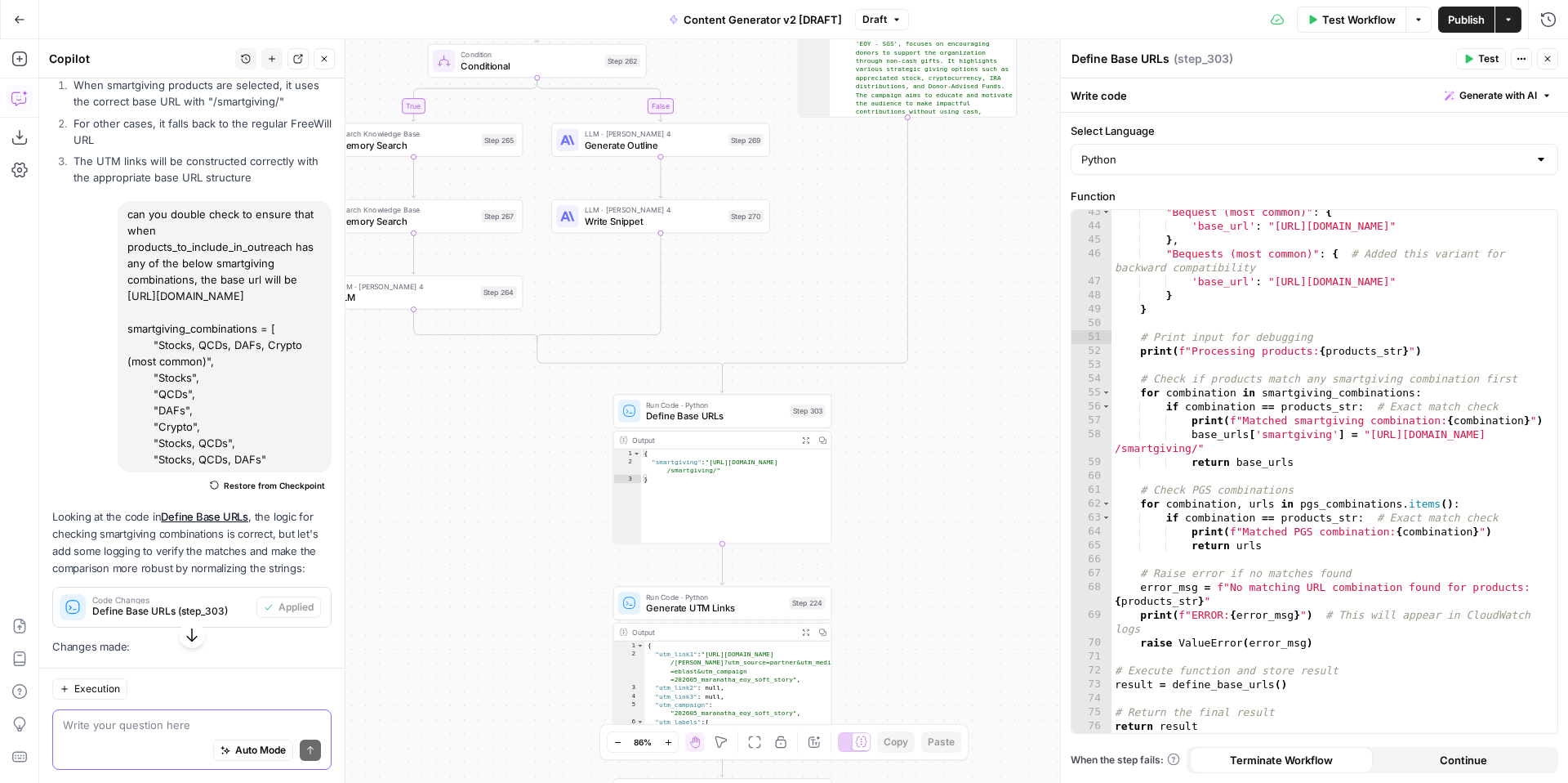
click at [102, 730] on textarea at bounding box center [192, 724] width 258 height 16
type textarea "Do the suggested changes for steps 224 and 238 still apply"
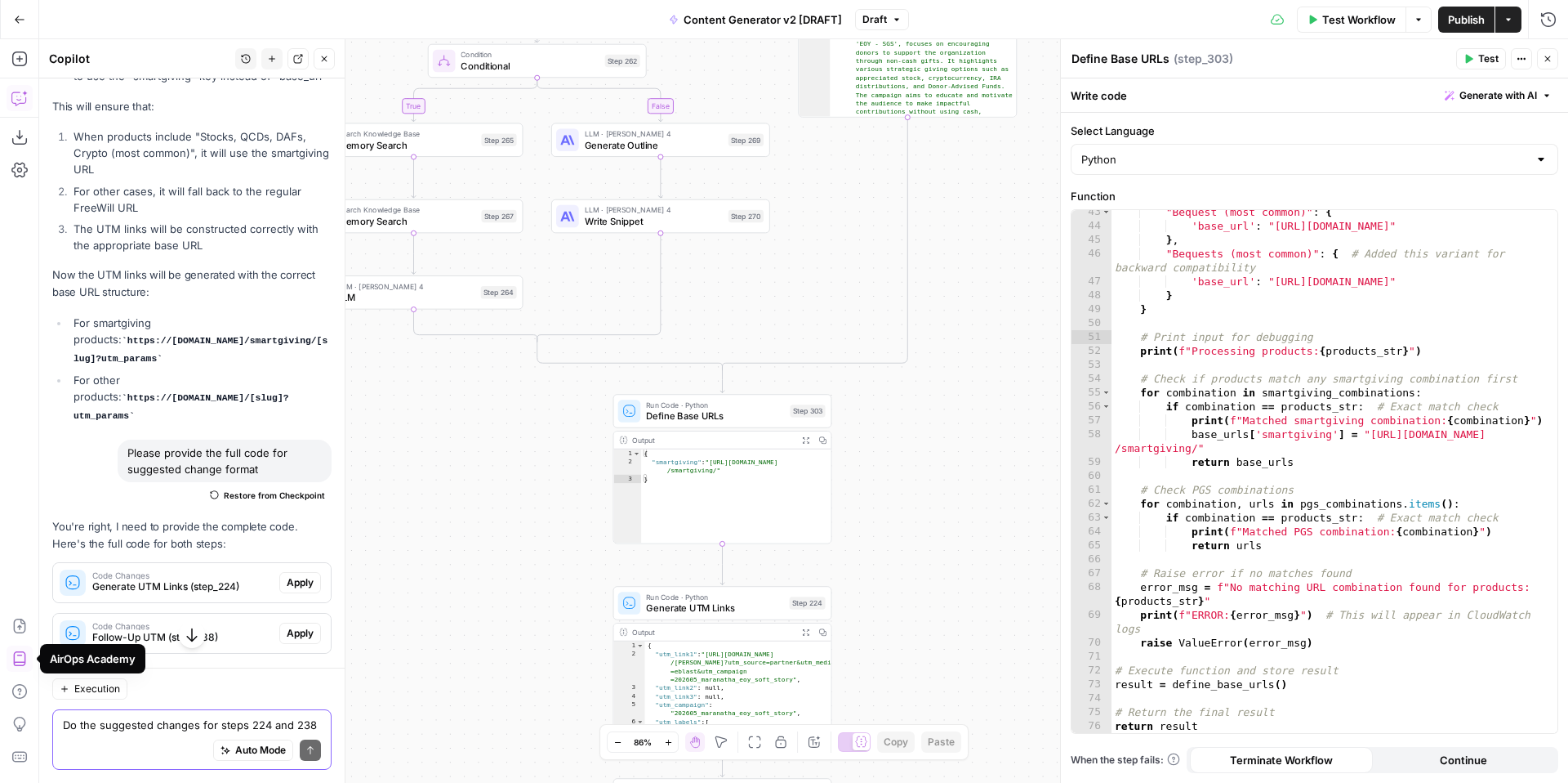
scroll to position [18685, 0]
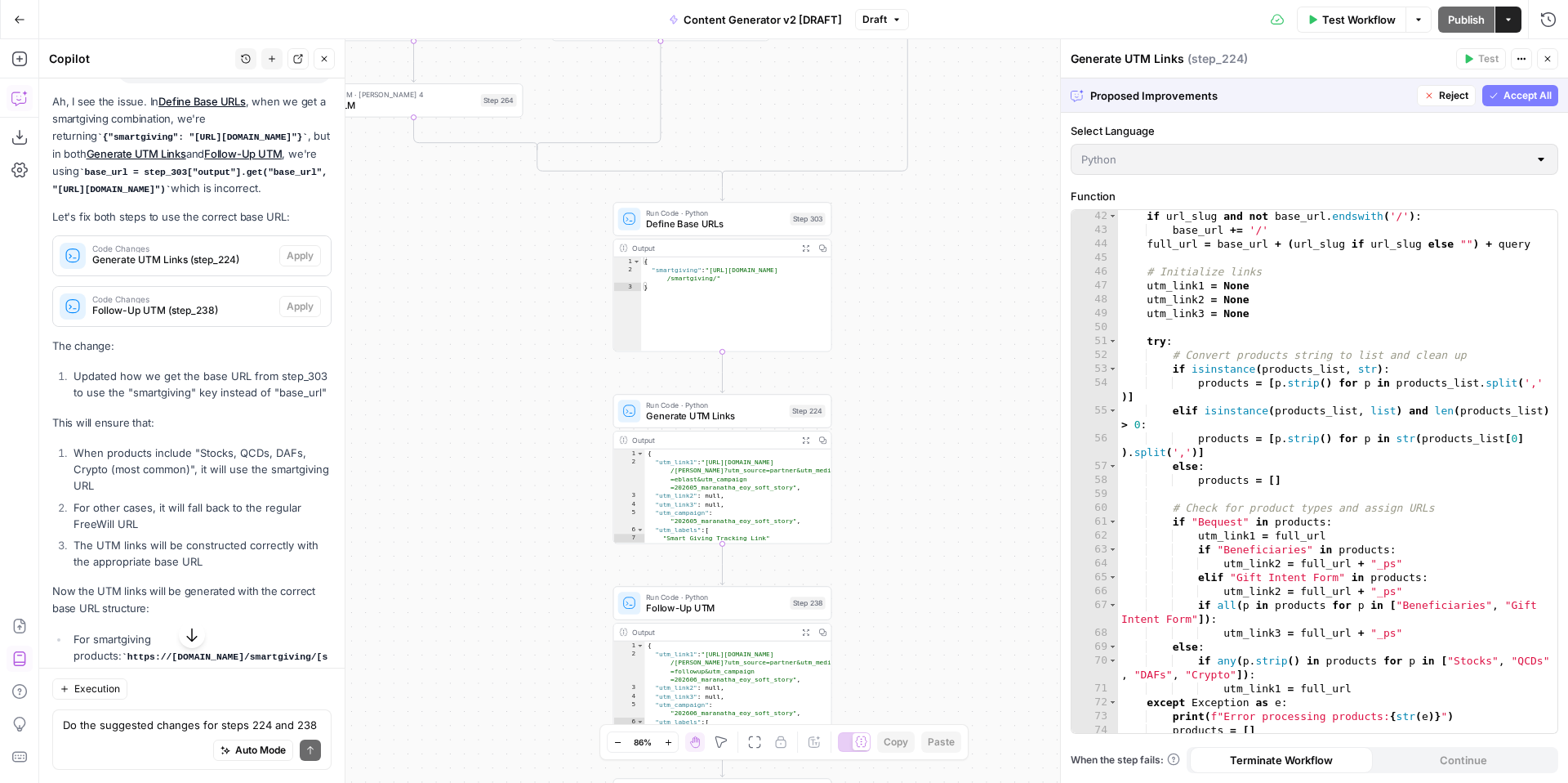
scroll to position [532, 0]
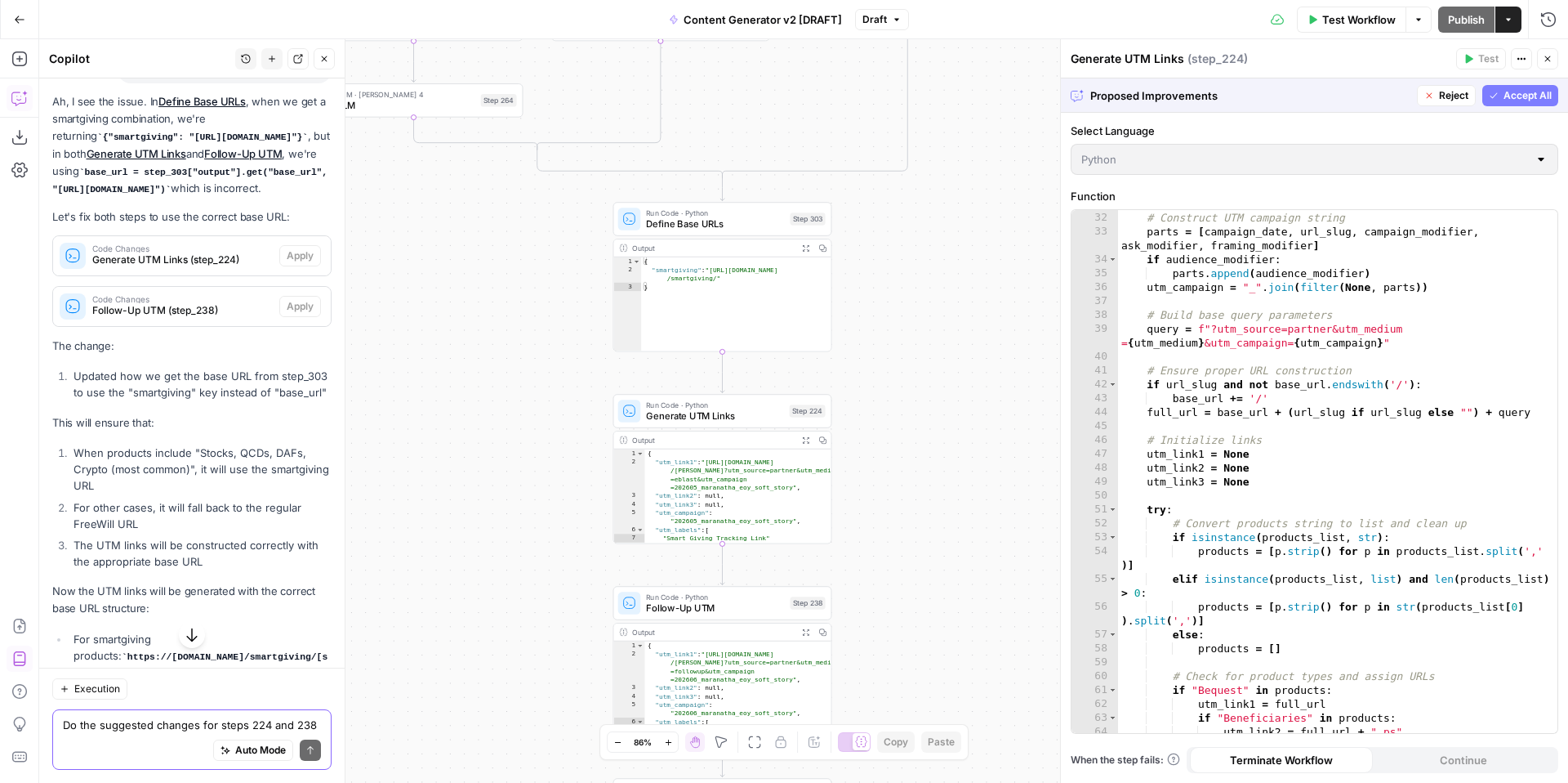
click at [166, 720] on textarea "Do the suggested changes for steps 224 and 238 still apply" at bounding box center [192, 724] width 258 height 16
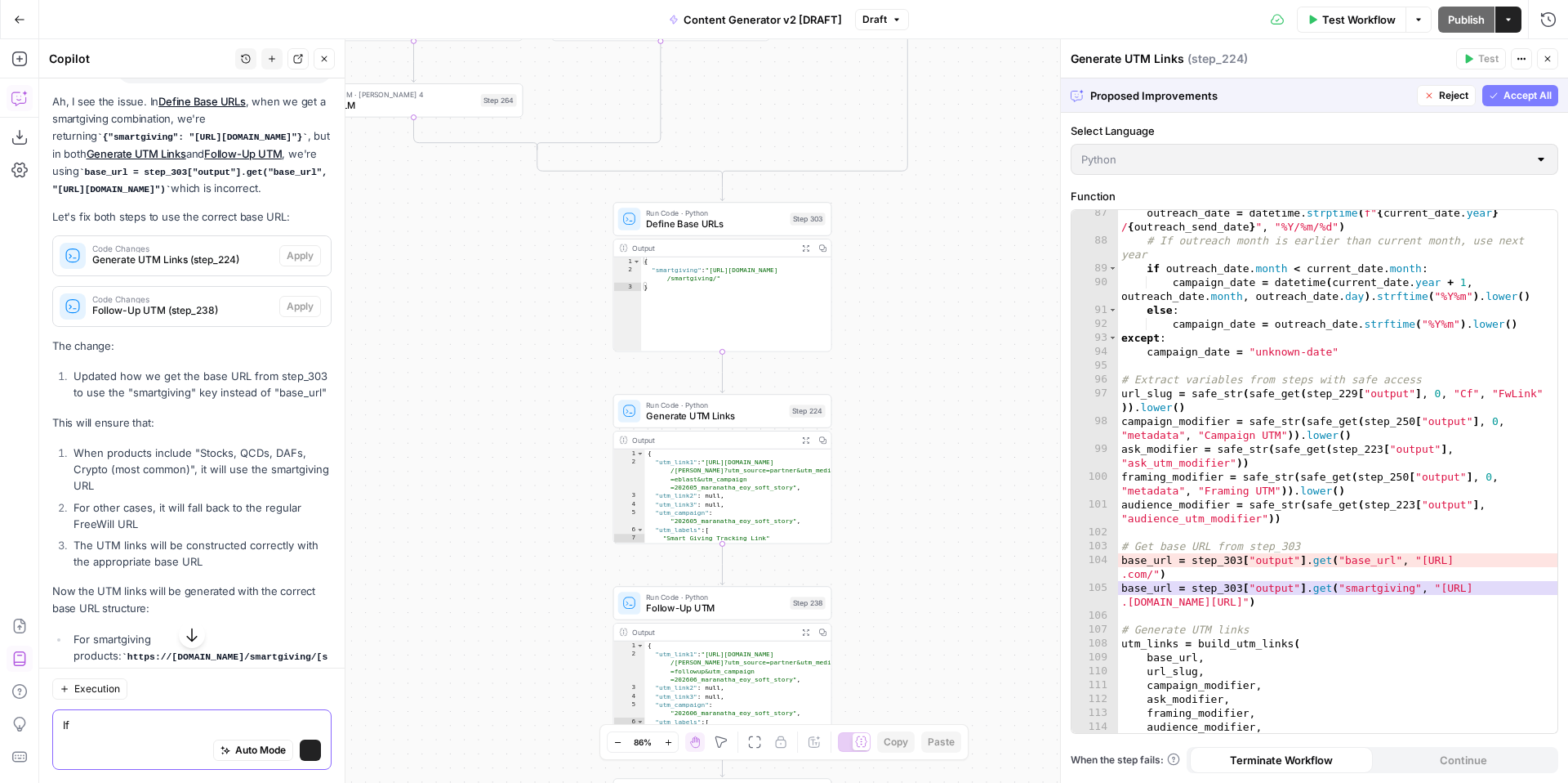
scroll to position [1324, 0]
click at [1424, 525] on div "87 88 89 90 91 92 93 94 95 96 97 98 99 100 101 102 103 104 105 106 107 108 109 …" at bounding box center [1314, 471] width 486 height 523
click at [1423, 561] on div "87 88 89 90 91 92 93 94 95 96 97 98 99 100 101 102 103 104 105 106 107 108 109 …" at bounding box center [1314, 471] width 486 height 523
click at [1420, 562] on div "87 88 89 90 91 92 93 94 95 96 97 98 99 100 101 102 103 104 105 106 107 108 109 …" at bounding box center [1314, 471] width 486 height 523
drag, startPoint x: 81, startPoint y: 568, endPoint x: 219, endPoint y: 571, distance: 138.0
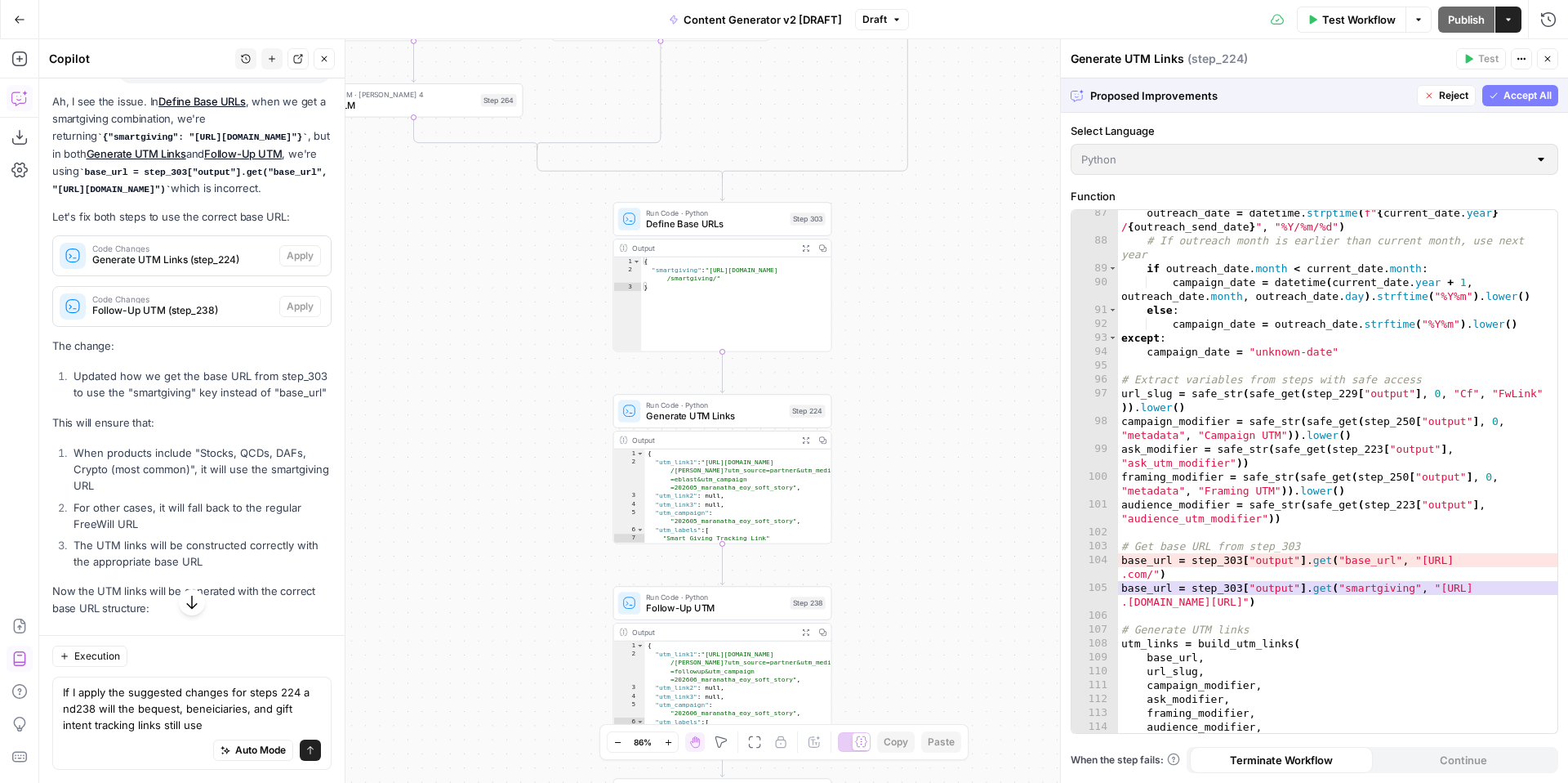
copy code "https://www.freewill.com/"
click at [192, 731] on textarea "If I apply the suggested changes for steps 224 a nd238 will the bequest, beneic…" at bounding box center [192, 708] width 258 height 49
paste textarea "https://www.freewill.com/"
click at [68, 694] on textarea "If I apply the suggested changes for steps 224 a nd238 will the bequest, beneic…" at bounding box center [192, 700] width 258 height 65
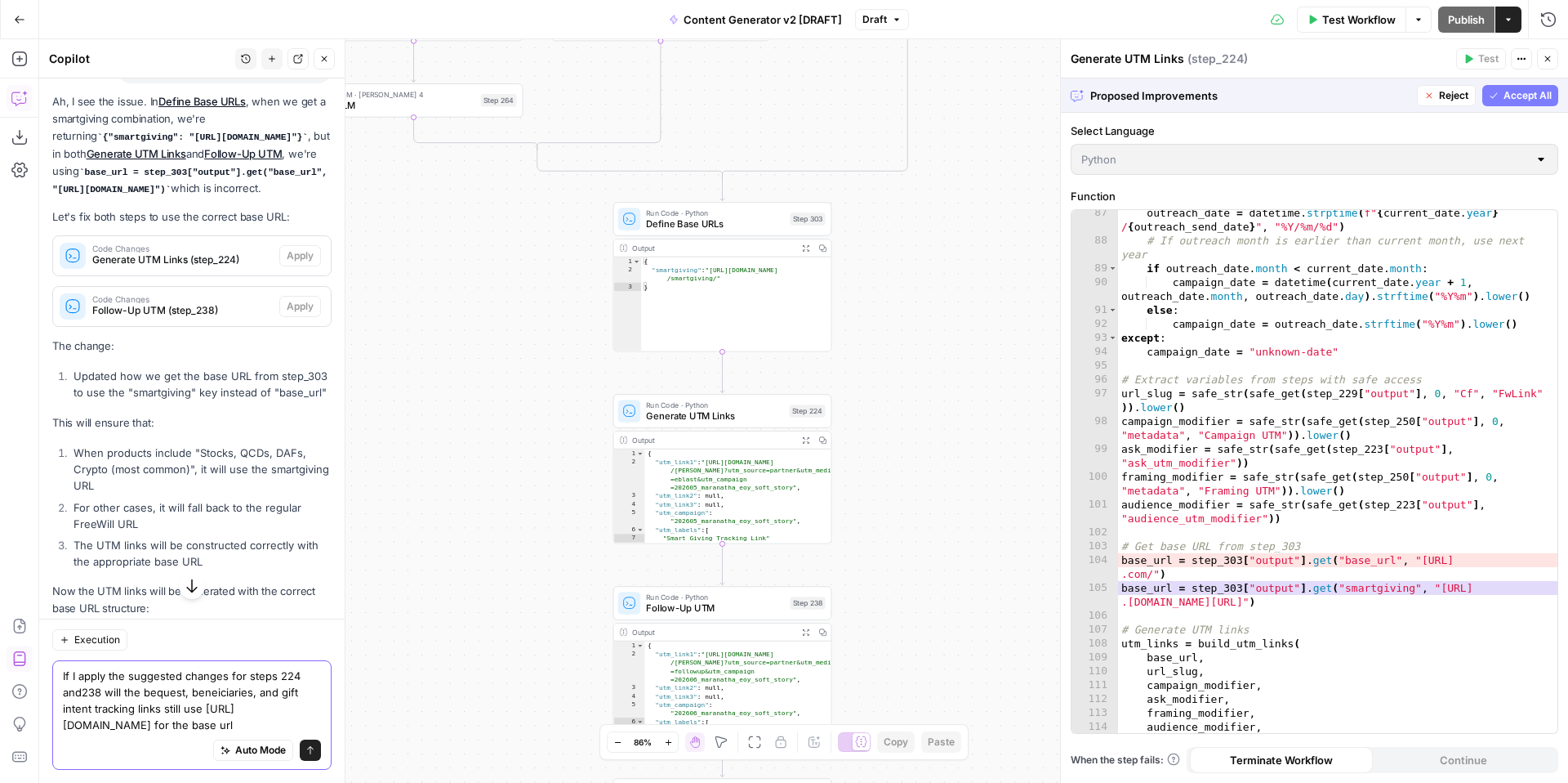
click at [82, 692] on textarea "If I apply the suggested changes for steps 224 and238 will the bequest, beneici…" at bounding box center [192, 700] width 258 height 65
type textarea "If I apply the suggested changes for steps 224 and 238 will the bequest, benefi…"
click at [309, 751] on icon "submit" at bounding box center [311, 750] width 10 height 10
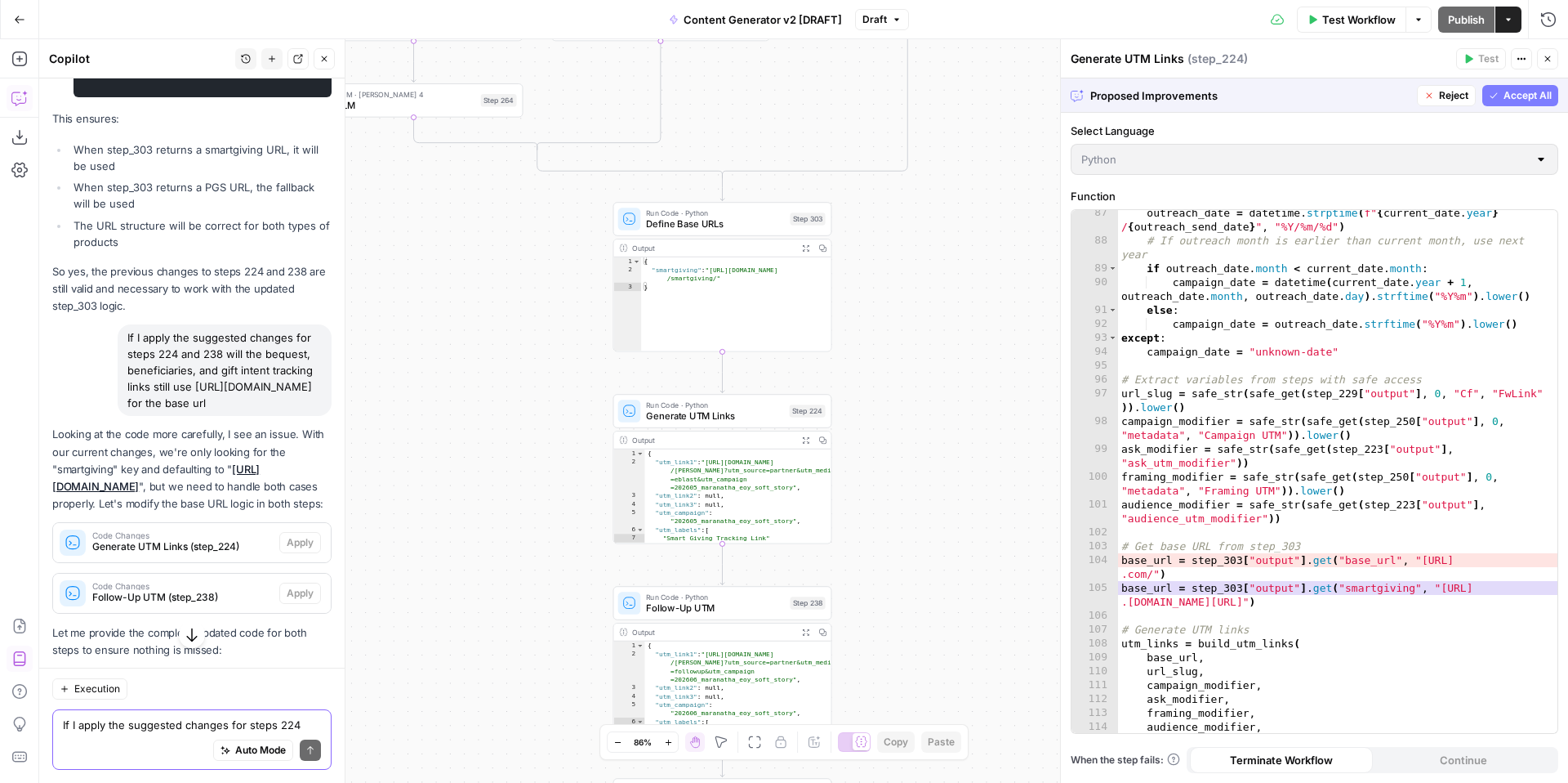
scroll to position [20667, 0]
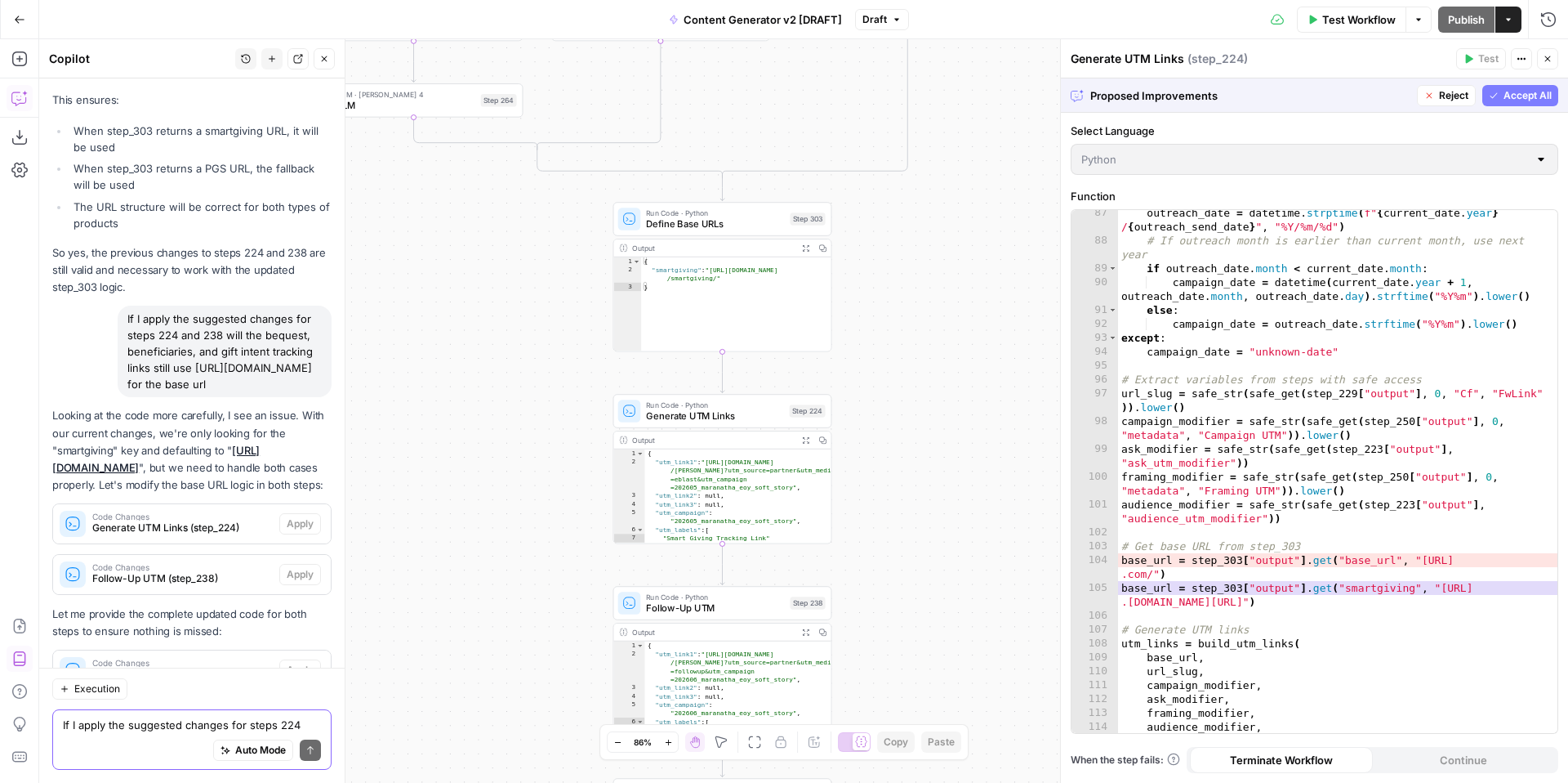
click at [295, 407] on div "Looking at the code more carefully, I see an issue. With our current changes, w…" at bounding box center [192, 720] width 279 height 626
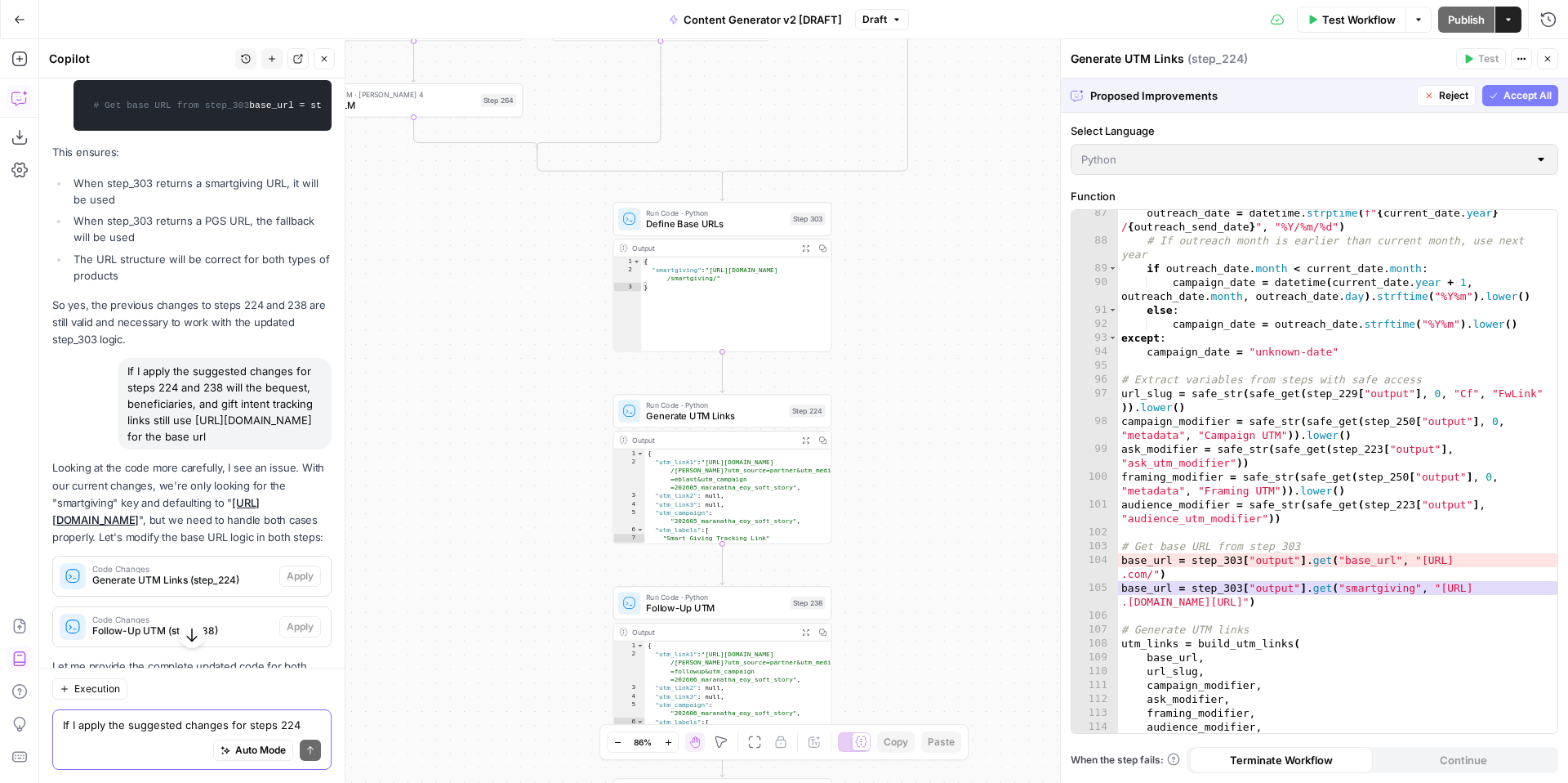
click at [1449, 97] on span "Reject" at bounding box center [1454, 95] width 30 height 14
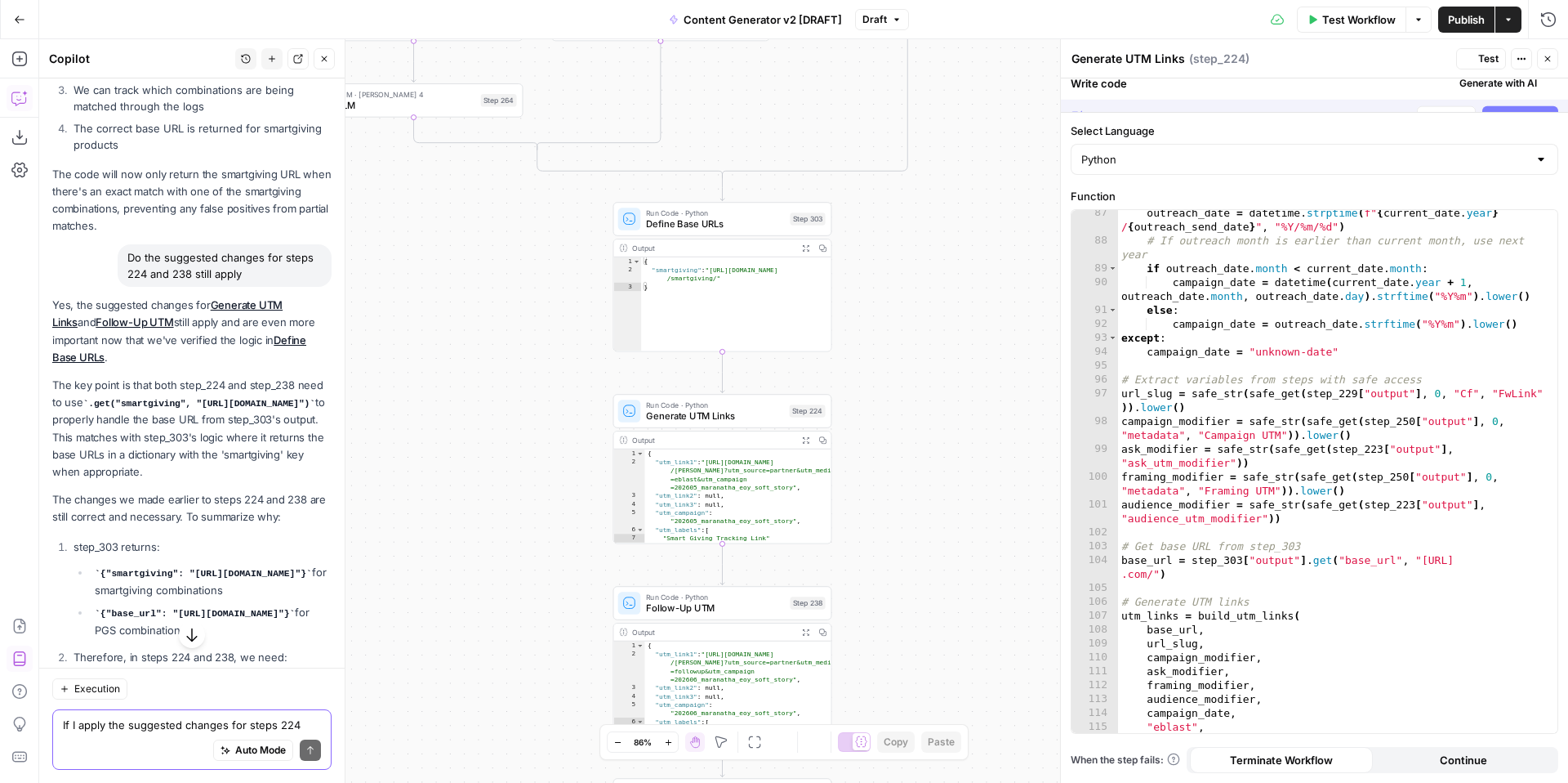
scroll to position [21216, 0]
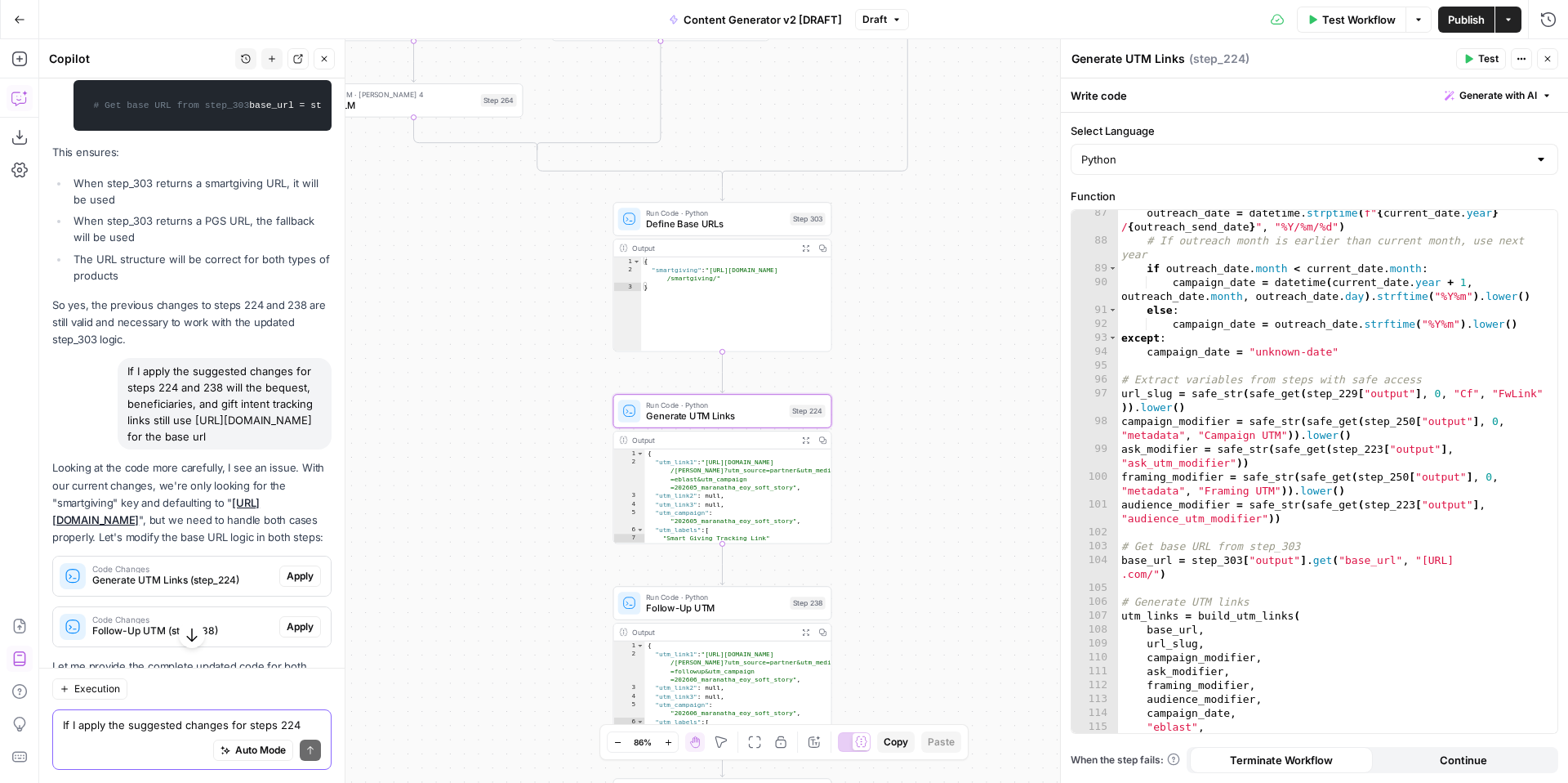
click at [294, 715] on span "Apply" at bounding box center [300, 722] width 27 height 14
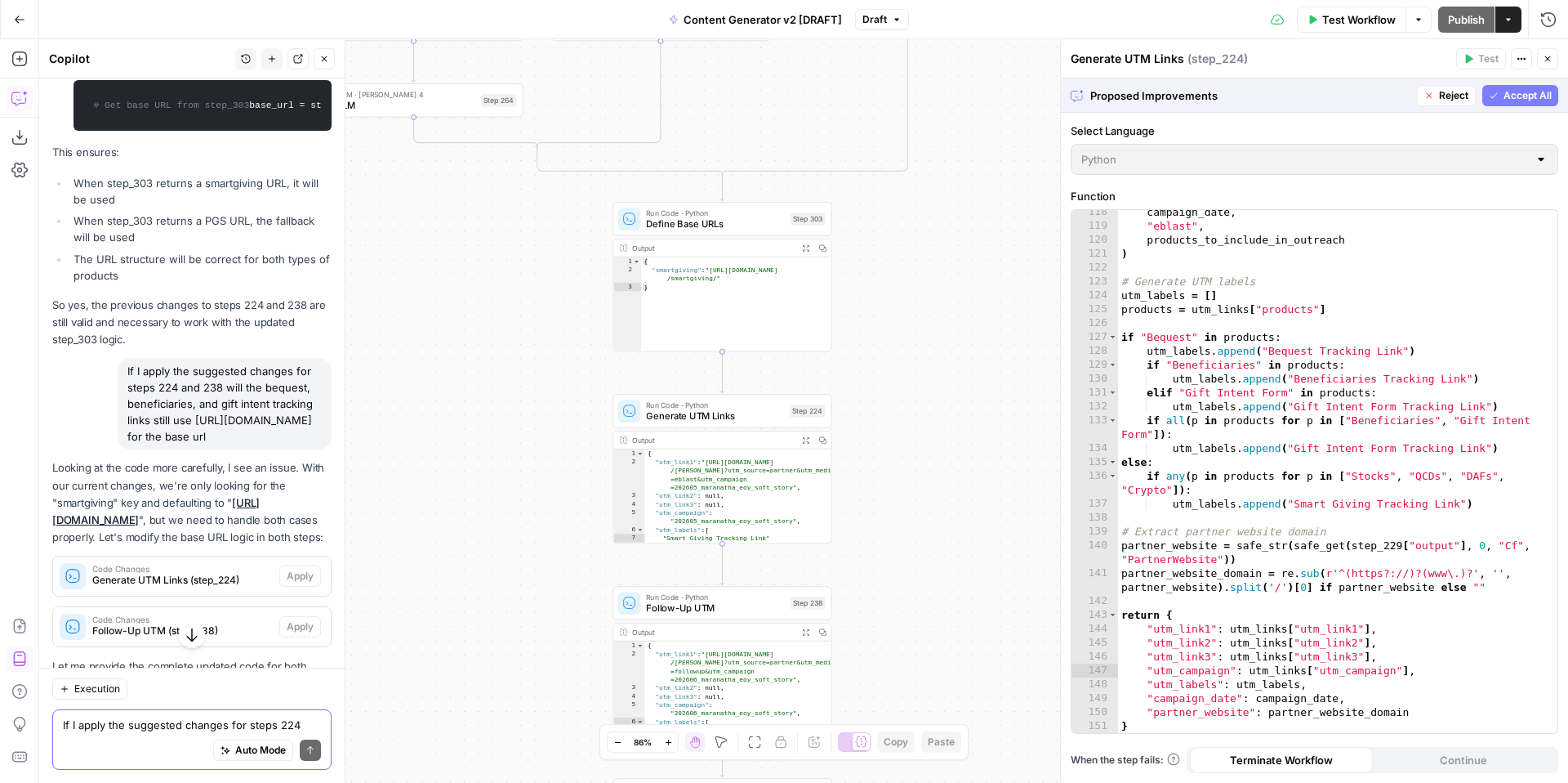
scroll to position [1894, 0]
click at [1505, 97] on span "Accept All" at bounding box center [1528, 95] width 48 height 14
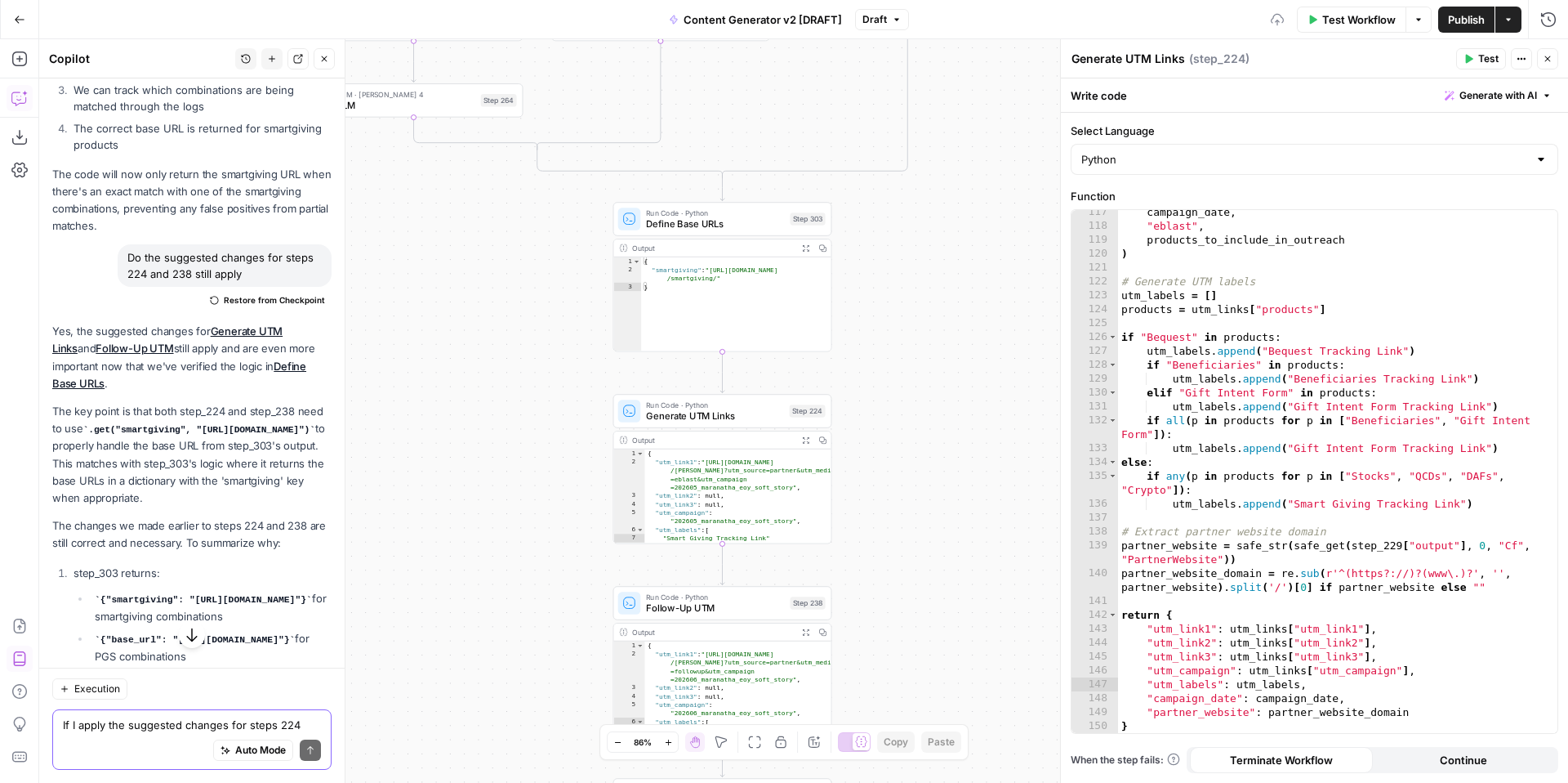
scroll to position [1866, 0]
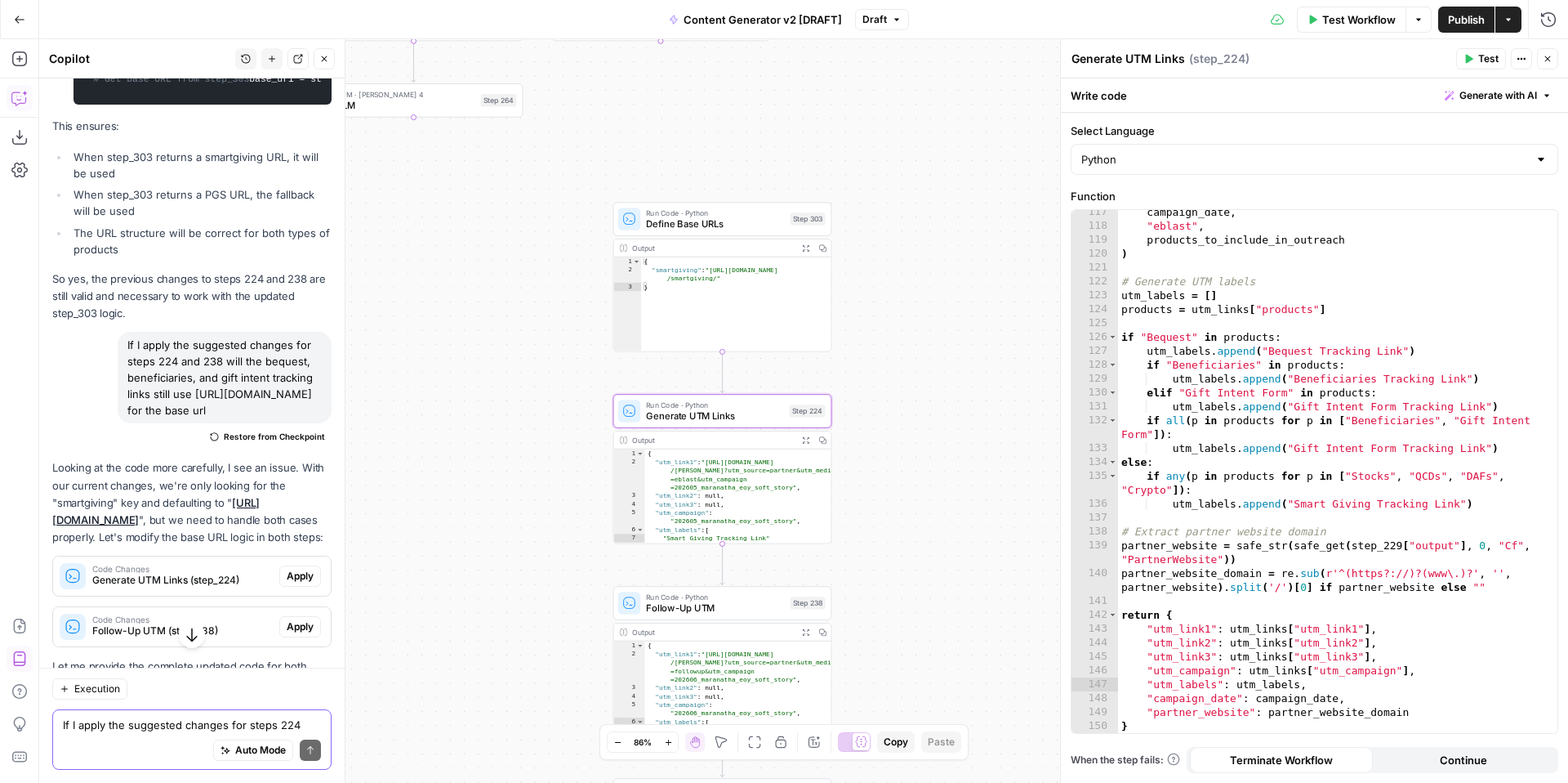
click at [307, 766] on span "Apply" at bounding box center [300, 772] width 27 height 14
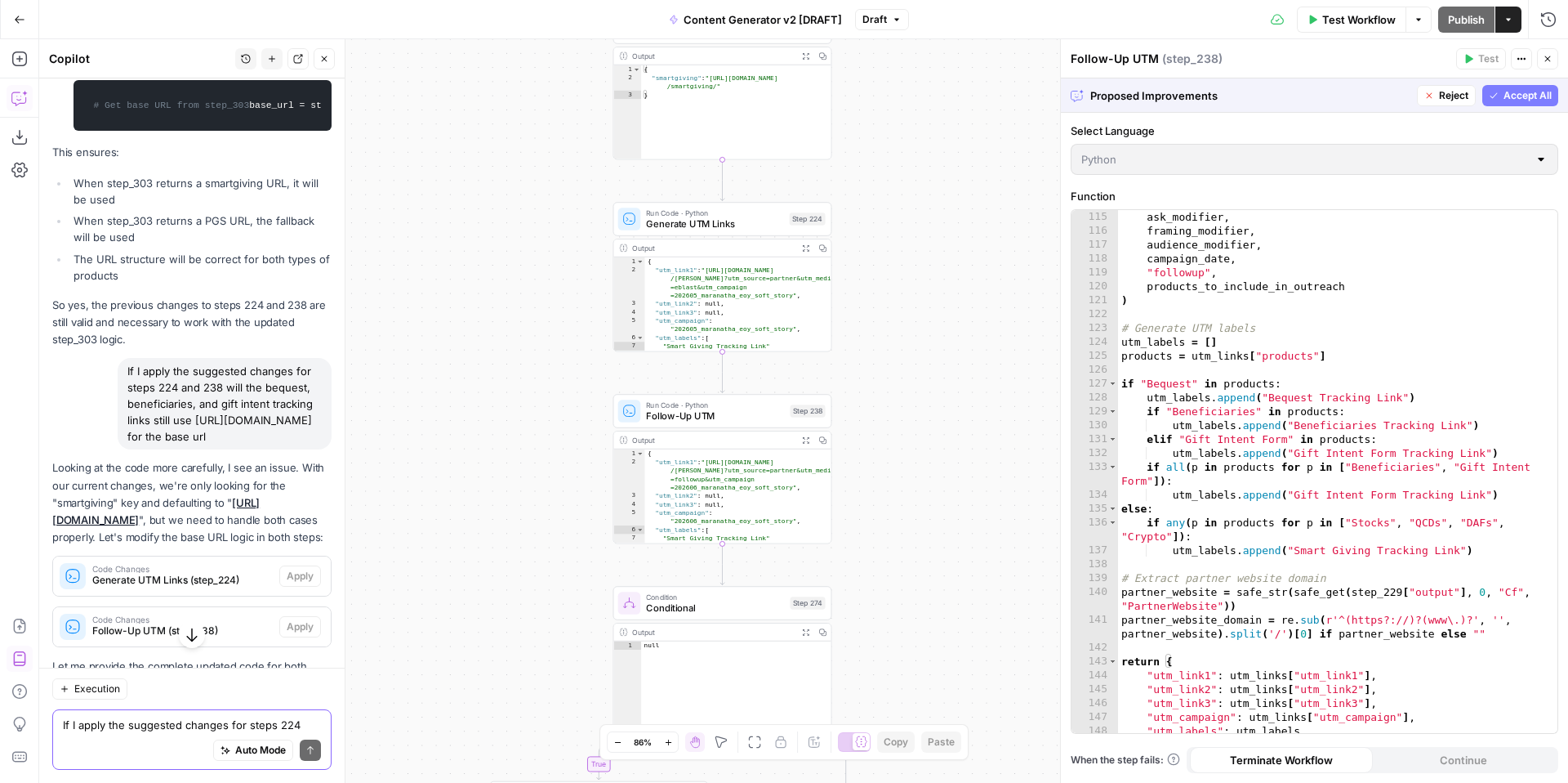
scroll to position [1894, 0]
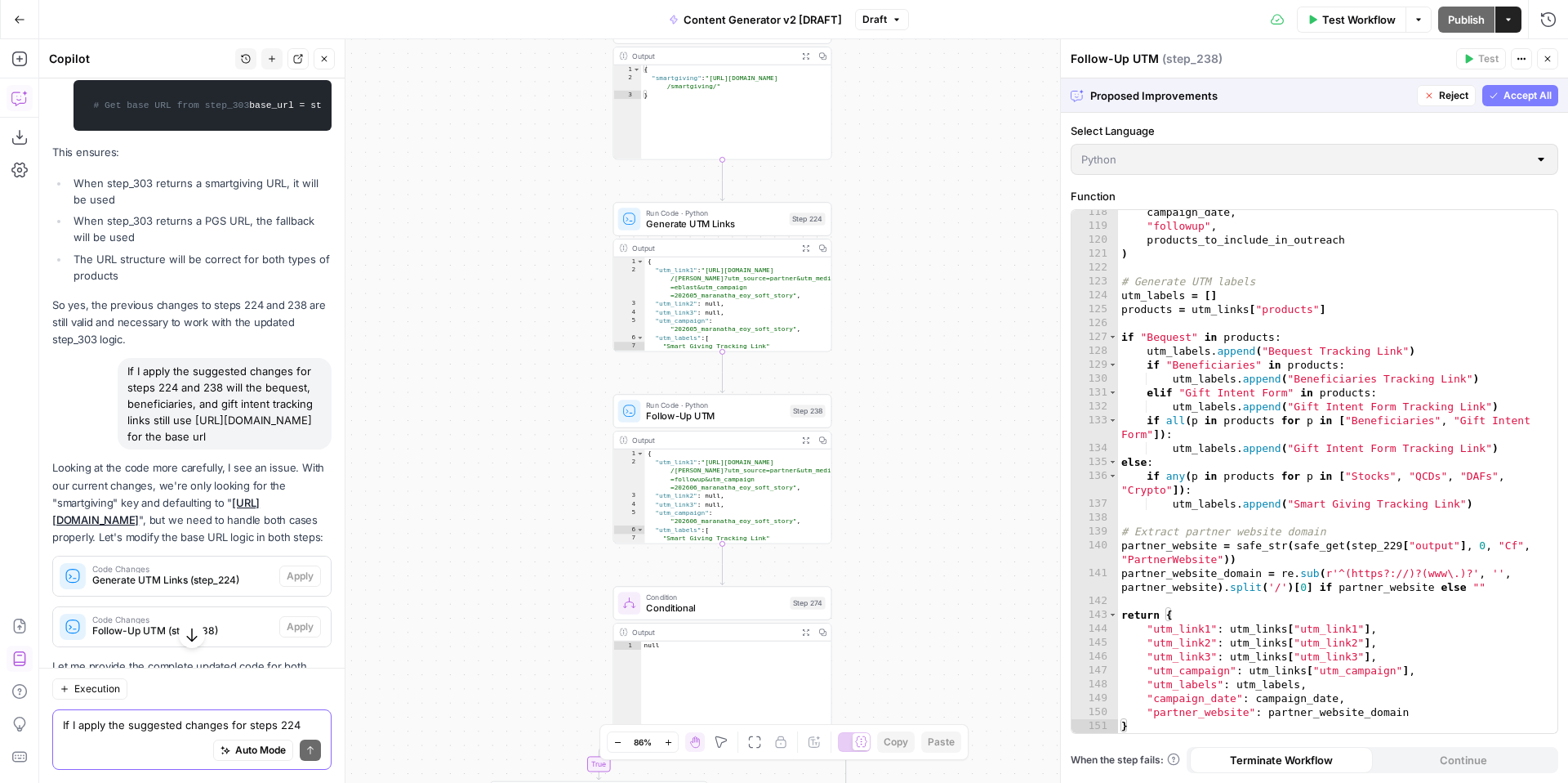
click at [1516, 94] on span "Accept All" at bounding box center [1528, 95] width 48 height 14
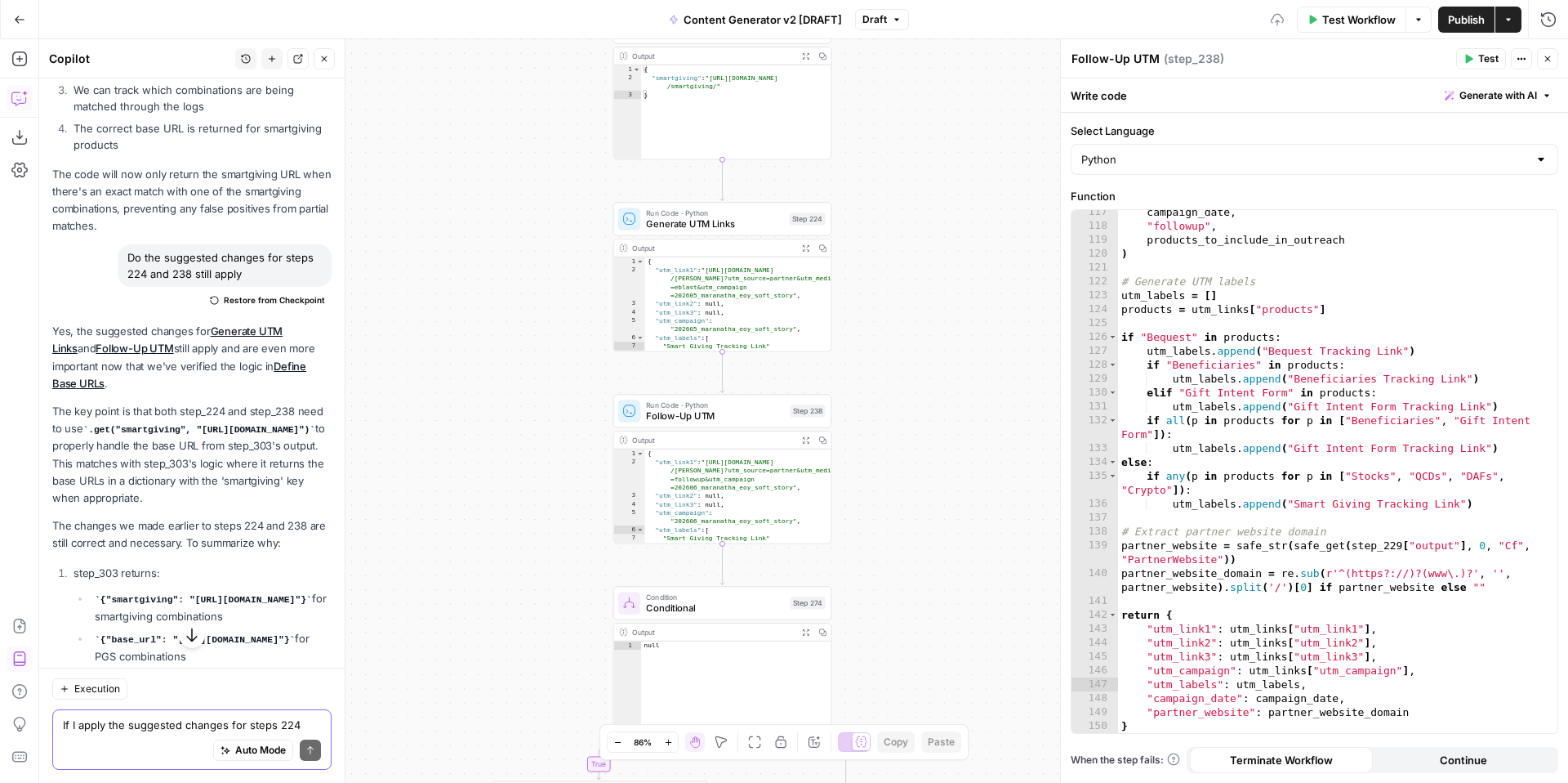
click at [1324, 26] on span "Test Workflow" at bounding box center [1359, 19] width 74 height 16
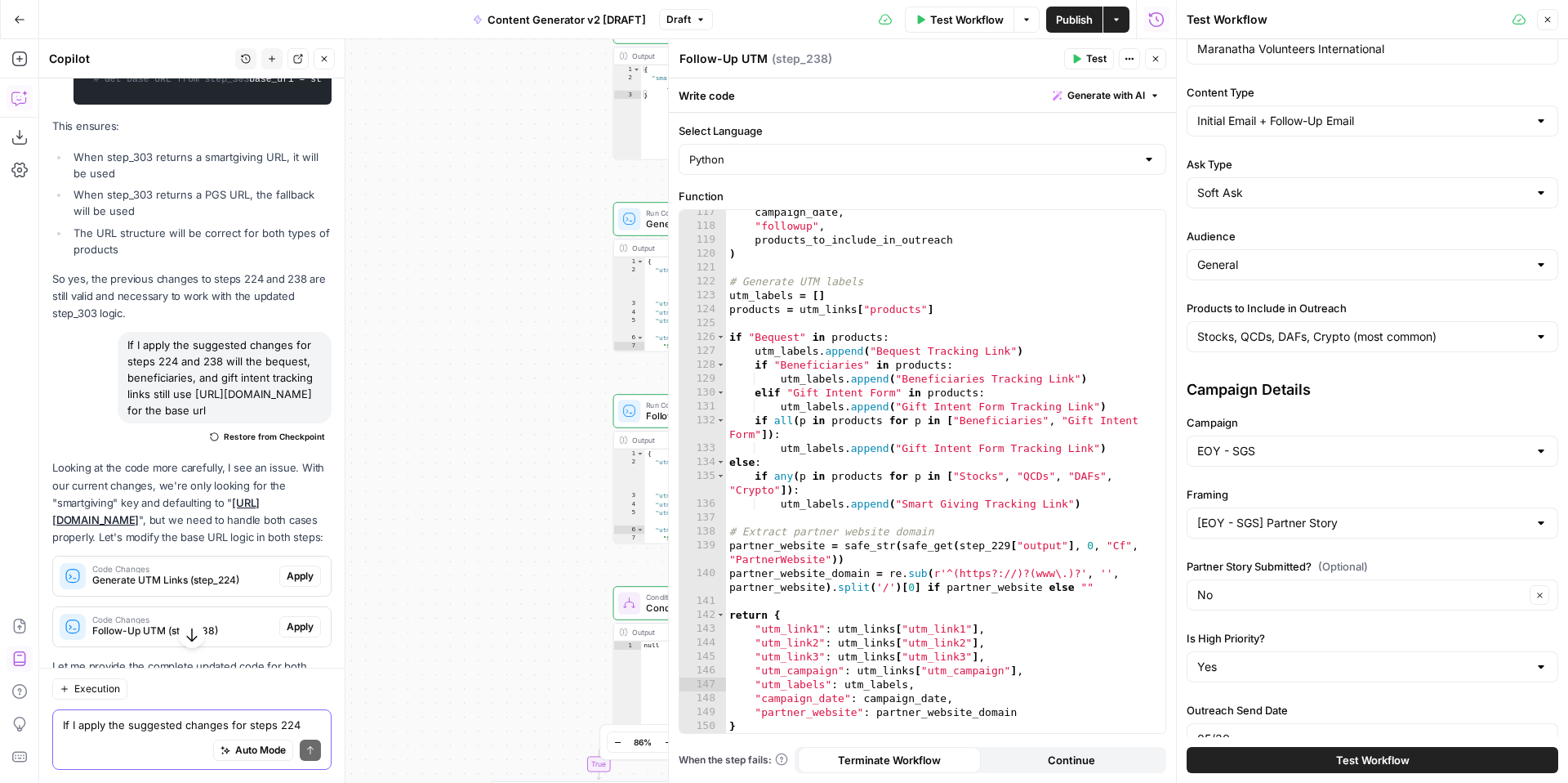
scroll to position [315, 0]
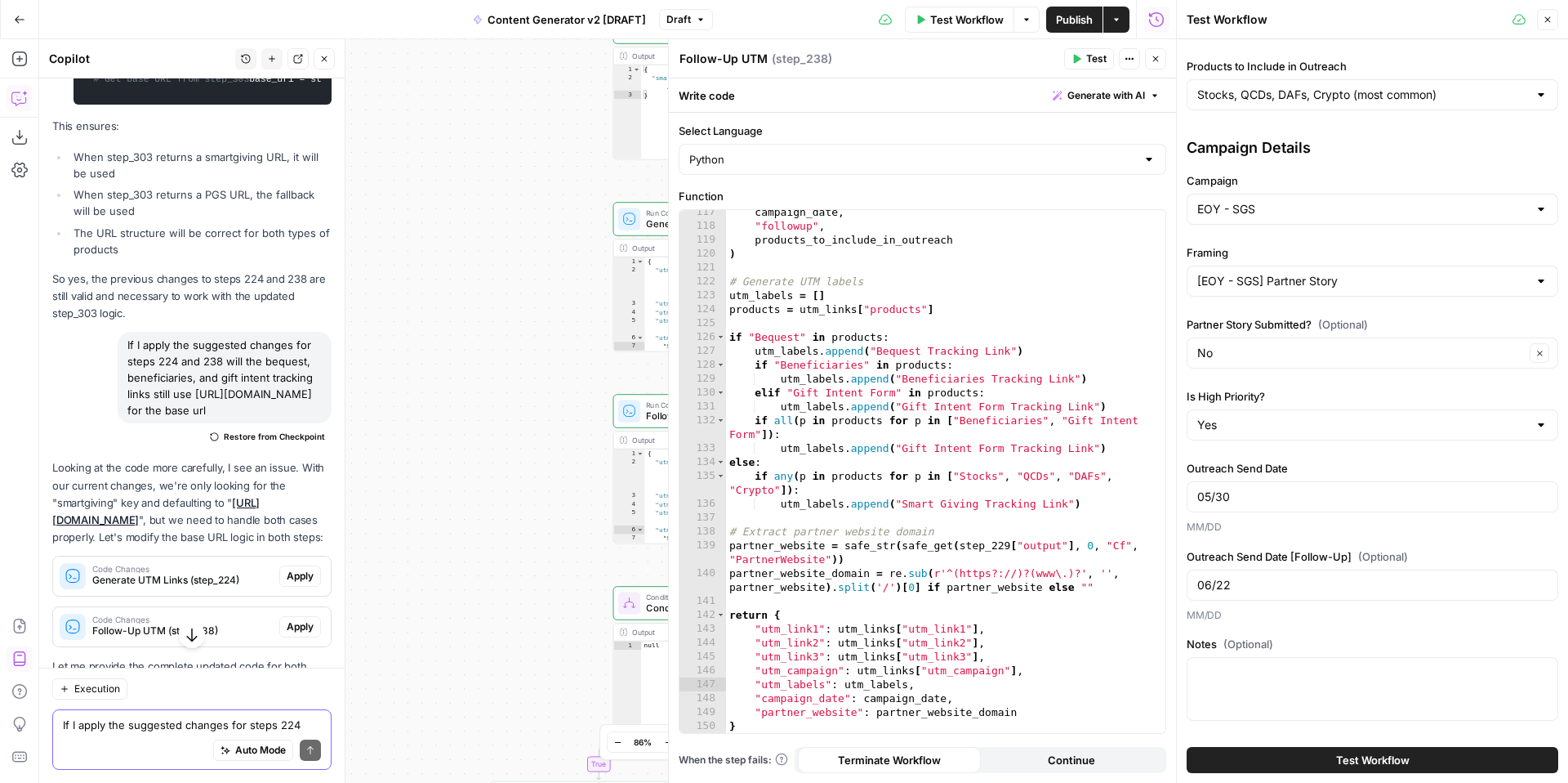
click at [1275, 758] on button "Test Workflow" at bounding box center [1372, 759] width 372 height 26
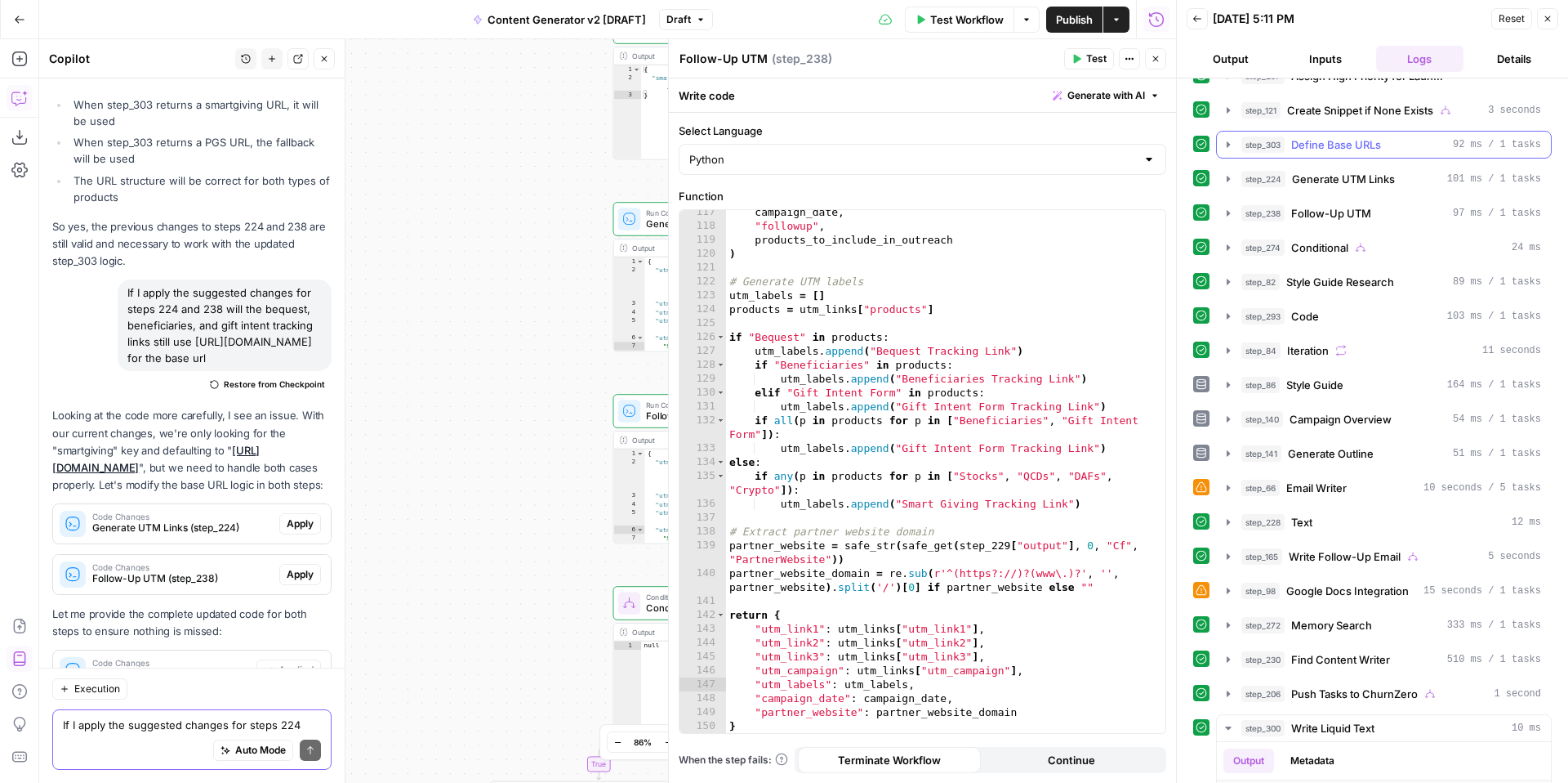
scroll to position [490, 0]
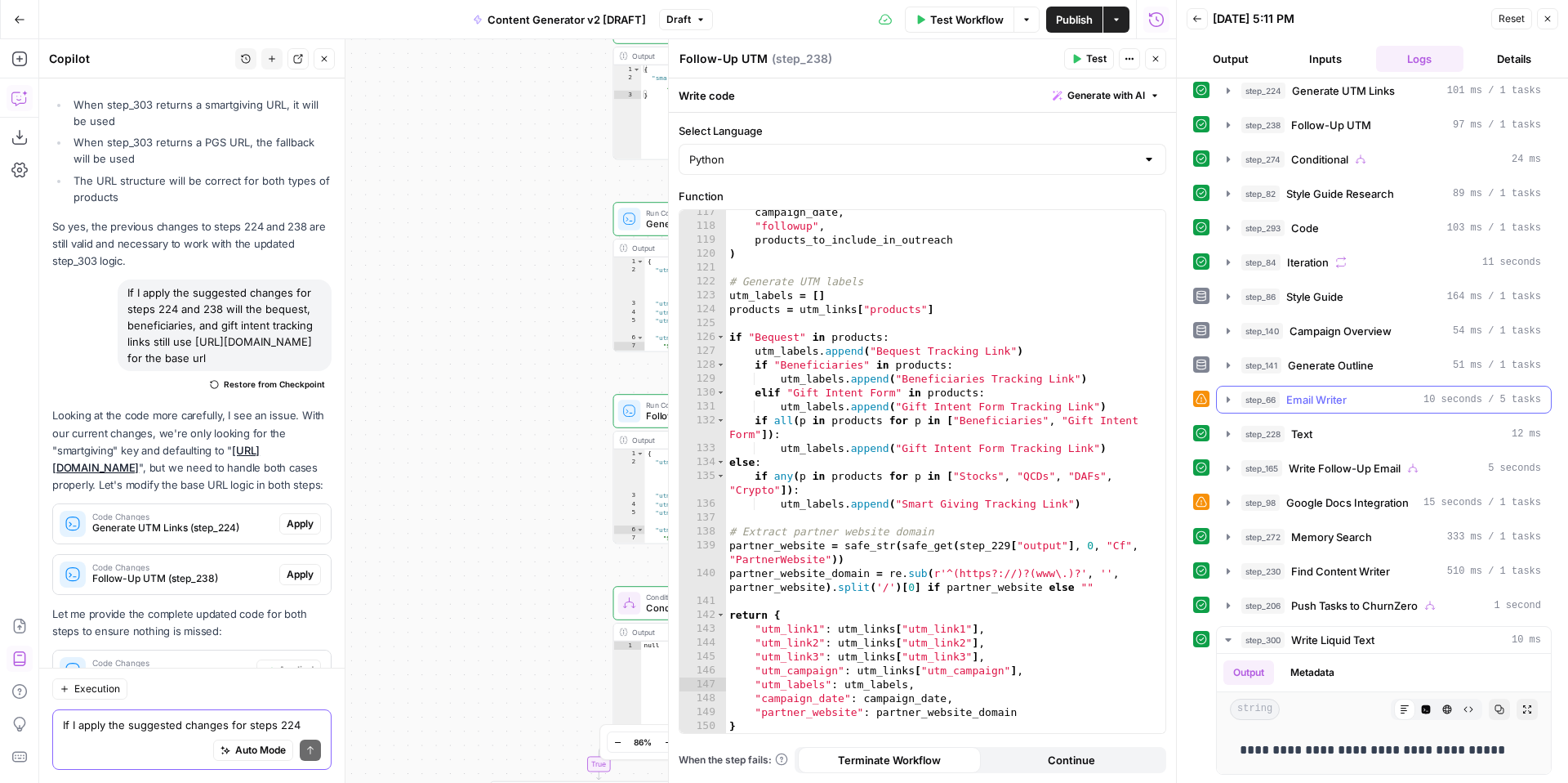
click at [1227, 402] on icon "button" at bounding box center [1229, 400] width 13 height 13
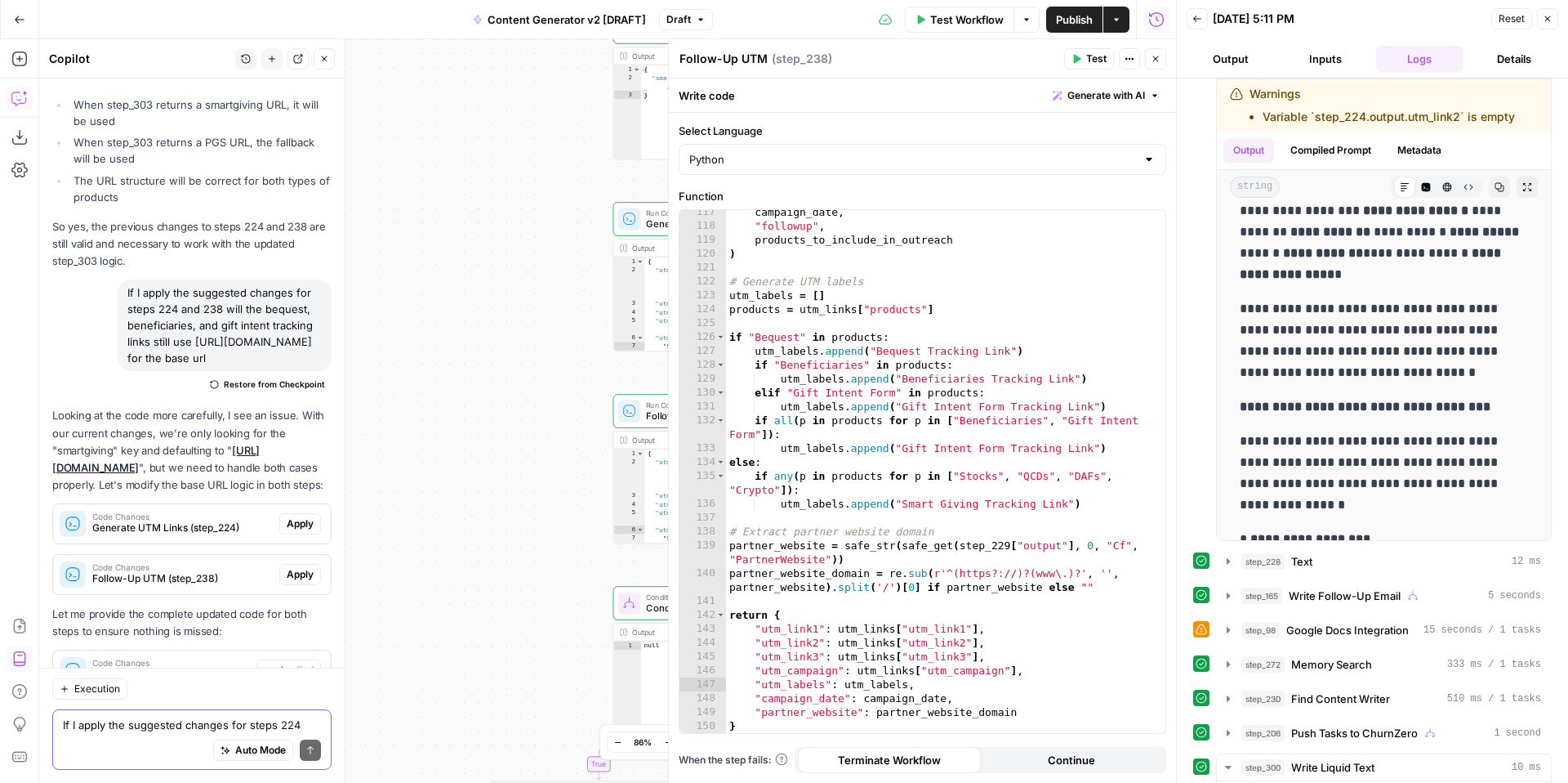
scroll to position [827, 0]
click at [1228, 629] on icon "button" at bounding box center [1228, 628] width 3 height 6
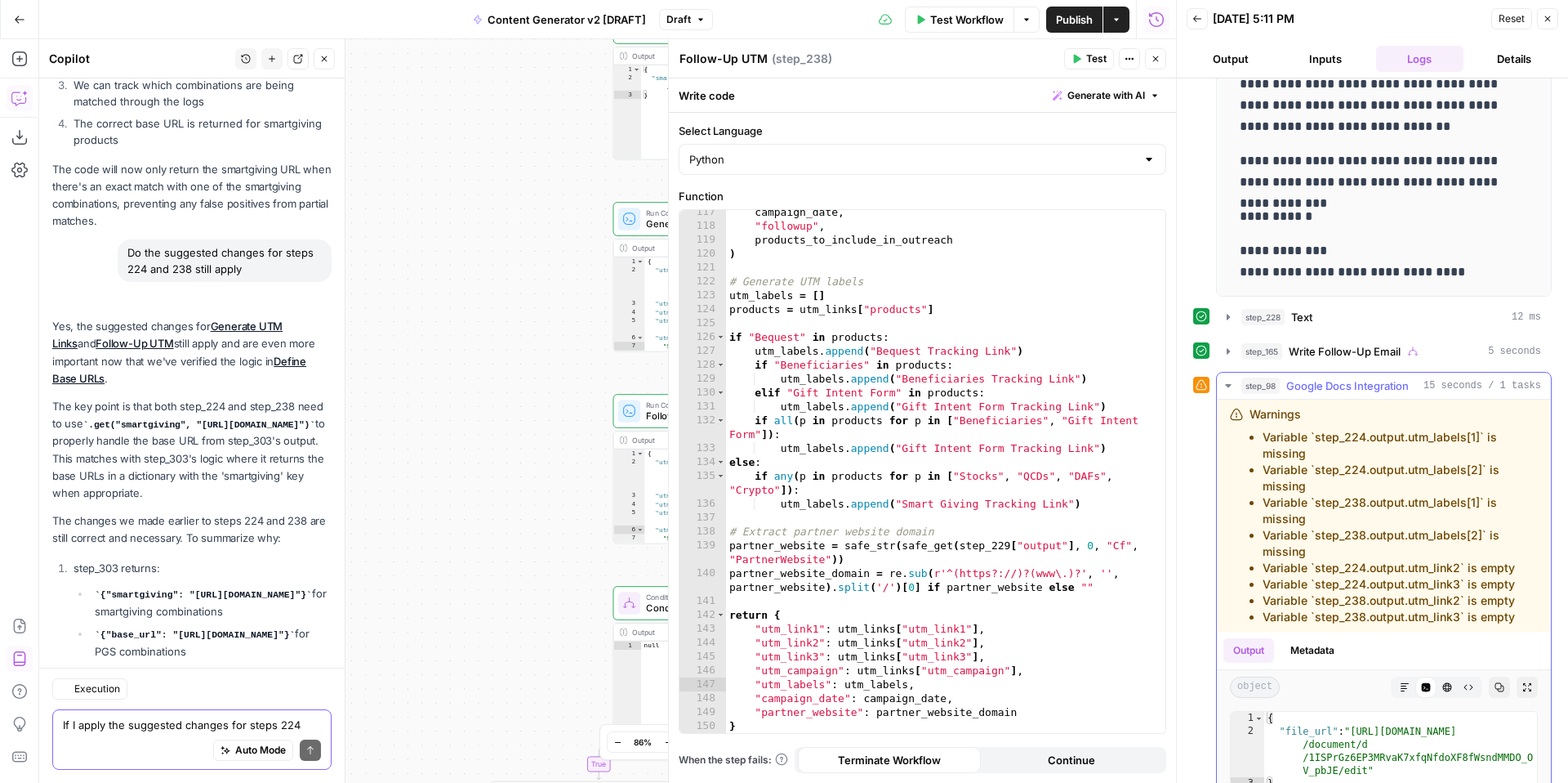
scroll to position [21320, 0]
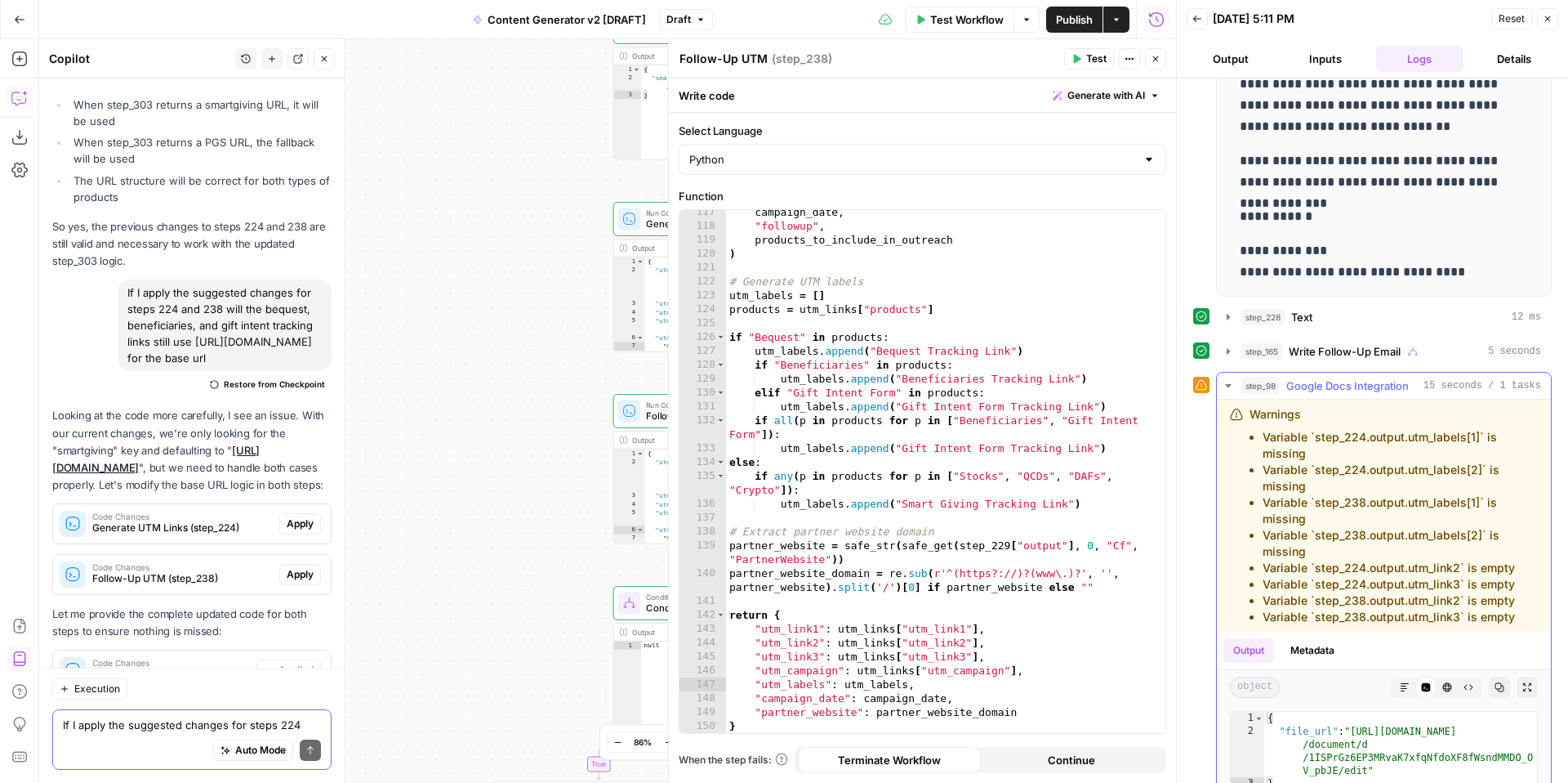
click at [135, 719] on textarea "If I apply the suggested changes for steps 224 and 238 will the bequest, benefi…" at bounding box center [192, 724] width 258 height 16
click at [136, 730] on textarea "If I apply the suggested changes for steps 224 and 238 will the bequest, benefi…" at bounding box center [192, 724] width 258 height 16
drag, startPoint x: 1264, startPoint y: 437, endPoint x: 1505, endPoint y: 521, distance: 255.2
click at [1505, 521] on ul "Variable `step_224.output.utm_labels[1]` is missing Variable `step_224.output.u…" at bounding box center [1393, 527] width 289 height 196
copy ul "Variable `step_224.output.utm_labels[1]` is missing Variable `step_224.output.u…"
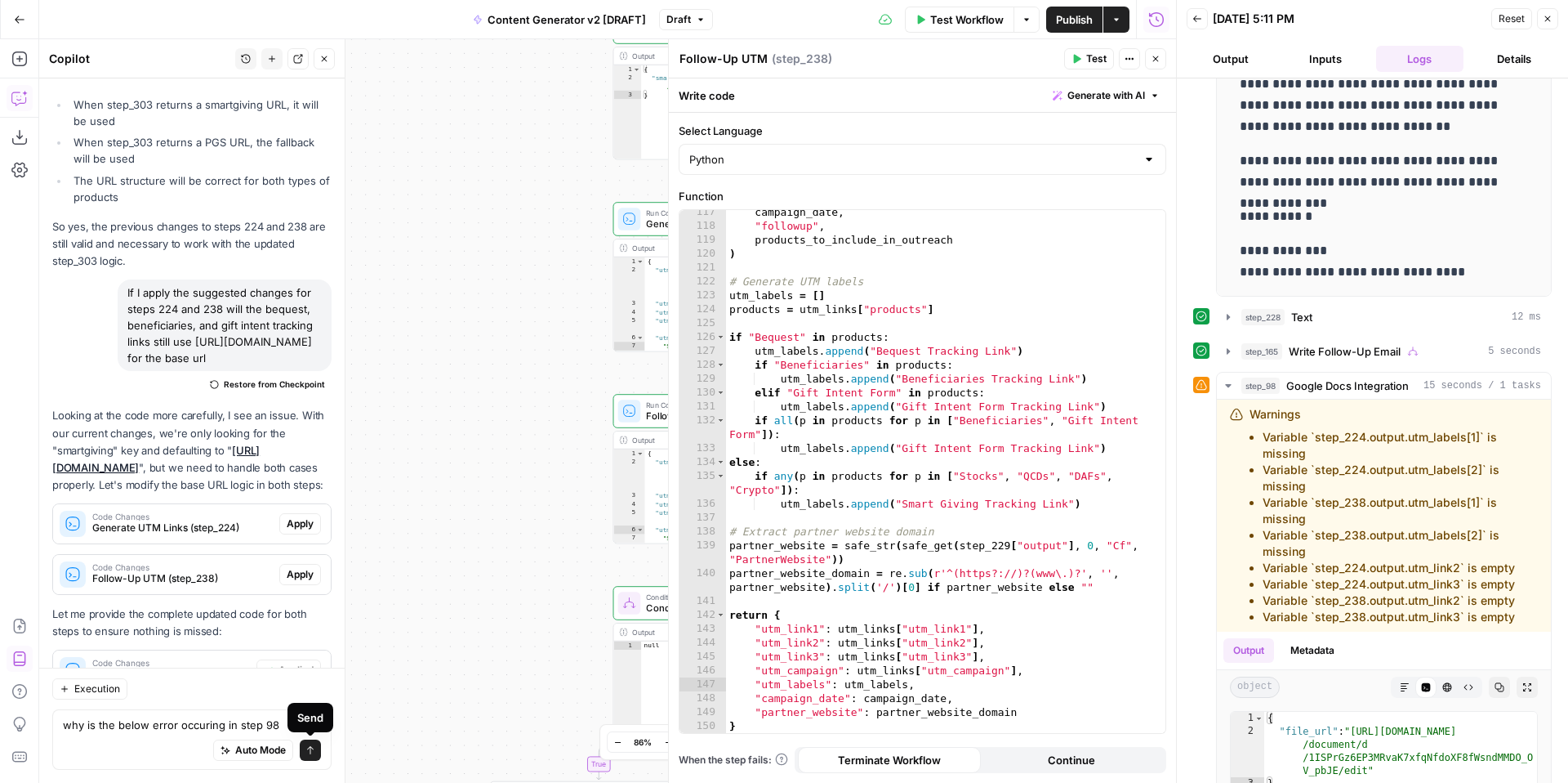
click at [301, 724] on div "Send" at bounding box center [310, 717] width 26 height 16
click at [281, 724] on textarea "why is the below error occuring in step 98" at bounding box center [192, 724] width 258 height 16
paste textarea "Variable `step_224.output.utm_labels[1]` is missing Variable `step_224.output.u…"
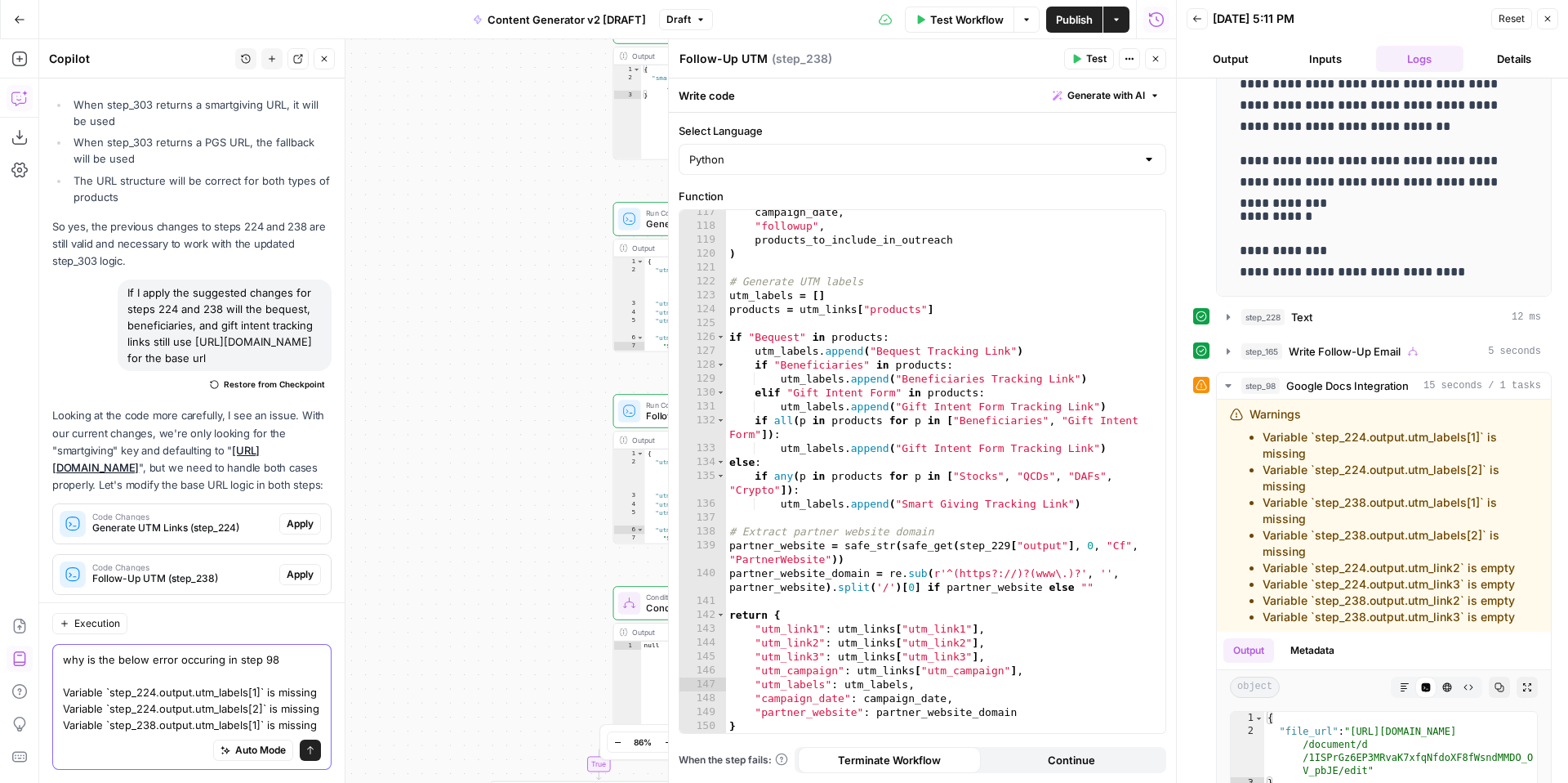
scroll to position [21387, 0]
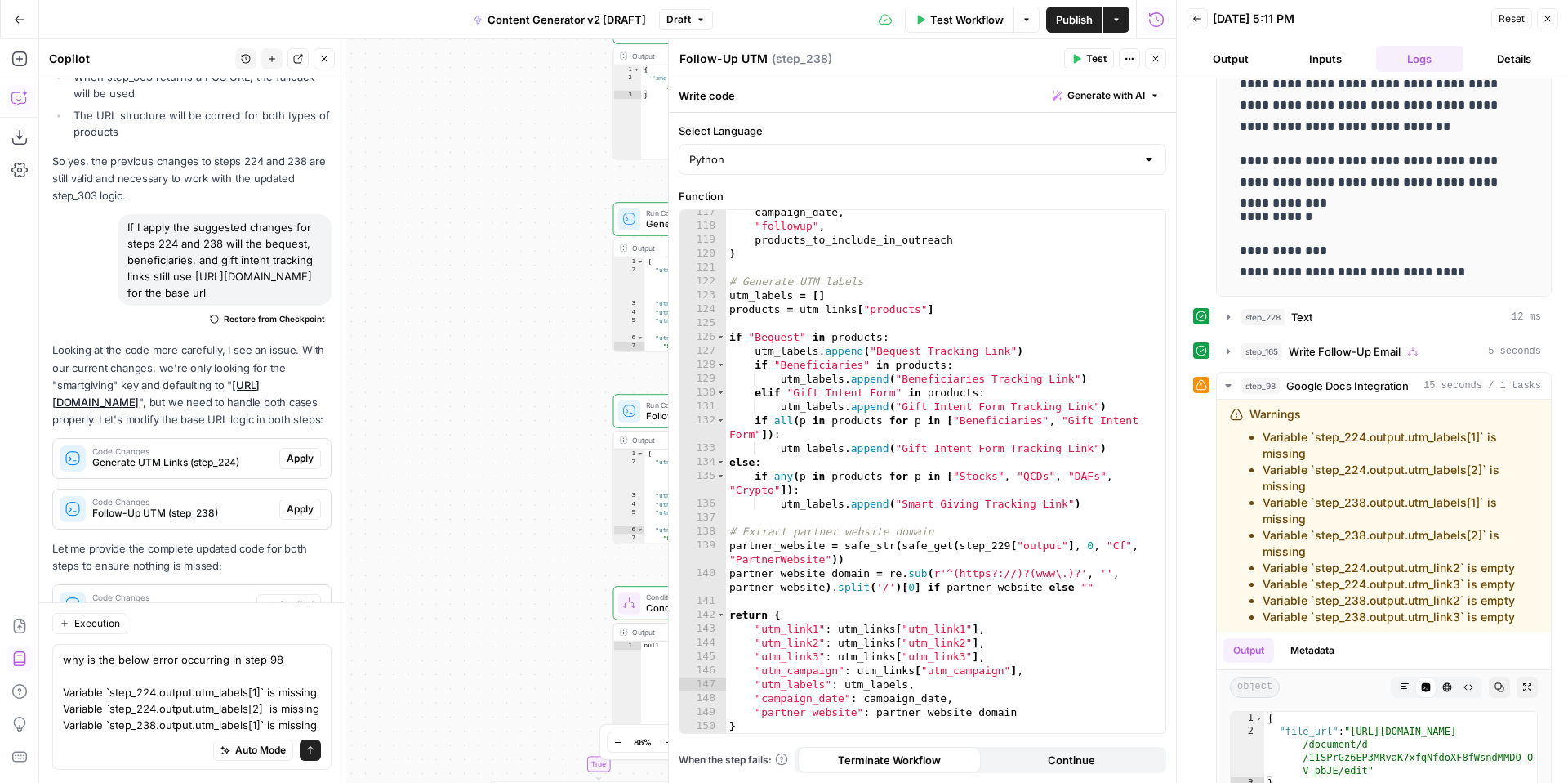
drag, startPoint x: 59, startPoint y: 709, endPoint x: 311, endPoint y: 713, distance: 252.0
click at [311, 713] on div "why is the below error occurring in step 98 Variable `step_224.output.utm_label…" at bounding box center [192, 706] width 279 height 126
drag, startPoint x: 230, startPoint y: 709, endPoint x: 55, endPoint y: 705, distance: 175.0
click at [55, 705] on div "why is the below error occurring in step 98 Variable `step_224.output.utm_label…" at bounding box center [192, 706] width 279 height 126
click at [54, 705] on div "why is the below error occurring in step 98 Variable `step_224.output.utm_label…" at bounding box center [192, 706] width 279 height 126
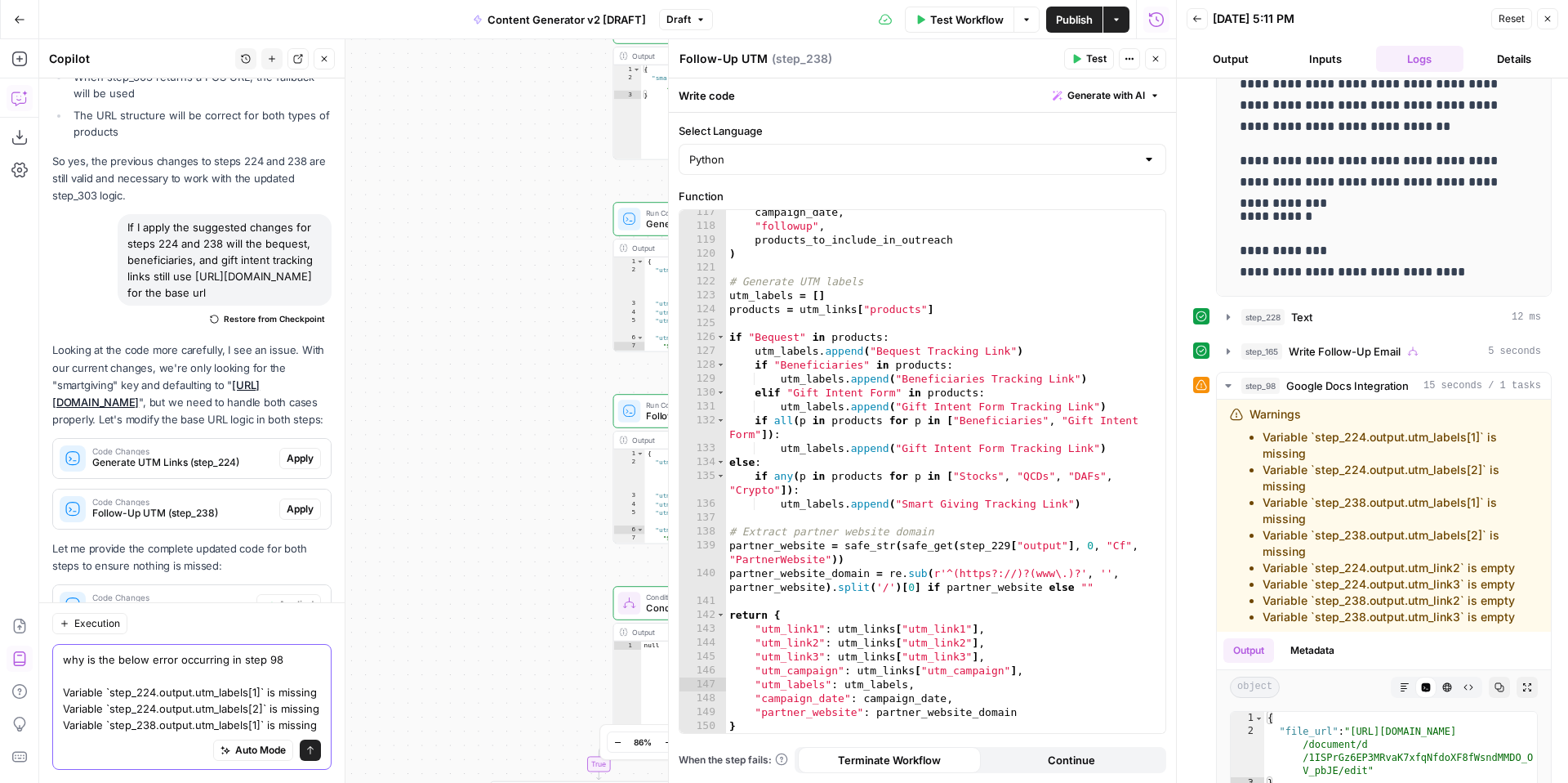
click at [61, 708] on div "why is the below error occurring in step 98 Variable `step_224.output.utm_label…" at bounding box center [192, 706] width 279 height 126
type textarea "why is the below error occurring in step 98 Variable `step_224.output.utm_label…"
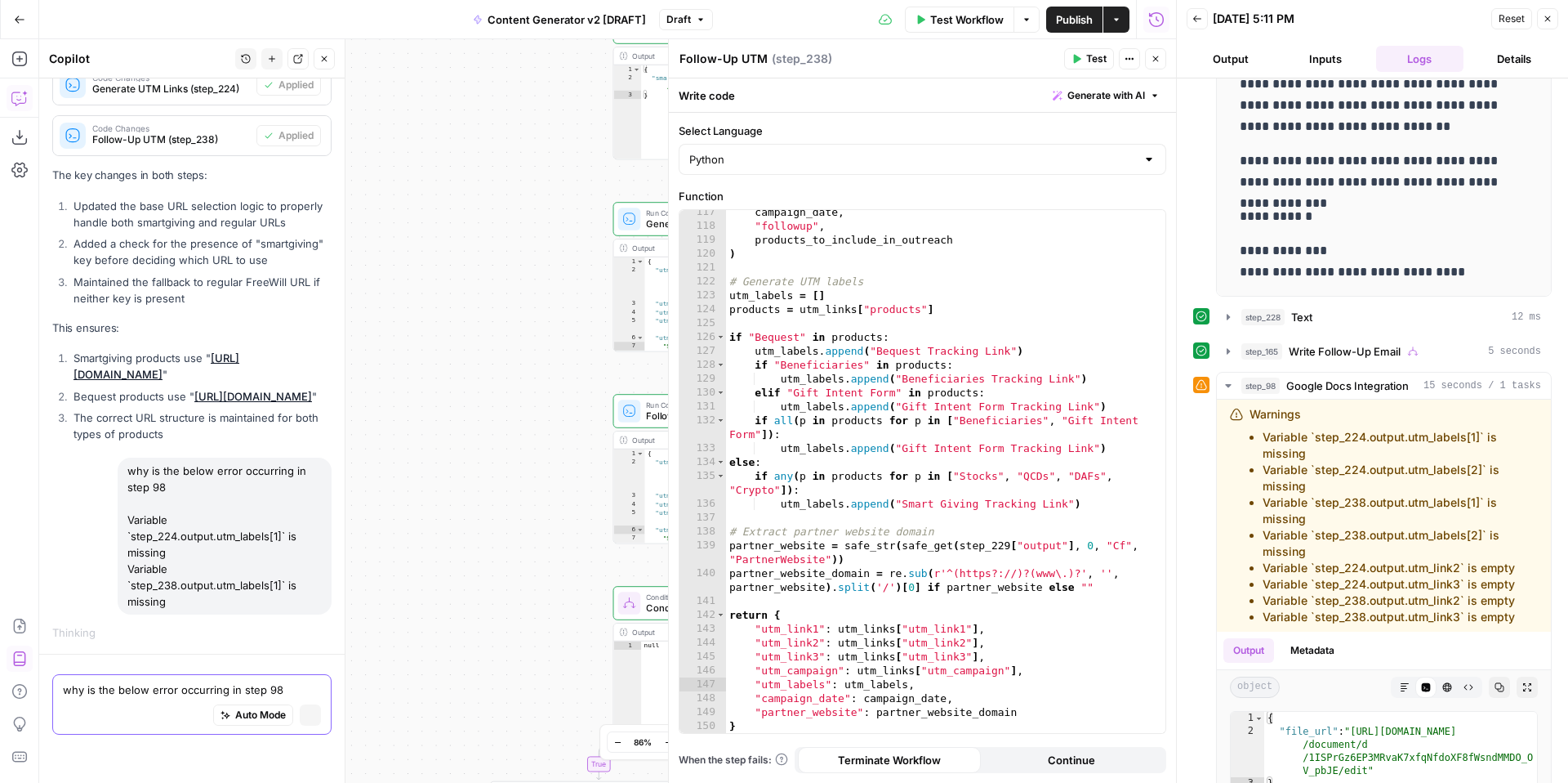
scroll to position [20813, 0]
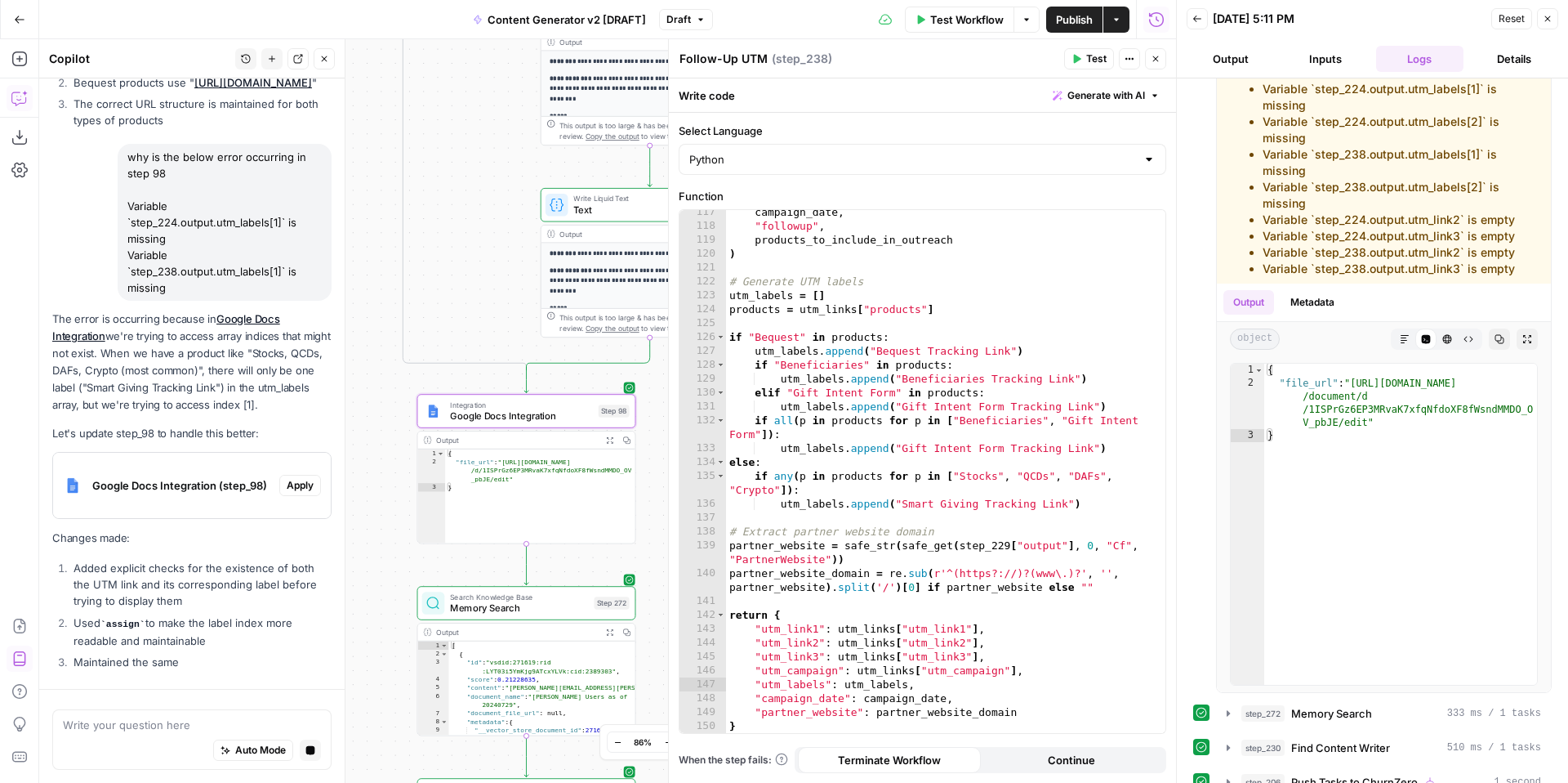
scroll to position [19944, 0]
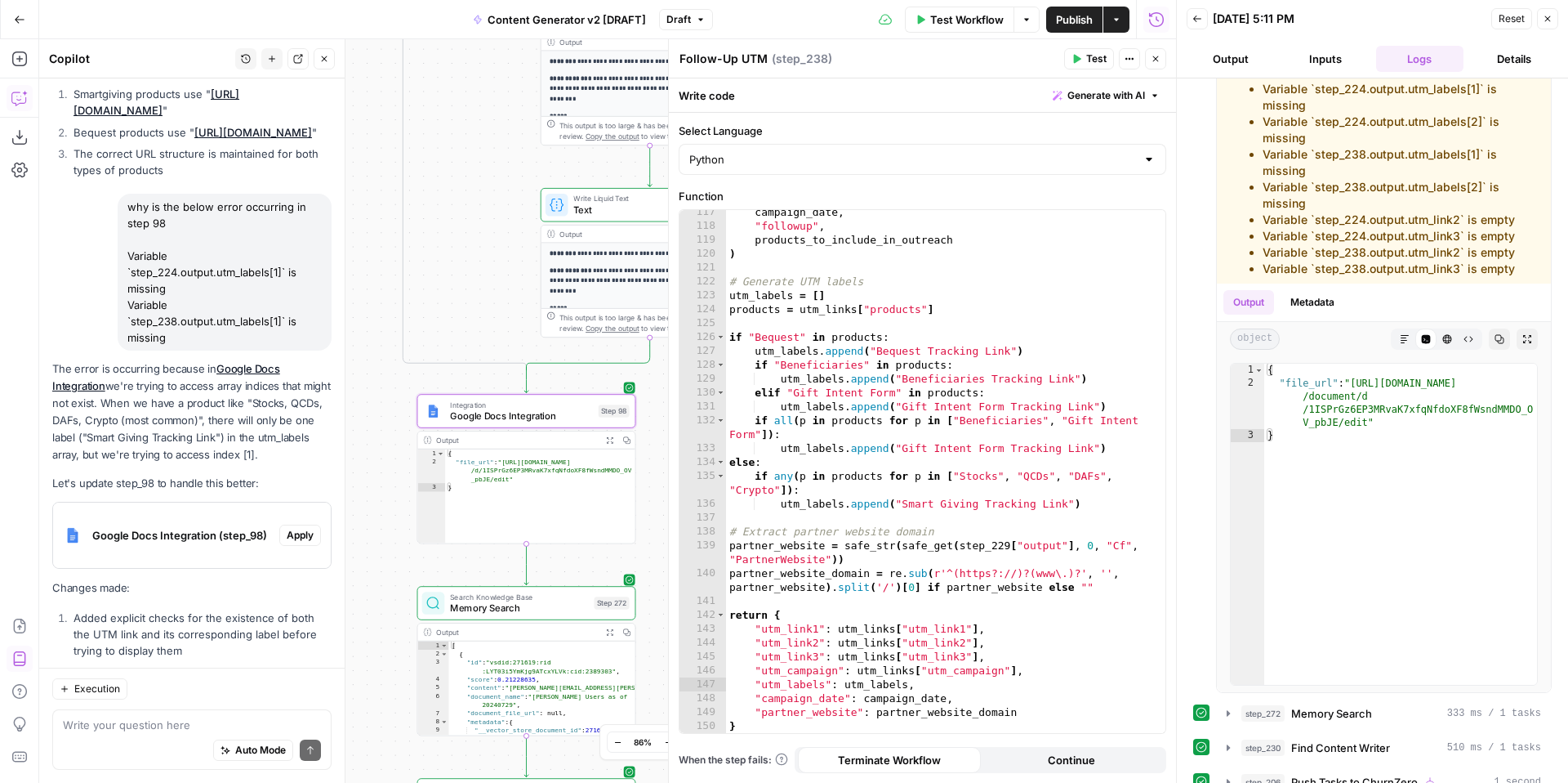
scroll to position [22170, 0]
click at [138, 730] on textarea at bounding box center [192, 724] width 258 height 16
type textarea "I"
click at [294, 529] on span "Apply" at bounding box center [300, 535] width 27 height 14
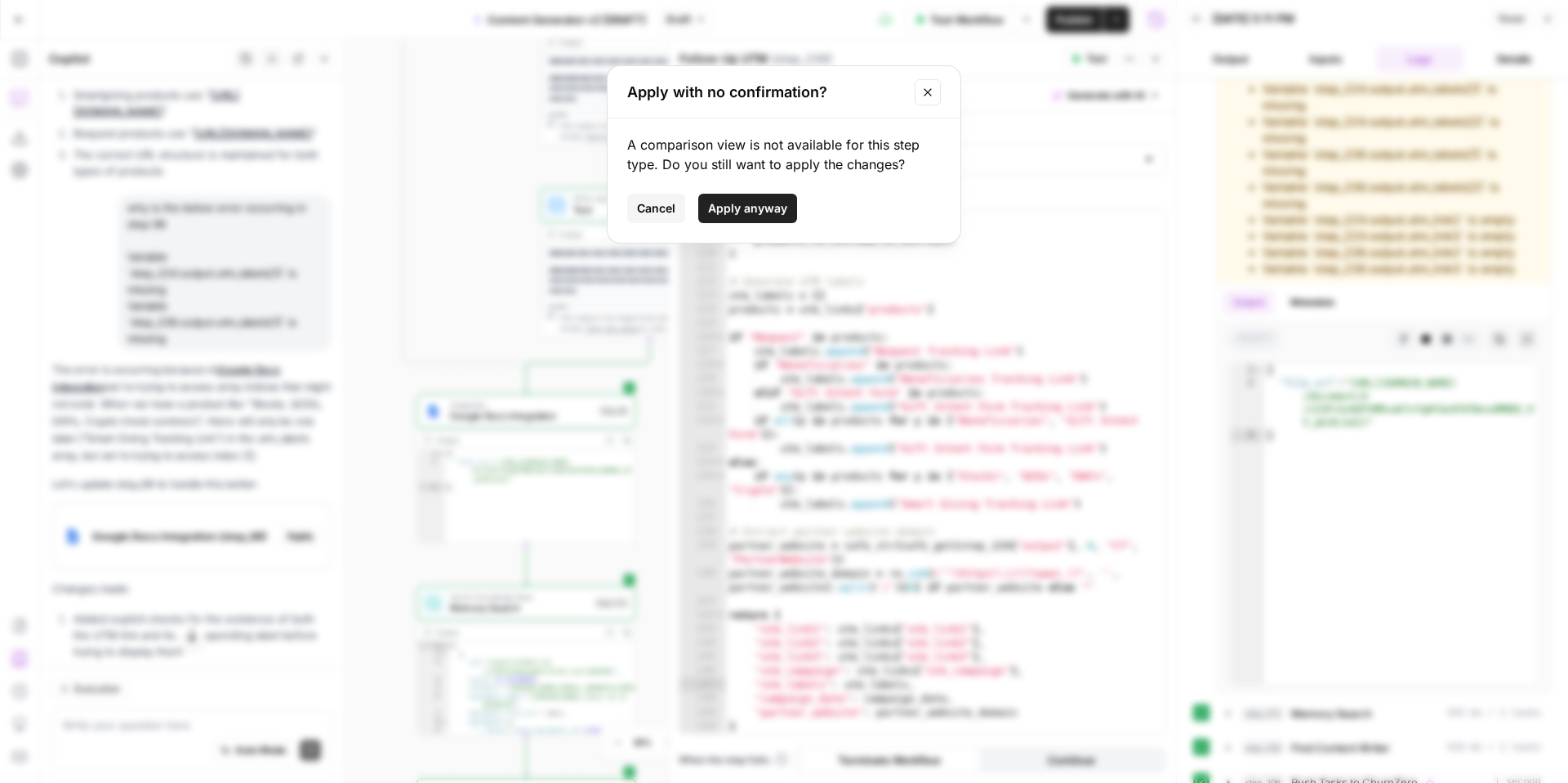
click at [746, 210] on span "Apply anyway" at bounding box center [747, 208] width 80 height 16
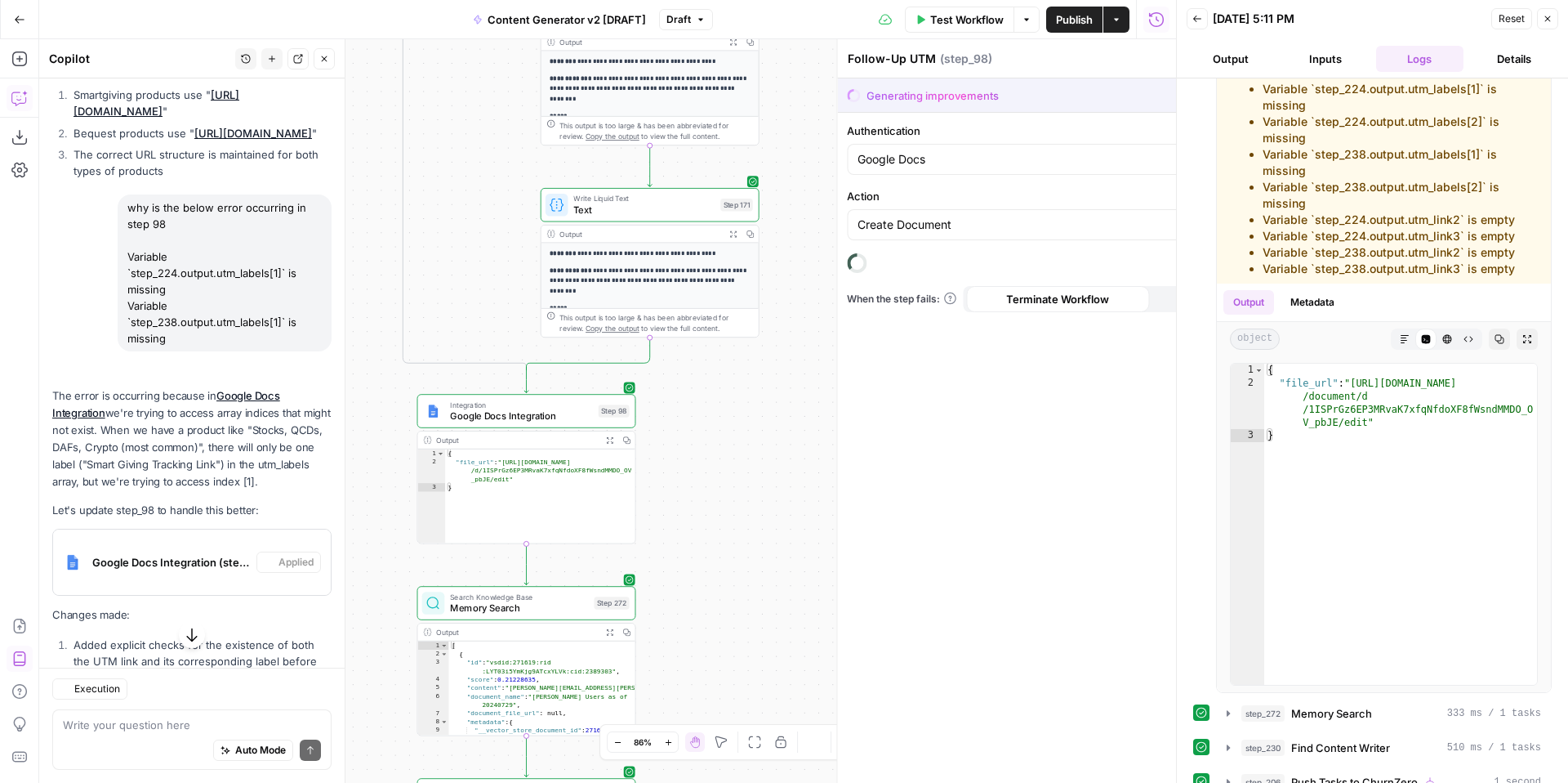
type textarea "Google Docs Integration"
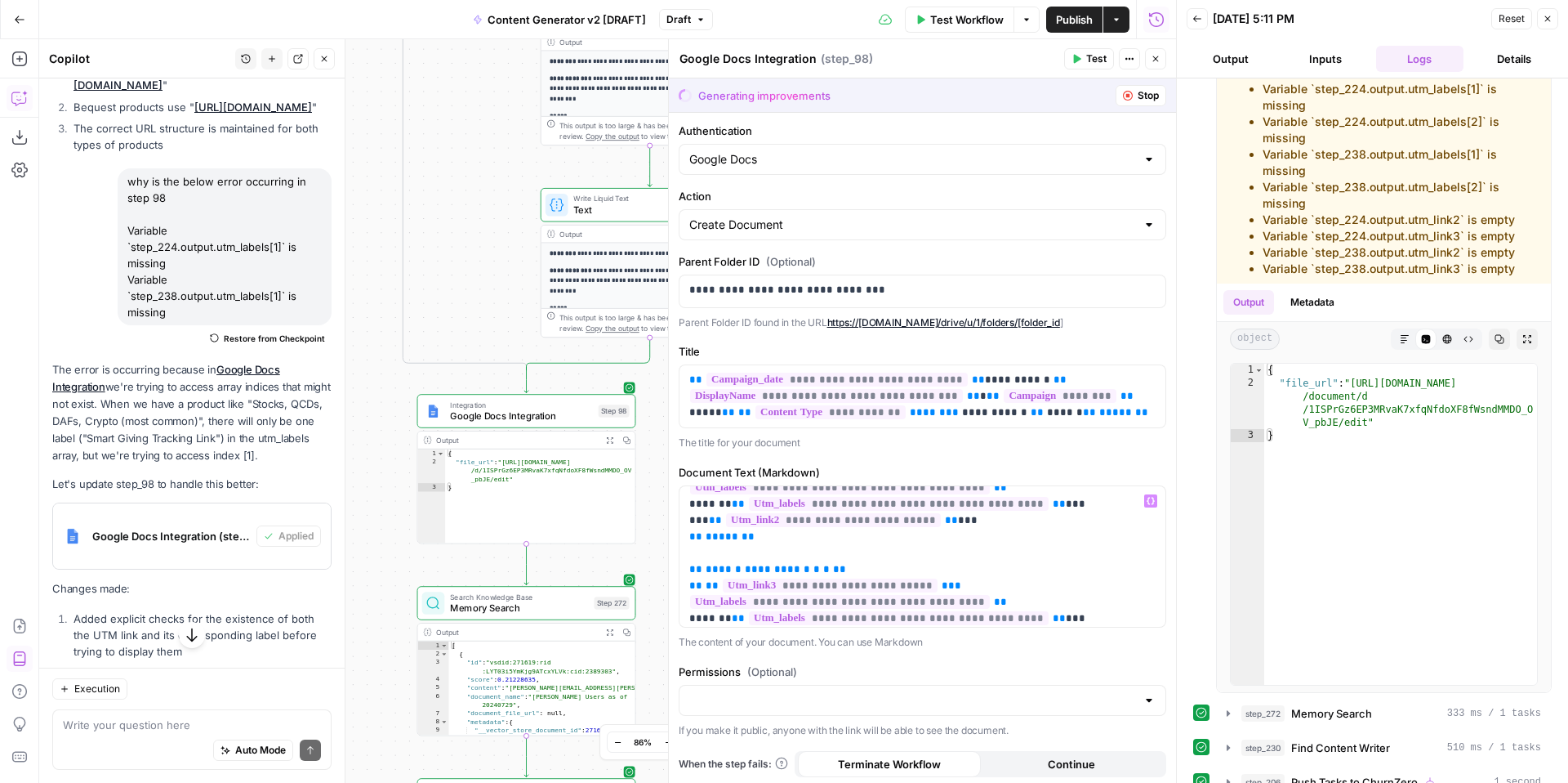
scroll to position [787, 0]
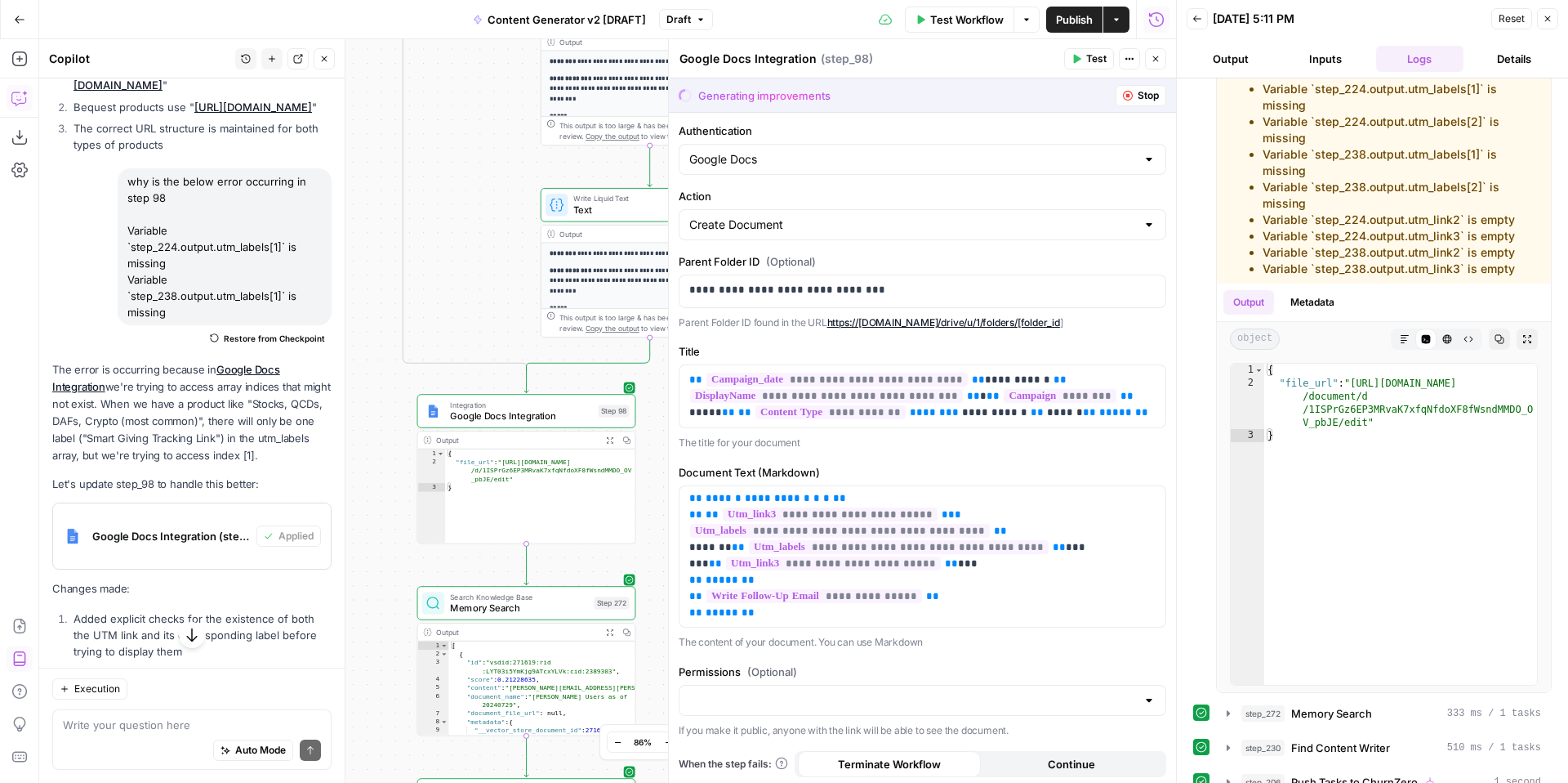
click at [1156, 65] on button "Close" at bounding box center [1156, 59] width 21 height 21
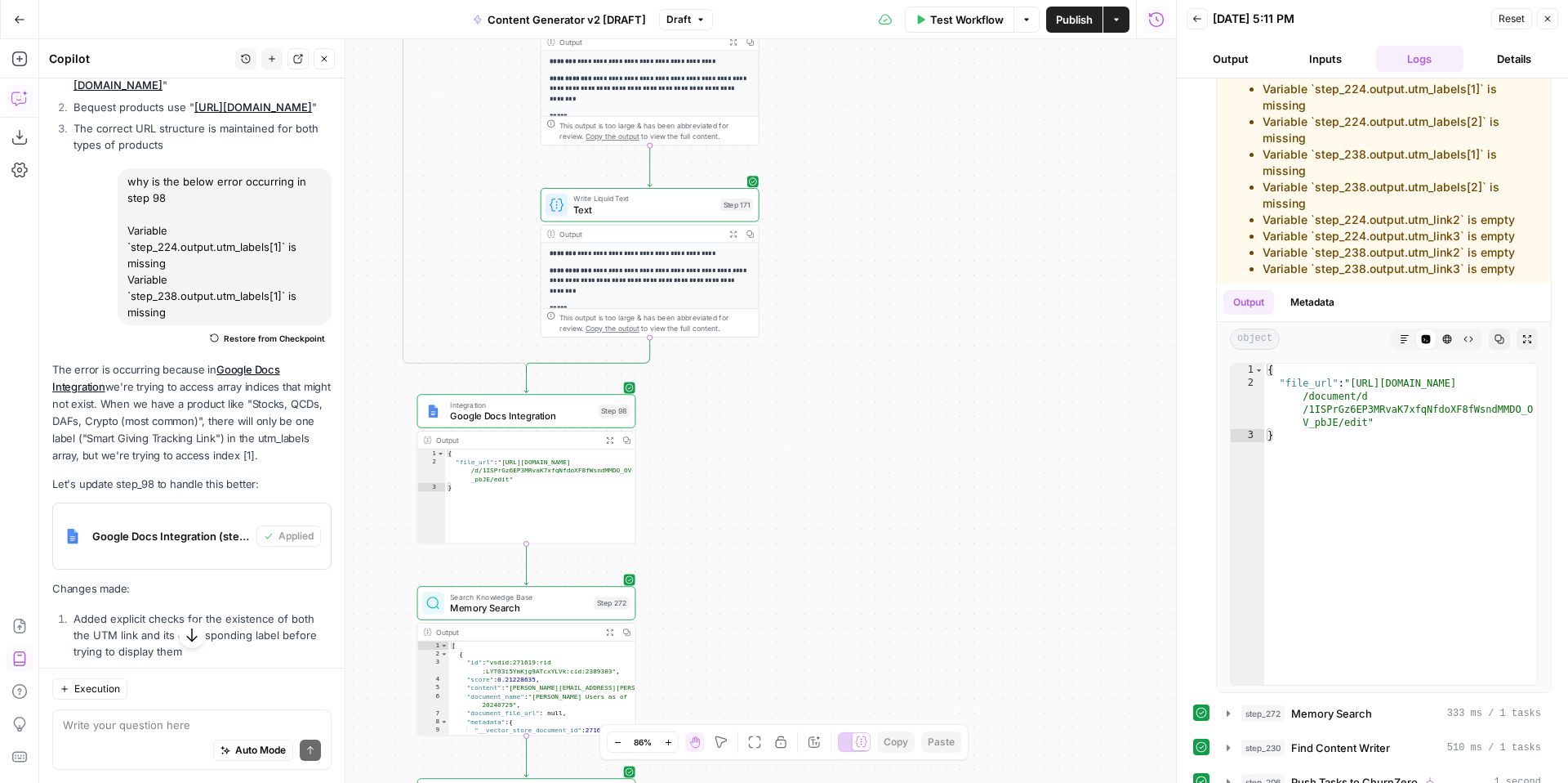
click at [1550, 25] on button "Close" at bounding box center [1548, 19] width 21 height 21
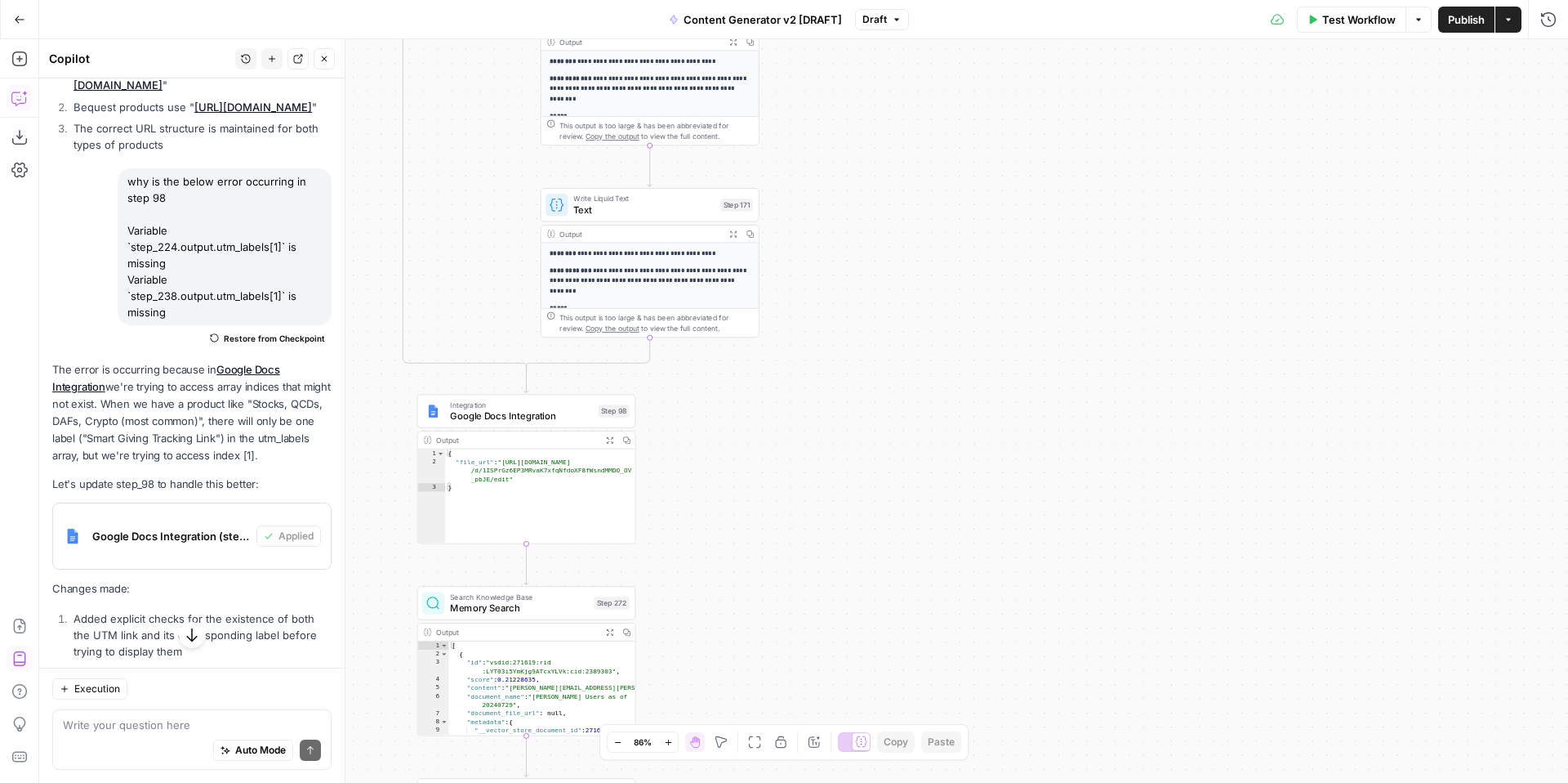
click at [1463, 28] on button "Publish" at bounding box center [1466, 19] width 57 height 26
click at [1331, 23] on span "Test Workflow" at bounding box center [1359, 19] width 74 height 16
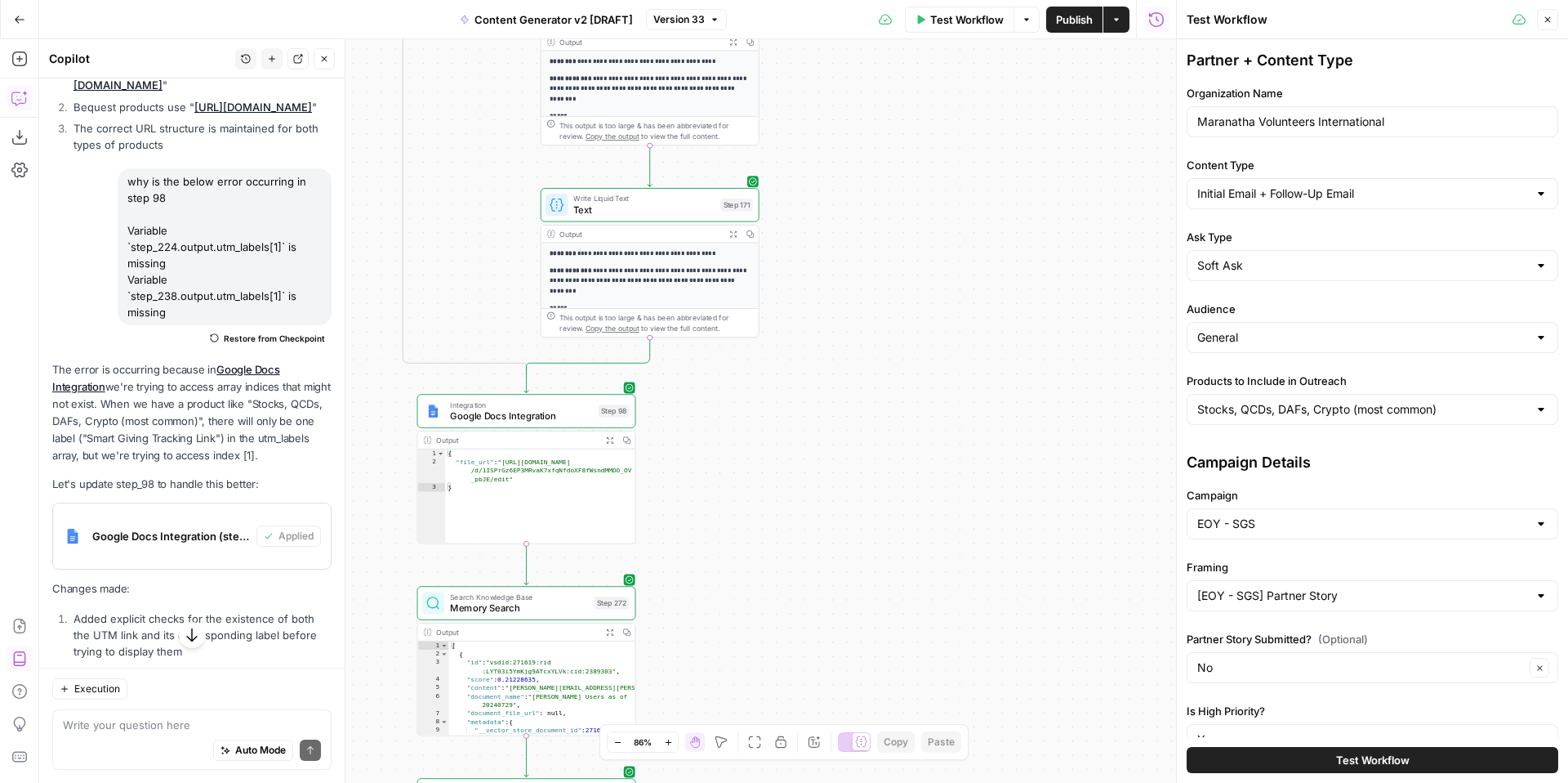
click at [1326, 754] on button "Test Workflow" at bounding box center [1372, 759] width 372 height 26
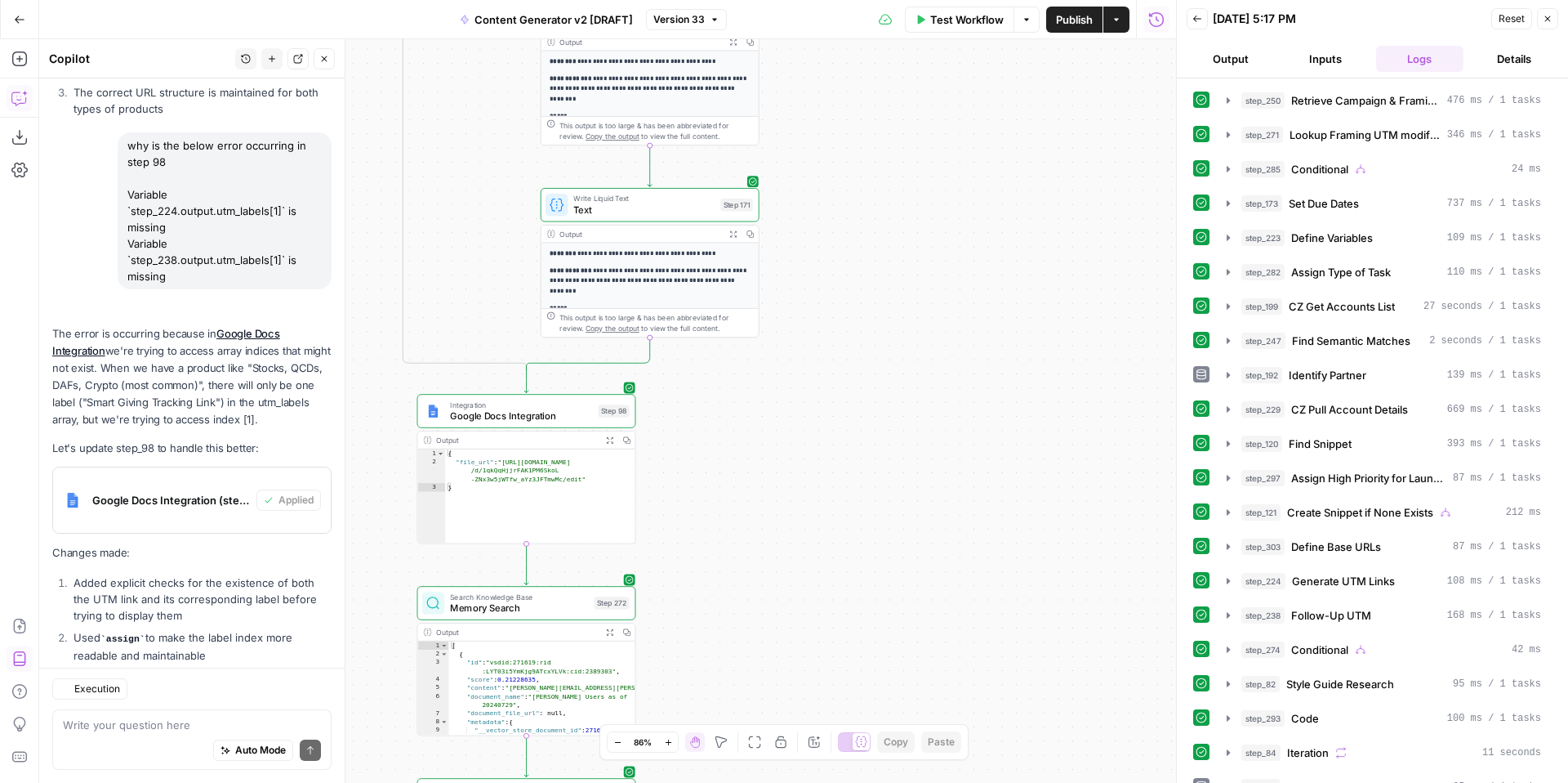
scroll to position [22231, 0]
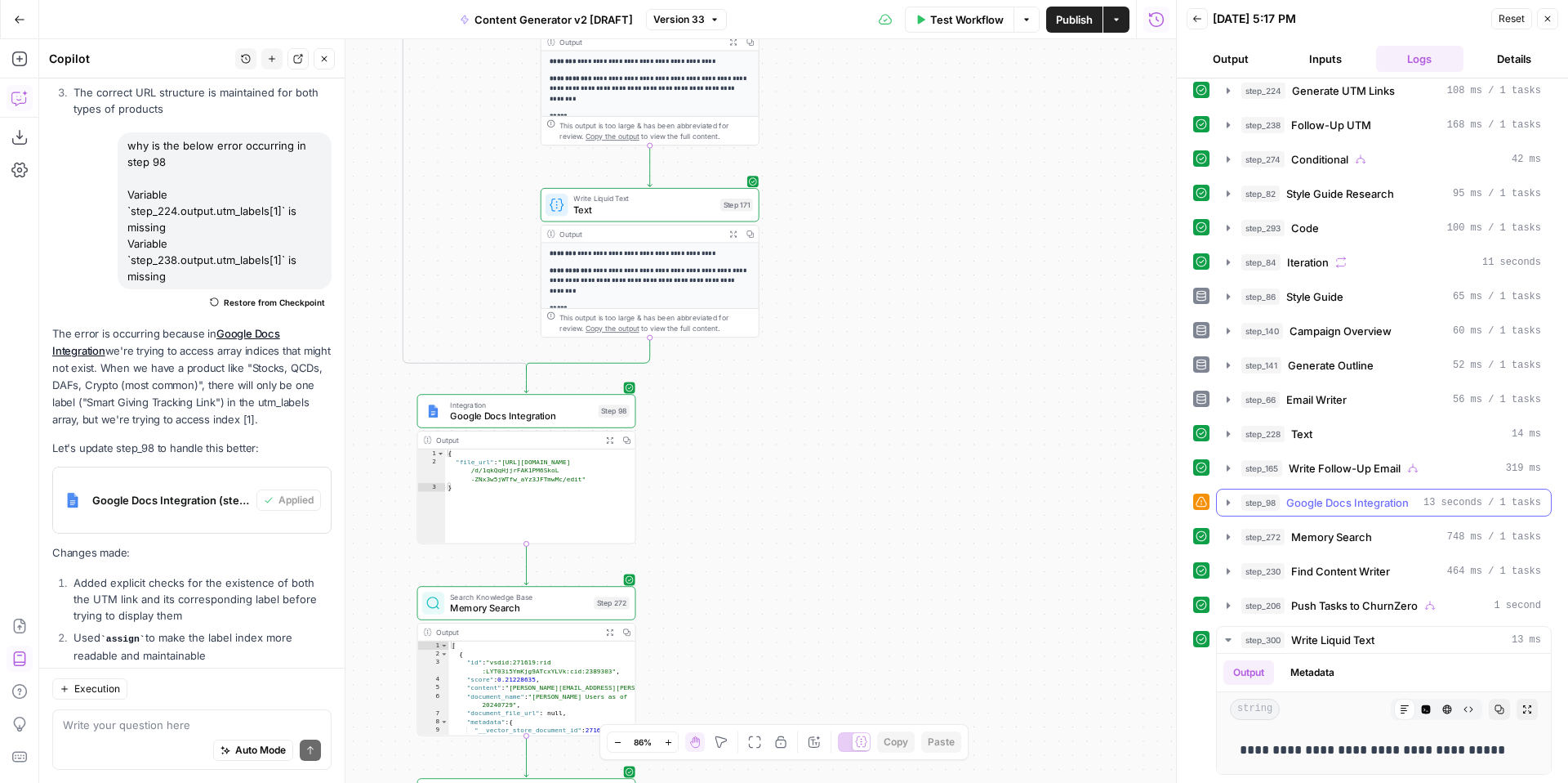
click at [1230, 504] on icon "button" at bounding box center [1229, 503] width 13 height 13
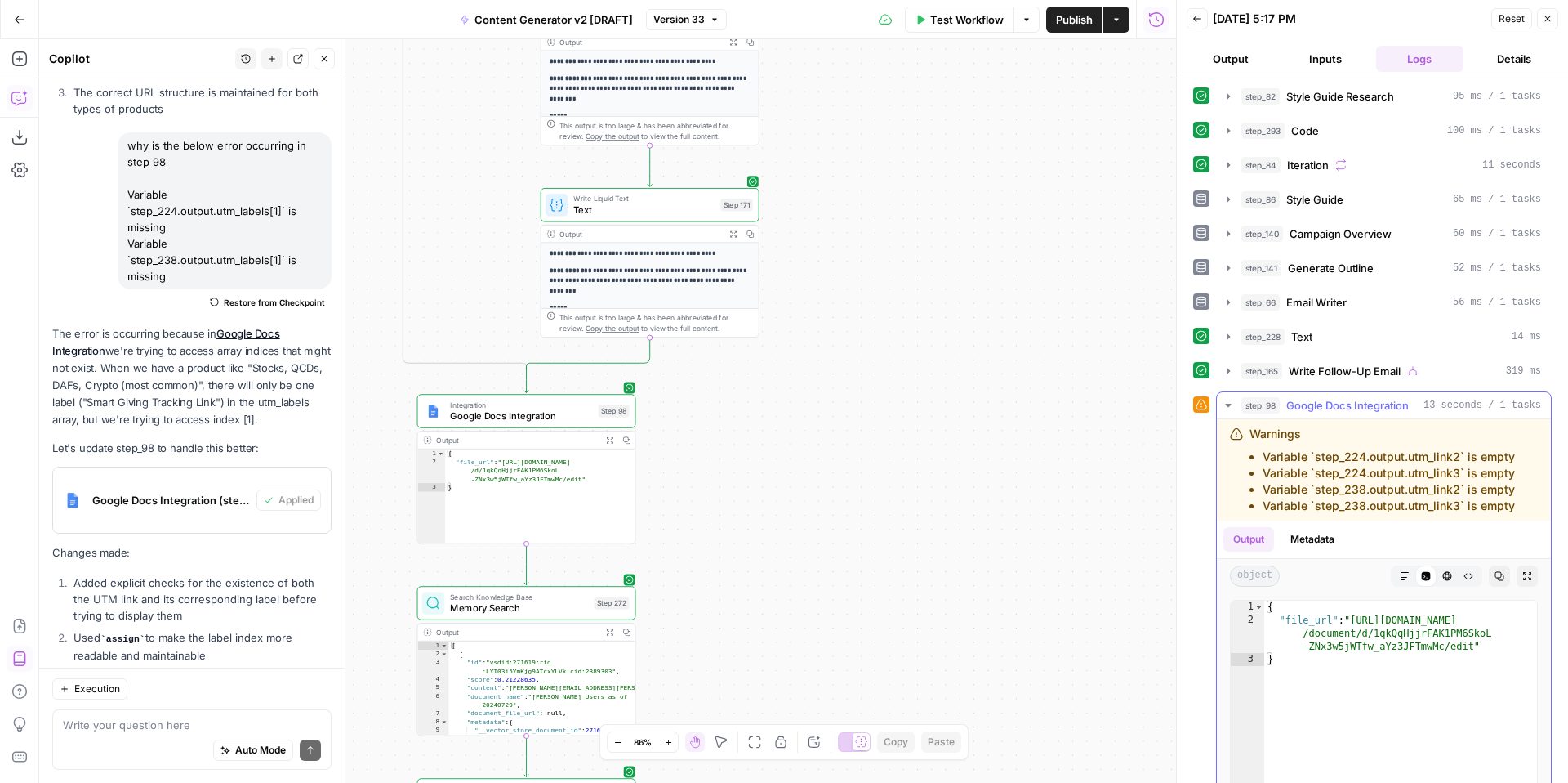
scroll to position [606, 0]
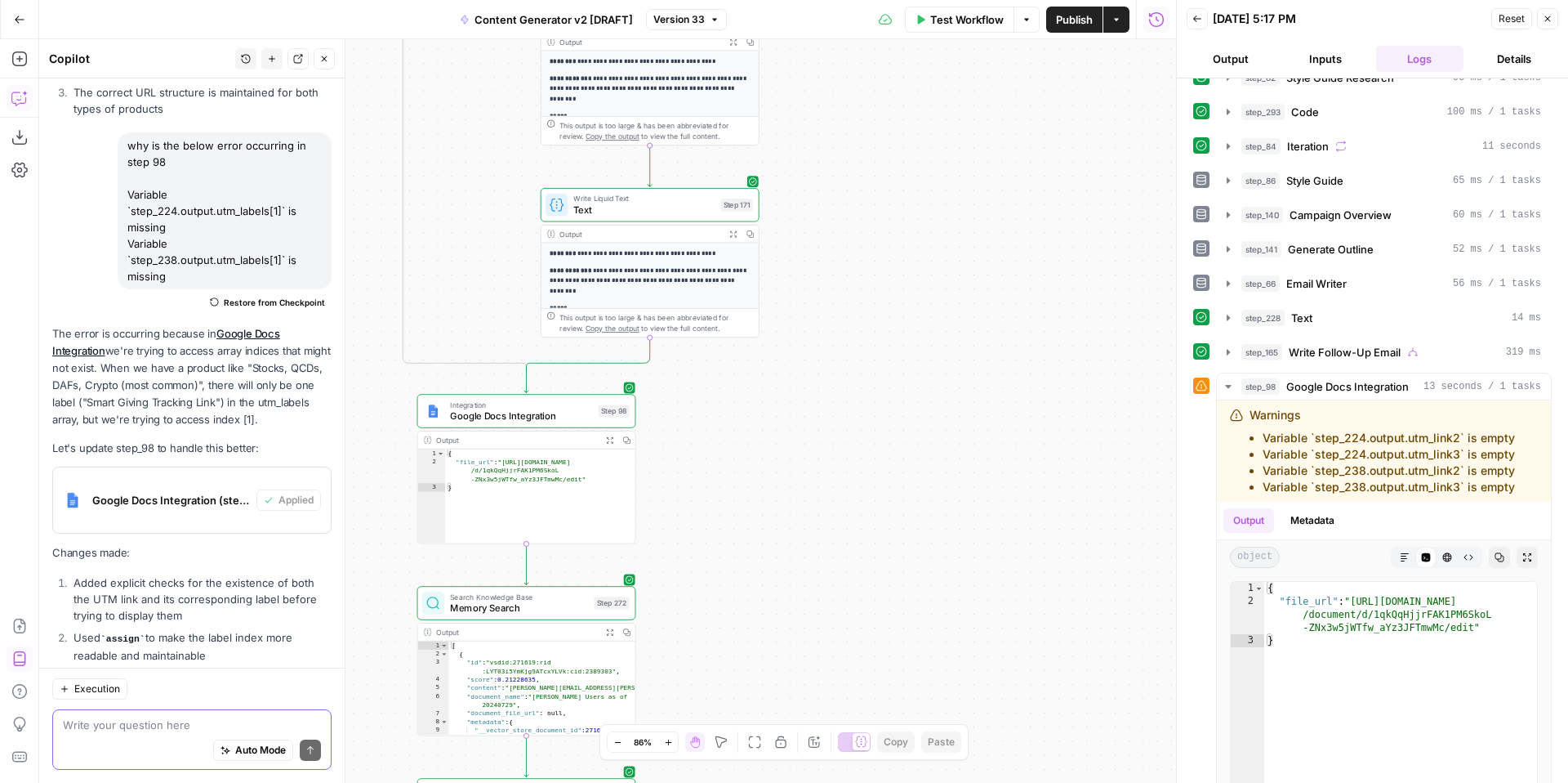
click at [167, 723] on textarea at bounding box center [192, 724] width 258 height 16
drag, startPoint x: 1369, startPoint y: 490, endPoint x: 1458, endPoint y: 493, distance: 89.1
click at [1458, 493] on li "Variable `step_238.output.utm_link3` is empty" at bounding box center [1389, 486] width 252 height 16
click at [289, 726] on textarea "in step 98, we only need a warning that" at bounding box center [192, 724] width 258 height 16
paste textarea "output.utm_link3"
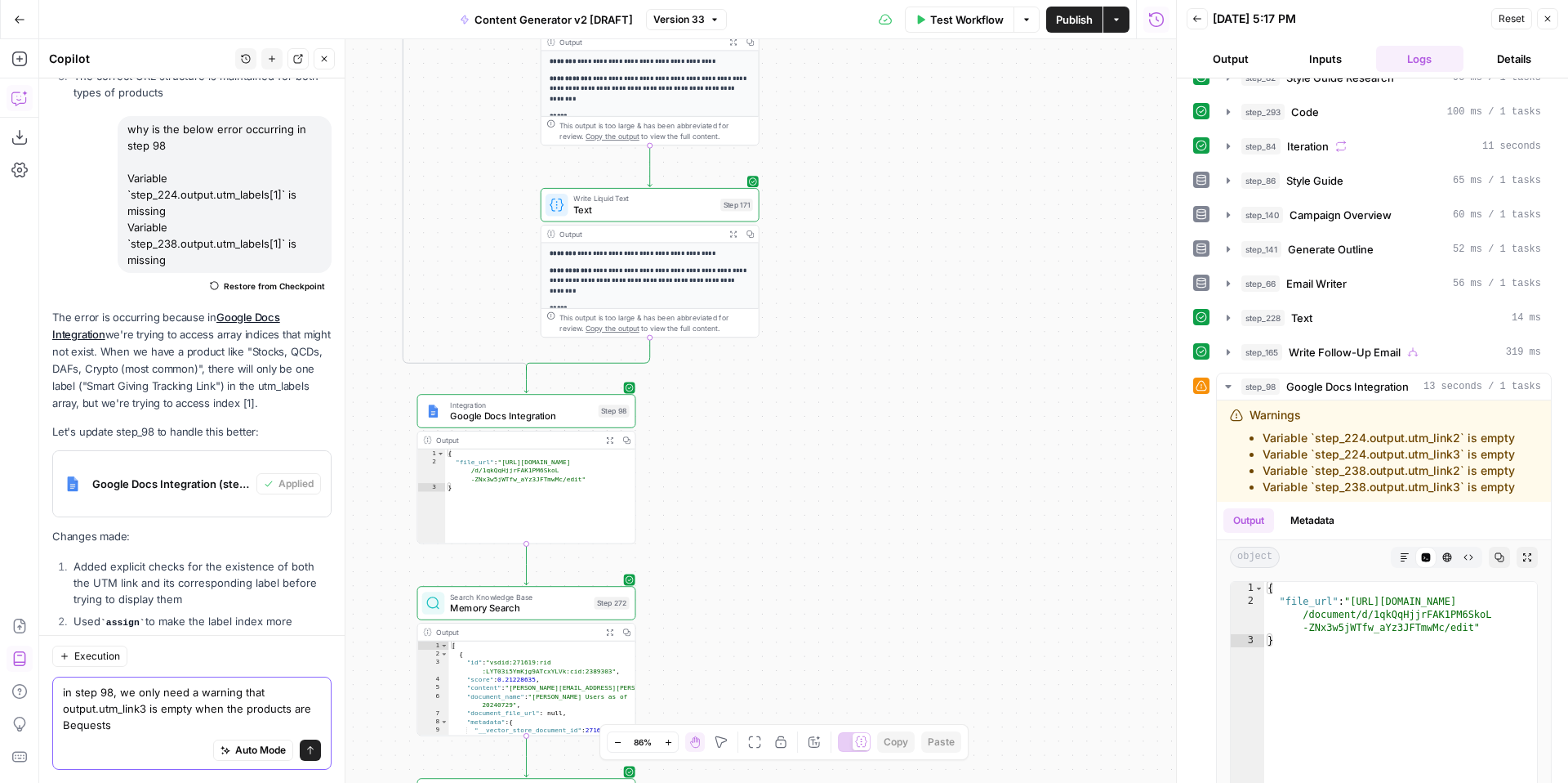
scroll to position [22264, 0]
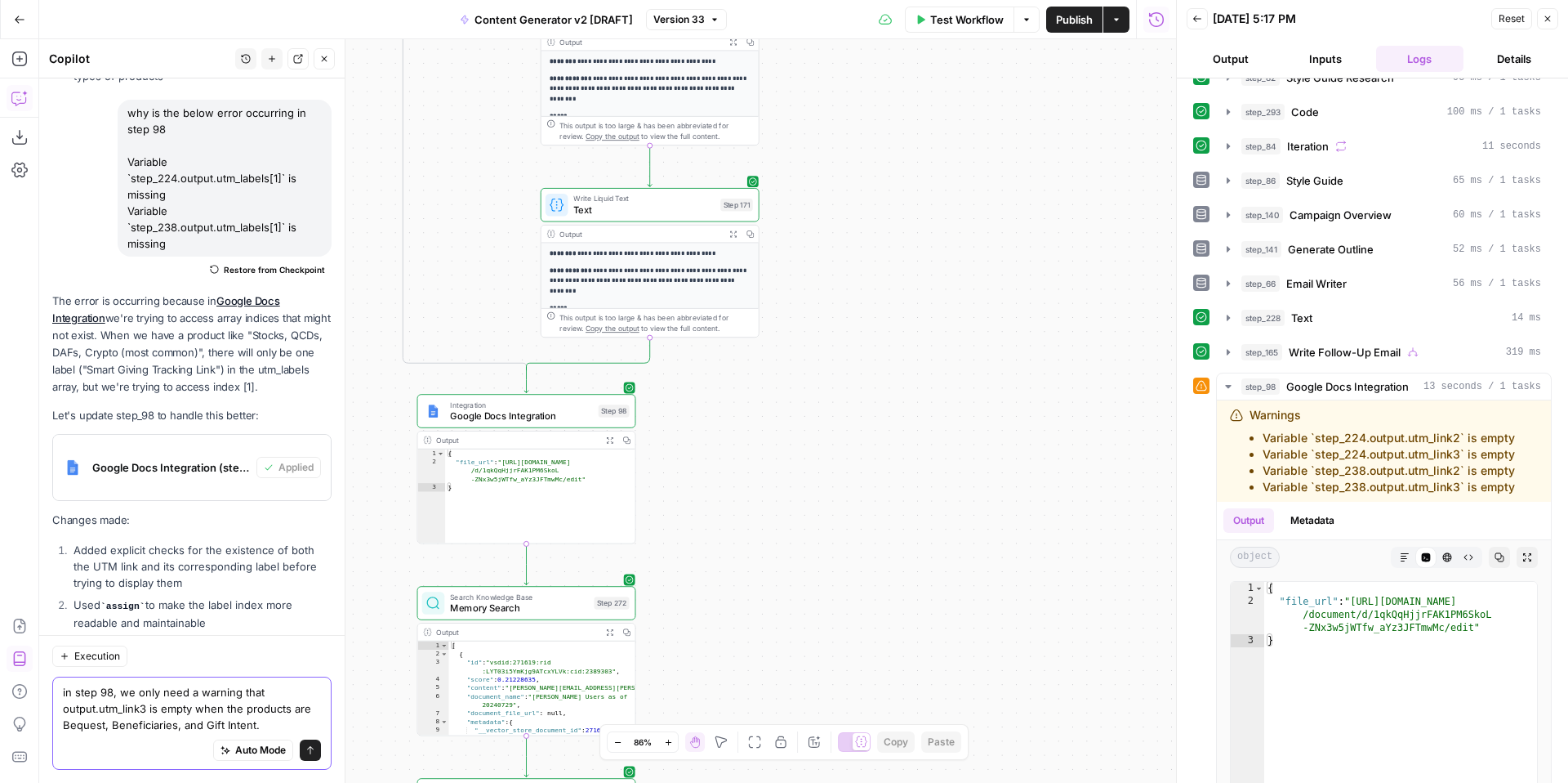
click at [278, 724] on textarea "in step 98, we only need a warning that output.utm_link3 is empty when the prod…" at bounding box center [192, 708] width 258 height 49
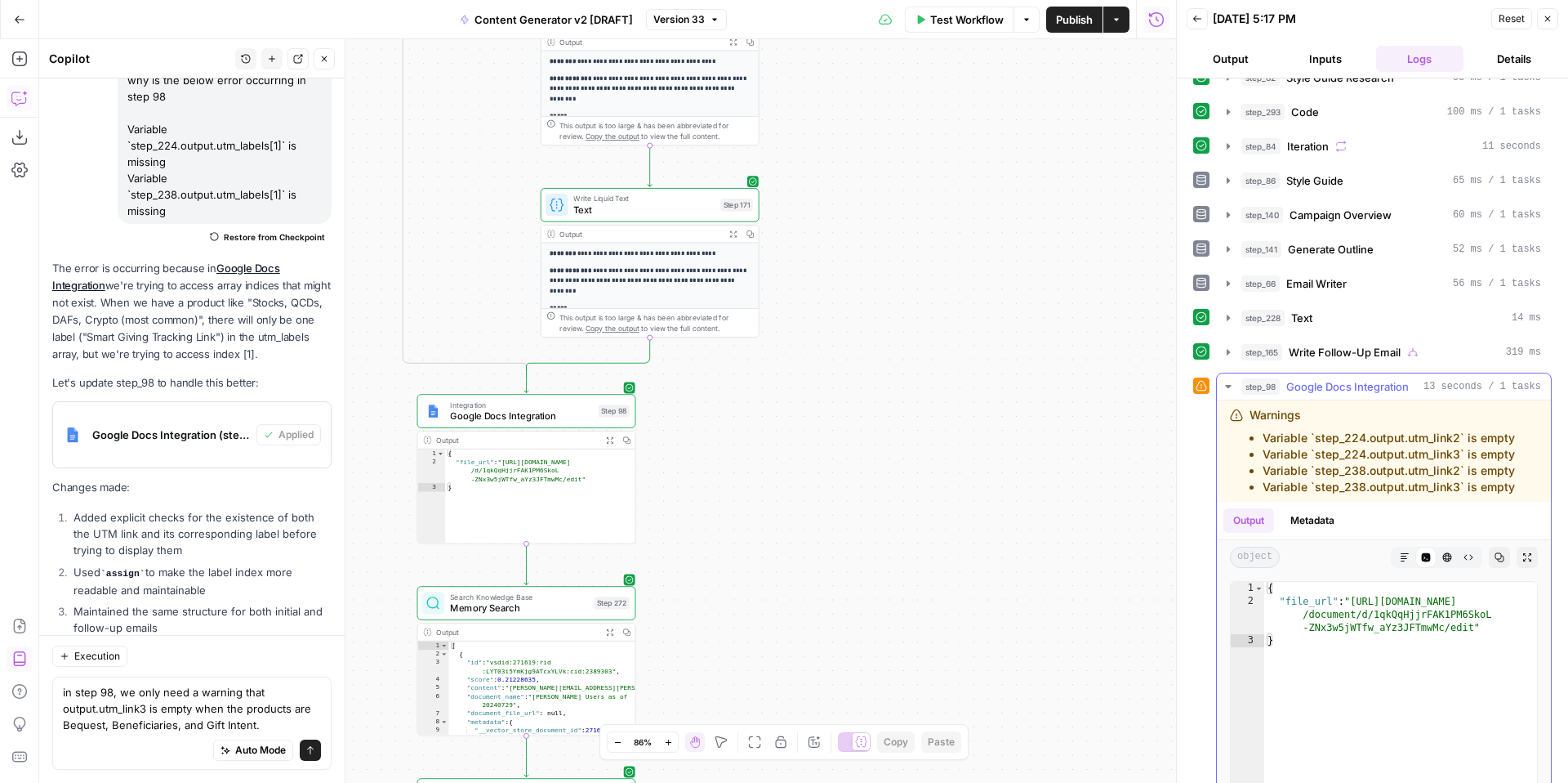
drag, startPoint x: 1369, startPoint y: 441, endPoint x: 1383, endPoint y: 439, distance: 14.1
click at [1423, 441] on li "Variable `step_224.output.utm_link2` is empty" at bounding box center [1389, 438] width 252 height 16
click at [1392, 439] on li "Variable `step_224.output.utm_link2` is empty" at bounding box center [1389, 438] width 252 height 16
drag, startPoint x: 1369, startPoint y: 439, endPoint x: 1457, endPoint y: 434, distance: 88.1
click at [1457, 434] on li "Variable `step_224.output.utm_link2` is empty" at bounding box center [1389, 438] width 252 height 16
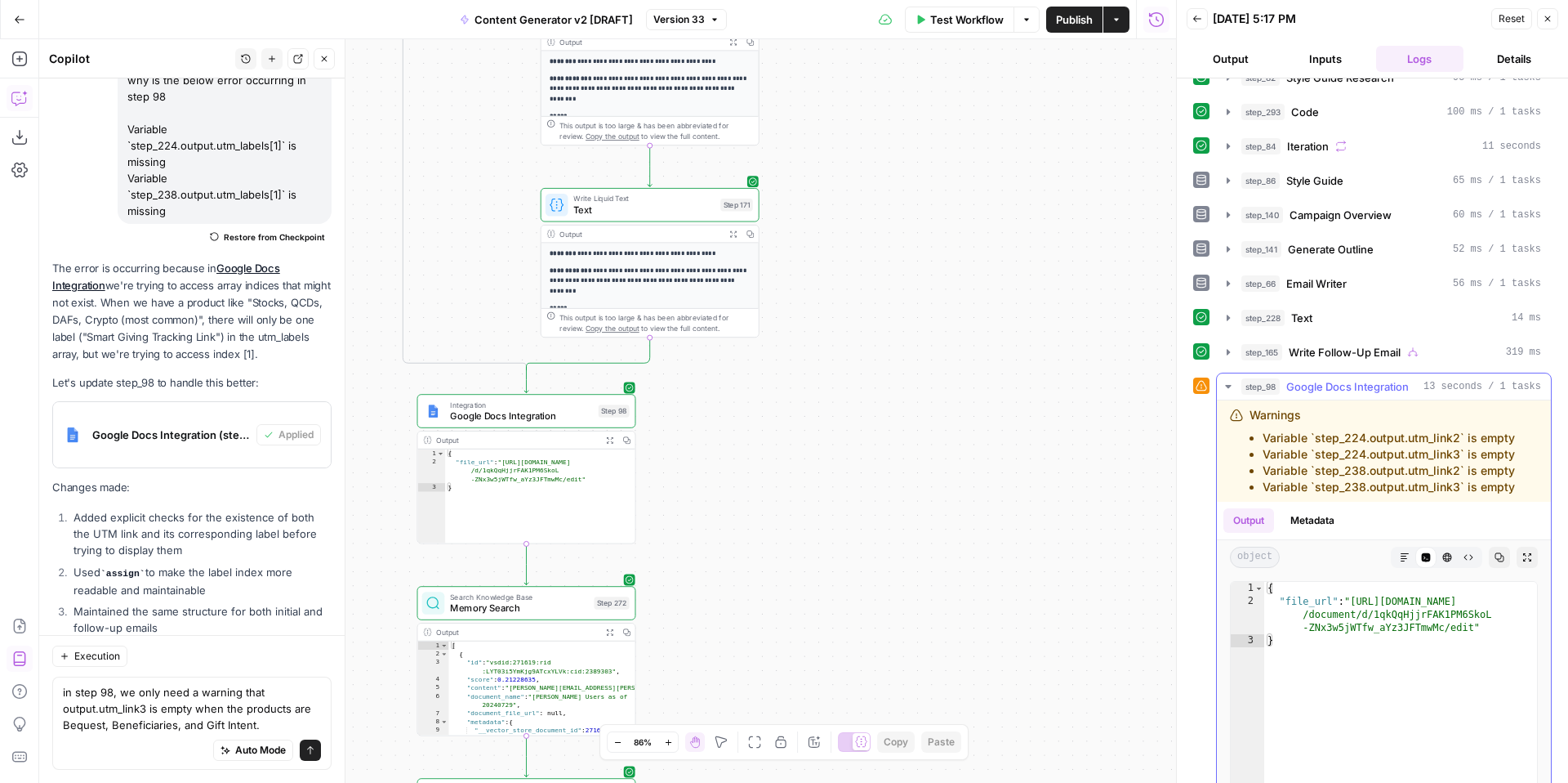
copy li "output.utm_link2"
click at [260, 717] on textarea "in step 98, we only need a warning that output.utm_link3 is empty when the prod…" at bounding box center [192, 708] width 258 height 49
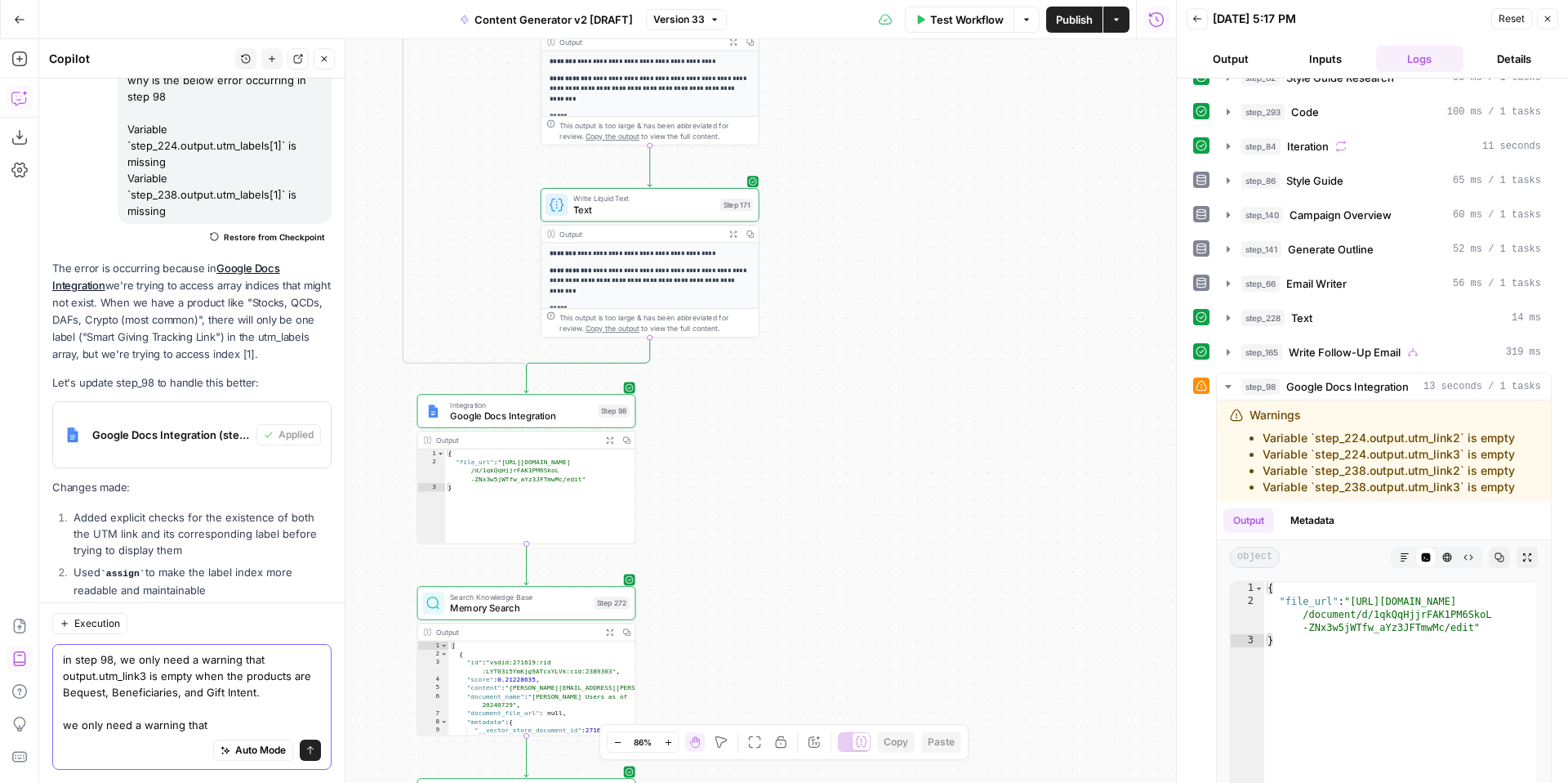
paste textarea "output.utm_link2"
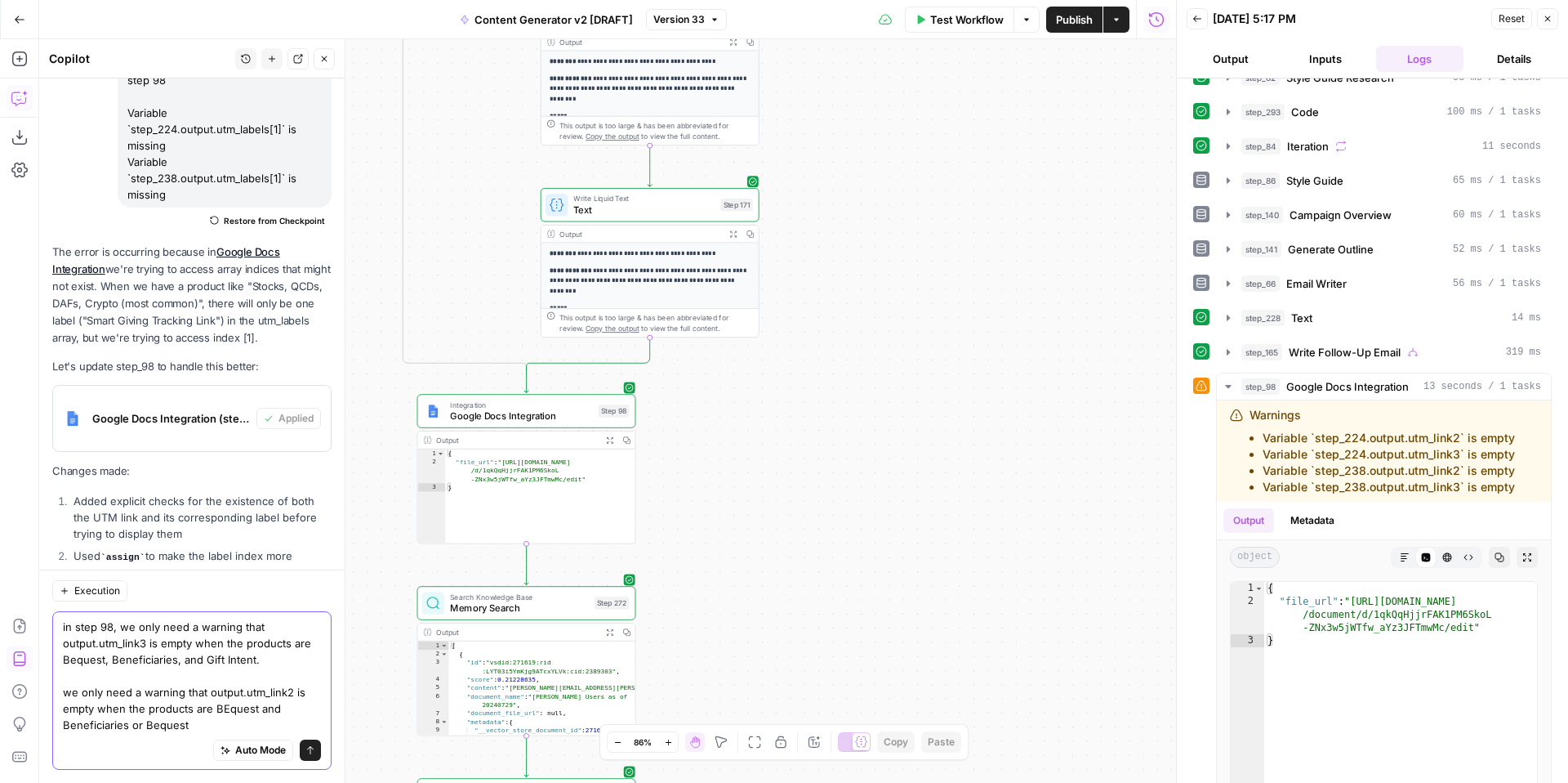
scroll to position [22329, 0]
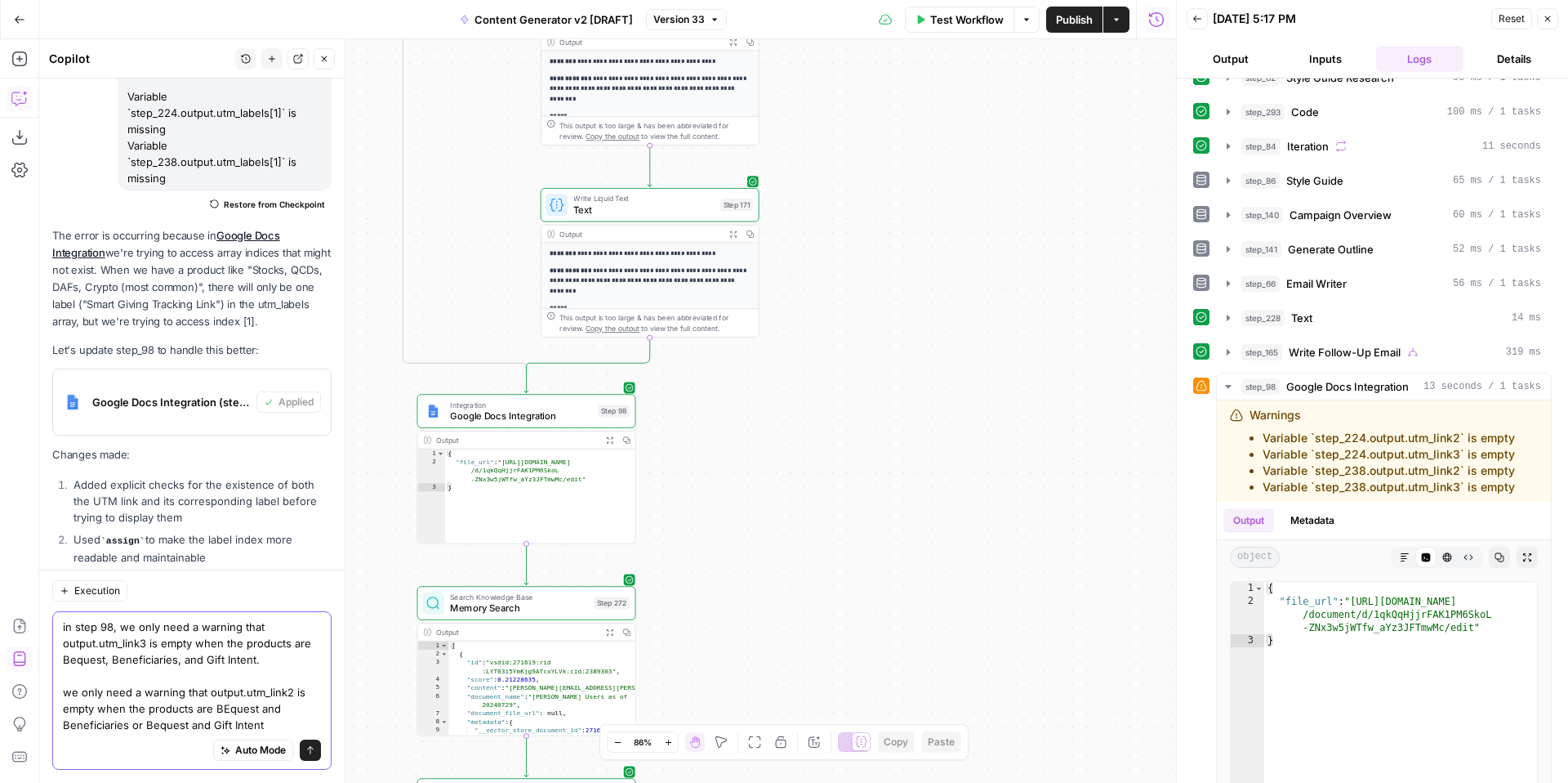
click at [228, 714] on textarea "in step 98, we only need a warning that output.utm_link3 is empty when the prod…" at bounding box center [192, 676] width 258 height 114
type textarea "in step 98, we only need a warning that output.utm_link3 is empty when the prod…"
click at [311, 747] on icon "submit" at bounding box center [311, 750] width 10 height 10
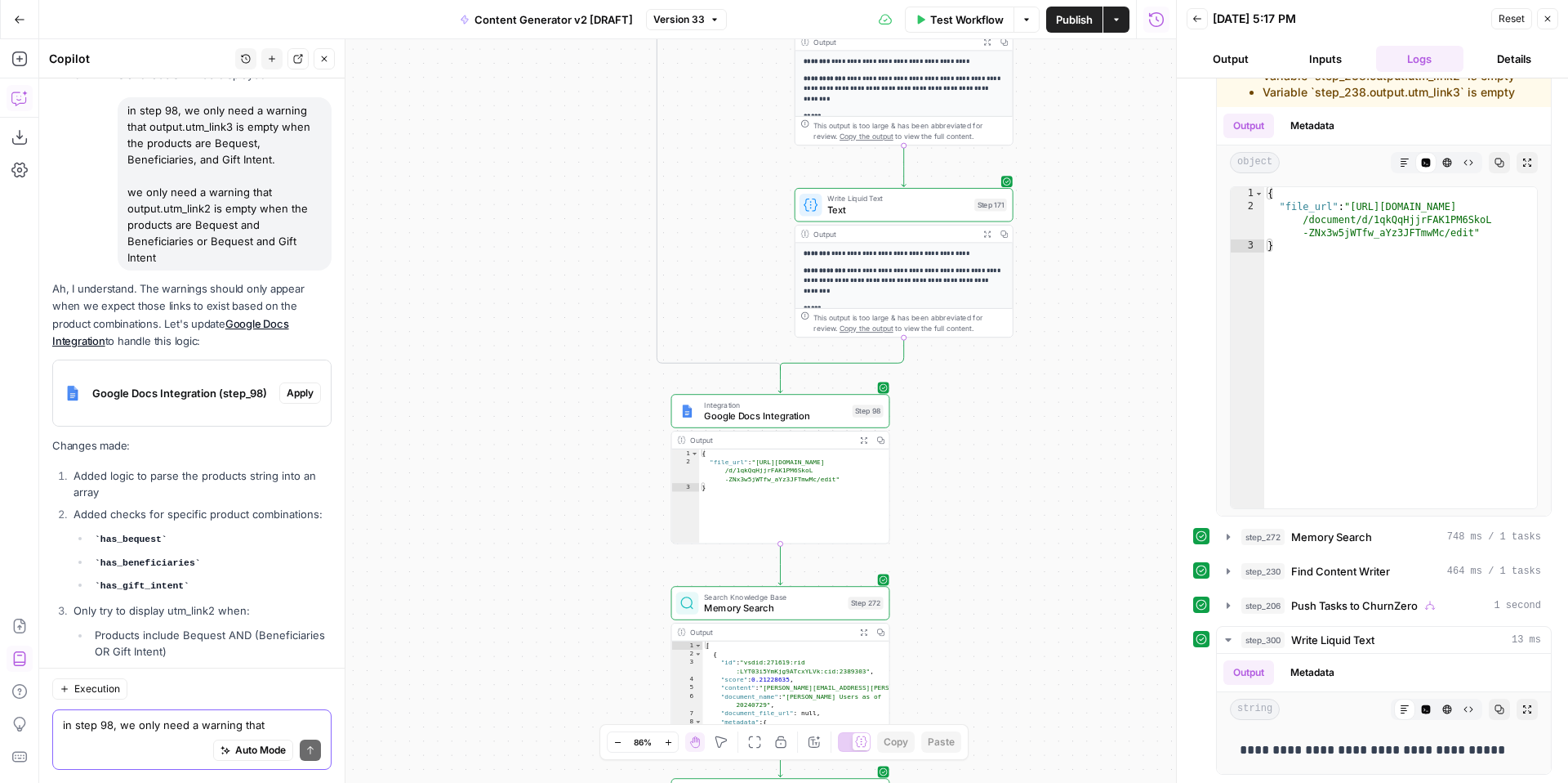
scroll to position [22692, 0]
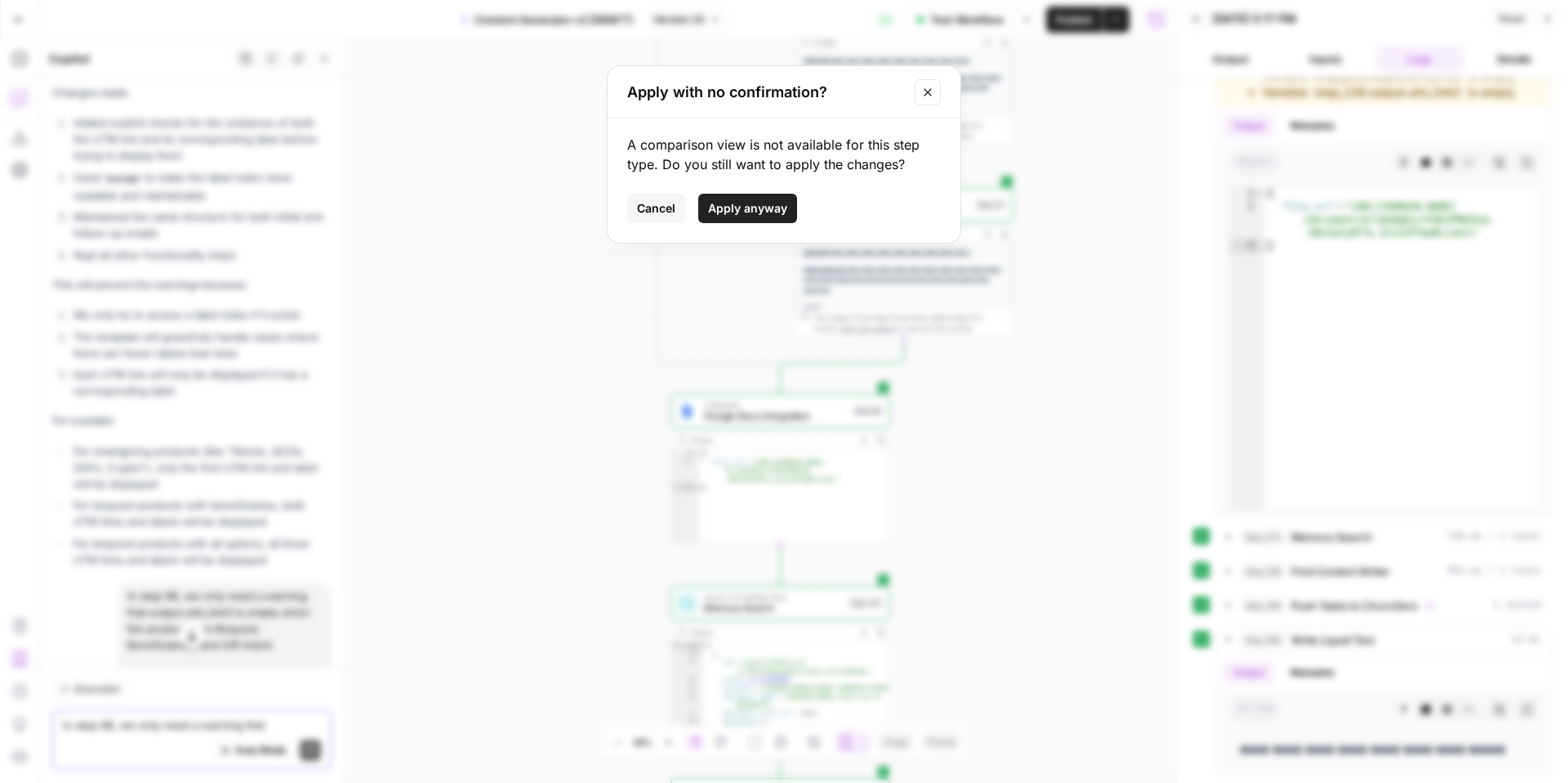
click at [738, 207] on span "Apply anyway" at bounding box center [747, 208] width 80 height 16
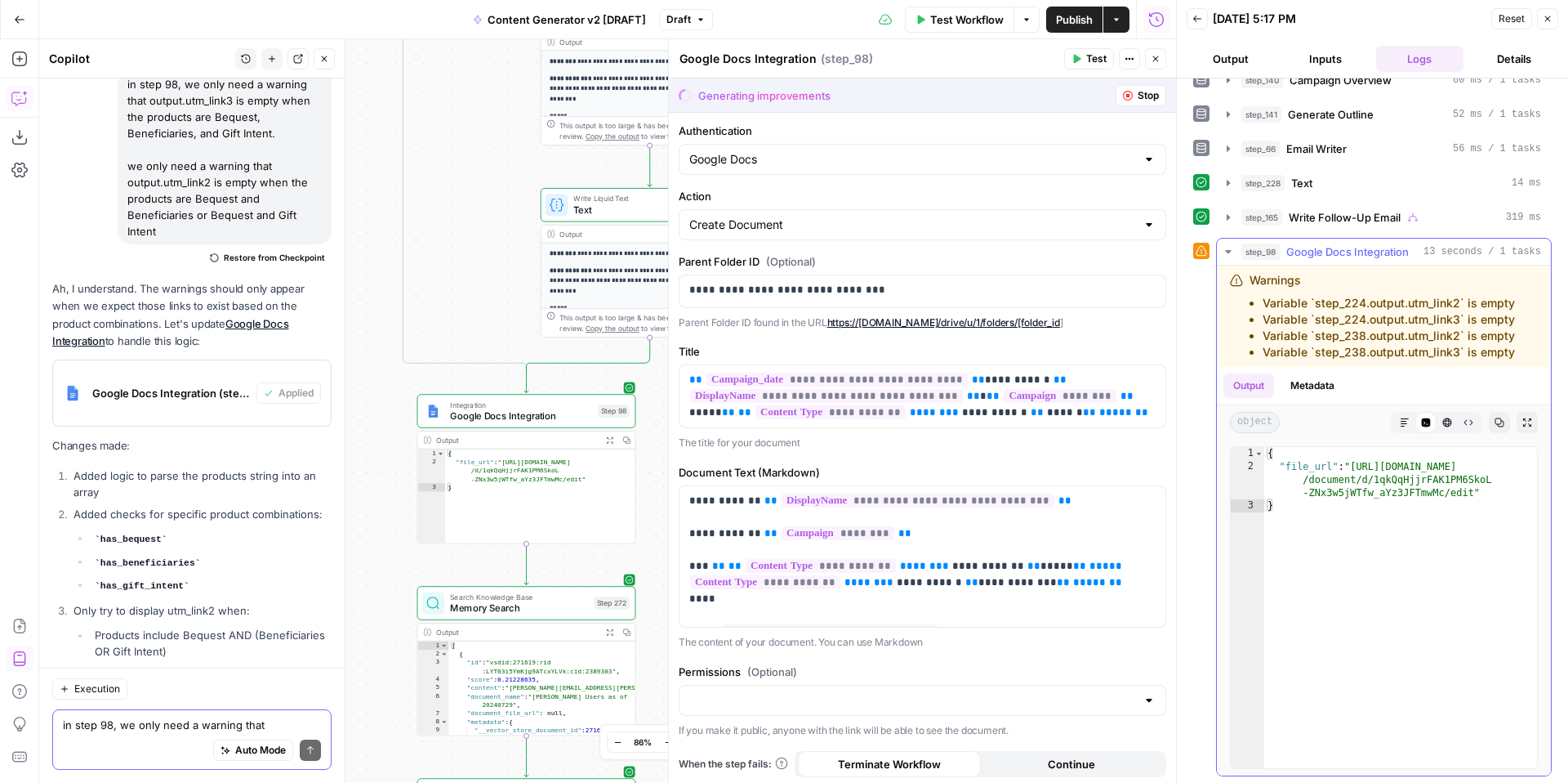
scroll to position [735, 0]
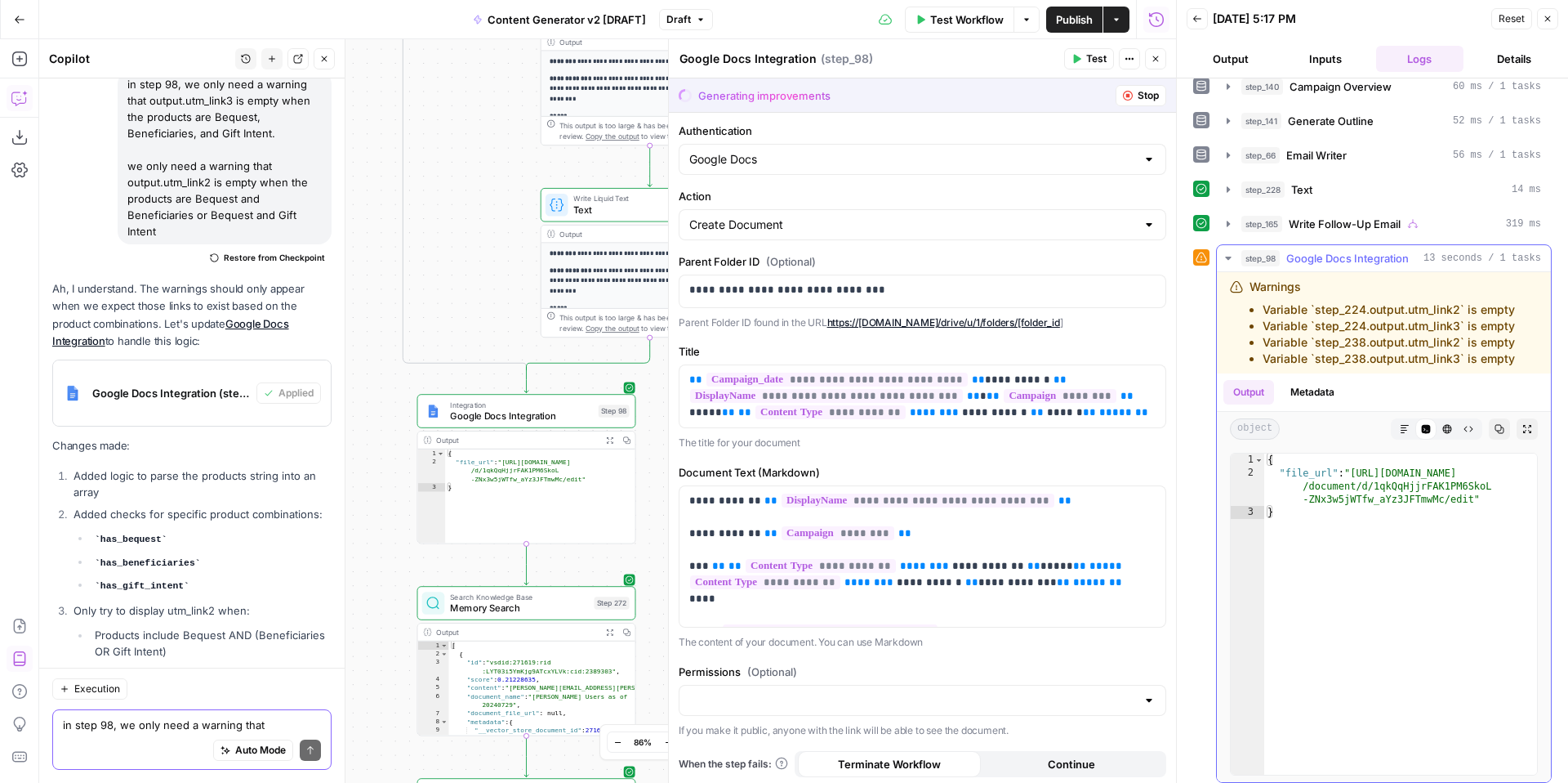
click at [1228, 261] on icon "button" at bounding box center [1229, 258] width 13 height 13
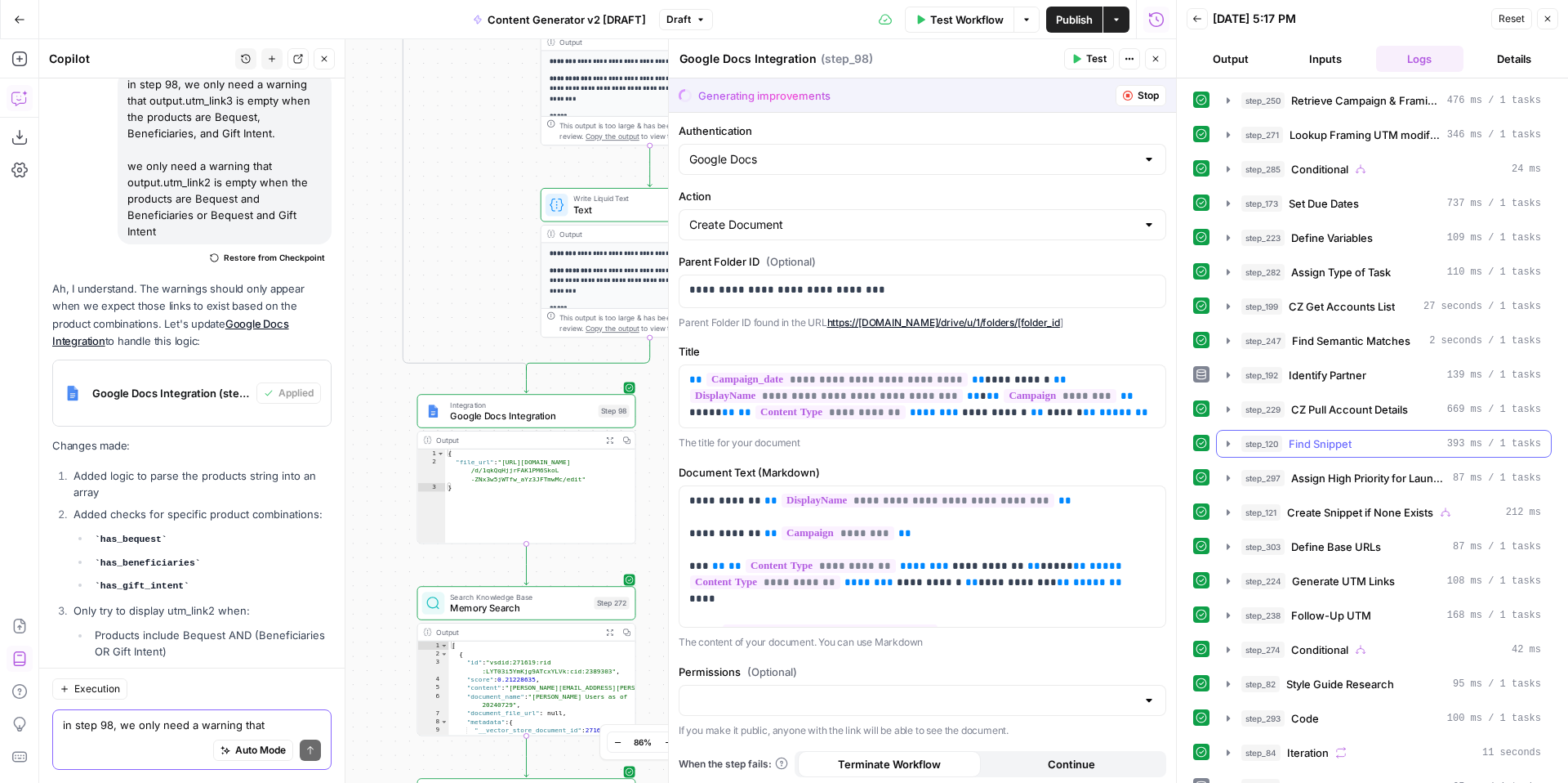
scroll to position [490, 0]
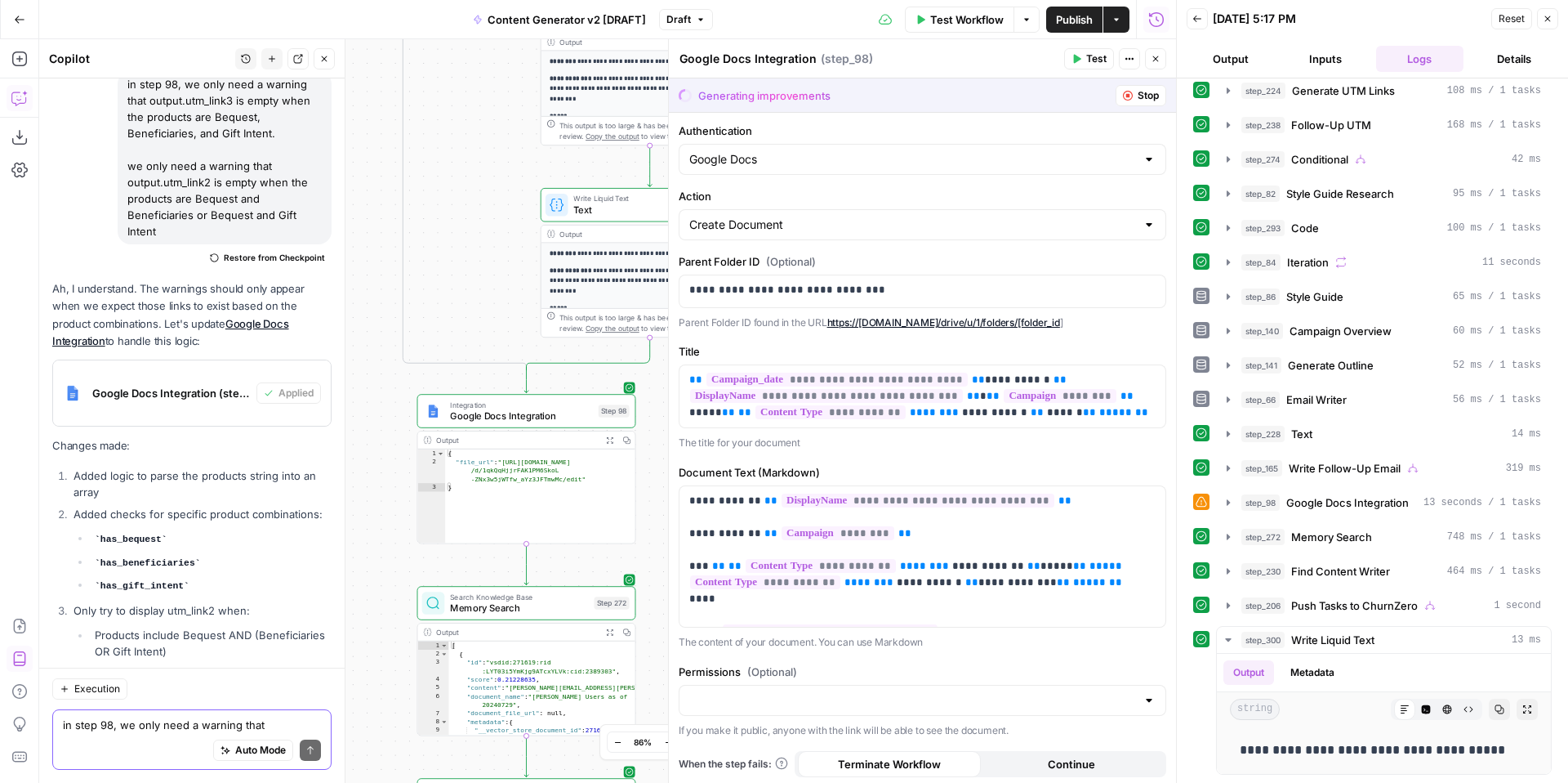
click at [1136, 91] on button "Stop" at bounding box center [1140, 96] width 51 height 21
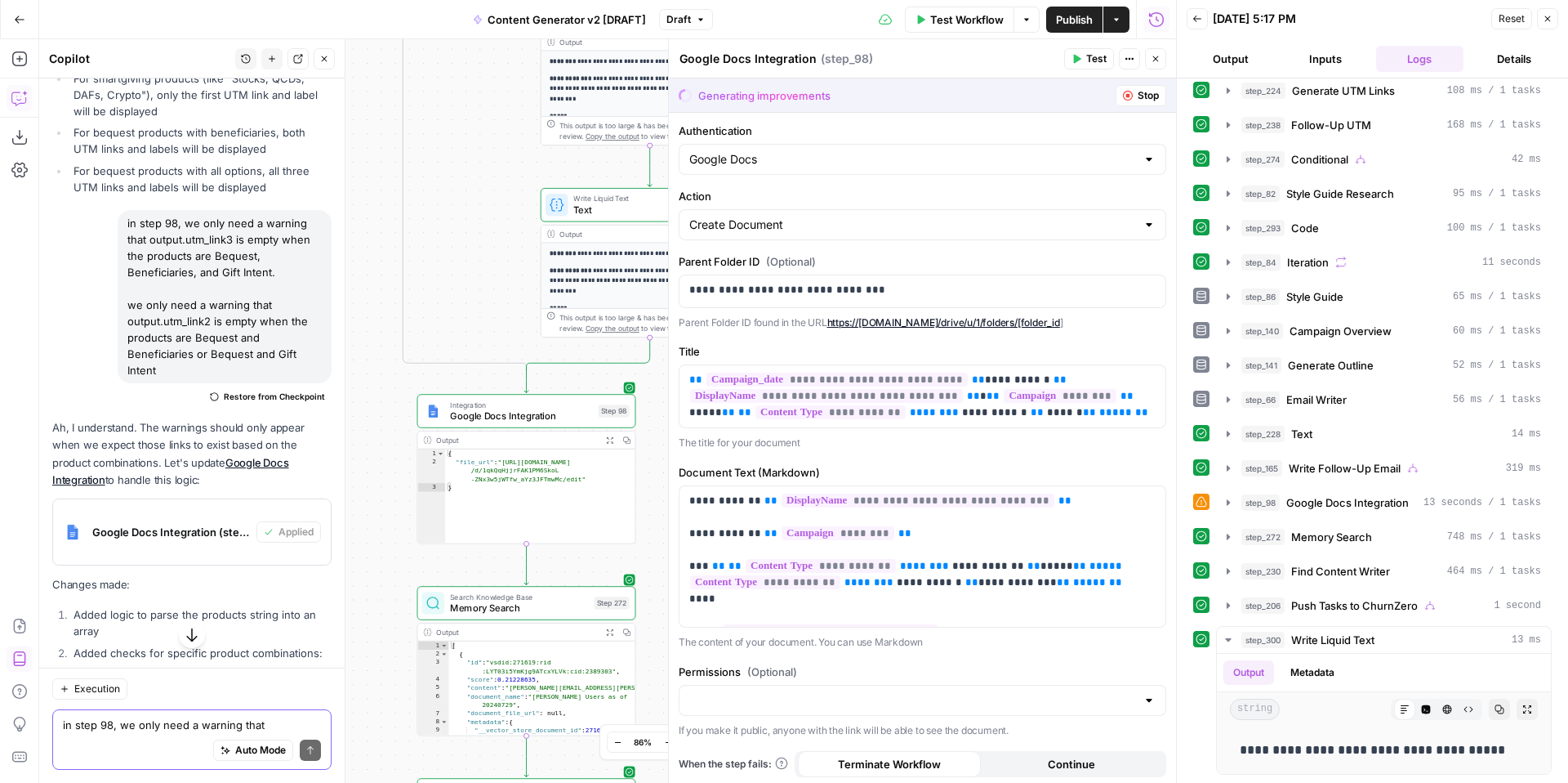
scroll to position [23068, 0]
click at [1135, 96] on button "Stop" at bounding box center [1140, 96] width 51 height 21
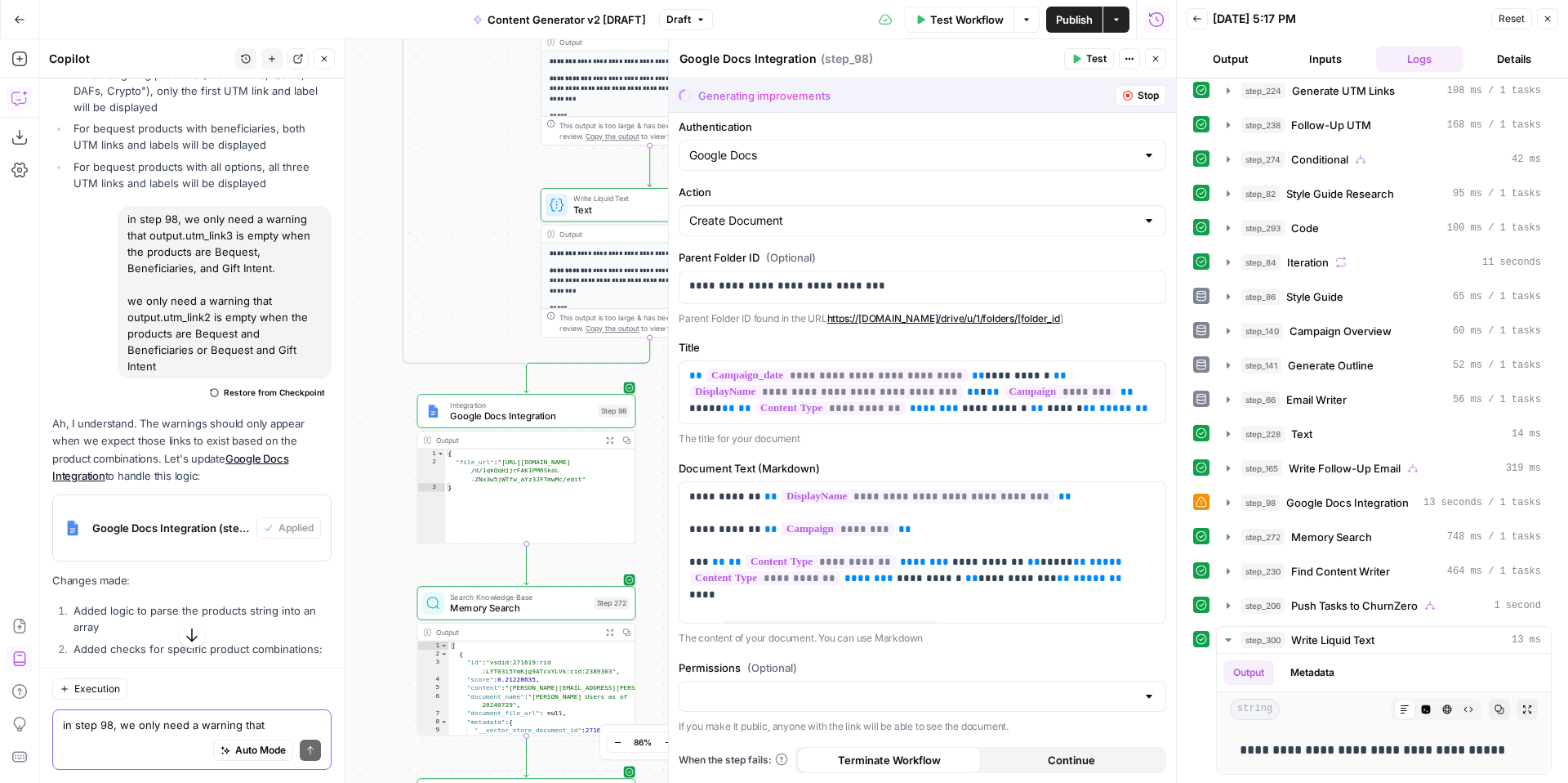
scroll to position [0, 0]
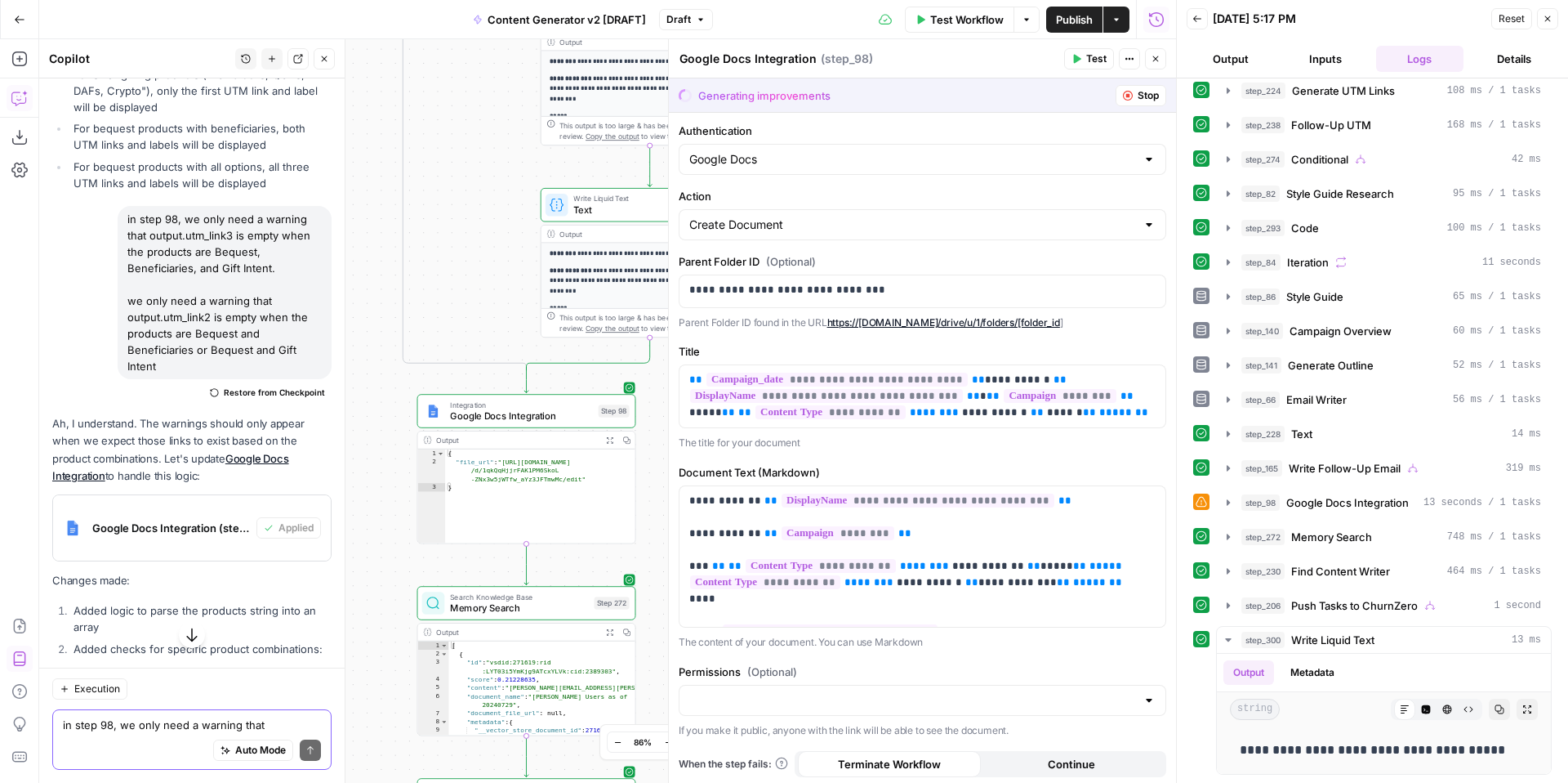
click at [1546, 20] on icon "button" at bounding box center [1548, 18] width 10 height 10
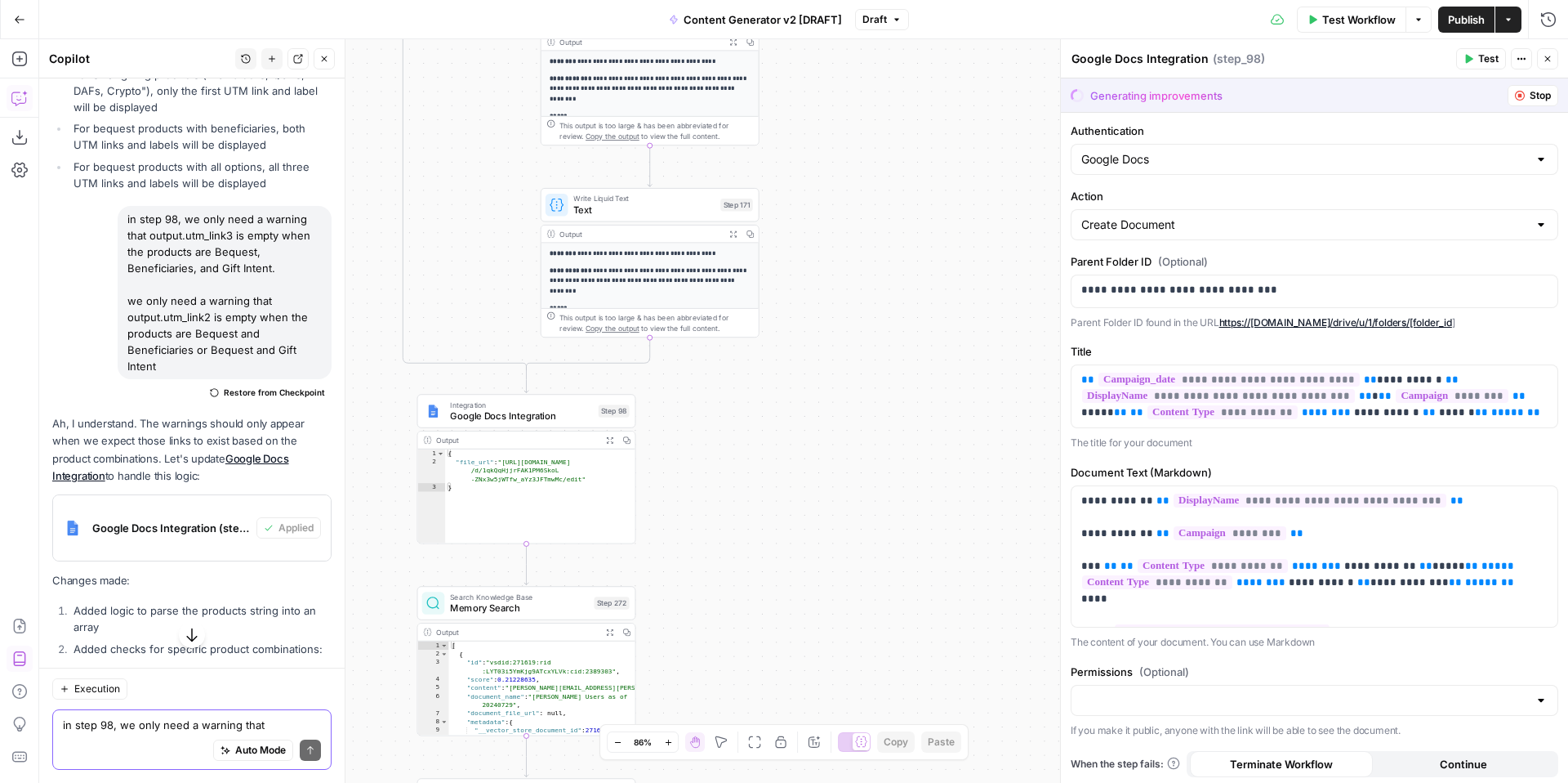
scroll to position [23203, 0]
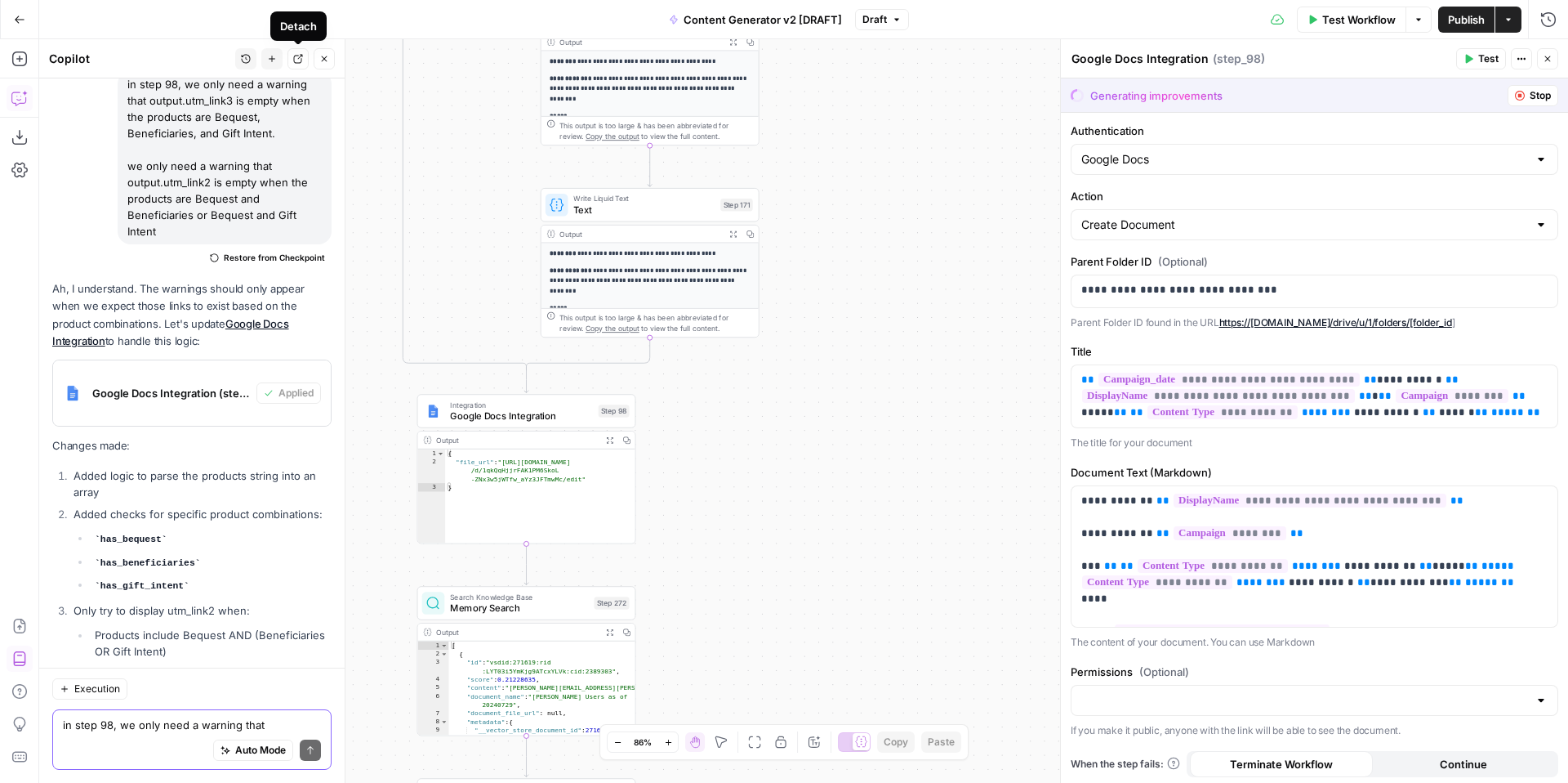
click at [299, 59] on icon "button" at bounding box center [298, 59] width 10 height 10
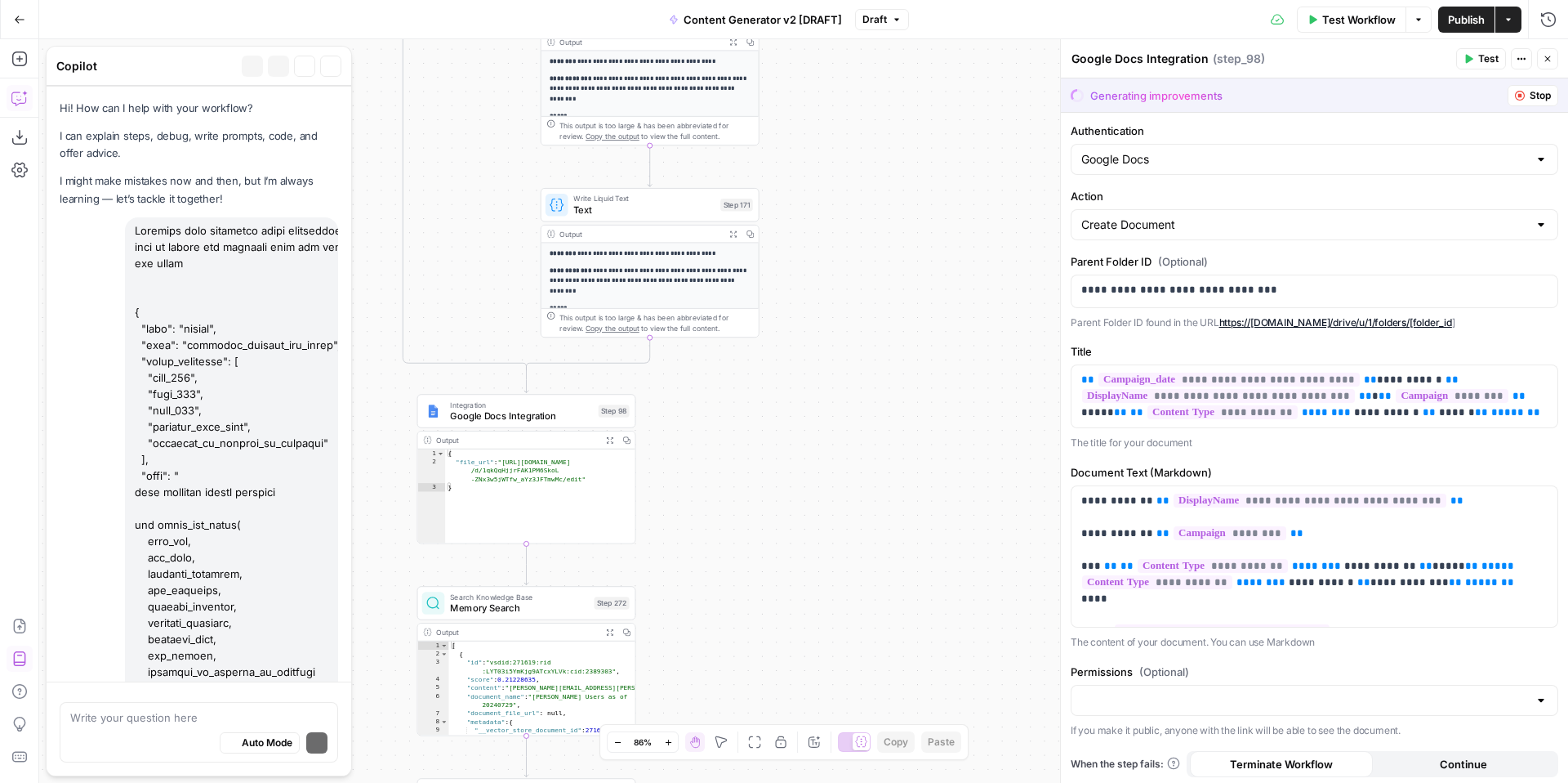
click at [427, 111] on body "FreeWill New Home Browse Your Data Usage Settings Recent Grids Check for FreeWi…" at bounding box center [784, 392] width 1568 height 783
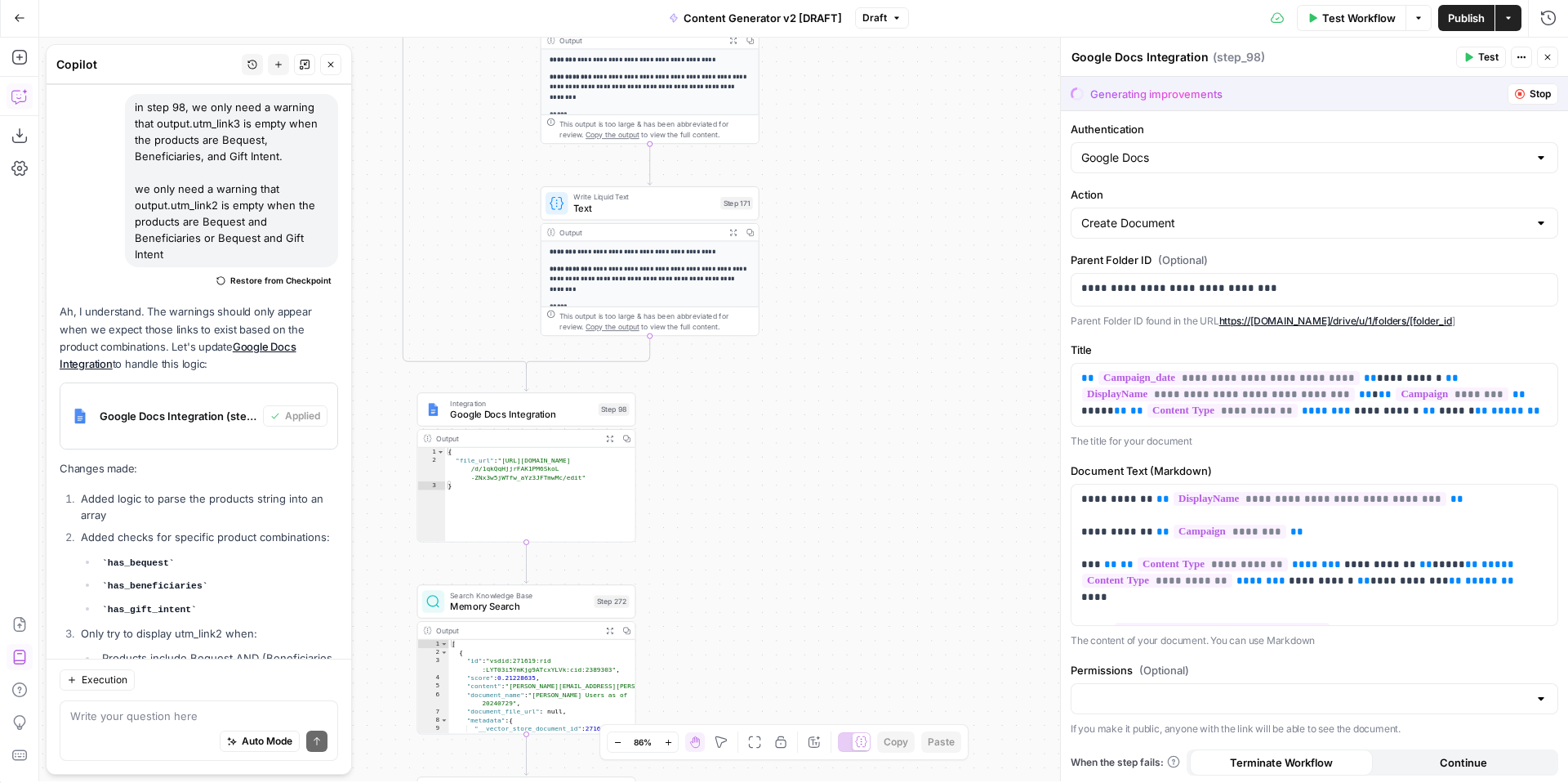
click at [1540, 94] on span "Stop" at bounding box center [1540, 93] width 21 height 14
click at [892, 30] on div "Content Generator v2 [DRAFT] Draft" at bounding box center [784, 17] width 250 height 26
click at [892, 17] on icon "button" at bounding box center [897, 18] width 10 height 10
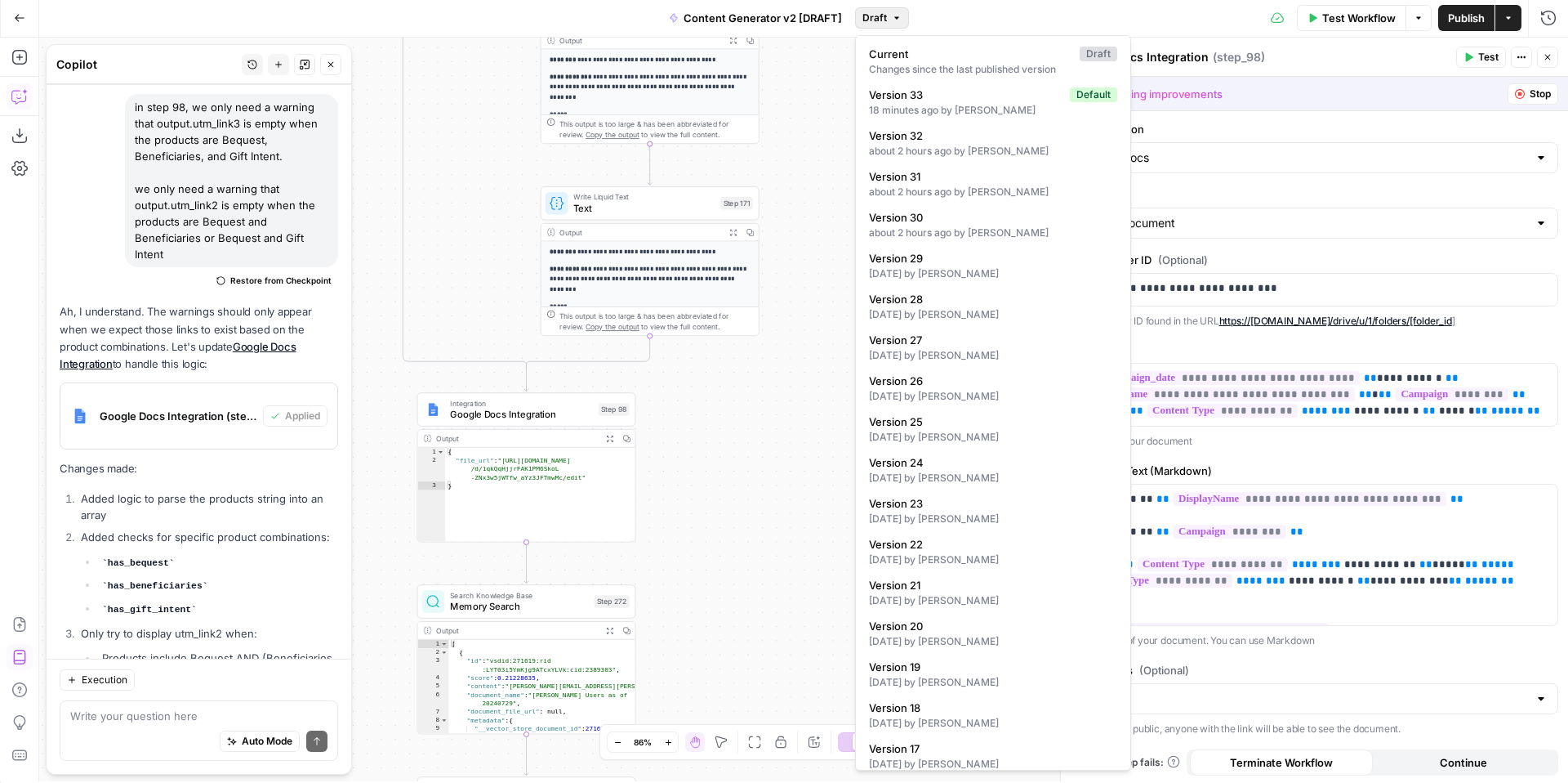
click at [840, 72] on div "true false true false true false true true false true false false Workflow Set …" at bounding box center [804, 409] width 1529 height 744
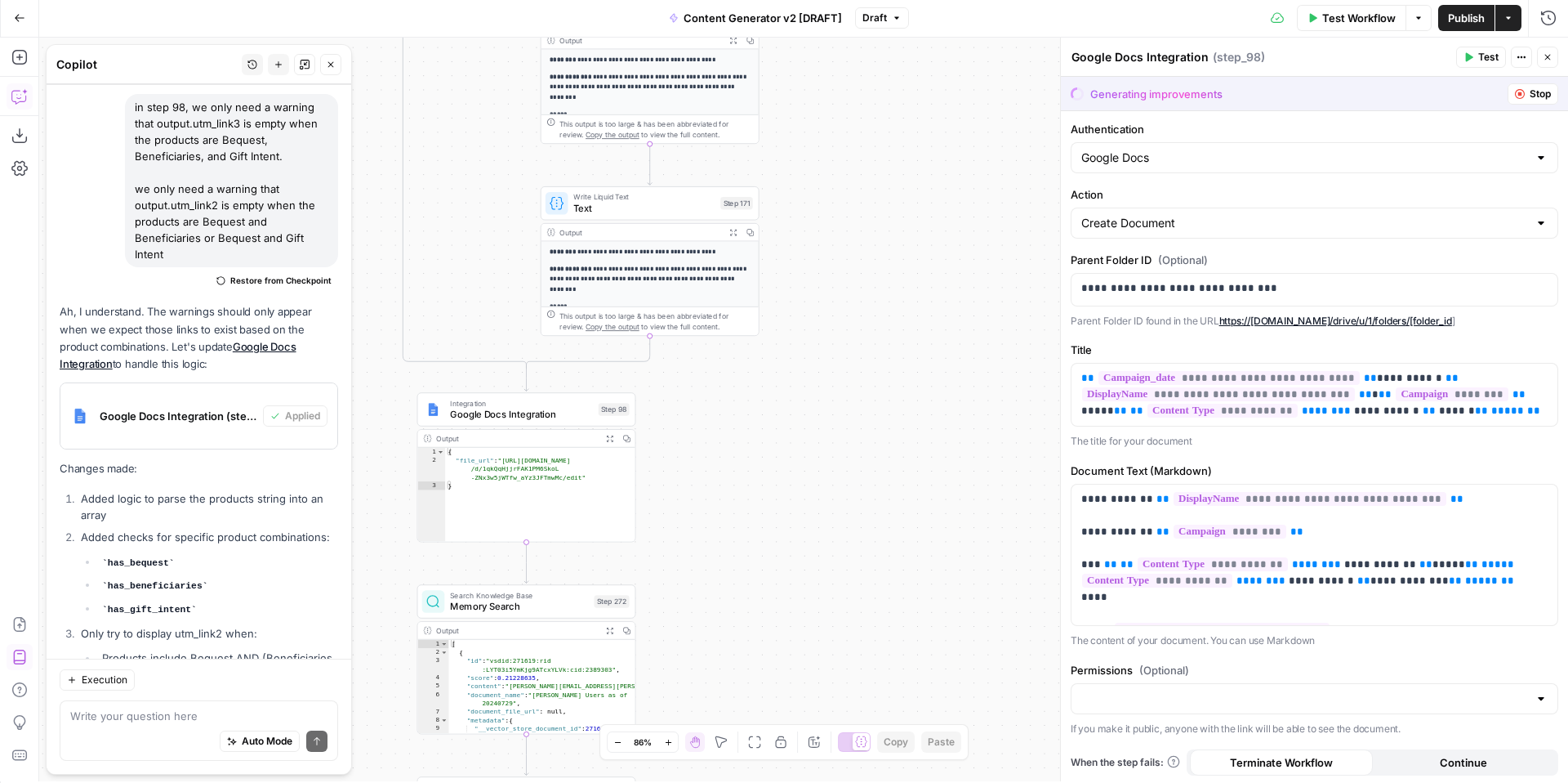
click at [1547, 60] on icon "button" at bounding box center [1548, 58] width 10 height 10
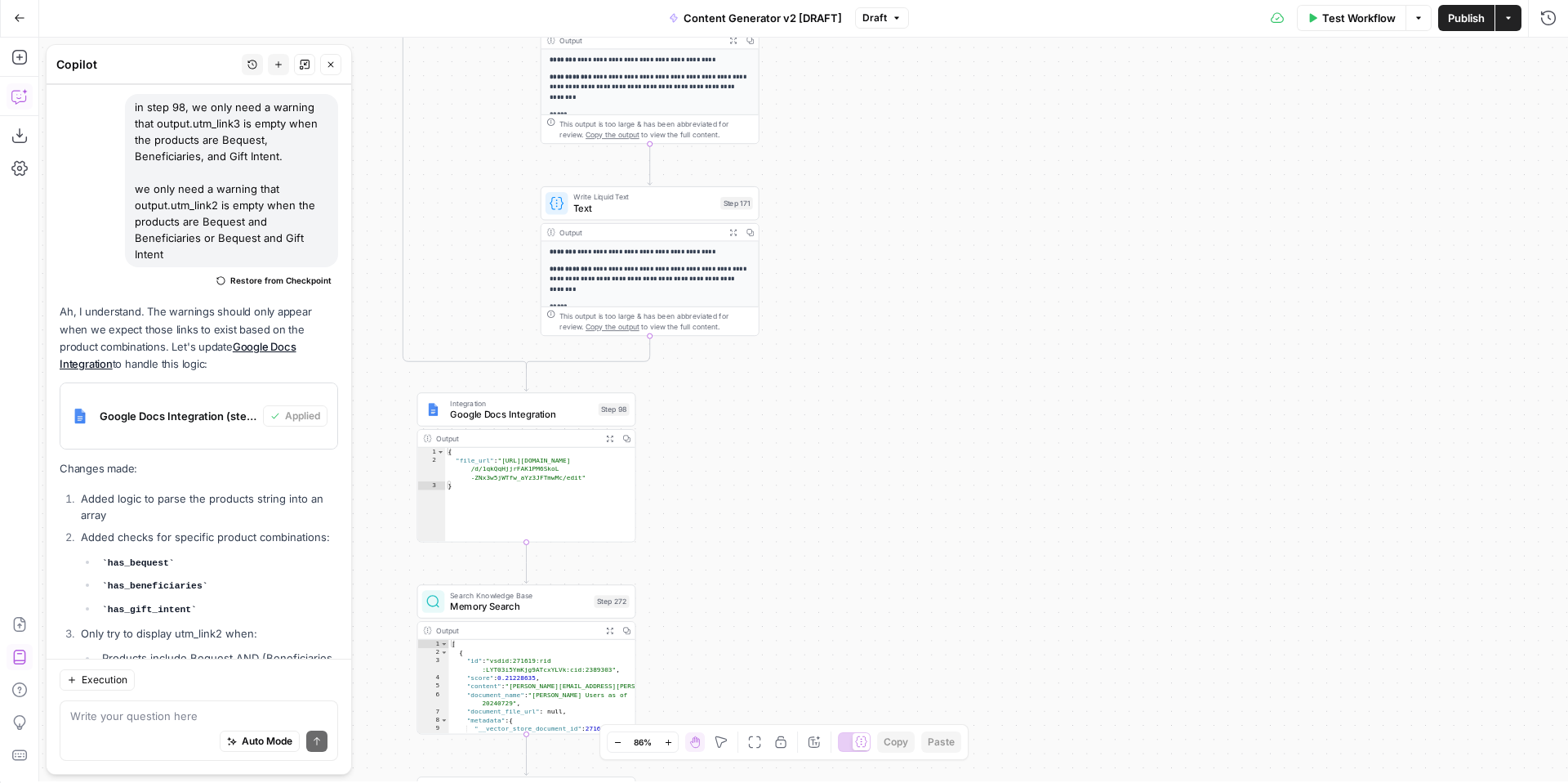
click at [503, 412] on span "Google Docs Integration" at bounding box center [521, 414] width 143 height 13
drag, startPoint x: 911, startPoint y: 494, endPoint x: 1116, endPoint y: 418, distance: 218.6
click at [1118, 417] on body "FreeWill New Home Browse Your Data Usage Settings Recent Grids Check for FreeWi…" at bounding box center [784, 390] width 1568 height 783
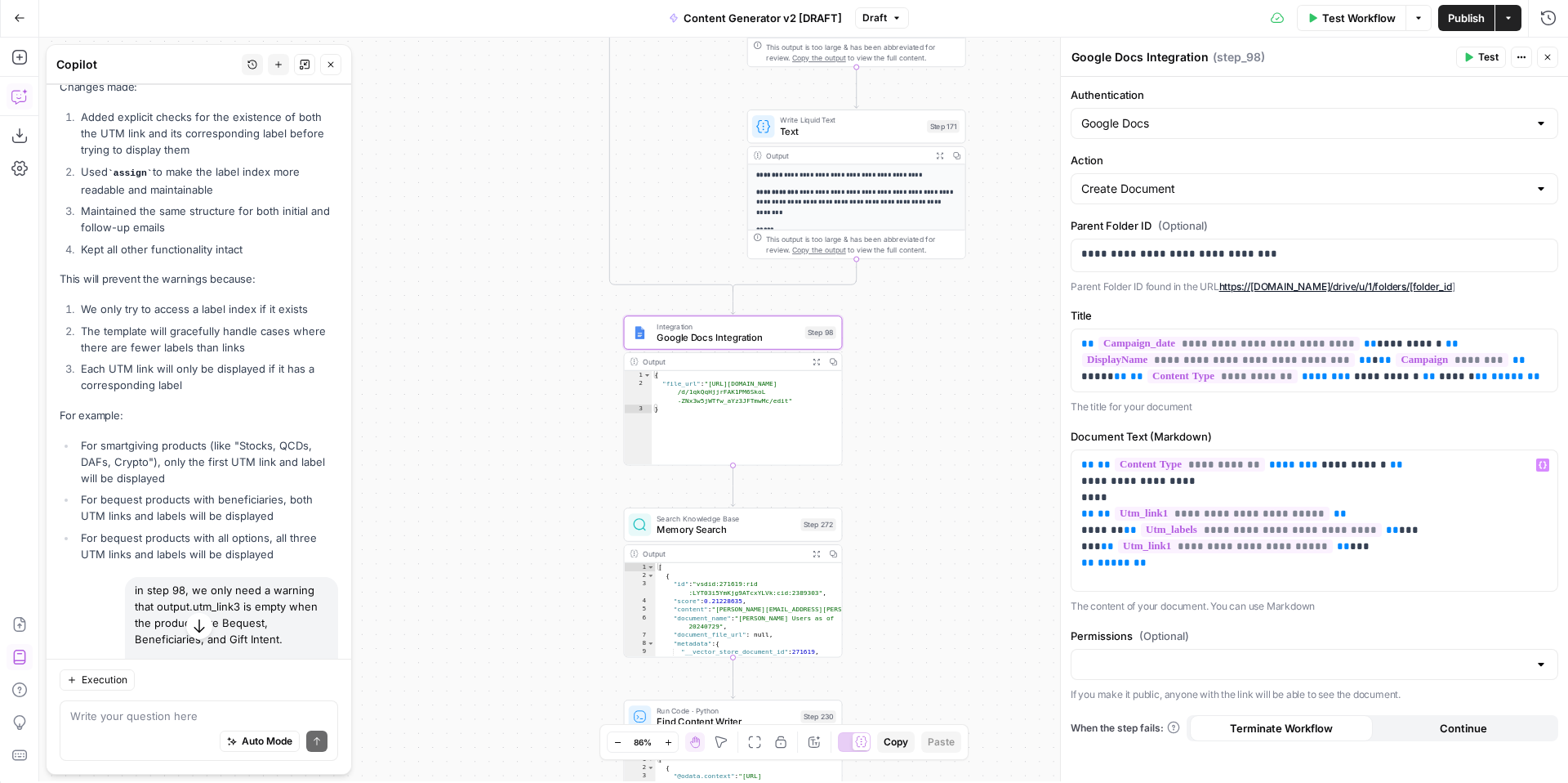
scroll to position [610, 0]
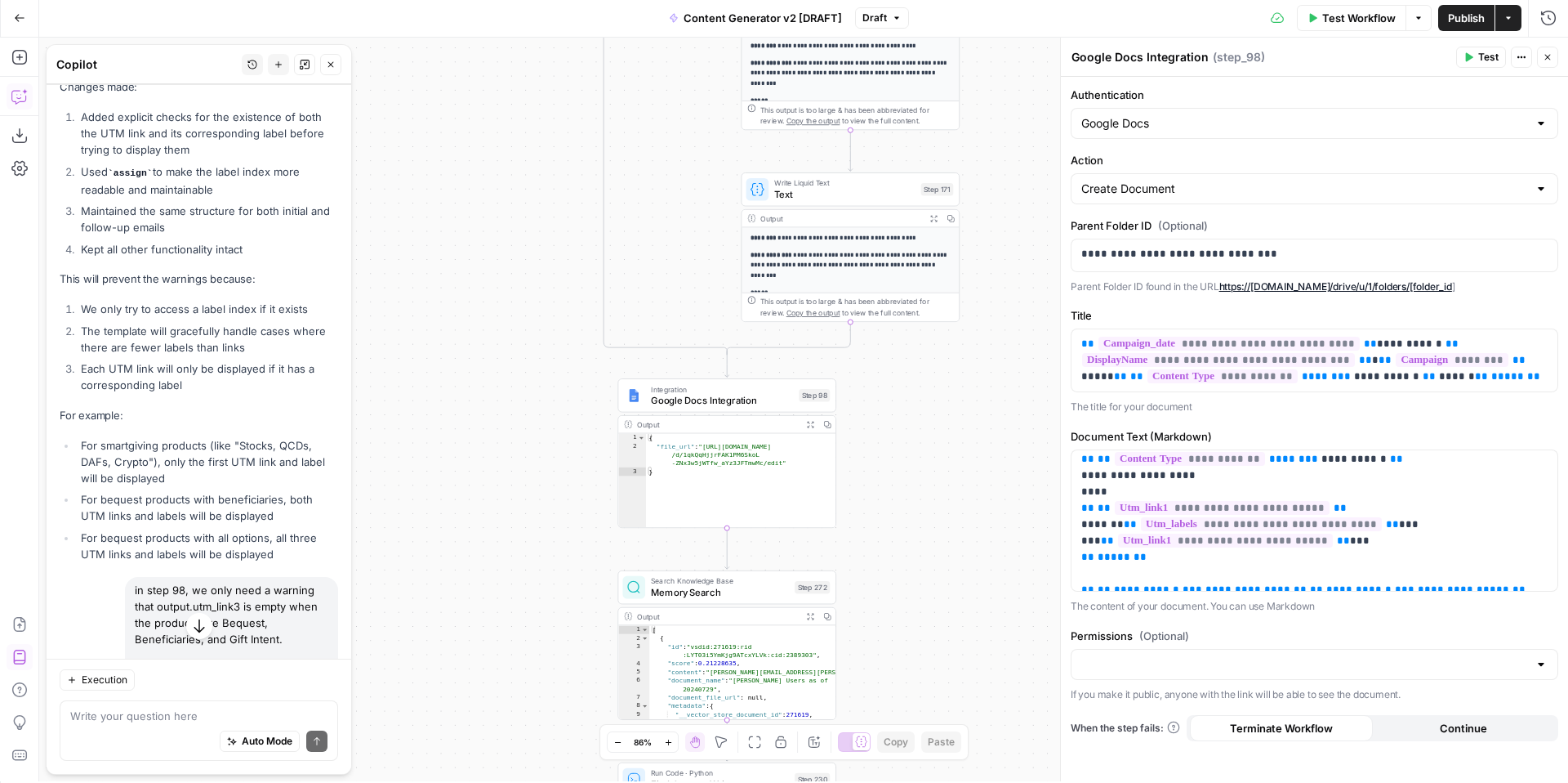
click at [198, 624] on icon "button" at bounding box center [199, 626] width 16 height 16
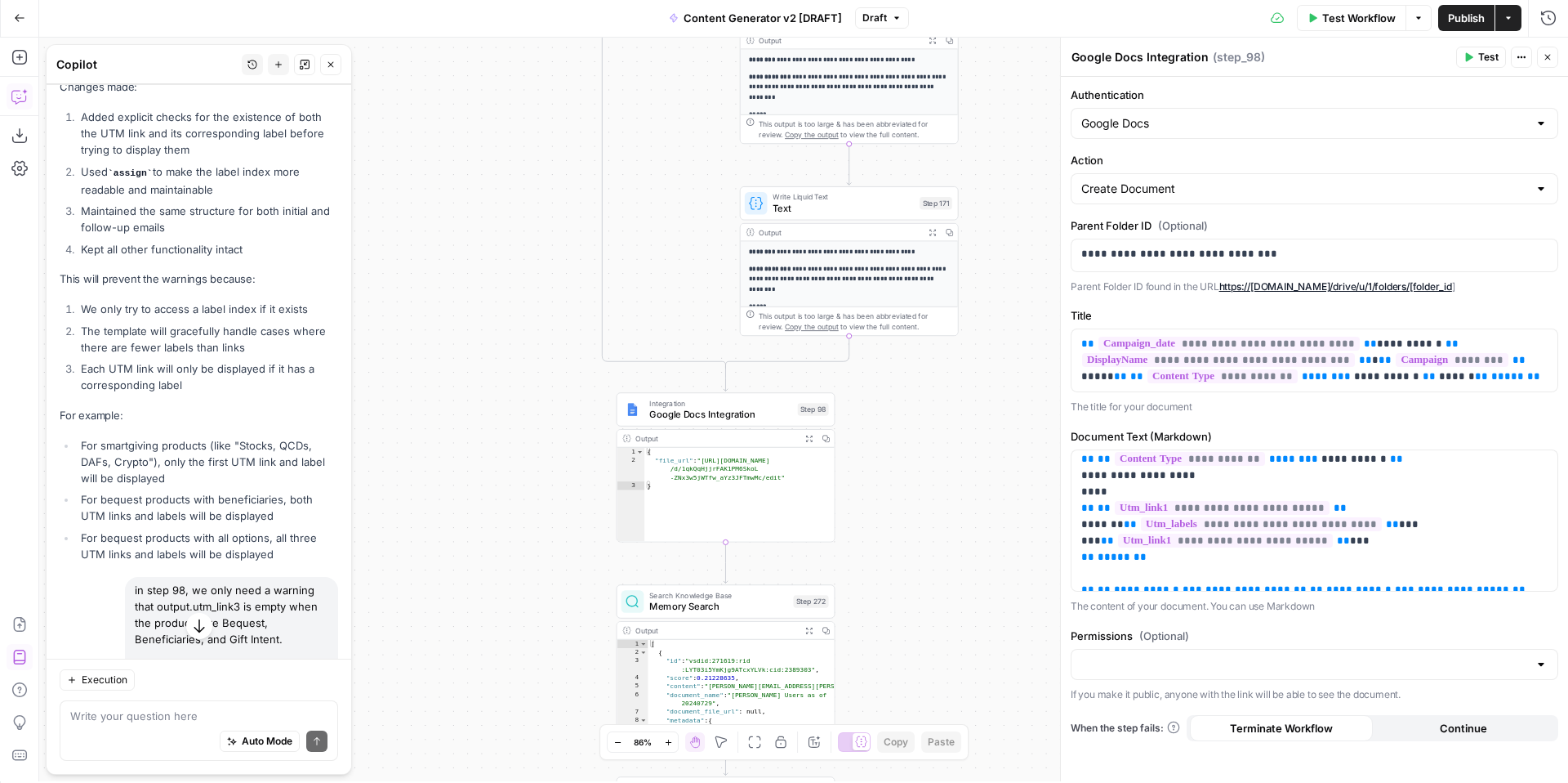
scroll to position [23237, 0]
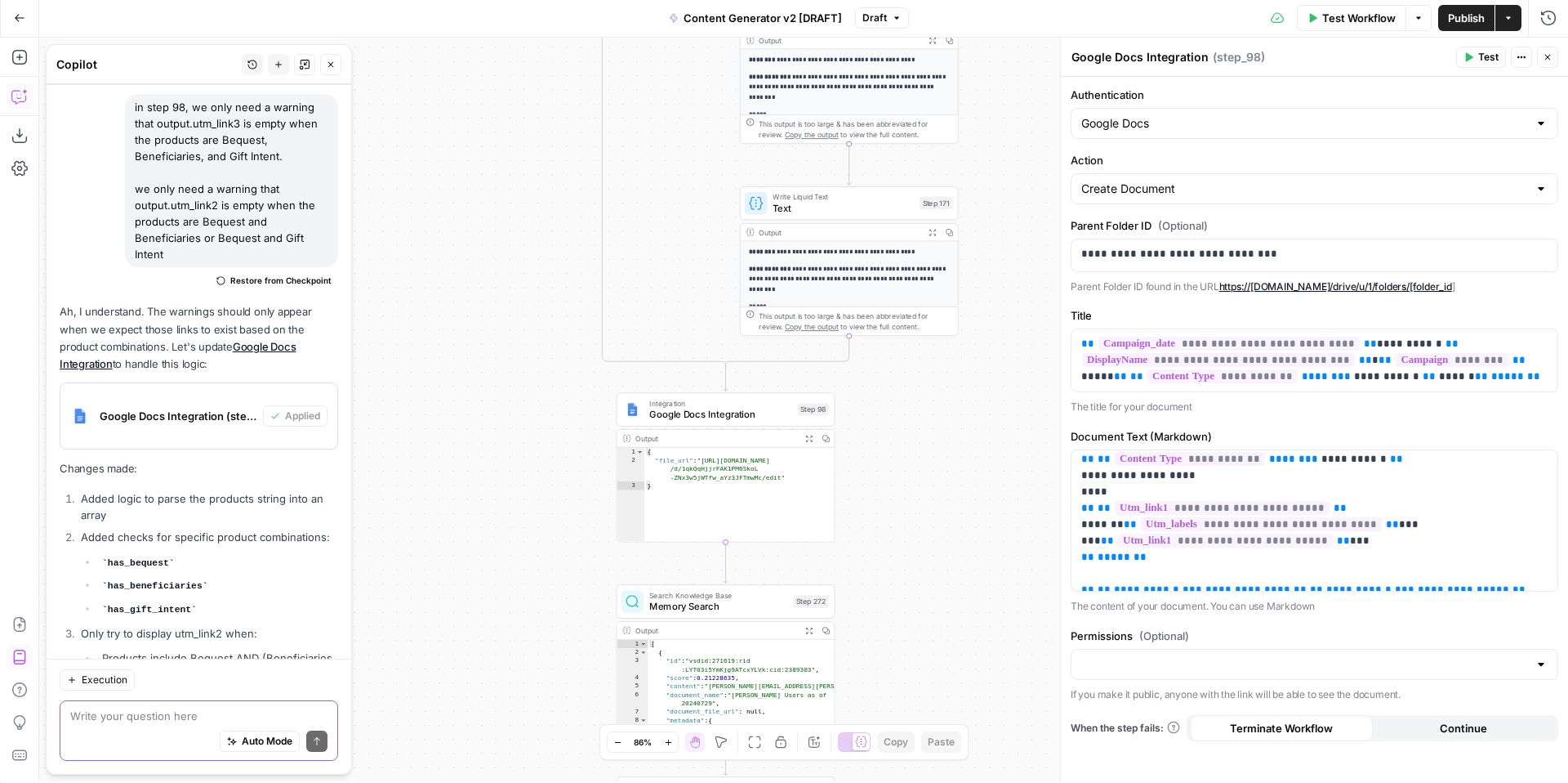
click at [129, 719] on textarea at bounding box center [199, 716] width 257 height 16
type textarea "I"
type textarea "I'm not sure it was applied successfully. Can we try again"
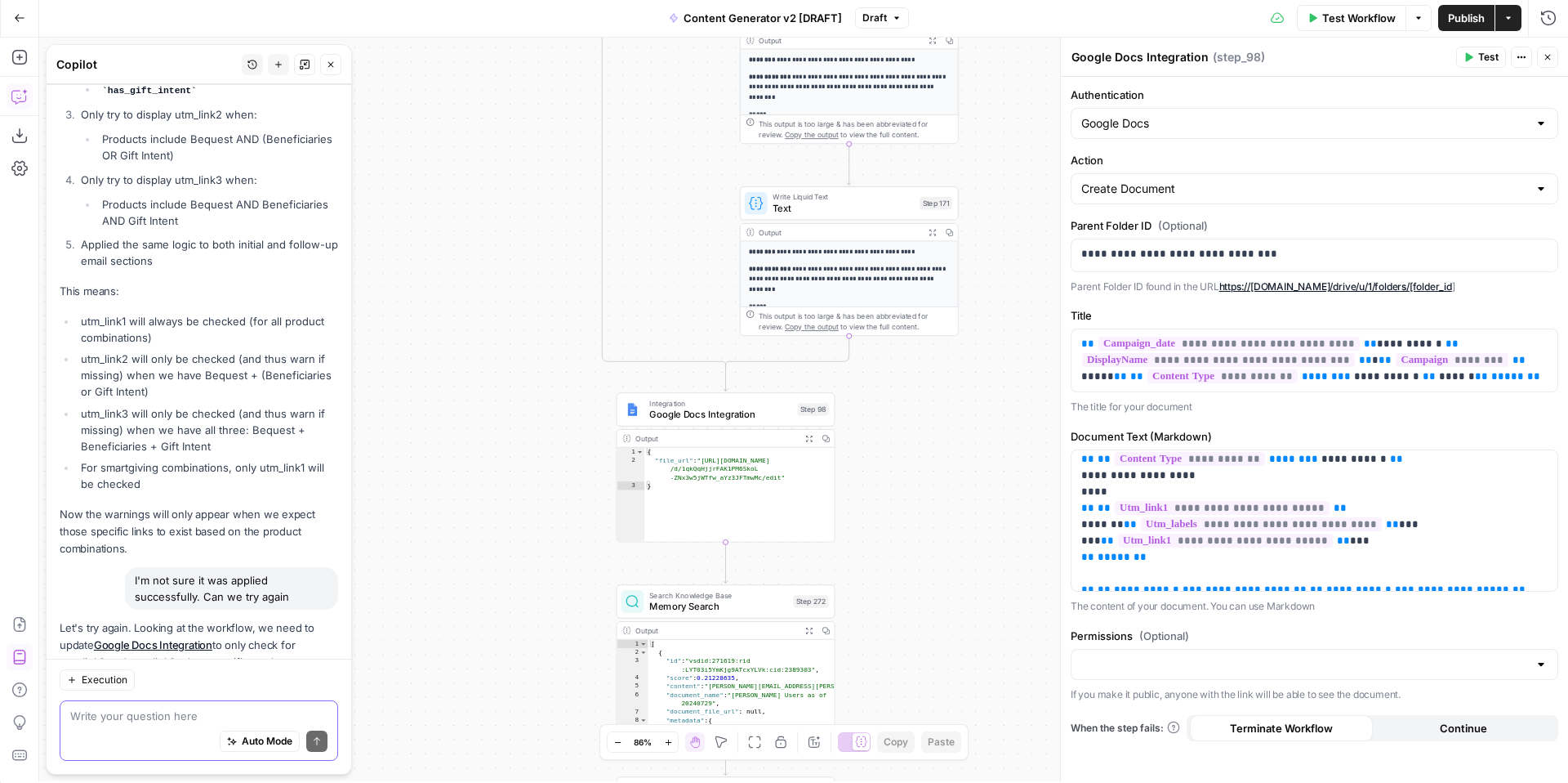
scroll to position [23751, 0]
click at [316, 729] on span "Apply" at bounding box center [307, 736] width 27 height 14
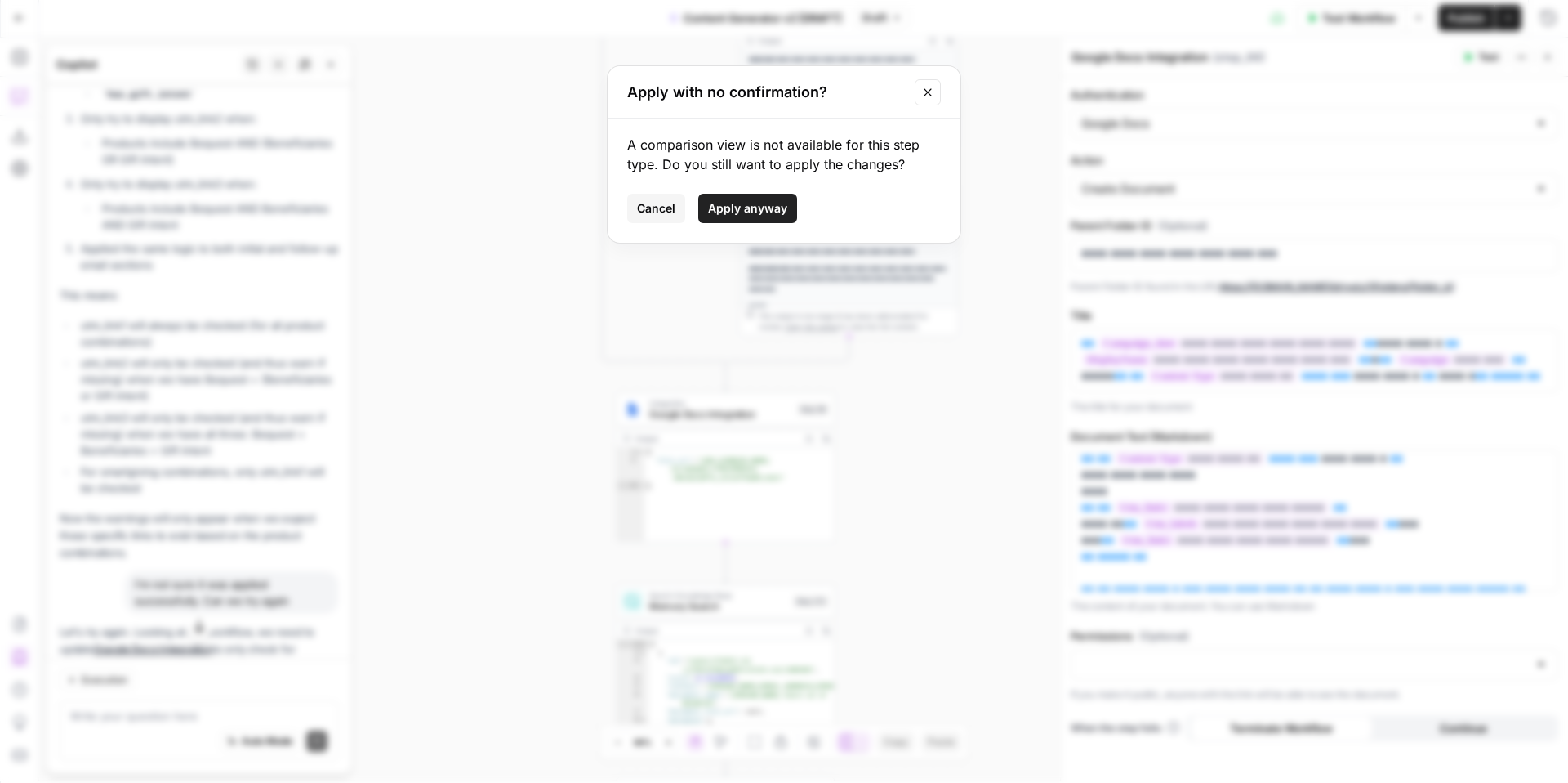
click at [747, 207] on span "Apply anyway" at bounding box center [747, 208] width 80 height 16
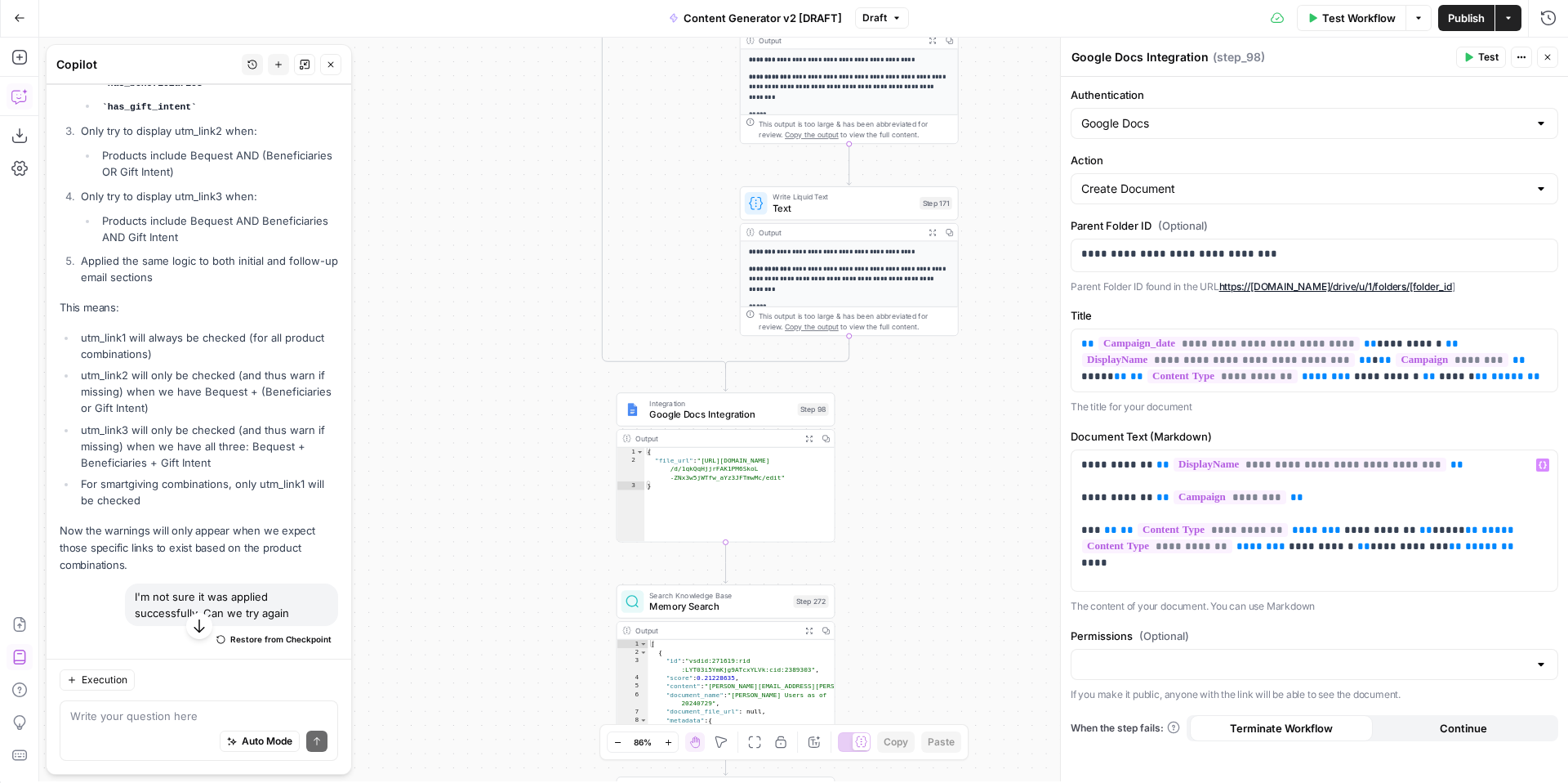
scroll to position [0, 0]
click at [1330, 25] on span "Test Workflow" at bounding box center [1359, 19] width 74 height 16
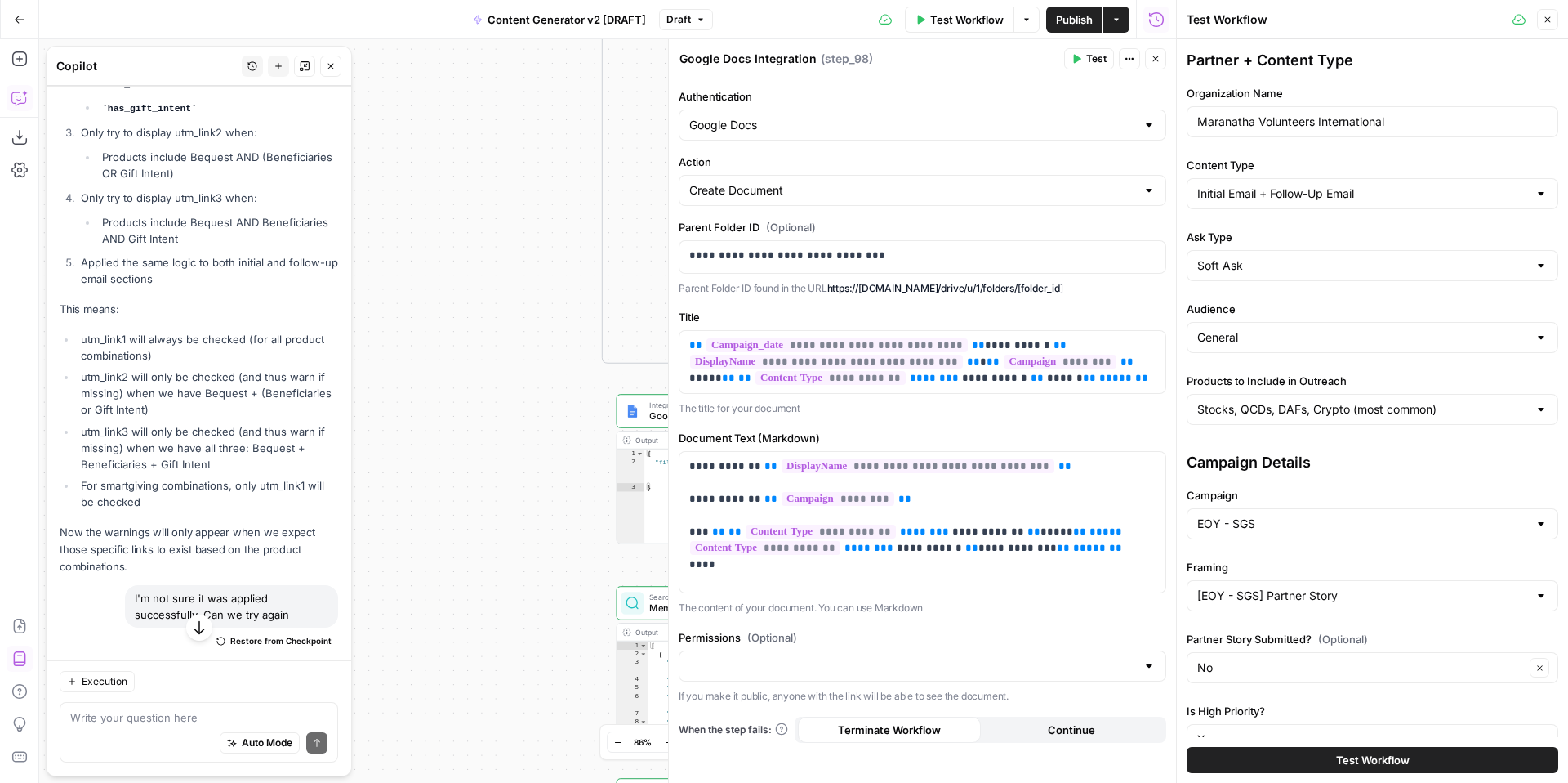
scroll to position [315, 0]
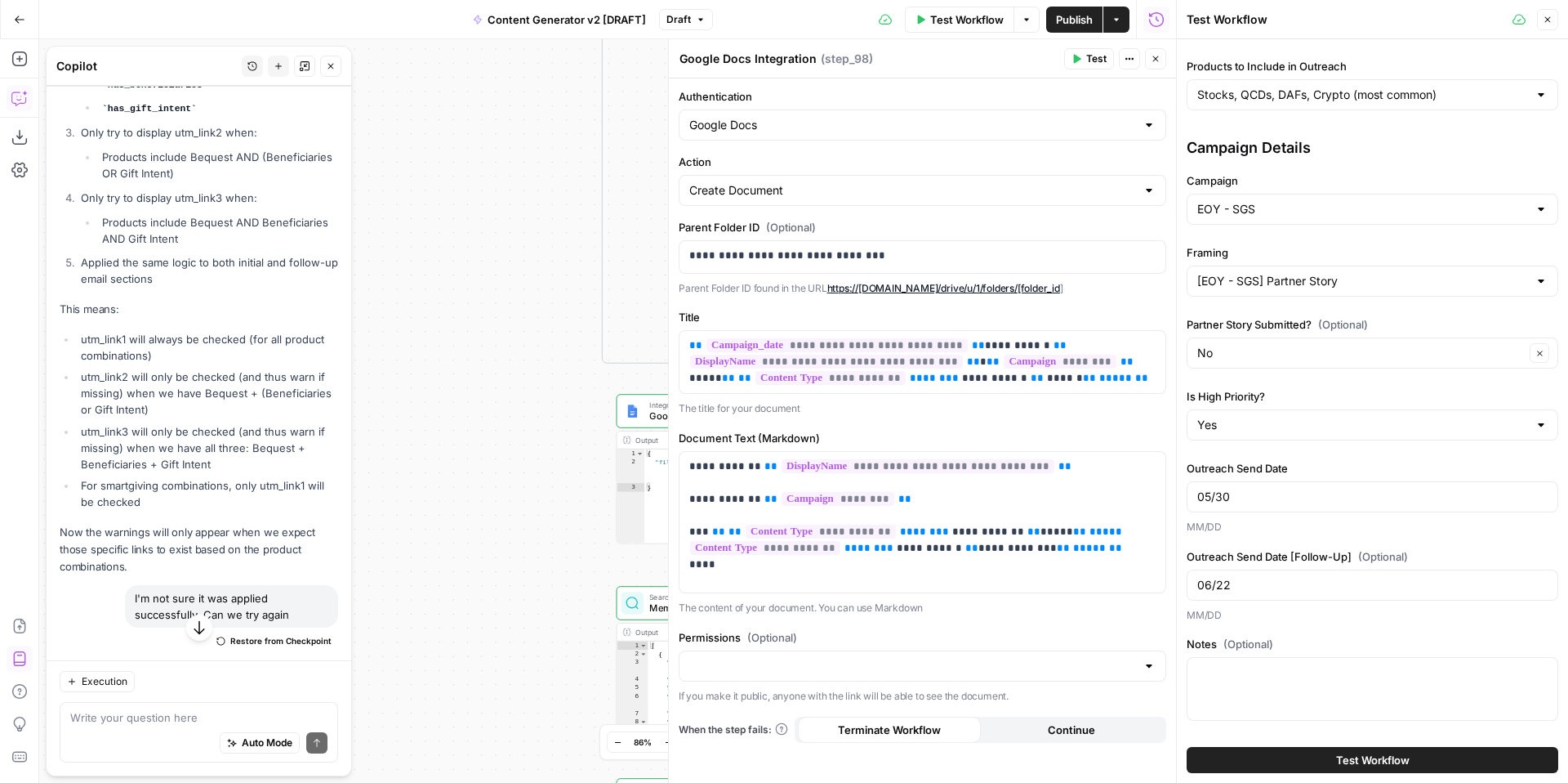
click at [1321, 764] on button "Test Workflow" at bounding box center [1372, 759] width 372 height 26
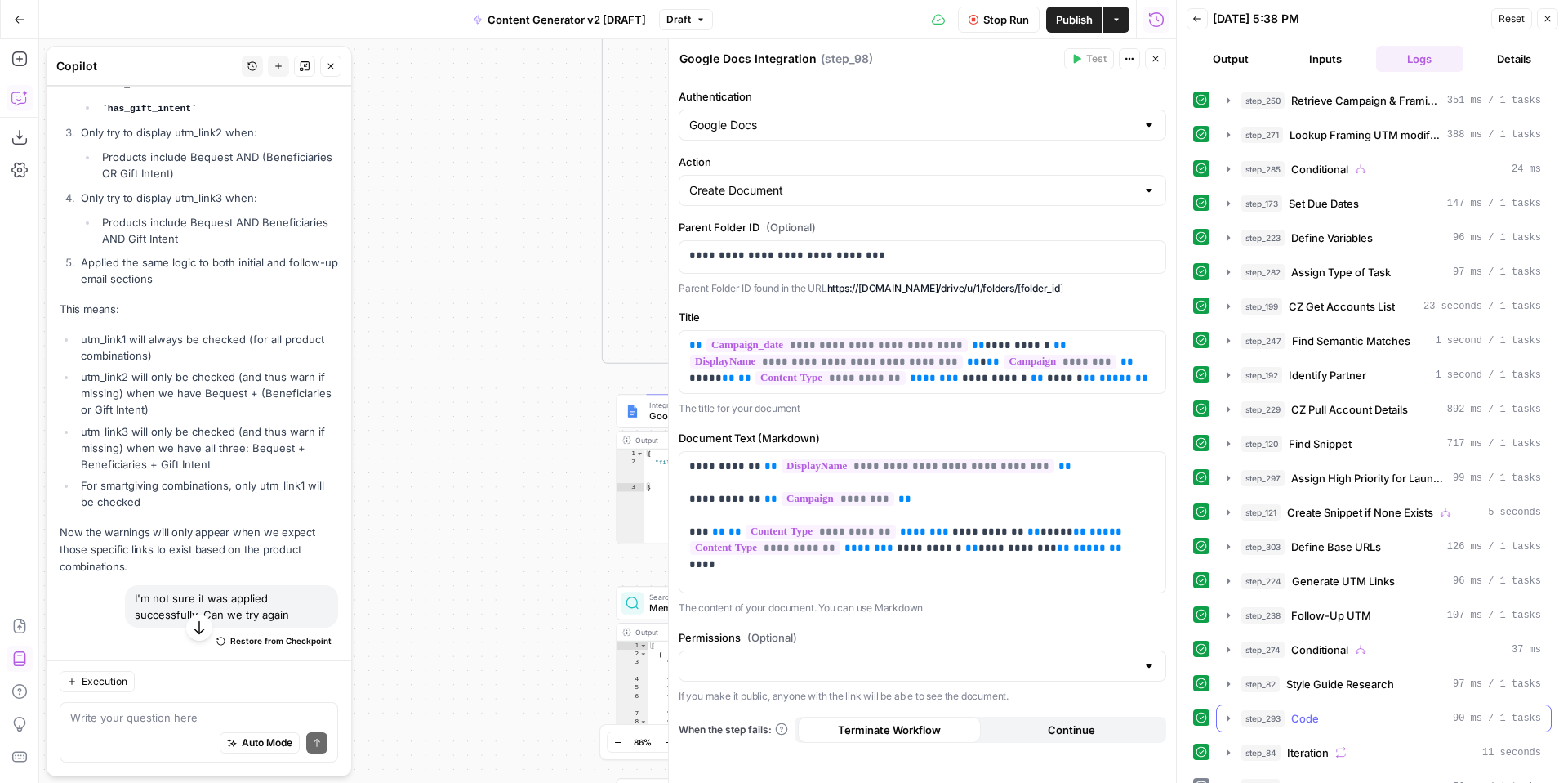
click at [1399, 728] on button "step_293 Code 90 ms / 1 tasks" at bounding box center [1384, 718] width 334 height 26
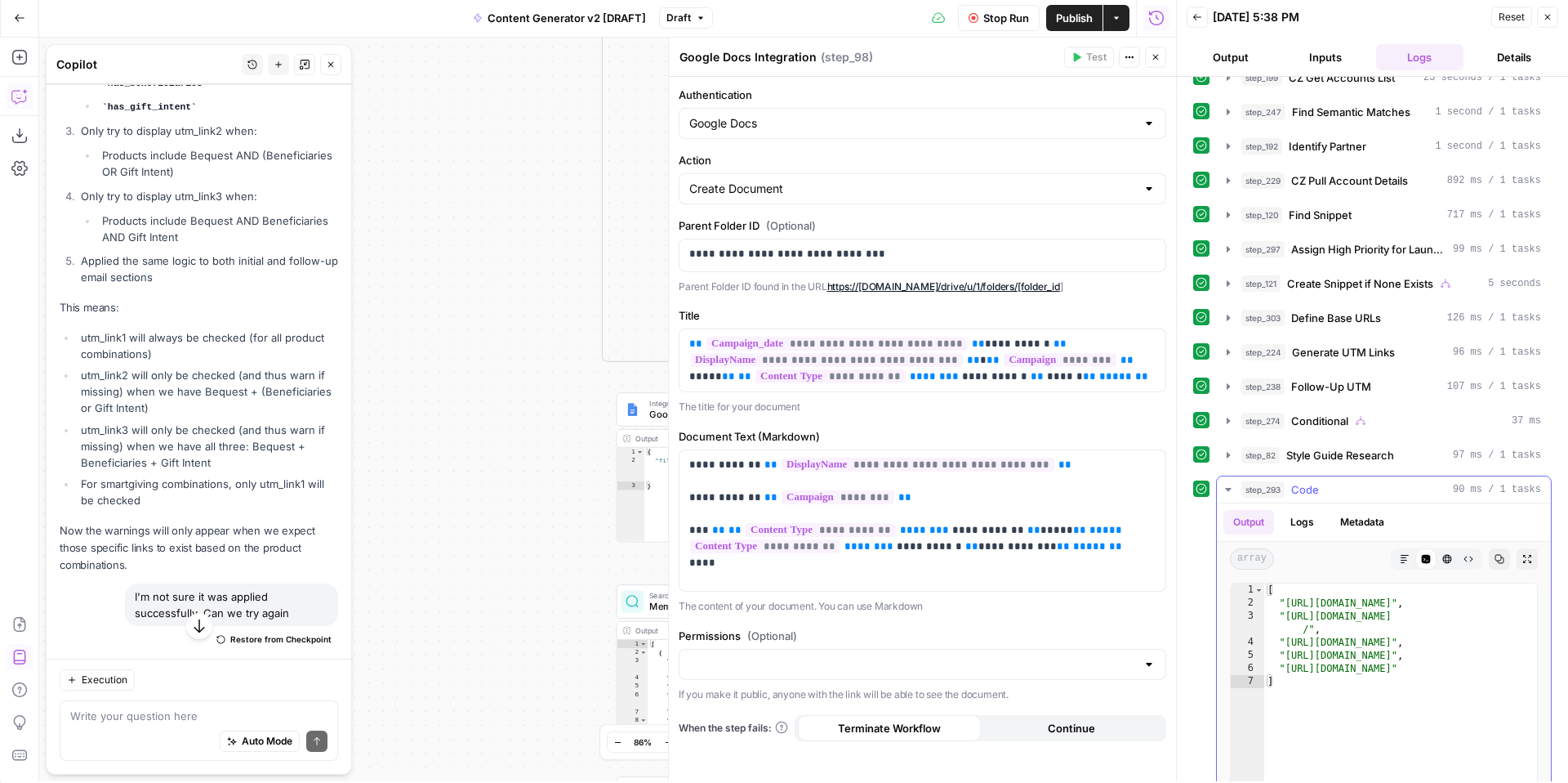
click at [1229, 492] on icon "button" at bounding box center [1229, 489] width 13 height 13
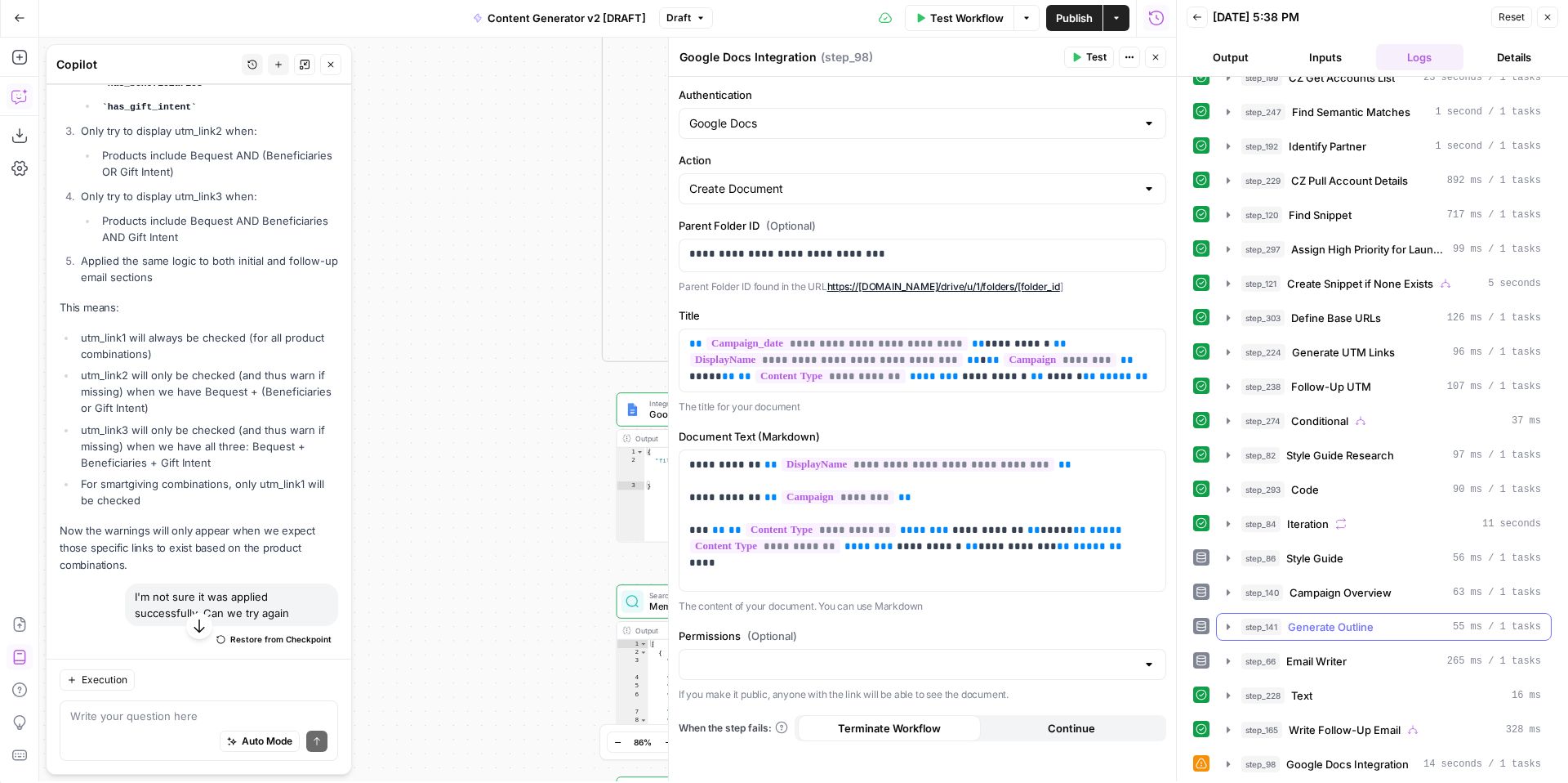
scroll to position [490, 0]
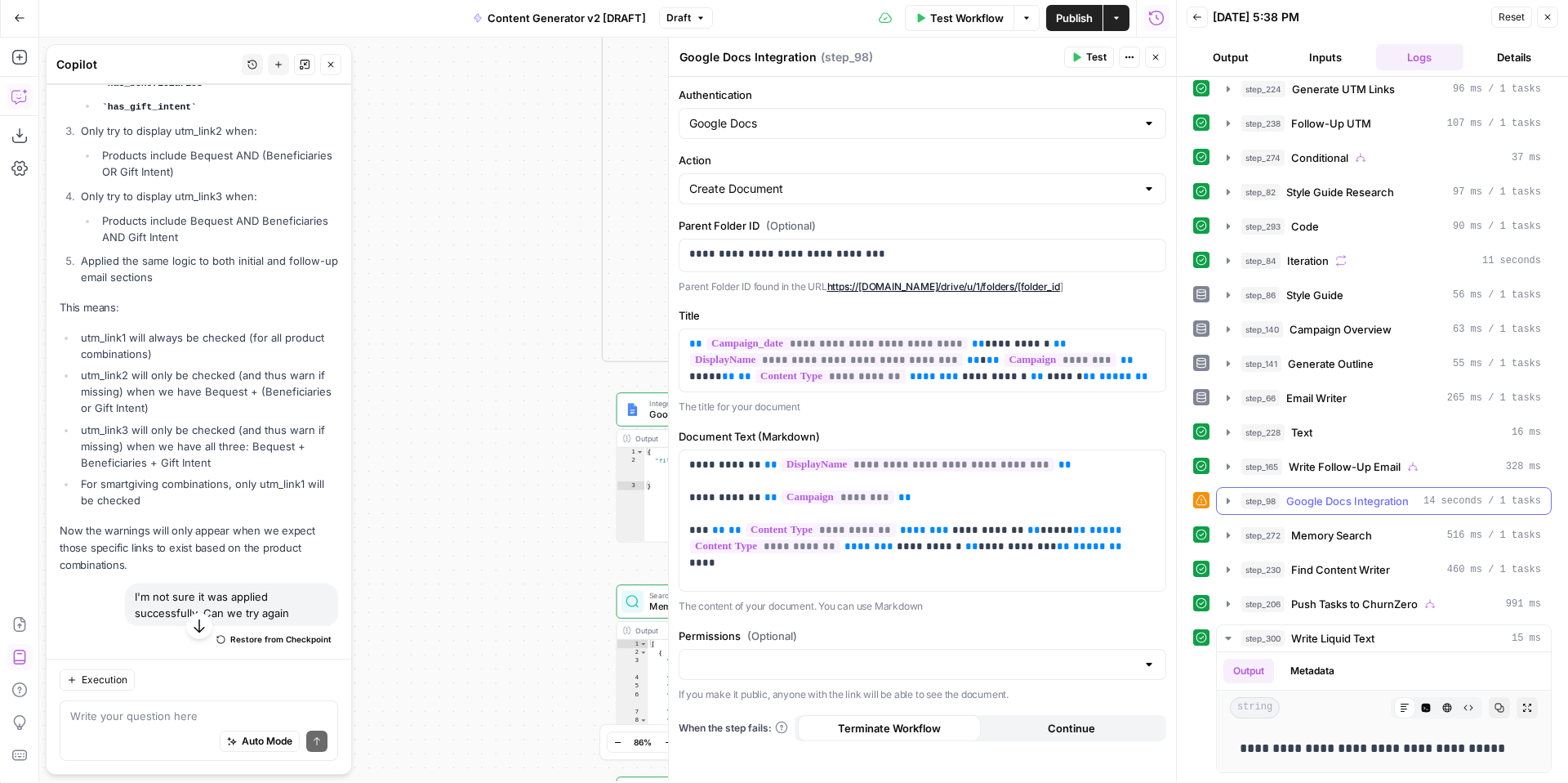
click at [1227, 499] on icon "button" at bounding box center [1228, 501] width 3 height 6
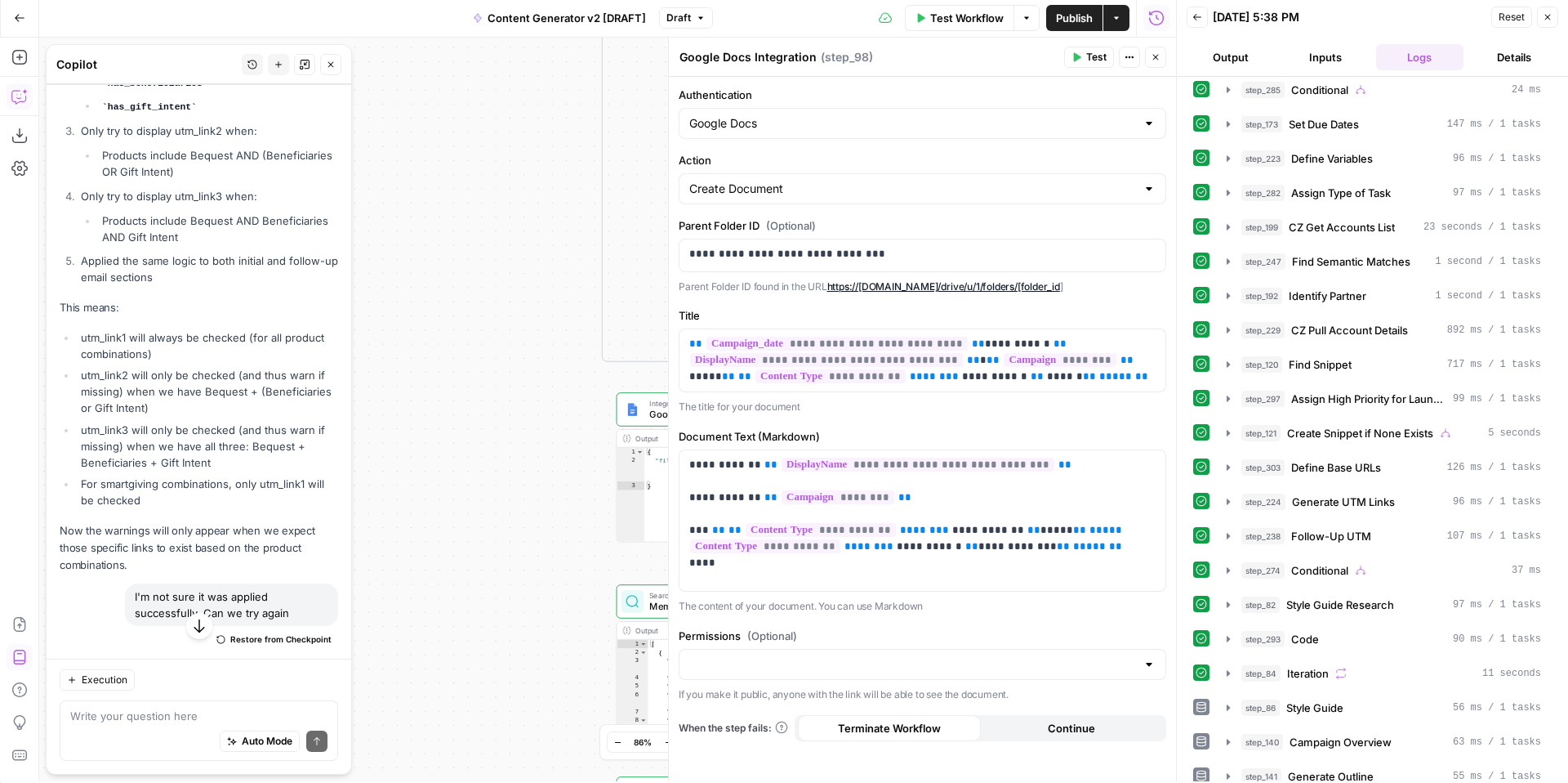
scroll to position [0, 0]
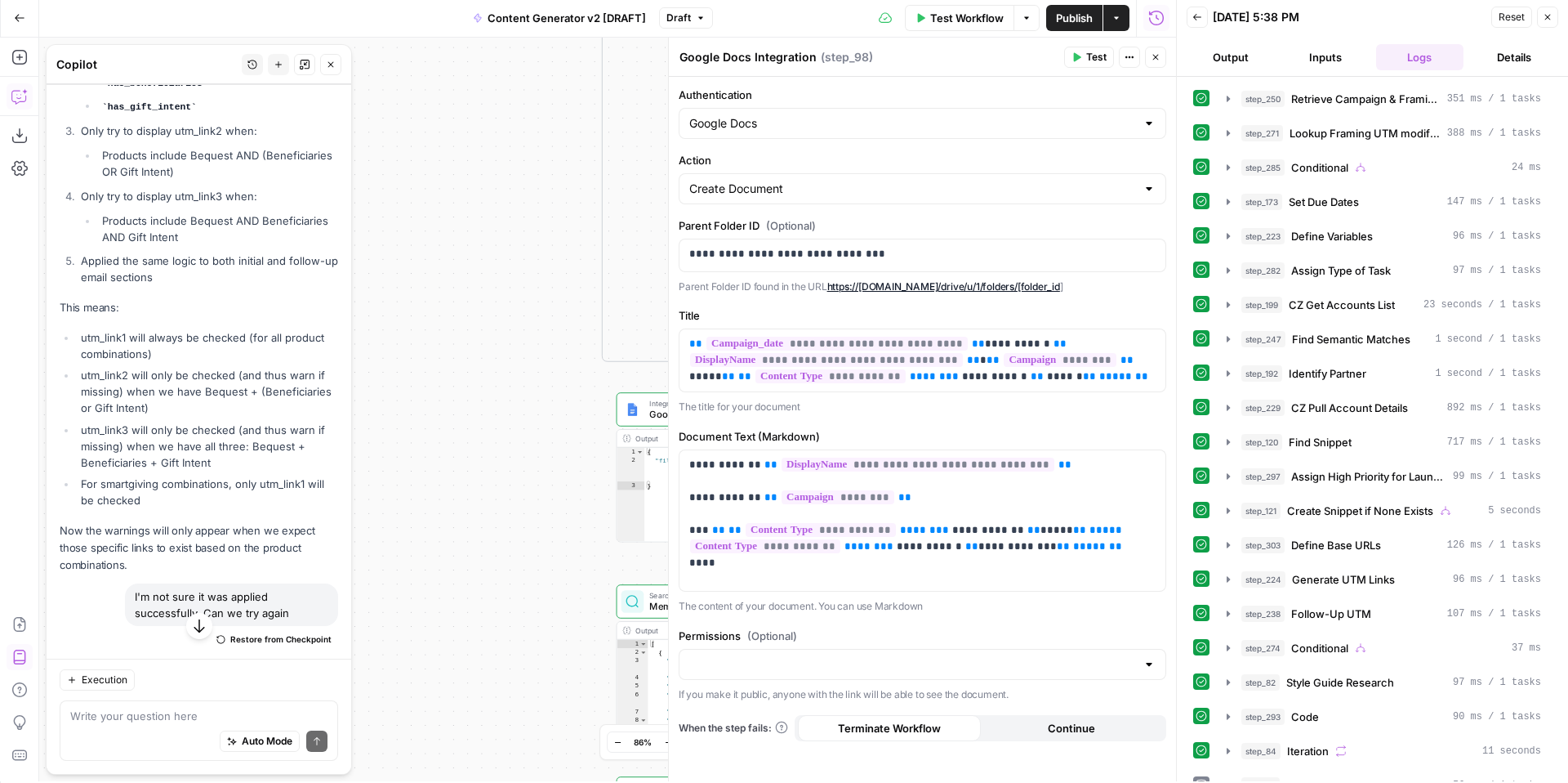
click at [1071, 16] on span "Publish" at bounding box center [1074, 17] width 36 height 16
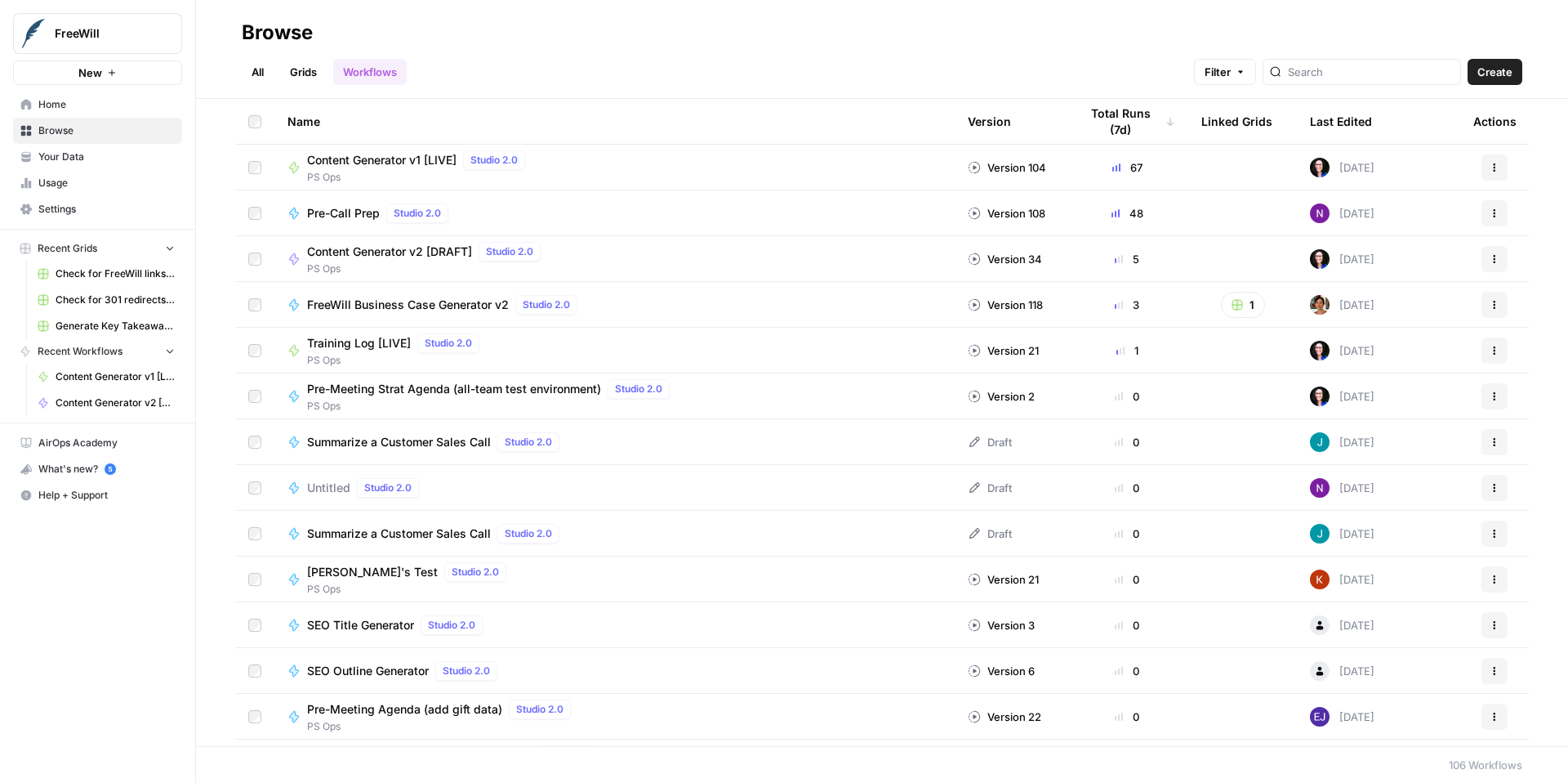
click at [428, 249] on span "Content Generator v2 [DRAFT]" at bounding box center [389, 251] width 165 height 16
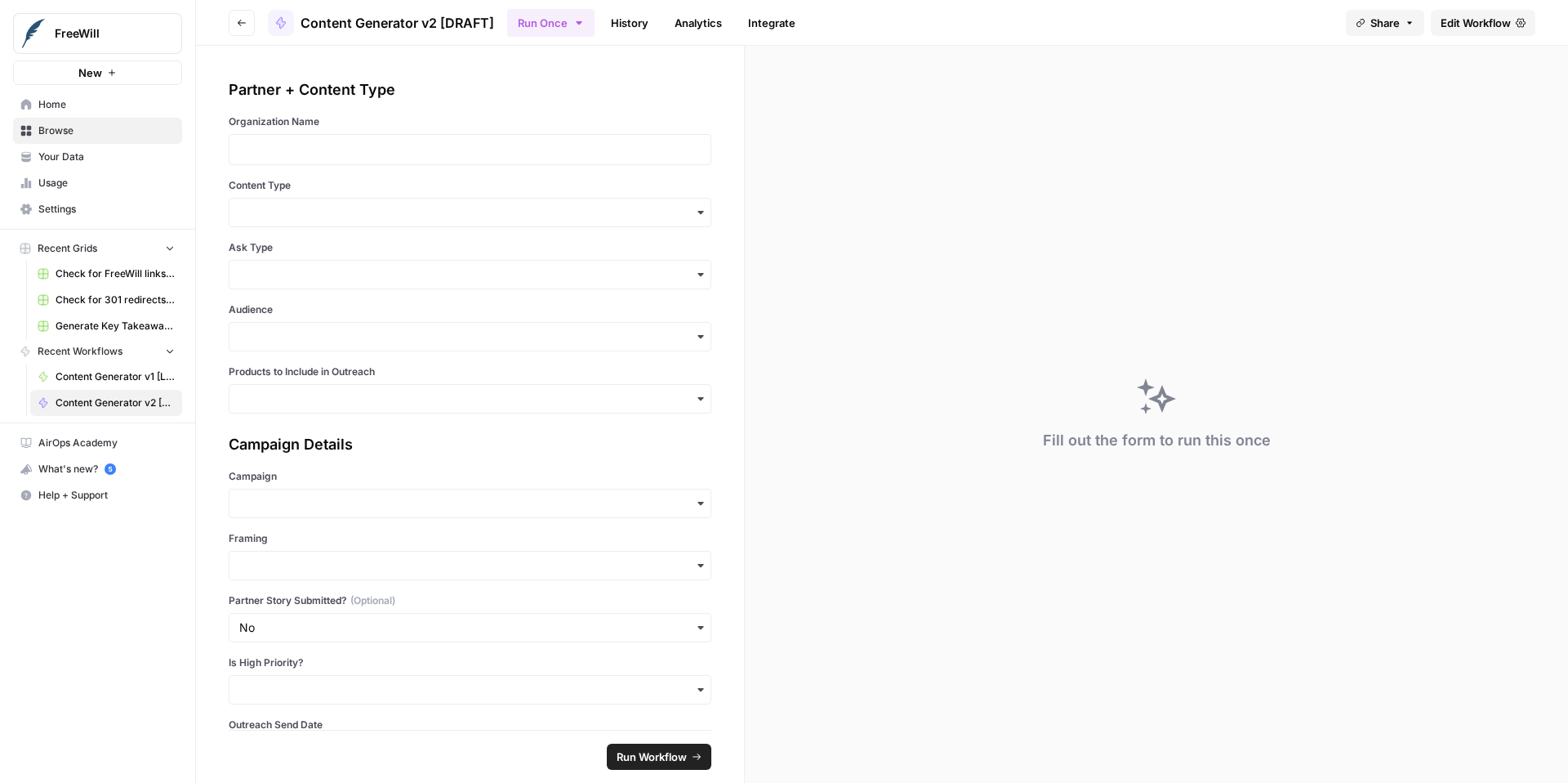
click at [1465, 24] on span "Edit Workflow" at bounding box center [1475, 22] width 70 height 16
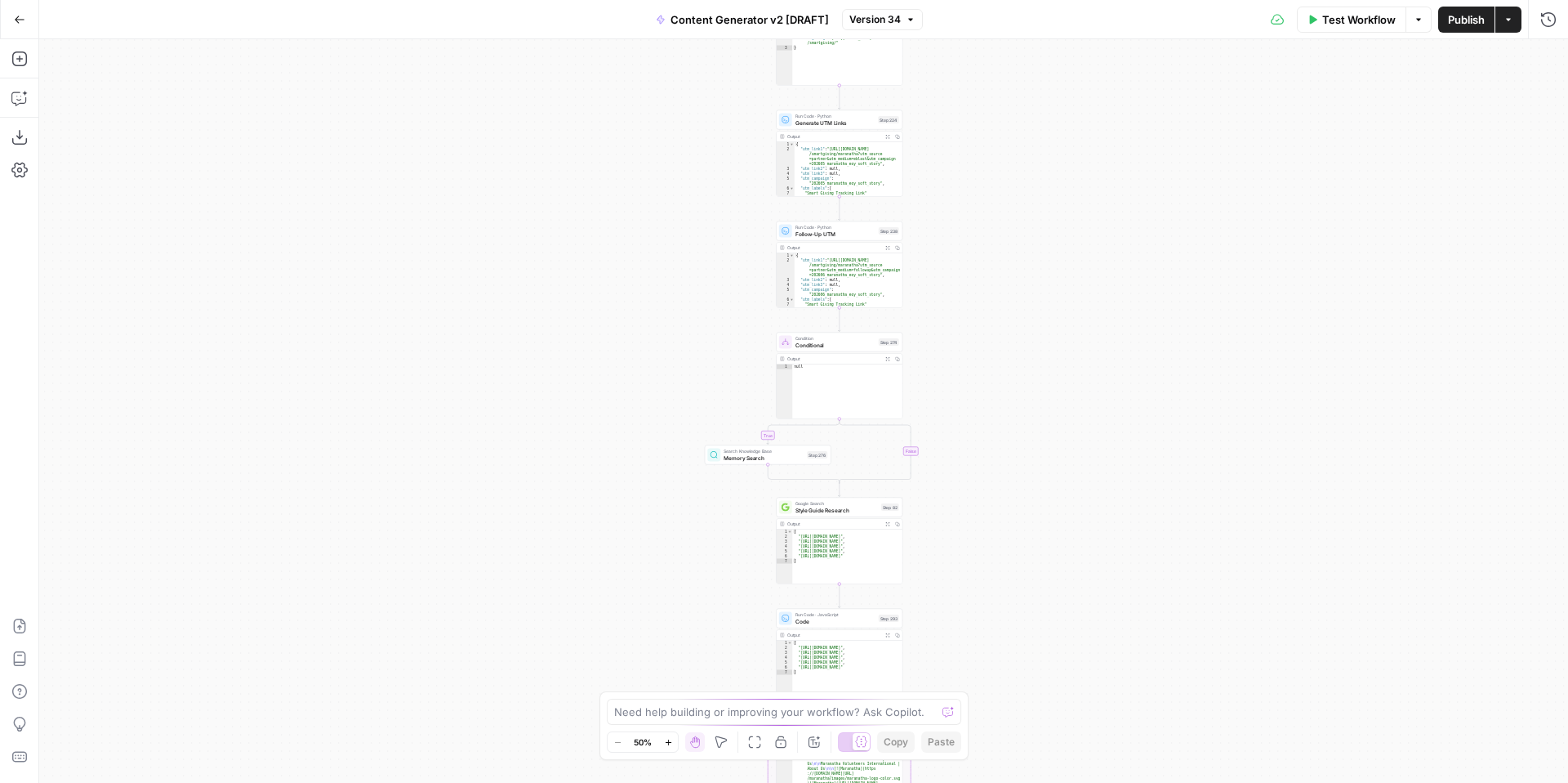
click at [1364, 16] on span "Test Workflow" at bounding box center [1359, 19] width 74 height 16
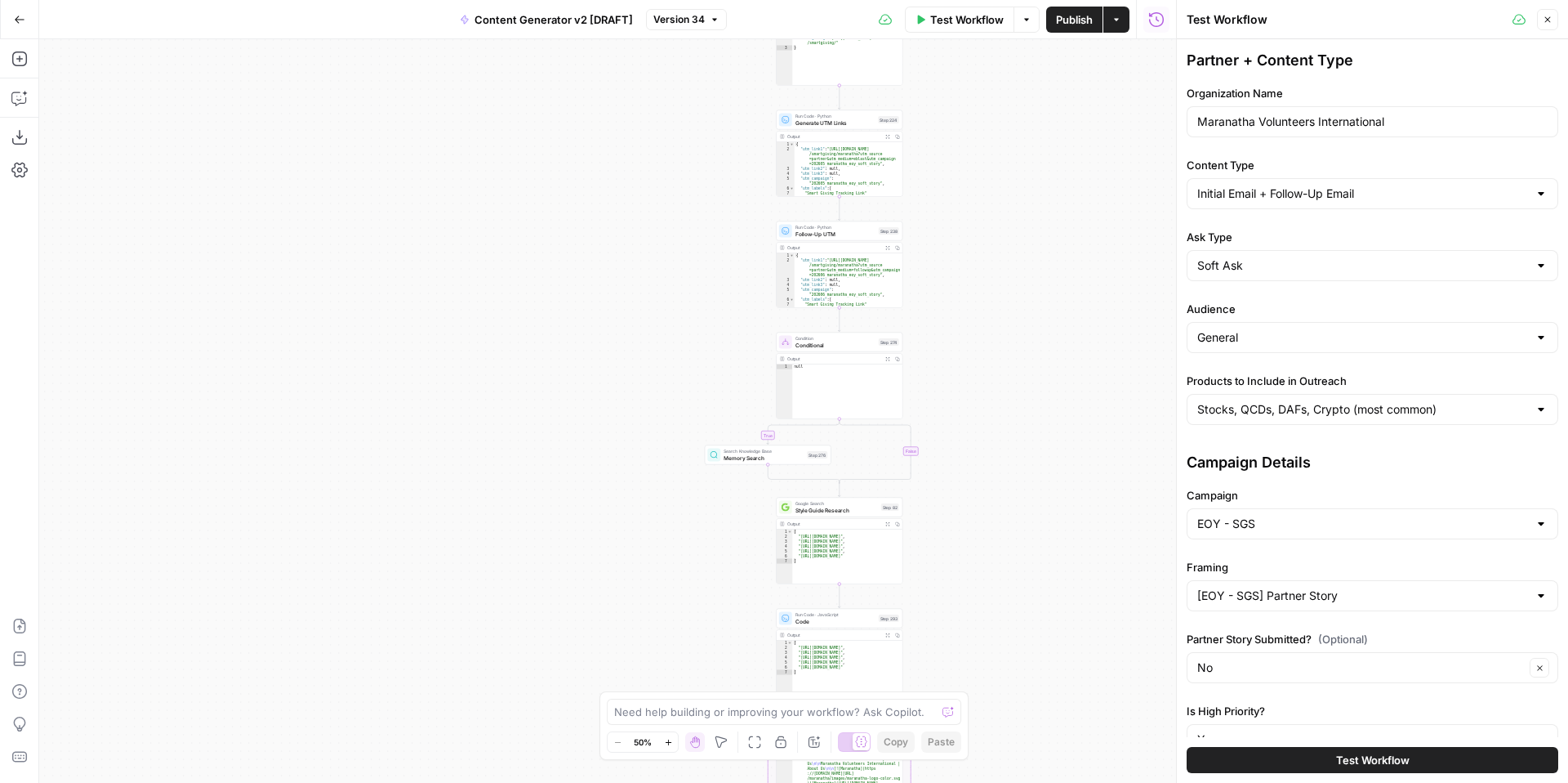
click at [1358, 760] on span "Test Workflow" at bounding box center [1372, 760] width 74 height 16
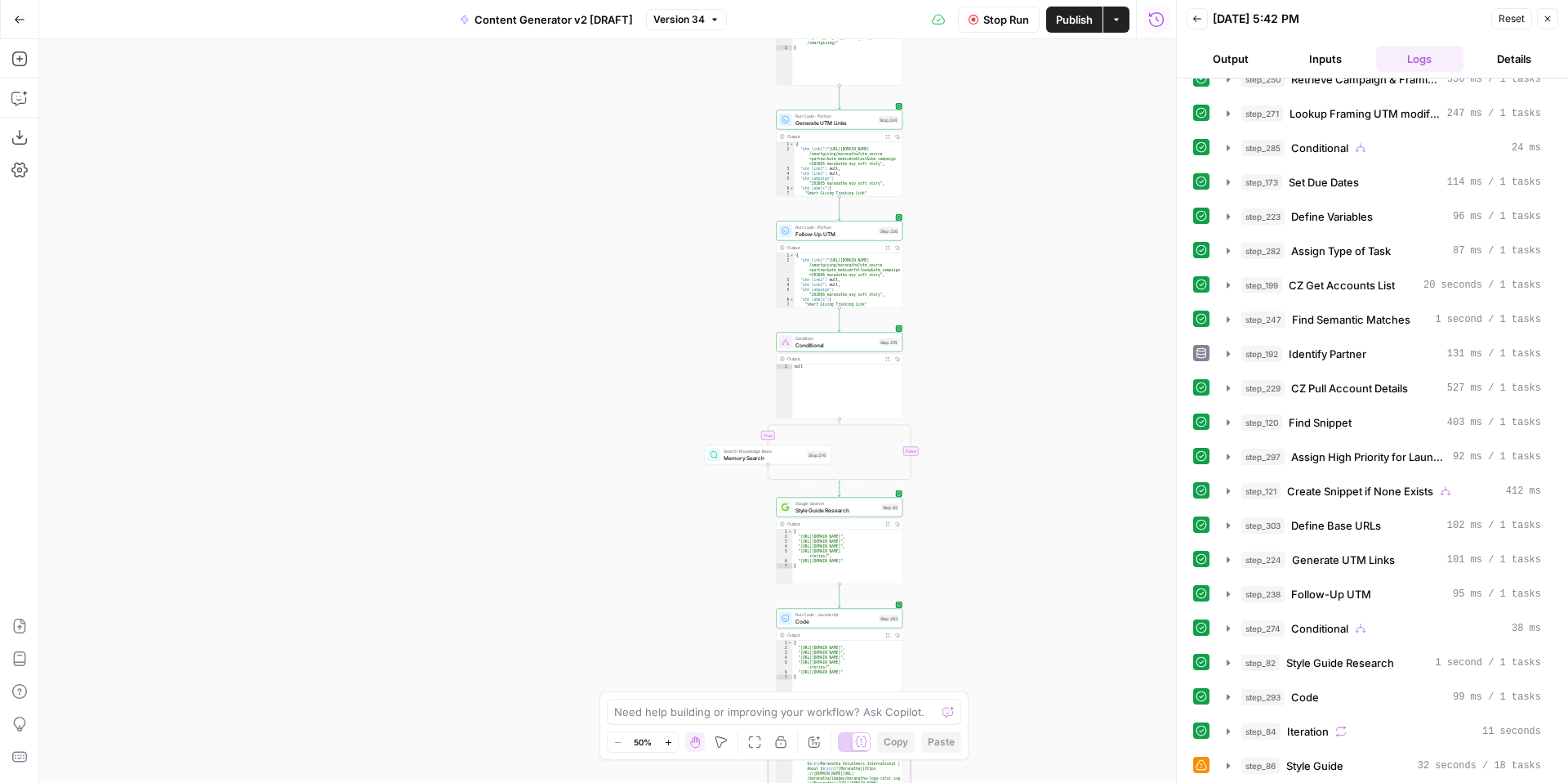
scroll to position [56, 0]
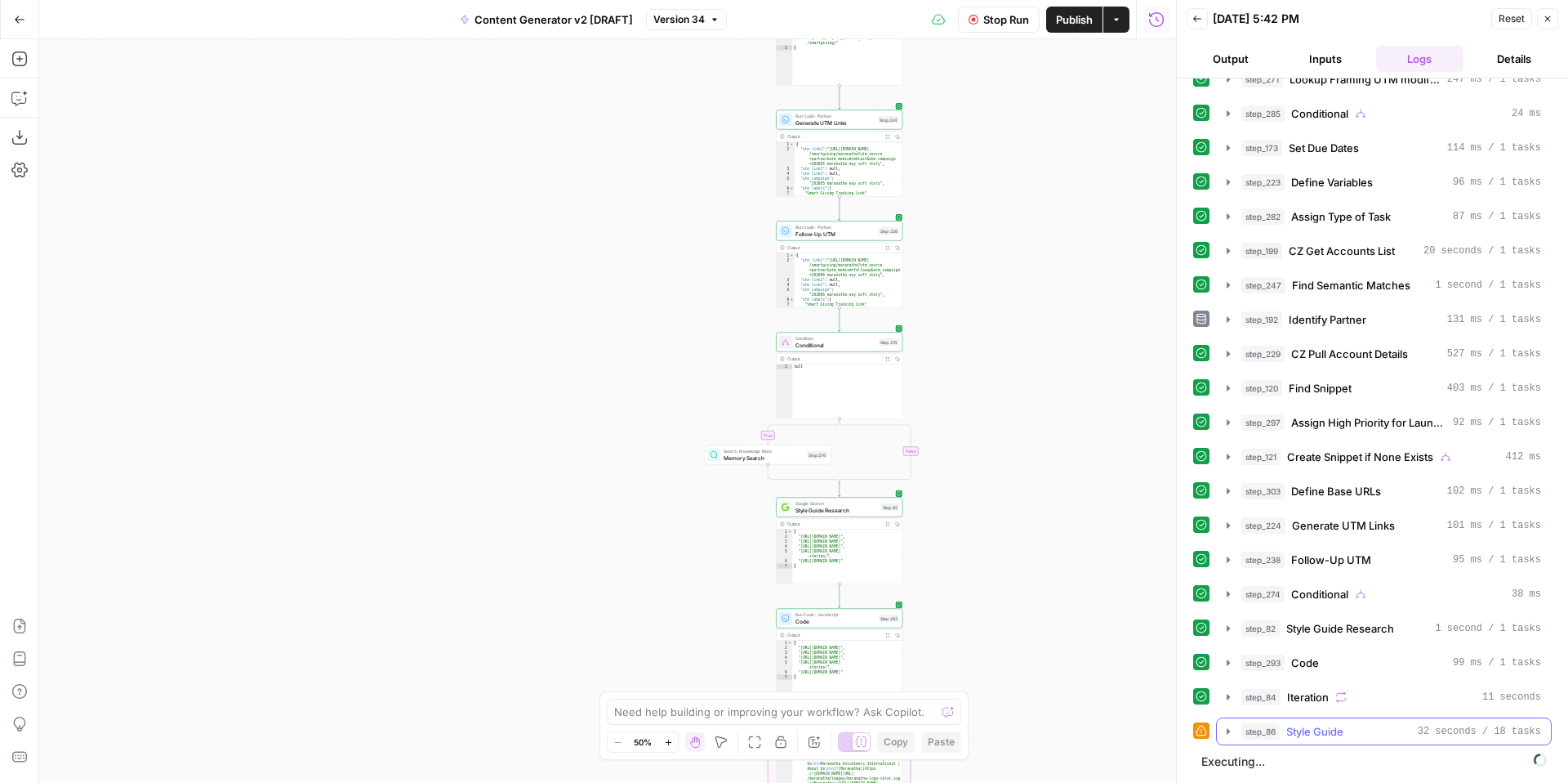
click at [1228, 730] on icon "button" at bounding box center [1228, 731] width 3 height 6
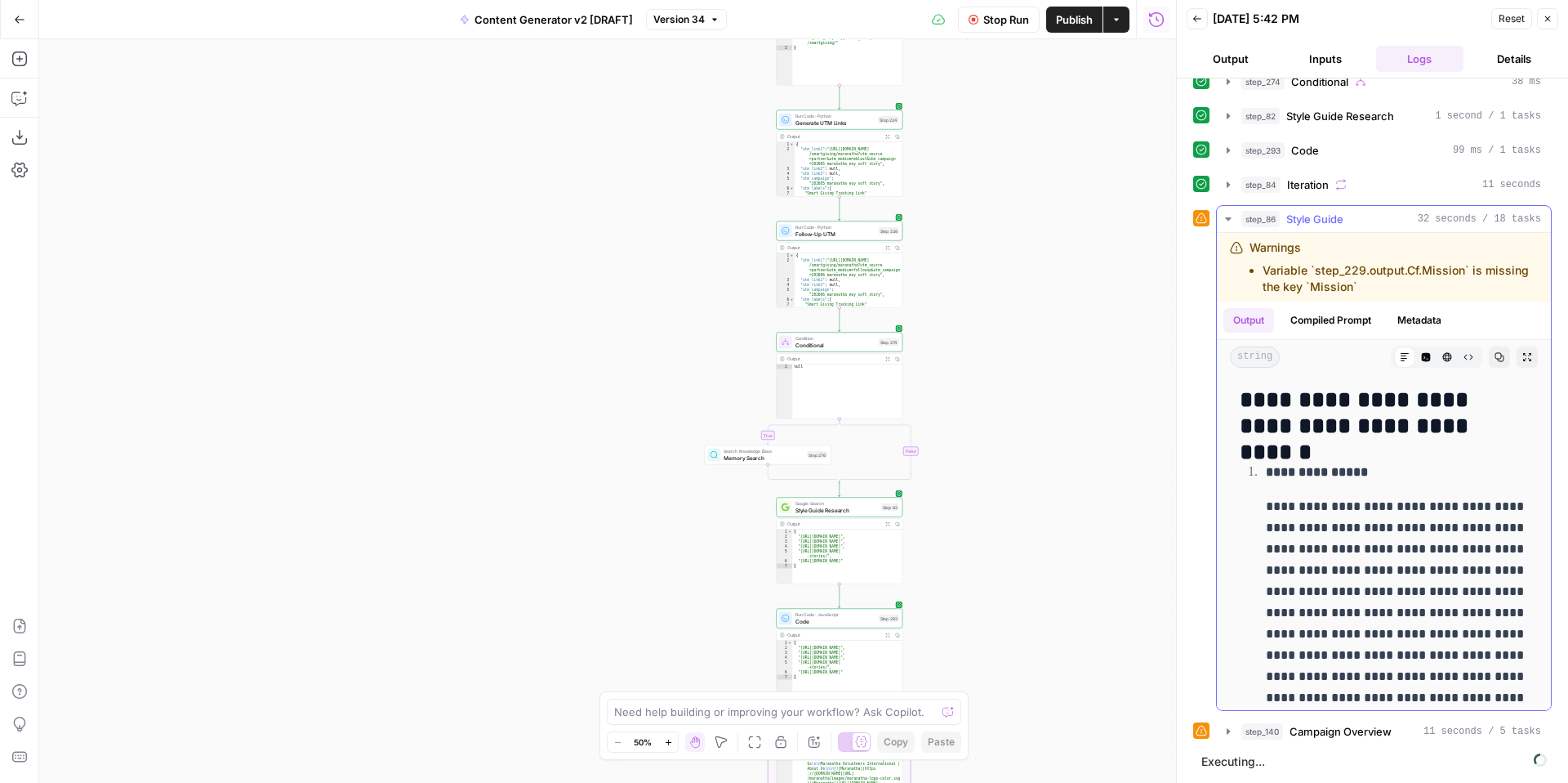
scroll to position [3, 0]
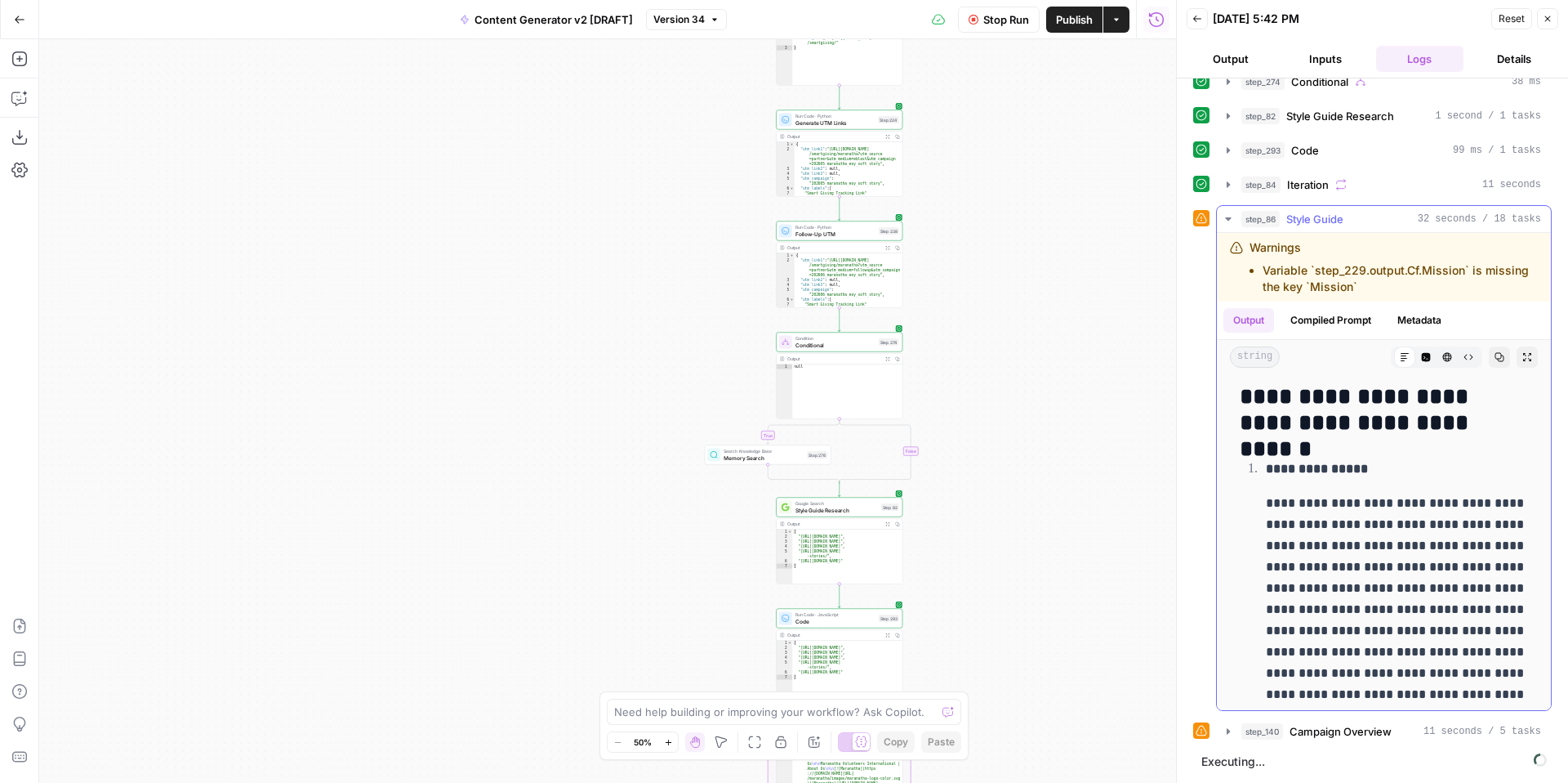
click at [1229, 219] on icon "button" at bounding box center [1229, 219] width 6 height 3
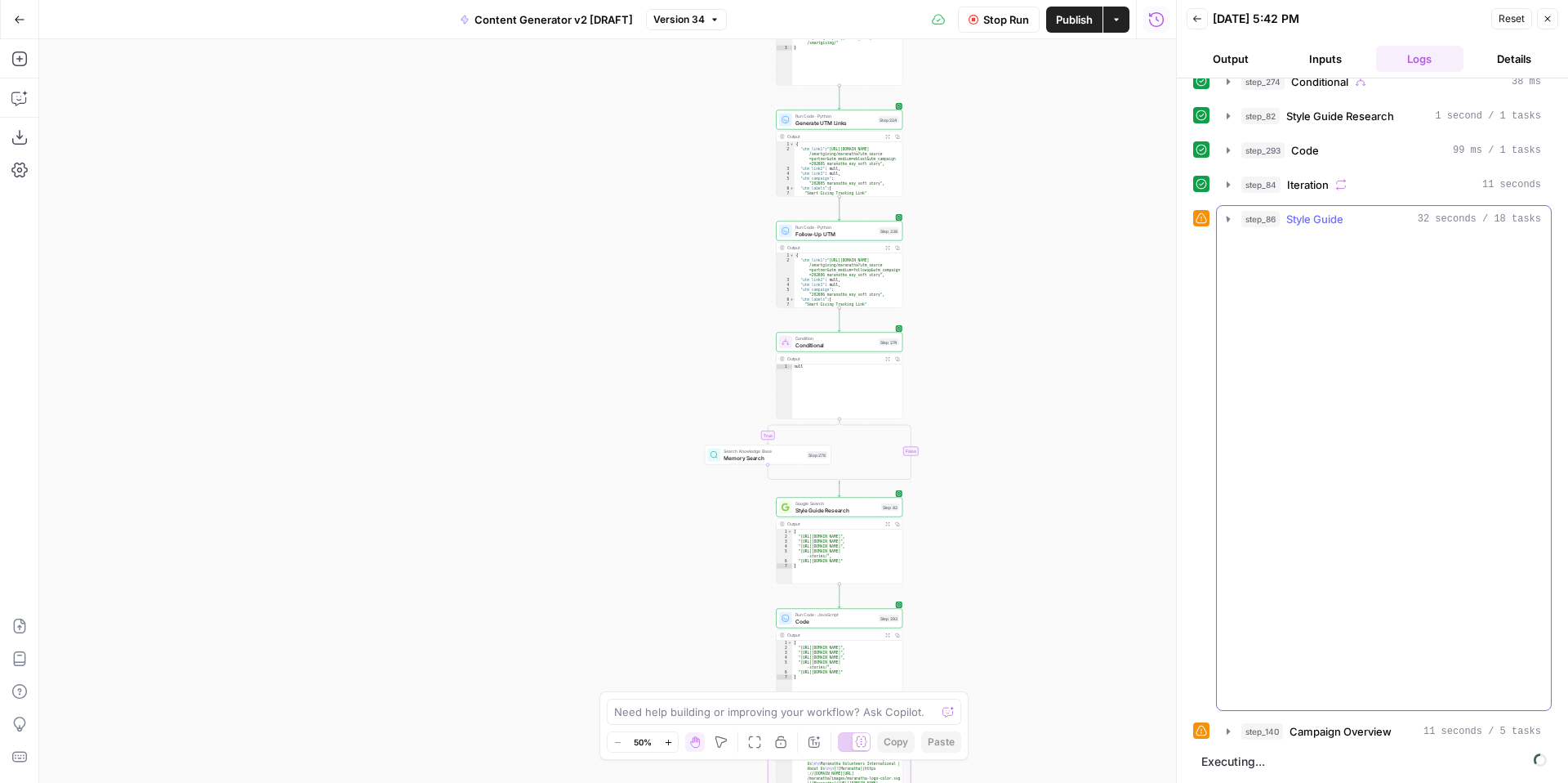
scroll to position [90, 0]
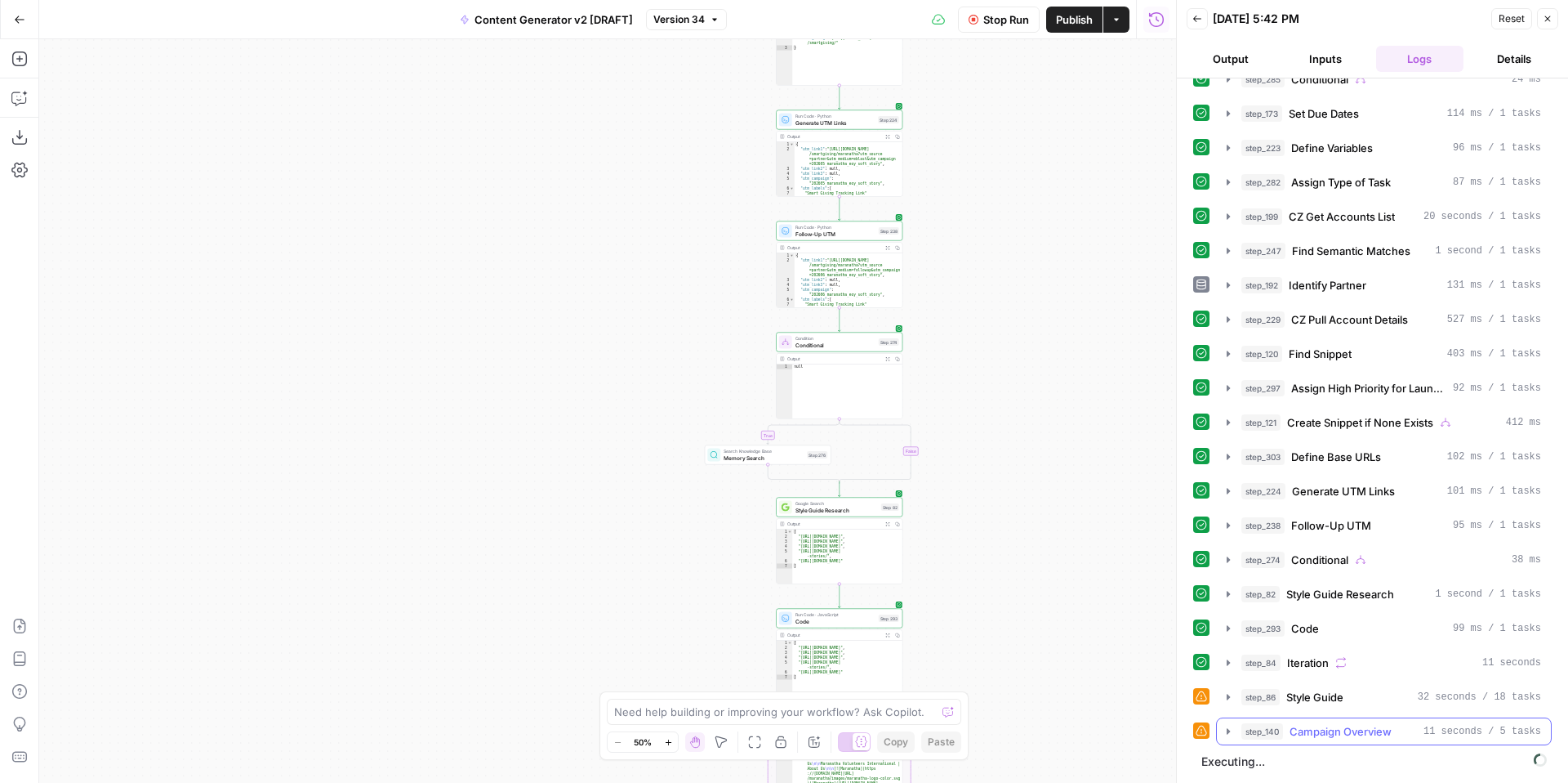
click at [1226, 734] on icon "button" at bounding box center [1229, 731] width 13 height 13
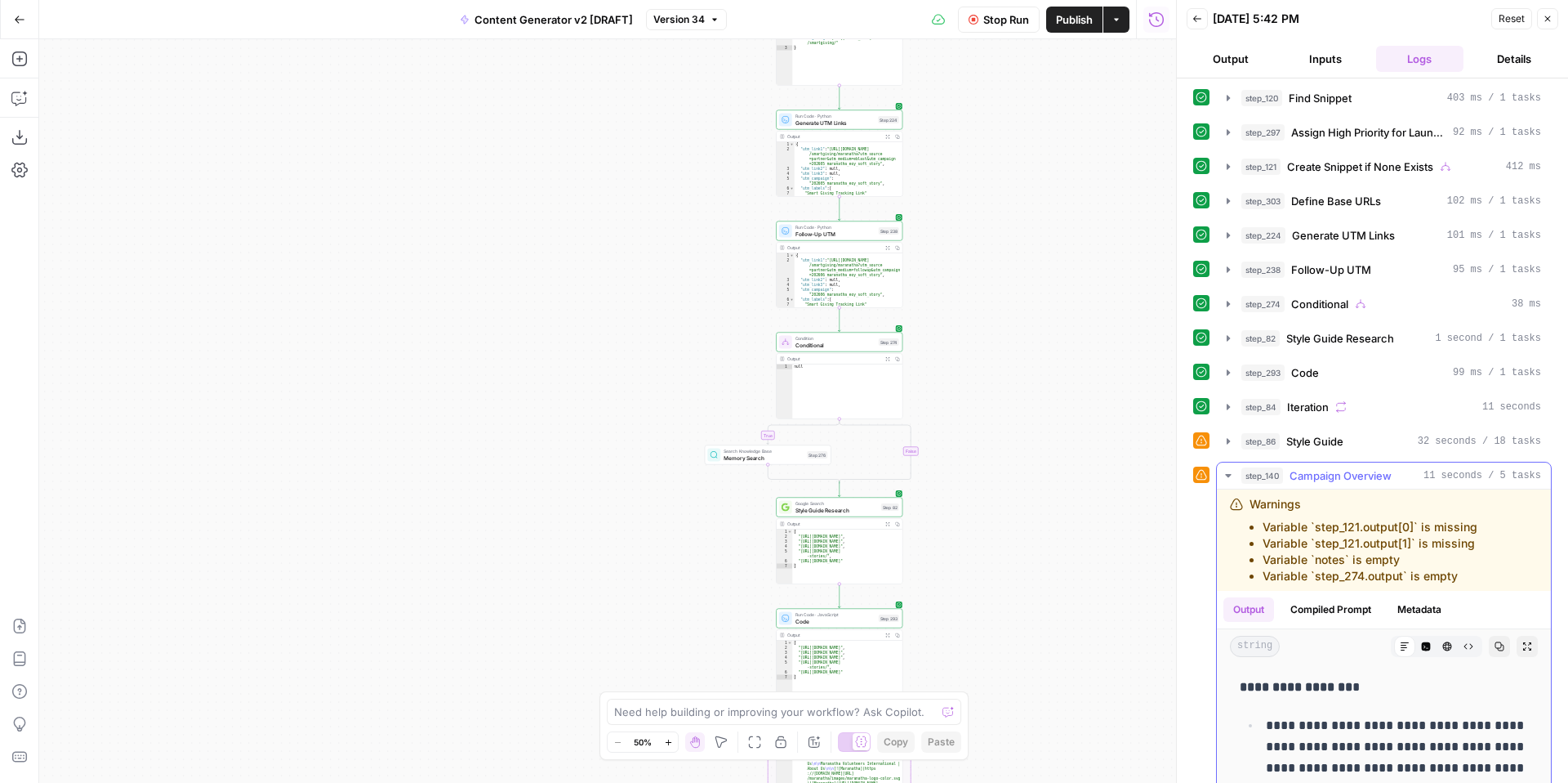
scroll to position [361, 0]
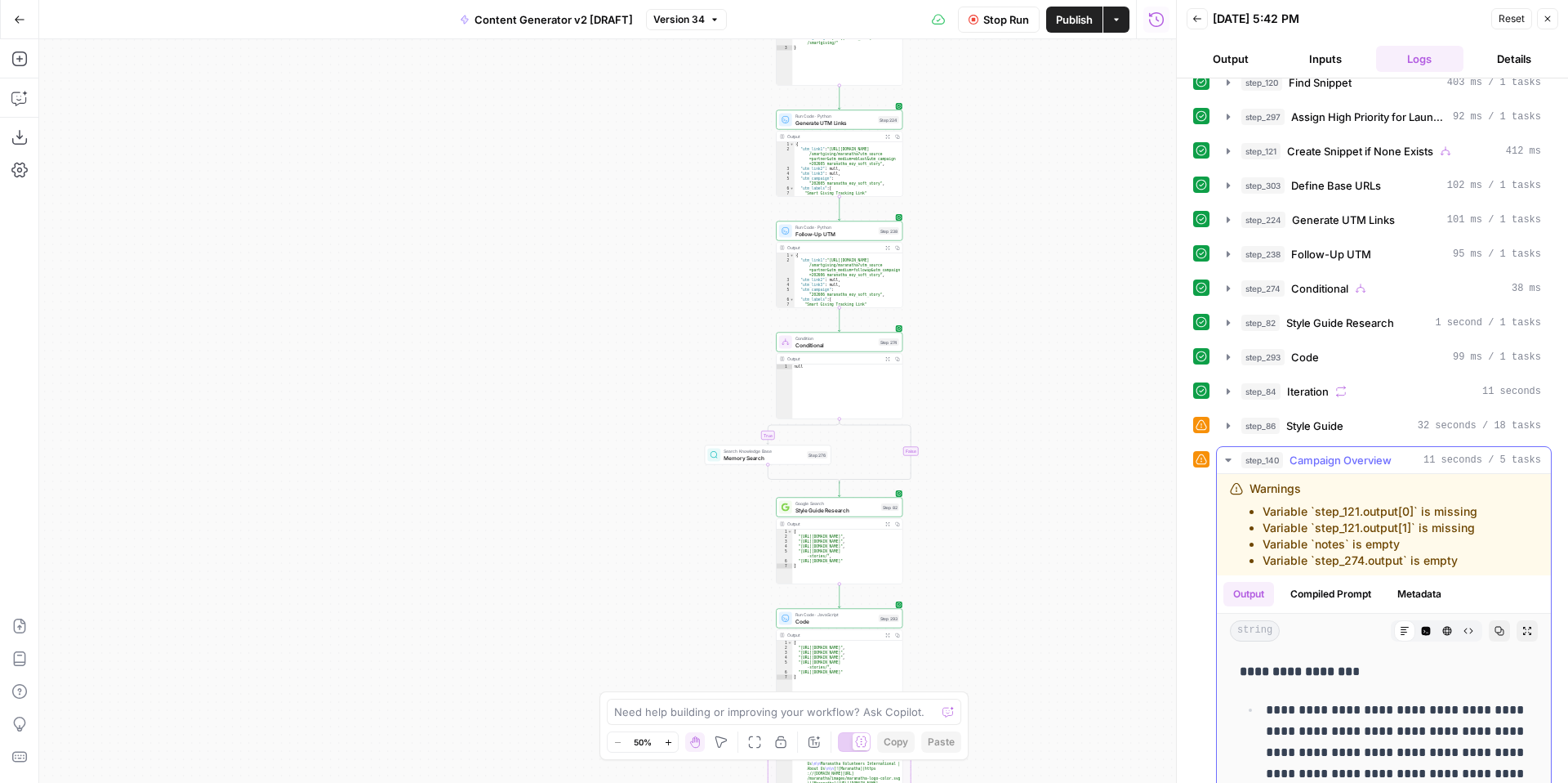
click at [1229, 460] on icon "button" at bounding box center [1229, 460] width 6 height 3
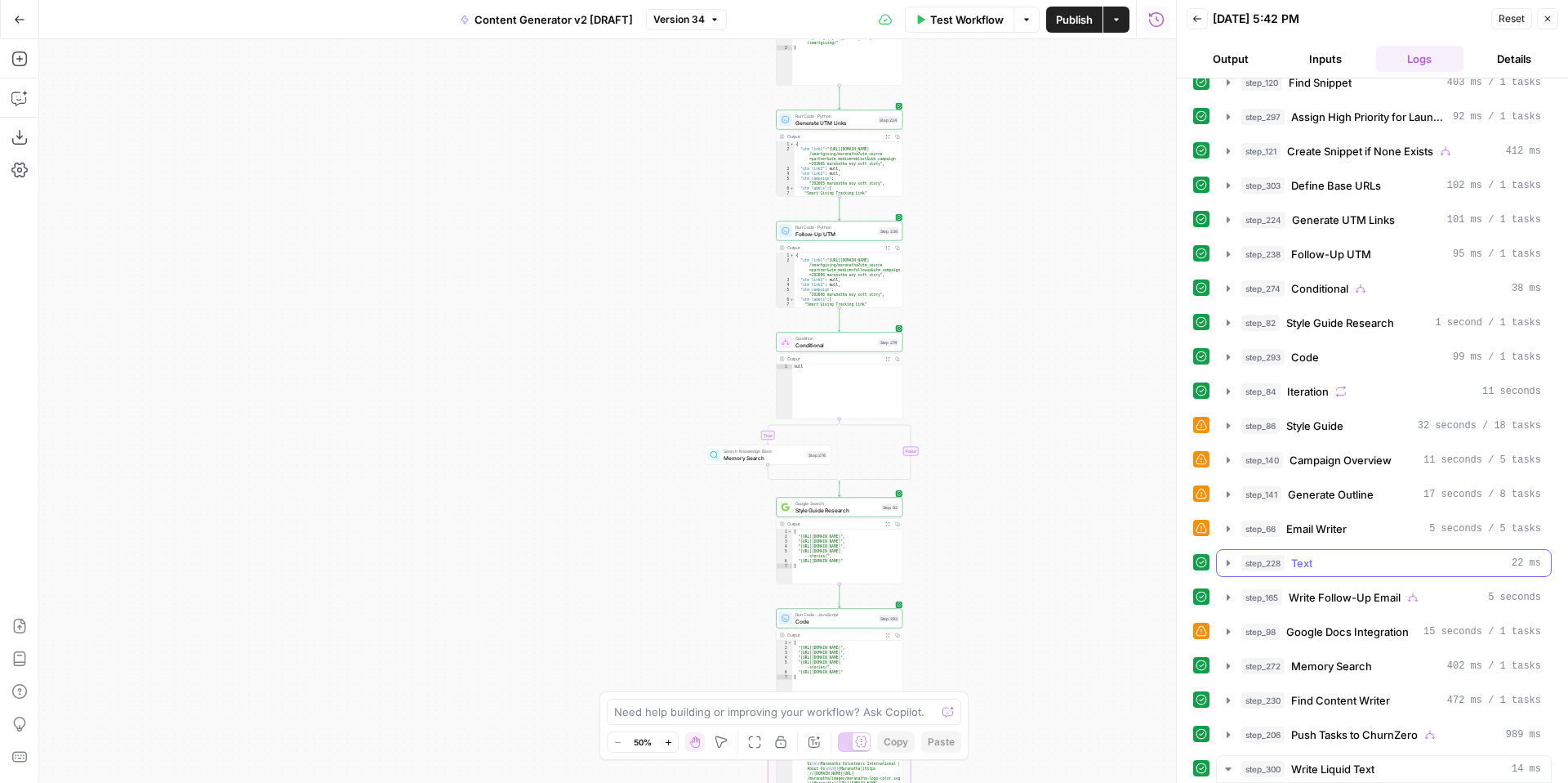
scroll to position [490, 0]
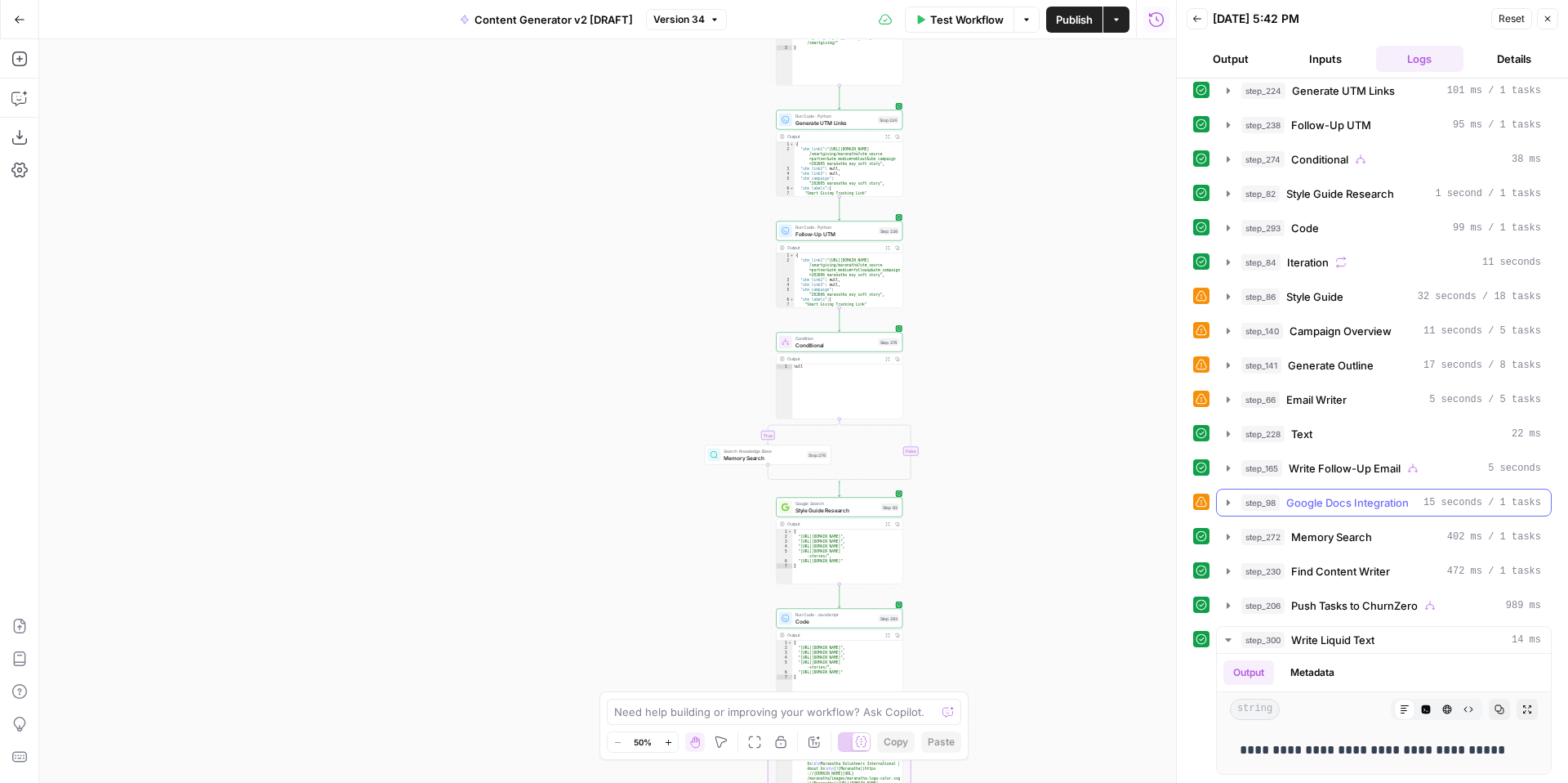
click at [1230, 506] on icon "button" at bounding box center [1229, 503] width 13 height 13
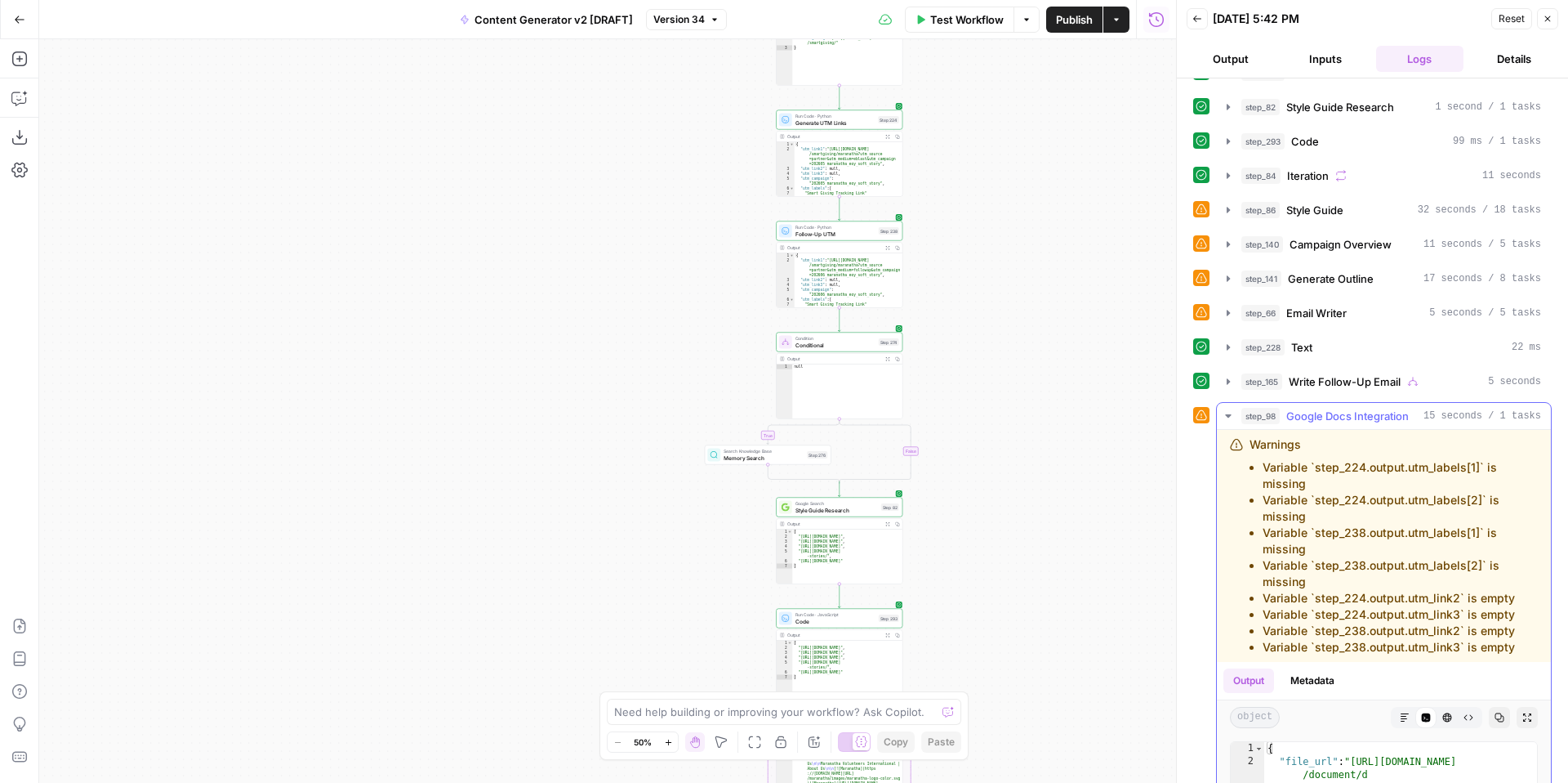
scroll to position [637, 0]
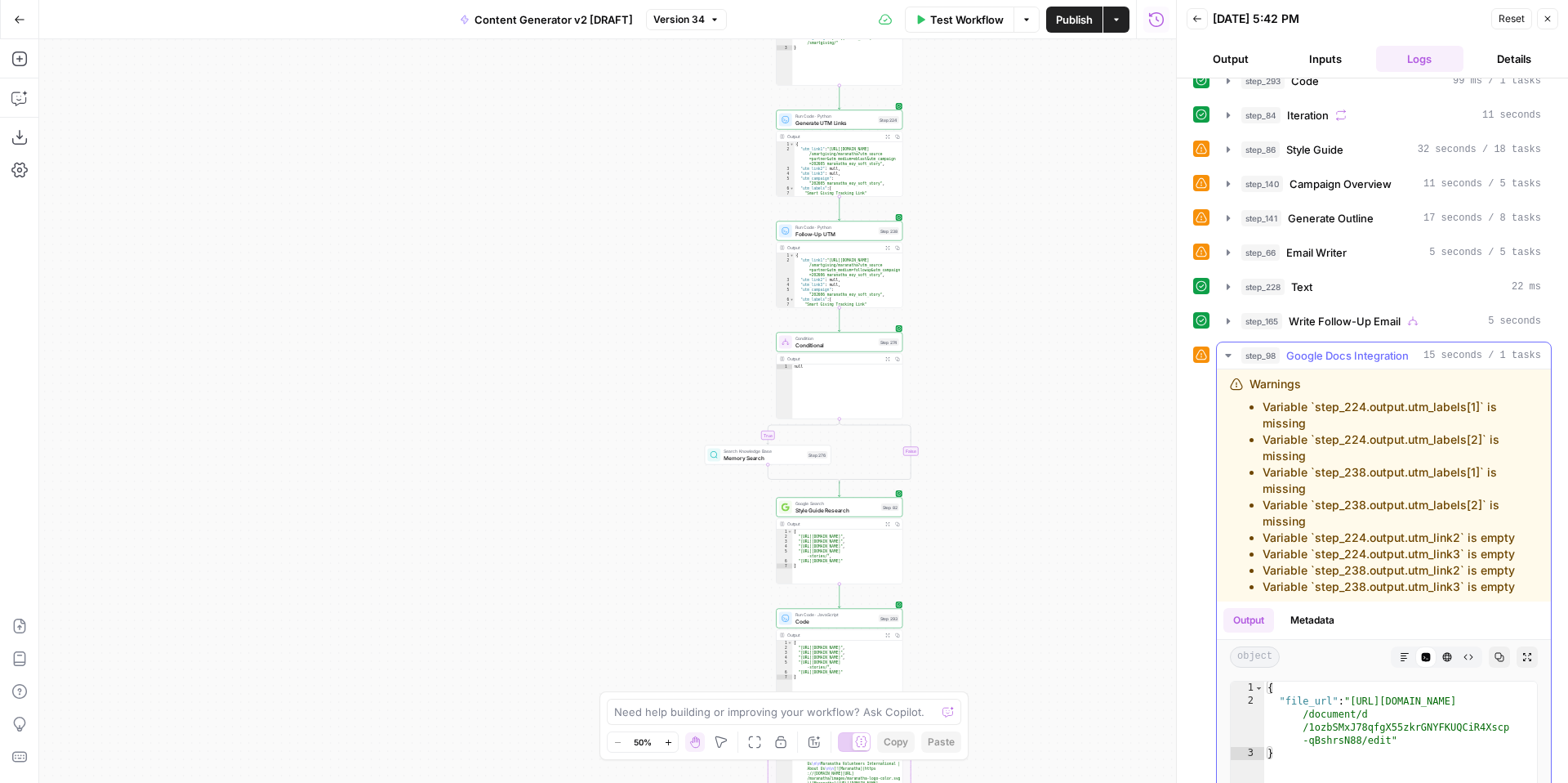
click at [1227, 358] on icon "button" at bounding box center [1229, 356] width 13 height 13
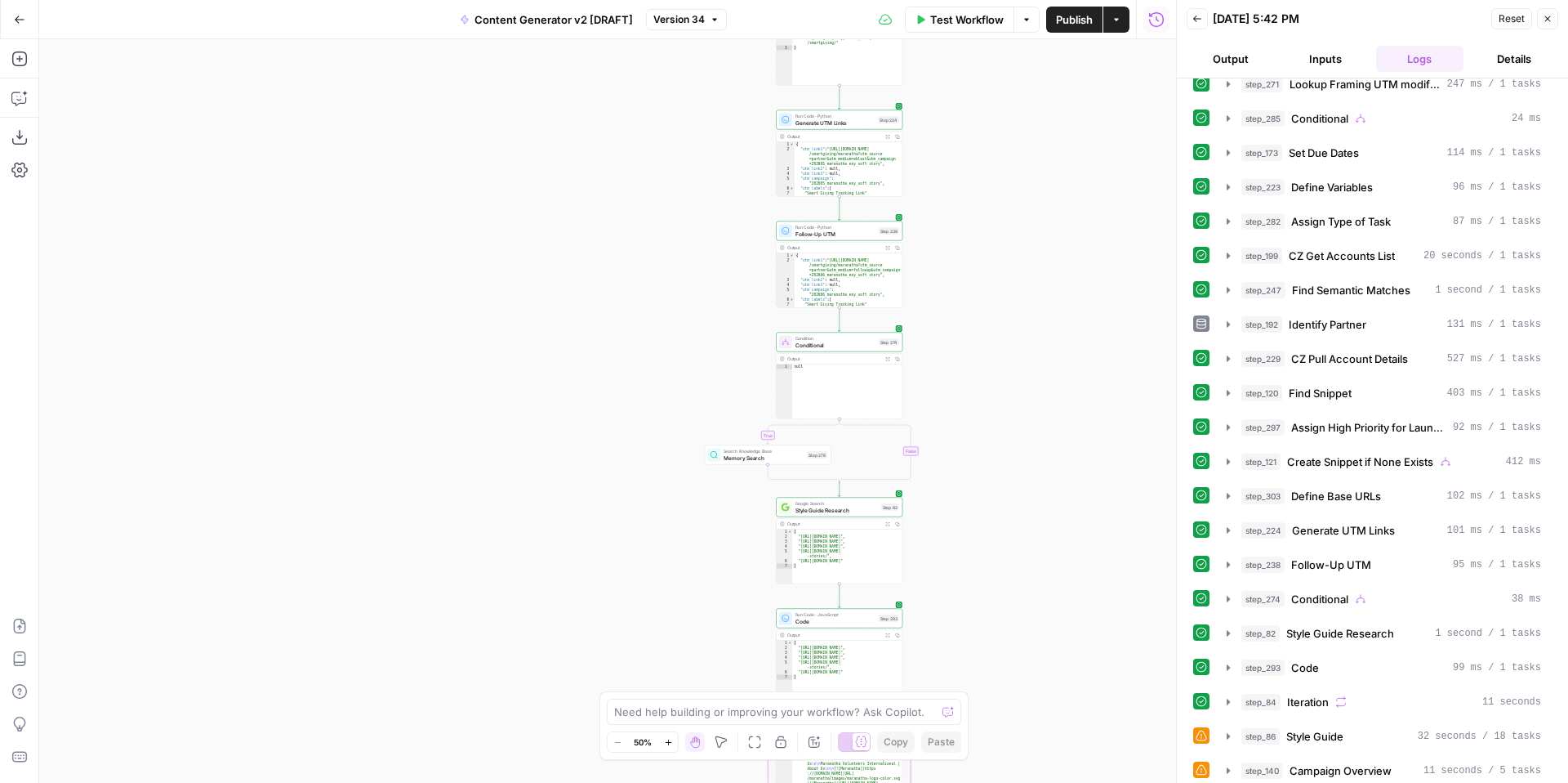
scroll to position [0, 0]
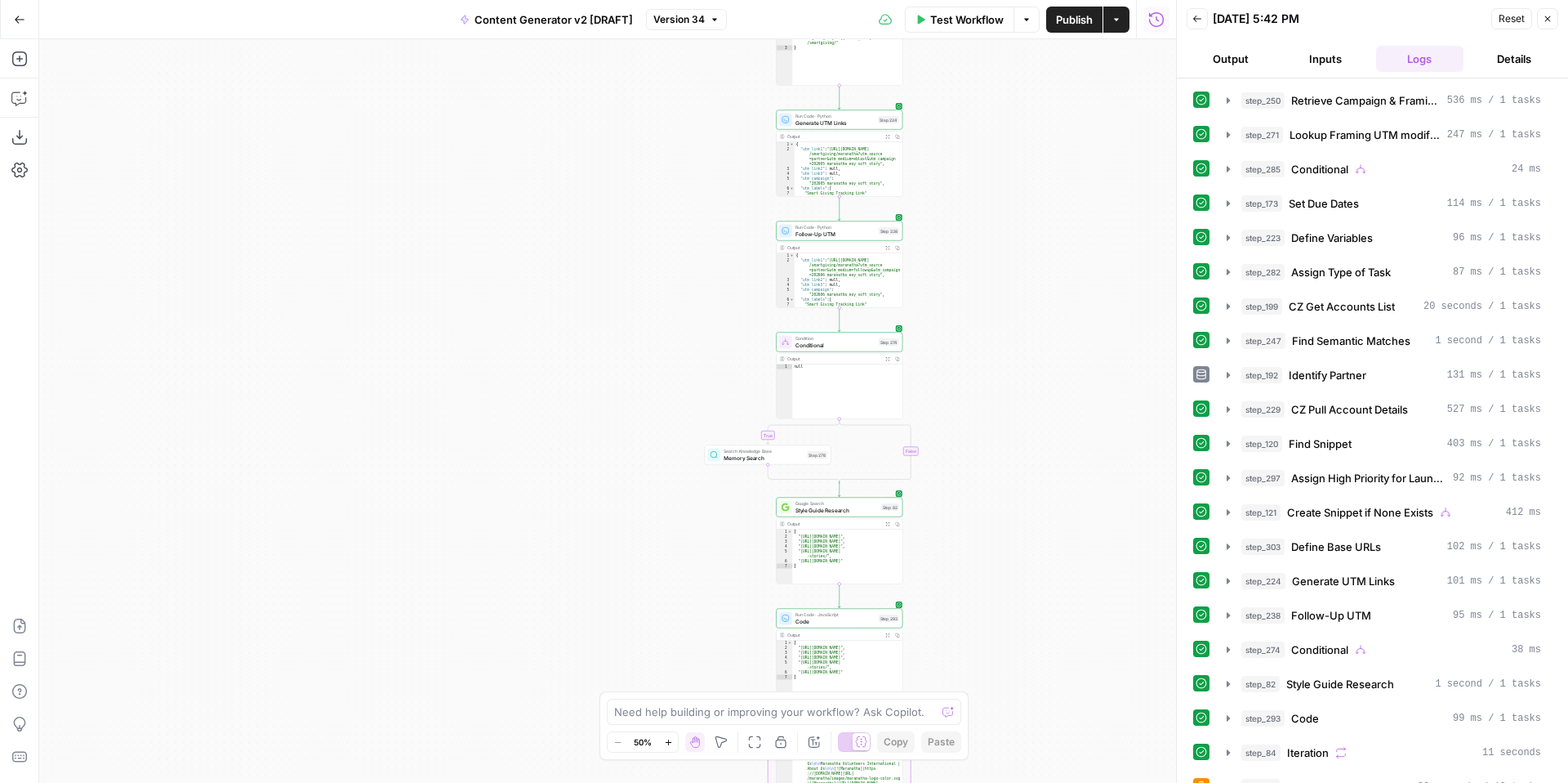
click at [1324, 59] on button "Inputs" at bounding box center [1325, 59] width 88 height 26
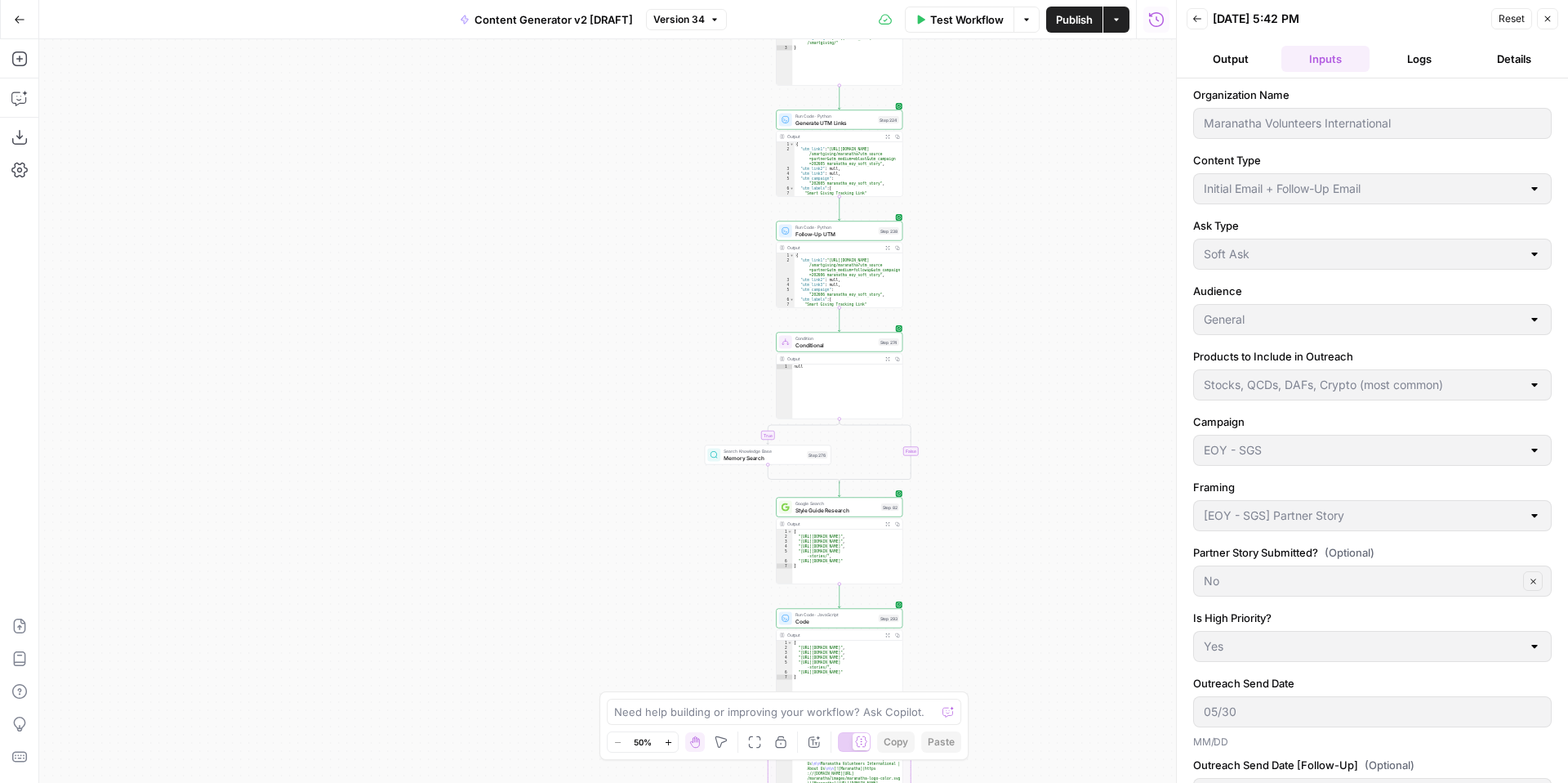
click at [1506, 13] on span "Reset" at bounding box center [1511, 18] width 26 height 14
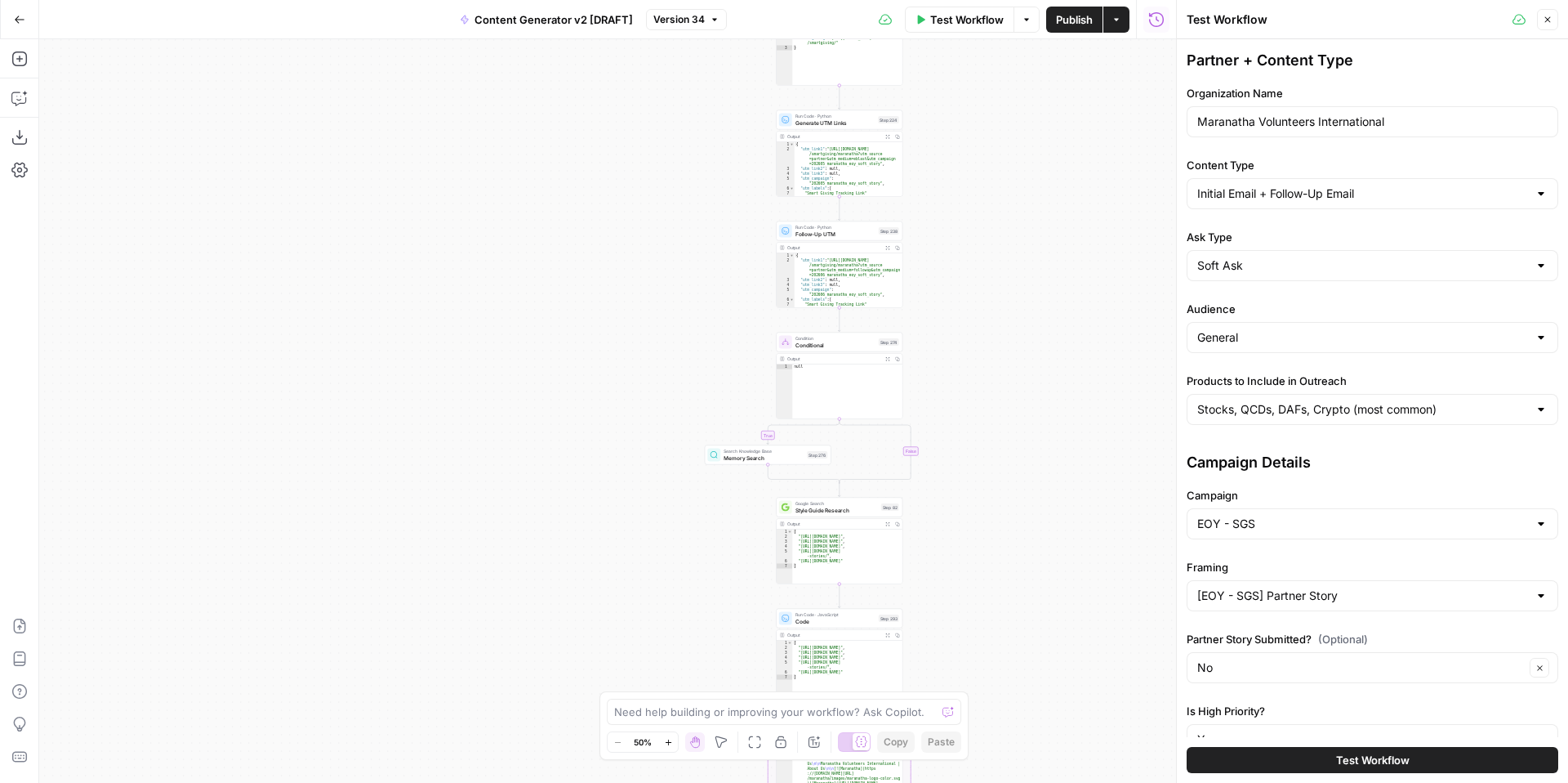
scroll to position [39, 0]
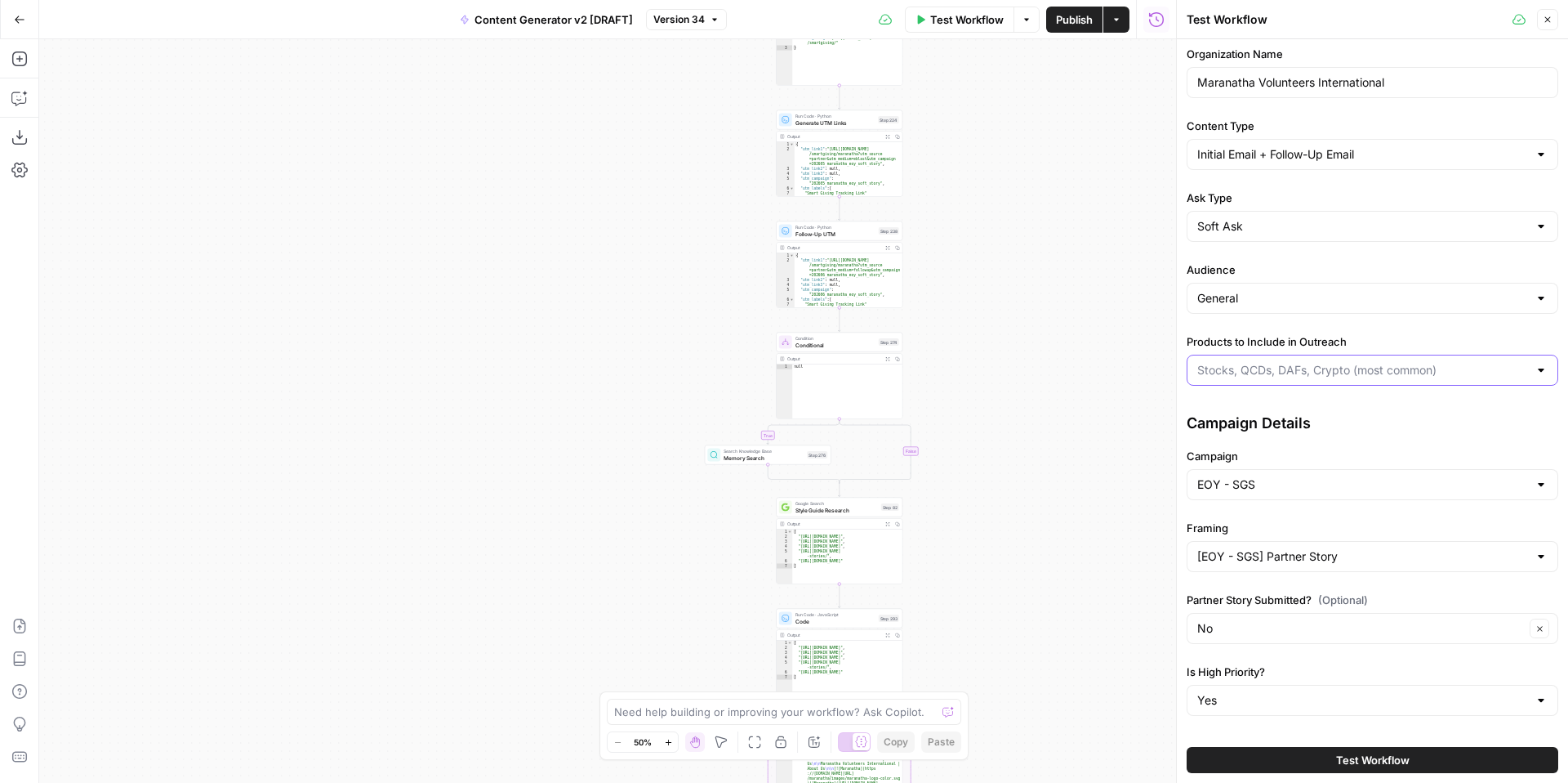
click at [1420, 371] on input "Products to Include in Outreach" at bounding box center [1363, 369] width 331 height 16
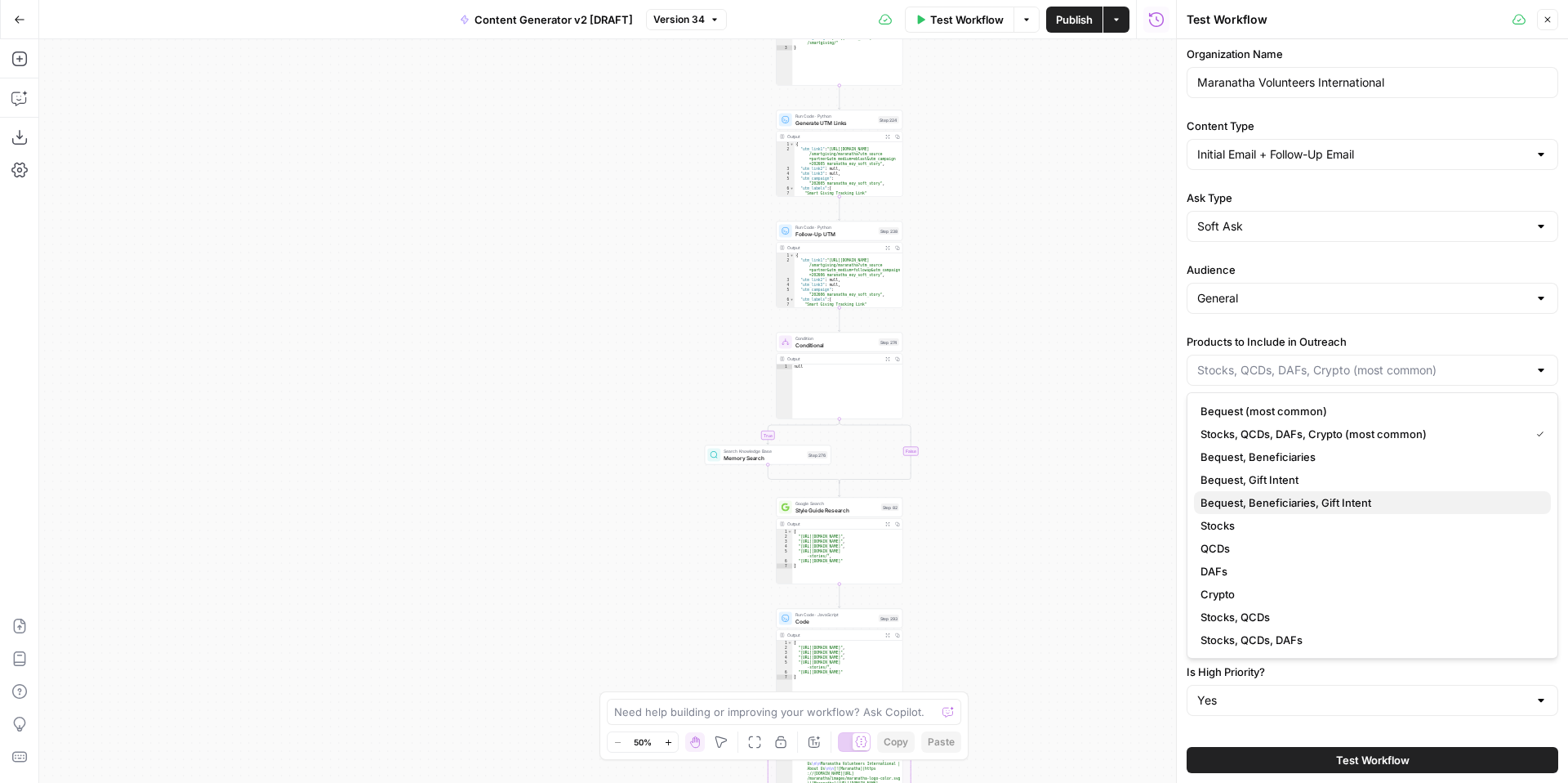
click at [1419, 504] on span "Bequest, Beneficiaries, Gift Intent" at bounding box center [1369, 502] width 338 height 16
type input "Bequest, Beneficiaries, Gift Intent"
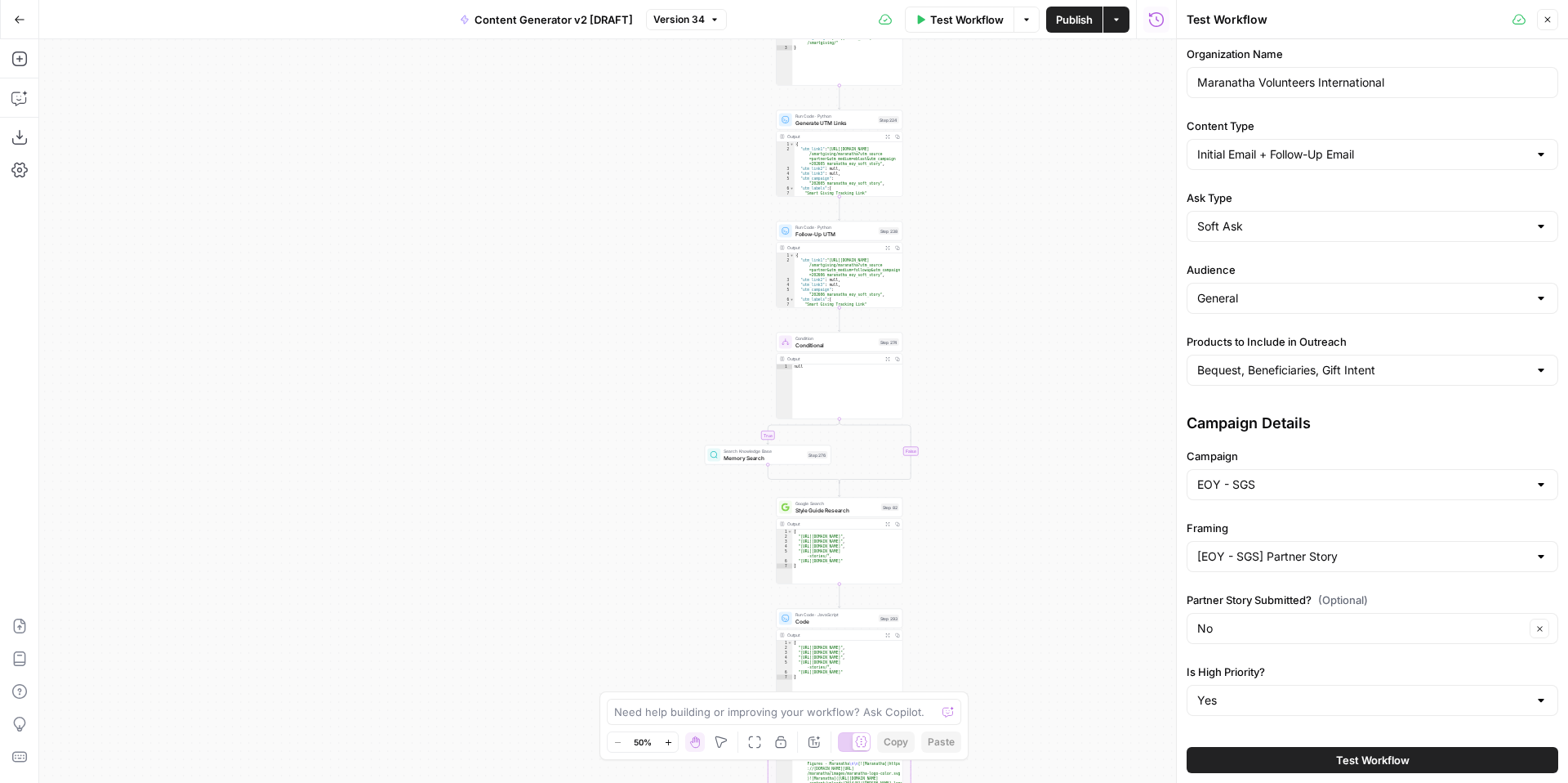
click at [1381, 378] on div "Bequest, Beneficiaries, Gift Intent" at bounding box center [1372, 370] width 372 height 31
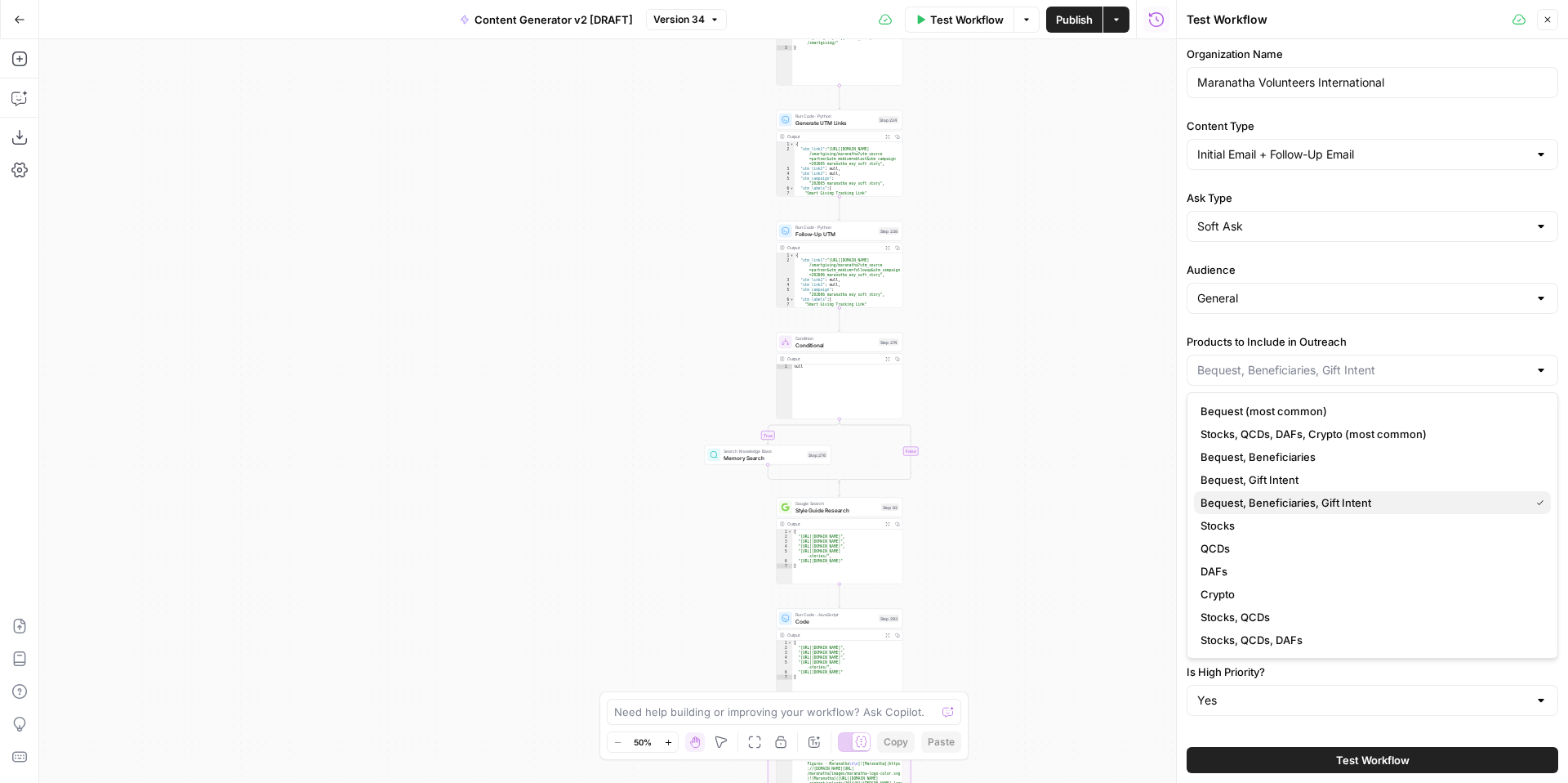
click at [1436, 503] on span "Bequest, Beneficiaries, Gift Intent" at bounding box center [1362, 502] width 322 height 16
type input "Bequest, Beneficiaries, Gift Intent"
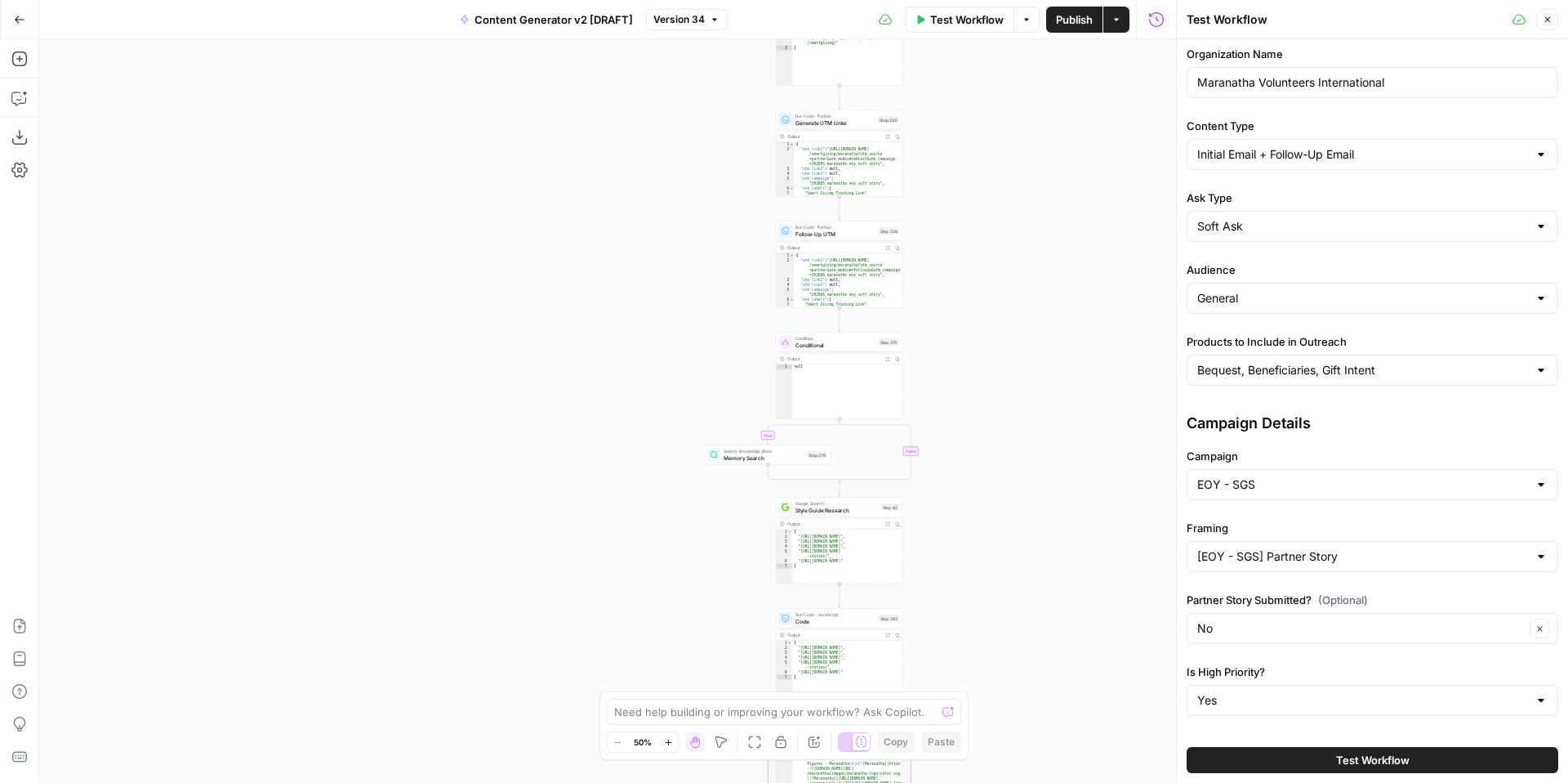
scroll to position [44, 0]
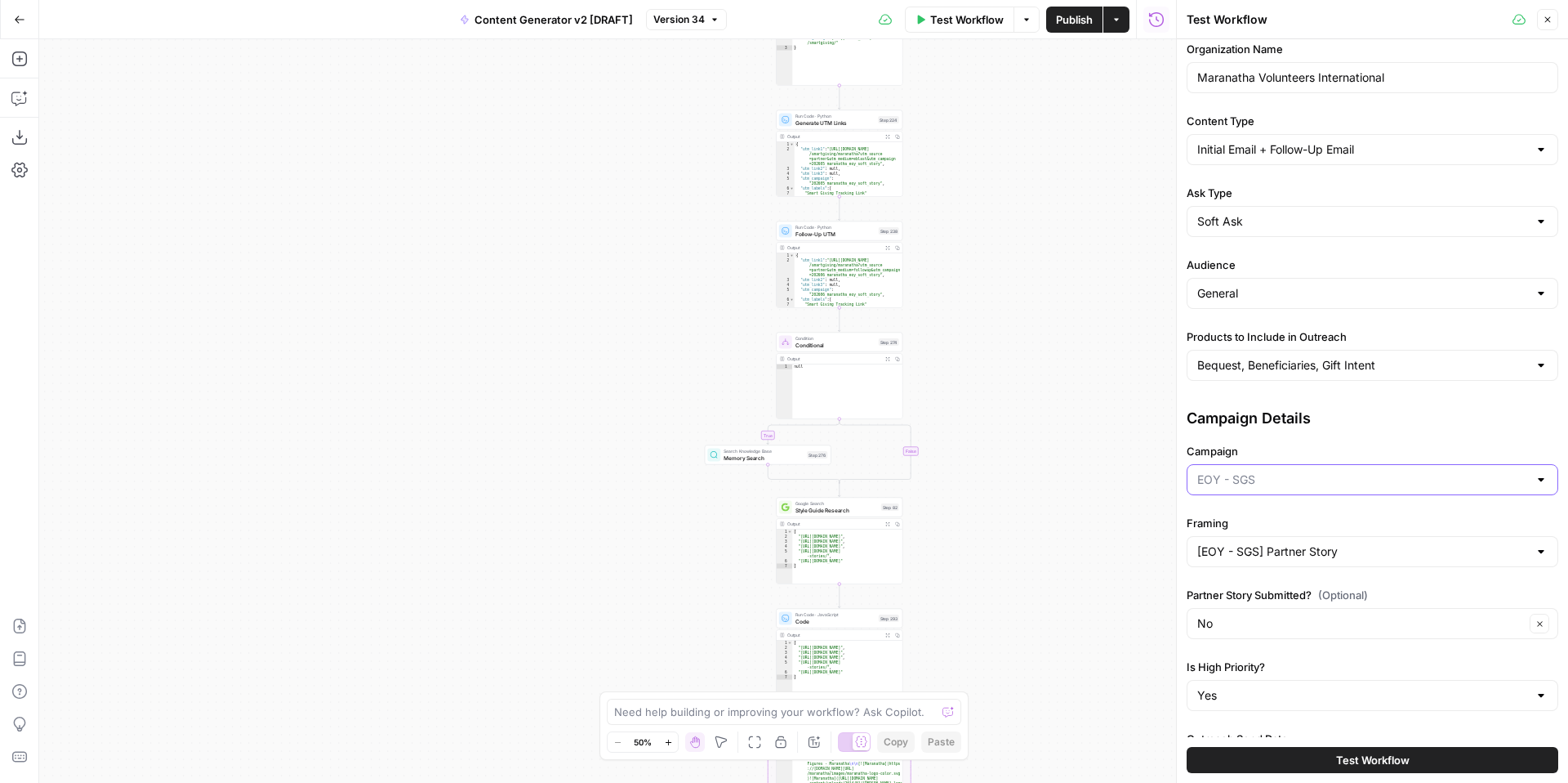
click at [1389, 487] on input "Campaign" at bounding box center [1363, 479] width 331 height 16
click at [1368, 560] on span "MAWM" at bounding box center [1369, 566] width 338 height 16
type input "MAWM"
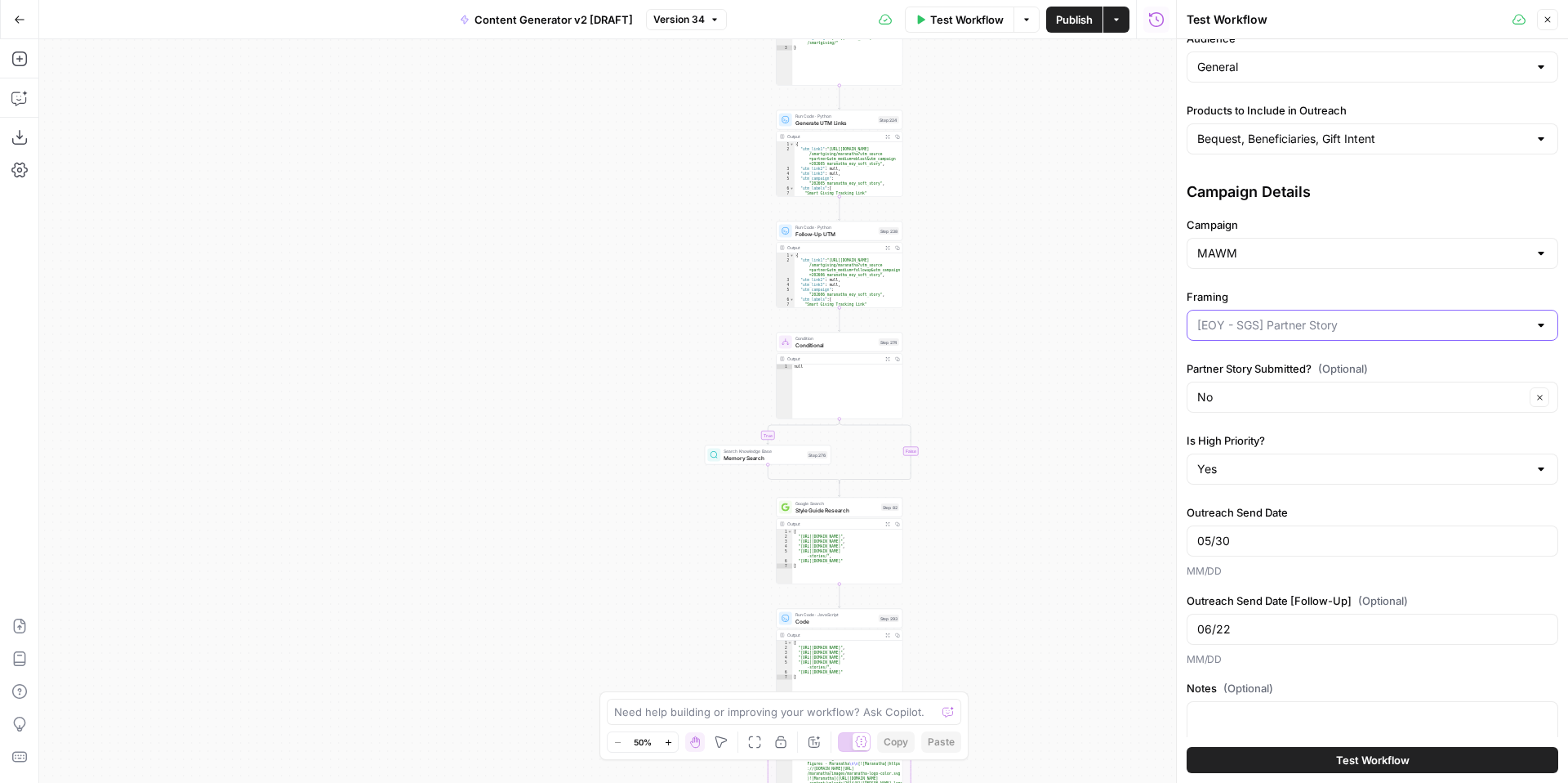
click at [1302, 325] on input "Framing" at bounding box center [1363, 324] width 331 height 16
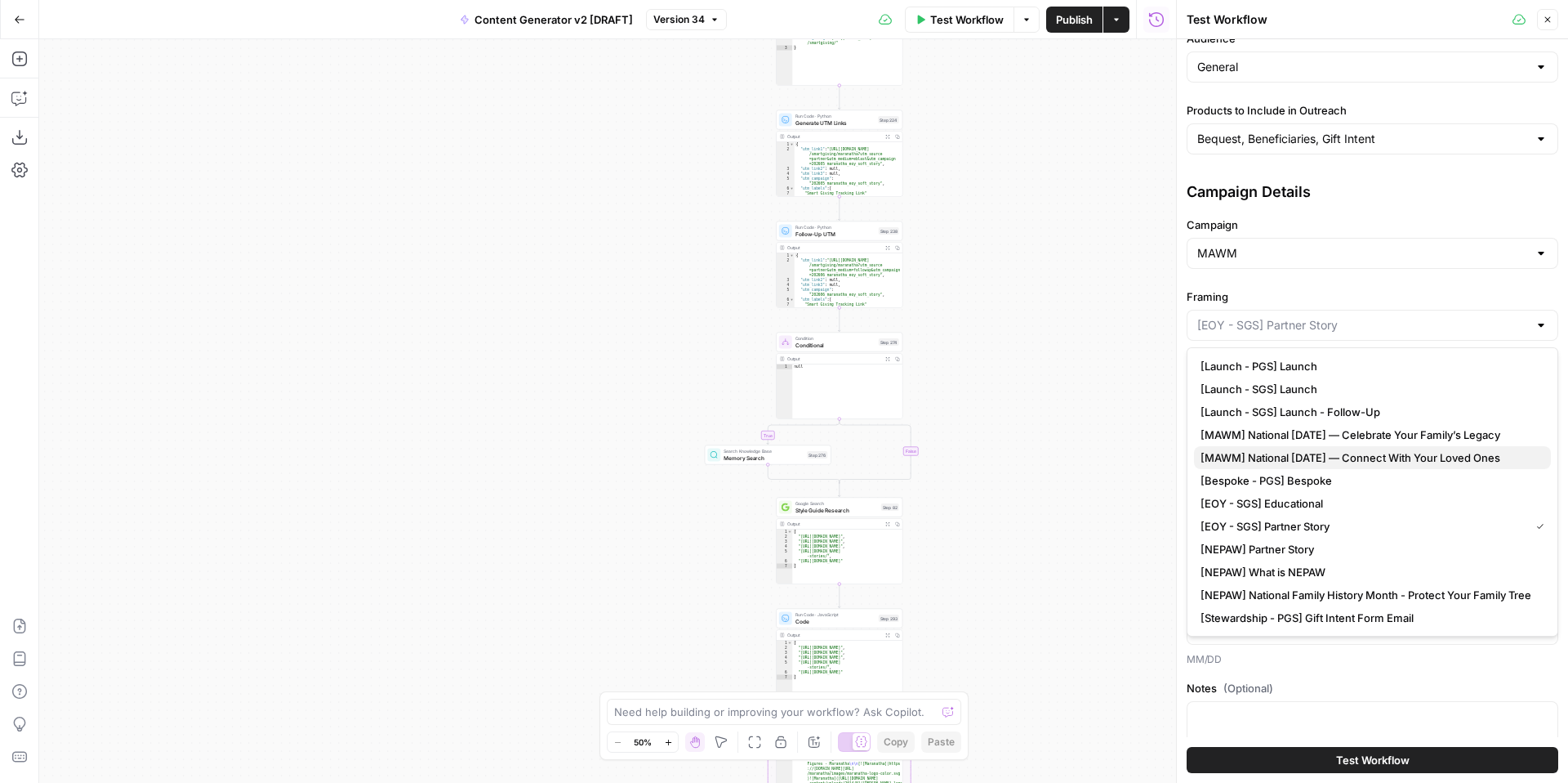
click at [1422, 457] on span "[MAWM] National [DATE] — Connect With Your Loved Ones" at bounding box center [1369, 457] width 338 height 16
type input "[MAWM] National [DATE] — Connect With Your Loved Ones"
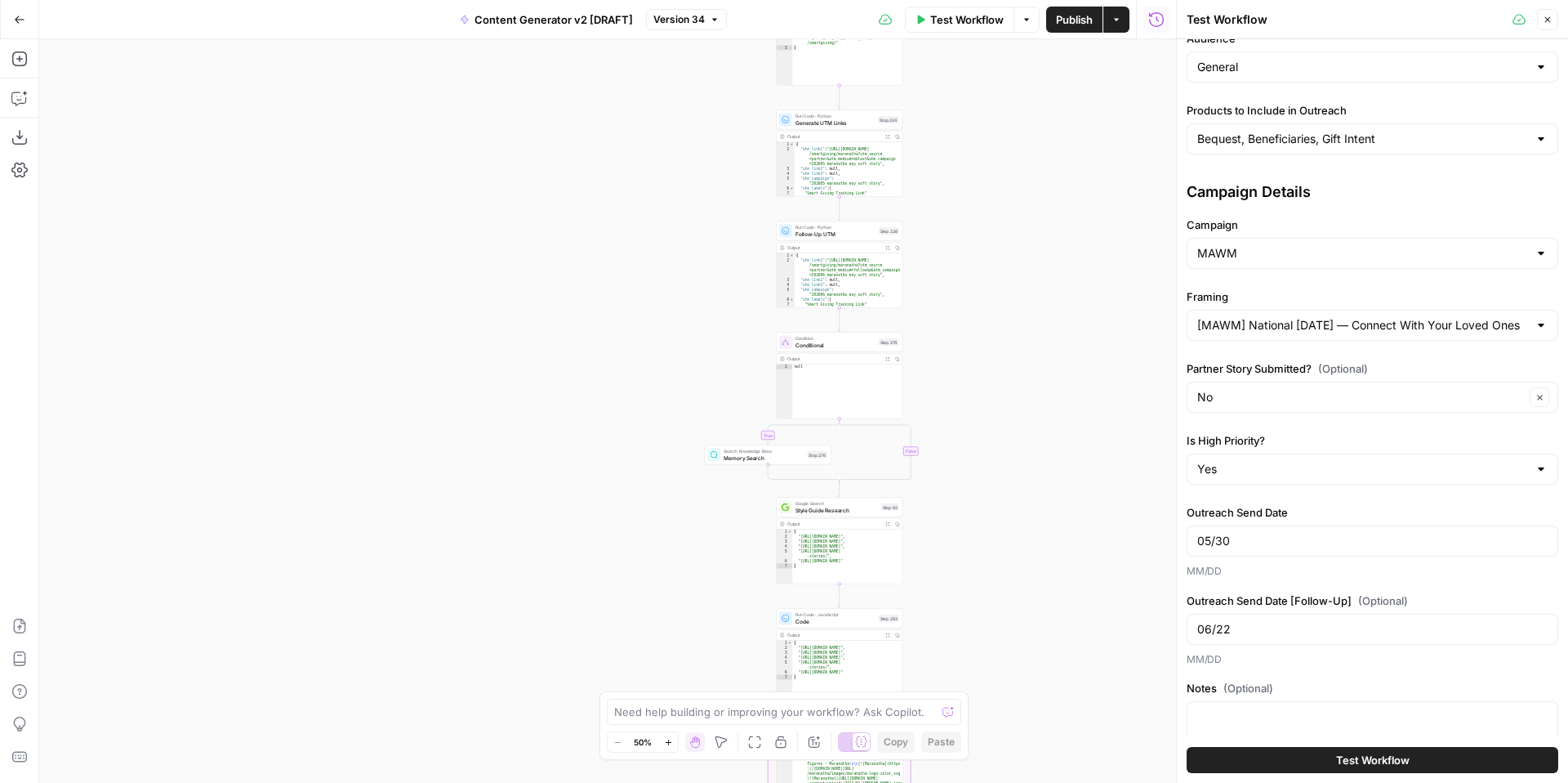
scroll to position [315, 0]
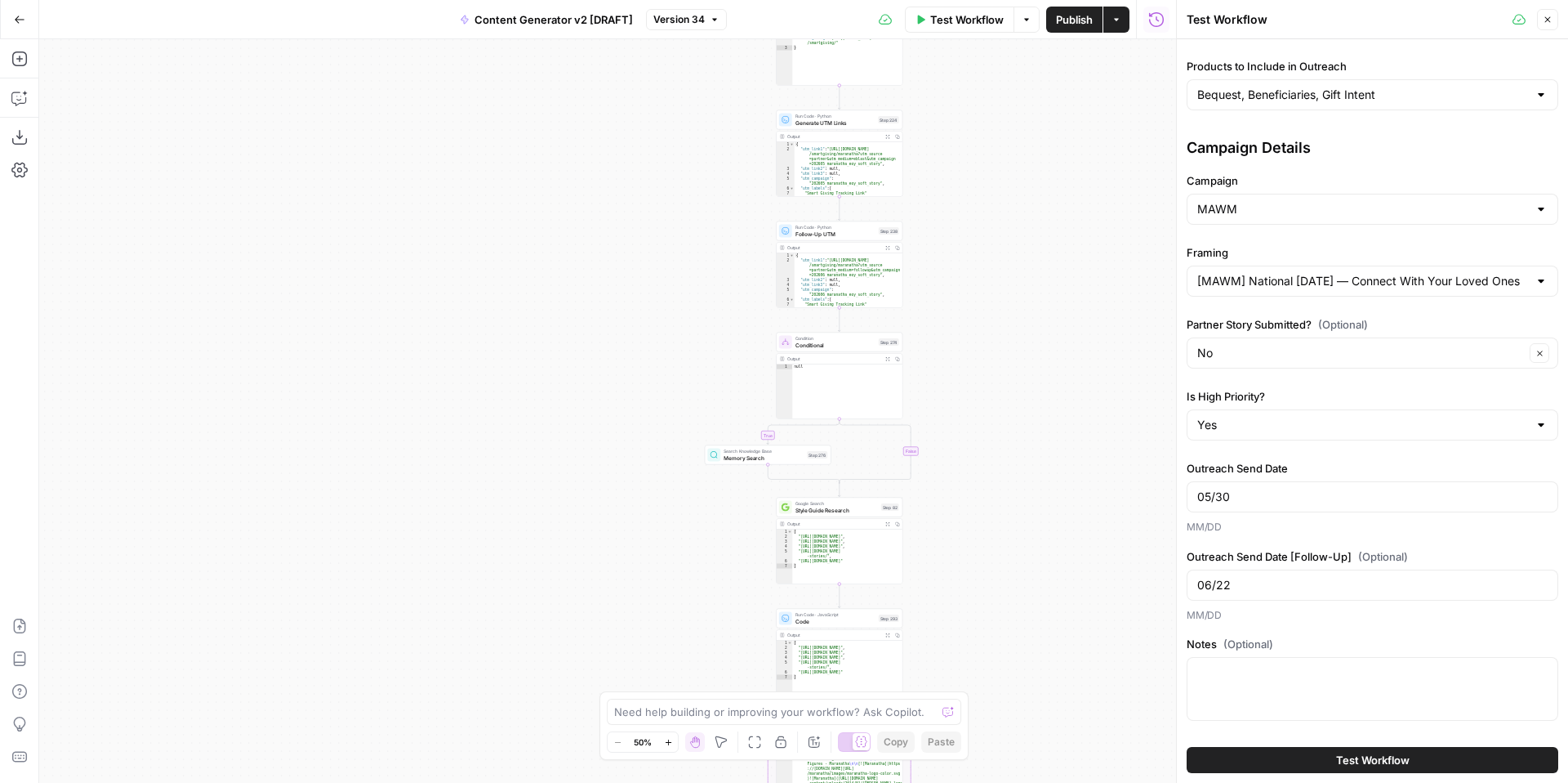
click at [1370, 758] on span "Test Workflow" at bounding box center [1372, 760] width 74 height 16
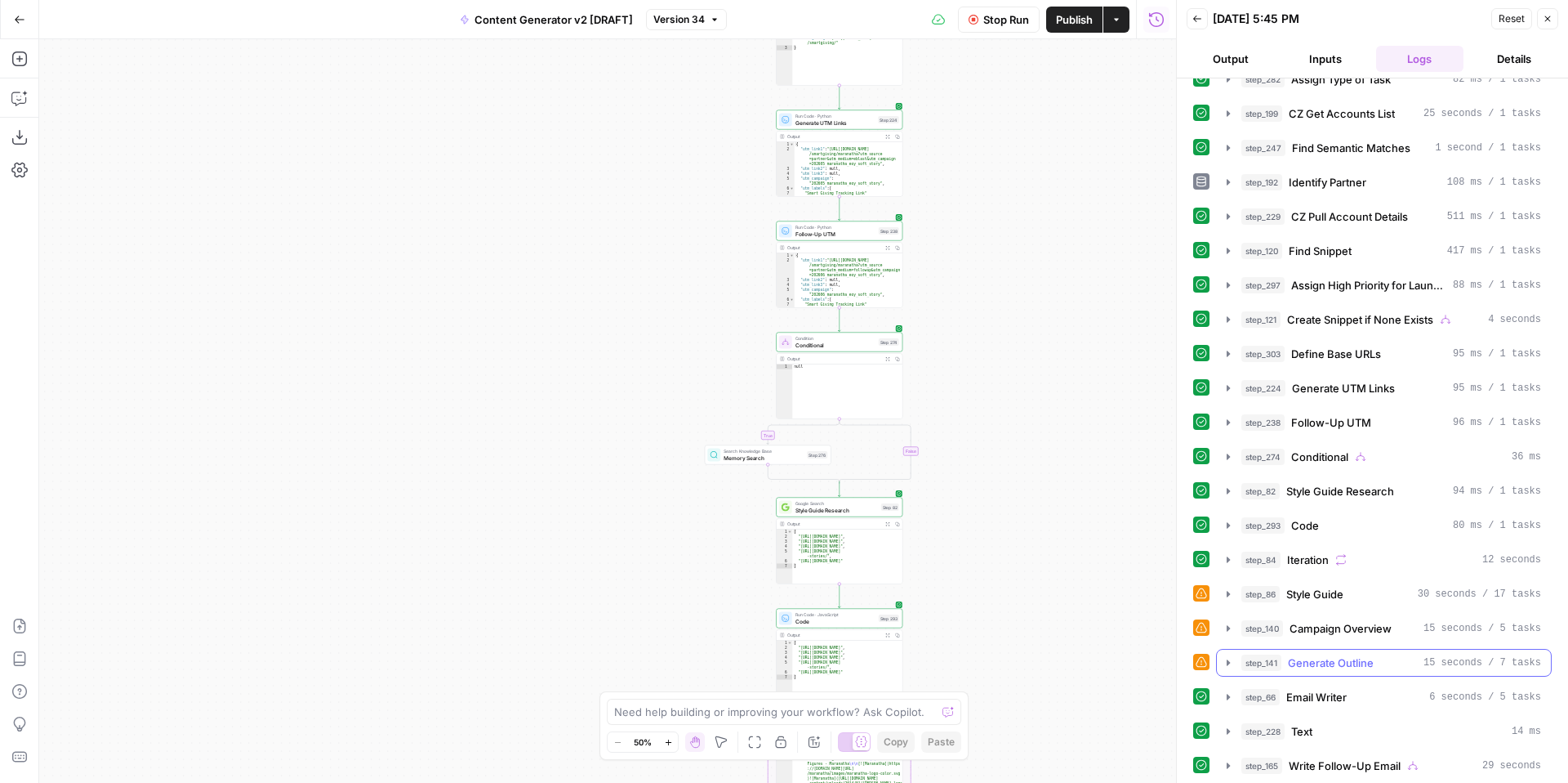
scroll to position [227, 0]
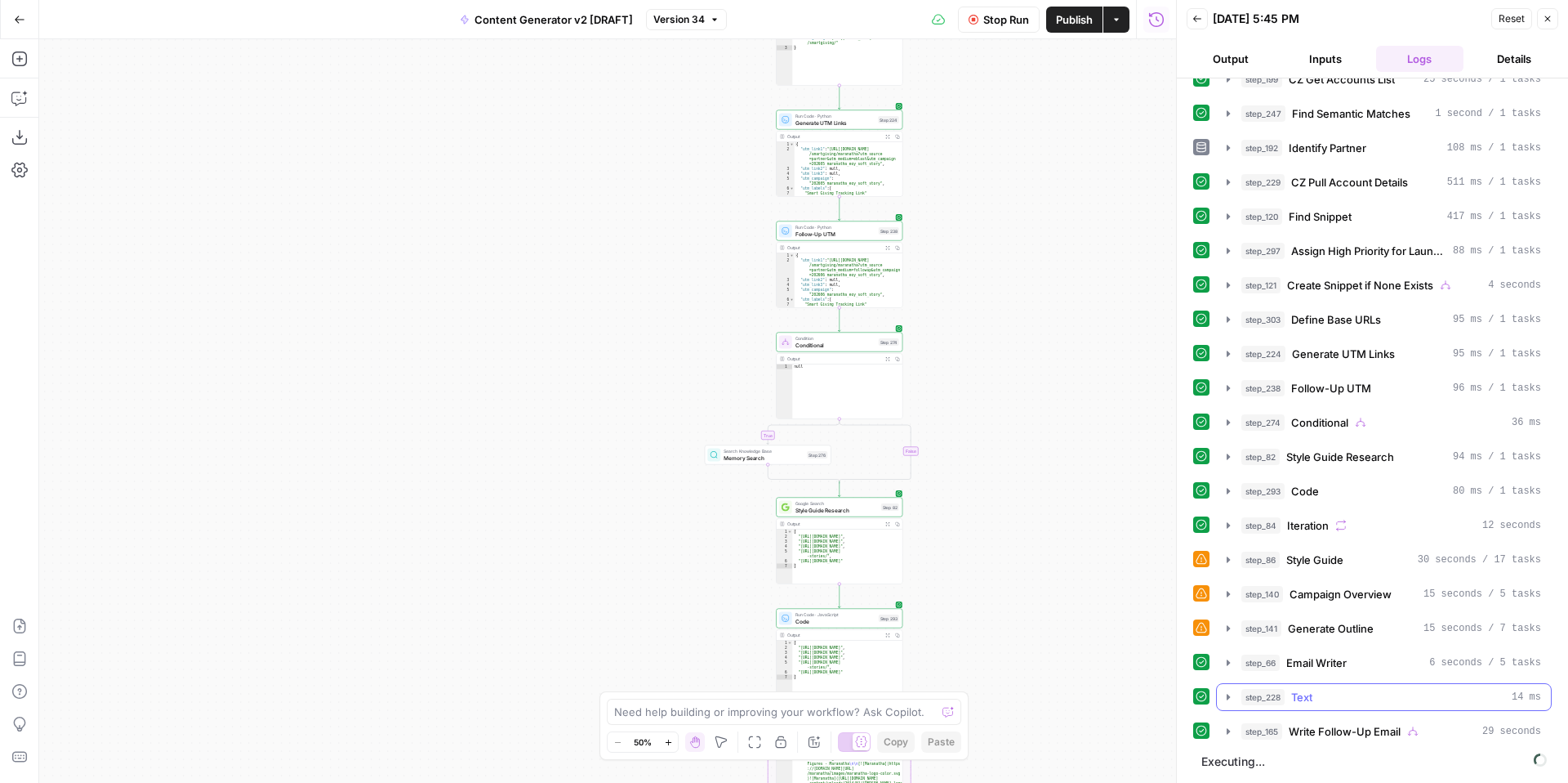
click at [1228, 698] on icon "button" at bounding box center [1228, 697] width 3 height 6
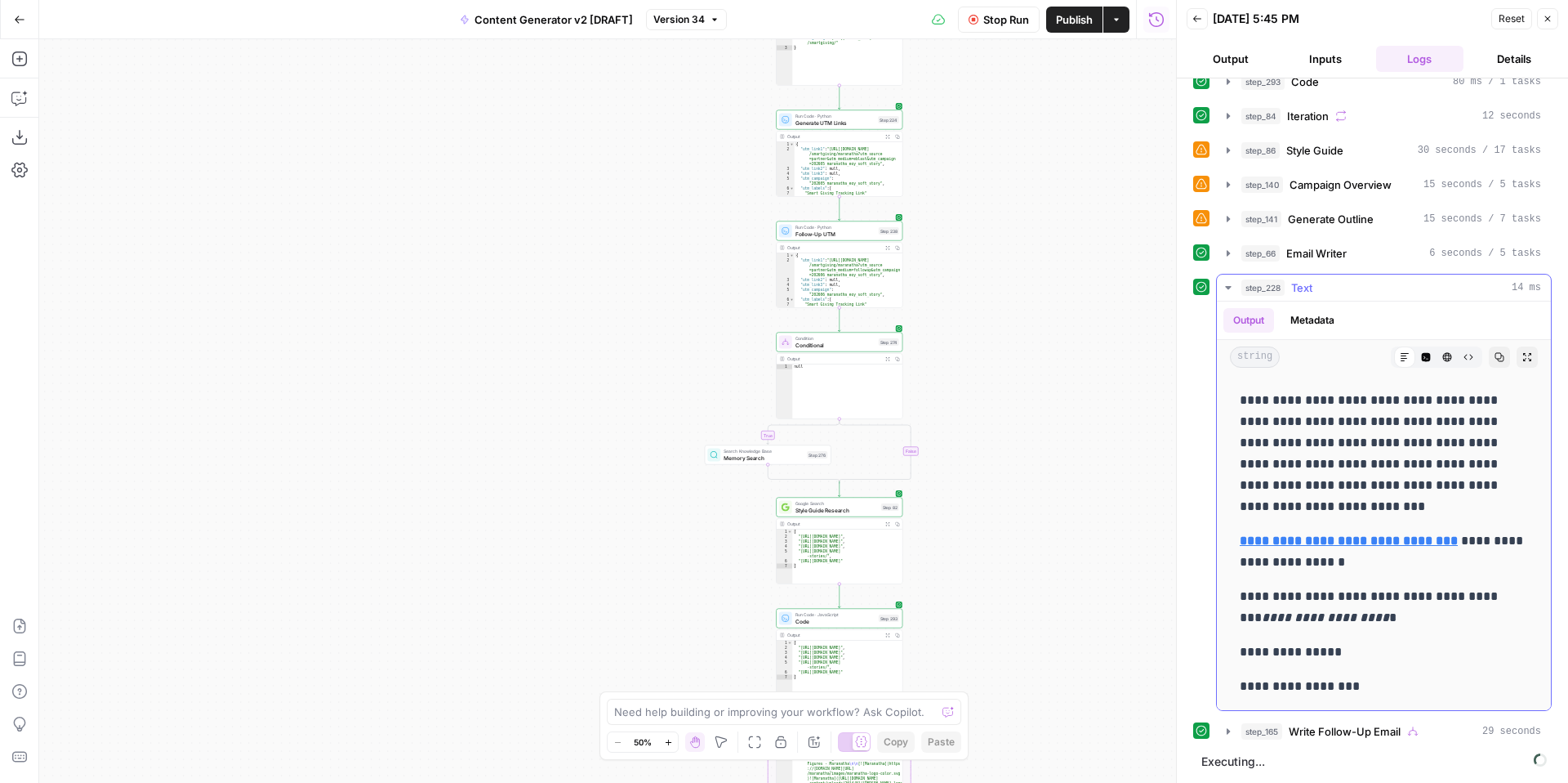
scroll to position [0, 0]
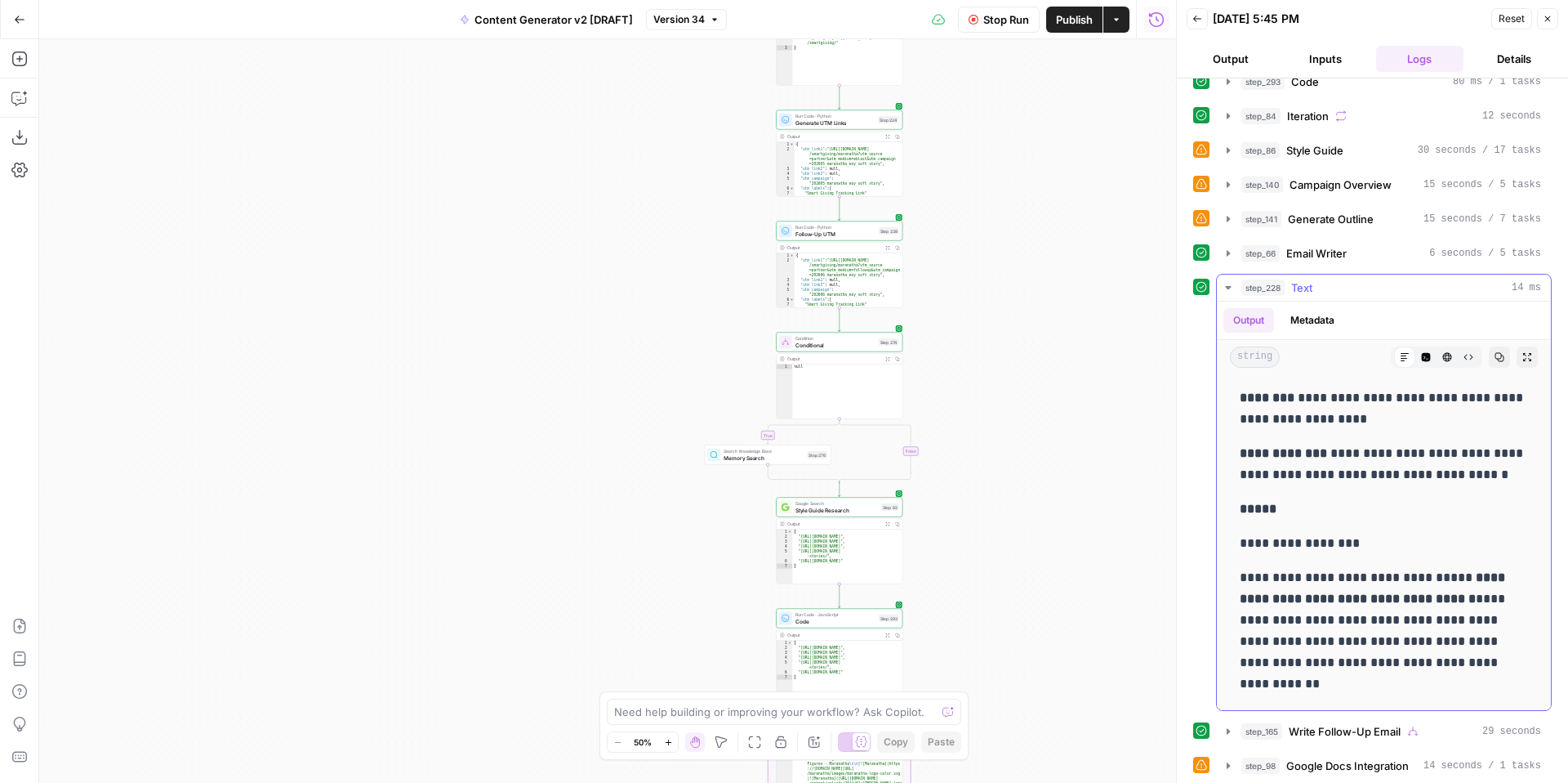
click at [1229, 289] on icon "button" at bounding box center [1229, 288] width 13 height 13
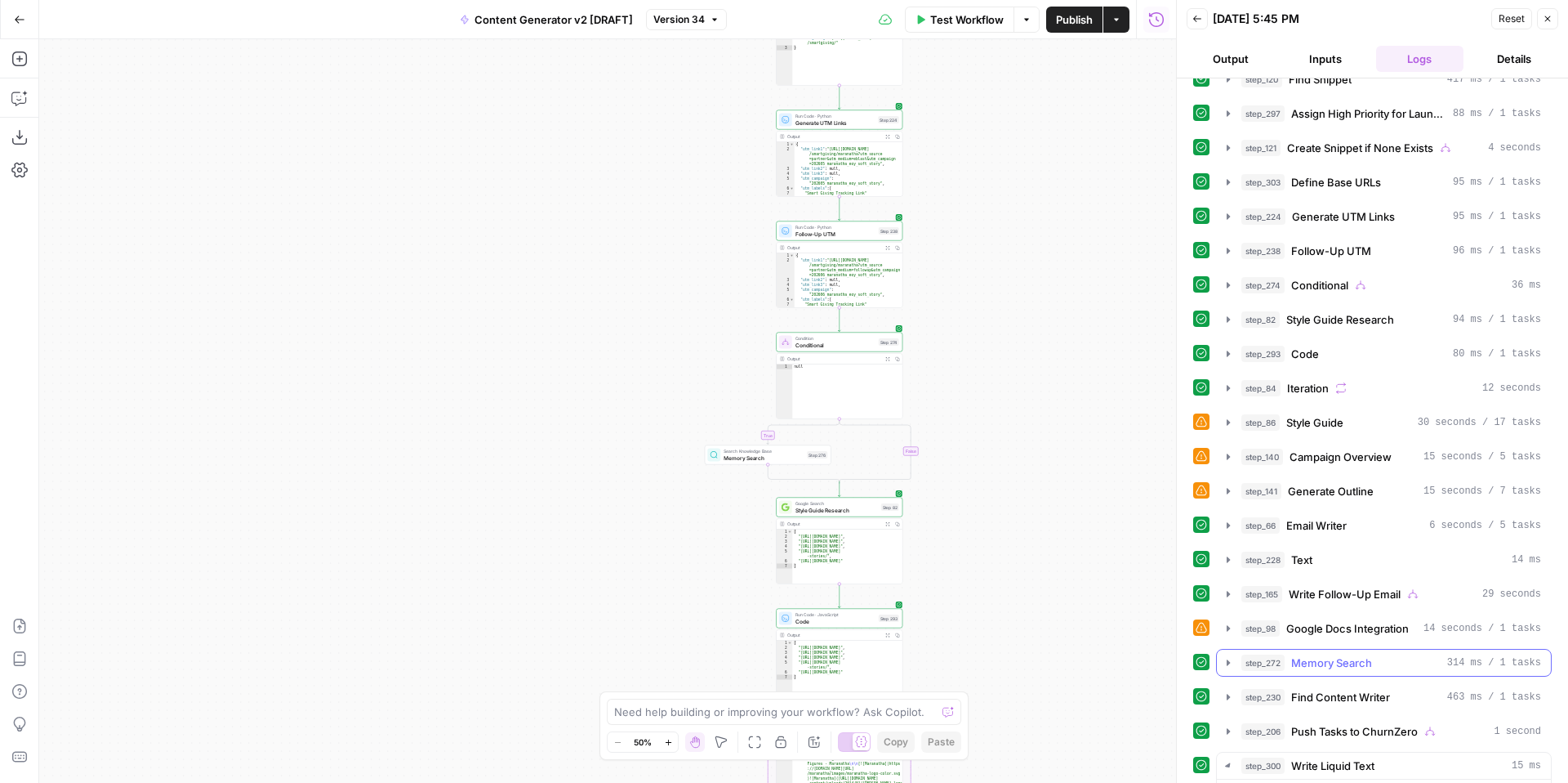
scroll to position [490, 0]
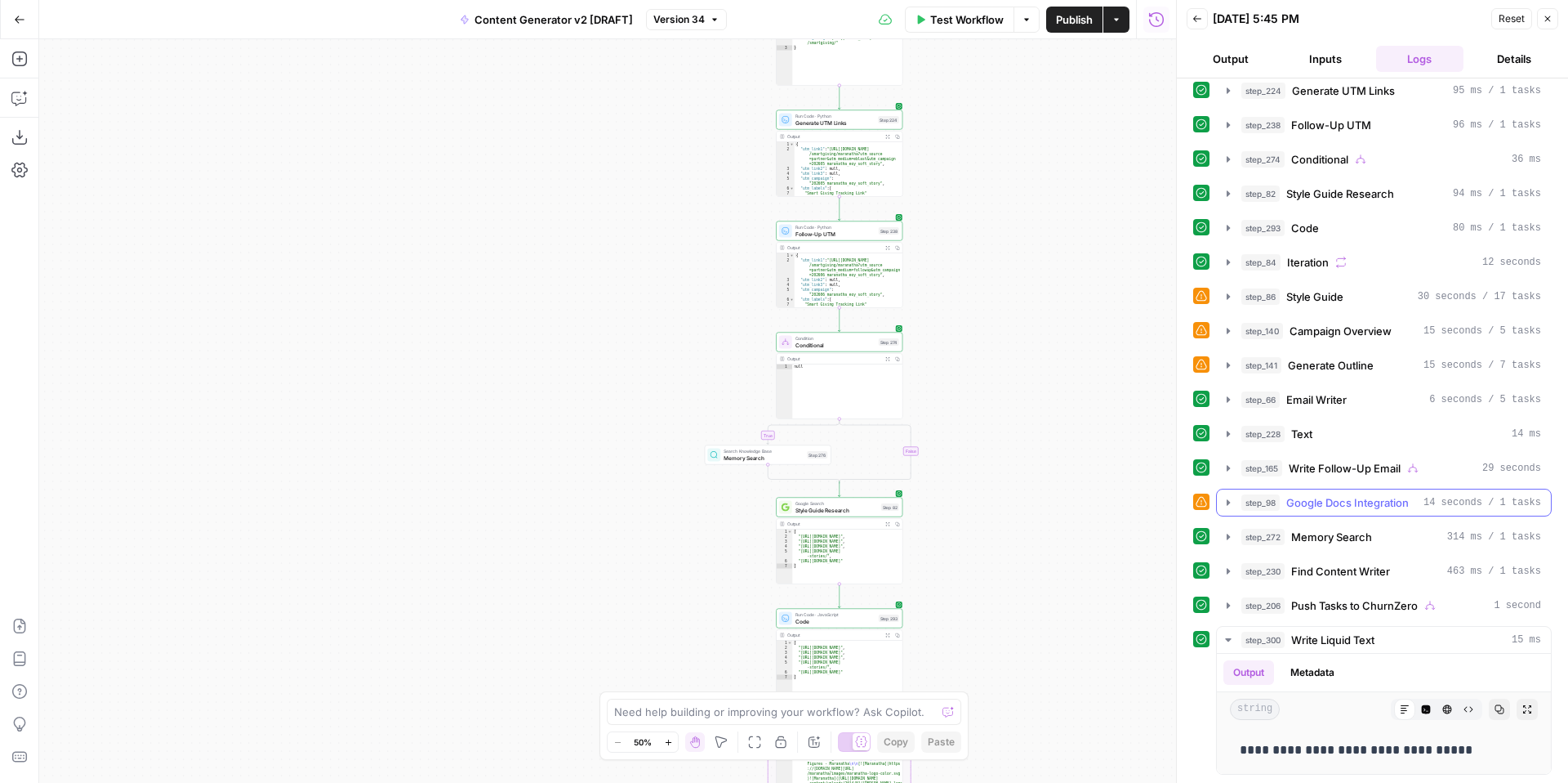
click at [1229, 504] on icon "button" at bounding box center [1229, 503] width 13 height 13
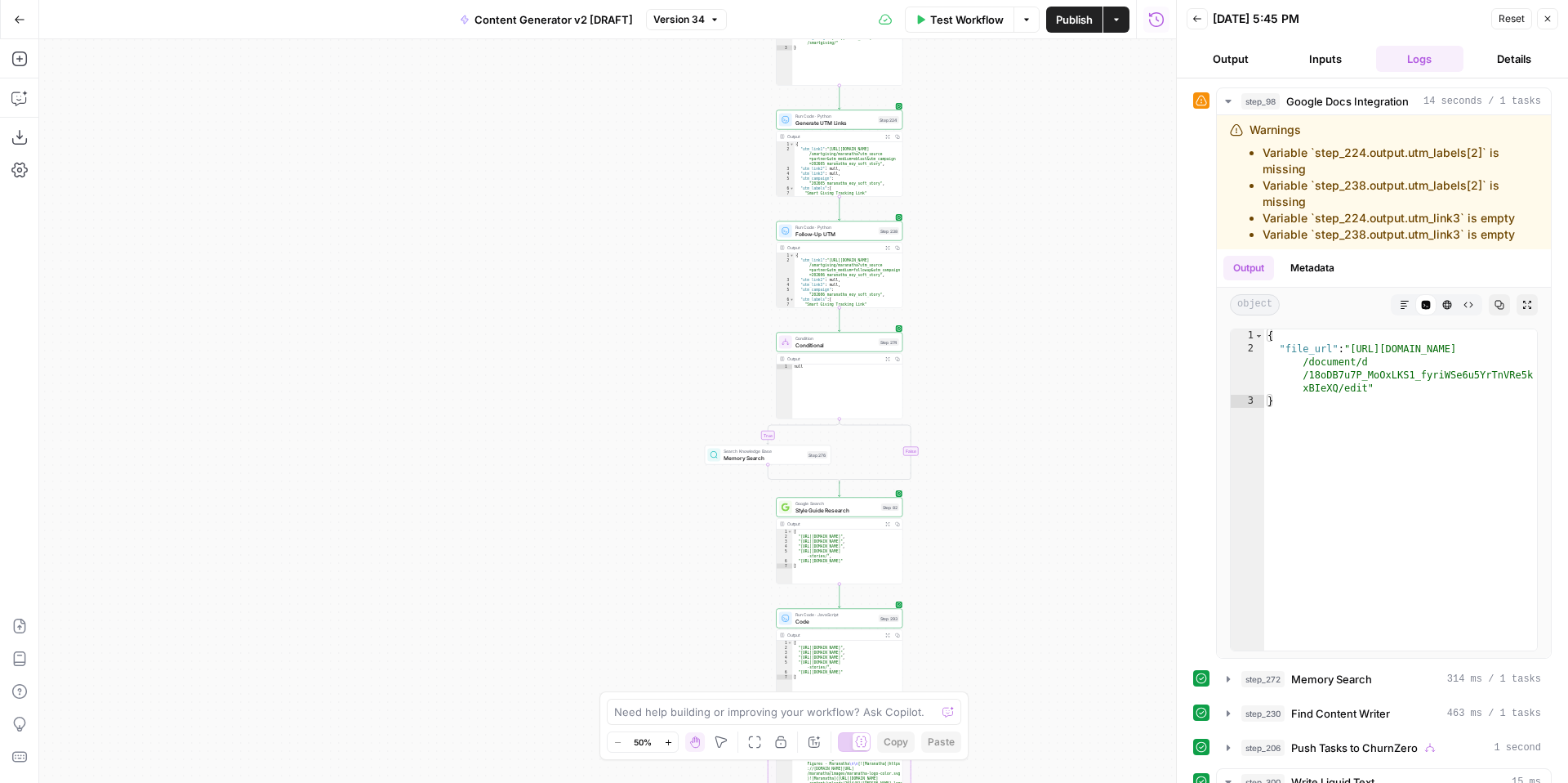
scroll to position [904, 0]
